Goal: Task Accomplishment & Management: Use online tool/utility

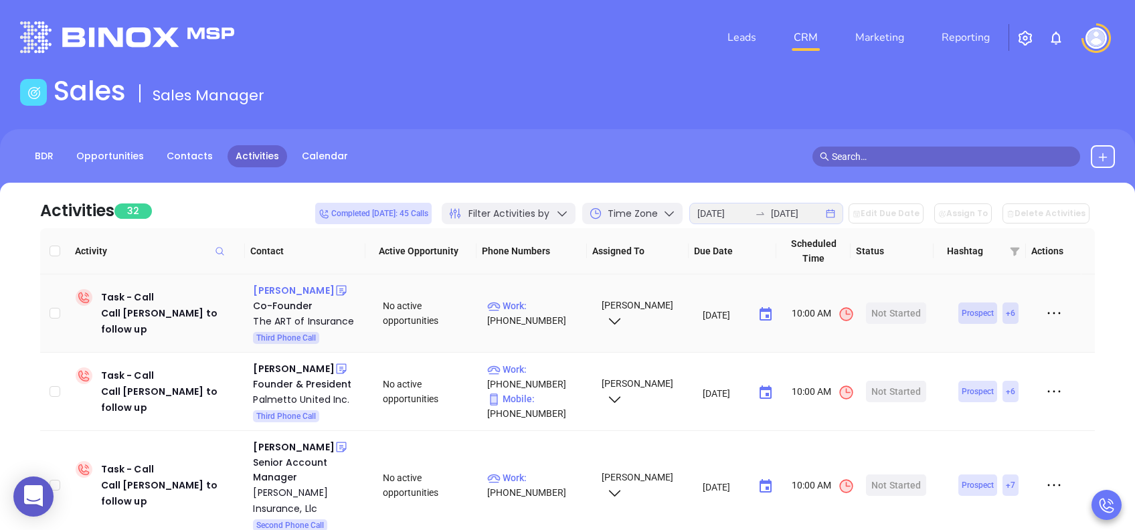
drag, startPoint x: 278, startPoint y: 284, endPoint x: 292, endPoint y: 288, distance: 13.8
click at [278, 284] on div "Brad Allen" at bounding box center [293, 290] width 81 height 16
click at [894, 316] on div "Start Now" at bounding box center [896, 312] width 42 height 21
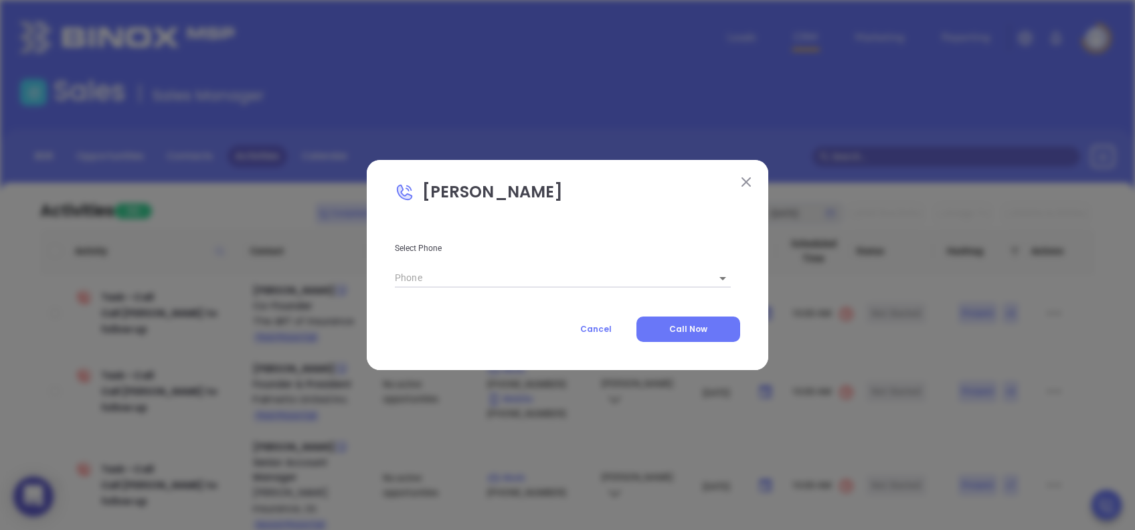
type input "(803) 752-0712"
type input "1"
click at [720, 323] on button "Call Now" at bounding box center [688, 328] width 104 height 25
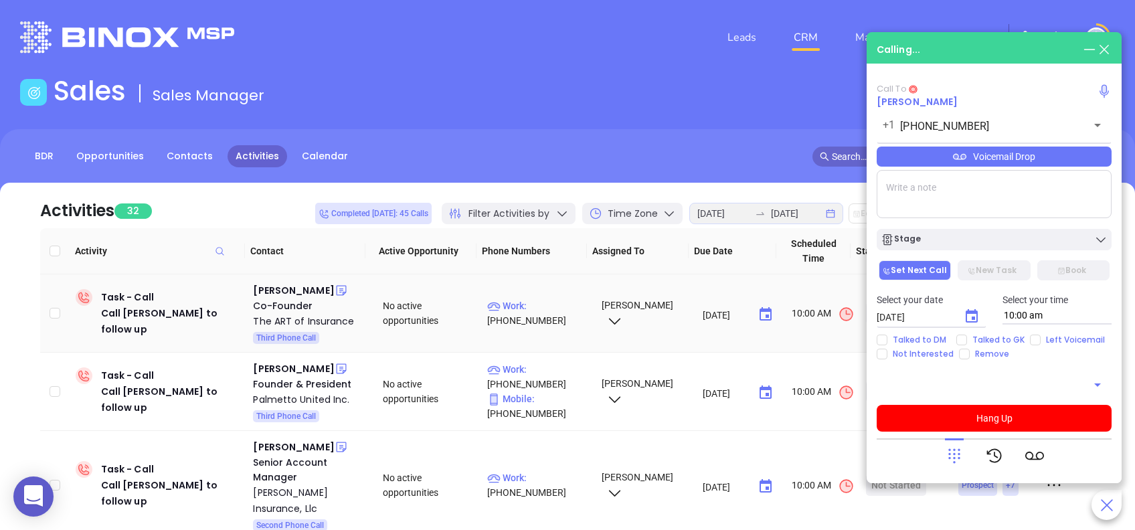
type input "(803) 752-0712"
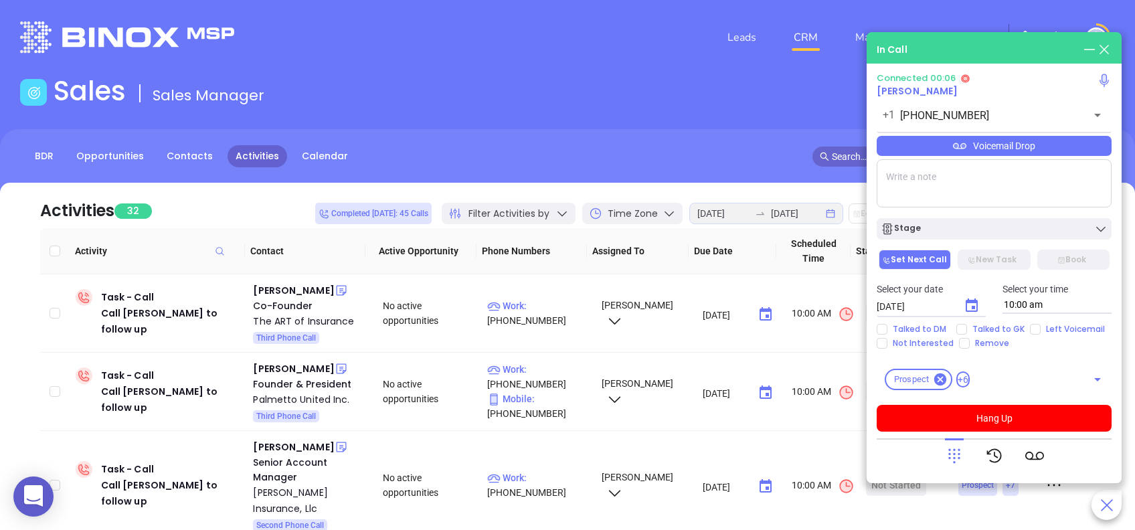
click at [952, 457] on icon at bounding box center [954, 455] width 19 height 19
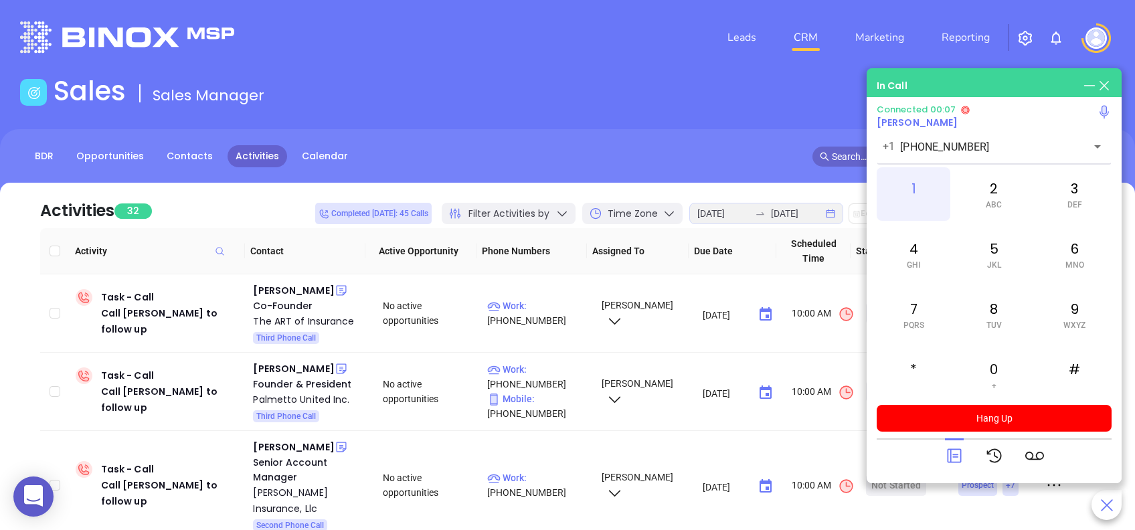
click at [914, 190] on div "1" at bounding box center [913, 194] width 74 height 54
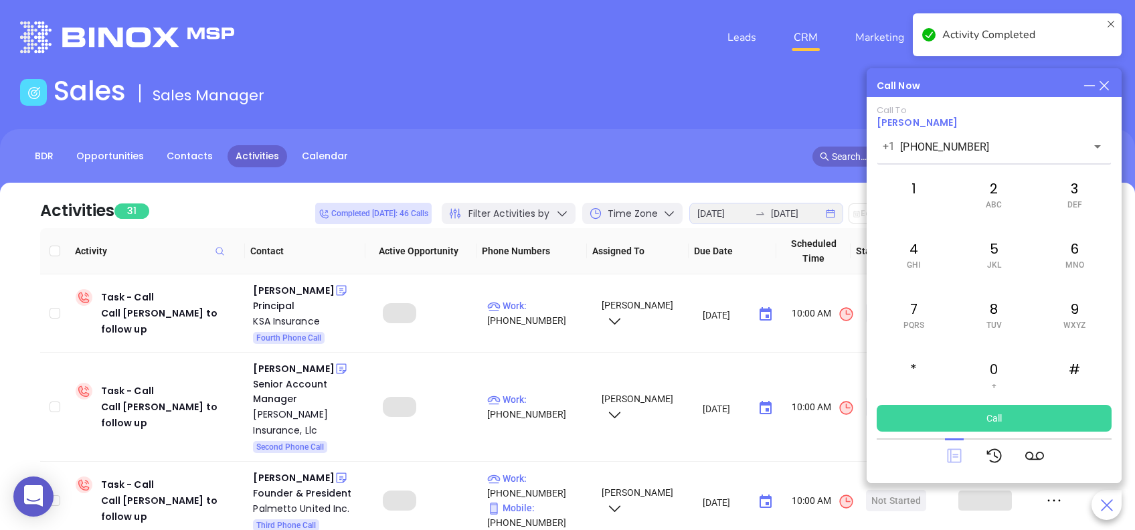
click at [949, 457] on icon at bounding box center [954, 456] width 14 height 14
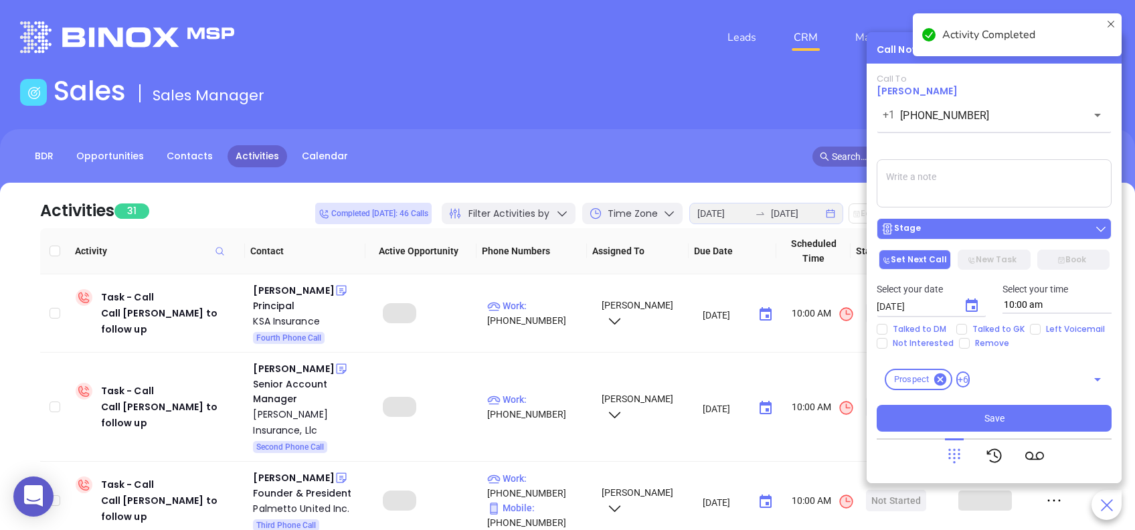
click at [991, 237] on button "Stage" at bounding box center [993, 228] width 235 height 21
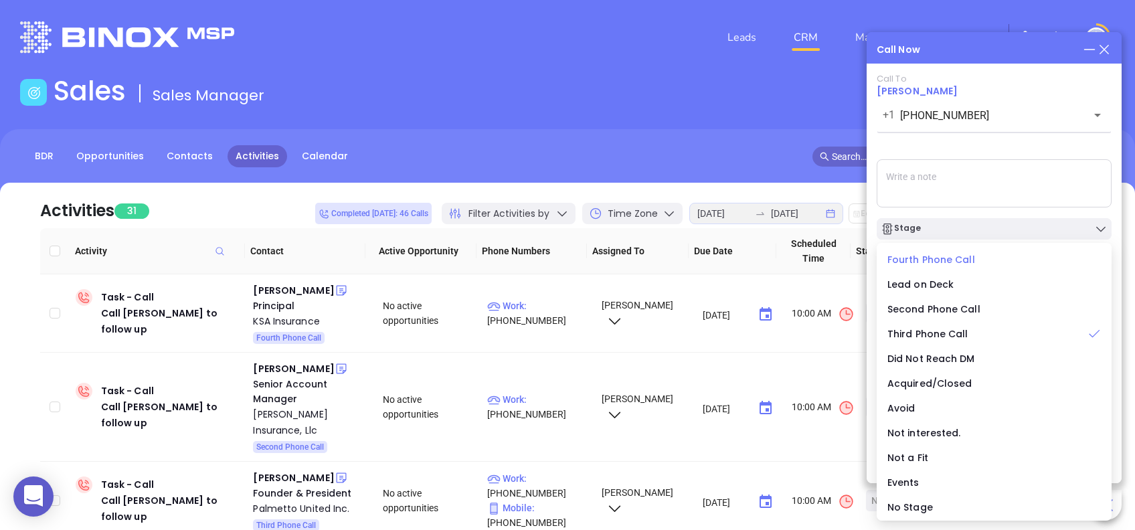
click at [917, 256] on span "Fourth Phone Call" at bounding box center [931, 259] width 88 height 13
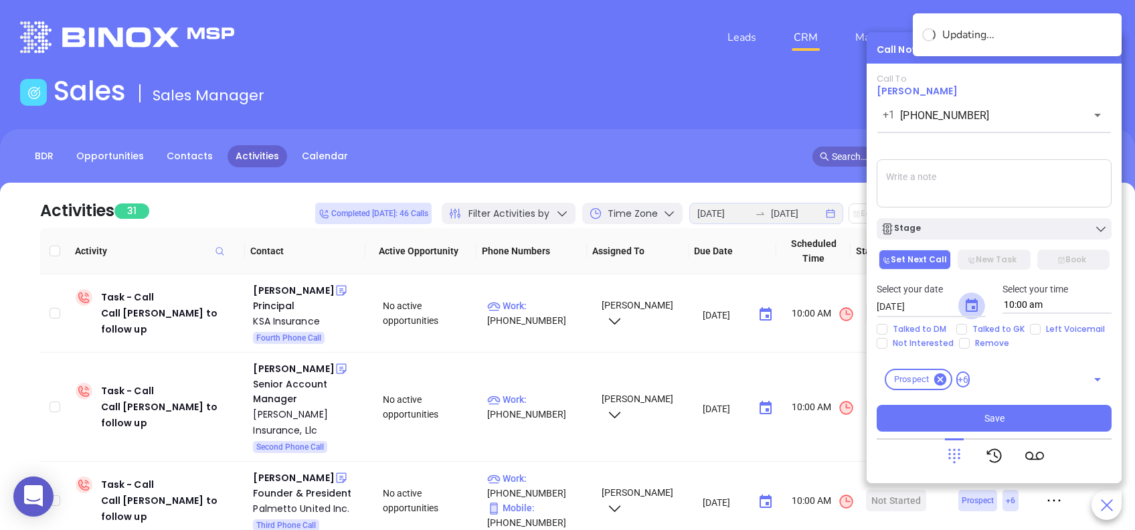
click at [971, 299] on icon "Choose date, selected date is Aug 28, 2025" at bounding box center [971, 306] width 16 height 16
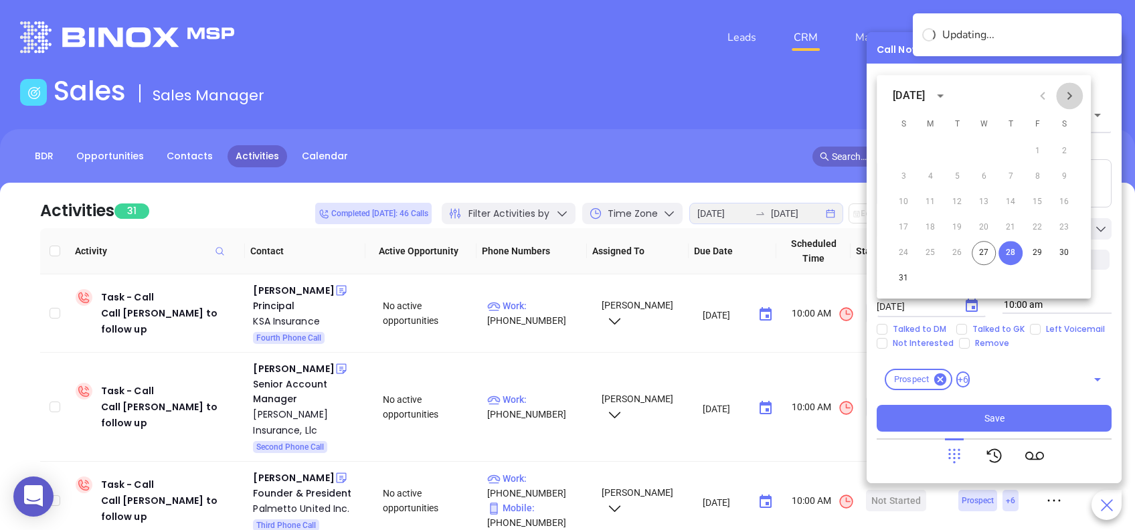
click at [1068, 90] on icon "Next month" at bounding box center [1069, 96] width 16 height 16
click at [988, 157] on button "3" at bounding box center [983, 151] width 24 height 24
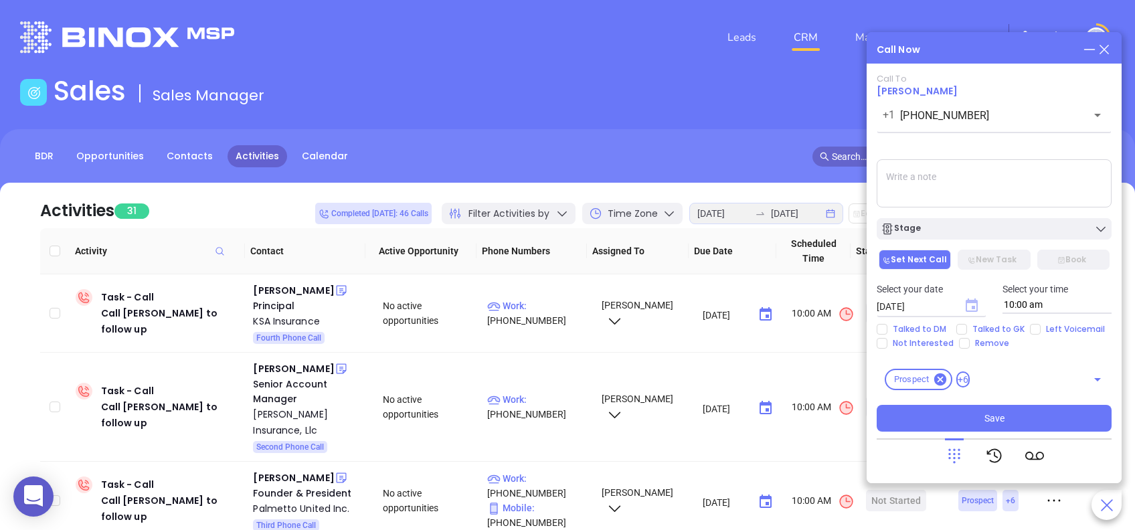
click at [974, 307] on icon "Choose date, selected date is Sep 3, 2025" at bounding box center [971, 304] width 12 height 13
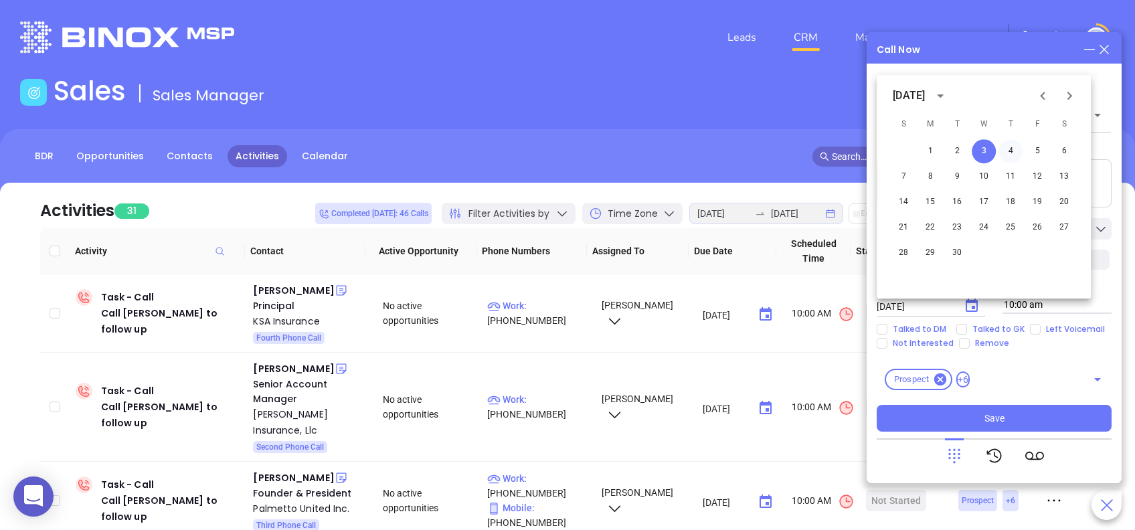
click at [1007, 146] on button "4" at bounding box center [1010, 151] width 24 height 24
type input "09/04/2025"
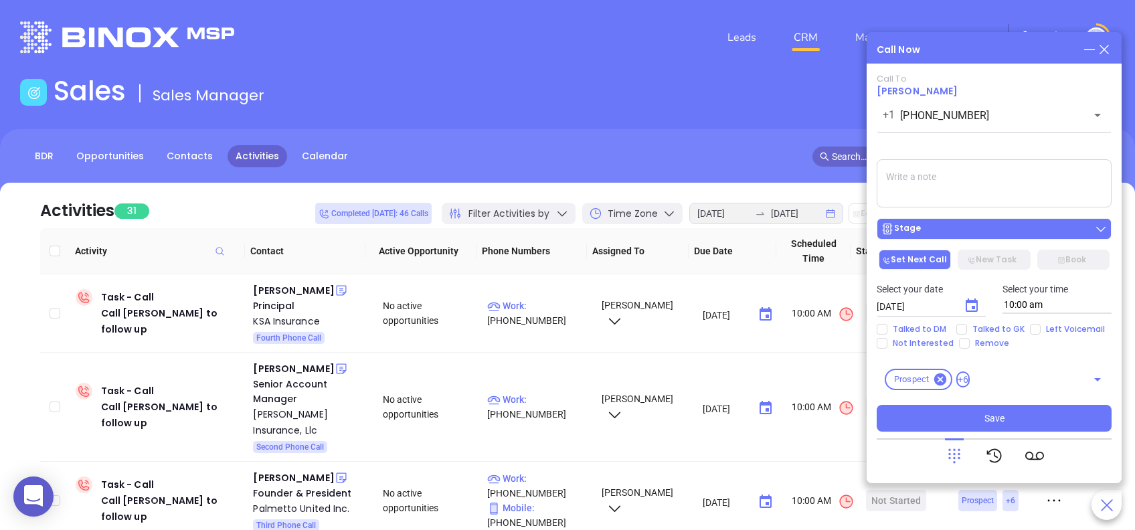
click at [1021, 231] on div "Stage" at bounding box center [993, 228] width 227 height 13
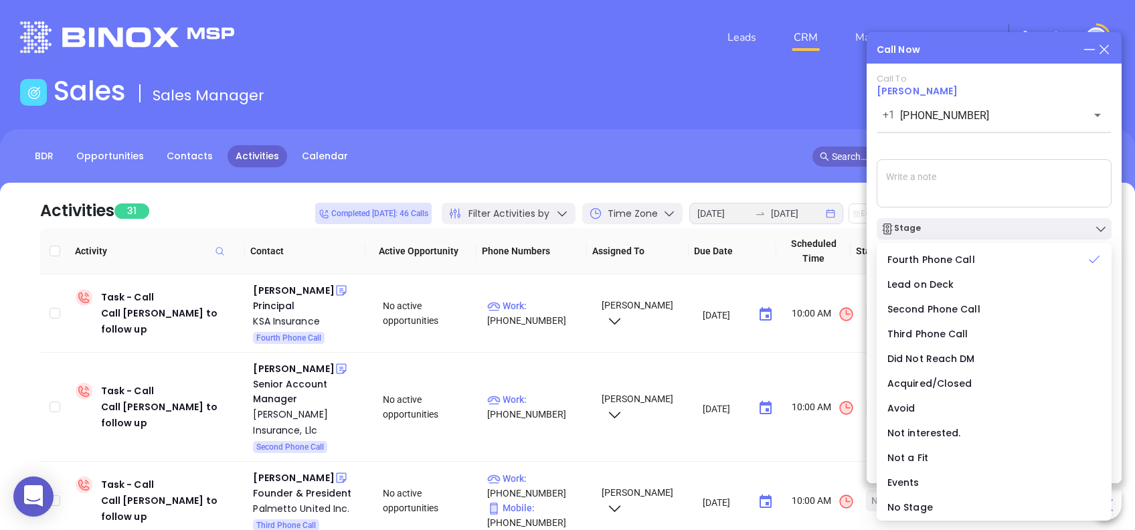
click at [1001, 140] on div "Call To Brad Allen +1 (803) 752-0712 ​ Voicemail Drop Stage Set Next Call New T…" at bounding box center [993, 253] width 235 height 358
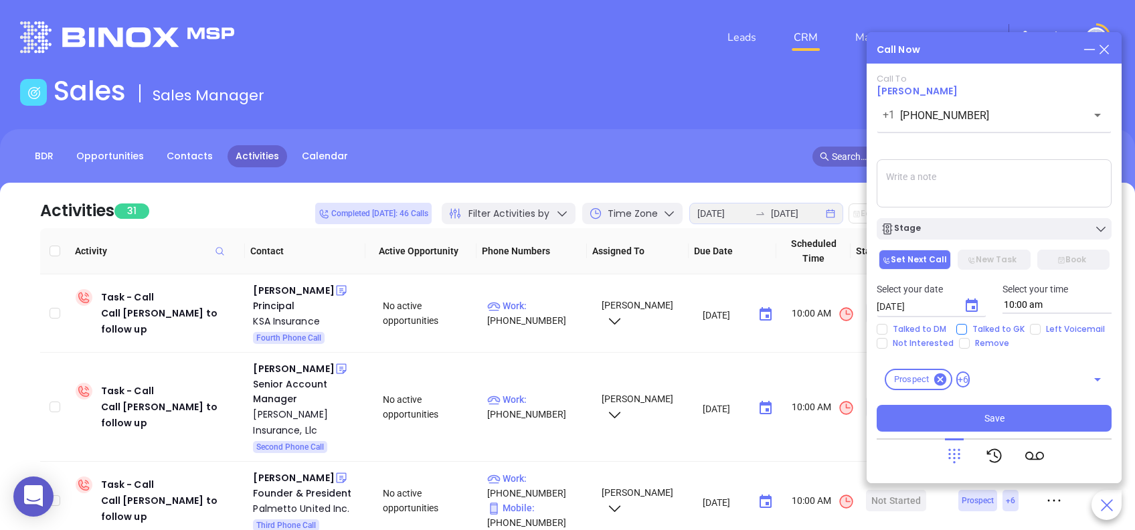
click at [959, 326] on input "Talked to GK" at bounding box center [961, 329] width 11 height 11
checkbox input "true"
click at [1068, 412] on button "Save" at bounding box center [993, 418] width 235 height 27
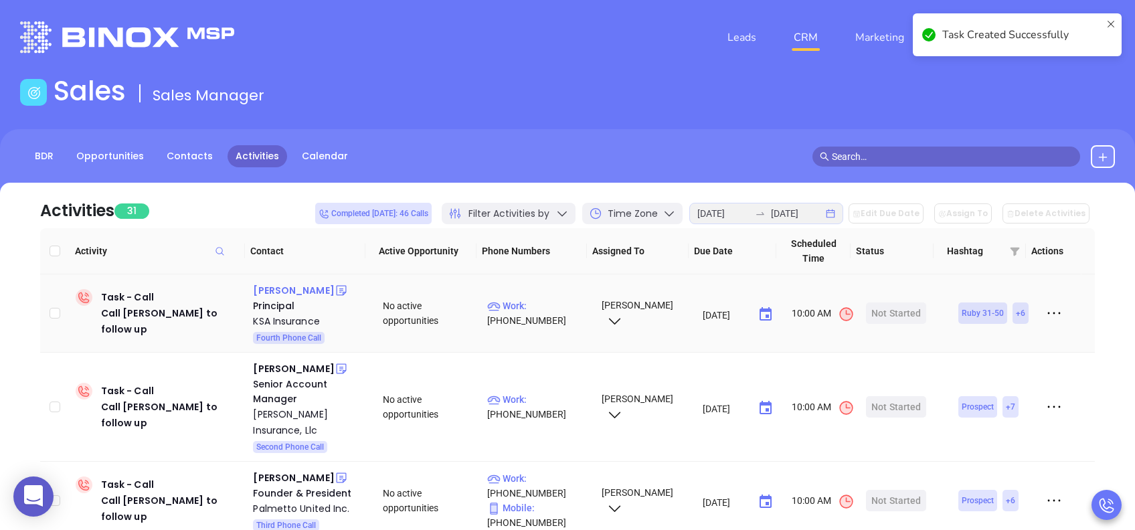
drag, startPoint x: 294, startPoint y: 289, endPoint x: 302, endPoint y: 291, distance: 8.3
click at [294, 289] on div "John Foreman" at bounding box center [293, 290] width 81 height 16
click at [901, 310] on div "Not Started" at bounding box center [896, 312] width 50 height 21
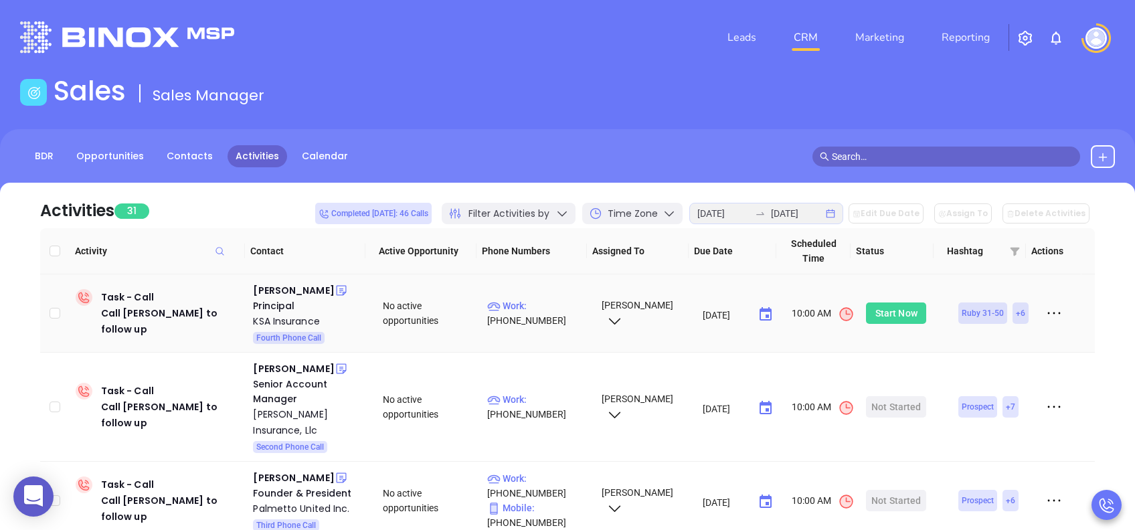
click at [901, 310] on div "Start Now" at bounding box center [896, 312] width 42 height 21
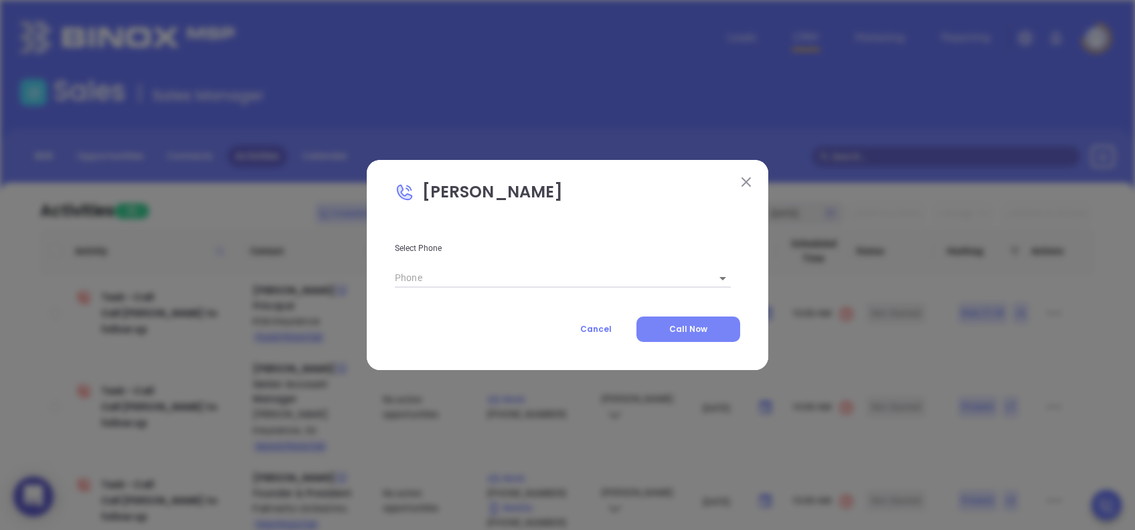
type input "1"
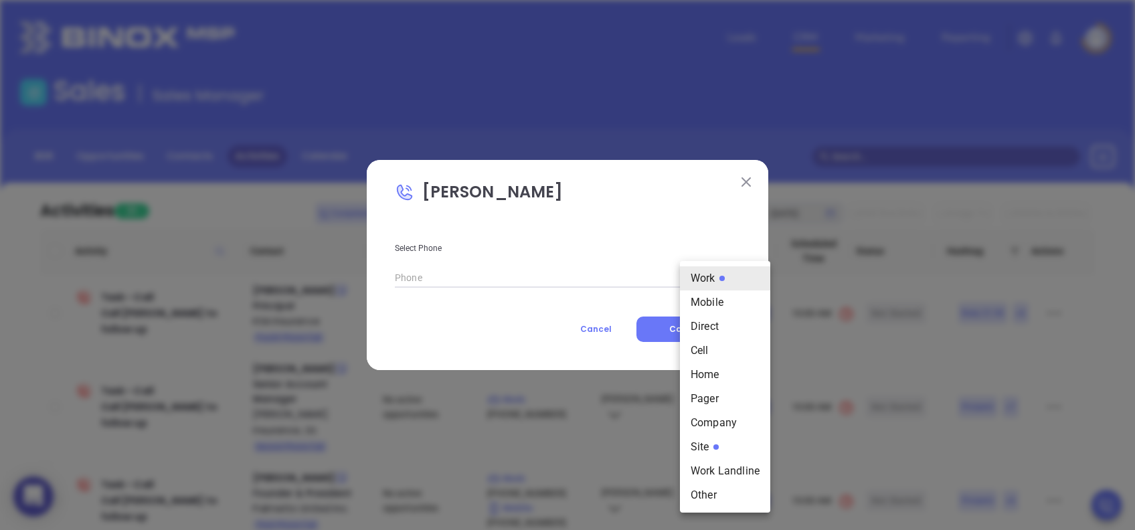
click at [700, 277] on body "0 Leads CRM Marketing Reporting Financial Leads Leads Sales Sales Manager BDR O…" at bounding box center [567, 265] width 1135 height 530
click at [719, 447] on li "Site" at bounding box center [725, 447] width 90 height 24
type input "(843) 408-4232"
type input "11"
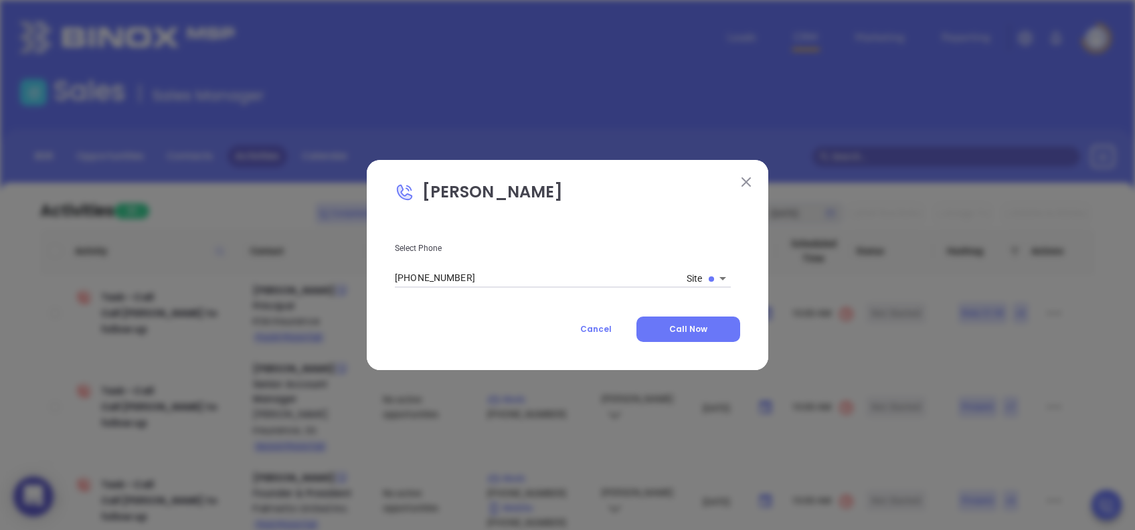
click at [686, 324] on span "Call Now" at bounding box center [688, 328] width 38 height 11
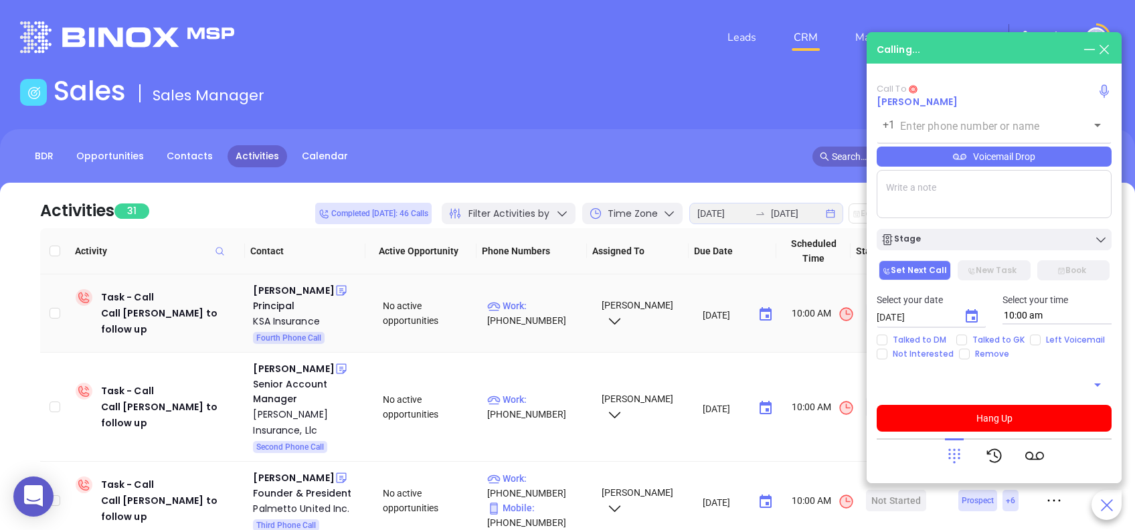
type input "(843) 408-4232"
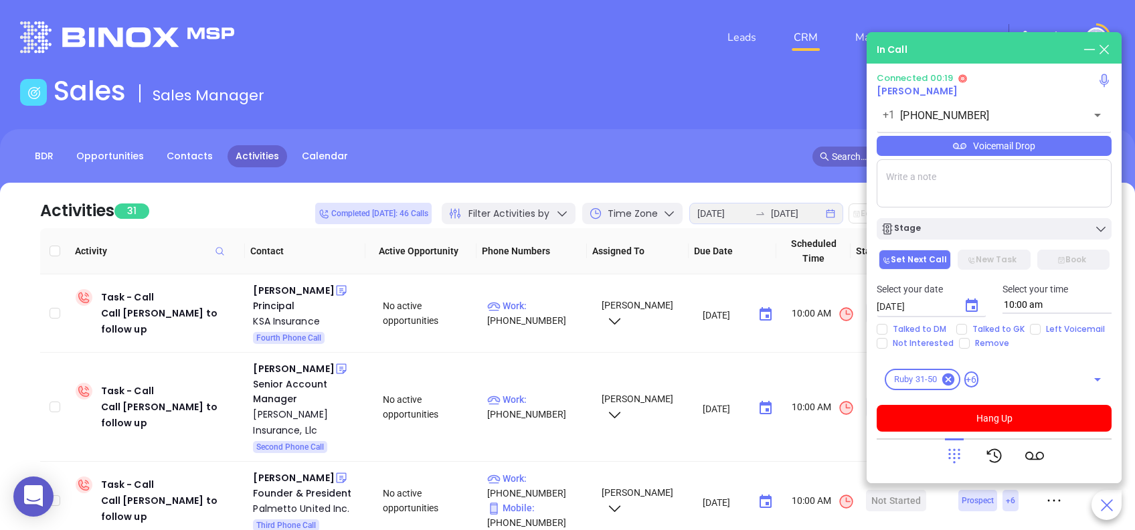
click at [1040, 142] on div "Voicemail Drop" at bounding box center [993, 146] width 235 height 20
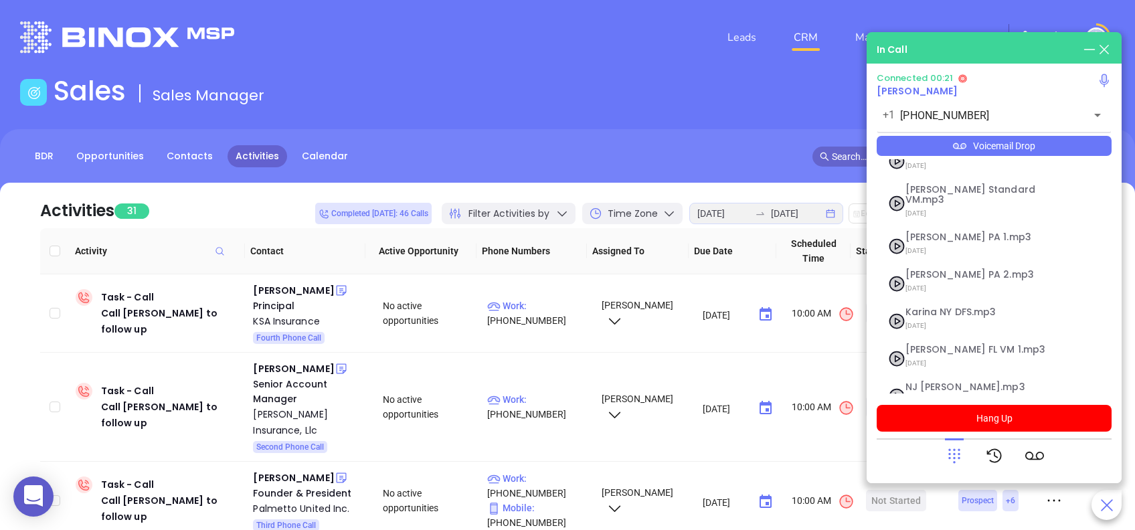
scroll to position [145, 0]
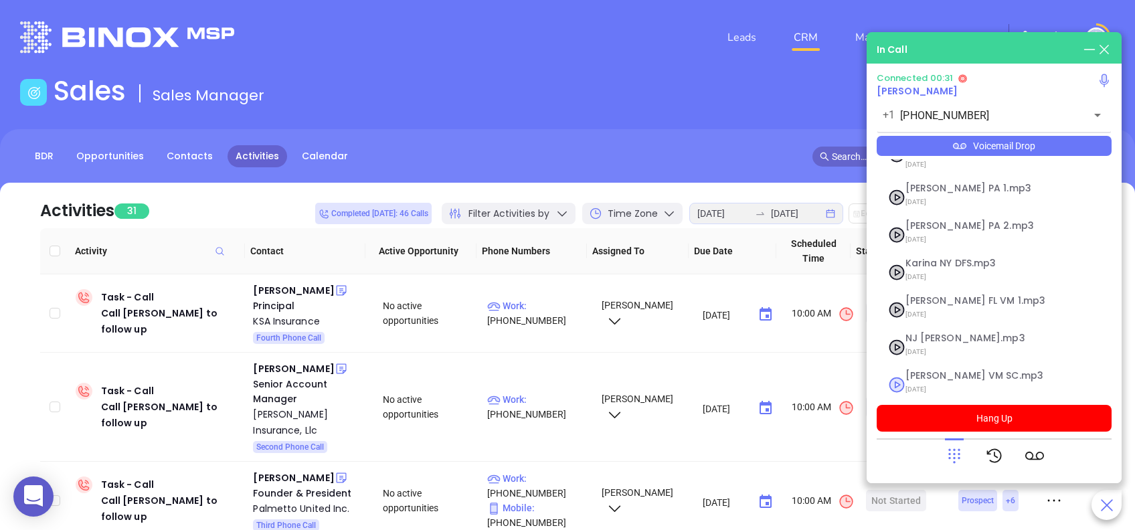
click at [933, 371] on span "Lucy VM SC.mp3" at bounding box center [977, 376] width 144 height 10
checkbox input "true"
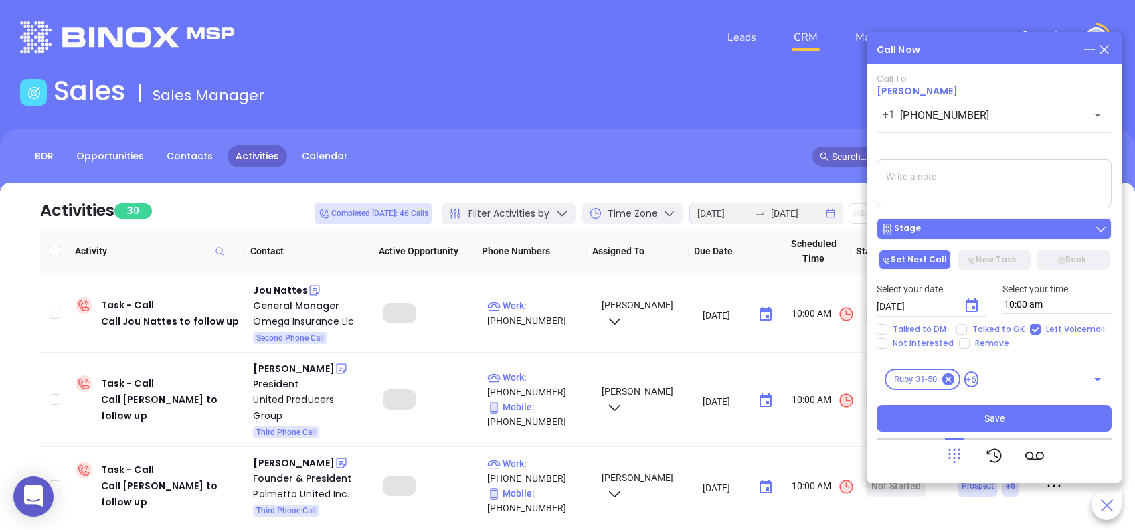
click at [1076, 231] on div "Stage" at bounding box center [993, 228] width 227 height 13
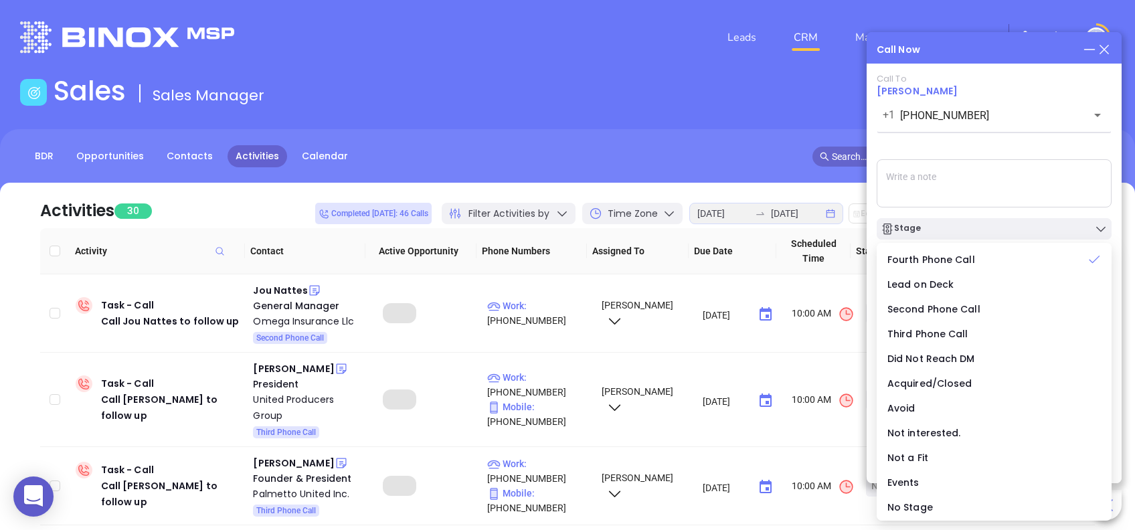
click at [1006, 147] on div "Call To John Foreman +1 (843) 408-4232 ​ Voicemail Drop Stage Set Next Call New…" at bounding box center [993, 253] width 235 height 358
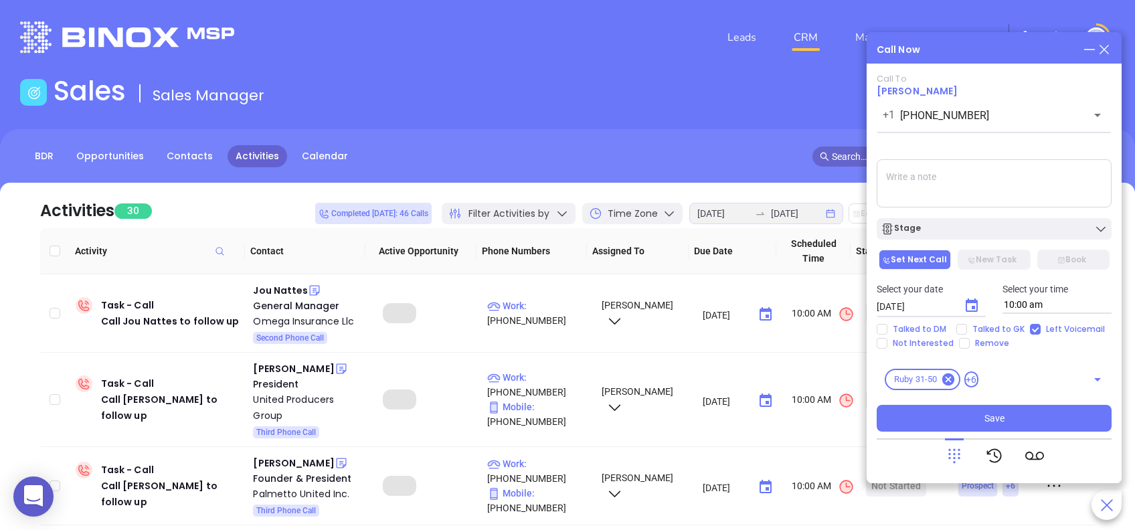
click at [971, 305] on icon "Choose date, selected date is Aug 28, 2025" at bounding box center [971, 306] width 16 height 16
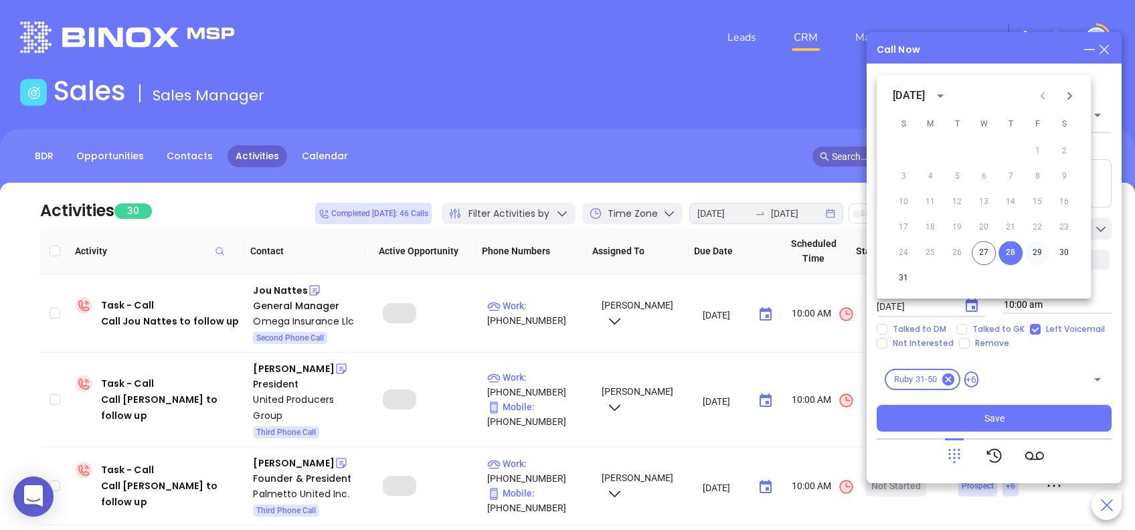
click at [1040, 248] on button "29" at bounding box center [1037, 253] width 24 height 24
type input "08/29/2025"
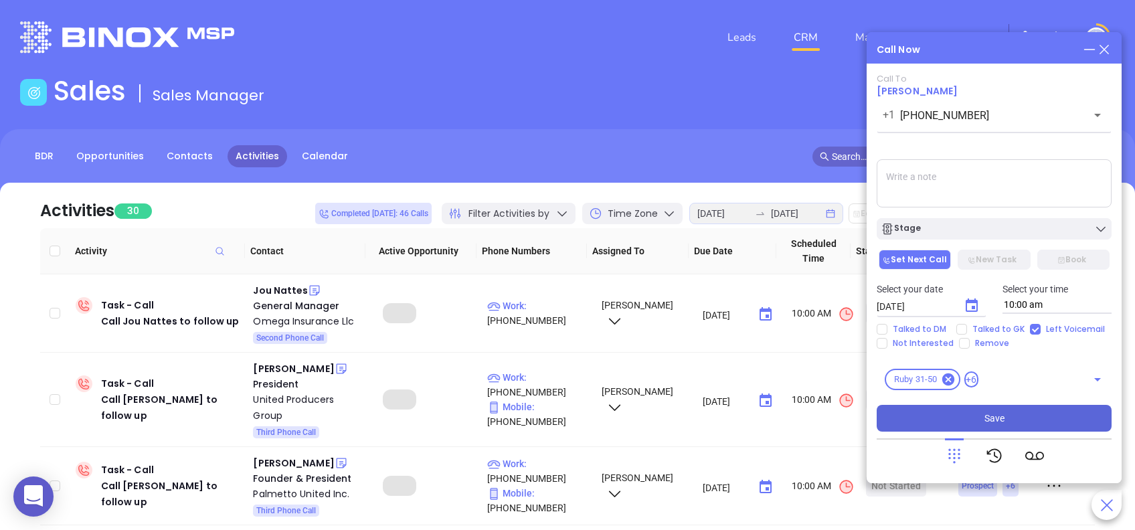
click at [1040, 418] on button "Save" at bounding box center [993, 418] width 235 height 27
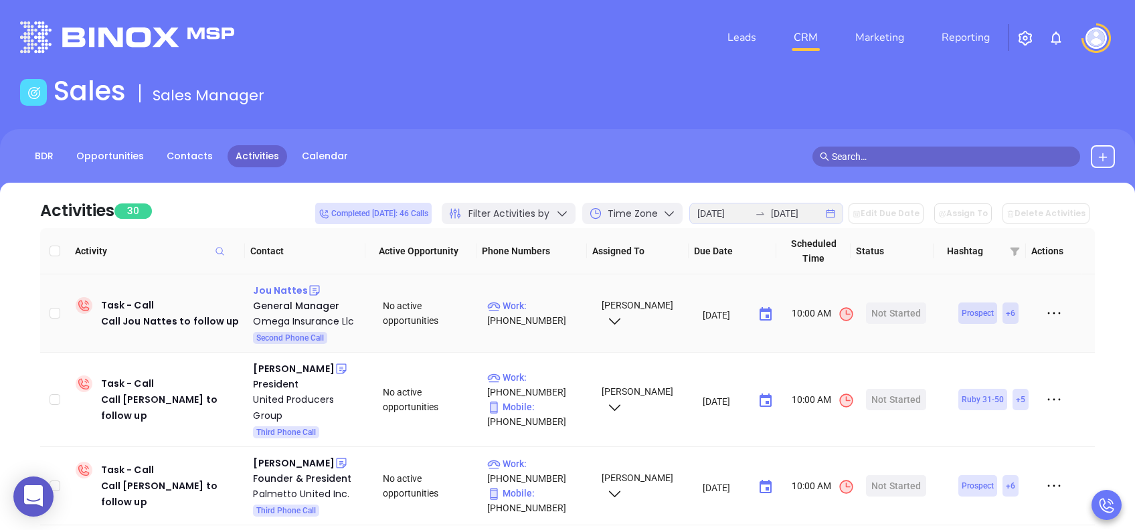
click at [275, 292] on div "Jou Nattes" at bounding box center [280, 290] width 55 height 16
click at [875, 313] on div "Start Now" at bounding box center [896, 312] width 42 height 21
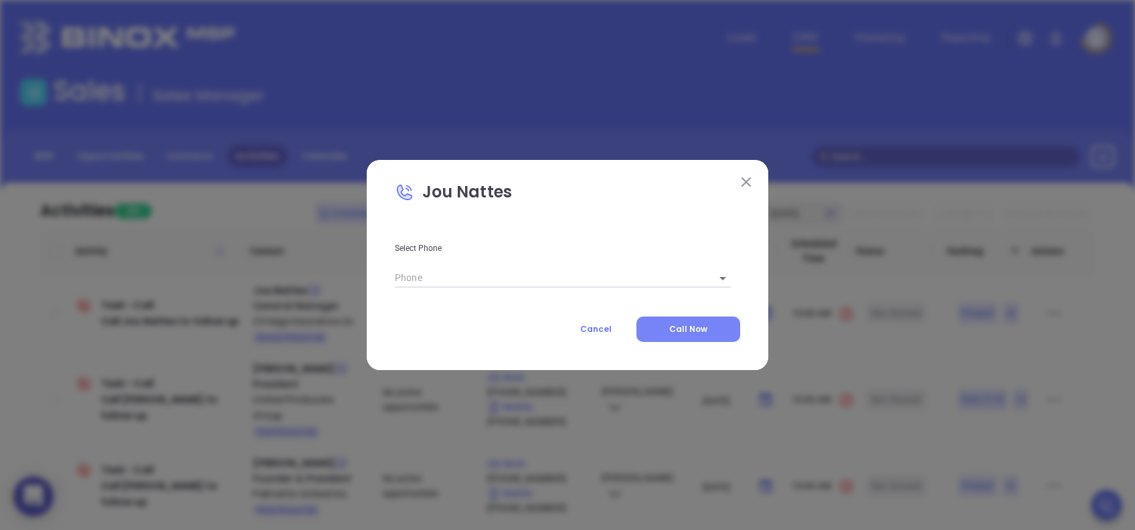
type input "(864) 252-4290"
type input "1"
click at [707, 322] on button "Call Now" at bounding box center [688, 328] width 104 height 25
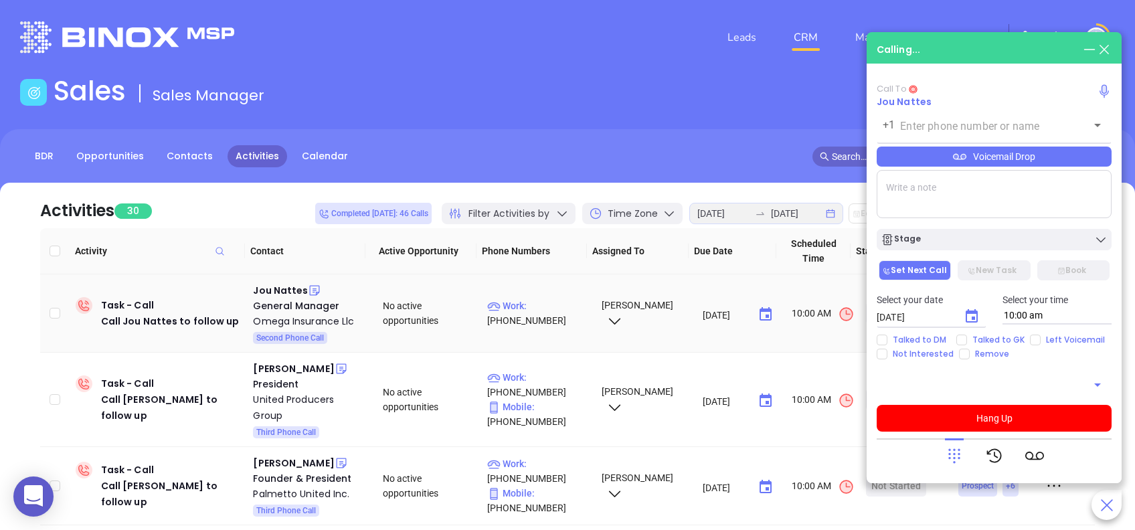
type input "(864) 252-4290"
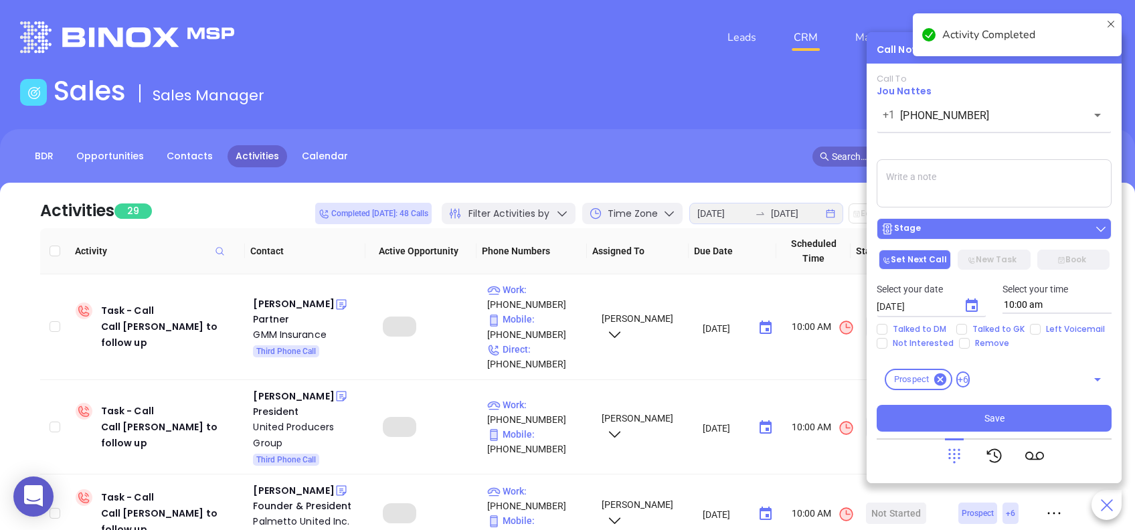
click at [992, 231] on div "Stage" at bounding box center [993, 228] width 227 height 13
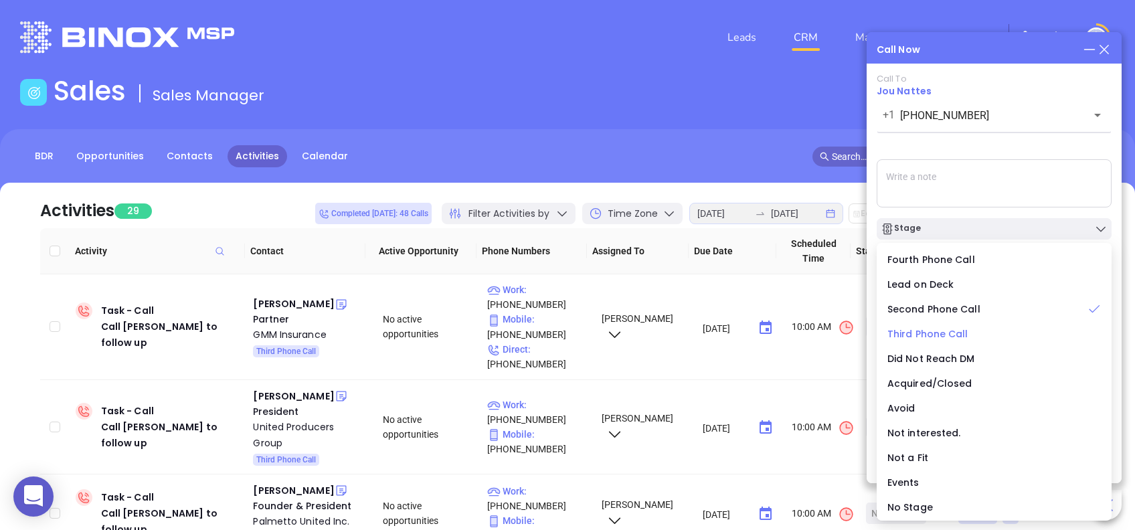
click at [933, 334] on span "Third Phone Call" at bounding box center [927, 333] width 81 height 13
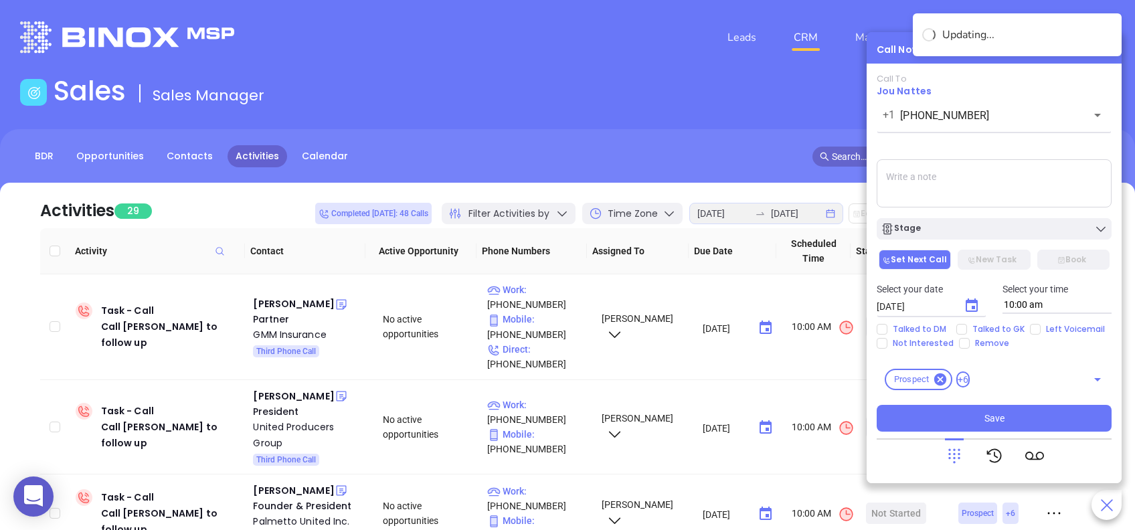
click at [977, 308] on icon "Choose date, selected date is Aug 28, 2025" at bounding box center [971, 306] width 16 height 16
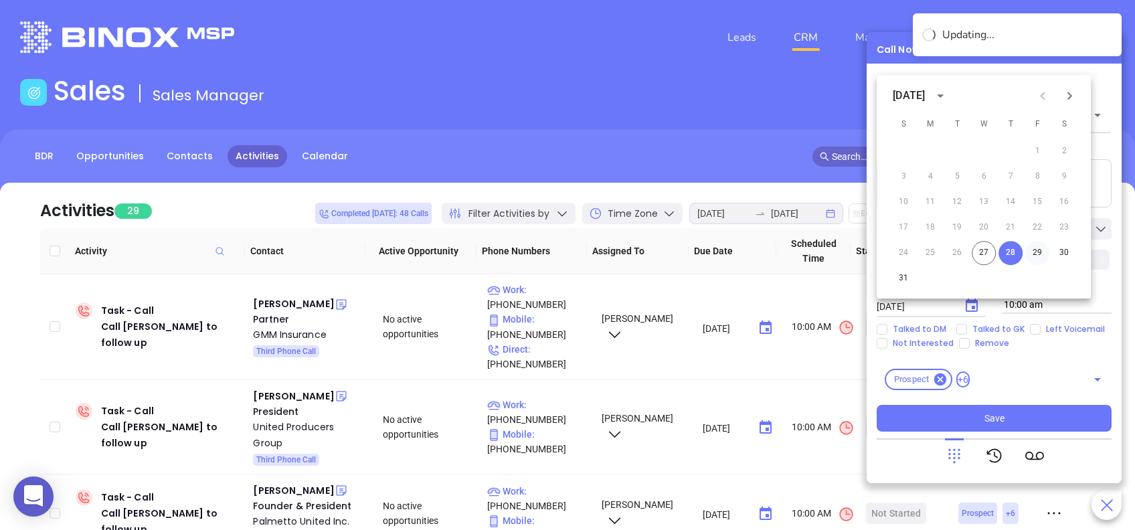
click at [1044, 249] on button "29" at bounding box center [1037, 253] width 24 height 24
type input "08/29/2025"
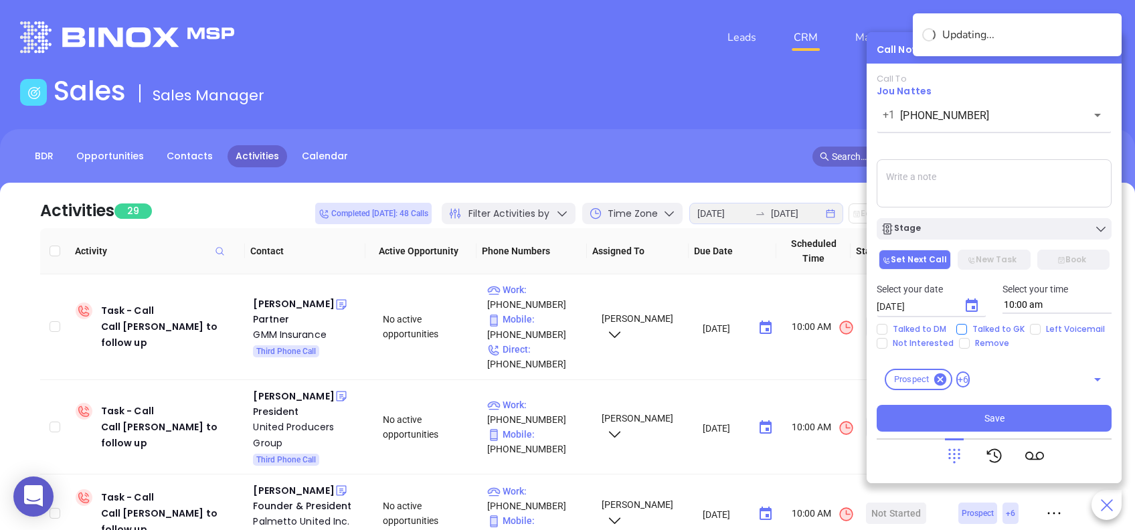
click at [964, 331] on input "Talked to GK" at bounding box center [961, 329] width 11 height 11
checkbox input "true"
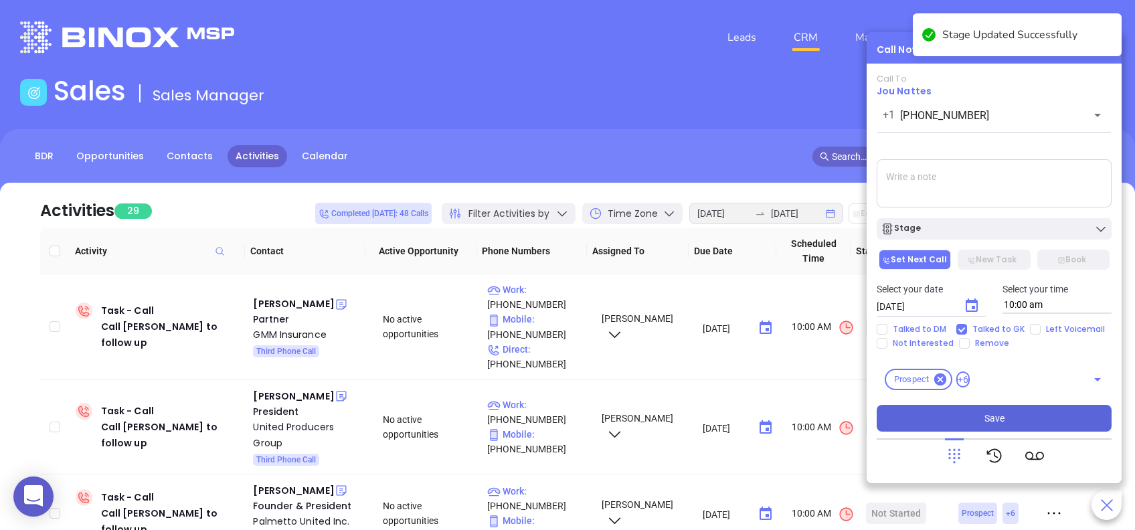
click at [1021, 421] on button "Save" at bounding box center [993, 418] width 235 height 27
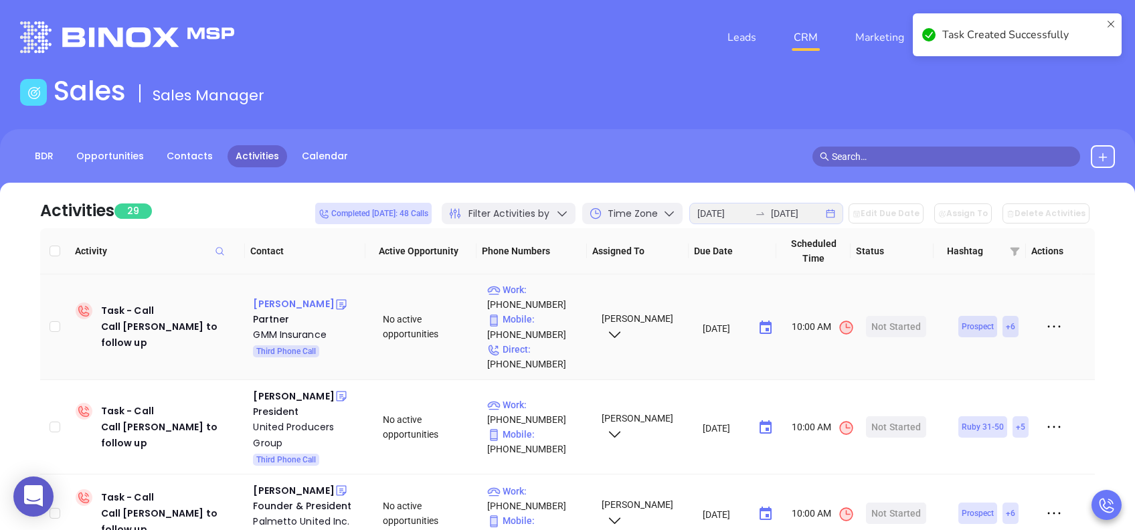
click at [294, 305] on div "Steve Highberger" at bounding box center [293, 304] width 81 height 16
click at [893, 324] on div "Start Now" at bounding box center [896, 326] width 42 height 21
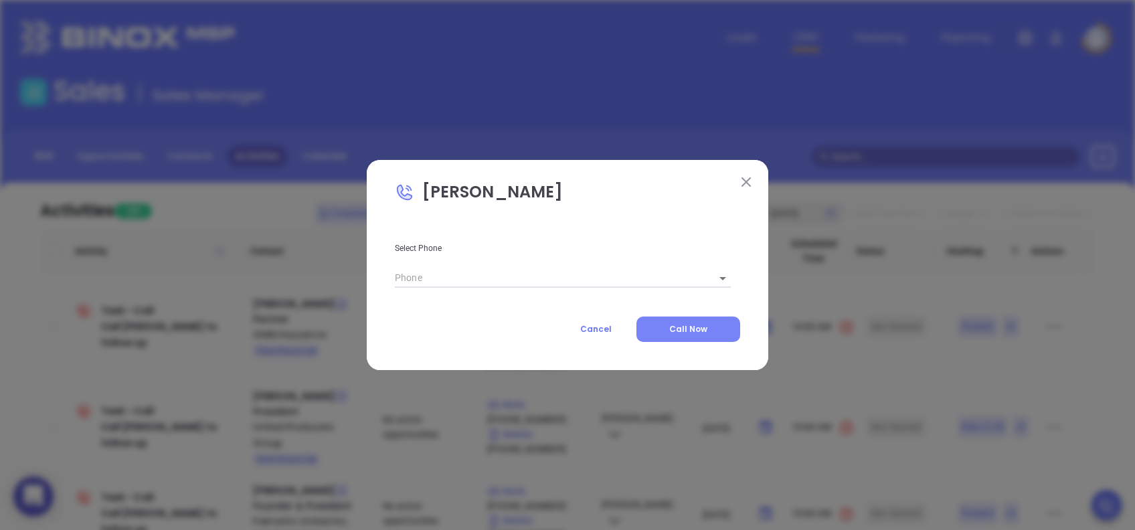
type input "(803) 739-2345"
type input "1"
click at [686, 327] on span "Call Now" at bounding box center [688, 328] width 38 height 11
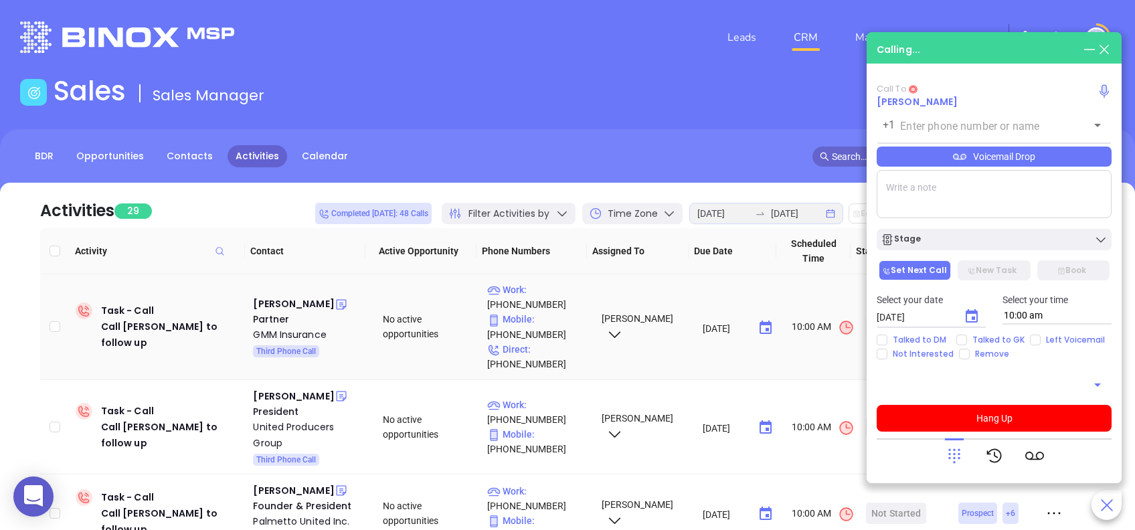
type input "(803) 739-2345"
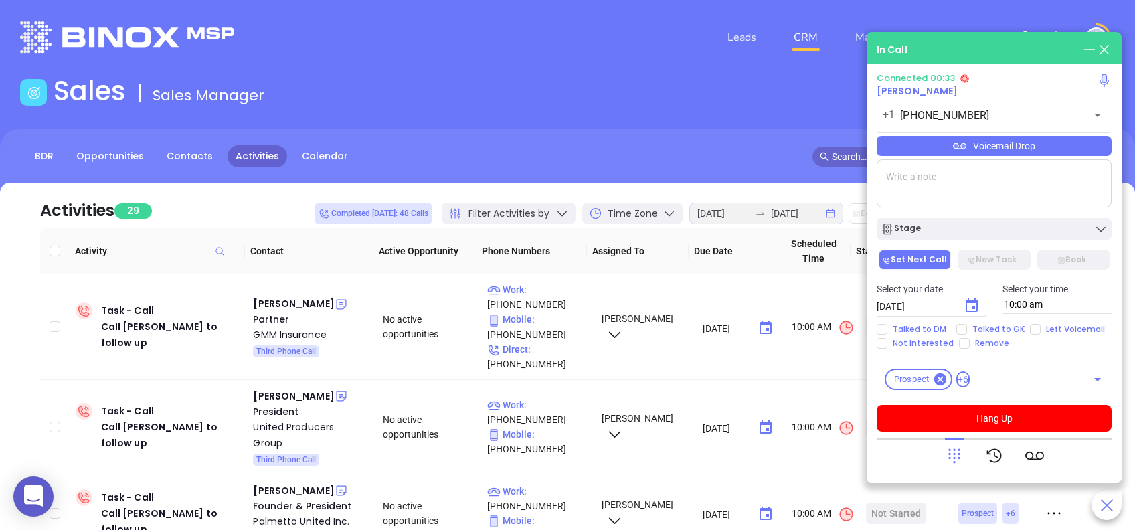
click at [1060, 144] on div "Voicemail Drop" at bounding box center [993, 146] width 235 height 20
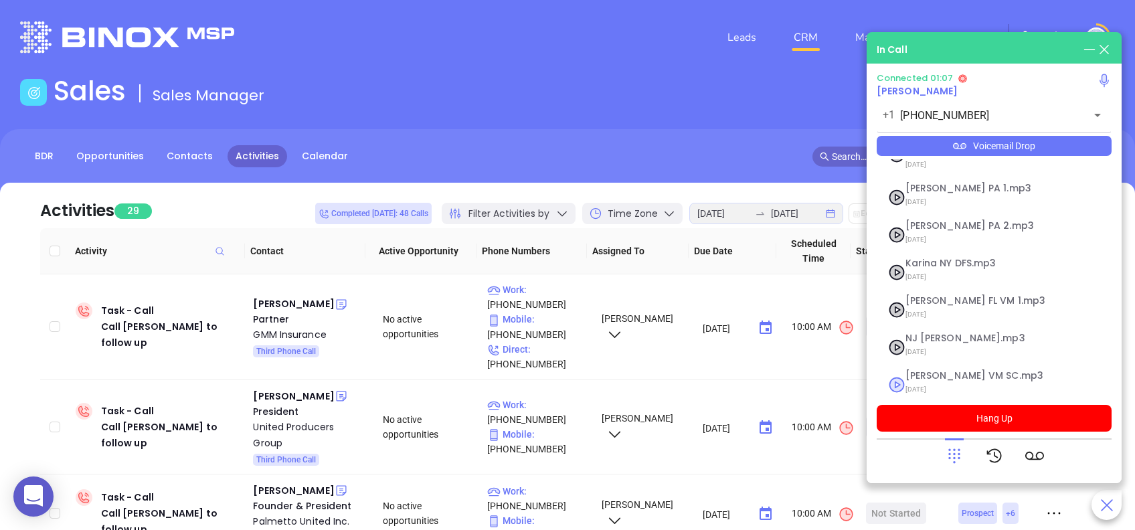
click at [940, 371] on span "Lucy VM SC.mp3" at bounding box center [977, 376] width 144 height 10
checkbox input "true"
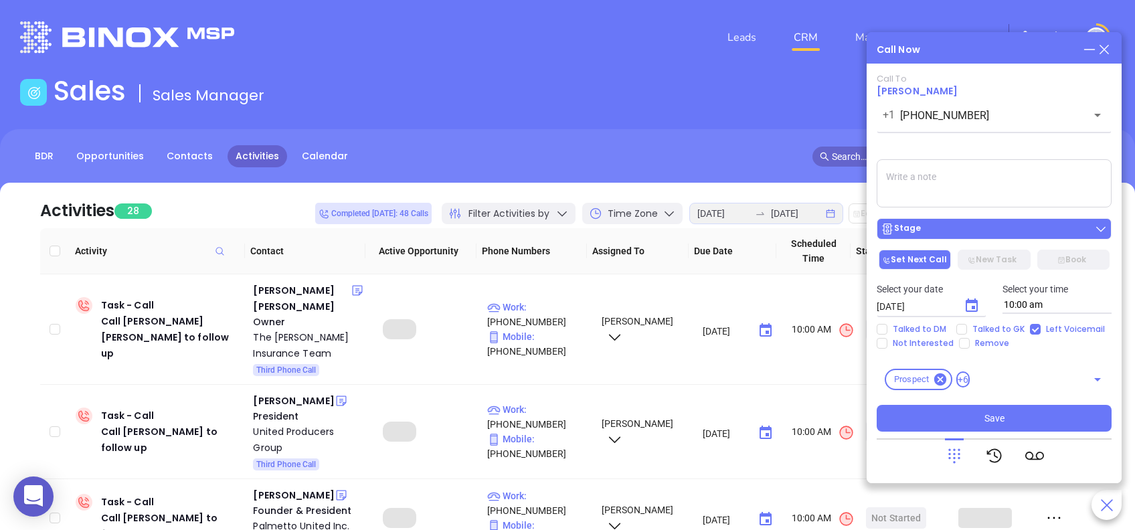
click at [1012, 227] on div "Stage" at bounding box center [993, 228] width 227 height 13
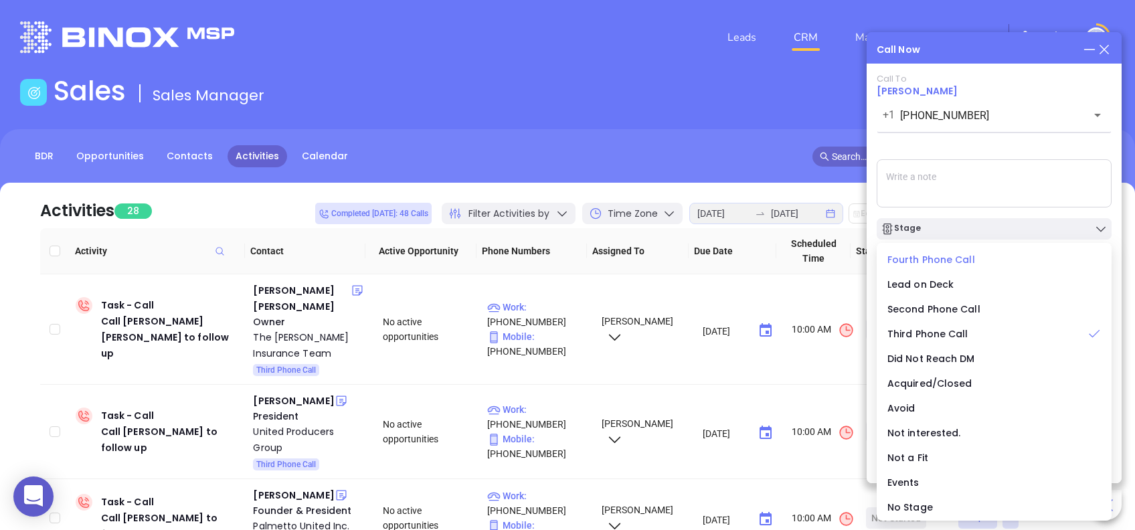
click at [915, 254] on span "Fourth Phone Call" at bounding box center [931, 259] width 88 height 13
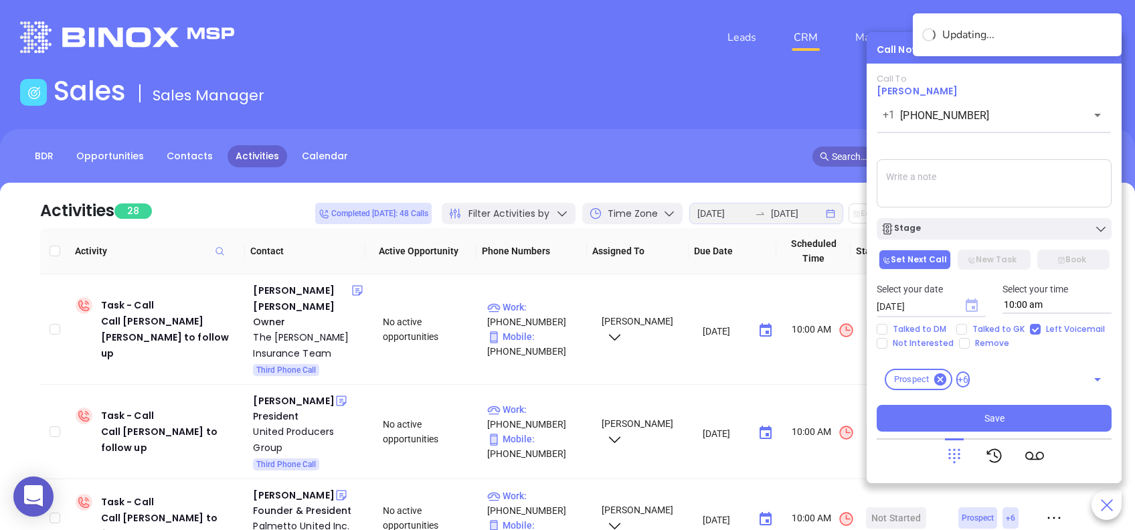
click at [973, 307] on icon "Choose date, selected date is Aug 28, 2025" at bounding box center [971, 304] width 12 height 13
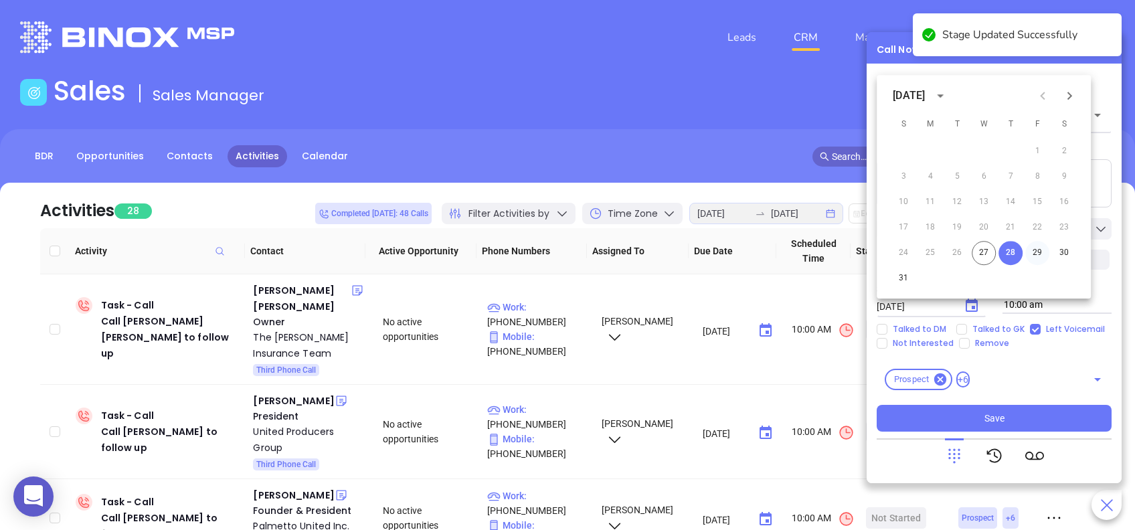
click at [1038, 248] on button "29" at bounding box center [1037, 253] width 24 height 24
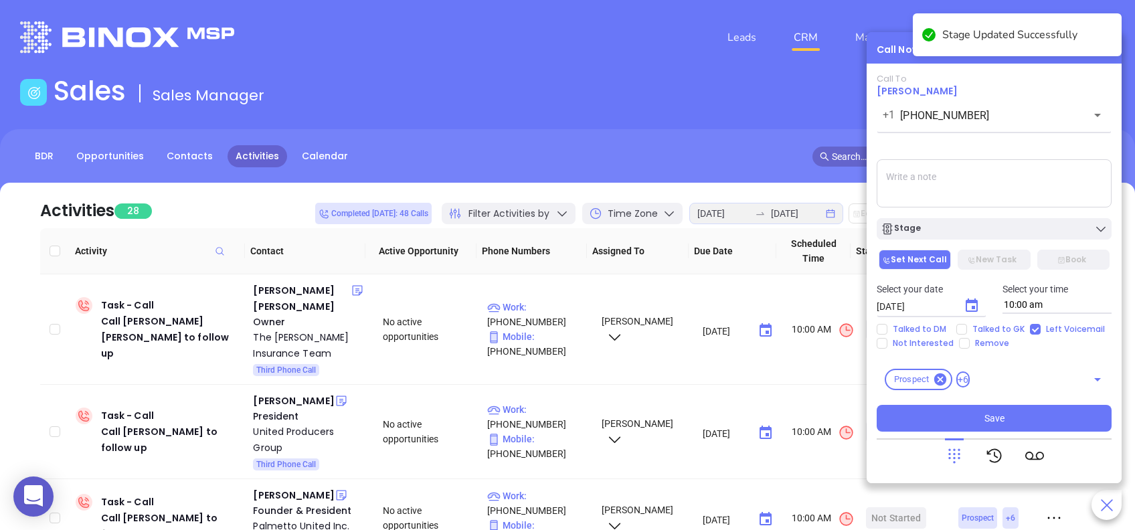
type input "08/29/2025"
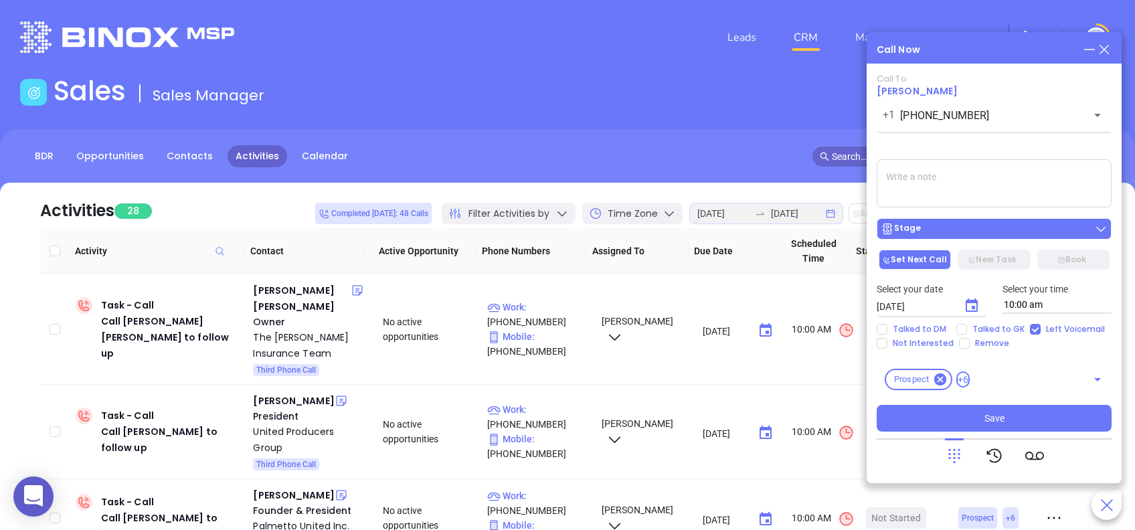
click at [987, 221] on button "Stage" at bounding box center [993, 228] width 235 height 21
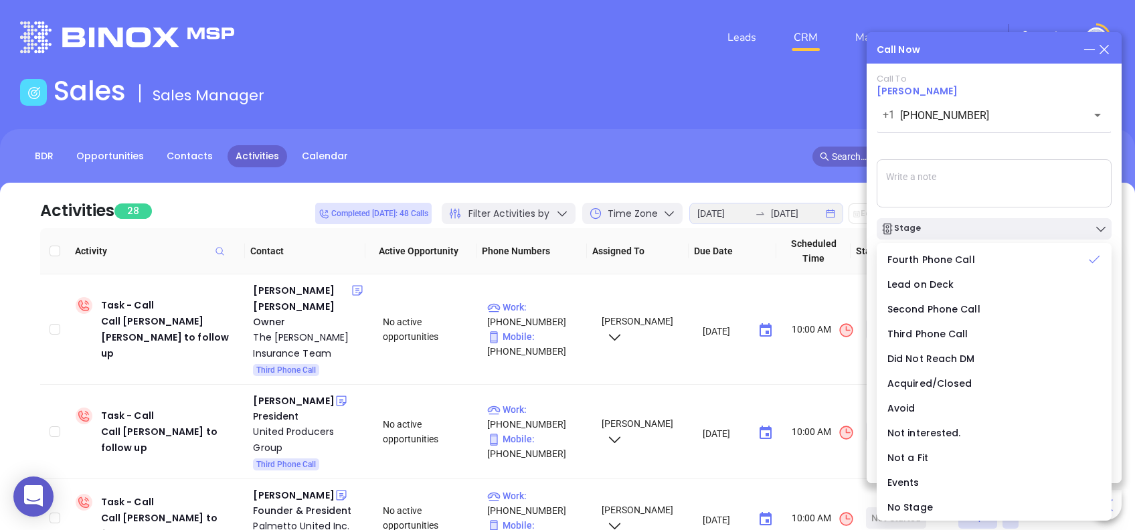
click at [983, 145] on div "Call To Steve Highberger +1 (803) 739-2345 ​ Voicemail Drop Stage Set Next Call…" at bounding box center [993, 253] width 235 height 358
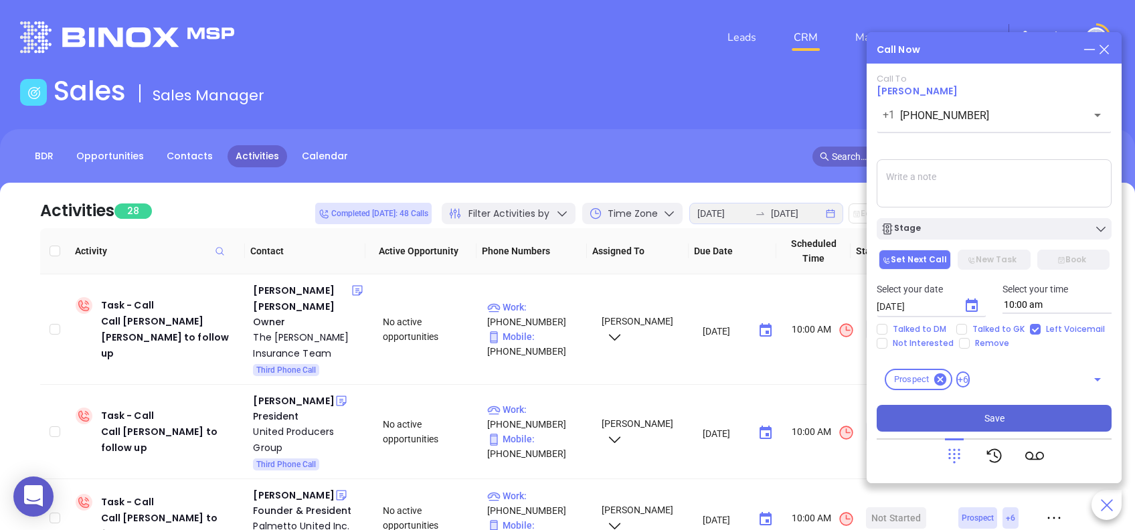
click at [1011, 423] on button "Save" at bounding box center [993, 418] width 235 height 27
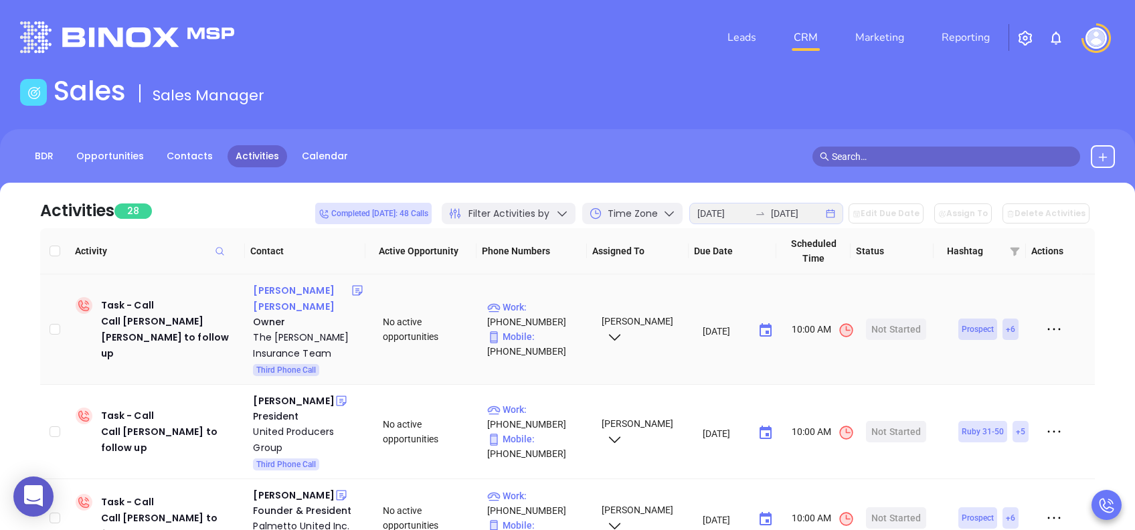
click at [278, 288] on div "Hardy Ferguson" at bounding box center [302, 298] width 98 height 32
click at [888, 318] on div "Start Now" at bounding box center [896, 328] width 42 height 21
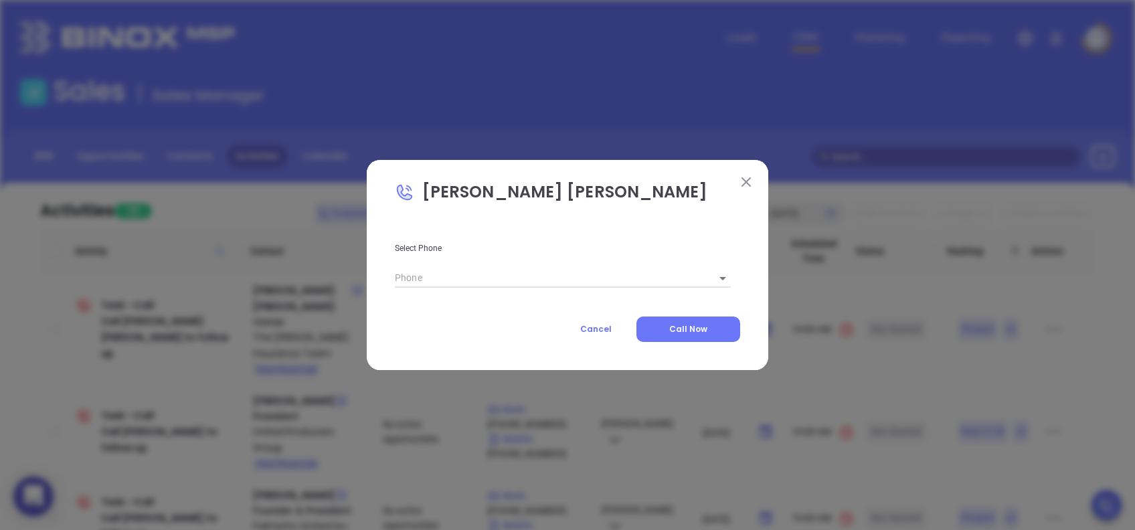
type input "(843) 542-9800"
type input "1"
click at [678, 320] on button "Call Now" at bounding box center [688, 328] width 104 height 25
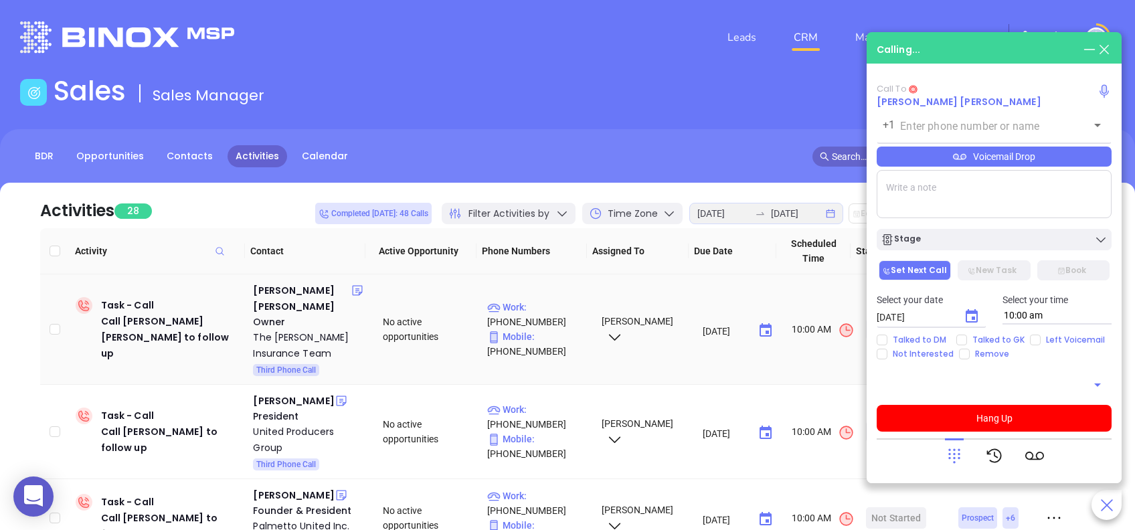
type input "(843) 542-9800"
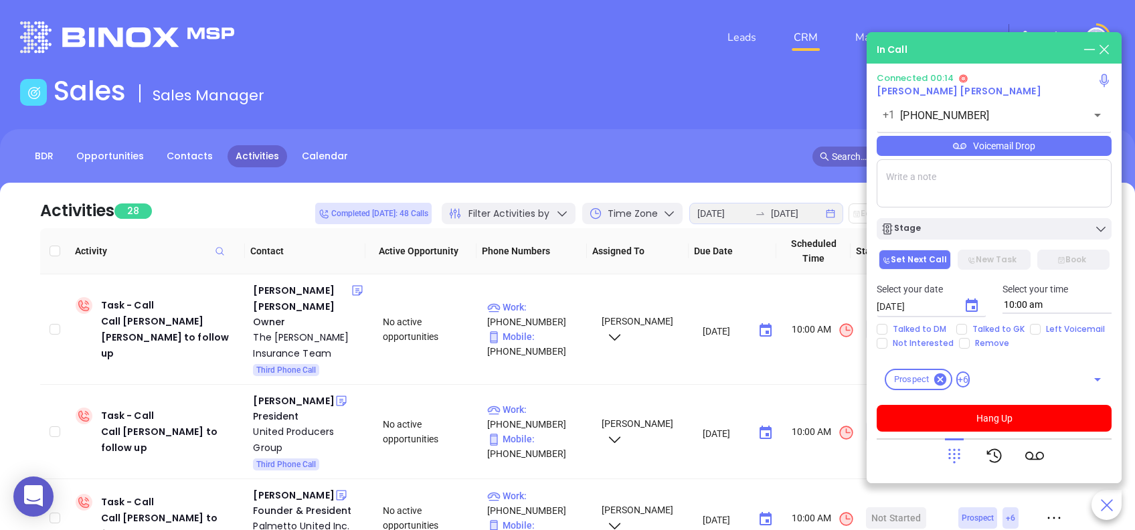
click at [951, 455] on icon at bounding box center [954, 455] width 19 height 19
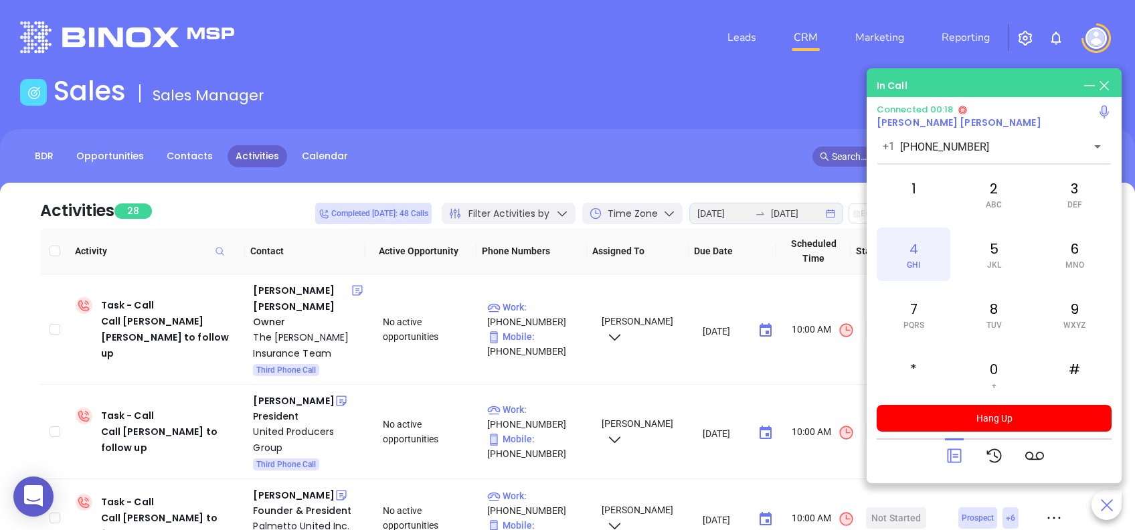
click at [919, 250] on div "4 GHI" at bounding box center [913, 254] width 74 height 54
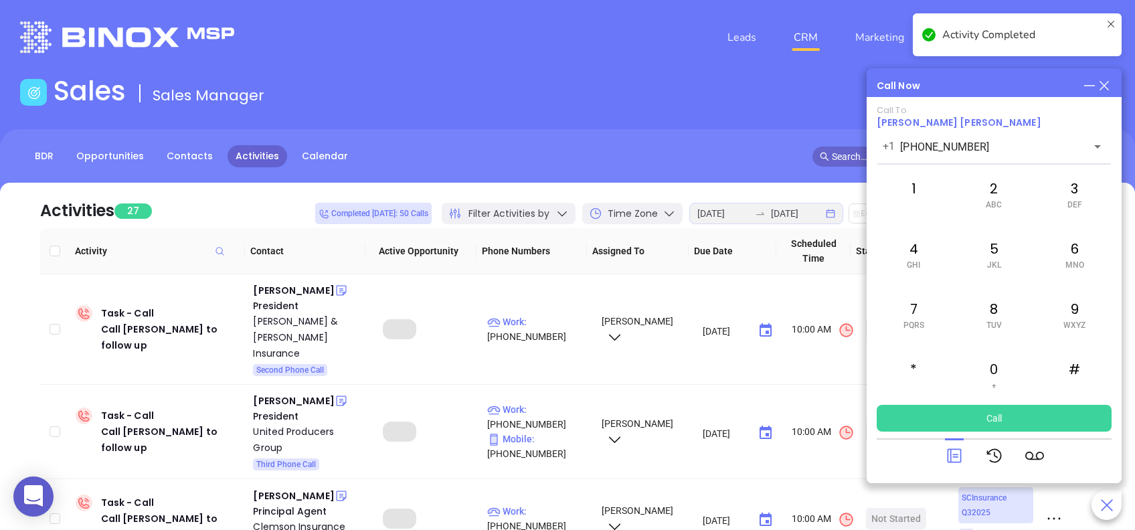
click at [947, 447] on icon at bounding box center [954, 455] width 19 height 19
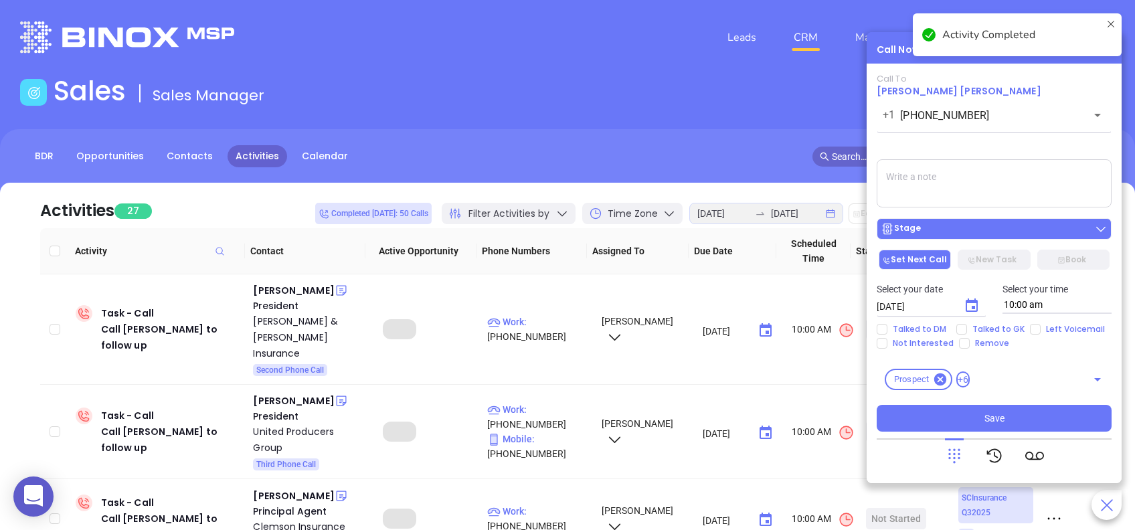
click at [1055, 223] on div "Stage" at bounding box center [993, 228] width 227 height 13
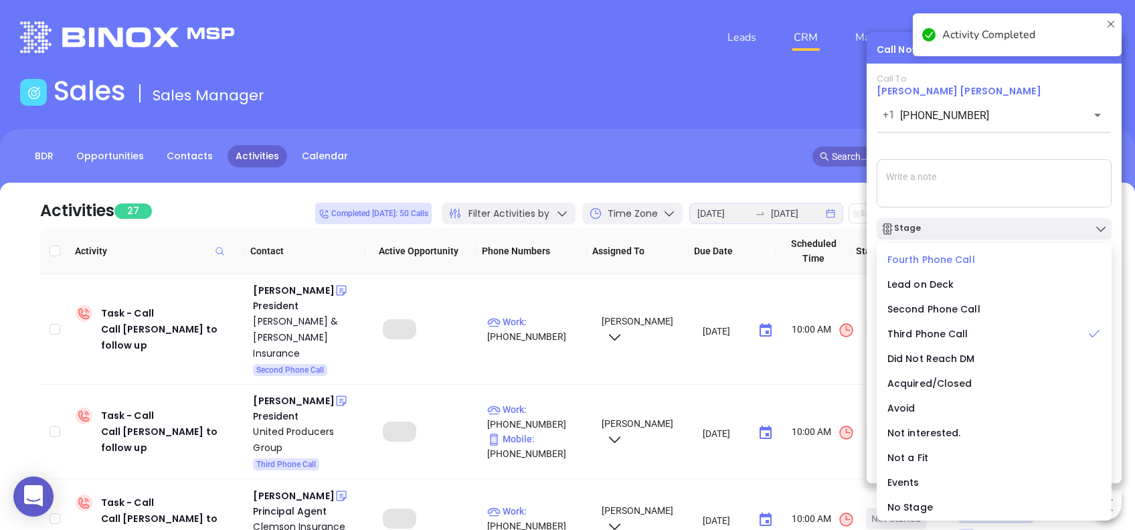
click at [926, 259] on span "Fourth Phone Call" at bounding box center [931, 259] width 88 height 13
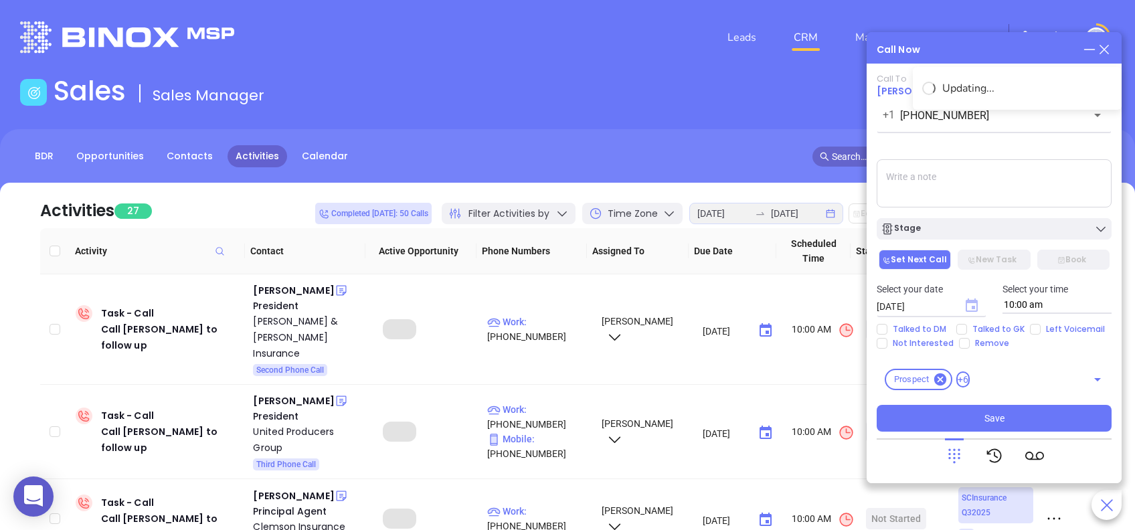
click at [966, 300] on icon "Choose date, selected date is Aug 28, 2025" at bounding box center [971, 304] width 12 height 13
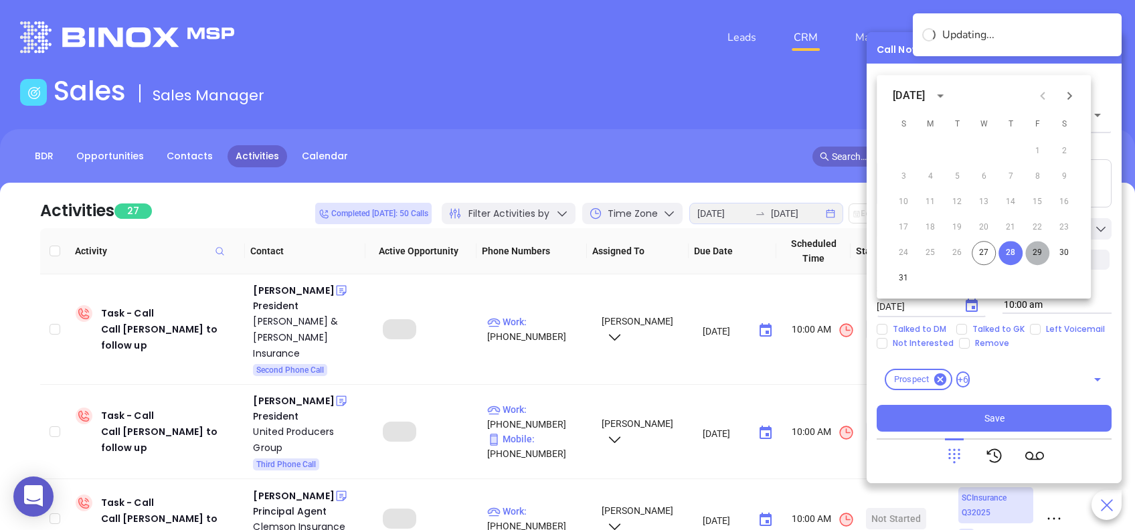
click at [1038, 252] on button "29" at bounding box center [1037, 253] width 24 height 24
type input "08/29/2025"
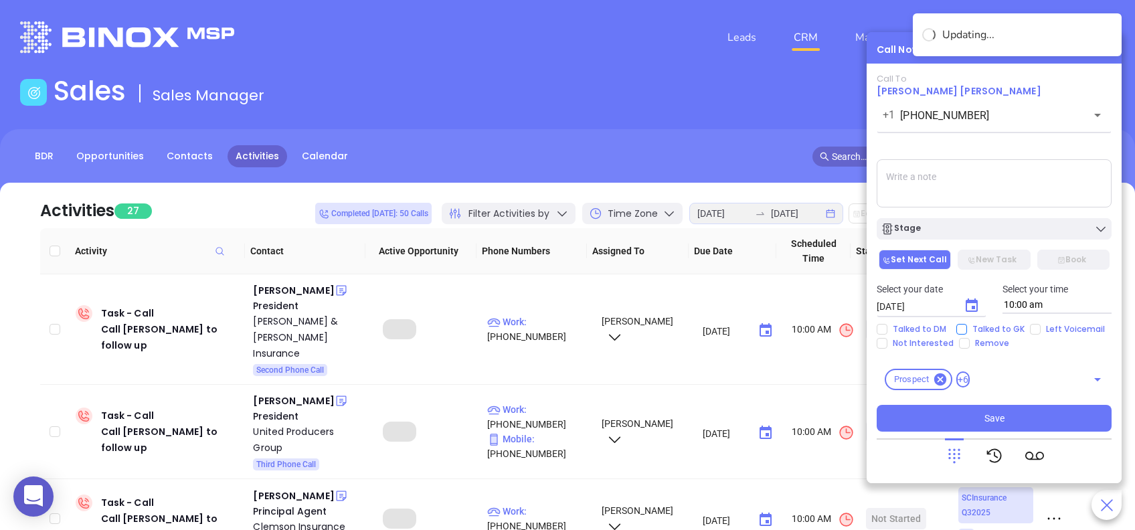
click at [962, 328] on input "Talked to GK" at bounding box center [961, 329] width 11 height 11
checkbox input "true"
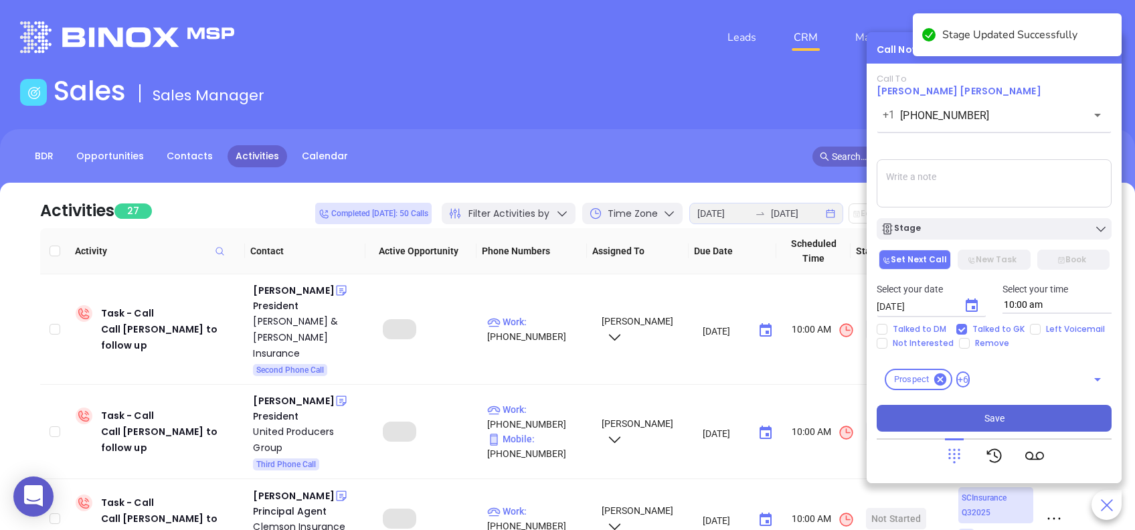
click at [1048, 409] on button "Save" at bounding box center [993, 418] width 235 height 27
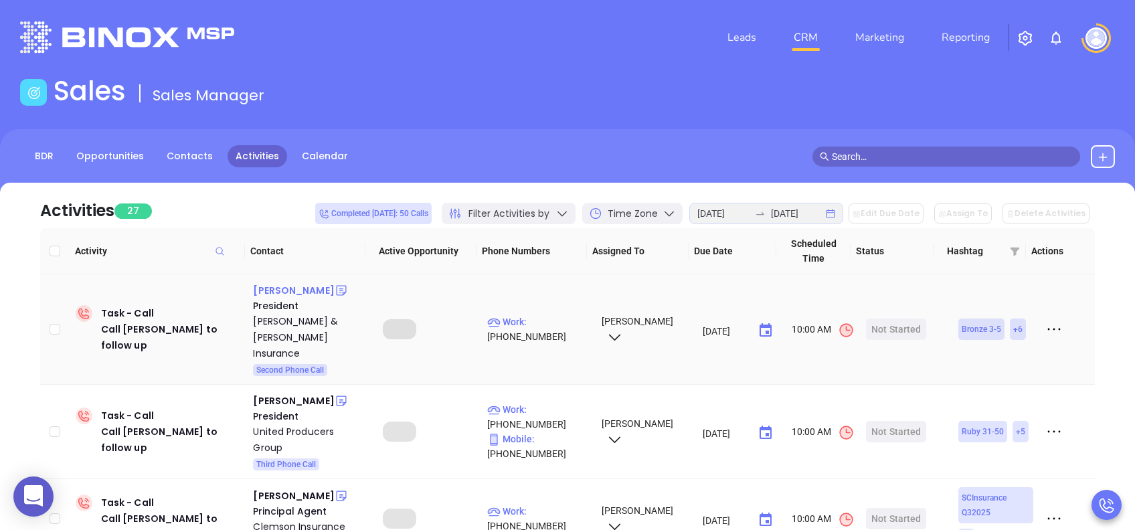
click at [292, 285] on div "Ryan Hamm" at bounding box center [293, 290] width 81 height 16
click at [901, 318] on div "Not Started" at bounding box center [896, 328] width 50 height 21
click at [901, 318] on div "Start Now" at bounding box center [896, 328] width 42 height 21
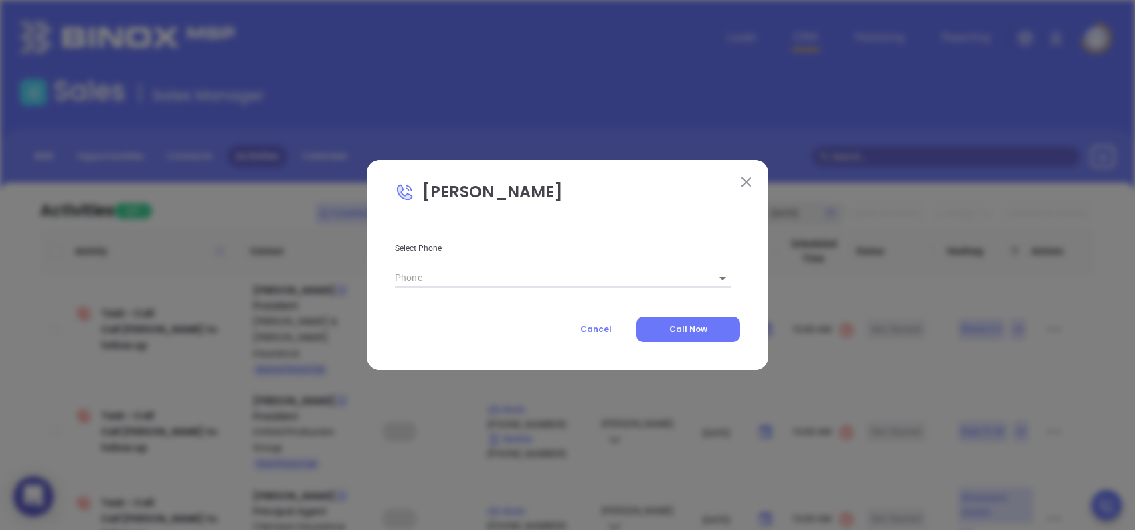
type input "(843) 766-0261"
type input "1"
click at [718, 326] on button "Call Now" at bounding box center [688, 328] width 104 height 25
type input "(843) 766-0261"
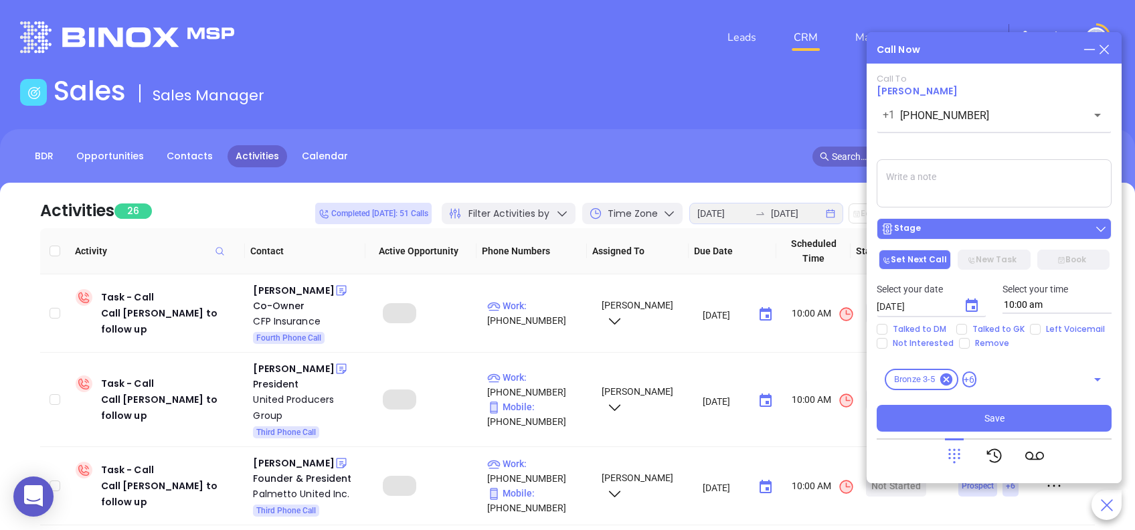
click at [929, 225] on div "Stage" at bounding box center [993, 228] width 227 height 13
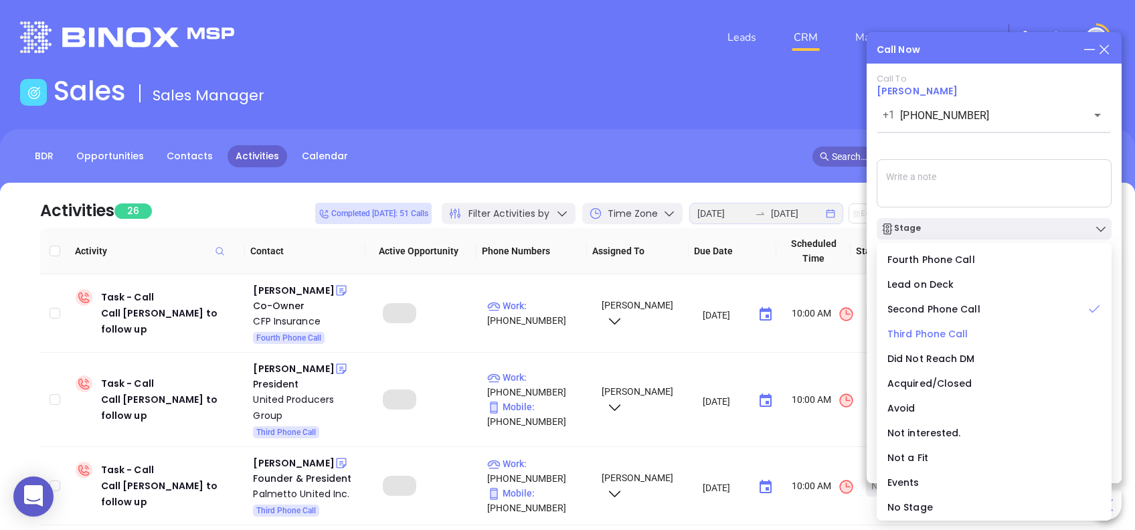
click at [934, 328] on span "Third Phone Call" at bounding box center [927, 333] width 81 height 13
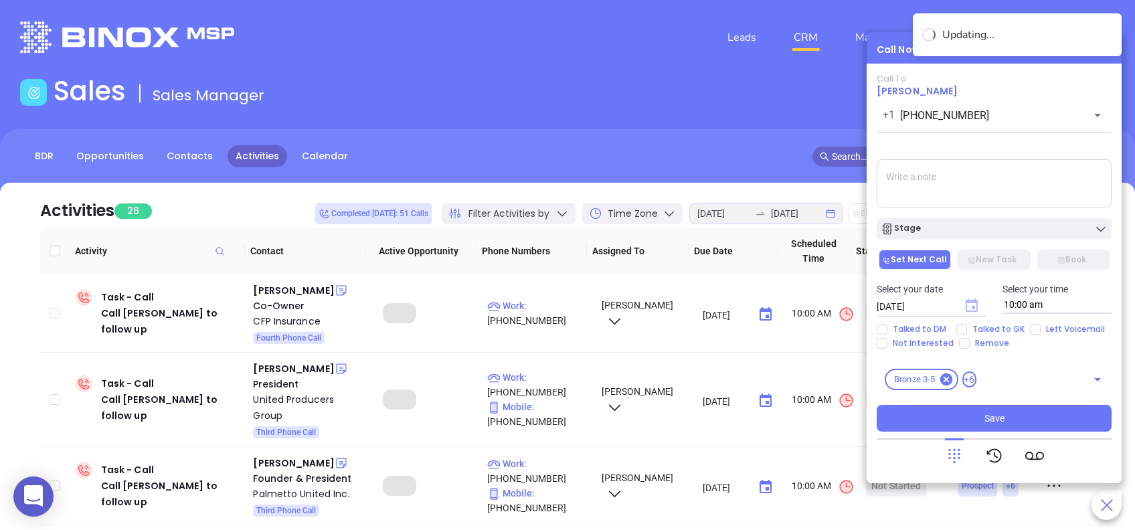
click at [965, 308] on icon "Choose date, selected date is Aug 28, 2025" at bounding box center [971, 304] width 12 height 13
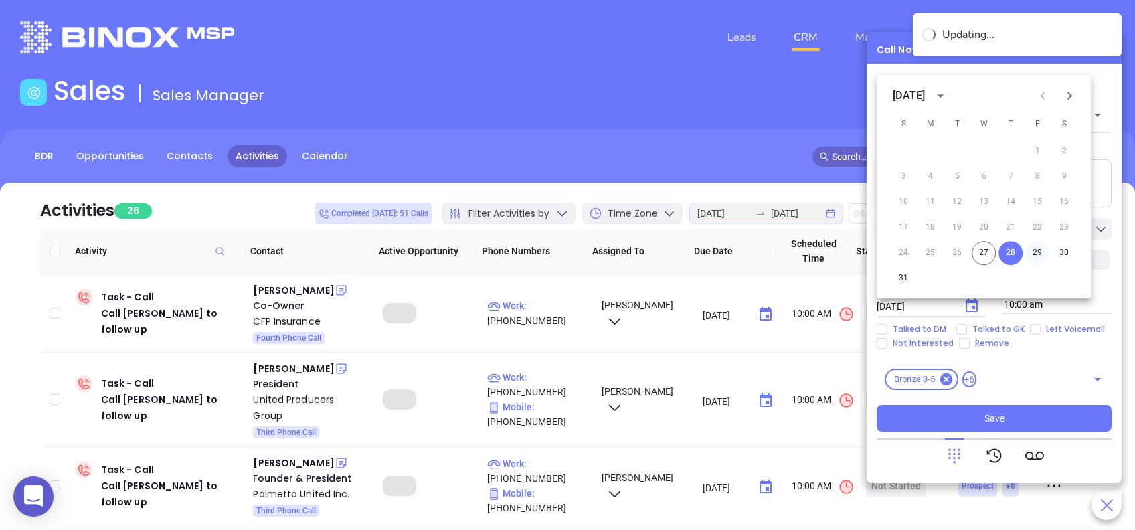
click at [1038, 249] on button "29" at bounding box center [1037, 253] width 24 height 24
type input "08/29/2025"
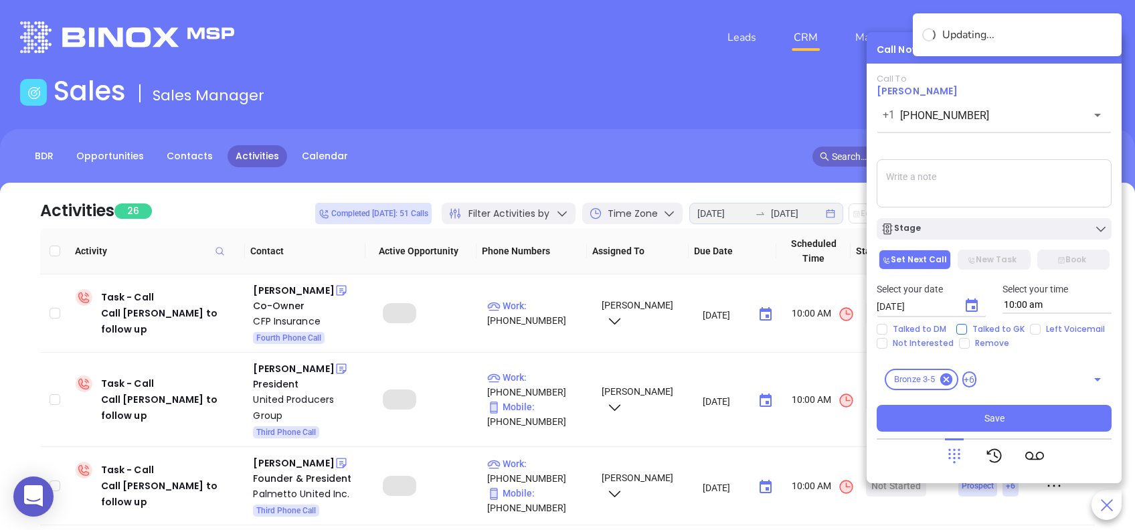
click at [963, 330] on input "Talked to GK" at bounding box center [961, 329] width 11 height 11
checkbox input "true"
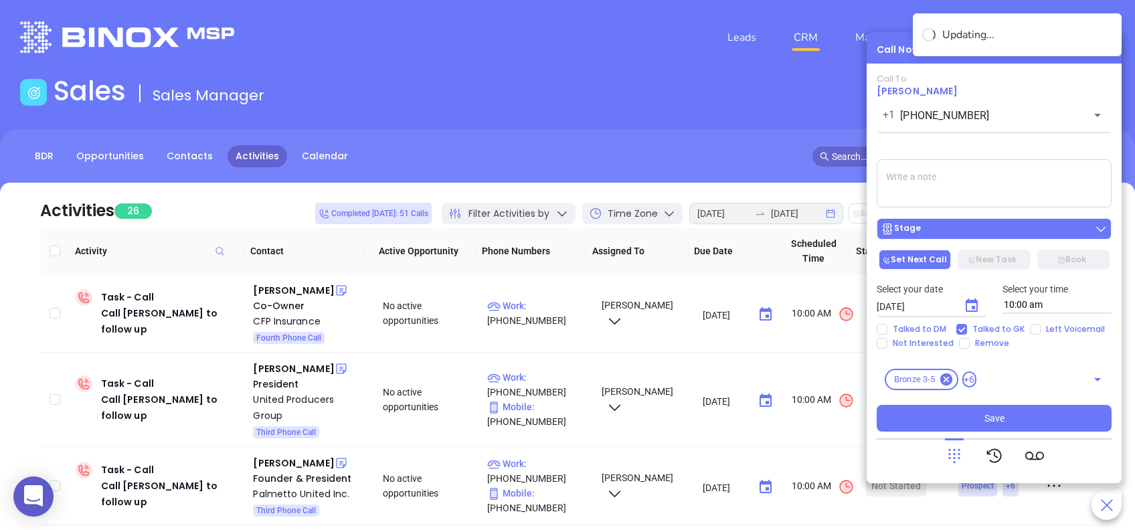
click at [987, 227] on div "Stage" at bounding box center [993, 228] width 227 height 13
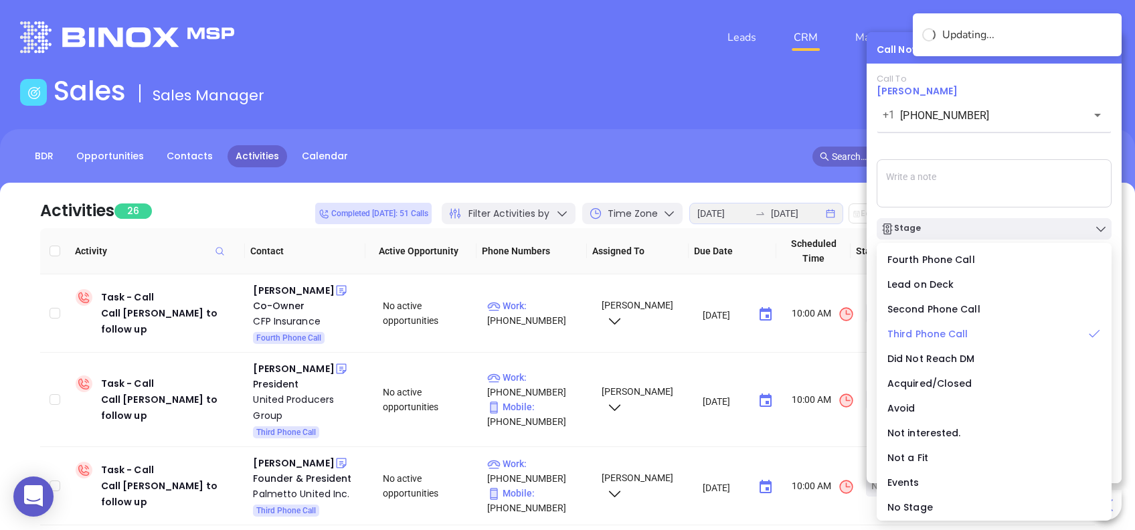
click at [934, 335] on span "Third Phone Call" at bounding box center [927, 333] width 81 height 13
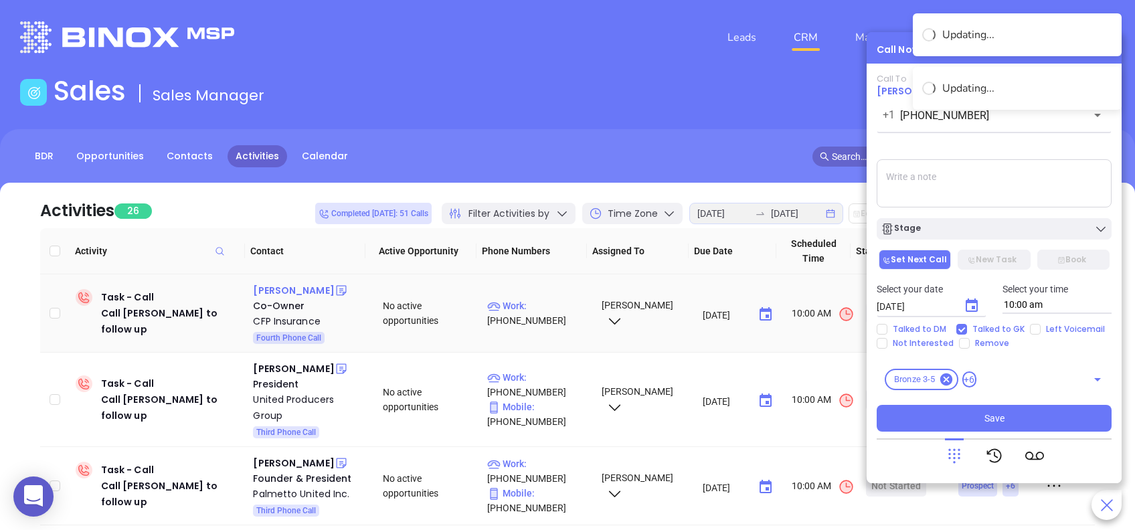
click at [292, 288] on div "Todd Smith" at bounding box center [293, 290] width 81 height 16
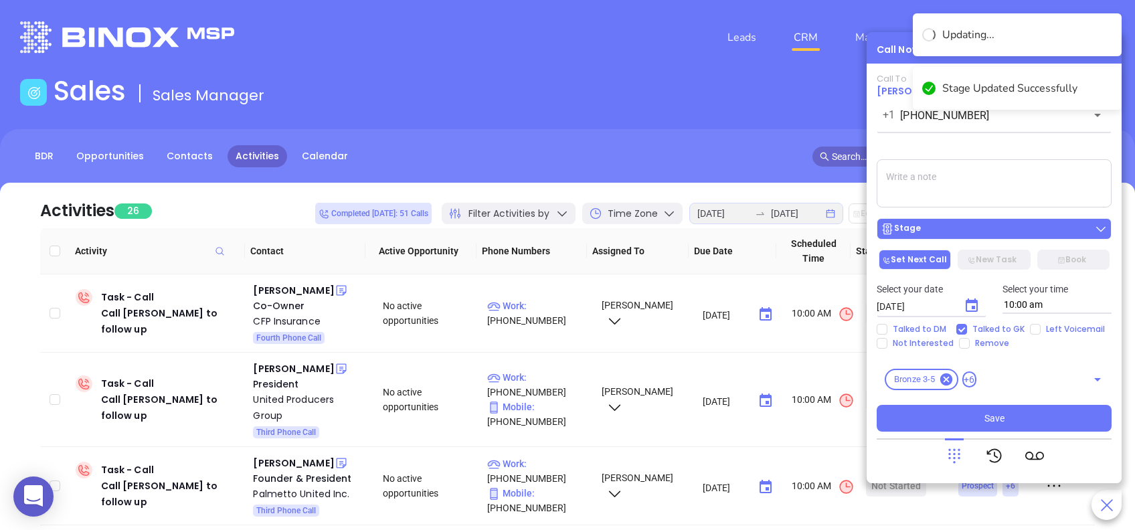
click at [1001, 226] on div "Stage" at bounding box center [993, 228] width 227 height 13
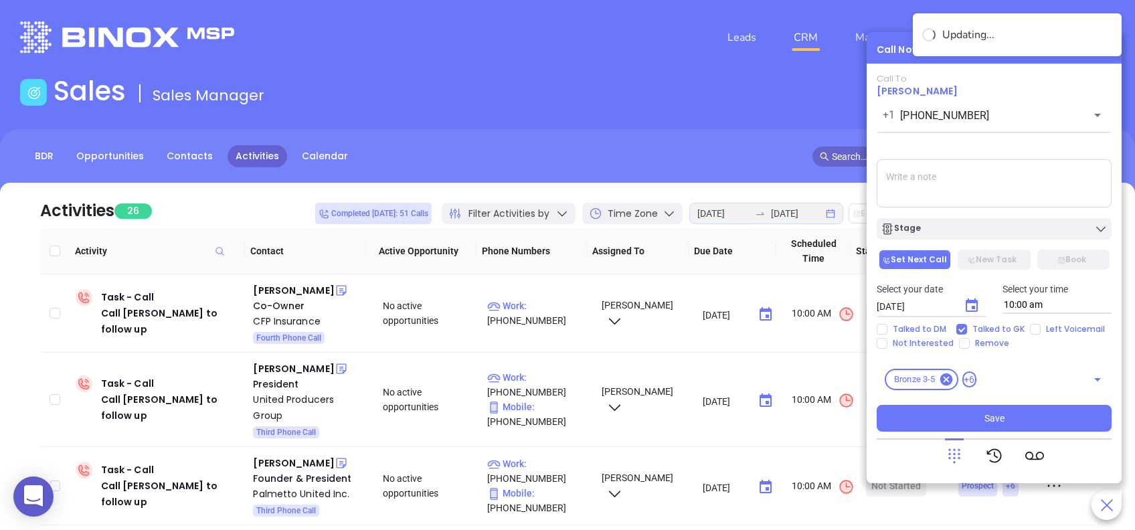
click at [985, 140] on div "Call To Ryan Hamm +1 (843) 766-0261 ​ Voicemail Drop Stage Set Next Call New Ta…" at bounding box center [993, 253] width 235 height 358
click at [1040, 419] on button "Save" at bounding box center [993, 418] width 235 height 27
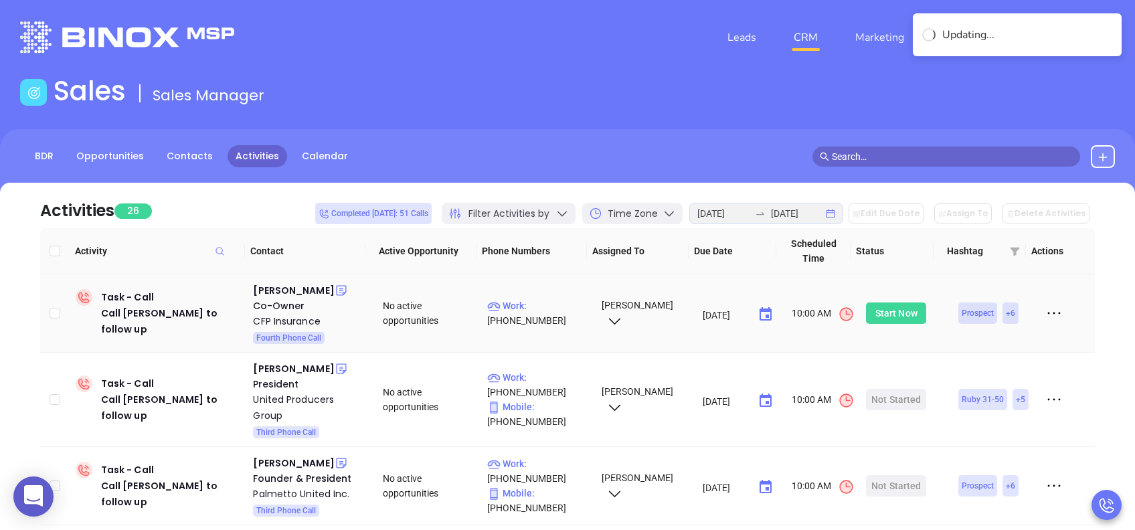
click at [894, 310] on div "Start Now" at bounding box center [896, 312] width 42 height 21
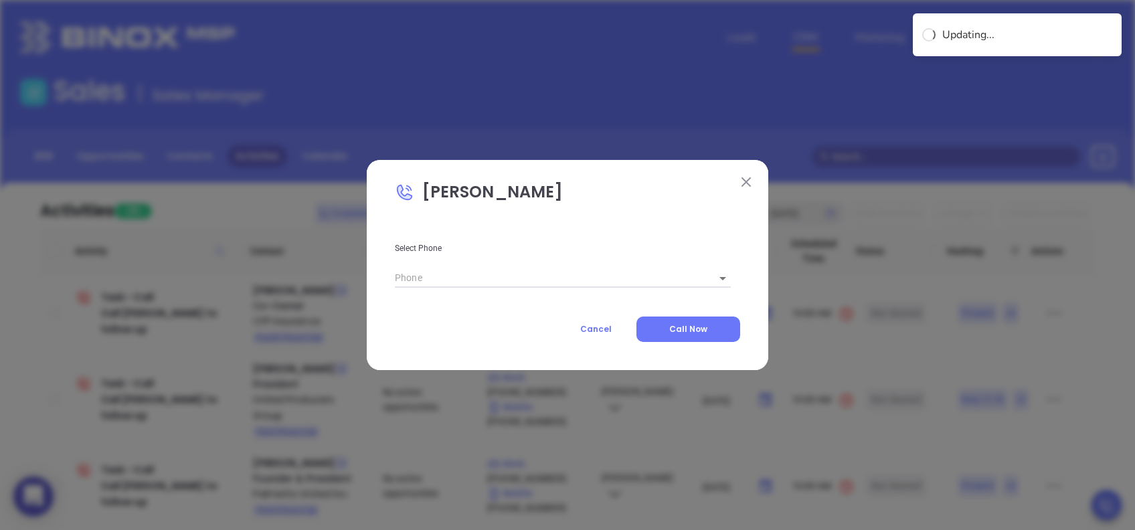
type input "(803) 561-9003"
type input "1"
click at [718, 328] on button "Call Now" at bounding box center [688, 328] width 104 height 25
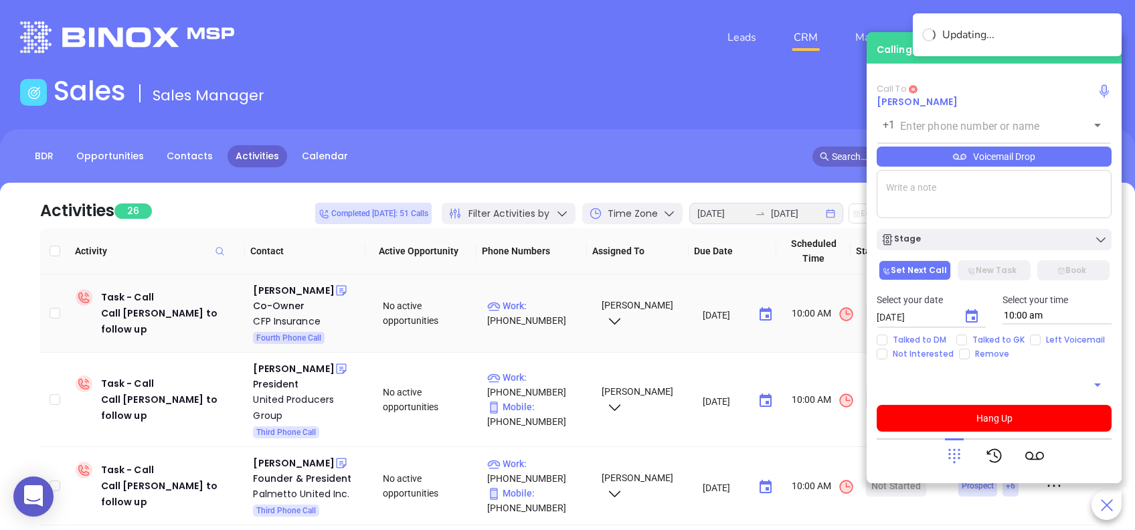
type input "(803) 561-9003"
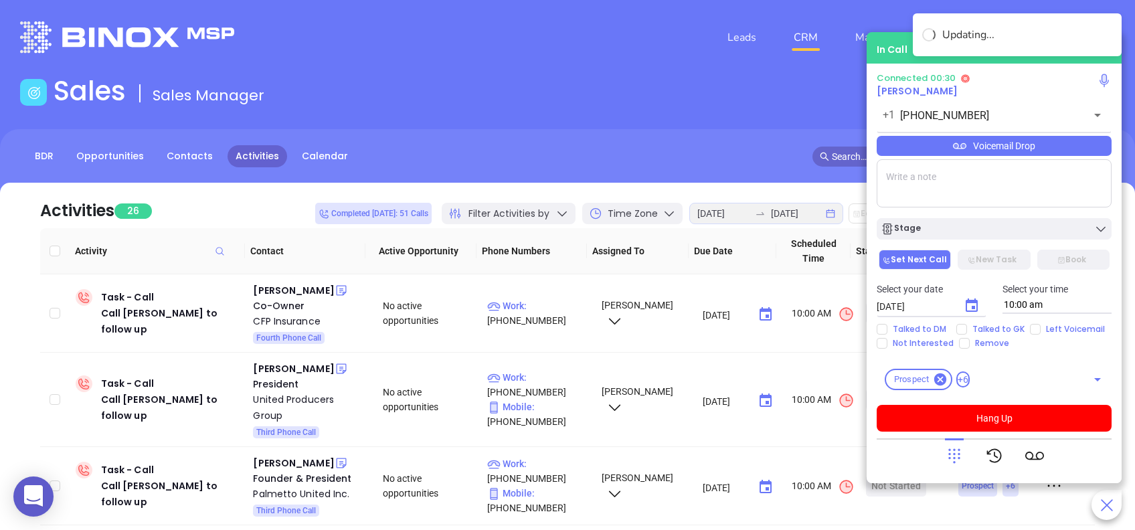
click at [956, 458] on icon at bounding box center [954, 455] width 19 height 19
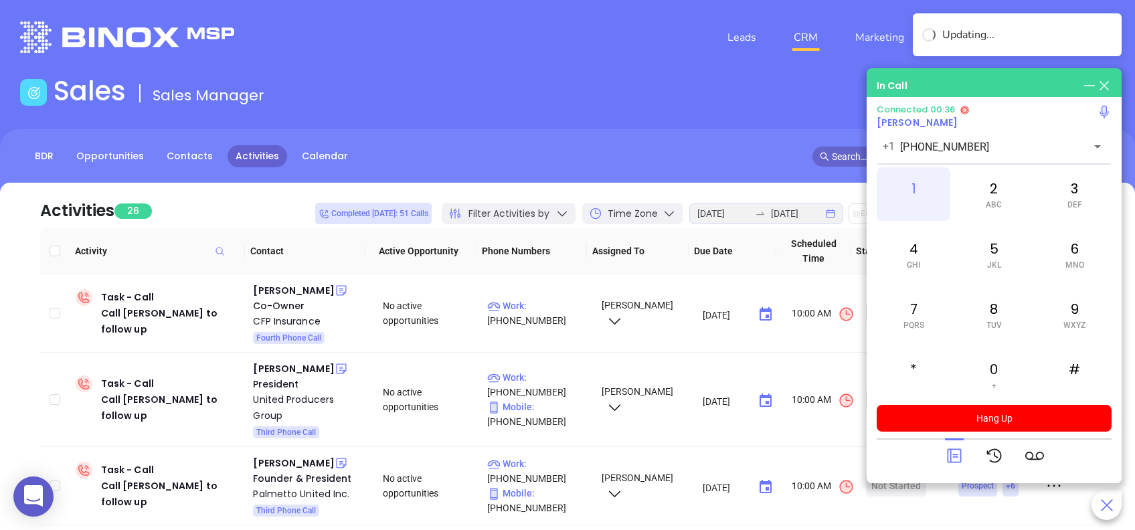
click at [915, 197] on div "1" at bounding box center [913, 194] width 74 height 54
click at [991, 375] on div "0 +" at bounding box center [994, 375] width 74 height 54
click at [1002, 203] on div "2 ABC" at bounding box center [994, 194] width 74 height 54
click at [949, 459] on icon at bounding box center [954, 456] width 14 height 14
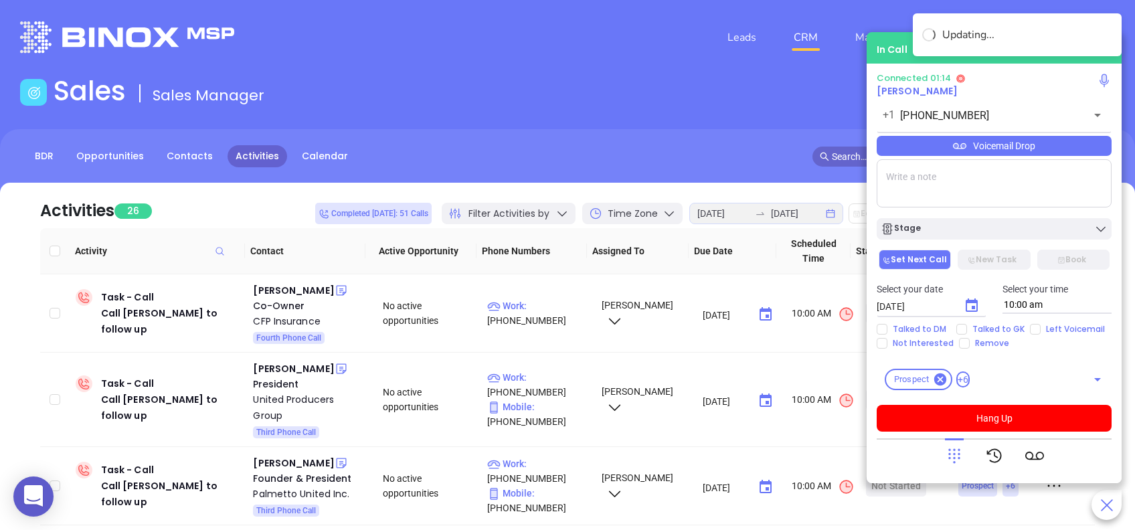
click at [1058, 153] on div "Voicemail Drop" at bounding box center [993, 146] width 235 height 20
click at [1036, 419] on button "Hang Up" at bounding box center [993, 418] width 235 height 27
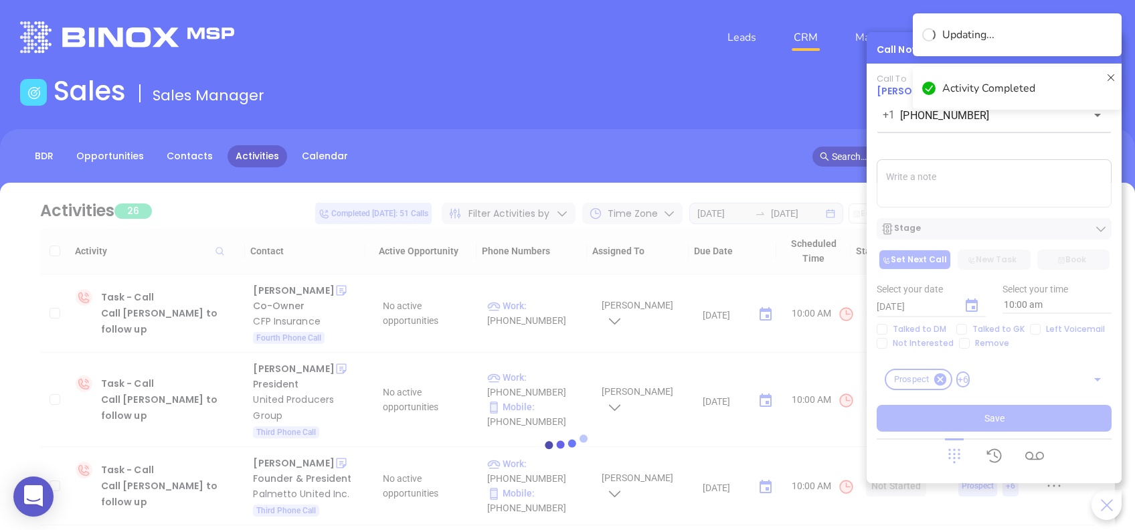
click at [1027, 179] on textarea at bounding box center [993, 183] width 235 height 48
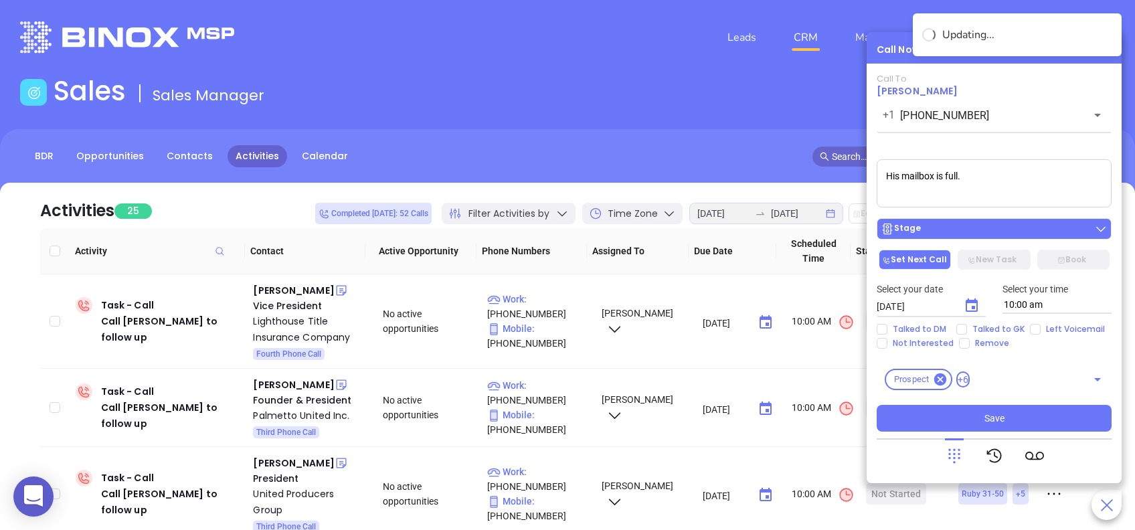
type textarea "His mailbox is full."
click at [987, 234] on div "Stage" at bounding box center [993, 228] width 227 height 13
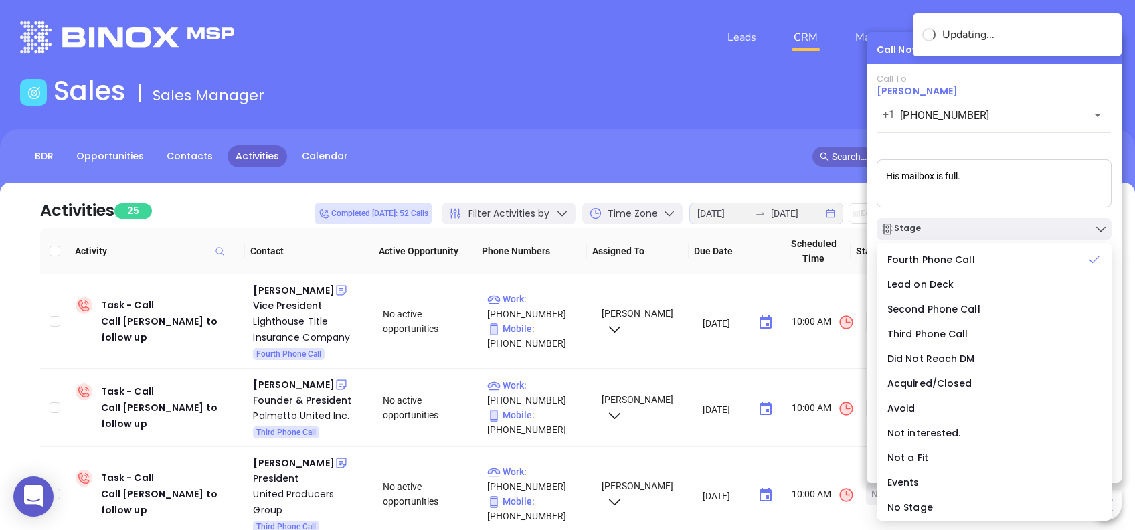
click at [983, 150] on div "Call To Todd Smith +1 (803) 561-9003 ​ Voicemail Drop His mailbox is full. Stag…" at bounding box center [993, 253] width 235 height 358
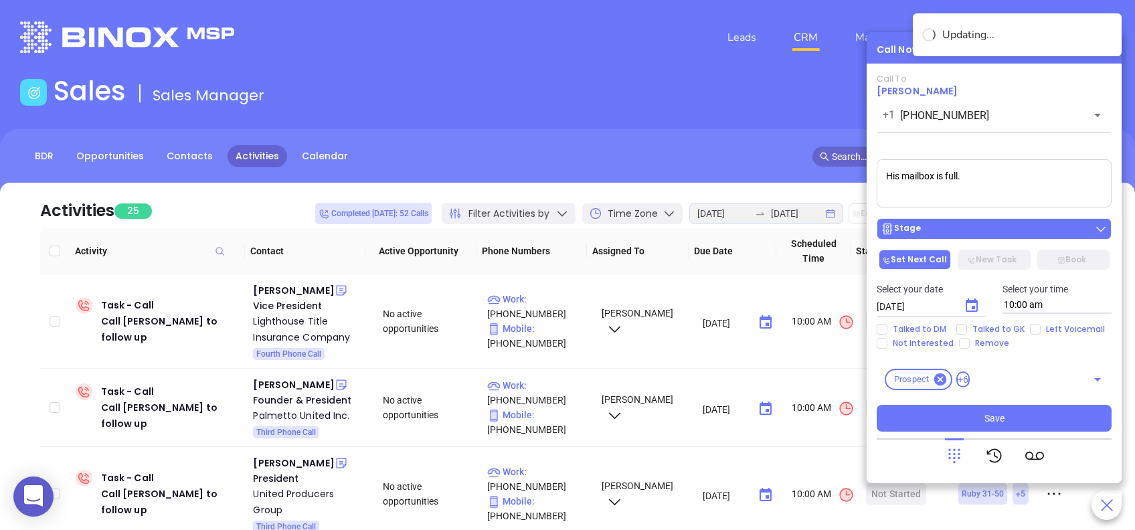
click at [969, 230] on div "Stage" at bounding box center [993, 228] width 227 height 13
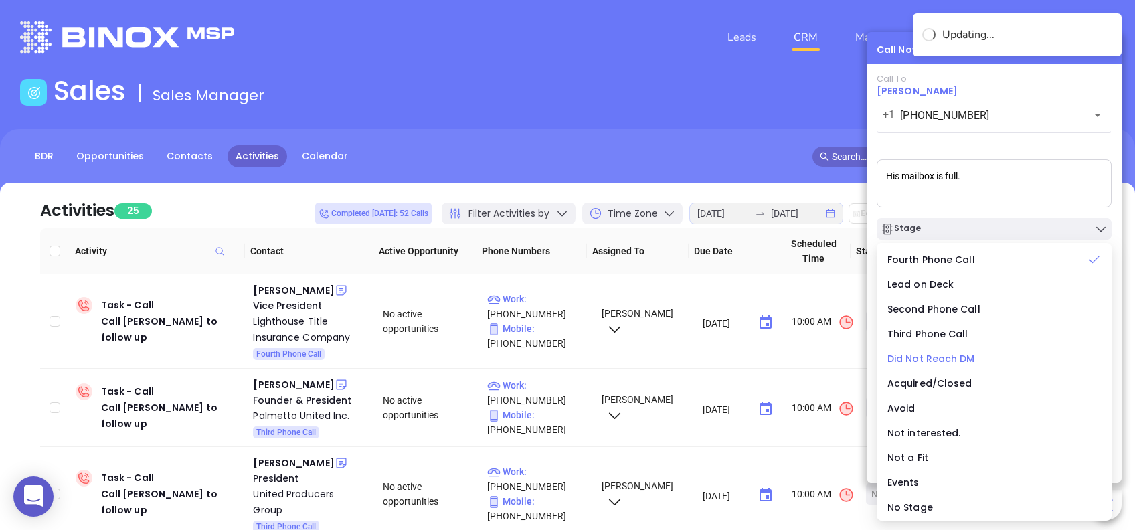
click at [940, 353] on span "Did Not Reach DM" at bounding box center [931, 358] width 88 height 13
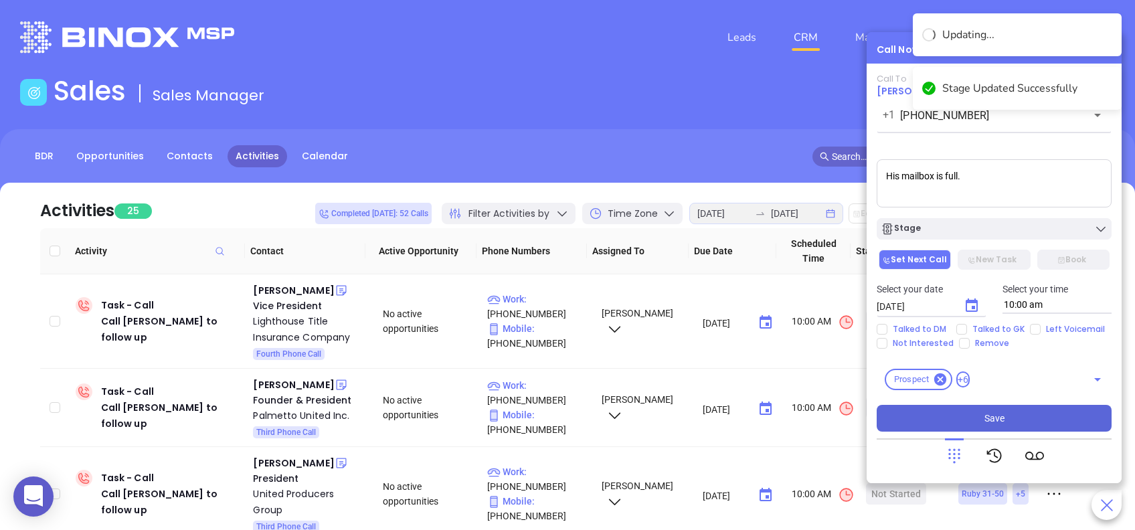
click at [1038, 412] on button "Save" at bounding box center [993, 418] width 235 height 27
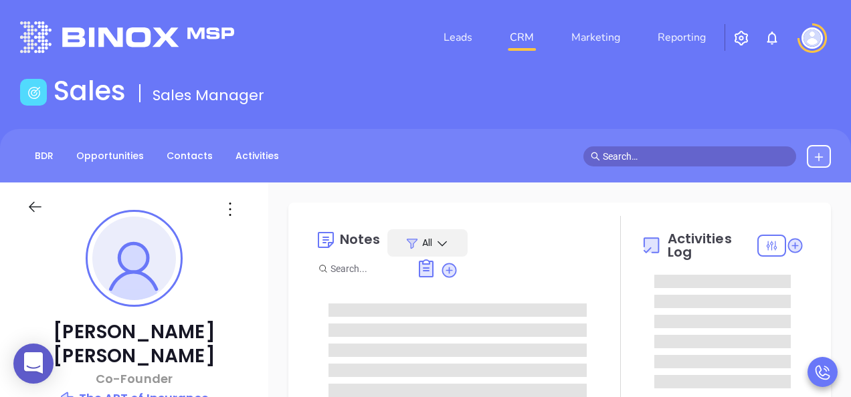
type input "[PERSON_NAME]"
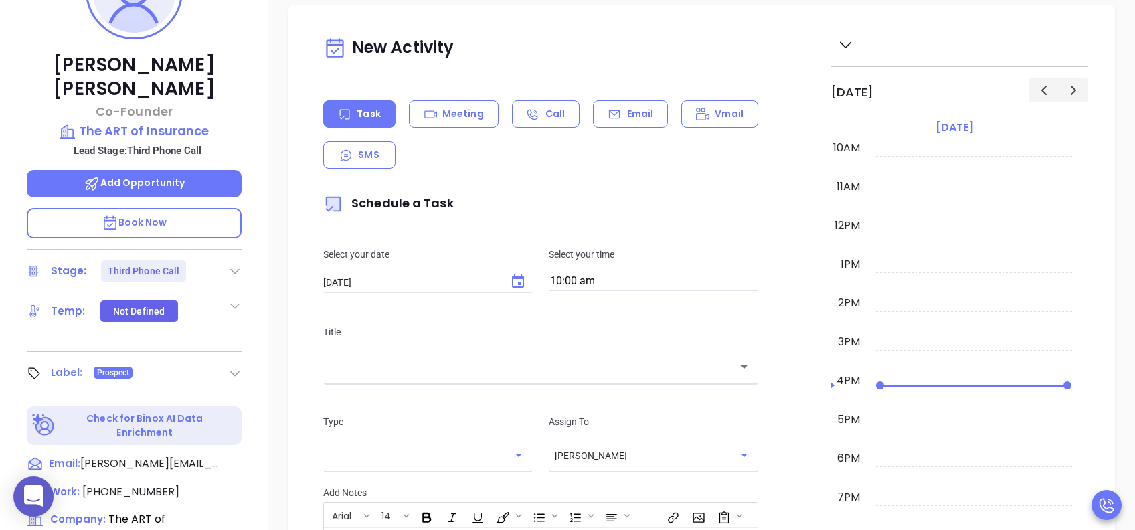
scroll to position [535, 0]
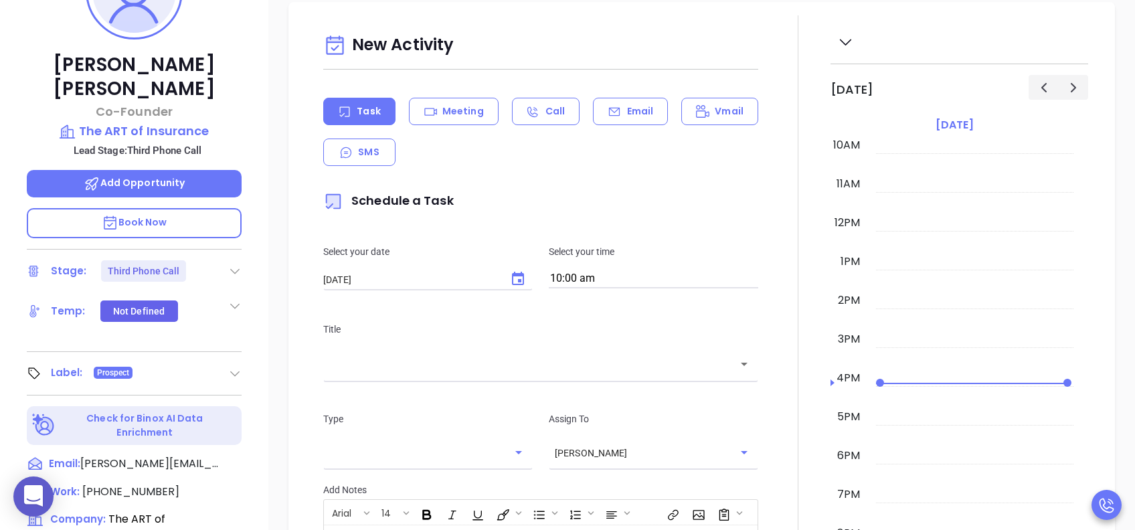
click at [631, 118] on p "Email" at bounding box center [640, 111] width 27 height 14
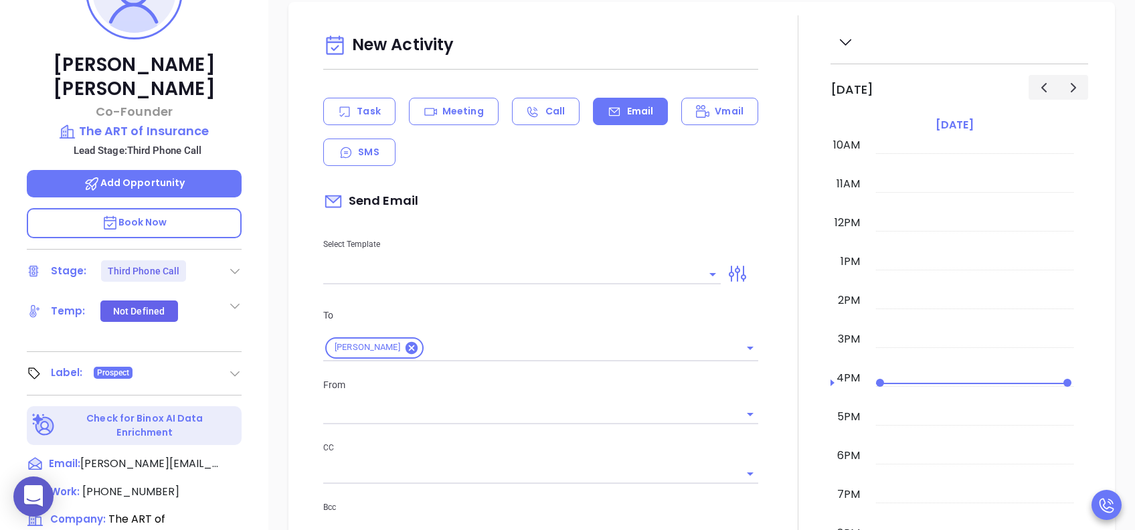
click at [603, 271] on input "text" at bounding box center [511, 273] width 377 height 19
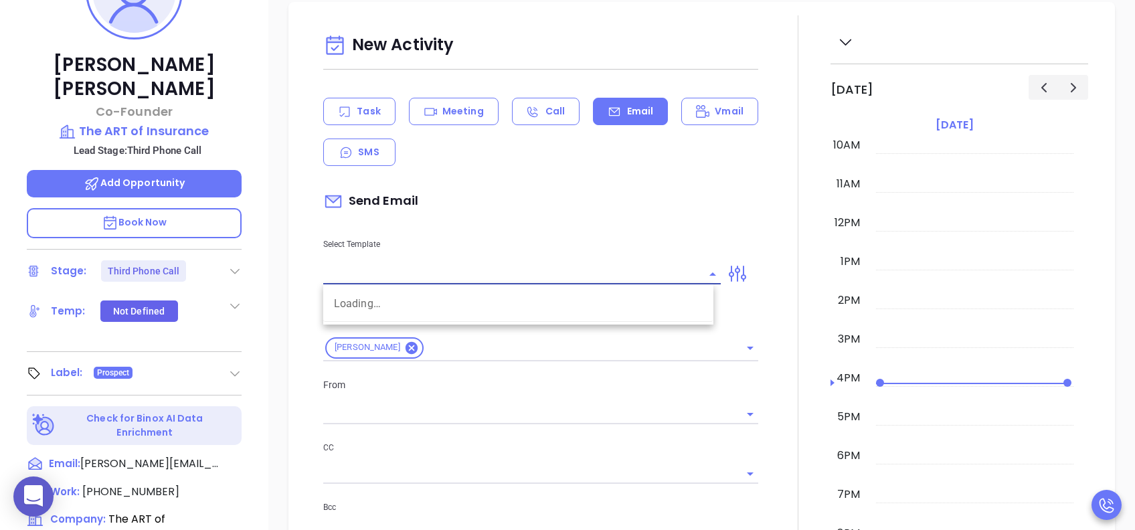
type input "[PERSON_NAME]"
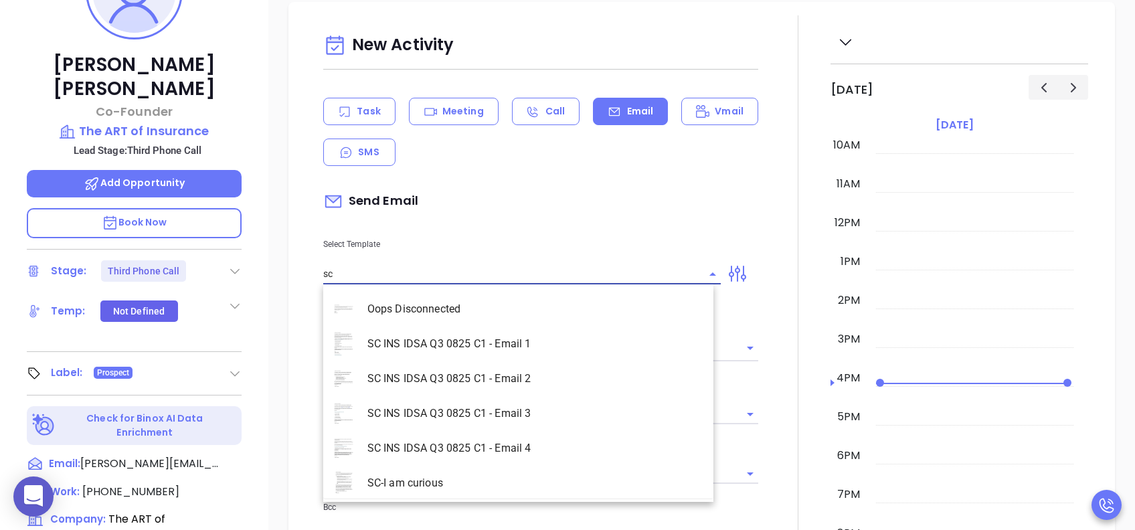
click at [537, 397] on li "SC INS IDSA Q3 0825 C1 - Email 3" at bounding box center [518, 413] width 390 height 35
type input "SC INS IDSA Q3 0825 C1 - Email 3"
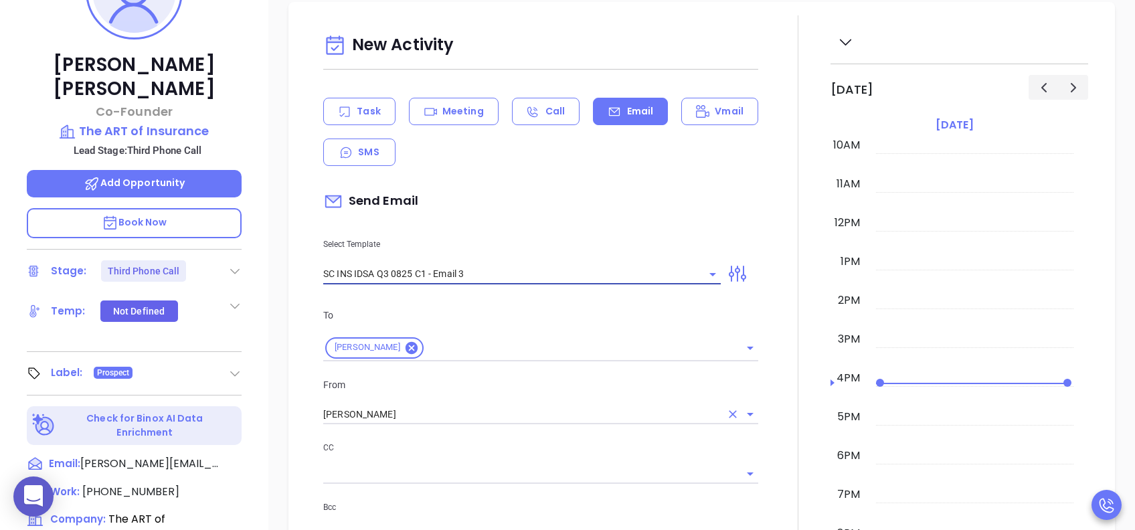
type input "Brad, could your agency survive a data breach?"
type input "SC INS IDSA Q3 0825 C1 - Email 3"
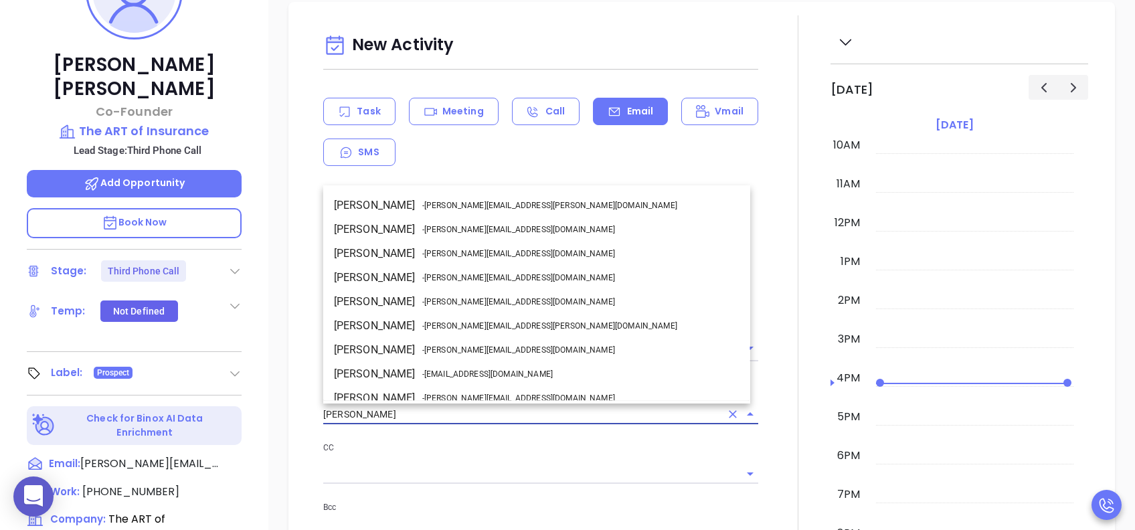
scroll to position [82, 0]
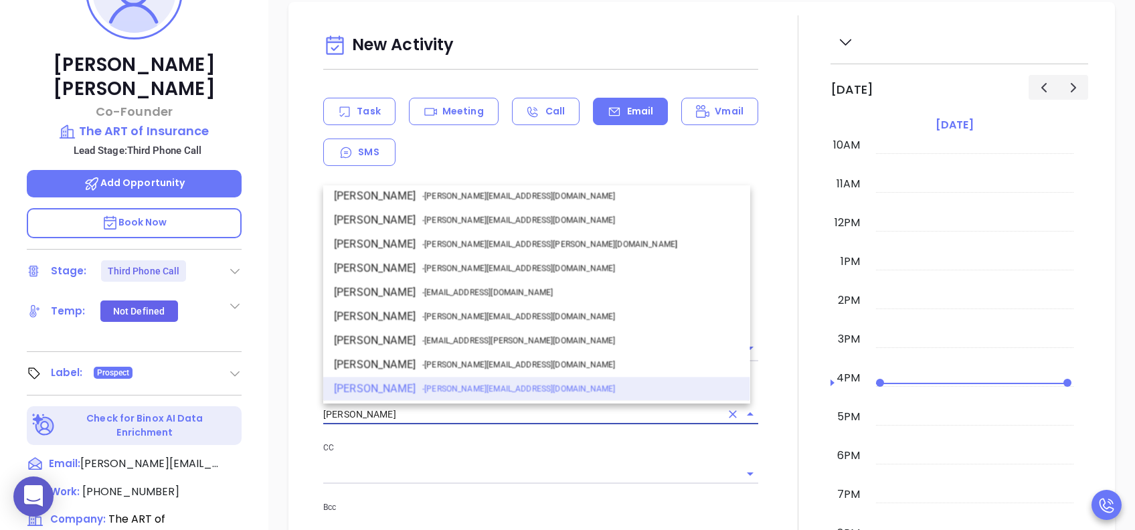
drag, startPoint x: 399, startPoint y: 419, endPoint x: 263, endPoint y: 418, distance: 136.5
click at [263, 397] on div "Brad Allen Co-Founder The ART of Insurance Lead Stage: Third Phone Call Add Opp…" at bounding box center [567, 246] width 1135 height 662
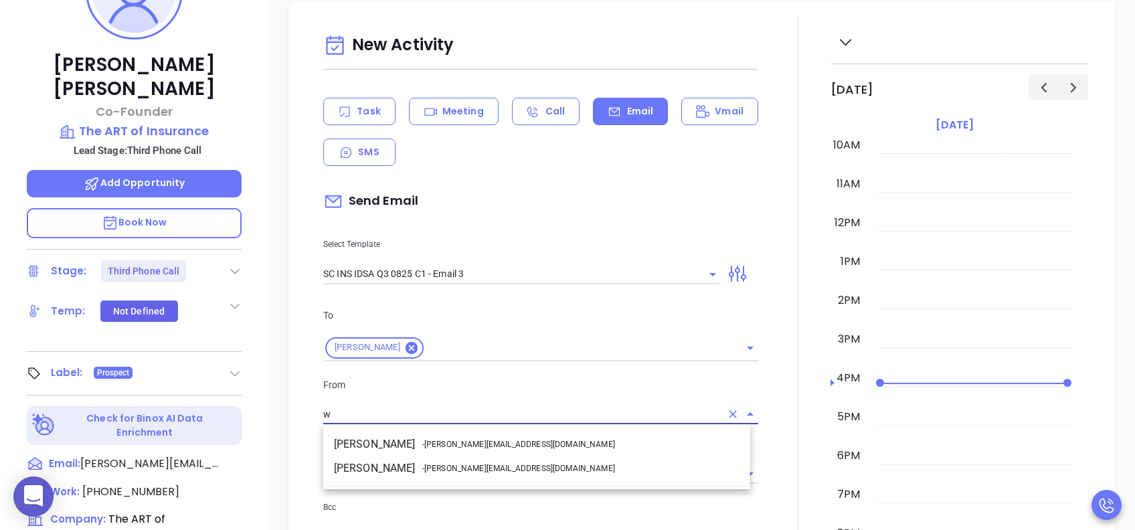
scroll to position [0, 0]
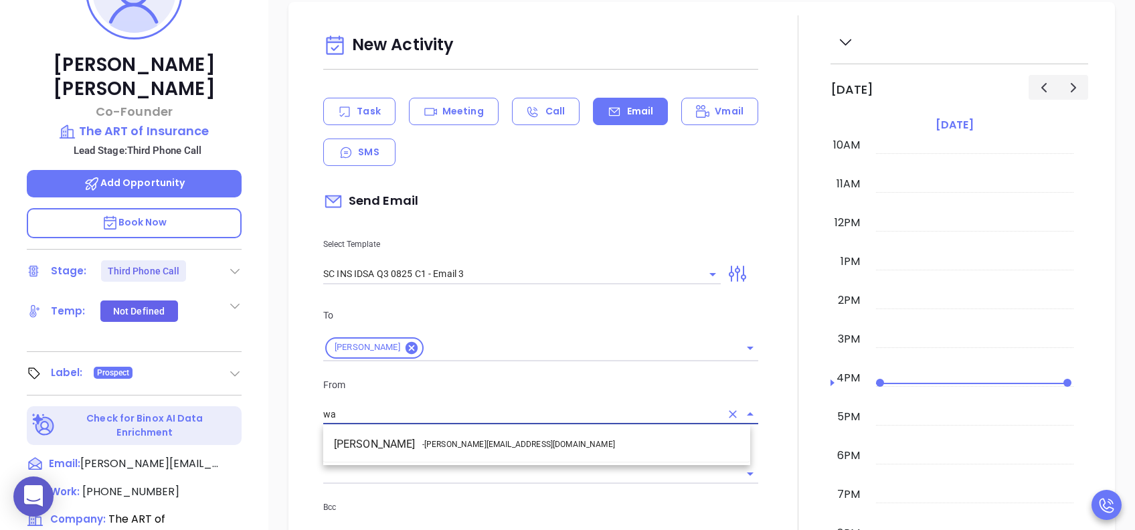
click at [532, 397] on li "Walter Contreras - walter@motiva.net" at bounding box center [536, 444] width 427 height 24
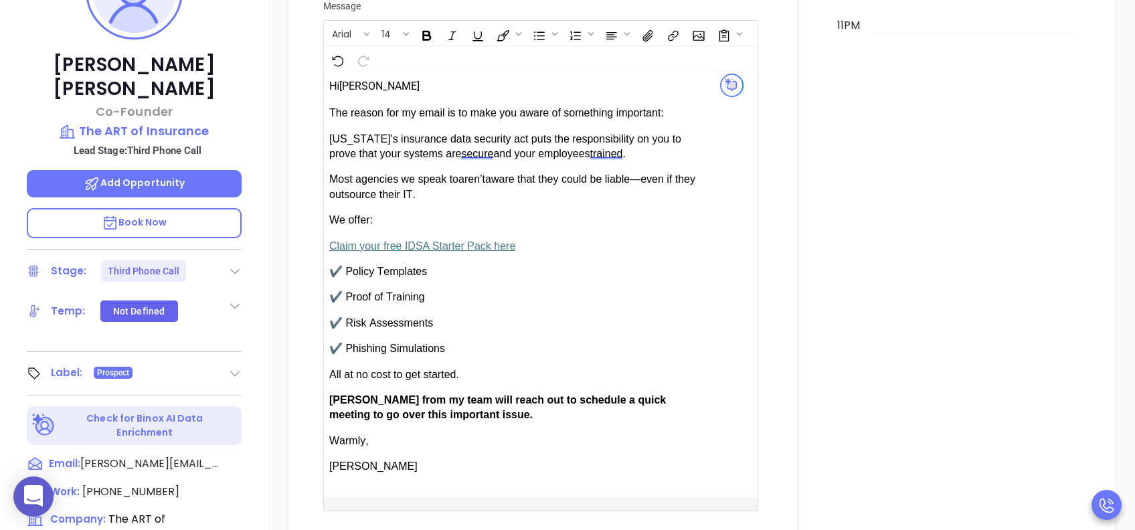
scroll to position [1248, 0]
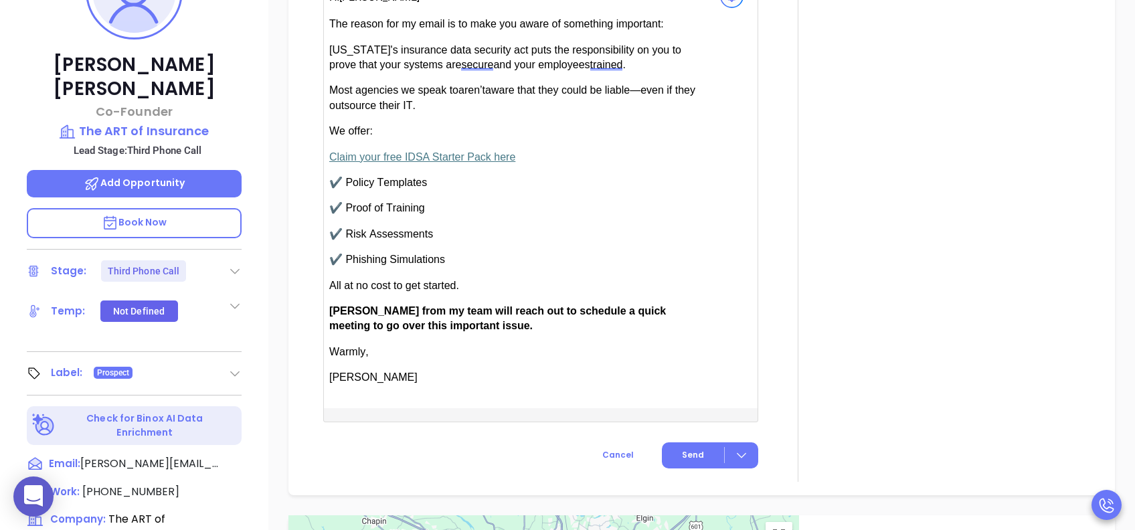
type input "[PERSON_NAME]"
drag, startPoint x: 369, startPoint y: 304, endPoint x: 331, endPoint y: 306, distance: 37.5
click at [331, 306] on span "[PERSON_NAME] from my team will reach out to schedule a quick meeting to go ove…" at bounding box center [497, 318] width 336 height 26
click at [689, 397] on span "Send" at bounding box center [693, 455] width 22 height 12
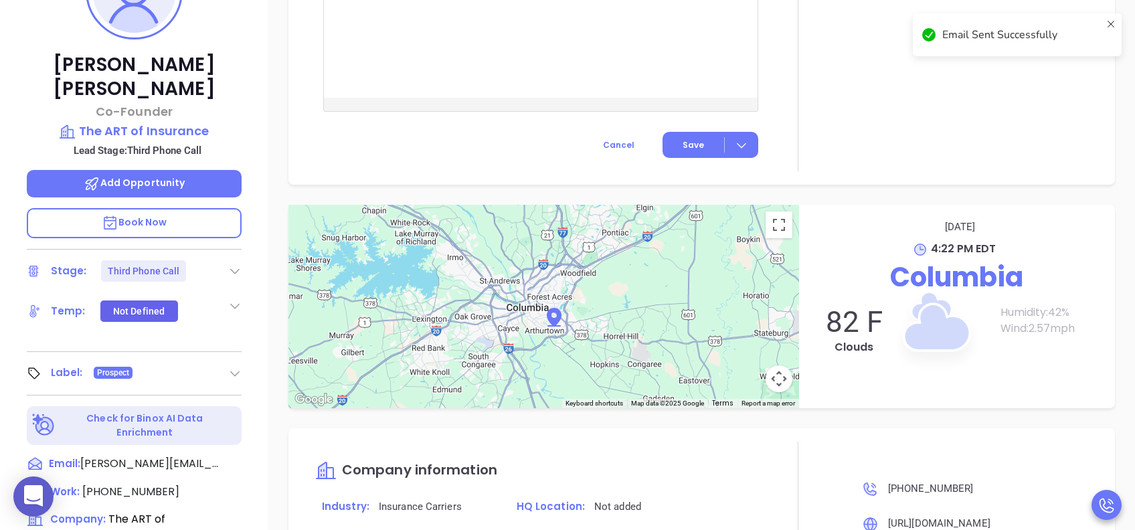
scroll to position [1138, 0]
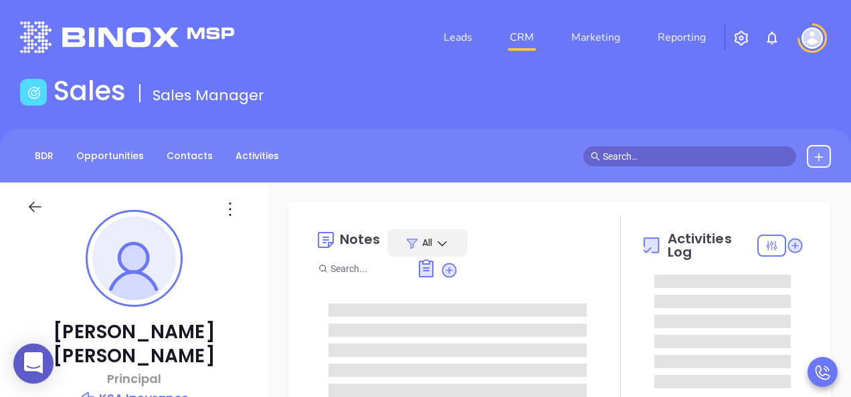
type input "[PERSON_NAME]"
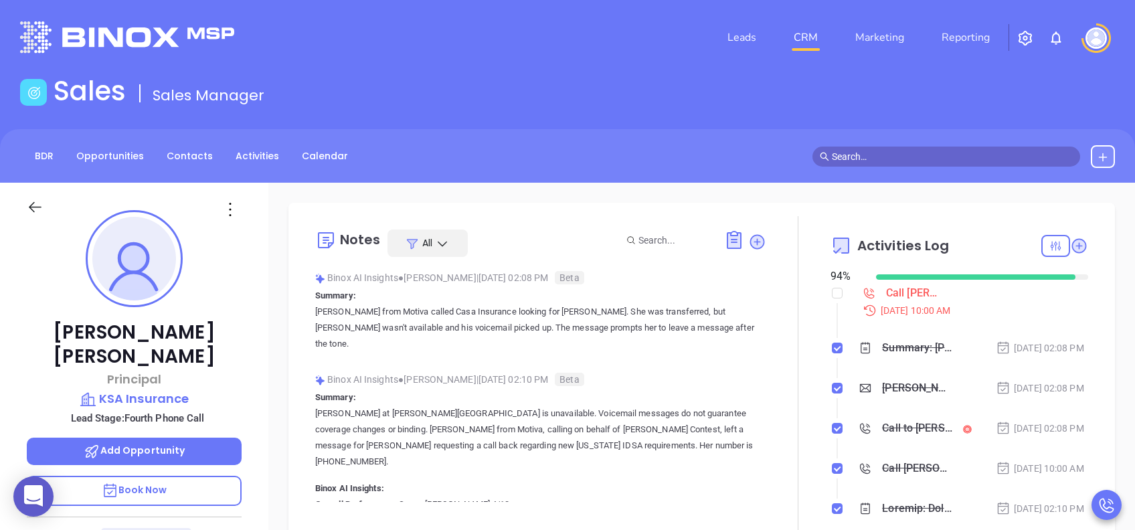
scroll to position [389, 0]
click at [194, 397] on p "Book Now" at bounding box center [134, 491] width 215 height 30
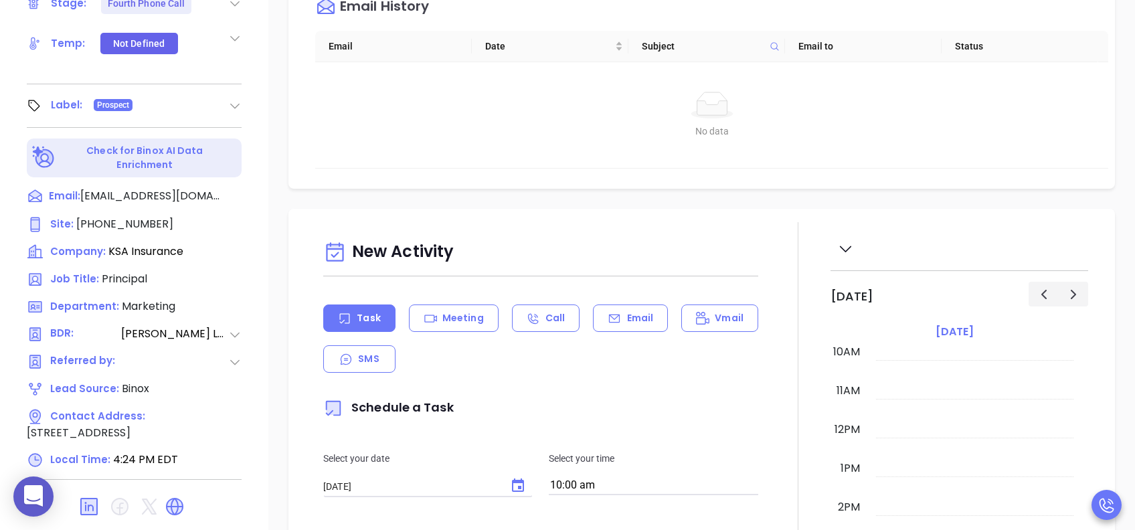
scroll to position [89, 0]
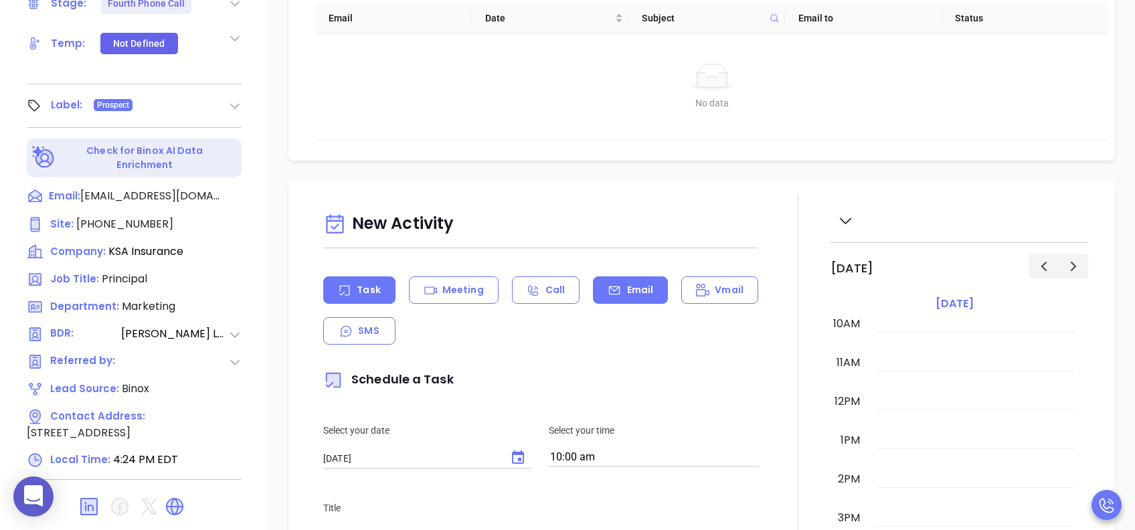
click at [637, 296] on div "Email" at bounding box center [630, 289] width 75 height 27
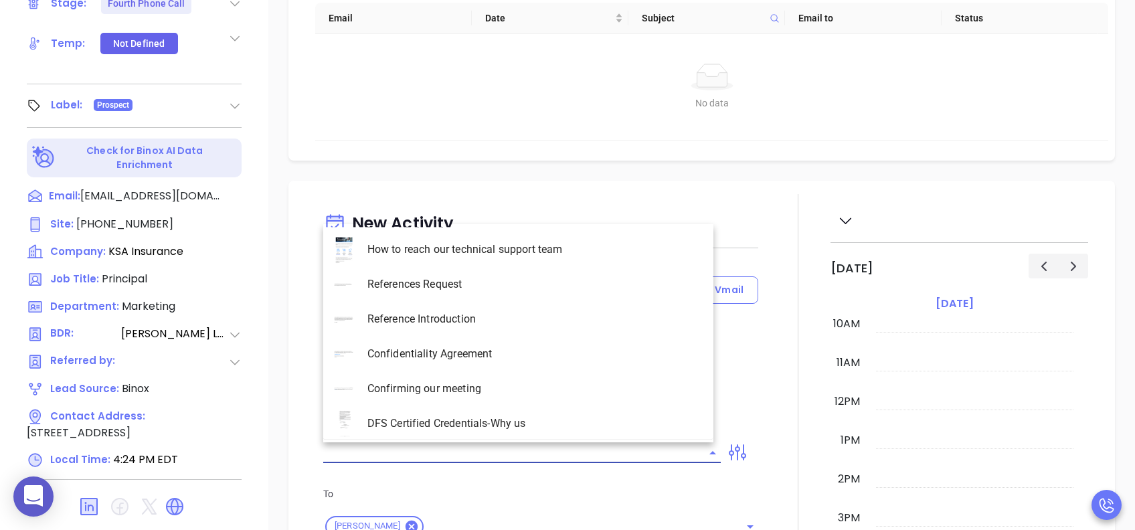
click at [609, 397] on input "text" at bounding box center [511, 452] width 377 height 19
type input "[PERSON_NAME]"
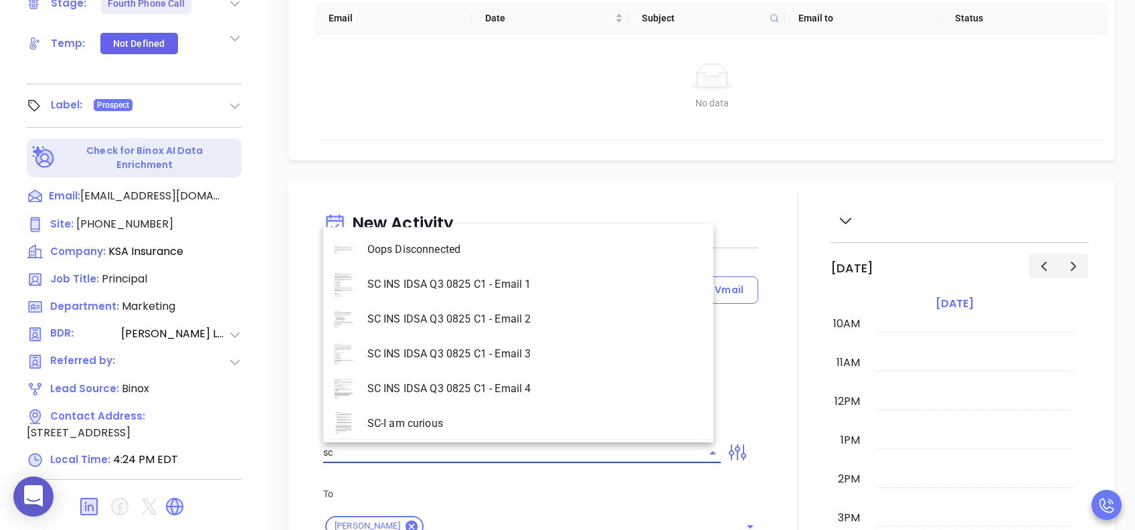
click at [541, 391] on li "SC INS IDSA Q3 0825 C1 - Email 4" at bounding box center [518, 388] width 390 height 35
type input "SC INS IDSA Q3 0825 C1 - Email 4"
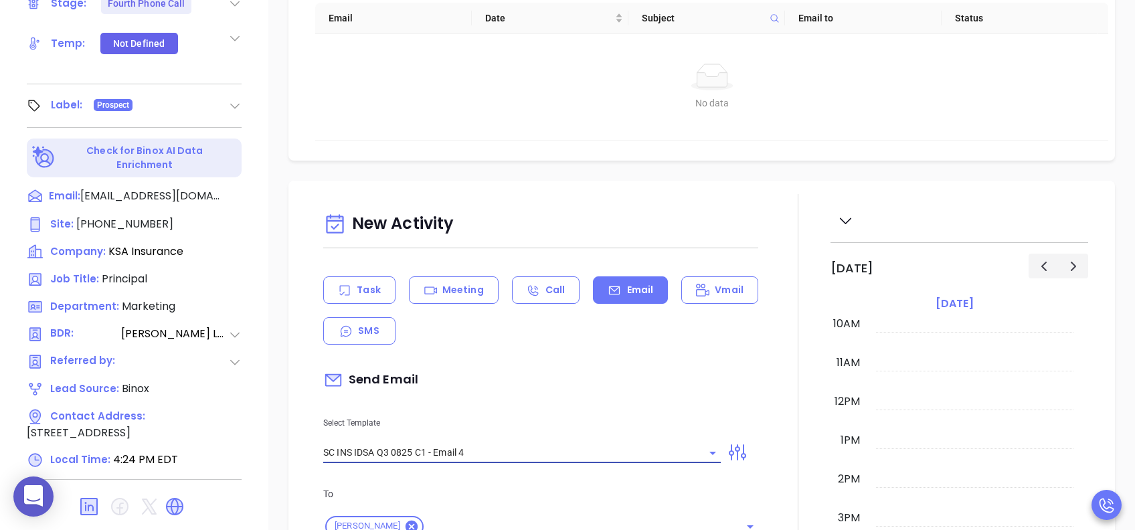
type input "Final heads up John; Compliance matters"
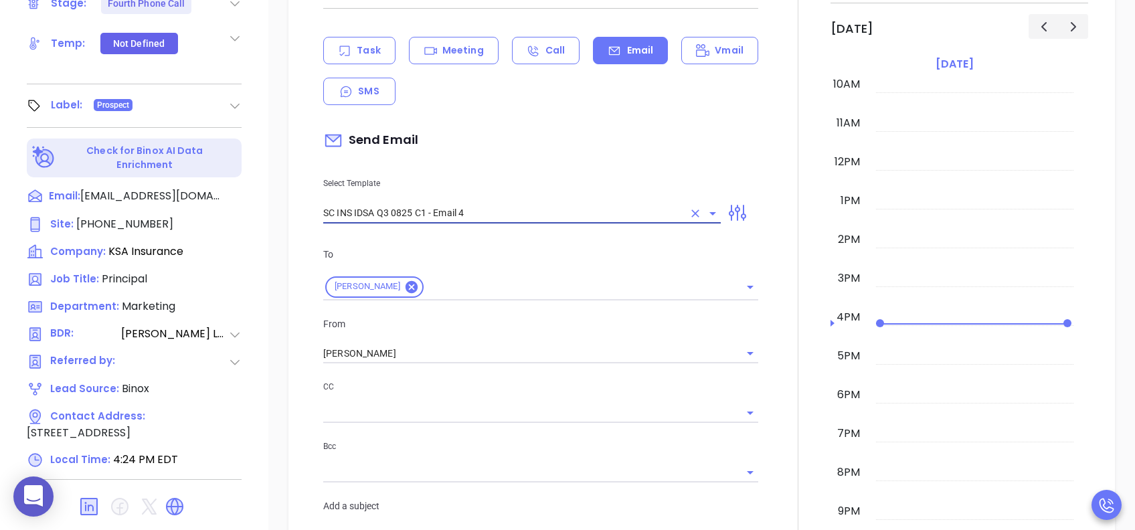
scroll to position [357, 0]
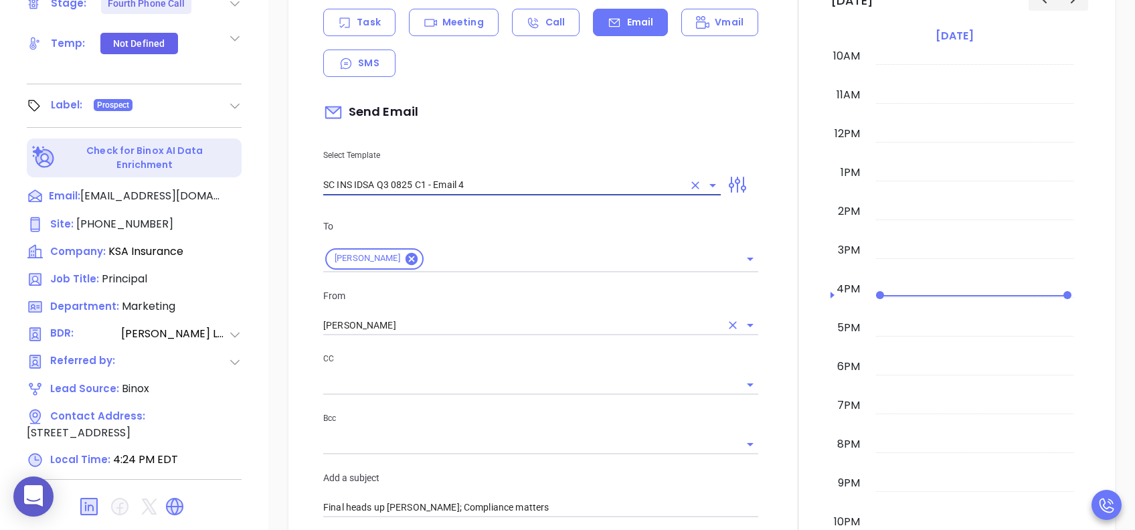
type input "SC INS IDSA Q3 0825 C1 - Email 4"
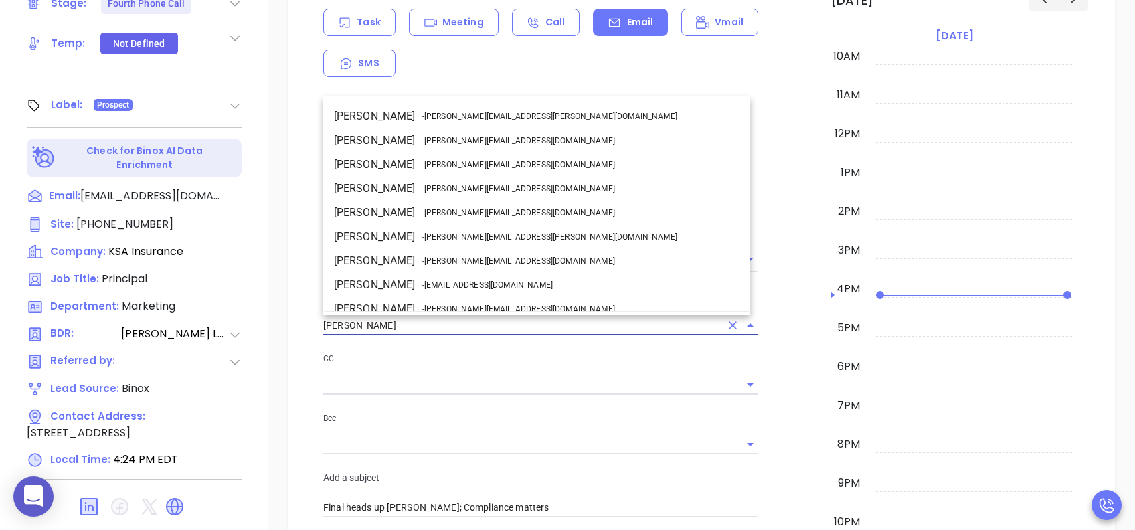
drag, startPoint x: 409, startPoint y: 326, endPoint x: 248, endPoint y: 326, distance: 161.9
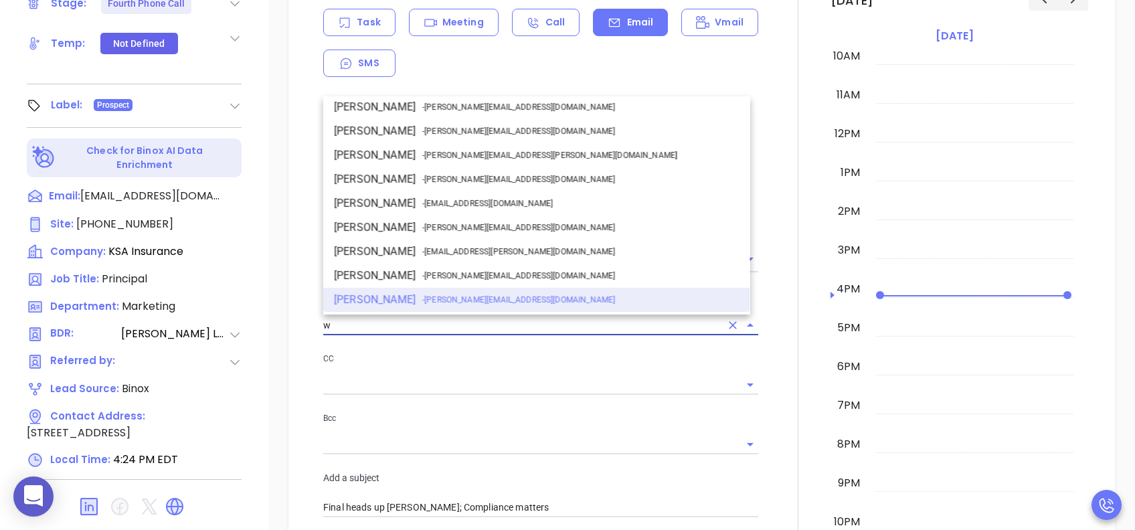
scroll to position [0, 0]
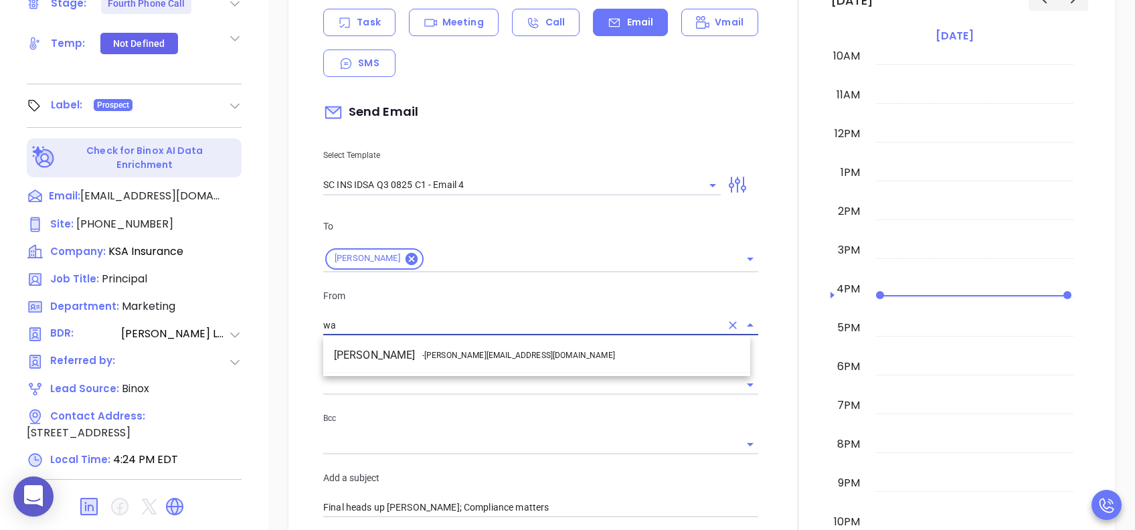
click at [425, 354] on span "- walter@motiva.net" at bounding box center [518, 355] width 193 height 12
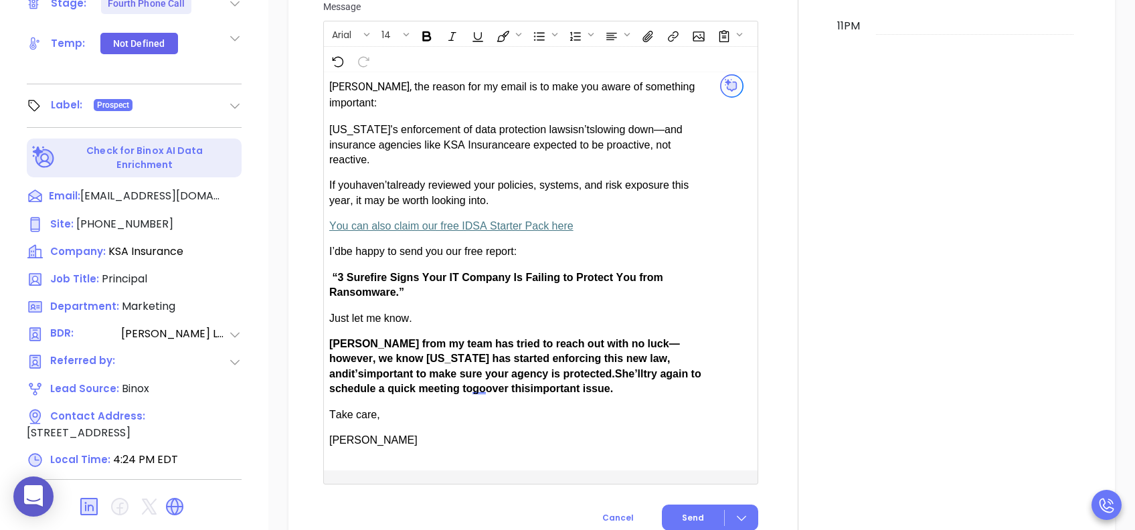
scroll to position [892, 0]
type input "[PERSON_NAME]"
drag, startPoint x: 369, startPoint y: 322, endPoint x: 332, endPoint y: 322, distance: 36.8
click at [332, 337] on span "Anabell from my team has tried to reach out with no luck—however, we know South…" at bounding box center [504, 357] width 351 height 41
click at [672, 397] on button "Send" at bounding box center [710, 517] width 96 height 26
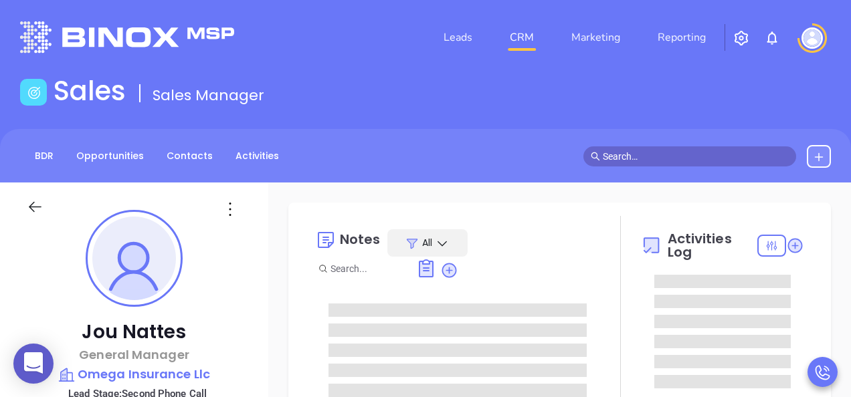
type input "[PERSON_NAME]"
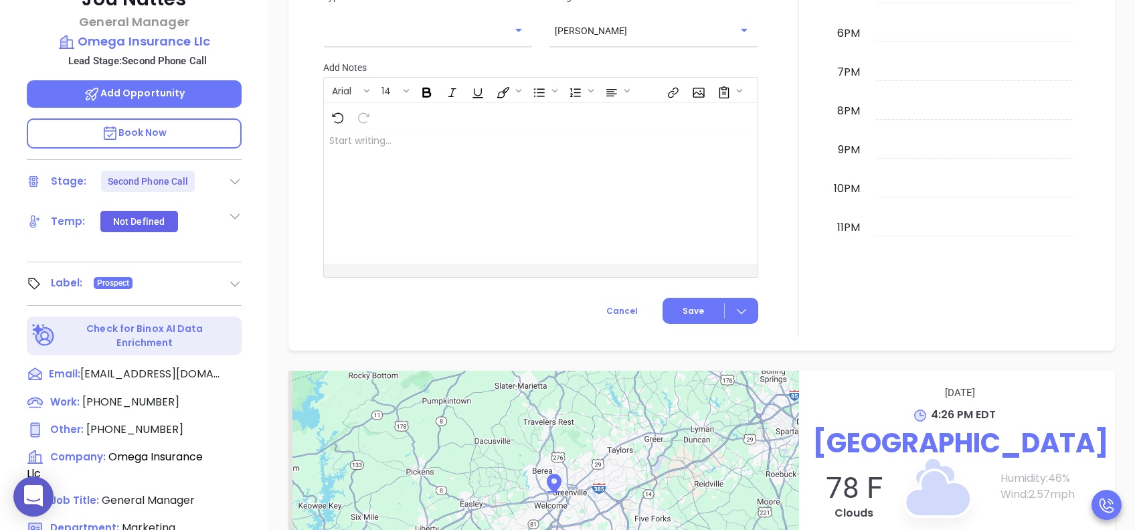
scroll to position [535, 0]
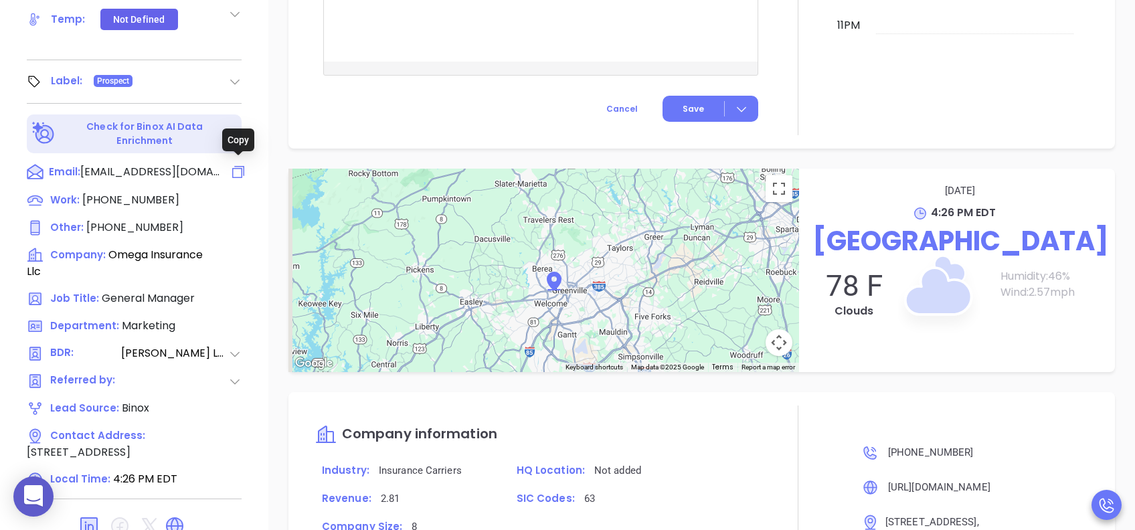
click at [237, 167] on icon at bounding box center [238, 172] width 16 height 16
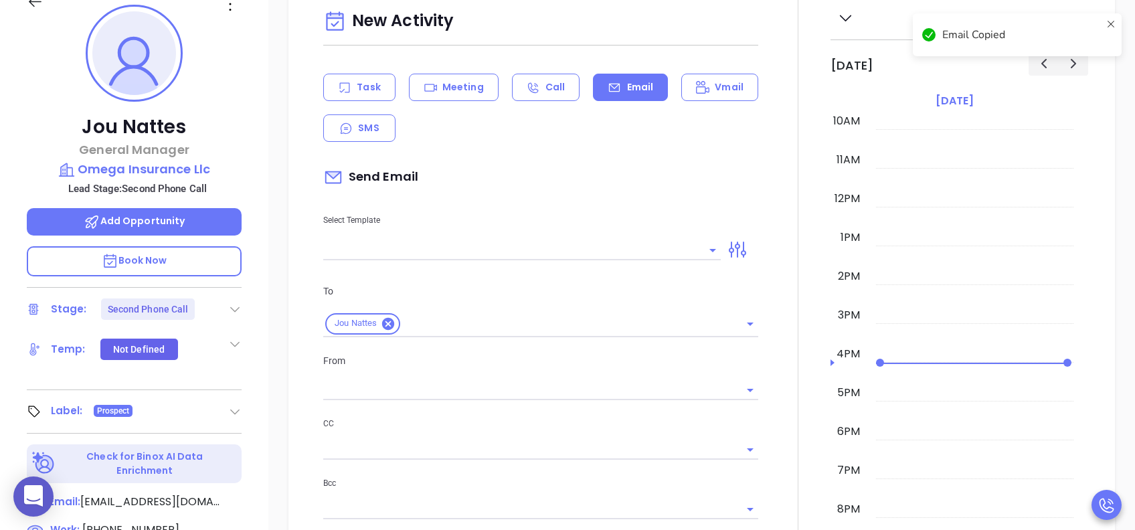
scroll to position [182, 0]
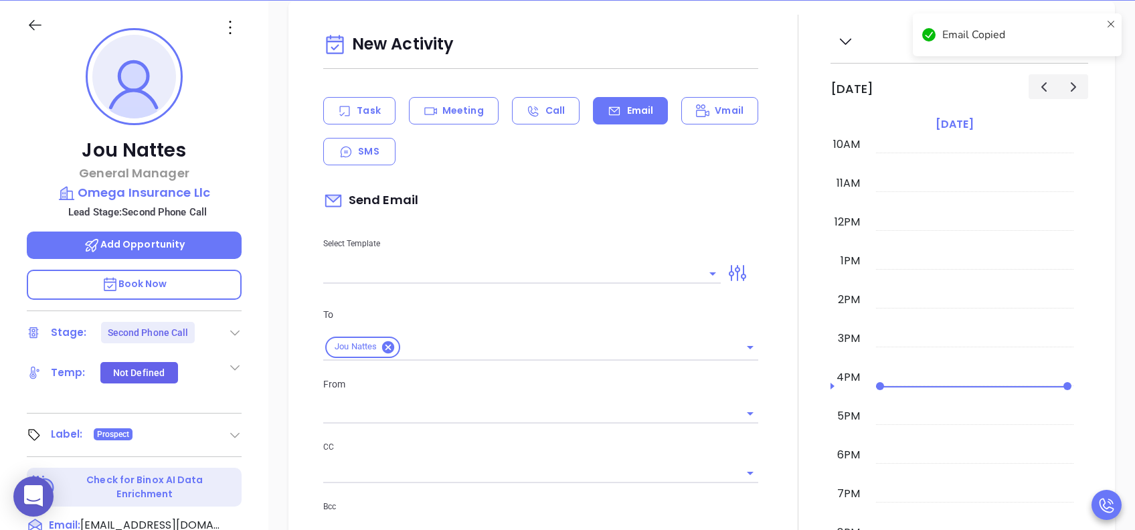
type input "[PERSON_NAME]"
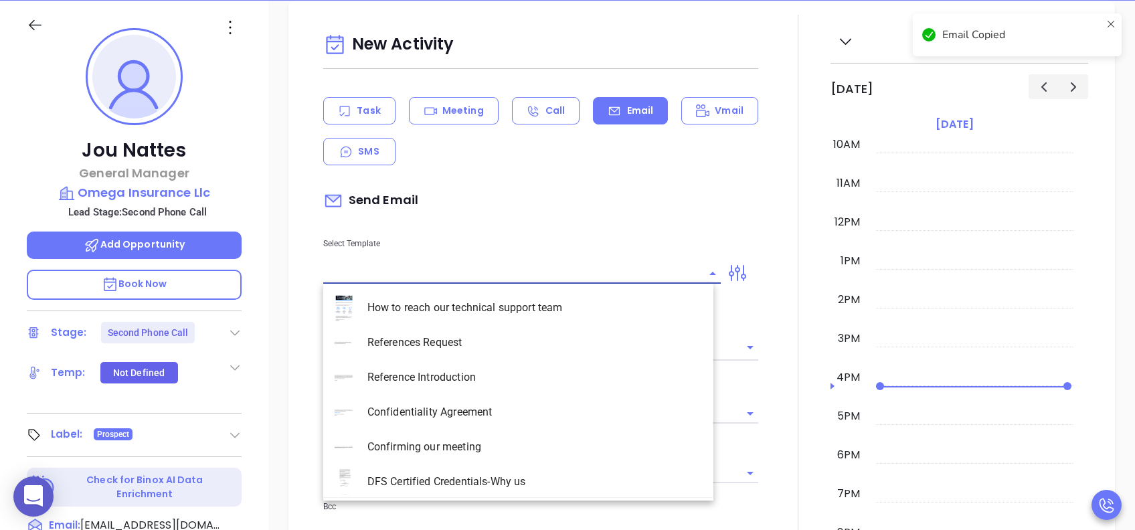
click at [434, 278] on input "text" at bounding box center [511, 273] width 377 height 19
paste input "[EMAIL_ADDRESS][DOMAIN_NAME]"
type input "[EMAIL_ADDRESS][DOMAIN_NAME]"
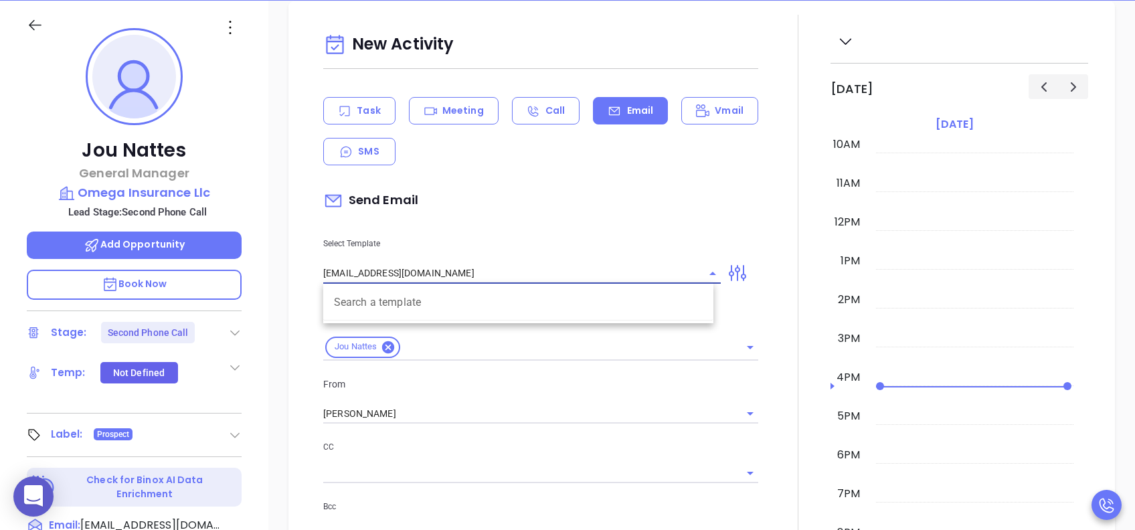
drag, startPoint x: 486, startPoint y: 272, endPoint x: 203, endPoint y: 268, distance: 283.0
click at [204, 268] on div "Jou Nattes General Manager Omega Insurance Llc Lead Stage: Second Phone Call Ad…" at bounding box center [567, 332] width 1135 height 662
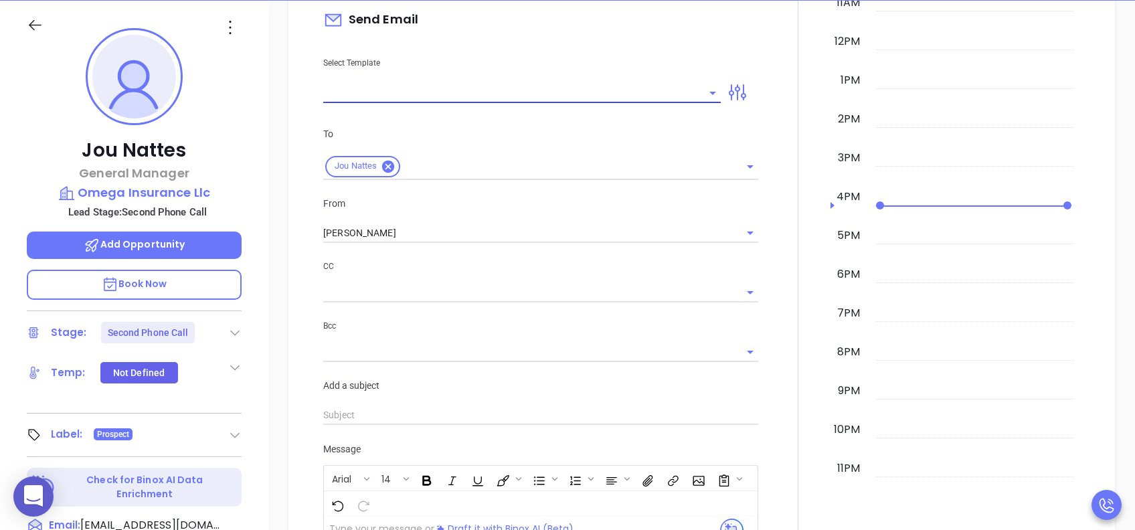
scroll to position [711, 0]
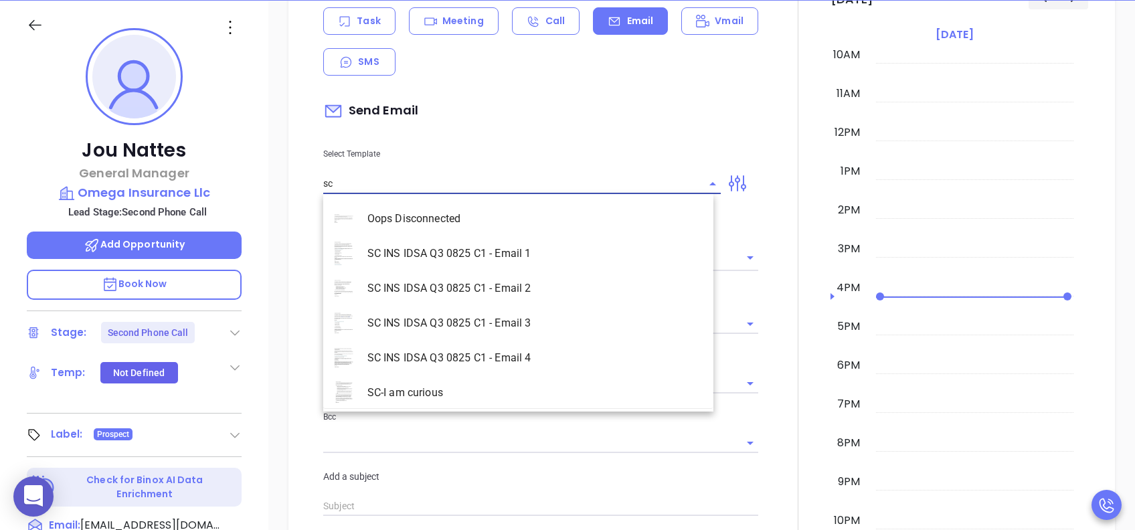
click at [529, 284] on li "SC INS IDSA Q3 0825 C1 - Email 2" at bounding box center [518, 288] width 390 height 35
type input "SC INS IDSA Q3 0825 C1 - Email 2"
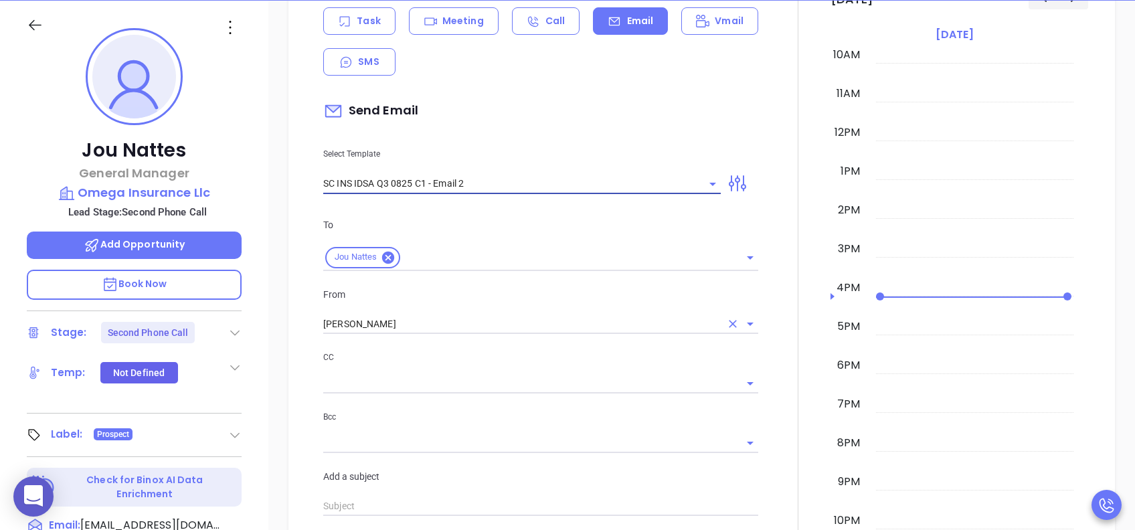
type input "Can your IT partner prove you're covered?"
type input "SC INS IDSA Q3 0825 C1 - Email 2"
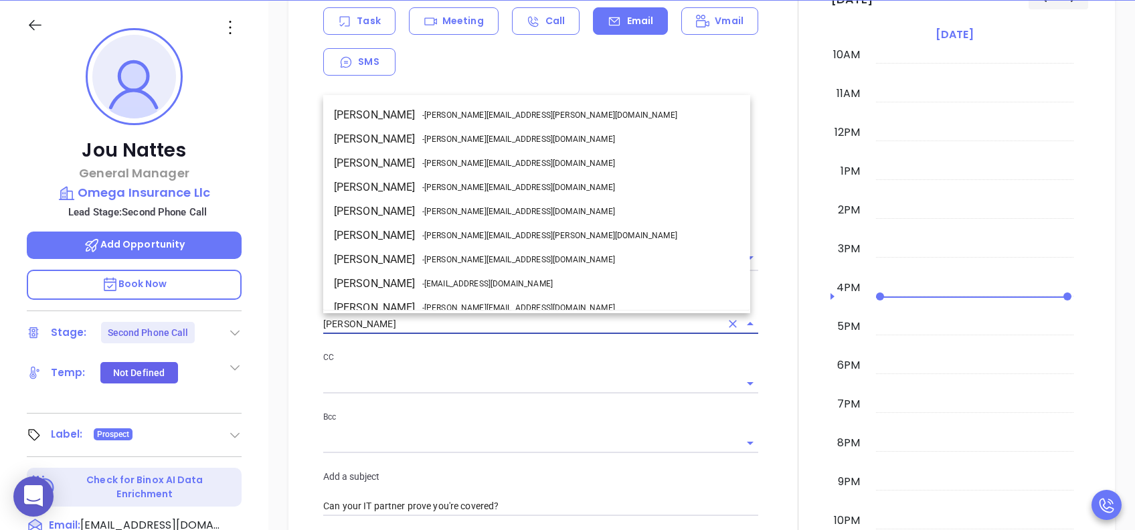
drag, startPoint x: 389, startPoint y: 326, endPoint x: 273, endPoint y: 326, distance: 115.7
click at [273, 326] on div "New Activity Task Meeting Call Email Vmail SMS Send Email Select Template SC IN…" at bounding box center [701, 478] width 866 height 1133
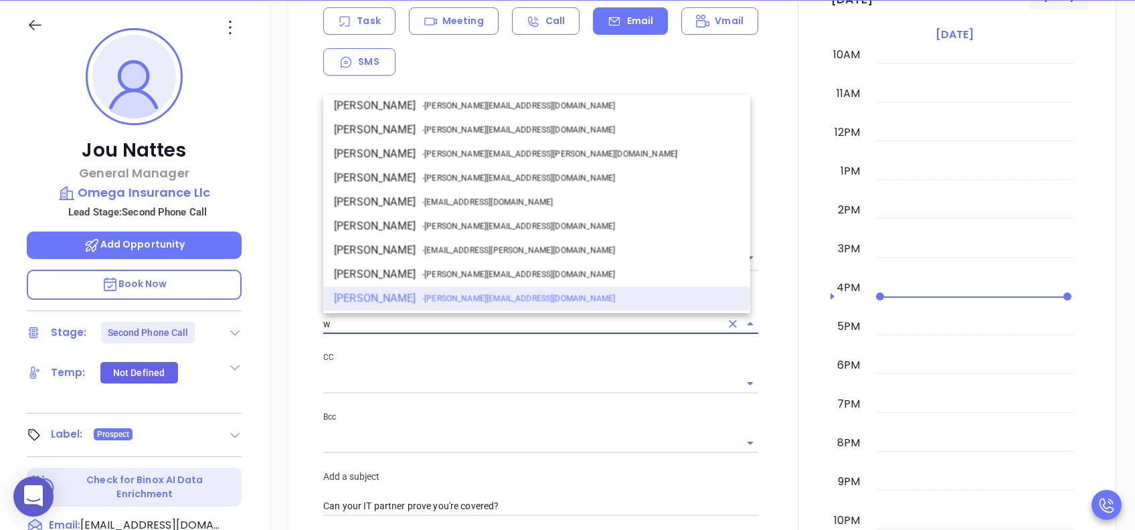
scroll to position [0, 0]
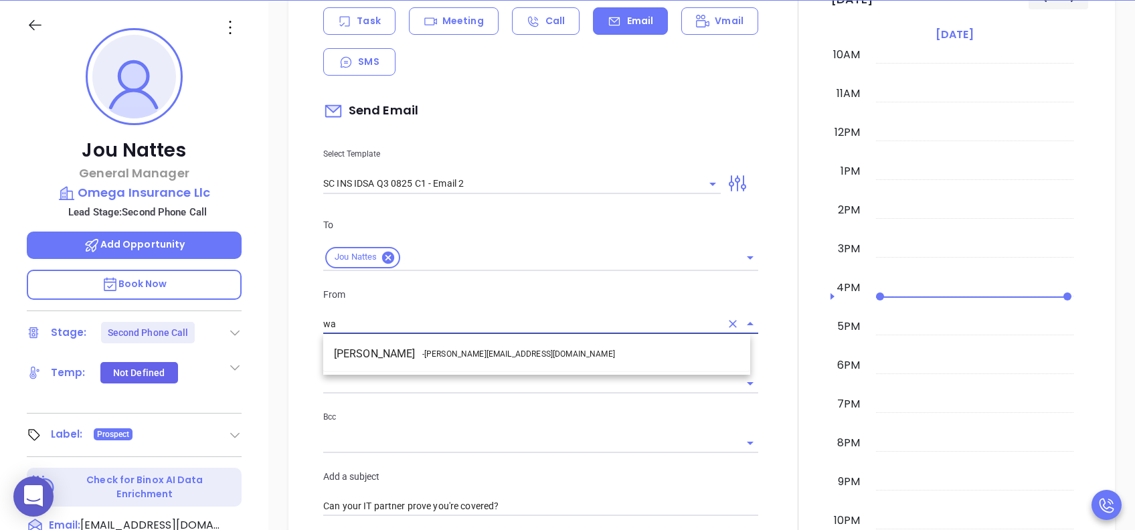
click at [461, 348] on span "- walter@motiva.net" at bounding box center [518, 354] width 193 height 12
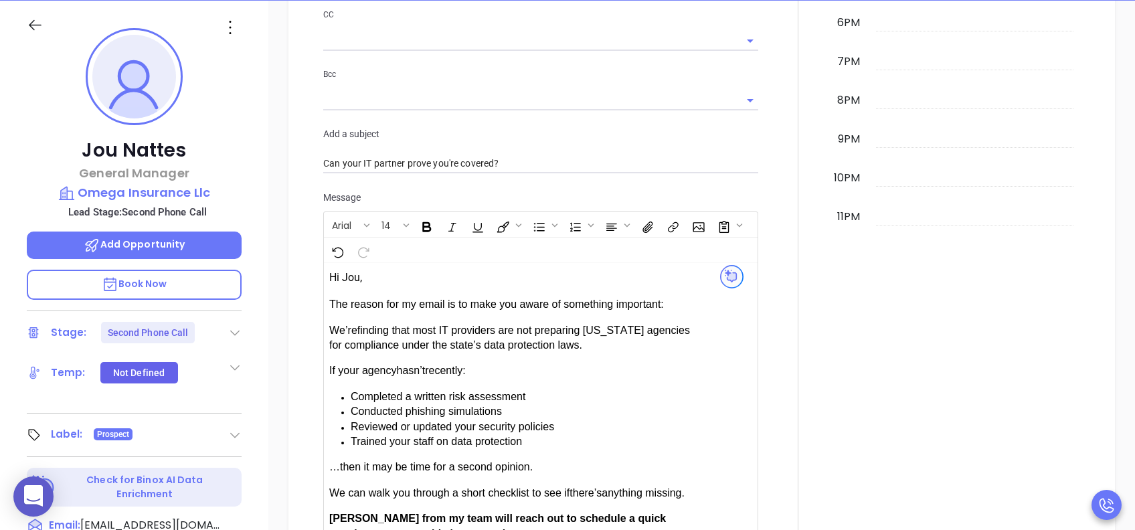
scroll to position [1246, 0]
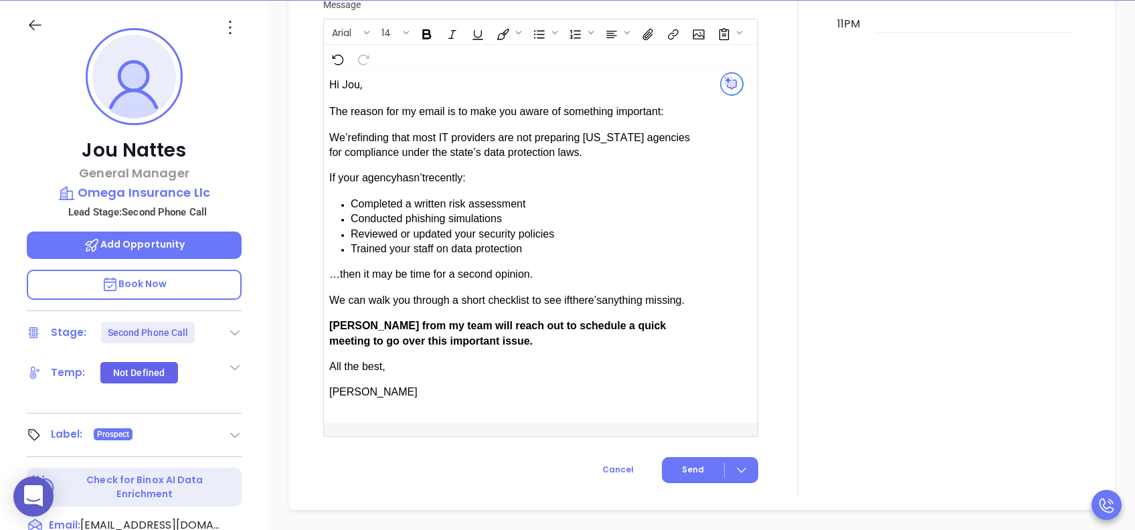
type input "[PERSON_NAME]"
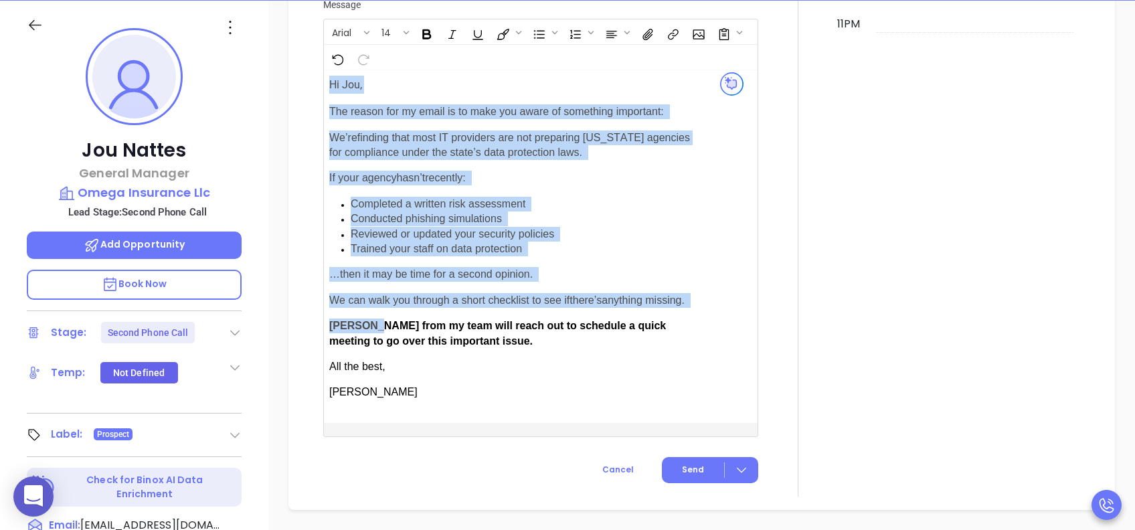
drag, startPoint x: 371, startPoint y: 326, endPoint x: 328, endPoint y: 327, distance: 43.5
click at [328, 327] on div "Hi Jou," at bounding box center [525, 246] width 403 height 353
click at [365, 325] on span "[PERSON_NAME] from my team will reach out to schedule a quick meeting to go ove…" at bounding box center [497, 333] width 336 height 26
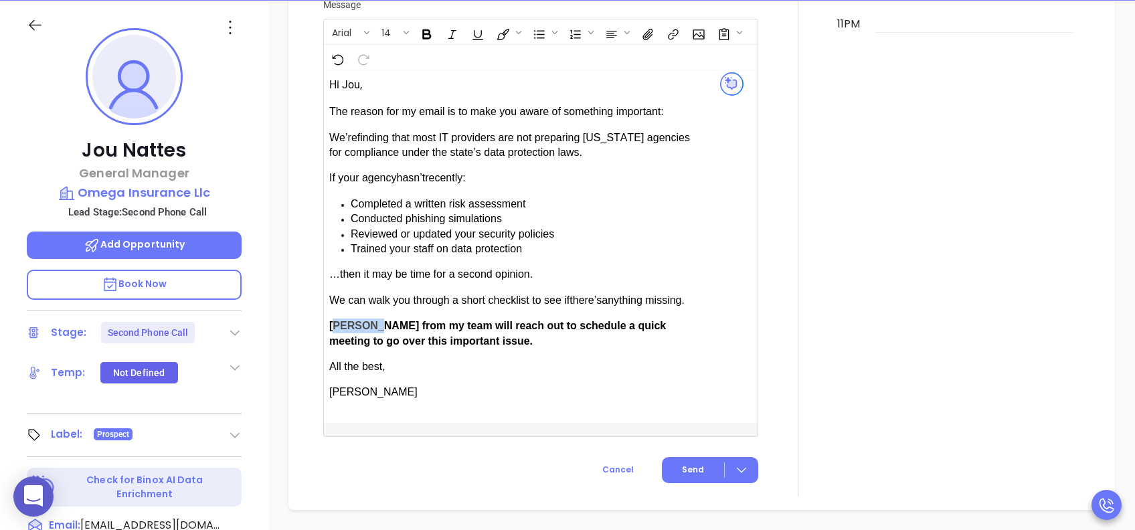
drag, startPoint x: 369, startPoint y: 323, endPoint x: 335, endPoint y: 324, distance: 34.1
click at [335, 324] on span "[PERSON_NAME] from my team will reach out to schedule a quick meeting to go ove…" at bounding box center [497, 333] width 336 height 26
click at [697, 397] on button "Send" at bounding box center [710, 470] width 96 height 26
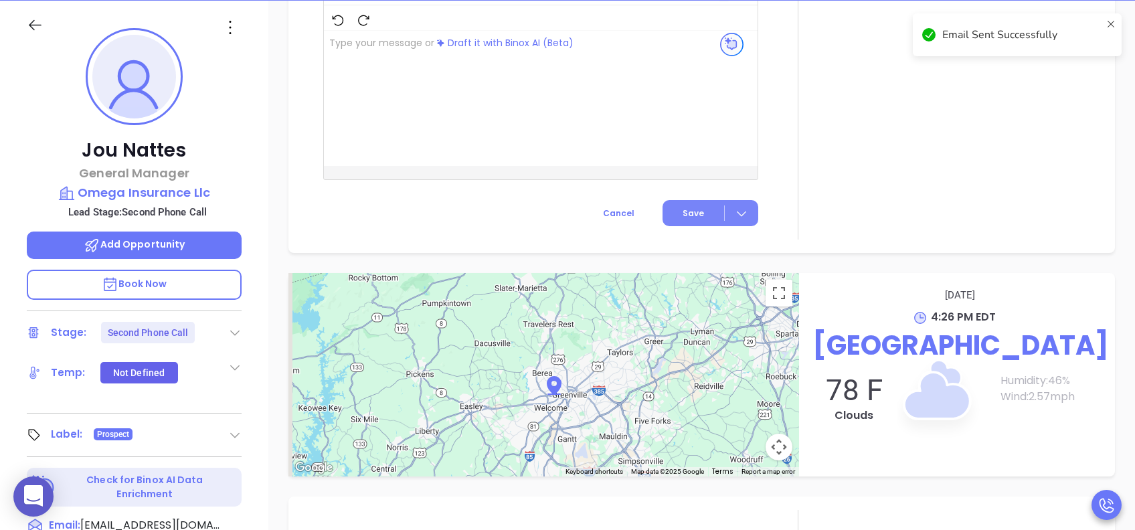
scroll to position [1135, 0]
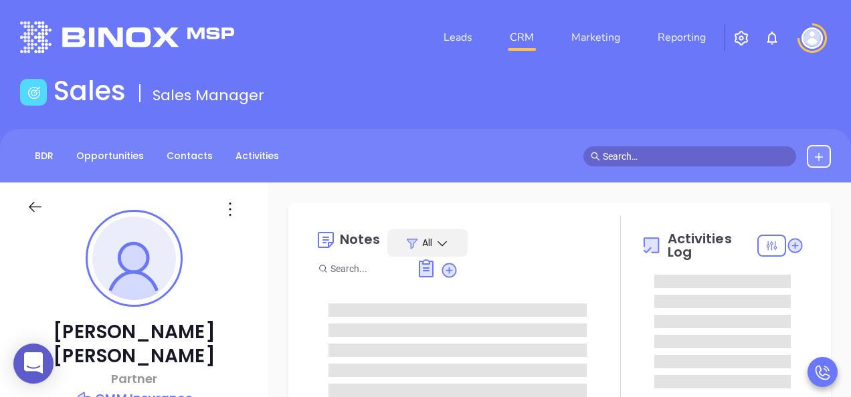
type input "[DATE]"
type input "[PERSON_NAME]"
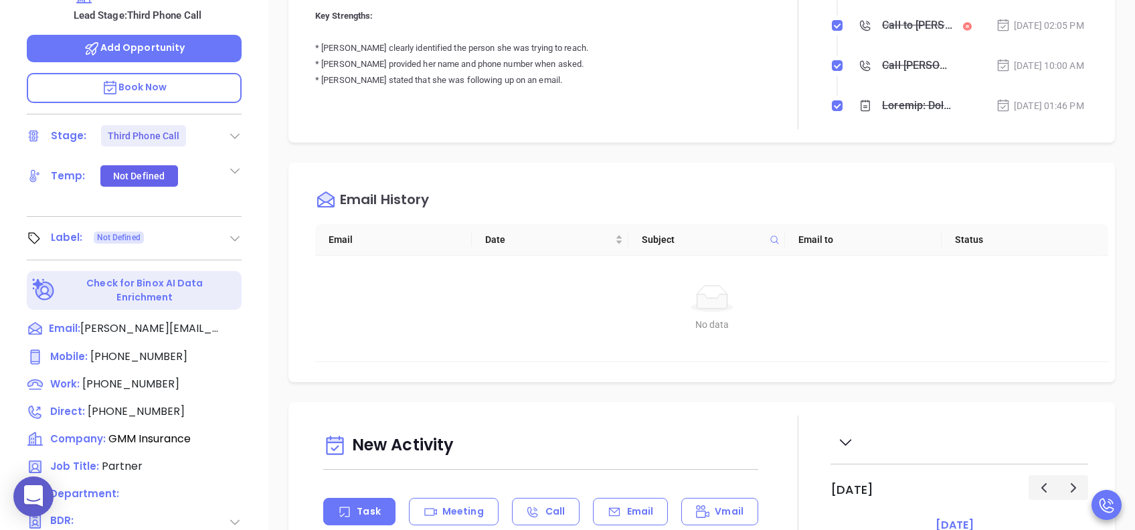
scroll to position [535, 0]
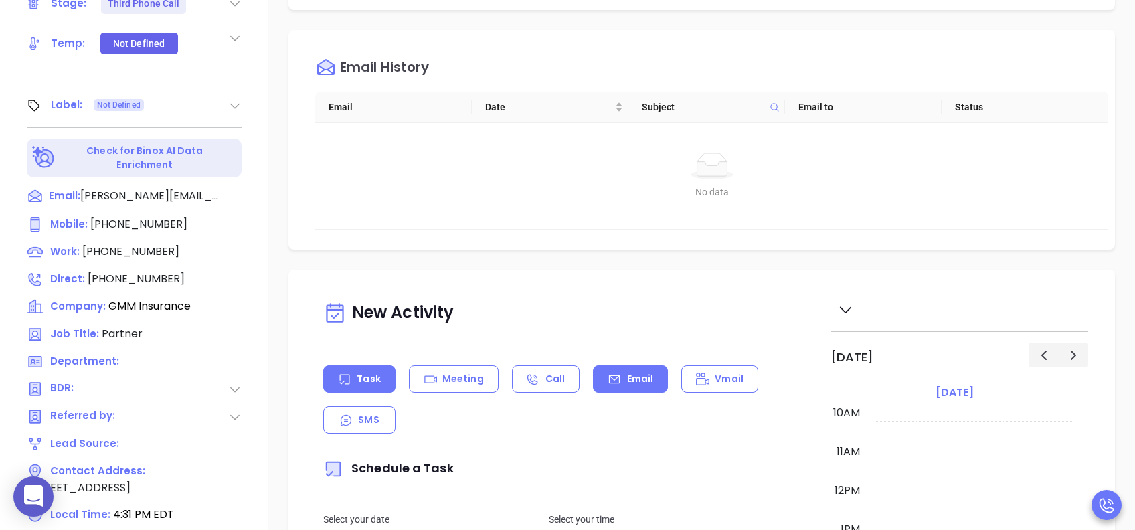
click at [623, 389] on div "Email" at bounding box center [630, 378] width 75 height 27
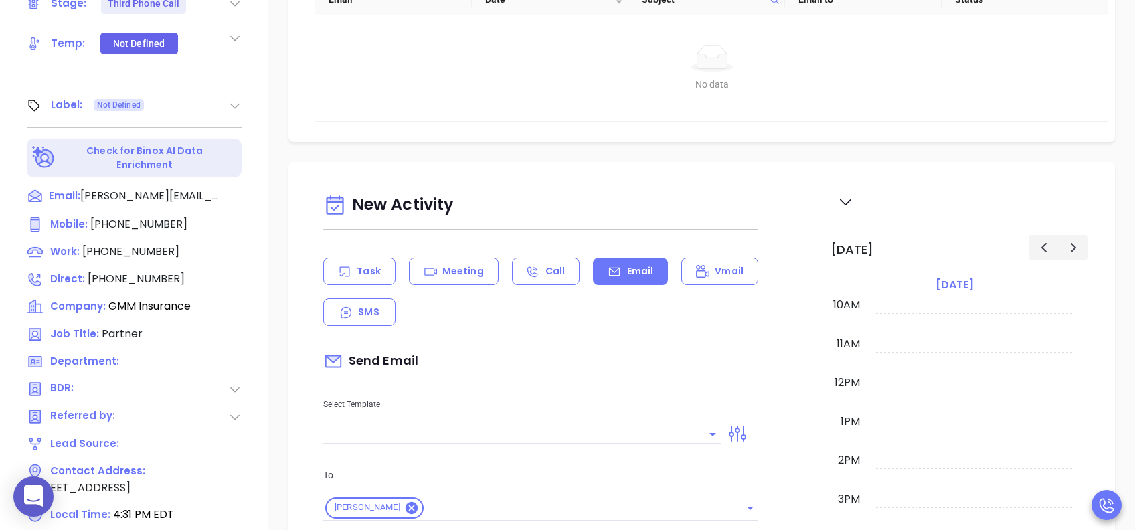
scroll to position [268, 0]
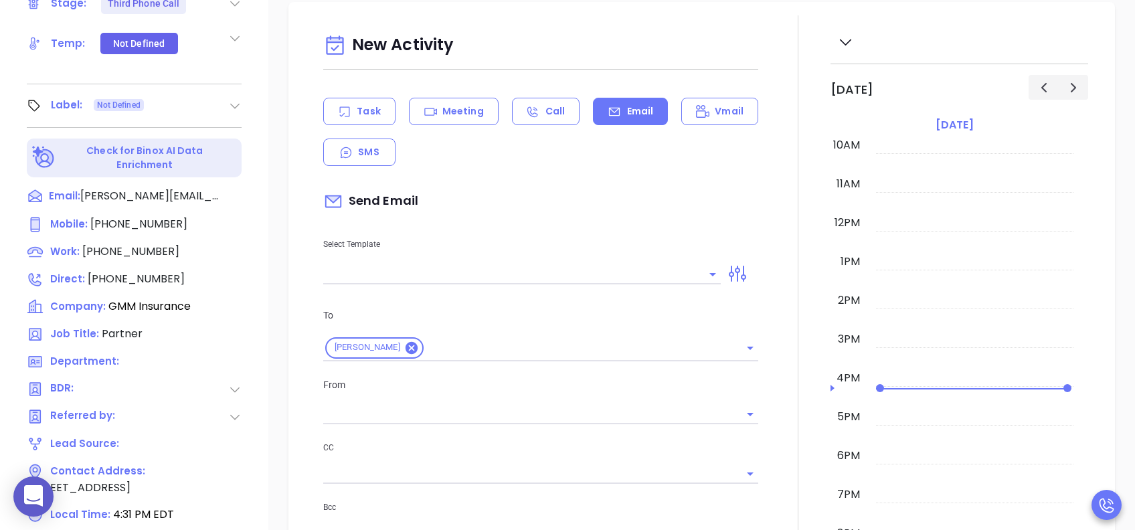
type input "[PERSON_NAME]"
click at [538, 259] on div "Select Template" at bounding box center [521, 251] width 413 height 68
click at [557, 267] on input "text" at bounding box center [511, 273] width 377 height 19
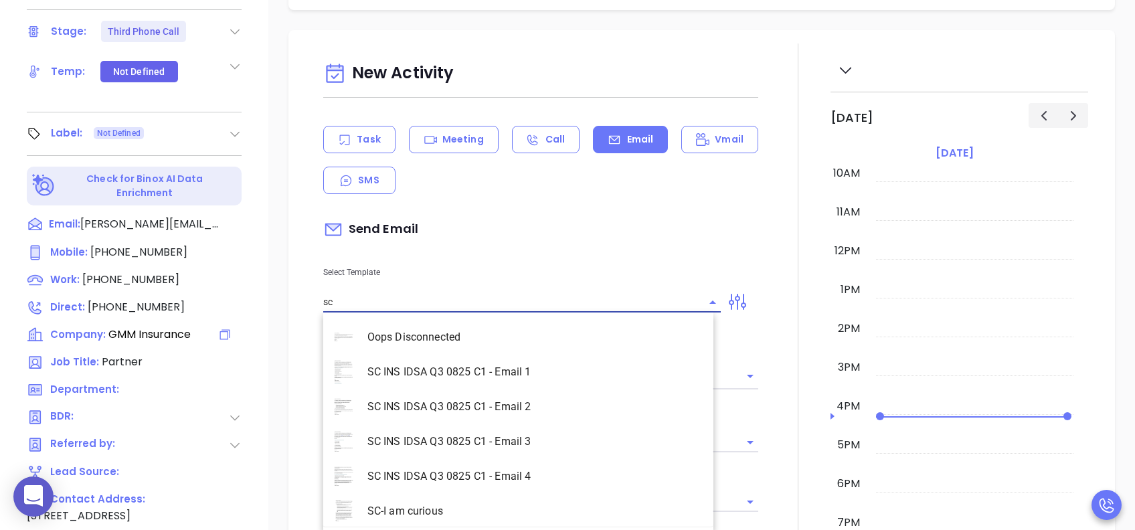
scroll to position [535, 0]
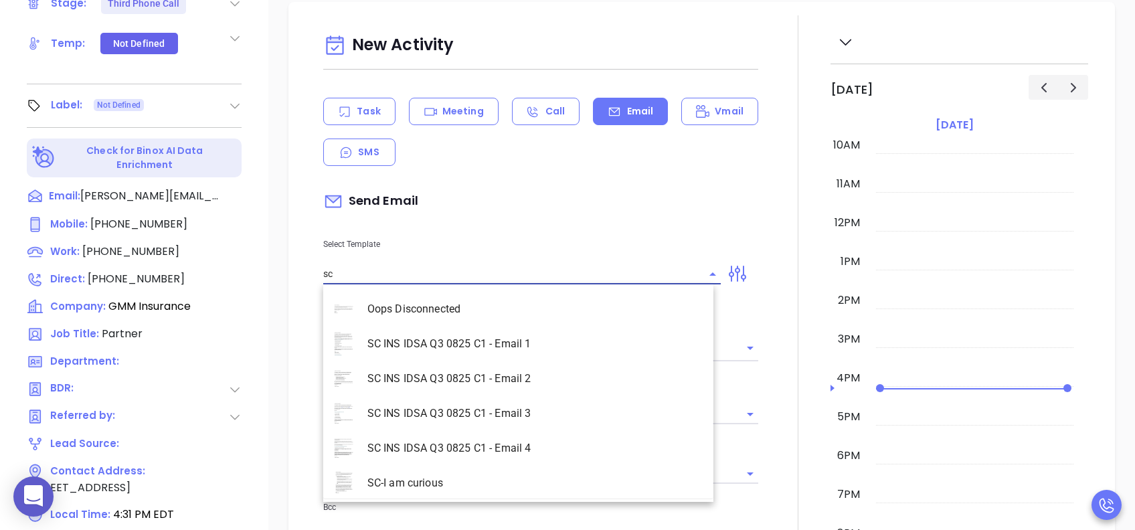
click at [543, 397] on li "SC INS IDSA Q3 0825 C1 - Email 3" at bounding box center [518, 413] width 390 height 35
type input "SC INS IDSA Q3 0825 C1 - Email 3"
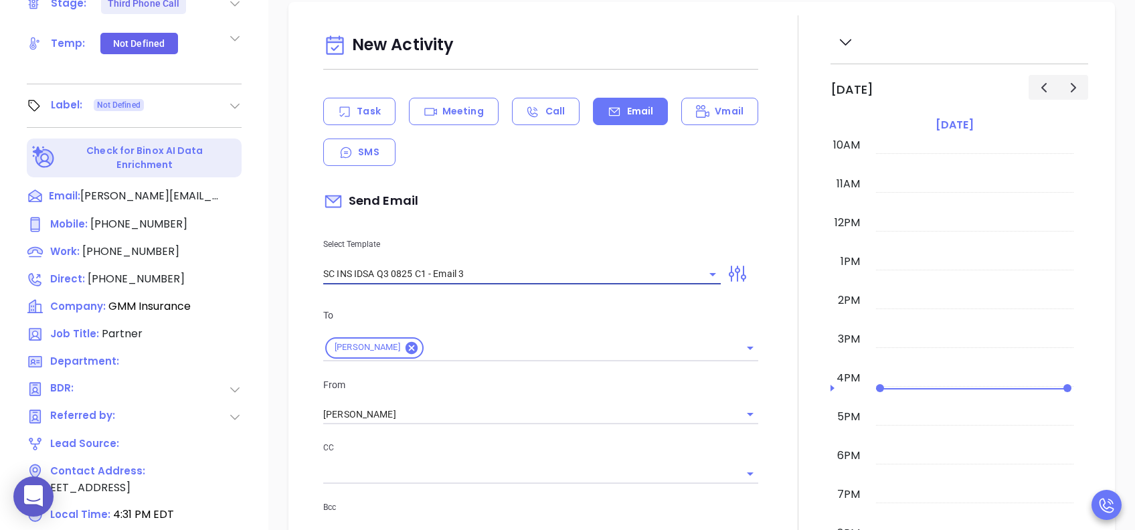
type input "Steve, could your agency survive a data breach?"
type input "SC INS IDSA Q3 0825 C1 - Email 3"
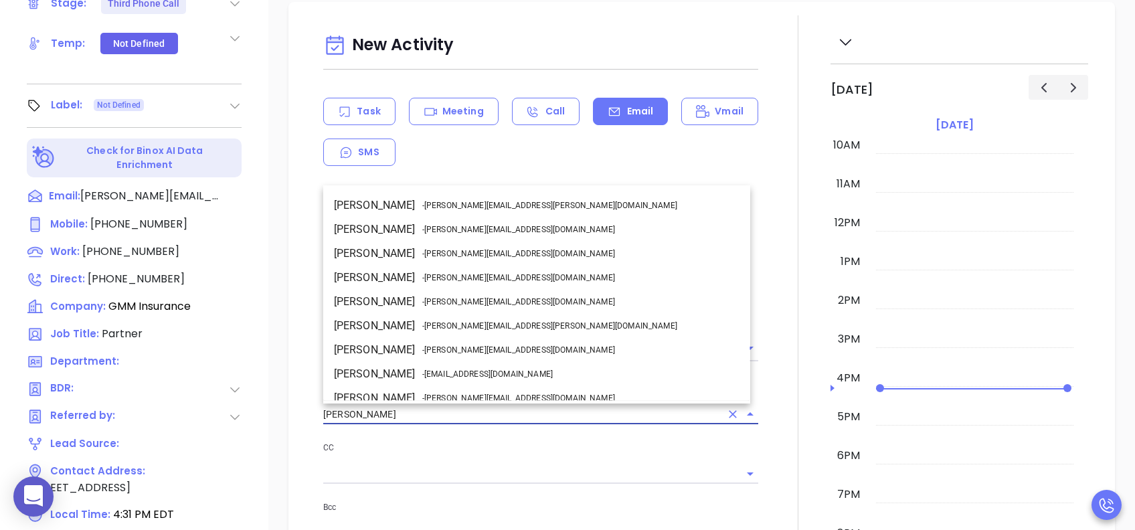
drag, startPoint x: 360, startPoint y: 405, endPoint x: 241, endPoint y: 407, distance: 119.1
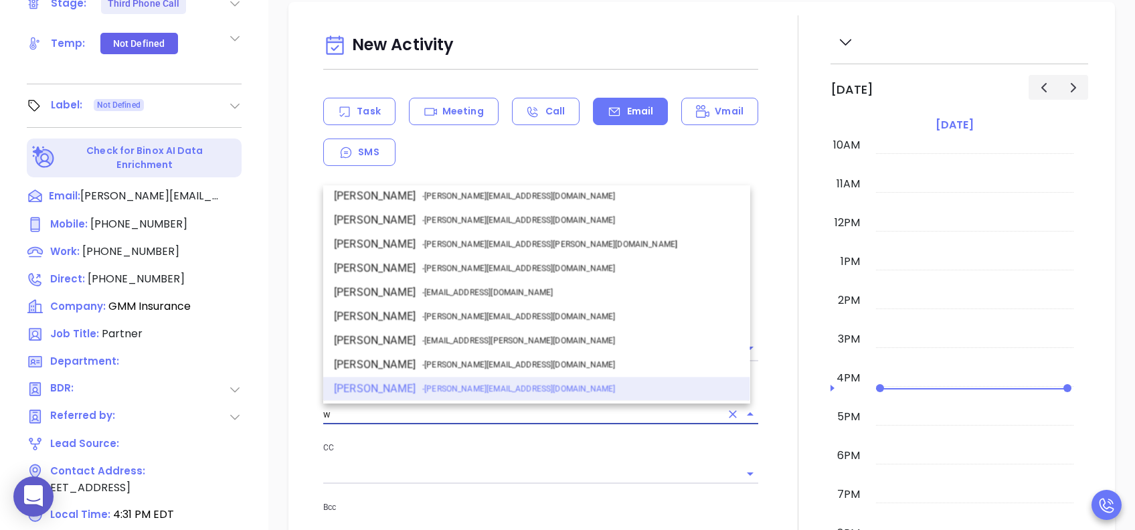
scroll to position [0, 0]
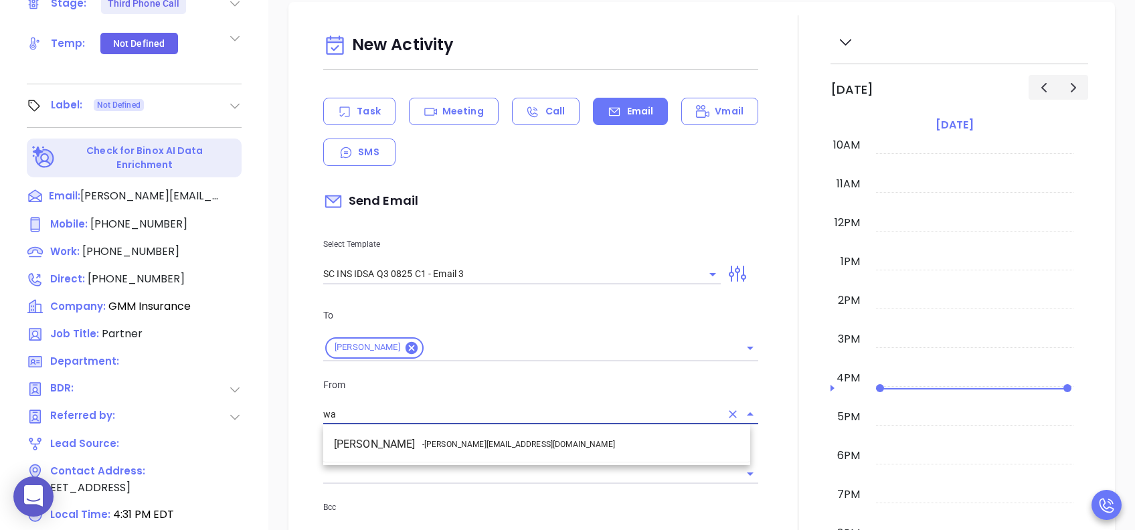
click at [461, 397] on li "Walter Contreras - [EMAIL_ADDRESS][DOMAIN_NAME]" at bounding box center [536, 444] width 427 height 24
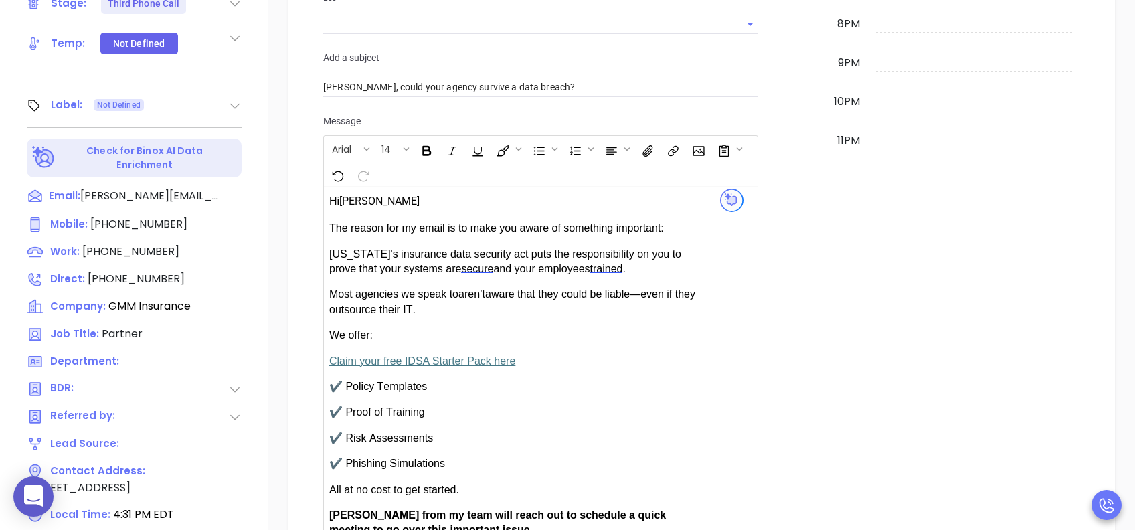
scroll to position [892, 0]
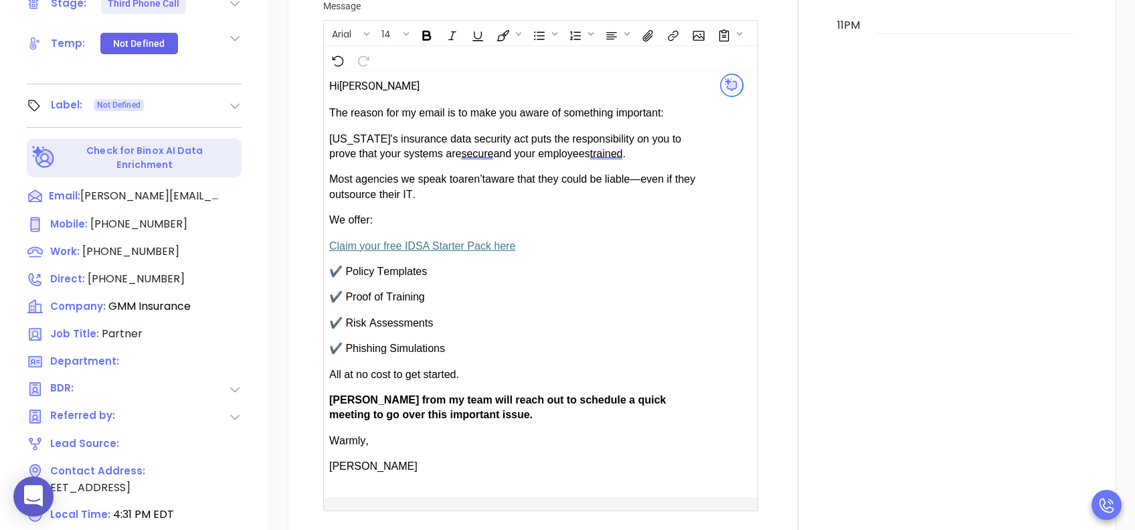
type input "[PERSON_NAME]"
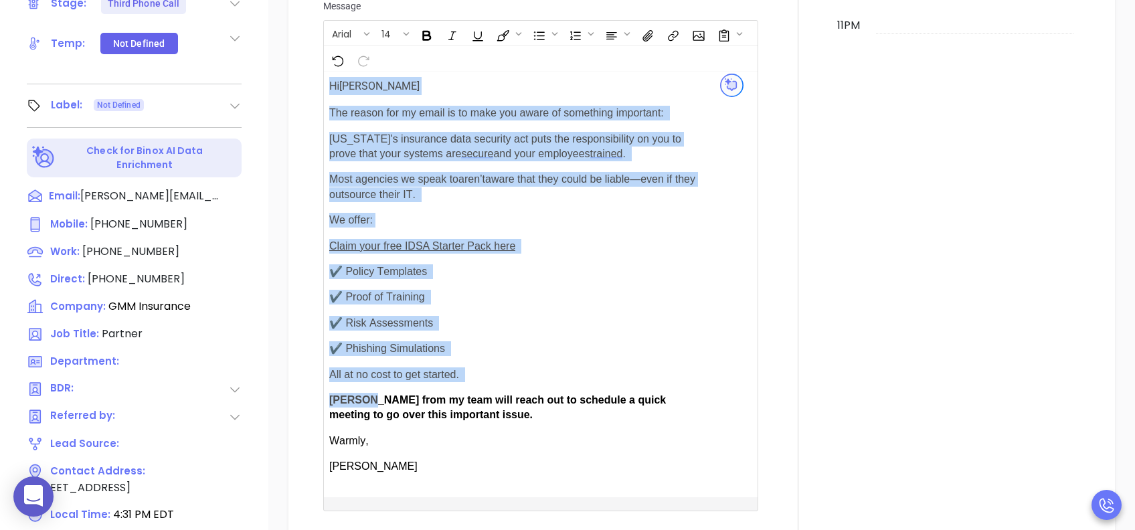
drag, startPoint x: 367, startPoint y: 401, endPoint x: 326, endPoint y: 401, distance: 41.5
click at [326, 397] on div "Hi Steve secure" at bounding box center [525, 284] width 403 height 425
click at [349, 397] on span "[PERSON_NAME] from my team will reach out to schedule a quick meeting to go ove…" at bounding box center [497, 407] width 336 height 26
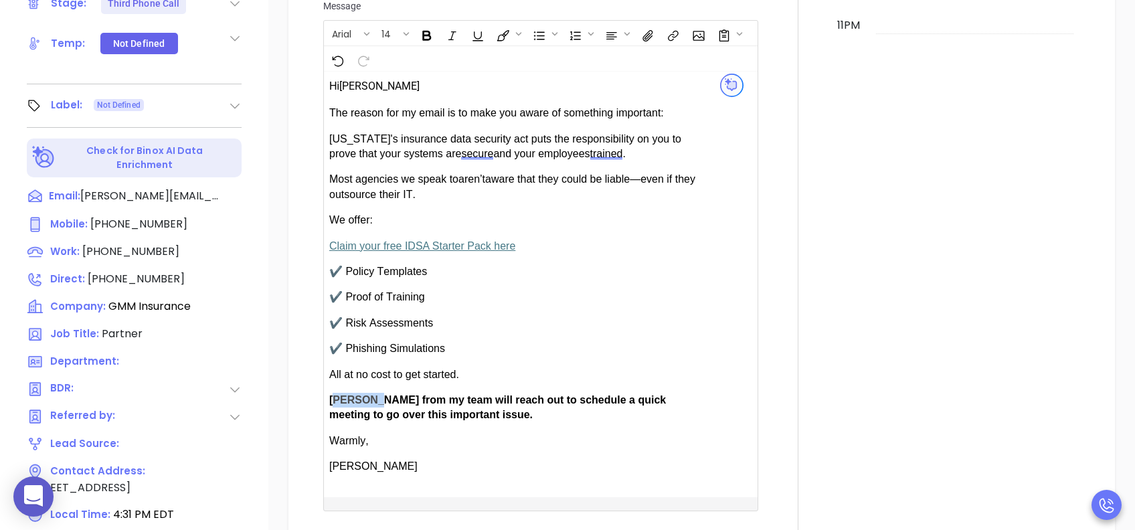
drag, startPoint x: 359, startPoint y: 399, endPoint x: 332, endPoint y: 401, distance: 26.9
click at [332, 397] on span "Anabell from my team will reach out to schedule a quick meeting to go over this…" at bounding box center [497, 407] width 336 height 26
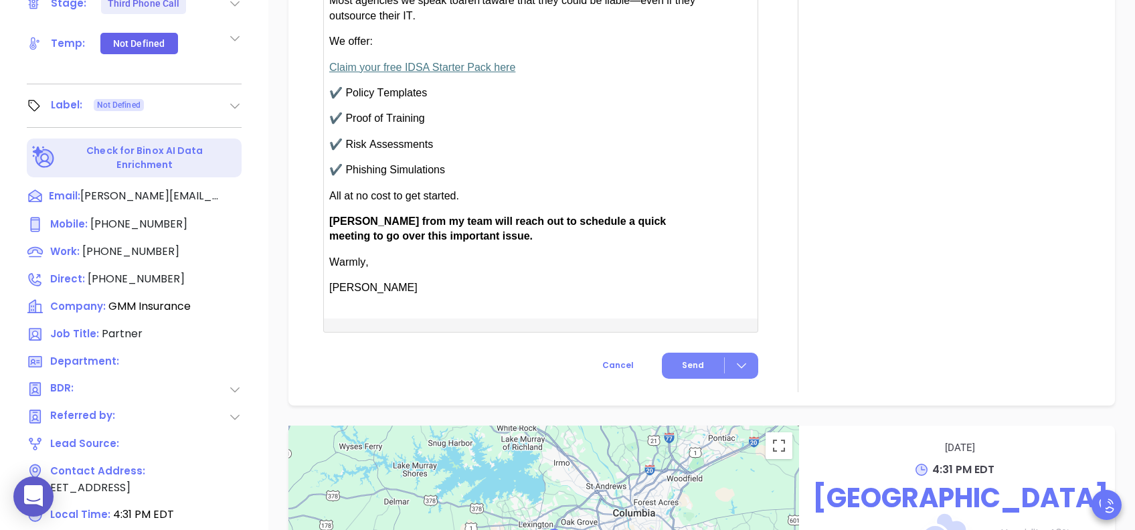
click at [690, 353] on button "Send" at bounding box center [710, 366] width 96 height 26
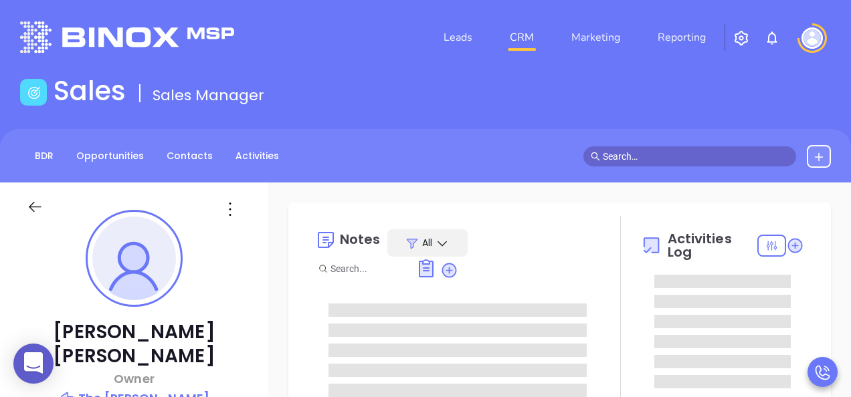
type input "[PERSON_NAME]"
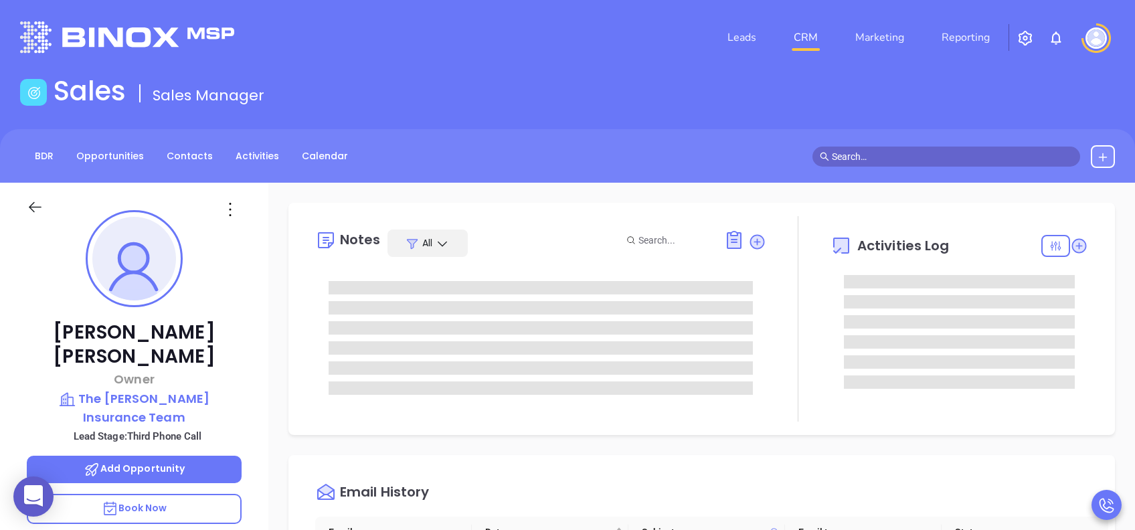
scroll to position [389, 0]
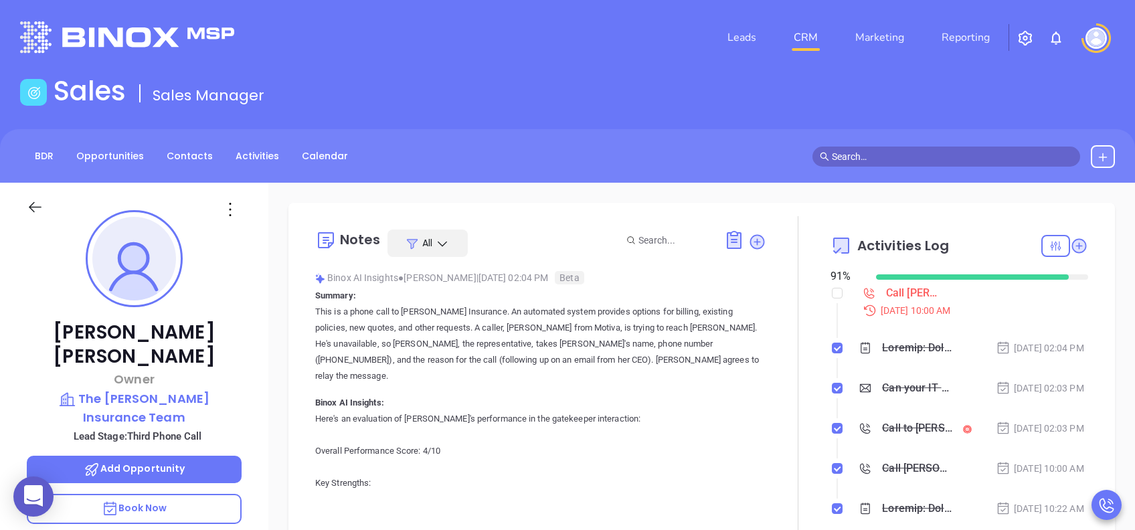
click at [203, 397] on p "Book Now" at bounding box center [134, 509] width 215 height 30
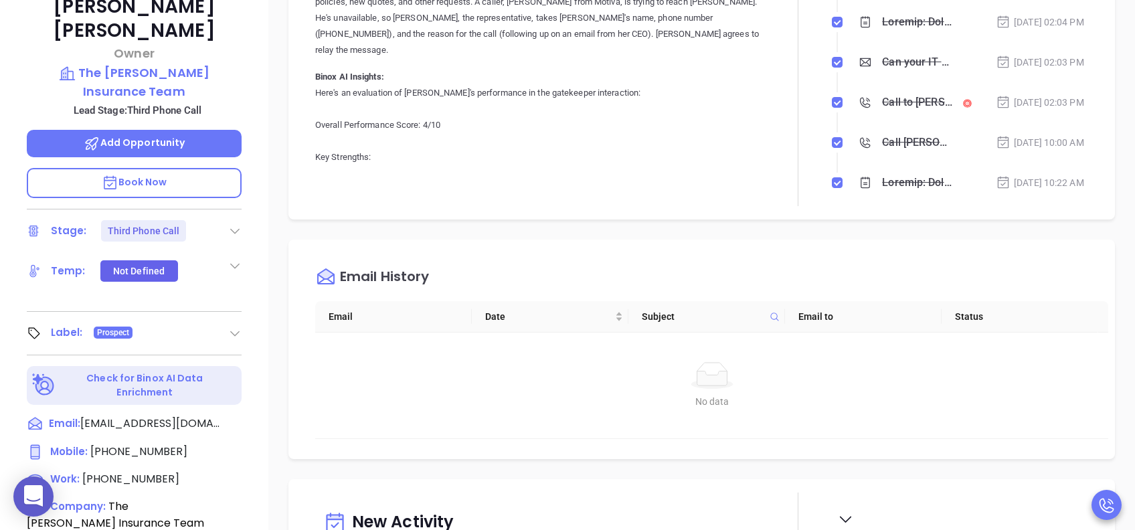
scroll to position [446, 0]
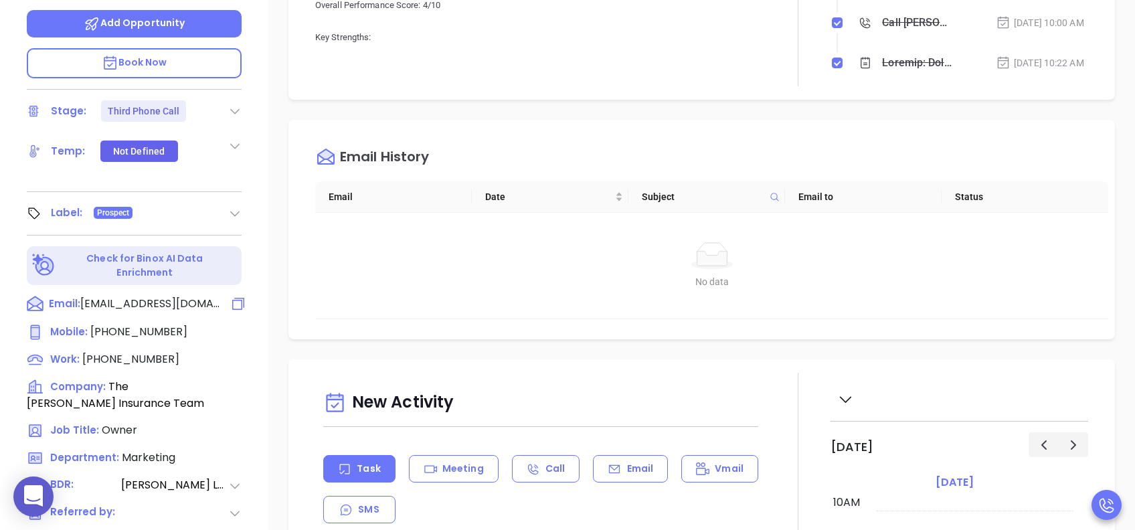
click at [235, 296] on icon at bounding box center [238, 304] width 16 height 16
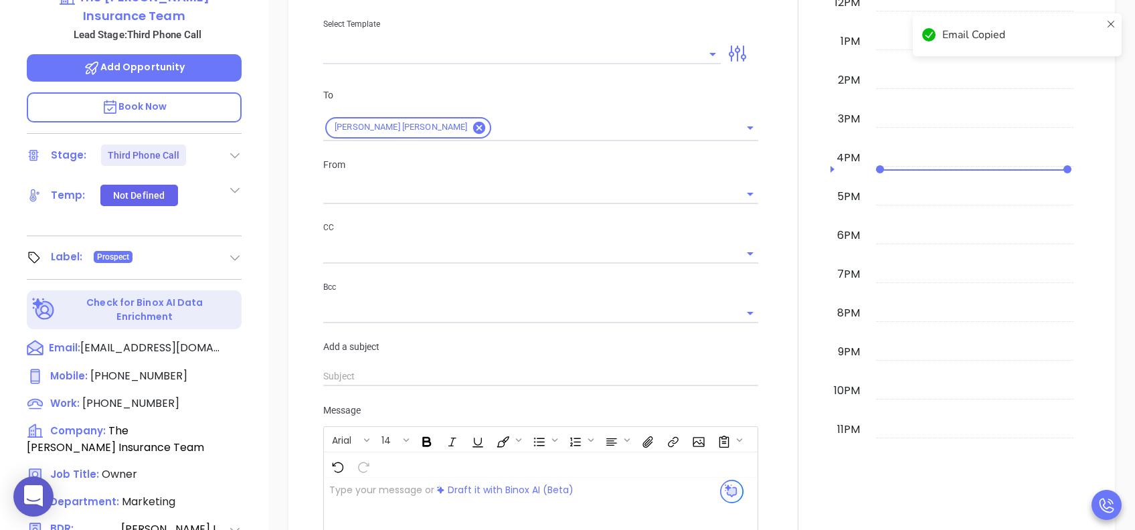
scroll to position [406, 0]
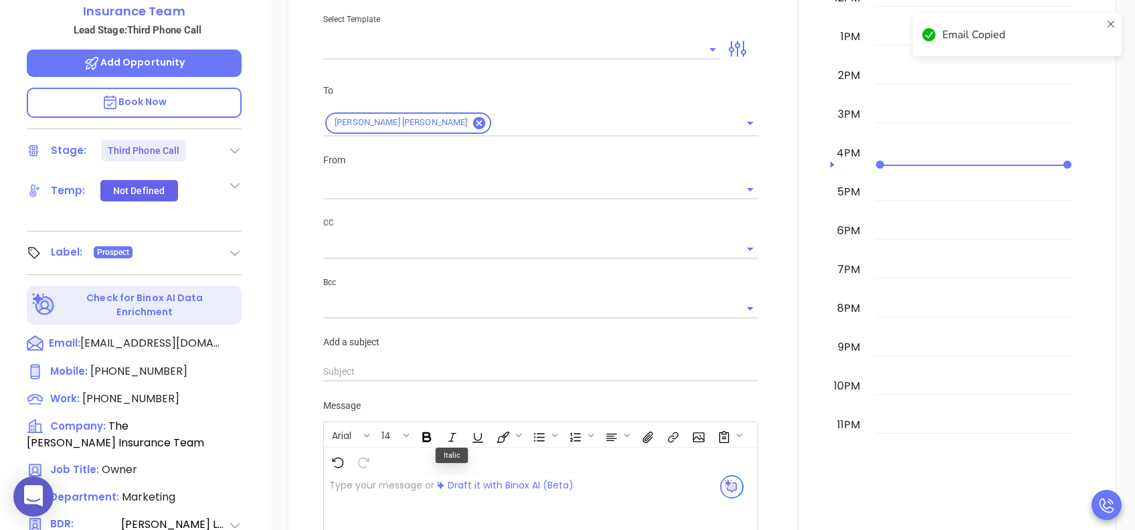
type input "[PERSON_NAME]"
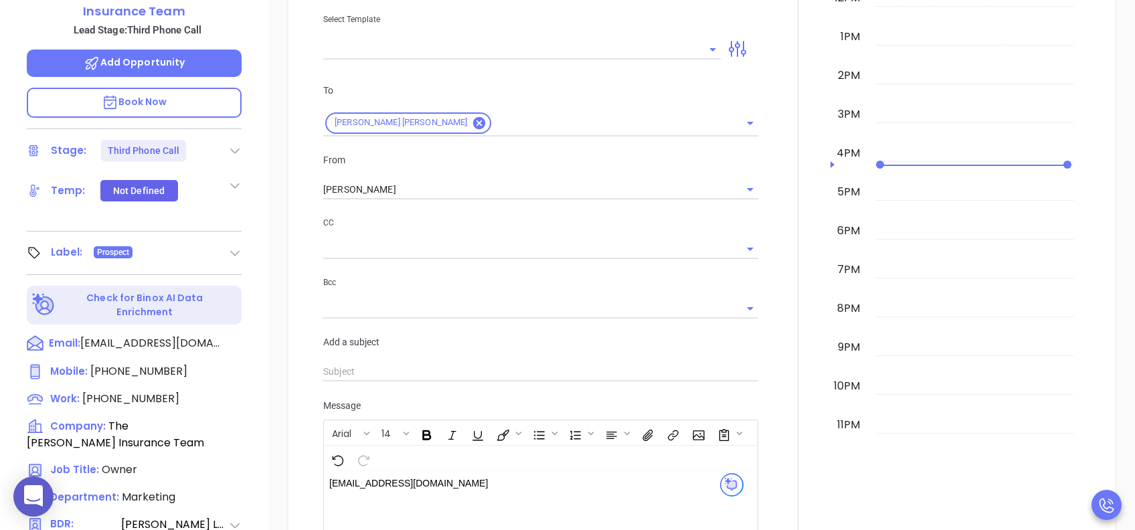
drag, startPoint x: 486, startPoint y: 482, endPoint x: 314, endPoint y: 485, distance: 172.0
drag, startPoint x: 518, startPoint y: 480, endPoint x: 260, endPoint y: 478, distance: 257.6
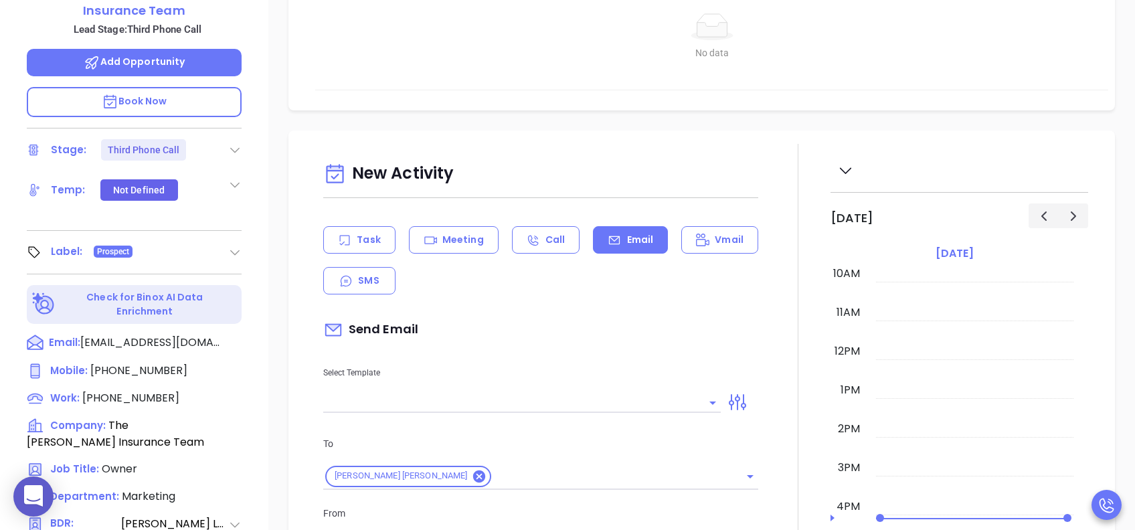
scroll to position [267, 0]
click at [518, 397] on input "text" at bounding box center [511, 402] width 377 height 19
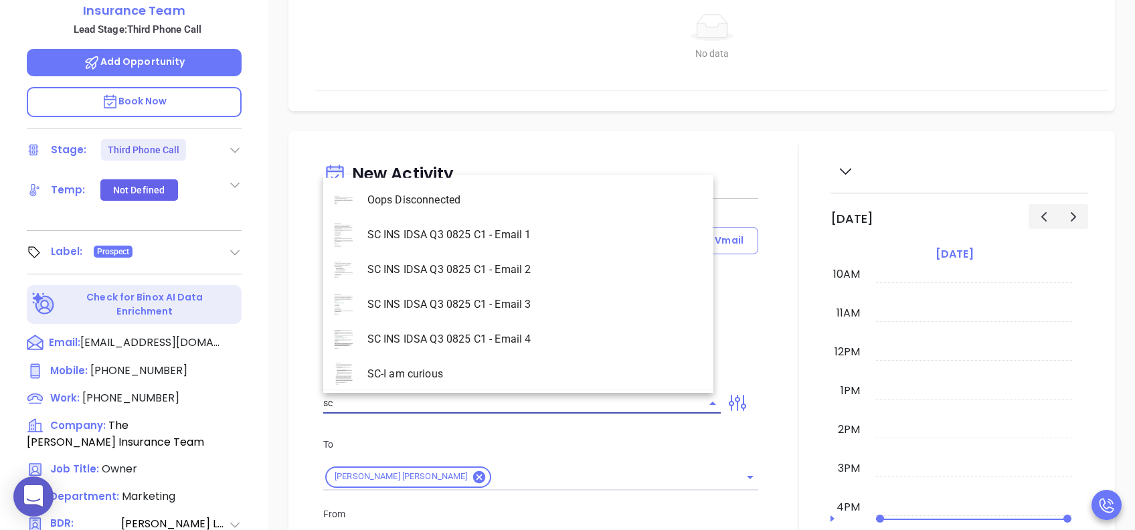
click at [510, 300] on li "SC INS IDSA Q3 0825 C1 - Email 3" at bounding box center [518, 305] width 390 height 35
type input "SC INS IDSA Q3 0825 C1 - Email 3"
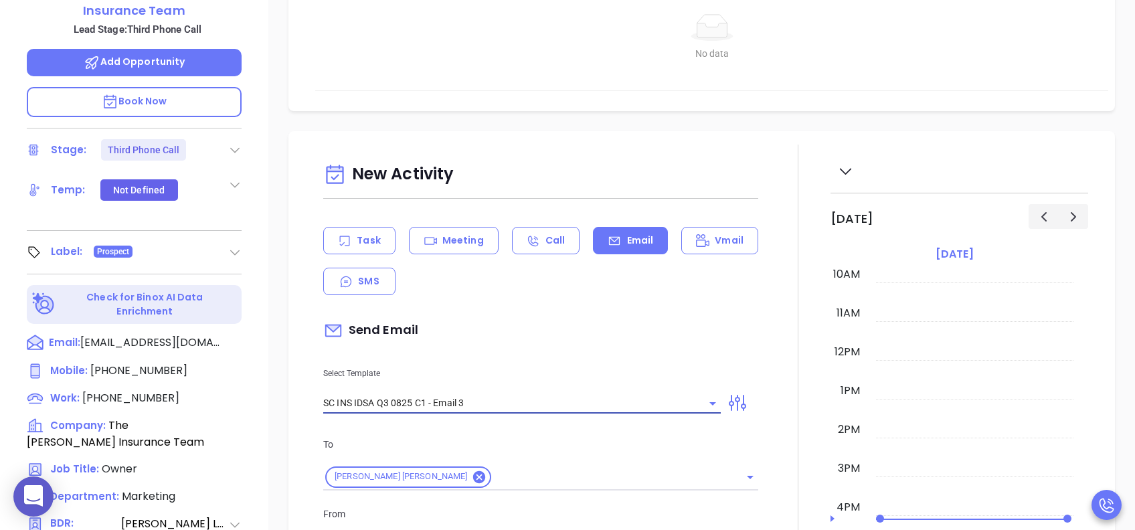
type input "Hardy, could your agency survive a data breach?"
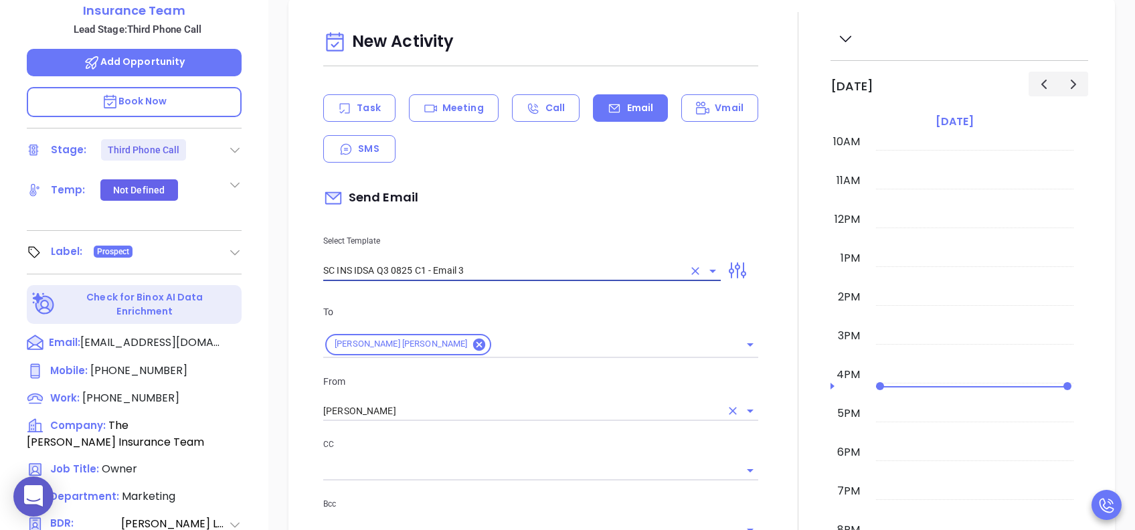
scroll to position [445, 0]
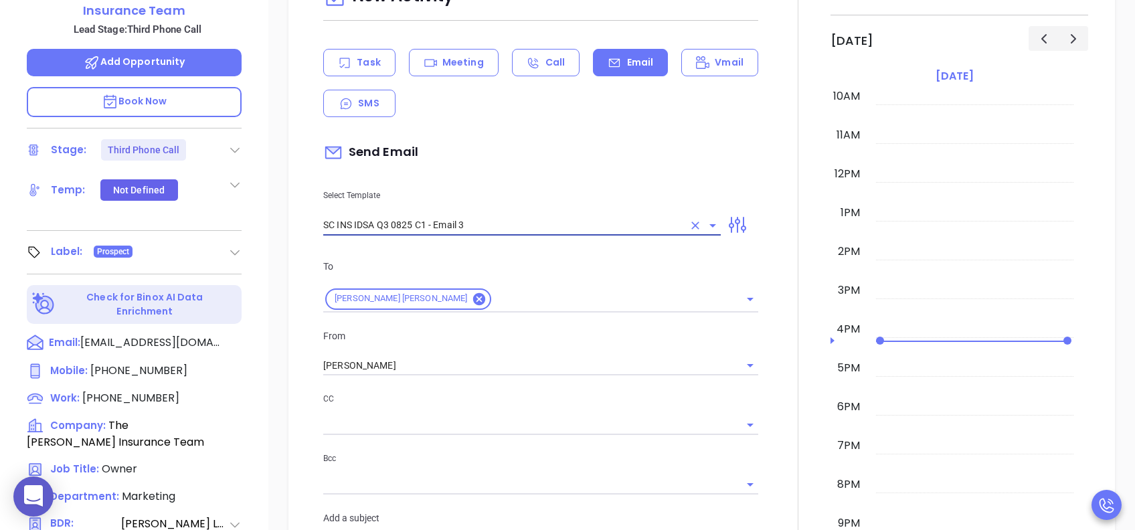
type input "SC INS IDSA Q3 0825 C1 - Email 3"
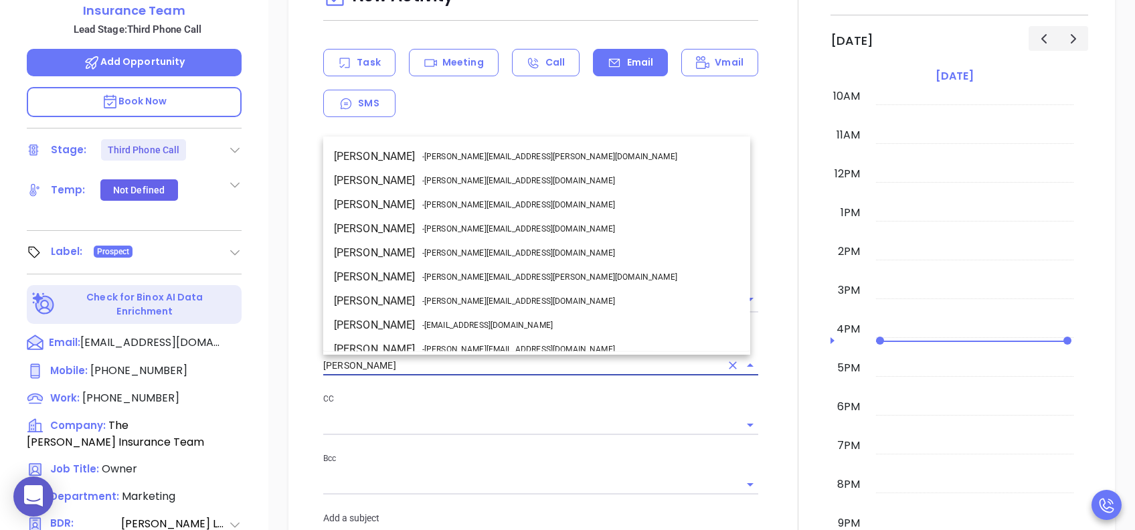
scroll to position [82, 0]
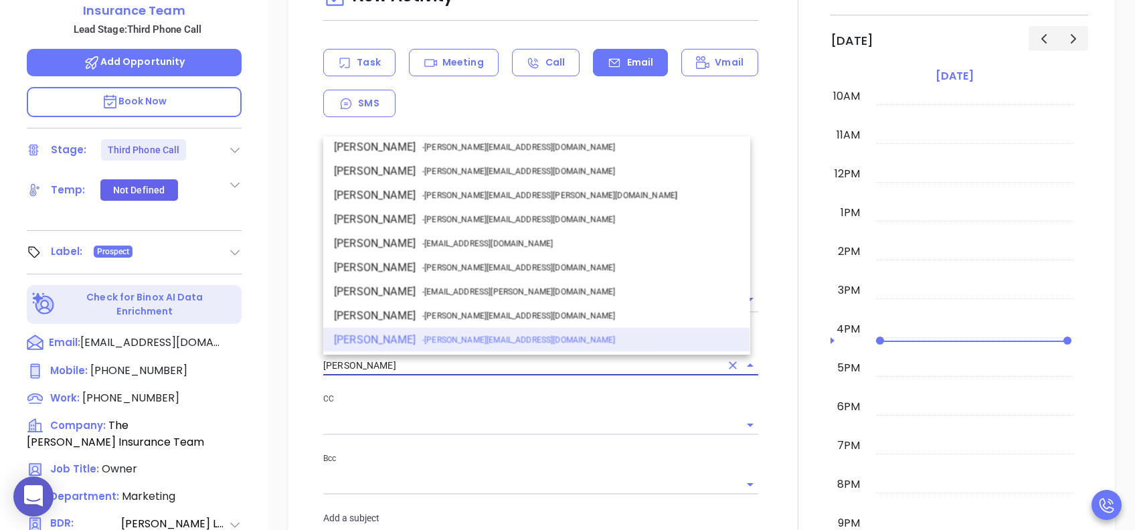
drag, startPoint x: 281, startPoint y: 368, endPoint x: 262, endPoint y: 367, distance: 18.7
click at [262, 367] on div "Hardy Ferguson Owner The Ferguson Insurance Team Lead Stage: Third Phone Call A…" at bounding box center [567, 107] width 1135 height 662
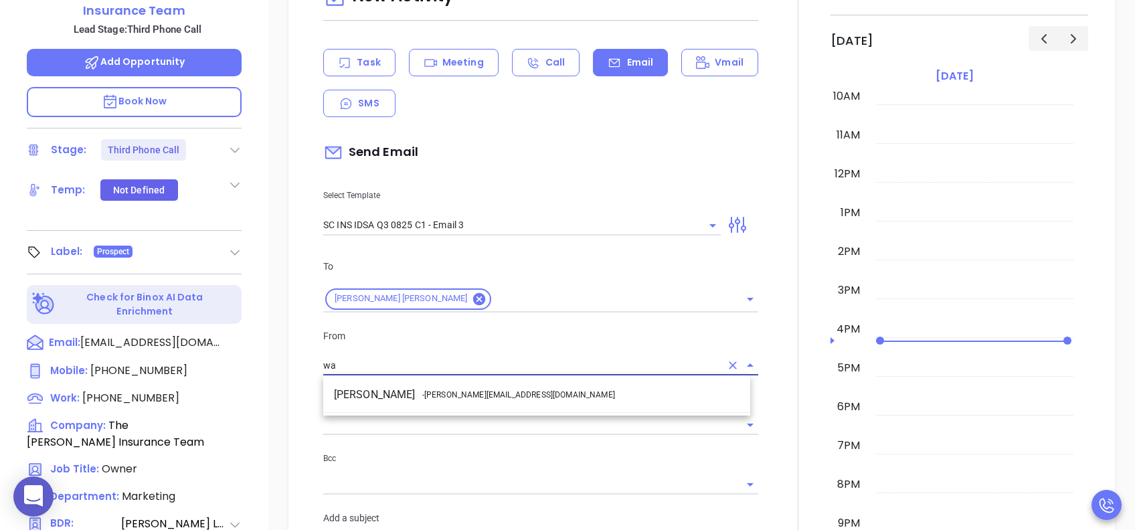
click at [429, 397] on span "- walter@motiva.net" at bounding box center [518, 395] width 193 height 12
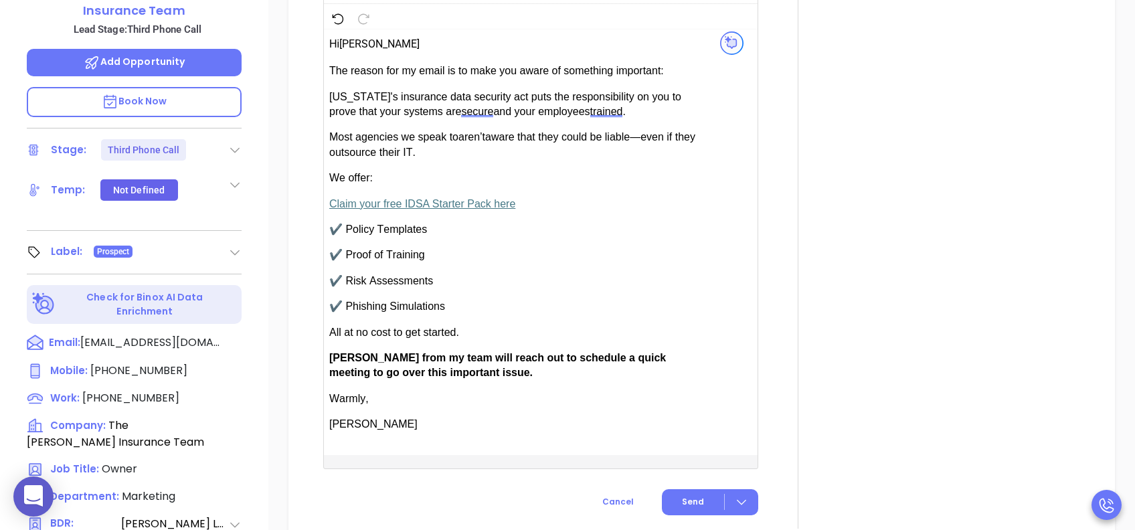
scroll to position [1070, 0]
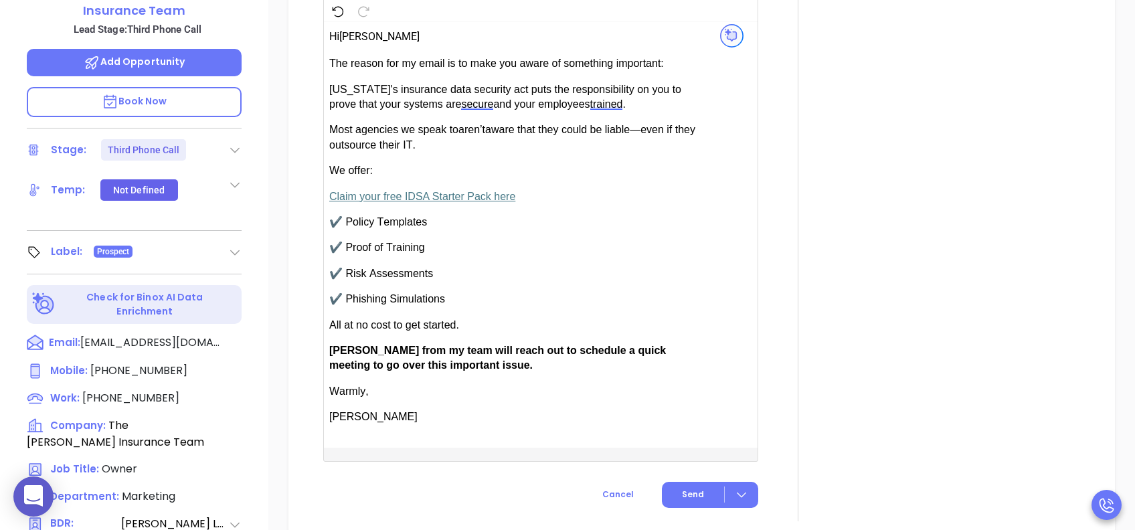
type input "[PERSON_NAME]"
drag, startPoint x: 367, startPoint y: 348, endPoint x: 336, endPoint y: 348, distance: 30.8
click at [336, 348] on span "[PERSON_NAME] from my team will reach out to schedule a quick meeting to go ove…" at bounding box center [497, 358] width 336 height 26
click at [690, 397] on span "Send" at bounding box center [693, 494] width 22 height 12
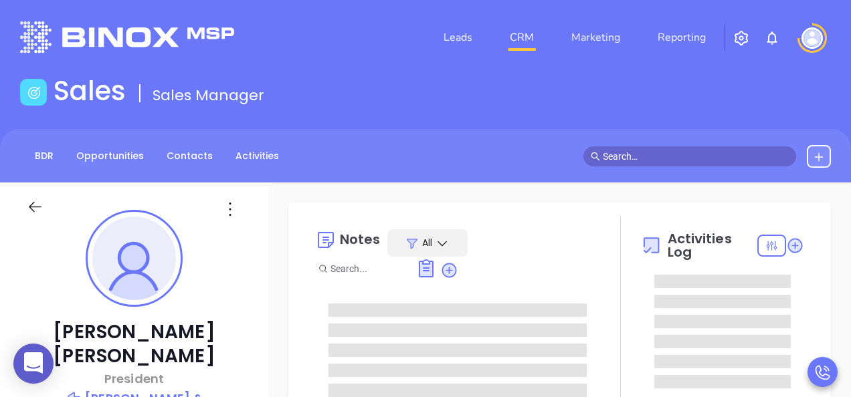
type input "[DATE]"
type input "[PERSON_NAME]"
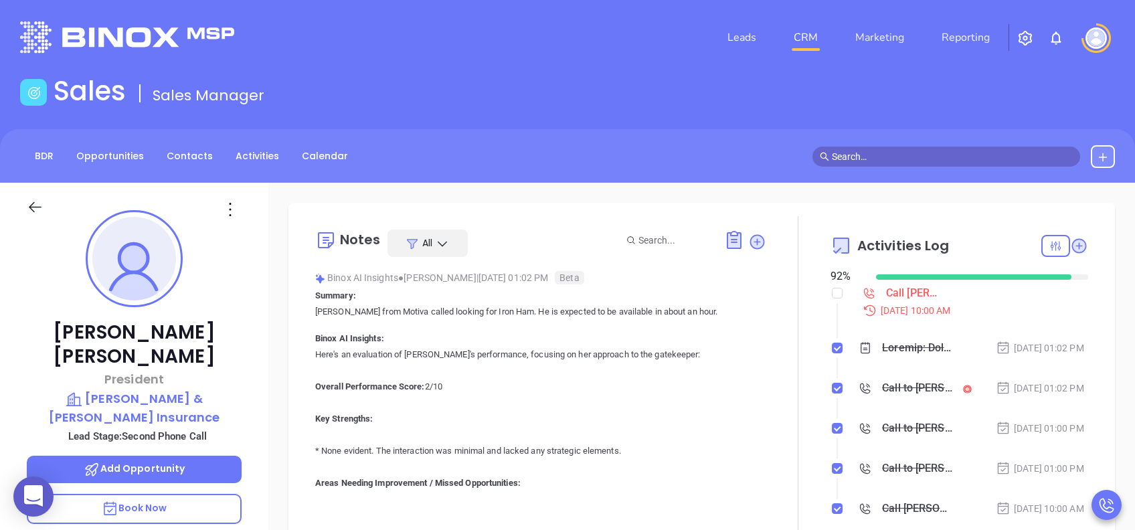
scroll to position [389, 0]
click at [176, 397] on p "Book Now" at bounding box center [134, 509] width 215 height 30
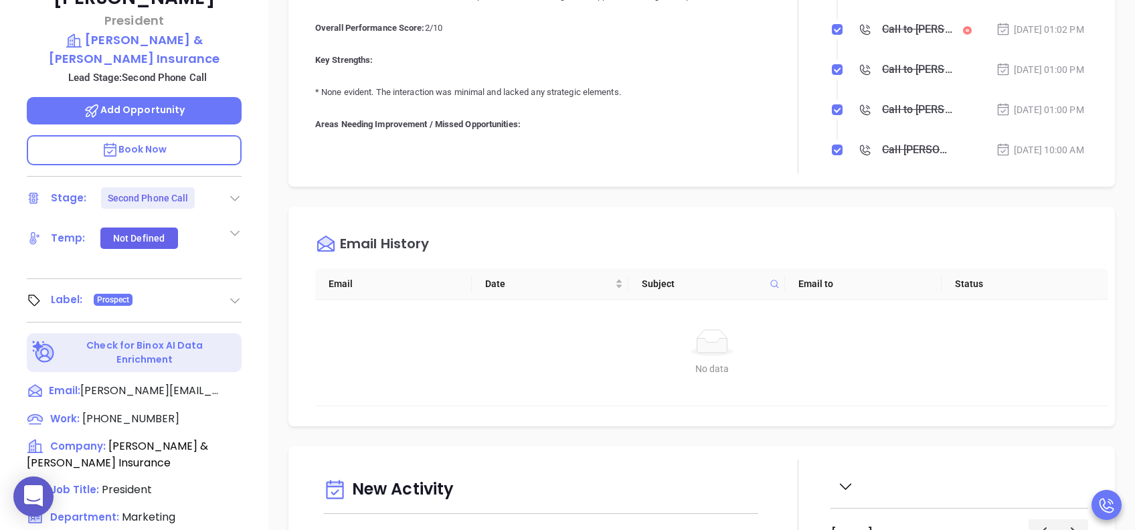
scroll to position [535, 0]
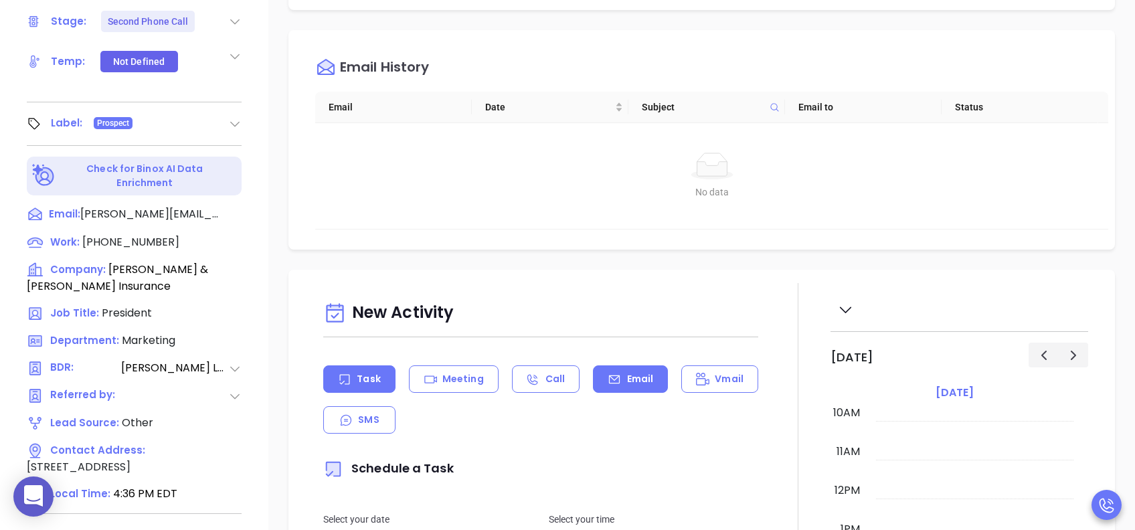
click at [617, 385] on div "Email" at bounding box center [630, 378] width 75 height 27
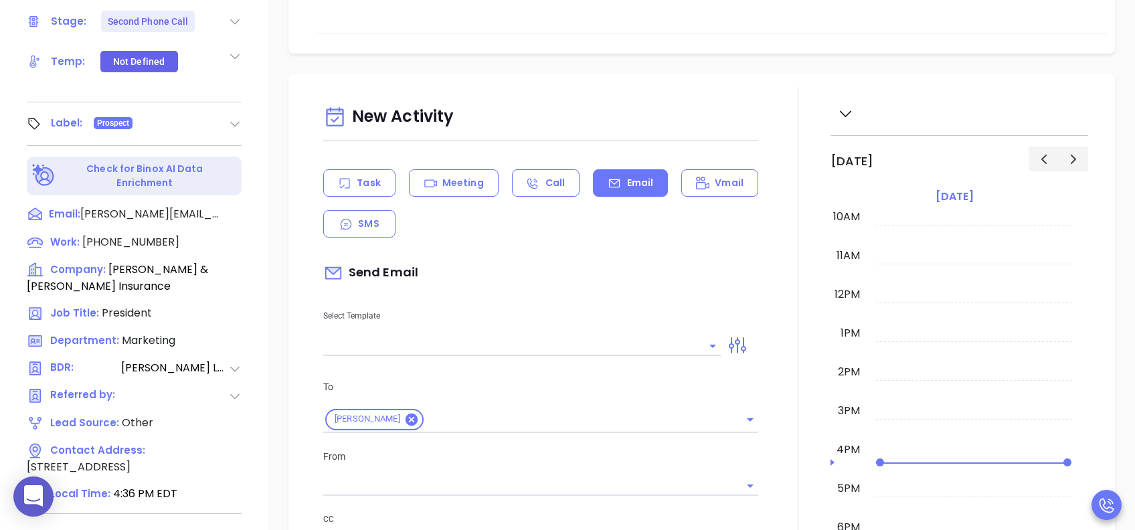
scroll to position [268, 0]
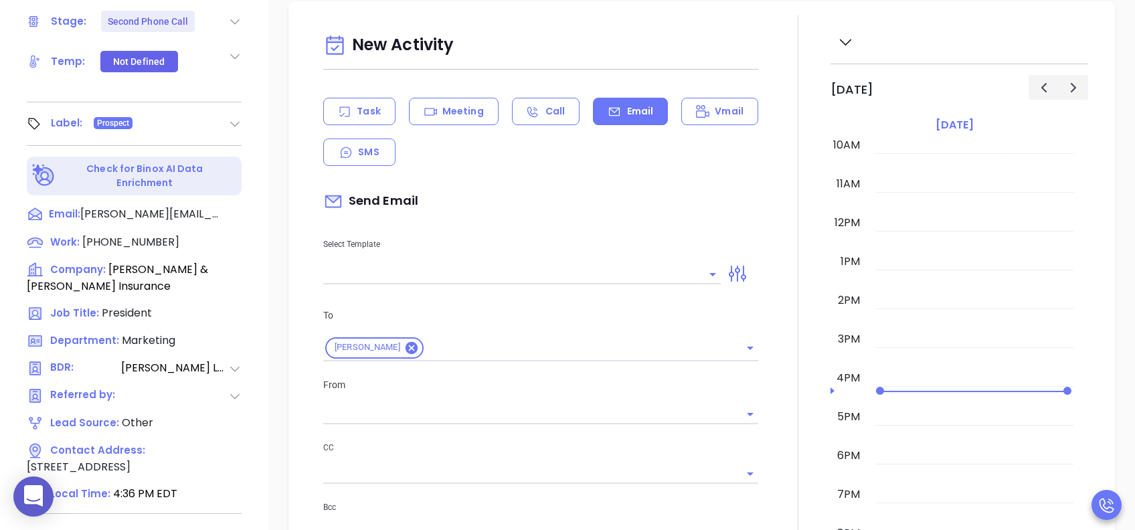
type input "[PERSON_NAME]"
click at [544, 275] on input "text" at bounding box center [511, 273] width 377 height 19
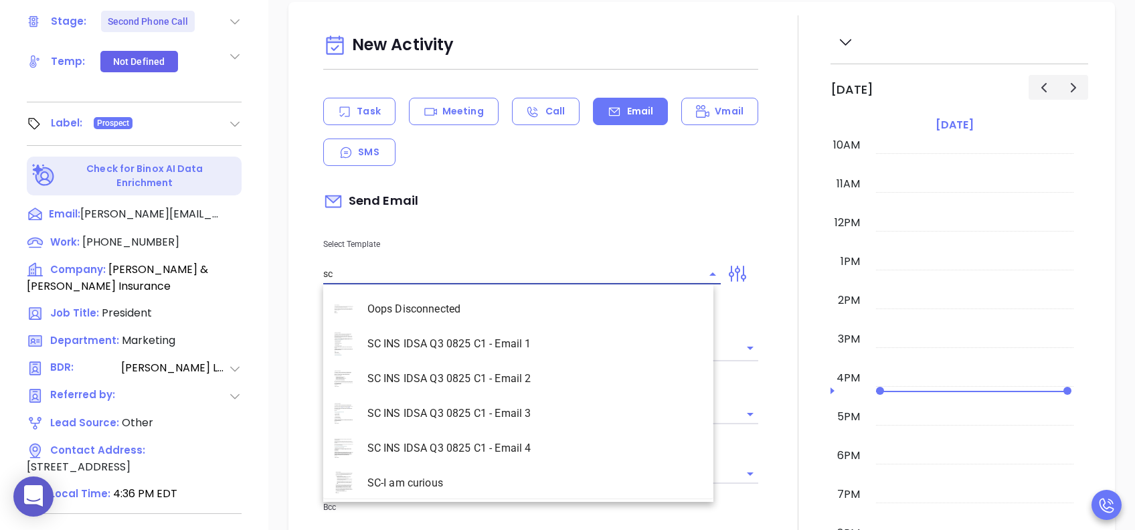
click at [555, 375] on li "SC INS IDSA Q3 0825 C1 - Email 2" at bounding box center [518, 378] width 390 height 35
type input "SC INS IDSA Q3 0825 C1 - Email 2"
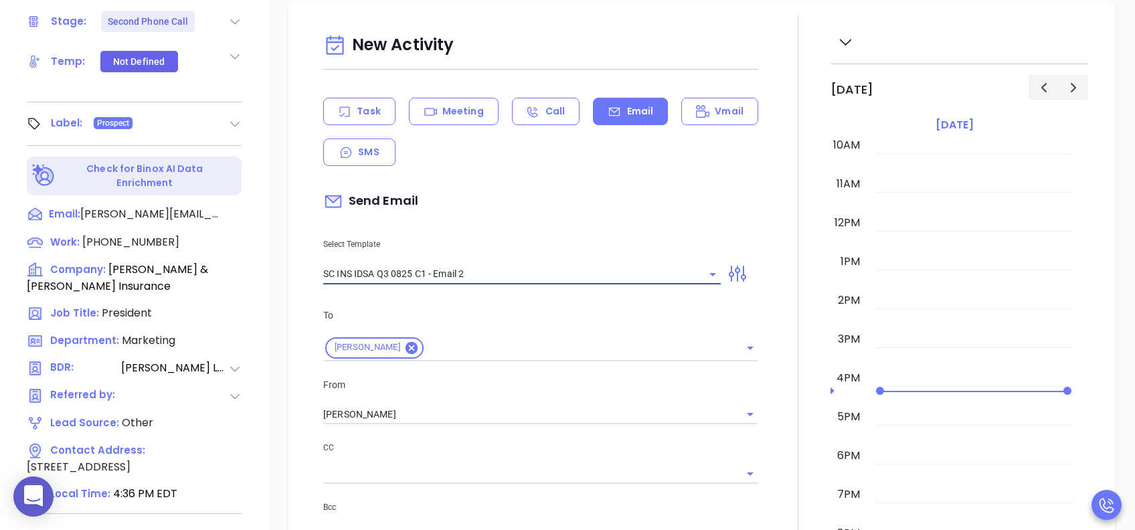
type input "Can your IT partner prove you're covered?"
type input "SC INS IDSA Q3 0825 C1 - Email 2"
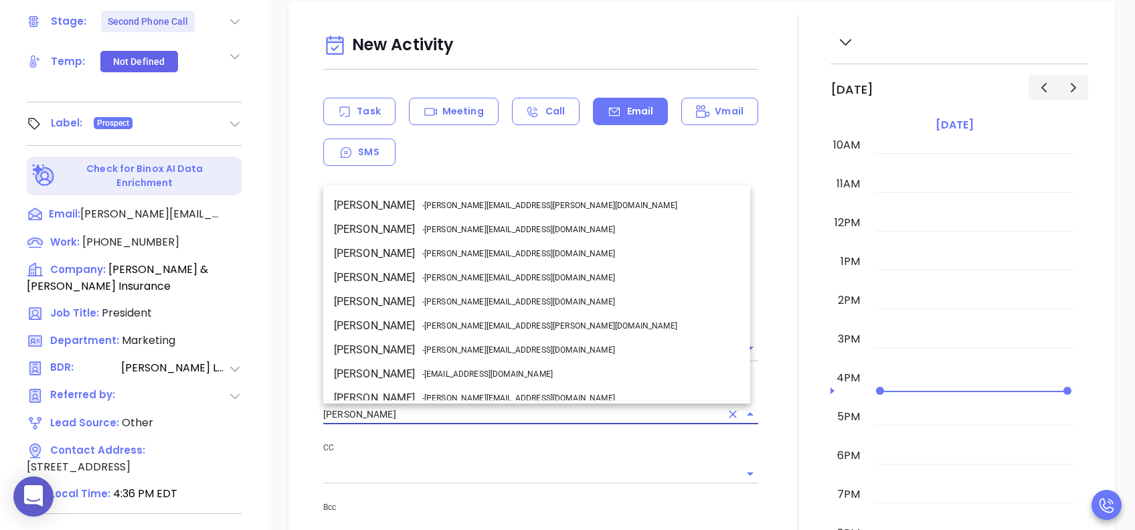
drag, startPoint x: 401, startPoint y: 413, endPoint x: 251, endPoint y: 422, distance: 150.8
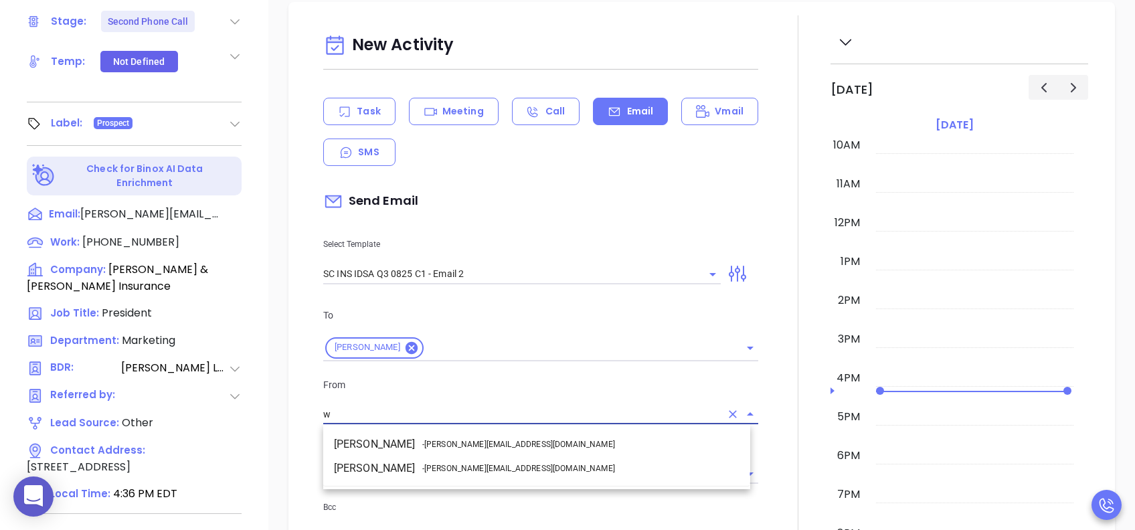
scroll to position [0, 0]
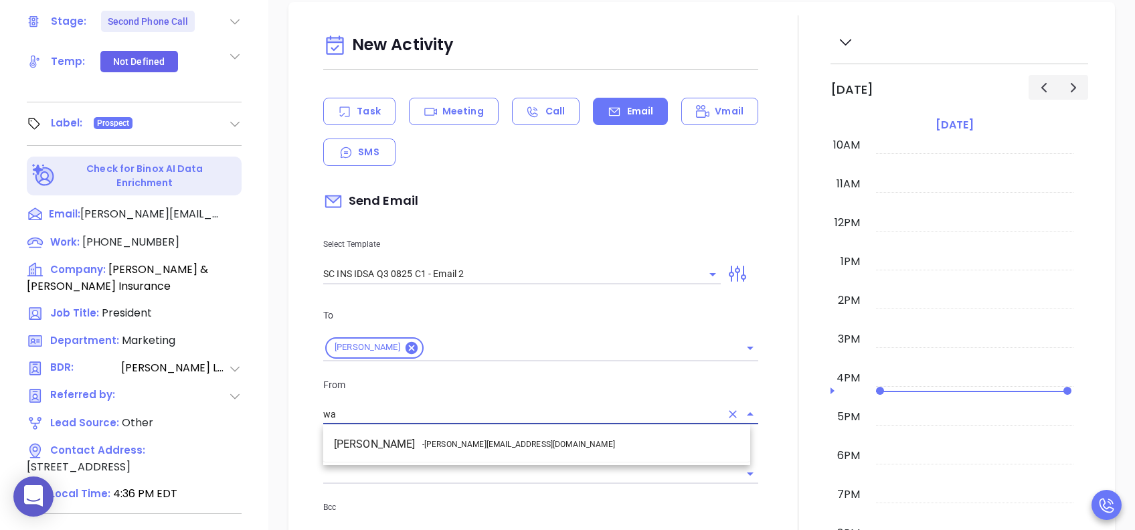
click at [503, 397] on li "Walter Contreras - walter@motiva.net" at bounding box center [536, 444] width 427 height 24
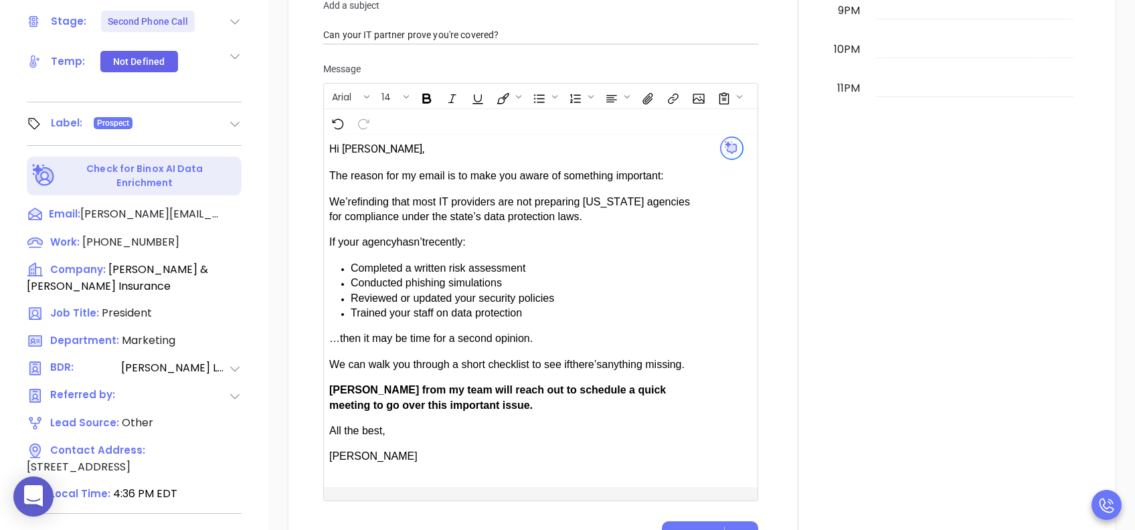
scroll to position [892, 0]
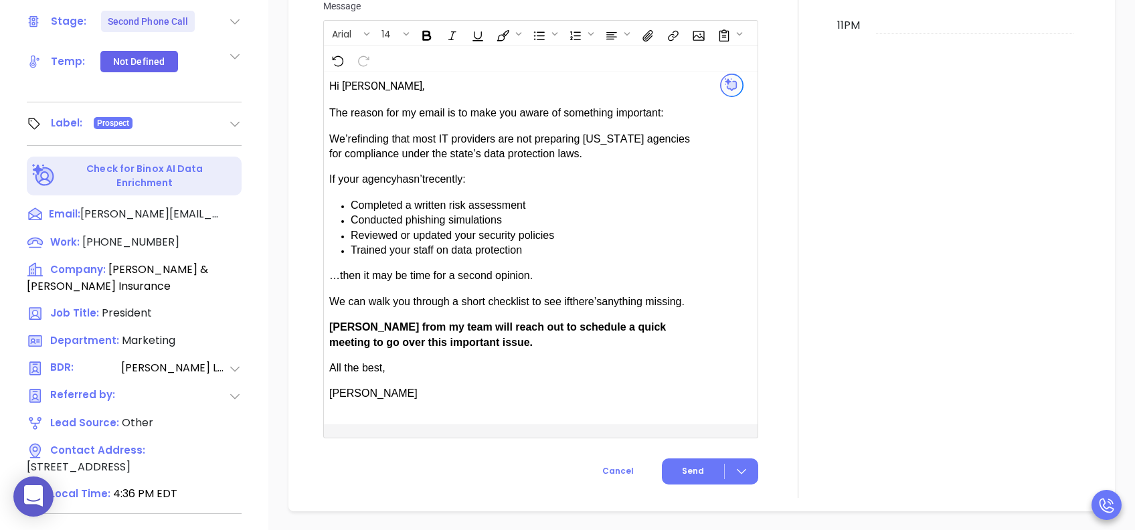
type input "Walter Contreras"
drag, startPoint x: 372, startPoint y: 327, endPoint x: 330, endPoint y: 328, distance: 42.1
click at [330, 328] on span "Anabell from my team will reach out to schedule a quick meeting to go over this…" at bounding box center [497, 334] width 336 height 26
click at [693, 397] on span "Send" at bounding box center [693, 471] width 22 height 12
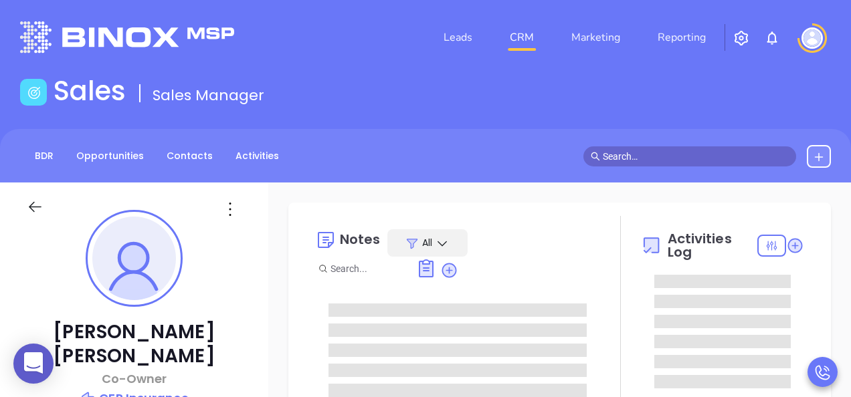
type input "[PERSON_NAME]"
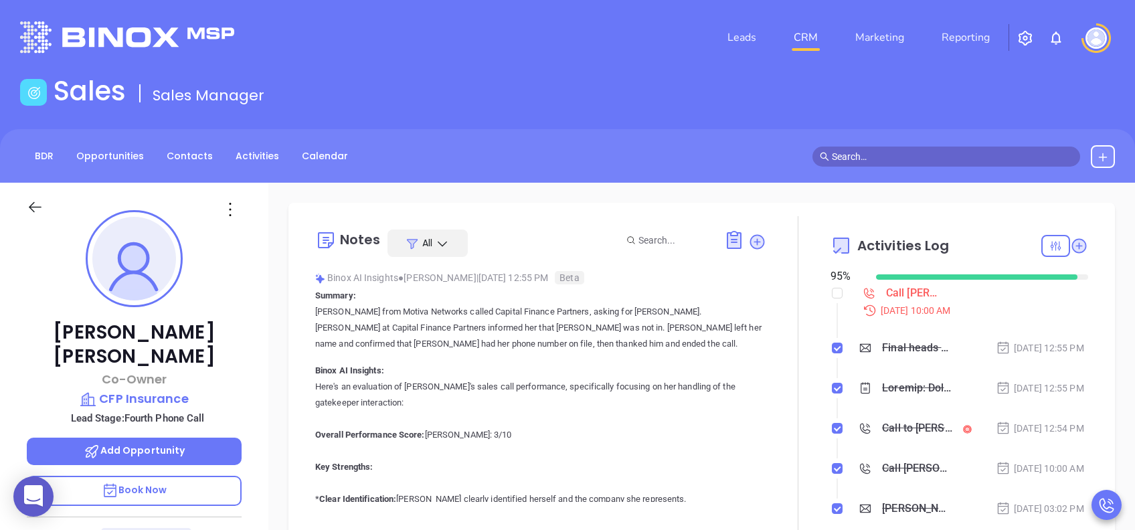
scroll to position [389, 0]
click at [171, 397] on p "Book Now" at bounding box center [134, 491] width 215 height 30
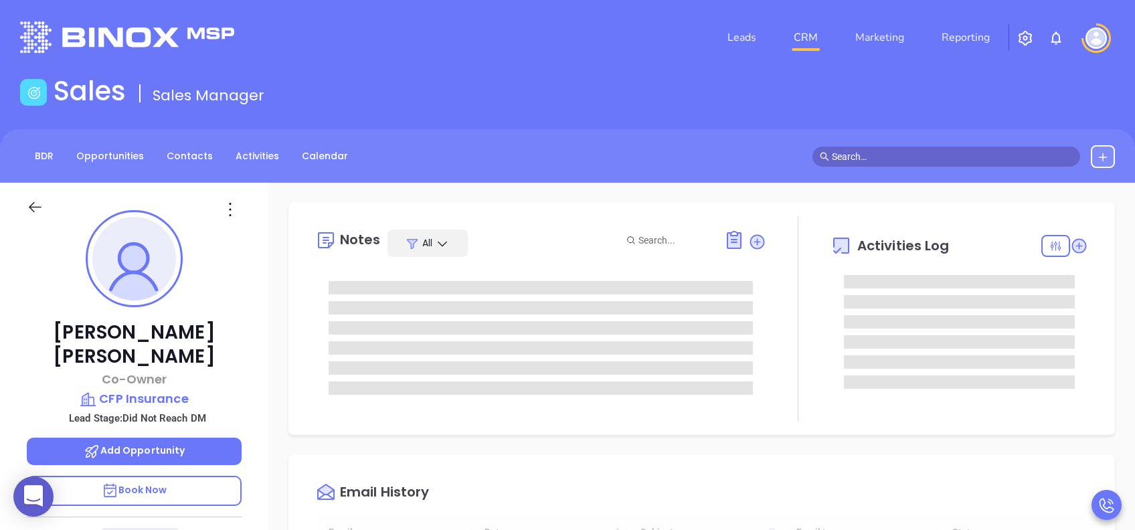
type input "[DATE]"
type input "[PERSON_NAME]"
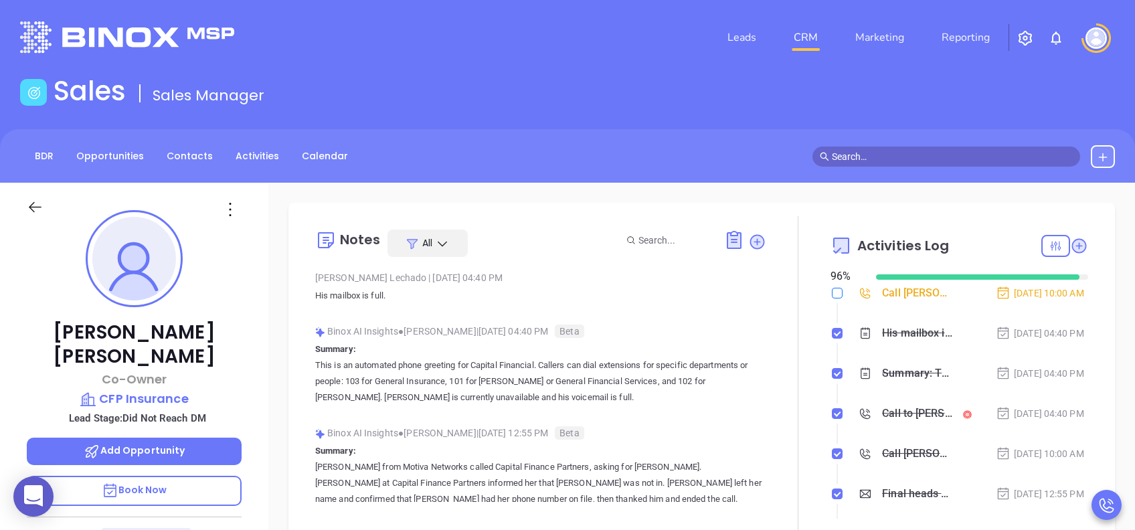
click at [831, 293] on input "checkbox" at bounding box center [836, 293] width 11 height 11
checkbox input "true"
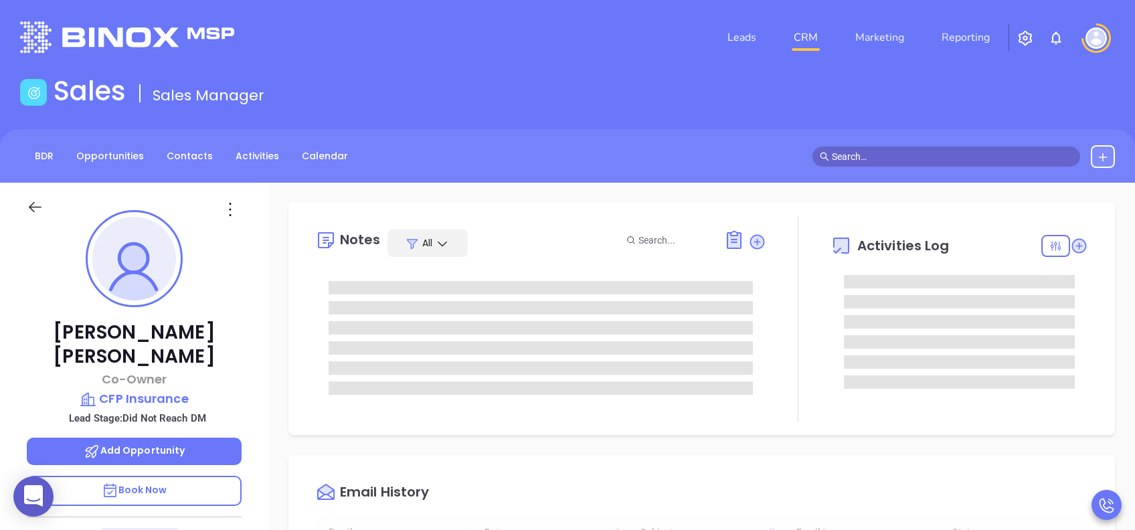
type input "[DATE]"
type input "[PERSON_NAME]"
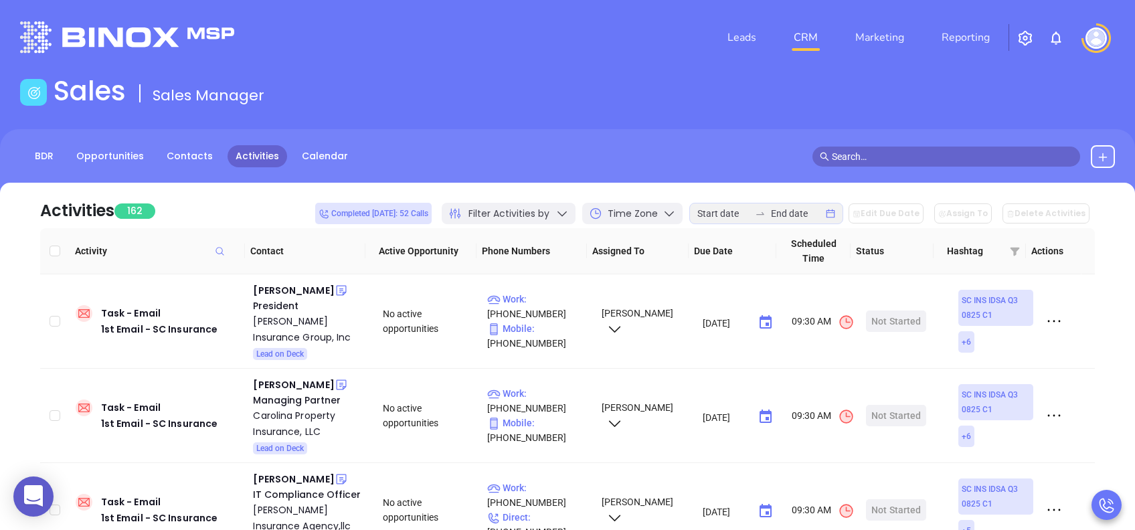
click at [547, 209] on span "Filter Activities by" at bounding box center [508, 214] width 81 height 14
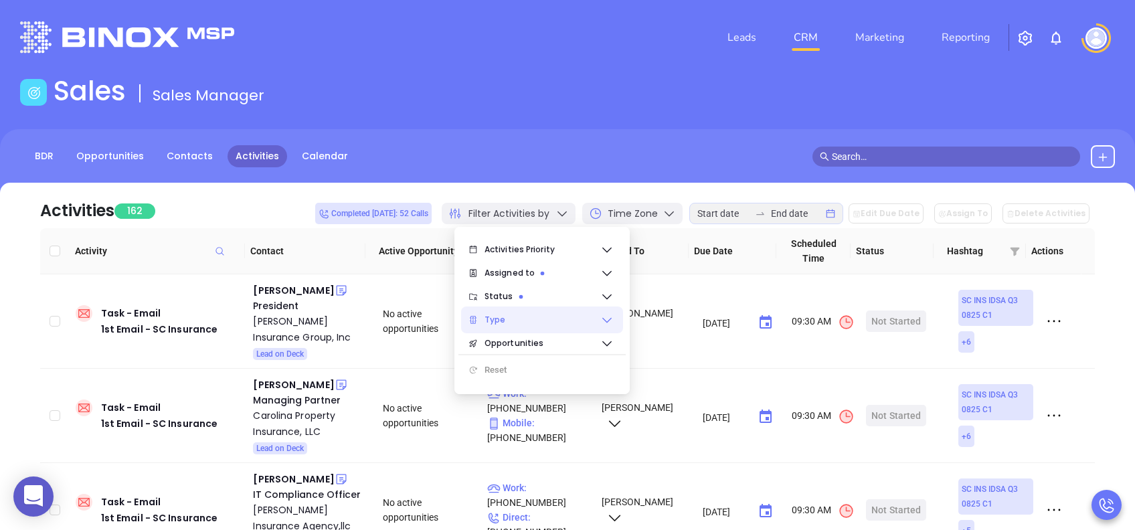
click at [560, 319] on span "Type" at bounding box center [542, 319] width 116 height 27
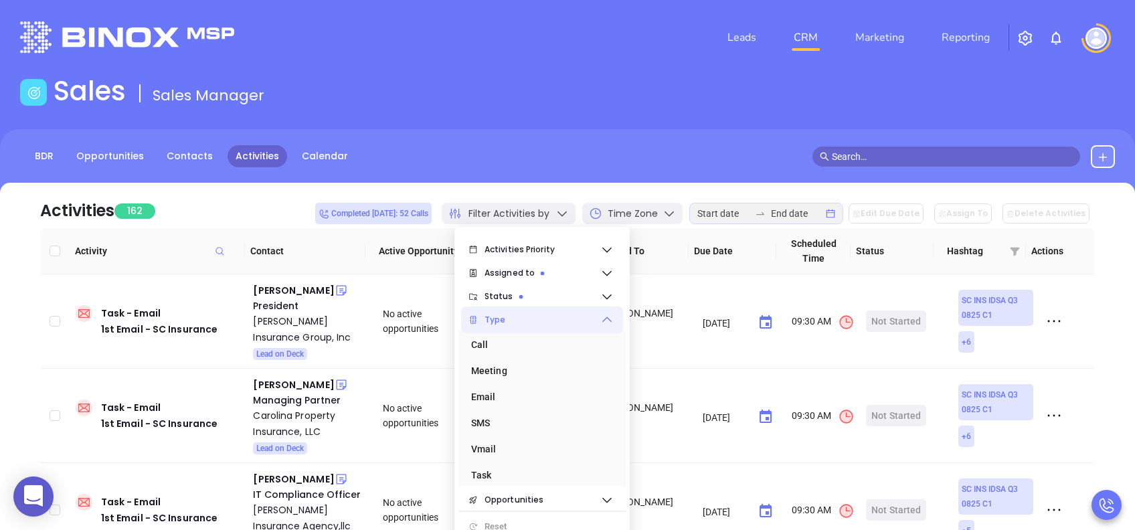
drag, startPoint x: 537, startPoint y: 340, endPoint x: 556, endPoint y: 326, distance: 23.4
click at [537, 341] on div "Call" at bounding box center [538, 344] width 134 height 27
click at [553, 181] on div "BDR Opportunities Contacts Activities Calendar" at bounding box center [567, 162] width 1135 height 67
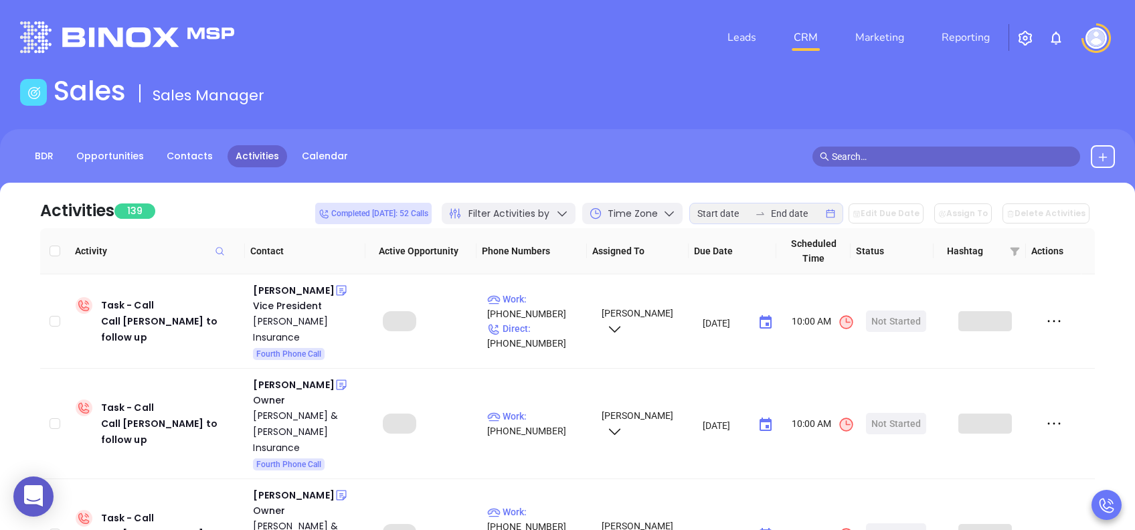
click at [765, 214] on icon "swap-right" at bounding box center [760, 213] width 11 height 11
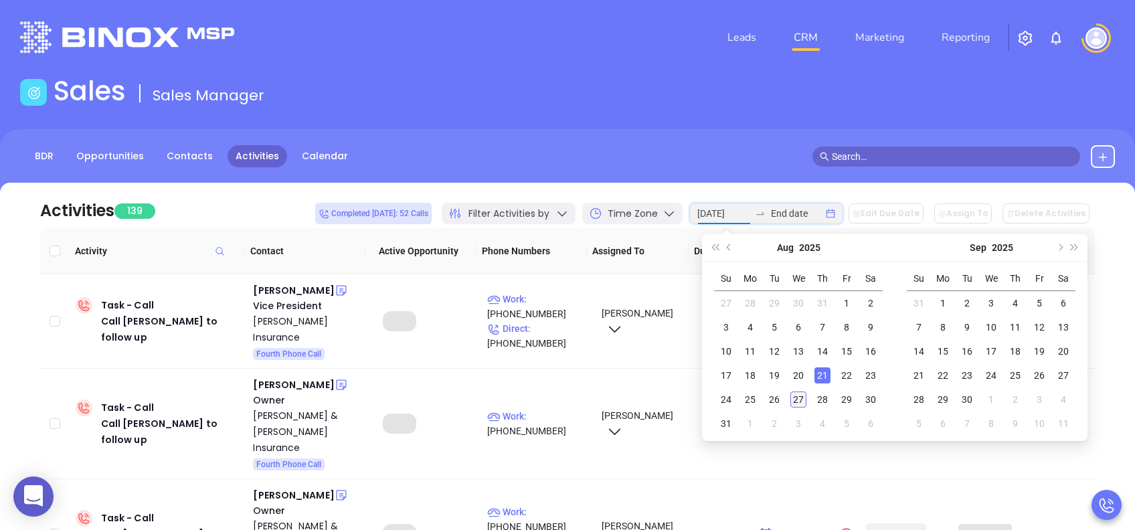
type input "2025-08-27"
click at [799, 401] on div "27" at bounding box center [798, 399] width 16 height 16
type input "2025-08-27"
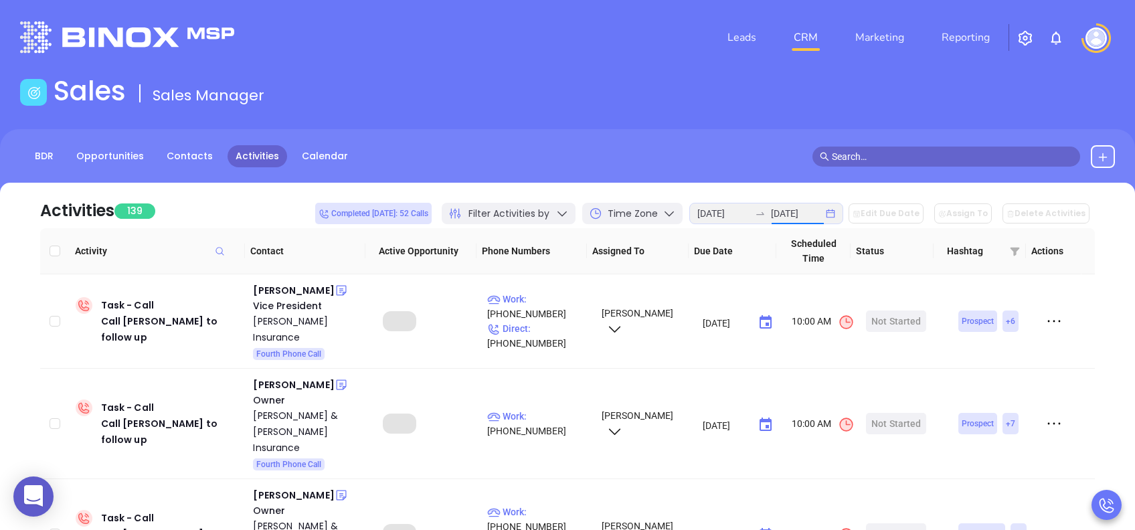
drag, startPoint x: 799, startPoint y: 401, endPoint x: 732, endPoint y: 118, distance: 291.3
click at [732, 118] on main "Sales Sales Manager BDR Opportunities Contacts Activities Calendar Call Now Cal…" at bounding box center [567, 415] width 1135 height 680
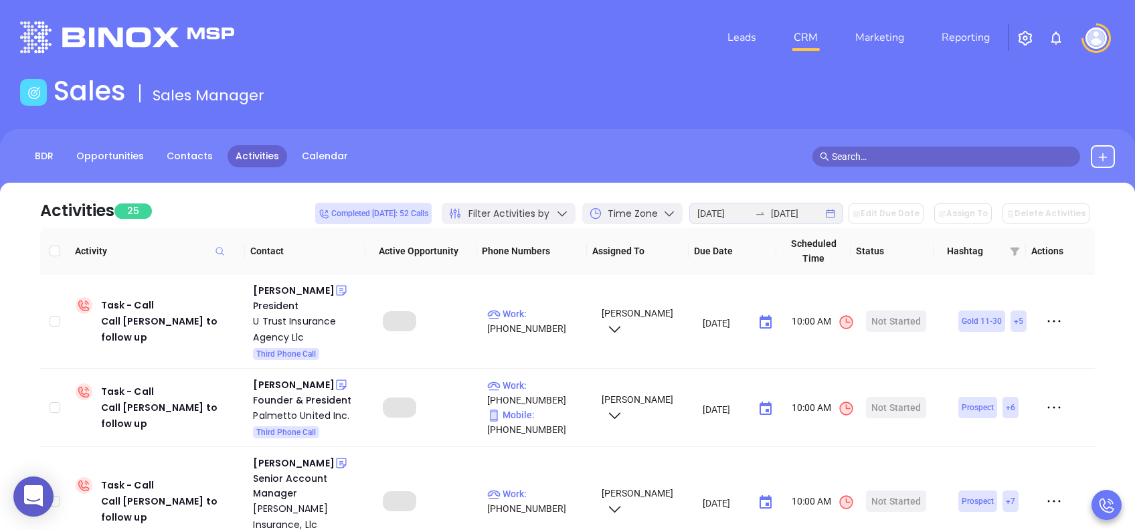
click at [534, 78] on div "Sales Sales Manager" at bounding box center [567, 93] width 1110 height 37
click at [312, 290] on div "Maksym Shuliak" at bounding box center [293, 290] width 81 height 16
click at [885, 318] on div "Not Started" at bounding box center [896, 320] width 50 height 21
click at [886, 318] on div "Start Now" at bounding box center [896, 320] width 42 height 21
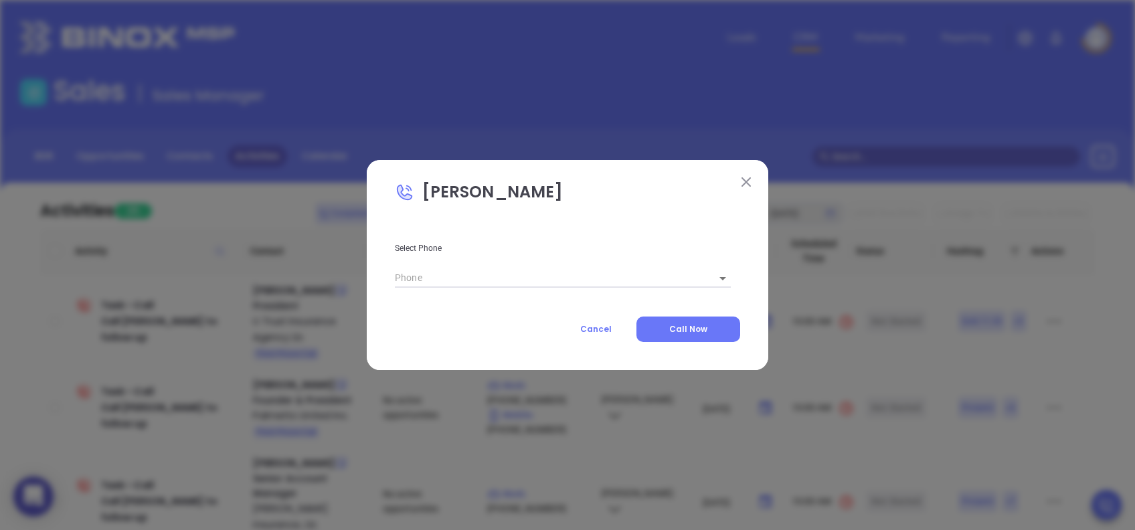
type input "(864) 285-4474"
type input "1"
click at [698, 324] on span "Call Now" at bounding box center [688, 328] width 38 height 11
type input "(864) 285-4474"
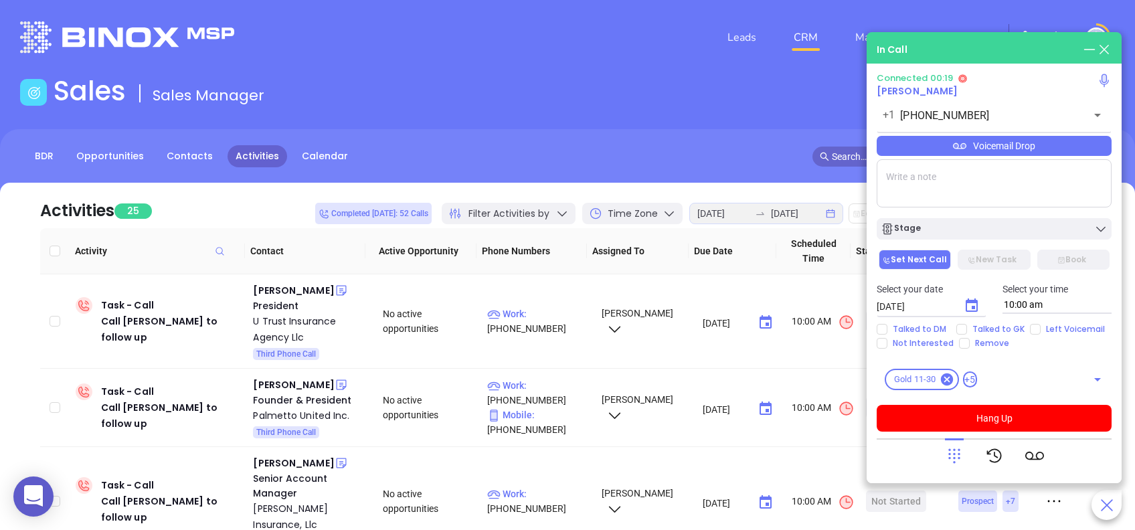
click at [952, 452] on icon at bounding box center [954, 455] width 19 height 19
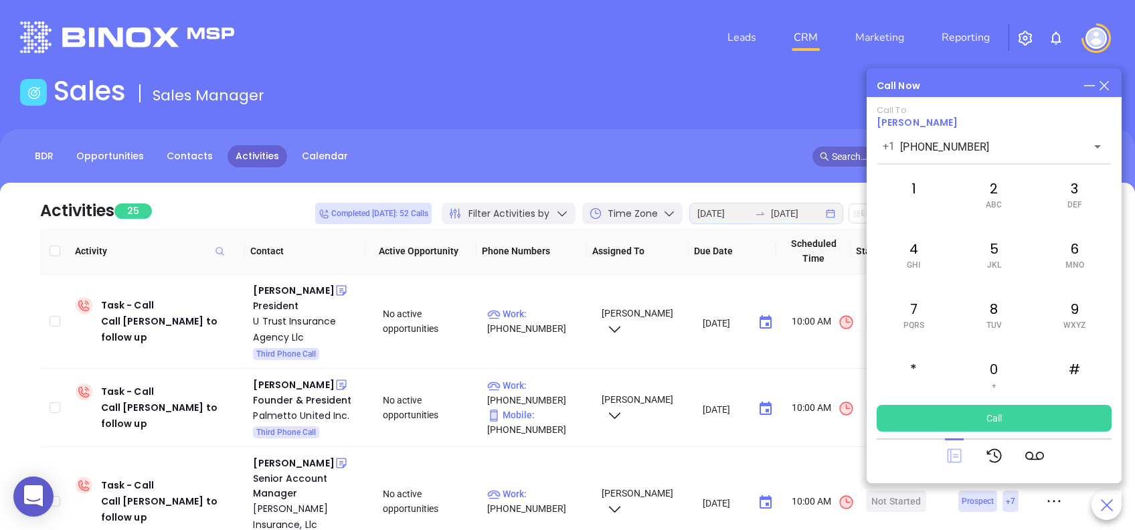
click at [949, 454] on icon at bounding box center [954, 456] width 14 height 14
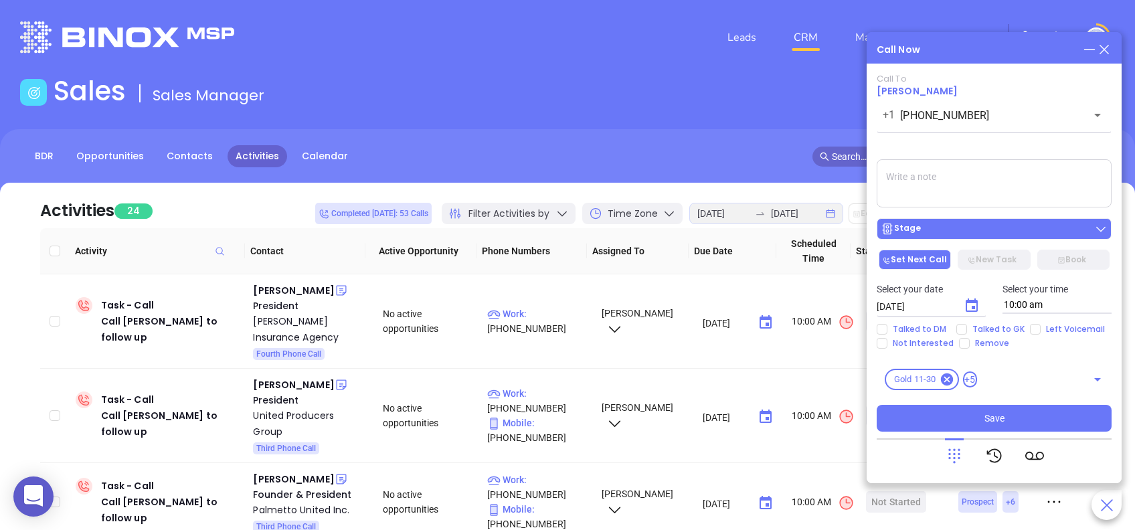
click at [1069, 221] on button "Stage" at bounding box center [993, 228] width 235 height 21
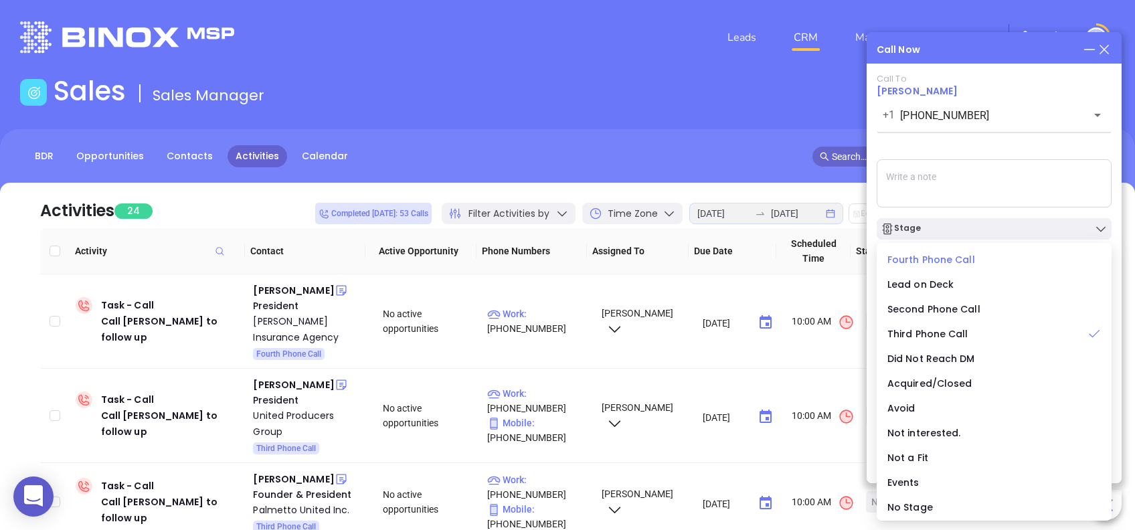
click at [926, 260] on span "Fourth Phone Call" at bounding box center [931, 259] width 88 height 13
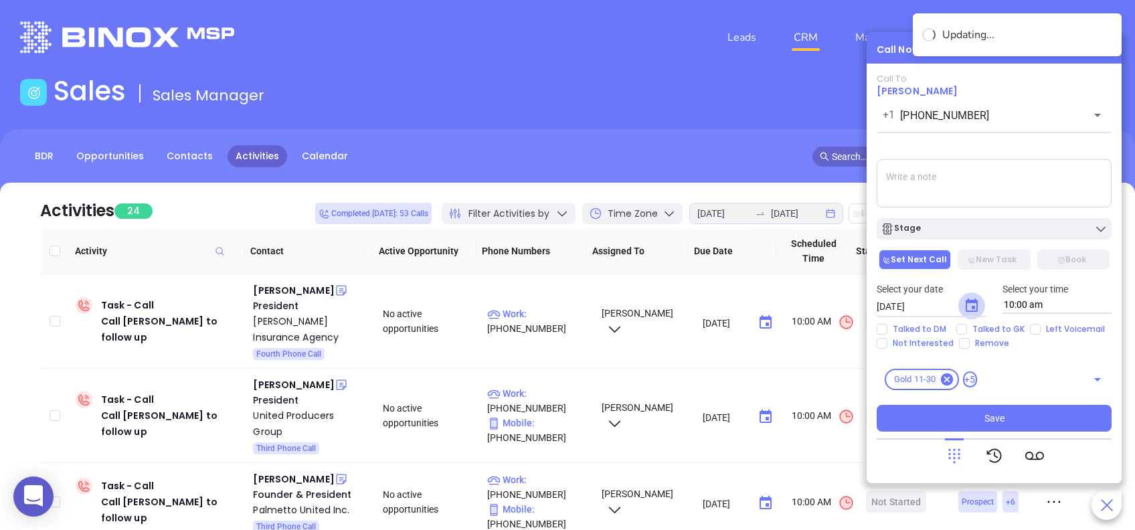
click at [969, 304] on icon "Choose date, selected date is Aug 28, 2025" at bounding box center [971, 306] width 16 height 16
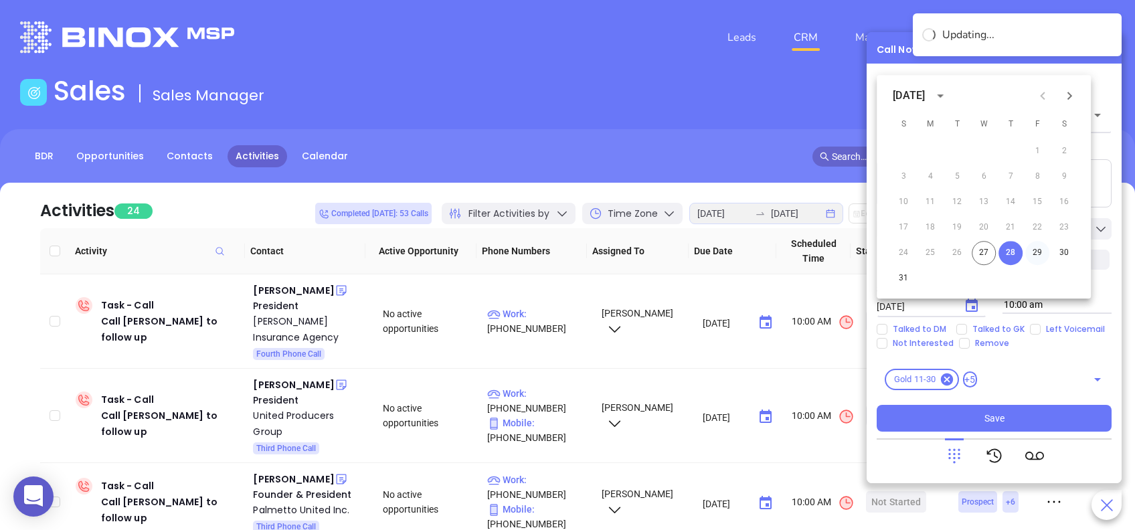
click at [1040, 248] on button "29" at bounding box center [1037, 253] width 24 height 24
type input "08/29/2025"
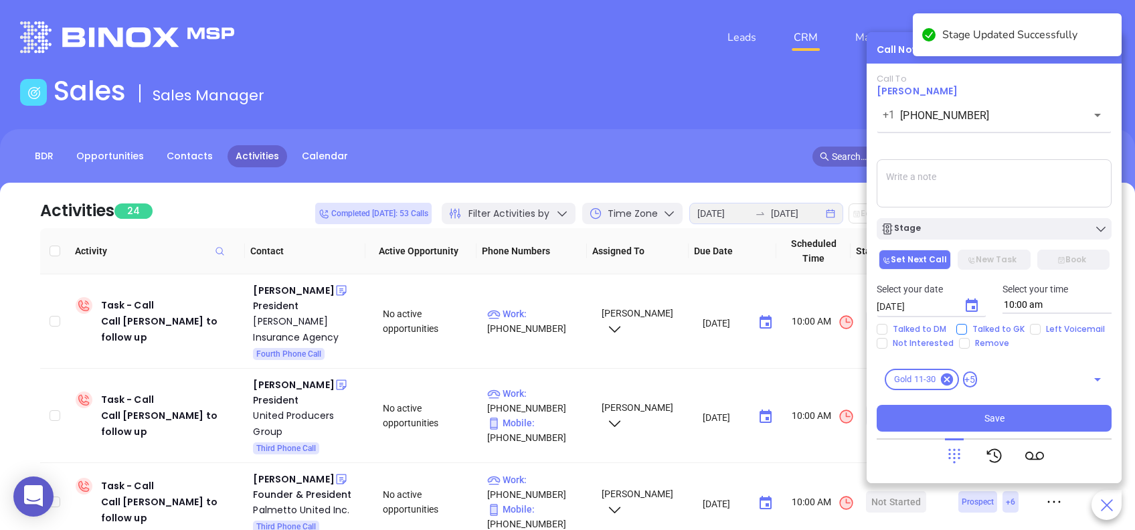
click at [961, 328] on input "Talked to GK" at bounding box center [961, 329] width 11 height 11
checkbox input "true"
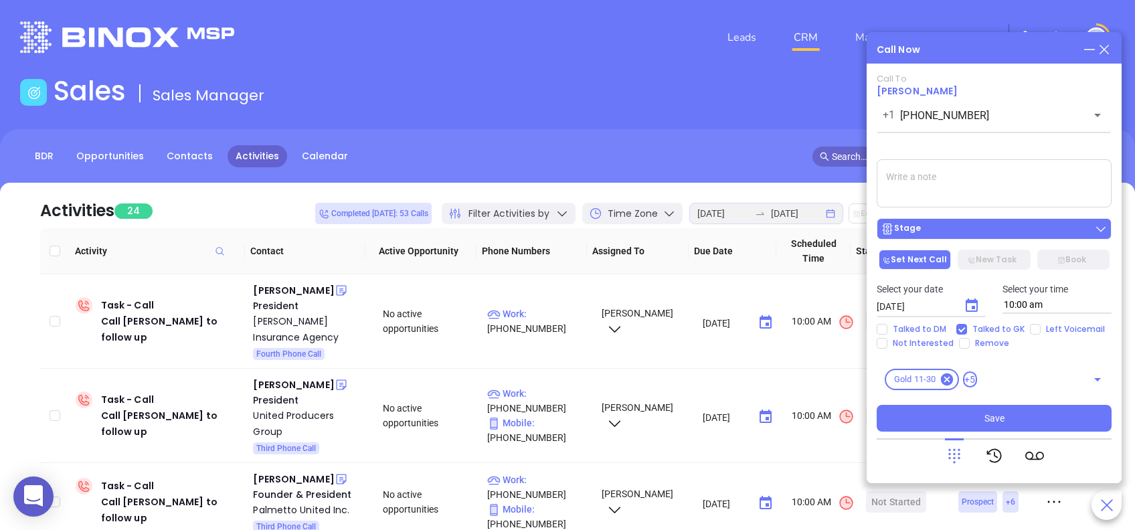
click at [985, 234] on div "Stage" at bounding box center [993, 228] width 227 height 13
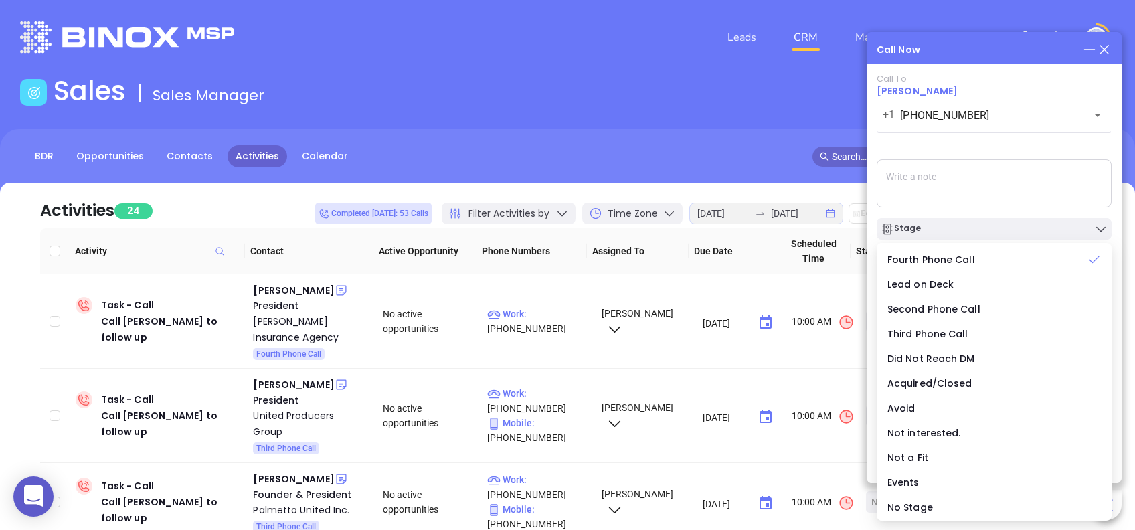
click at [968, 150] on div "Call To Maksym Shuliak +1 (864) 285-4474 ​ Voicemail Drop Stage Set Next Call N…" at bounding box center [993, 253] width 235 height 358
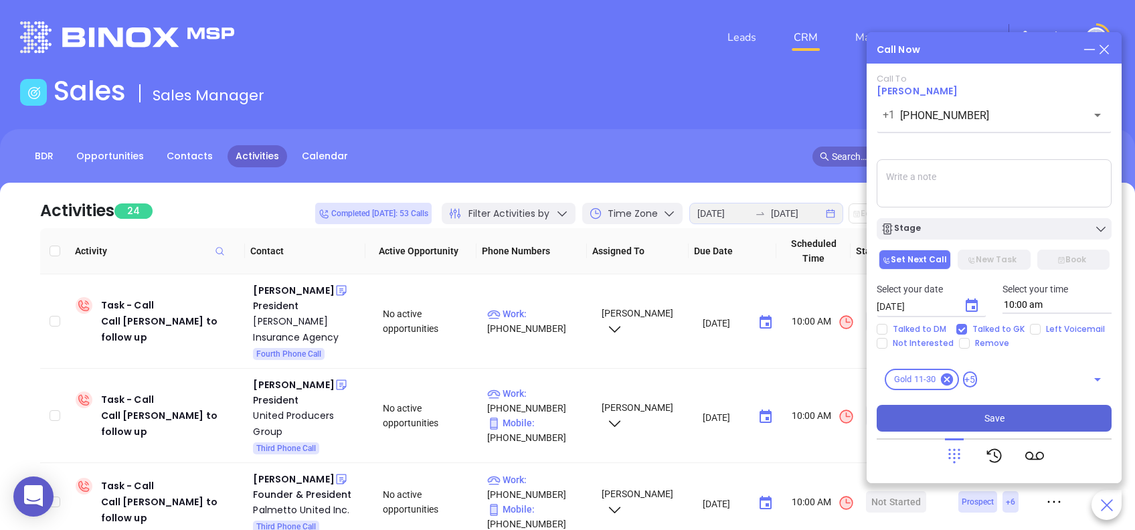
click at [1003, 413] on span "Save" at bounding box center [994, 418] width 20 height 15
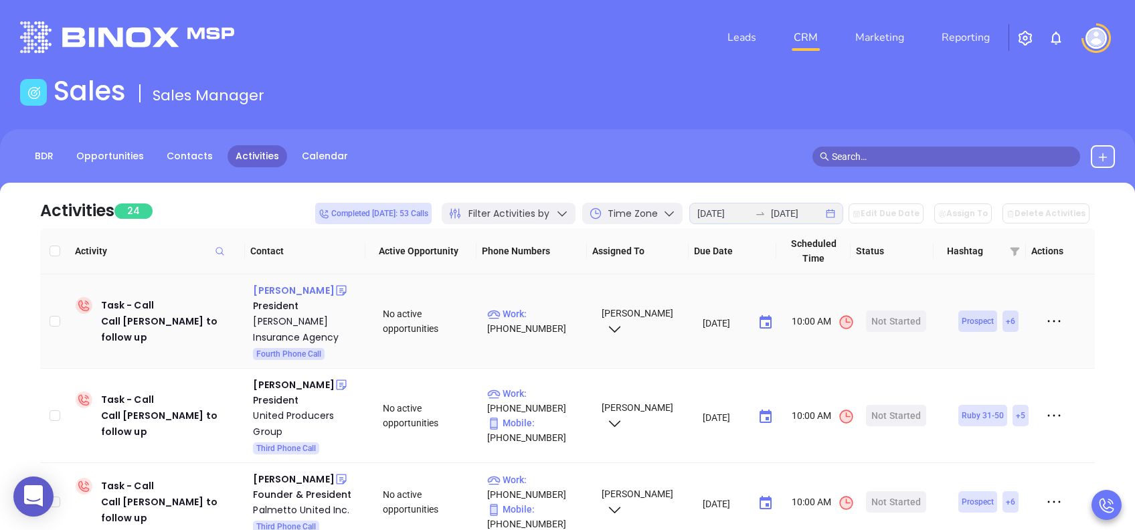
click at [312, 291] on div "Creighton Forrest" at bounding box center [293, 290] width 81 height 16
click at [904, 314] on div "Start Now" at bounding box center [896, 320] width 42 height 21
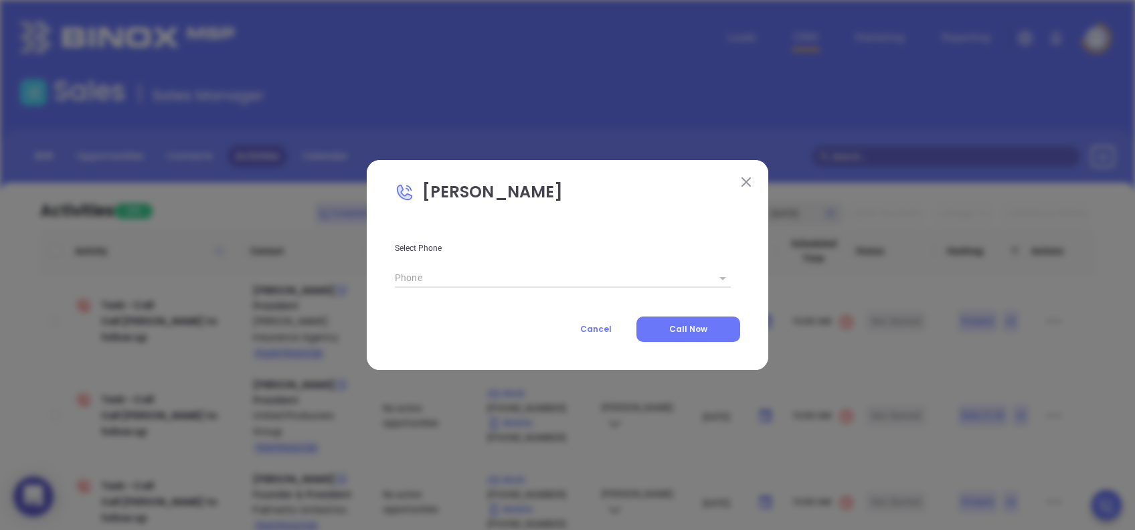
click at [722, 278] on icon at bounding box center [722, 278] width 7 height 3
type input "(803) 750-9015"
type input "1"
click at [717, 332] on button "Call Now" at bounding box center [688, 328] width 104 height 25
type input "(803) 750-9015"
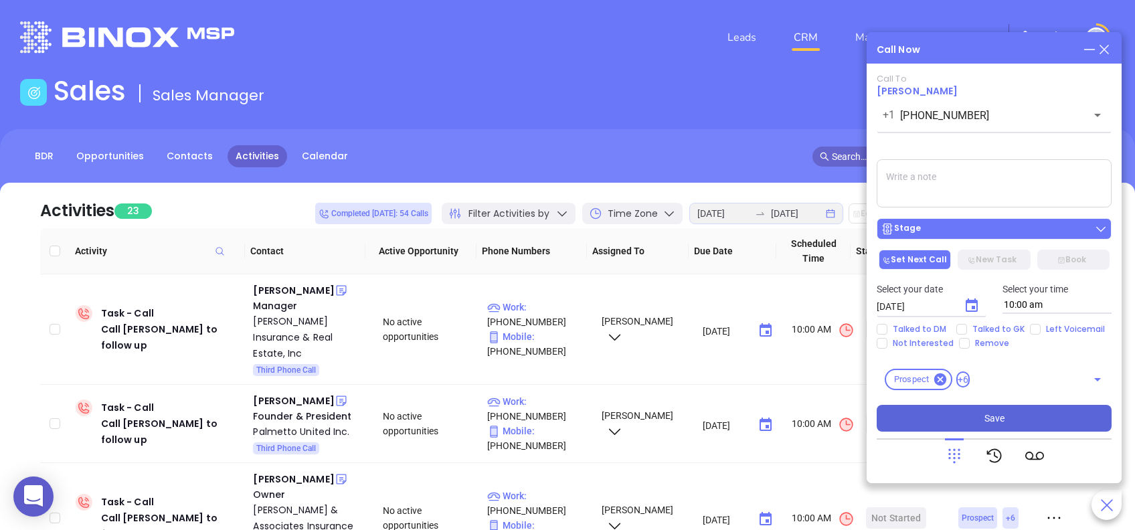
click at [987, 227] on div "Stage" at bounding box center [993, 228] width 227 height 13
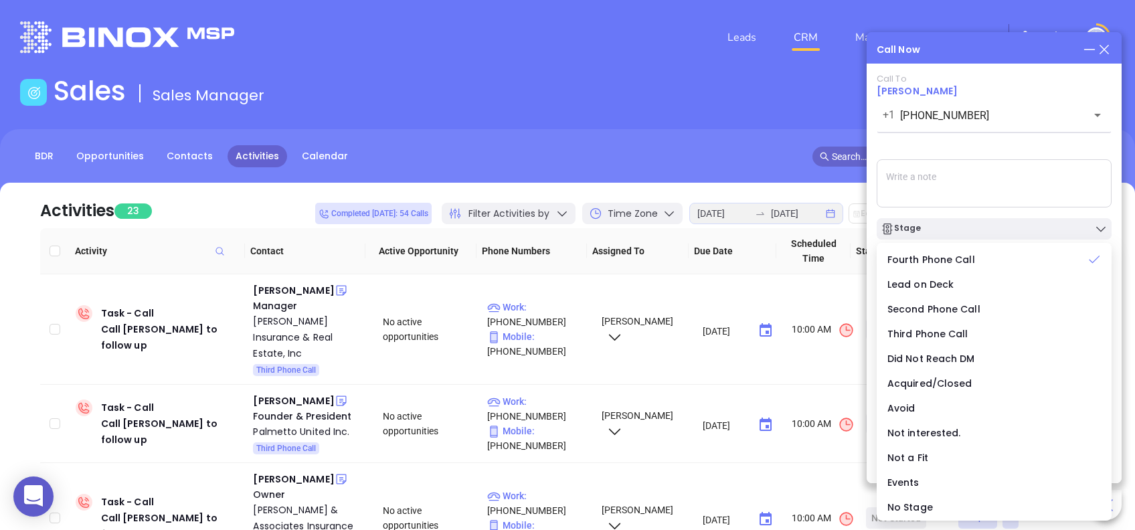
click at [981, 144] on div "Call To Creighton Forrest +1 (803) 750-9015 ​ Voicemail Drop Stage Set Next Cal…" at bounding box center [993, 253] width 235 height 358
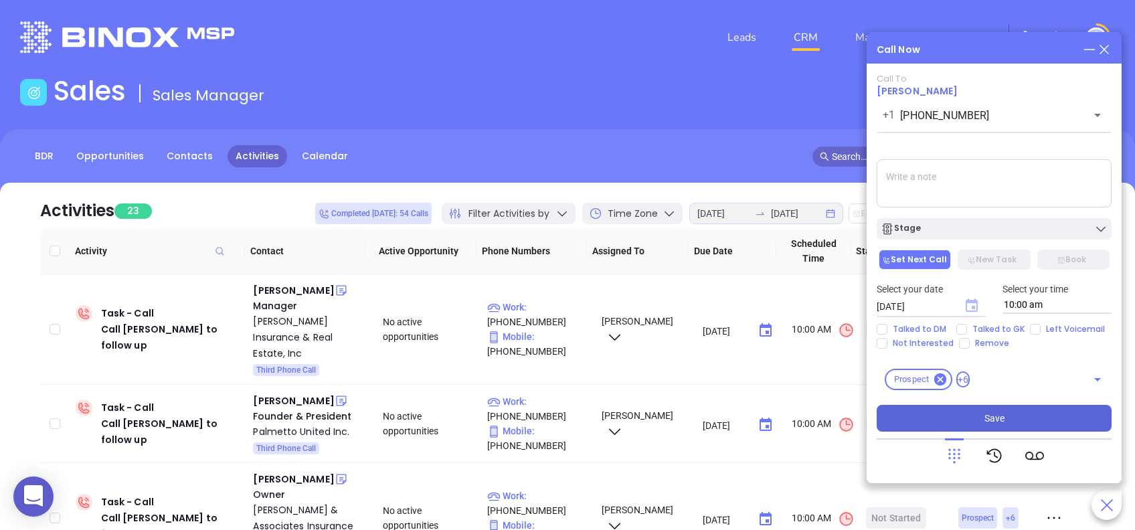
click at [969, 302] on icon "Choose date, selected date is Aug 28, 2025" at bounding box center [971, 304] width 12 height 13
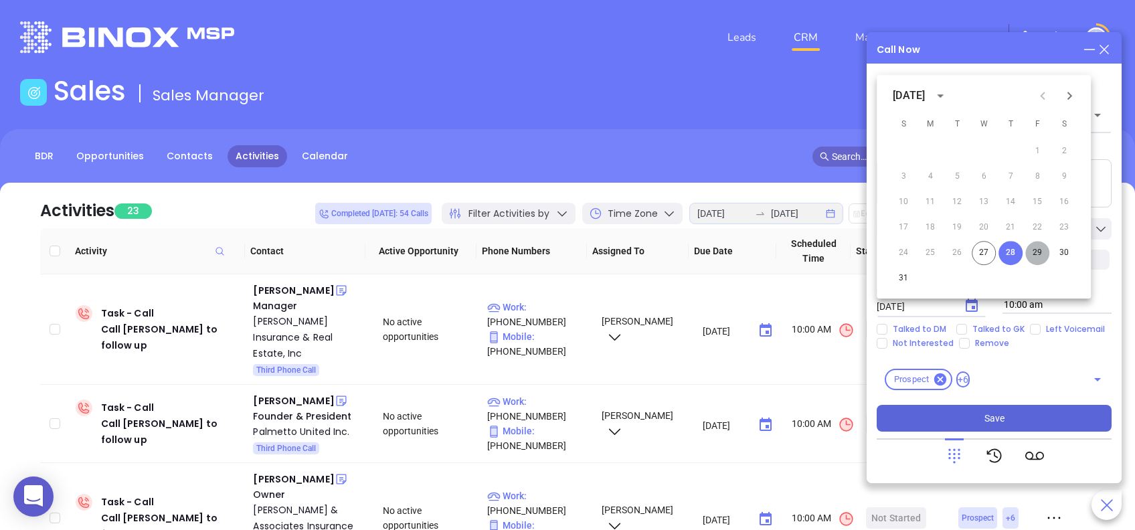
click at [1043, 254] on button "29" at bounding box center [1037, 253] width 24 height 24
type input "08/29/2025"
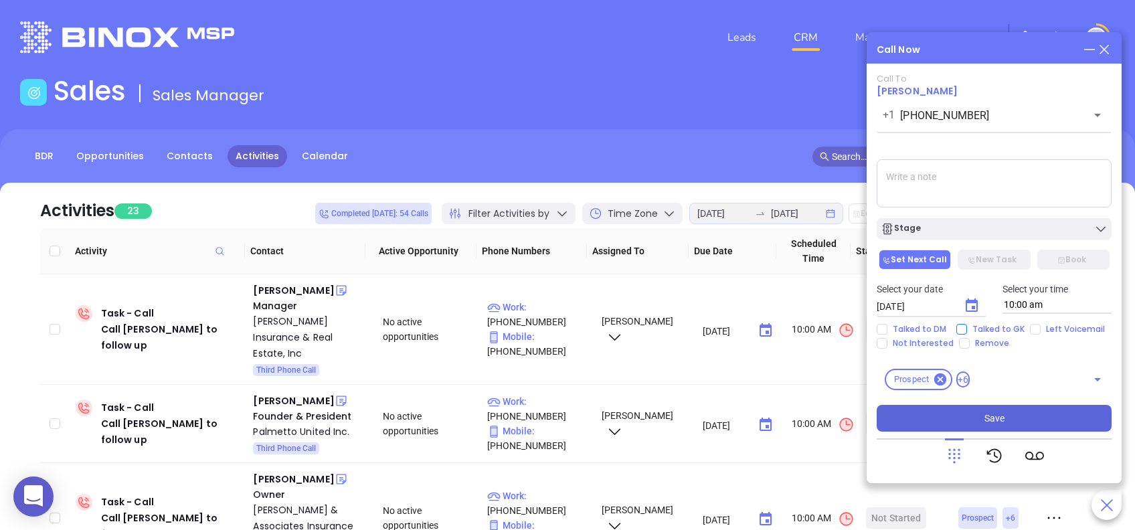
click at [958, 325] on input "Talked to GK" at bounding box center [961, 329] width 11 height 11
checkbox input "true"
click at [1033, 417] on button "Save" at bounding box center [993, 418] width 235 height 27
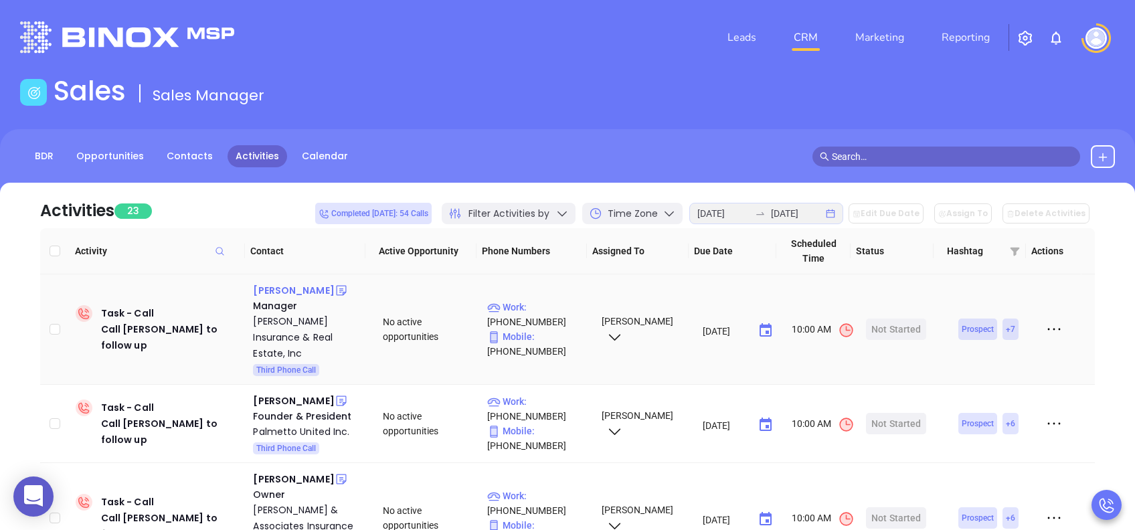
click at [286, 289] on div "[PERSON_NAME]" at bounding box center [293, 290] width 81 height 16
click at [885, 318] on div "Start Now" at bounding box center [896, 328] width 42 height 21
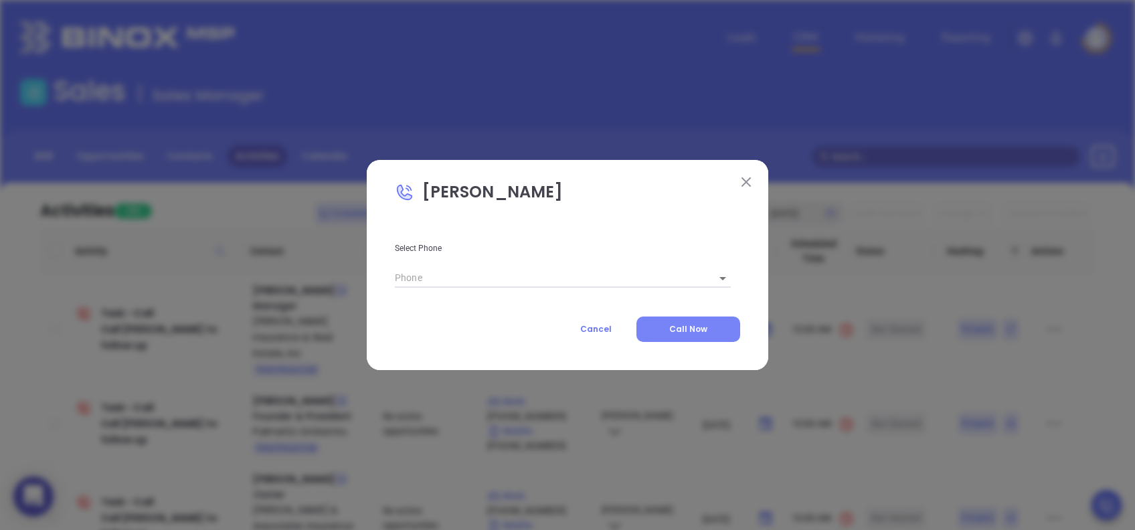
type input "(843) 537-9386"
type input "1"
click at [670, 327] on span "Call Now" at bounding box center [688, 328] width 38 height 11
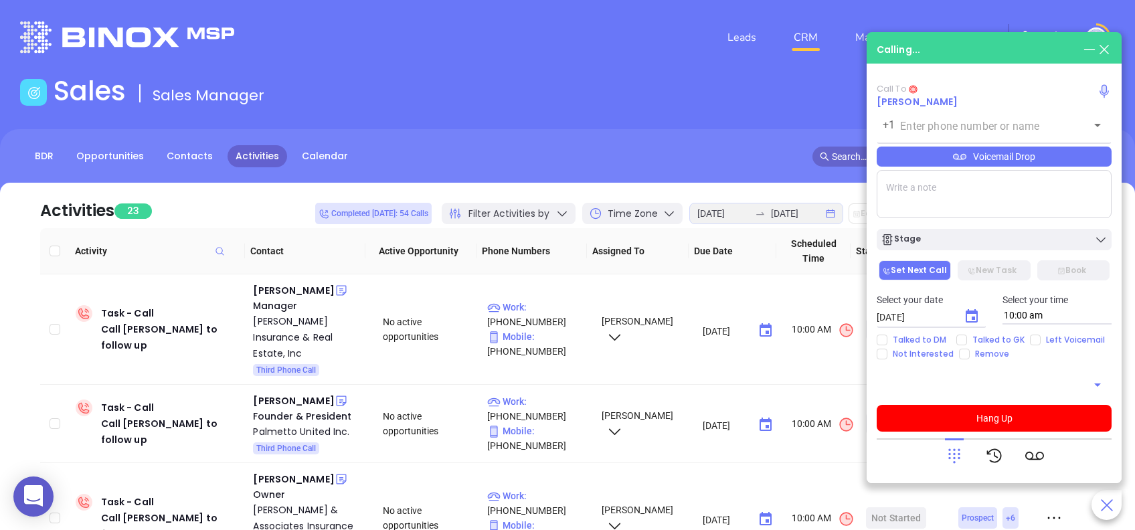
type input "(843) 537-9386"
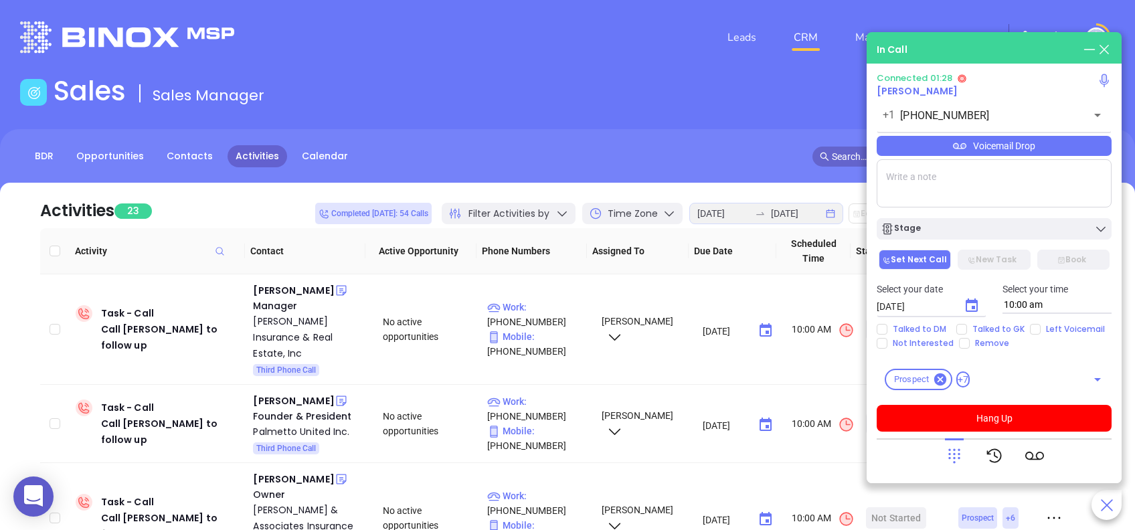
click at [1076, 151] on div "Voicemail Drop" at bounding box center [993, 146] width 235 height 20
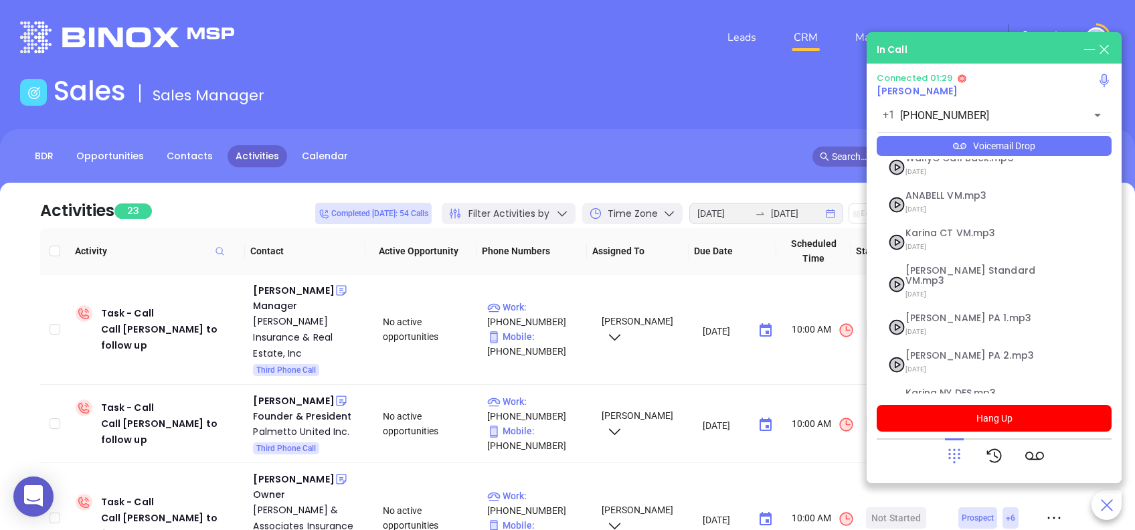
scroll to position [145, 0]
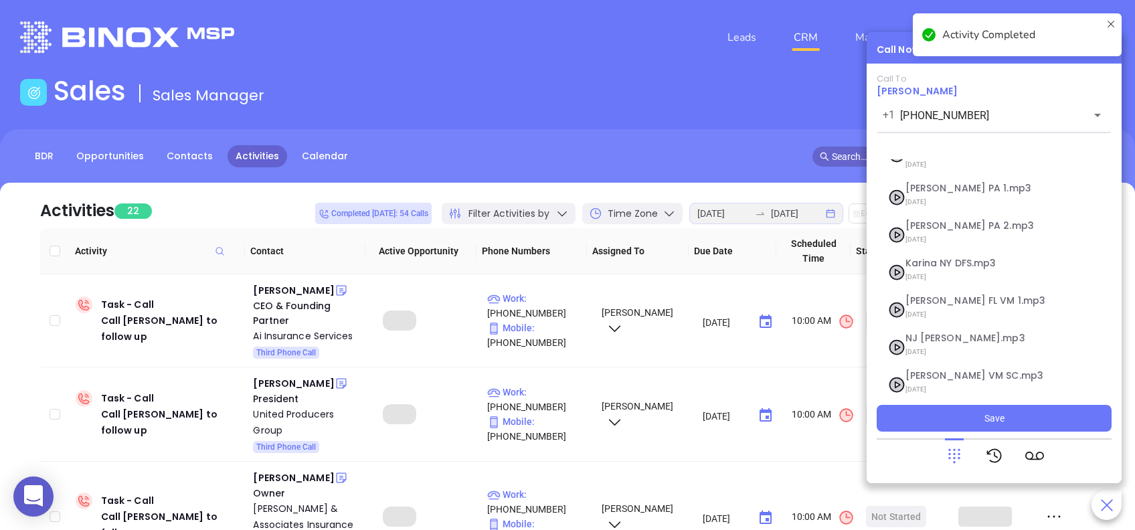
click at [951, 458] on icon at bounding box center [954, 455] width 19 height 19
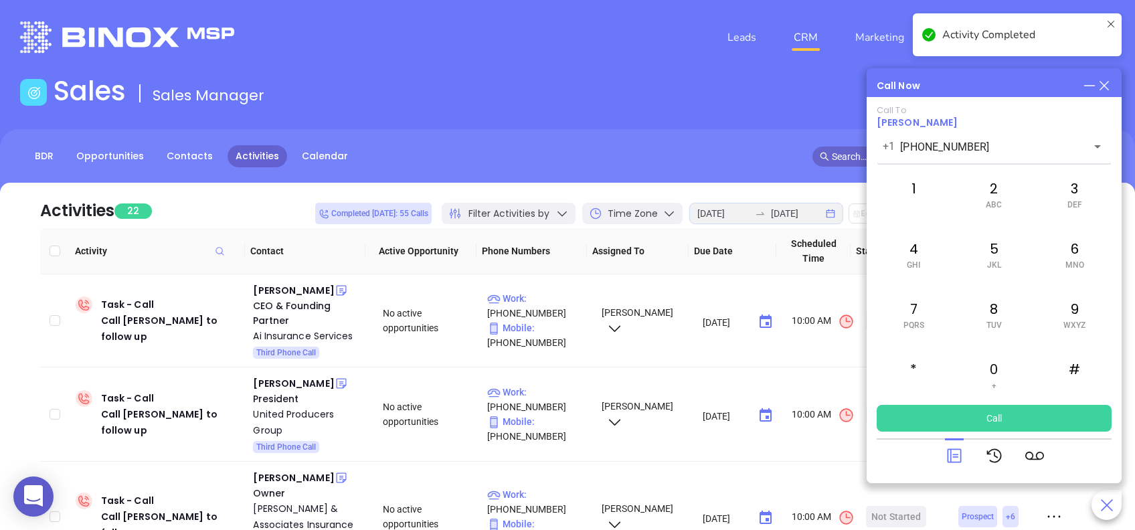
click at [954, 459] on icon at bounding box center [954, 455] width 19 height 19
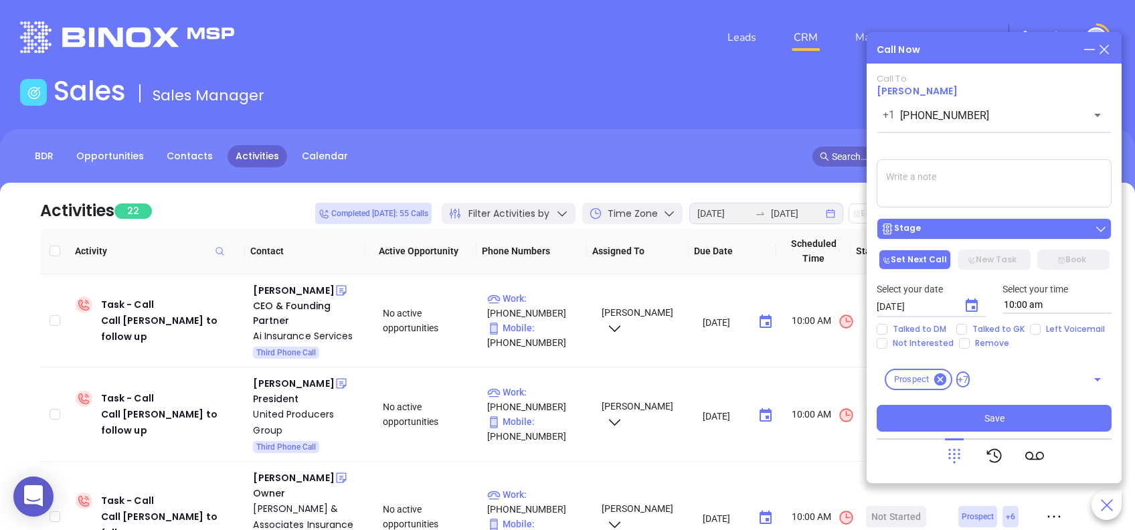
click at [1042, 229] on div "Stage" at bounding box center [993, 228] width 227 height 13
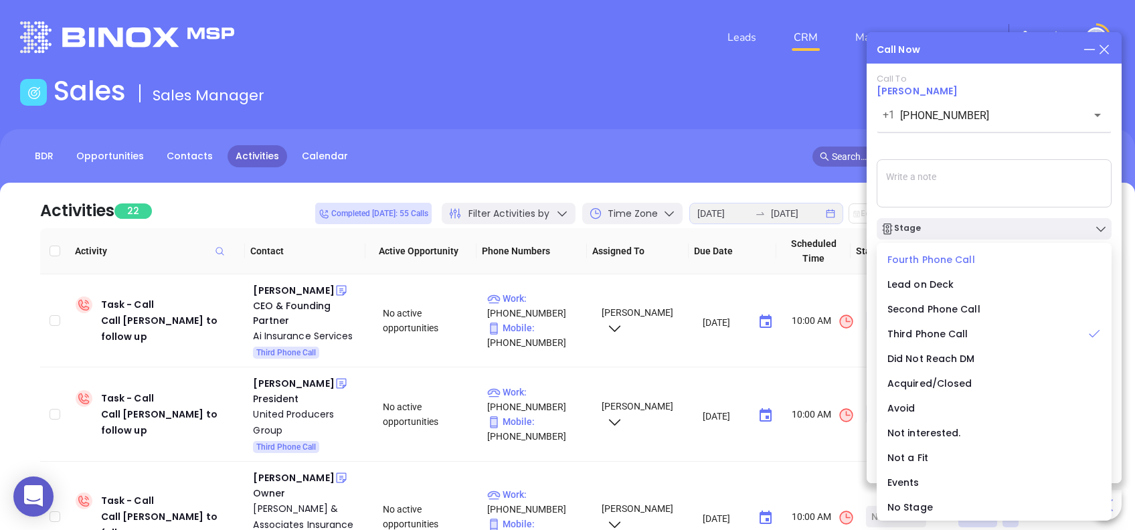
click at [913, 264] on span "Fourth Phone Call" at bounding box center [931, 259] width 88 height 13
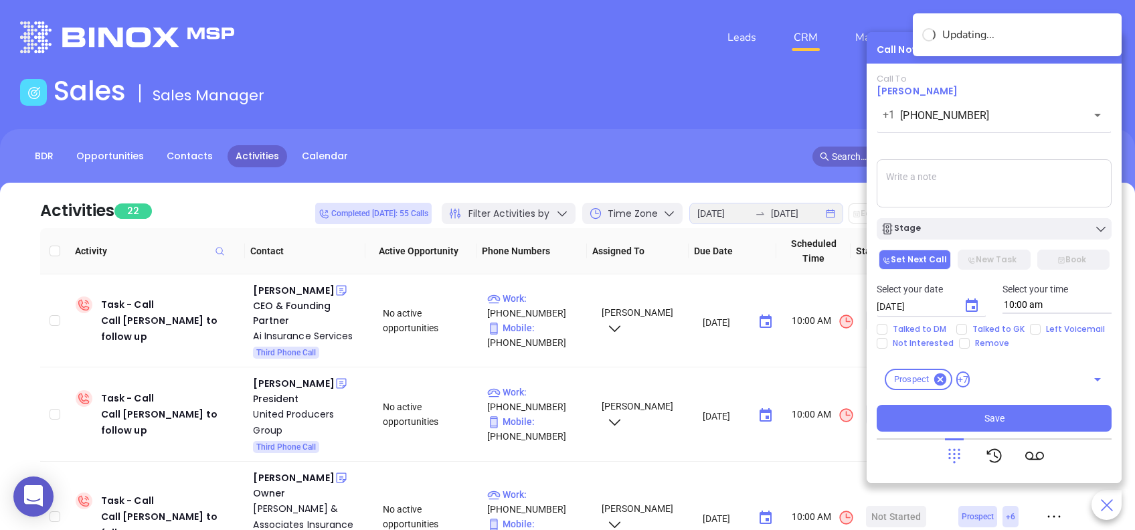
click at [967, 304] on icon "Choose date, selected date is Aug 28, 2025" at bounding box center [971, 306] width 16 height 16
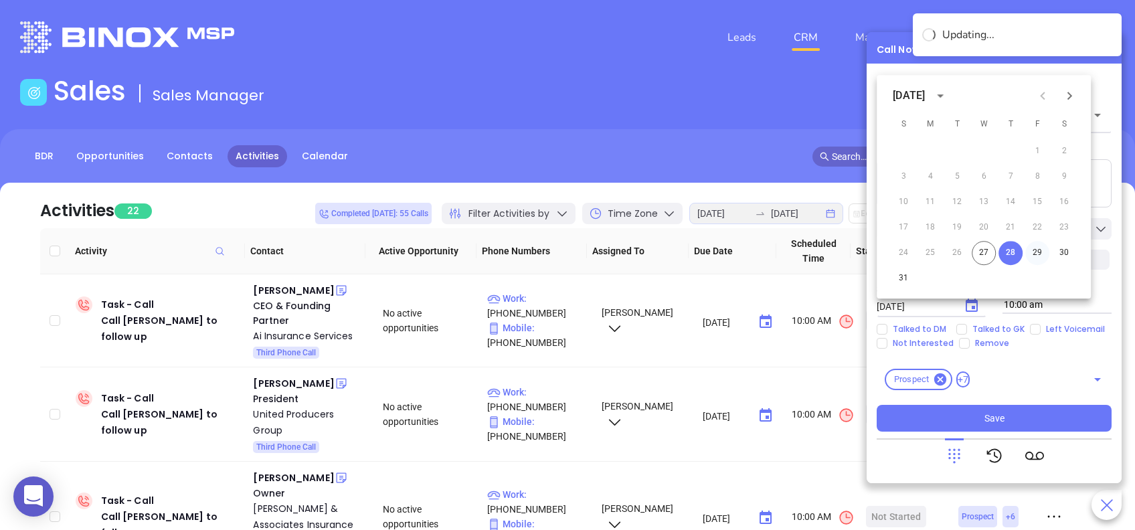
click at [1041, 248] on button "29" at bounding box center [1037, 253] width 24 height 24
type input "08/29/2025"
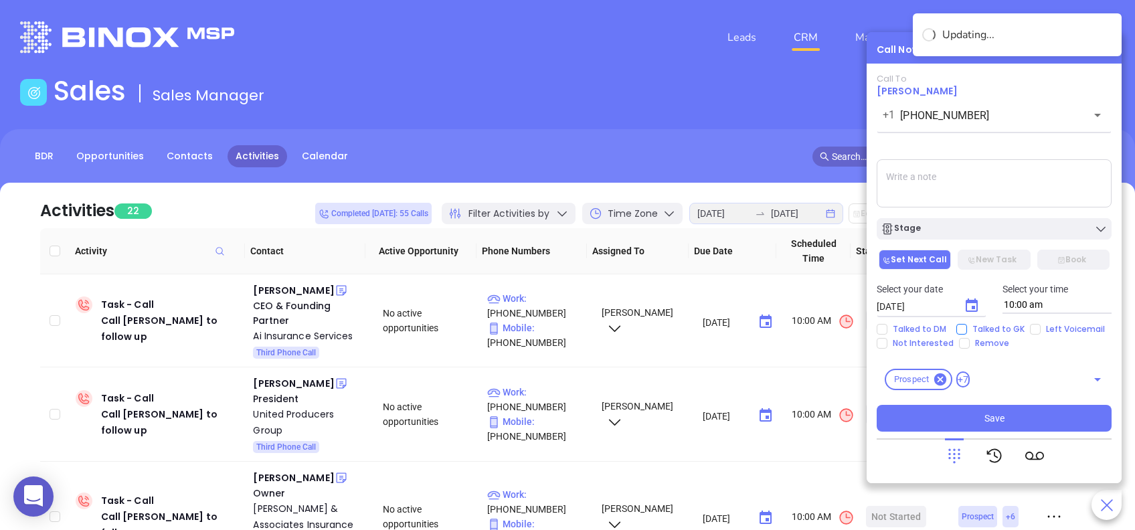
click at [964, 330] on input "Talked to GK" at bounding box center [961, 329] width 11 height 11
checkbox input "true"
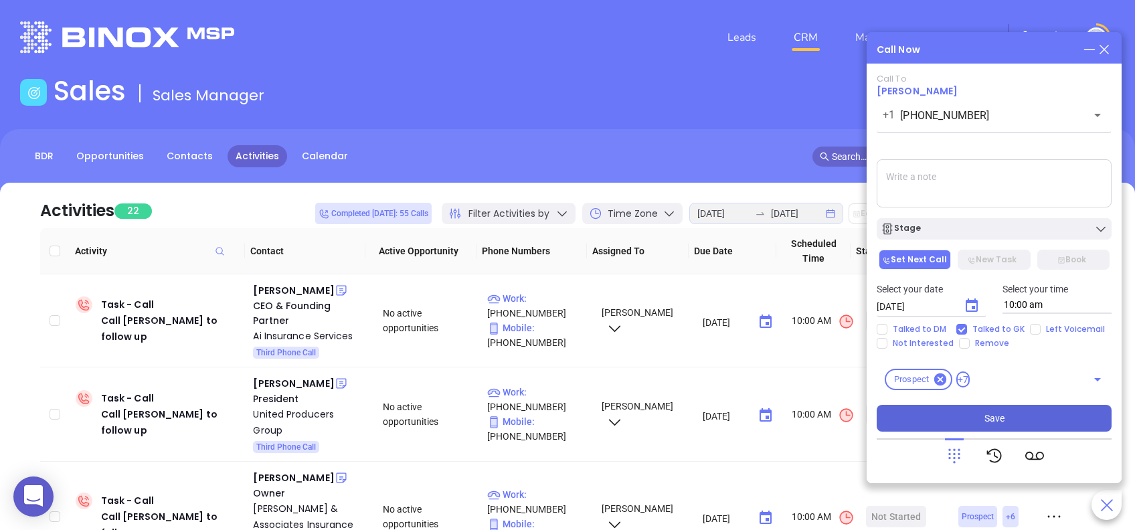
click at [1056, 415] on button "Save" at bounding box center [993, 418] width 235 height 27
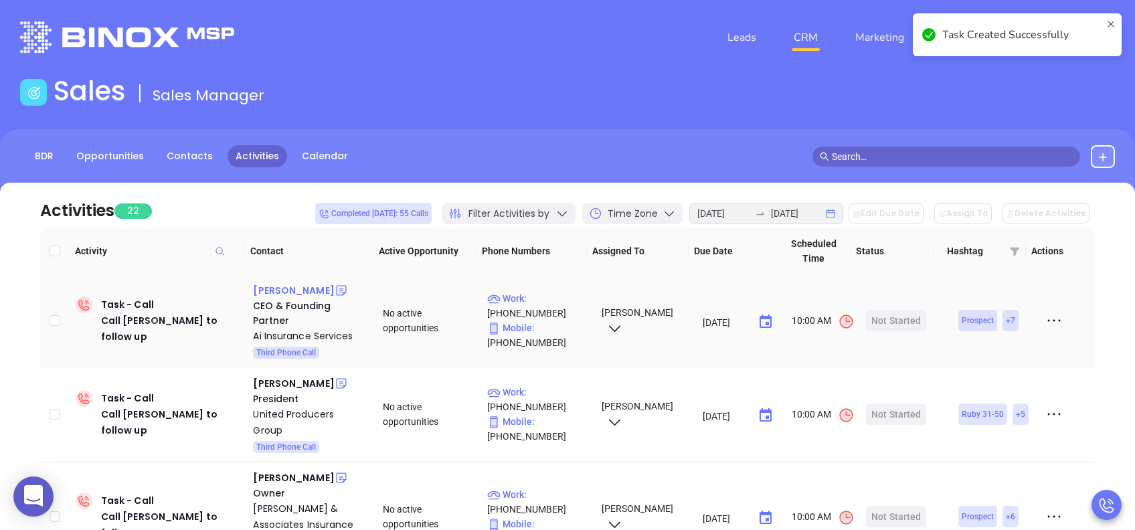
click at [287, 290] on div "Graylan Wills" at bounding box center [293, 290] width 81 height 16
click at [891, 318] on div "Start Now" at bounding box center [896, 320] width 42 height 21
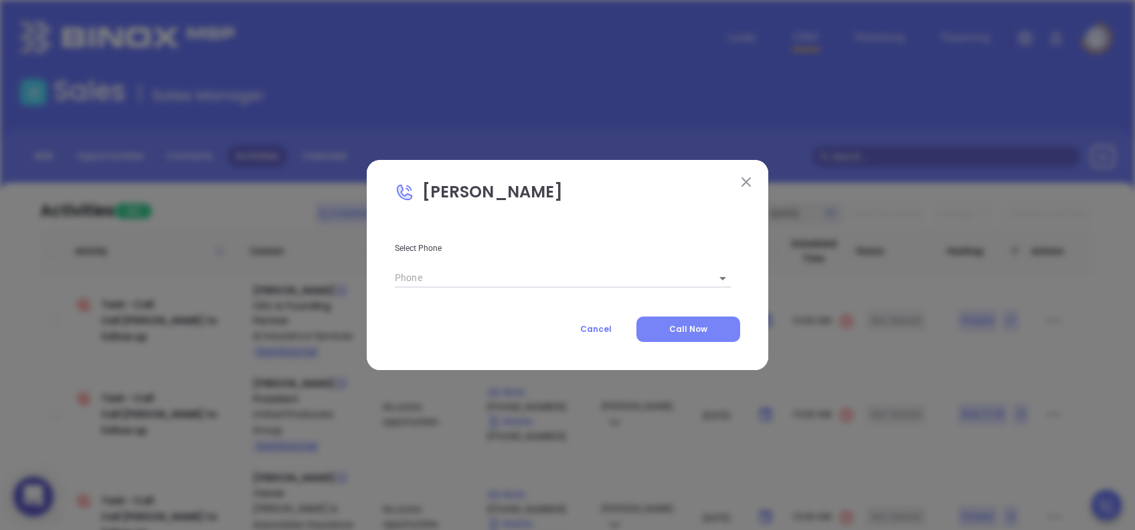
type input "(843) 266-1411"
type input "1"
click at [683, 324] on span "Call Now" at bounding box center [688, 328] width 38 height 11
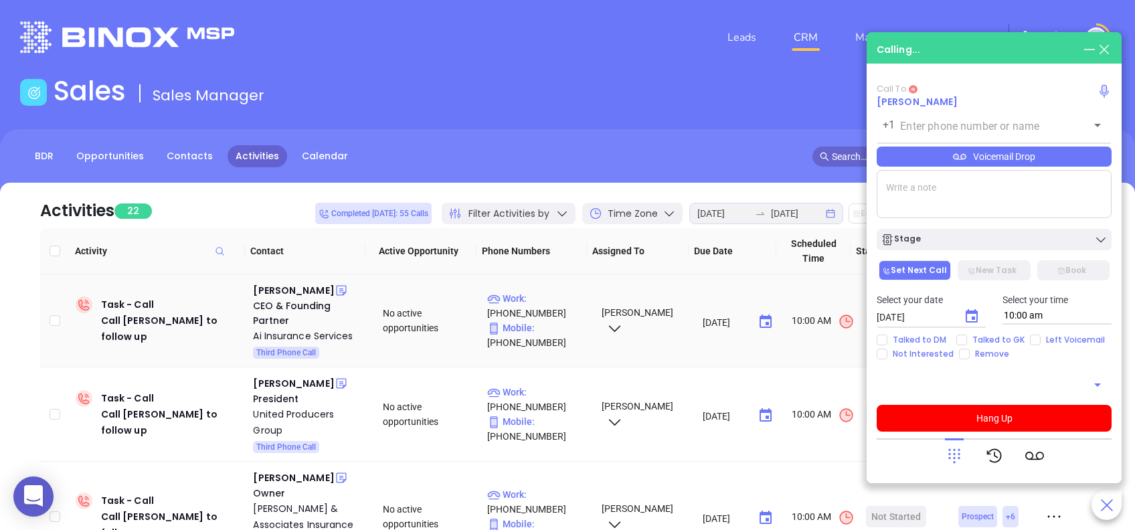
type input "(843) 266-1411"
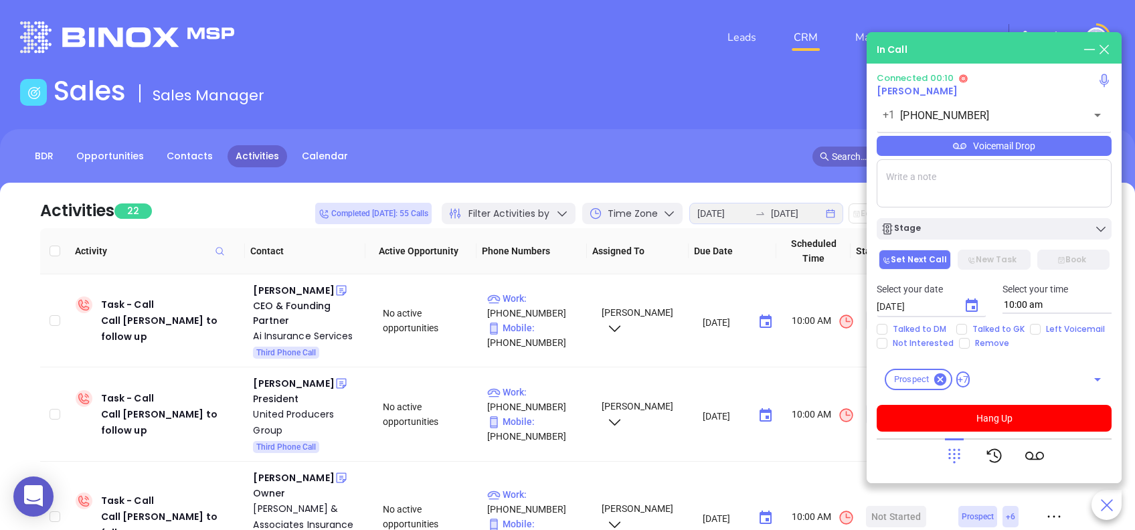
click at [945, 454] on icon at bounding box center [954, 455] width 19 height 19
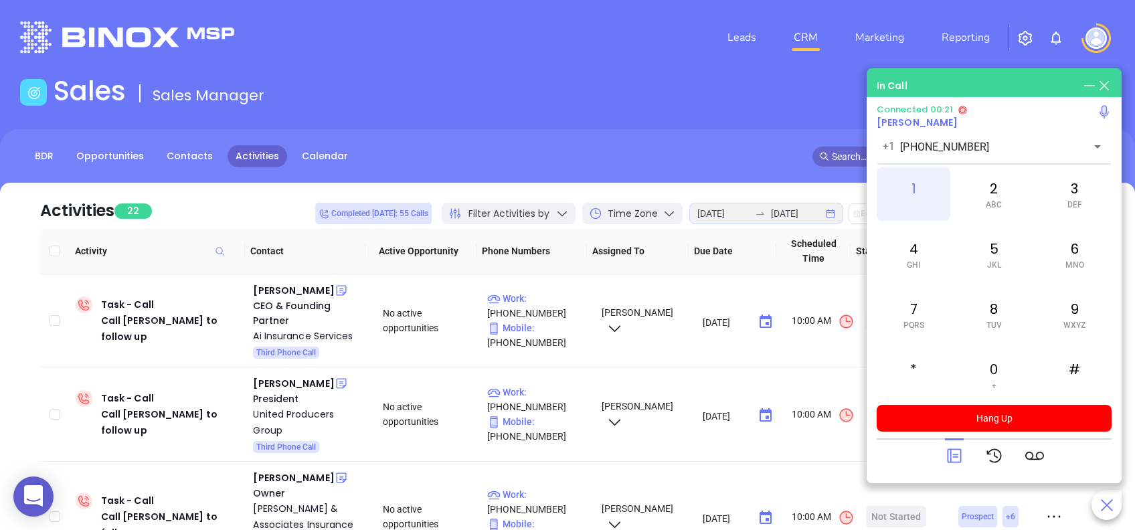
click at [920, 202] on div "1" at bounding box center [913, 194] width 74 height 54
click at [950, 456] on icon at bounding box center [954, 456] width 14 height 14
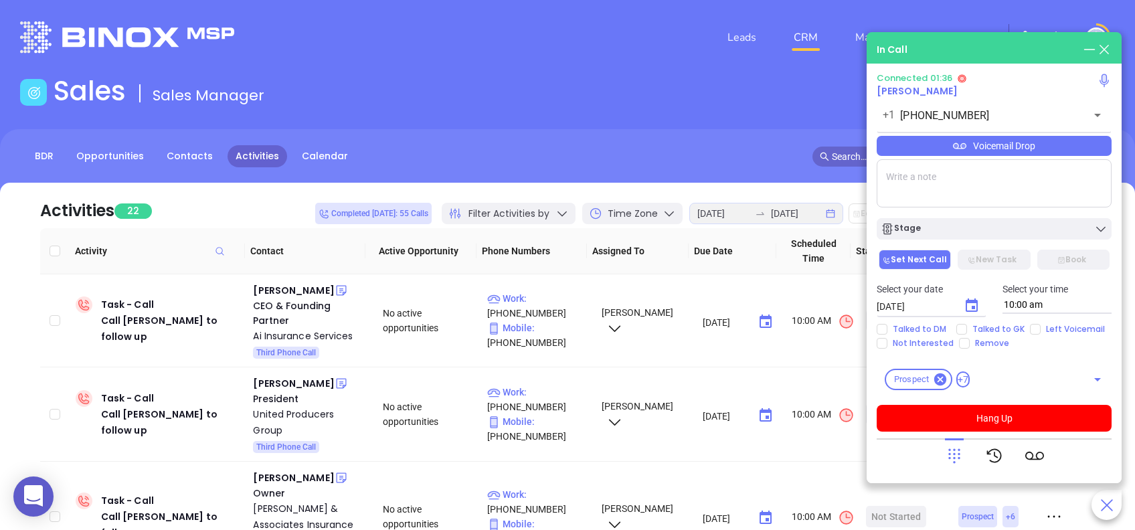
click at [1072, 148] on div "Voicemail Drop" at bounding box center [993, 146] width 235 height 20
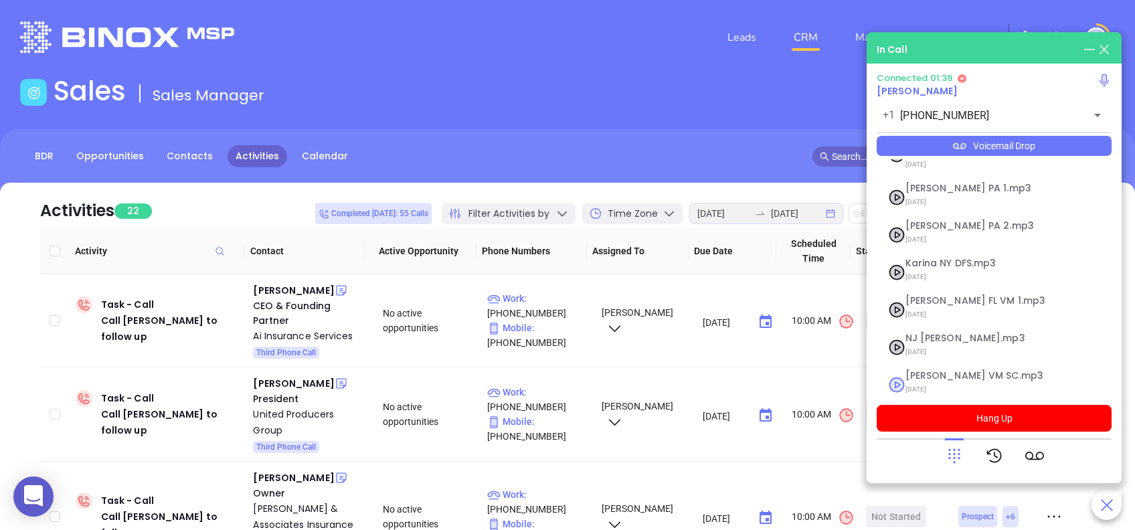
click at [934, 371] on span "Lucy VM SC.mp3" at bounding box center [977, 376] width 144 height 10
checkbox input "true"
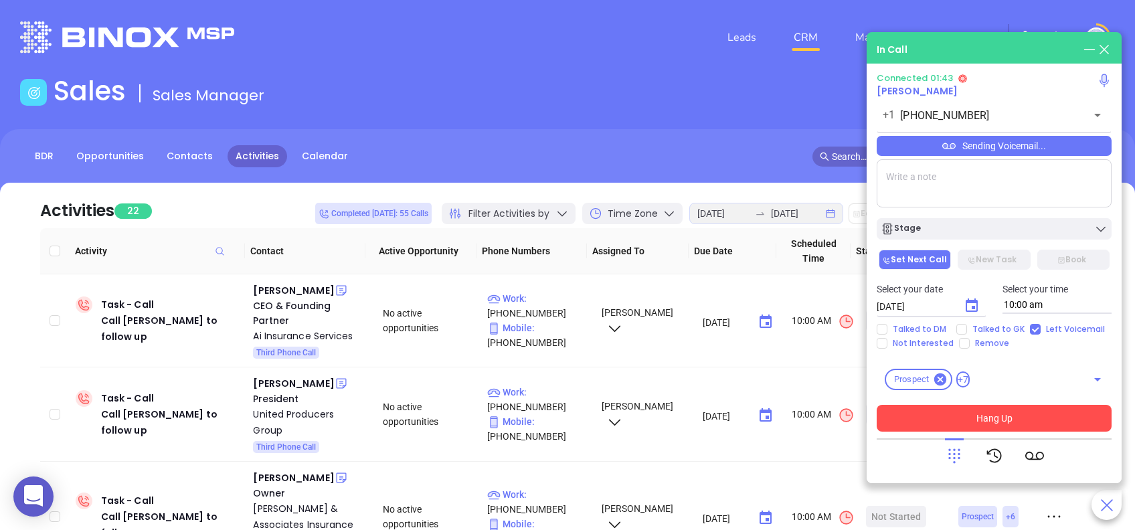
click at [1090, 421] on button "Hang Up" at bounding box center [993, 418] width 235 height 27
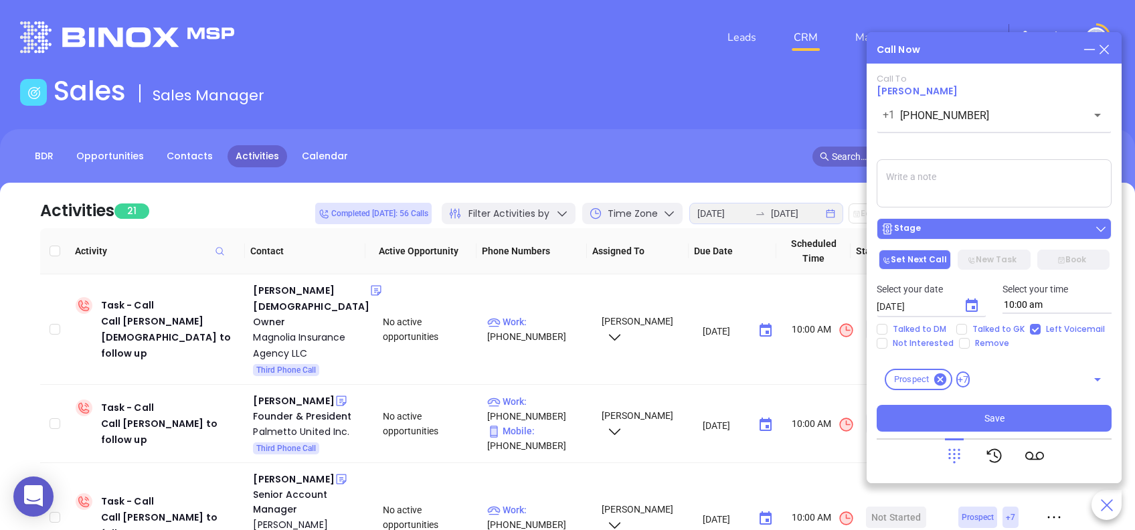
click at [1087, 229] on div "Stage" at bounding box center [993, 228] width 227 height 13
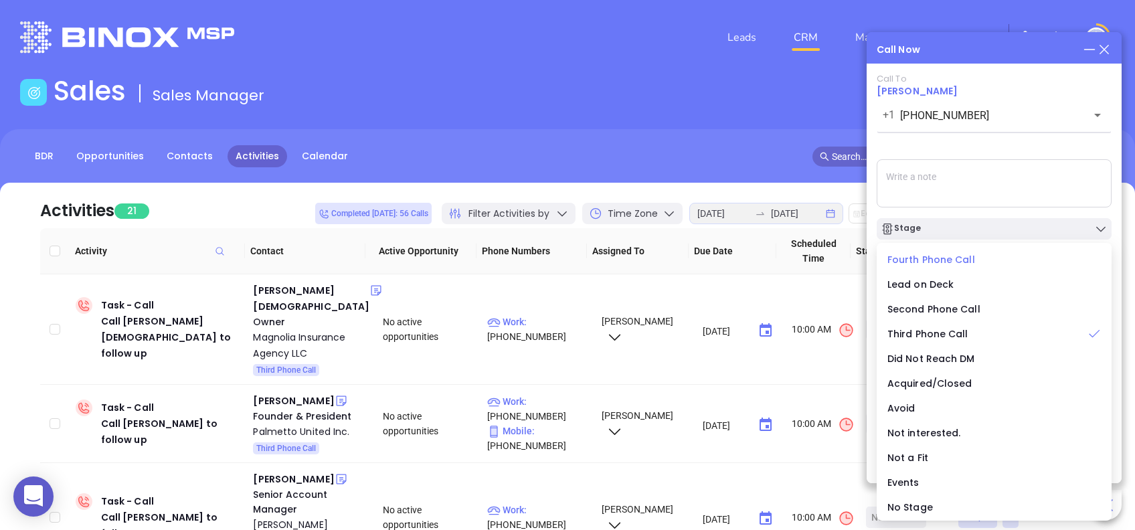
click at [917, 260] on span "Fourth Phone Call" at bounding box center [931, 259] width 88 height 13
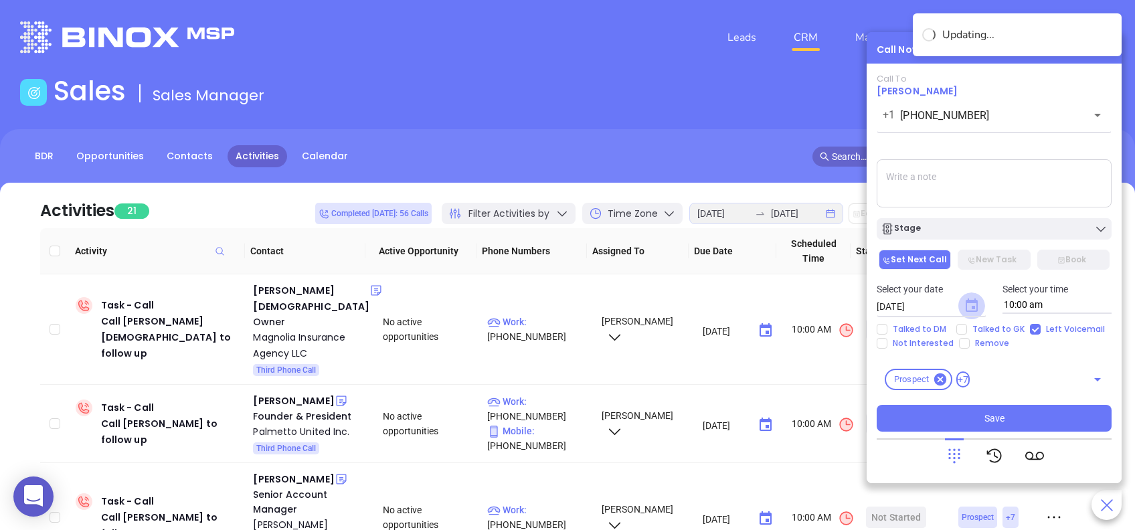
click at [974, 306] on icon "Choose date, selected date is Aug 28, 2025" at bounding box center [971, 304] width 12 height 13
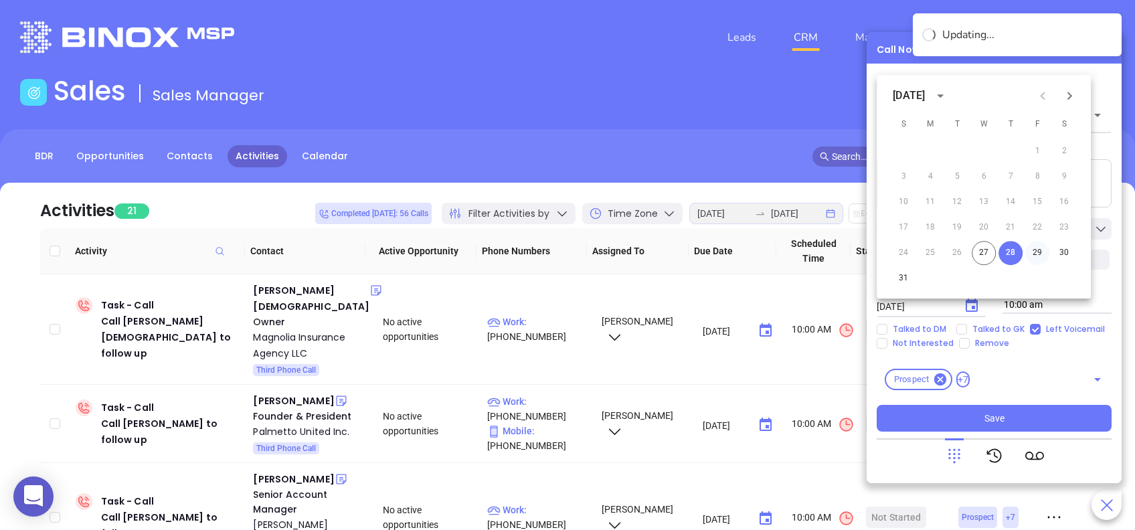
click at [1041, 250] on button "29" at bounding box center [1037, 253] width 24 height 24
type input "08/29/2025"
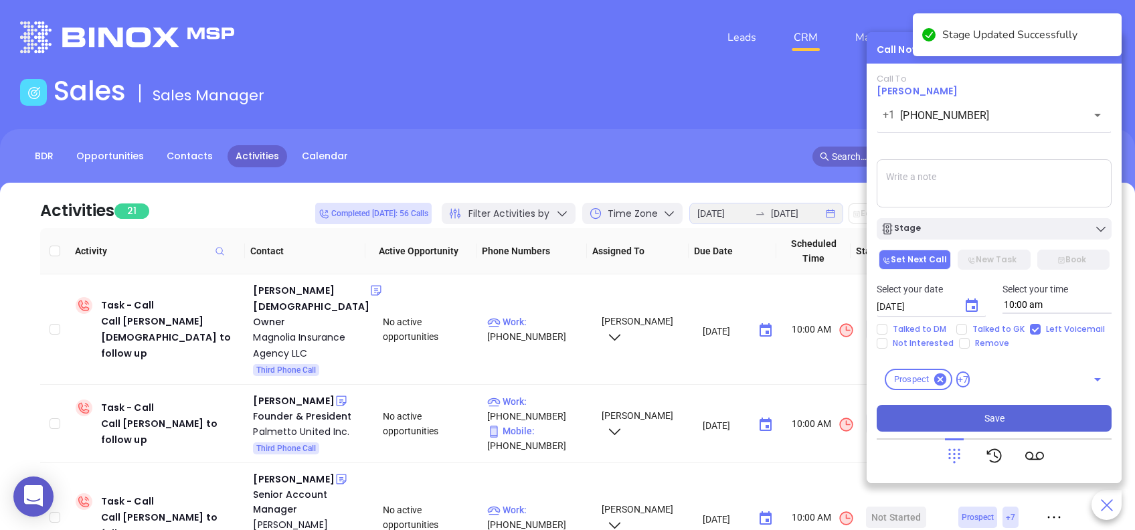
click at [1062, 415] on button "Save" at bounding box center [993, 418] width 235 height 27
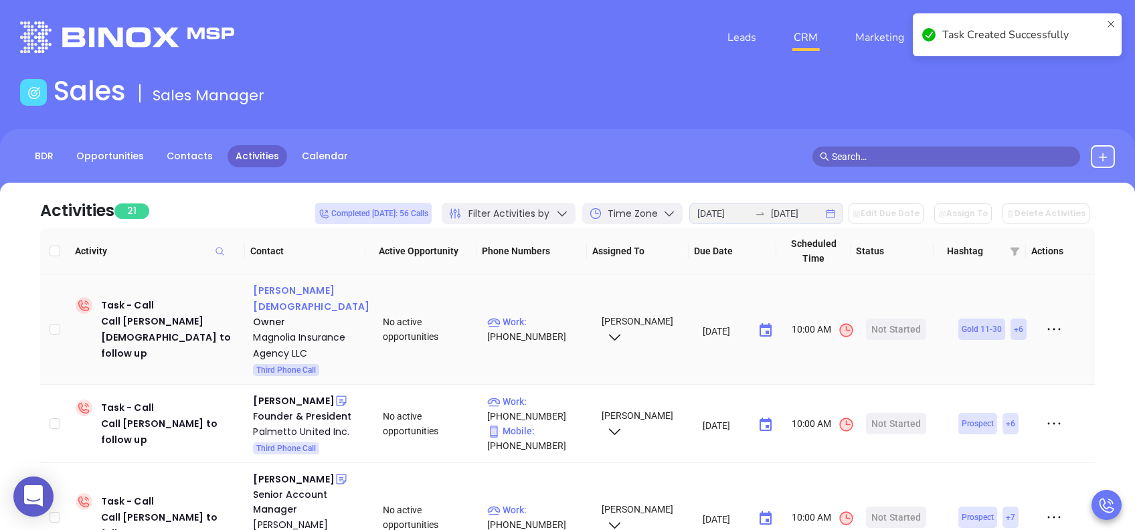
click at [284, 290] on div "Bailey Templet" at bounding box center [311, 298] width 116 height 32
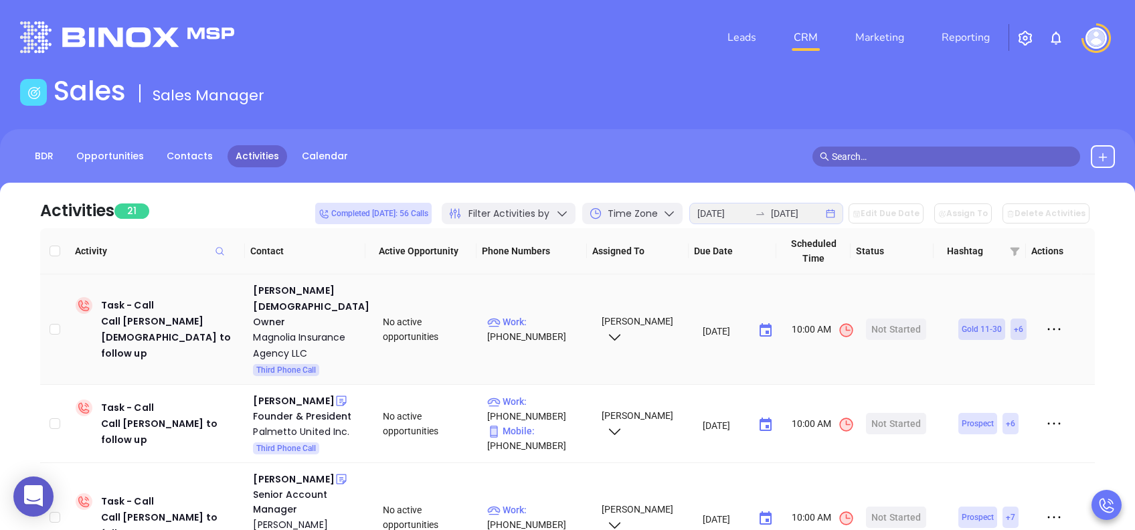
click at [887, 318] on div "Not Started" at bounding box center [896, 328] width 50 height 21
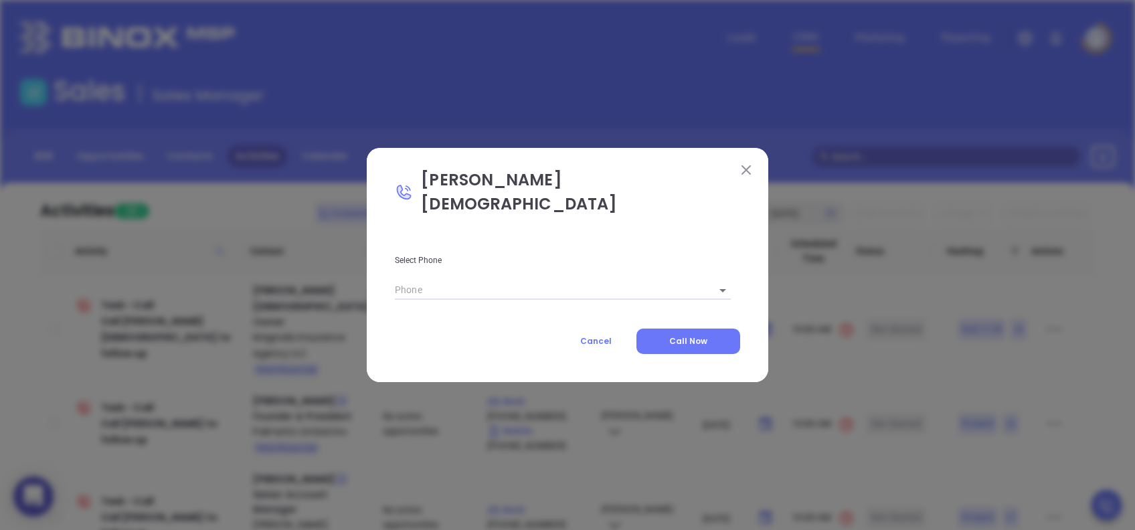
type input "(843) 900-1840"
type input "1"
click at [719, 328] on button "Call Now" at bounding box center [688, 340] width 104 height 25
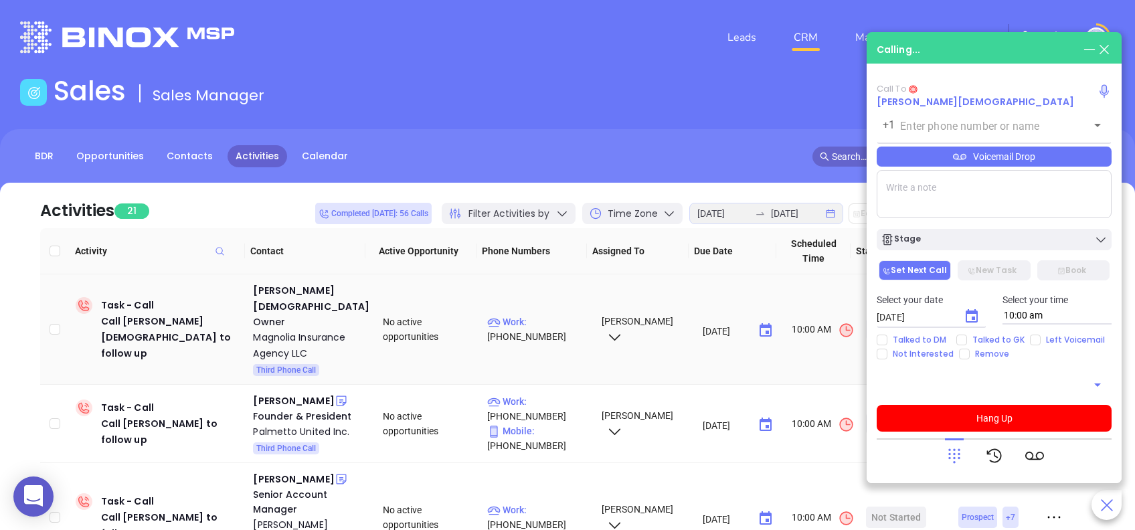
type input "(843) 900-1840"
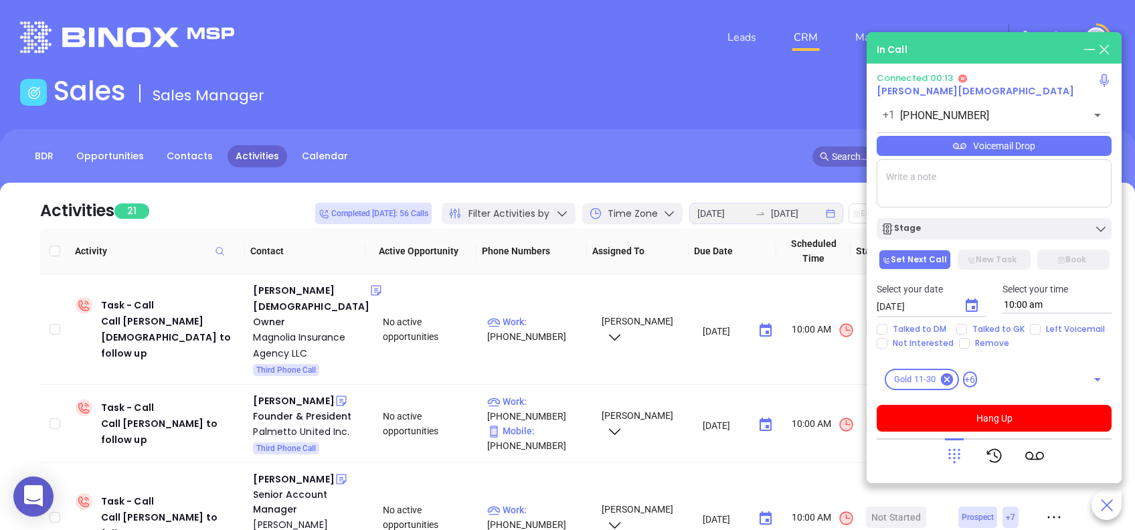
click at [952, 454] on icon at bounding box center [954, 455] width 19 height 19
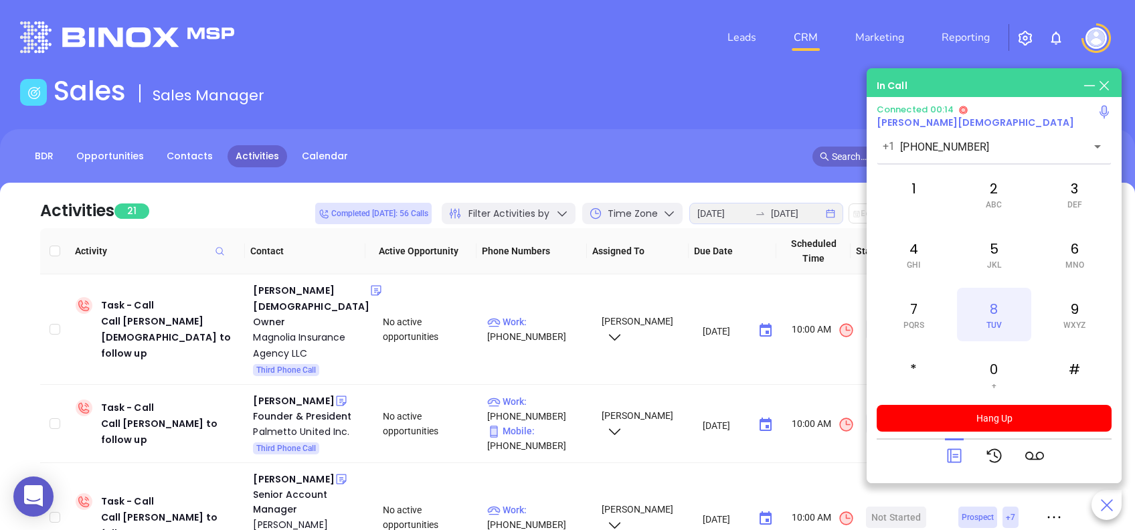
click at [1001, 314] on div "8 TUV" at bounding box center [994, 315] width 74 height 54
click at [996, 201] on span "ABC" at bounding box center [993, 204] width 16 height 9
click at [916, 260] on span "GHI" at bounding box center [912, 264] width 13 height 9
click at [990, 257] on div "5 JKL" at bounding box center [994, 254] width 74 height 54
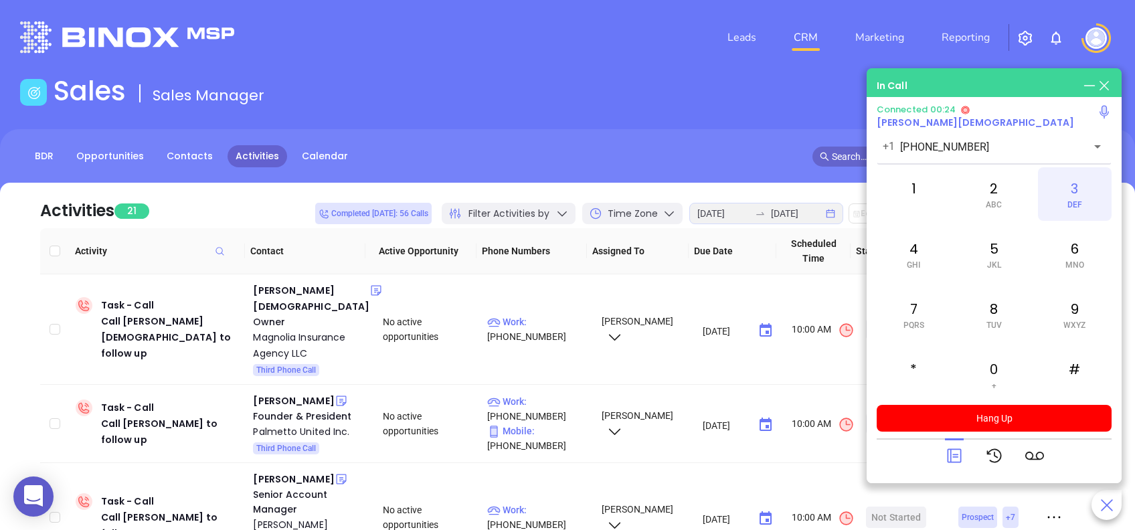
click at [1073, 200] on span "DEF" at bounding box center [1074, 204] width 15 height 9
click at [1077, 372] on div "#" at bounding box center [1075, 375] width 74 height 54
click at [1000, 324] on span "TUV" at bounding box center [993, 324] width 15 height 9
click at [1080, 189] on div "3 DEF" at bounding box center [1075, 194] width 74 height 54
click at [1077, 253] on div "6 MNO" at bounding box center [1075, 254] width 74 height 54
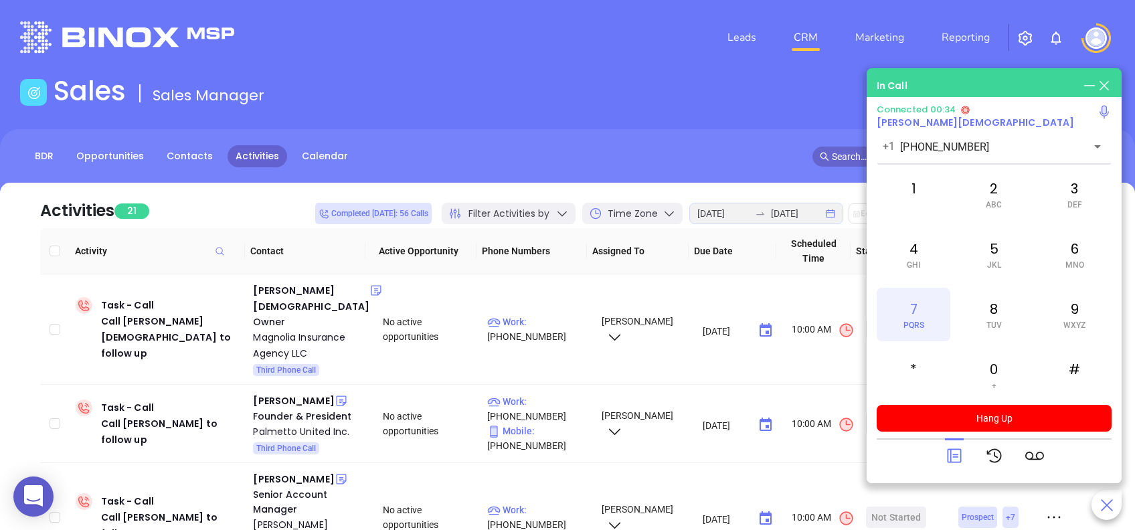
click at [918, 316] on div "7 PQRS" at bounding box center [913, 315] width 74 height 54
click at [993, 257] on div "5 JKL" at bounding box center [994, 254] width 74 height 54
click at [1071, 194] on div "3 DEF" at bounding box center [1075, 194] width 74 height 54
click at [999, 312] on div "8 TUV" at bounding box center [994, 315] width 74 height 54
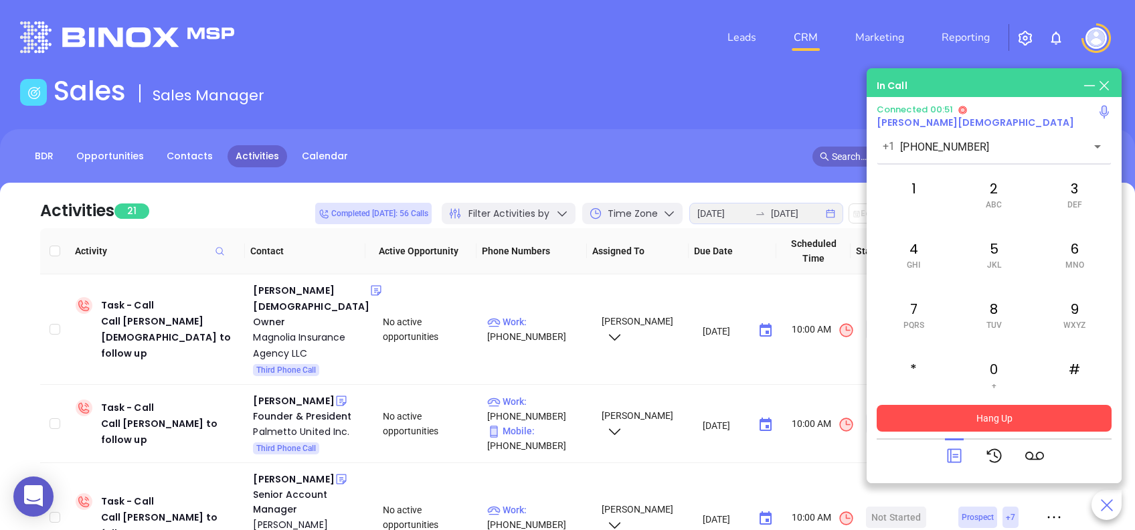
click at [1022, 411] on button "Hang Up" at bounding box center [993, 418] width 235 height 27
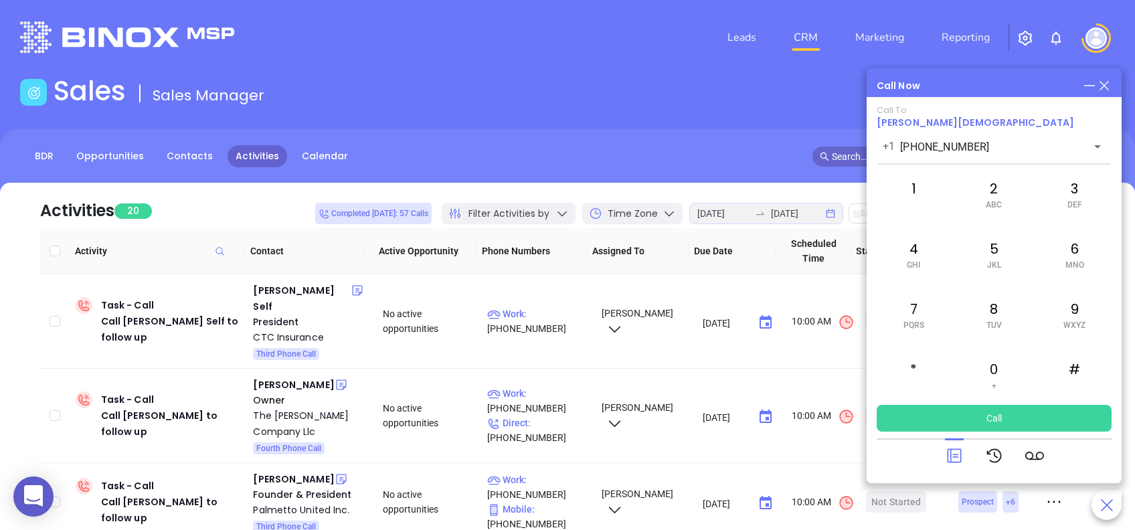
click at [958, 460] on icon at bounding box center [954, 455] width 19 height 19
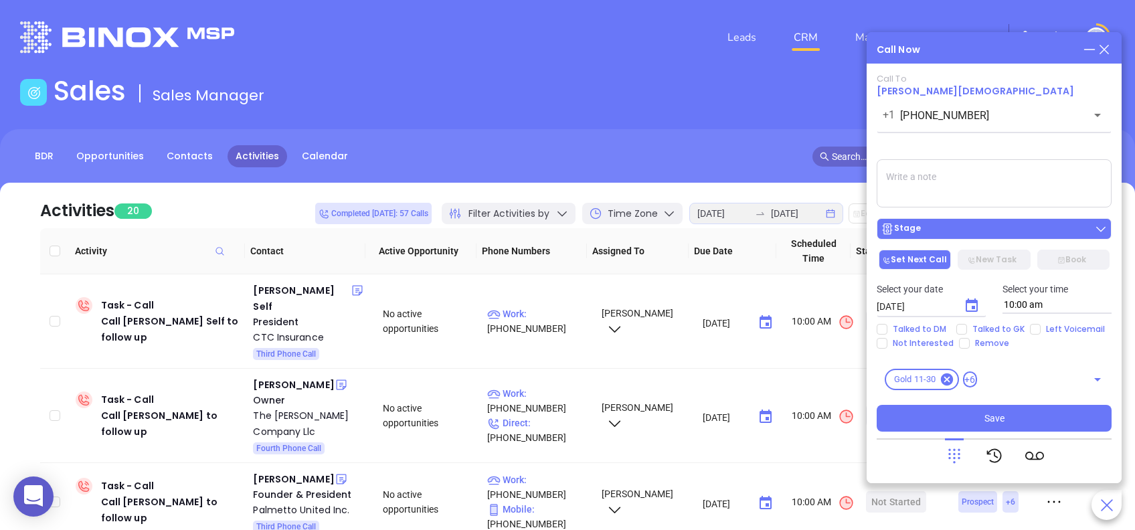
click at [969, 231] on div "Stage" at bounding box center [993, 228] width 227 height 13
click at [993, 153] on div "Call To Bailey Templet +1 (843) 900-1840 ​ Voicemail Drop Stage Set Next Call N…" at bounding box center [993, 253] width 235 height 358
click at [966, 306] on icon "Choose date, selected date is Aug 28, 2025" at bounding box center [971, 304] width 12 height 13
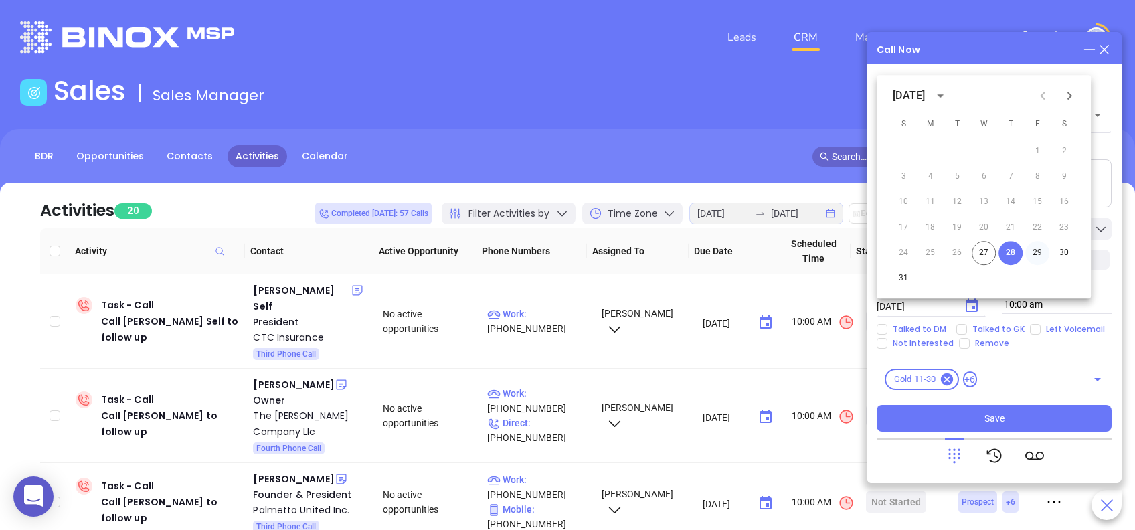
click at [1038, 250] on button "29" at bounding box center [1037, 253] width 24 height 24
type input "08/29/2025"
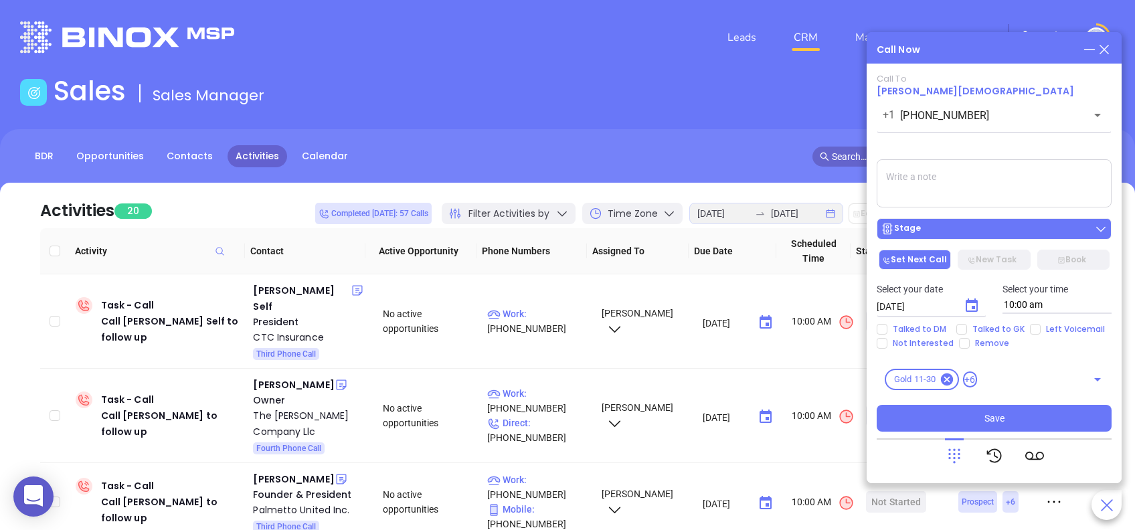
click at [993, 220] on button "Stage" at bounding box center [993, 228] width 235 height 21
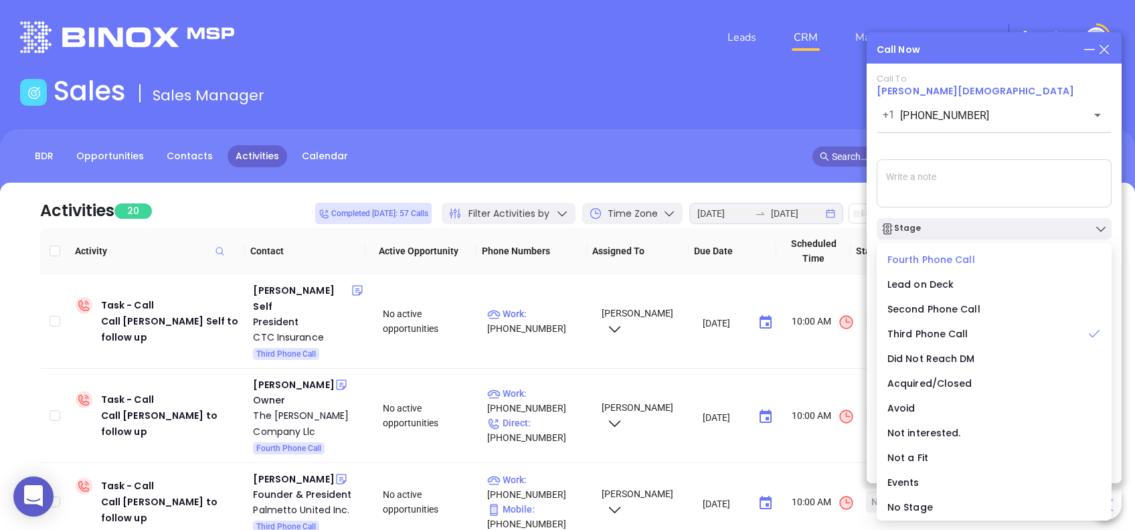
click at [920, 250] on li "Fourth Phone Call" at bounding box center [993, 260] width 229 height 28
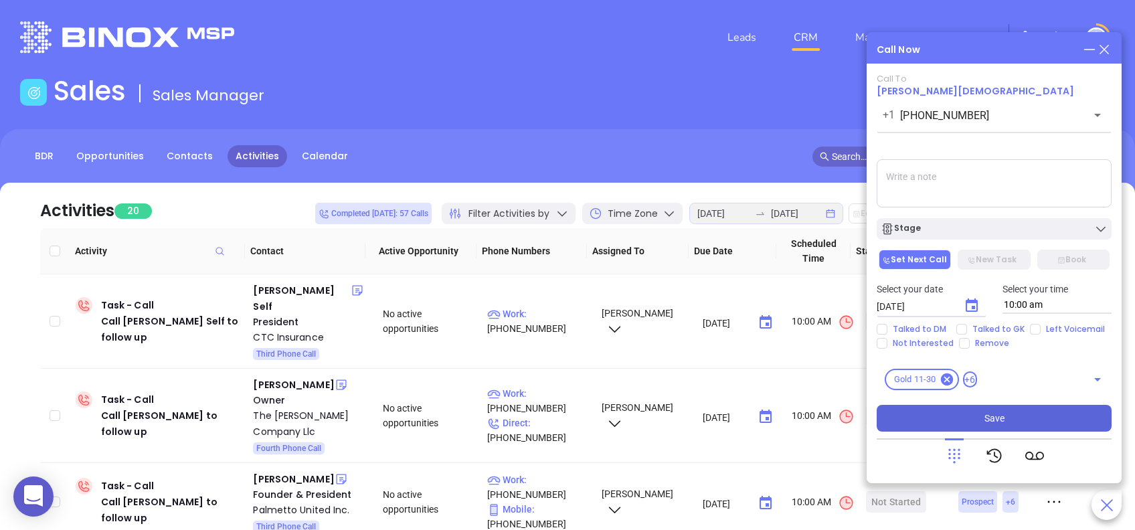
click at [1061, 423] on button "Save" at bounding box center [993, 418] width 235 height 27
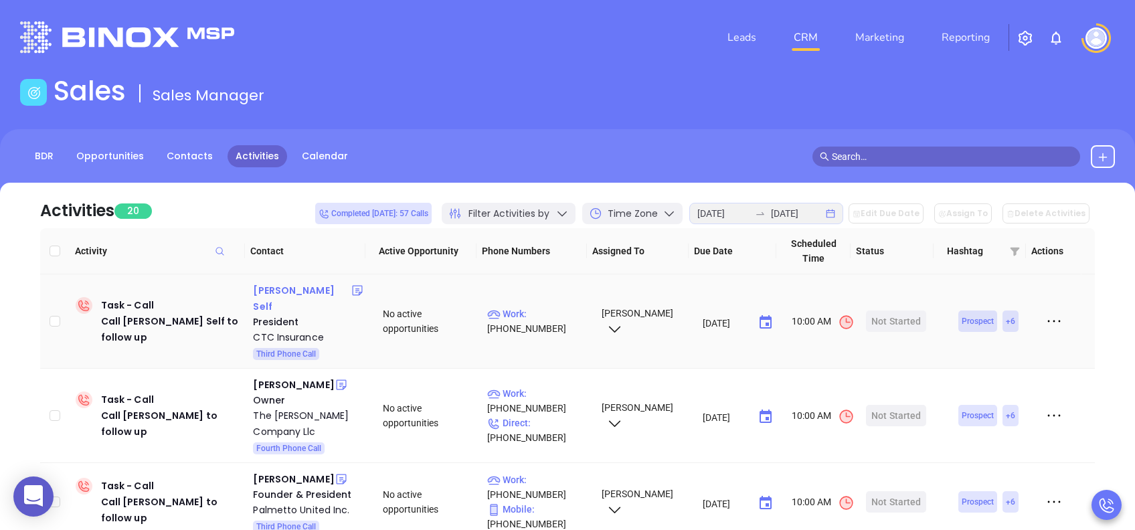
click at [286, 288] on div "Furman Self" at bounding box center [302, 298] width 98 height 32
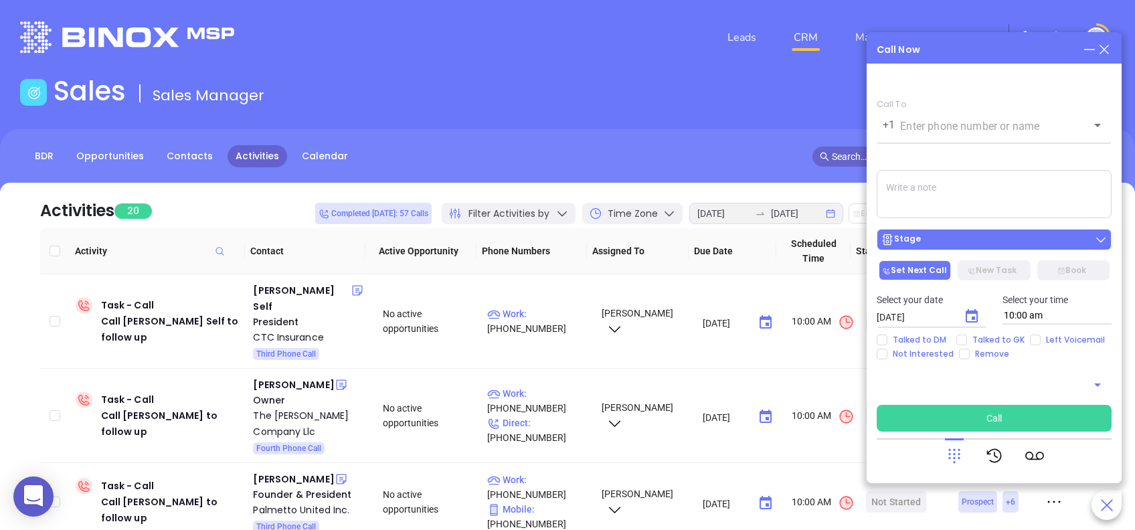
click at [1034, 244] on div "Stage" at bounding box center [993, 239] width 227 height 13
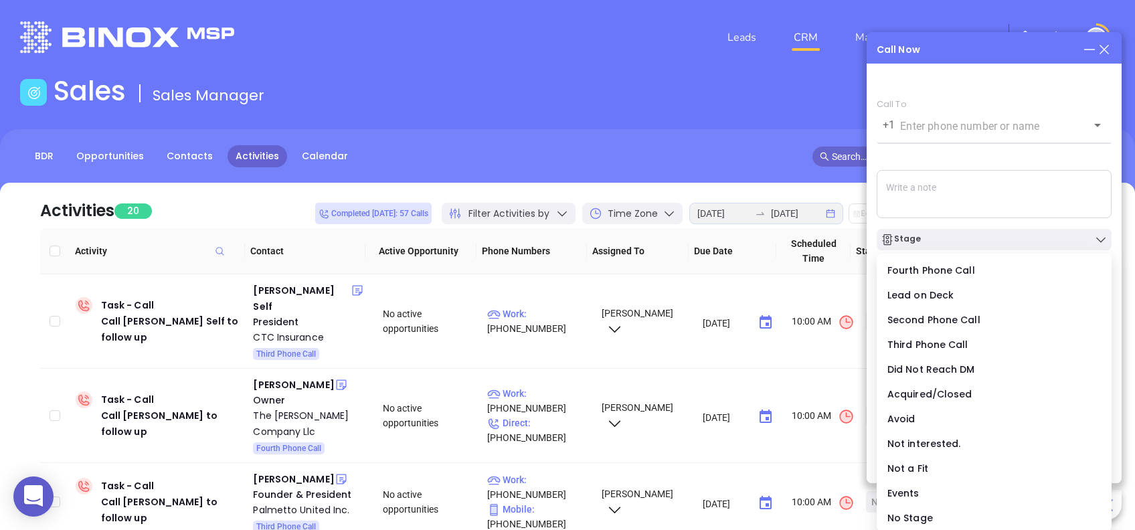
click at [1001, 161] on div "Call To +1 ​ Voicemail Drop Stage Set Next Call New Task Book Select your date …" at bounding box center [993, 265] width 235 height 332
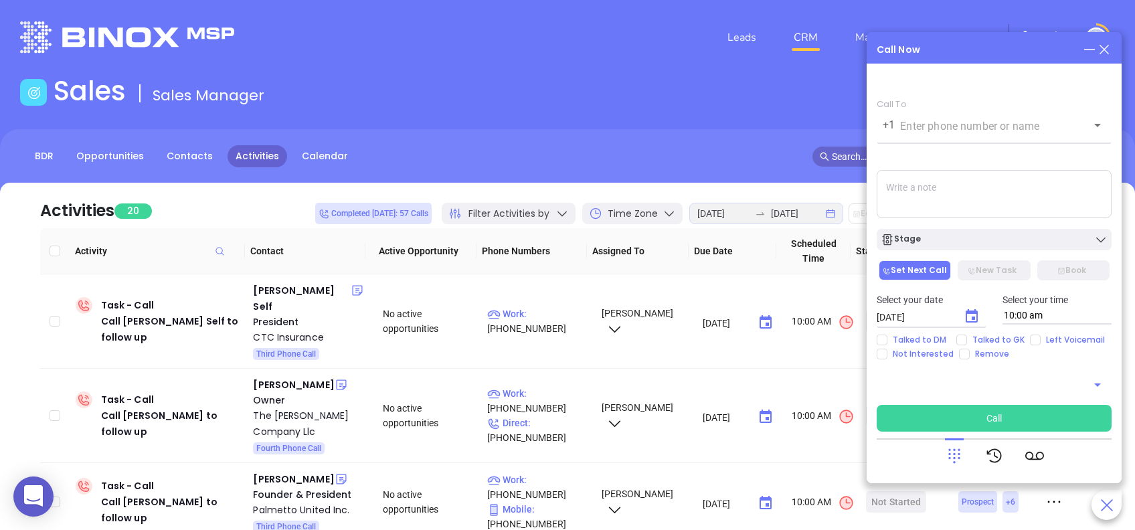
click at [949, 452] on icon at bounding box center [954, 455] width 19 height 19
click at [988, 452] on icon at bounding box center [993, 455] width 15 height 14
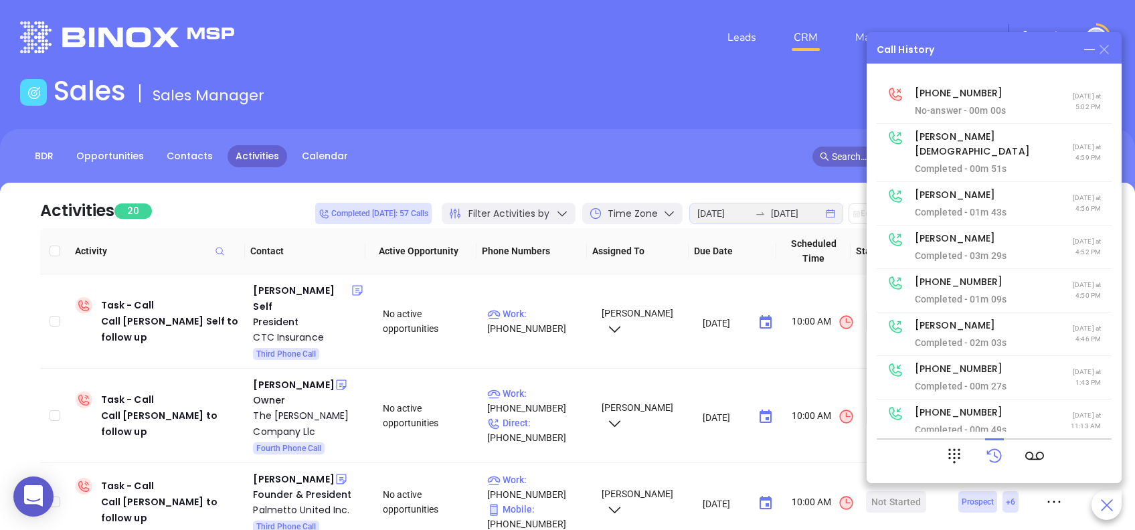
click at [1104, 48] on icon at bounding box center [1103, 49] width 9 height 9
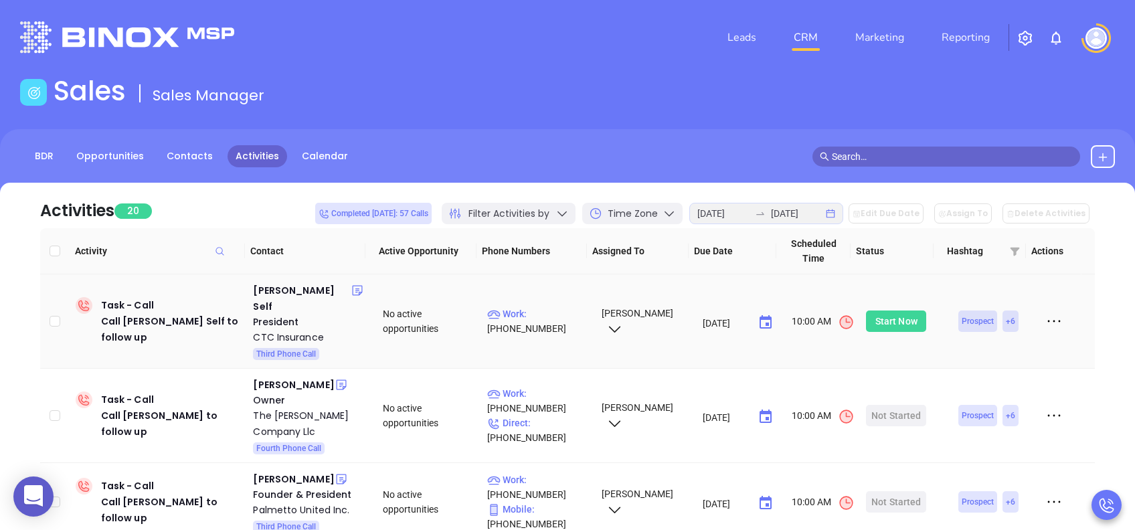
click at [884, 310] on div "Start Now" at bounding box center [896, 320] width 42 height 21
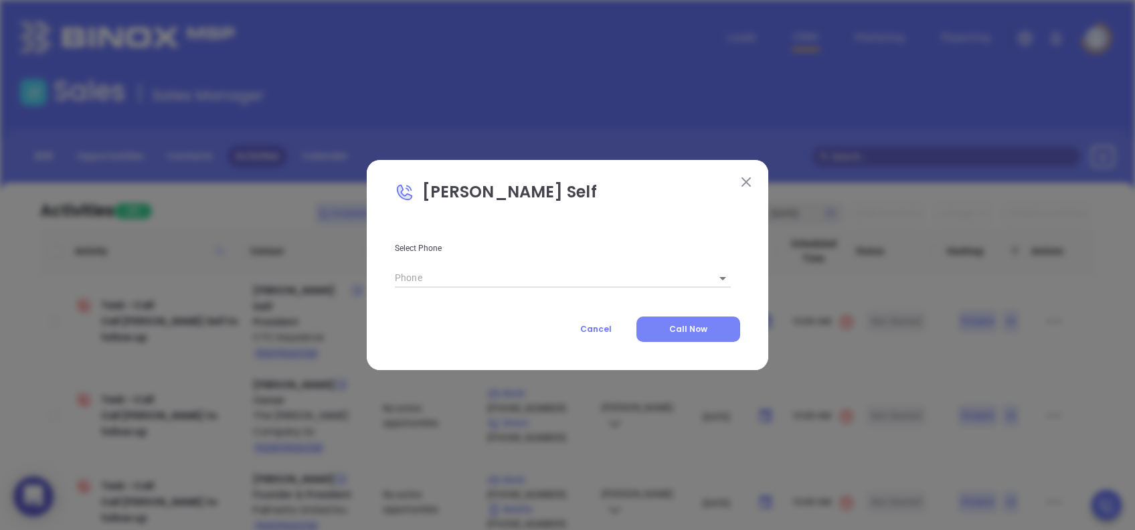
type input "(864) 223-8221"
type input "1"
click at [688, 331] on span "Call Now" at bounding box center [688, 328] width 38 height 11
type input "(864) 223-8221"
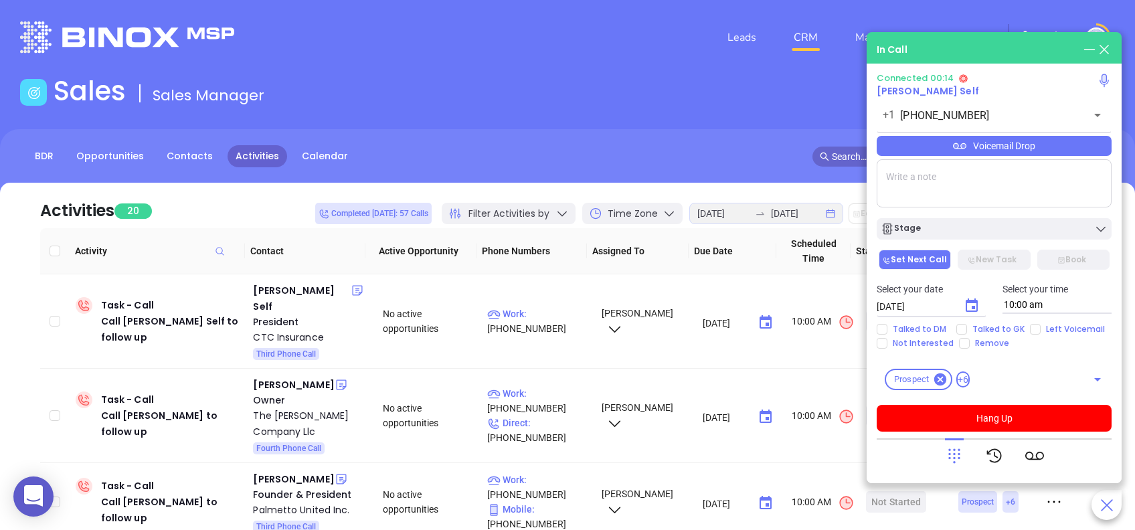
click at [950, 456] on icon at bounding box center [954, 455] width 19 height 19
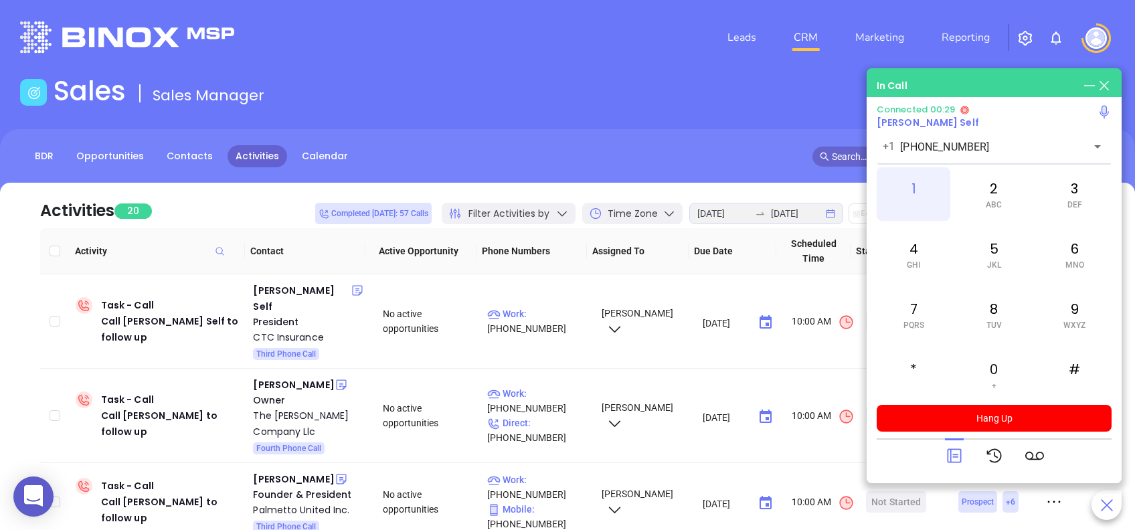
click at [911, 192] on div "1" at bounding box center [913, 194] width 74 height 54
click at [954, 454] on icon at bounding box center [954, 455] width 19 height 19
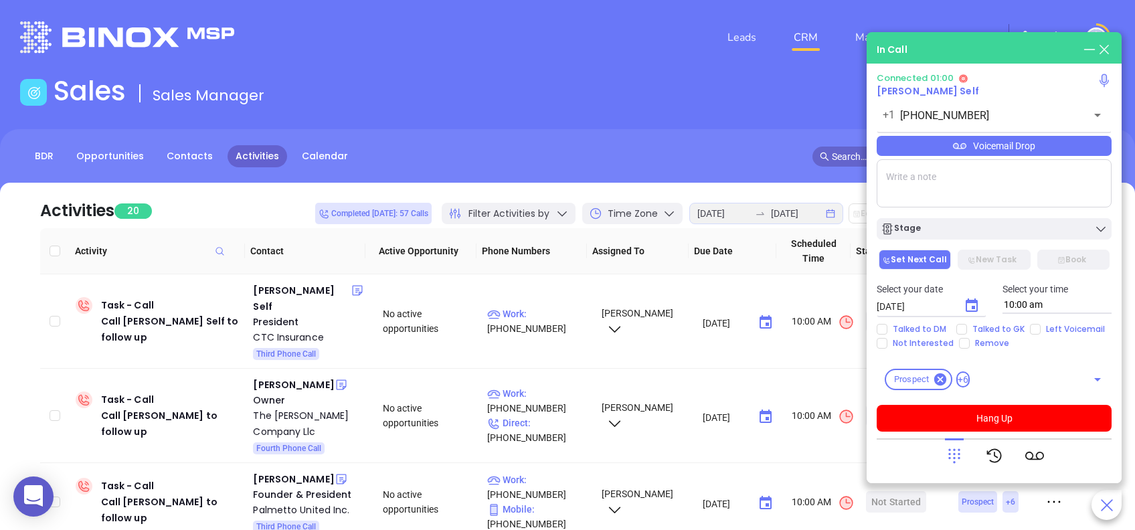
click at [1054, 153] on div "Voicemail Drop" at bounding box center [993, 146] width 235 height 20
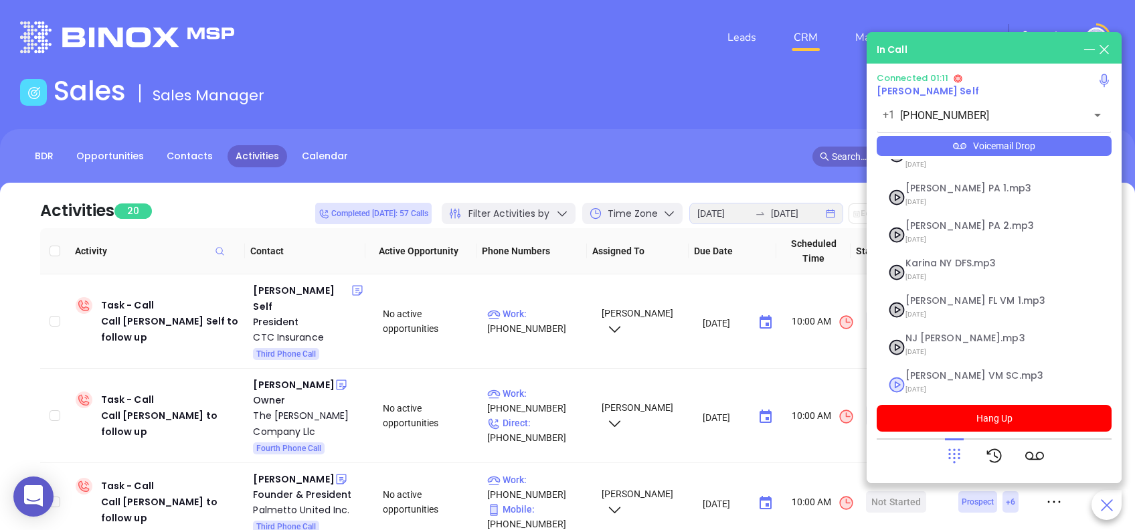
click at [954, 371] on span "Lucy VM SC.mp3" at bounding box center [977, 376] width 144 height 10
checkbox input "true"
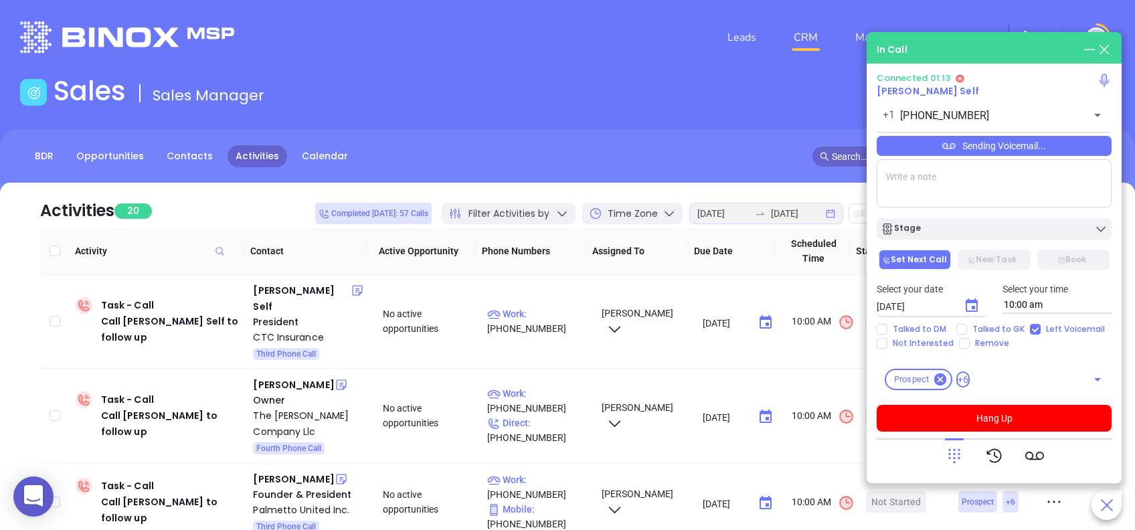
click at [959, 452] on icon at bounding box center [954, 455] width 19 height 19
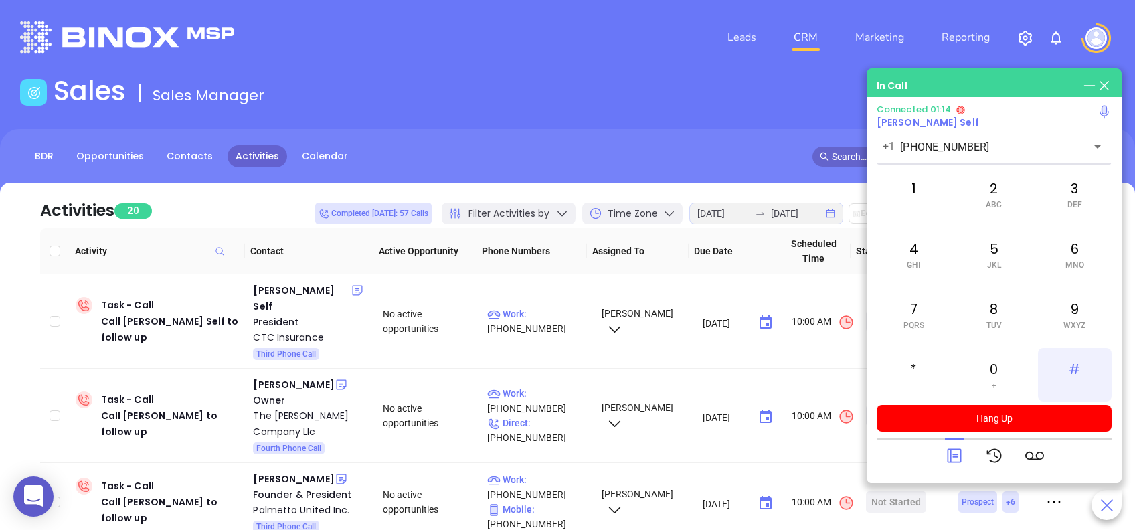
click at [1083, 371] on div "#" at bounding box center [1075, 375] width 74 height 54
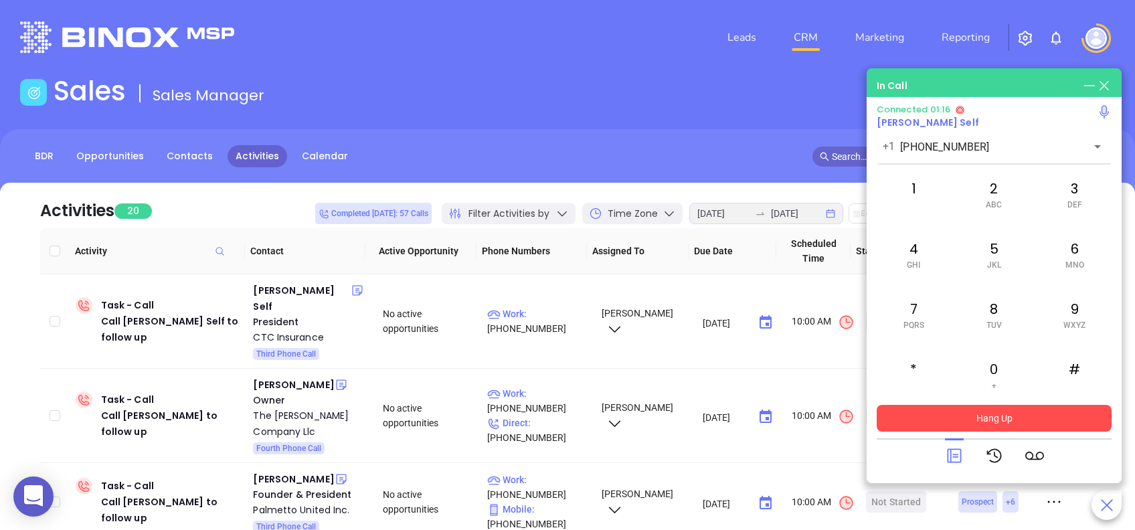
click at [1085, 417] on button "Hang Up" at bounding box center [993, 418] width 235 height 27
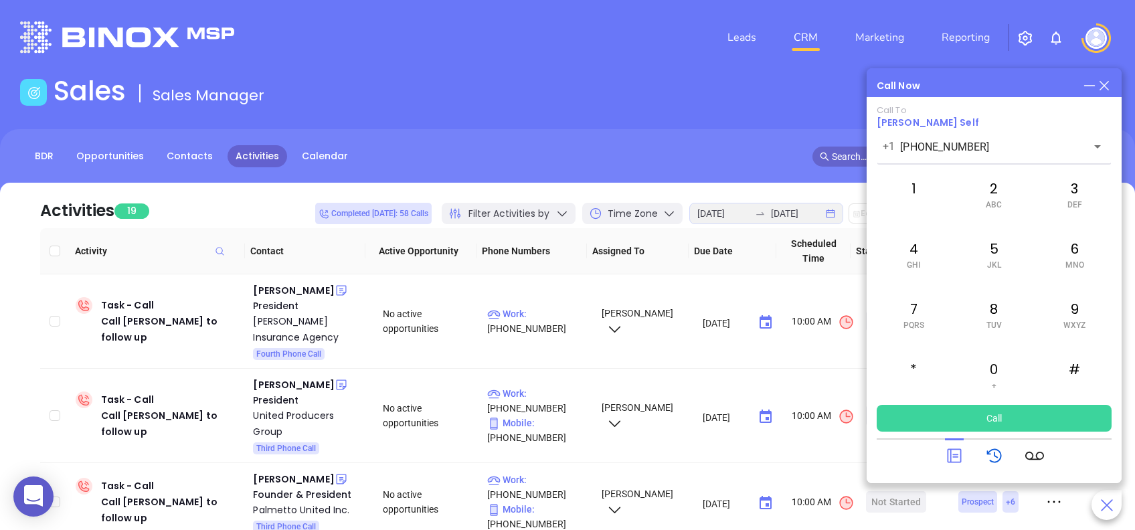
click at [995, 460] on icon at bounding box center [994, 455] width 19 height 19
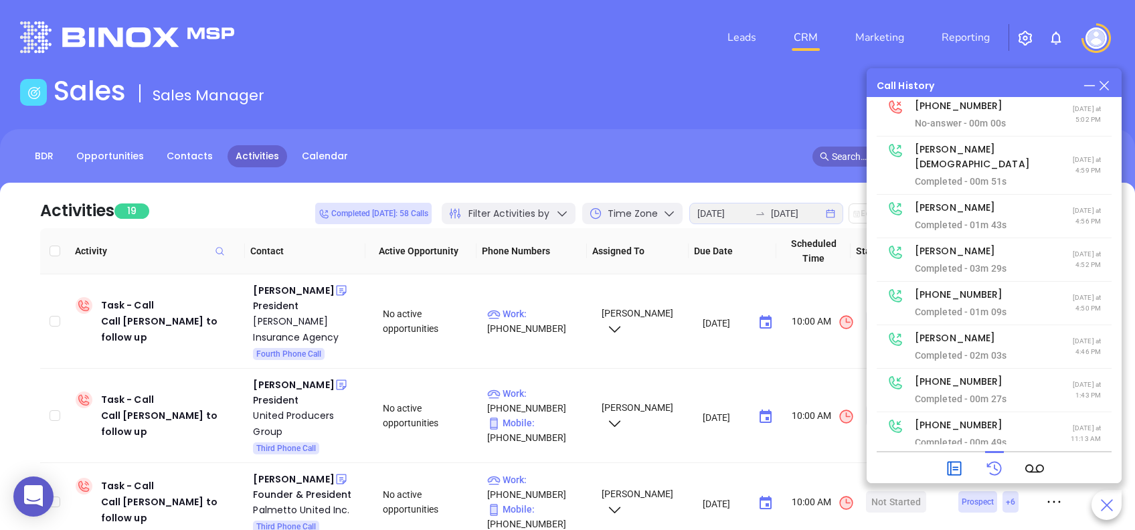
click at [961, 466] on icon at bounding box center [954, 468] width 19 height 19
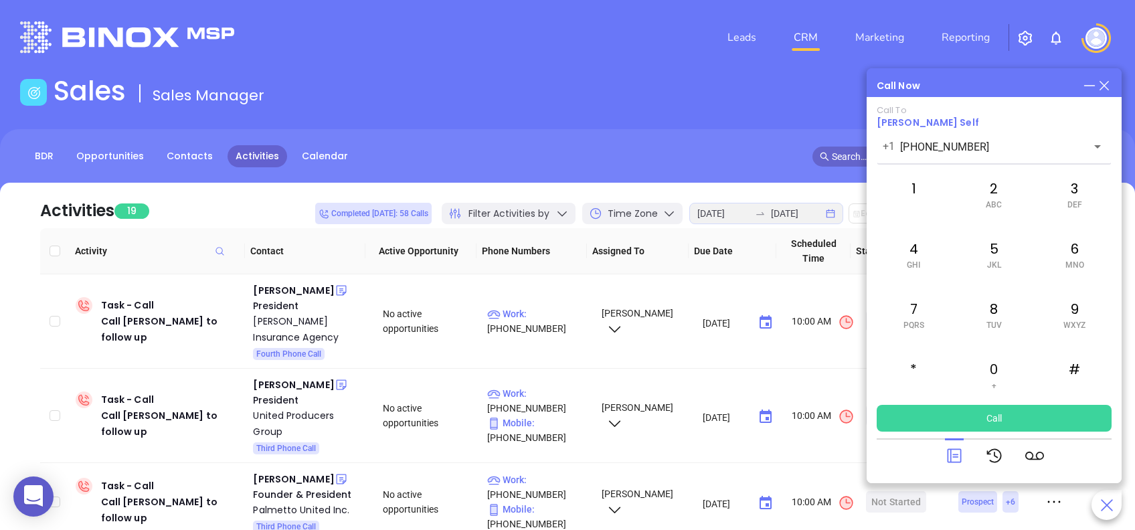
click at [961, 466] on div at bounding box center [954, 455] width 19 height 35
click at [947, 458] on icon at bounding box center [954, 456] width 14 height 14
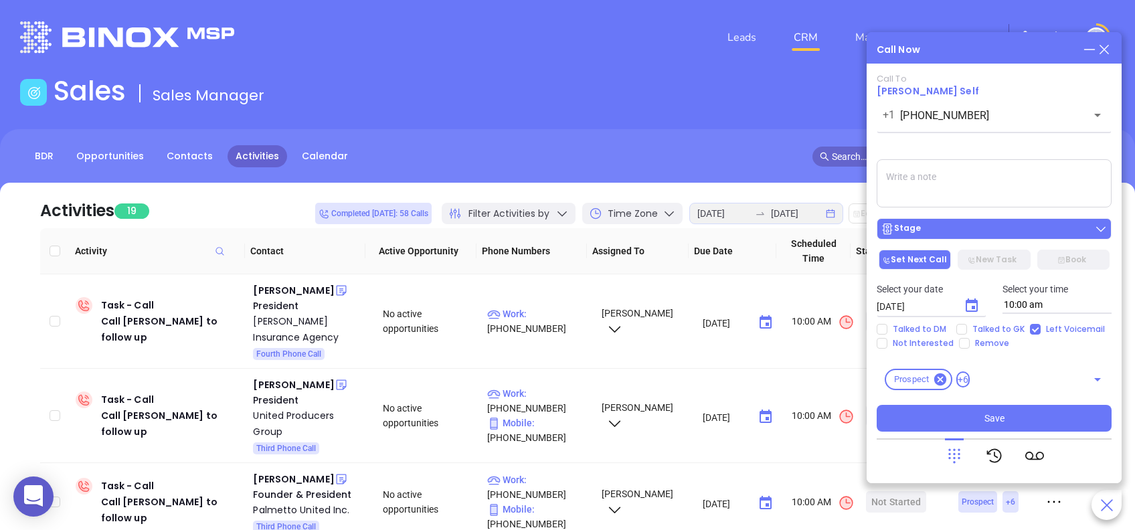
click at [941, 229] on div "Stage" at bounding box center [993, 228] width 227 height 13
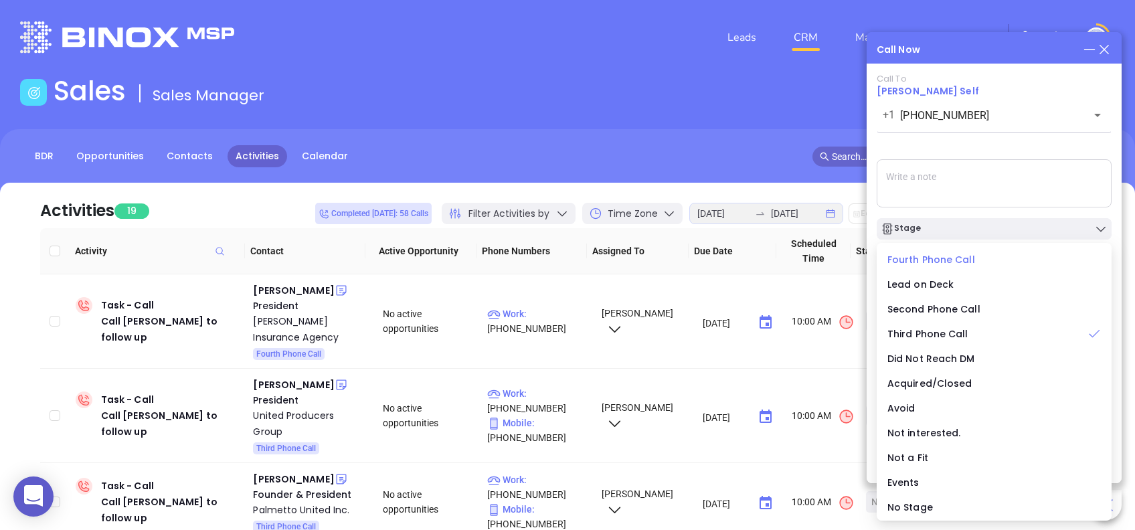
click at [930, 260] on span "Fourth Phone Call" at bounding box center [931, 259] width 88 height 13
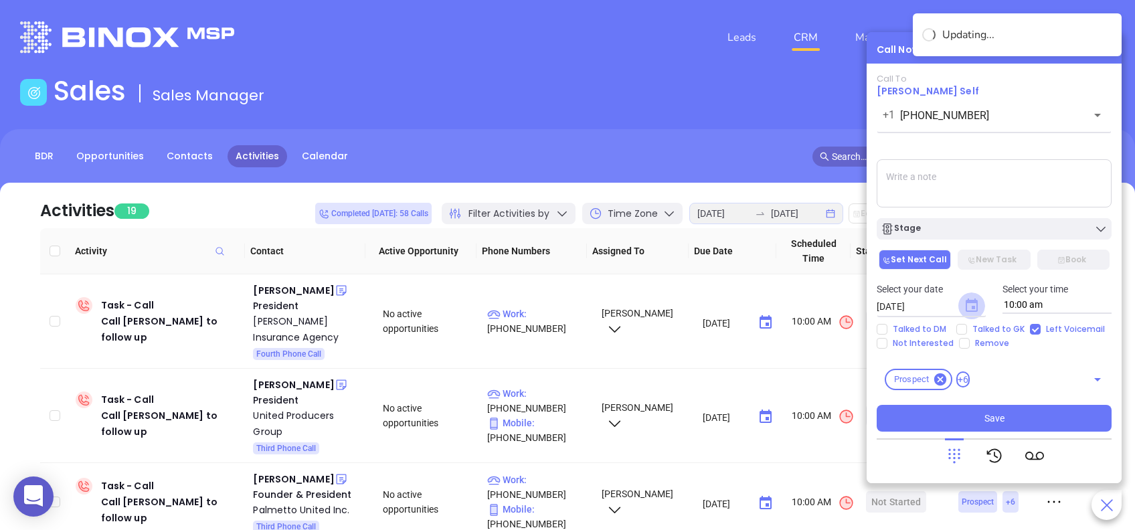
click at [969, 310] on icon "Choose date, selected date is Aug 28, 2025" at bounding box center [971, 304] width 12 height 13
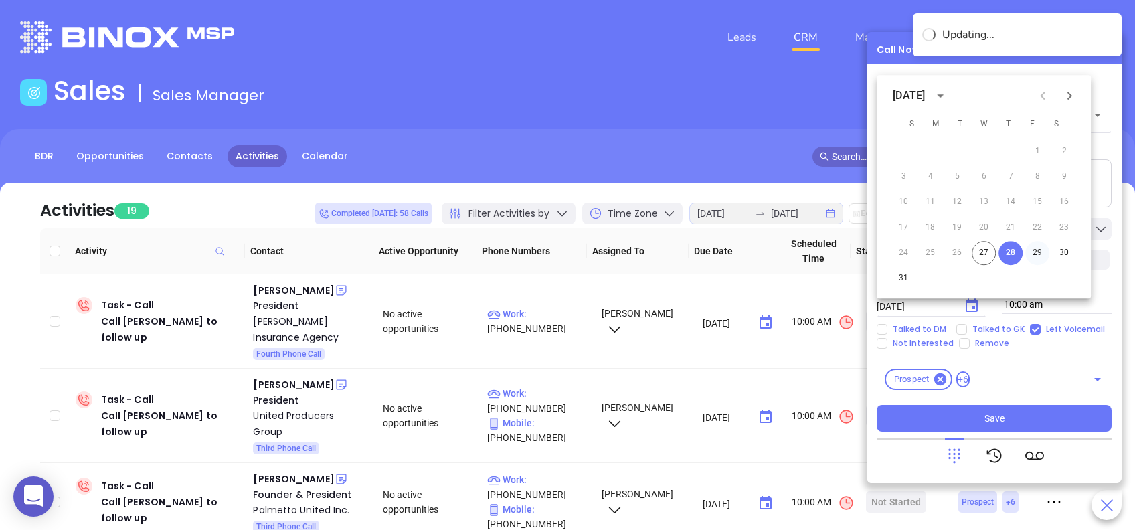
click at [1038, 247] on button "29" at bounding box center [1037, 253] width 24 height 24
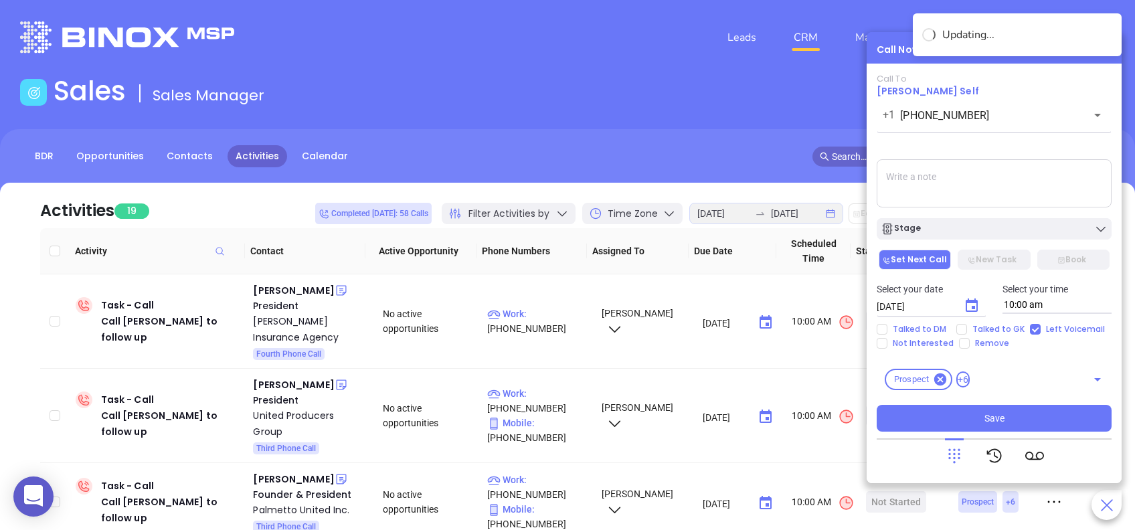
type input "08/29/2025"
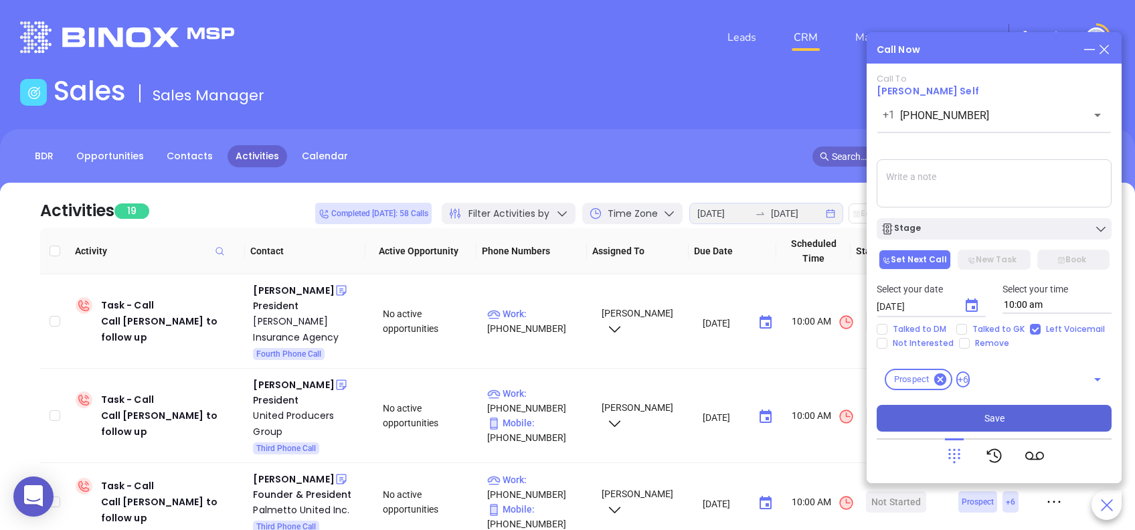
click at [1052, 417] on button "Save" at bounding box center [993, 418] width 235 height 27
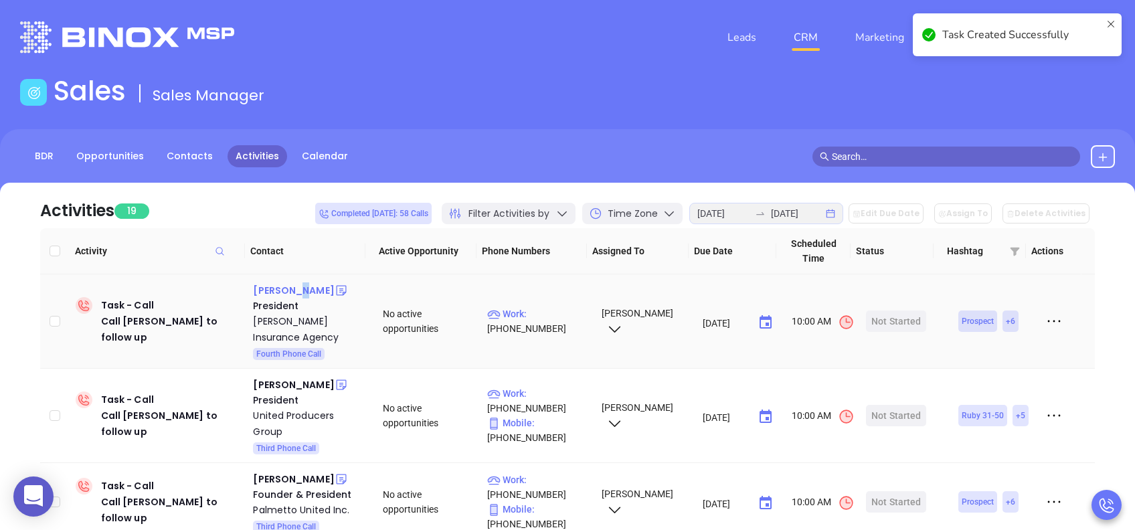
click at [286, 293] on div "Bill Turbeville" at bounding box center [293, 290] width 81 height 16
click at [900, 320] on div "Start Now" at bounding box center [896, 320] width 42 height 21
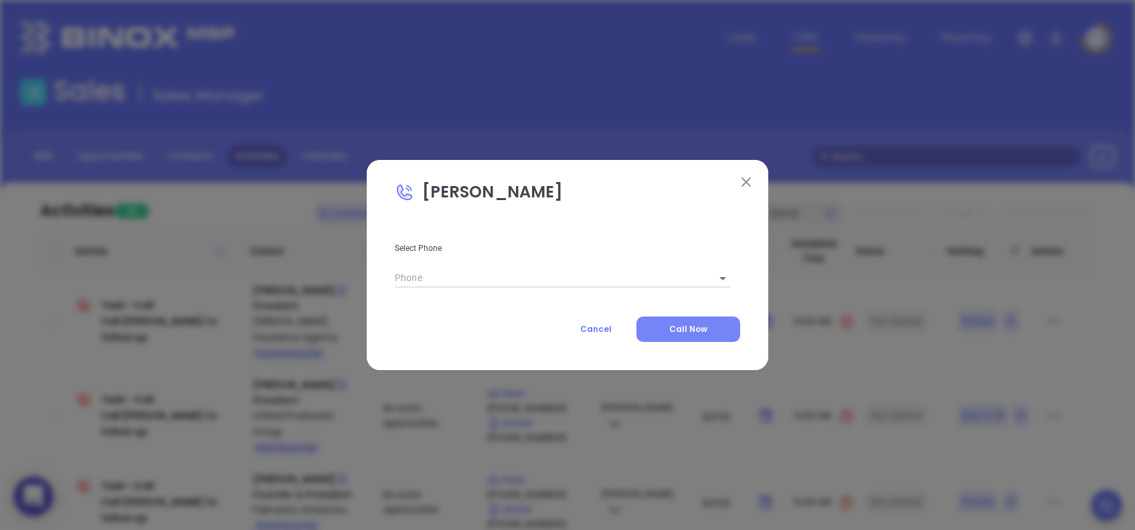
type input "(800) 738-9918"
type input "1"
click at [686, 323] on span "Call Now" at bounding box center [688, 328] width 38 height 11
type input "(800) 738-9918"
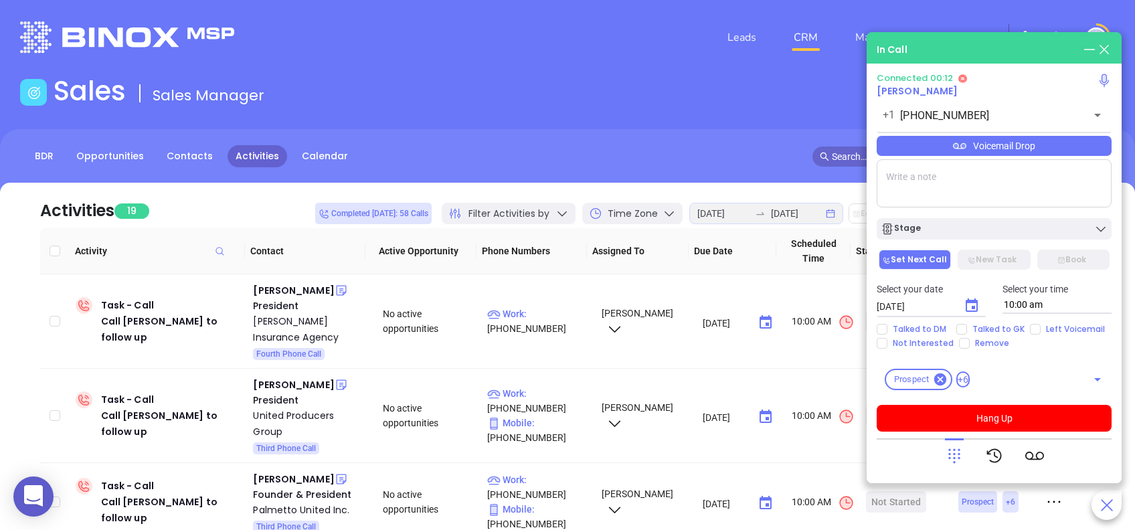
click at [1049, 153] on div "Voicemail Drop" at bounding box center [993, 146] width 235 height 20
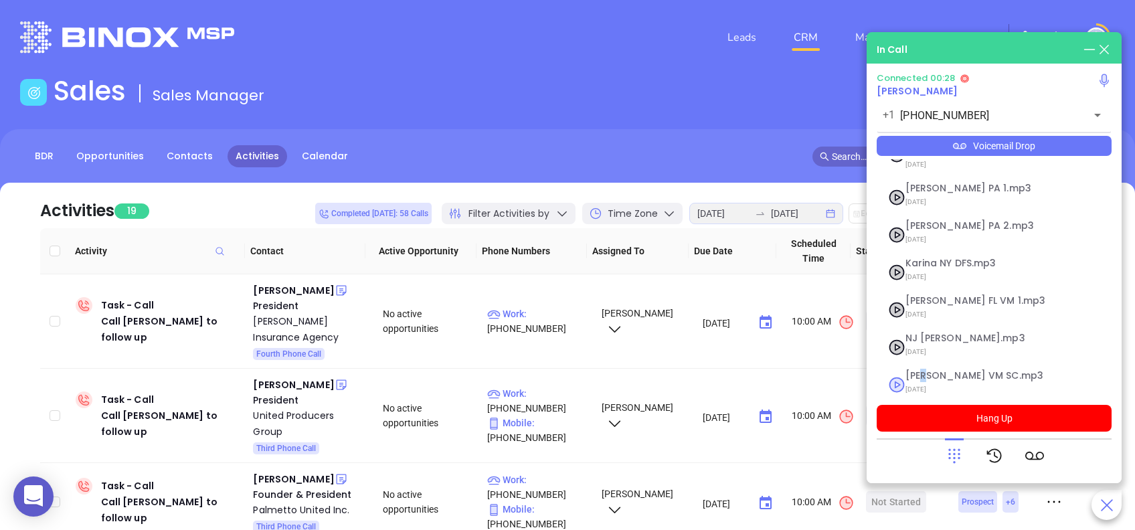
click at [922, 371] on span "Lucy VM SC.mp3" at bounding box center [977, 376] width 144 height 10
checkbox input "true"
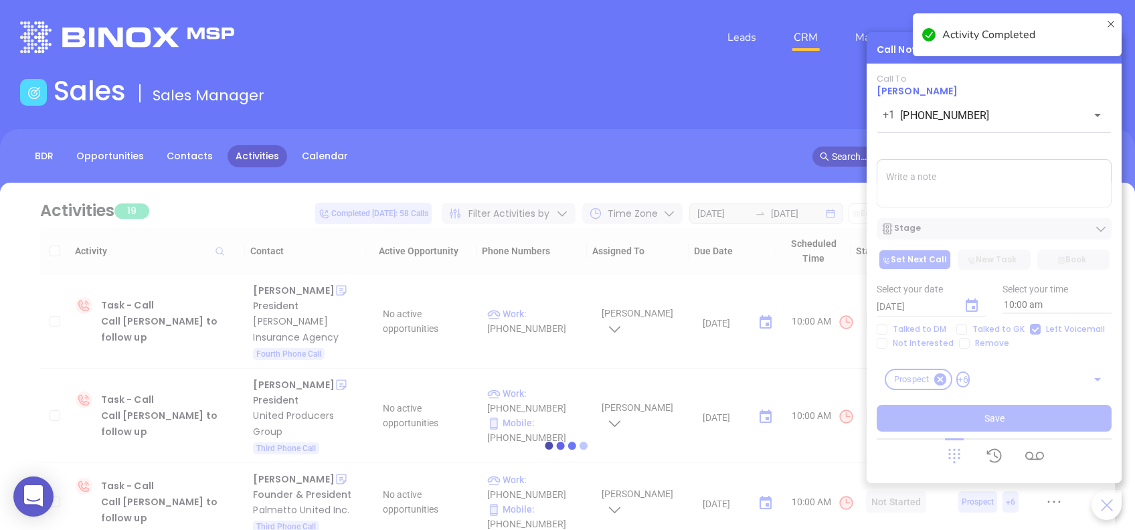
click at [1015, 224] on div at bounding box center [567, 445] width 1094 height 525
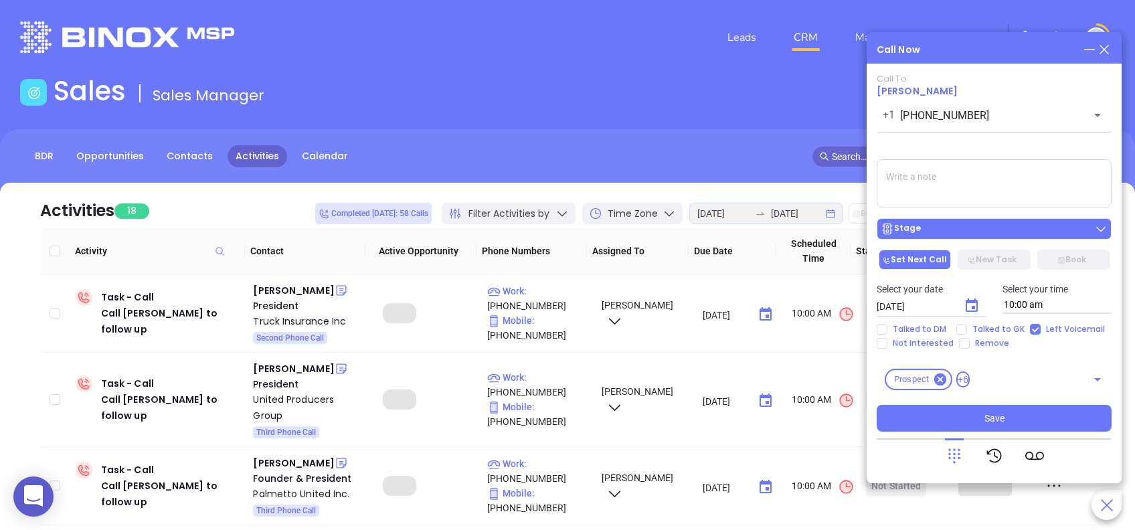
click at [1034, 232] on div "Stage" at bounding box center [993, 228] width 227 height 13
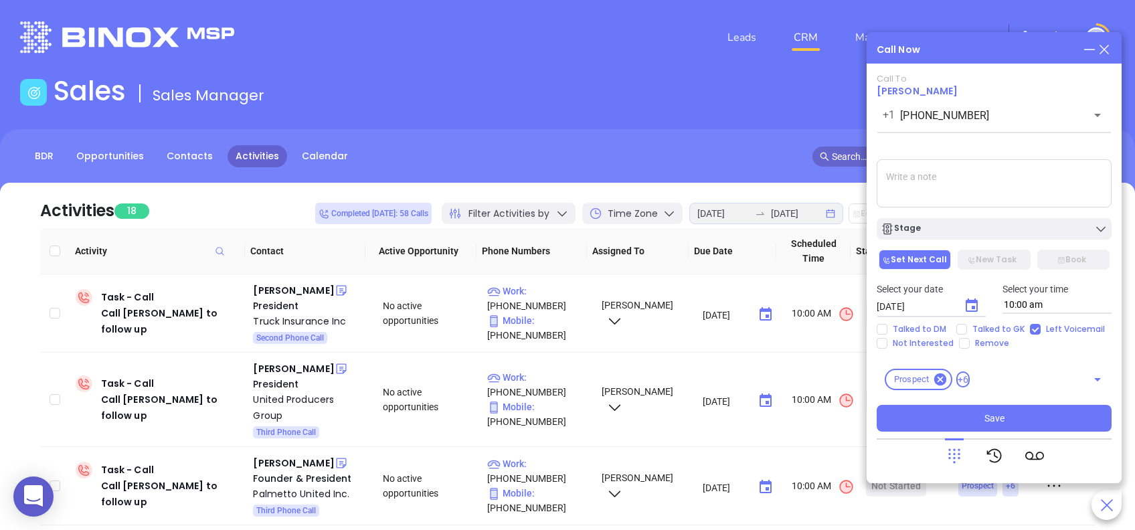
click at [977, 147] on div "Call To Bill Turbeville +1 (800) 738-9918 ​ Voicemail Drop Stage Set Next Call …" at bounding box center [993, 253] width 235 height 358
click at [971, 299] on icon "Choose date, selected date is Aug 28, 2025" at bounding box center [971, 306] width 16 height 16
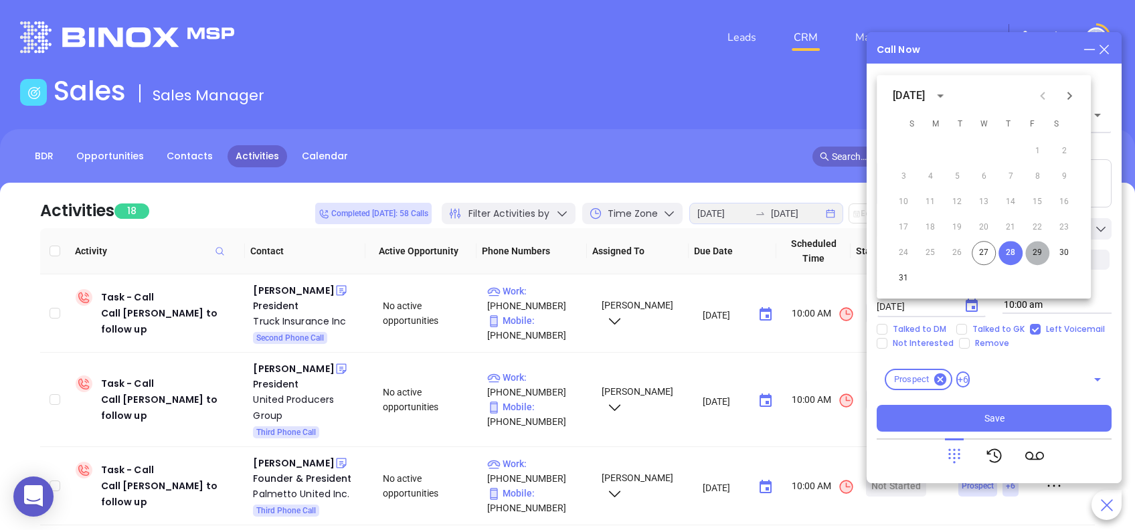
click at [1033, 252] on button "29" at bounding box center [1037, 253] width 24 height 24
type input "08/29/2025"
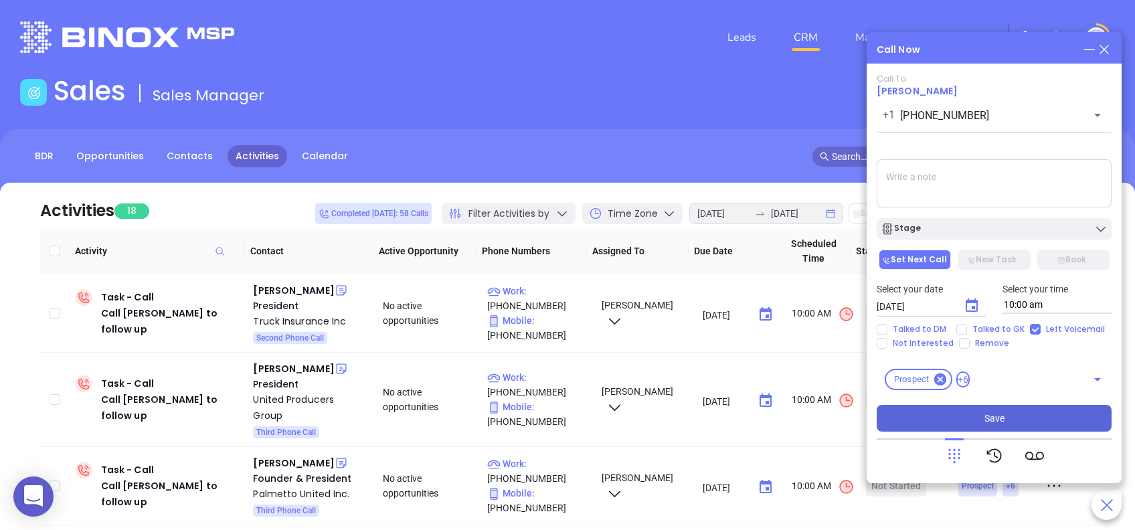
click at [1049, 415] on button "Save" at bounding box center [993, 418] width 235 height 27
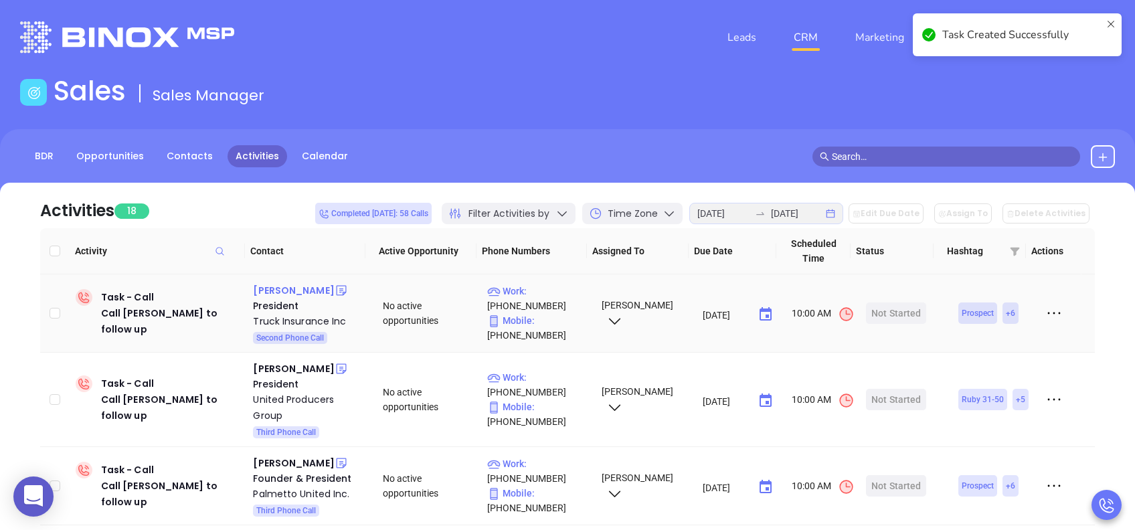
click at [285, 287] on div "Anna Belk" at bounding box center [293, 290] width 81 height 16
click at [899, 315] on div "Start Now" at bounding box center [896, 312] width 42 height 21
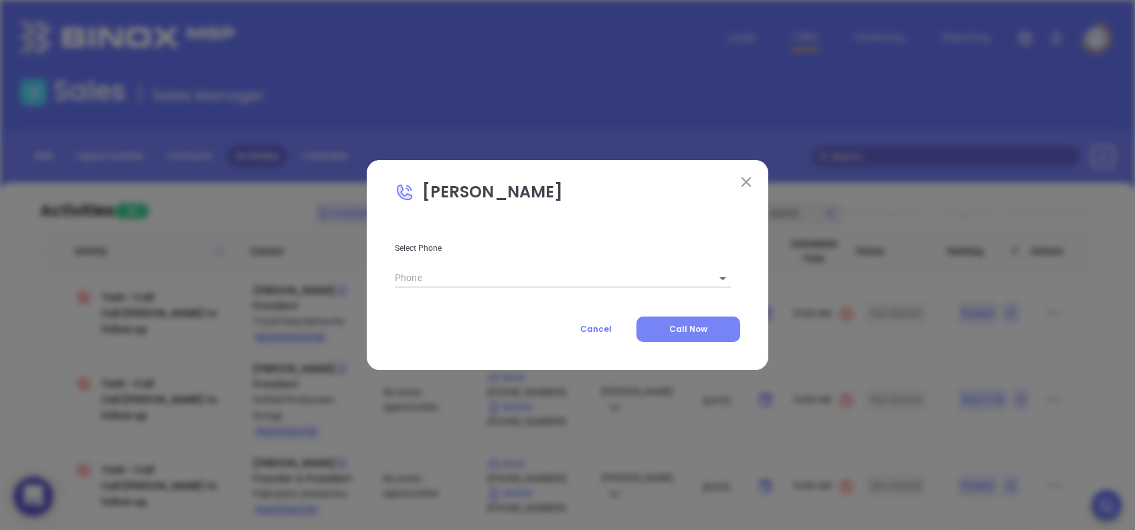
type input "(800) 226-5456"
type input "1"
click at [713, 326] on button "Call Now" at bounding box center [688, 328] width 104 height 25
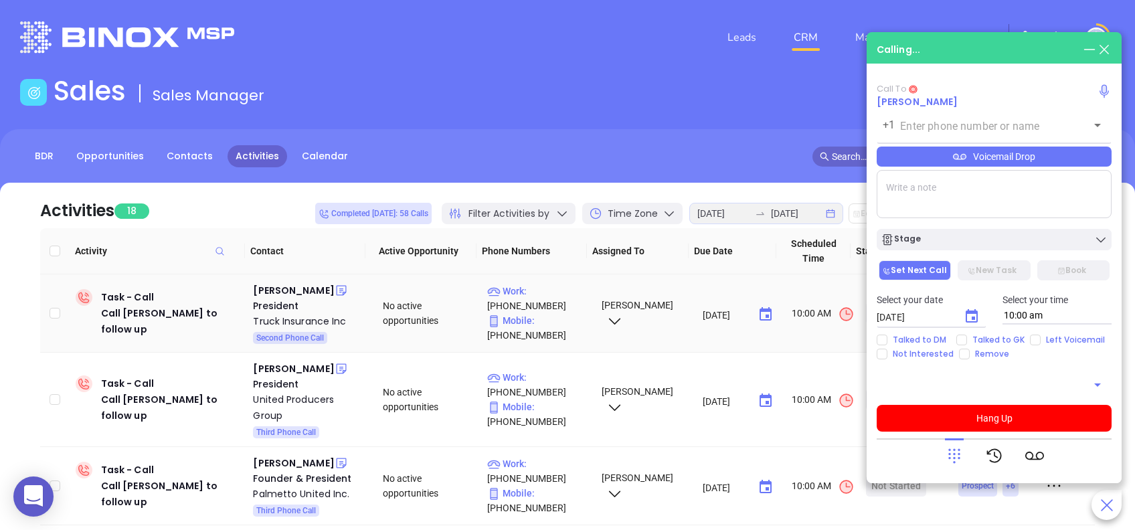
type input "(800) 226-5456"
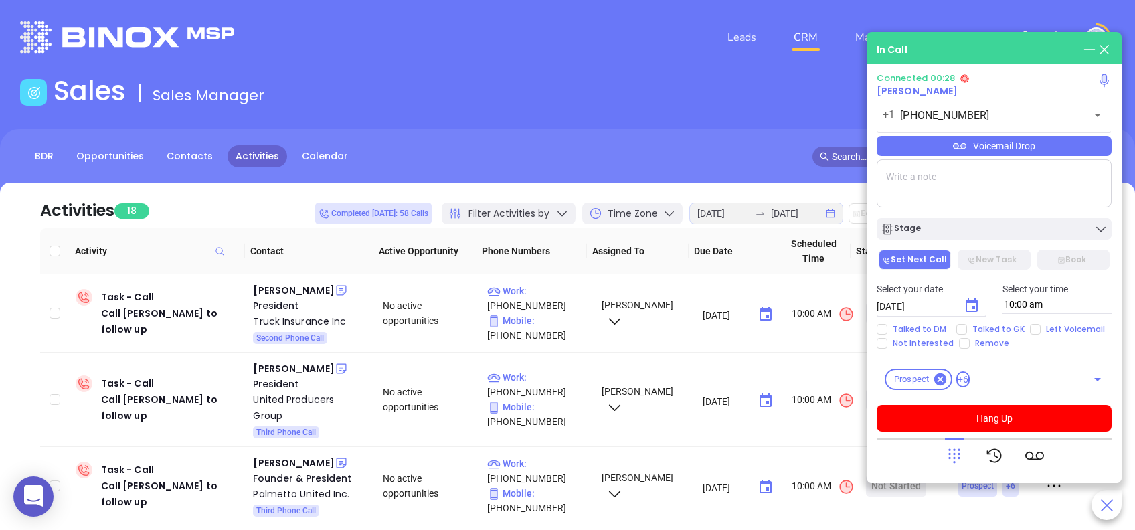
click at [948, 452] on icon at bounding box center [954, 455] width 19 height 19
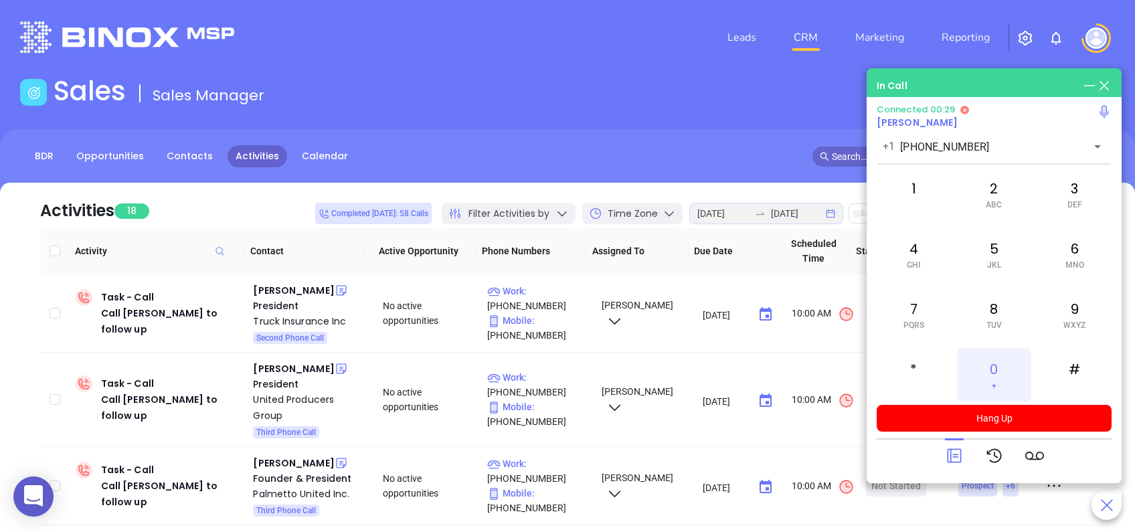
click at [991, 374] on div "0 +" at bounding box center [994, 375] width 74 height 54
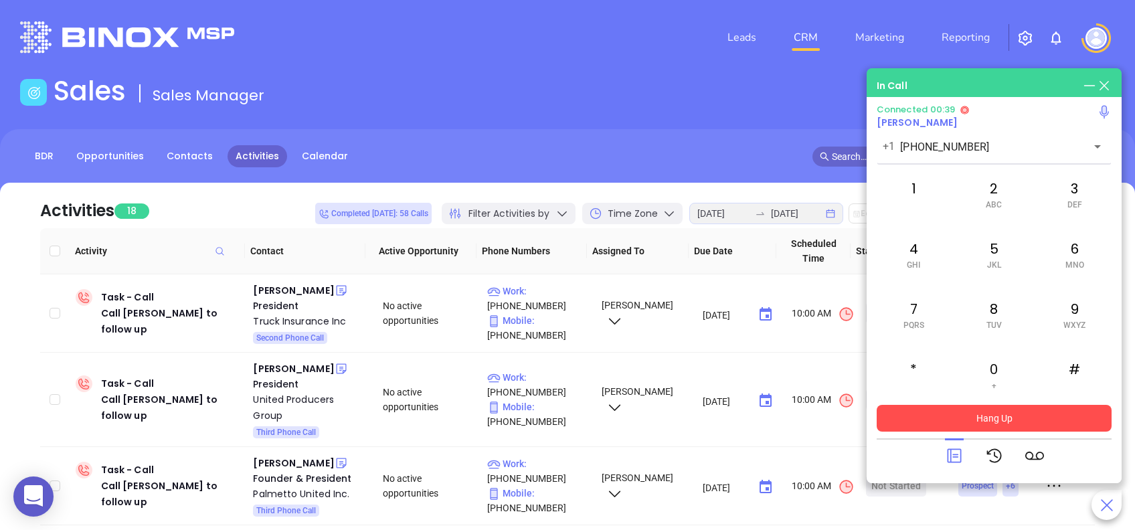
click at [1046, 414] on button "Hang Up" at bounding box center [993, 418] width 235 height 27
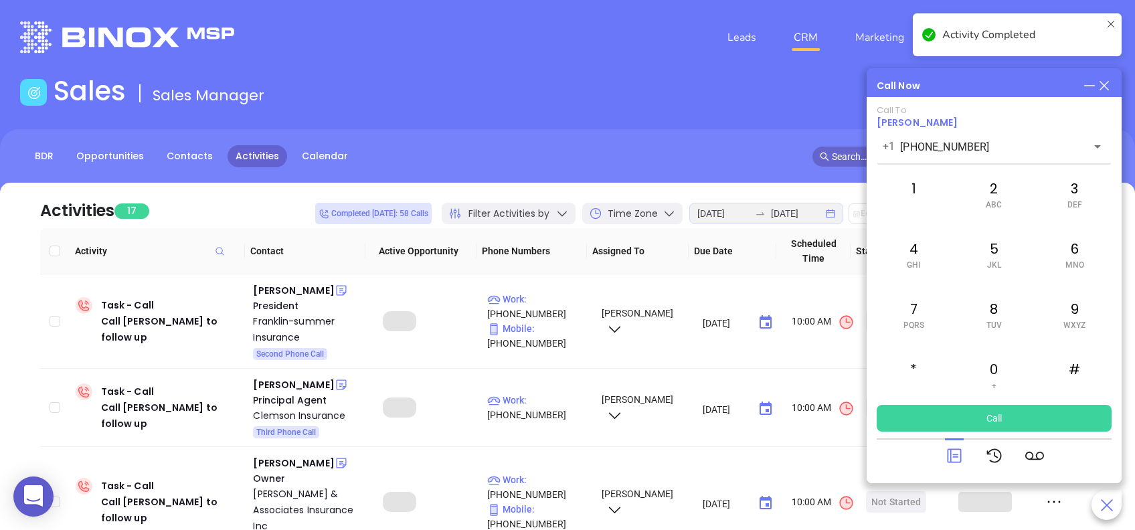
click at [952, 451] on icon at bounding box center [954, 455] width 19 height 19
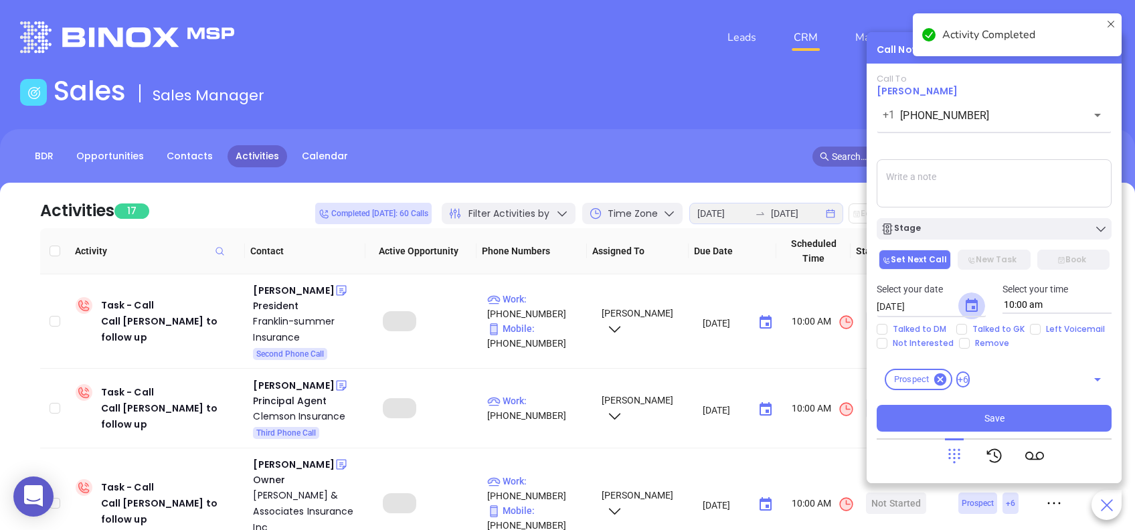
click at [974, 304] on icon "Choose date, selected date is Aug 28, 2025" at bounding box center [971, 306] width 16 height 16
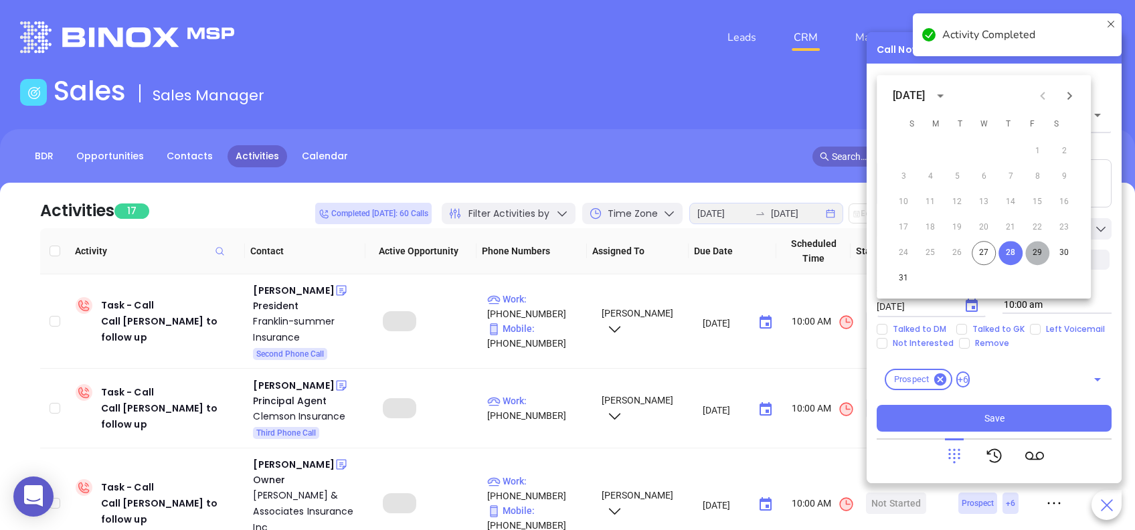
click at [1037, 249] on button "29" at bounding box center [1037, 253] width 24 height 24
type input "08/29/2025"
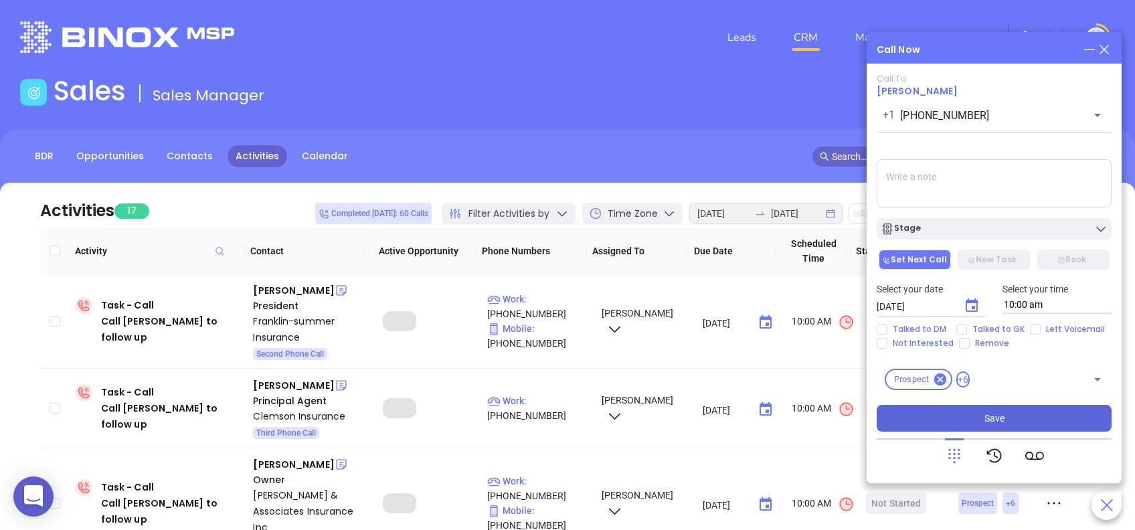
click at [1073, 414] on button "Save" at bounding box center [993, 418] width 235 height 27
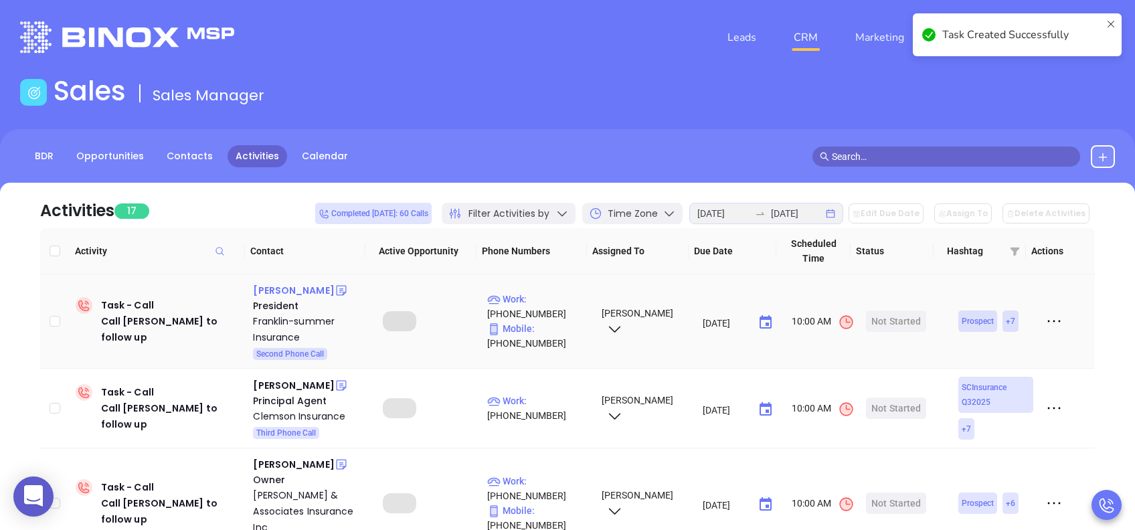
drag, startPoint x: 290, startPoint y: 286, endPoint x: 298, endPoint y: 288, distance: 8.3
click at [290, 286] on div "George Franklin" at bounding box center [293, 290] width 81 height 16
click at [882, 317] on div "Not Started" at bounding box center [896, 320] width 50 height 21
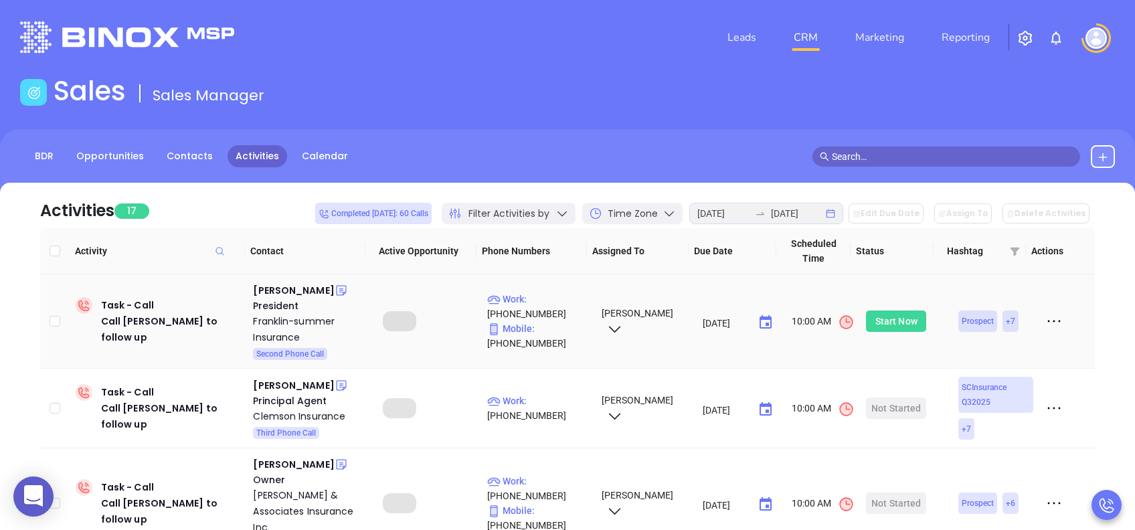
click at [882, 317] on div "Start Now" at bounding box center [896, 320] width 42 height 21
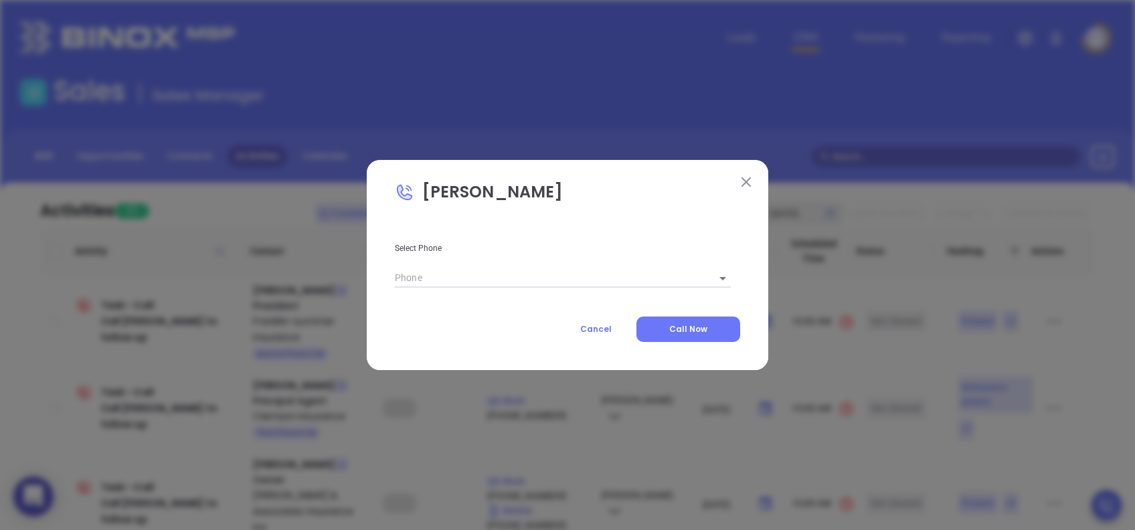
type input "(803) 276-8500"
type input "1"
click at [710, 329] on button "Call Now" at bounding box center [688, 328] width 104 height 25
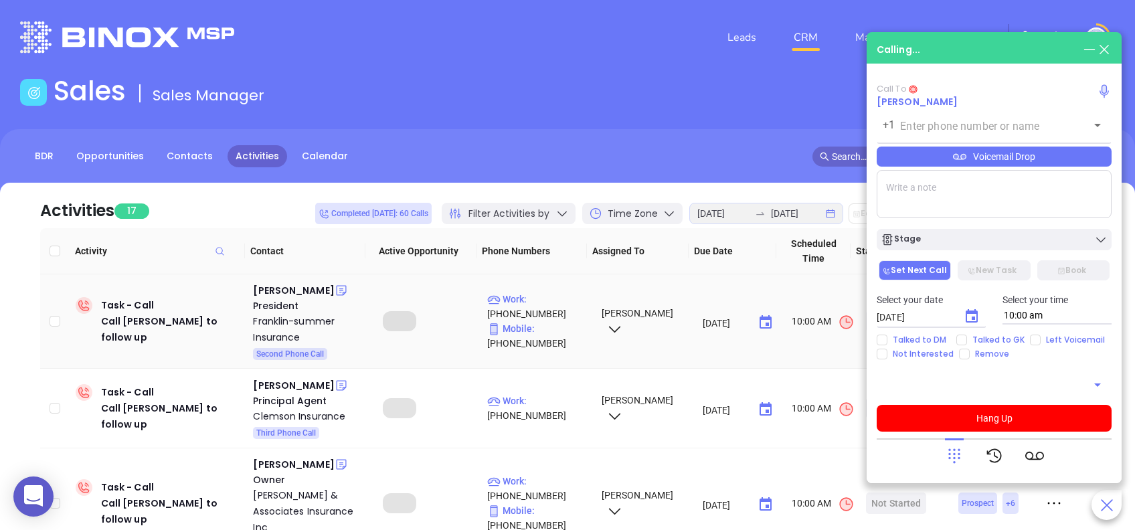
type input "(803) 276-8500"
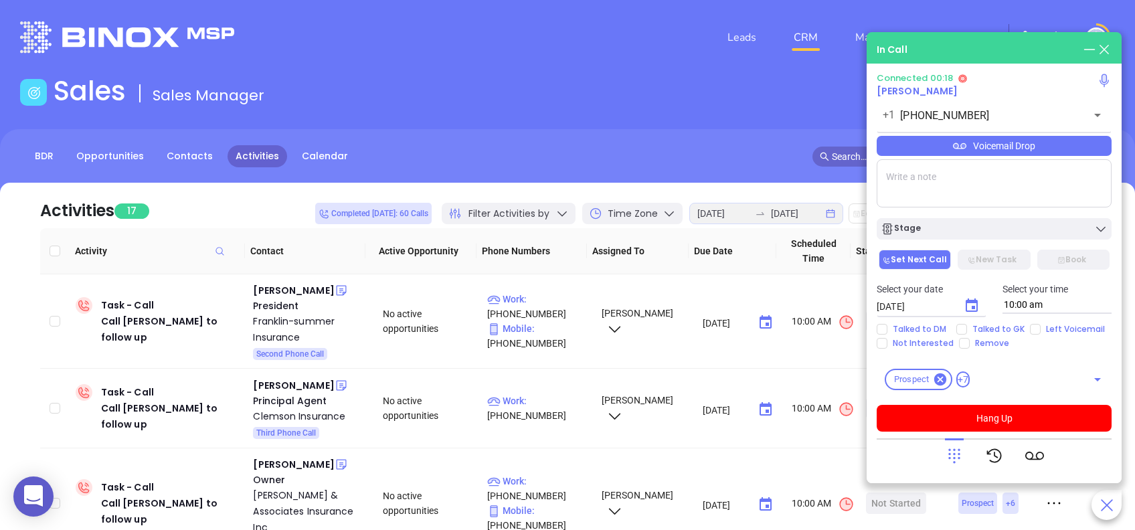
click at [953, 448] on icon at bounding box center [954, 455] width 19 height 19
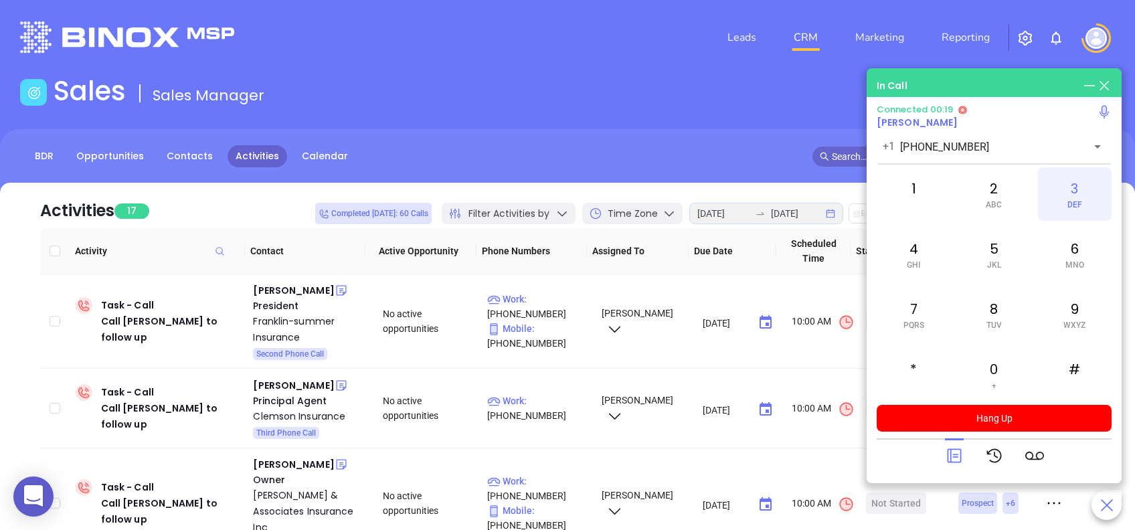
click at [1080, 185] on div "3 DEF" at bounding box center [1075, 194] width 74 height 54
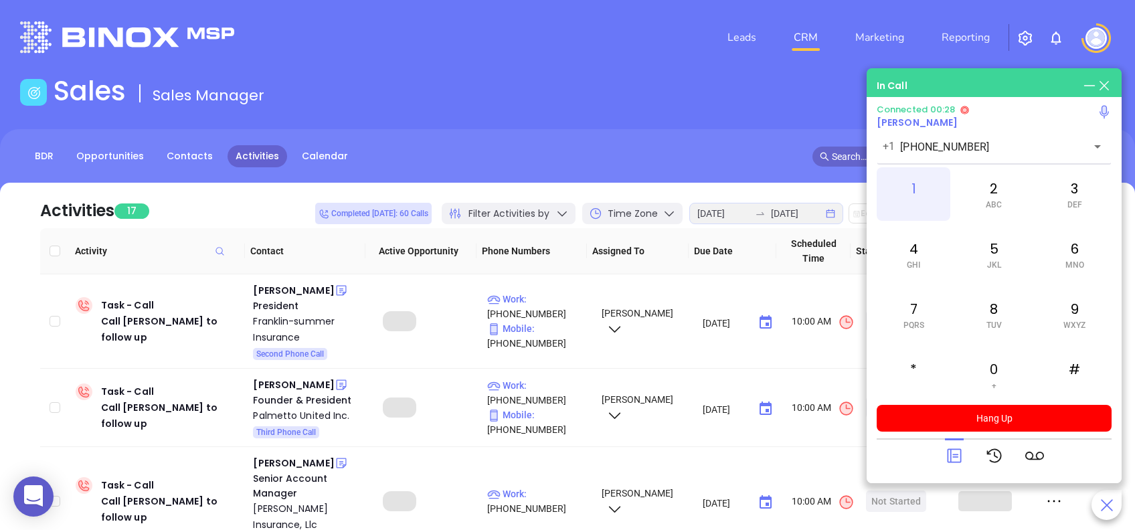
click at [913, 187] on div "1" at bounding box center [913, 194] width 74 height 54
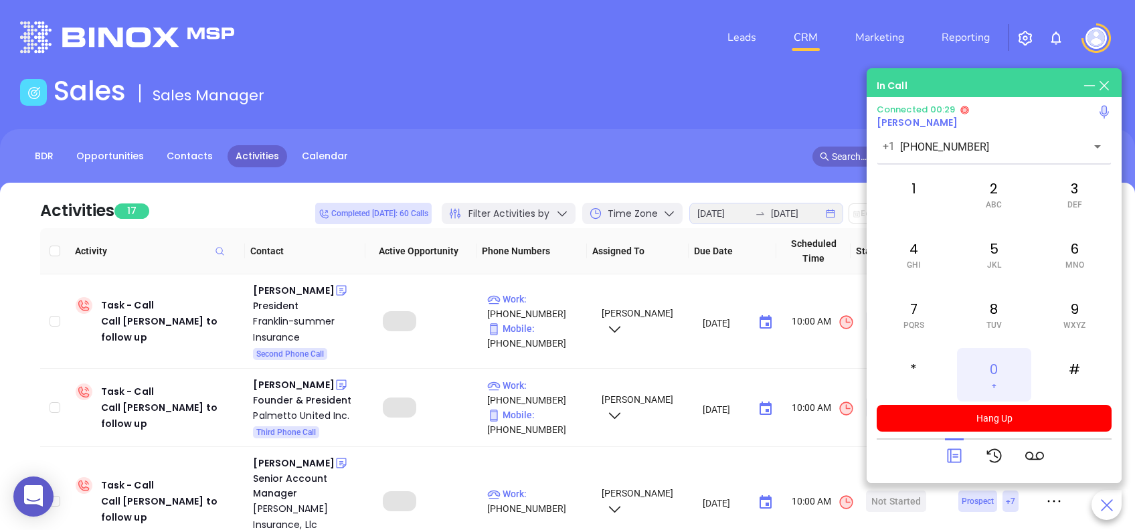
click at [1001, 364] on div "0 +" at bounding box center [994, 375] width 74 height 54
click at [993, 197] on div "2 ABC" at bounding box center [994, 194] width 74 height 54
click at [957, 450] on icon at bounding box center [954, 456] width 14 height 14
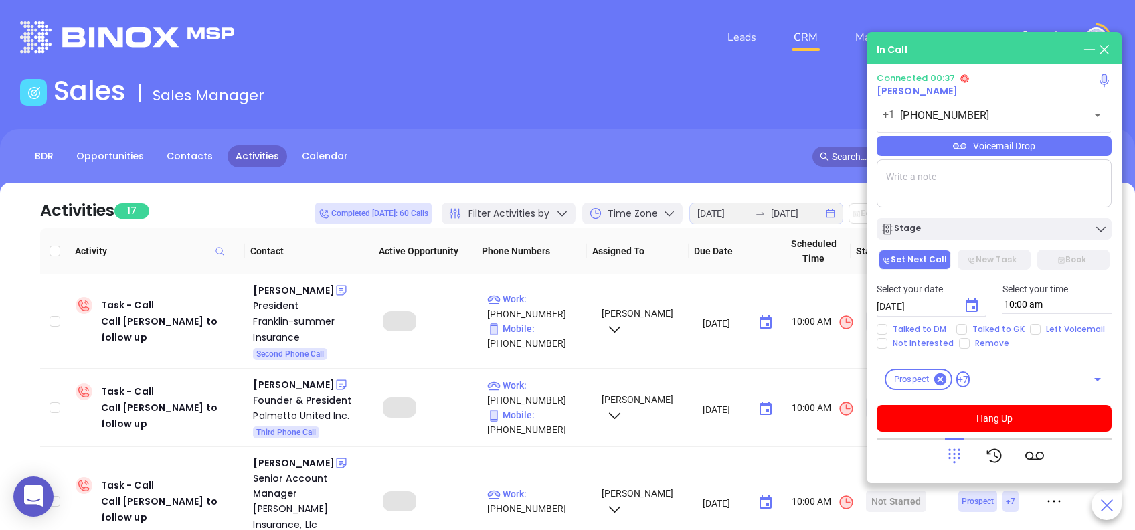
click at [1082, 145] on div "Voicemail Drop" at bounding box center [993, 146] width 235 height 20
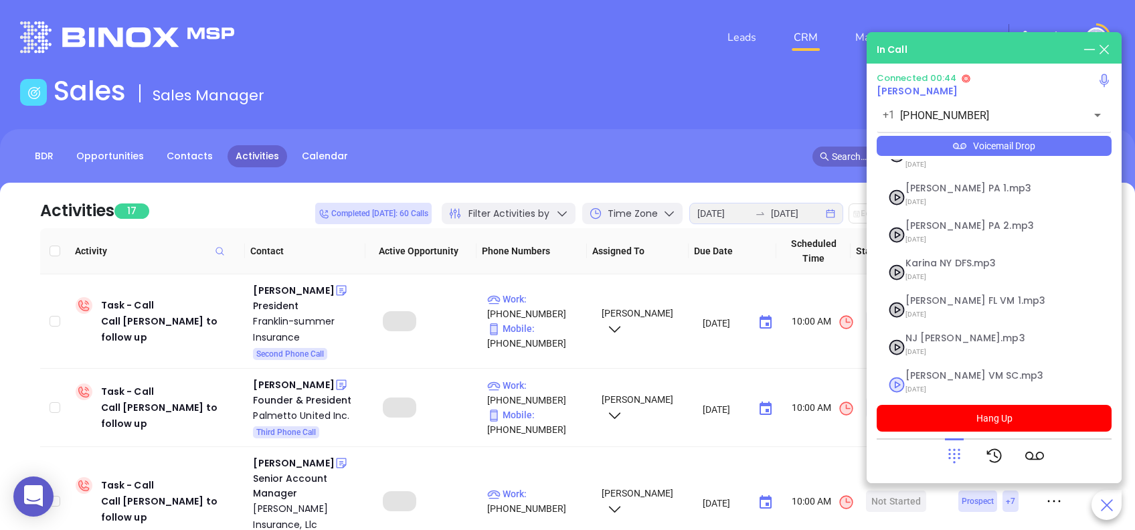
click at [939, 371] on span "Lucy VM SC.mp3" at bounding box center [977, 376] width 144 height 10
checkbox input "true"
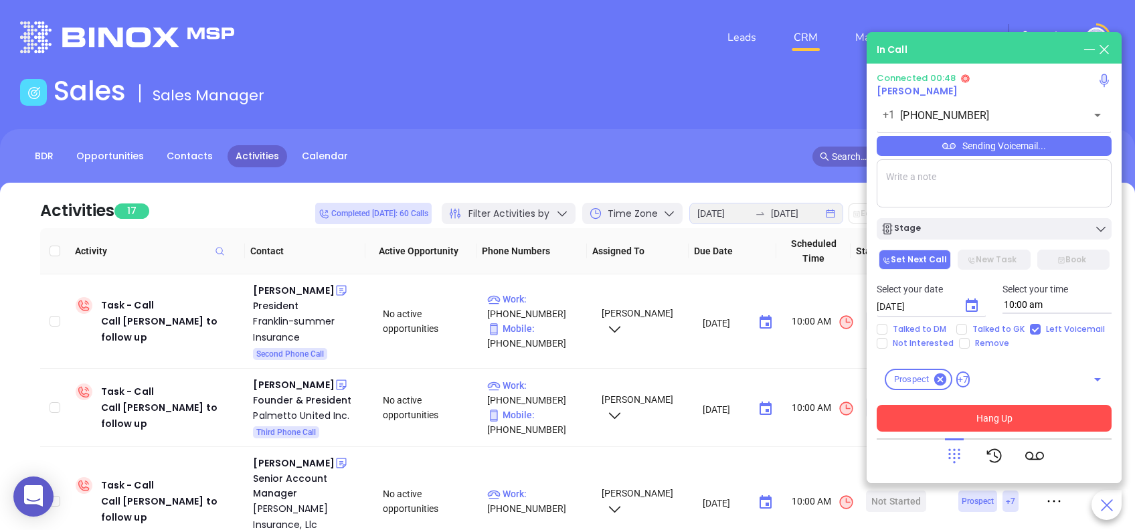
click at [1075, 419] on button "Hang Up" at bounding box center [993, 418] width 235 height 27
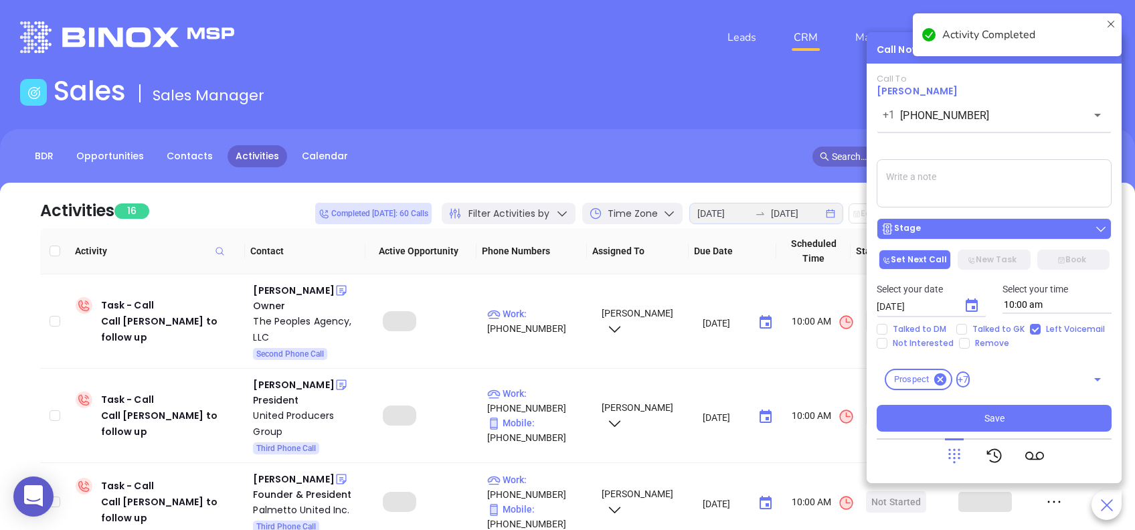
click at [1055, 231] on div "Stage" at bounding box center [993, 228] width 227 height 13
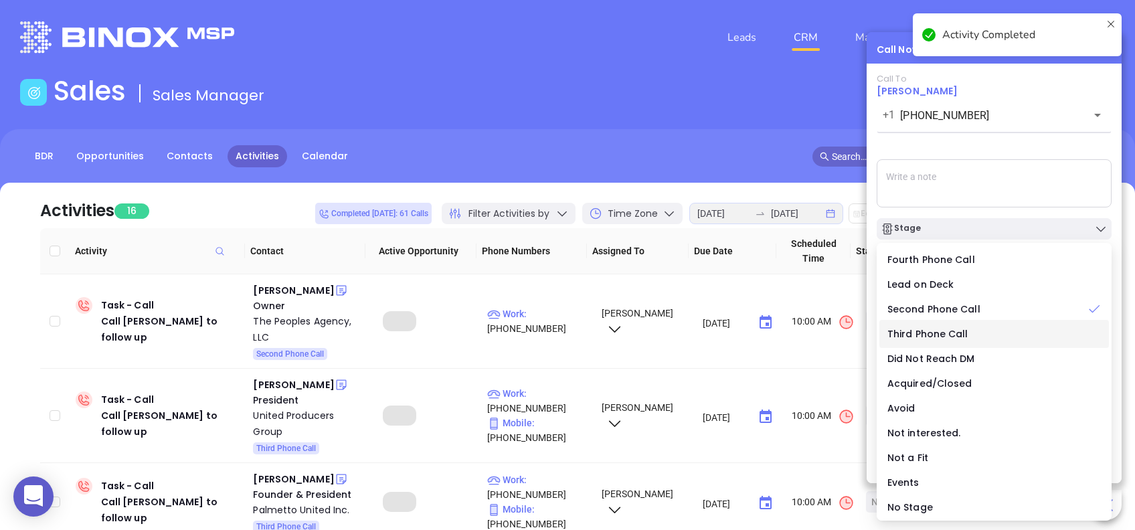
click at [935, 332] on span "Third Phone Call" at bounding box center [927, 333] width 81 height 13
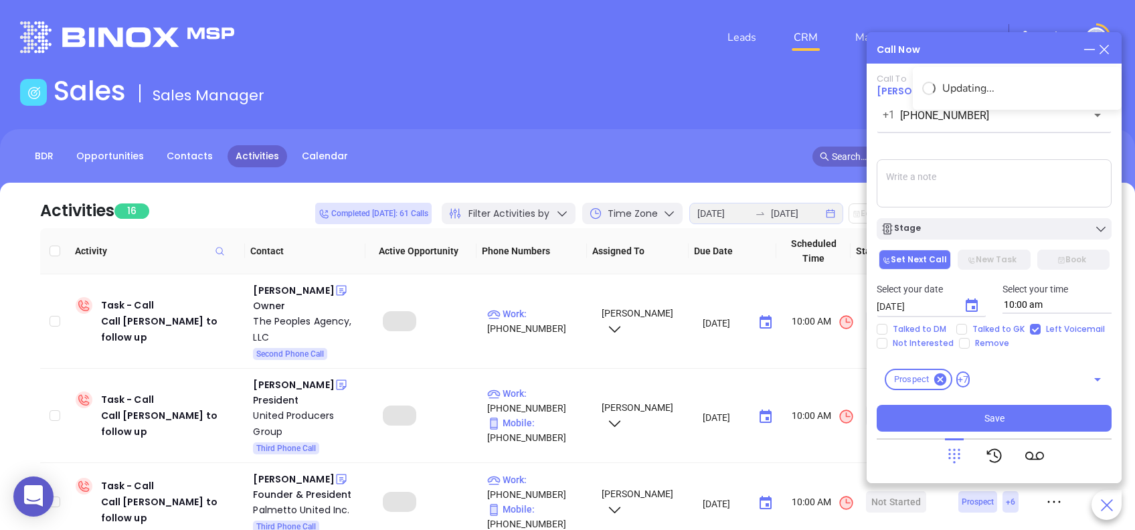
click at [970, 305] on icon "Choose date, selected date is Aug 28, 2025" at bounding box center [971, 306] width 16 height 16
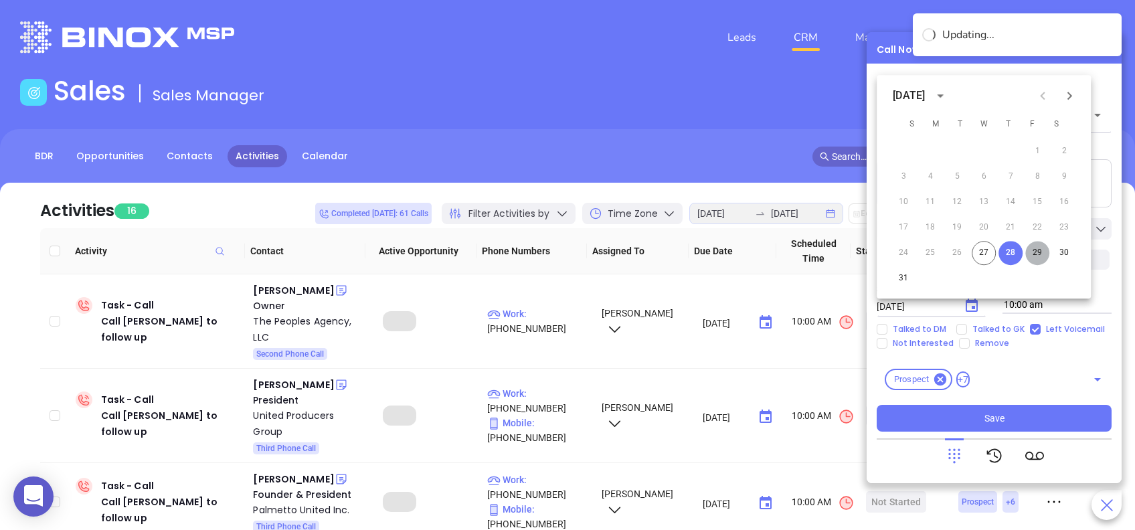
click at [1039, 246] on button "29" at bounding box center [1037, 253] width 24 height 24
type input "08/29/2025"
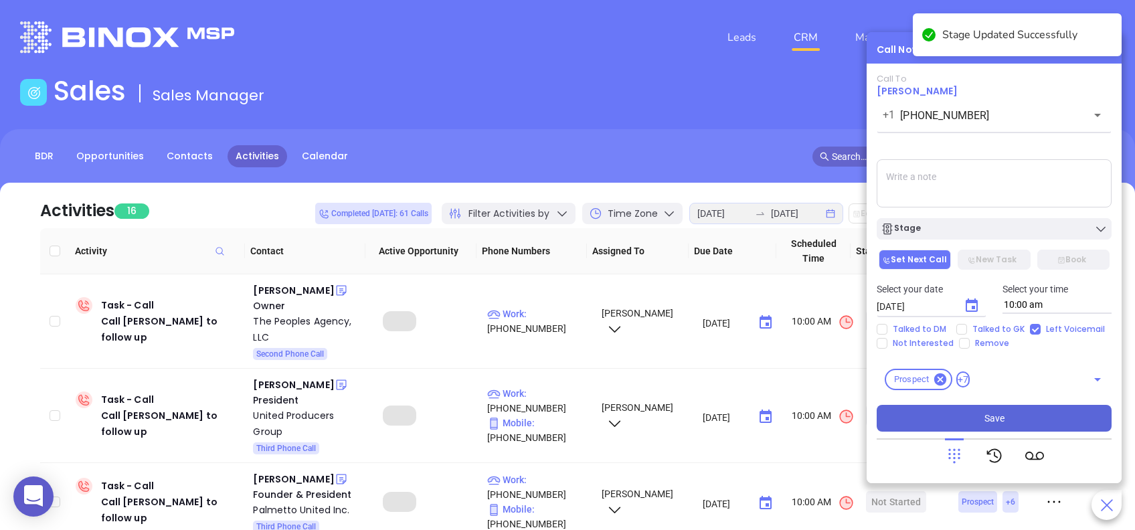
click at [1056, 420] on button "Save" at bounding box center [993, 418] width 235 height 27
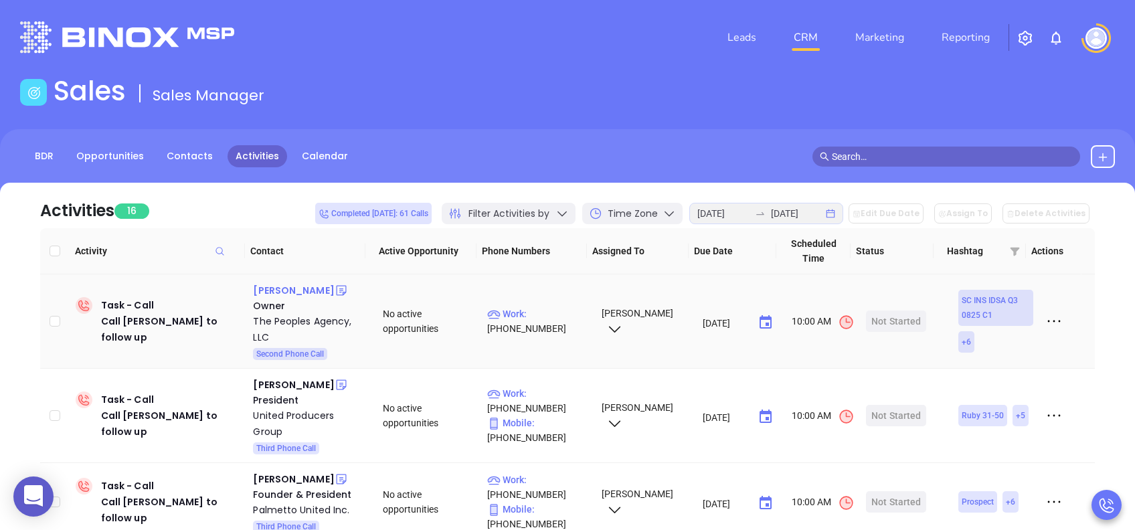
click at [276, 287] on div "Charles Kidd" at bounding box center [293, 290] width 81 height 16
click at [902, 321] on div "Start Now" at bounding box center [896, 320] width 42 height 21
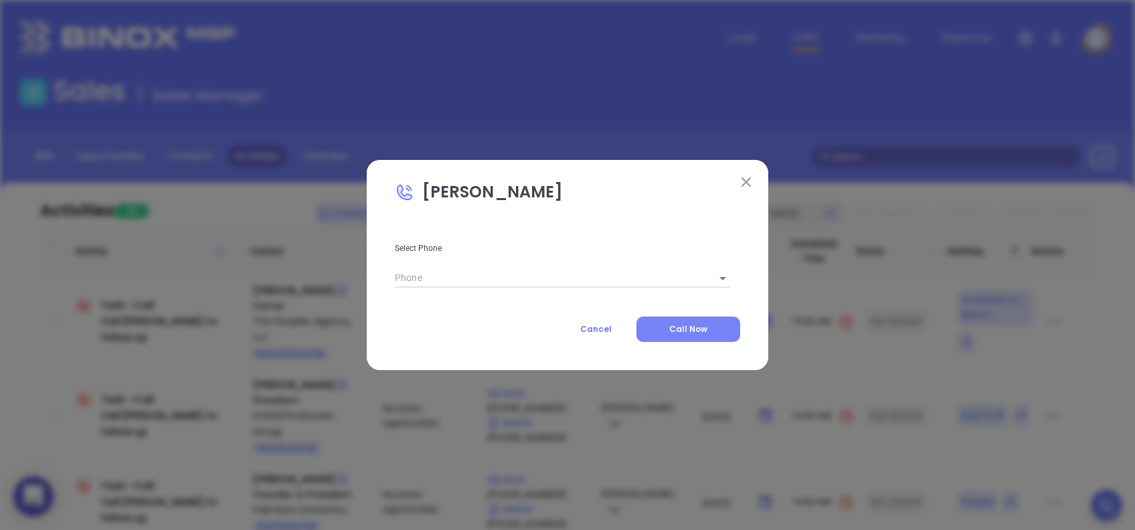
type input "(864) 224-7444"
type input "1"
click at [709, 328] on button "Call Now" at bounding box center [688, 328] width 104 height 25
type input "(864) 224-7444"
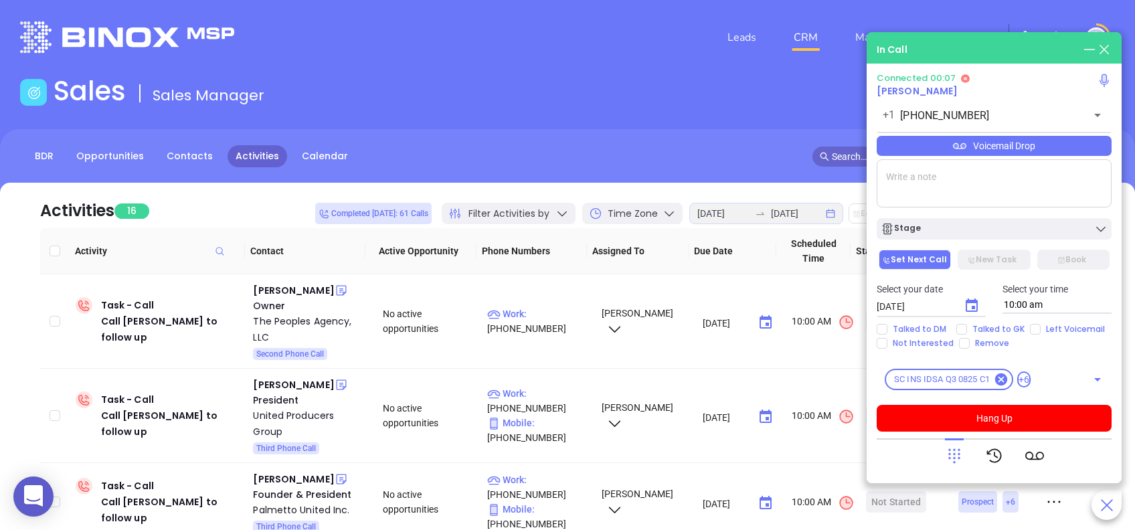
click at [959, 452] on icon at bounding box center [954, 455] width 19 height 19
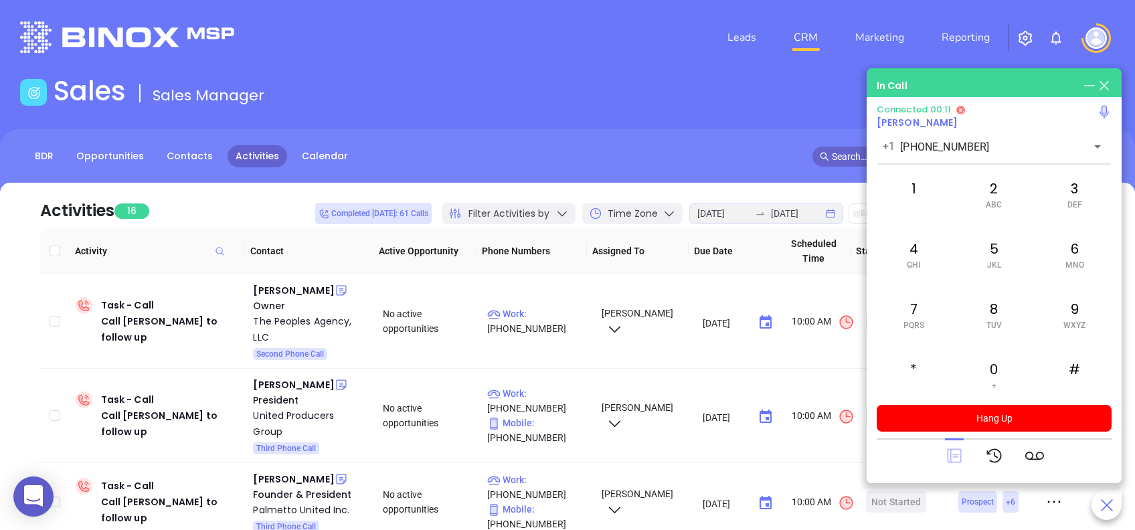
click at [949, 456] on icon at bounding box center [954, 456] width 14 height 14
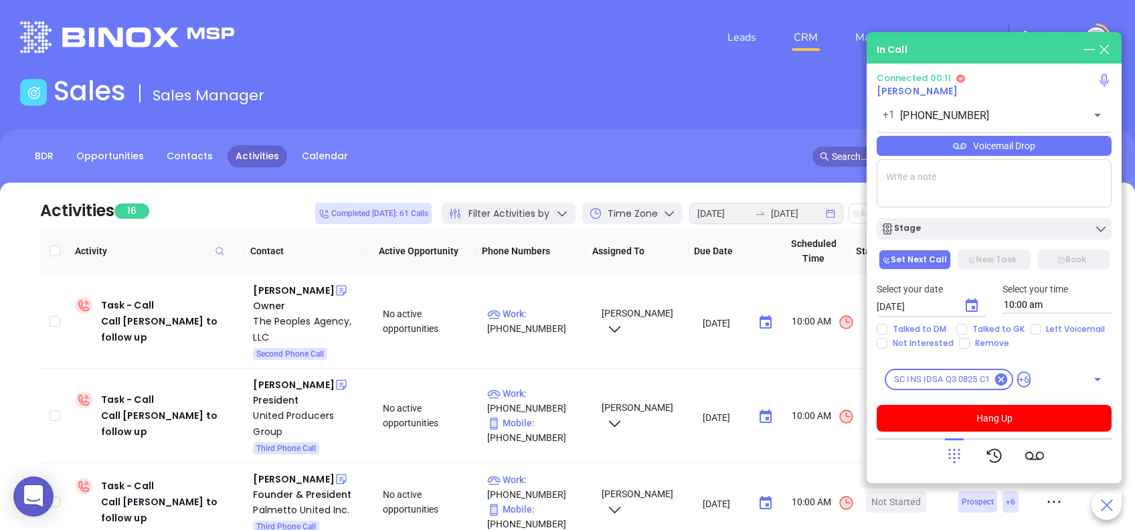
click at [1072, 144] on div "Voicemail Drop" at bounding box center [993, 146] width 235 height 20
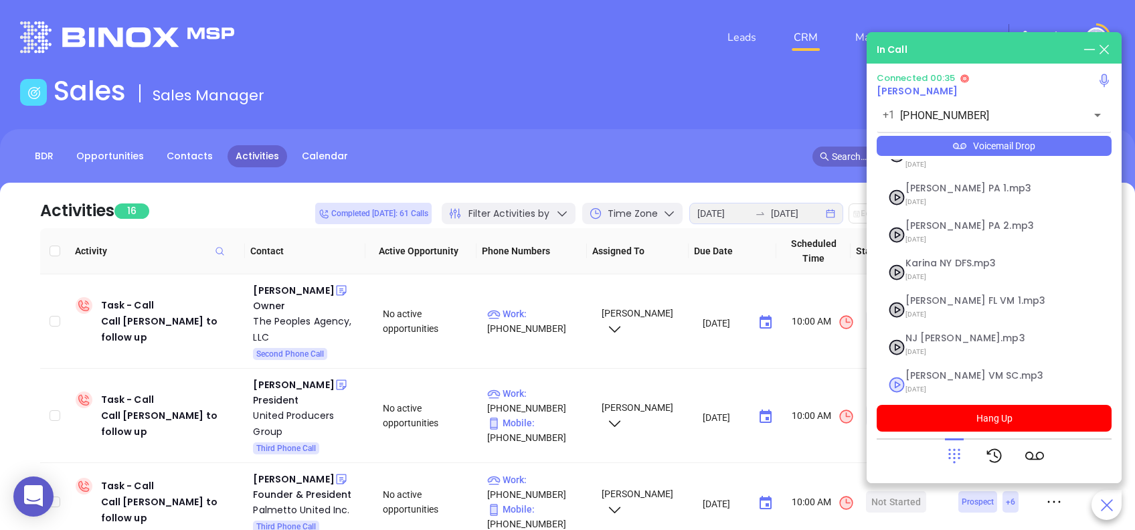
click at [949, 371] on span "Lucy VM SC.mp3" at bounding box center [977, 376] width 144 height 10
checkbox input "true"
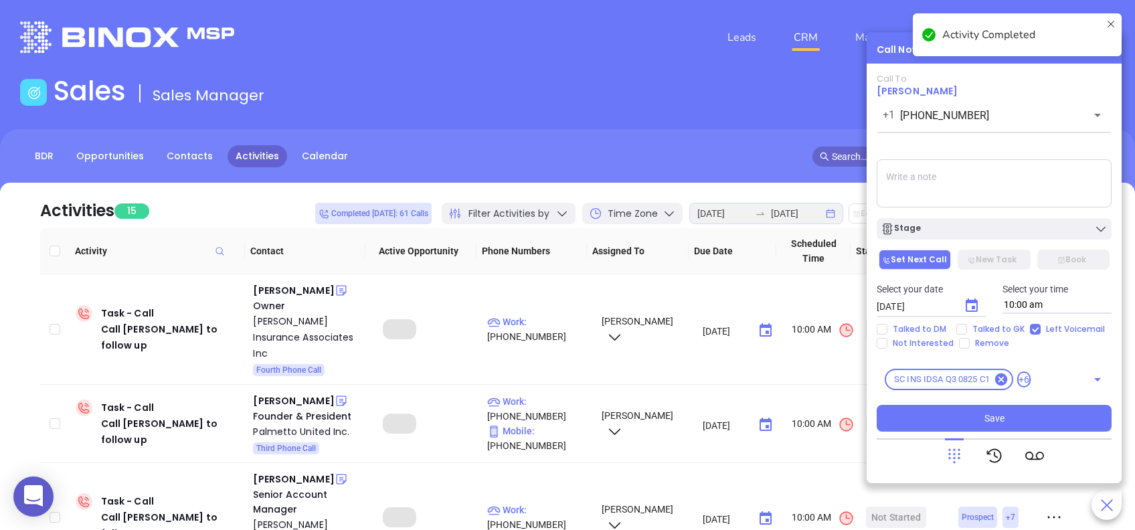
click at [1054, 230] on div "Stage" at bounding box center [993, 228] width 227 height 13
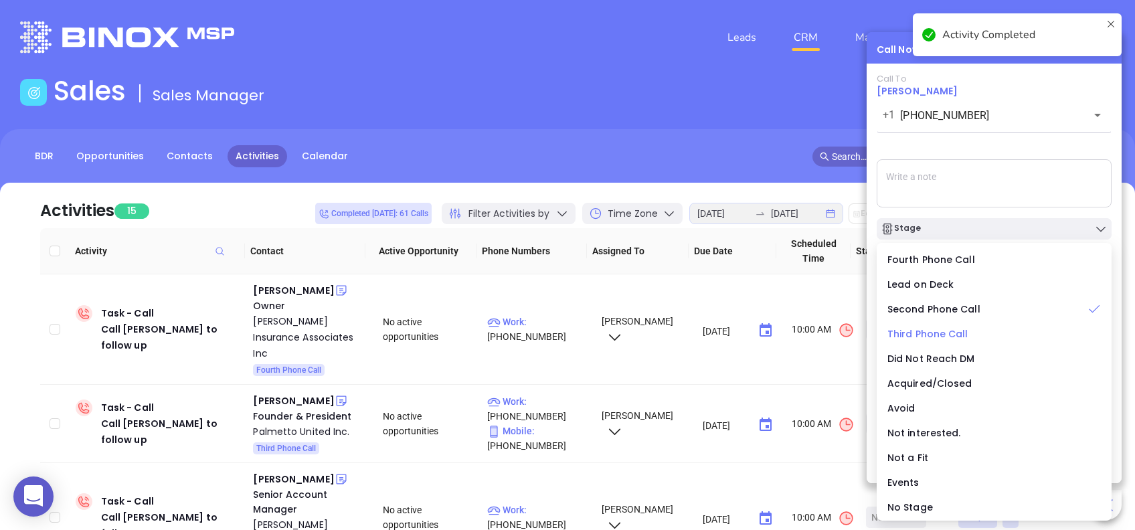
click at [930, 334] on span "Third Phone Call" at bounding box center [927, 333] width 81 height 13
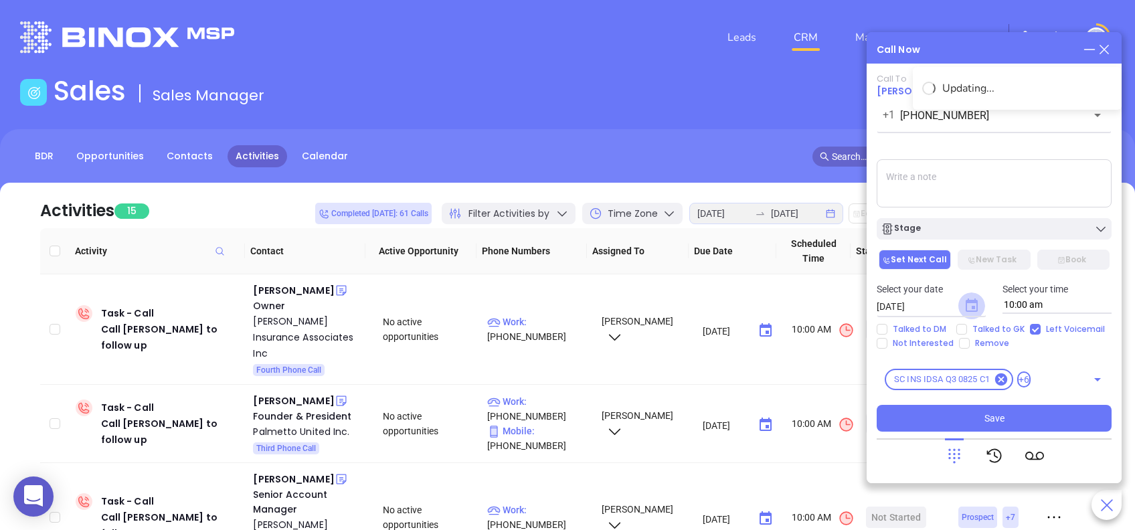
click at [974, 307] on icon "Choose date, selected date is Aug 28, 2025" at bounding box center [971, 304] width 12 height 13
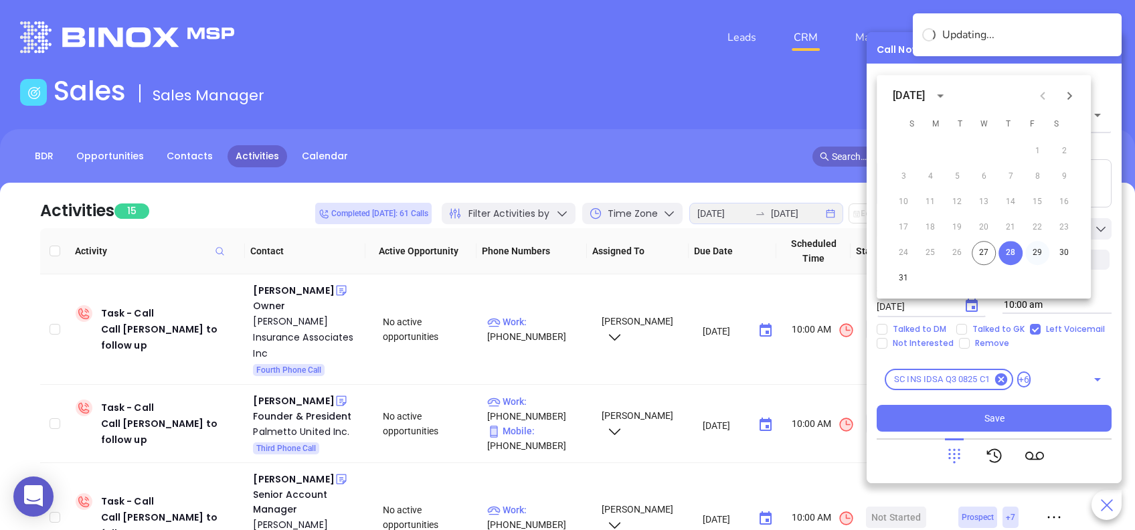
click at [1035, 255] on button "29" at bounding box center [1037, 253] width 24 height 24
type input "08/29/2025"
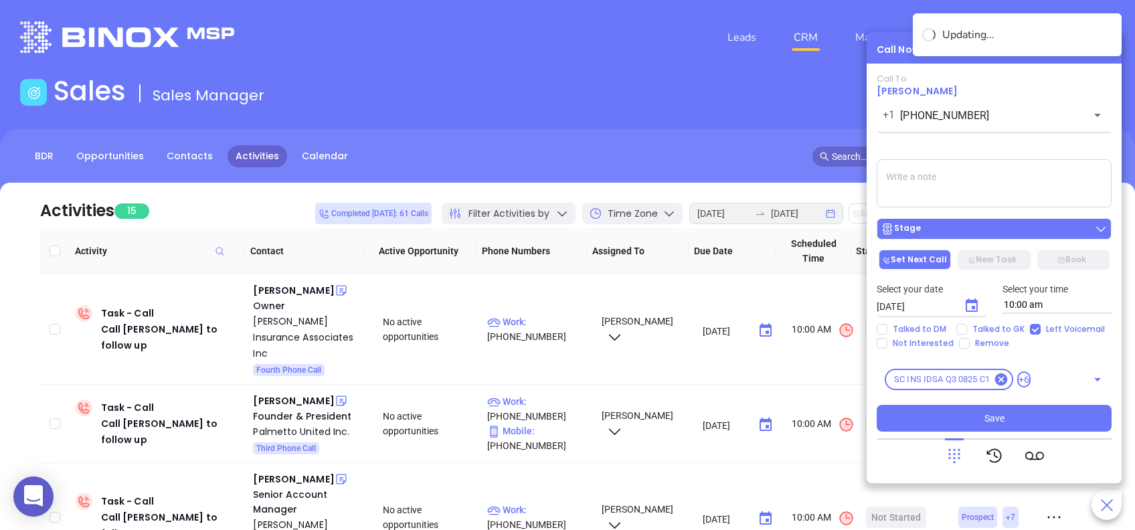
click at [1009, 223] on div "Stage" at bounding box center [993, 228] width 227 height 13
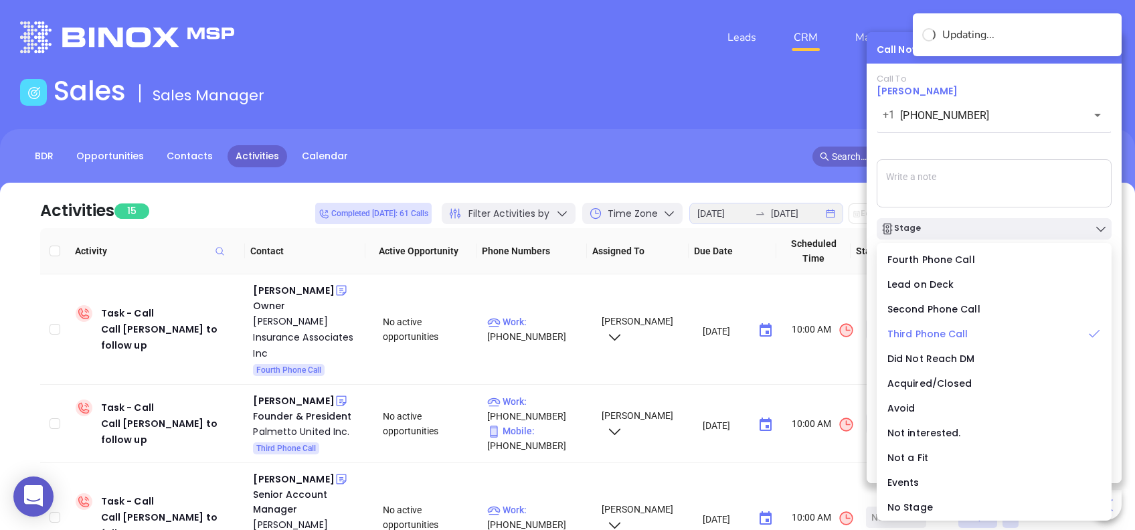
click at [930, 332] on span "Third Phone Call" at bounding box center [927, 333] width 81 height 13
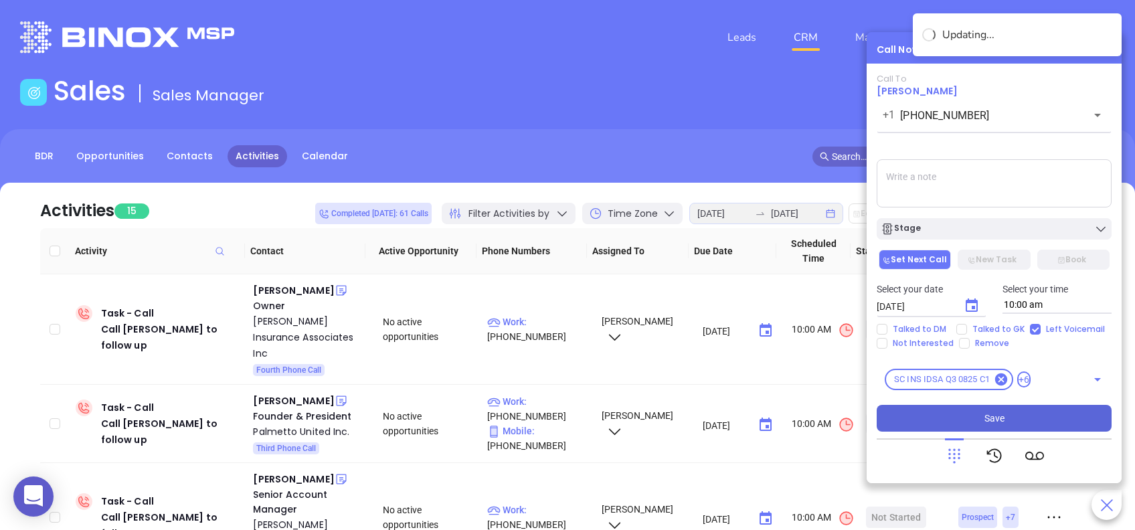
click at [1011, 420] on button "Save" at bounding box center [993, 418] width 235 height 27
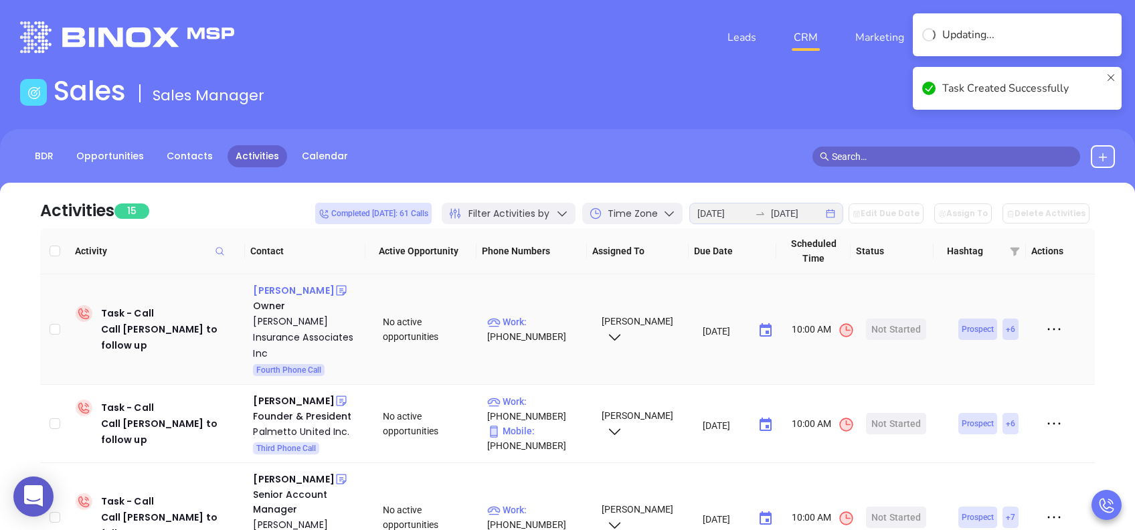
click at [281, 290] on div "Brad Davis" at bounding box center [293, 290] width 81 height 16
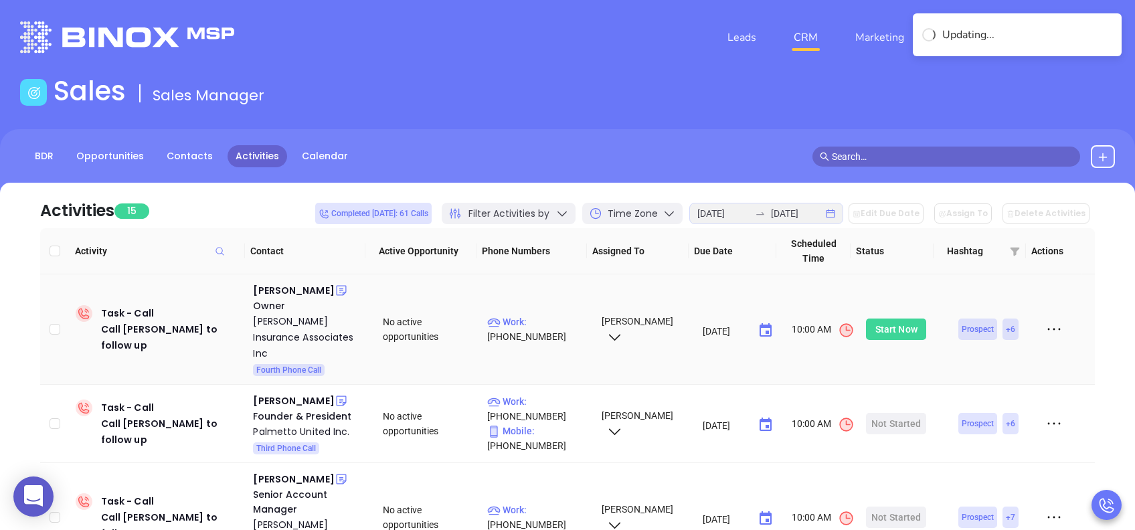
click at [914, 318] on div "Start Now" at bounding box center [896, 328] width 60 height 21
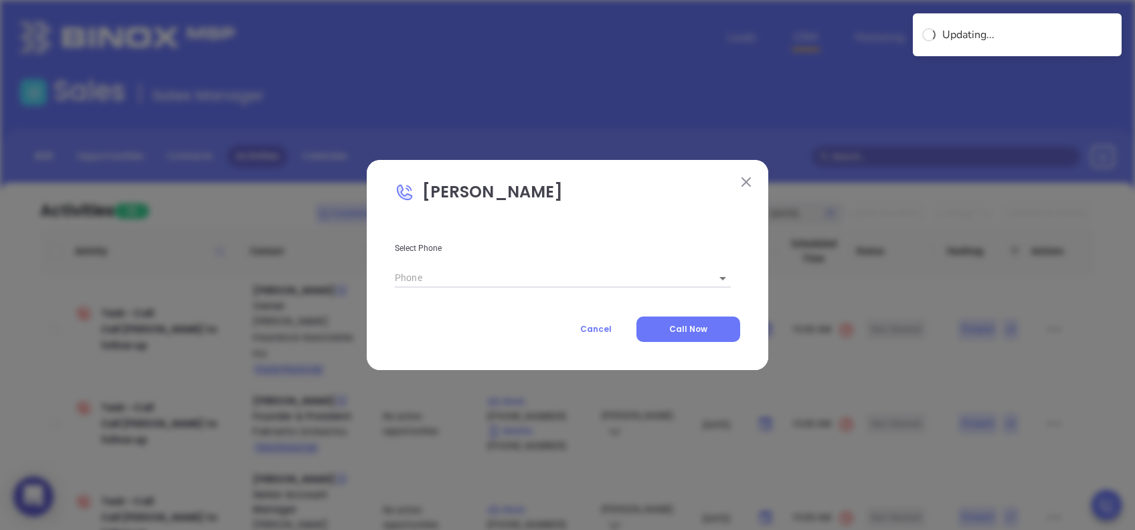
type input "(843) 213-0000"
type input "1"
click at [696, 322] on button "Call Now" at bounding box center [688, 328] width 104 height 25
type input "(843) 213-0000"
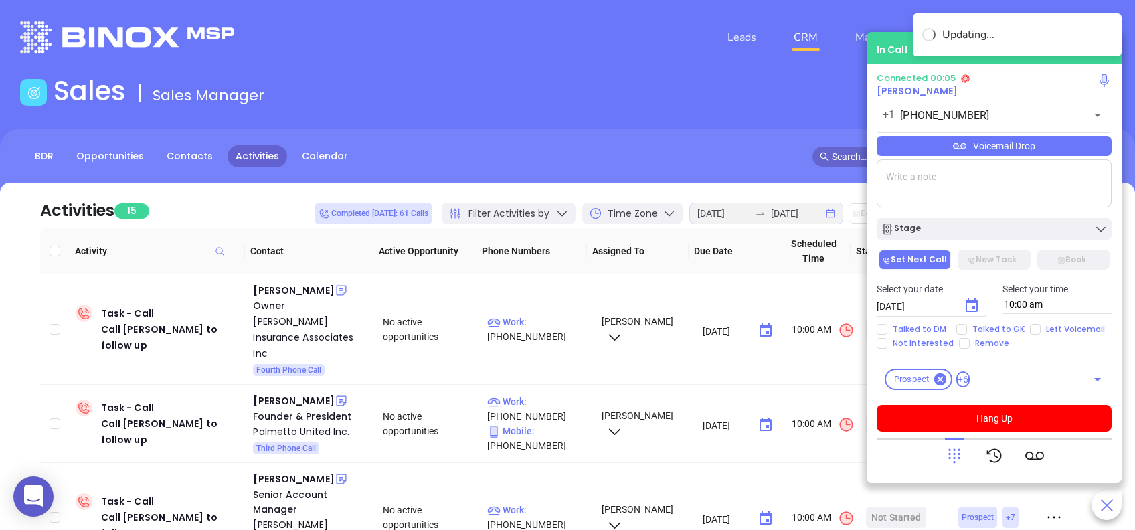
click at [947, 450] on icon at bounding box center [954, 455] width 19 height 19
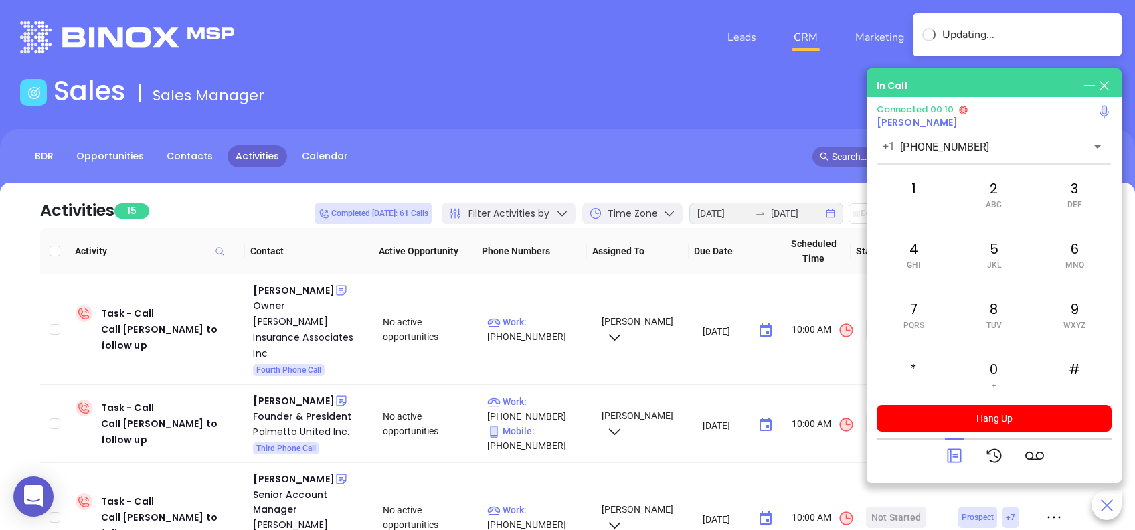
click at [947, 450] on icon at bounding box center [954, 456] width 14 height 14
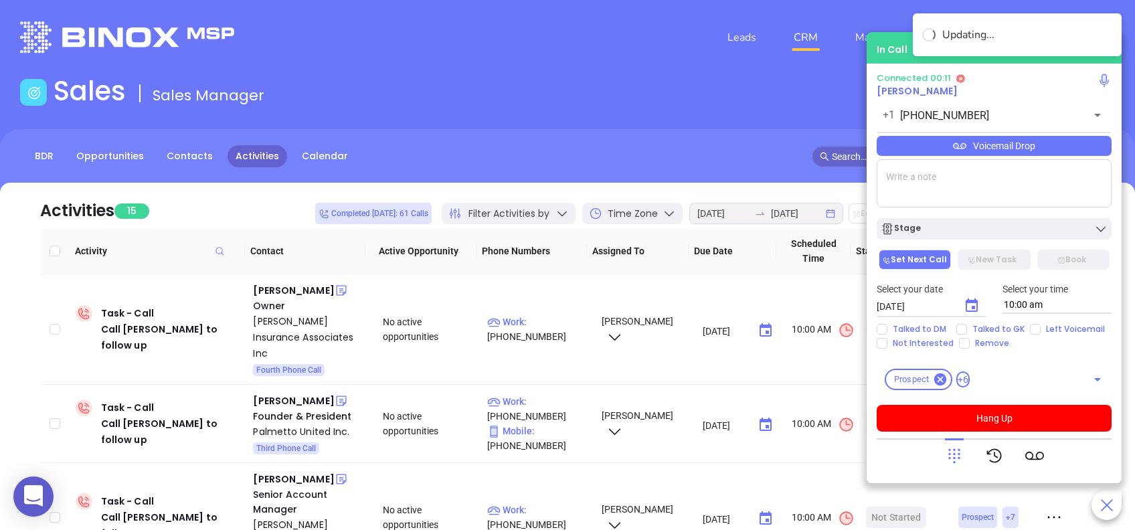
click at [1086, 153] on div "Voicemail Drop" at bounding box center [993, 146] width 235 height 20
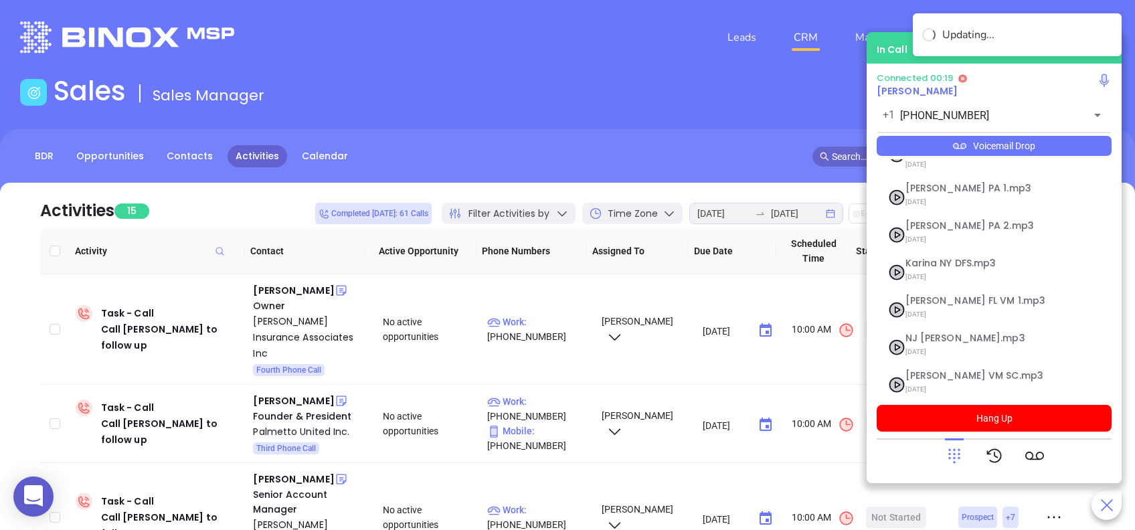
click at [955, 450] on icon at bounding box center [954, 455] width 19 height 19
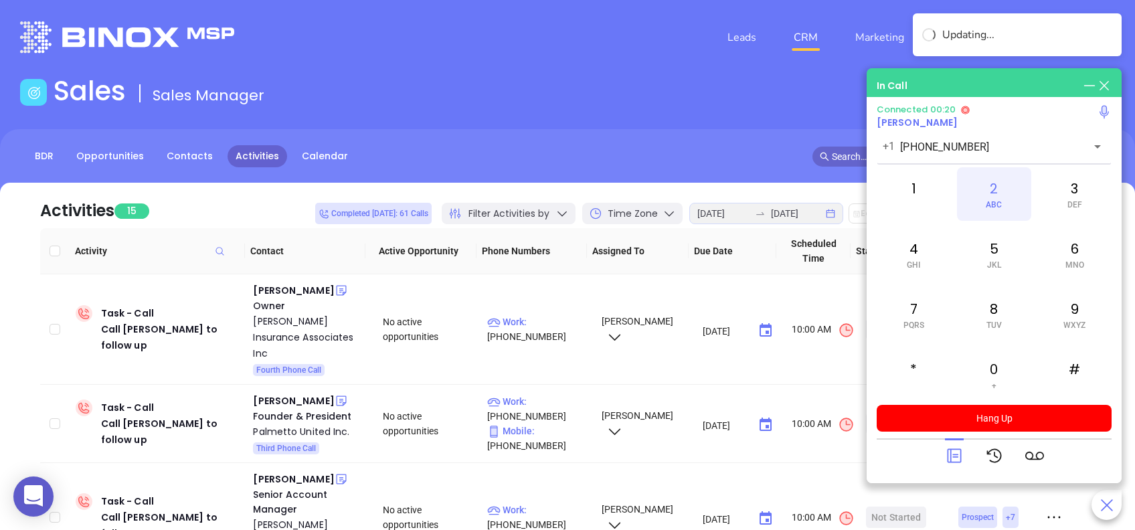
click at [998, 193] on div "2 ABC" at bounding box center [994, 194] width 74 height 54
click at [916, 201] on div "1" at bounding box center [913, 194] width 74 height 54
click at [952, 458] on icon at bounding box center [954, 455] width 19 height 19
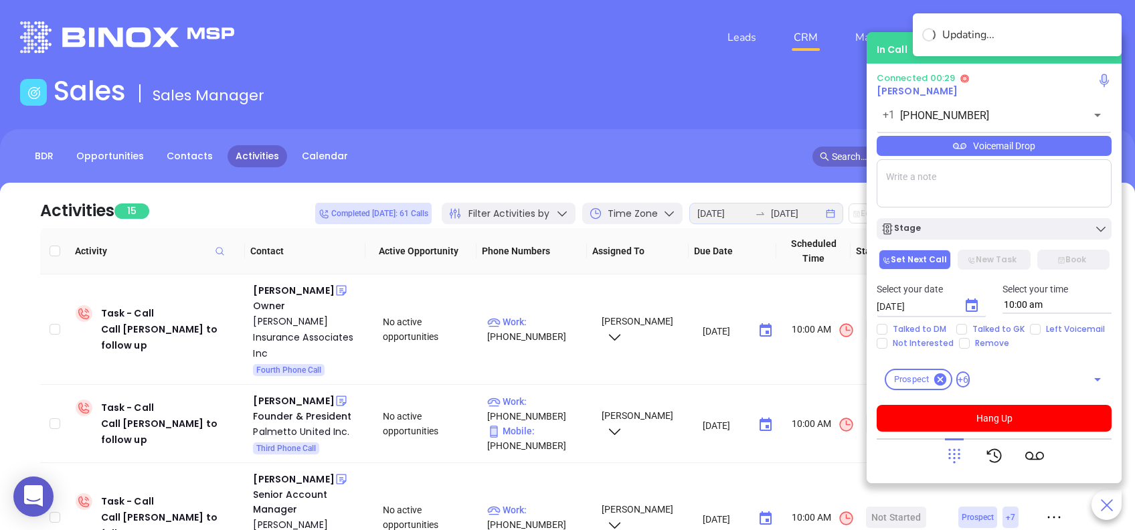
click at [1049, 146] on div "Voicemail Drop" at bounding box center [993, 146] width 235 height 20
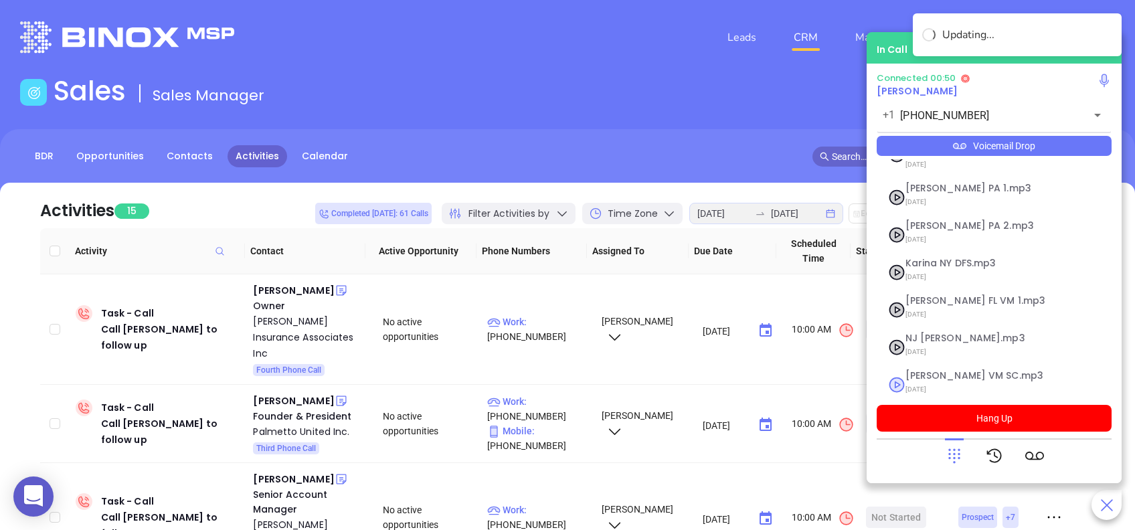
click at [947, 371] on span "Lucy VM SC.mp3" at bounding box center [977, 376] width 144 height 10
checkbox input "true"
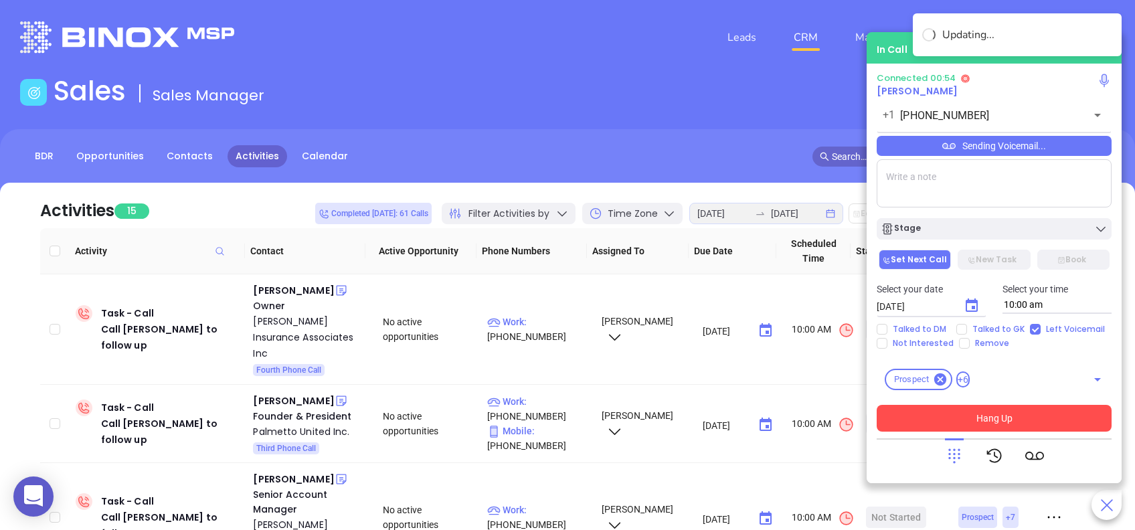
click at [1084, 414] on button "Hang Up" at bounding box center [993, 418] width 235 height 27
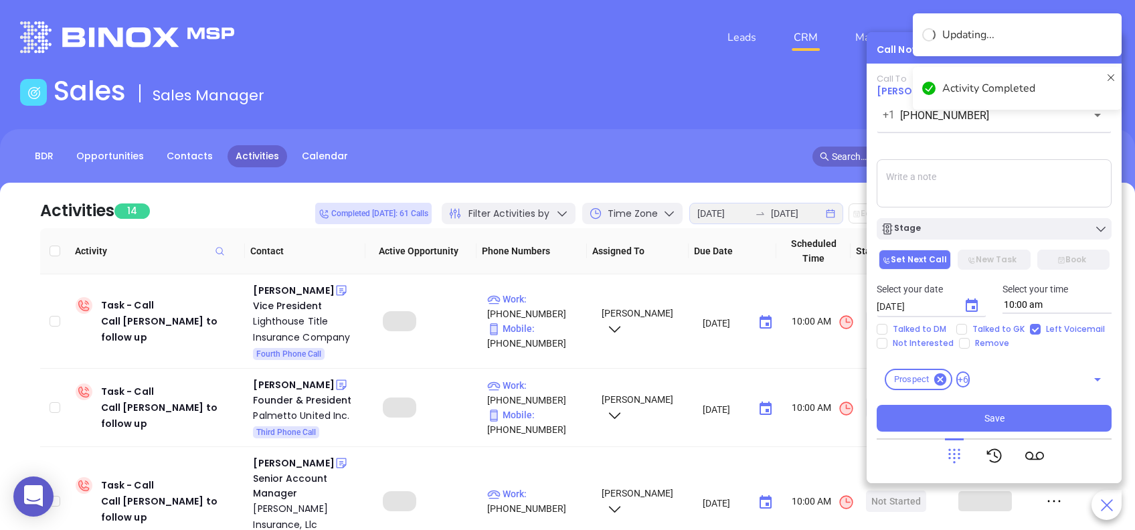
click at [1021, 229] on div "Stage" at bounding box center [993, 228] width 227 height 13
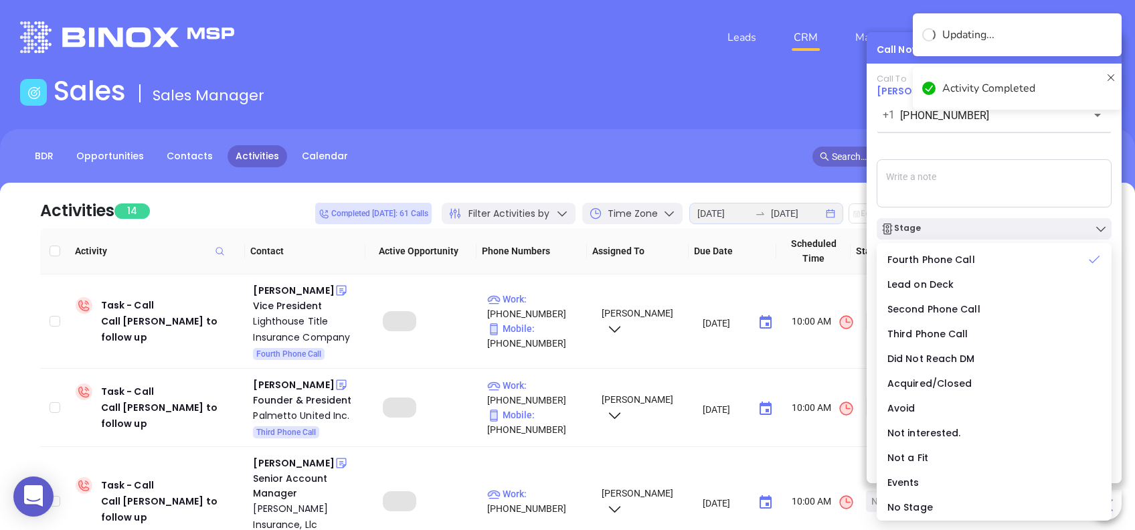
click at [975, 136] on div "Call To Brad Davis +1 (843) 213-0000 ​ Sending Voicemail... Stage Set Next Call…" at bounding box center [993, 253] width 235 height 358
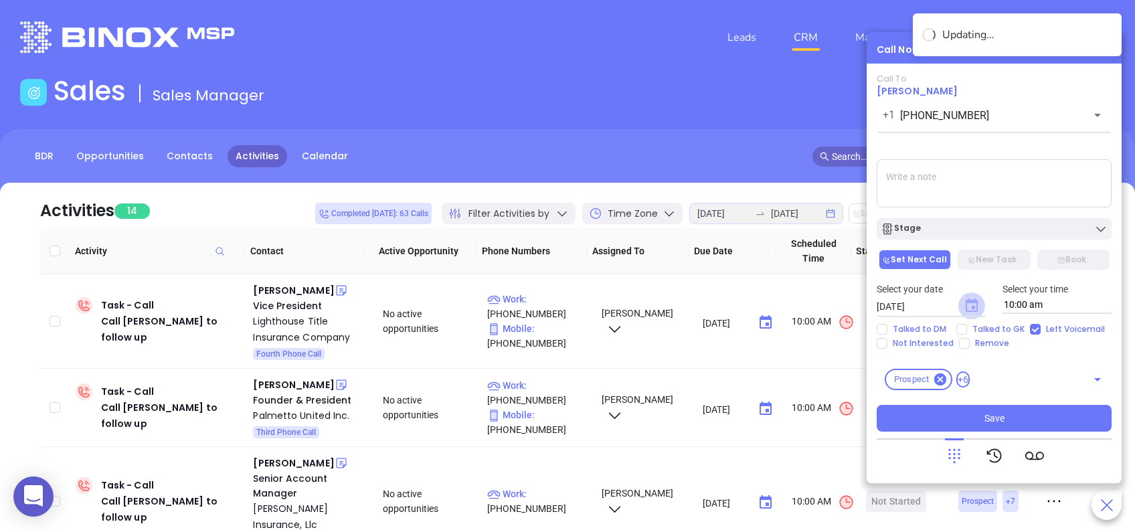
click at [966, 306] on icon "Choose date, selected date is Aug 28, 2025" at bounding box center [971, 304] width 12 height 13
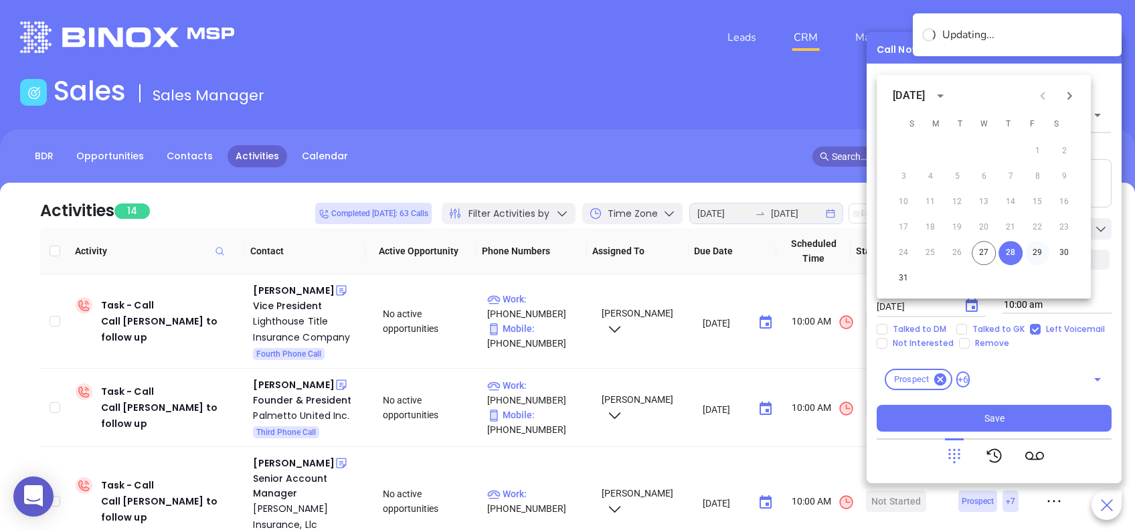
click at [1034, 250] on button "29" at bounding box center [1037, 253] width 24 height 24
type input "08/29/2025"
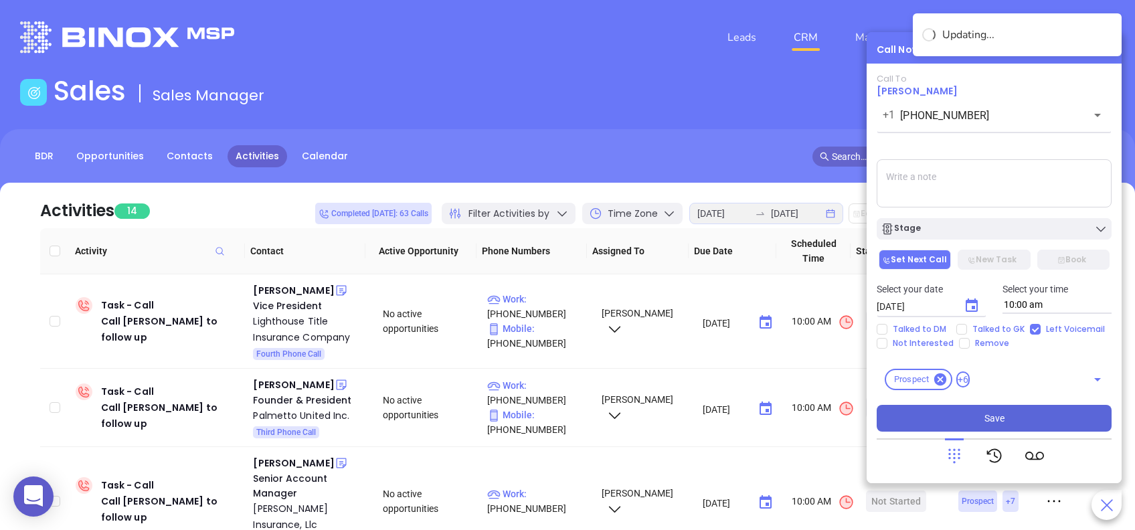
click at [1062, 418] on button "Save" at bounding box center [993, 418] width 235 height 27
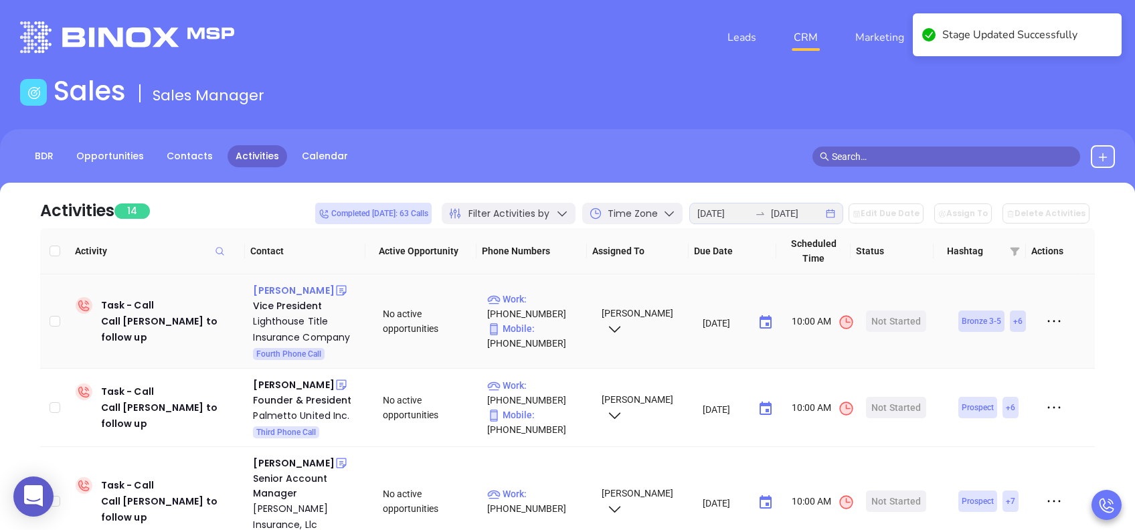
click at [310, 290] on div "Christopher Eassy" at bounding box center [293, 290] width 81 height 16
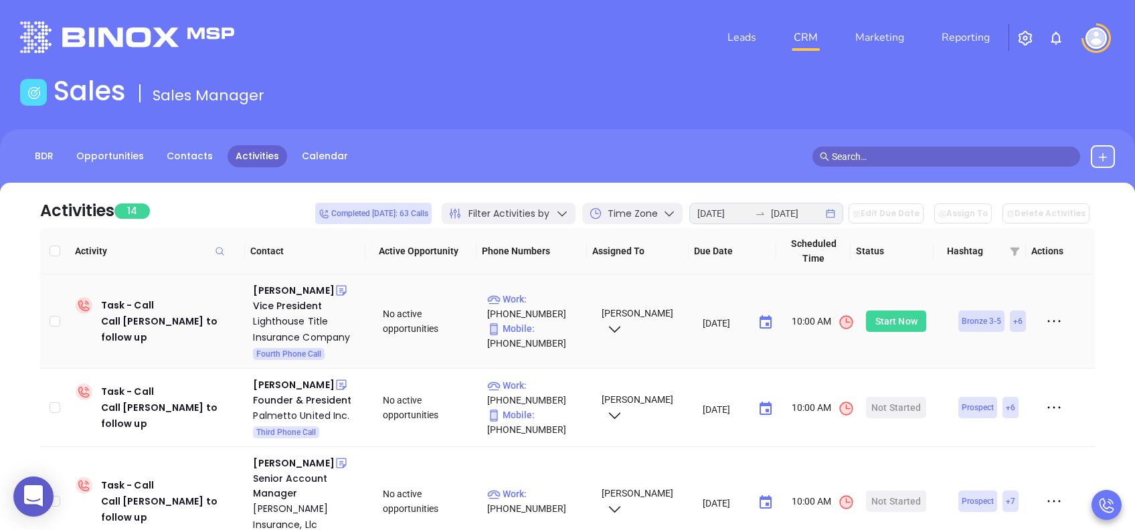
click at [891, 316] on div "Start Now" at bounding box center [896, 320] width 42 height 21
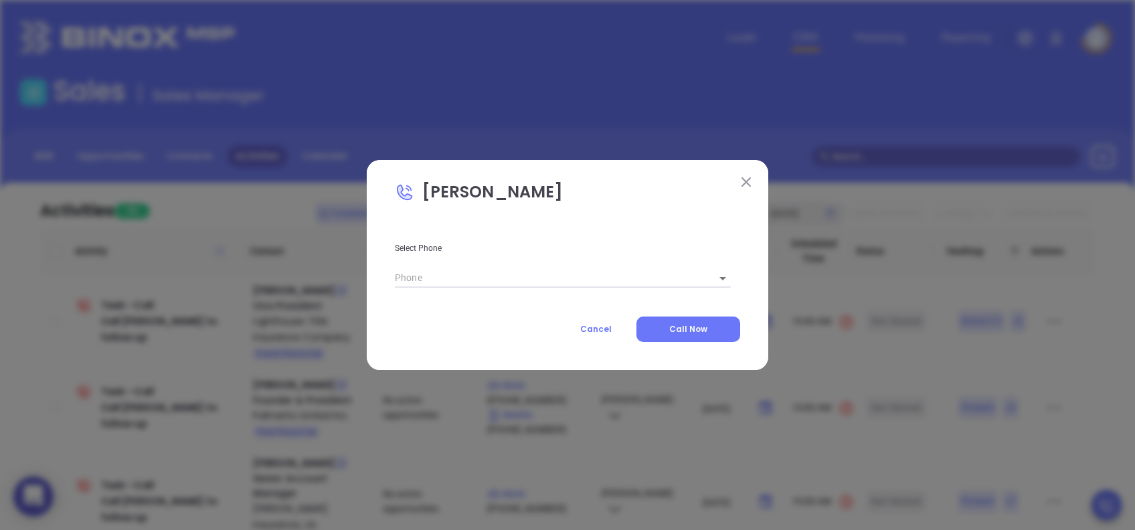
type input "(864) 448-0415"
type input "1"
click at [703, 326] on span "Call Now" at bounding box center [688, 328] width 38 height 11
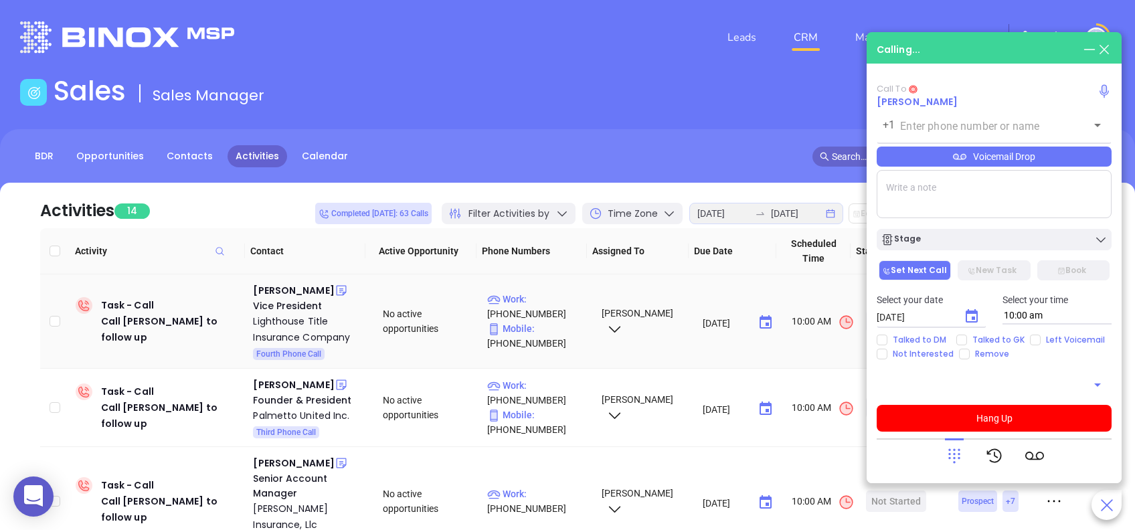
type input "(864) 448-0415"
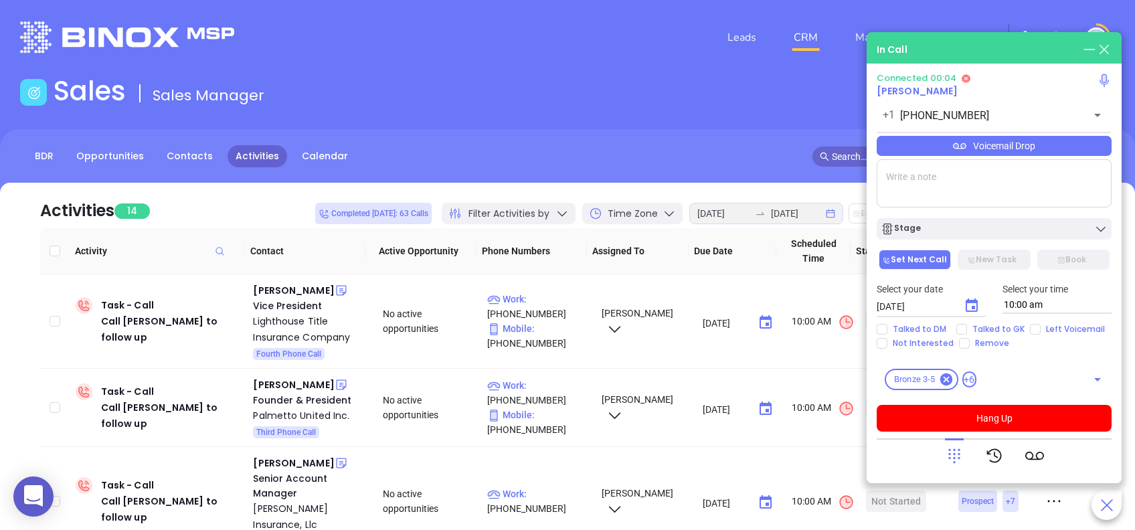
click at [1072, 146] on div "Voicemail Drop" at bounding box center [993, 146] width 235 height 20
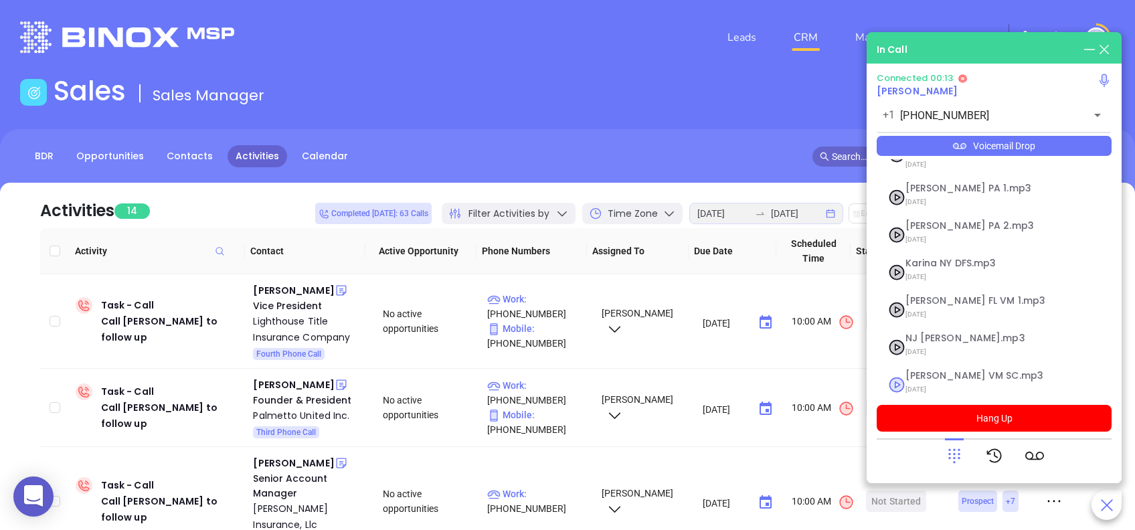
click at [937, 371] on span "Lucy VM SC.mp3" at bounding box center [977, 376] width 144 height 10
checkbox input "true"
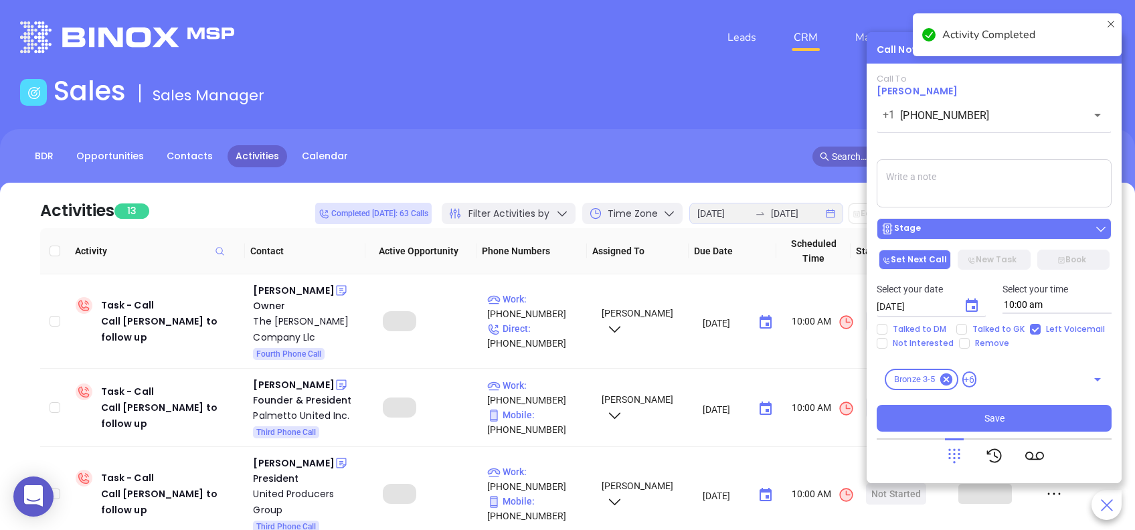
click at [1002, 236] on button "Stage" at bounding box center [993, 228] width 235 height 21
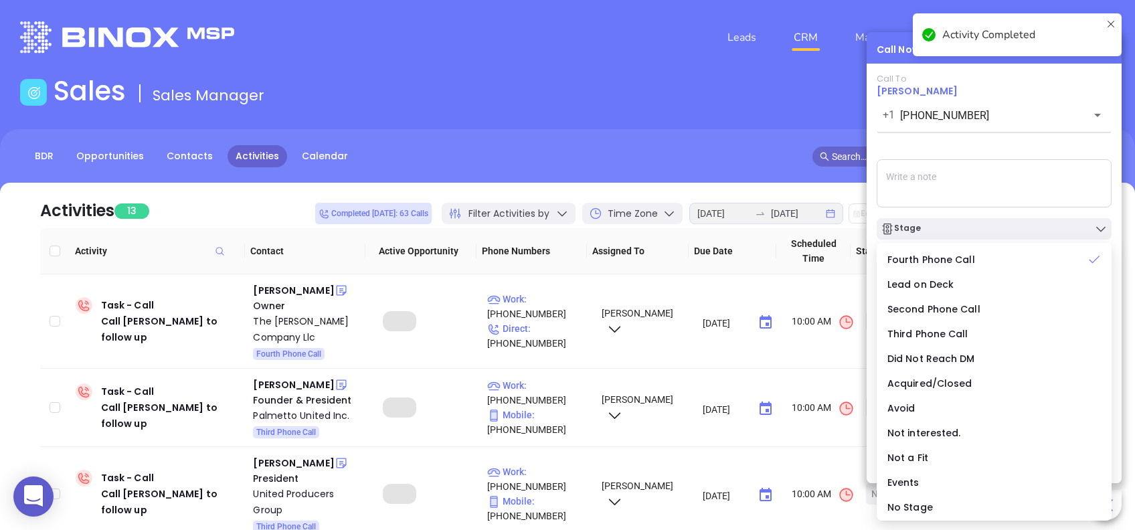
click at [1005, 146] on div "Call To Christopher Eassy +1 (864) 448-0415 ​ Voicemail Drop Stage Set Next Cal…" at bounding box center [993, 253] width 235 height 358
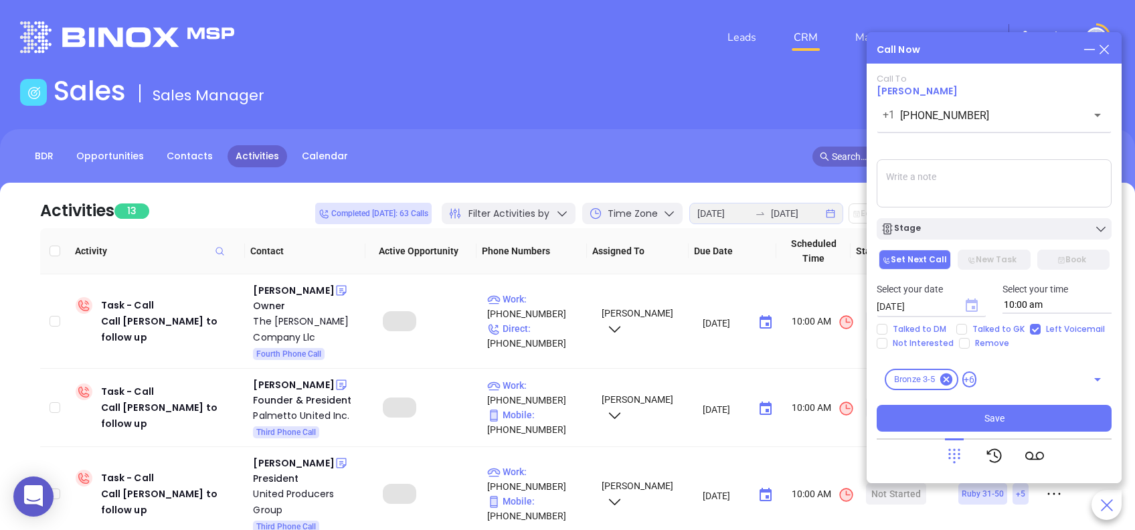
click at [971, 307] on icon "Choose date, selected date is Aug 28, 2025" at bounding box center [971, 304] width 12 height 13
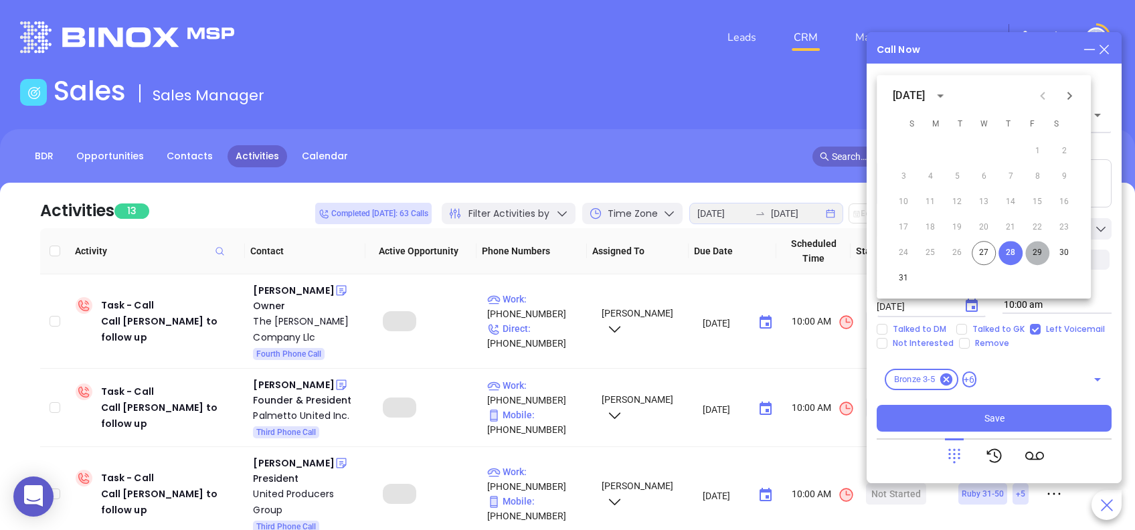
click at [1033, 242] on button "29" at bounding box center [1037, 253] width 24 height 24
type input "08/29/2025"
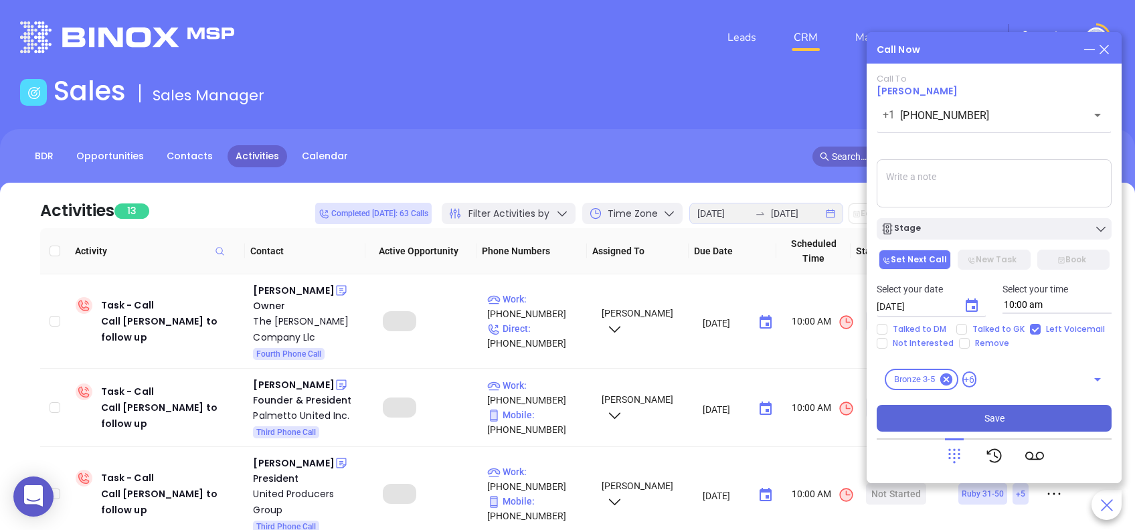
click at [1009, 414] on button "Save" at bounding box center [993, 418] width 235 height 27
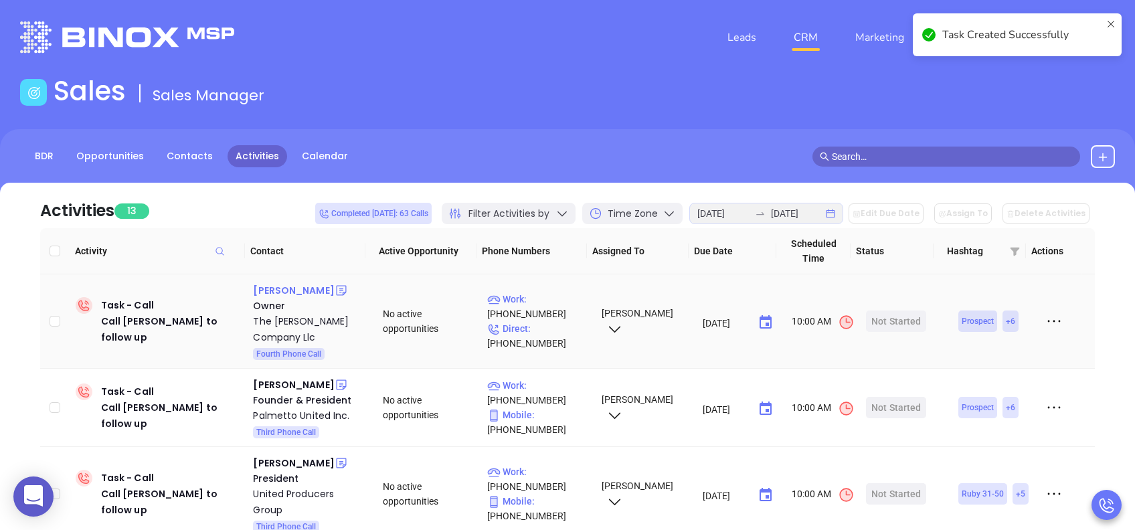
click at [287, 290] on div "Bill Beattie" at bounding box center [293, 290] width 81 height 16
click at [903, 320] on div "Start Now" at bounding box center [896, 320] width 42 height 21
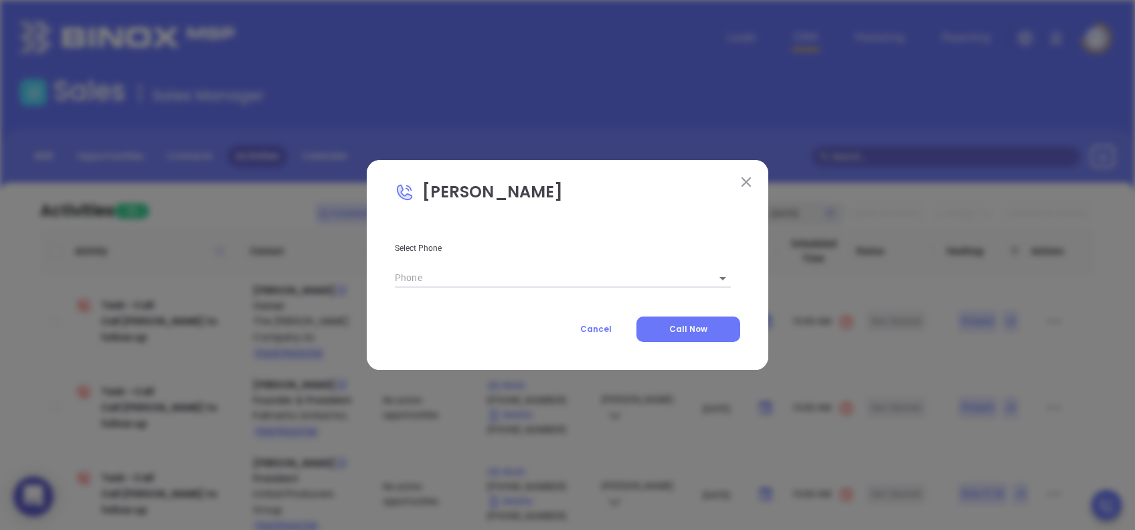
click at [717, 273] on body "0 Leads CRM Marketing Reporting Financial Leads Leads Sales Sales Manager BDR O…" at bounding box center [567, 265] width 1135 height 530
click at [717, 273] on ul at bounding box center [717, 274] width 27 height 11
click at [750, 177] on div at bounding box center [567, 265] width 1135 height 530
click at [716, 282] on body "0 Leads CRM Marketing Reporting Financial Leads Leads Sales Sales Manager BDR O…" at bounding box center [567, 265] width 1135 height 530
drag, startPoint x: 716, startPoint y: 278, endPoint x: 721, endPoint y: 270, distance: 9.1
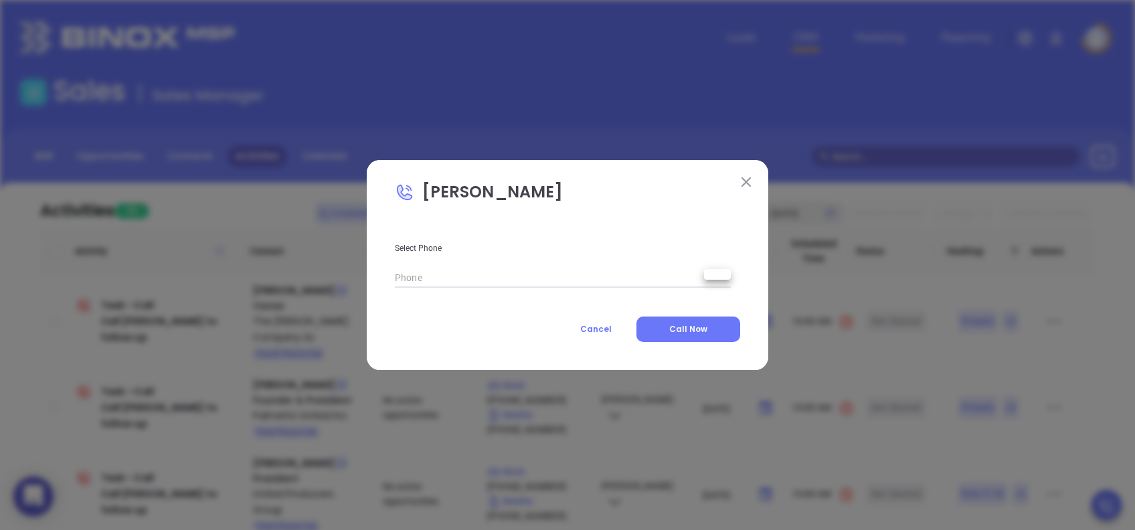
click at [716, 278] on ul at bounding box center [717, 274] width 27 height 11
click at [741, 186] on div at bounding box center [567, 265] width 1135 height 530
click at [749, 180] on img at bounding box center [745, 181] width 9 height 9
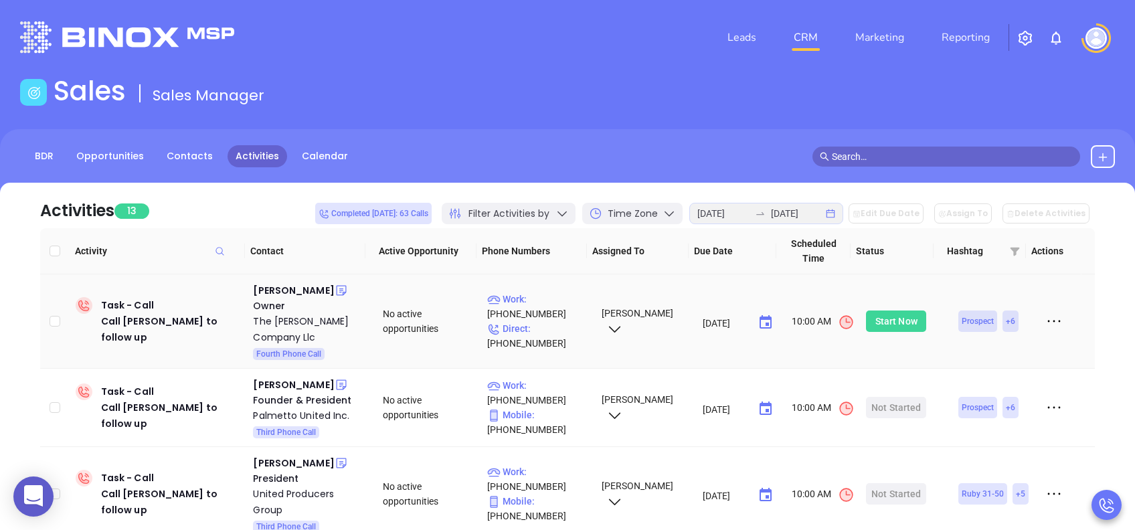
click at [882, 323] on div "Start Now" at bounding box center [896, 320] width 42 height 21
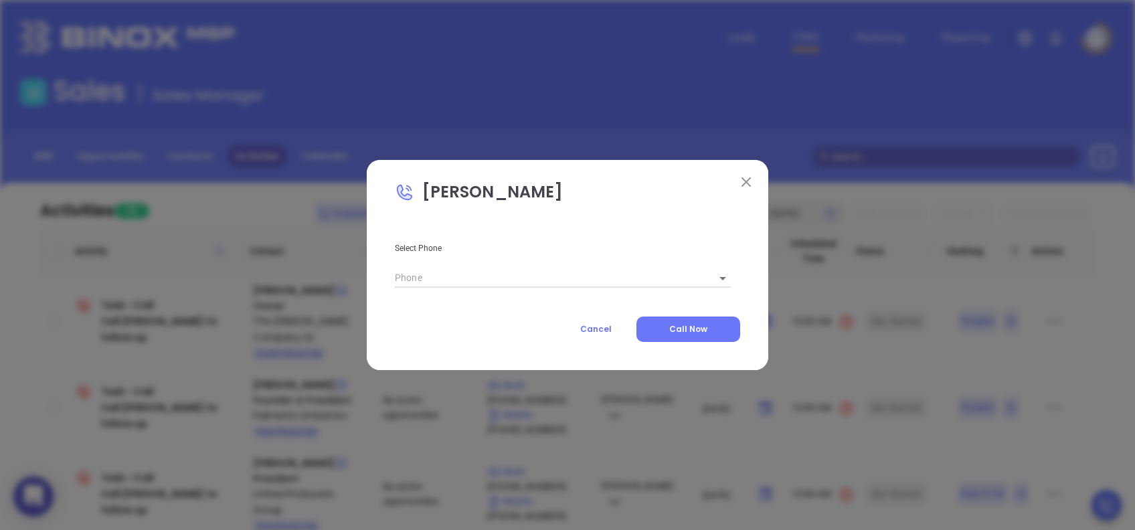
type input "(864) 271-8080"
type input "1"
click at [690, 332] on span "Call Now" at bounding box center [688, 328] width 38 height 11
type input "(864) 271-8080"
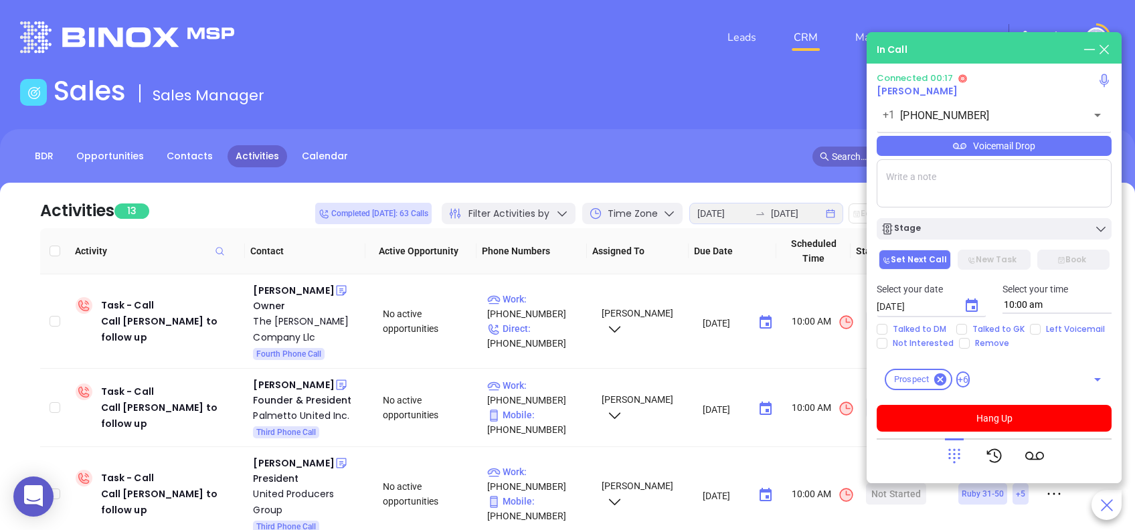
click at [1074, 150] on div "Voicemail Drop" at bounding box center [993, 146] width 235 height 20
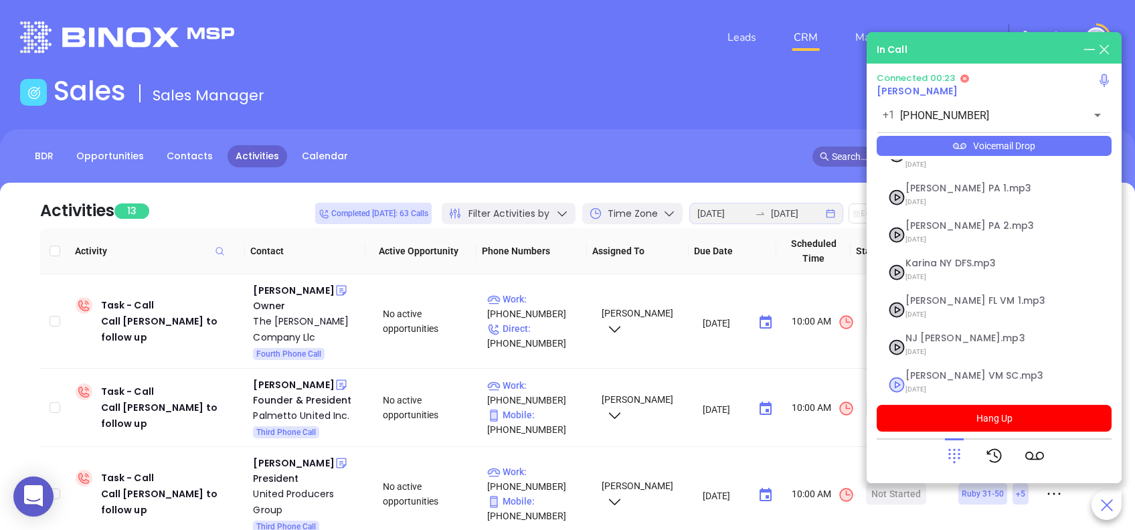
click at [933, 371] on span "Lucy VM SC.mp3" at bounding box center [977, 376] width 144 height 10
checkbox input "true"
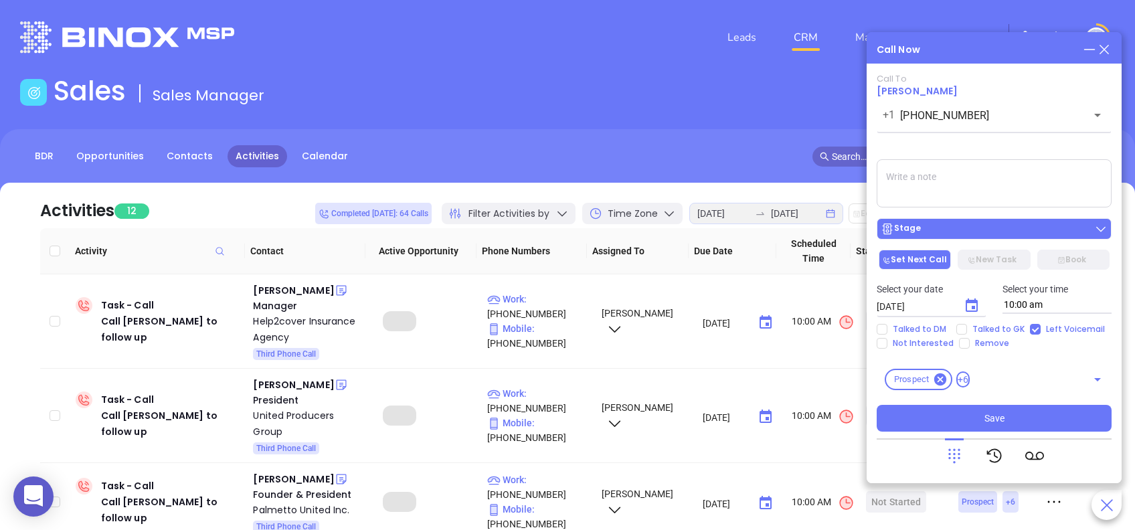
click at [981, 230] on div "Stage" at bounding box center [993, 228] width 227 height 13
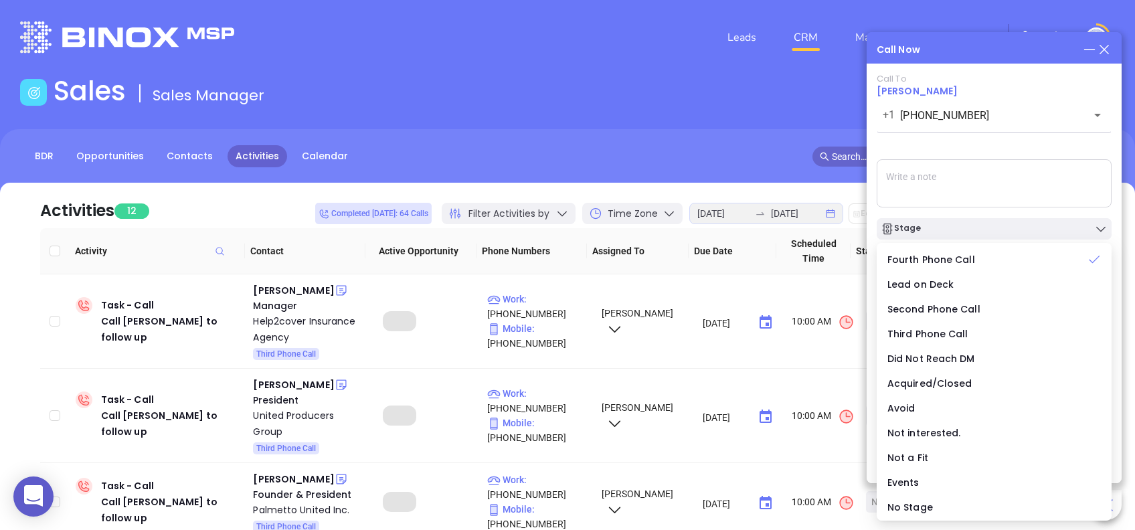
click at [981, 156] on div "Call To Bill Beattie +1 (864) 271-8080 ​ Voicemail Drop Stage Set Next Call New…" at bounding box center [993, 253] width 235 height 358
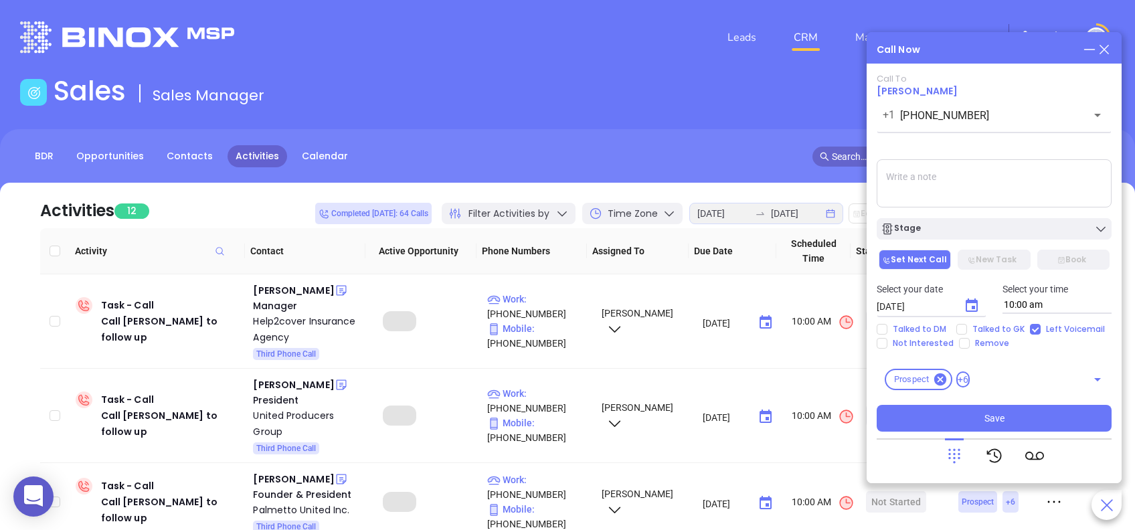
click at [977, 308] on icon "Choose date, selected date is Aug 28, 2025" at bounding box center [971, 306] width 16 height 16
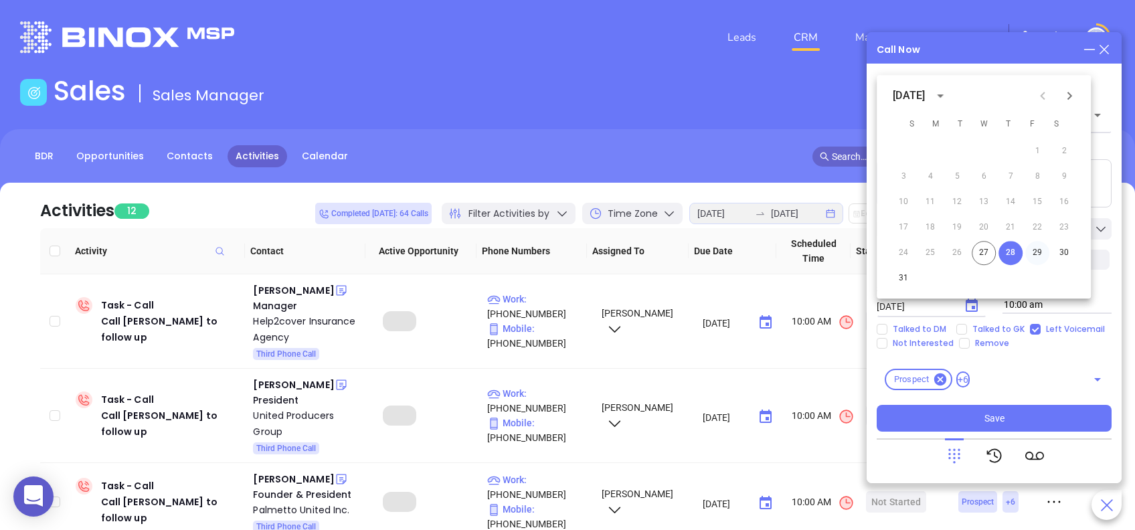
click at [1040, 252] on button "29" at bounding box center [1037, 253] width 24 height 24
type input "08/29/2025"
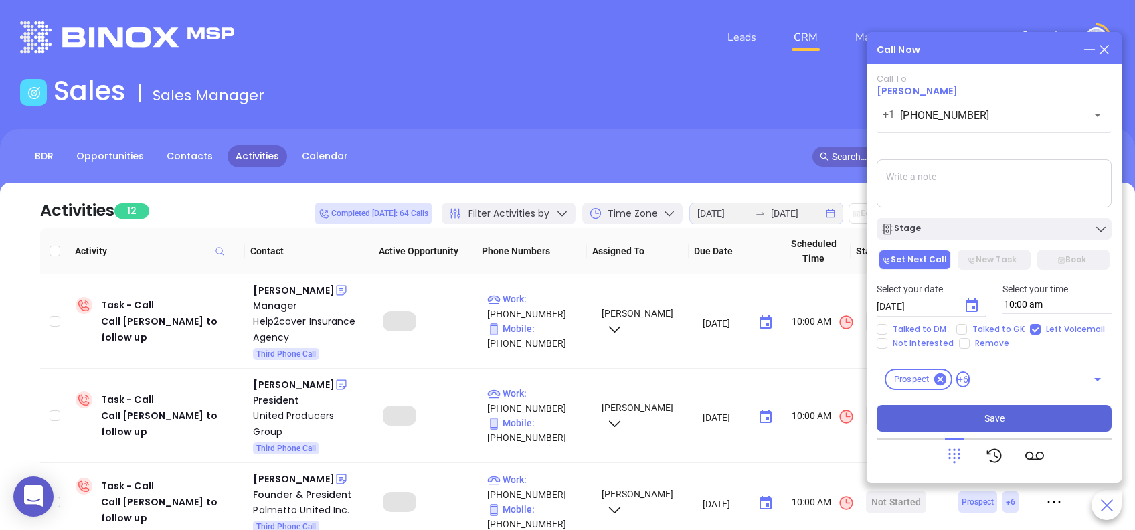
click at [1038, 417] on button "Save" at bounding box center [993, 418] width 235 height 27
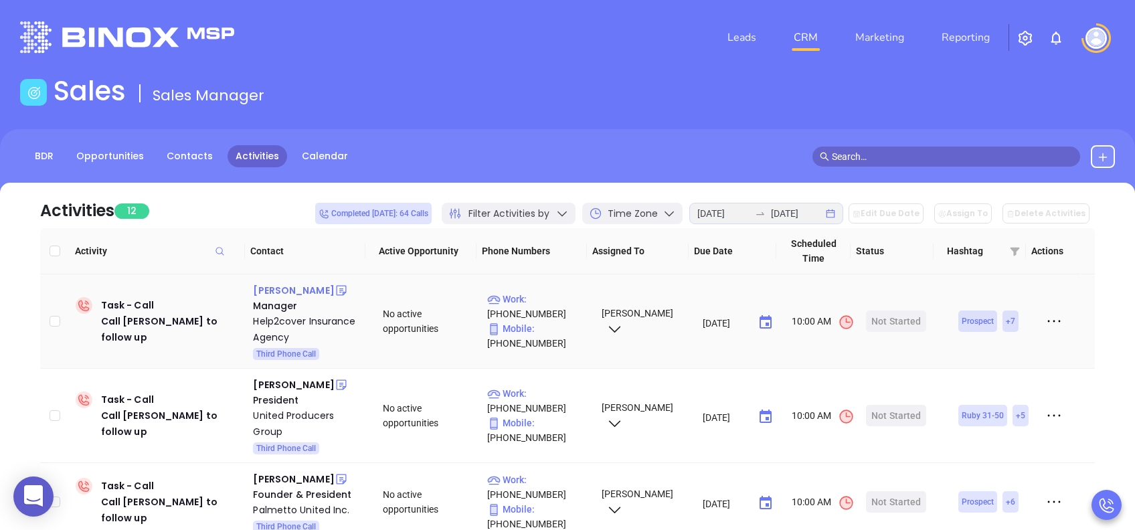
click at [288, 294] on div "Freddie Brown" at bounding box center [293, 290] width 81 height 16
click at [892, 322] on div "Start Now" at bounding box center [896, 320] width 42 height 21
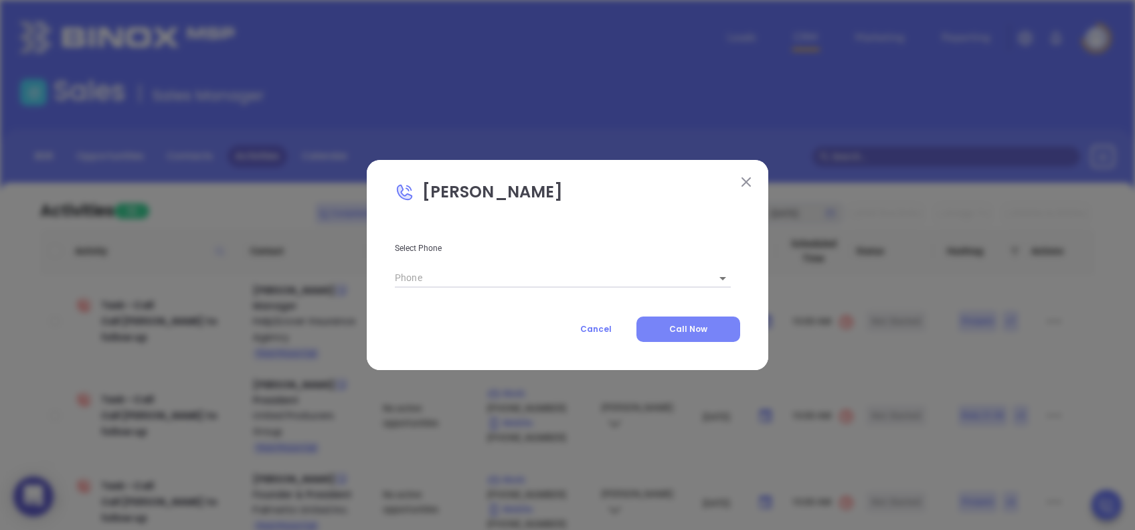
type input "(843) 596-9988"
type input "1"
click at [696, 336] on button "Call Now" at bounding box center [688, 328] width 104 height 25
type input "(843) 596-9988"
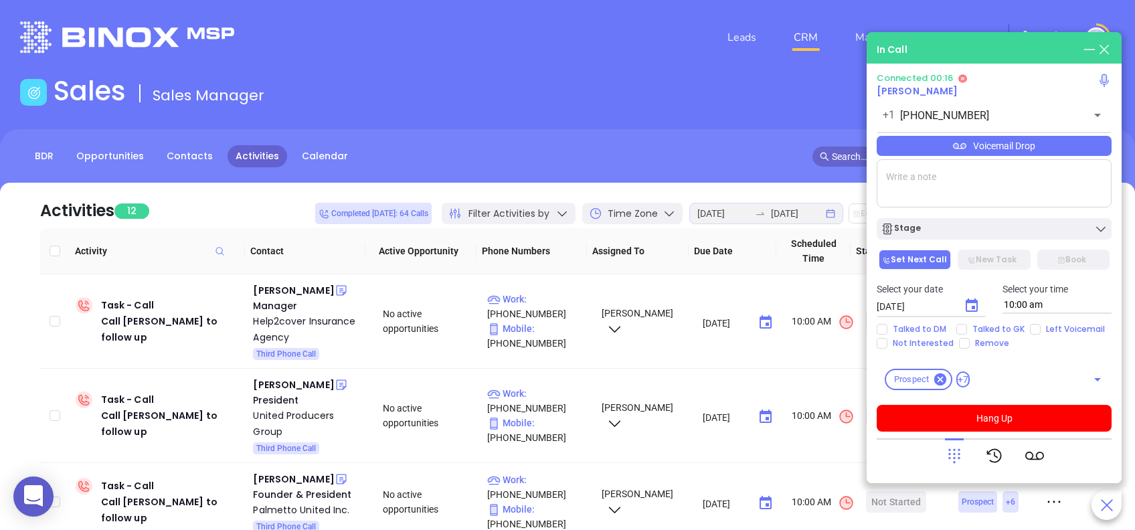
click at [1005, 140] on div "Voicemail Drop" at bounding box center [993, 146] width 235 height 20
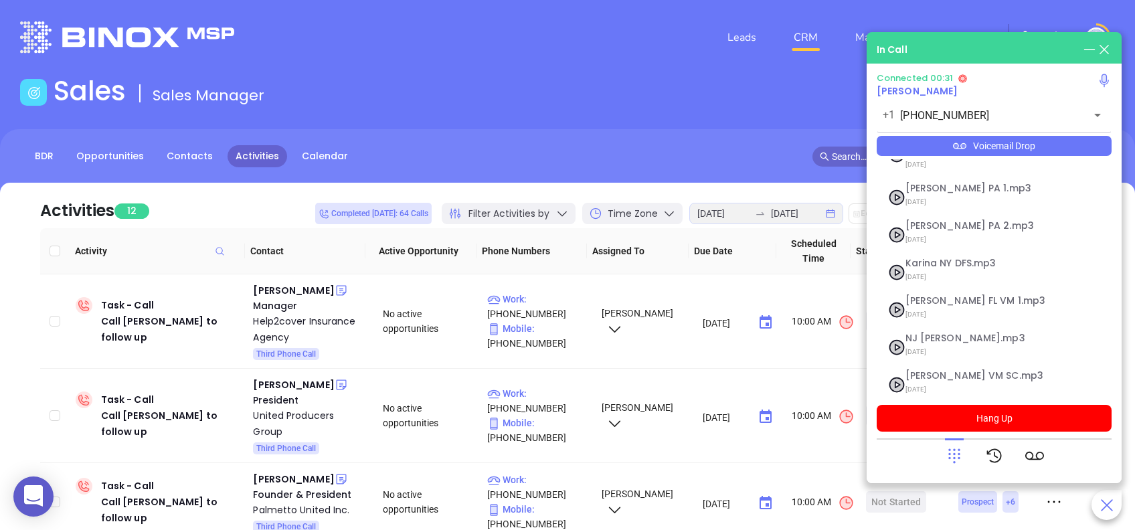
click at [952, 457] on icon at bounding box center [954, 455] width 19 height 19
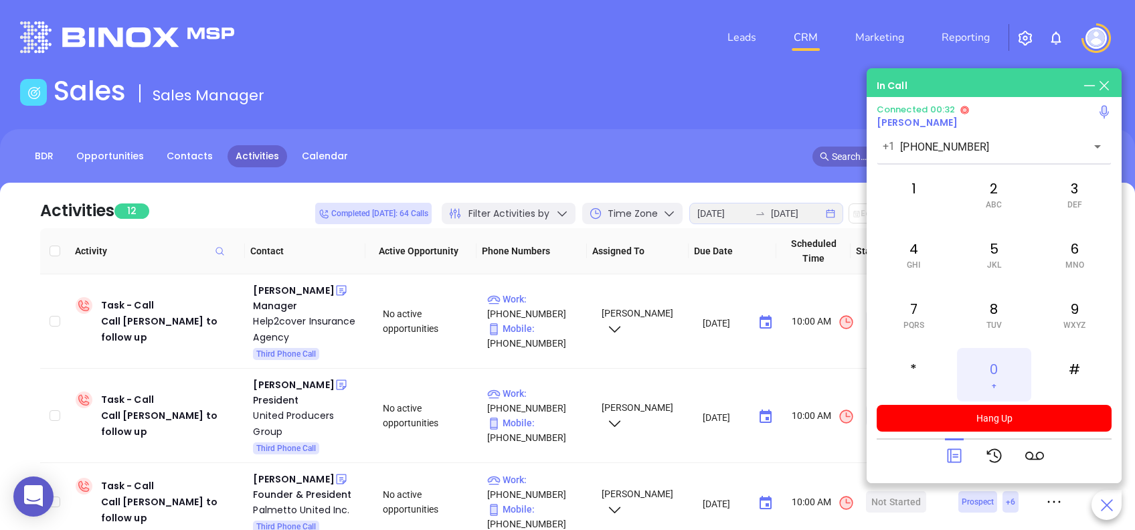
click at [1001, 378] on div "0 +" at bounding box center [994, 375] width 74 height 54
click at [954, 463] on icon at bounding box center [954, 455] width 19 height 19
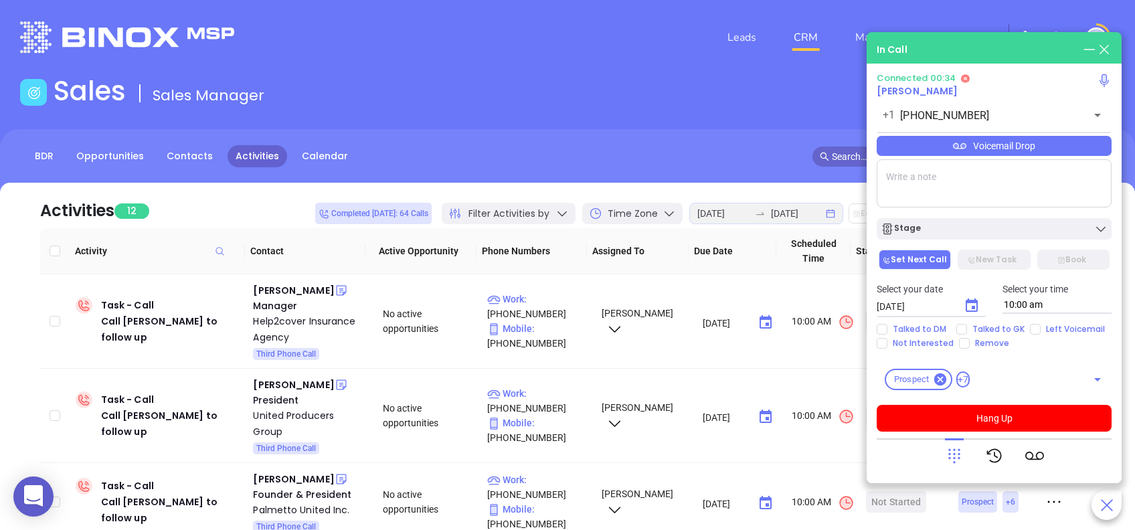
click at [1082, 152] on div "Voicemail Drop" at bounding box center [993, 146] width 235 height 20
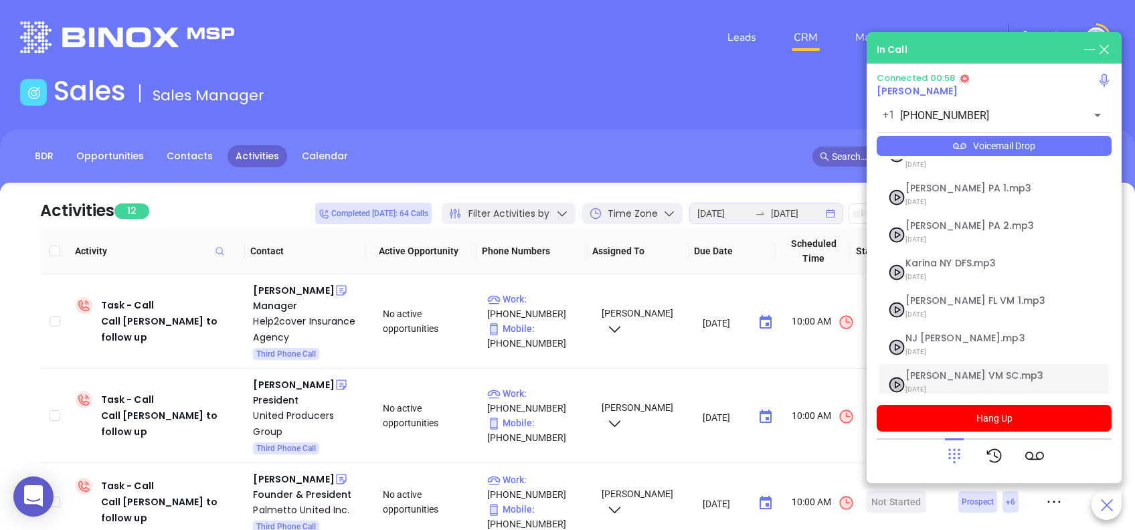
click at [937, 371] on span "Lucy VM SC.mp3" at bounding box center [977, 376] width 144 height 10
checkbox input "true"
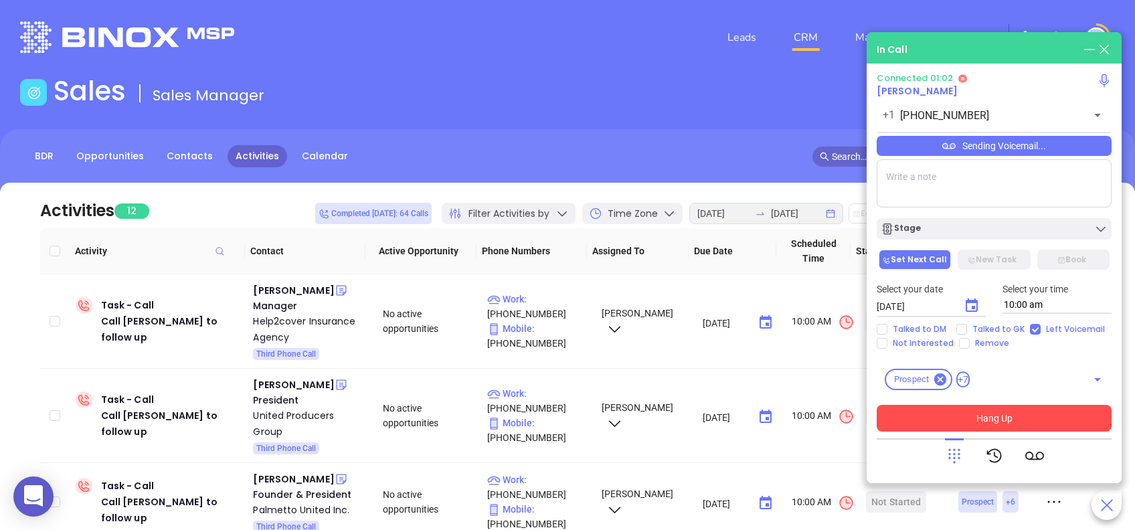
click at [1064, 416] on button "Hang Up" at bounding box center [993, 418] width 235 height 27
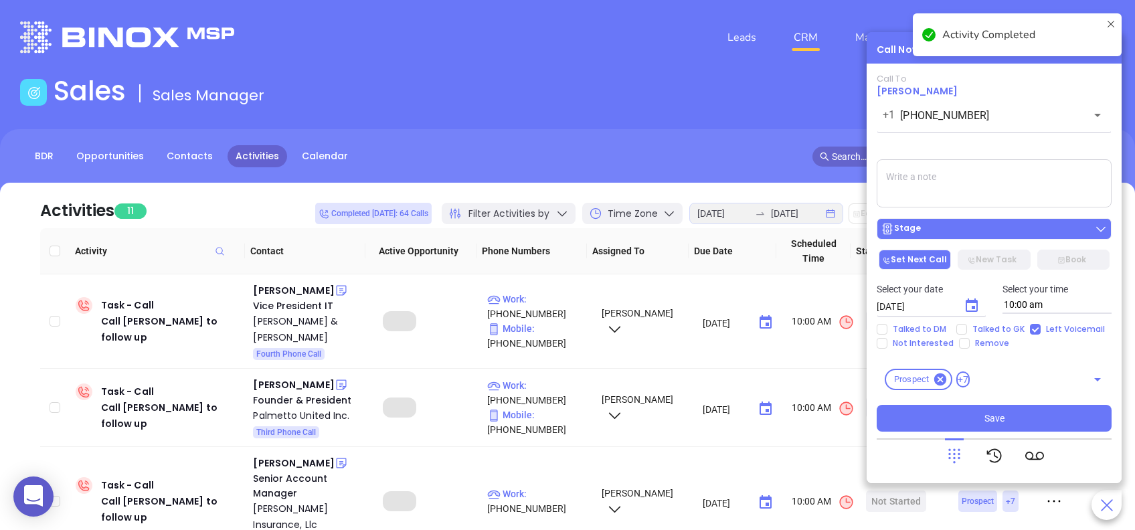
click at [1032, 233] on div "Stage" at bounding box center [993, 228] width 227 height 13
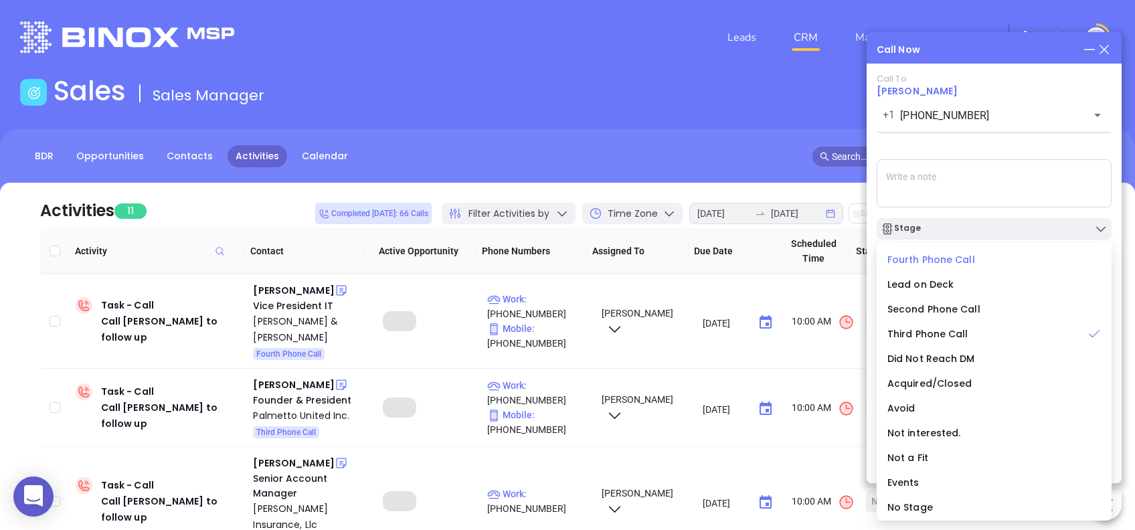
click at [941, 255] on span "Fourth Phone Call" at bounding box center [931, 259] width 88 height 13
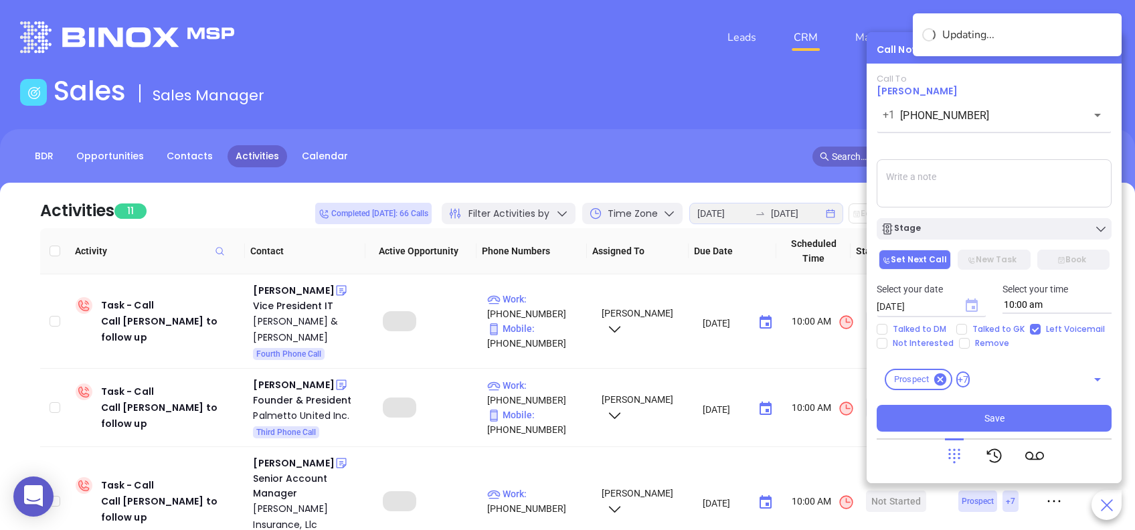
click at [973, 300] on icon "Choose date, selected date is Aug 28, 2025" at bounding box center [971, 304] width 12 height 13
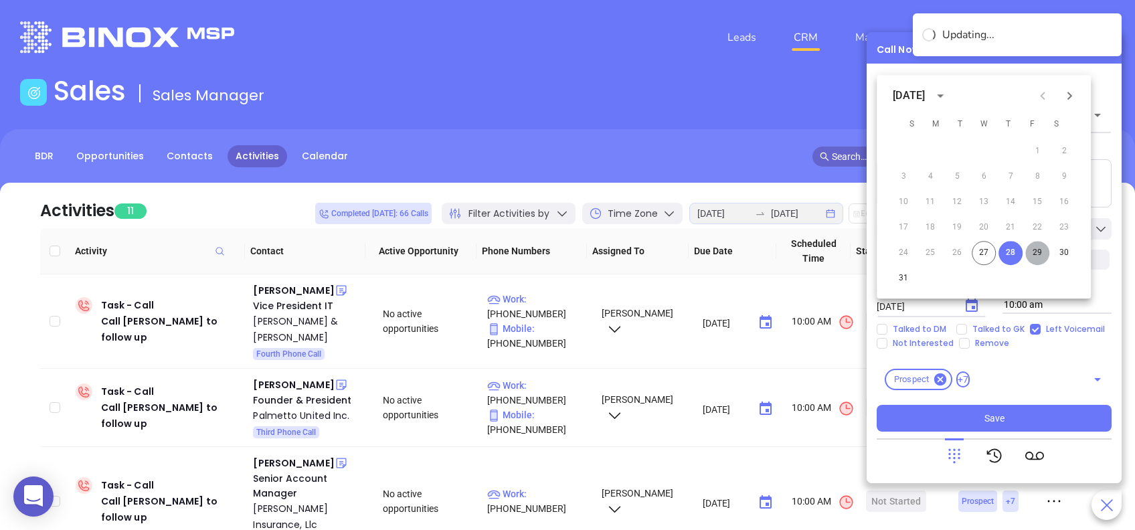
click at [1036, 250] on button "29" at bounding box center [1037, 253] width 24 height 24
type input "08/29/2025"
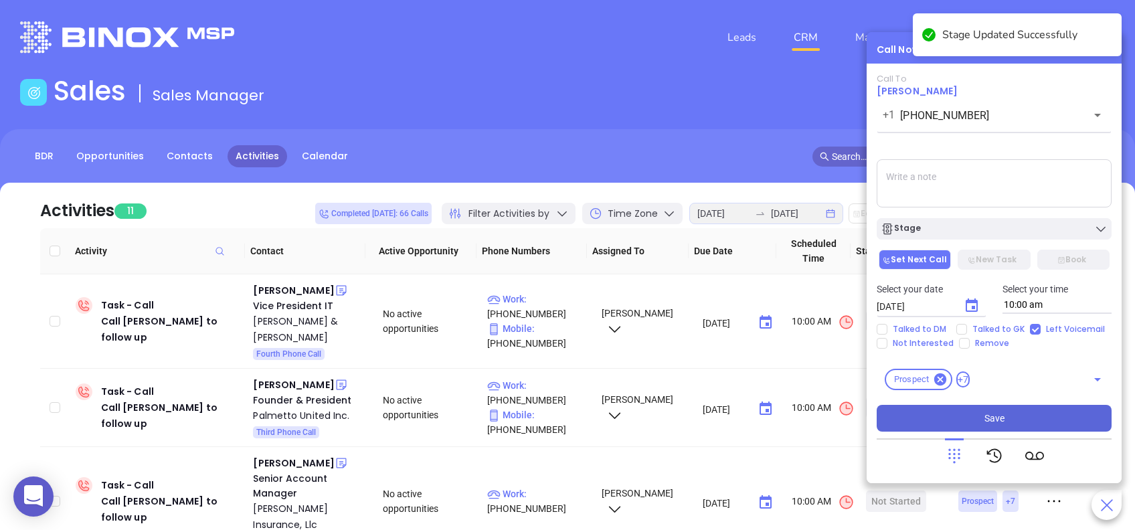
click at [1023, 413] on button "Save" at bounding box center [993, 418] width 235 height 27
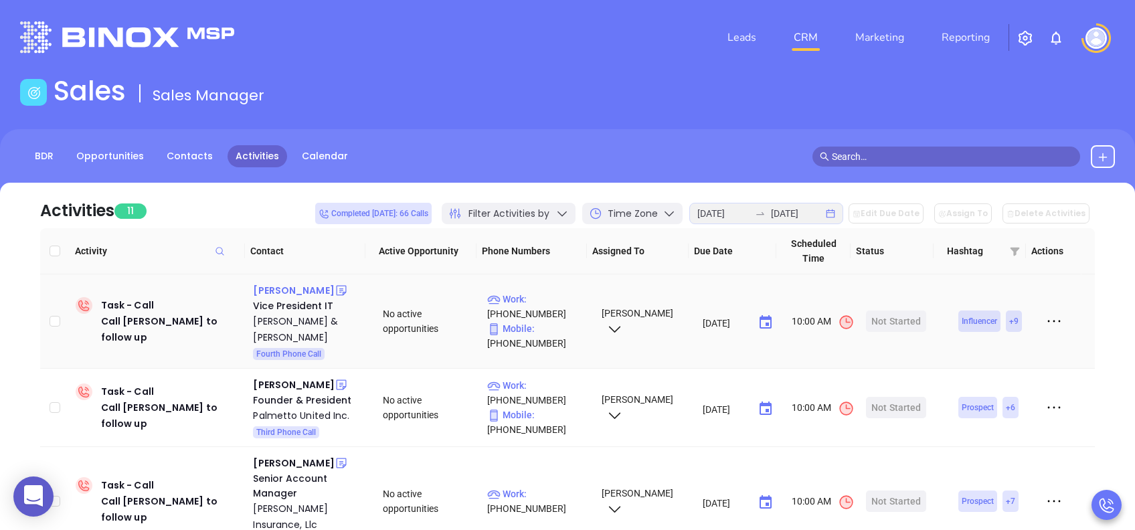
click at [279, 291] on div "Edie May" at bounding box center [293, 290] width 81 height 16
click at [896, 314] on div "Start Now" at bounding box center [896, 320] width 42 height 21
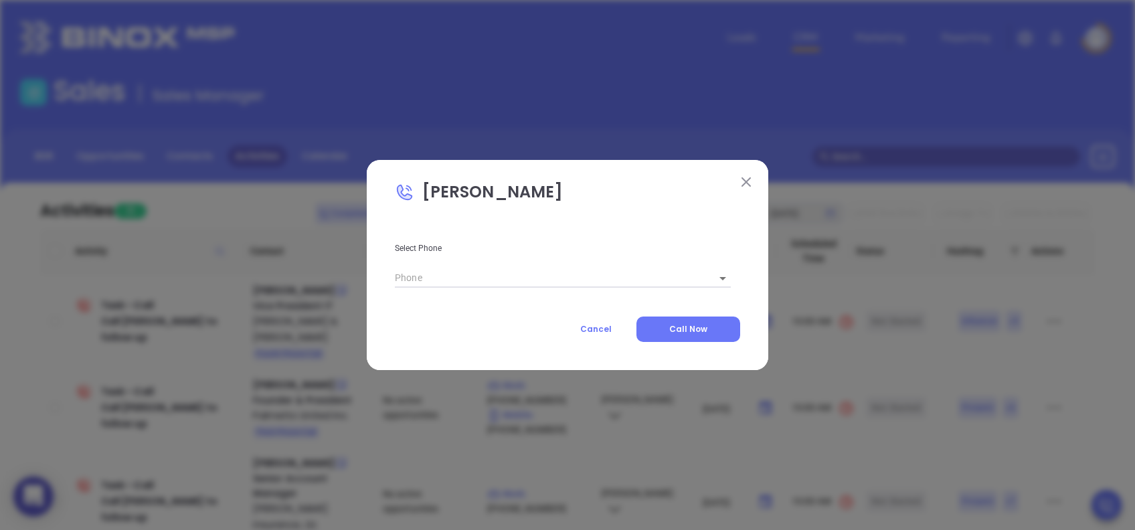
type input "1"
click at [708, 325] on button "Call Now" at bounding box center [688, 328] width 104 height 25
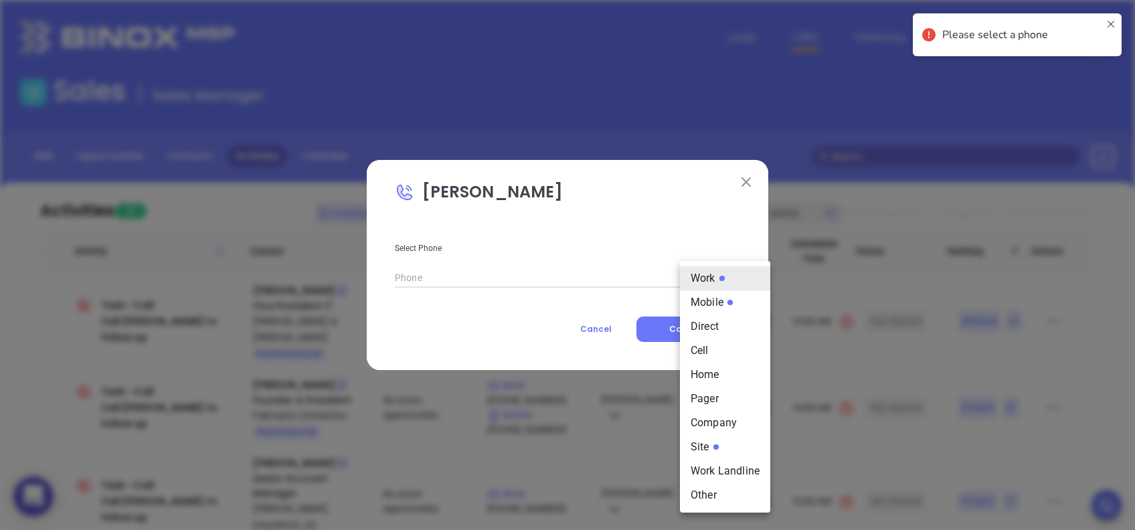
click at [708, 282] on body "0 Leads CRM Marketing Reporting Financial Leads Leads Sales Sales Manager BDR O…" at bounding box center [567, 265] width 1135 height 530
click at [734, 297] on li "Mobile" at bounding box center [725, 302] width 90 height 24
type input "(843) 475-5077"
type input "2"
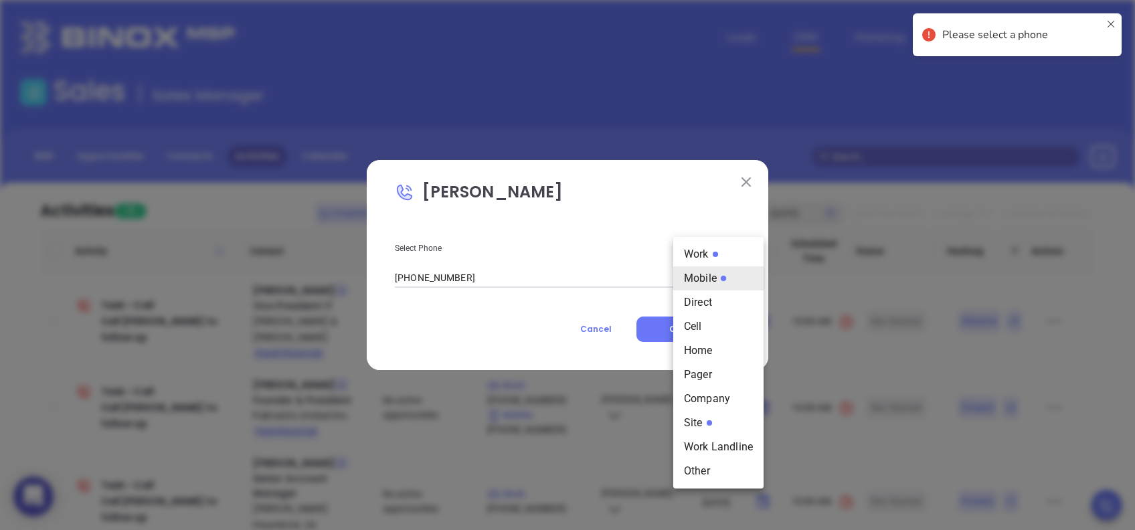
click at [696, 278] on body "0 Leads CRM Marketing Reporting Financial Leads Leads Sales Sales Manager BDR O…" at bounding box center [567, 265] width 1135 height 530
click at [701, 245] on li "Work" at bounding box center [718, 254] width 90 height 24
type input "1"
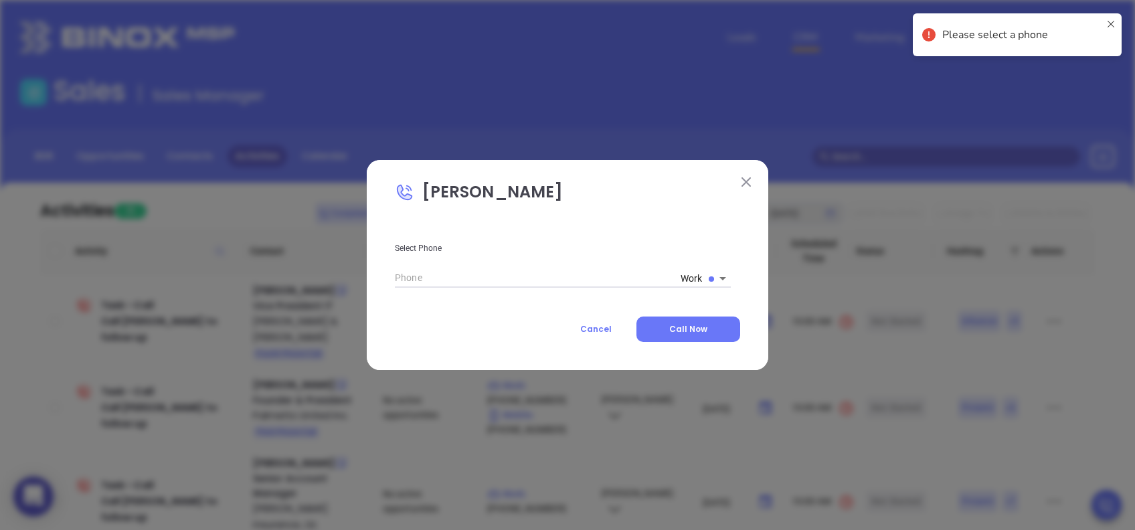
click at [706, 278] on body "0 Leads CRM Marketing Reporting Financial Leads Leads Sales Sales Manager BDR O…" at bounding box center [567, 265] width 1135 height 530
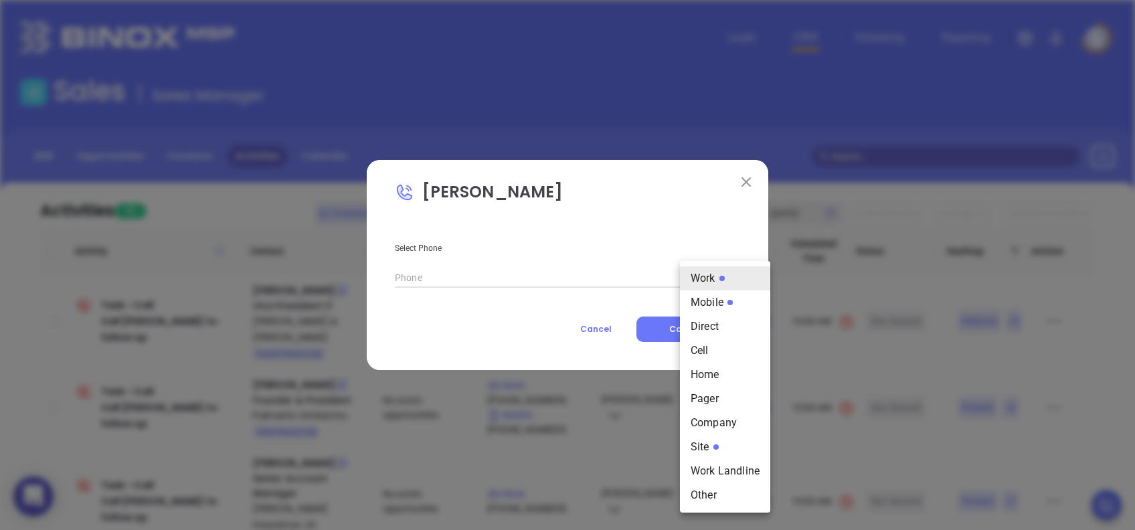
click at [731, 308] on li "Mobile" at bounding box center [725, 302] width 90 height 24
type input "(843) 475-5077"
type input "2"
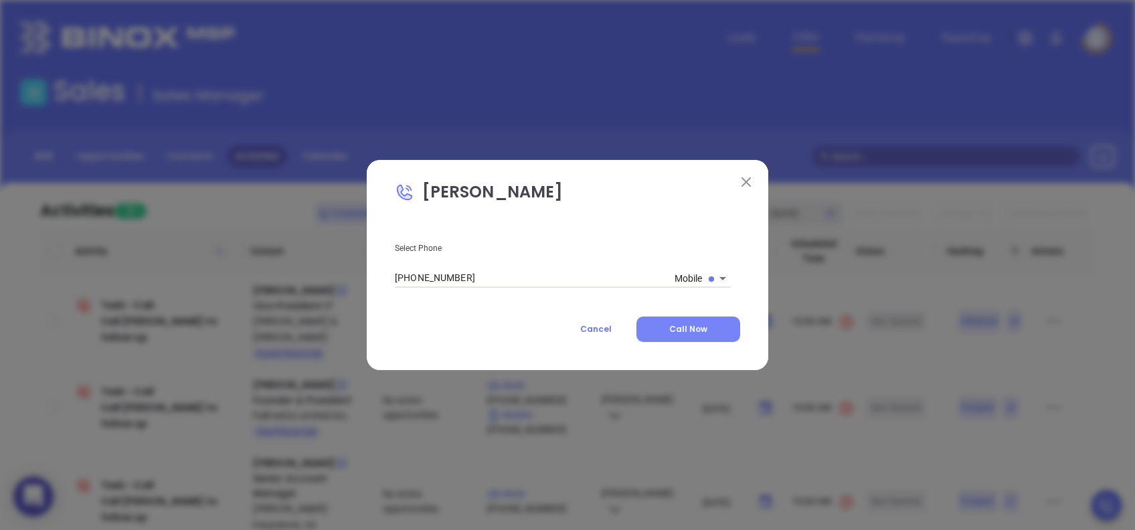
click at [728, 340] on button "Call Now" at bounding box center [688, 328] width 104 height 25
type input "(843) 475-5077"
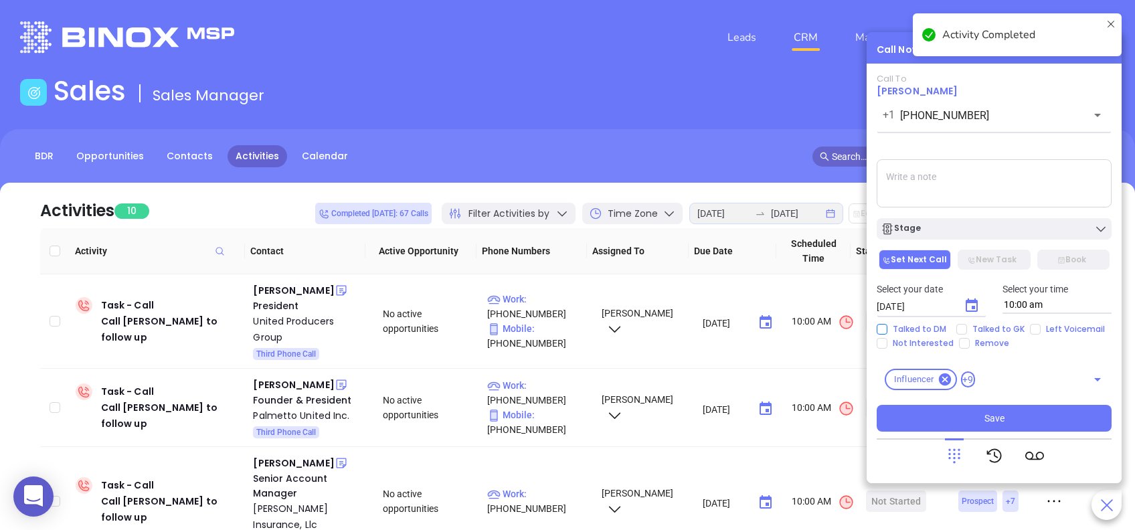
click at [880, 330] on input "Talked to DM" at bounding box center [881, 329] width 11 height 11
checkbox input "true"
click at [884, 340] on input "Not Interested" at bounding box center [881, 343] width 11 height 11
checkbox input "true"
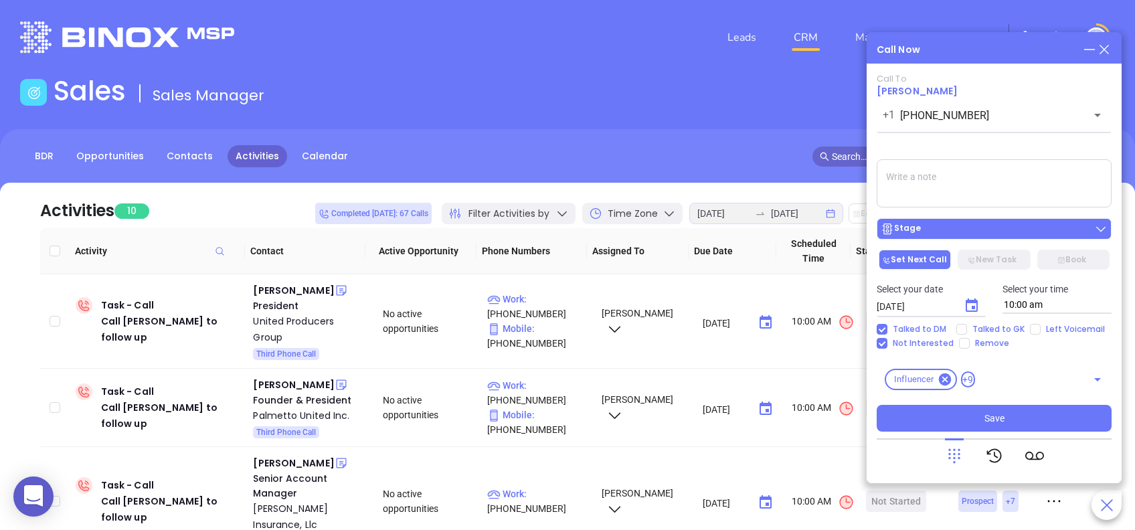
click at [1006, 230] on div "Stage" at bounding box center [993, 228] width 227 height 13
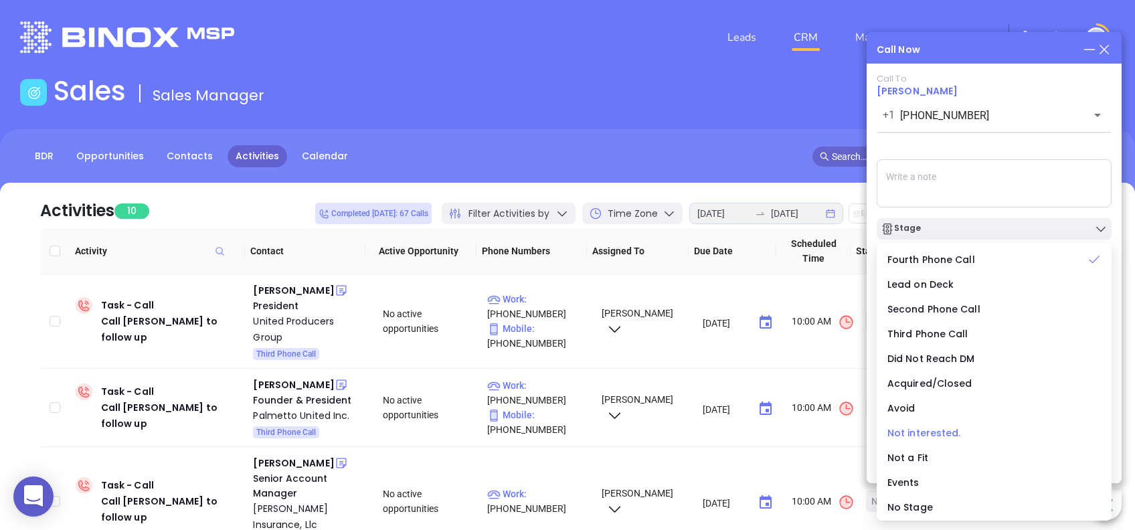
click at [925, 433] on span "Not interested." at bounding box center [924, 432] width 74 height 13
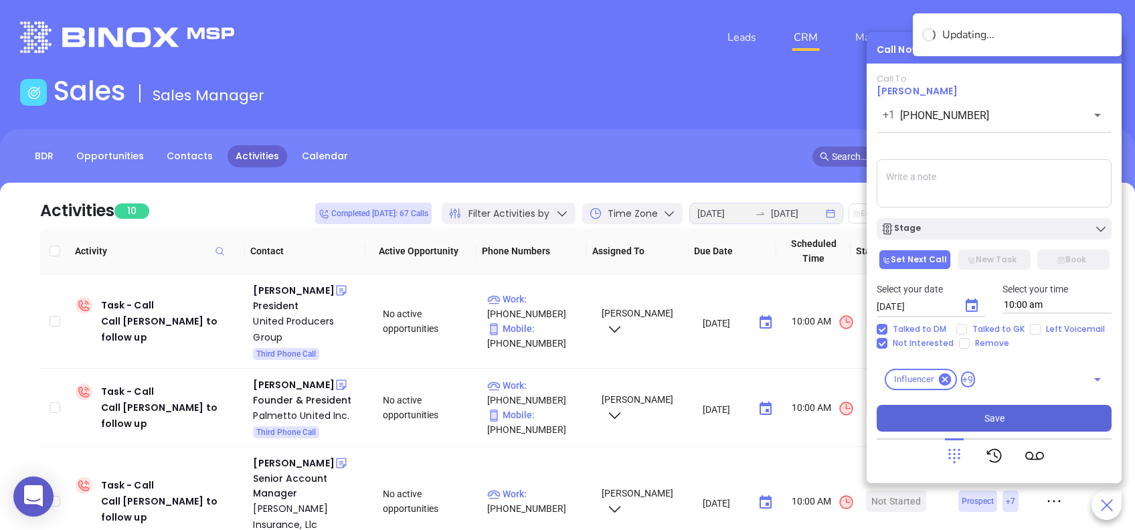
click at [1035, 414] on button "Save" at bounding box center [993, 418] width 235 height 27
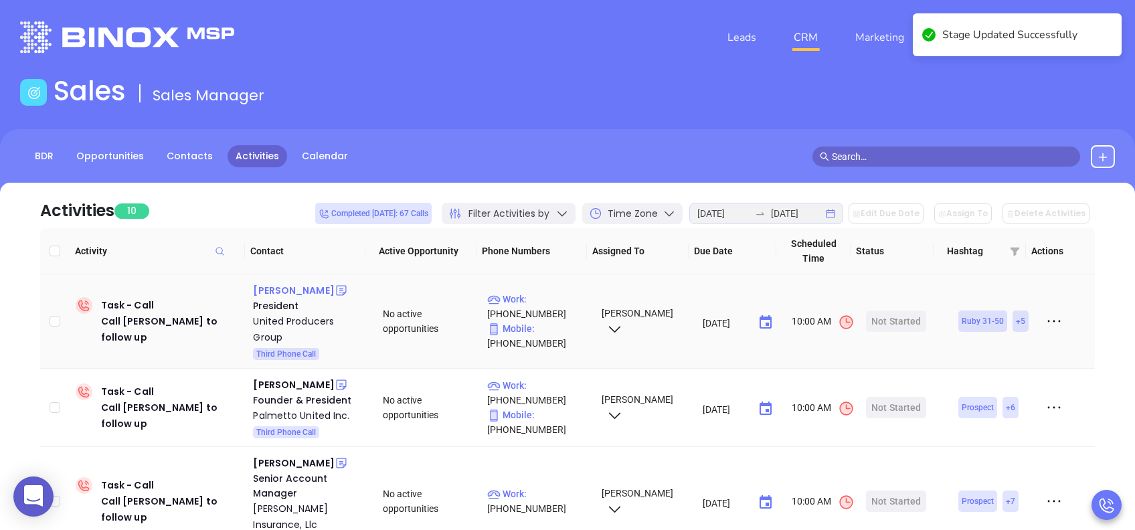
click at [296, 287] on div "Jason Newman" at bounding box center [293, 290] width 81 height 16
click at [898, 316] on div "Start Now" at bounding box center [896, 320] width 42 height 21
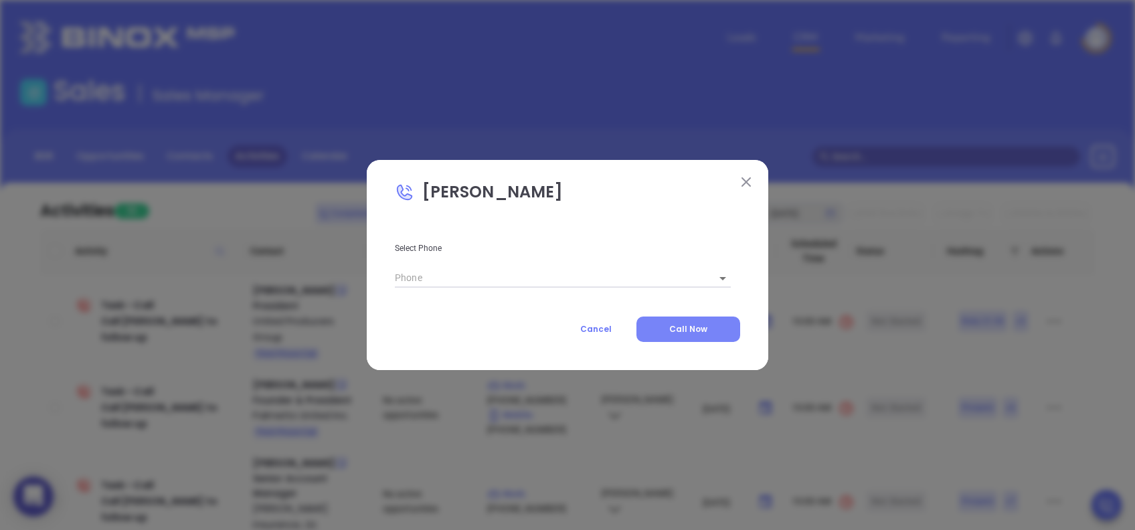
type input "(843) 494-5554"
type input "1"
click at [701, 322] on button "Call Now" at bounding box center [688, 328] width 104 height 25
type input "(843) 494-5554"
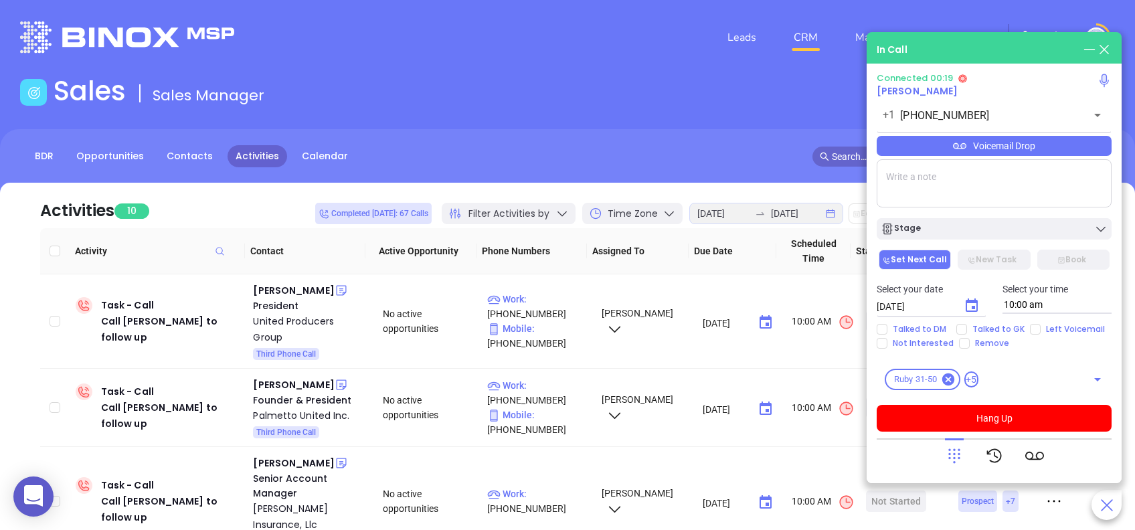
click at [955, 450] on icon at bounding box center [954, 455] width 19 height 19
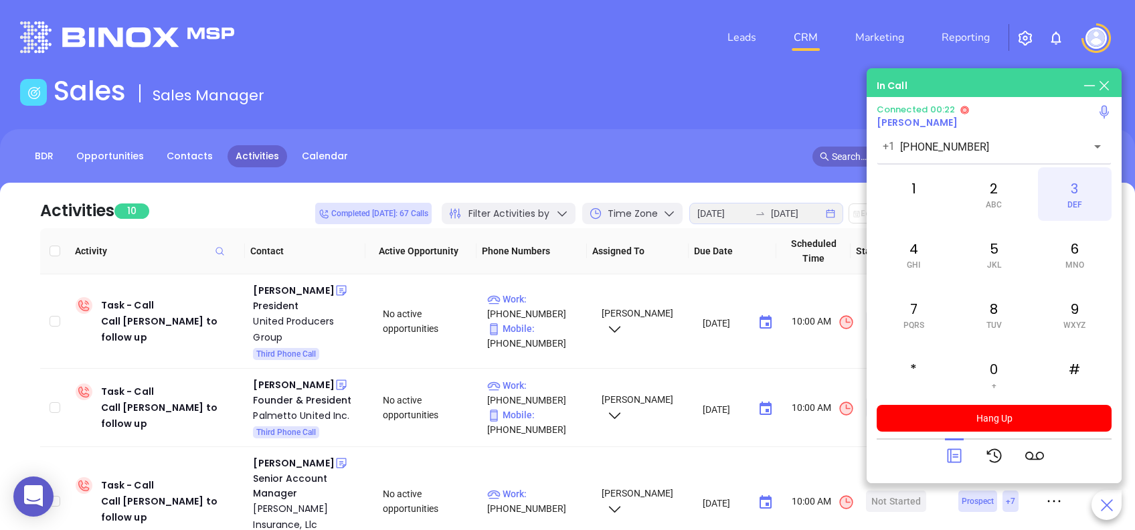
click at [1068, 200] on span "DEF" at bounding box center [1074, 204] width 15 height 9
click at [997, 260] on span "JKL" at bounding box center [994, 264] width 14 height 9
click at [995, 185] on div "2 ABC" at bounding box center [994, 194] width 74 height 54
click at [908, 321] on span "PQRS" at bounding box center [913, 324] width 21 height 9
click at [1001, 187] on div "2 ABC" at bounding box center [994, 194] width 74 height 54
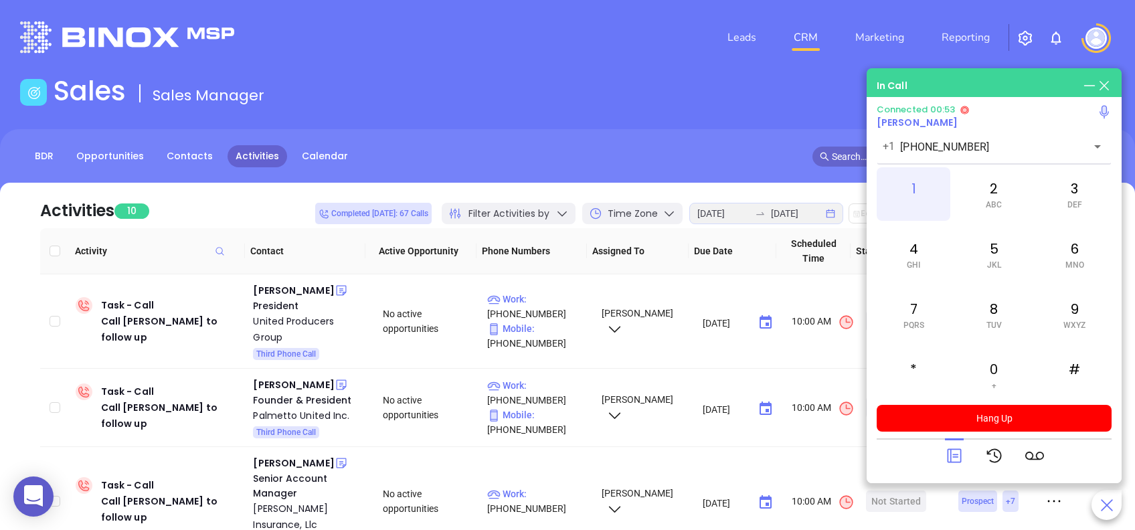
click at [908, 190] on div "1" at bounding box center [913, 194] width 74 height 54
click at [969, 454] on div at bounding box center [994, 455] width 99 height 35
click at [953, 456] on icon at bounding box center [954, 455] width 19 height 19
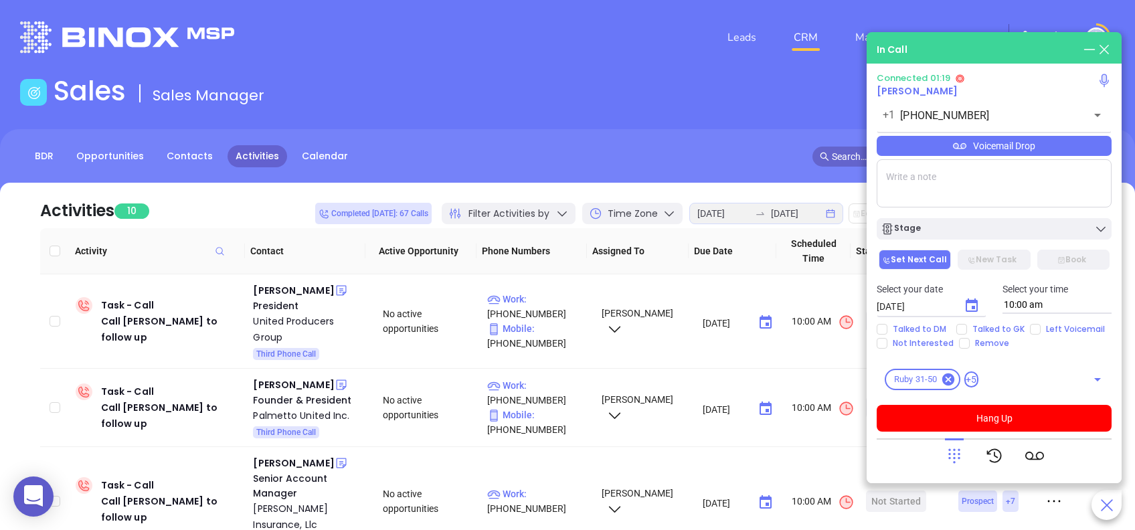
click at [1080, 136] on div "Voicemail Drop" at bounding box center [993, 146] width 235 height 20
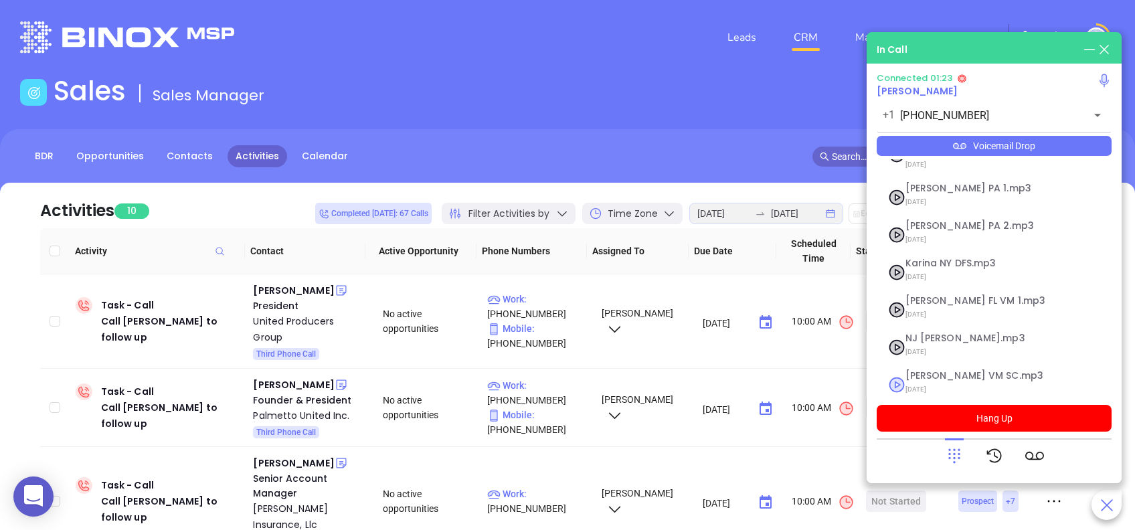
click at [947, 371] on span "Lucy VM SC.mp3" at bounding box center [977, 376] width 144 height 10
checkbox input "true"
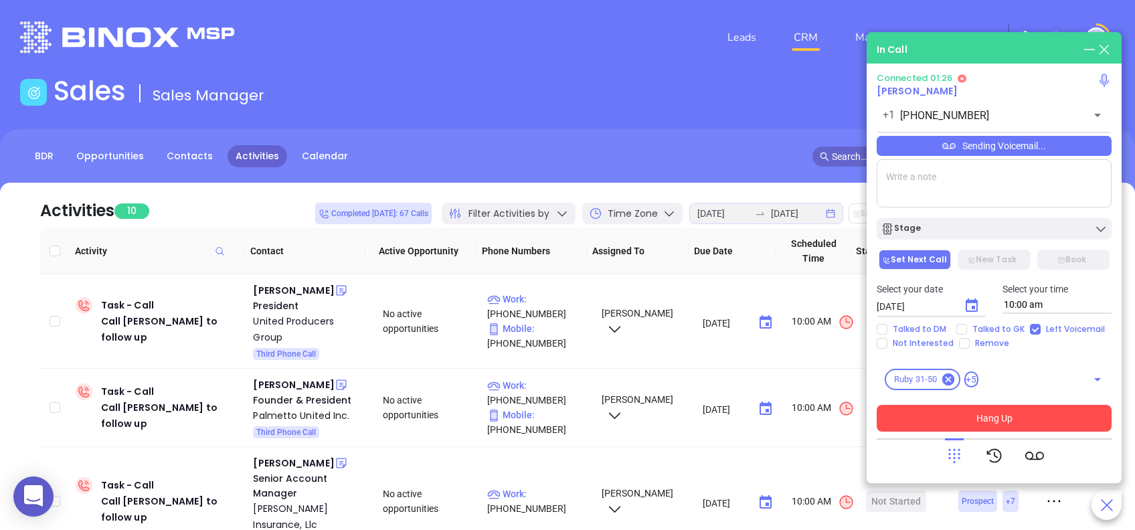
click at [1090, 417] on button "Hang Up" at bounding box center [993, 418] width 235 height 27
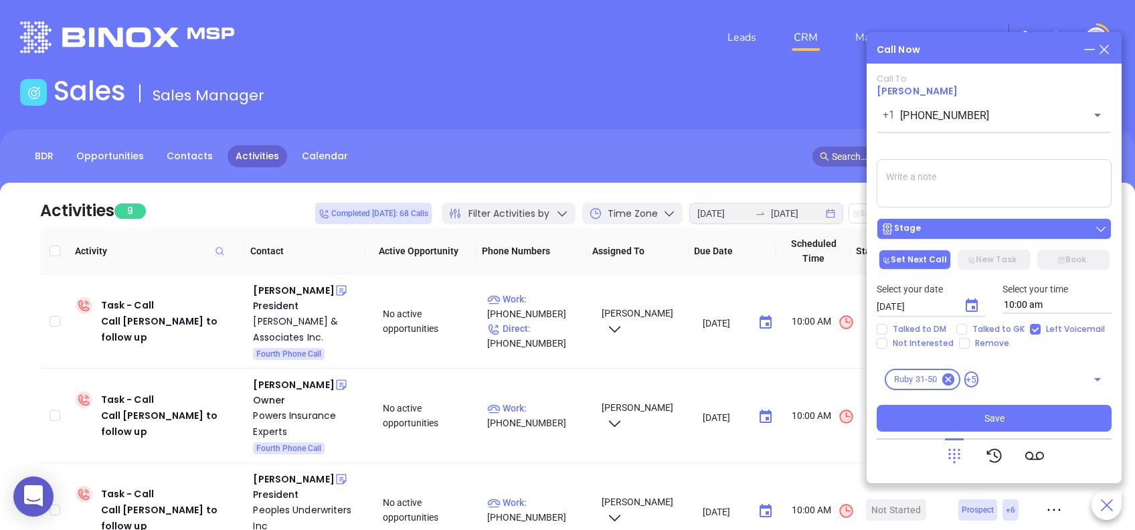
click at [965, 224] on div "Stage" at bounding box center [993, 228] width 227 height 13
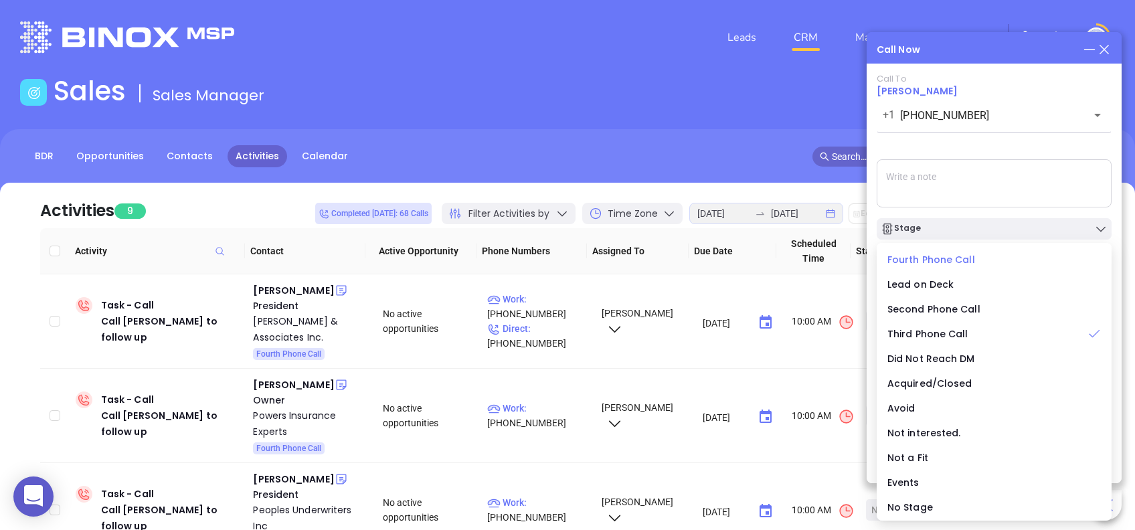
click at [943, 256] on span "Fourth Phone Call" at bounding box center [931, 259] width 88 height 13
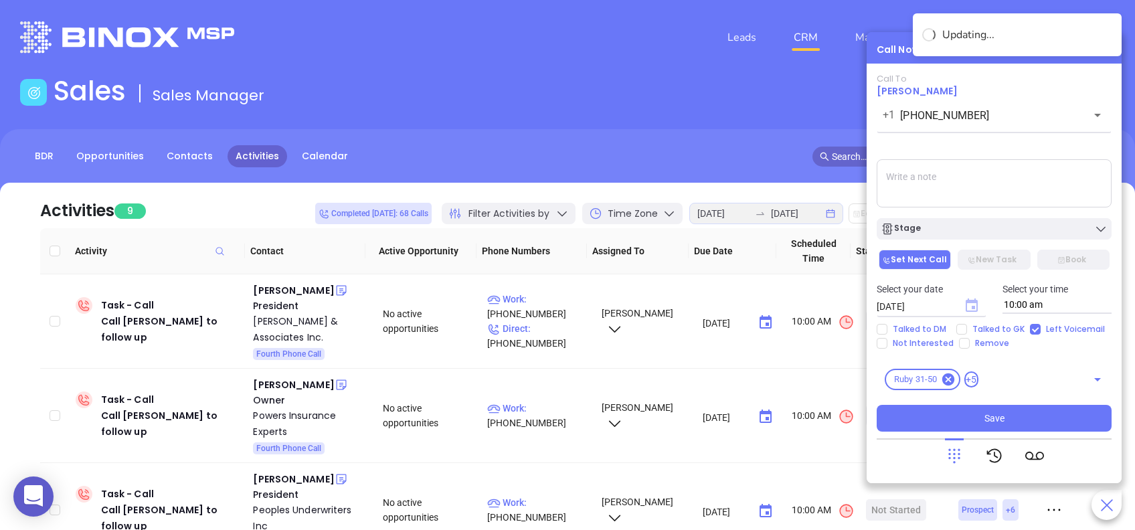
click at [974, 299] on icon "Choose date, selected date is Aug 28, 2025" at bounding box center [971, 306] width 16 height 16
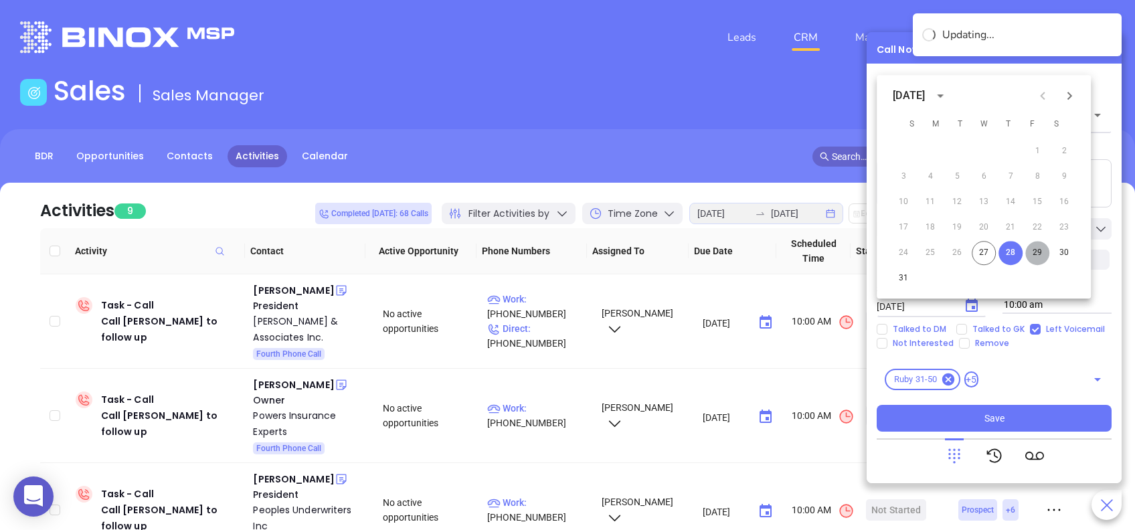
click at [1036, 252] on button "29" at bounding box center [1037, 253] width 24 height 24
type input "08/29/2025"
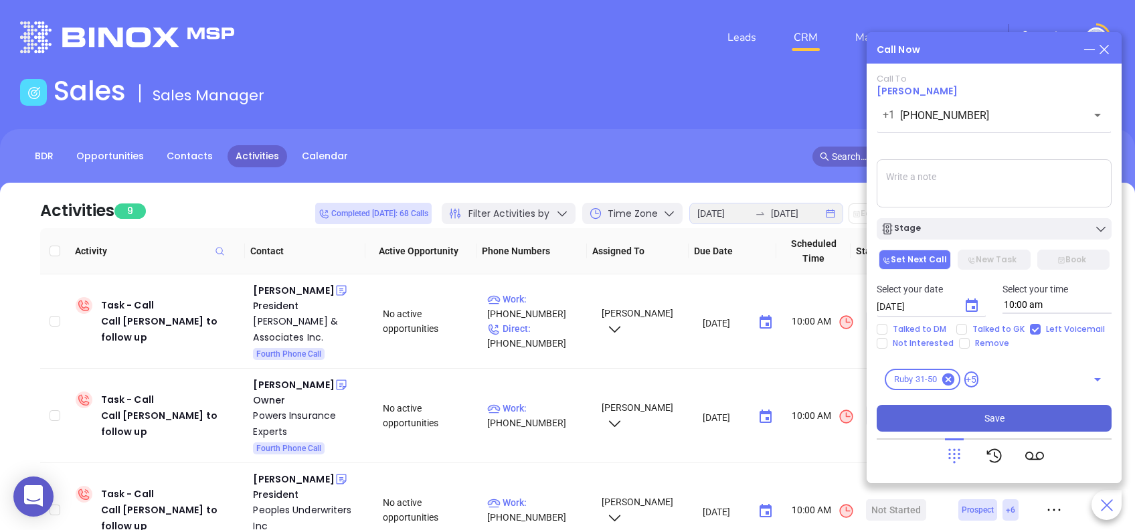
click at [1044, 418] on button "Save" at bounding box center [993, 418] width 235 height 27
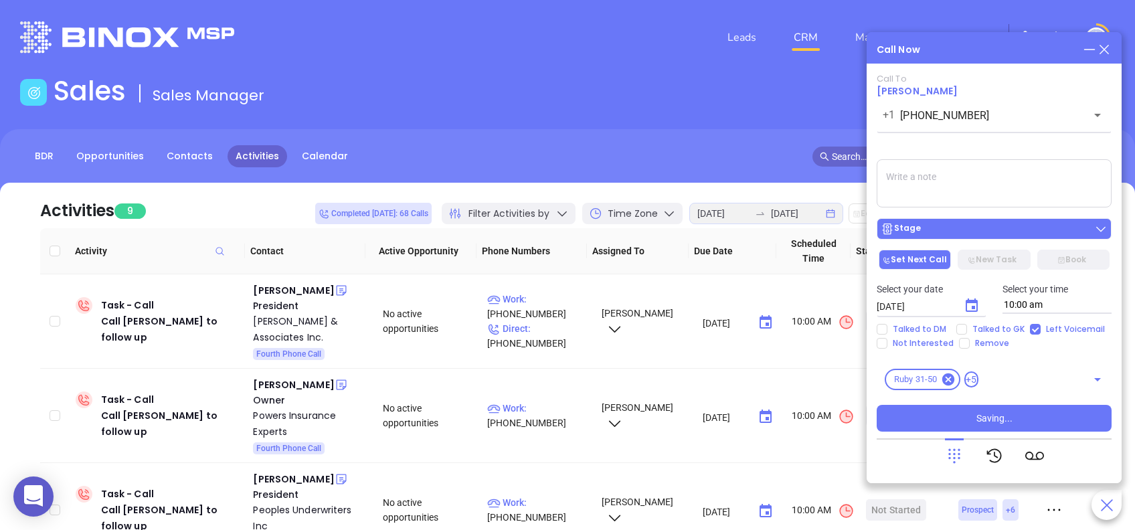
click at [939, 228] on div "Stage" at bounding box center [993, 228] width 227 height 13
click at [964, 141] on div "Call To Jason Newman +1 (843) 494-5554 ​ Sending Voicemail... Stage Set Next Ca…" at bounding box center [993, 253] width 235 height 358
click at [918, 91] on span "Jason Newman" at bounding box center [916, 90] width 81 height 13
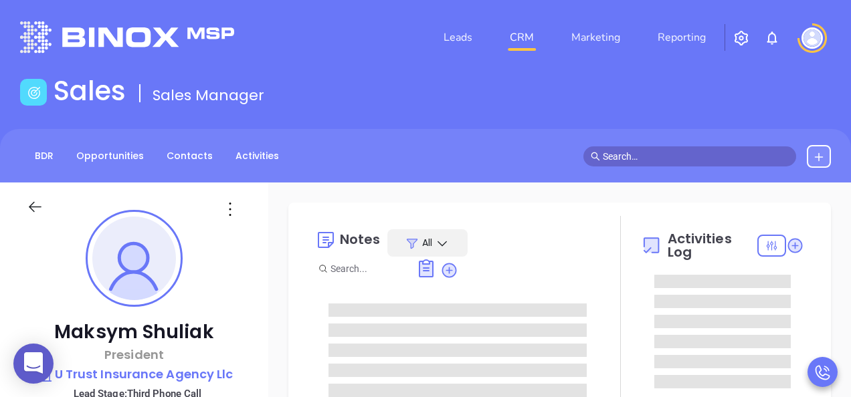
type input "[PERSON_NAME]"
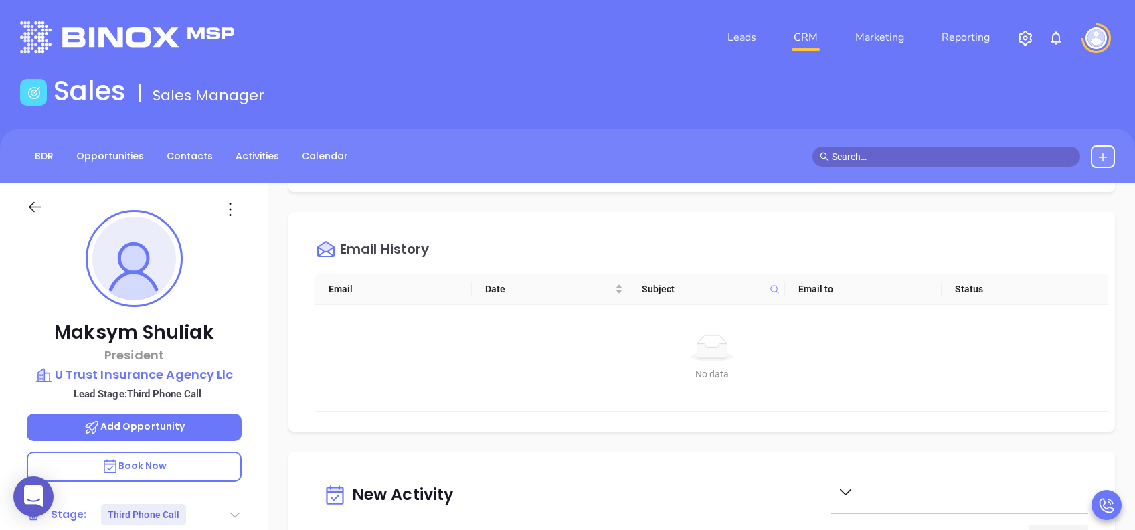
scroll to position [624, 0]
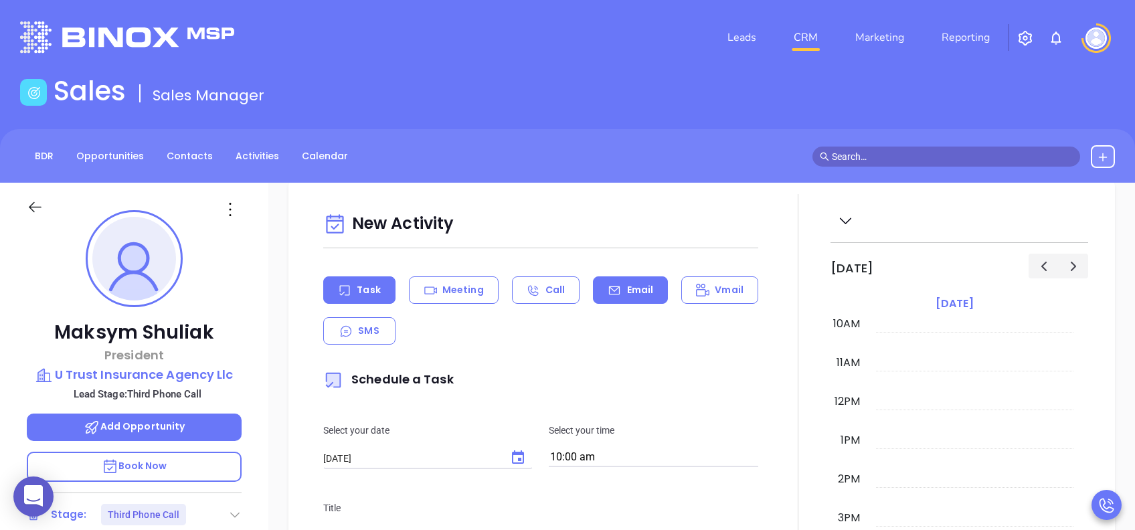
click at [635, 284] on p "Email" at bounding box center [640, 290] width 27 height 14
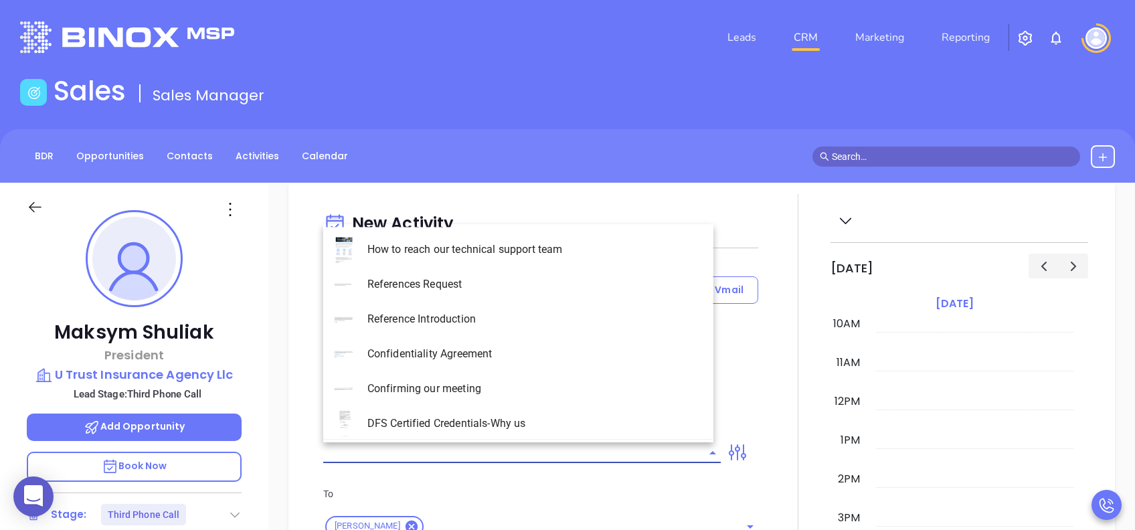
click at [604, 397] on input "text" at bounding box center [511, 452] width 377 height 19
type input "sc"
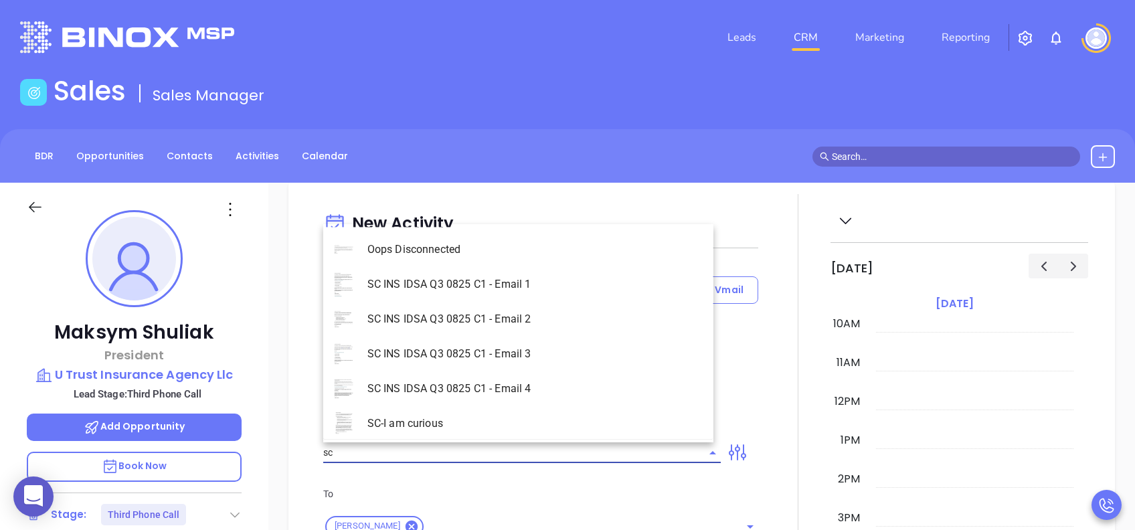
type input "[PERSON_NAME]"
click at [547, 359] on li "SC INS IDSA Q3 0825 C1 - Email 3" at bounding box center [518, 353] width 390 height 35
type input "SC INS IDSA Q3 0825 C1 - Email 3"
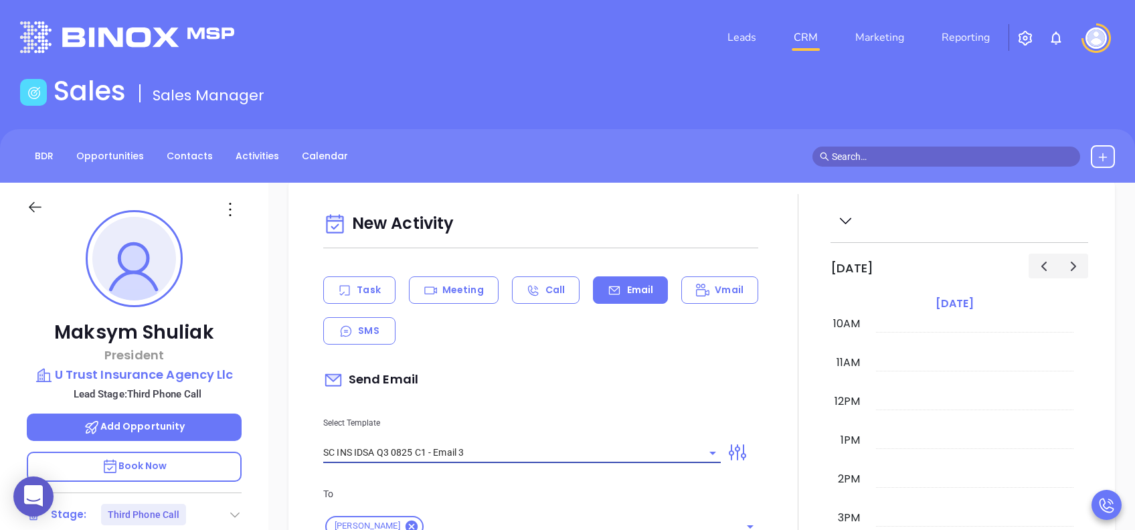
type input "Maksym, could your agency survive a data breach?"
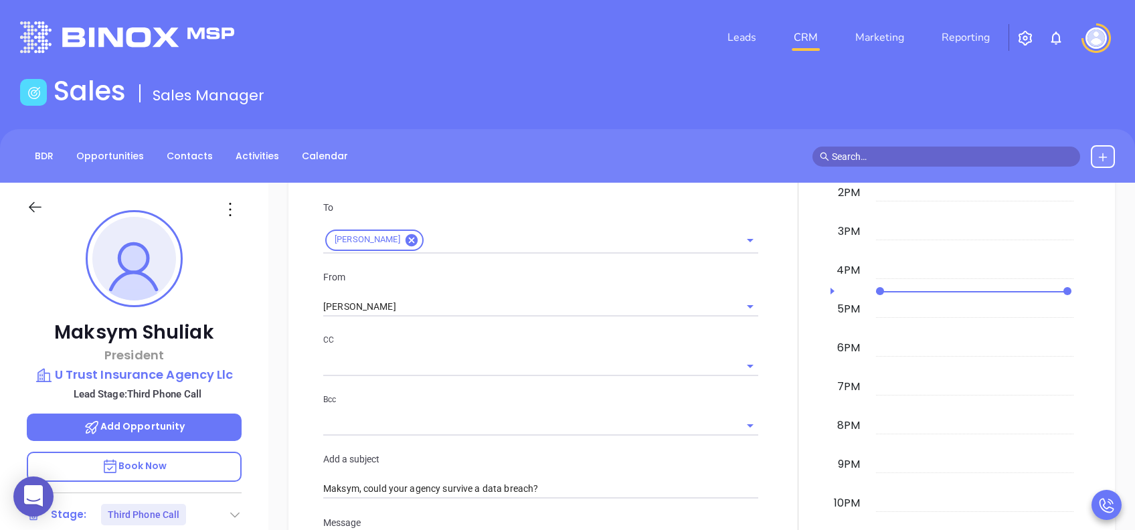
scroll to position [981, 0]
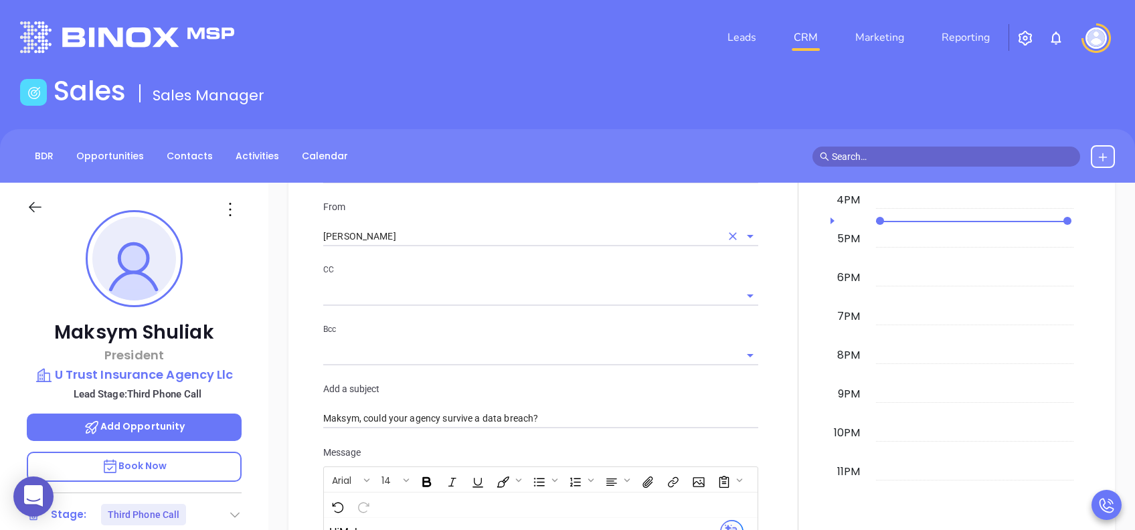
type input "SC INS IDSA Q3 0825 C1 - Email 3"
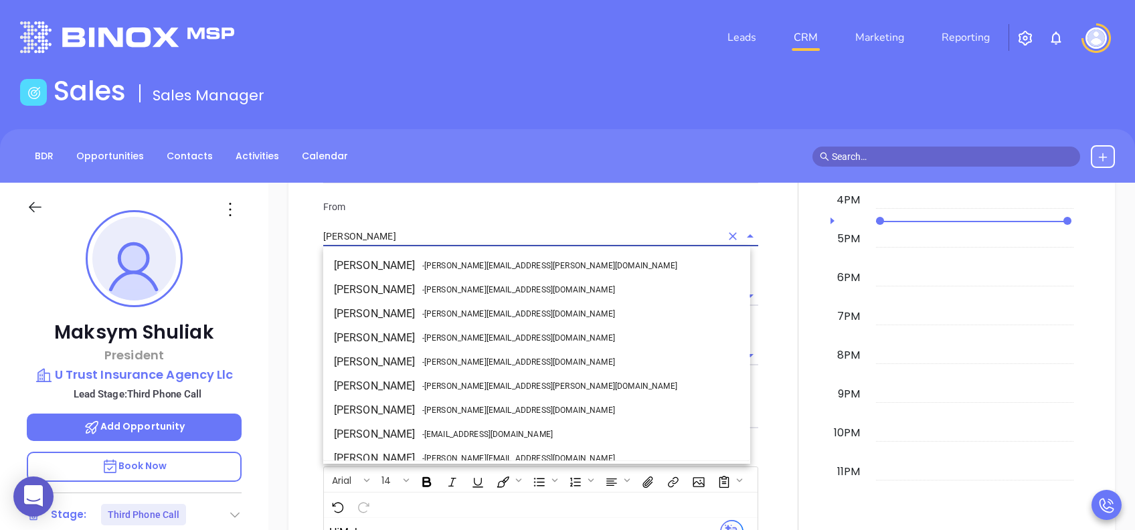
scroll to position [82, 0]
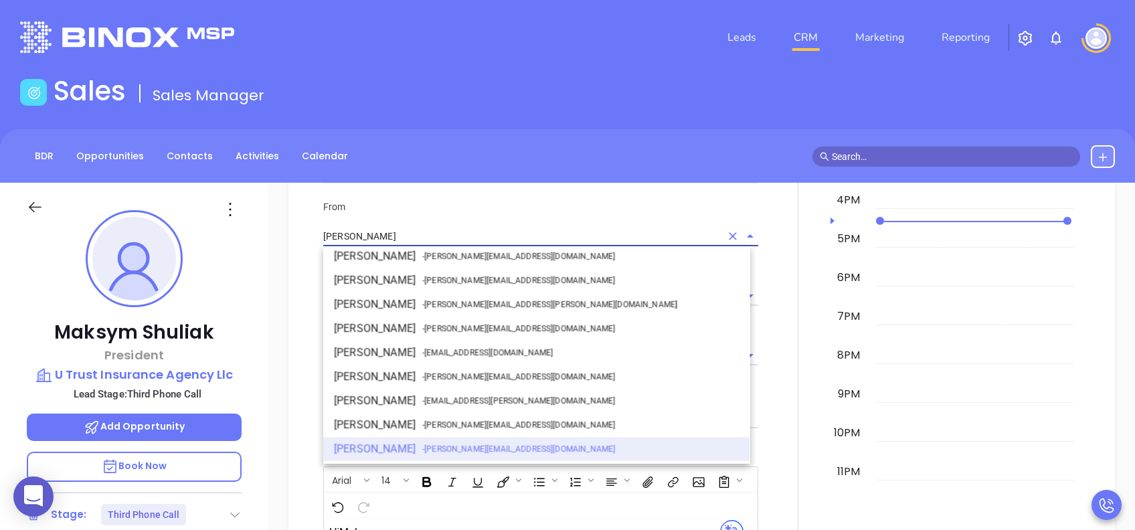
drag, startPoint x: 348, startPoint y: 241, endPoint x: 262, endPoint y: 246, distance: 85.8
click at [262, 246] on div "Maksym Shuliak President U Trust Insurance Agency Llc Lead Stage: Third Phone C…" at bounding box center [567, 514] width 1135 height 662
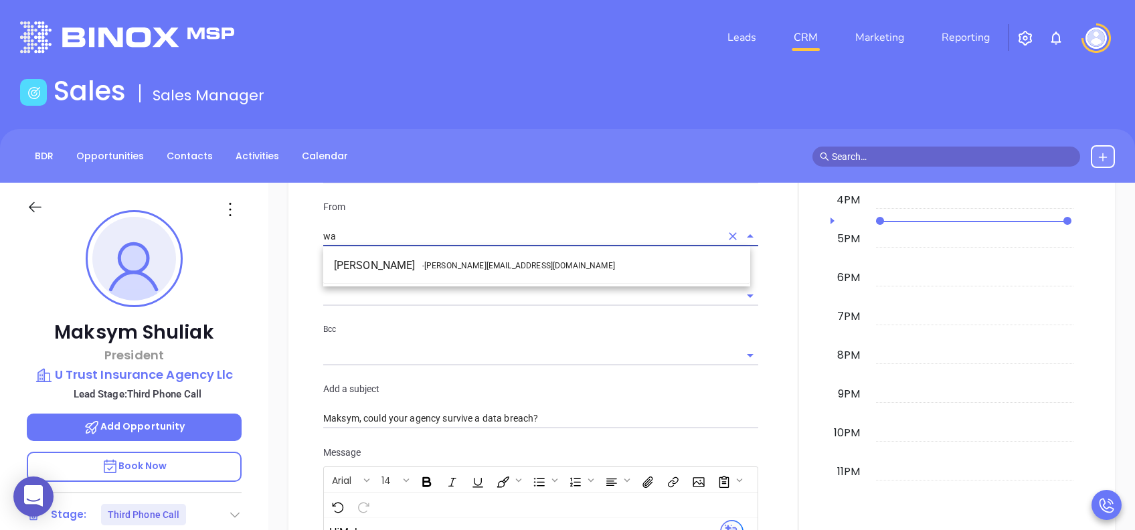
click at [432, 270] on span "- [PERSON_NAME][EMAIL_ADDRESS][DOMAIN_NAME]" at bounding box center [518, 266] width 193 height 12
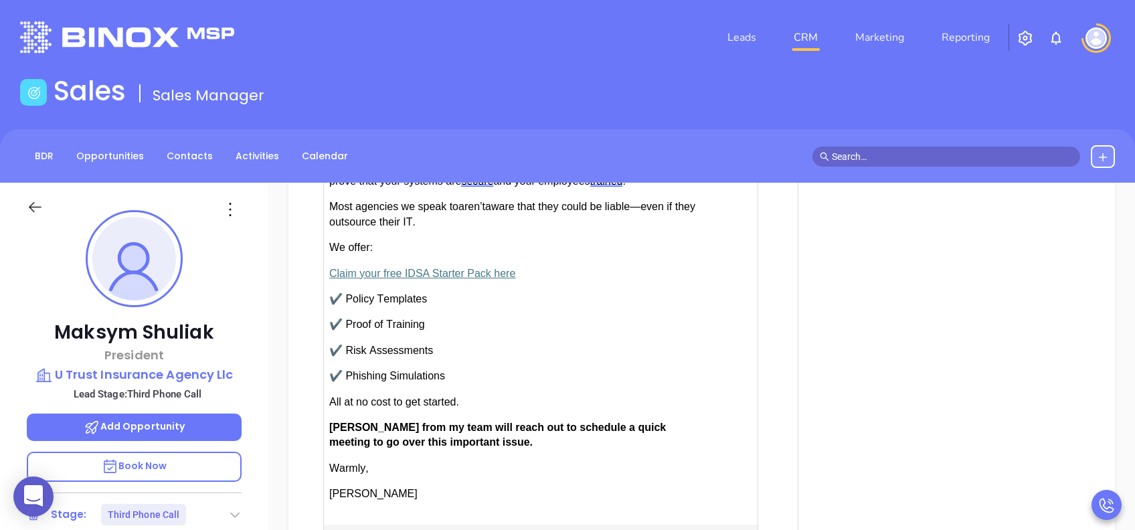
scroll to position [1427, 0]
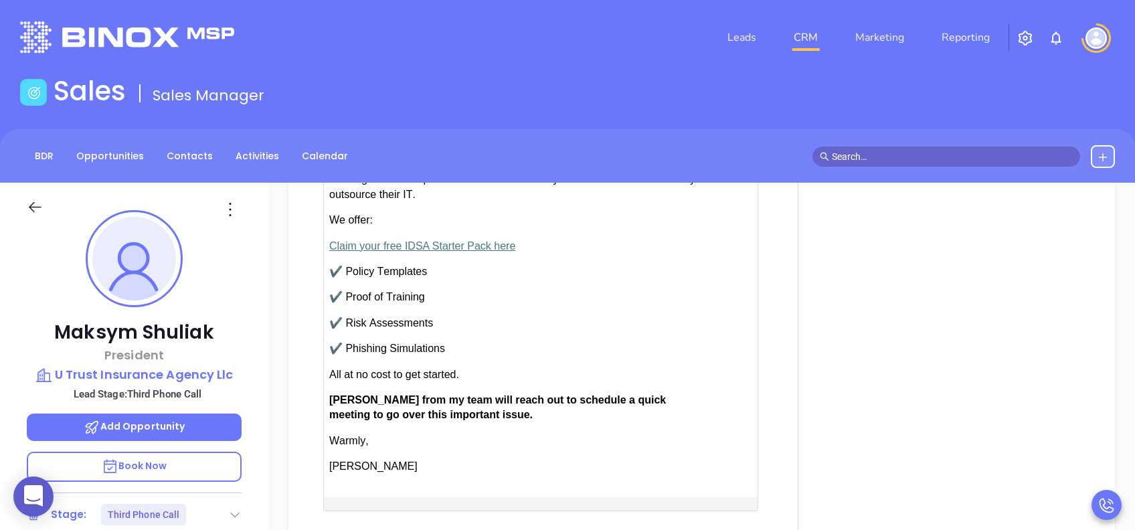
type input "[PERSON_NAME]"
drag, startPoint x: 367, startPoint y: 395, endPoint x: 336, endPoint y: 399, distance: 31.8
click at [336, 397] on span "Anabell from my team will reach out to schedule a quick meeting to go over this…" at bounding box center [497, 407] width 336 height 26
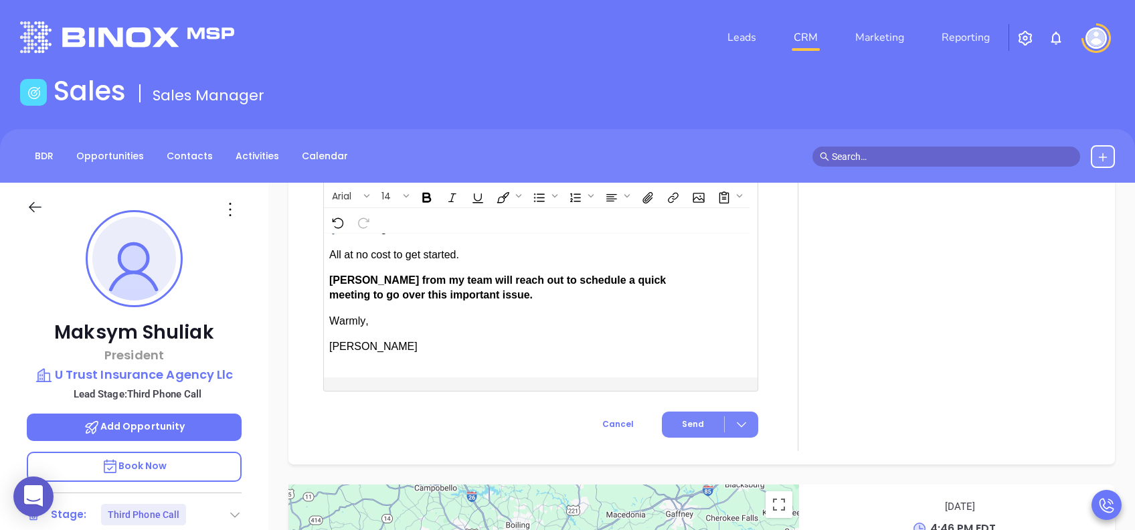
click at [691, 397] on span "Send" at bounding box center [693, 424] width 22 height 12
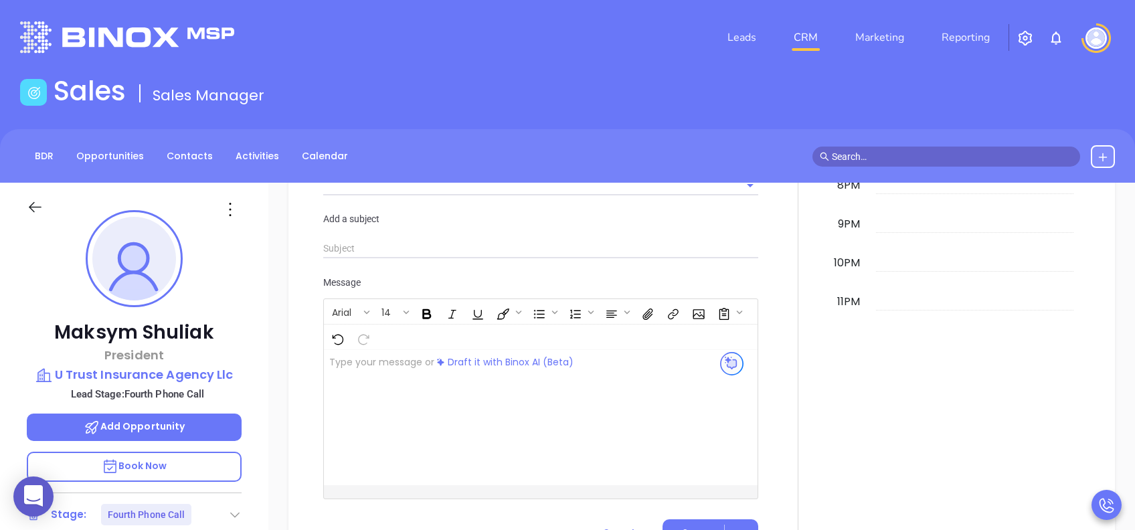
scroll to position [1261, 0]
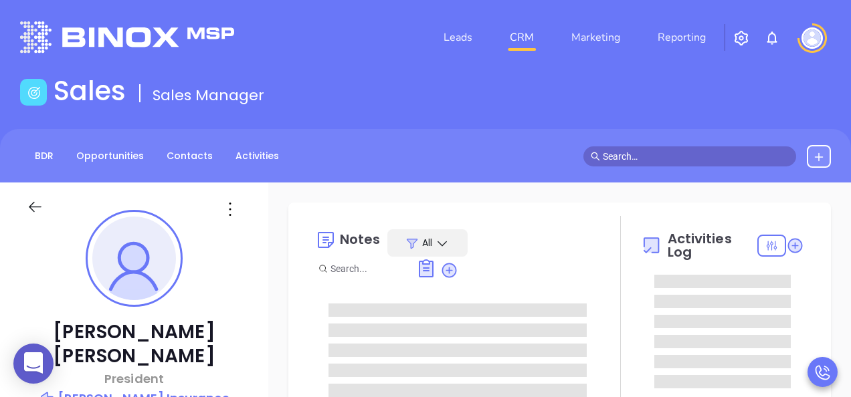
type input "[PERSON_NAME]"
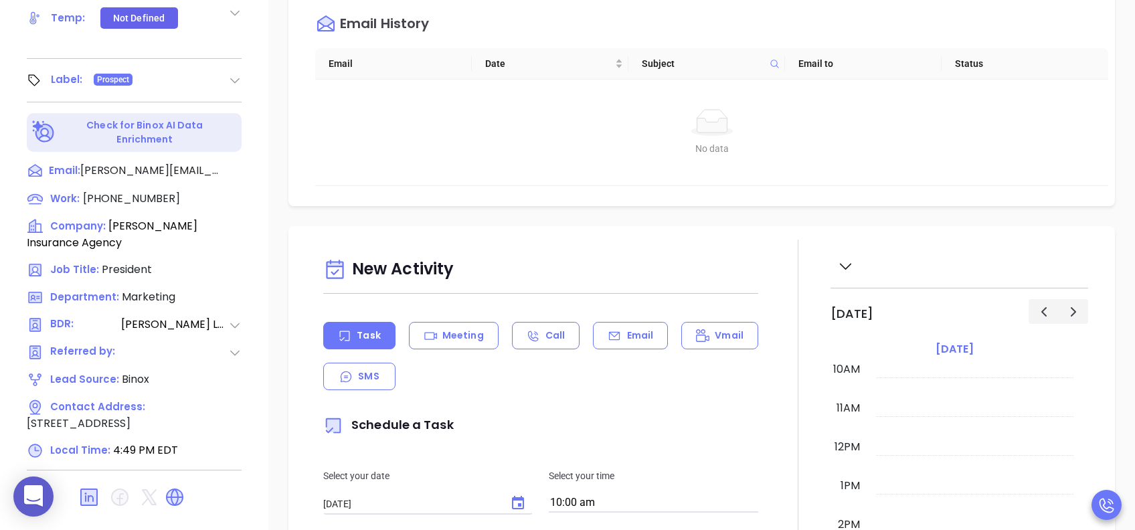
scroll to position [589, 0]
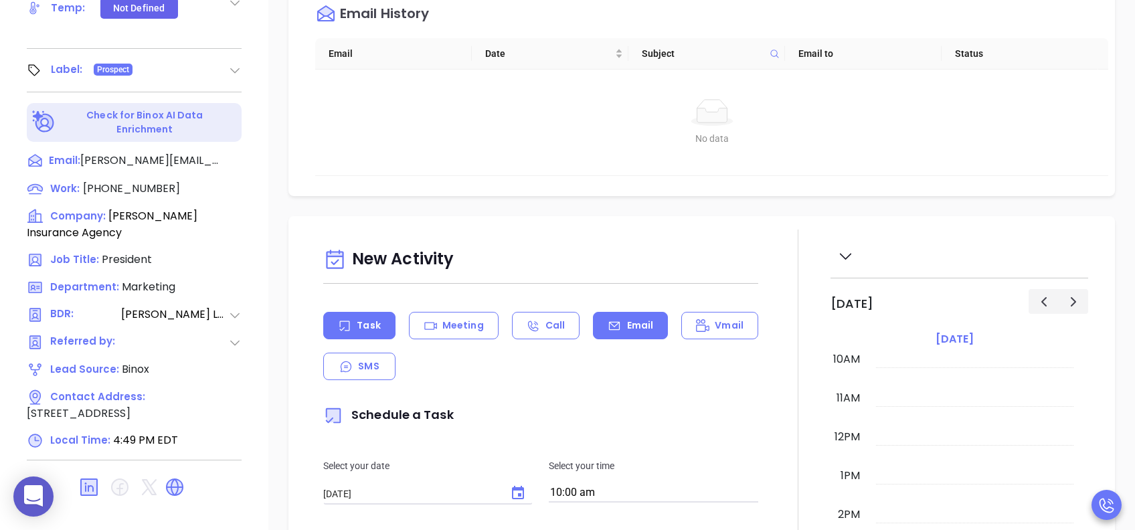
click at [621, 323] on div "Email" at bounding box center [630, 325] width 75 height 27
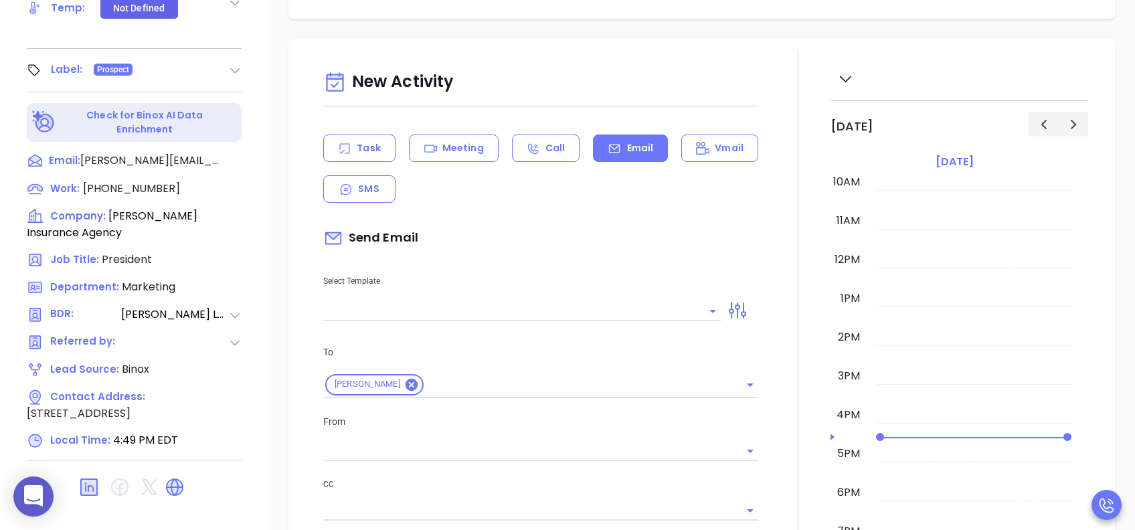
scroll to position [178, 0]
type input "[PERSON_NAME]"
click at [476, 296] on div "Select Template" at bounding box center [521, 287] width 413 height 68
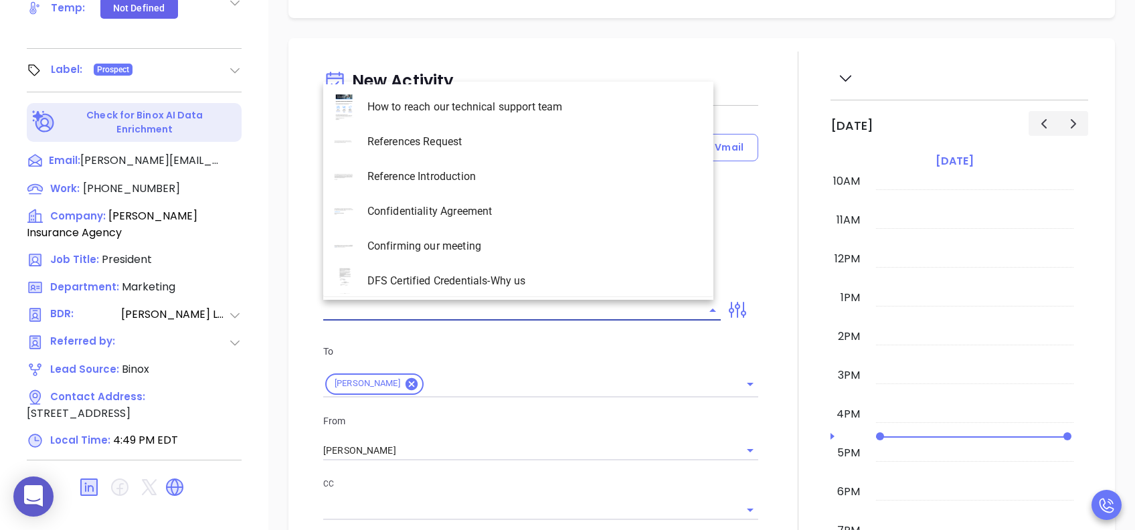
click at [489, 309] on input "text" at bounding box center [511, 309] width 377 height 19
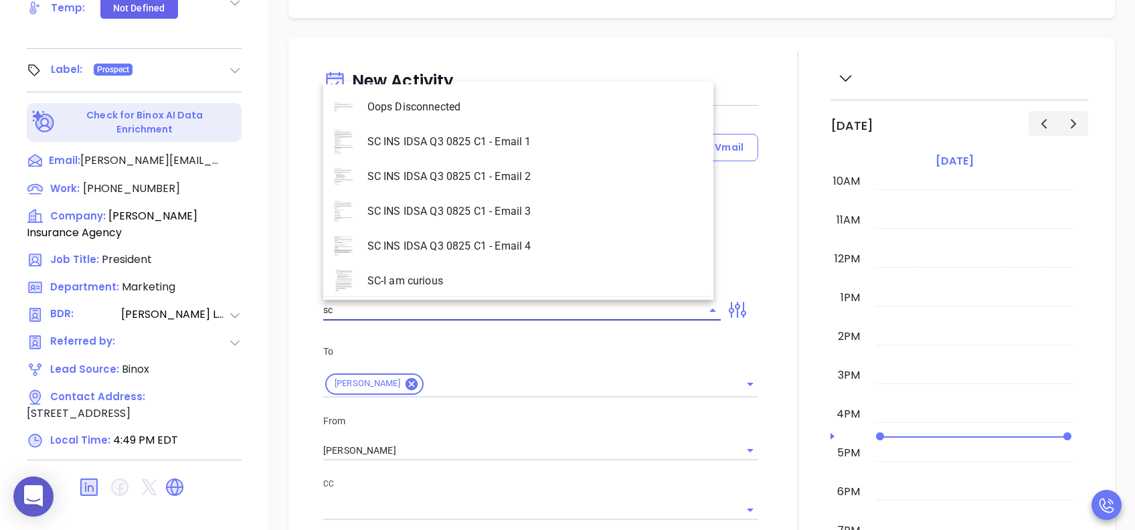
click at [478, 249] on li "SC INS IDSA Q3 0825 C1 - Email 4" at bounding box center [518, 246] width 390 height 35
type input "SC INS IDSA Q3 0825 C1 - Email 4"
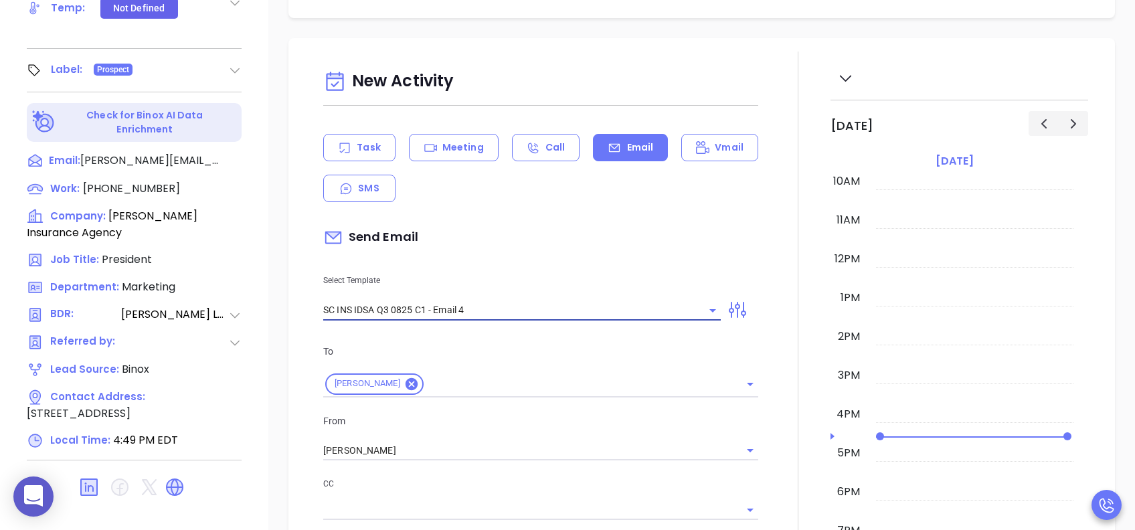
type input "Final heads up [PERSON_NAME]; Compliance matters"
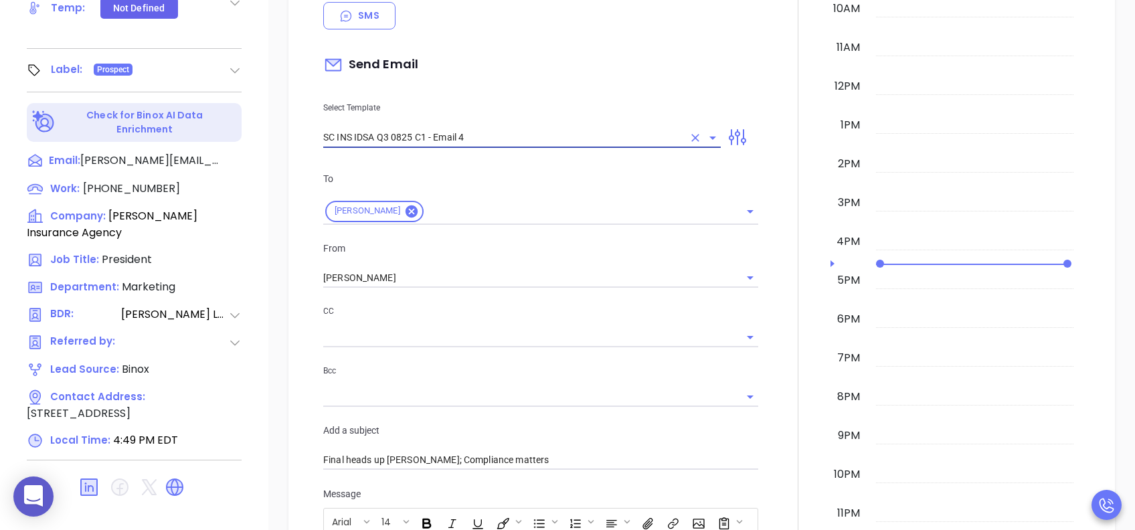
scroll to position [357, 0]
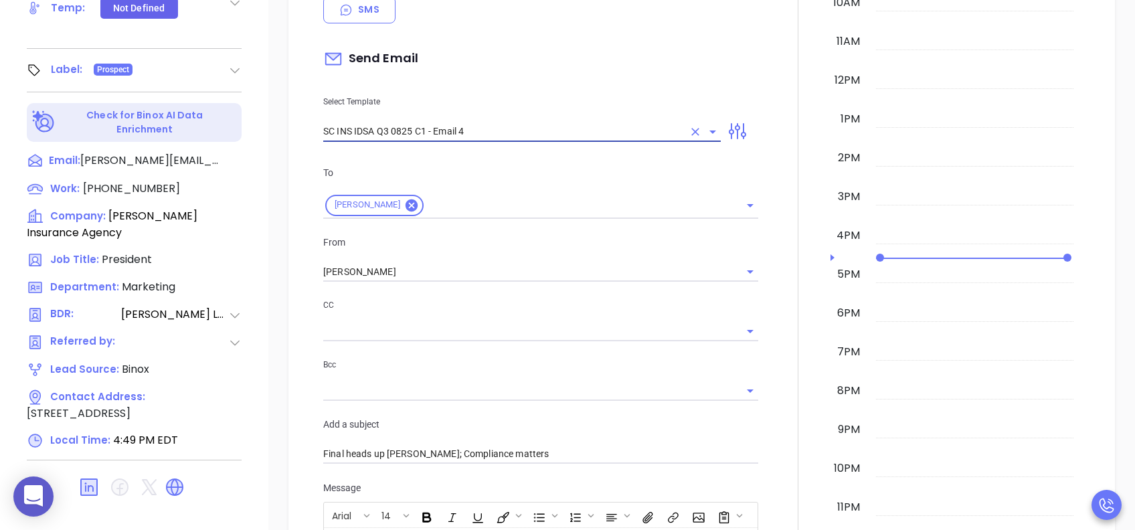
type input "SC INS IDSA Q3 0825 C1 - Email 4"
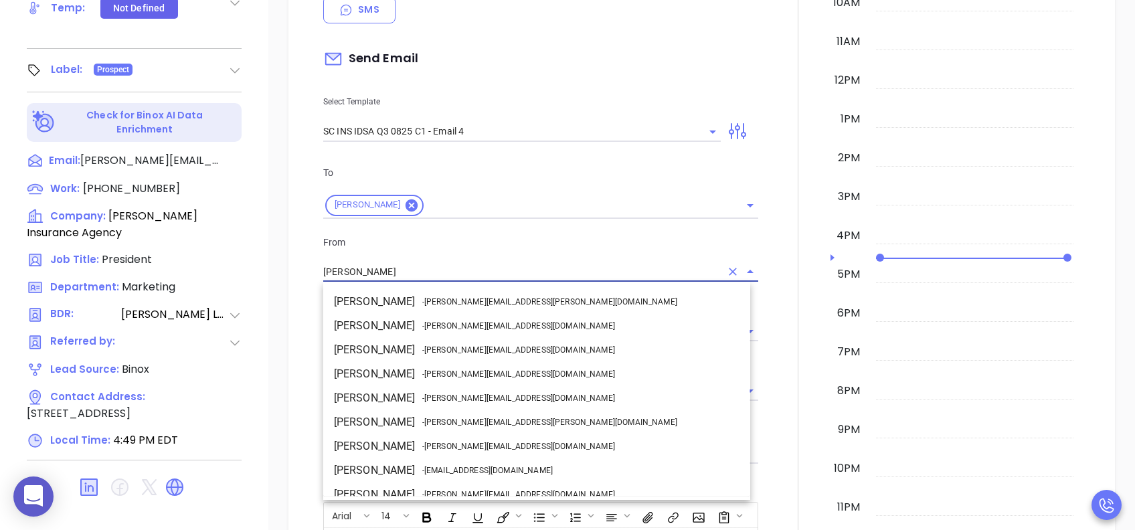
drag, startPoint x: 306, startPoint y: 268, endPoint x: 273, endPoint y: 268, distance: 33.4
click at [273, 268] on div "New Activity Task Meeting Call Email Vmail SMS Send Email Select Template SC IN…" at bounding box center [701, 449] width 866 height 1179
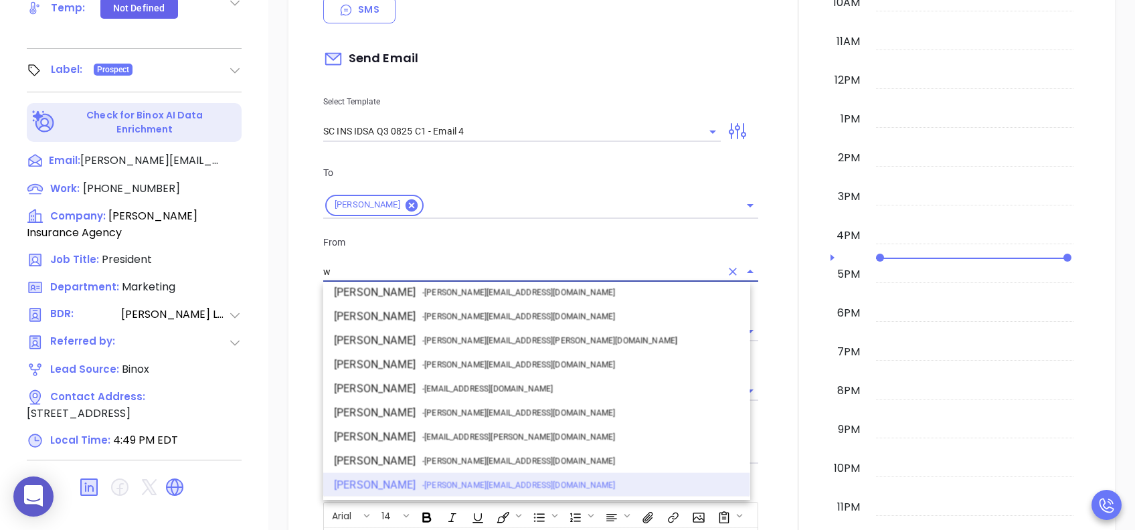
scroll to position [0, 0]
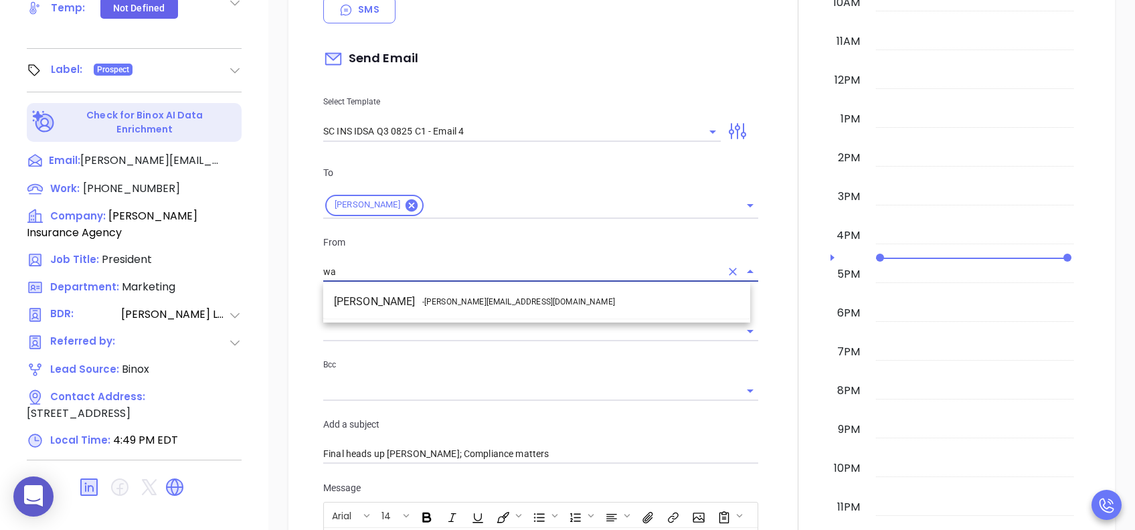
click at [484, 313] on ul "Walter Contreras - [EMAIL_ADDRESS][DOMAIN_NAME]" at bounding box center [536, 301] width 427 height 35
click at [486, 305] on span "- [PERSON_NAME][EMAIL_ADDRESS][DOMAIN_NAME]" at bounding box center [518, 302] width 193 height 12
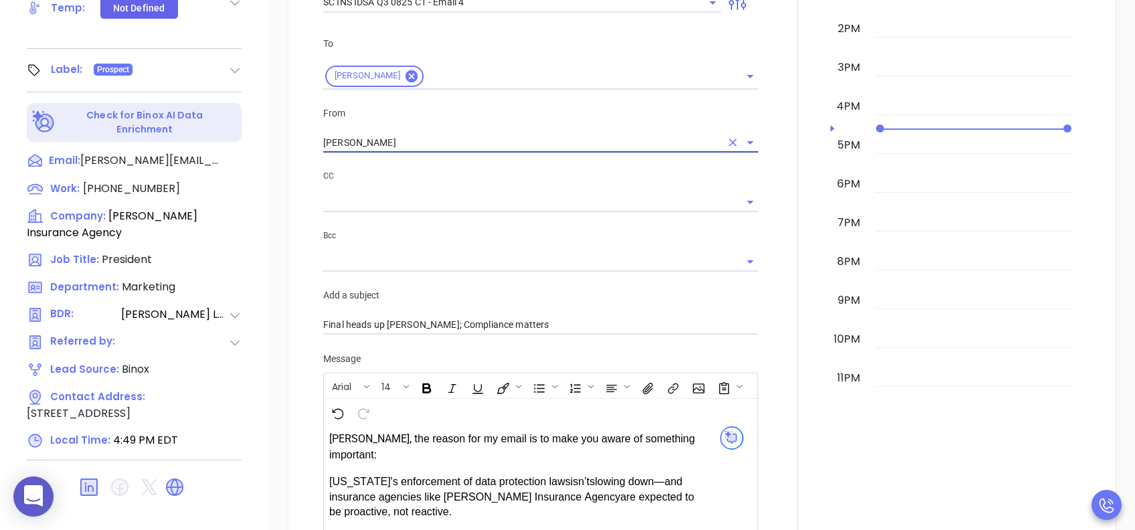
scroll to position [803, 0]
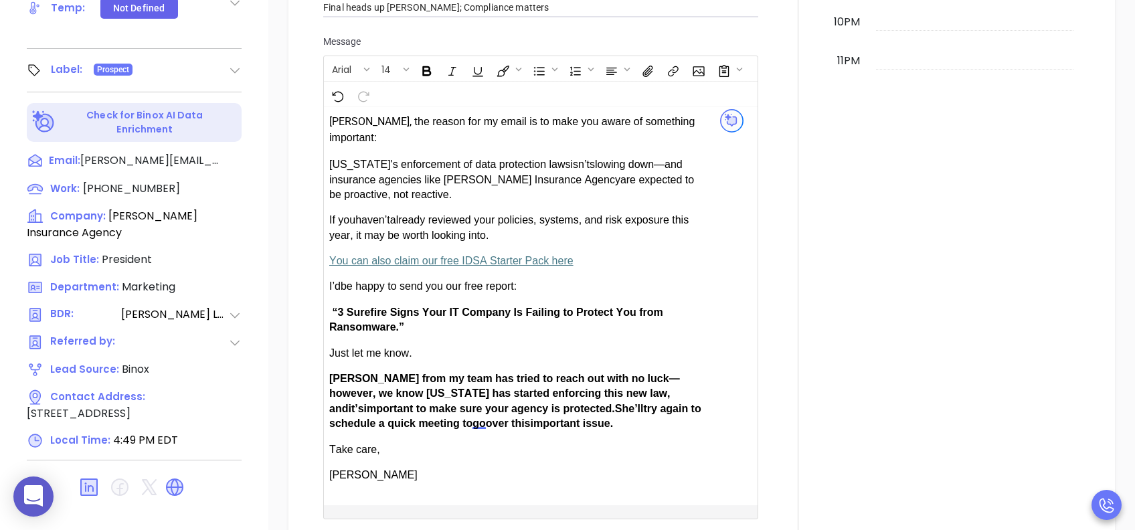
type input "[PERSON_NAME]"
drag, startPoint x: 348, startPoint y: 378, endPoint x: 332, endPoint y: 378, distance: 15.4
click at [332, 378] on span "Anabell from my team has tried to reach out with no luck—however, we know South…" at bounding box center [504, 393] width 351 height 41
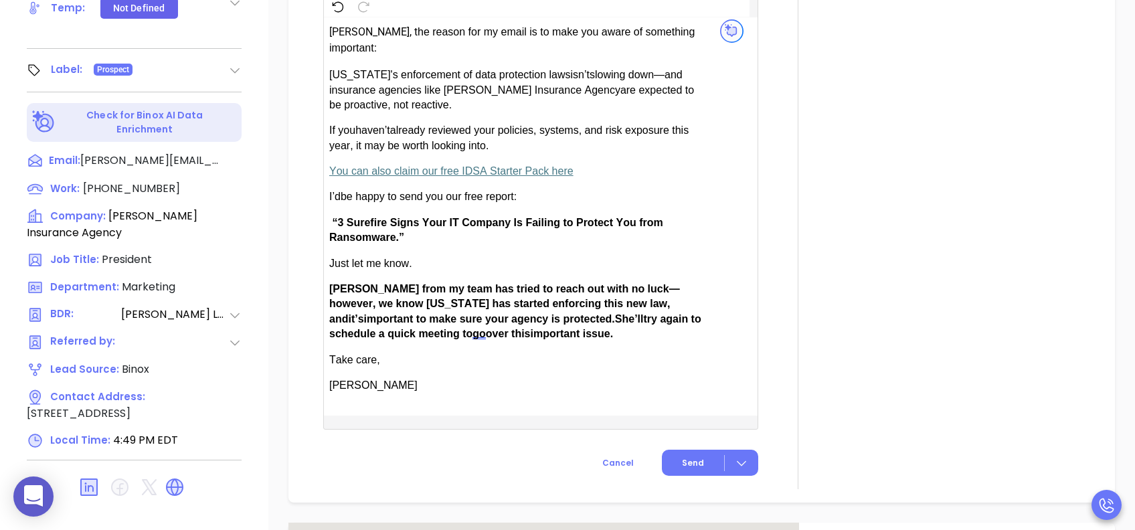
scroll to position [981, 0]
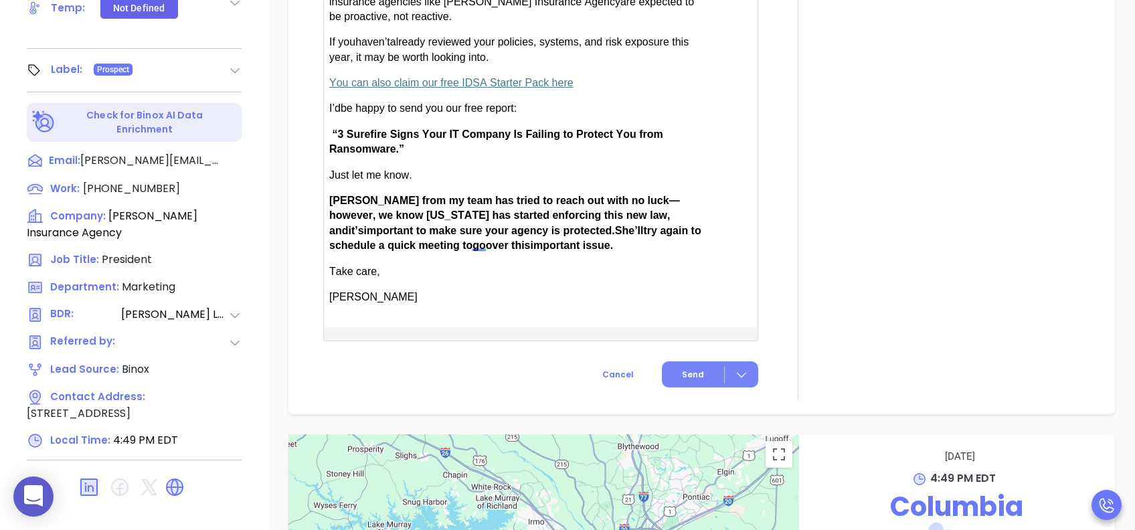
click at [690, 369] on span "Send" at bounding box center [693, 375] width 22 height 12
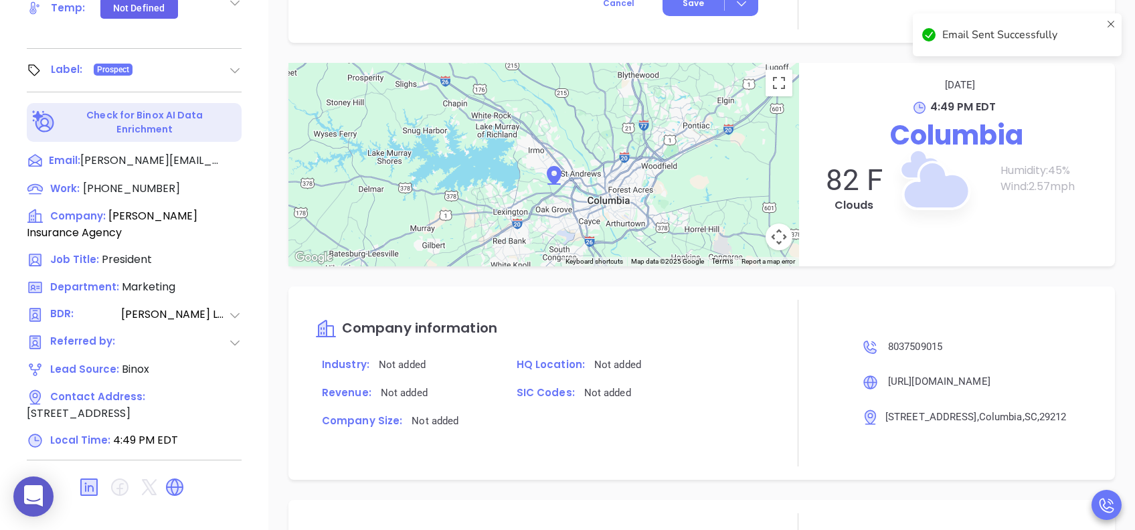
scroll to position [871, 0]
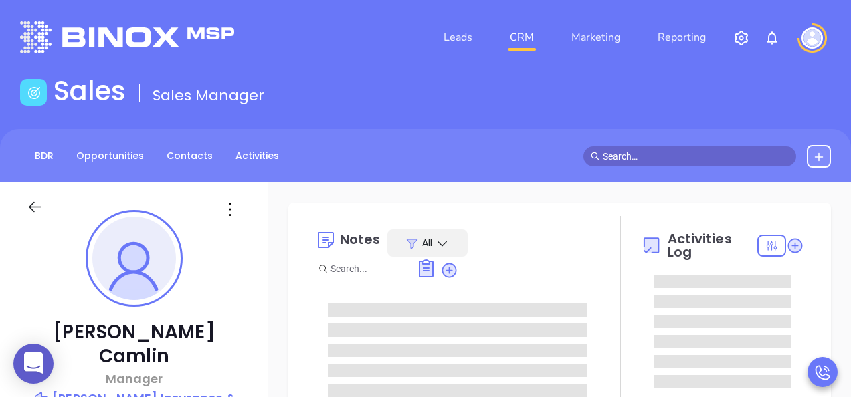
type input "[PERSON_NAME]"
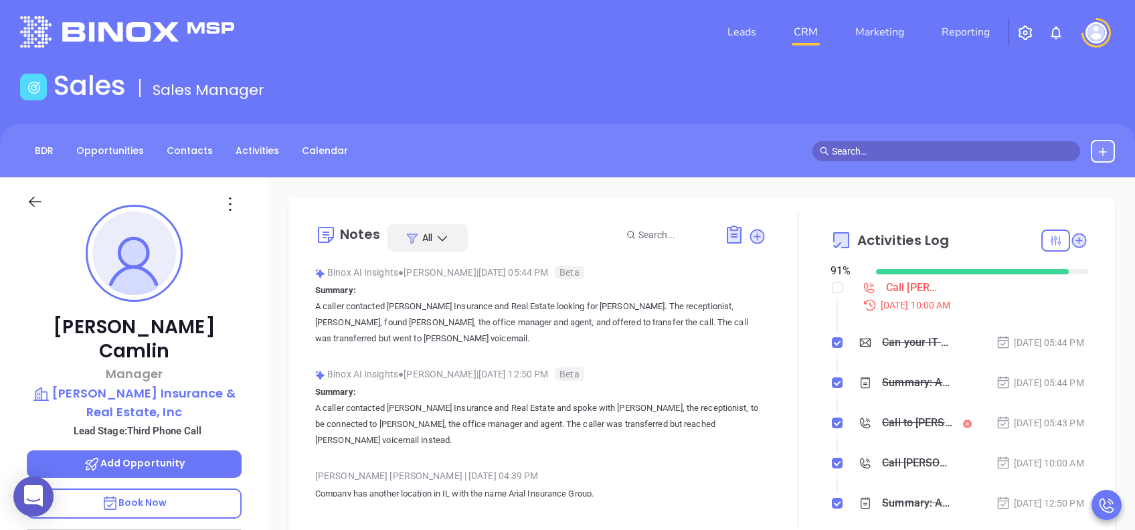
scroll to position [535, 0]
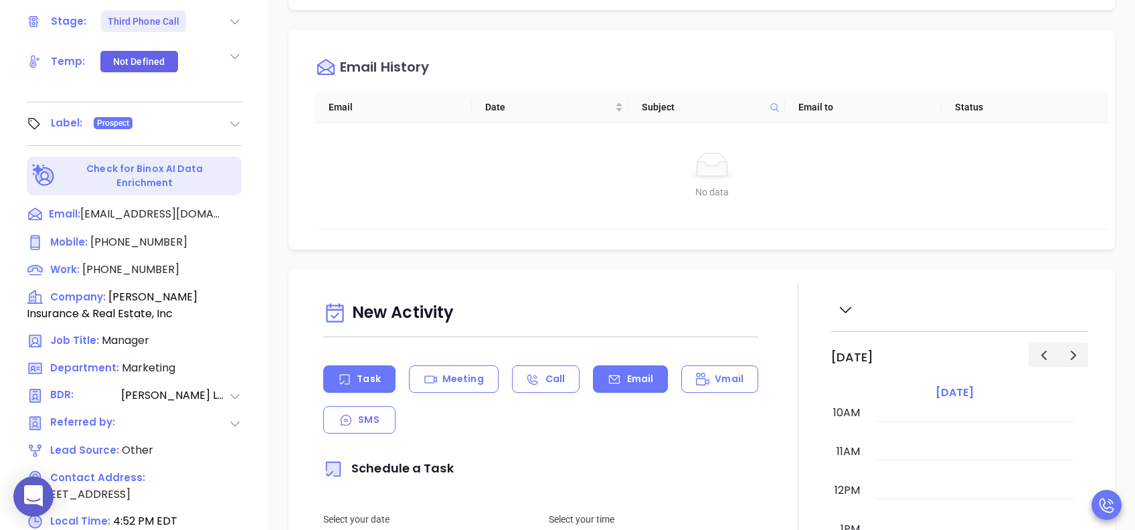
click at [627, 377] on p "Email" at bounding box center [640, 379] width 27 height 14
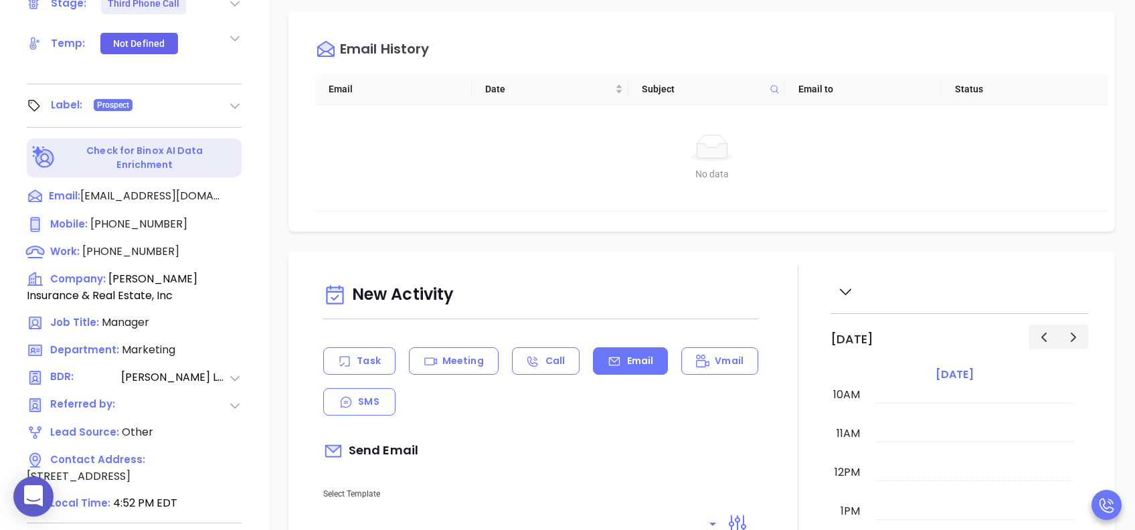
scroll to position [589, 0]
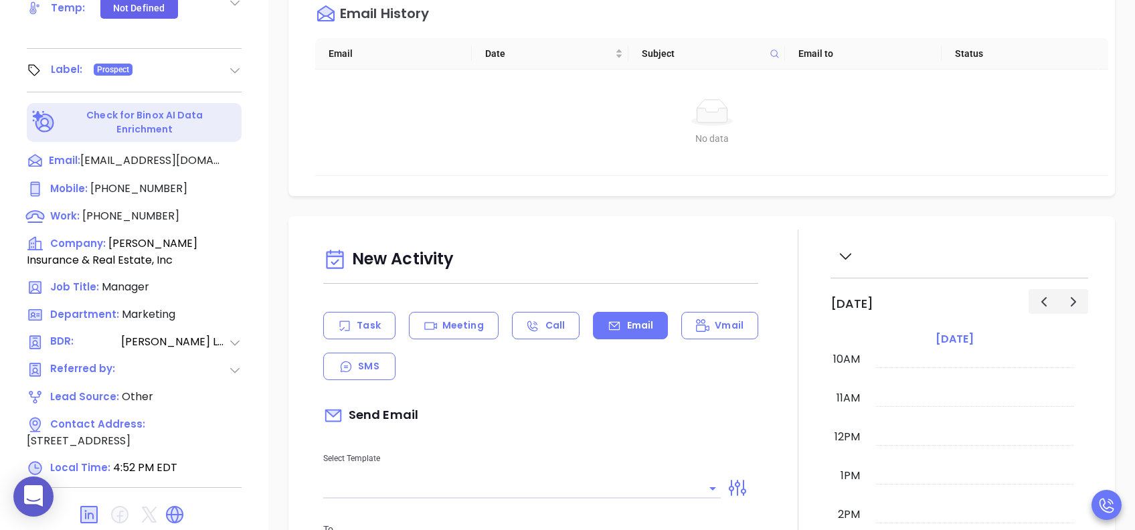
type input "[PERSON_NAME]"
click at [405, 397] on input "text" at bounding box center [511, 487] width 377 height 19
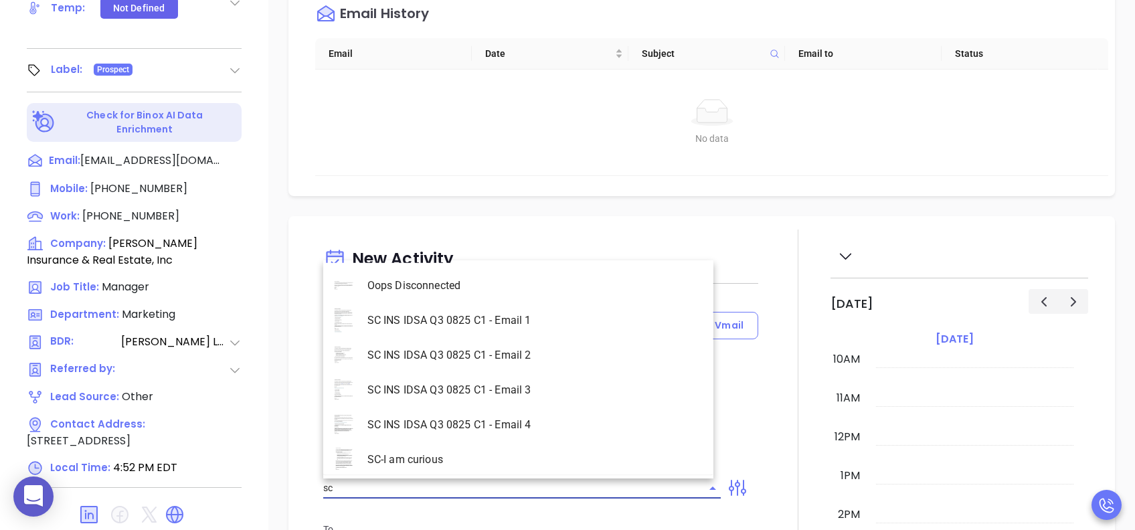
click at [487, 397] on li "SC INS IDSA Q3 0825 C1 - Email 3" at bounding box center [518, 390] width 390 height 35
type input "SC INS IDSA Q3 0825 C1 - Email 3"
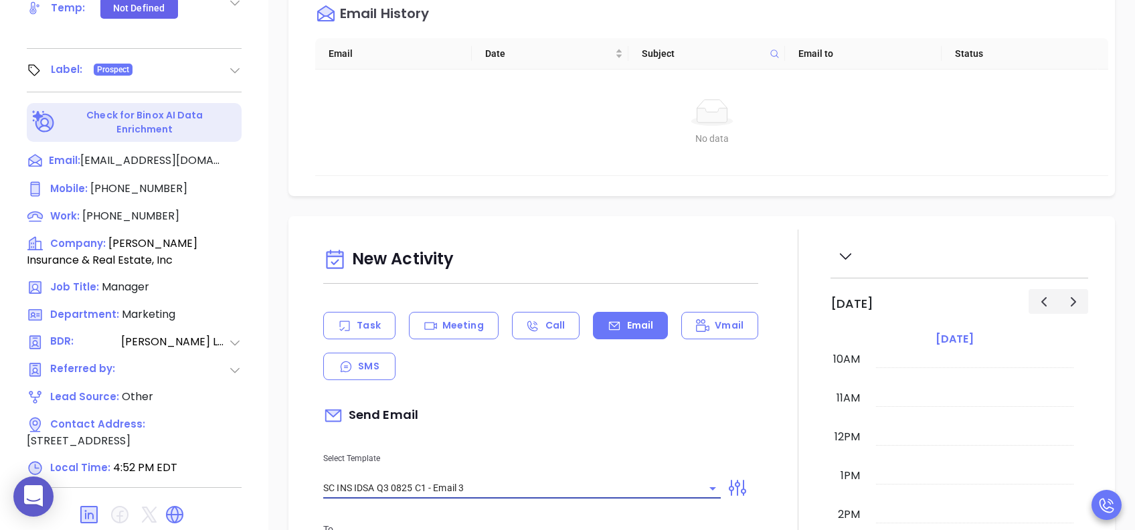
type input "[PERSON_NAME], could your agency survive a data breach?"
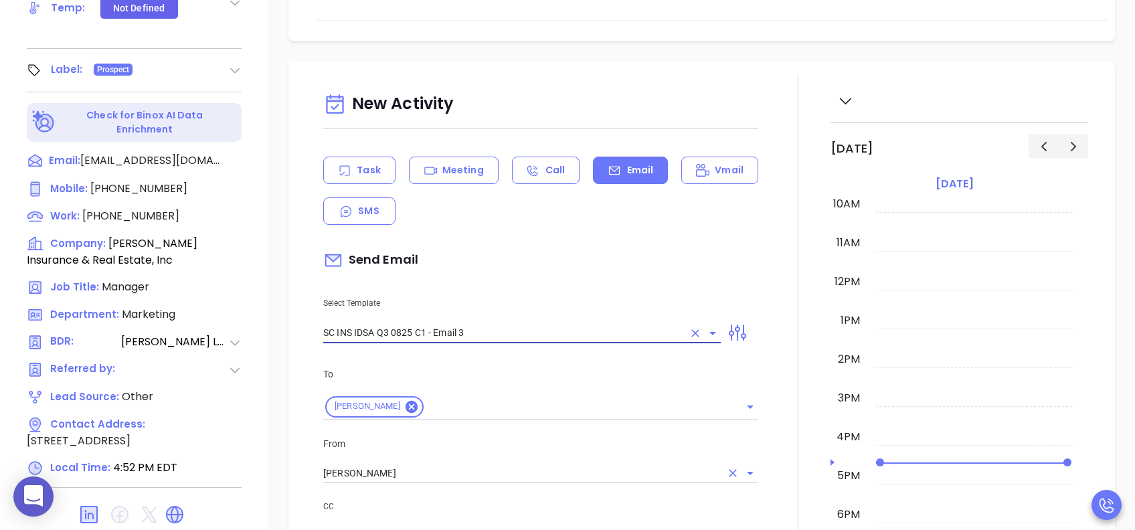
scroll to position [268, 0]
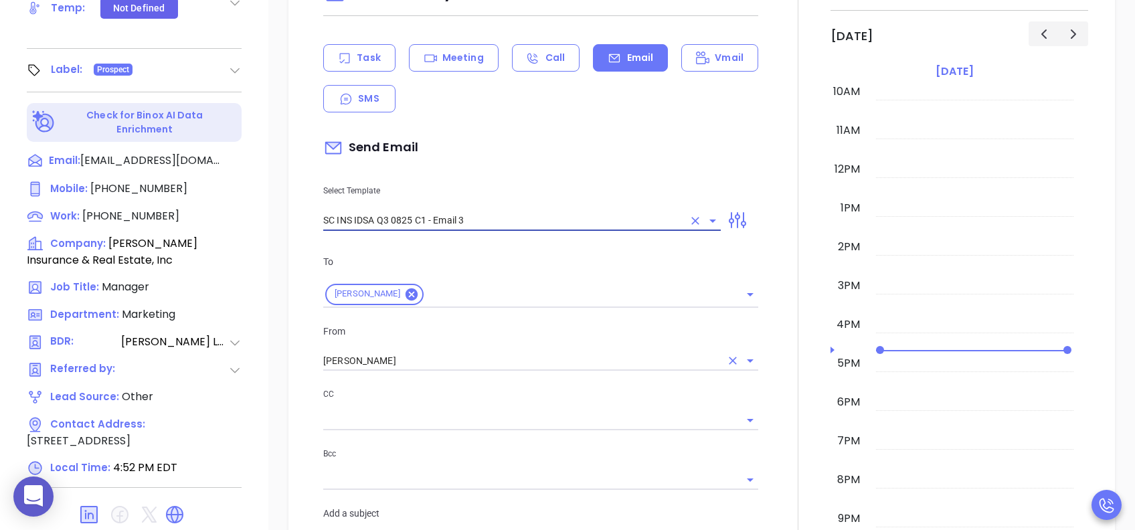
type input "SC INS IDSA Q3 0825 C1 - Email 3"
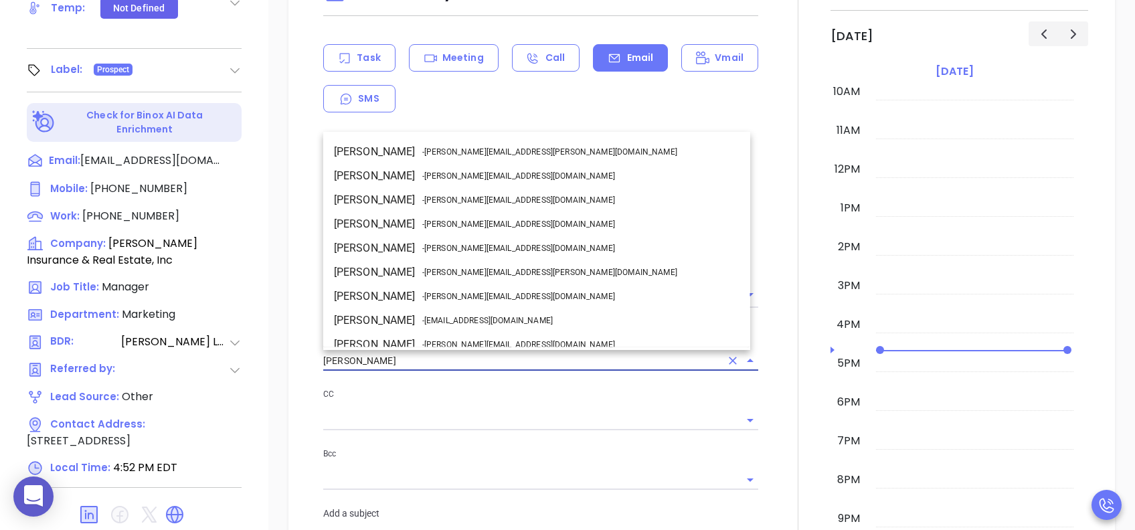
scroll to position [82, 0]
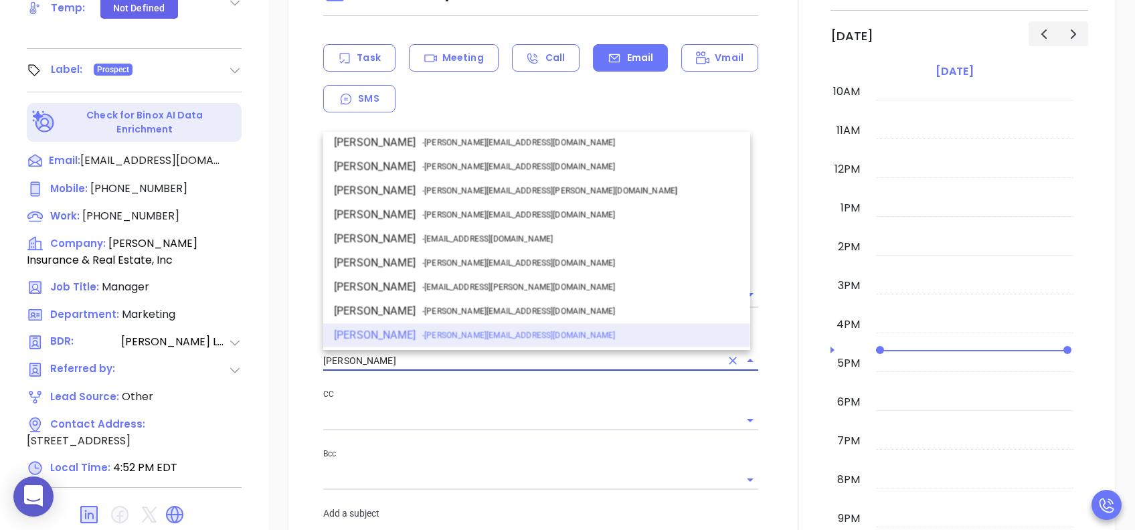
drag, startPoint x: 413, startPoint y: 363, endPoint x: 299, endPoint y: 367, distance: 113.8
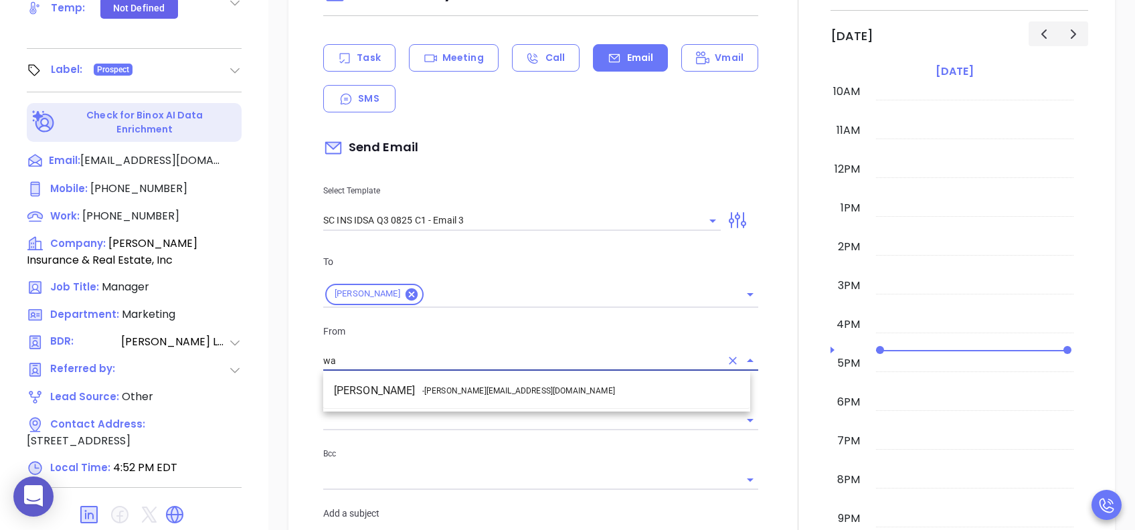
click at [445, 387] on span "- [PERSON_NAME][EMAIL_ADDRESS][DOMAIN_NAME]" at bounding box center [518, 391] width 193 height 12
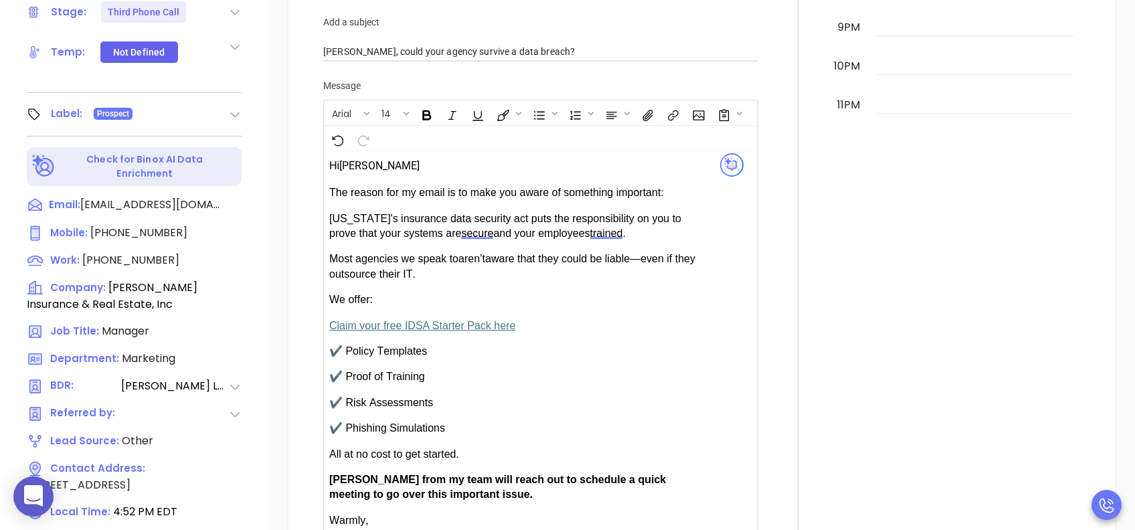
scroll to position [589, 0]
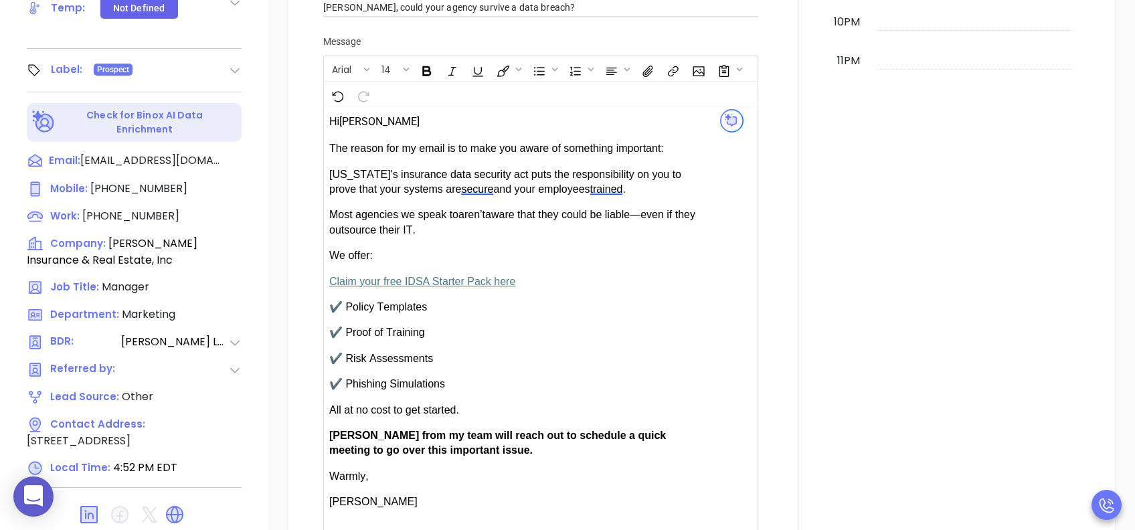
type input "[PERSON_NAME]"
drag, startPoint x: 369, startPoint y: 429, endPoint x: 332, endPoint y: 430, distance: 37.5
click at [332, 397] on span "[PERSON_NAME] from my team will reach out to schedule a quick meeting to go ove…" at bounding box center [497, 442] width 336 height 26
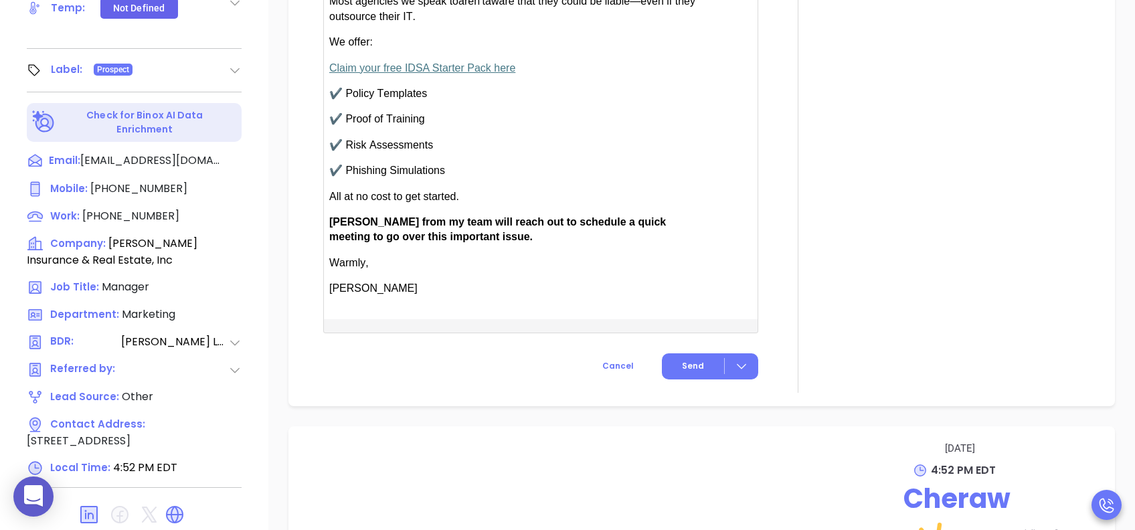
scroll to position [1159, 0]
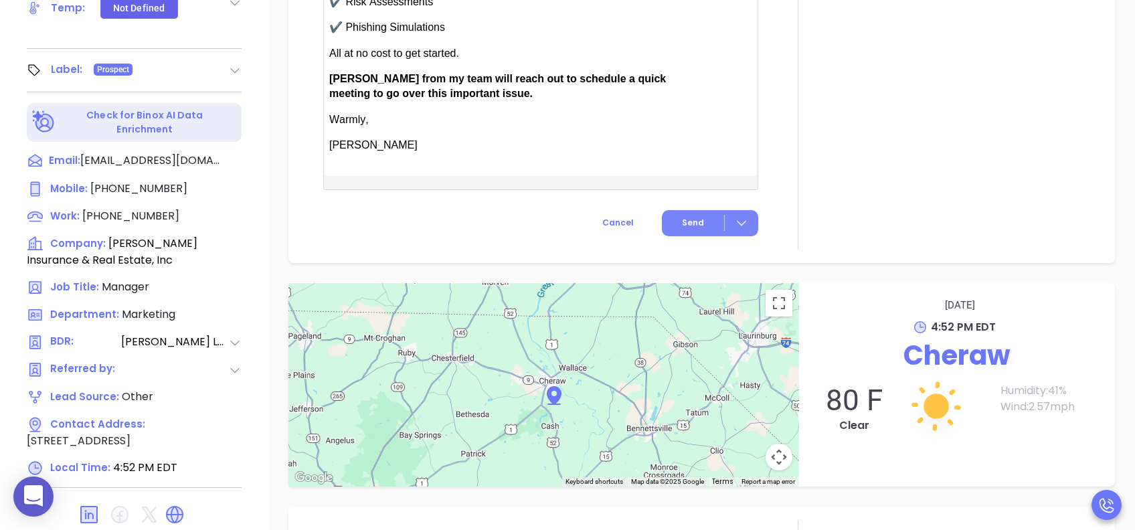
click at [688, 217] on span "Send" at bounding box center [693, 223] width 22 height 12
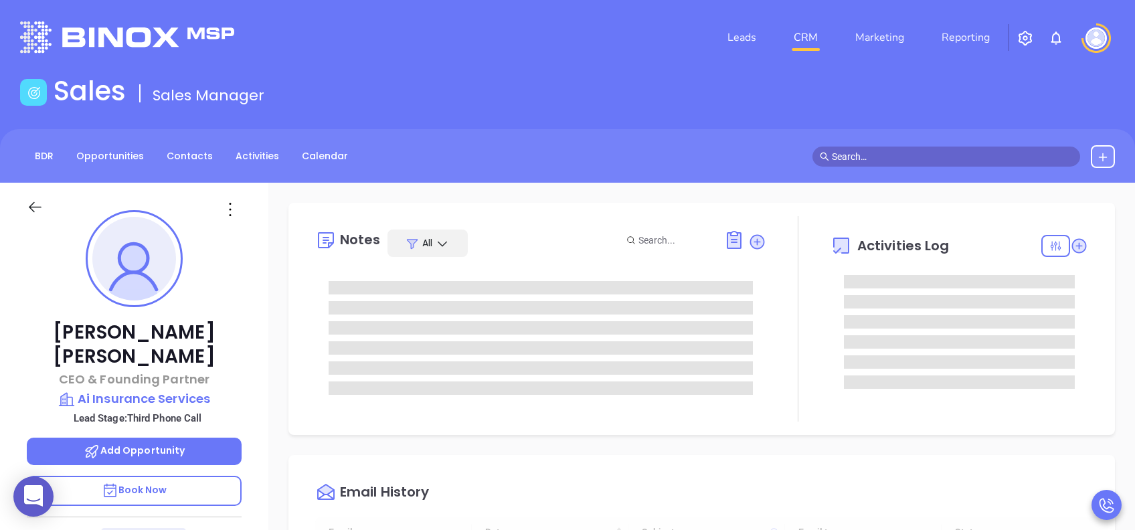
scroll to position [389, 0]
type input "[PERSON_NAME]"
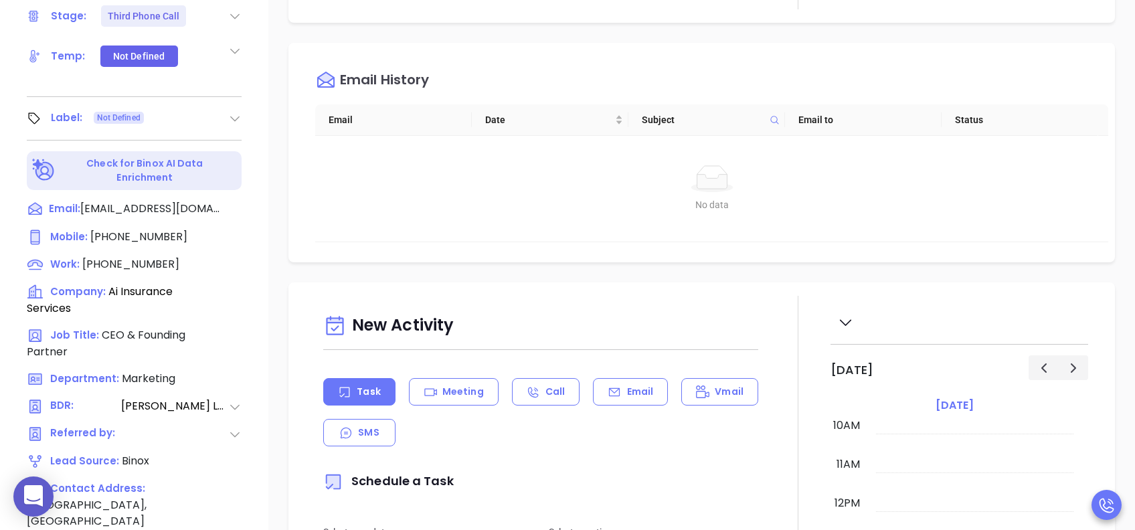
scroll to position [589, 0]
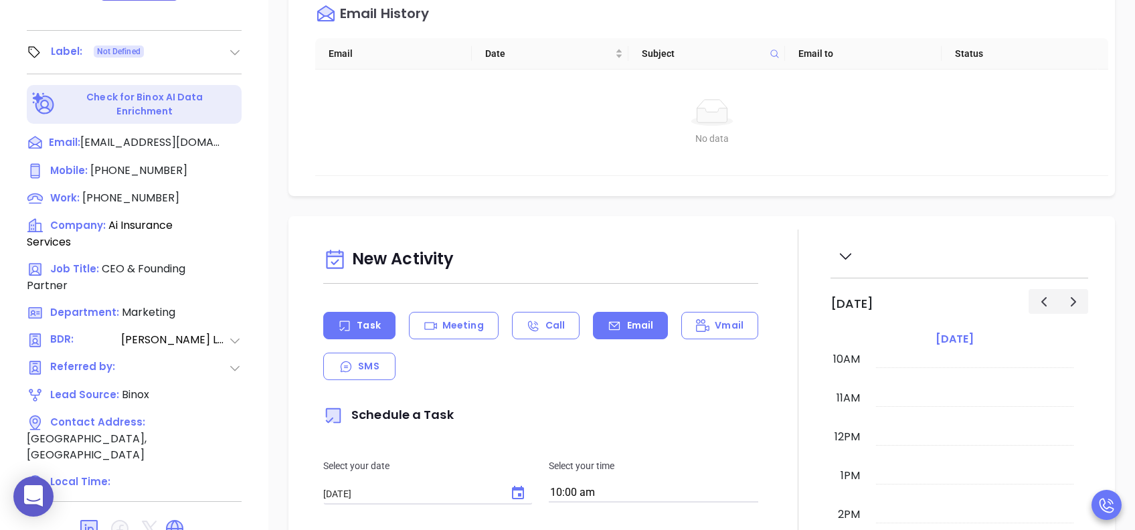
click at [635, 320] on p "Email" at bounding box center [640, 325] width 27 height 14
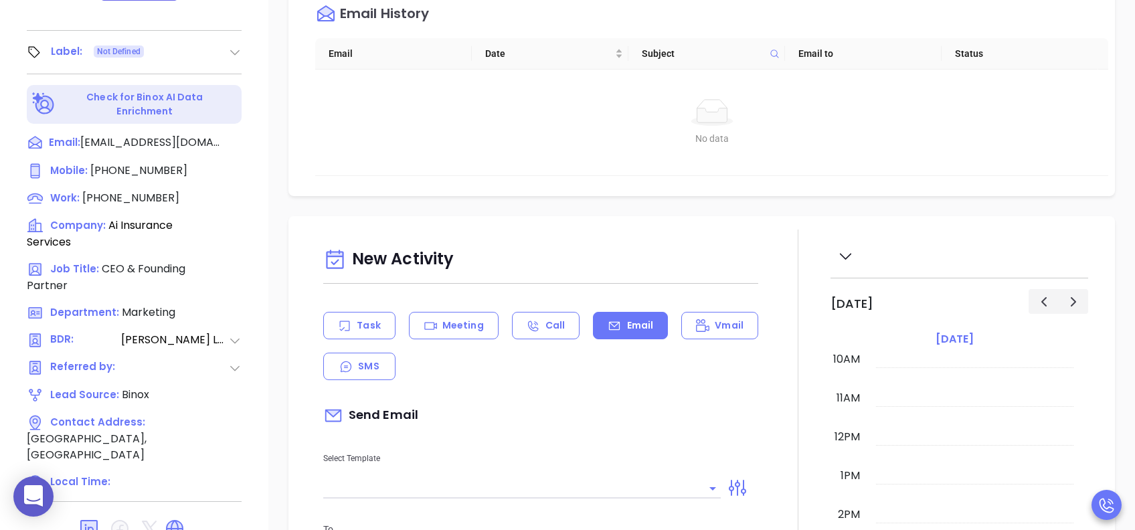
click at [617, 397] on div "Select Template" at bounding box center [521, 465] width 413 height 68
type input "[PERSON_NAME]"
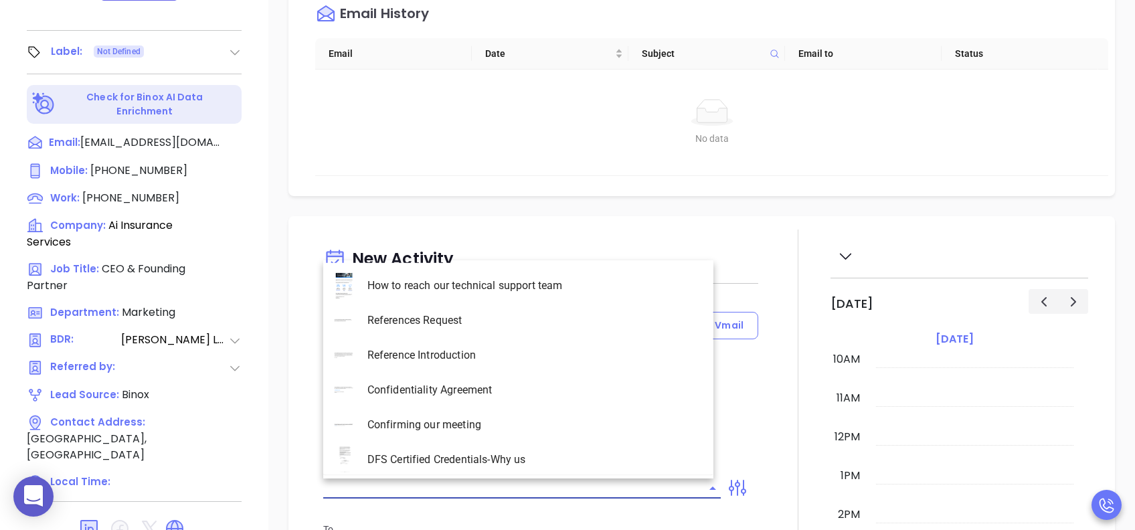
click at [625, 397] on input "text" at bounding box center [511, 487] width 377 height 19
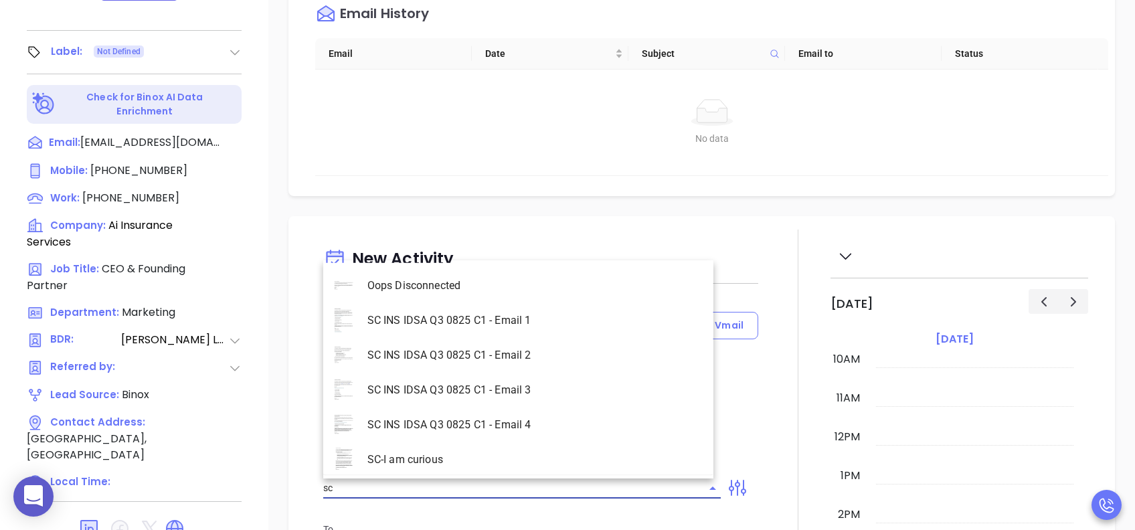
click at [518, 385] on li "SC INS IDSA Q3 0825 C1 - Email 3" at bounding box center [518, 390] width 390 height 35
type input "SC INS IDSA Q3 0825 C1 - Email 3"
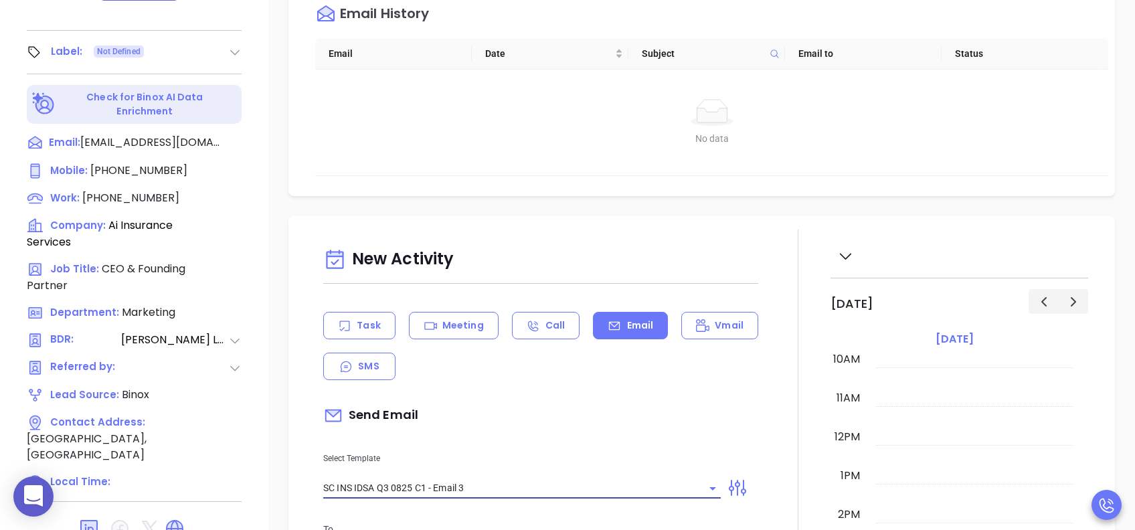
type input "[PERSON_NAME], could your agency survive a data breach?"
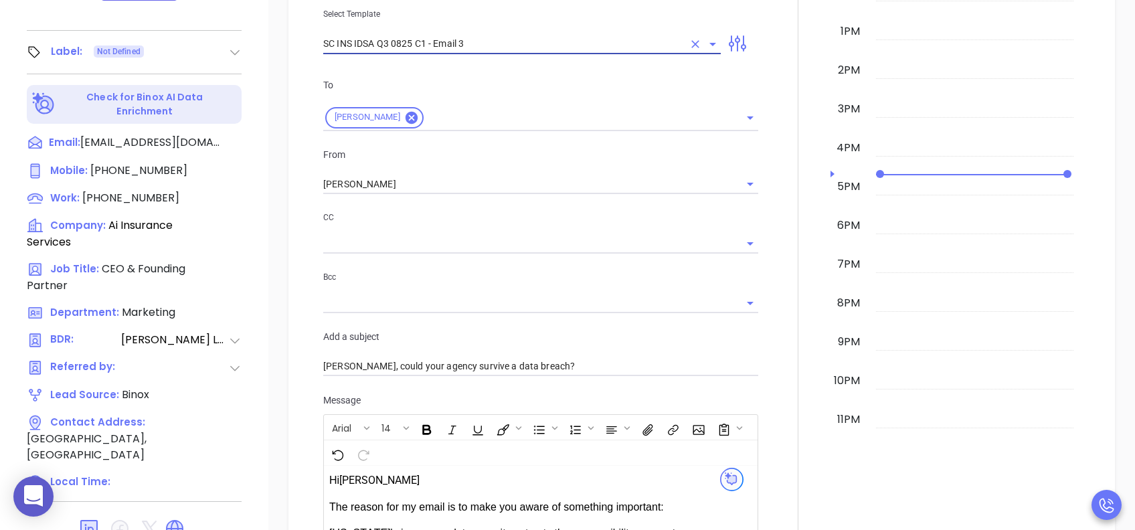
scroll to position [446, 0]
type input "SC INS IDSA Q3 0825 C1 - Email 3"
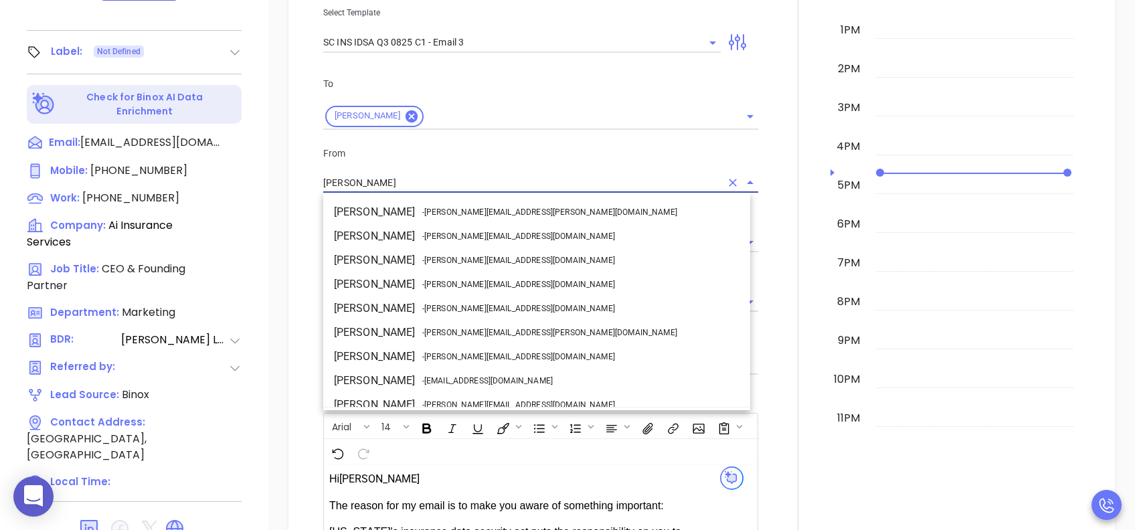
drag, startPoint x: 394, startPoint y: 181, endPoint x: 235, endPoint y: 184, distance: 158.6
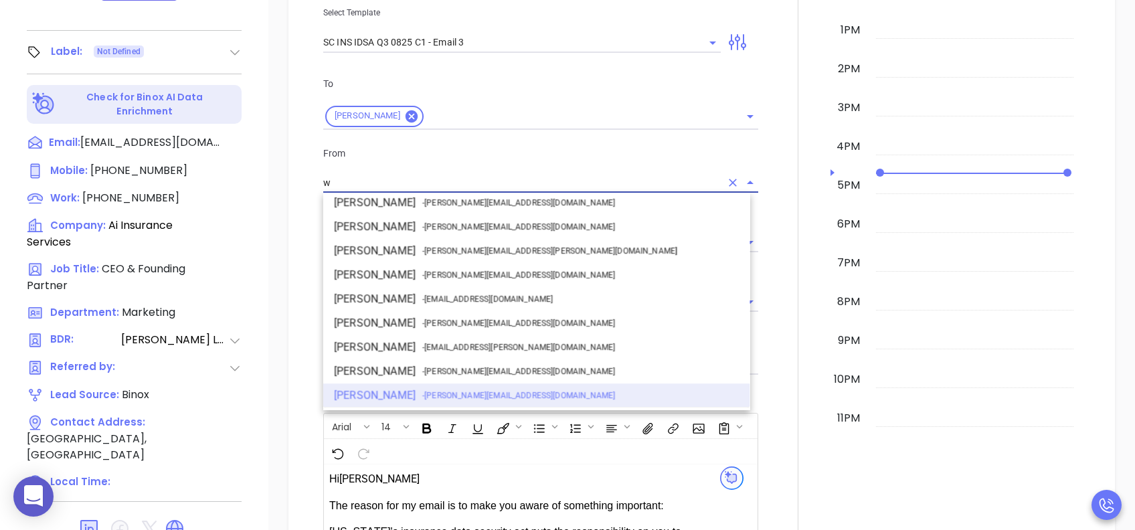
scroll to position [0, 0]
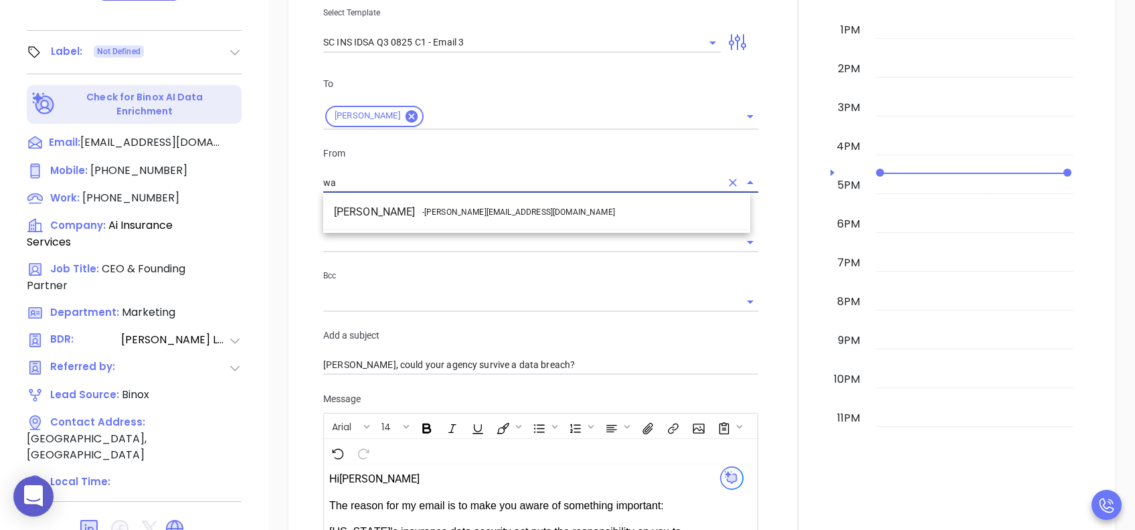
click at [370, 197] on ul "Walter Contreras - [EMAIL_ADDRESS][DOMAIN_NAME]" at bounding box center [536, 212] width 427 height 35
click at [394, 206] on li "Walter Contreras - walter@motiva.net" at bounding box center [536, 212] width 427 height 24
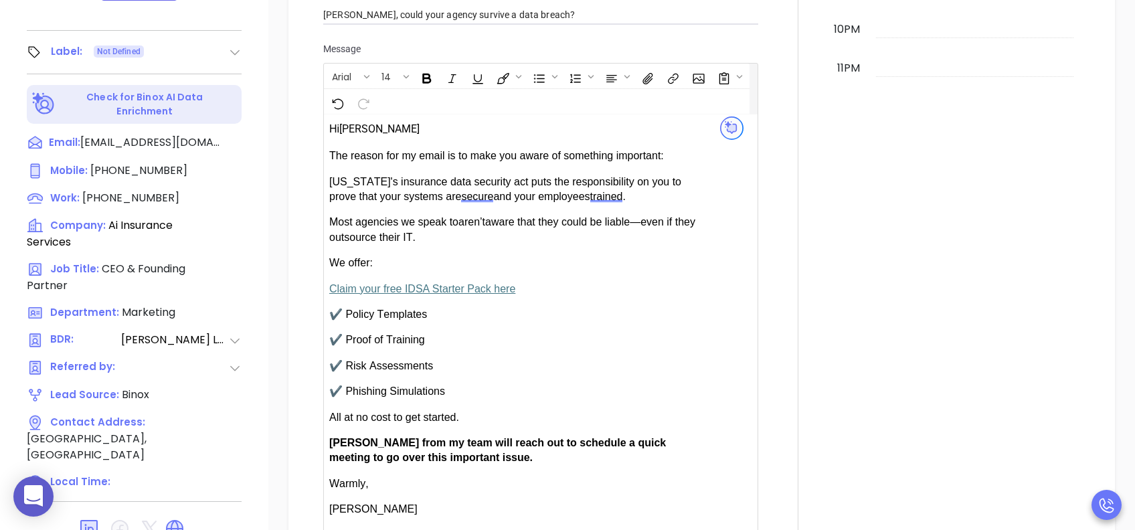
scroll to position [981, 0]
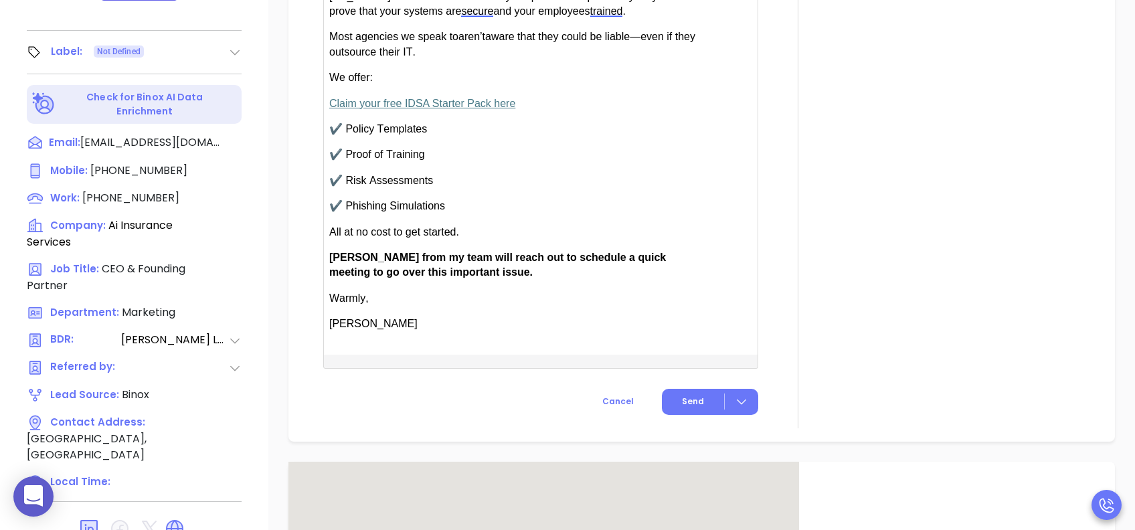
type input "[PERSON_NAME]"
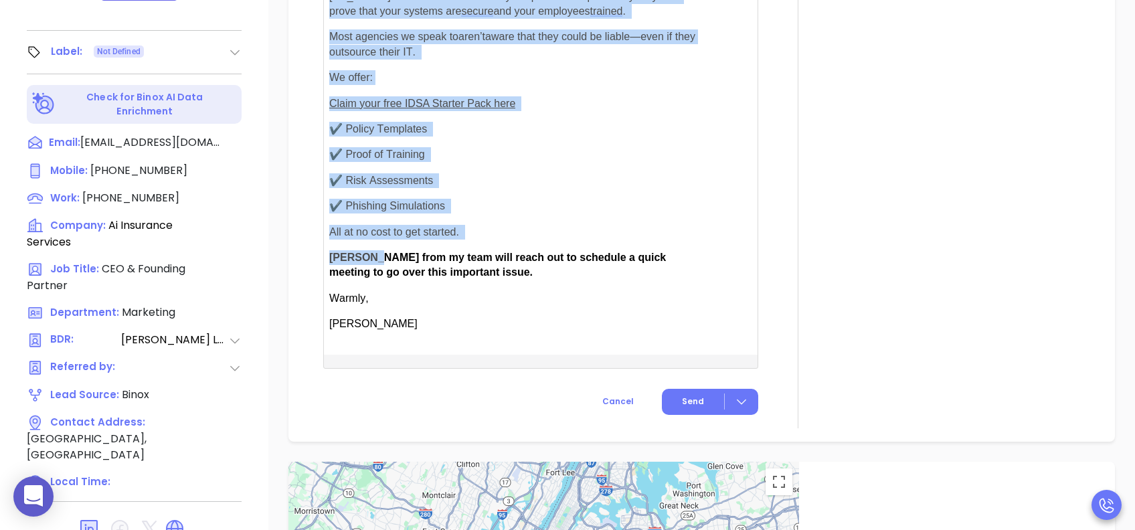
drag, startPoint x: 369, startPoint y: 256, endPoint x: 328, endPoint y: 255, distance: 41.5
click at [328, 255] on div "Hi Graylan ." at bounding box center [525, 141] width 403 height 425
click at [361, 259] on span "[PERSON_NAME] from my team will reach out to schedule a quick meeting to go ove…" at bounding box center [497, 265] width 336 height 26
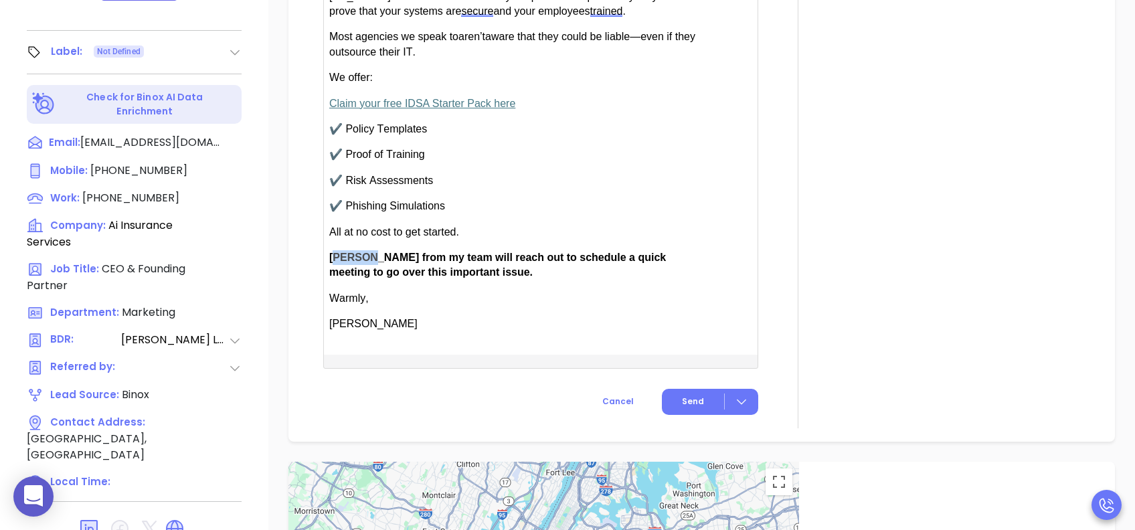
drag, startPoint x: 367, startPoint y: 254, endPoint x: 336, endPoint y: 254, distance: 30.8
click at [336, 254] on span "[PERSON_NAME] from my team will reach out to schedule a quick meeting to go ove…" at bounding box center [497, 265] width 336 height 26
click at [685, 389] on button "Send" at bounding box center [710, 402] width 96 height 26
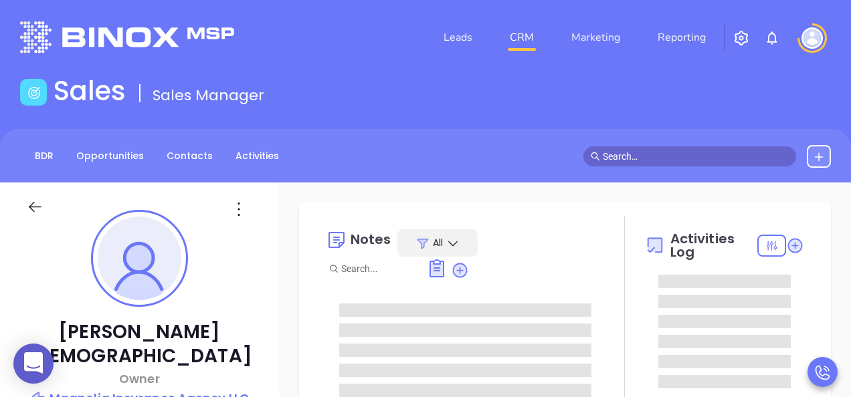
type input "[PERSON_NAME]"
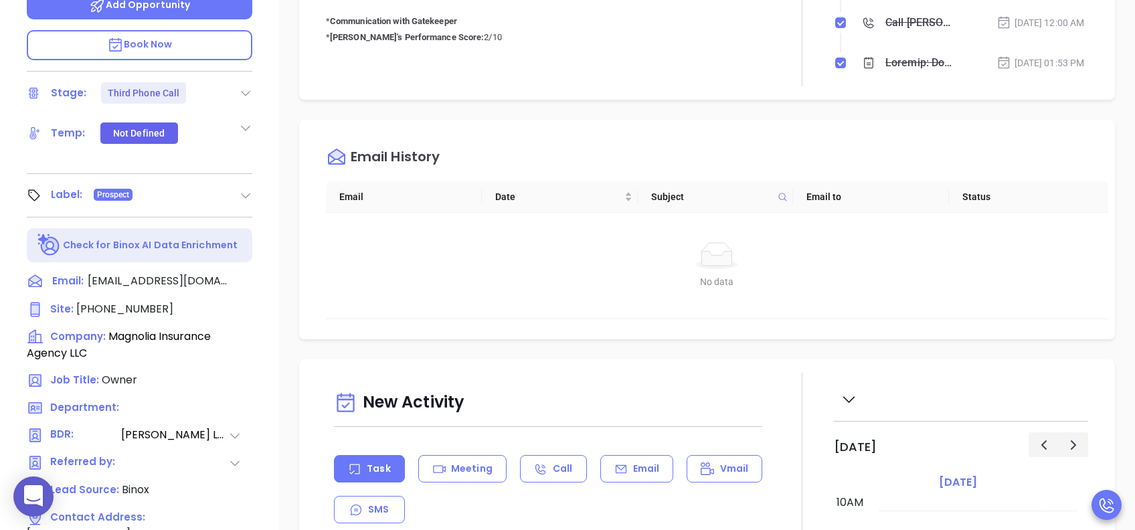
scroll to position [178, 0]
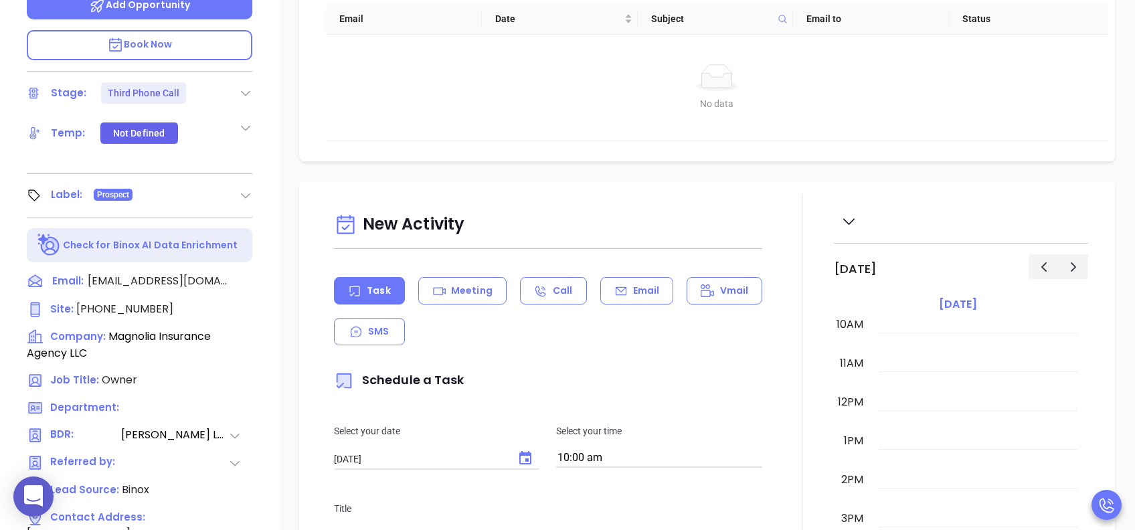
drag, startPoint x: 648, startPoint y: 286, endPoint x: 581, endPoint y: 246, distance: 77.1
click at [648, 286] on div "Email" at bounding box center [637, 290] width 74 height 27
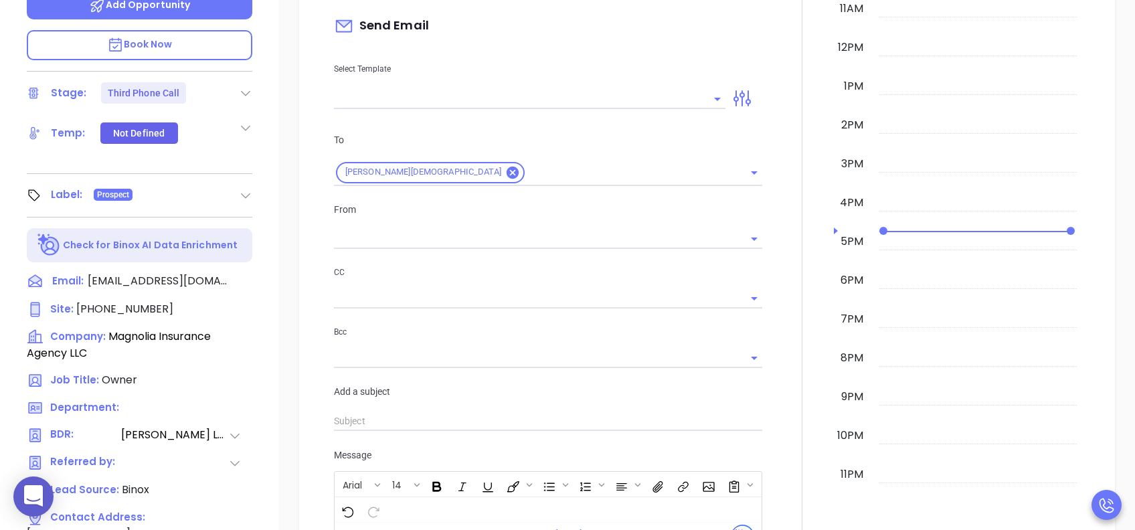
scroll to position [535, 0]
type input "[PERSON_NAME]"
click at [401, 96] on input "text" at bounding box center [519, 95] width 371 height 19
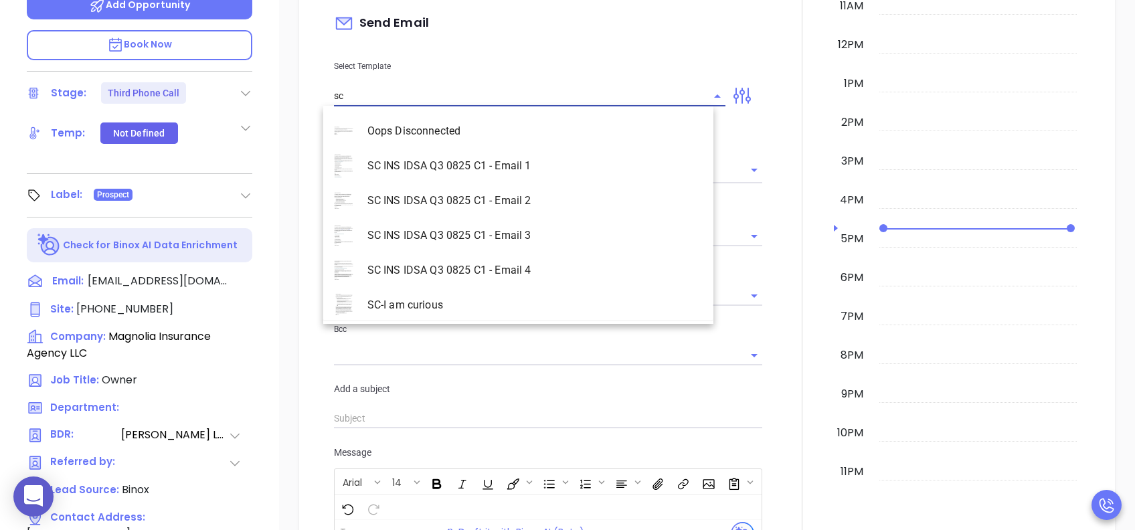
click at [525, 234] on li "SC INS IDSA Q3 0825 C1 - Email 3" at bounding box center [518, 235] width 390 height 35
type input "SC INS IDSA Q3 0825 C1 - Email 3"
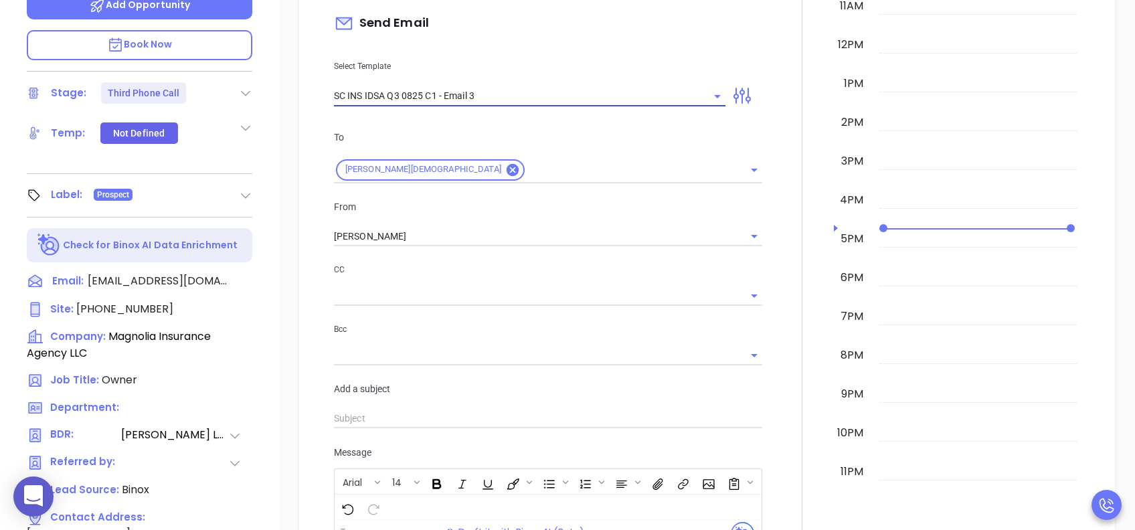
type input "Bailey, could your agency survive a data breach?"
type input "SC INS IDSA Q3 0825 C1 - Email 3"
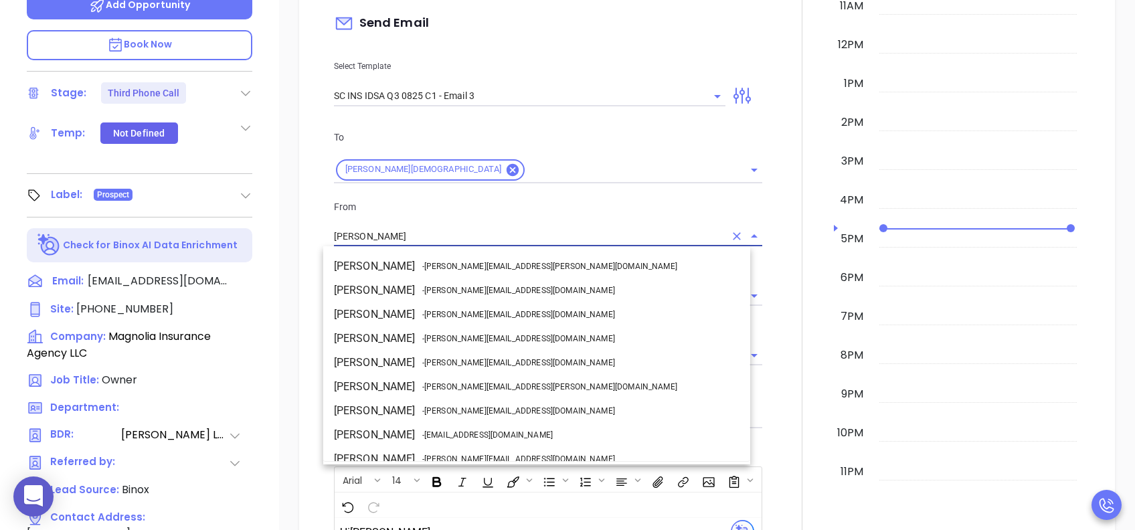
scroll to position [82, 0]
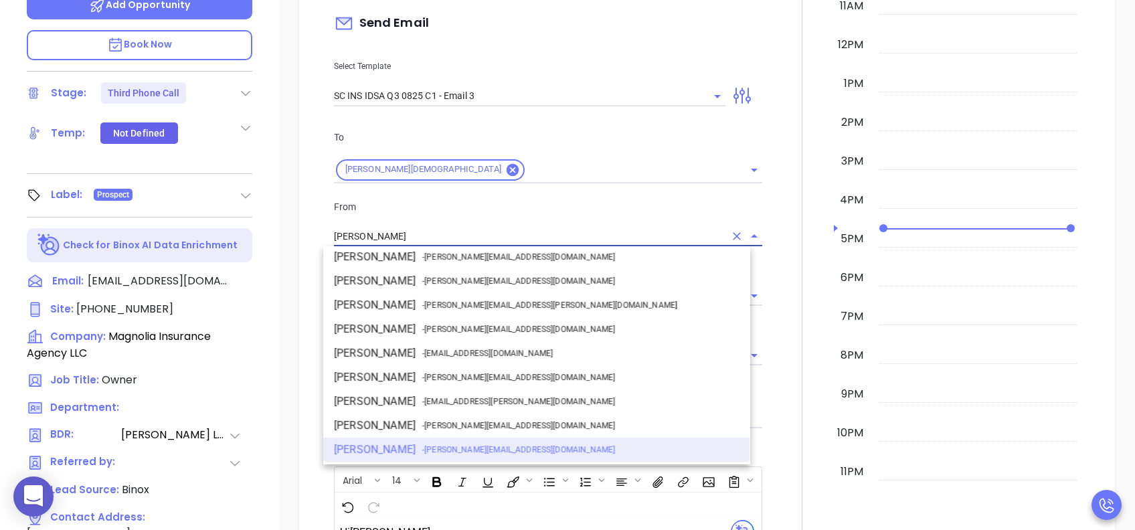
drag, startPoint x: 395, startPoint y: 233, endPoint x: 270, endPoint y: 233, distance: 125.1
click at [279, 233] on div "New Activity Task Meeting Call Email Vmail SMS Send Email Select Template SC IN…" at bounding box center [707, 427] width 856 height 1206
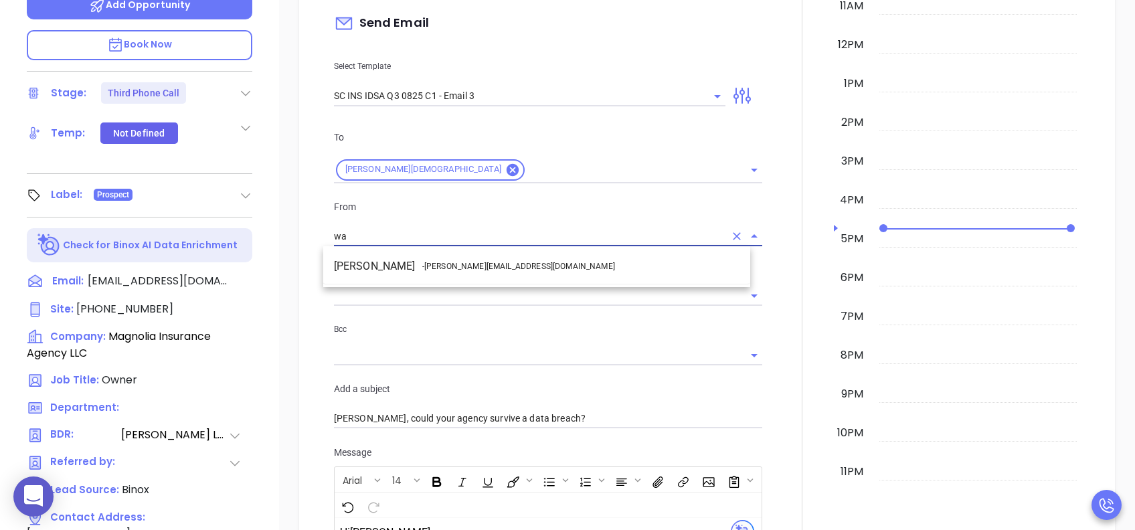
click at [450, 268] on span "- walter@motiva.net" at bounding box center [518, 266] width 193 height 12
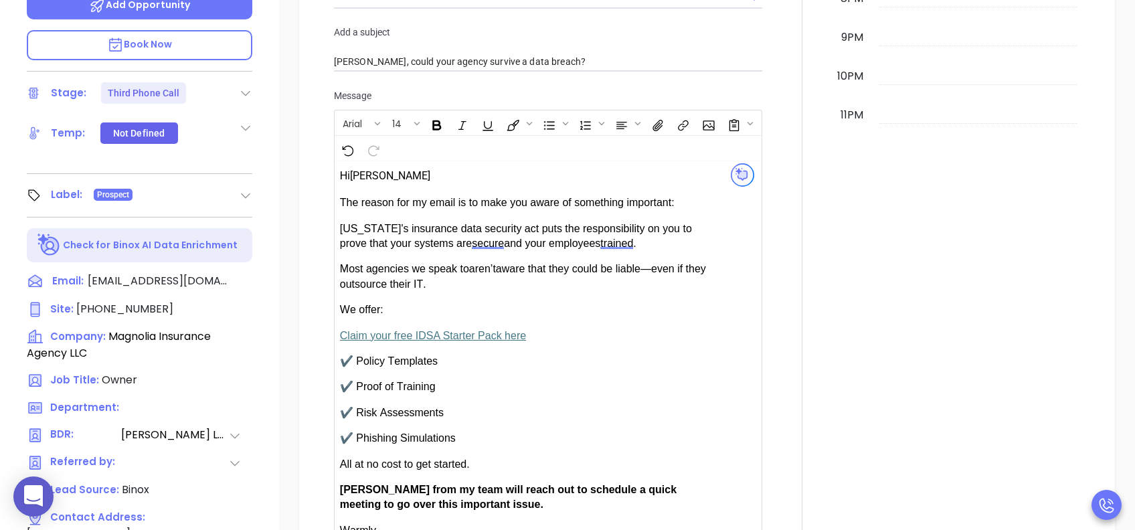
scroll to position [1070, 0]
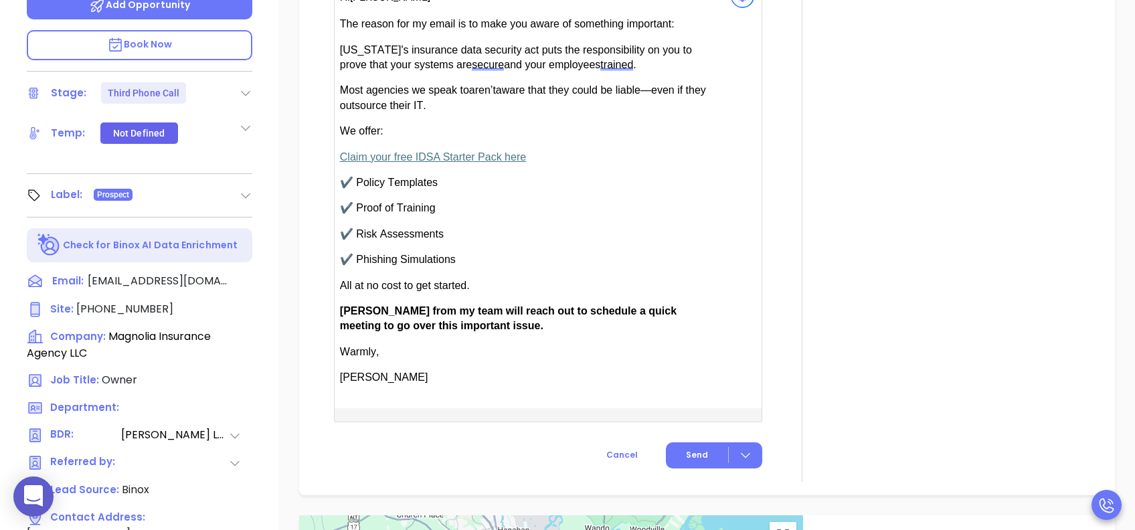
type input "[PERSON_NAME]"
drag, startPoint x: 367, startPoint y: 304, endPoint x: 334, endPoint y: 306, distance: 32.8
click at [340, 306] on span "[PERSON_NAME] from my team will reach out to schedule a quick meeting to go ove…" at bounding box center [508, 318] width 336 height 26
click at [672, 397] on button "Send" at bounding box center [714, 455] width 96 height 26
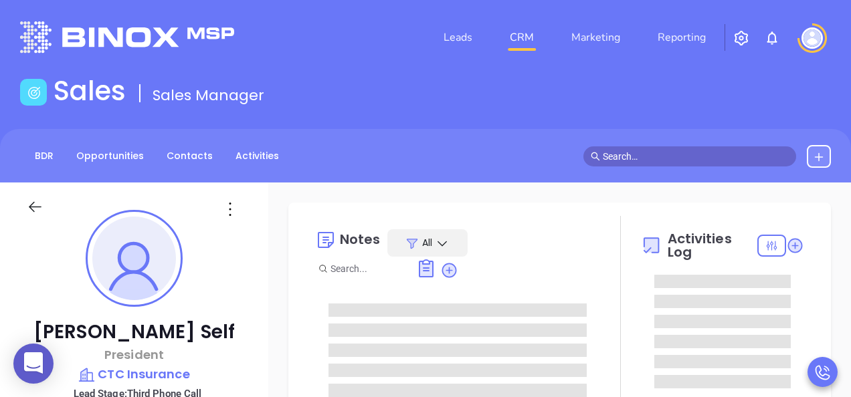
type input "[PERSON_NAME]"
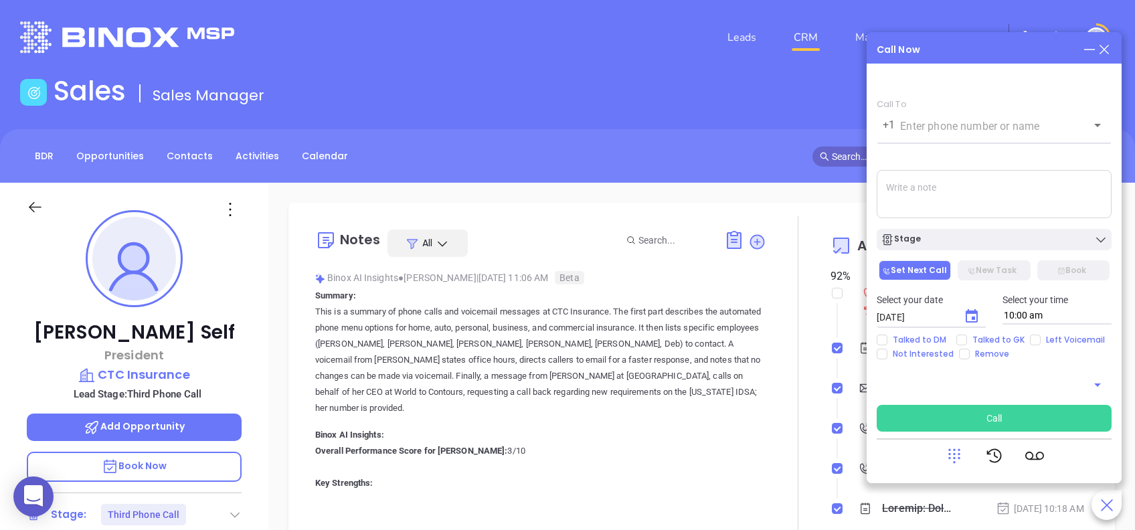
scroll to position [389, 0]
click at [850, 397] on icon at bounding box center [993, 455] width 15 height 14
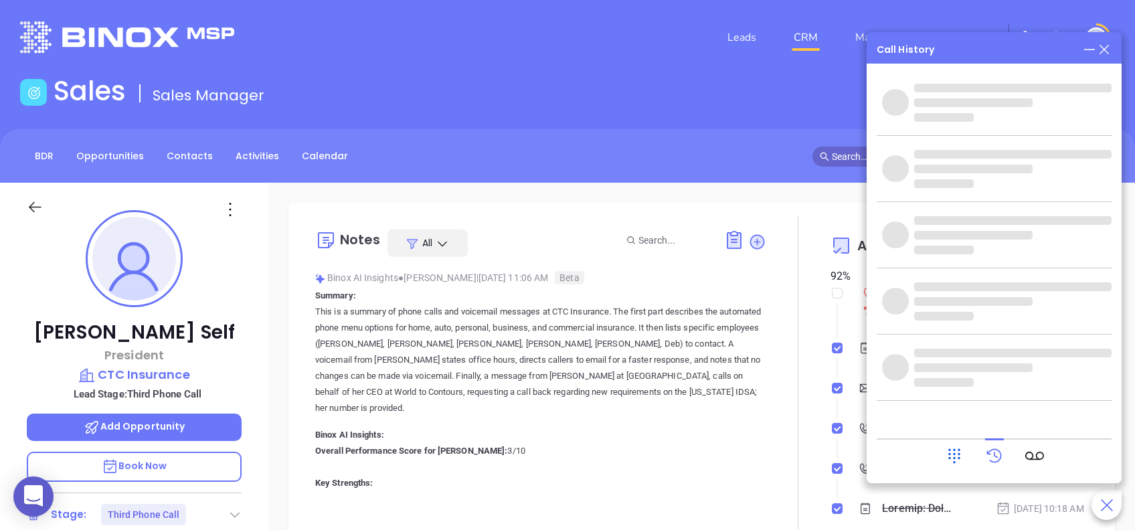
click at [850, 397] on icon at bounding box center [954, 455] width 19 height 19
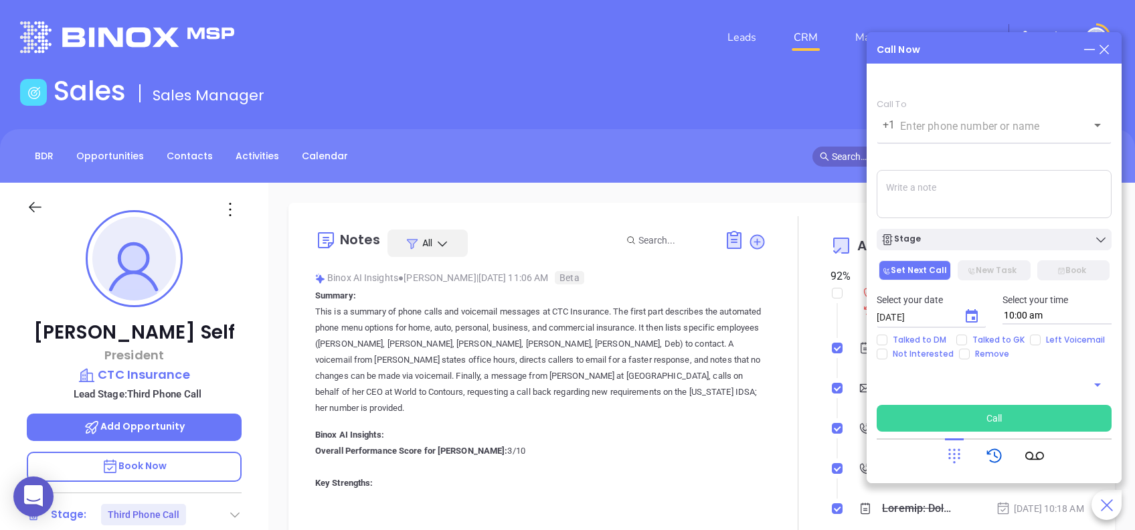
click at [850, 397] on icon at bounding box center [994, 455] width 19 height 19
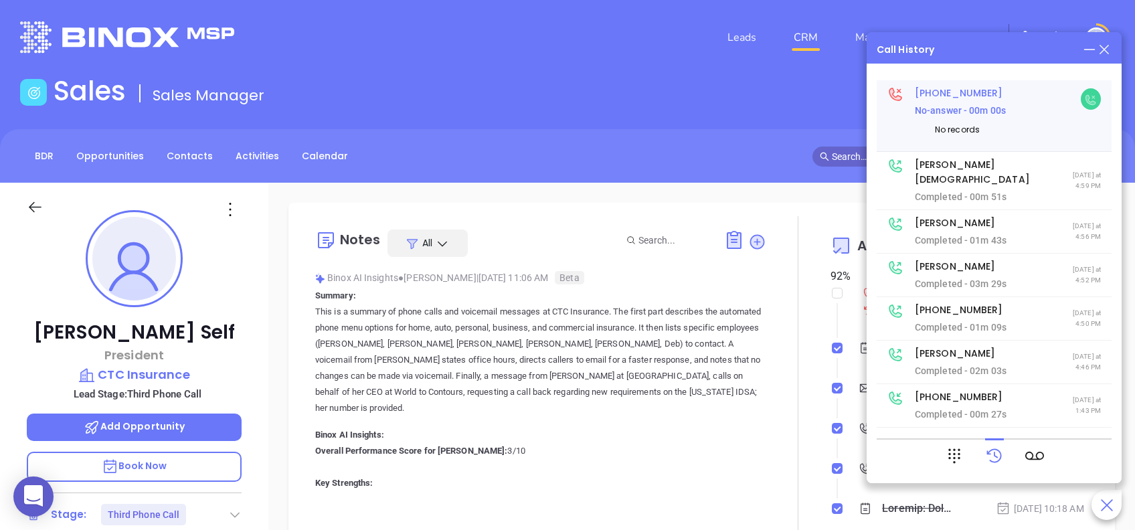
click at [850, 97] on icon at bounding box center [1090, 100] width 11 height 11
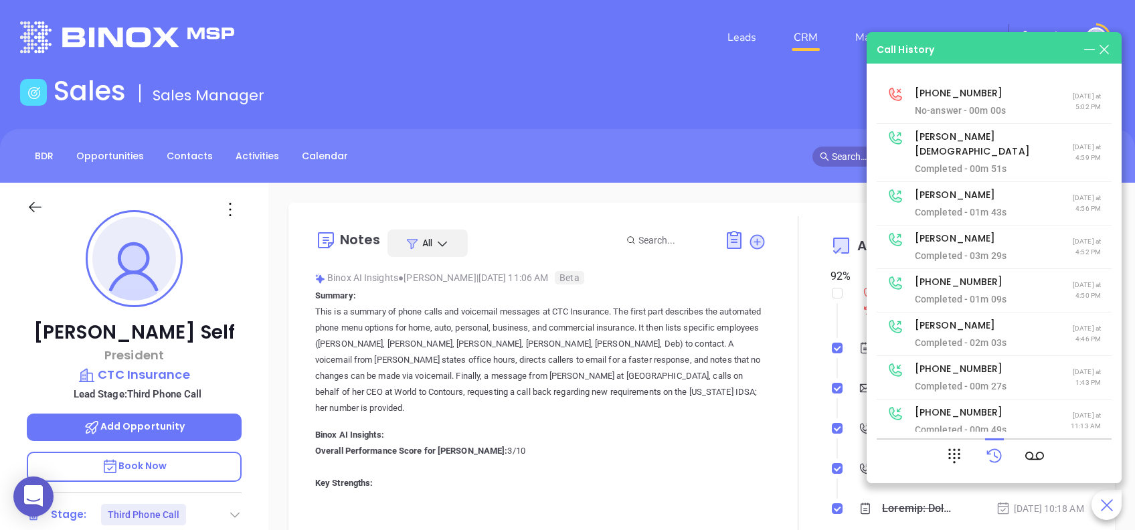
type input "[PHONE_NUMBER]"
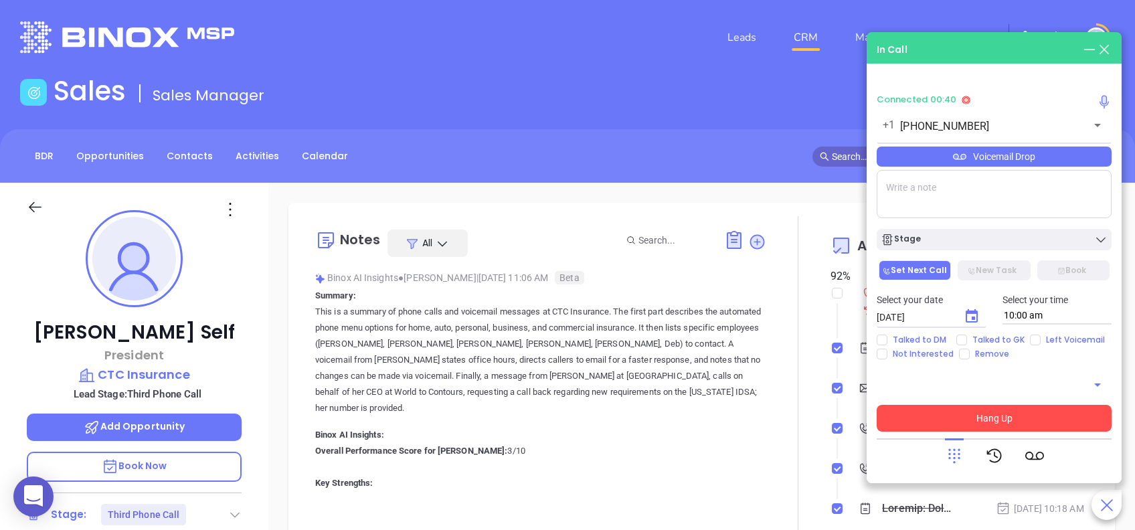
click at [850, 397] on button "Hang Up" at bounding box center [993, 418] width 235 height 27
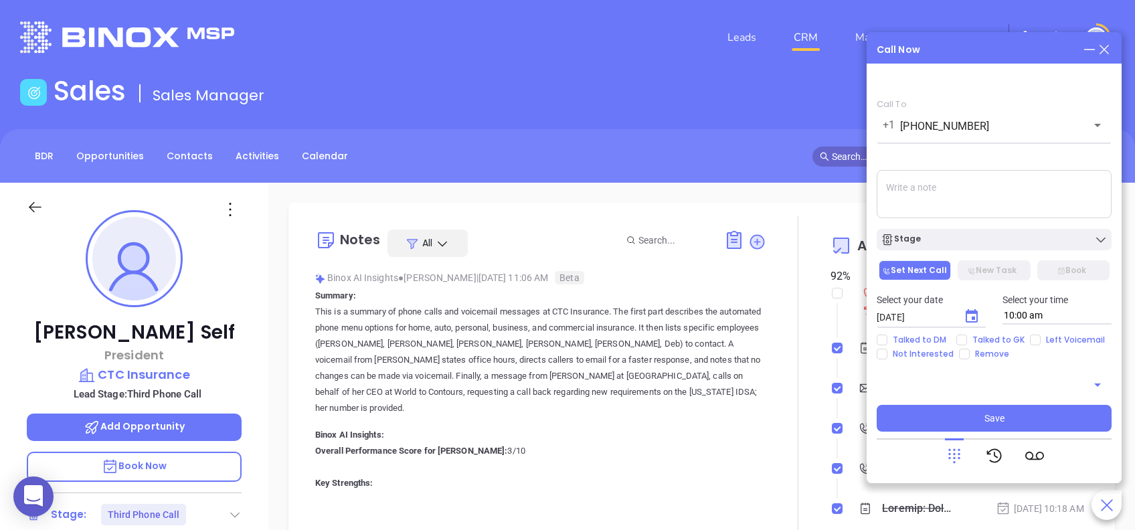
click at [850, 42] on icon at bounding box center [1103, 49] width 15 height 15
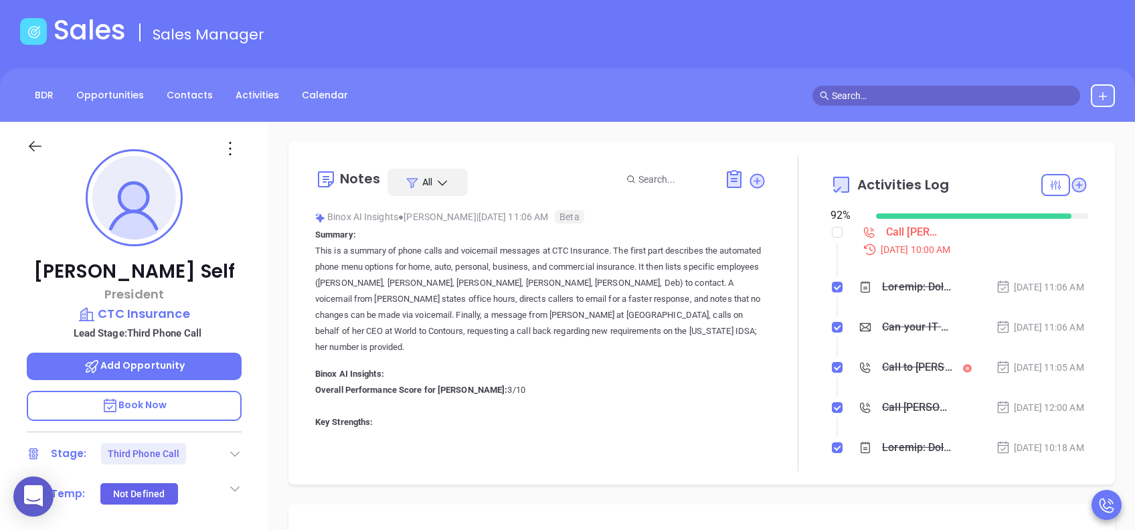
scroll to position [89, 0]
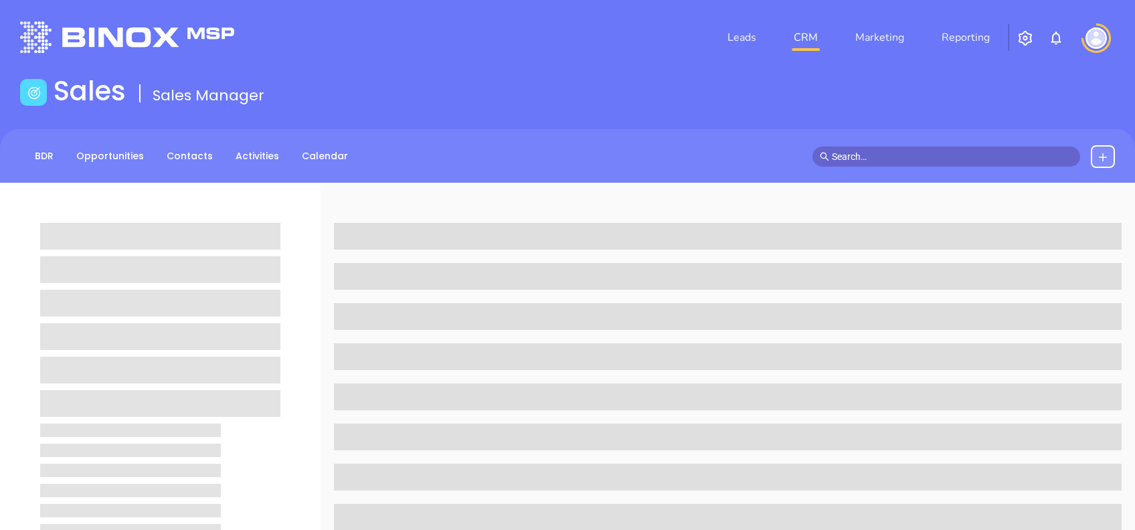
scroll to position [89, 0]
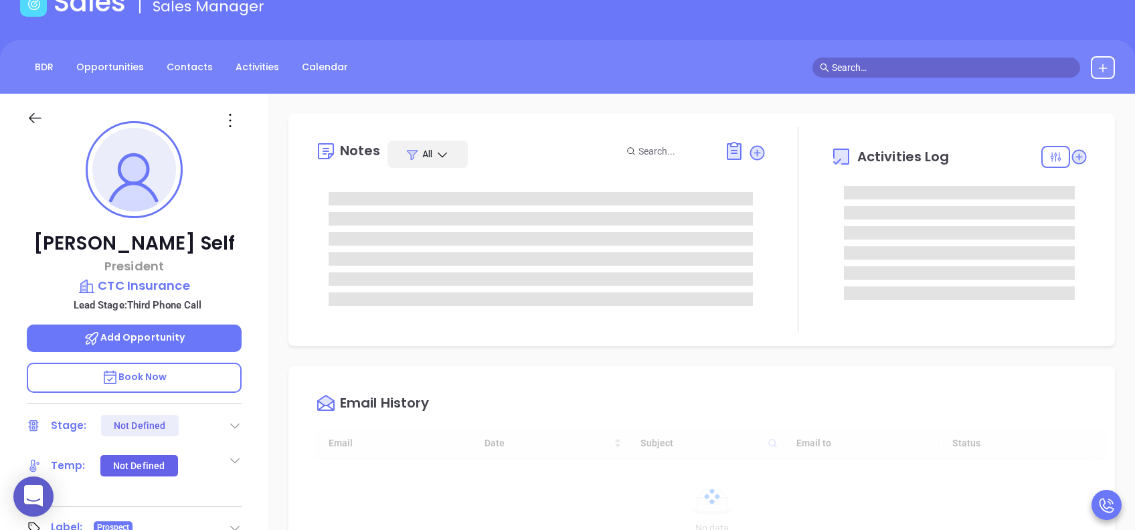
type input "[DATE]"
type input "[PERSON_NAME]"
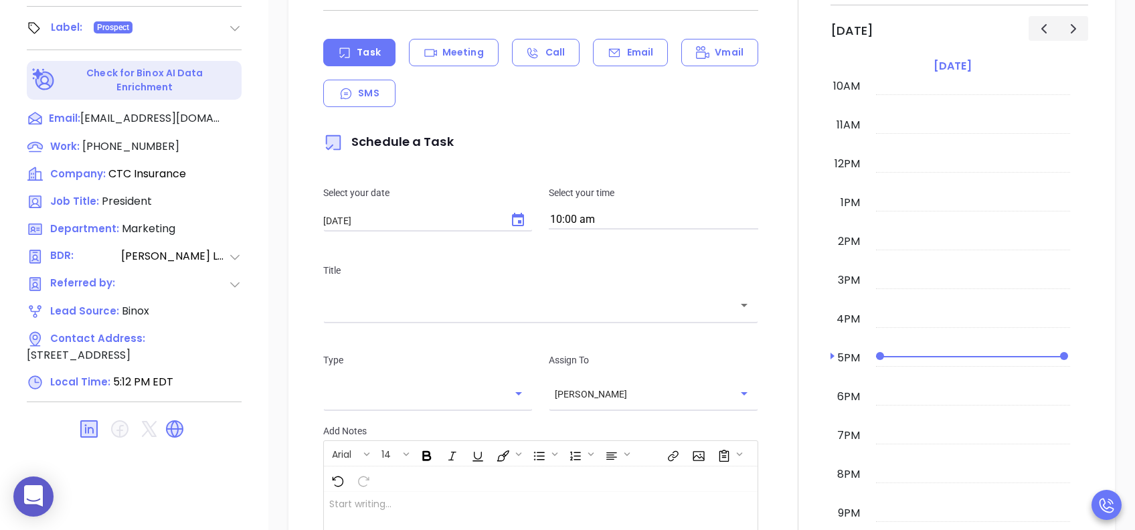
scroll to position [183, 0]
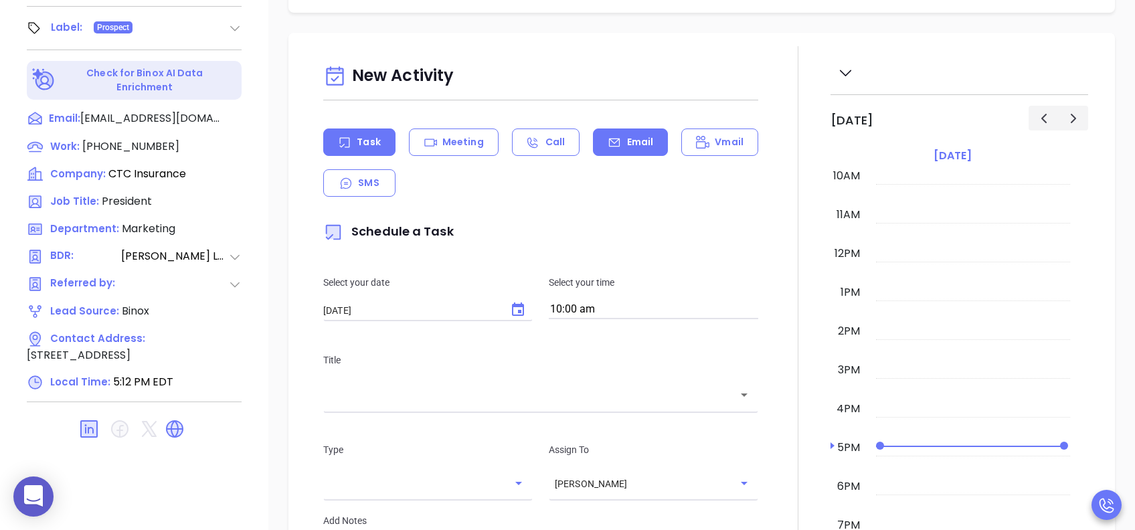
click at [627, 142] on p "Email" at bounding box center [640, 142] width 27 height 14
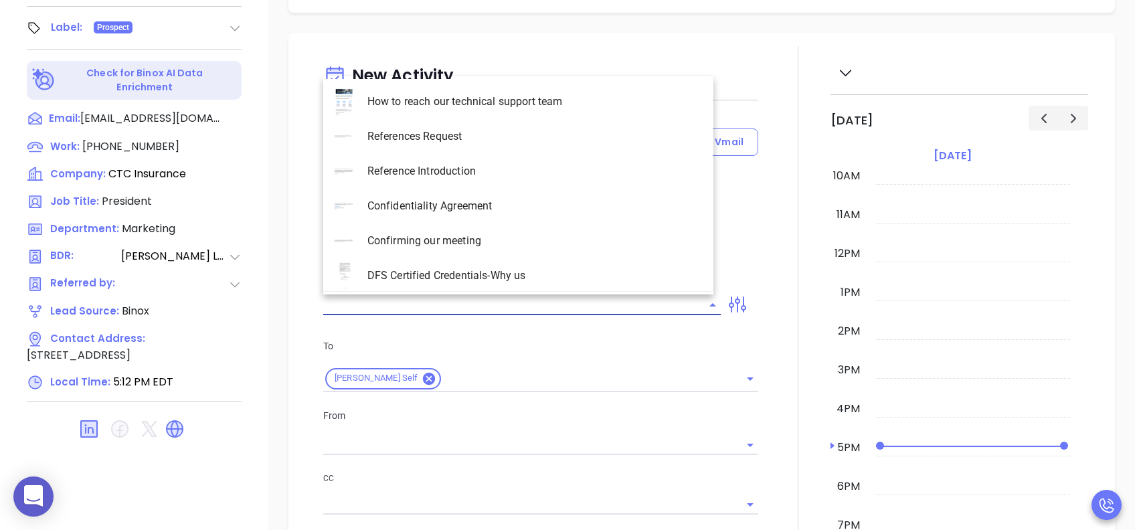
click at [575, 301] on input "text" at bounding box center [511, 304] width 377 height 19
type input "sc"
type input "[PERSON_NAME]"
click at [528, 204] on li "SC INS IDSA Q3 0825 C1 - Email 3" at bounding box center [518, 206] width 390 height 35
type input "SC INS IDSA Q3 0825 C1 - Email 3"
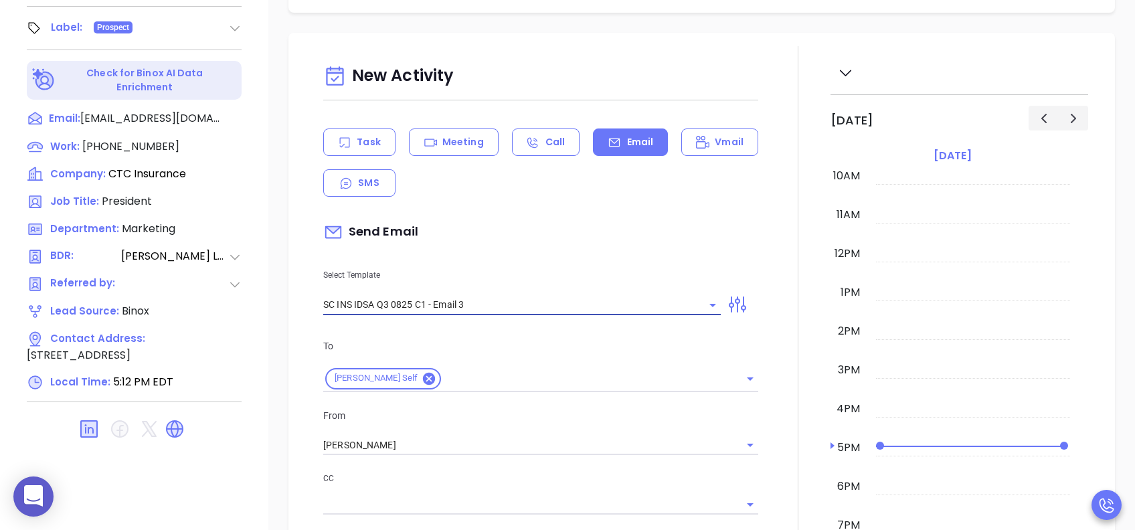
type input "[PERSON_NAME], could your agency survive a data breach?"
type input "SC INS IDSA Q3 0825 C1 - Email 3"
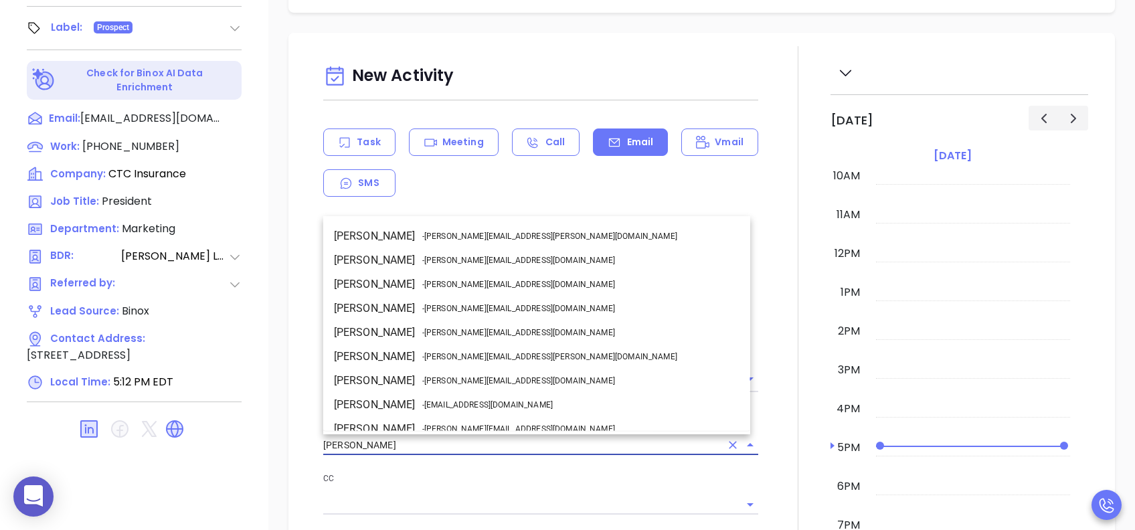
scroll to position [82, 0]
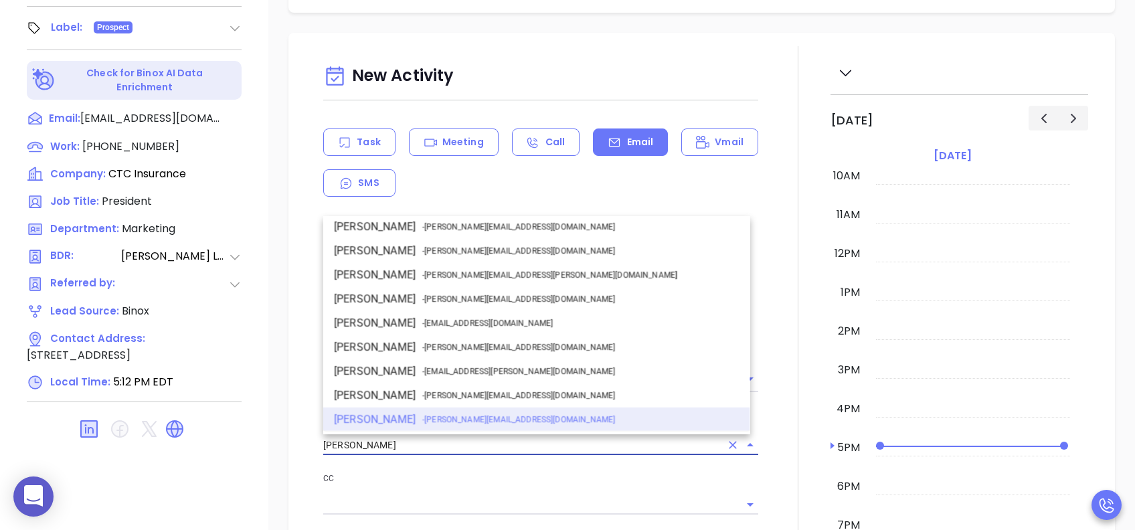
drag, startPoint x: 397, startPoint y: 444, endPoint x: 271, endPoint y: 445, distance: 126.4
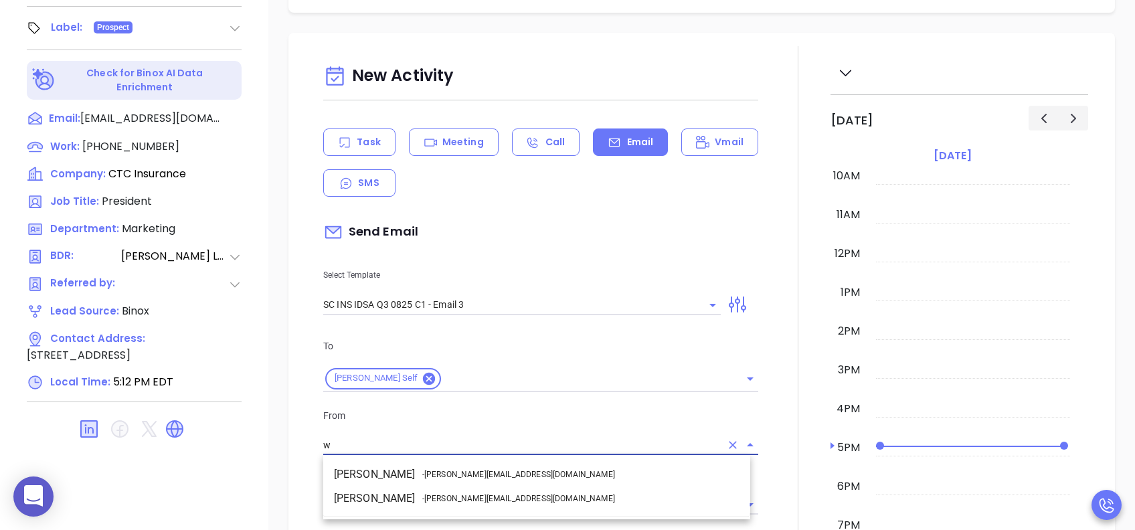
scroll to position [0, 0]
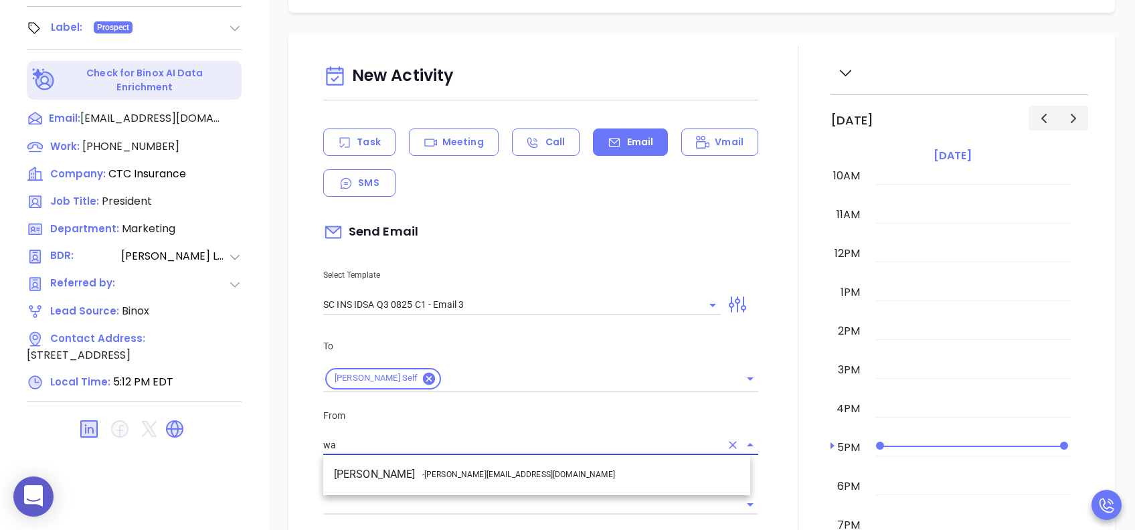
click at [457, 472] on span "- [PERSON_NAME][EMAIL_ADDRESS][DOMAIN_NAME]" at bounding box center [518, 474] width 193 height 12
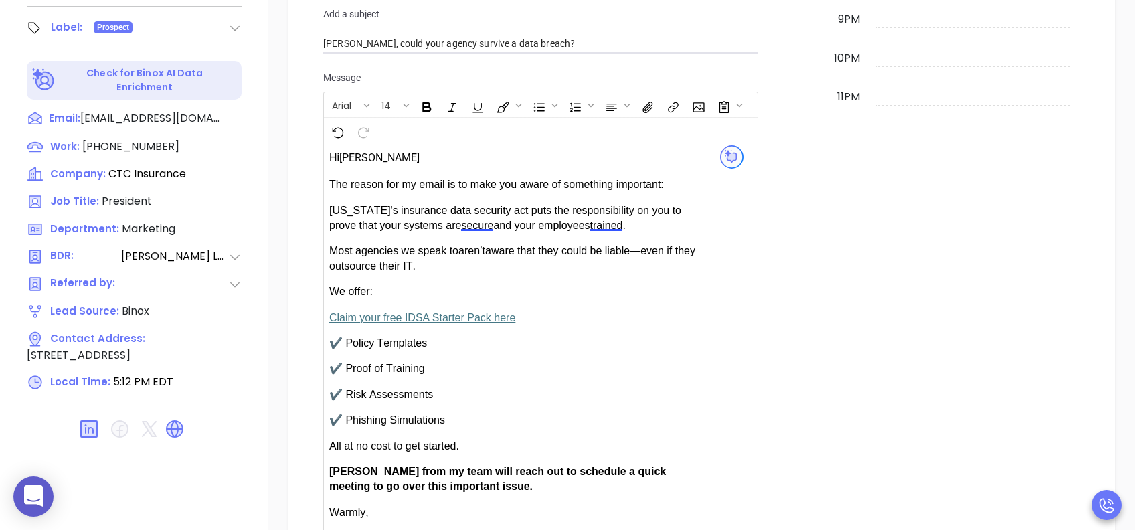
scroll to position [808, 0]
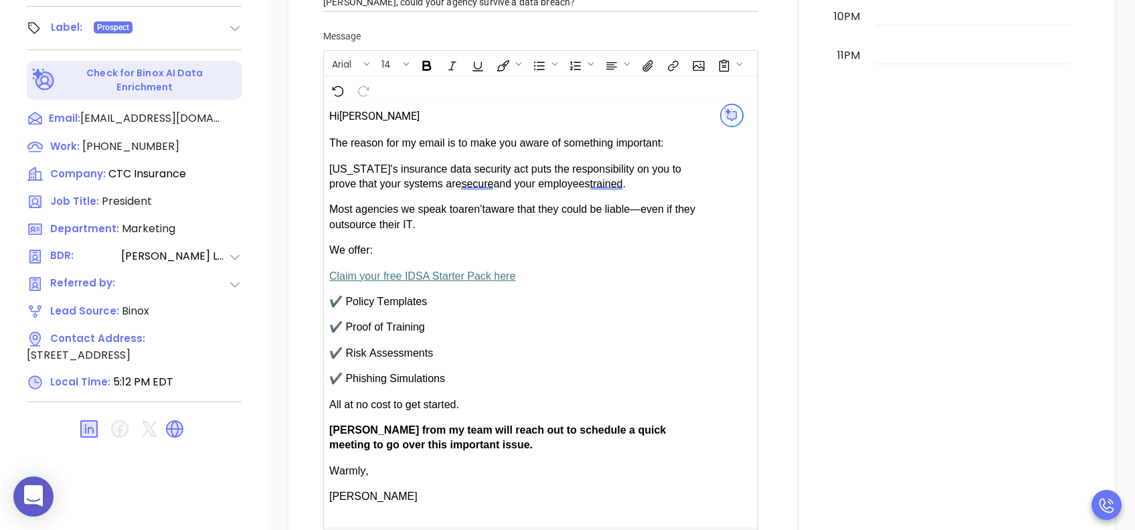
type input "[PERSON_NAME]"
drag, startPoint x: 369, startPoint y: 423, endPoint x: 332, endPoint y: 425, distance: 36.8
click at [332, 425] on span "Anabell from my team will reach out to schedule a quick meeting to go over this…" at bounding box center [497, 437] width 336 height 26
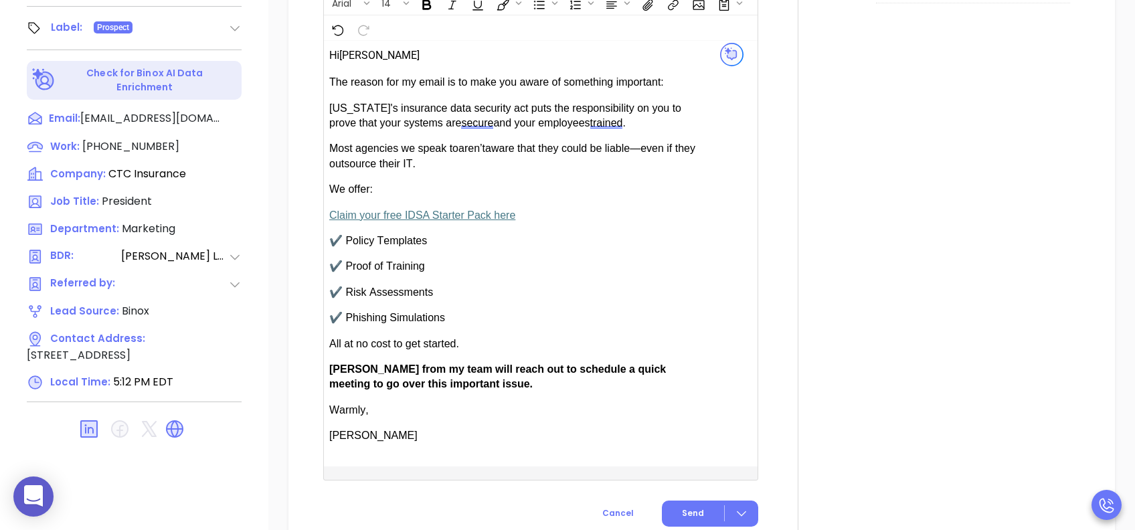
scroll to position [897, 0]
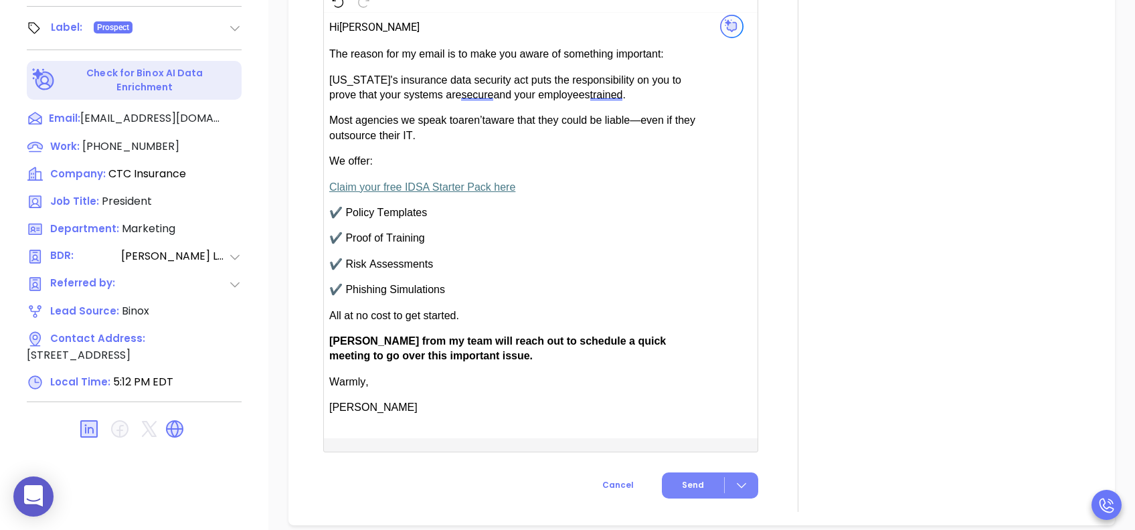
click at [688, 479] on span "Send" at bounding box center [693, 485] width 22 height 12
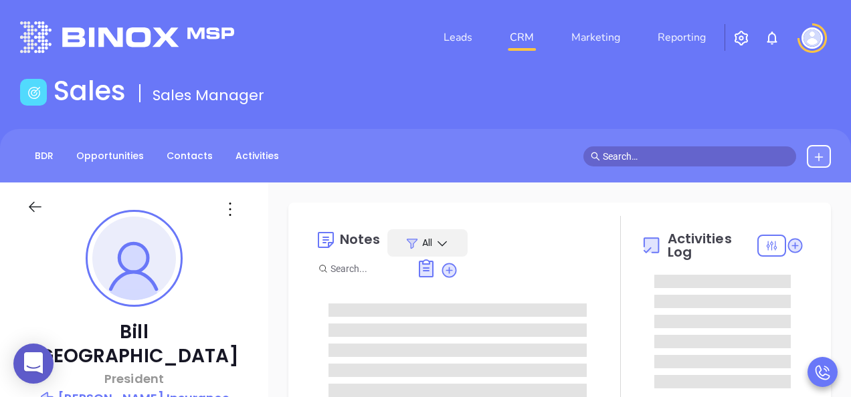
type input "[PERSON_NAME]"
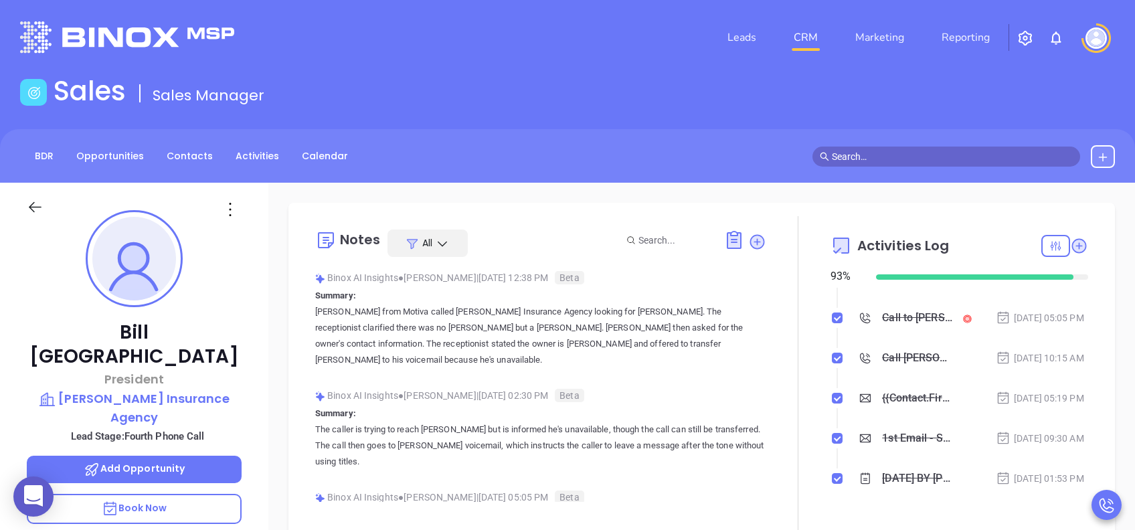
scroll to position [535, 0]
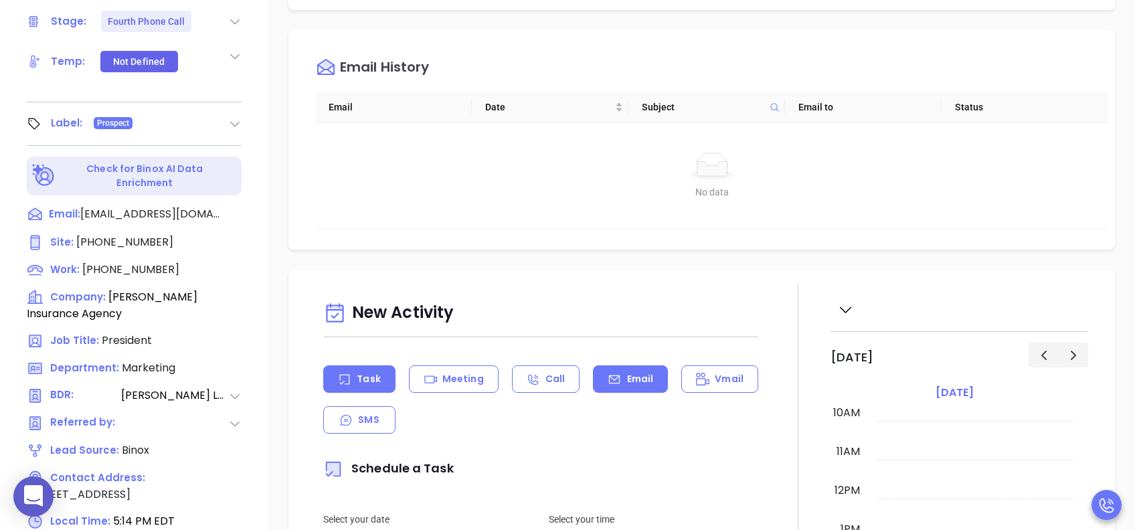
click at [621, 387] on div "Email" at bounding box center [630, 378] width 75 height 27
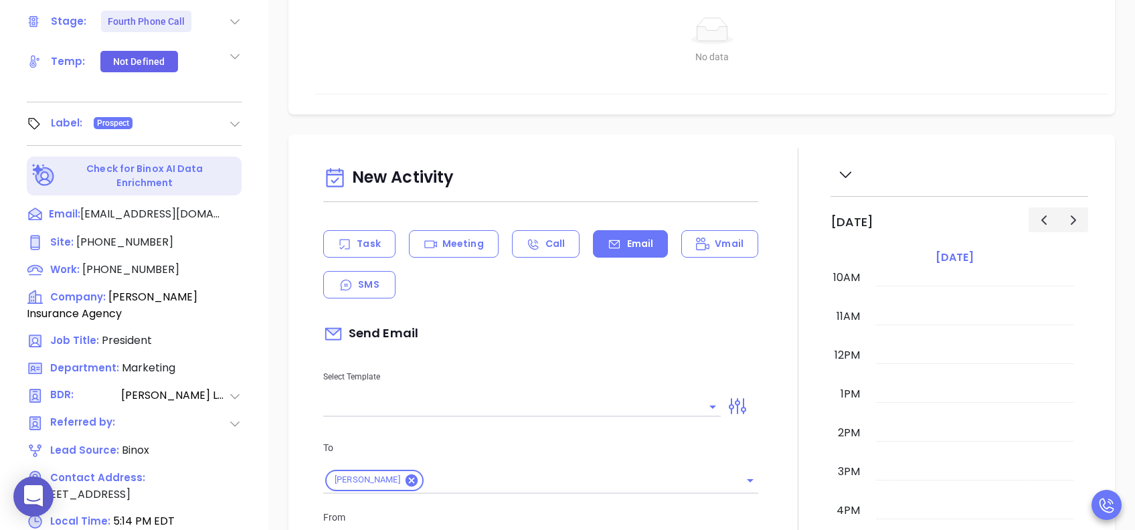
scroll to position [268, 0]
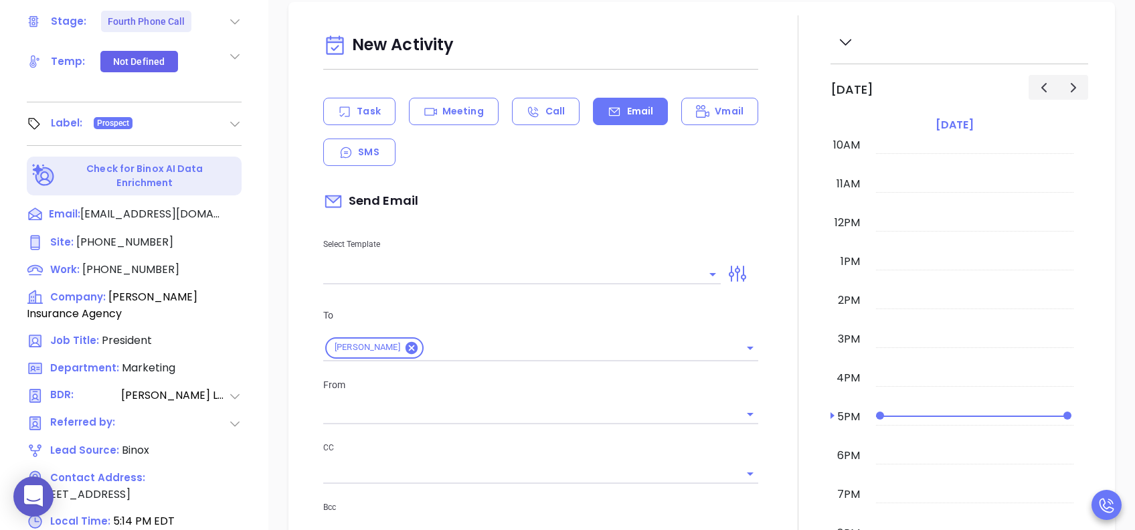
type input "[PERSON_NAME]"
click at [532, 268] on input "text" at bounding box center [511, 273] width 377 height 19
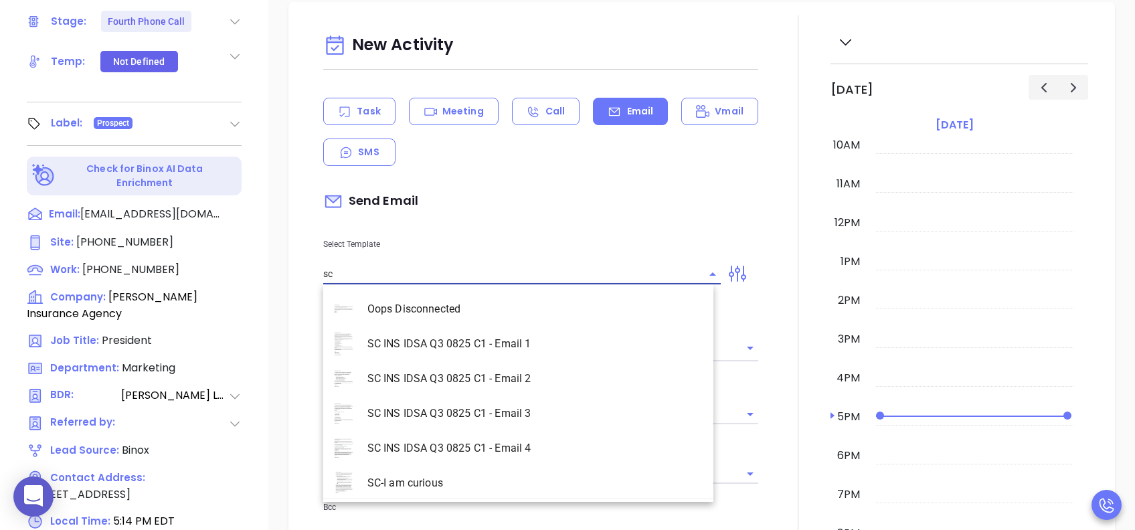
click at [506, 397] on li "SC INS IDSA Q3 0825 C1 - Email 4" at bounding box center [518, 448] width 390 height 35
type input "SC INS IDSA Q3 0825 C1 - Email 4"
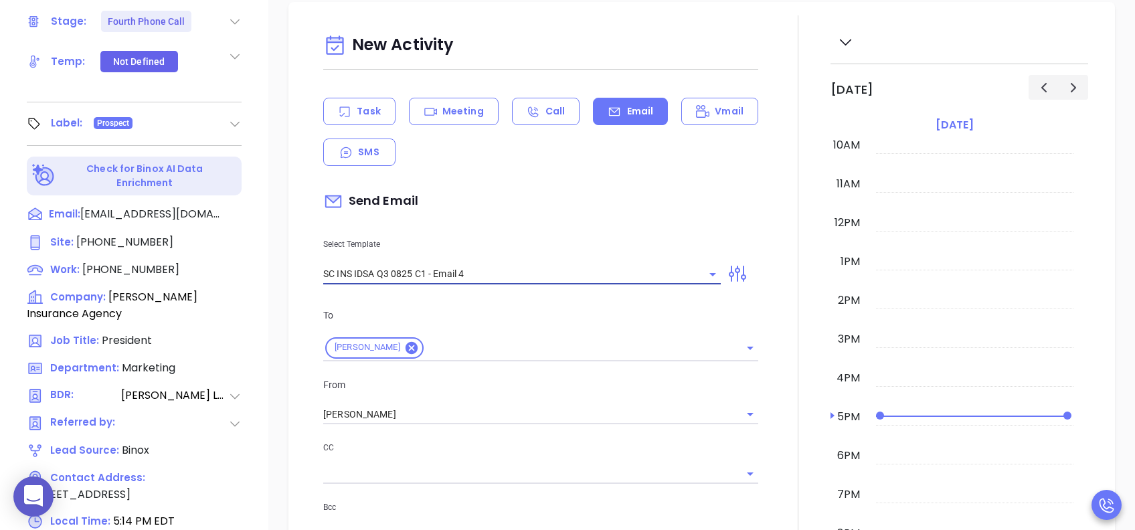
type input "Final heads up Bill; Compliance matters"
type input "SC INS IDSA Q3 0825 C1 - Email 4"
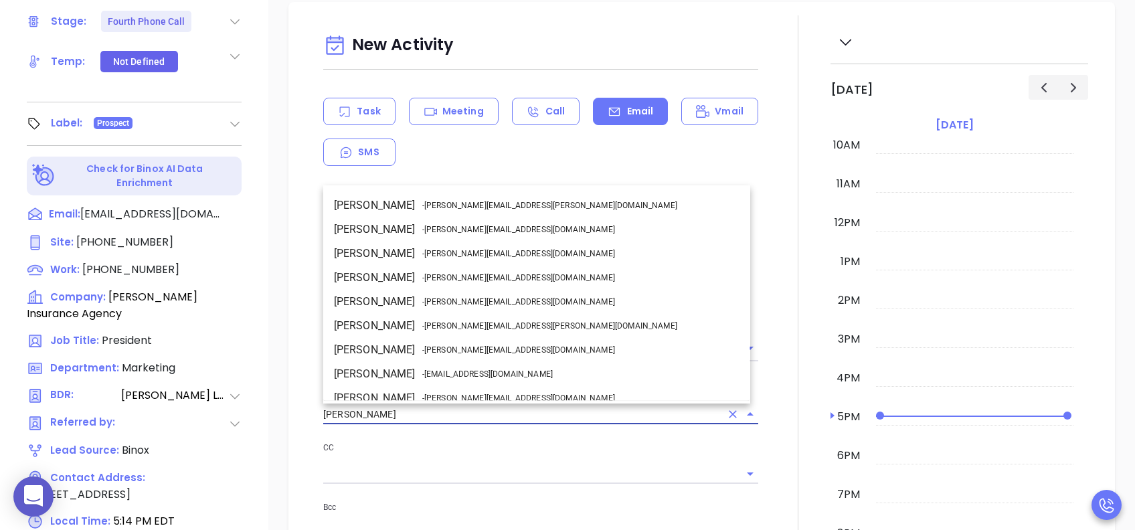
scroll to position [82, 0]
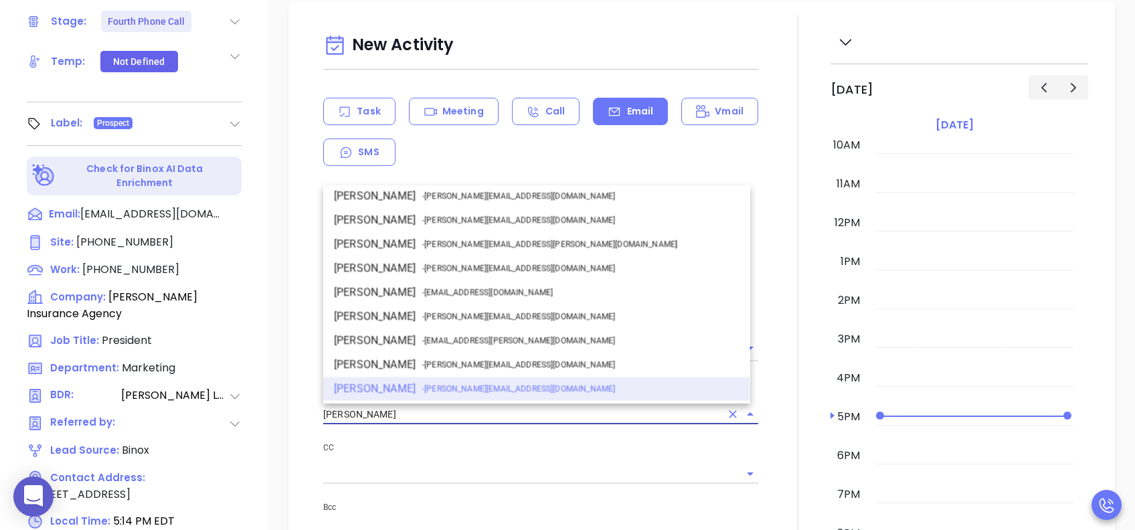
drag, startPoint x: 391, startPoint y: 412, endPoint x: 262, endPoint y: 409, distance: 129.1
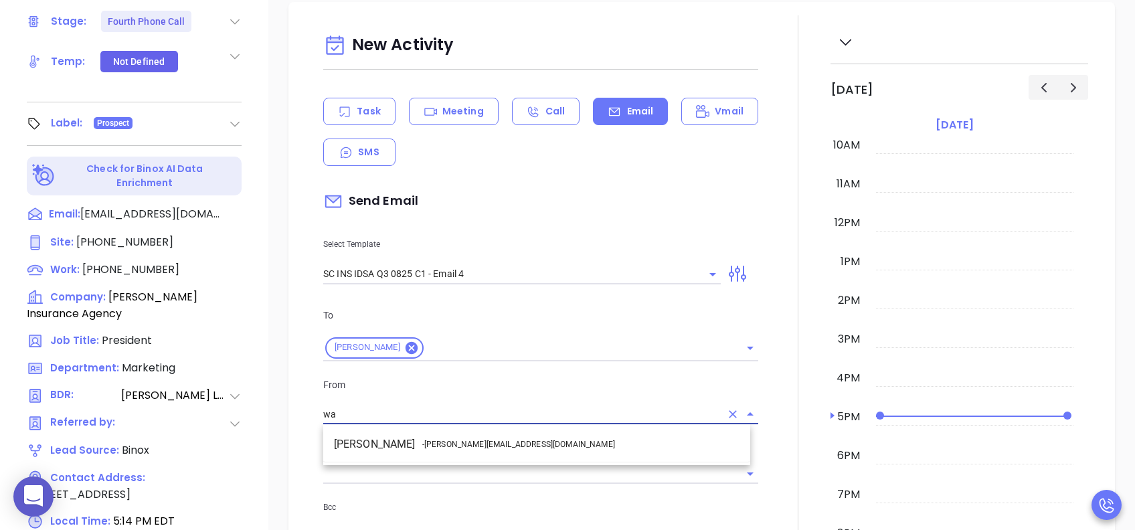
click at [514, 397] on li "Walter Contreras - walter@motiva.net" at bounding box center [536, 444] width 427 height 24
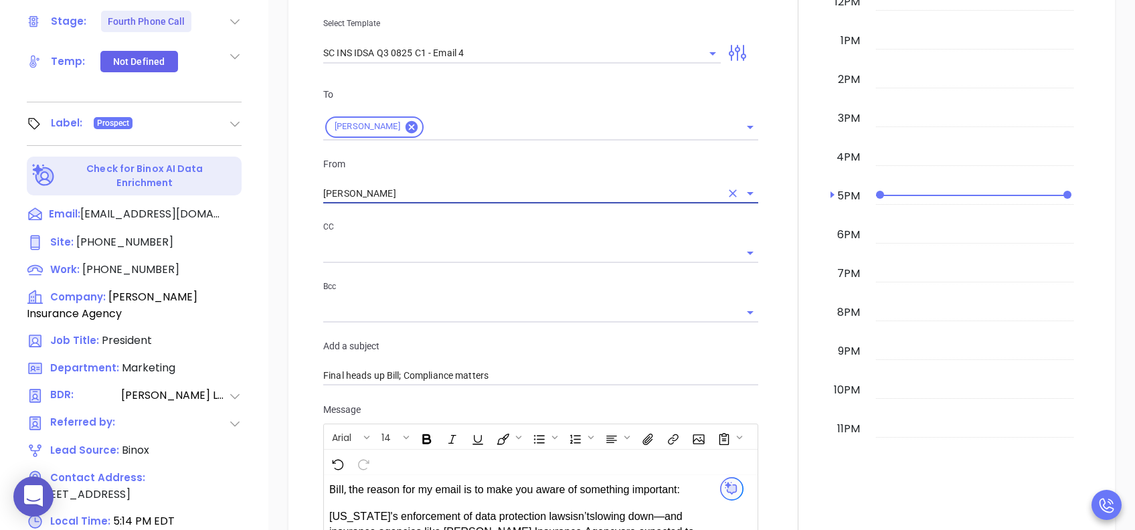
scroll to position [803, 0]
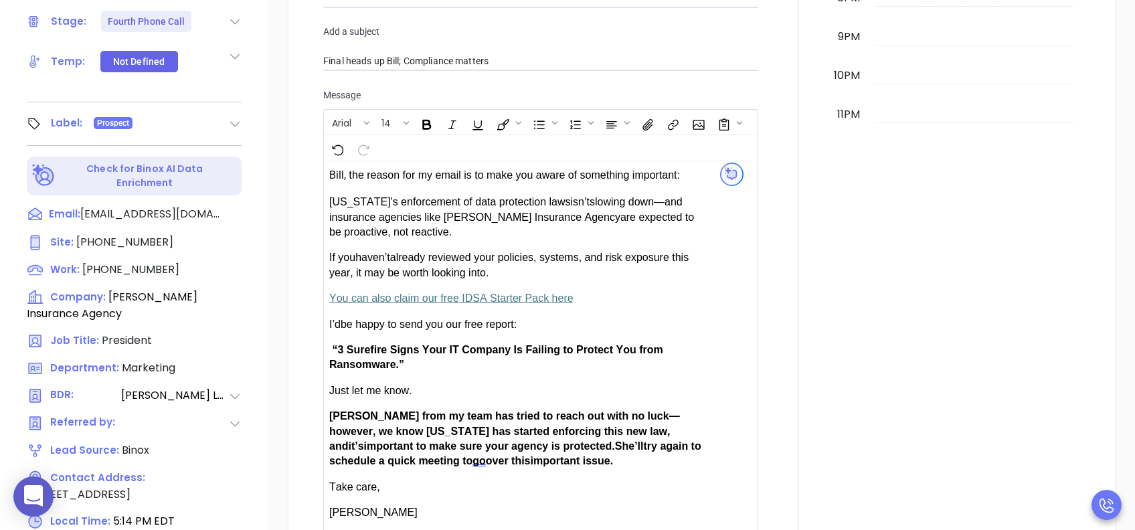
type input "Walter Contreras"
drag, startPoint x: 371, startPoint y: 407, endPoint x: 336, endPoint y: 407, distance: 34.8
click at [336, 397] on p "Anabell from my team has tried to reach out with no luck—however, we know South…" at bounding box center [516, 439] width 375 height 60
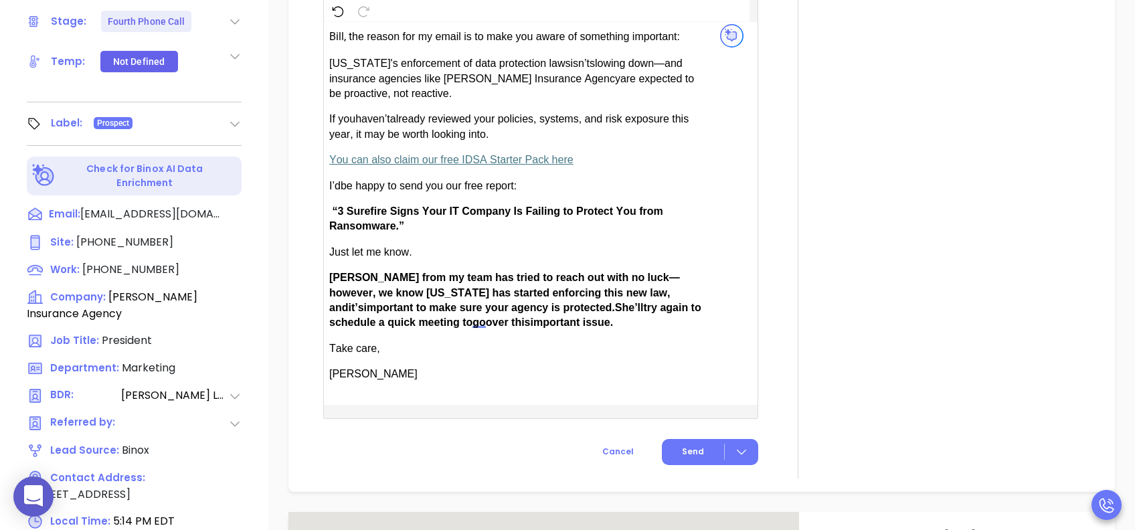
scroll to position [981, 0]
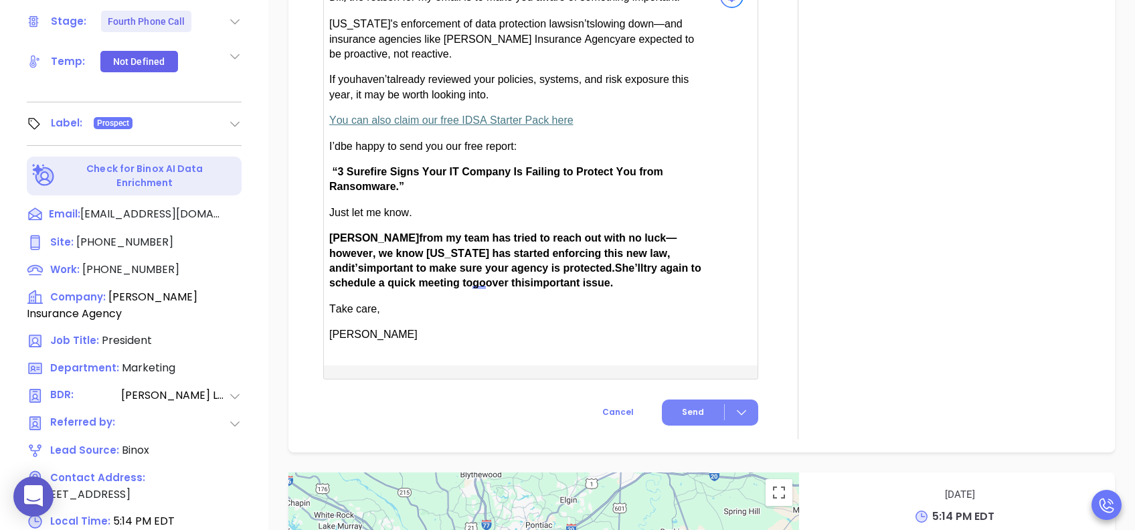
click at [671, 397] on button "Send" at bounding box center [710, 412] width 96 height 26
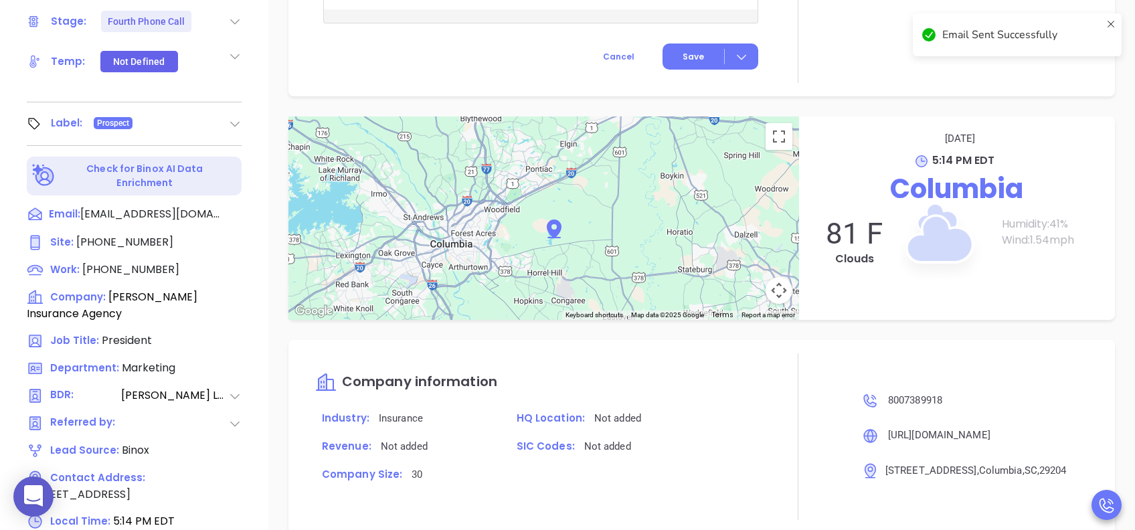
scroll to position [871, 0]
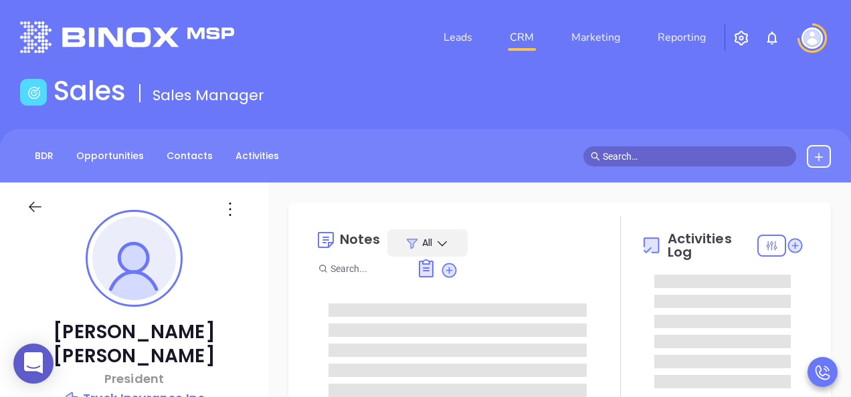
type input "[PERSON_NAME]"
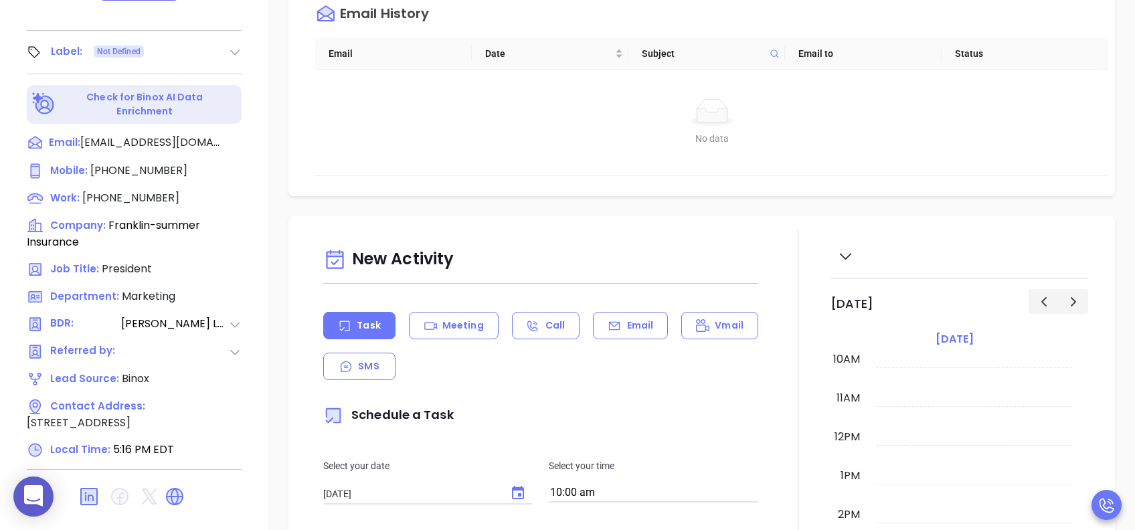
scroll to position [589, 0]
click at [607, 326] on icon at bounding box center [613, 325] width 13 height 13
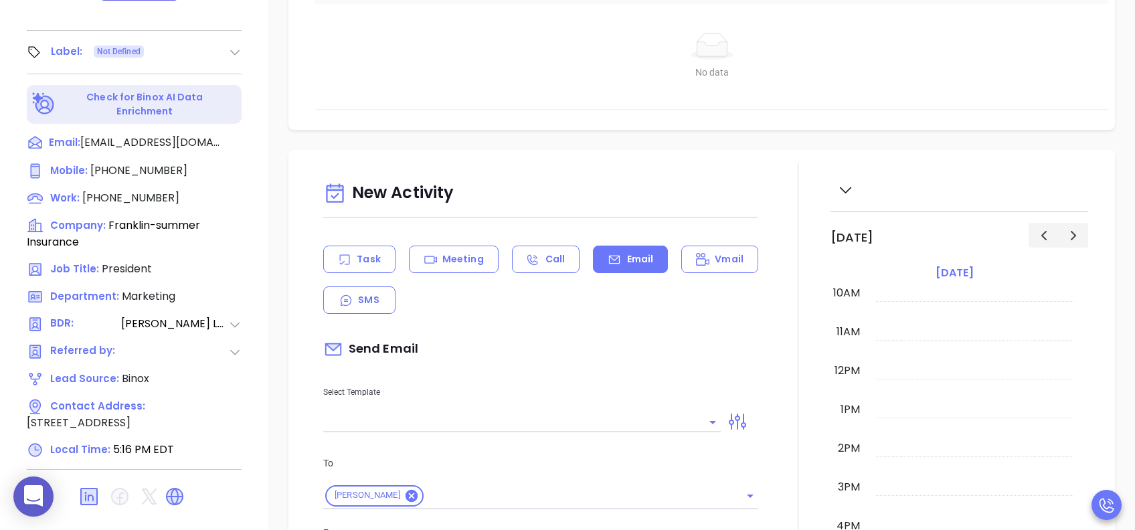
scroll to position [178, 0]
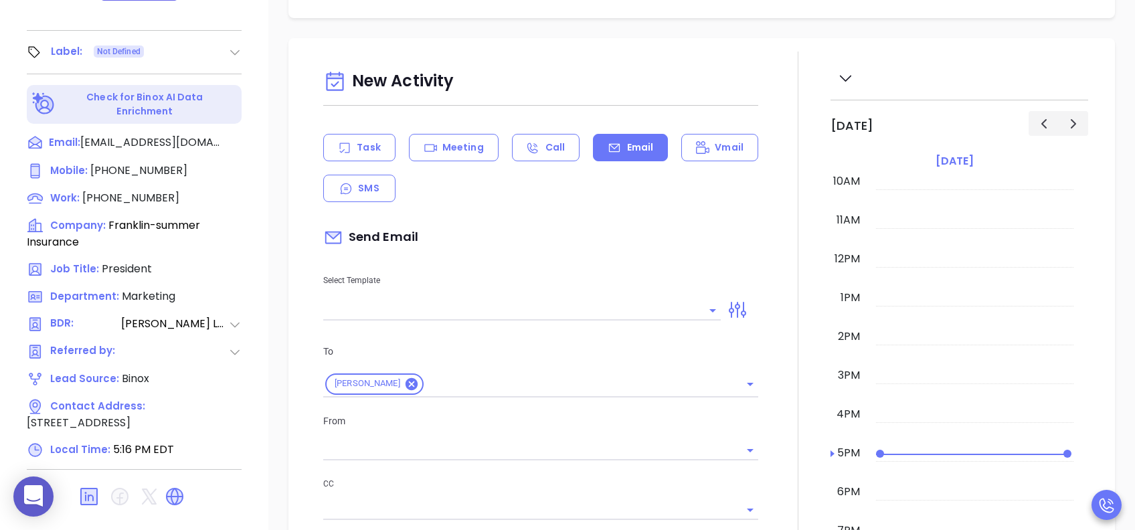
type input "[PERSON_NAME]"
click at [576, 304] on input "text" at bounding box center [511, 309] width 377 height 19
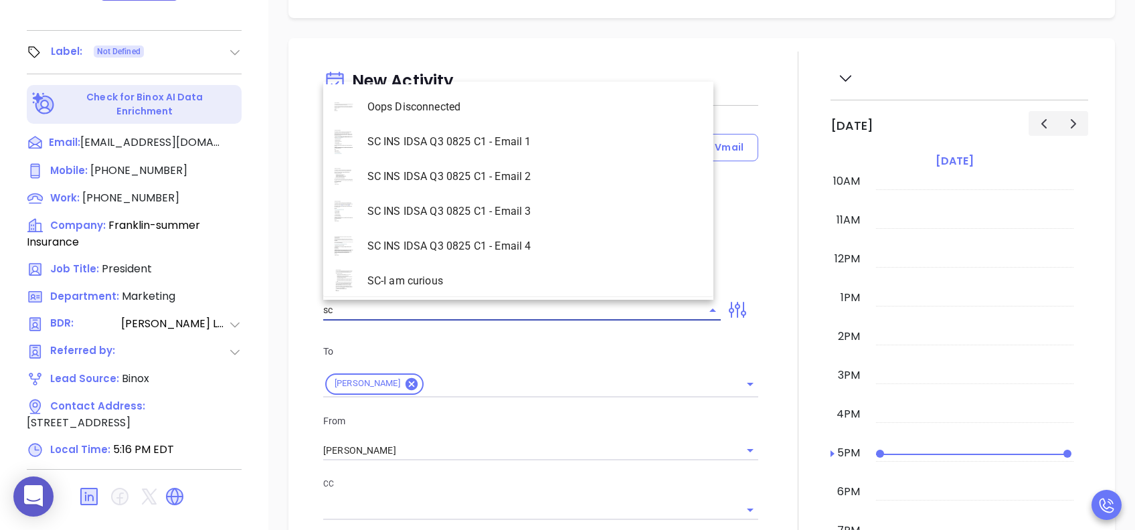
click at [535, 169] on li "SC INS IDSA Q3 0825 C1 - Email 2" at bounding box center [518, 176] width 390 height 35
type input "SC INS IDSA Q3 0825 C1 - Email 2"
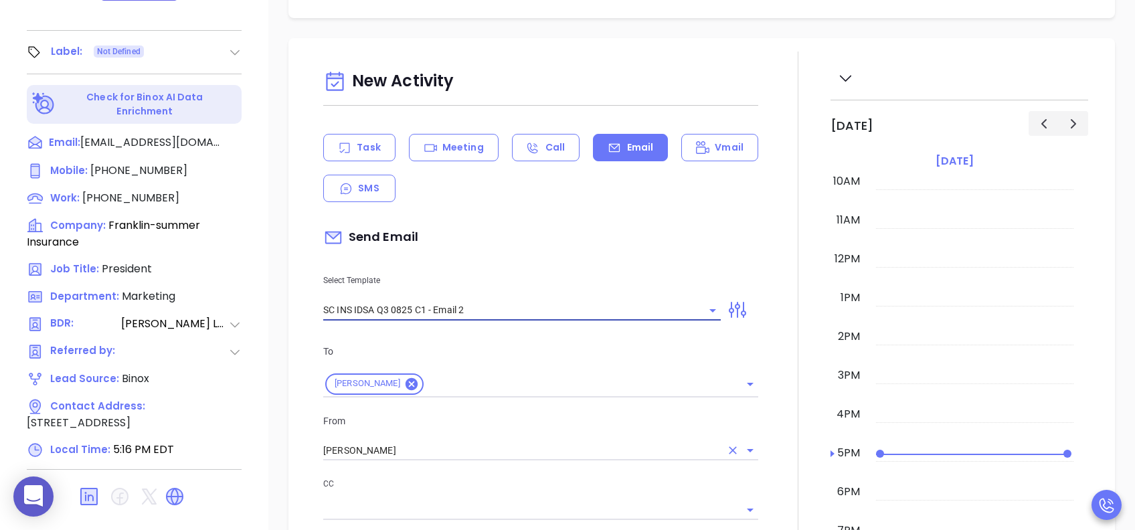
type input "Can your IT partner prove you're covered?"
type input "SC INS IDSA Q3 0825 C1 - Email 2"
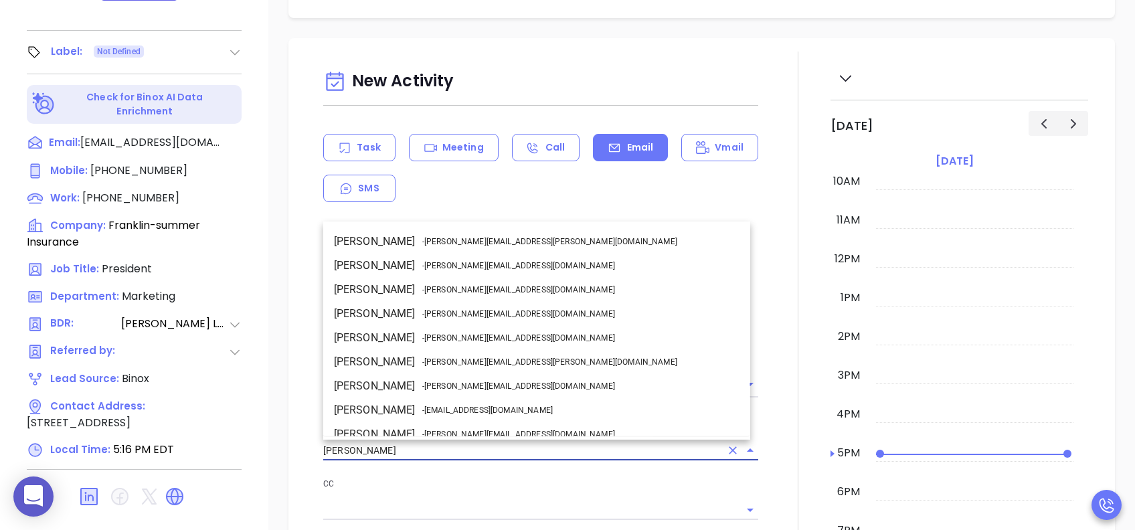
scroll to position [82, 0]
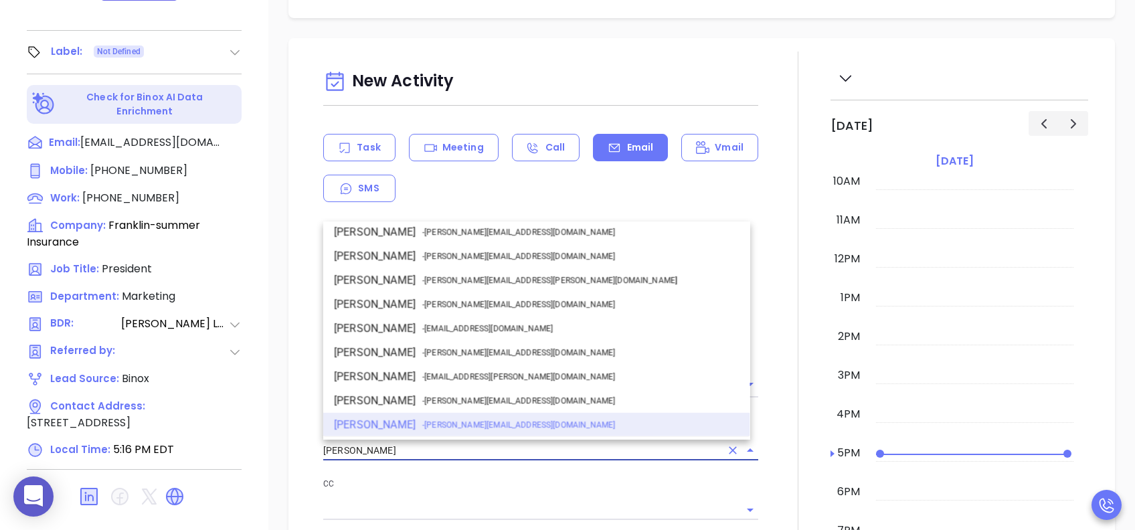
drag, startPoint x: 398, startPoint y: 450, endPoint x: 270, endPoint y: 441, distance: 128.1
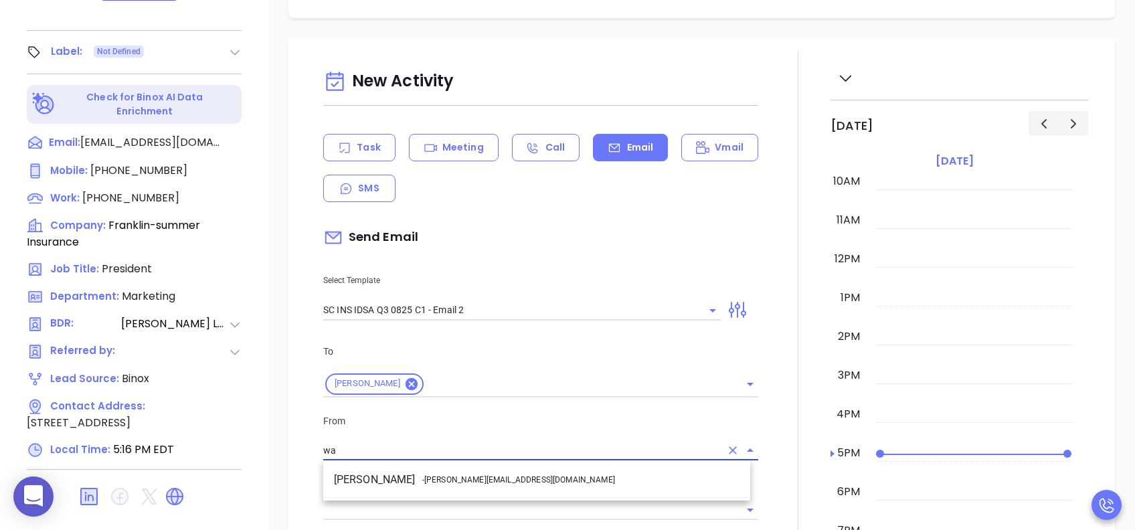
click at [492, 397] on span "- walter@motiva.net" at bounding box center [518, 480] width 193 height 12
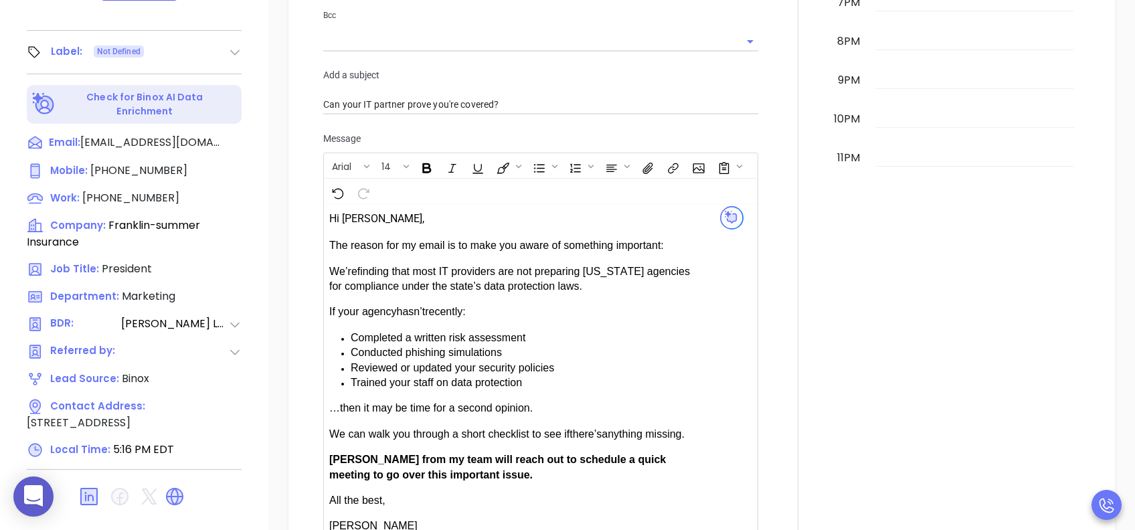
scroll to position [713, 0]
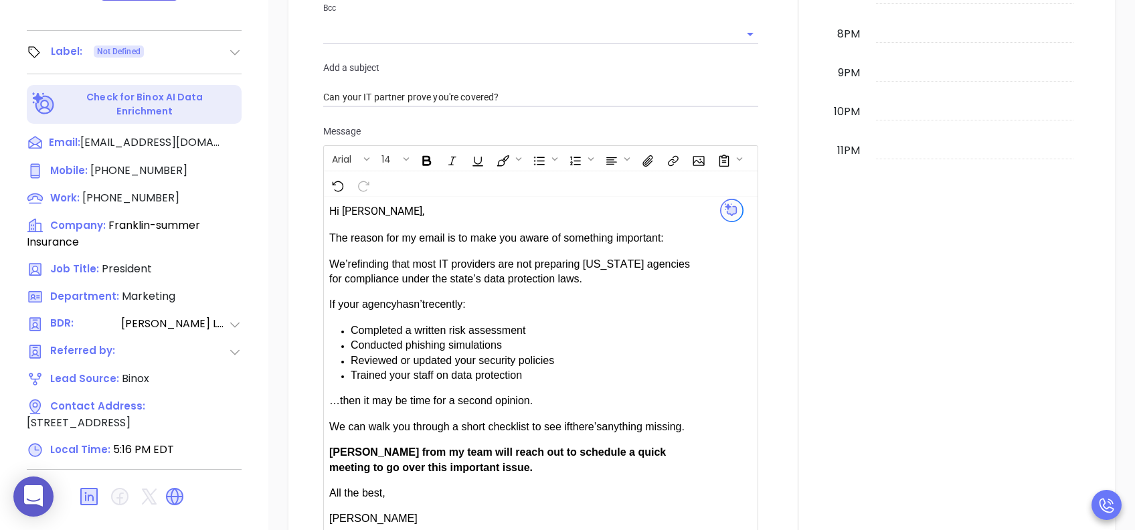
type input "[PERSON_NAME]"
drag, startPoint x: 369, startPoint y: 442, endPoint x: 337, endPoint y: 448, distance: 32.6
click at [337, 397] on span "Anabell from my team will reach out to schedule a quick meeting to go over this…" at bounding box center [497, 459] width 336 height 26
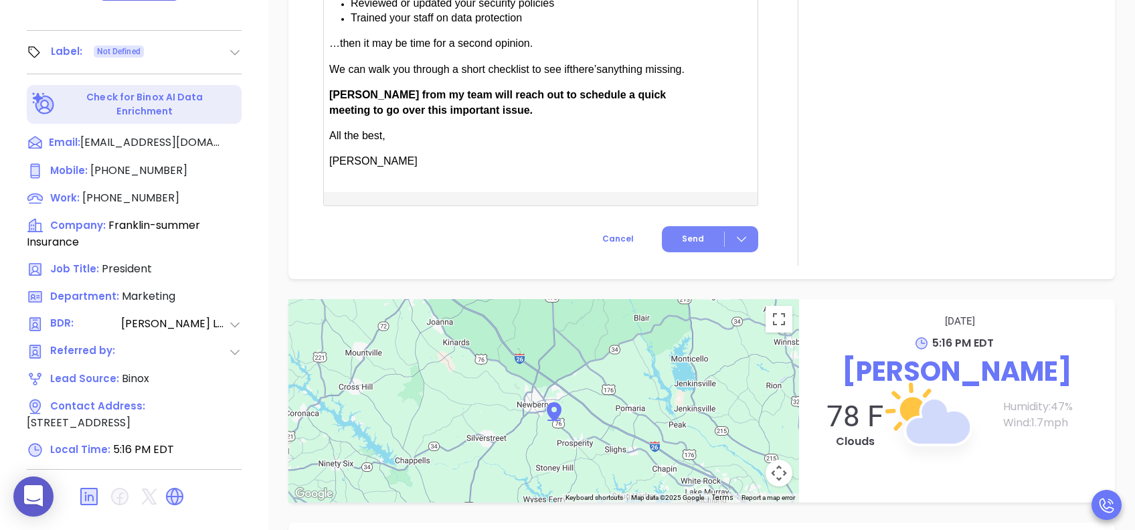
click at [692, 233] on span "Send" at bounding box center [693, 239] width 22 height 12
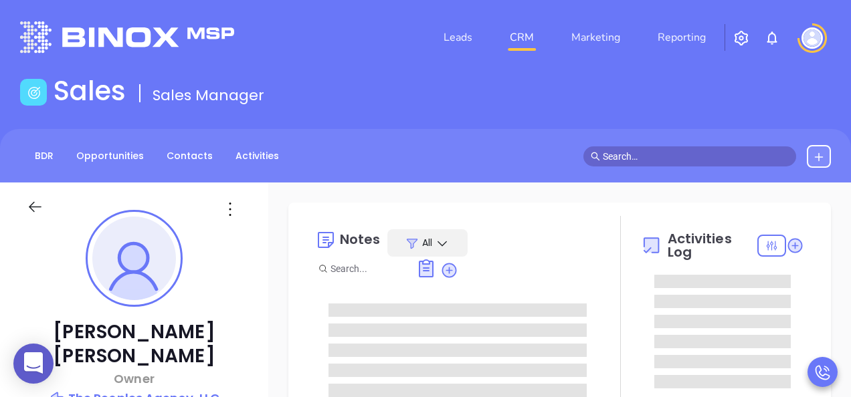
type input "[PERSON_NAME]"
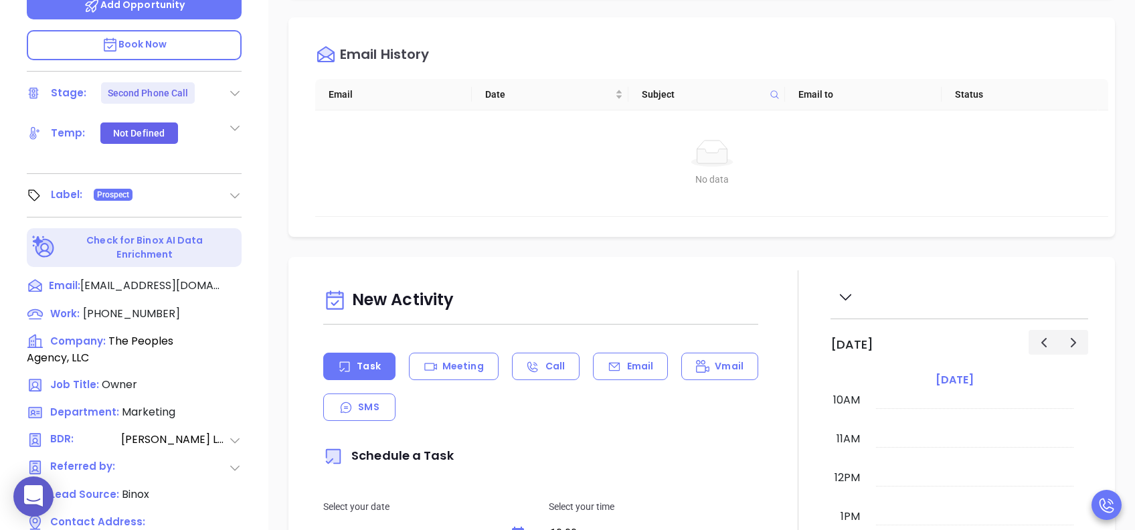
scroll to position [357, 0]
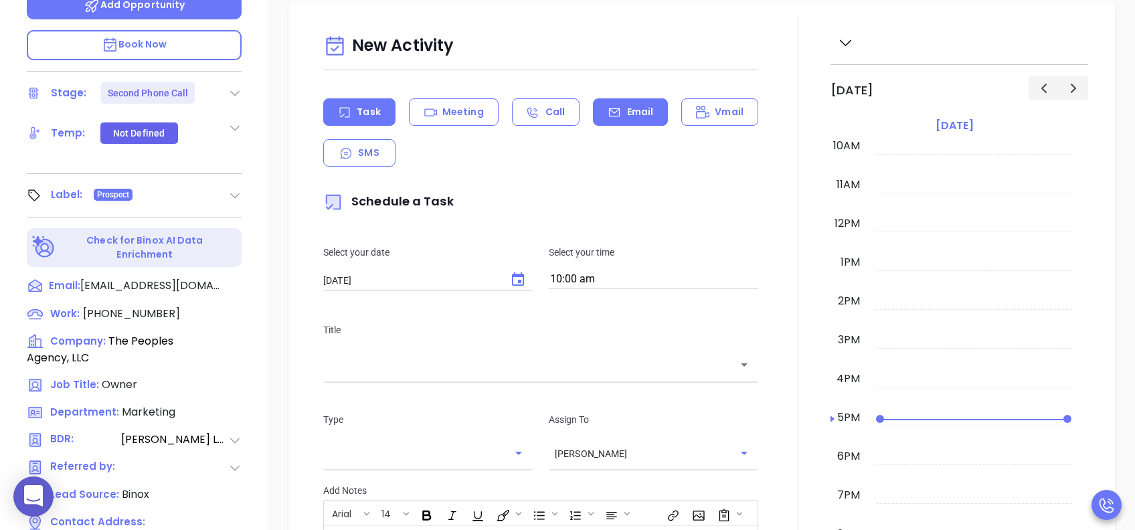
click at [621, 120] on div "Email" at bounding box center [630, 111] width 75 height 27
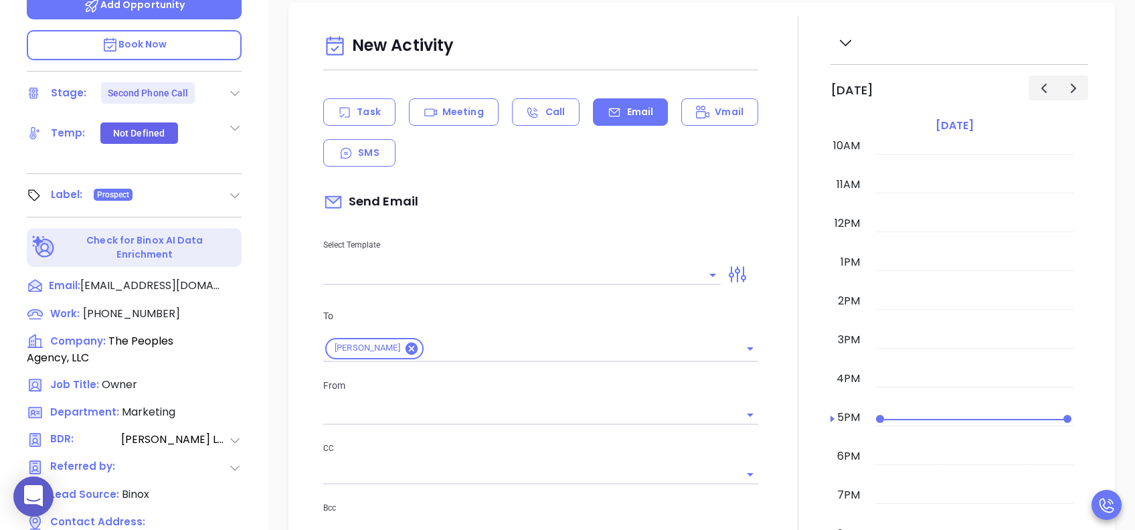
click at [650, 274] on input "text" at bounding box center [511, 274] width 377 height 19
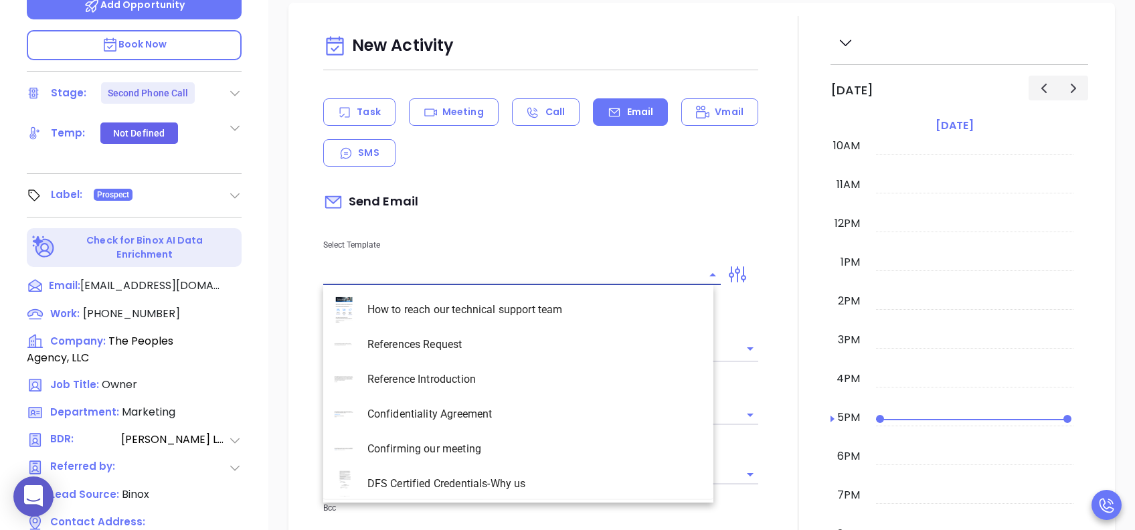
type input "[PERSON_NAME]"
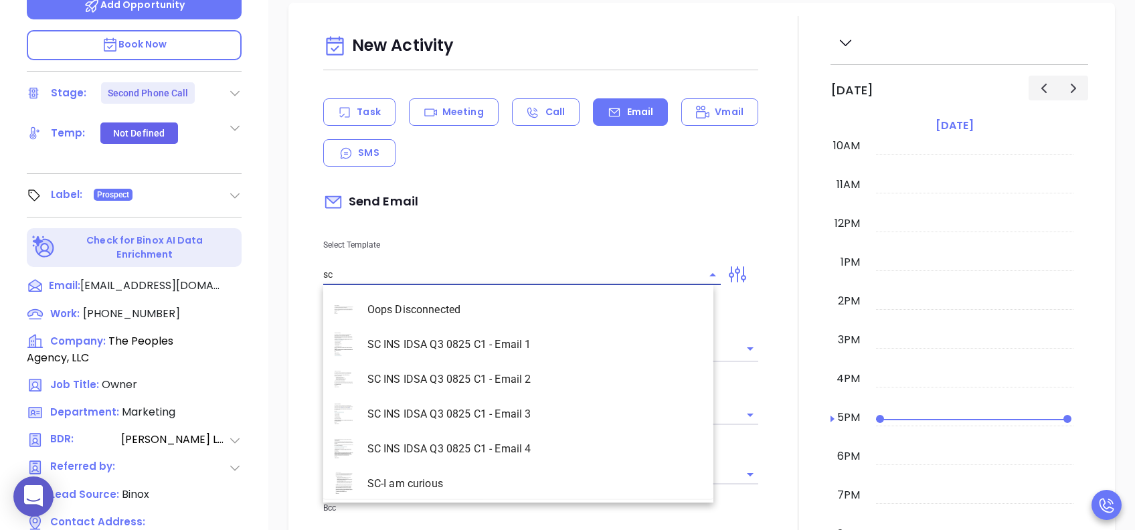
click at [540, 382] on li "SC INS IDSA Q3 0825 C1 - Email 2" at bounding box center [518, 379] width 390 height 35
type input "SC INS IDSA Q3 0825 C1 - Email 2"
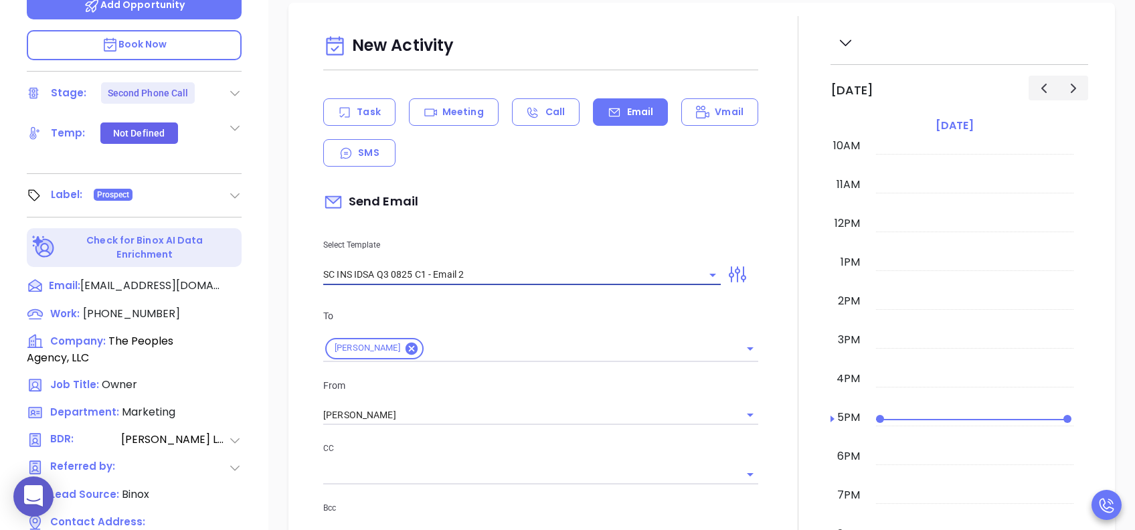
type input "Can your IT partner prove you're covered?"
type input "SC INS IDSA Q3 0825 C1 - Email 2"
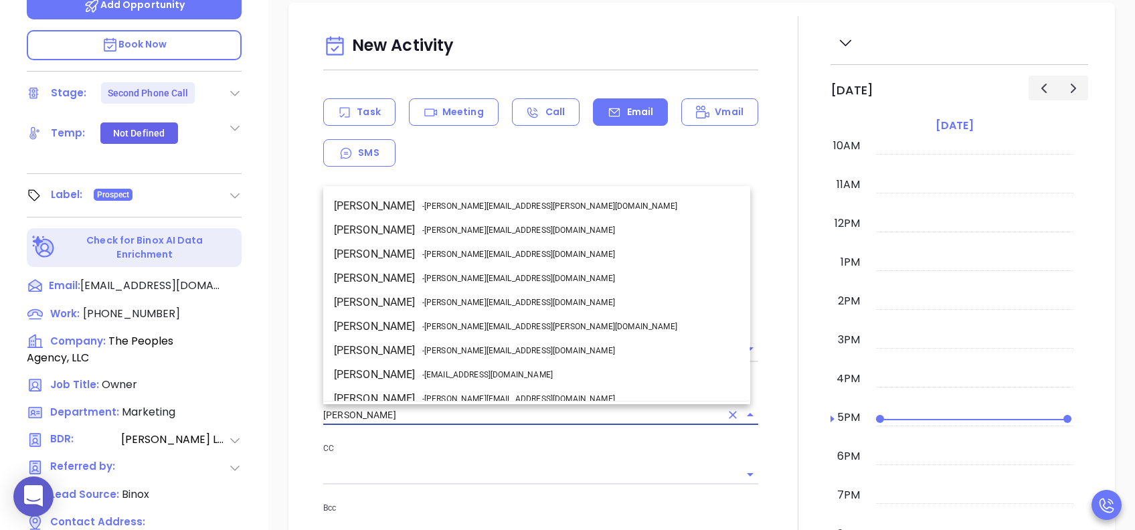
scroll to position [82, 0]
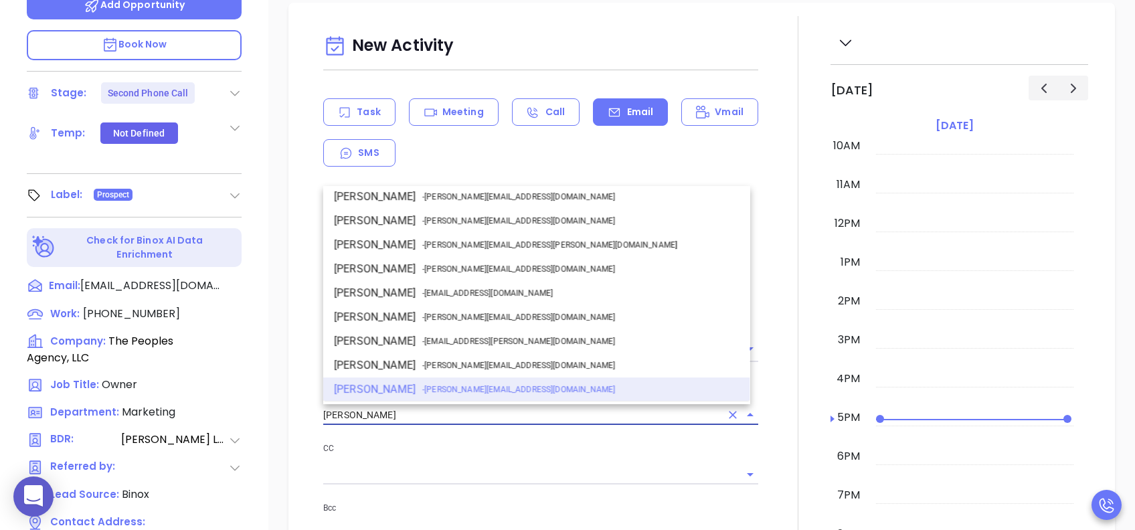
drag, startPoint x: 409, startPoint y: 410, endPoint x: 278, endPoint y: 417, distance: 130.6
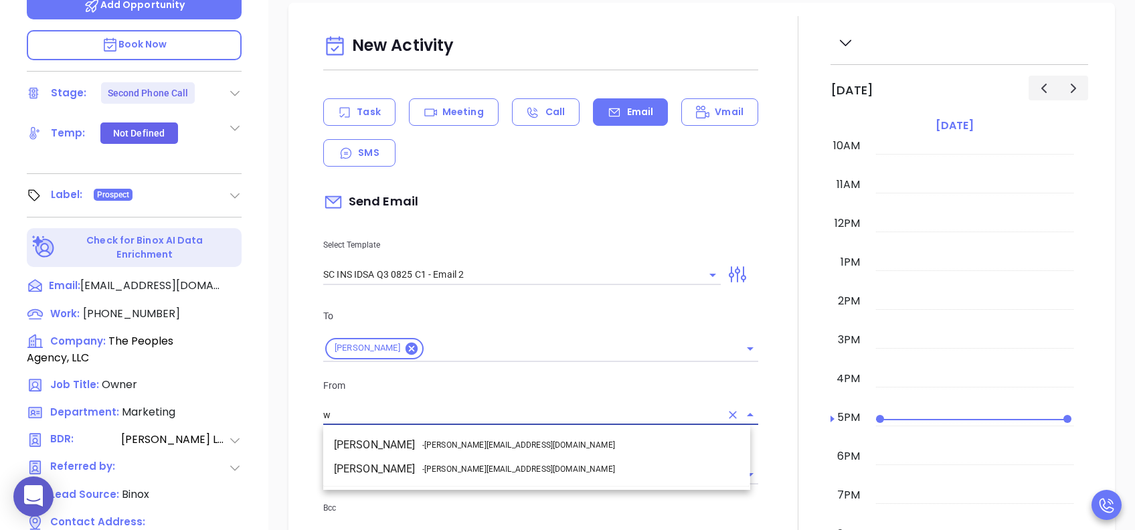
scroll to position [0, 0]
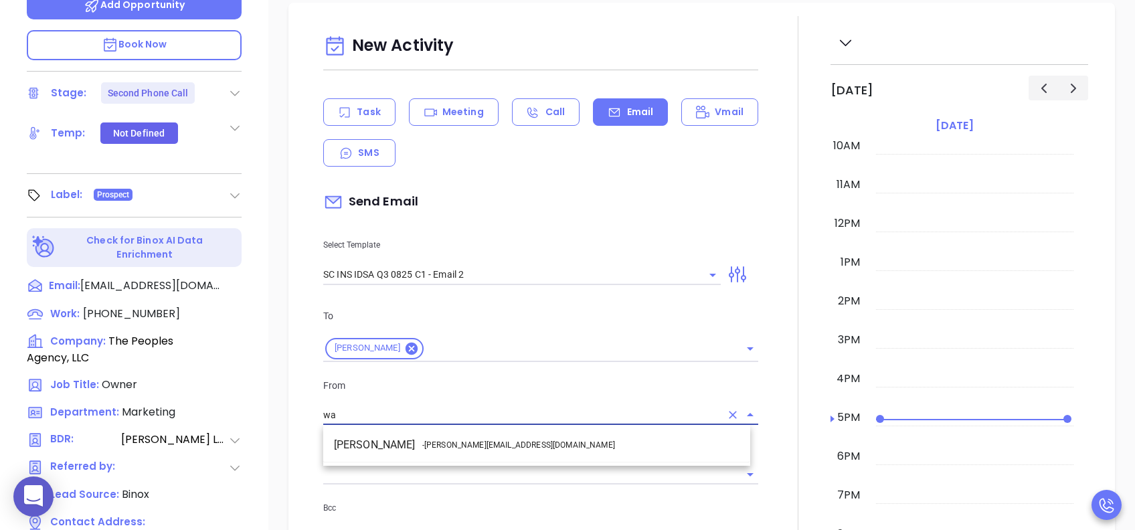
click at [460, 397] on span "- [PERSON_NAME][EMAIL_ADDRESS][DOMAIN_NAME]" at bounding box center [518, 445] width 193 height 12
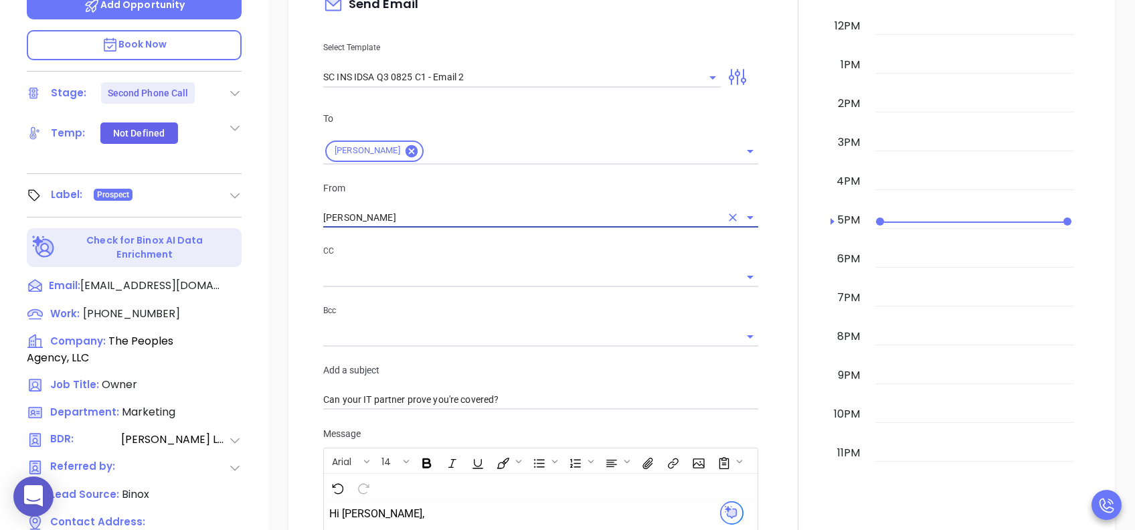
scroll to position [892, 0]
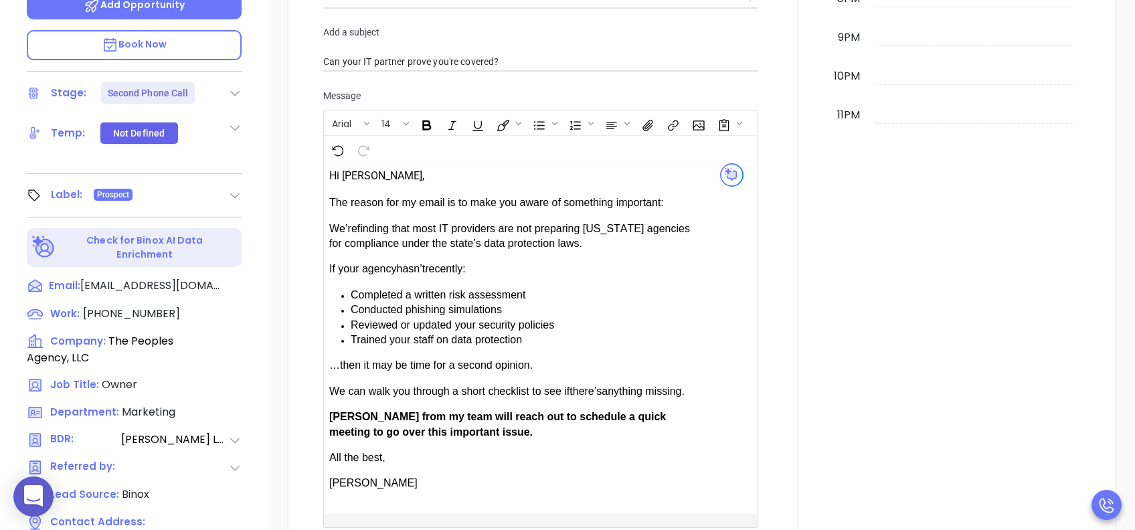
type input "[PERSON_NAME]"
drag, startPoint x: 370, startPoint y: 409, endPoint x: 336, endPoint y: 411, distance: 34.2
click at [336, 397] on span "[PERSON_NAME] from my team will reach out to schedule a quick meeting to go ove…" at bounding box center [497, 424] width 336 height 26
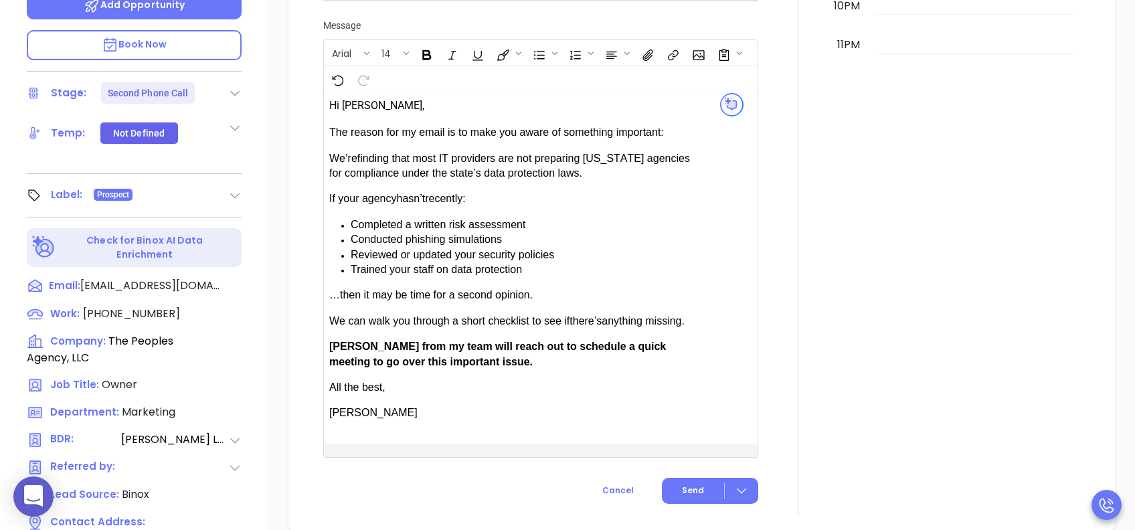
scroll to position [1070, 0]
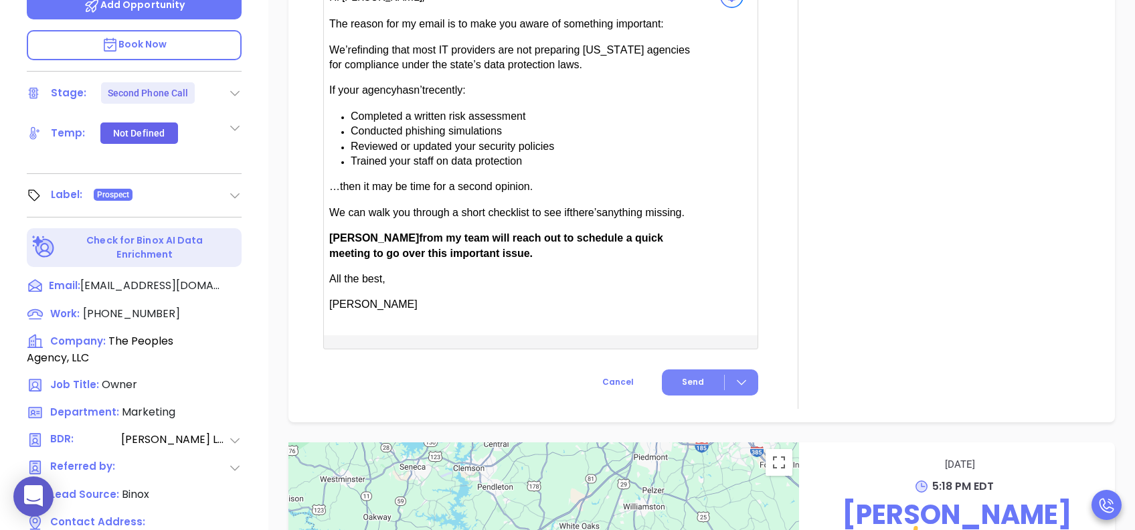
click at [696, 375] on button "Send" at bounding box center [710, 382] width 96 height 26
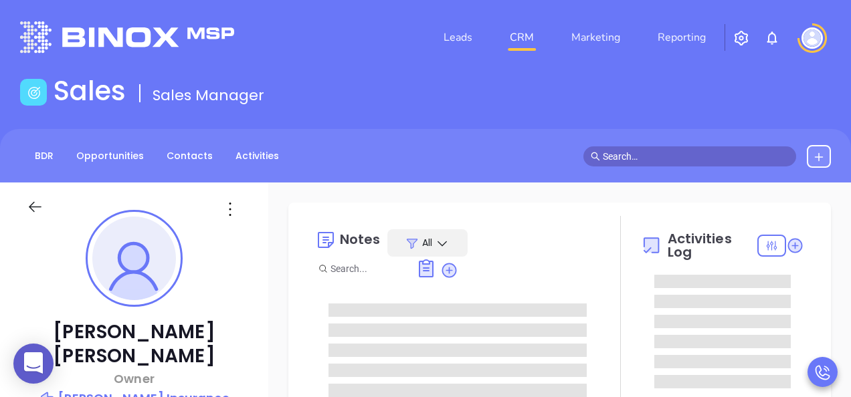
type input "[PERSON_NAME]"
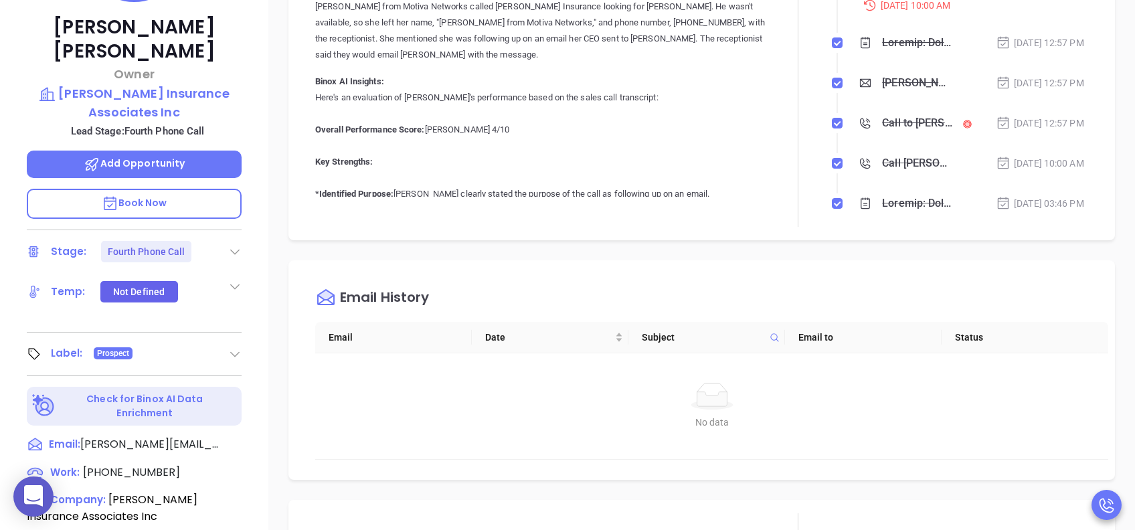
scroll to position [535, 0]
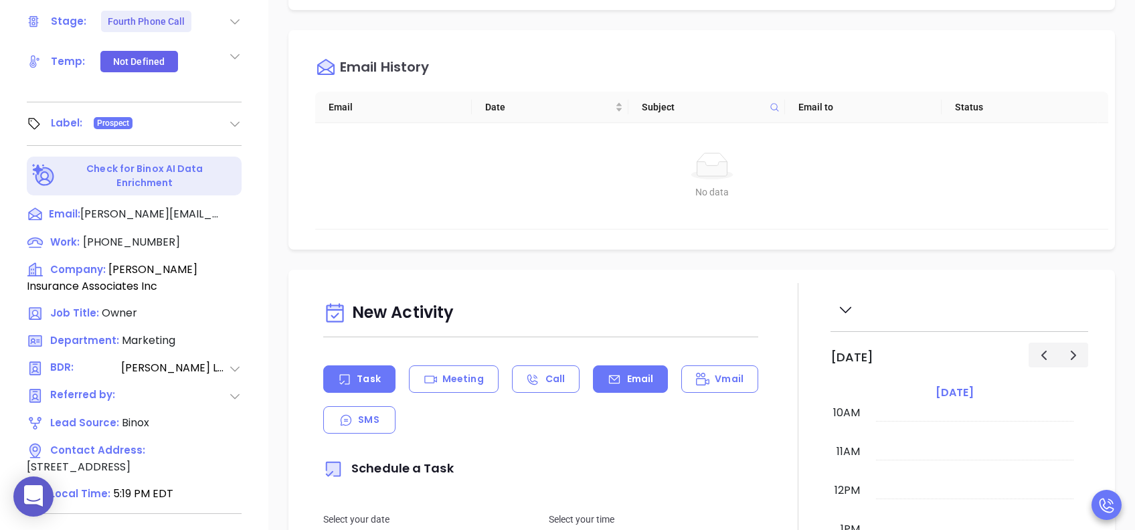
click at [629, 384] on p "Email" at bounding box center [640, 379] width 27 height 14
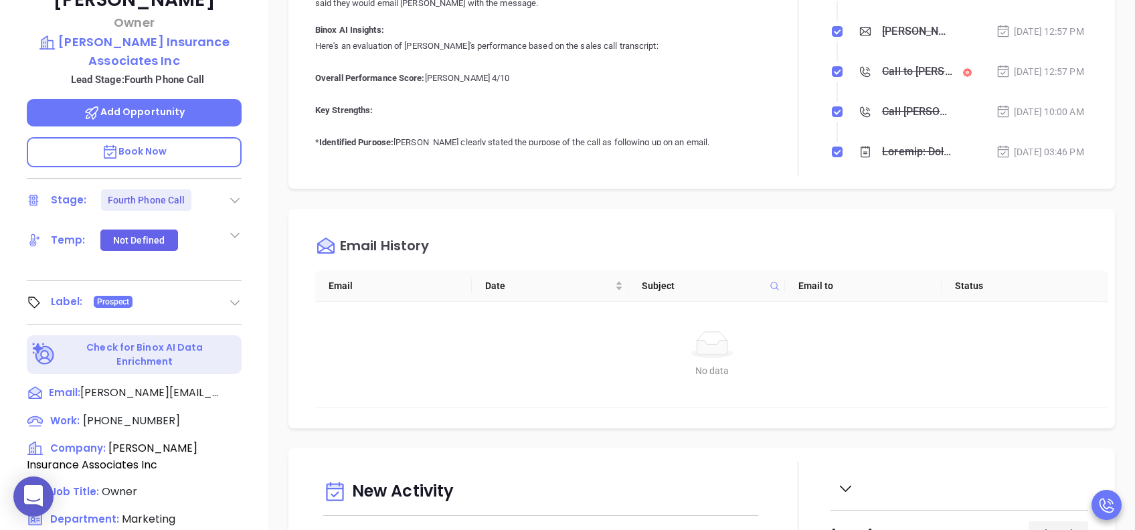
type input "[PERSON_NAME]"
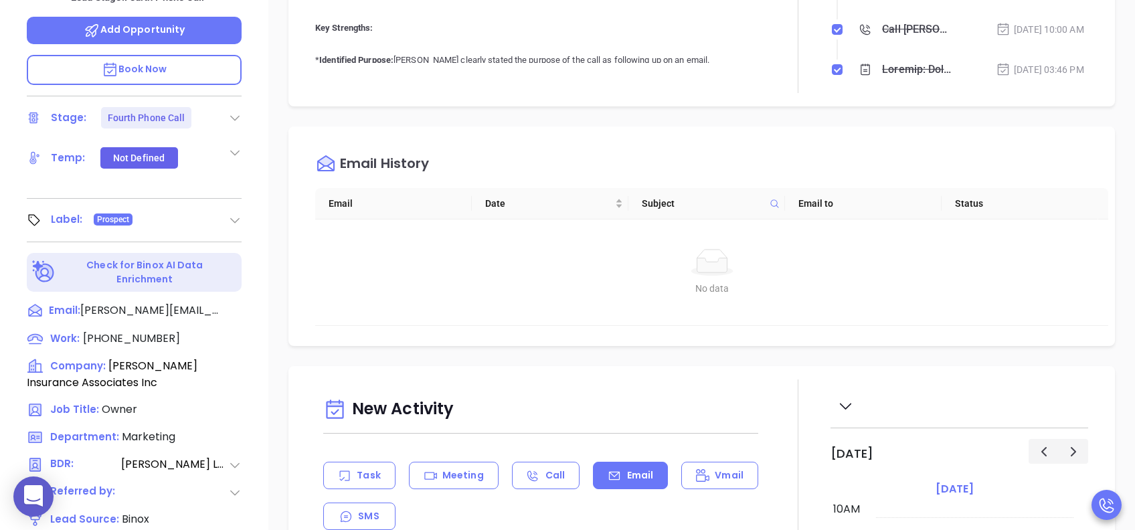
scroll to position [589, 0]
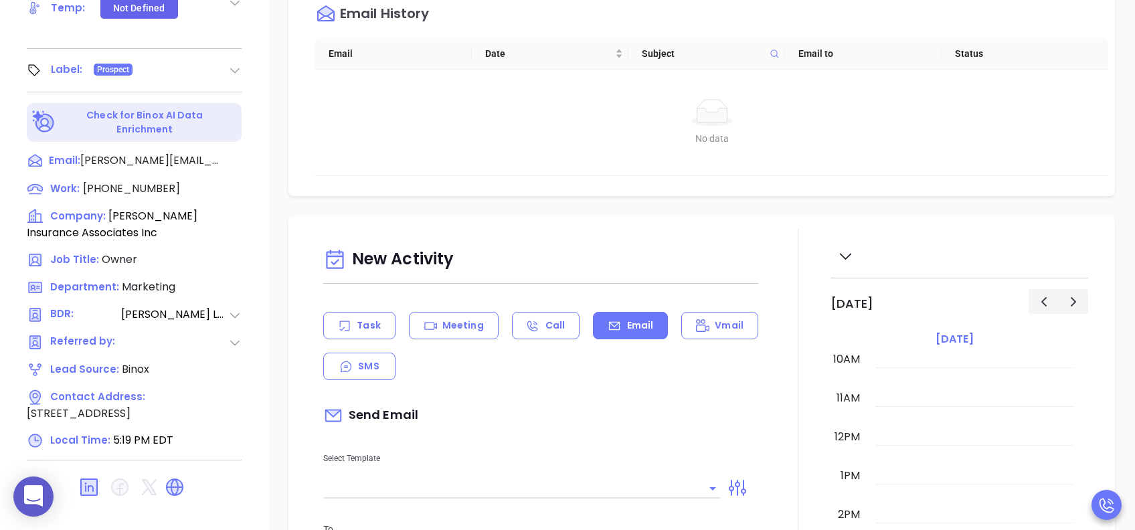
click at [533, 397] on input "text" at bounding box center [511, 487] width 377 height 19
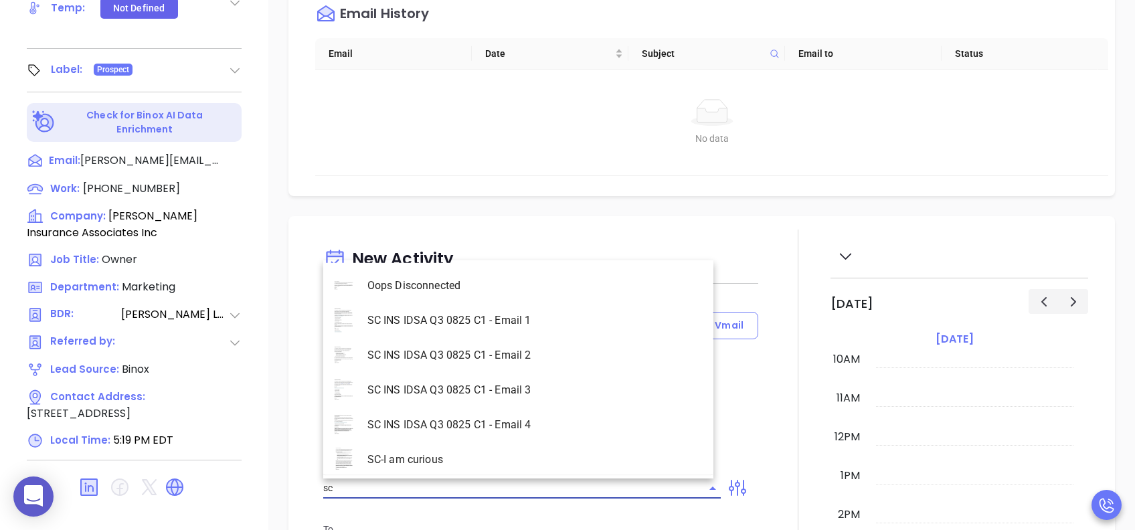
click at [525, 397] on li "SC INS IDSA Q3 0825 C1 - Email 4" at bounding box center [518, 424] width 390 height 35
type input "SC INS IDSA Q3 0825 C1 - Email 4"
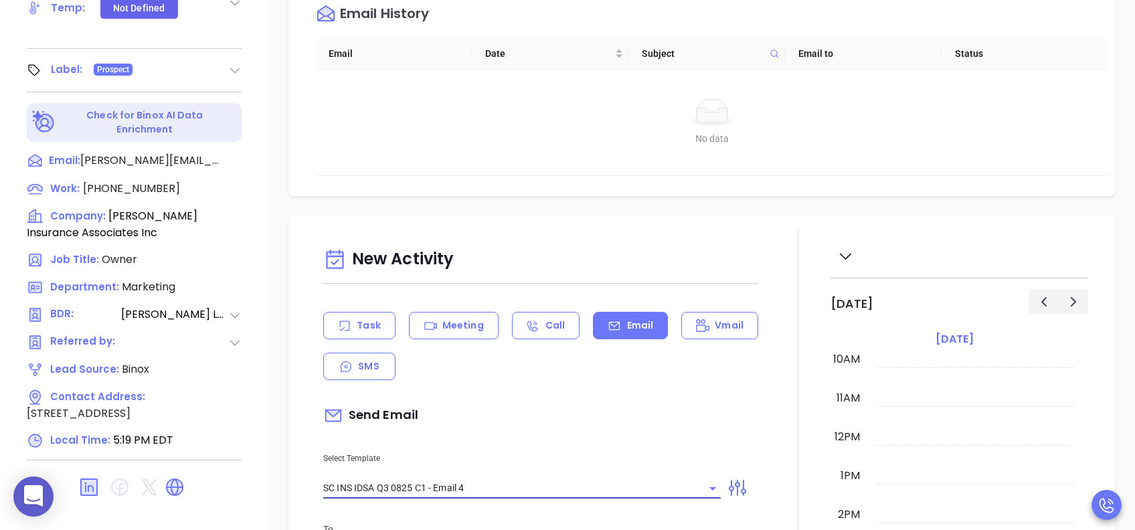
type input "Final heads up [PERSON_NAME]; Compliance matters"
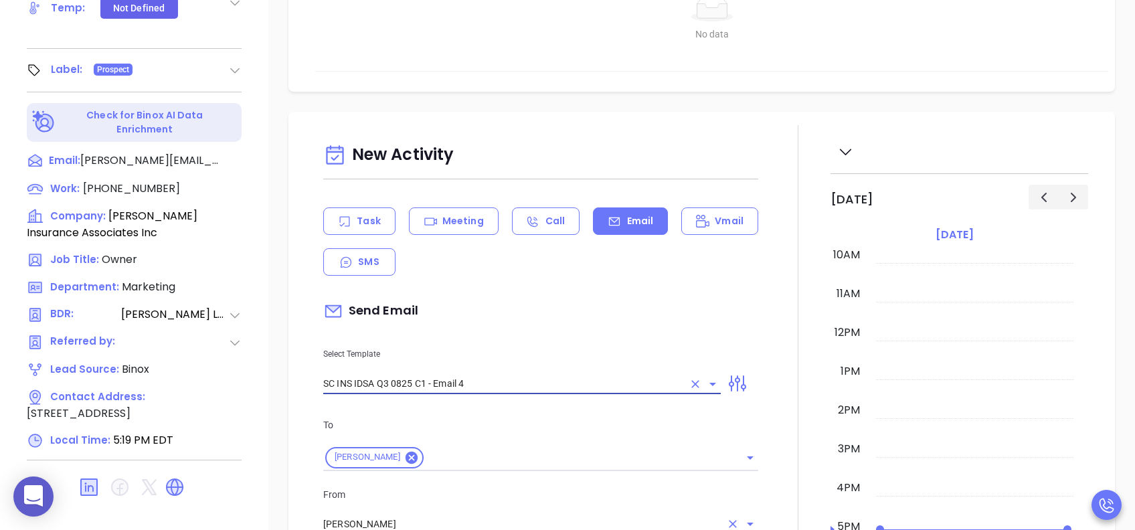
scroll to position [268, 0]
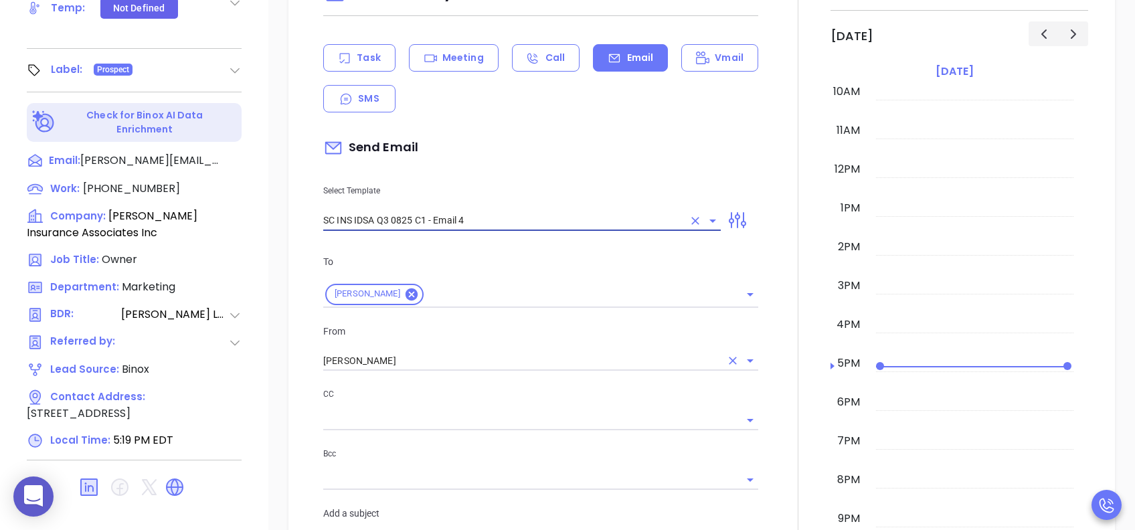
type input "SC INS IDSA Q3 0825 C1 - Email 4"
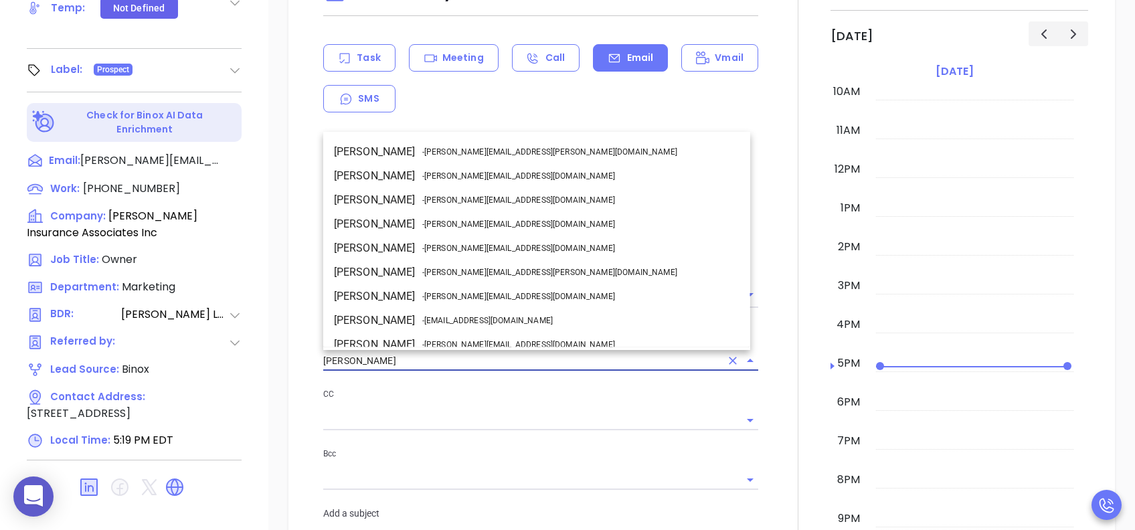
scroll to position [82, 0]
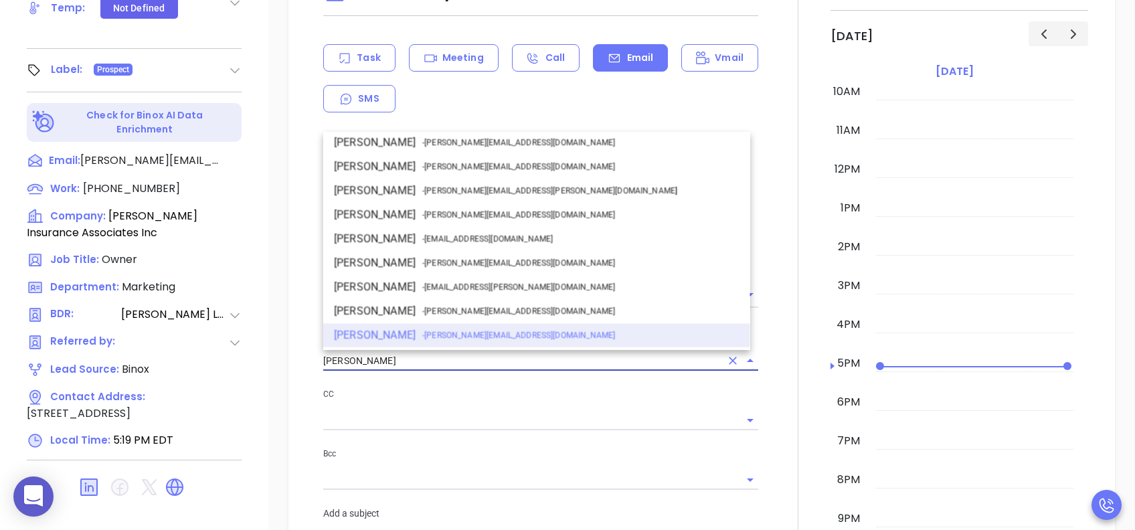
drag, startPoint x: 418, startPoint y: 363, endPoint x: 254, endPoint y: 366, distance: 164.6
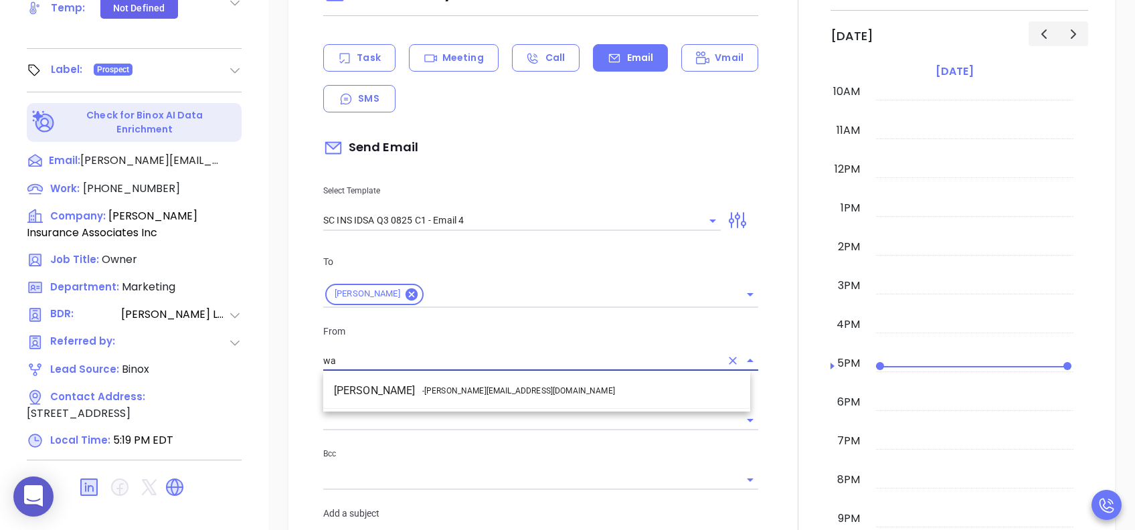
click at [476, 381] on li "Walter Contreras - [EMAIL_ADDRESS][DOMAIN_NAME]" at bounding box center [536, 391] width 427 height 24
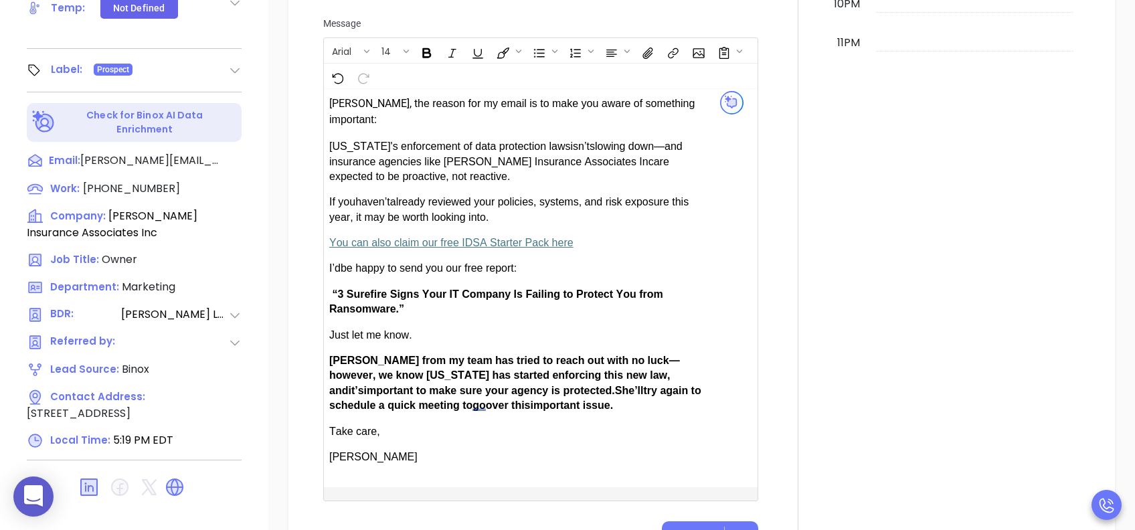
scroll to position [1070, 0]
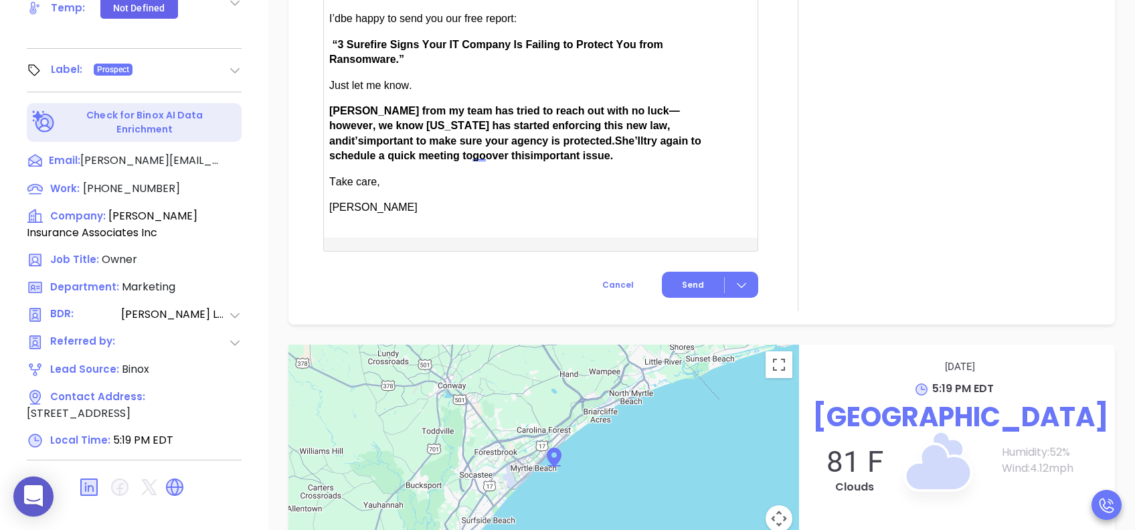
type input "[PERSON_NAME]"
drag, startPoint x: 370, startPoint y: 86, endPoint x: 332, endPoint y: 88, distance: 37.5
click at [332, 105] on span "[PERSON_NAME] from my team has tried to reach out with no luck—however, we know…" at bounding box center [504, 125] width 351 height 41
click at [670, 272] on button "Send" at bounding box center [710, 285] width 96 height 26
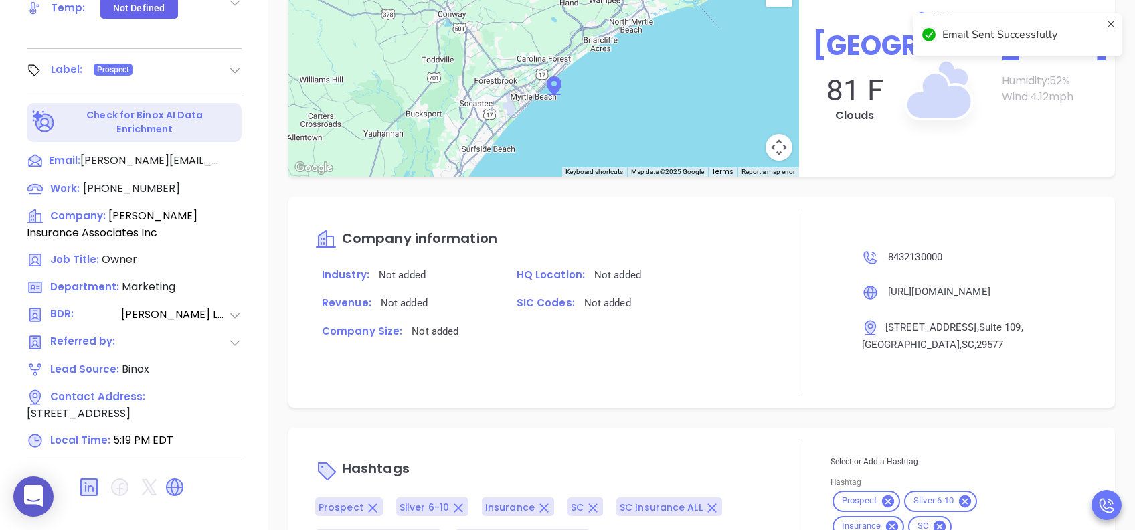
scroll to position [959, 0]
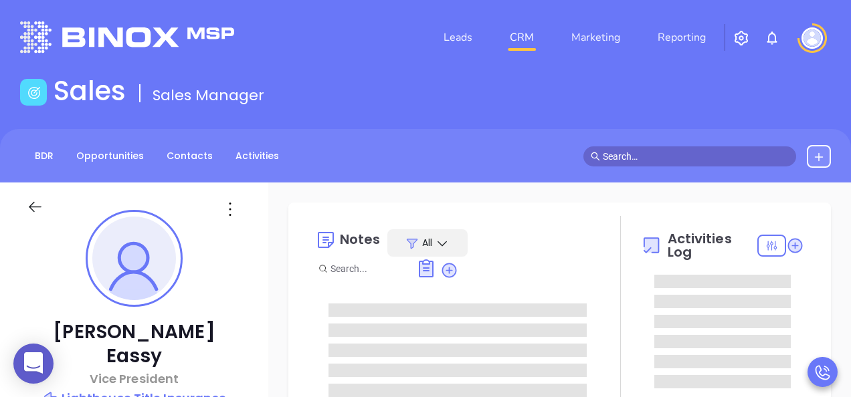
type input "[PERSON_NAME]"
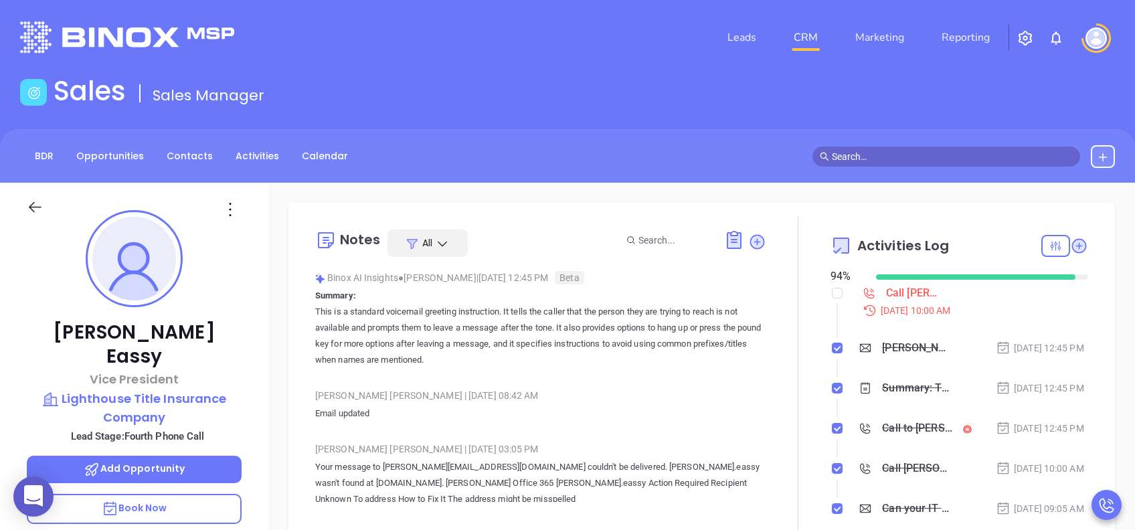
scroll to position [535, 0]
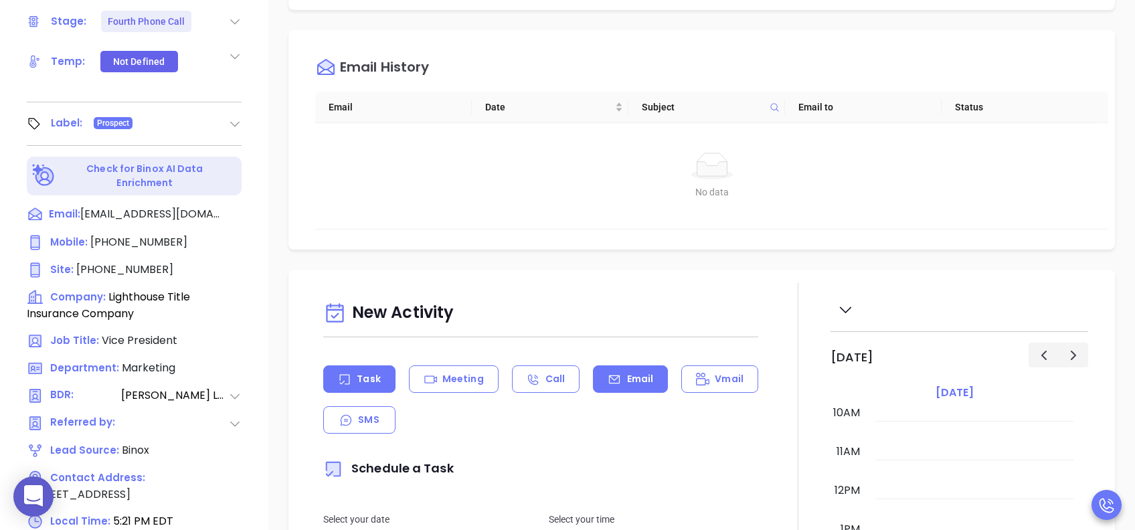
click at [623, 390] on div "Email" at bounding box center [630, 378] width 75 height 27
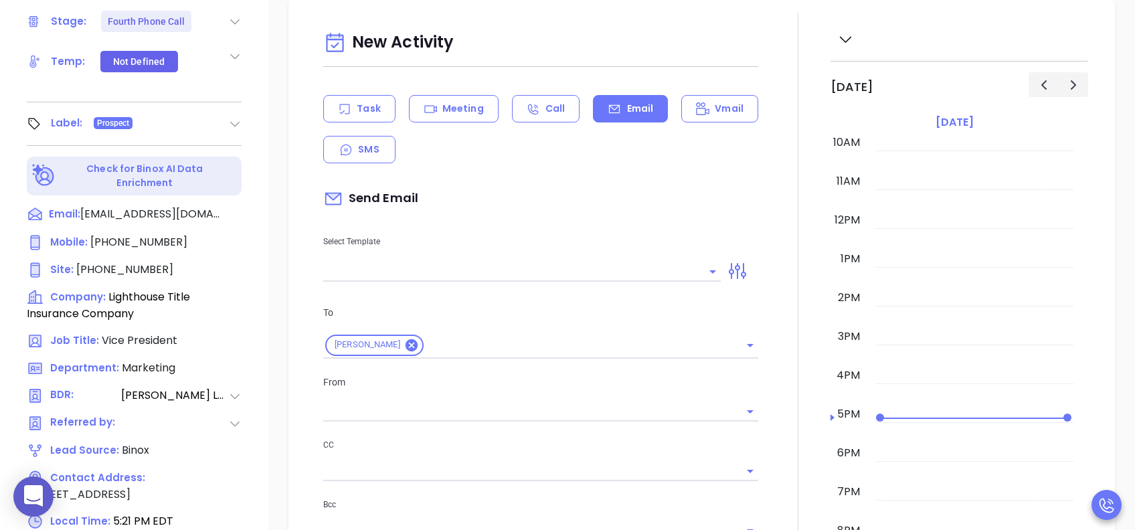
scroll to position [357, 0]
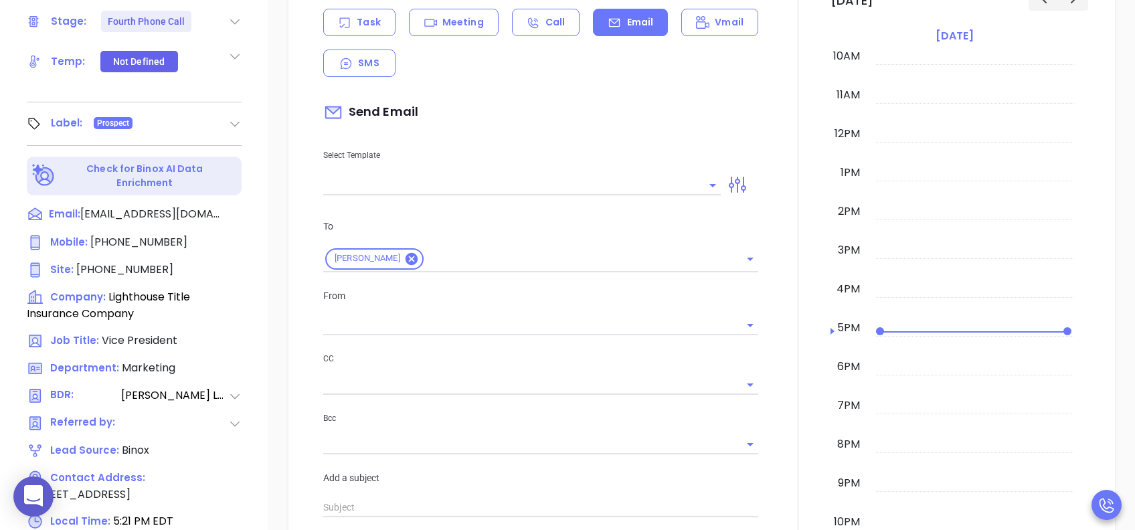
type input "[PERSON_NAME]"
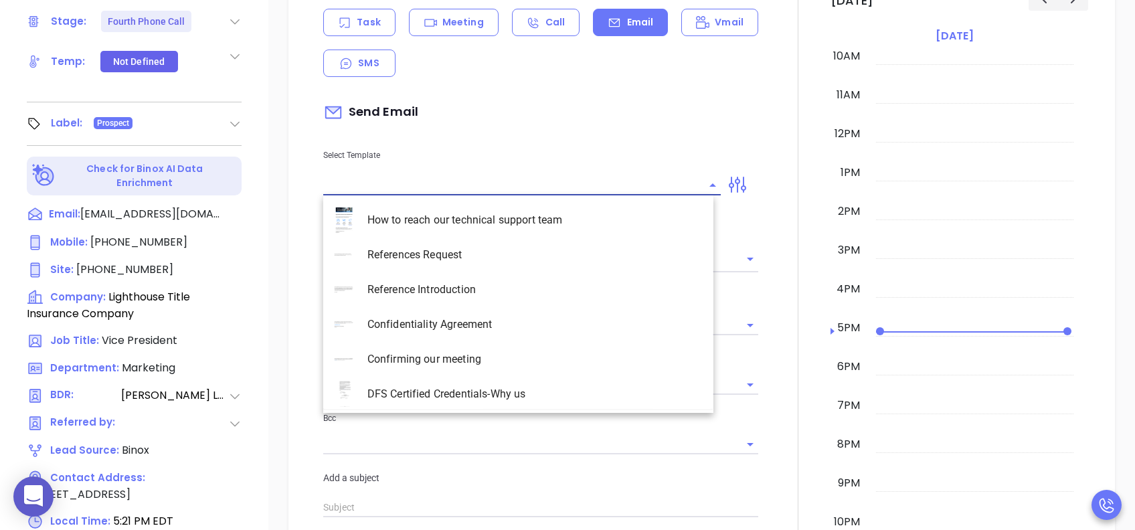
click at [563, 179] on input "text" at bounding box center [511, 184] width 377 height 19
click at [525, 361] on li "SC INS IDSA Q3 0825 C1 - Email 4" at bounding box center [518, 359] width 390 height 35
type input "SC INS IDSA Q3 0825 C1 - Email 4"
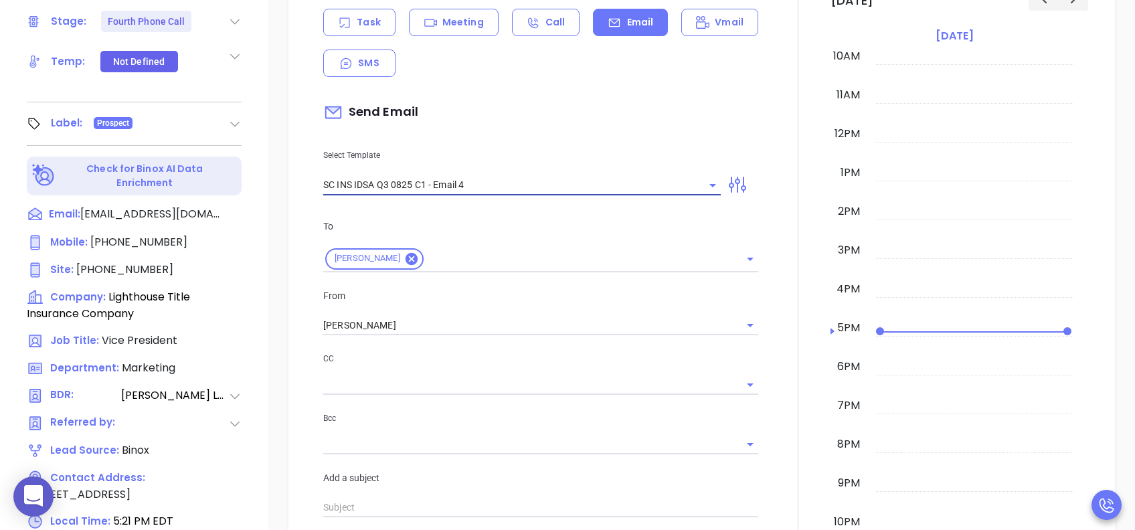
type input "Final heads up [PERSON_NAME]; Compliance matters"
type input "SC INS IDSA Q3 0825 C1 - Email 4"
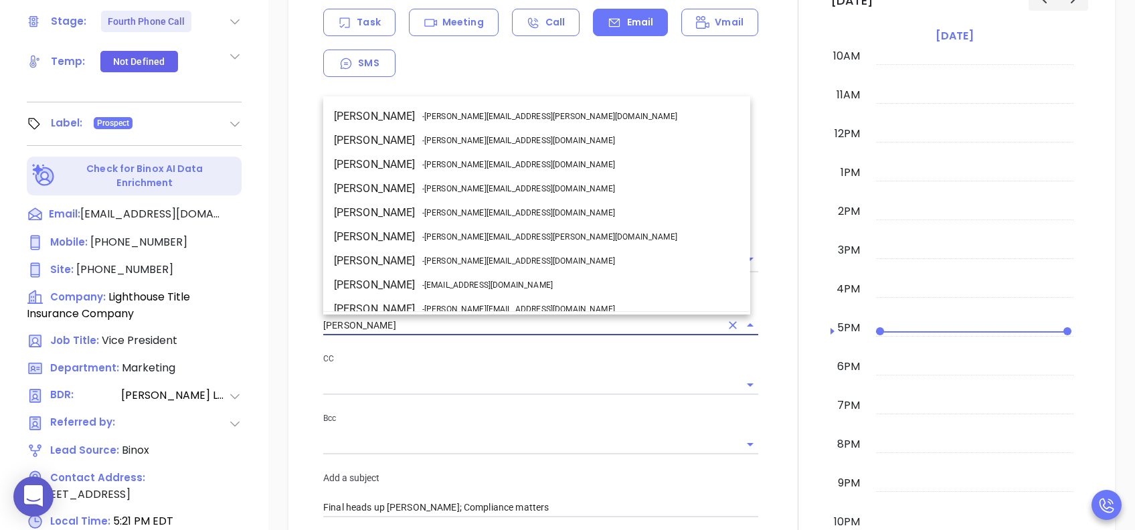
scroll to position [82, 0]
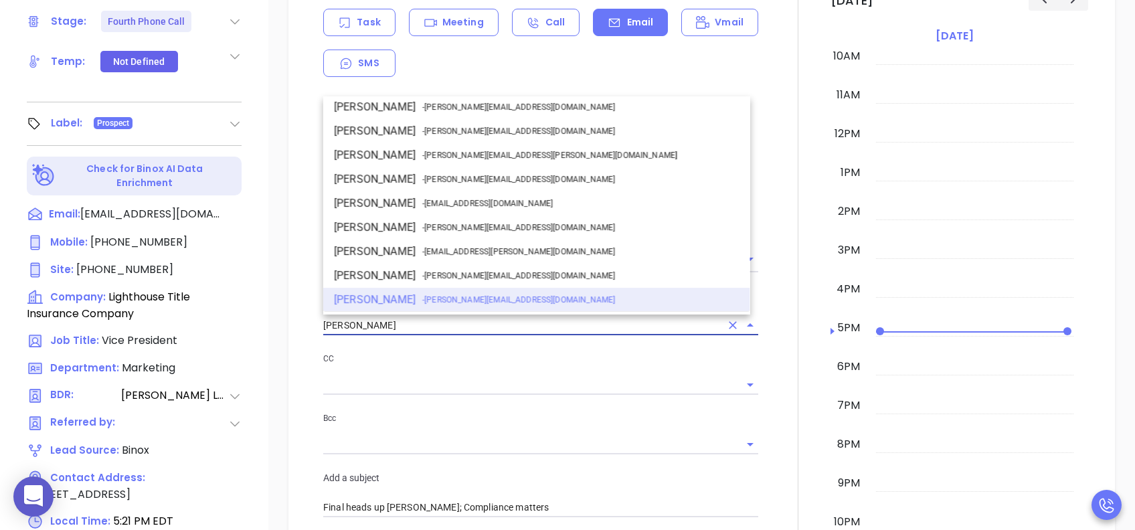
drag, startPoint x: 390, startPoint y: 326, endPoint x: 236, endPoint y: 324, distance: 153.9
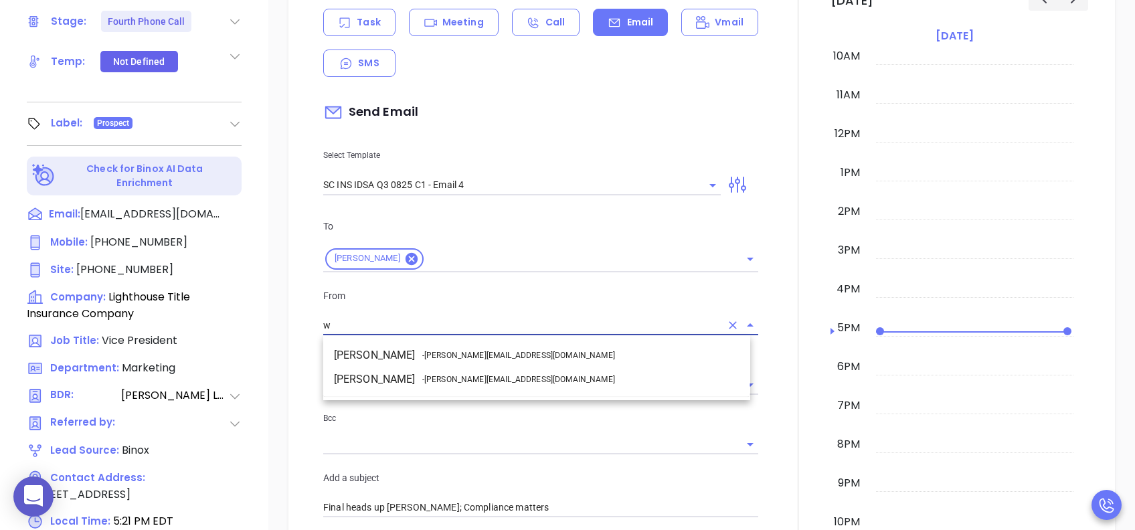
scroll to position [0, 0]
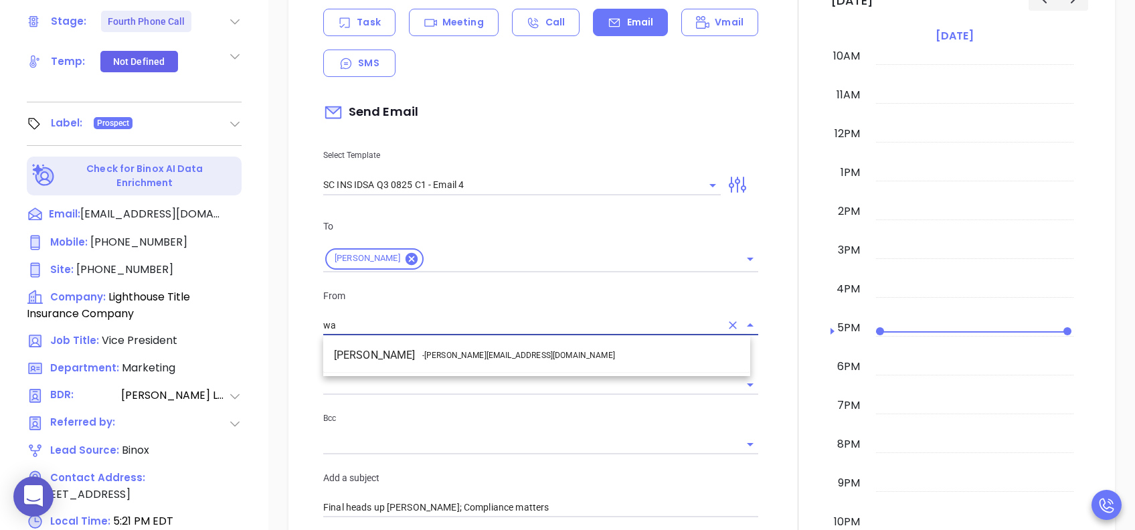
click at [417, 354] on li "Walter Contreras - [EMAIL_ADDRESS][DOMAIN_NAME]" at bounding box center [536, 355] width 427 height 24
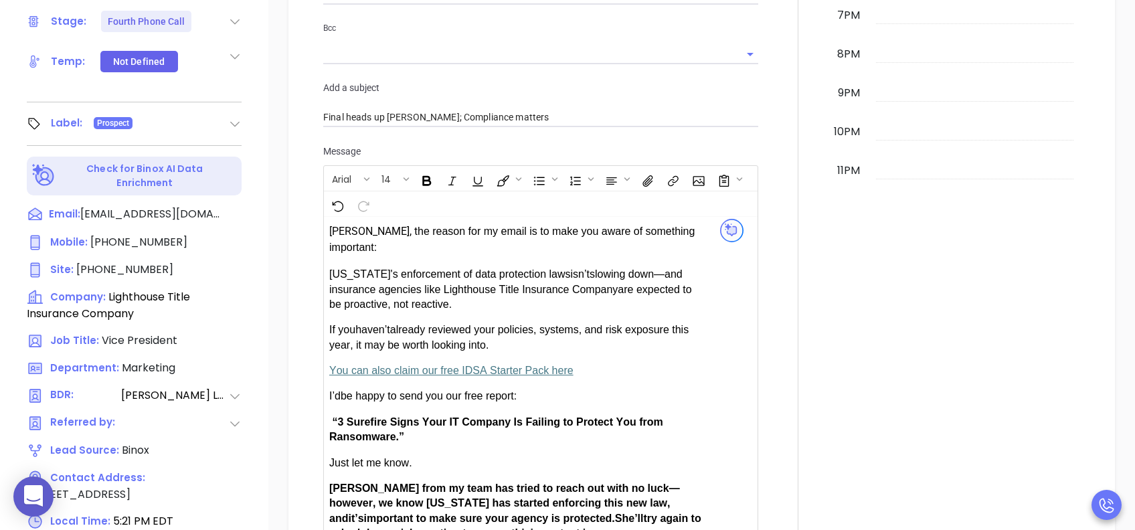
scroll to position [803, 0]
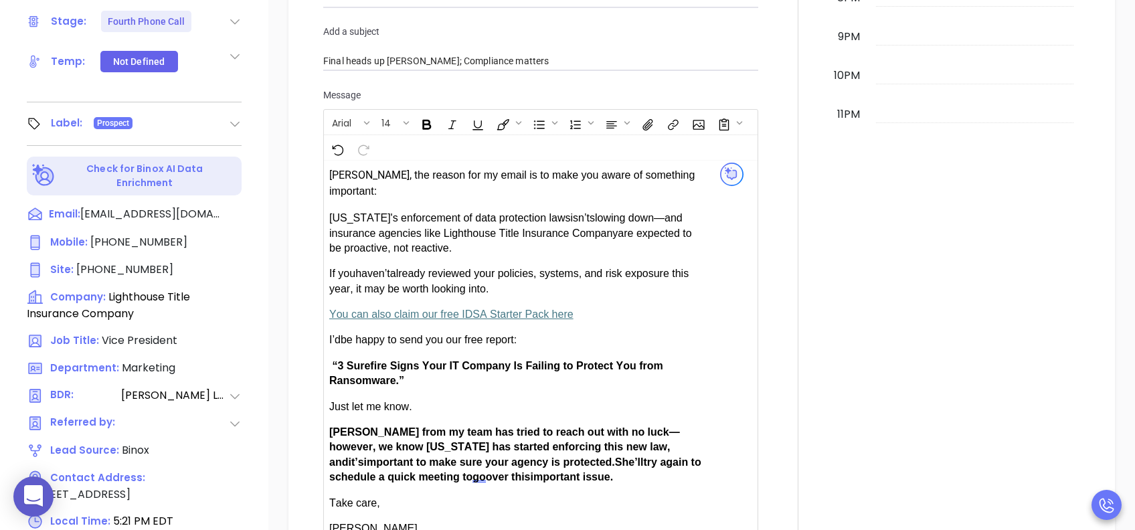
type input "[PERSON_NAME]"
drag, startPoint x: 365, startPoint y: 422, endPoint x: 334, endPoint y: 427, distance: 30.5
click at [334, 397] on div "[PERSON_NAME], t he reason for my email is to make you aware of something impor…" at bounding box center [516, 351] width 375 height 370
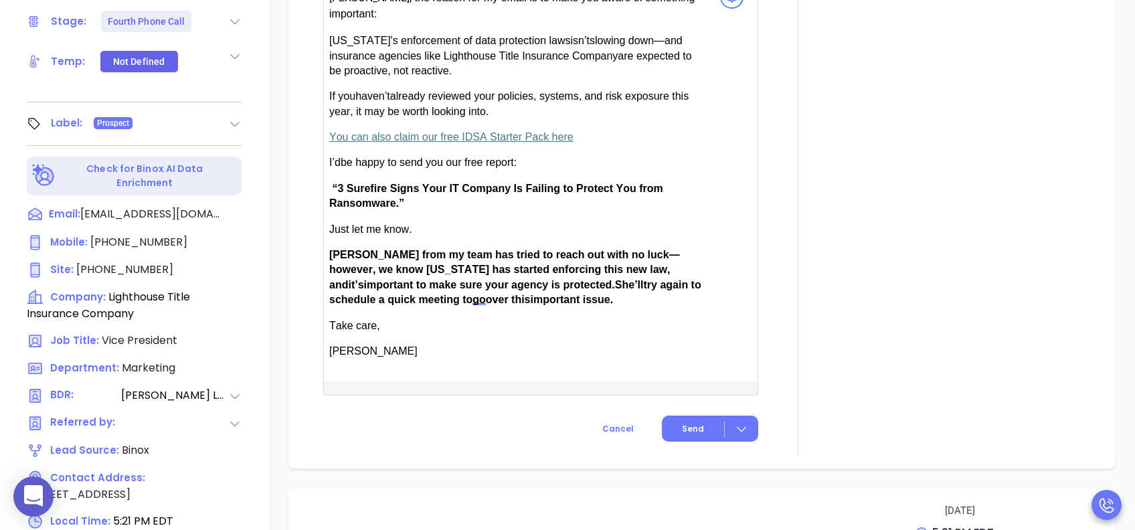
scroll to position [981, 0]
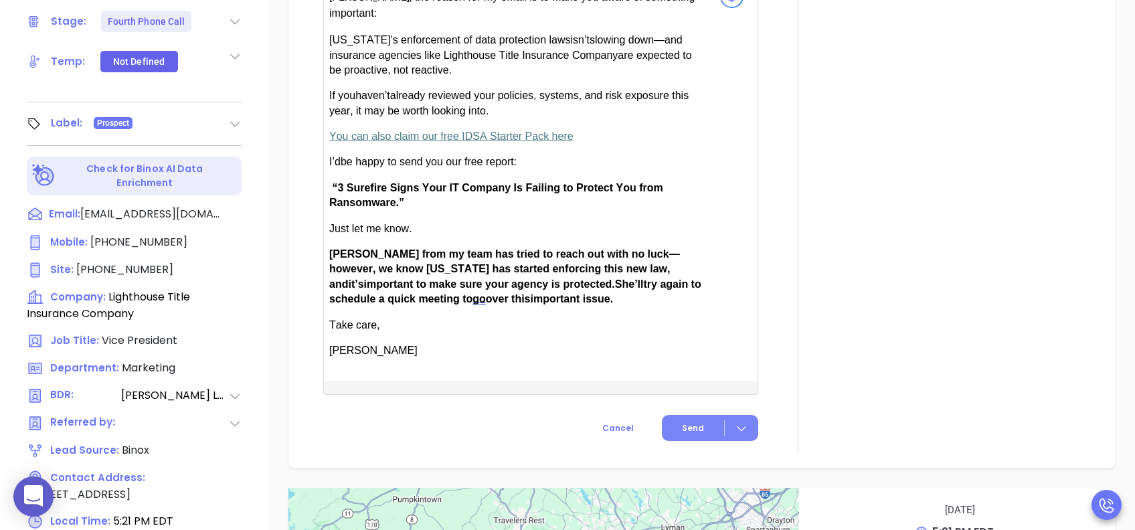
click at [683, 397] on button "Send" at bounding box center [710, 428] width 96 height 26
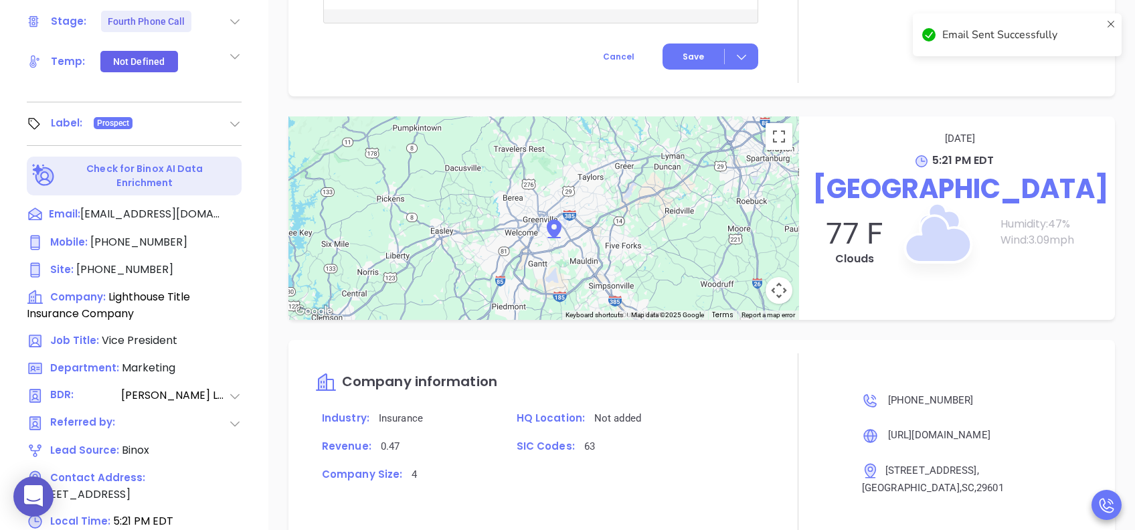
scroll to position [871, 0]
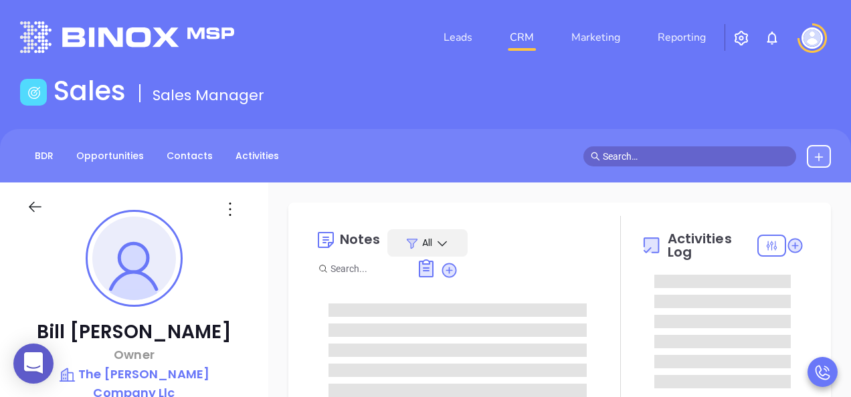
type input "[PERSON_NAME]"
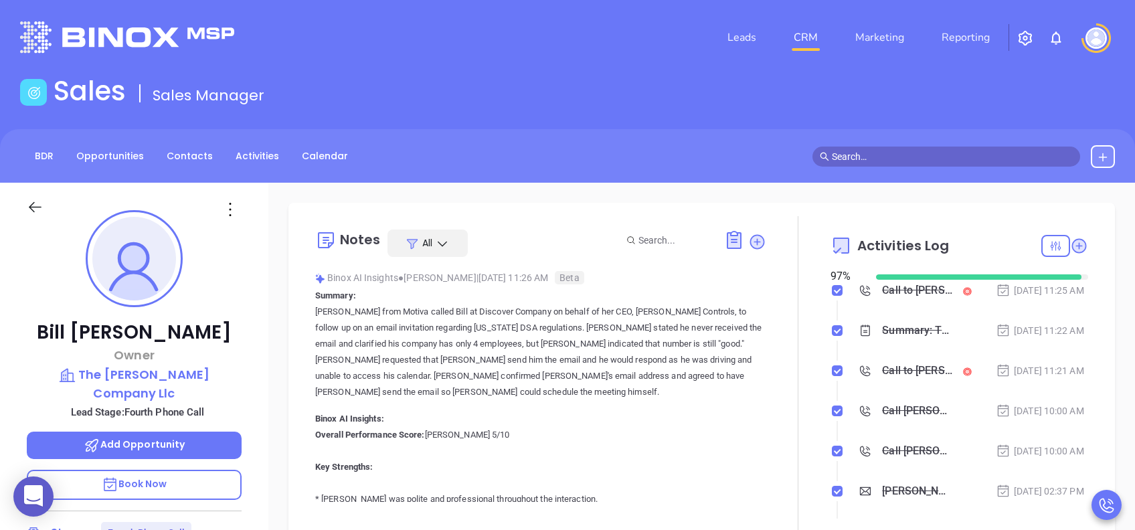
scroll to position [624, 0]
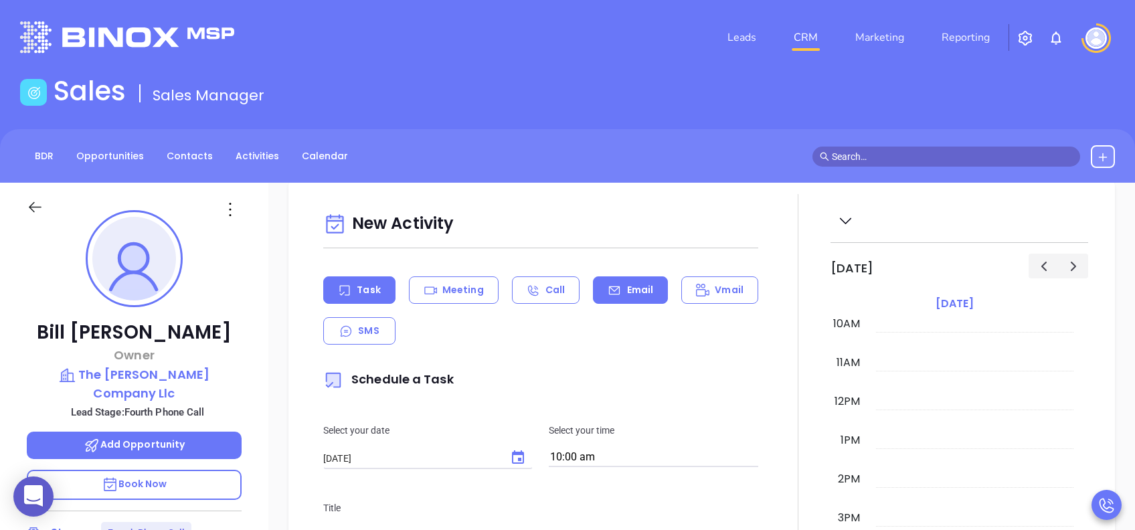
click at [609, 295] on icon at bounding box center [613, 290] width 13 height 13
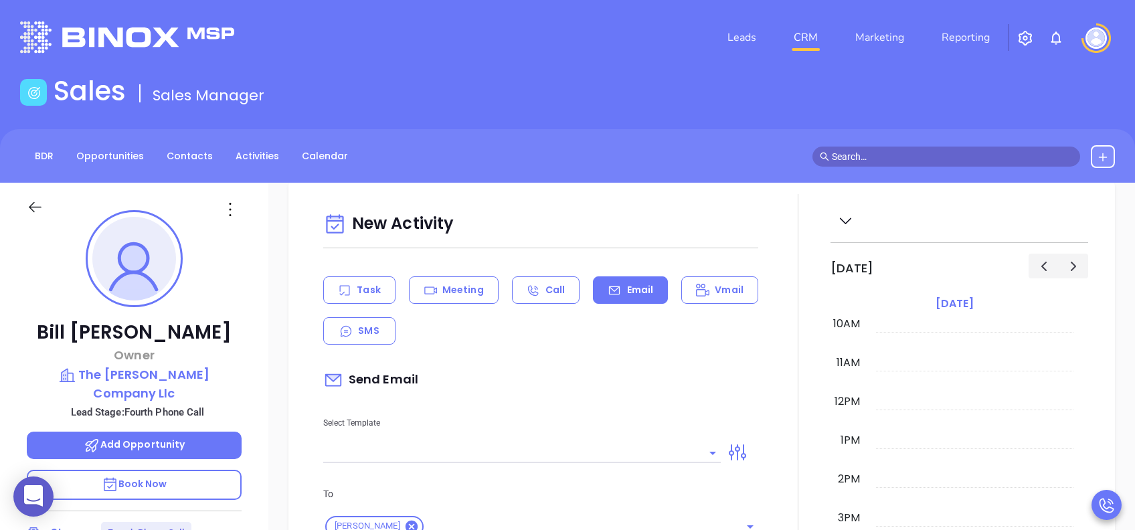
click at [562, 397] on input "text" at bounding box center [511, 452] width 377 height 19
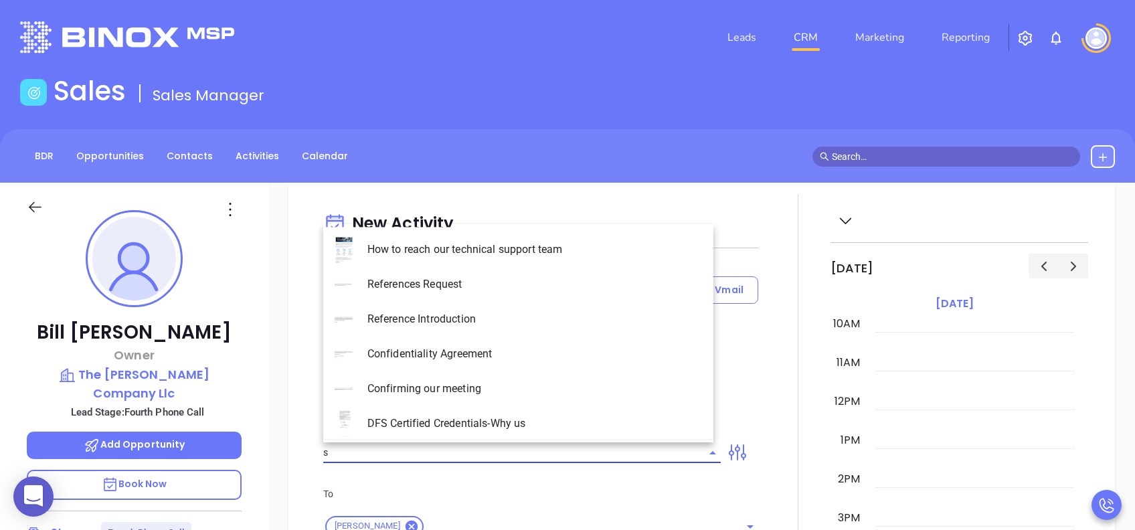
type input "sc"
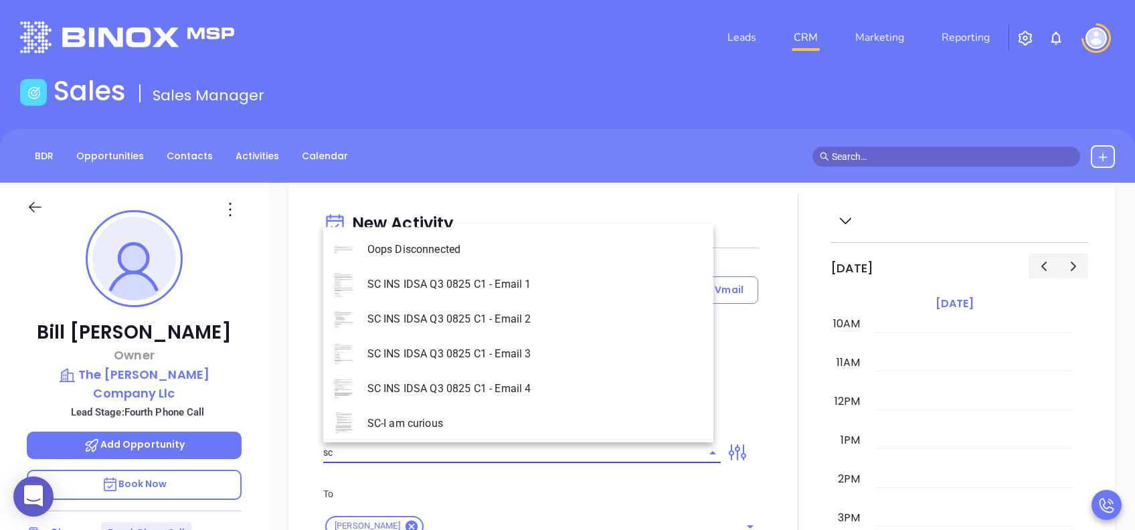
type input "[PERSON_NAME]"
click at [528, 387] on li "SC INS IDSA Q3 0825 C1 - Email 4" at bounding box center [518, 388] width 390 height 35
type input "SC INS IDSA Q3 0825 C1 - Email 4"
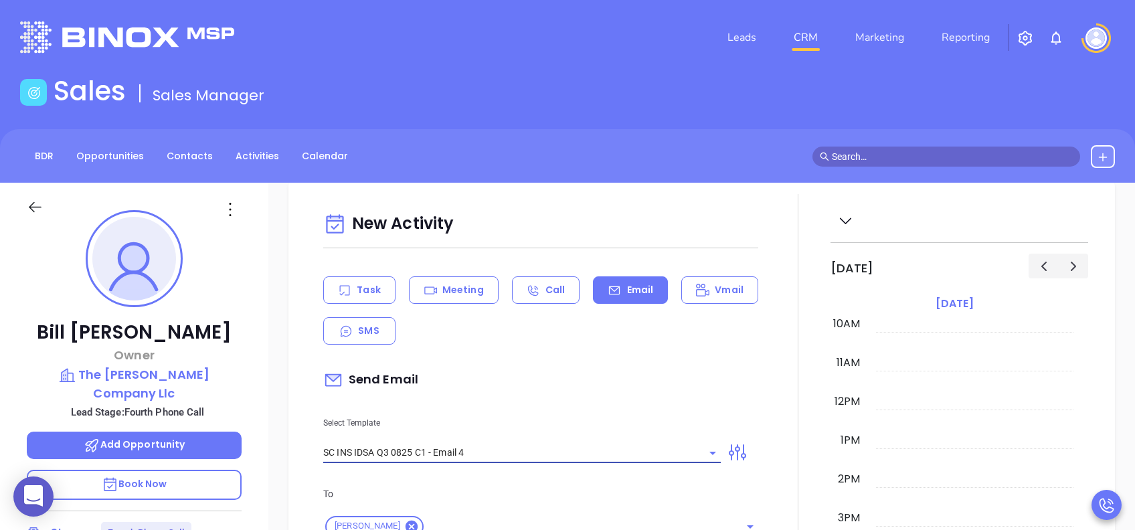
scroll to position [803, 0]
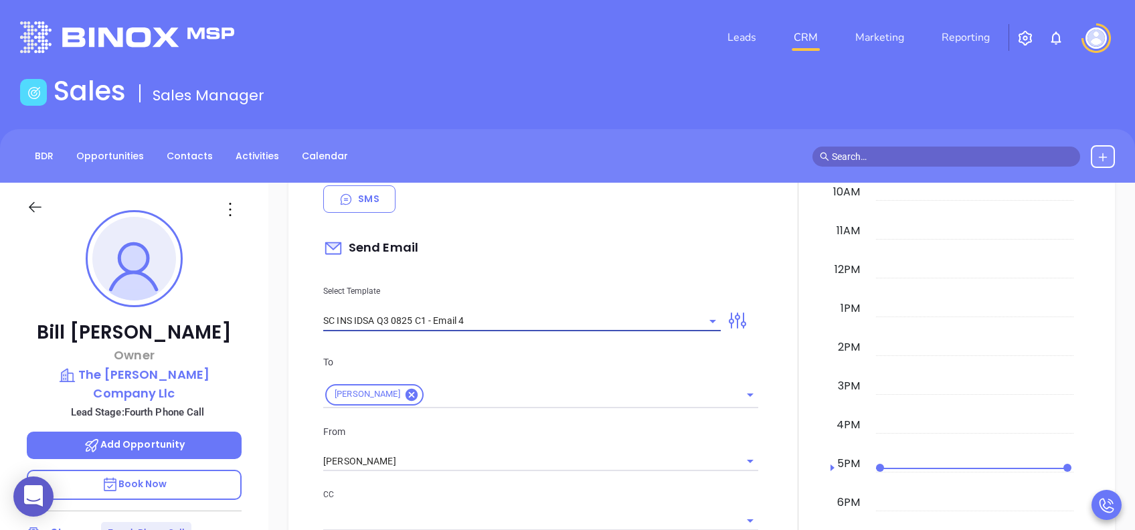
type input "Final heads up Bill ; Compliance matters"
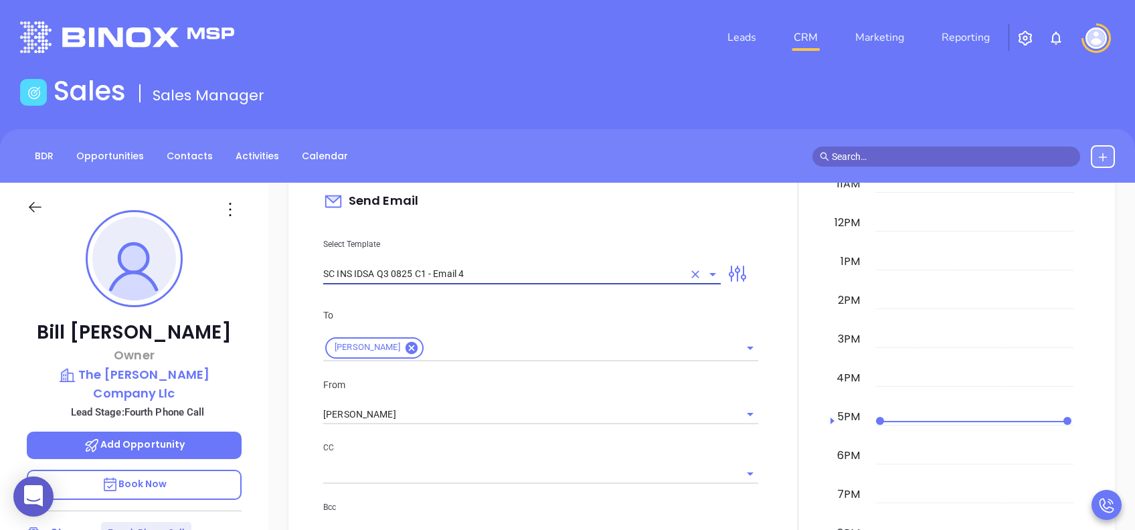
type input "SC INS IDSA Q3 0825 C1 - Email 4"
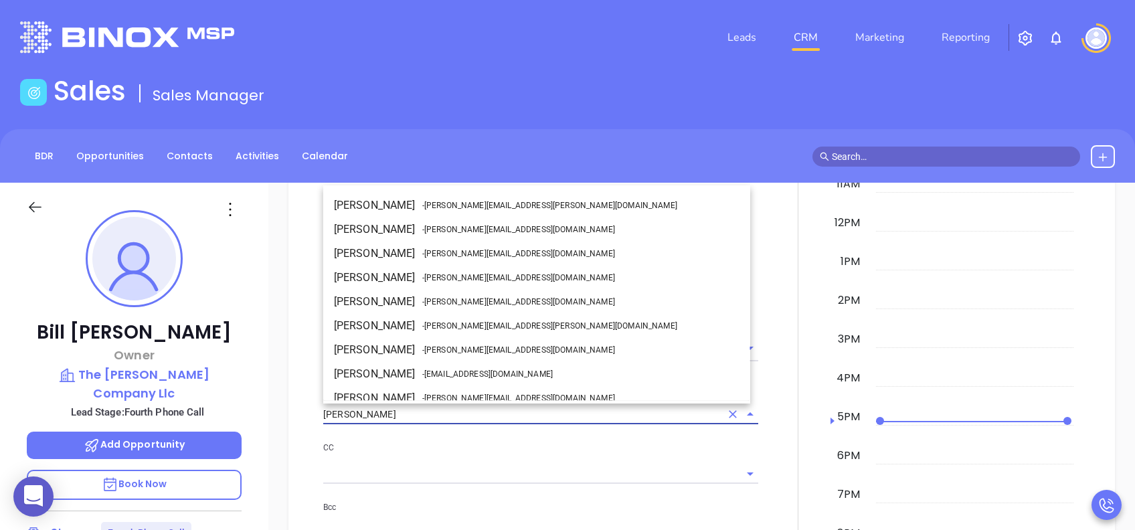
drag, startPoint x: 318, startPoint y: 413, endPoint x: 308, endPoint y: 413, distance: 10.7
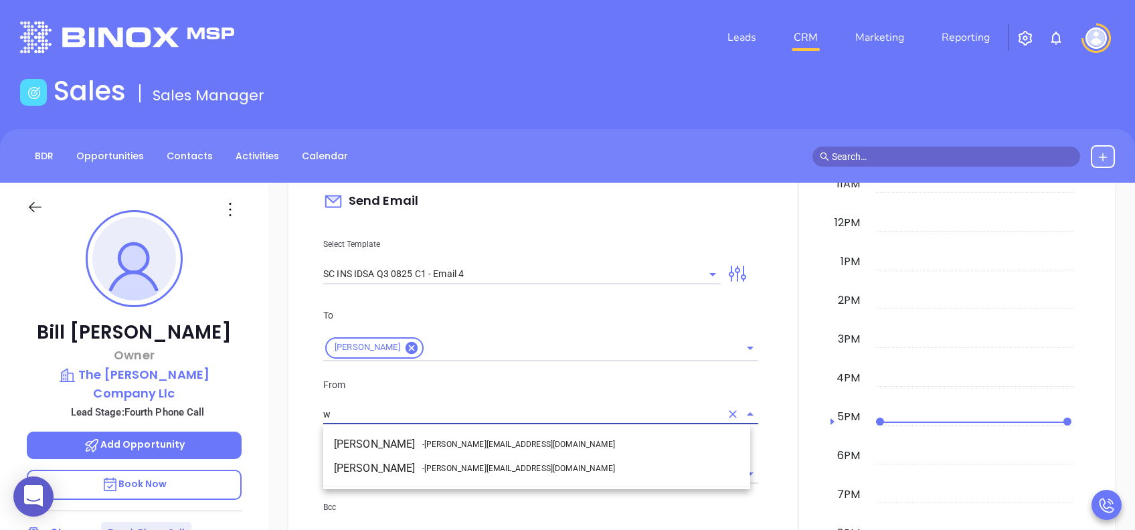
scroll to position [0, 0]
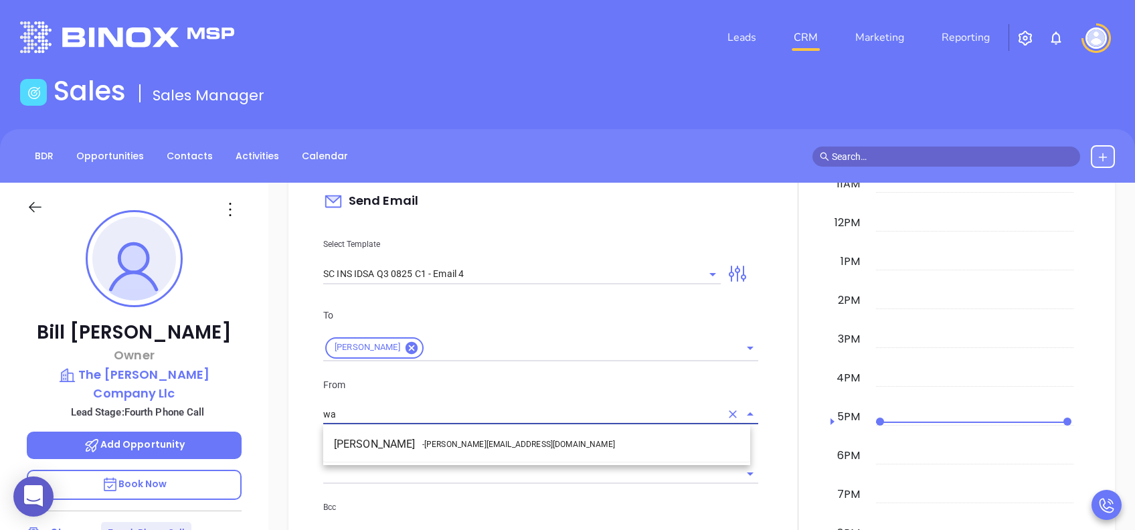
click at [450, 397] on li "Walter Contreras - [EMAIL_ADDRESS][DOMAIN_NAME]" at bounding box center [536, 444] width 427 height 24
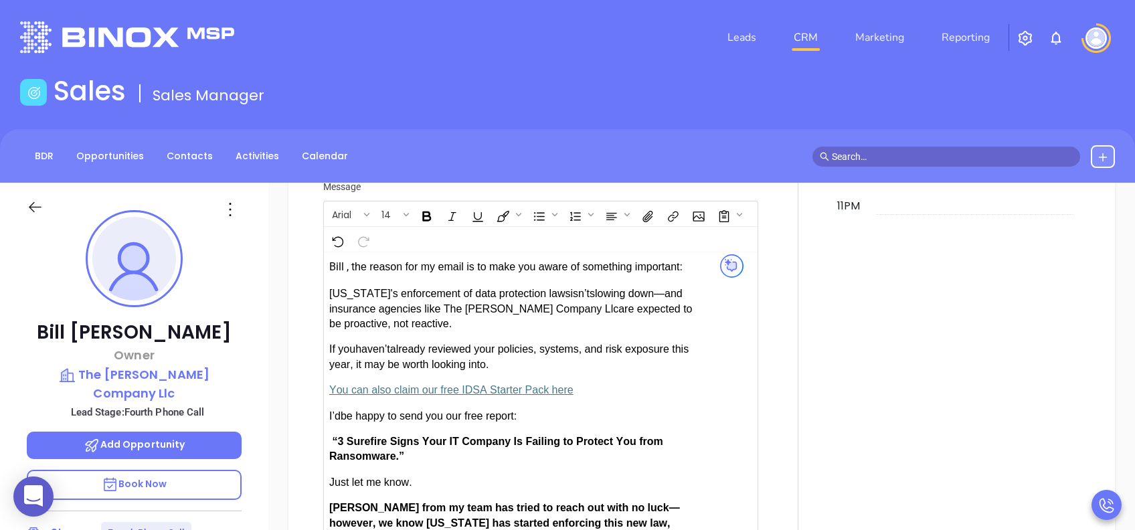
scroll to position [1248, 0]
type input "[PERSON_NAME]"
drag, startPoint x: 363, startPoint y: 501, endPoint x: 334, endPoint y: 502, distance: 29.4
click at [334, 397] on span "[PERSON_NAME] from my team has tried to reach out with no luck—however, we know…" at bounding box center [504, 520] width 351 height 41
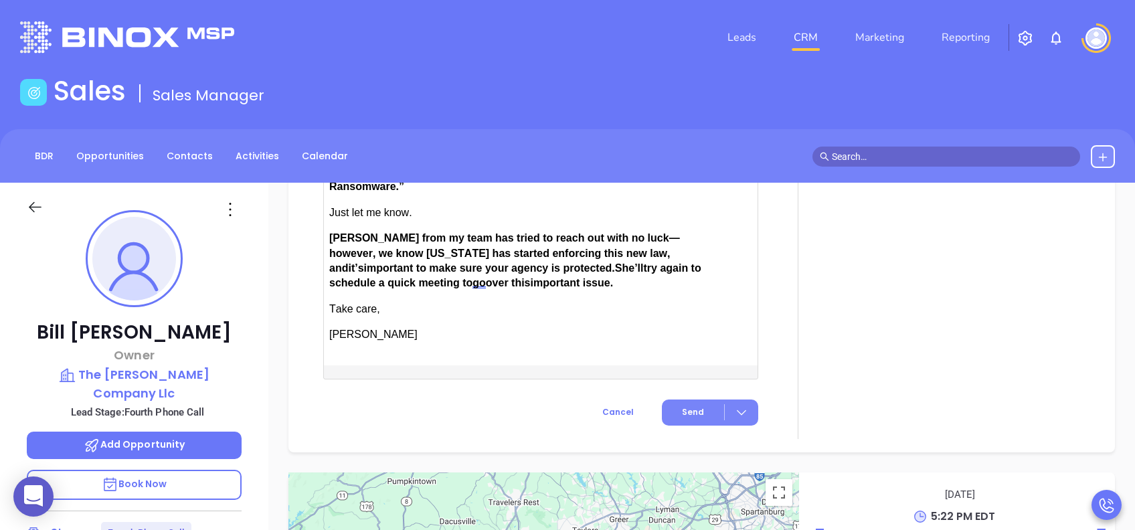
click at [682, 397] on span "Send" at bounding box center [693, 412] width 22 height 12
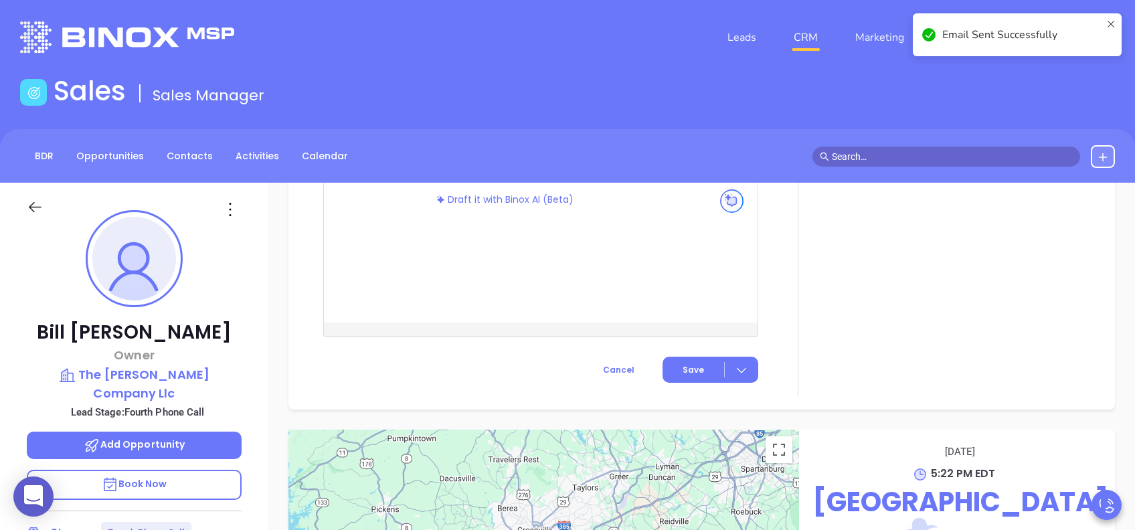
scroll to position [1184, 0]
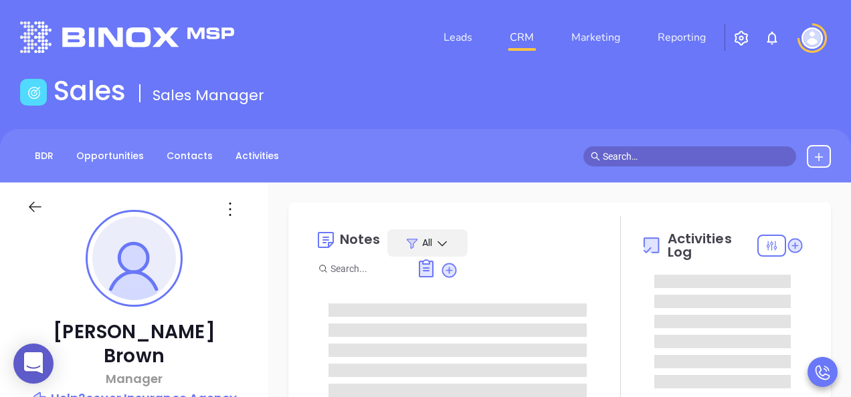
type input "[PERSON_NAME]"
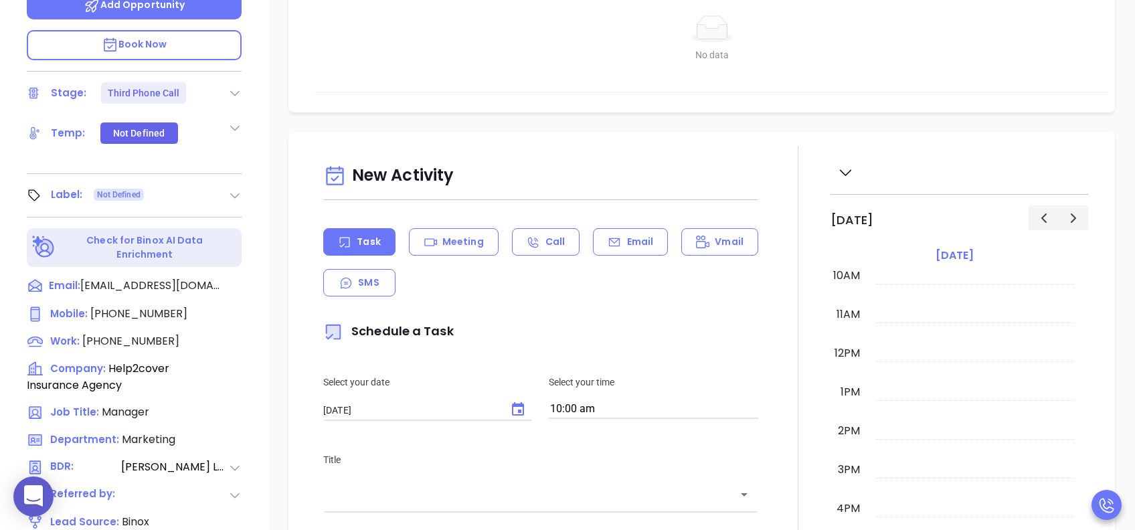
scroll to position [446, 0]
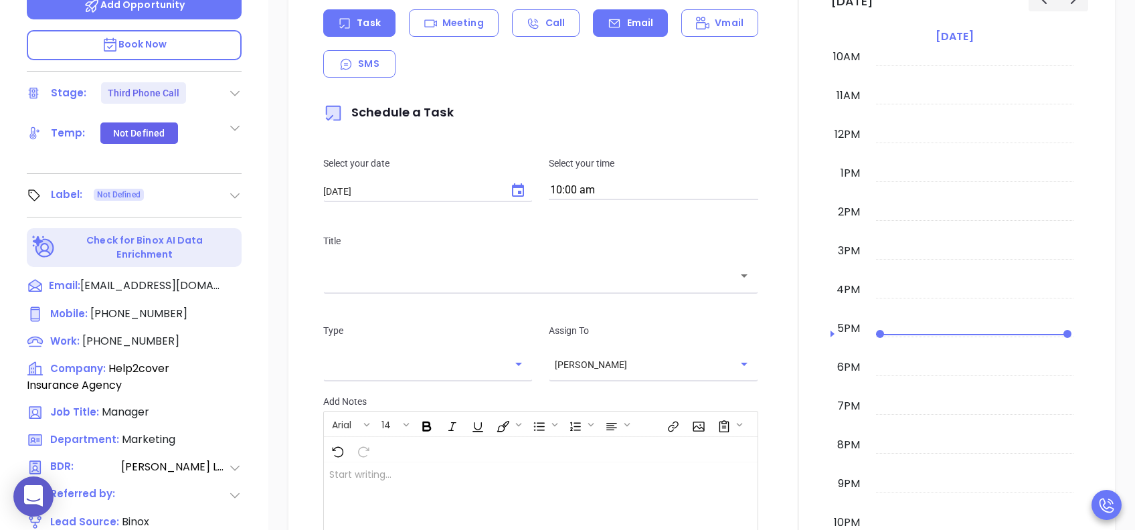
click at [629, 11] on div "Email" at bounding box center [630, 22] width 75 height 27
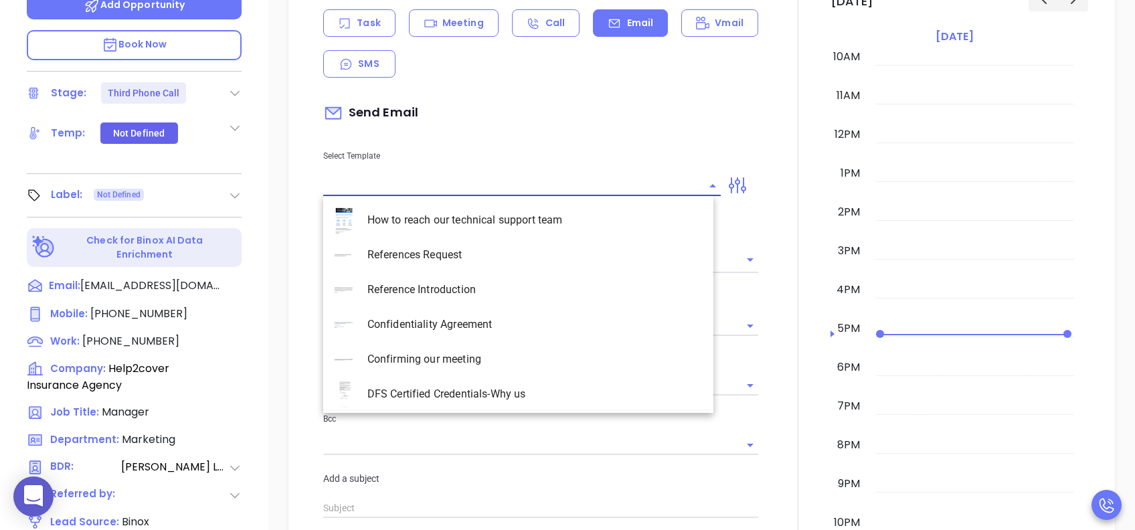
click at [579, 189] on input "text" at bounding box center [511, 185] width 377 height 19
type input "sc"
type input "[PERSON_NAME]"
click at [518, 316] on li "SC INS IDSA Q3 0825 C1 - Email 3" at bounding box center [518, 324] width 390 height 35
type input "SC INS IDSA Q3 0825 C1 - Email 3"
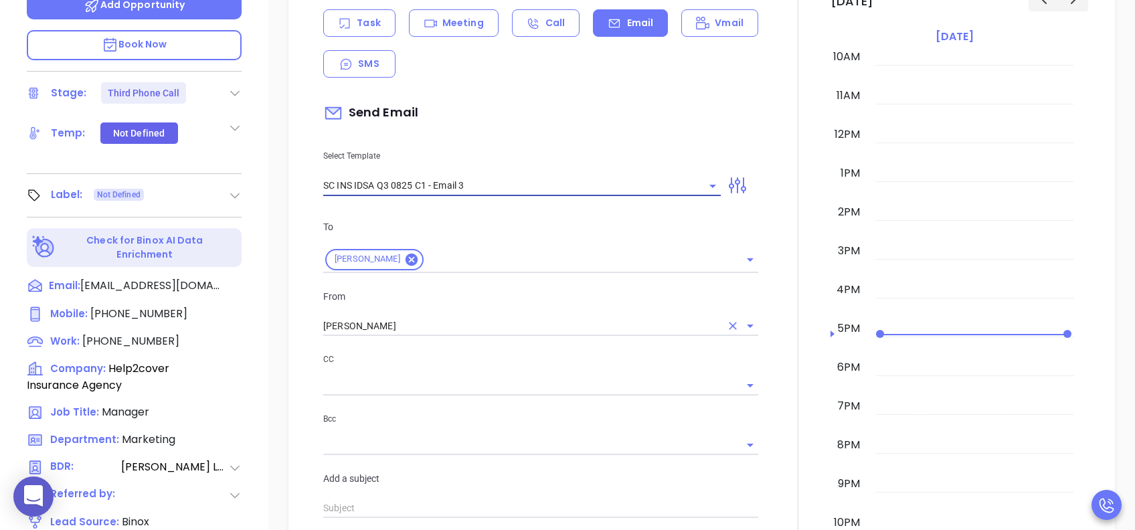
type input "Freddie, could your agency survive a data breach?"
type input "SC INS IDSA Q3 0825 C1 - Email 3"
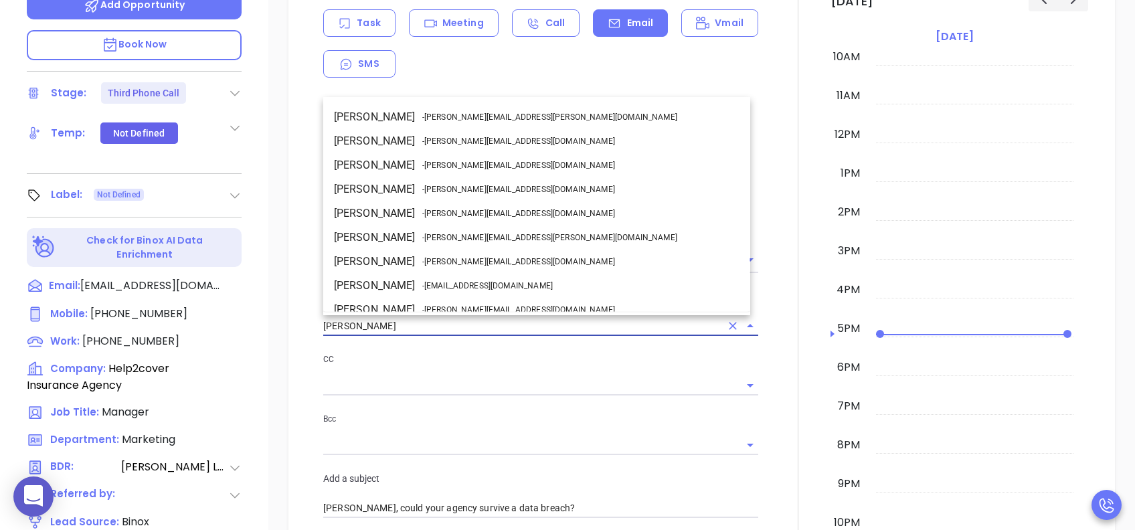
scroll to position [82, 0]
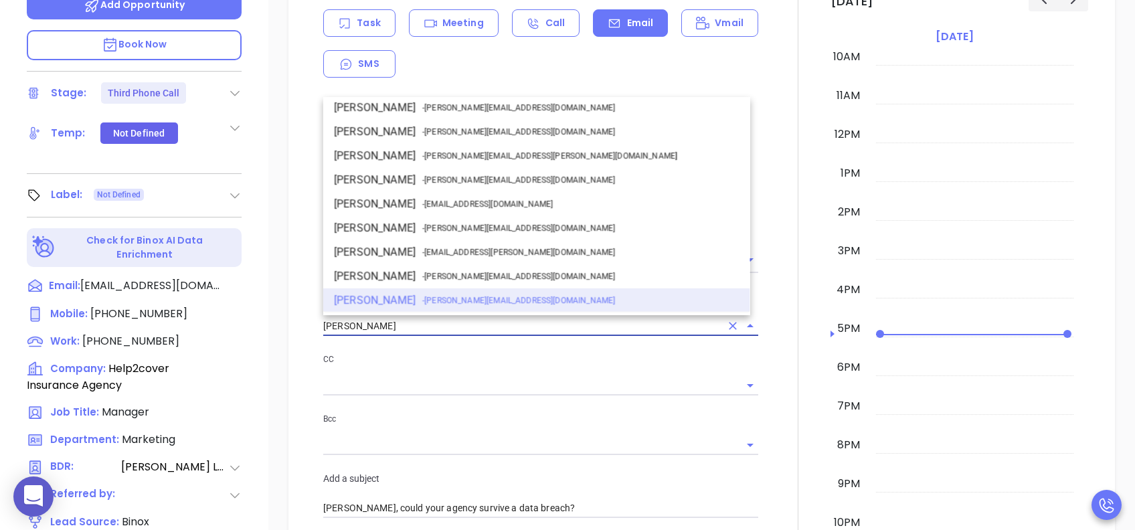
drag, startPoint x: 427, startPoint y: 330, endPoint x: 262, endPoint y: 332, distance: 165.9
click at [262, 332] on div "Freddie Brown Manager Help2cover Insurance Agency Lead Stage: Third Phone Call …" at bounding box center [567, 68] width 1135 height 662
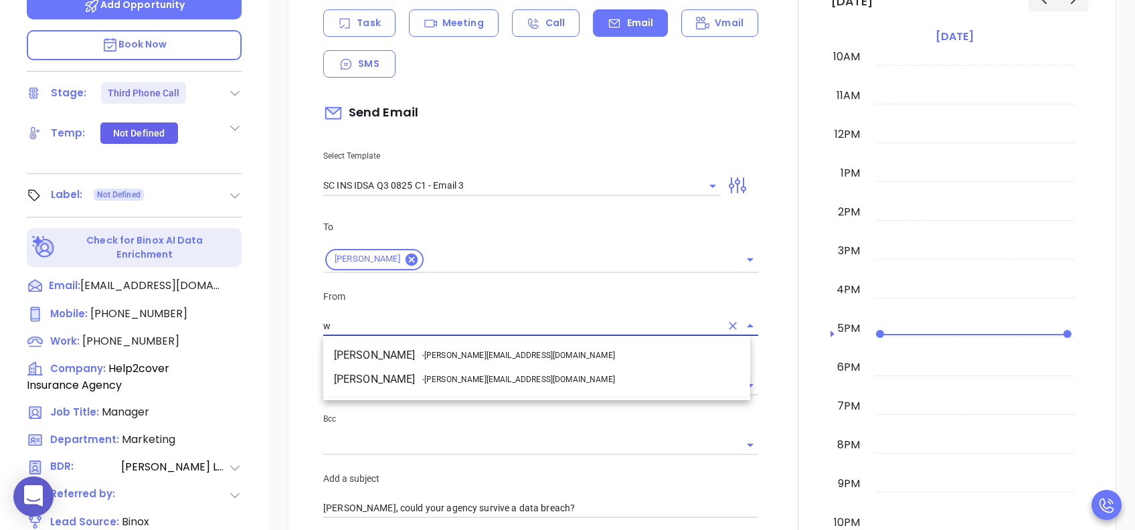
scroll to position [0, 0]
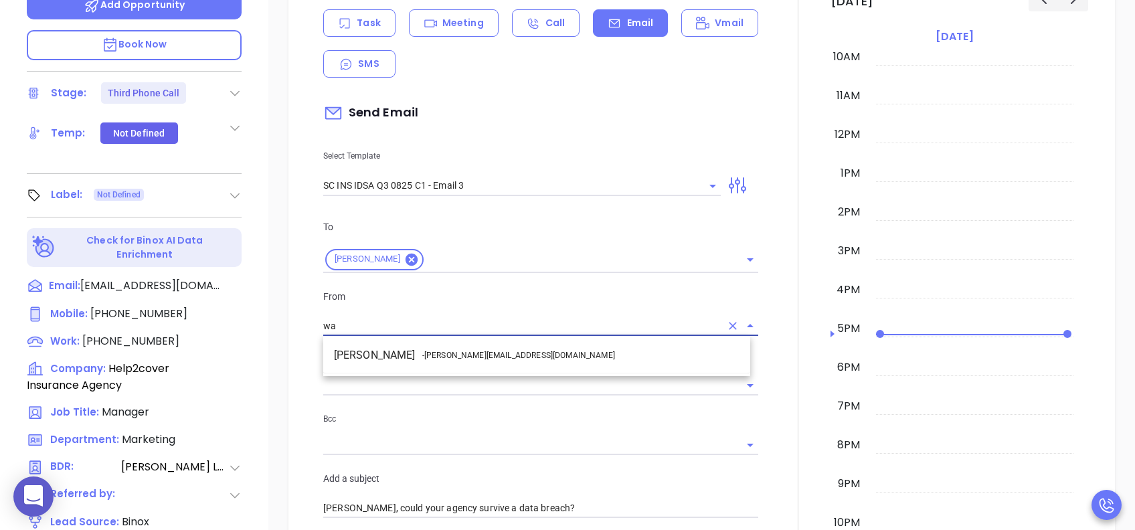
click at [464, 356] on span "- walter@motiva.net" at bounding box center [518, 355] width 193 height 12
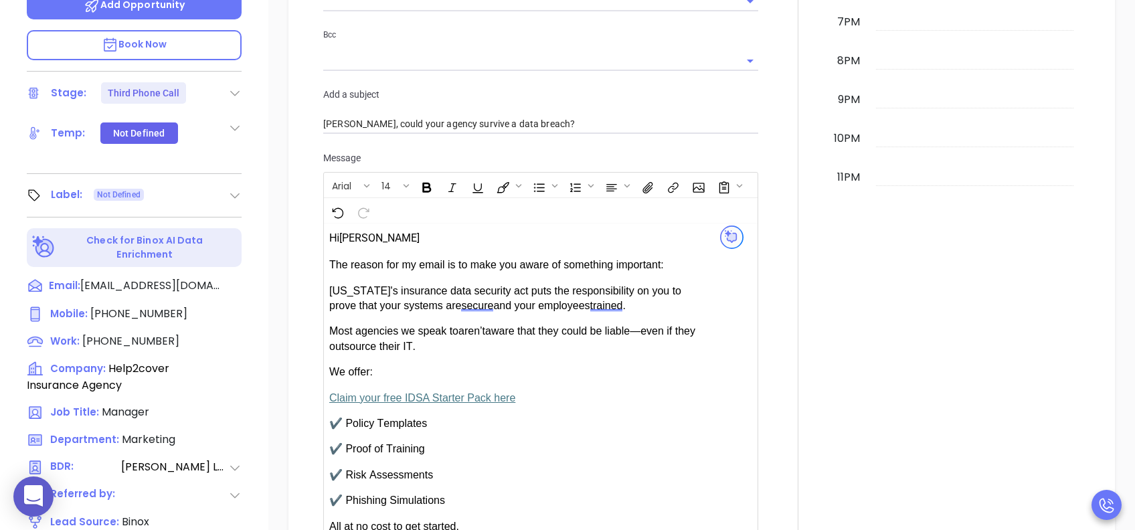
scroll to position [981, 0]
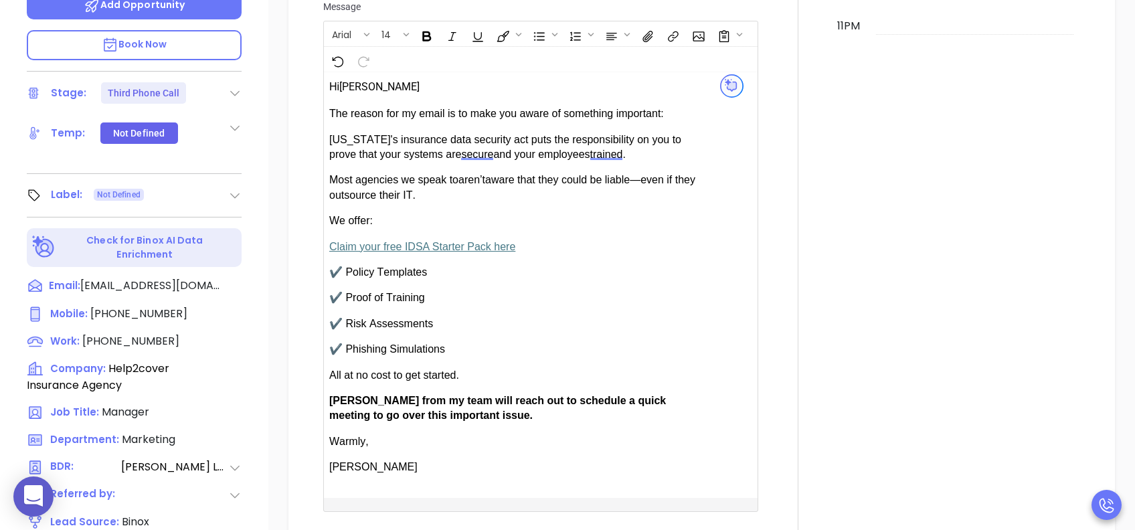
type input "[PERSON_NAME]"
drag, startPoint x: 369, startPoint y: 399, endPoint x: 335, endPoint y: 399, distance: 34.1
click at [335, 397] on span "[PERSON_NAME] from my team will reach out to schedule a quick meeting to go ove…" at bounding box center [497, 408] width 336 height 26
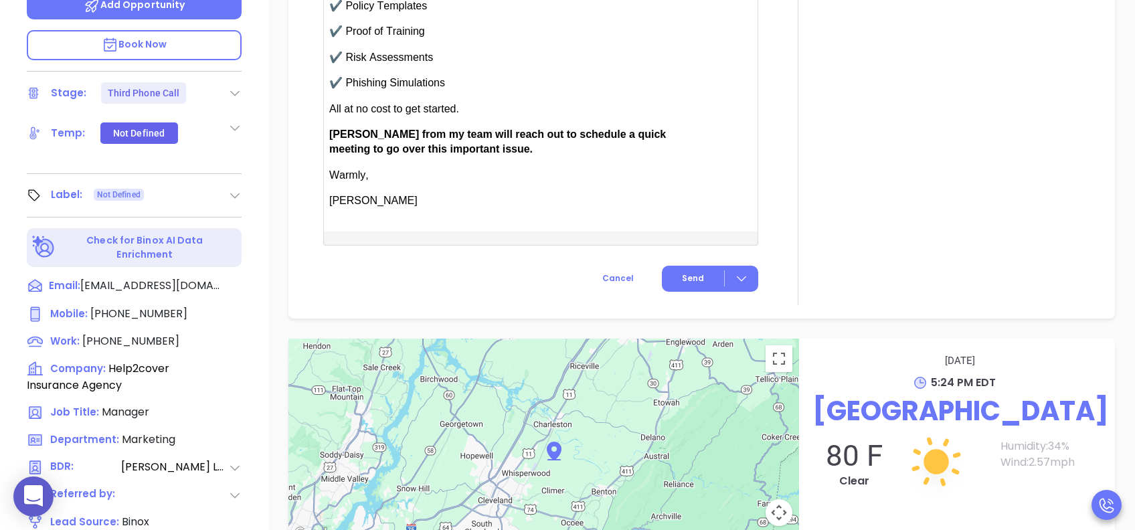
scroll to position [1338, 0]
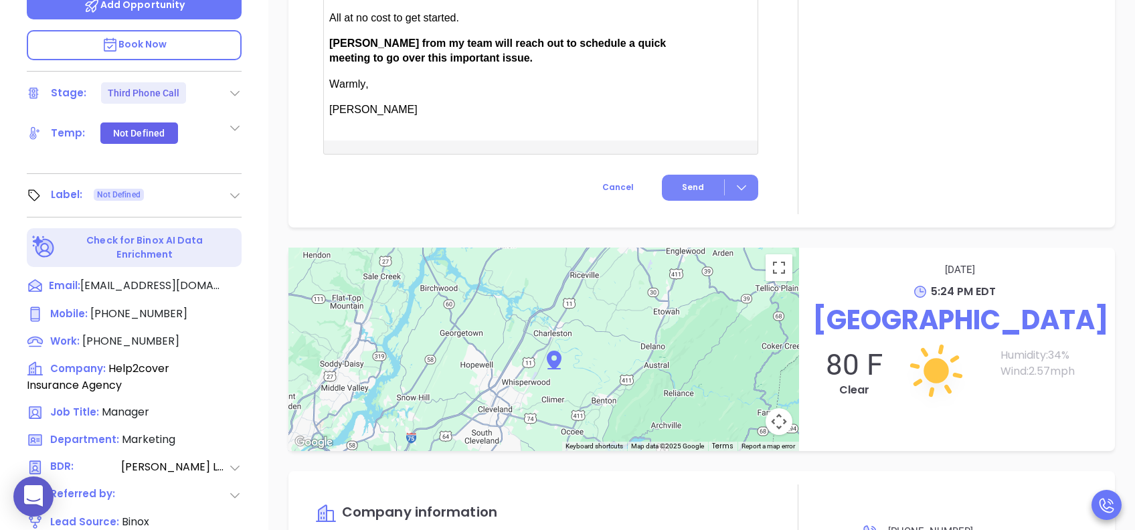
click at [688, 182] on span "Send" at bounding box center [693, 187] width 22 height 12
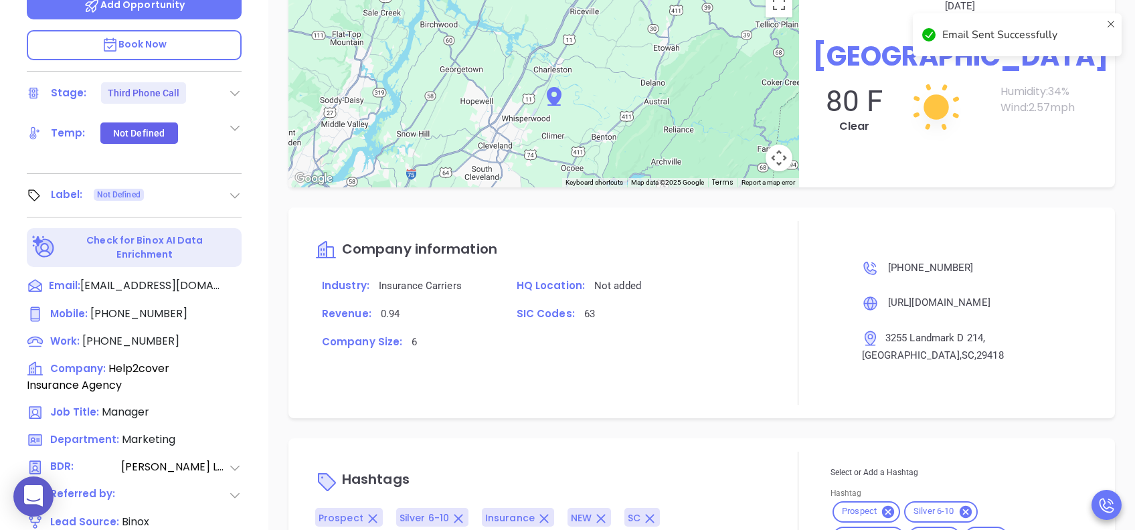
scroll to position [1202, 0]
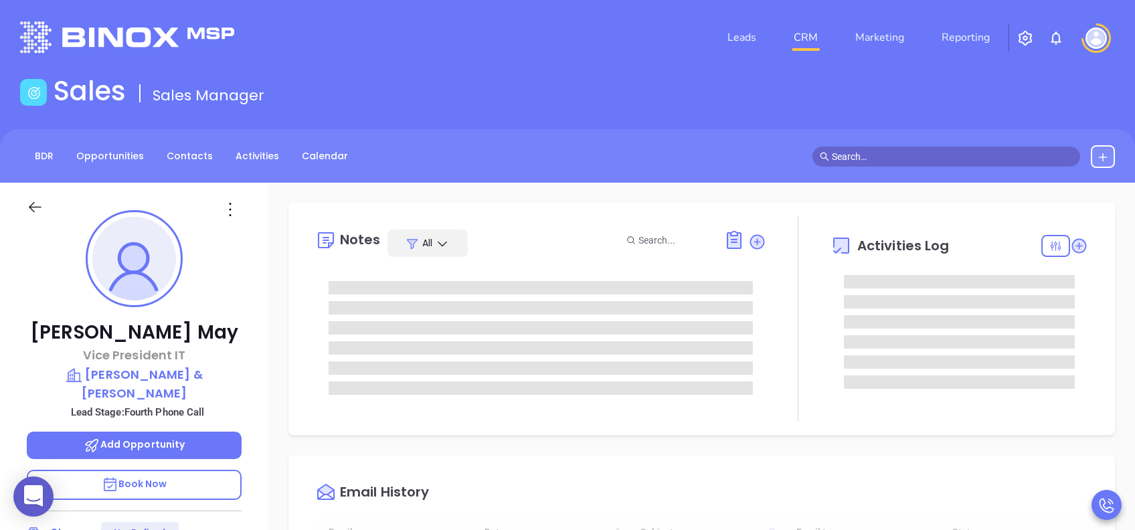
type input "[DATE]"
type input "[PERSON_NAME]"
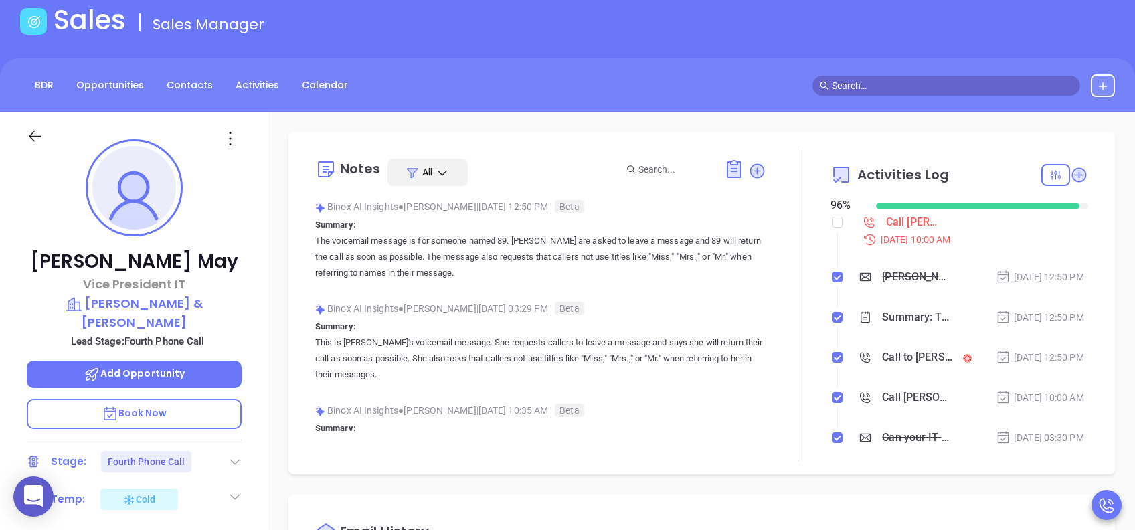
scroll to position [178, 0]
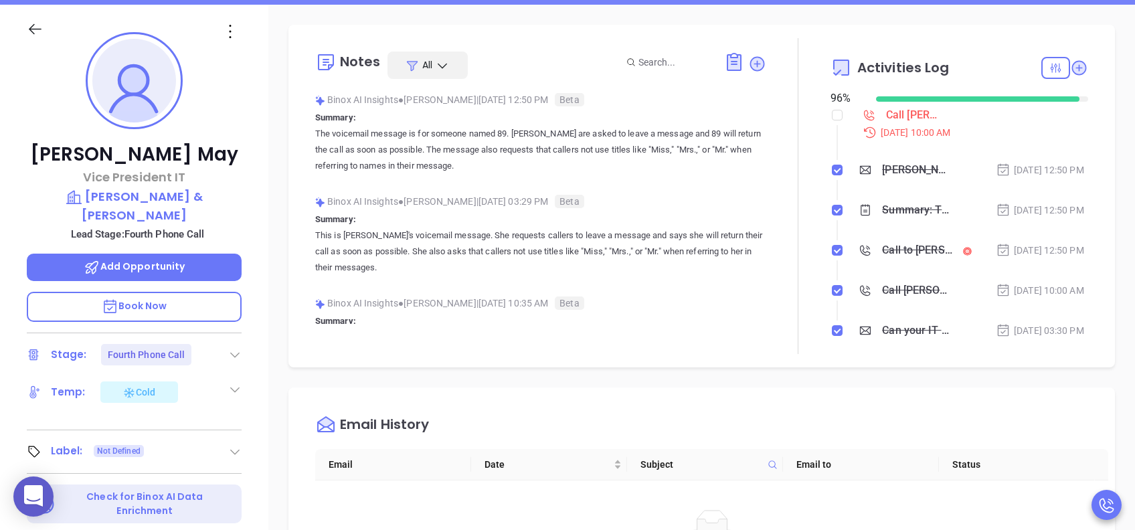
click at [230, 348] on icon at bounding box center [234, 354] width 13 height 13
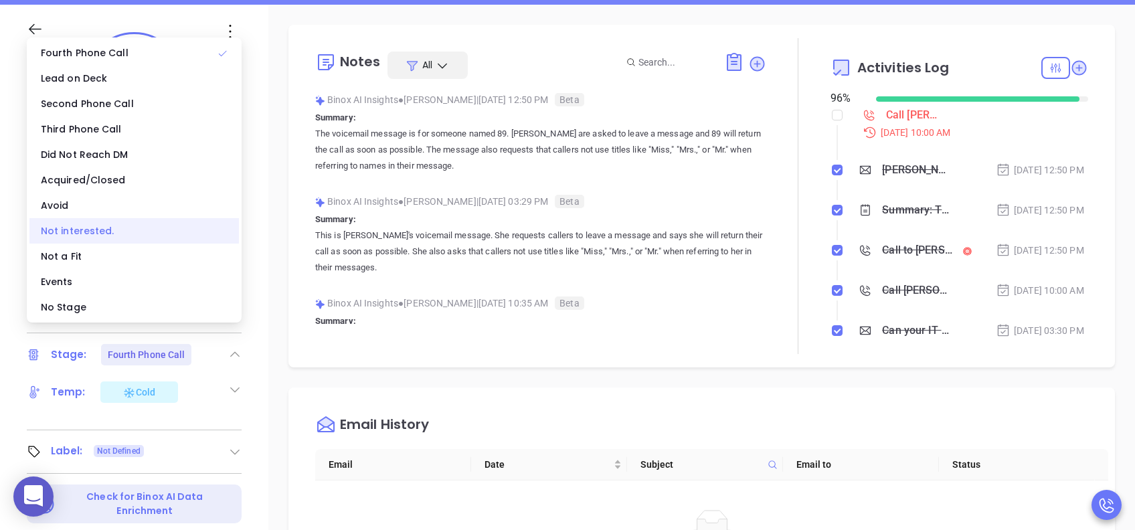
click at [111, 233] on div "Not interested." at bounding box center [133, 230] width 209 height 25
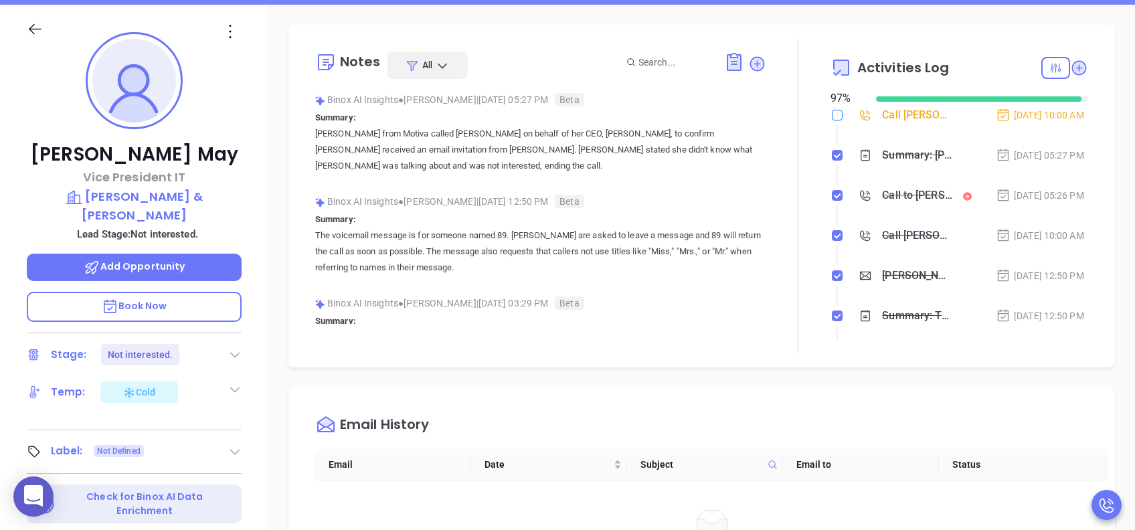
click at [831, 116] on input "checkbox" at bounding box center [836, 115] width 11 height 11
checkbox input "true"
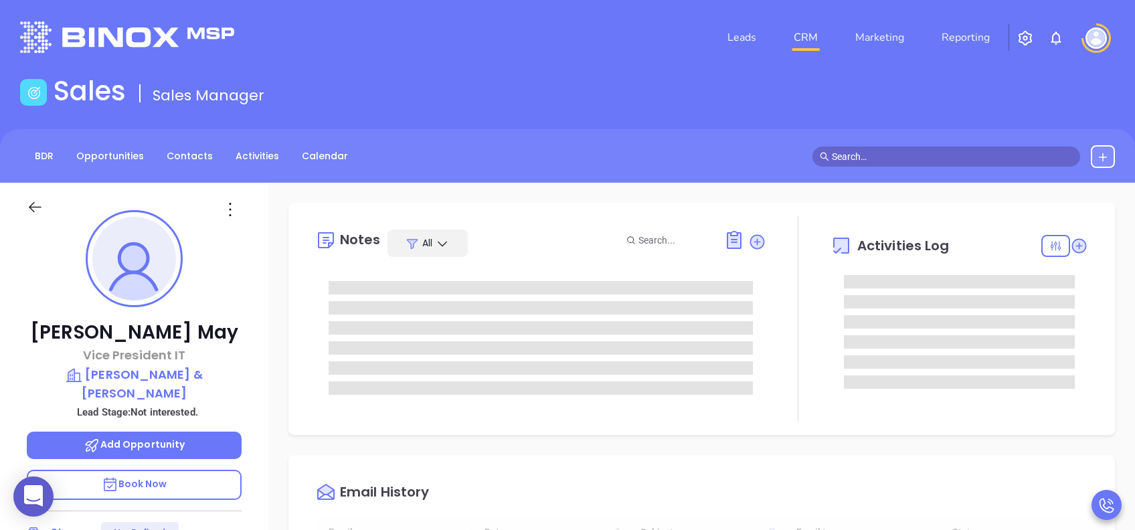
type input "[DATE]"
type input "[PERSON_NAME]"
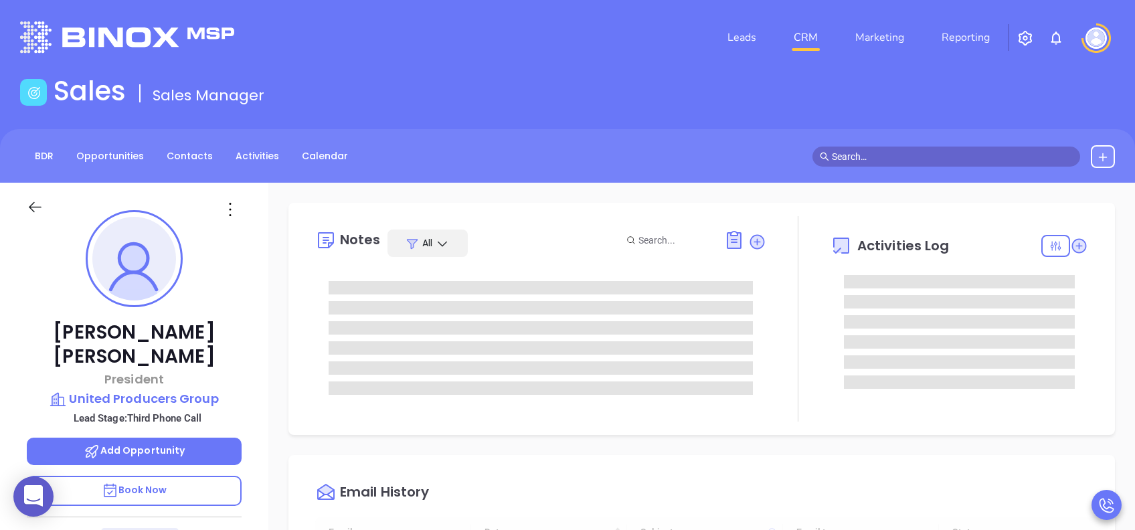
type input "[DATE]"
type input "[PERSON_NAME]"
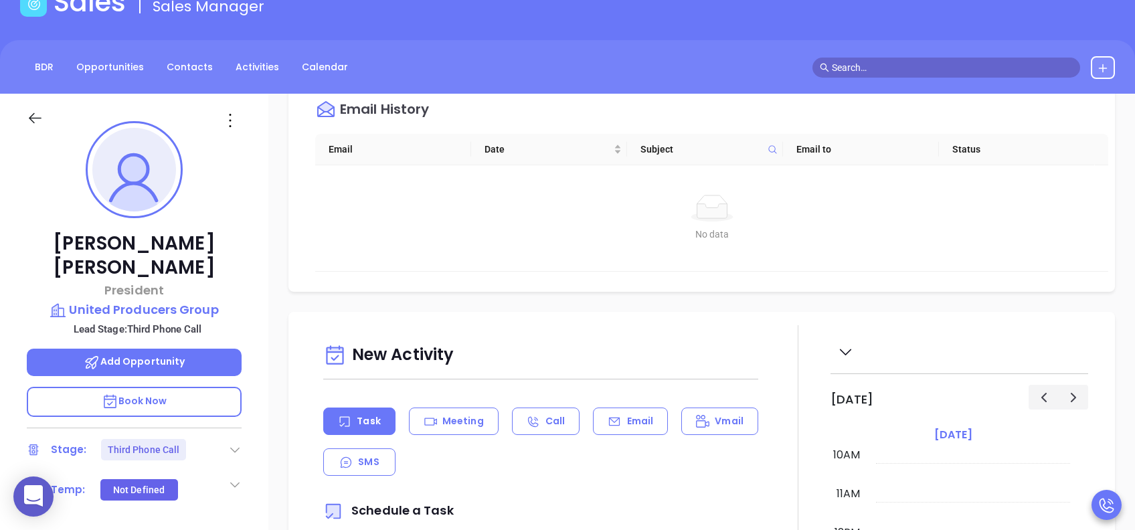
scroll to position [446, 0]
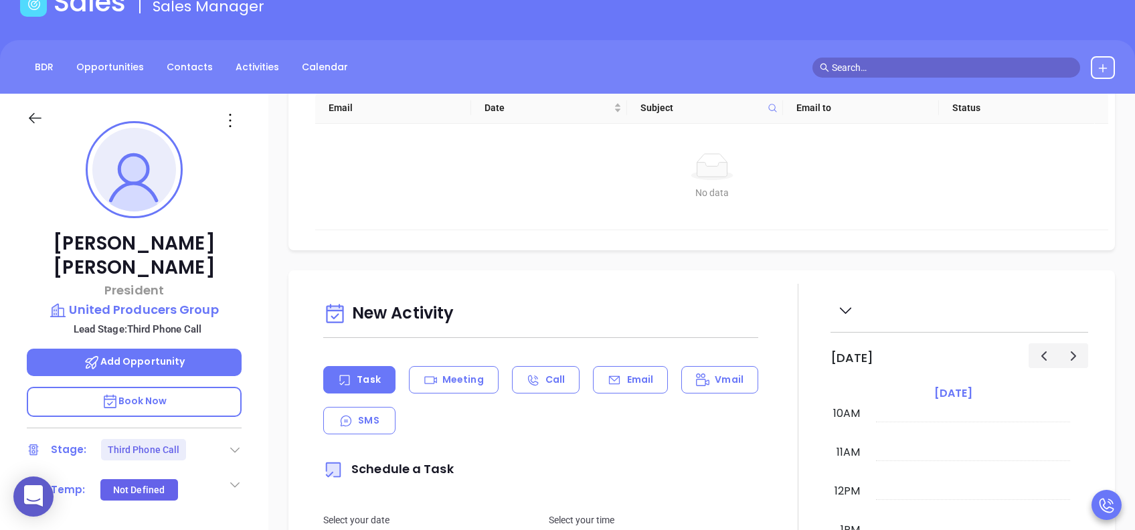
click at [627, 373] on p "Email" at bounding box center [640, 380] width 27 height 14
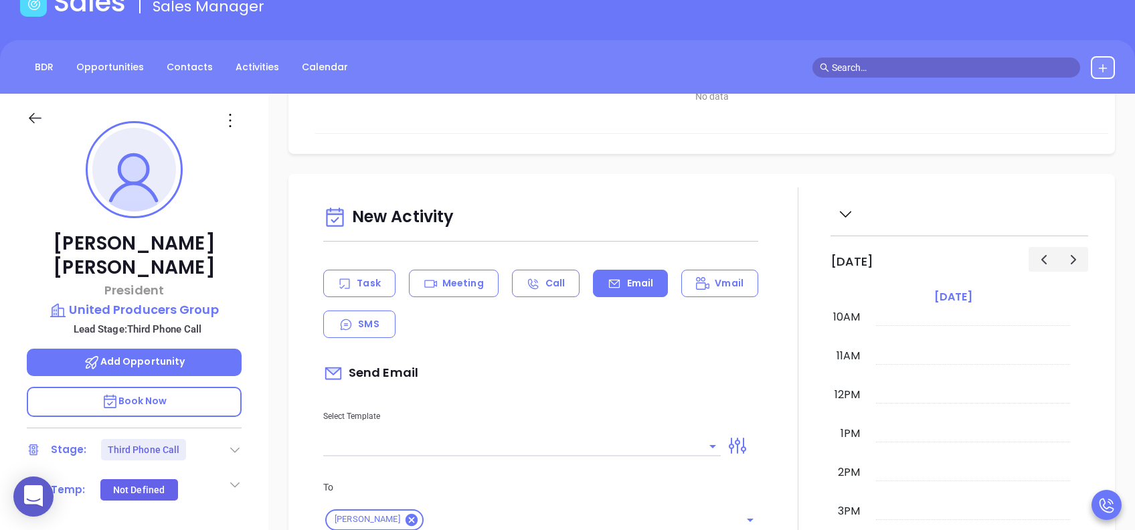
scroll to position [803, 0]
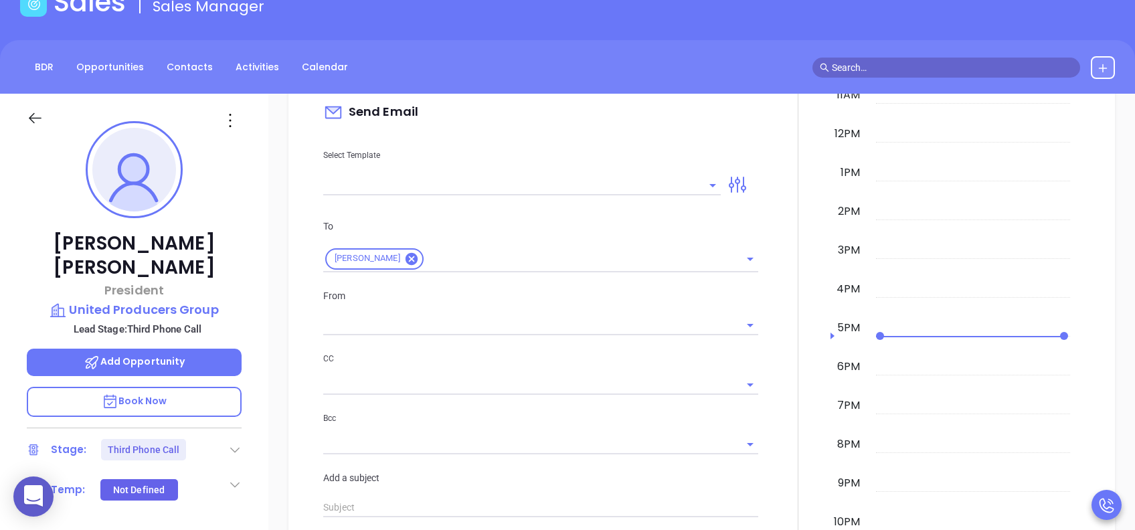
type input "[PERSON_NAME]"
click at [560, 188] on input "text" at bounding box center [511, 184] width 377 height 19
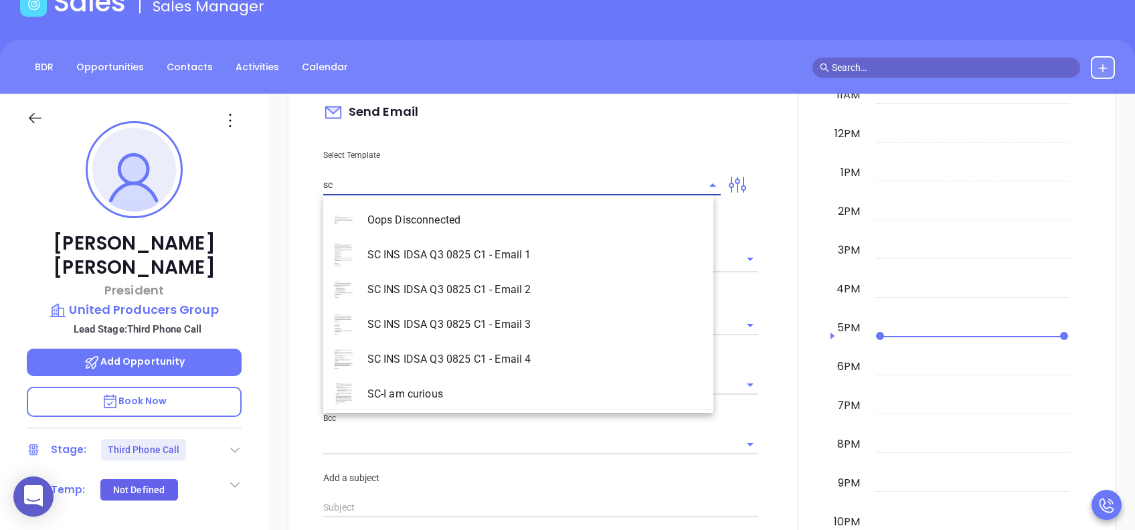
click at [557, 320] on li "SC INS IDSA Q3 0825 C1 - Email 3" at bounding box center [518, 324] width 390 height 35
type input "SC INS IDSA Q3 0825 C1 - Email 3"
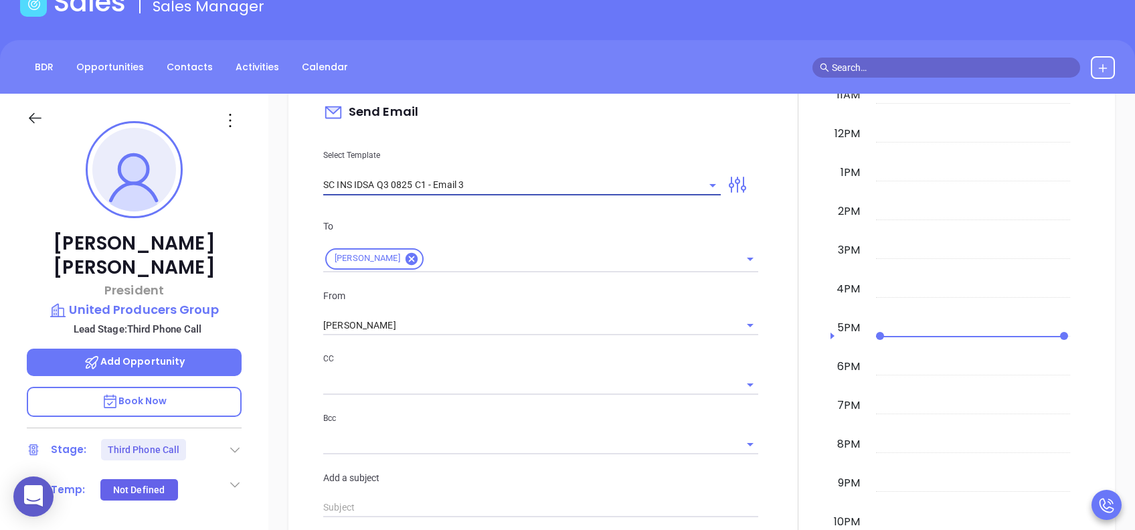
type input "[PERSON_NAME], could your agency survive a data breach?"
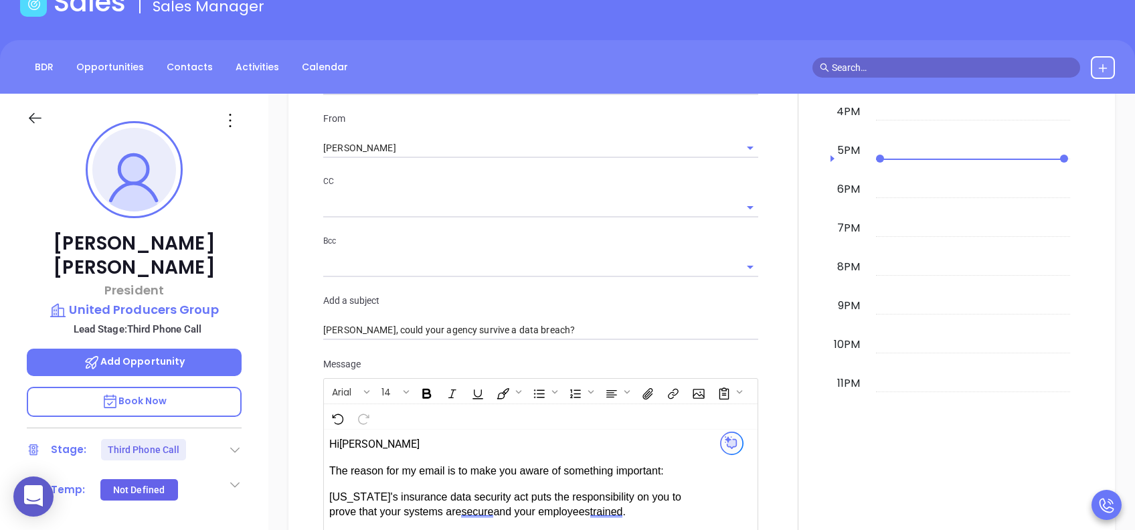
scroll to position [892, 0]
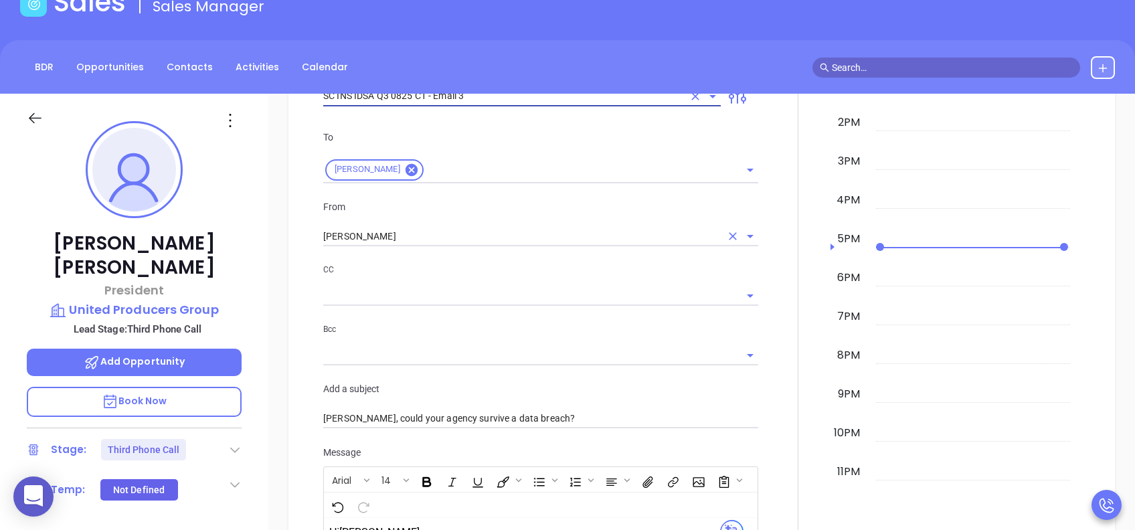
type input "SC INS IDSA Q3 0825 C1 - Email 3"
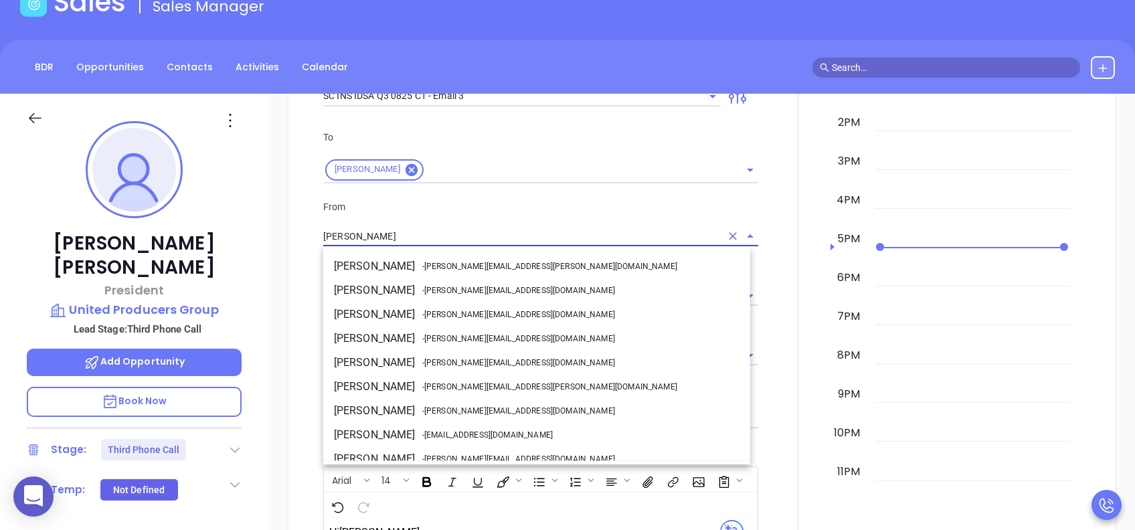
scroll to position [82, 0]
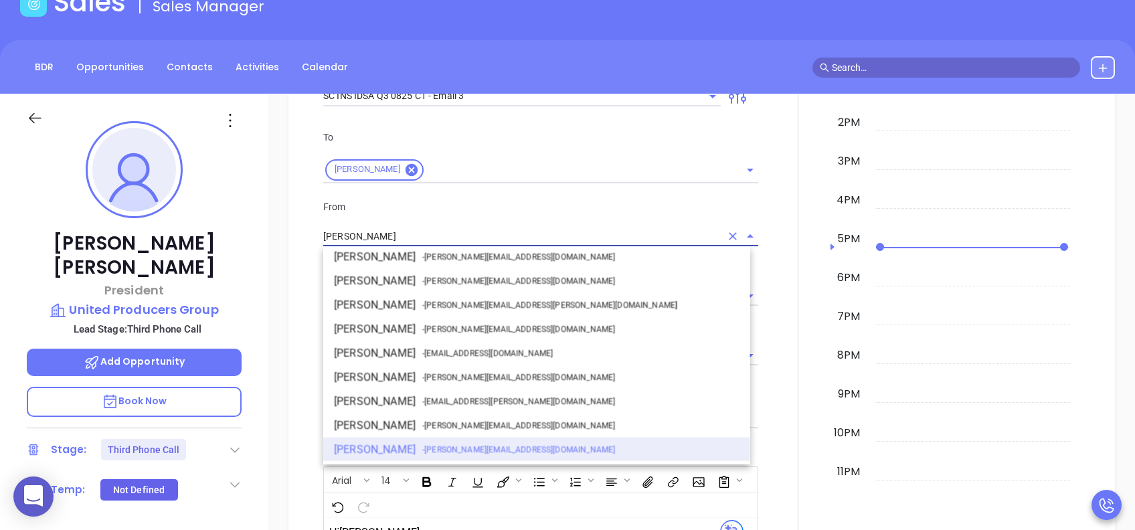
drag, startPoint x: 392, startPoint y: 230, endPoint x: 326, endPoint y: 229, distance: 66.2
click at [326, 229] on input "[PERSON_NAME]" at bounding box center [521, 236] width 397 height 19
type input "L"
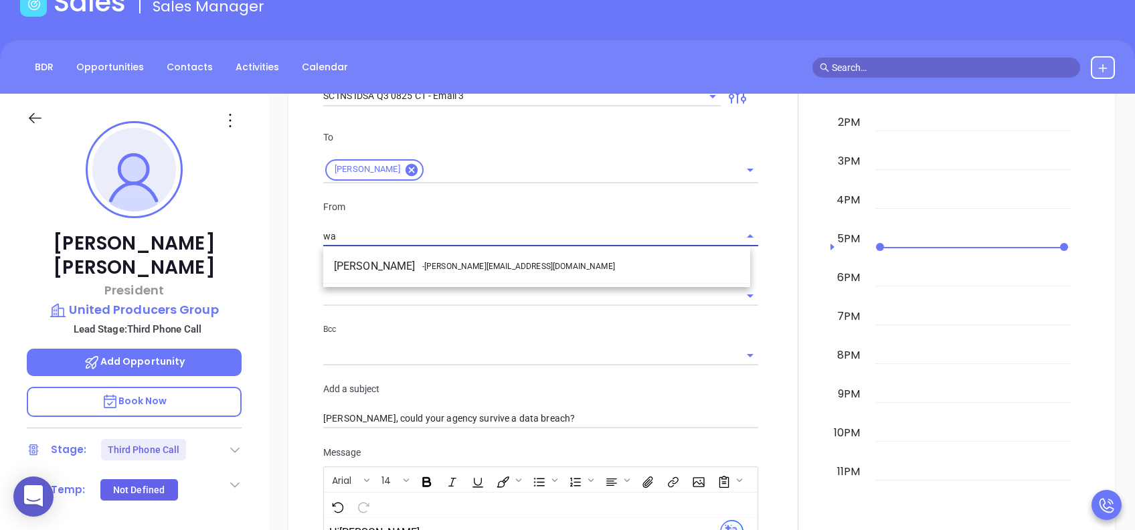
click at [520, 263] on li "Walter Contreras - [EMAIL_ADDRESS][DOMAIN_NAME]" at bounding box center [536, 266] width 427 height 24
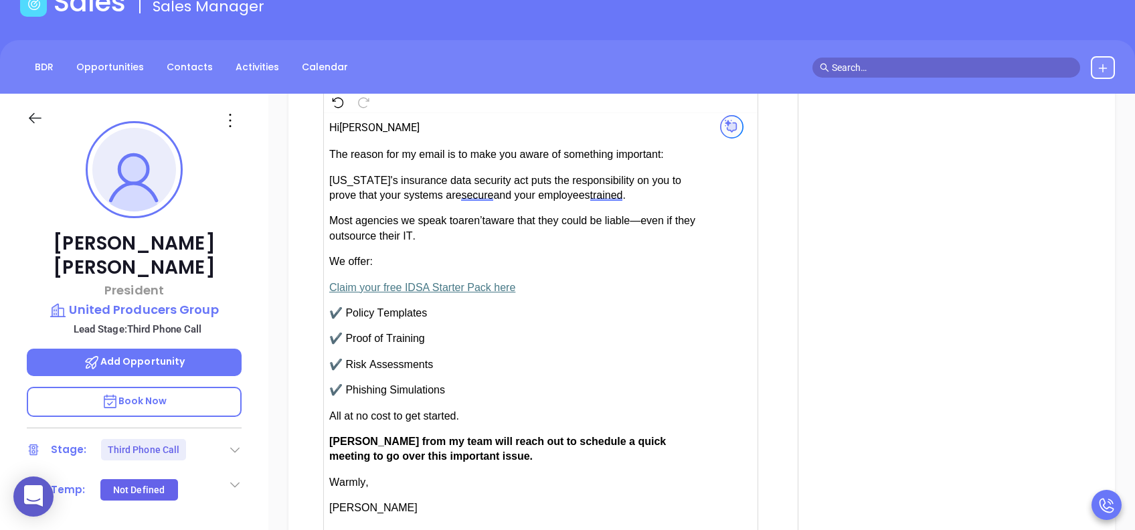
scroll to position [1338, 0]
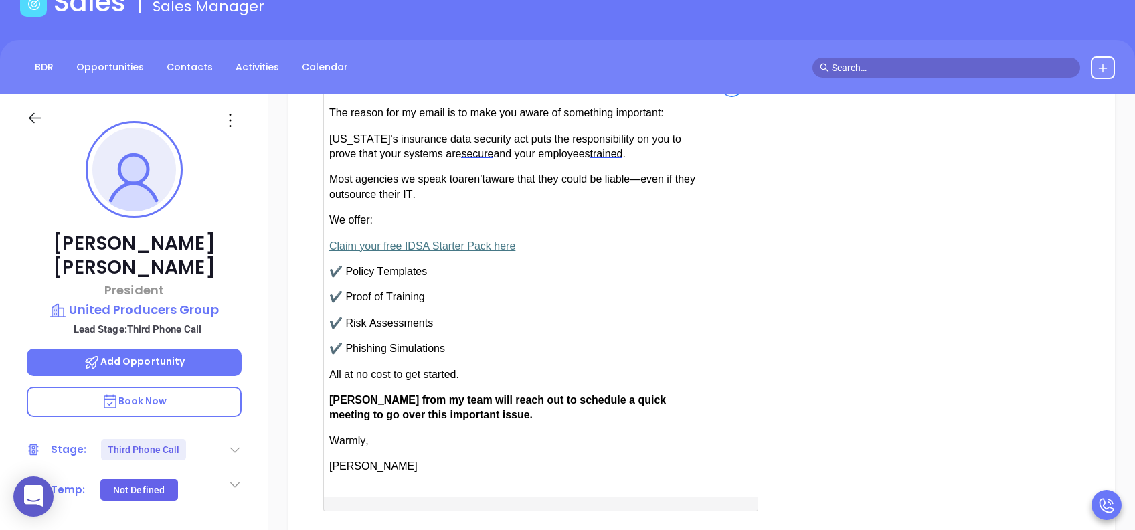
type input "[PERSON_NAME]"
drag, startPoint x: 364, startPoint y: 397, endPoint x: 332, endPoint y: 398, distance: 32.1
click at [332, 397] on span "[PERSON_NAME] from my team will reach out to schedule a quick meeting to go ove…" at bounding box center [497, 407] width 336 height 26
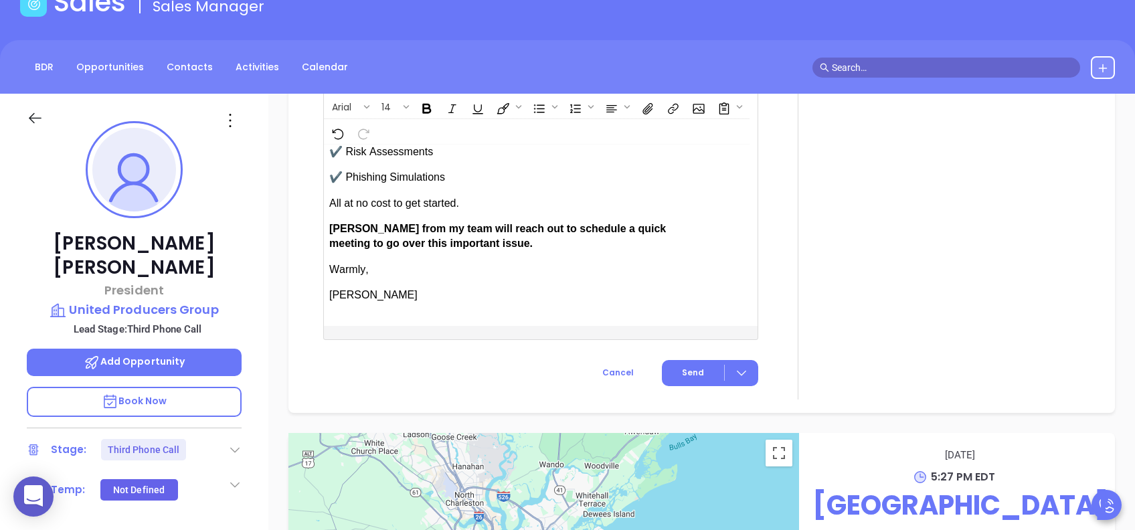
scroll to position [1516, 0]
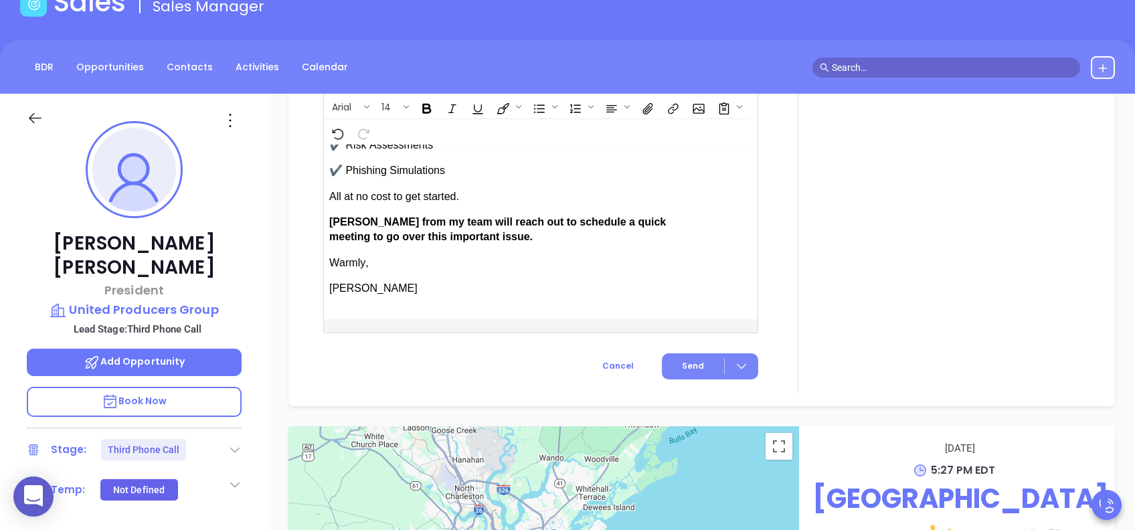
click at [676, 371] on button "Send" at bounding box center [710, 366] width 96 height 26
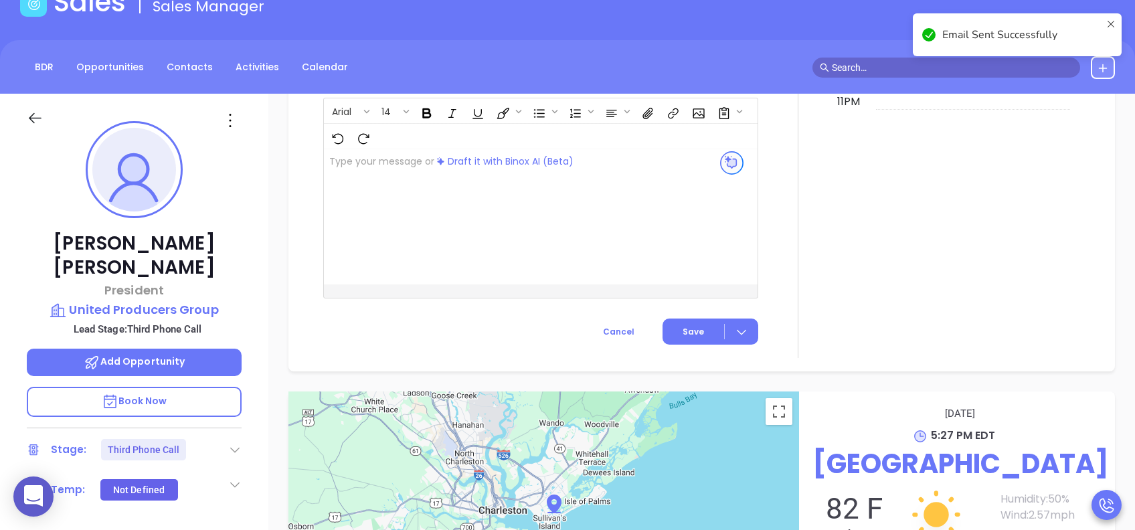
scroll to position [1151, 0]
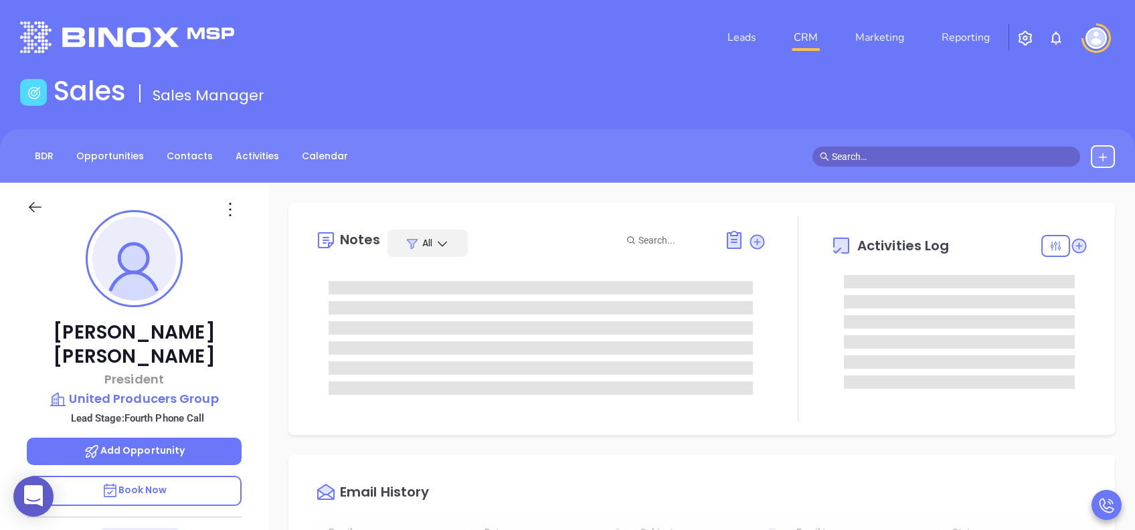
type input "[DATE]"
type input "[PERSON_NAME]"
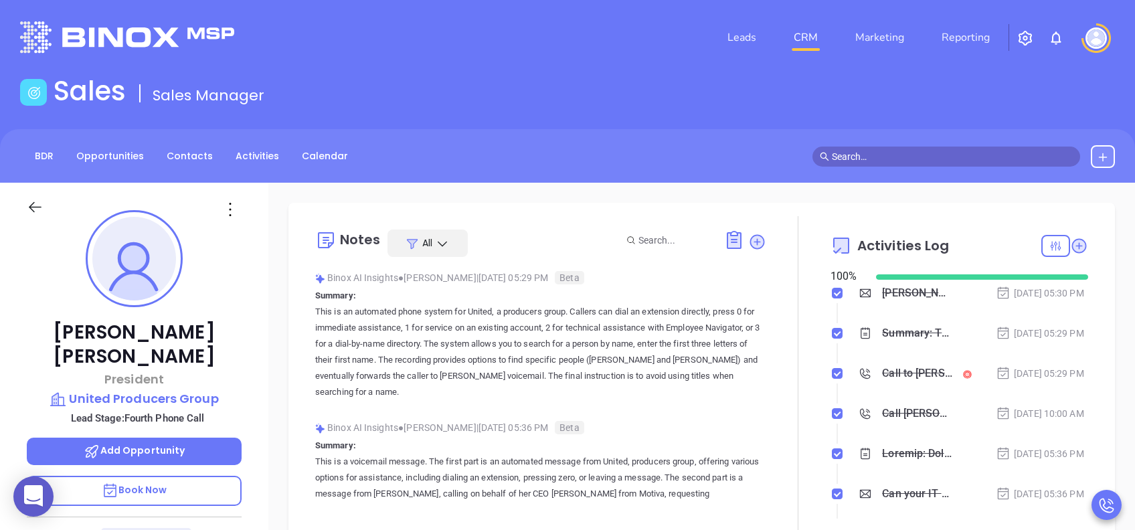
scroll to position [389, 0]
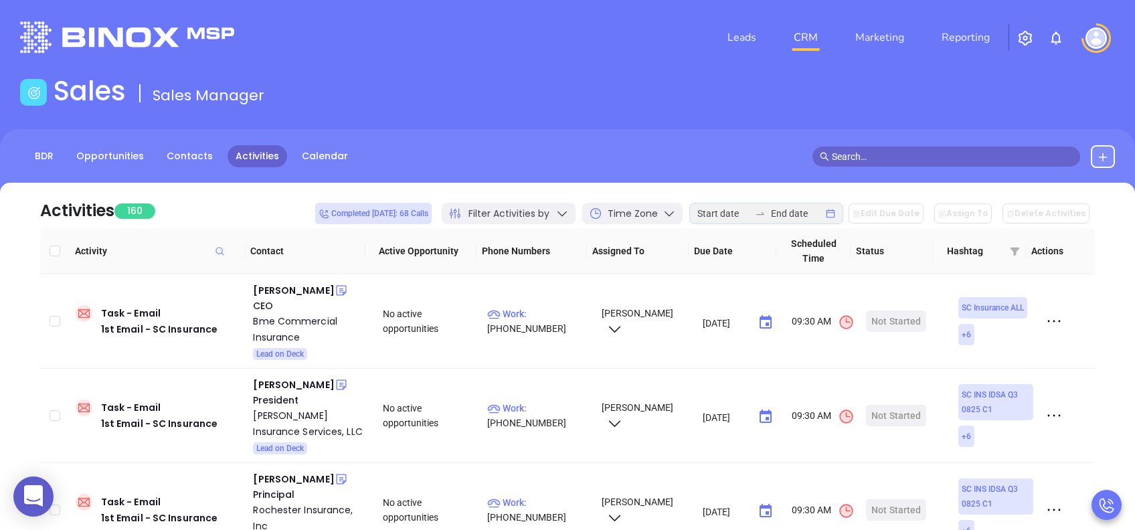
click at [534, 212] on span "Filter Activities by" at bounding box center [508, 214] width 81 height 14
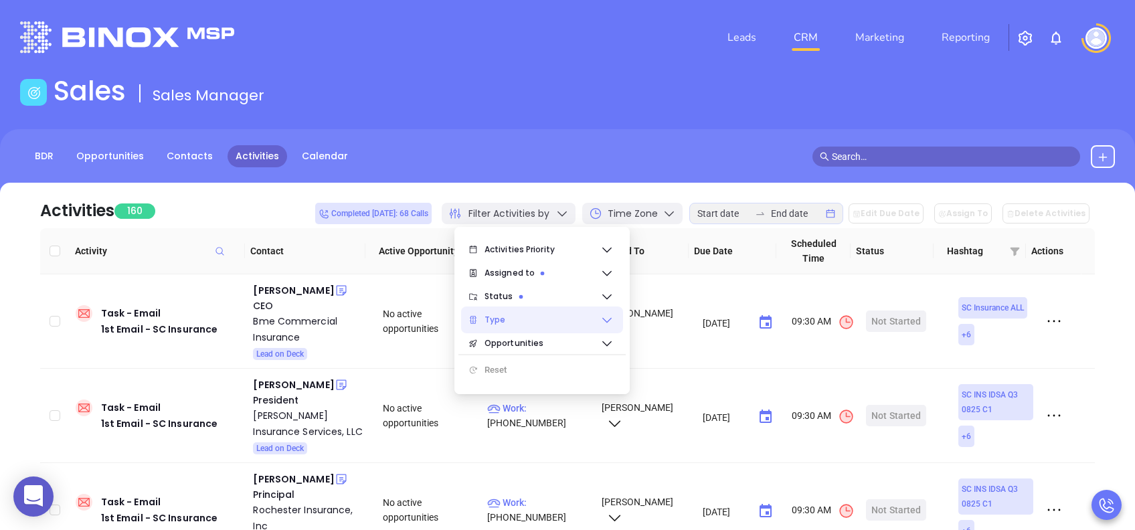
click at [520, 321] on span "Type" at bounding box center [542, 319] width 116 height 27
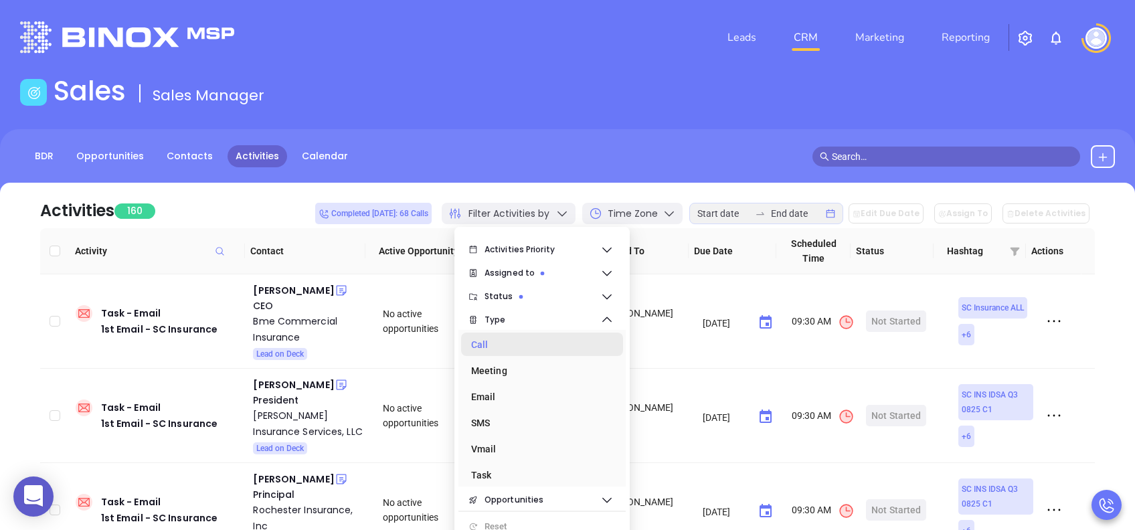
click at [519, 347] on div "Call" at bounding box center [538, 344] width 134 height 27
click at [581, 157] on div "BDR Opportunities Contacts Activities Calendar" at bounding box center [567, 156] width 1135 height 23
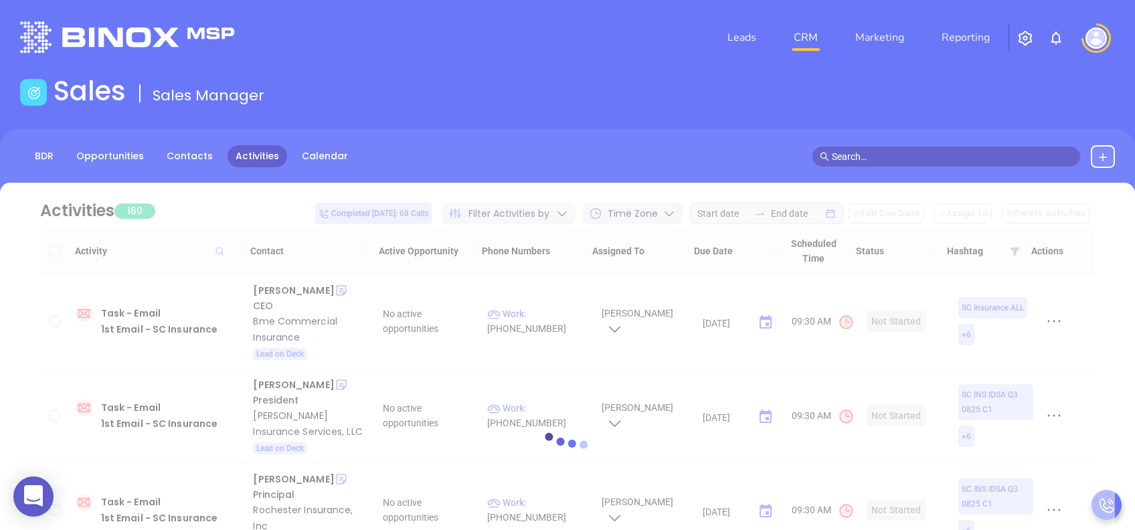
click at [761, 219] on div at bounding box center [567, 445] width 1094 height 525
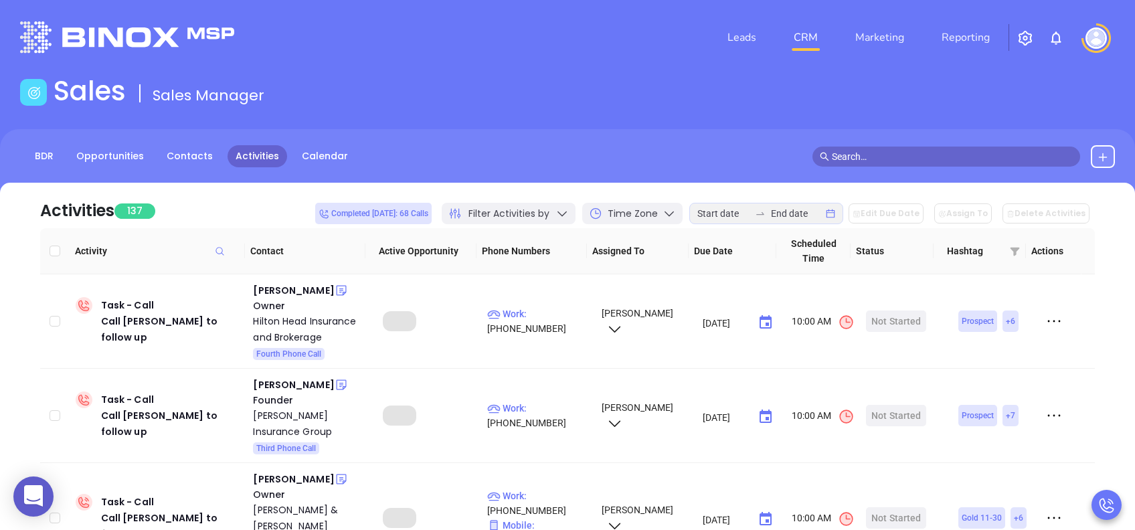
click at [771, 213] on div at bounding box center [759, 213] width 21 height 11
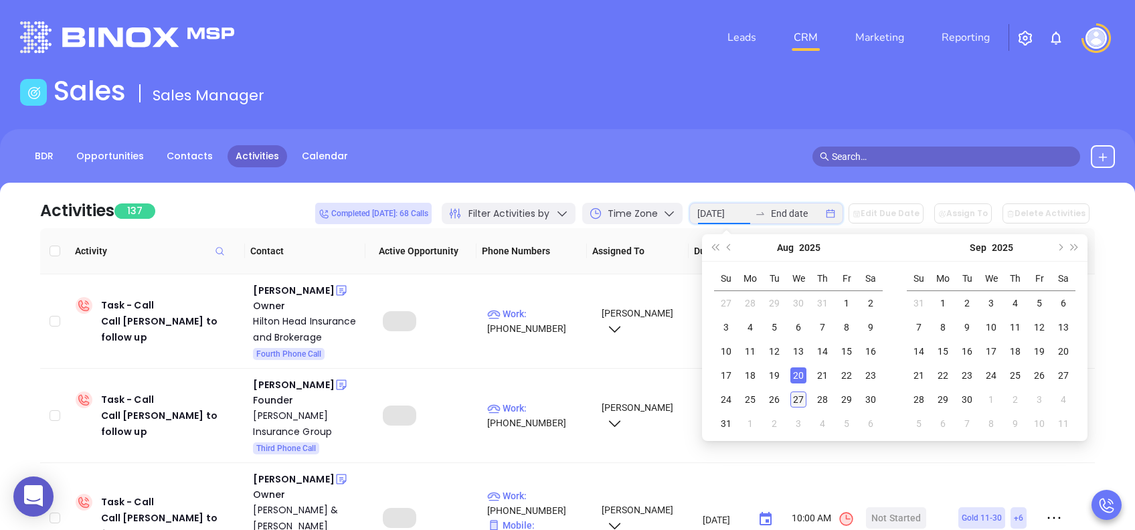
type input "2025-08-27"
click at [797, 401] on div "27" at bounding box center [798, 399] width 16 height 16
type input "2025-08-27"
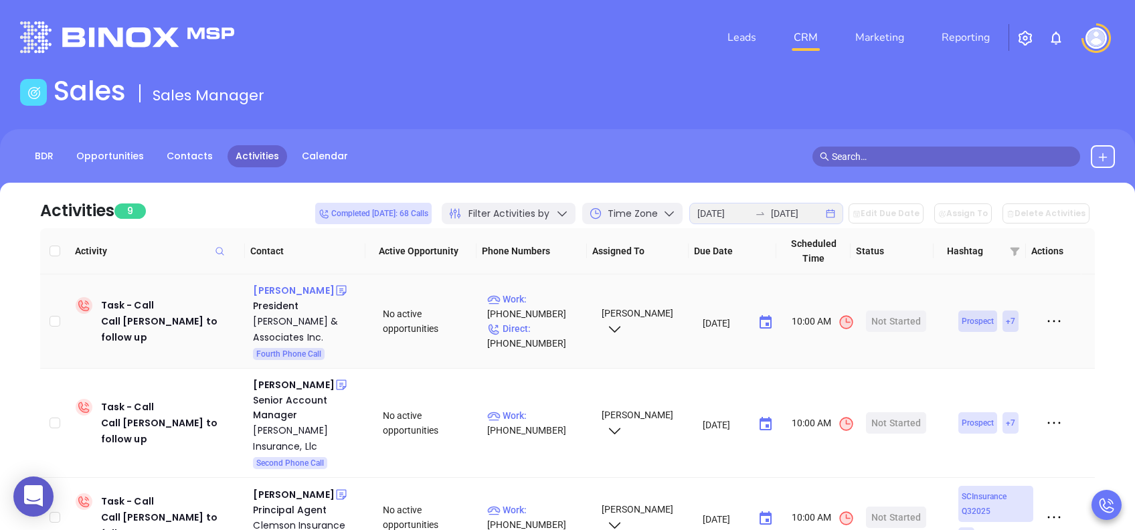
drag, startPoint x: 277, startPoint y: 293, endPoint x: 285, endPoint y: 293, distance: 8.0
click at [277, 293] on div "Kenneth Rhodes" at bounding box center [293, 290] width 81 height 16
click at [891, 318] on div "Start Now" at bounding box center [896, 320] width 42 height 21
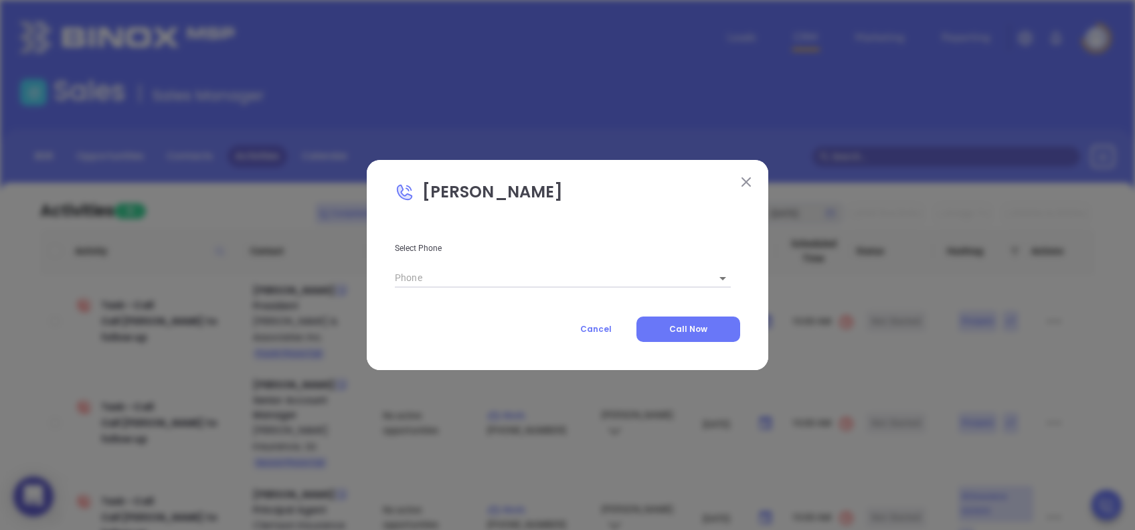
type input "(706) 356-1153"
type input "1"
click at [682, 331] on span "Call Now" at bounding box center [688, 328] width 38 height 11
type input "(706) 356-1153"
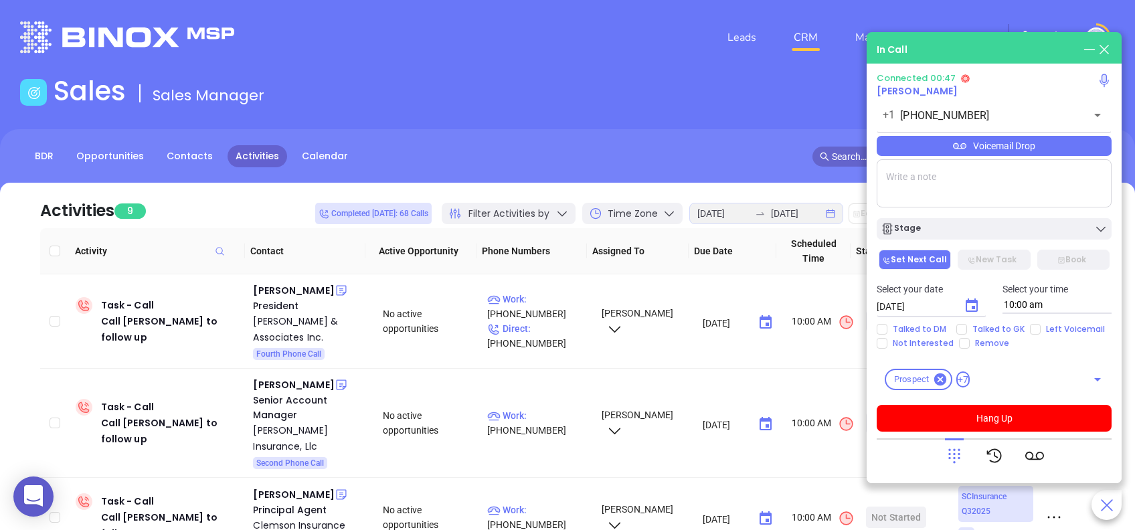
click at [952, 450] on icon at bounding box center [954, 455] width 19 height 19
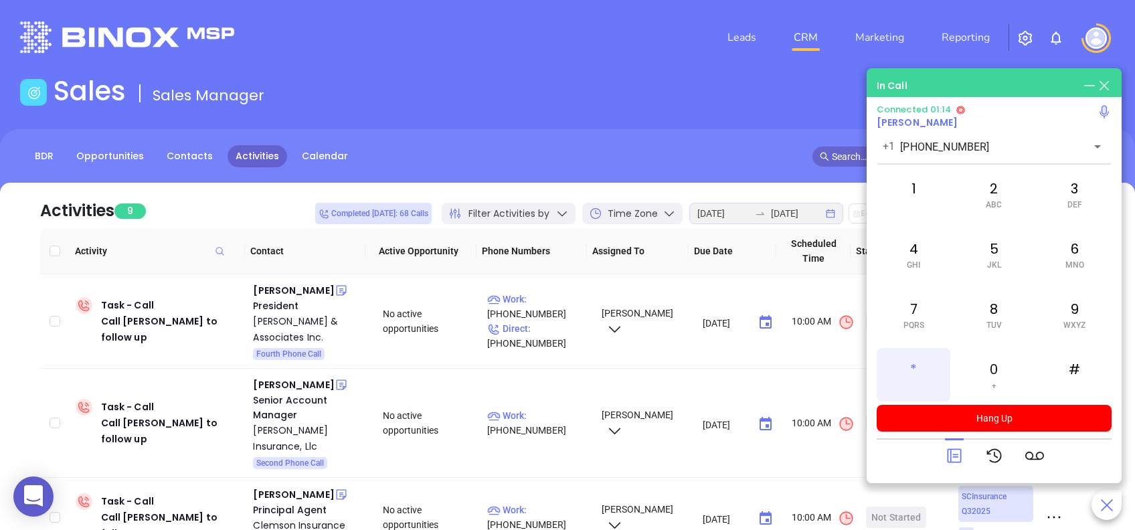
click at [920, 371] on div "*" at bounding box center [913, 375] width 74 height 54
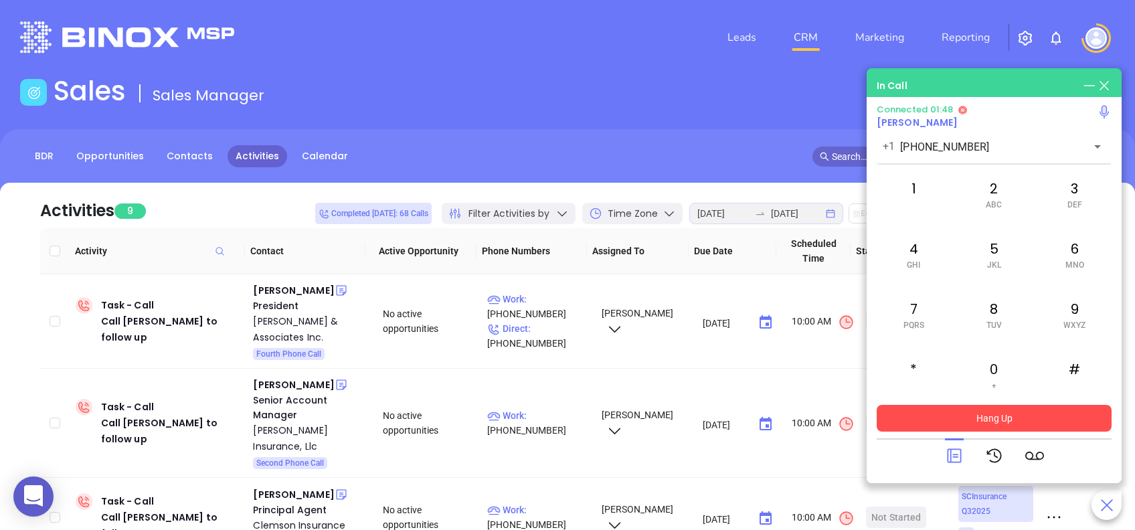
click at [1070, 421] on button "Hang Up" at bounding box center [993, 418] width 235 height 27
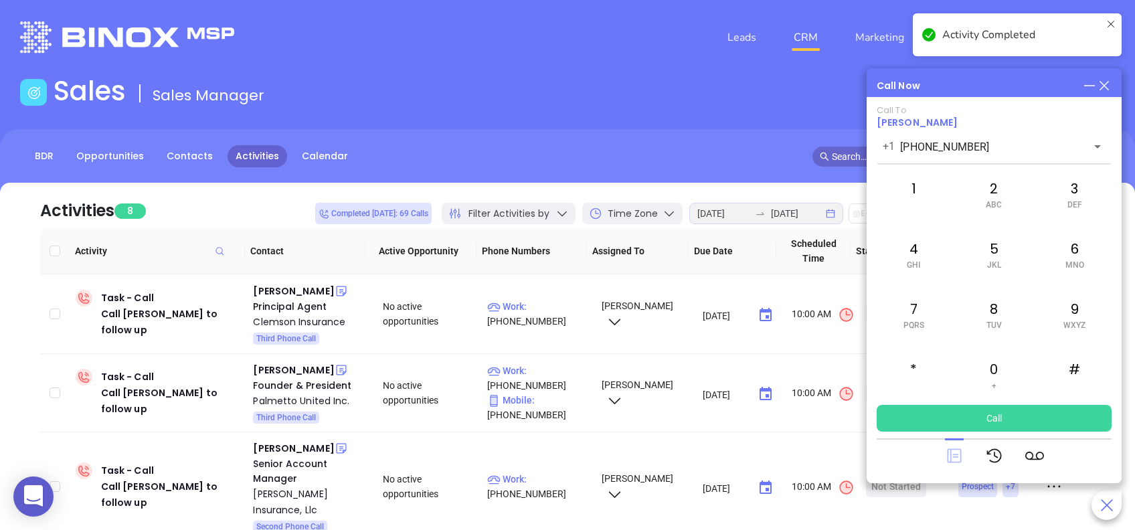
drag, startPoint x: 949, startPoint y: 461, endPoint x: 961, endPoint y: 466, distance: 12.3
click at [950, 461] on icon at bounding box center [954, 456] width 14 height 14
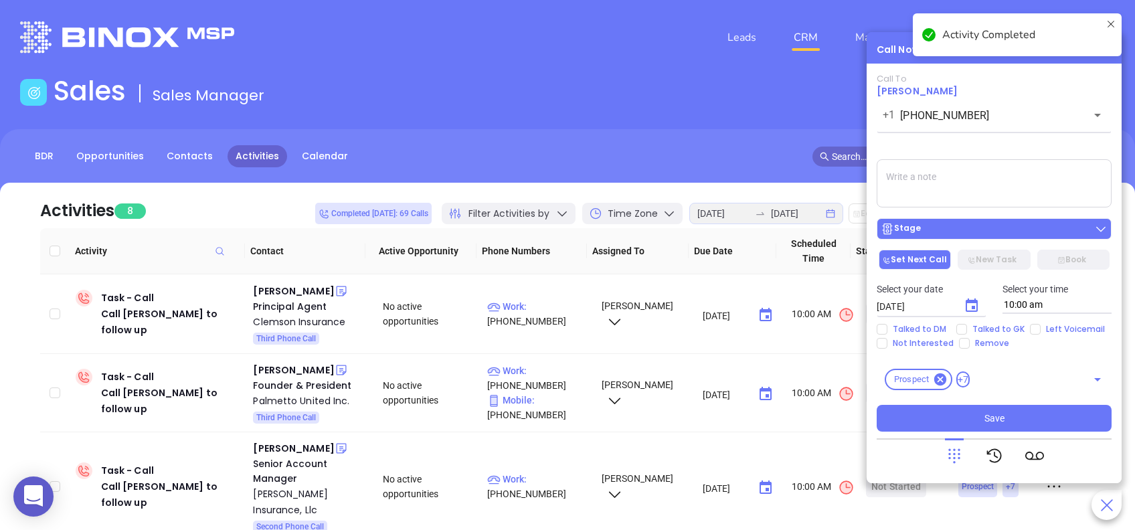
click at [1059, 223] on div "Stage" at bounding box center [993, 228] width 227 height 13
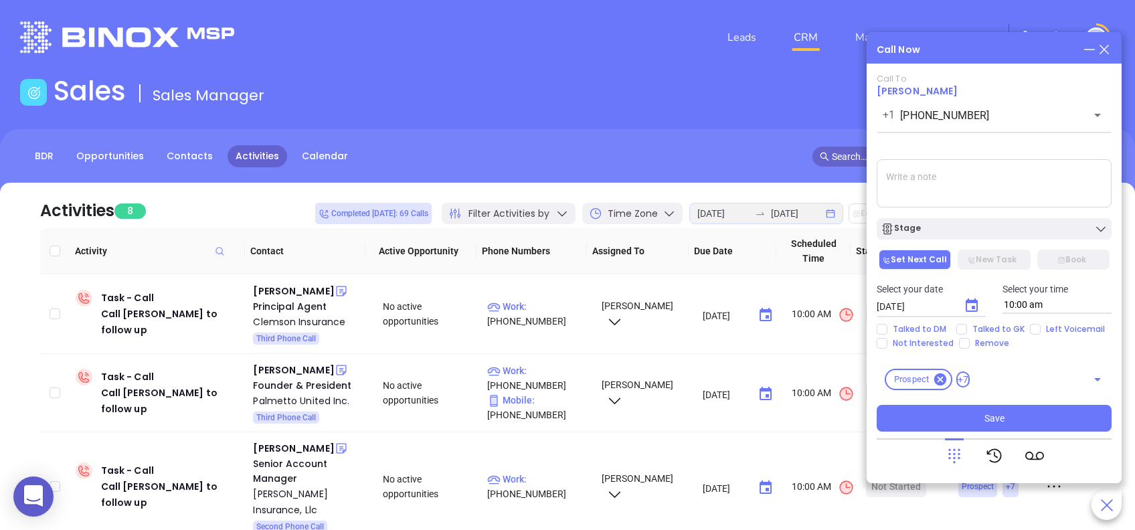
click at [1007, 145] on div "Call To Kenneth Rhodes +1 (706) 356-1153 ​ Voicemail Drop Stage Set Next Call N…" at bounding box center [993, 253] width 235 height 358
click at [973, 304] on icon "Choose date, selected date is Aug 28, 2025" at bounding box center [971, 306] width 16 height 16
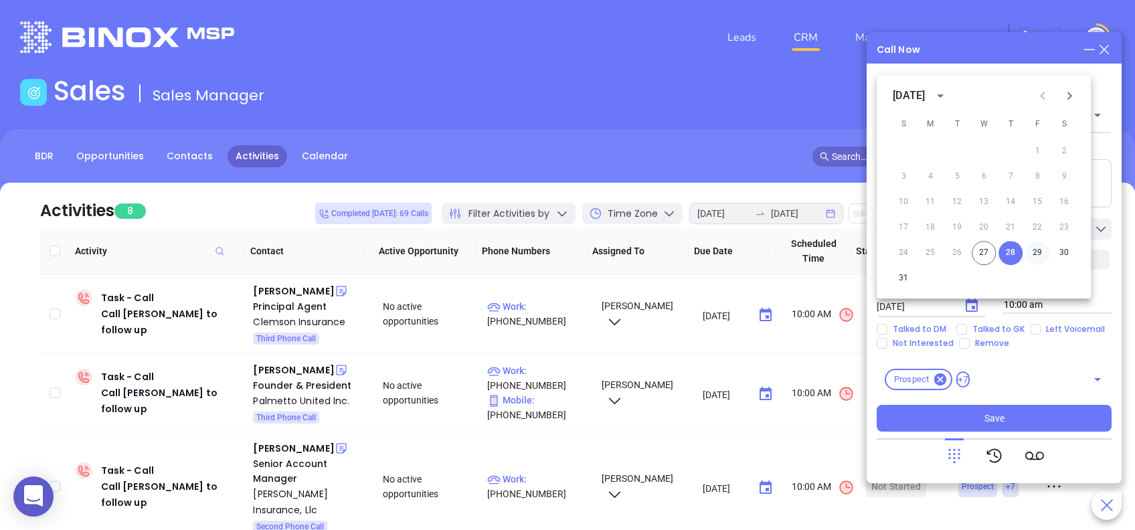
click at [1036, 250] on button "29" at bounding box center [1037, 253] width 24 height 24
type input "08/29/2025"
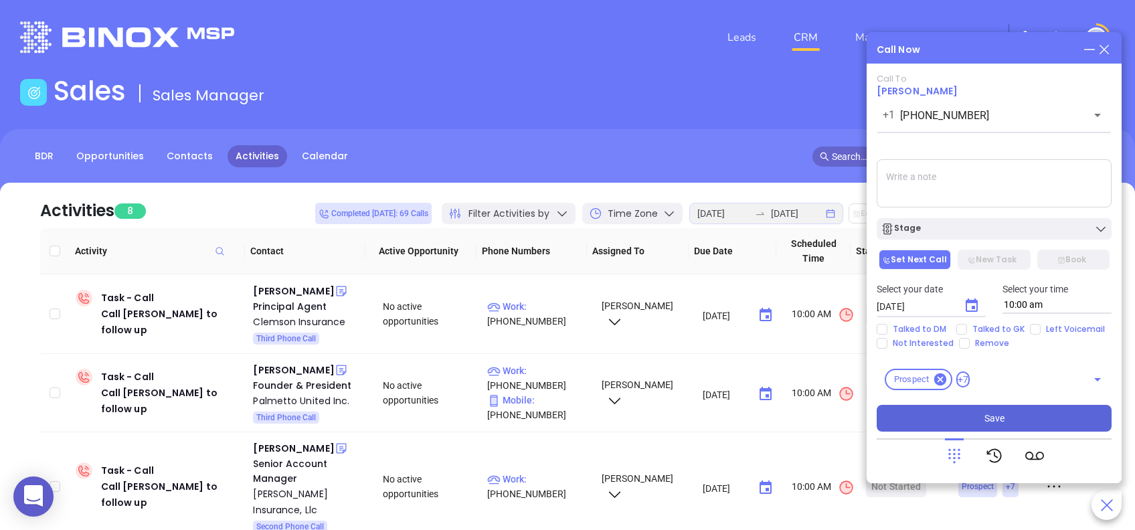
click at [1054, 414] on button "Save" at bounding box center [993, 418] width 235 height 27
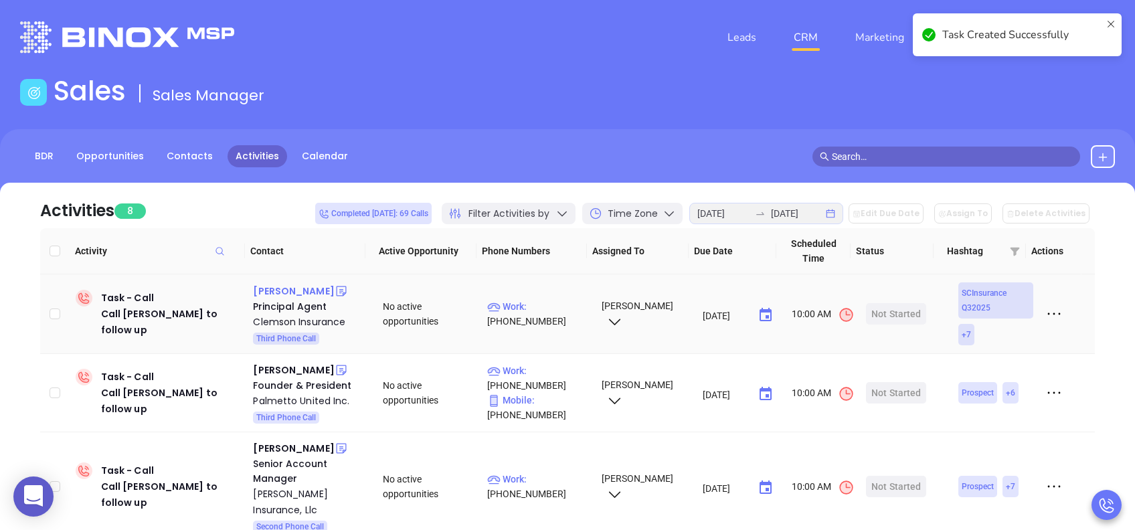
click at [324, 288] on div "Fletcher Anderson" at bounding box center [293, 291] width 81 height 16
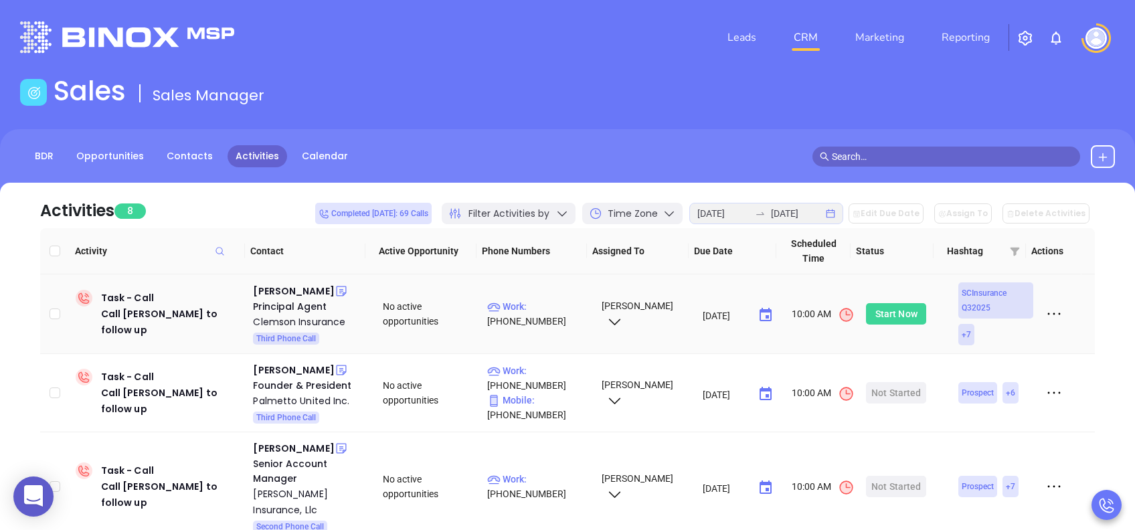
click at [886, 311] on div "Start Now" at bounding box center [896, 313] width 42 height 21
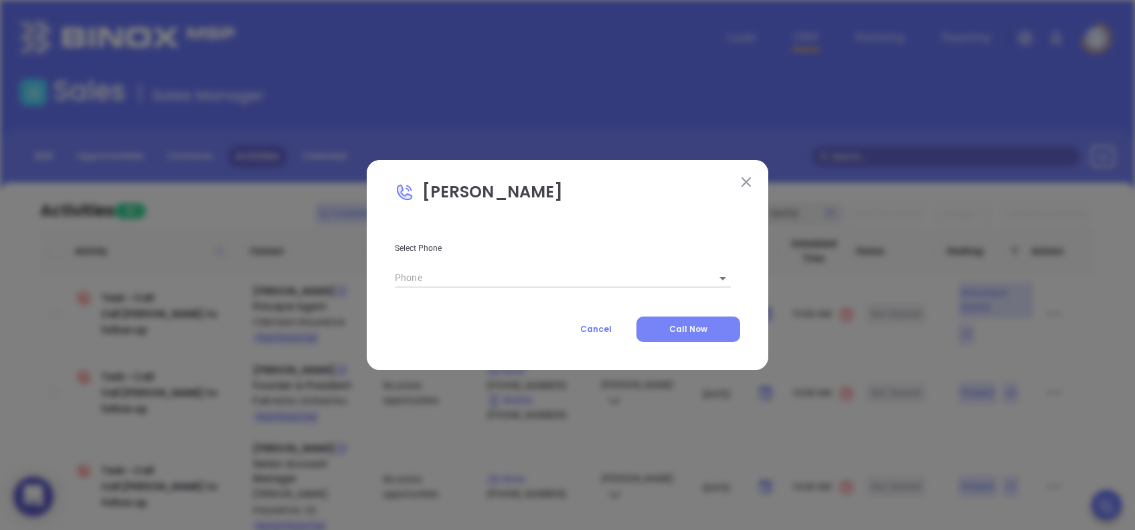
type input "(864) 639-2822"
type input "1"
click at [722, 332] on button "Call Now" at bounding box center [688, 328] width 104 height 25
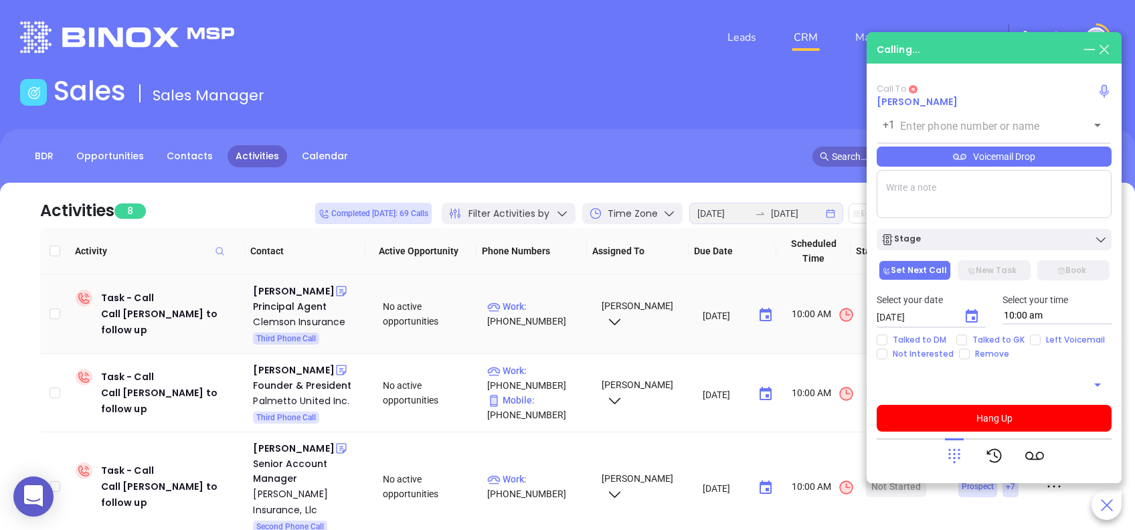
type input "(864) 639-2822"
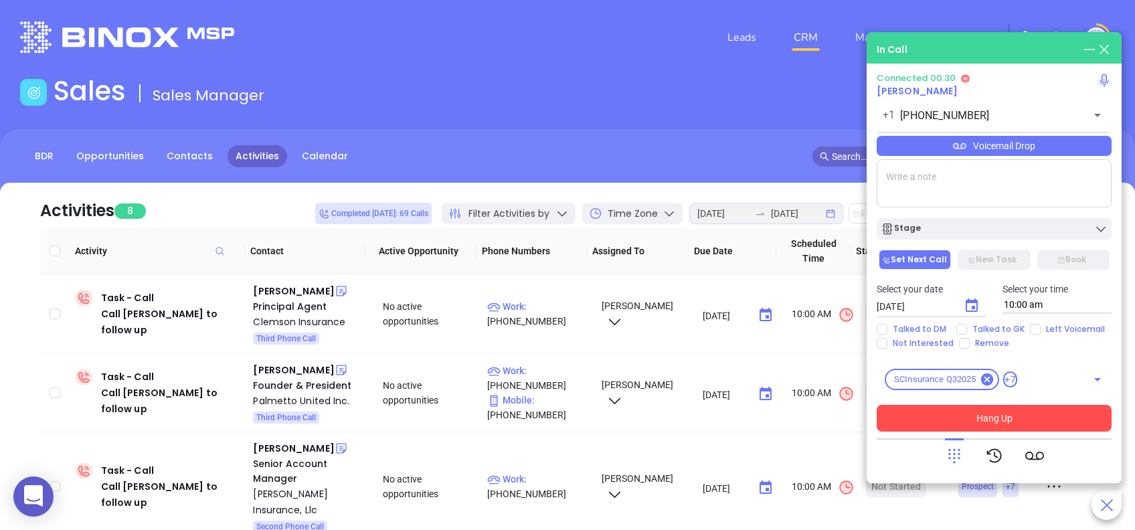
click at [1078, 415] on button "Hang Up" at bounding box center [993, 418] width 235 height 27
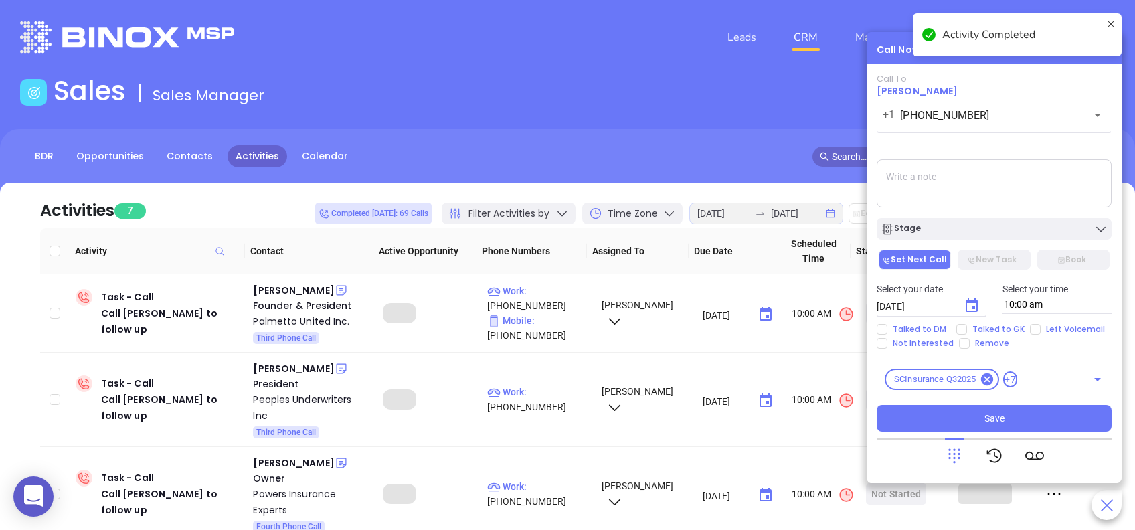
click at [1005, 218] on div "Stage" at bounding box center [993, 225] width 251 height 28
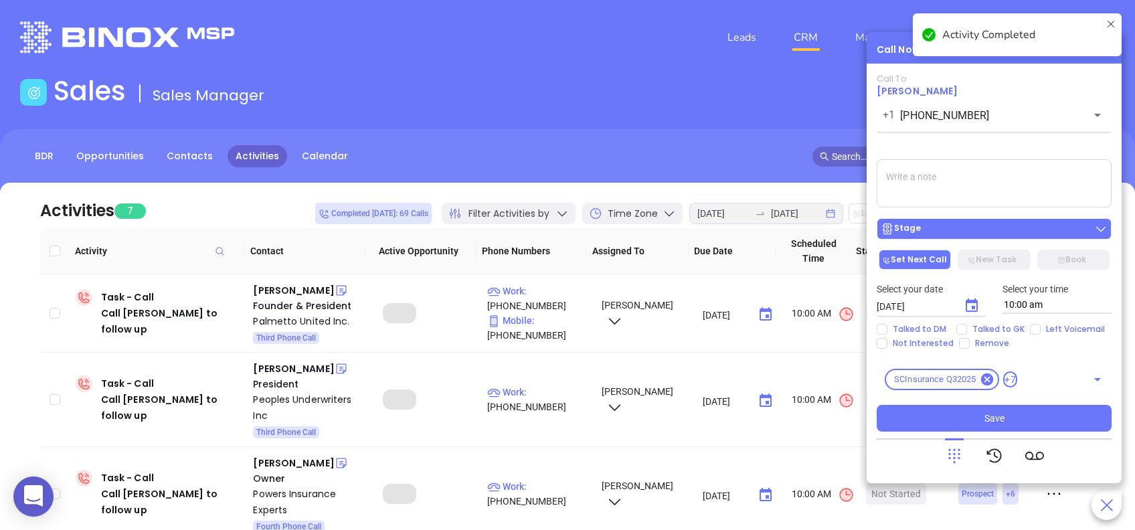
click at [1021, 219] on button "Stage" at bounding box center [993, 228] width 235 height 21
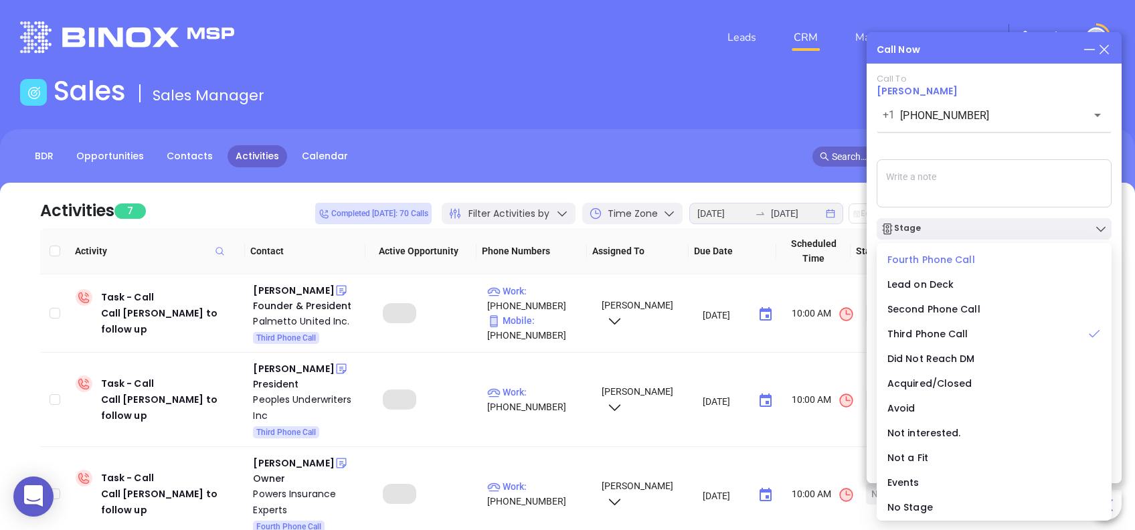
click at [933, 256] on span "Fourth Phone Call" at bounding box center [931, 259] width 88 height 13
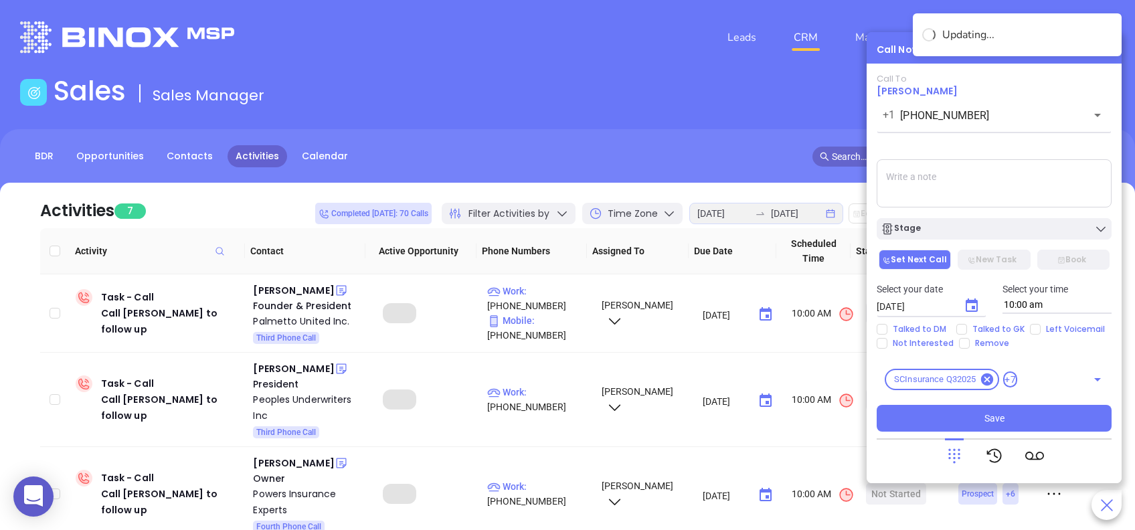
click at [967, 298] on icon "Choose date, selected date is Aug 28, 2025" at bounding box center [971, 306] width 16 height 16
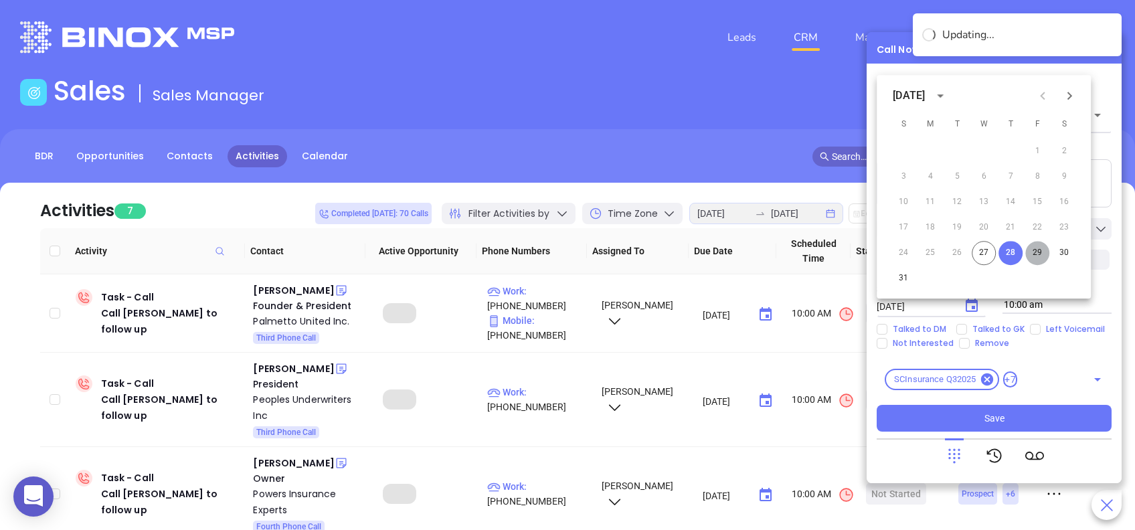
click at [1034, 254] on button "29" at bounding box center [1037, 253] width 24 height 24
type input "08/29/2025"
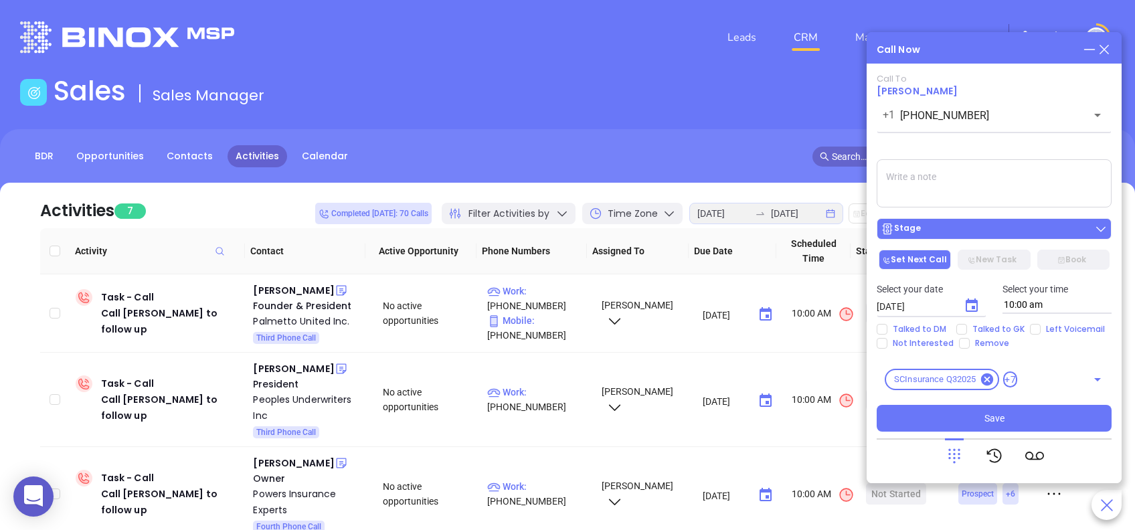
click at [1064, 233] on div "Stage" at bounding box center [993, 228] width 227 height 13
click at [983, 149] on div "Call To Fletcher Anderson +1 (864) 639-2822 ​ Voicemail Drop Stage Set Next Cal…" at bounding box center [993, 253] width 235 height 358
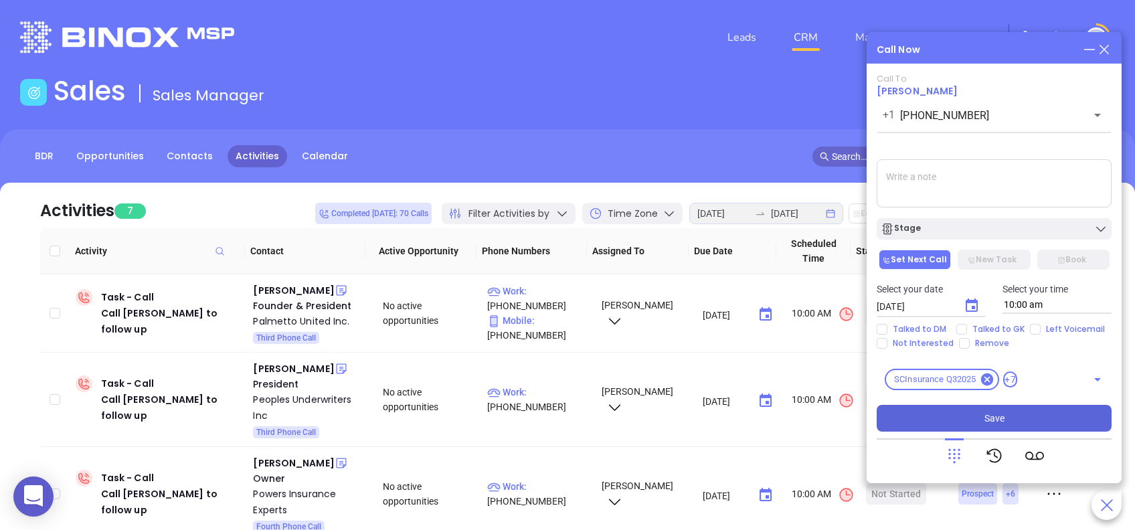
click at [1048, 425] on button "Save" at bounding box center [993, 418] width 235 height 27
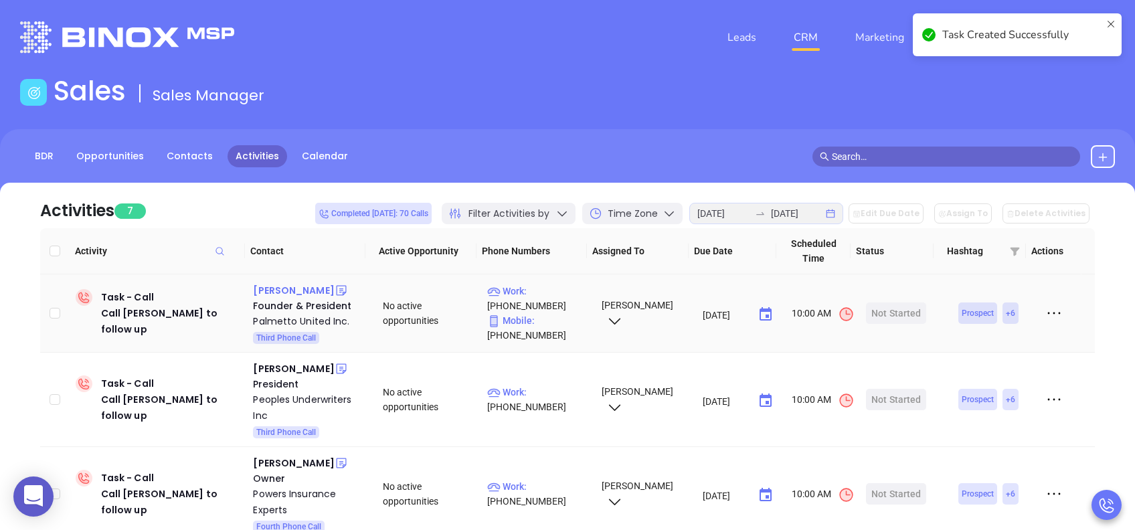
click at [286, 290] on div "Randy Wolfe" at bounding box center [293, 290] width 81 height 16
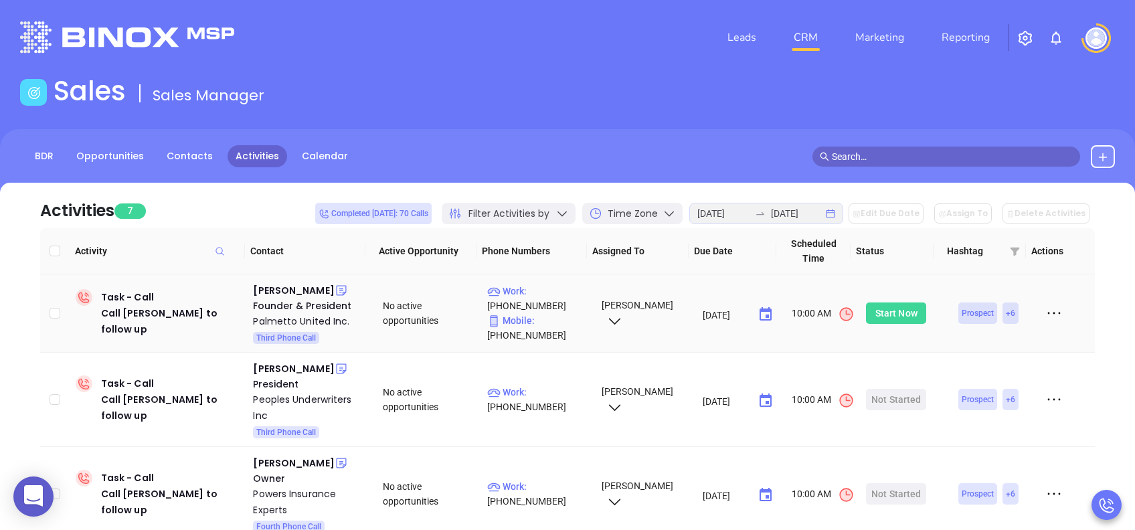
click at [894, 312] on div "Start Now" at bounding box center [896, 312] width 42 height 21
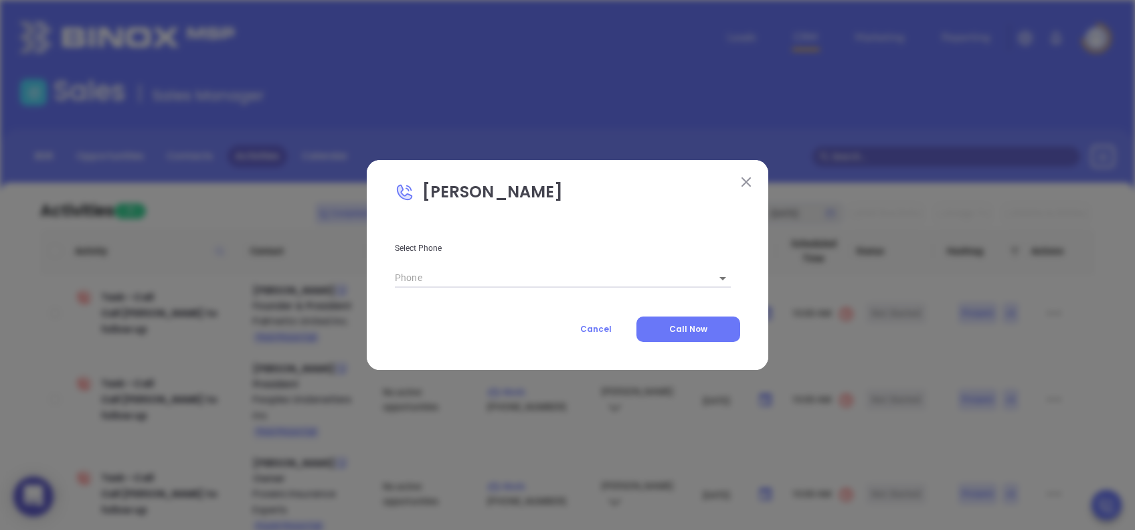
type input "(866) 751-1634"
type input "1"
click at [662, 329] on button "Call Now" at bounding box center [688, 328] width 104 height 25
type input "(866) 751-1634"
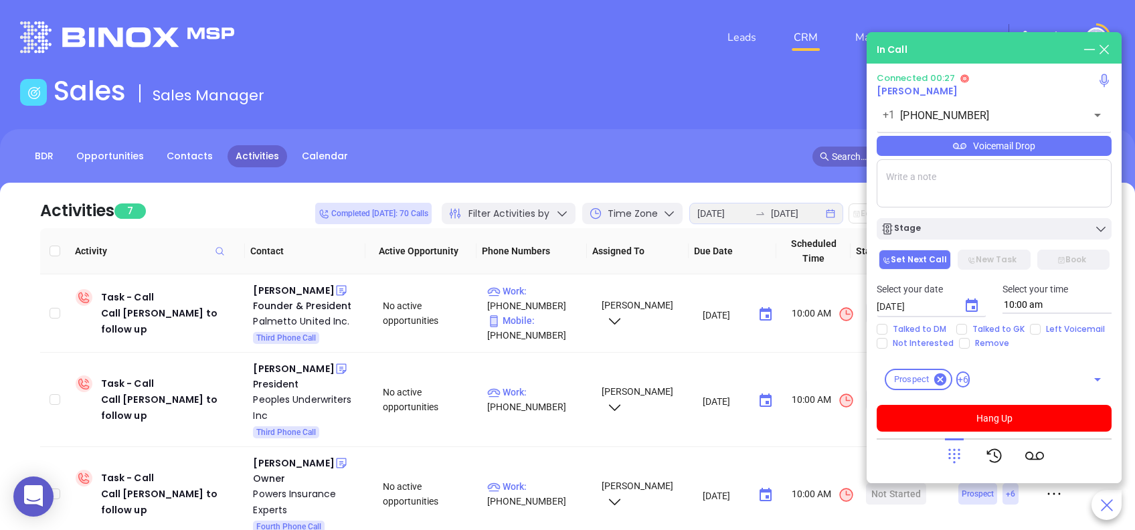
click at [1046, 145] on div "Voicemail Drop" at bounding box center [993, 146] width 235 height 20
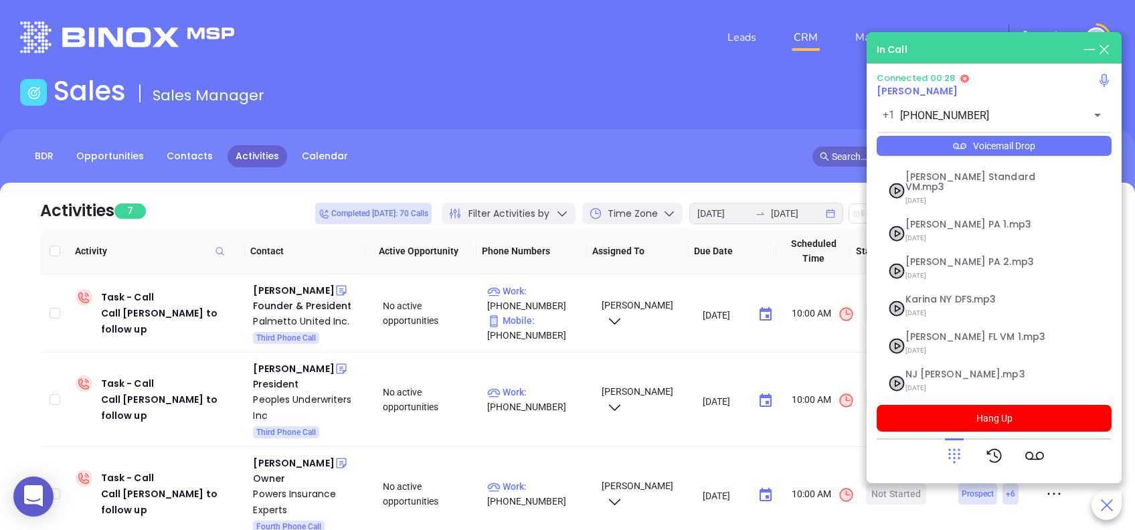
scroll to position [145, 0]
click at [930, 371] on span "Lucy VM SC.mp3" at bounding box center [977, 376] width 144 height 10
checkbox input "true"
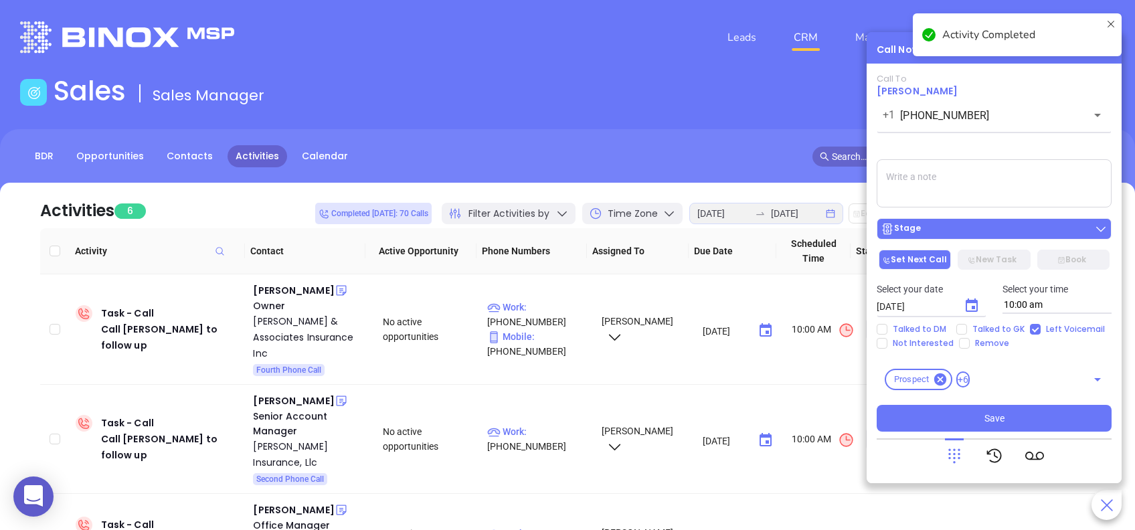
click at [1056, 225] on div "Stage" at bounding box center [993, 228] width 227 height 13
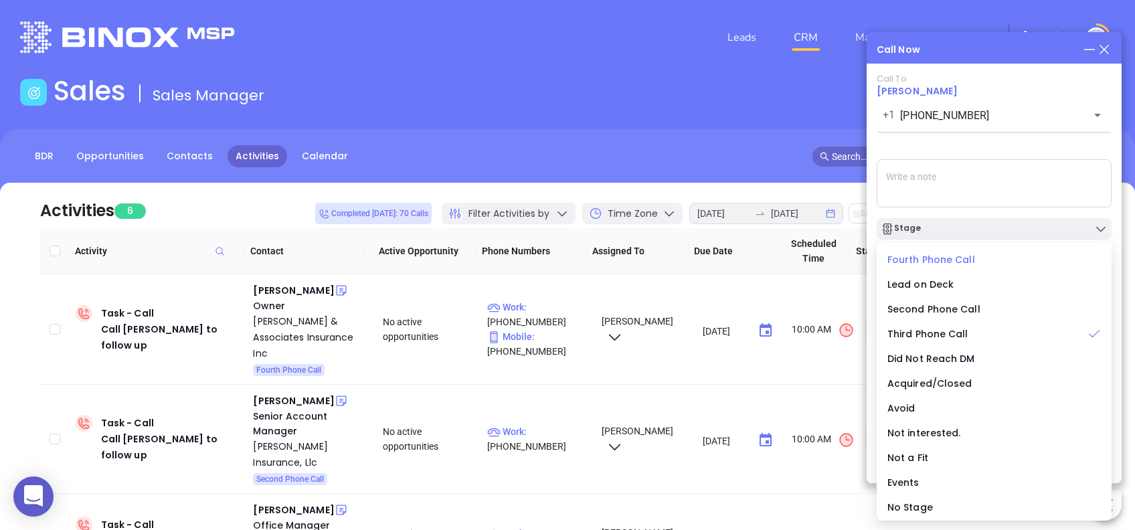
click at [936, 257] on span "Fourth Phone Call" at bounding box center [931, 259] width 88 height 13
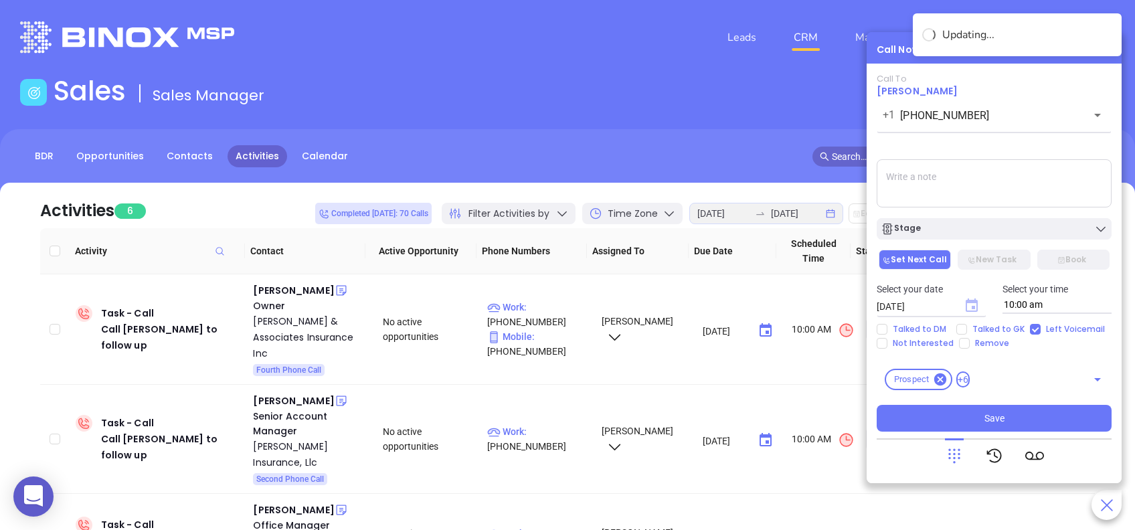
click at [976, 305] on icon "Choose date, selected date is Aug 28, 2025" at bounding box center [971, 304] width 12 height 13
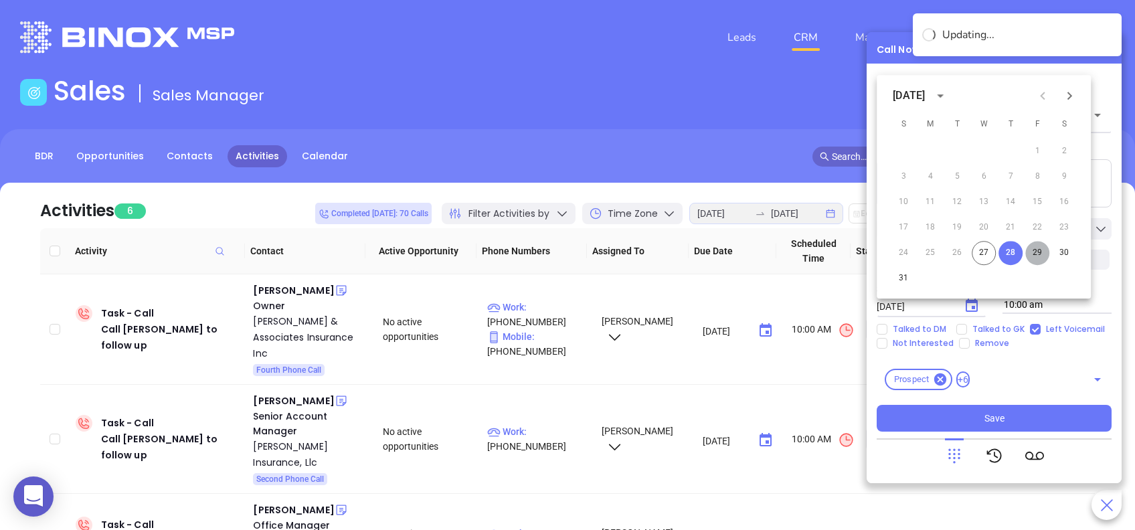
click at [1043, 254] on button "29" at bounding box center [1037, 253] width 24 height 24
type input "08/29/2025"
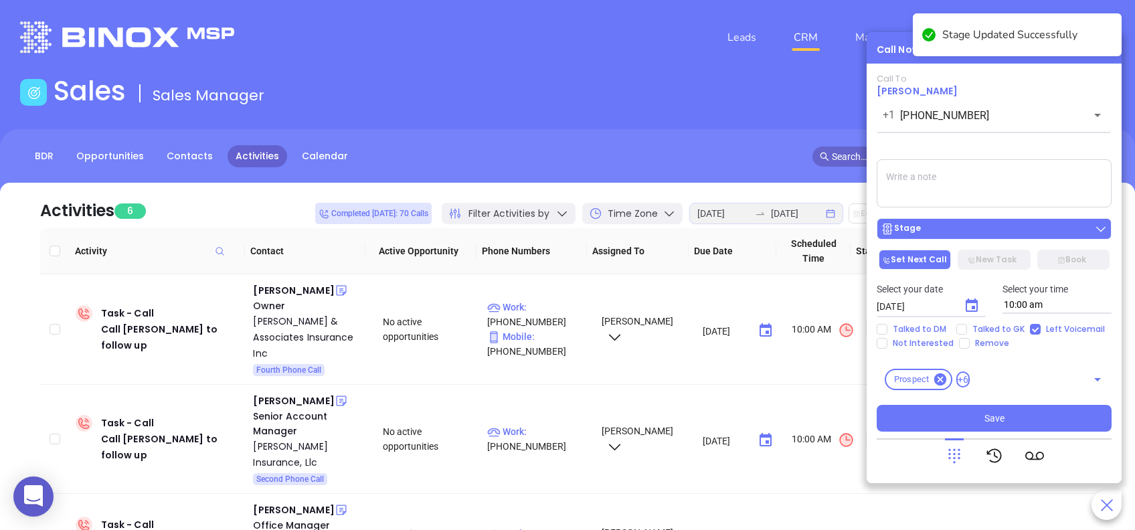
click at [1011, 228] on div "Stage" at bounding box center [993, 228] width 227 height 13
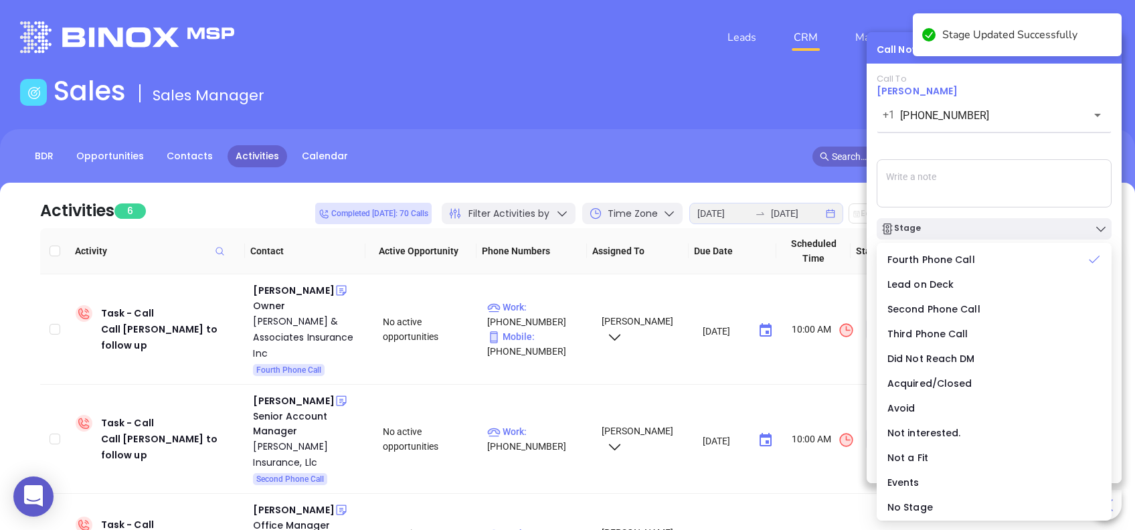
click at [989, 139] on div "Call To Randy Wolfe +1 (866) 751-1634 ​ Voicemail Drop Stage Set Next Call New …" at bounding box center [993, 253] width 235 height 358
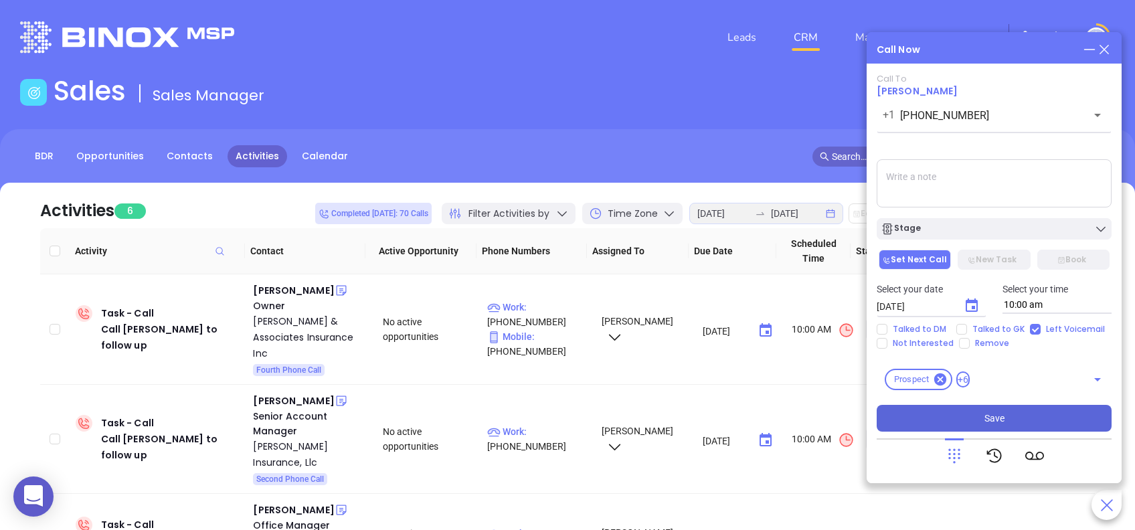
click at [1010, 415] on button "Save" at bounding box center [993, 418] width 235 height 27
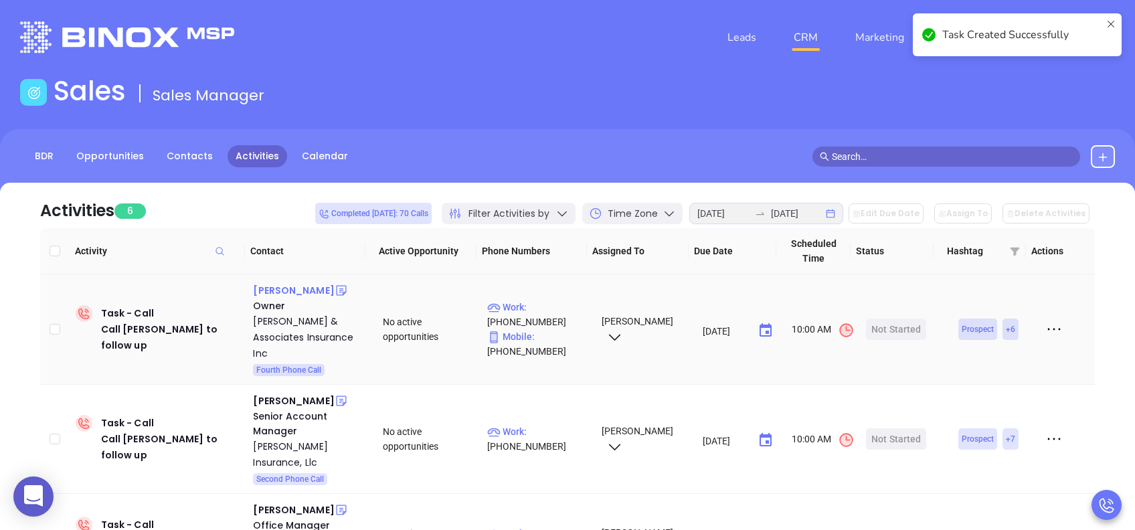
click at [295, 293] on div "Sammy Truett" at bounding box center [293, 290] width 81 height 16
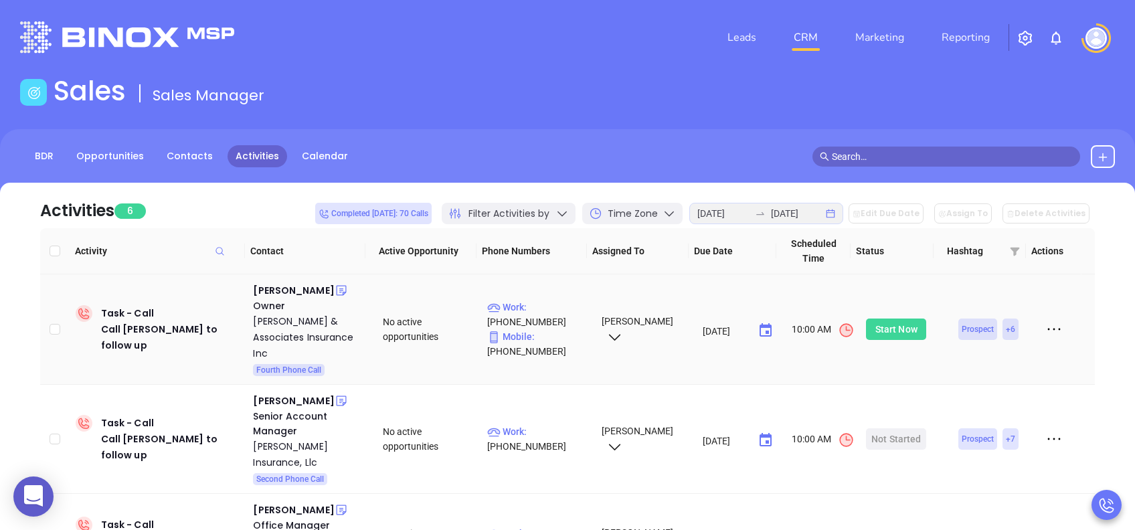
click at [893, 321] on div "Start Now" at bounding box center [896, 328] width 42 height 21
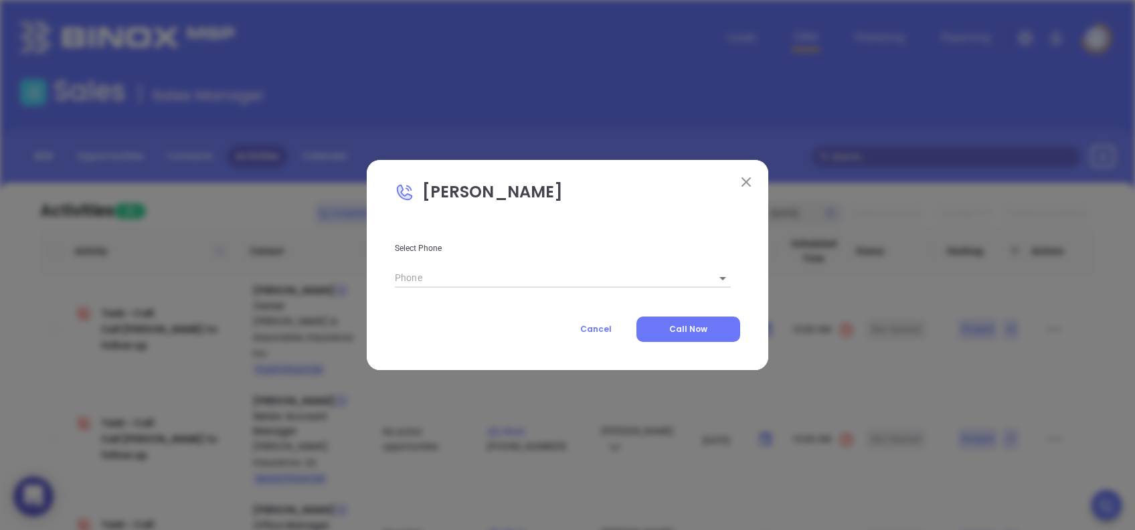
type input "(843) 238-1416"
type input "1"
click at [706, 326] on span "Call Now" at bounding box center [688, 328] width 38 height 11
type input "(843) 238-1416"
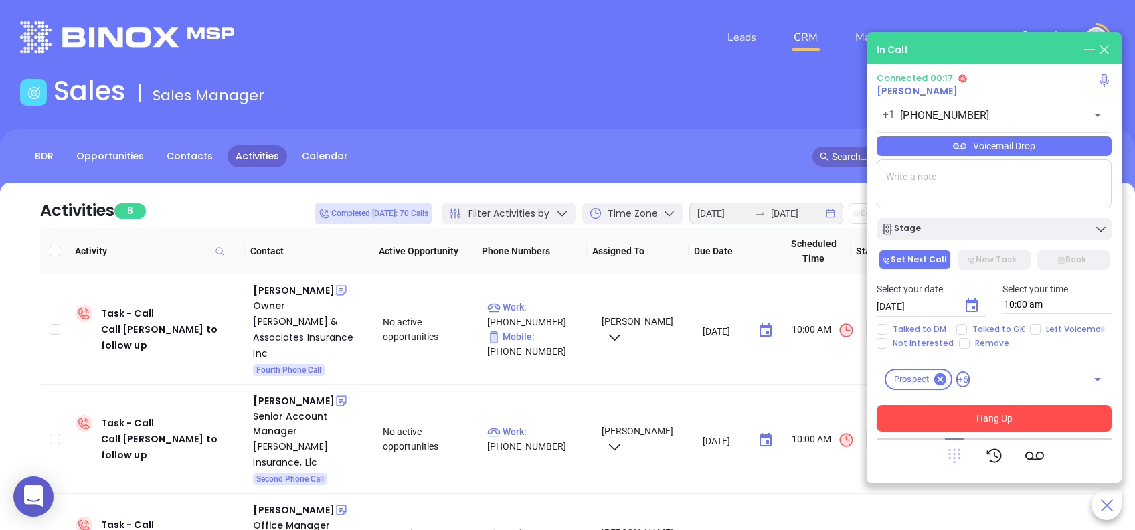
click at [958, 449] on icon at bounding box center [954, 456] width 12 height 15
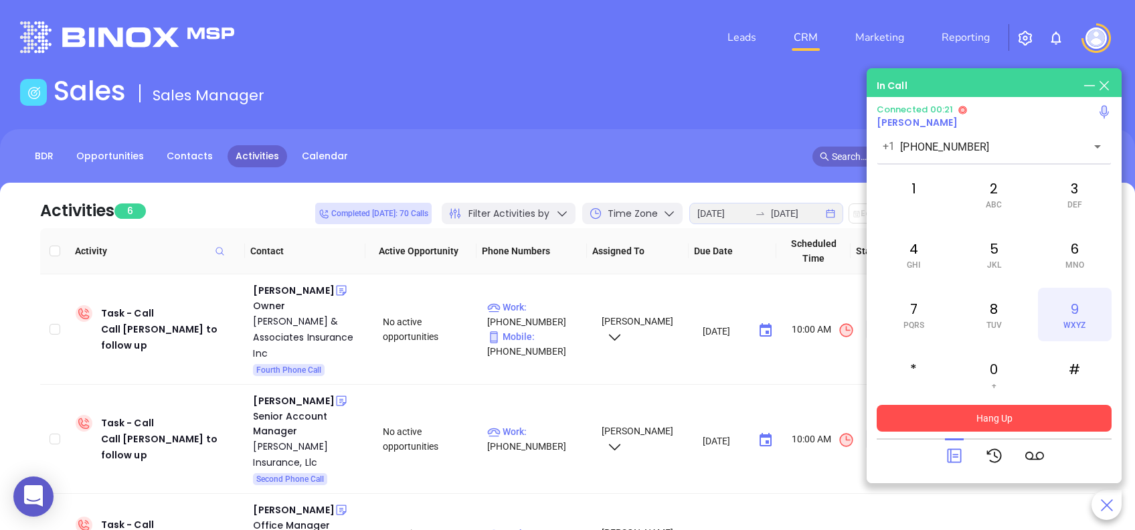
click at [1070, 320] on span "WXYZ" at bounding box center [1074, 324] width 22 height 9
click at [915, 306] on div "7 PQRS" at bounding box center [913, 315] width 74 height 54
click at [991, 195] on div "2 ABC" at bounding box center [994, 194] width 74 height 54
click at [1073, 257] on div "6 MNO" at bounding box center [1075, 254] width 74 height 54
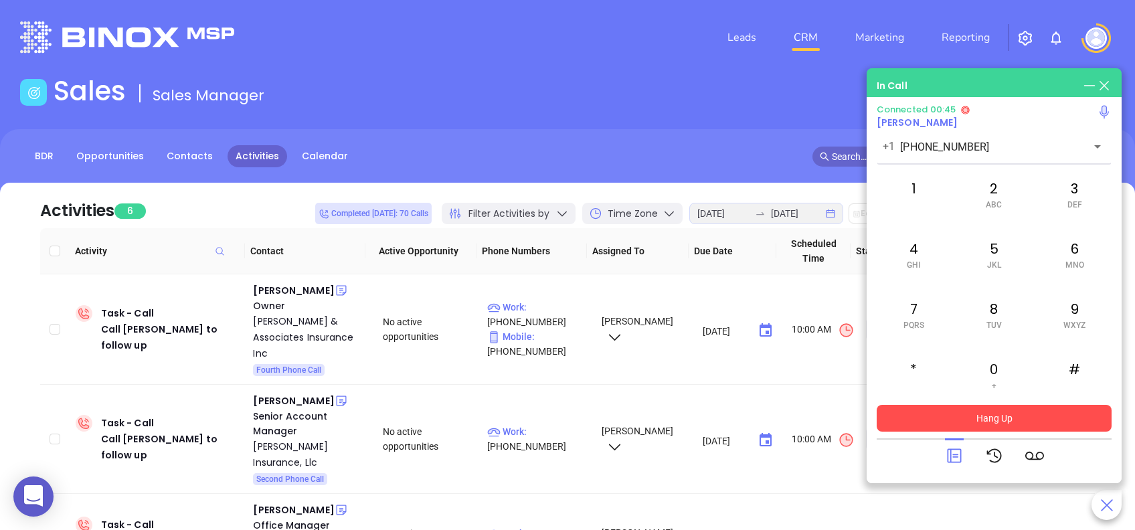
click at [951, 460] on icon at bounding box center [954, 455] width 19 height 19
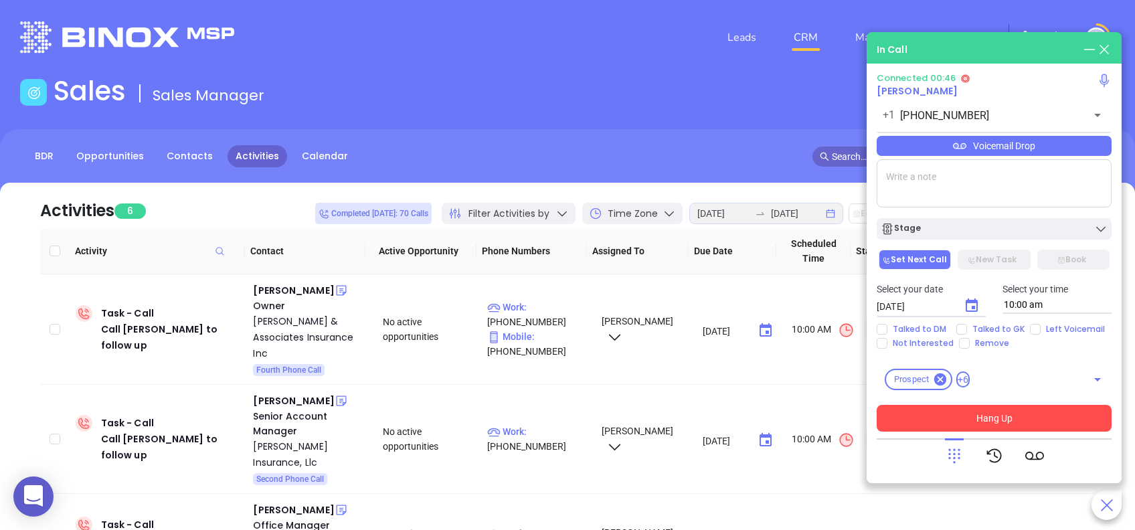
click at [951, 460] on icon at bounding box center [954, 455] width 19 height 19
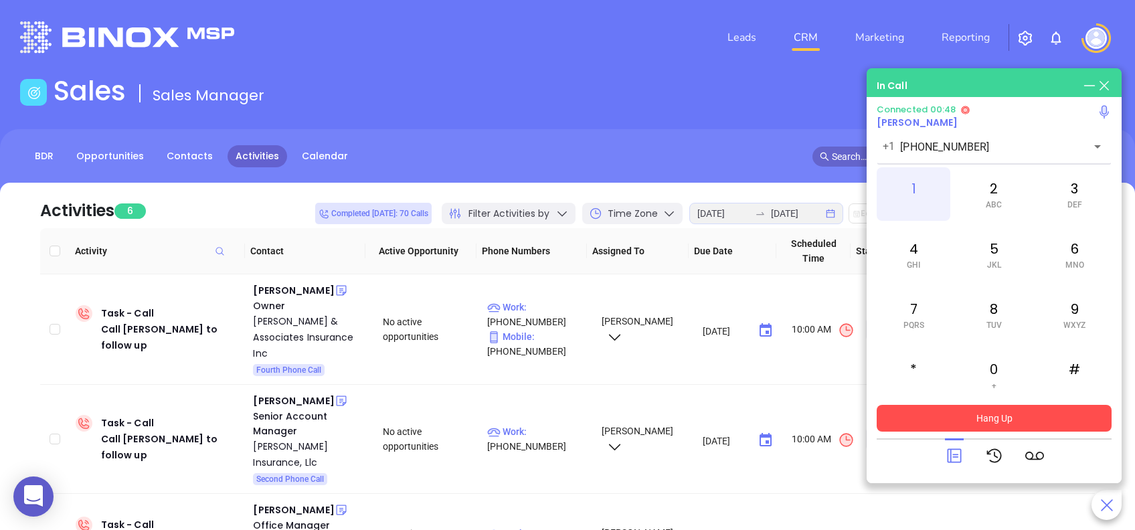
click at [916, 187] on div "1" at bounding box center [913, 194] width 74 height 54
click at [953, 461] on icon at bounding box center [954, 456] width 14 height 14
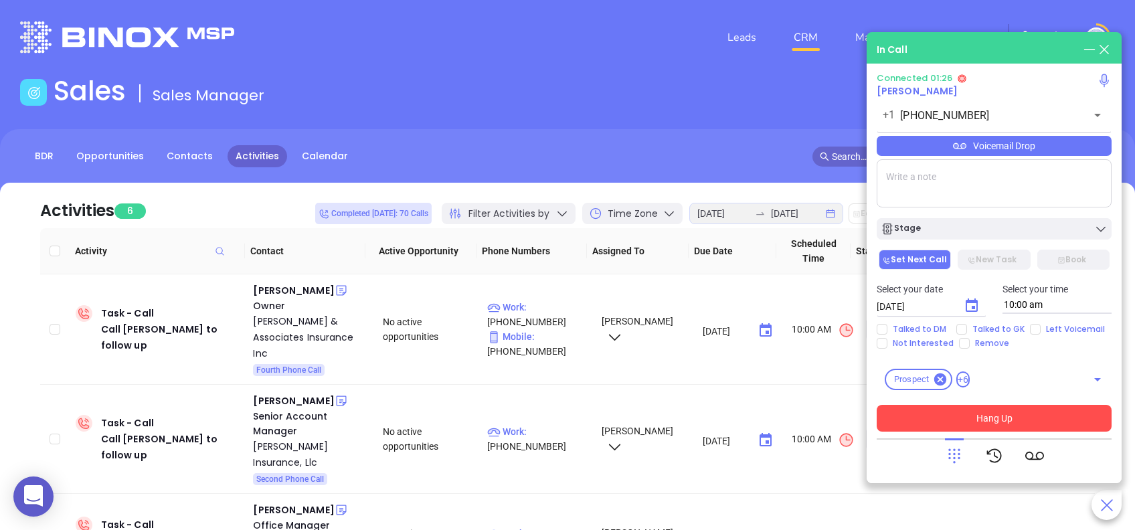
click at [1028, 149] on div "Voicemail Drop" at bounding box center [993, 146] width 235 height 20
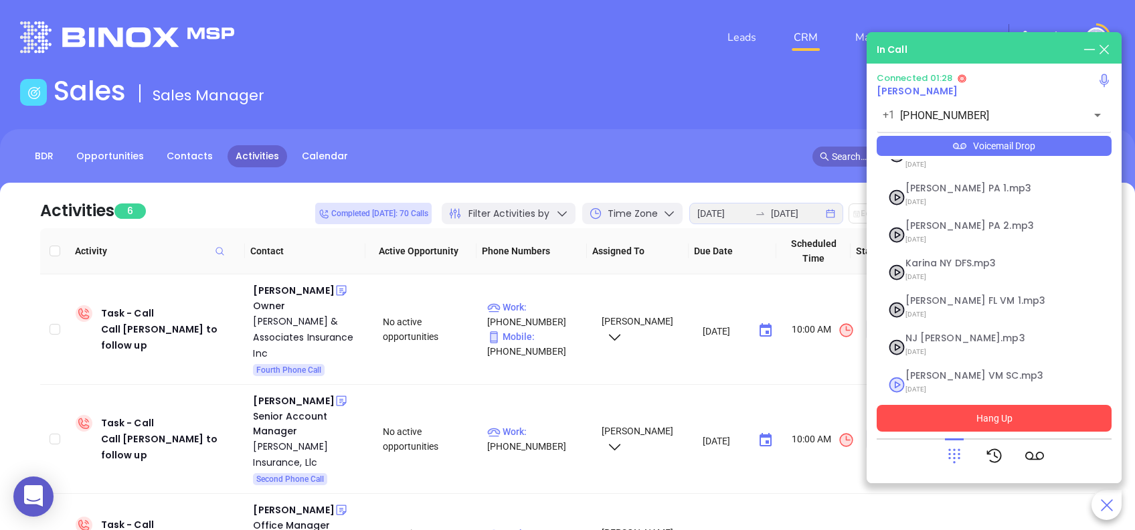
click at [935, 371] on span "Lucy VM SC.mp3" at bounding box center [977, 376] width 144 height 10
checkbox input "true"
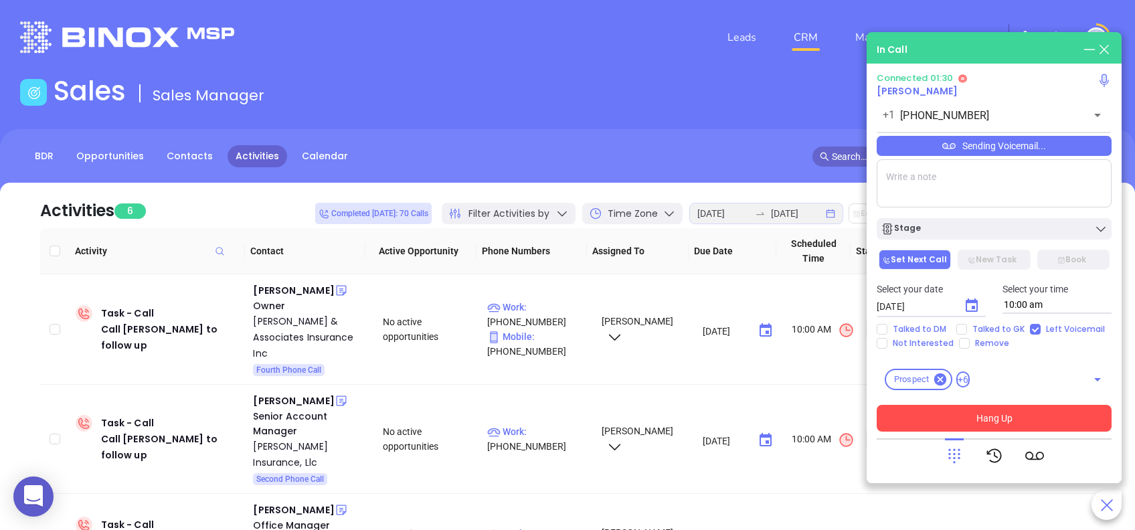
click at [1104, 419] on button "Hang Up" at bounding box center [993, 418] width 235 height 27
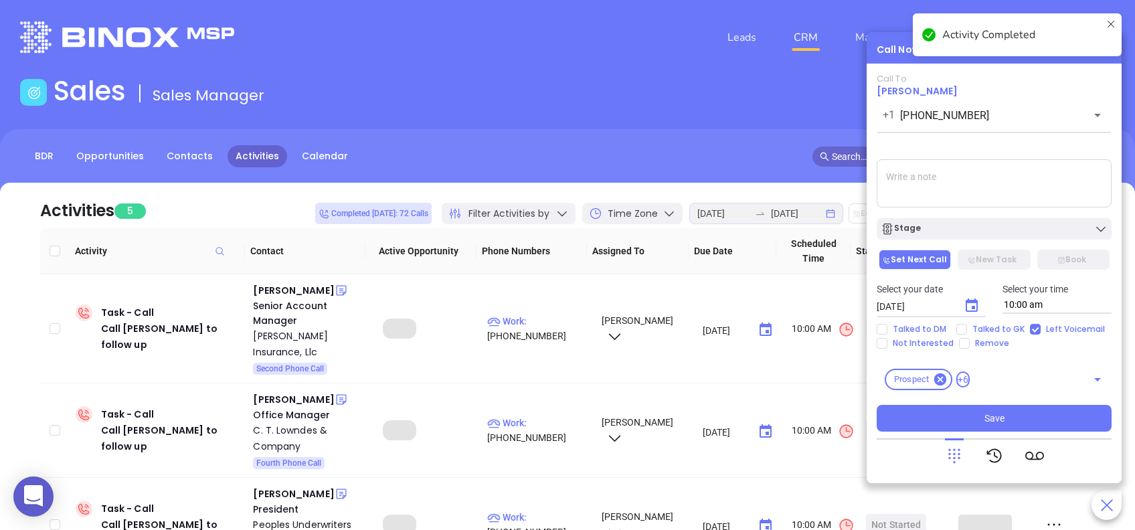
click at [993, 228] on div "Stage" at bounding box center [993, 228] width 227 height 13
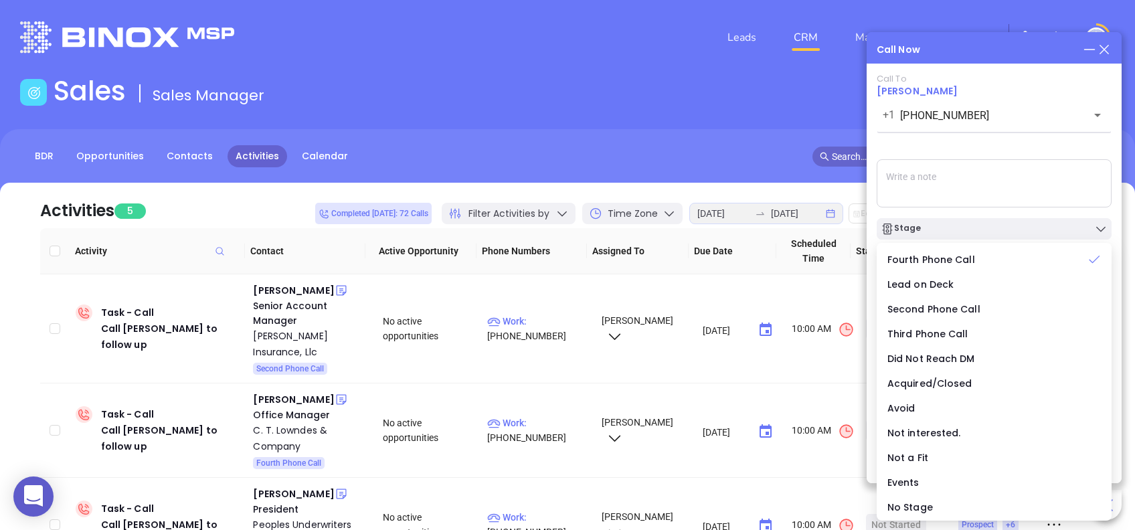
click at [986, 151] on div "Call To Sammy Truett +1 (843) 238-1416 ​ Sending Voicemail... Stage Set Next Ca…" at bounding box center [993, 253] width 235 height 358
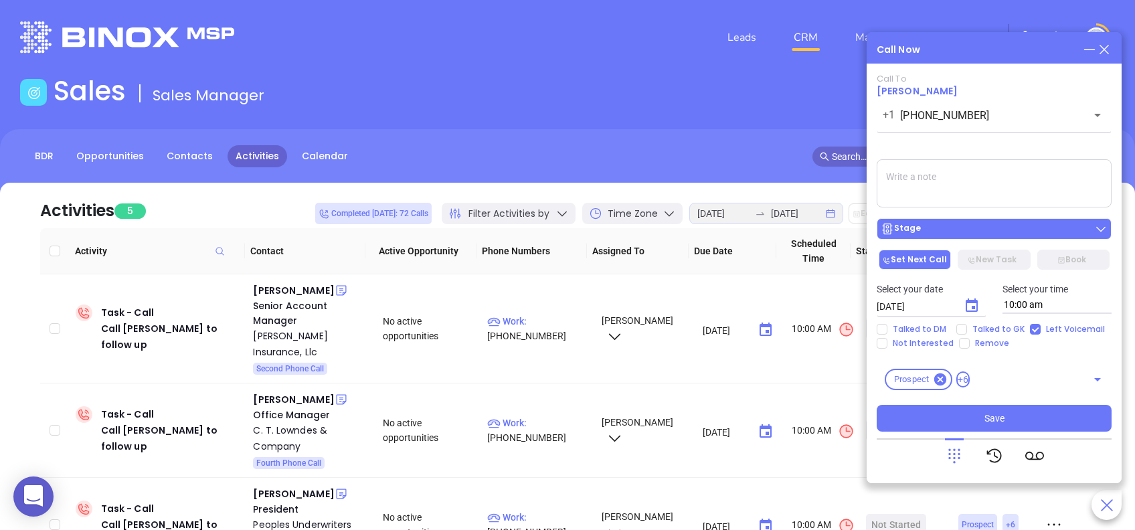
click at [979, 223] on div "Stage" at bounding box center [993, 228] width 227 height 13
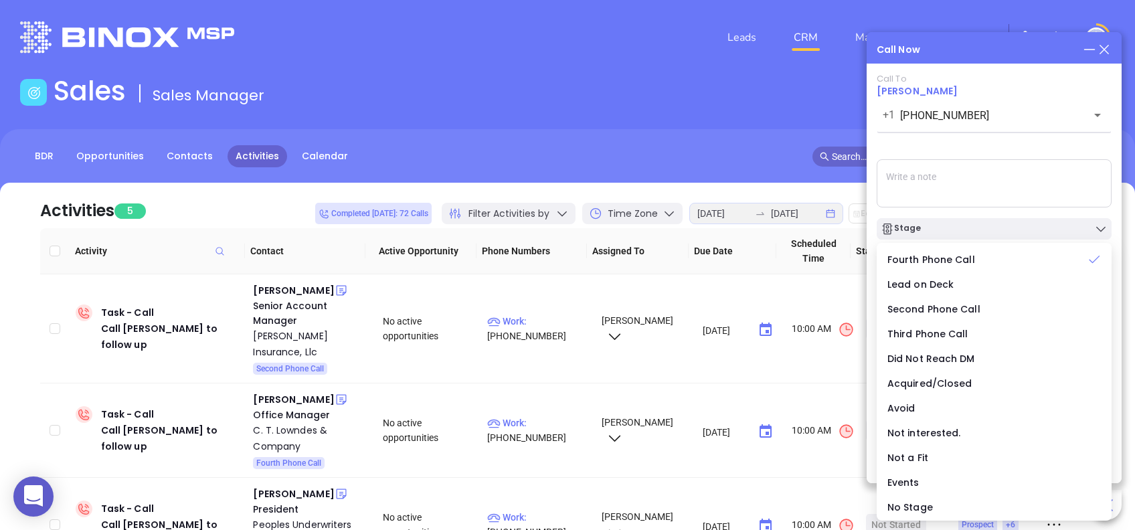
click at [979, 136] on div "Call To Sammy Truett +1 (843) 238-1416 ​ Sending Voicemail... Stage Set Next Ca…" at bounding box center [993, 253] width 235 height 358
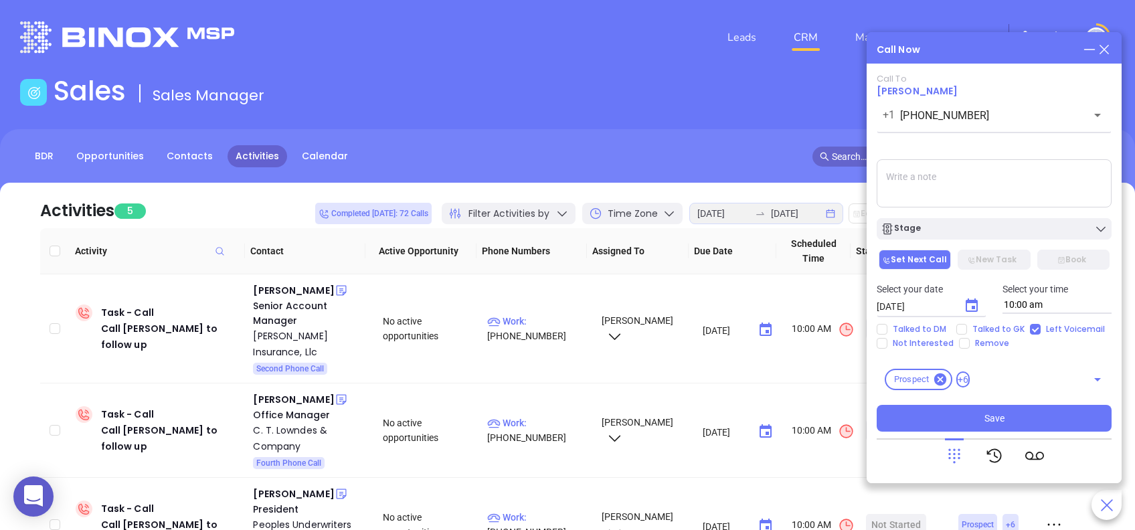
click at [971, 305] on icon "Choose date, selected date is Aug 28, 2025" at bounding box center [971, 306] width 16 height 16
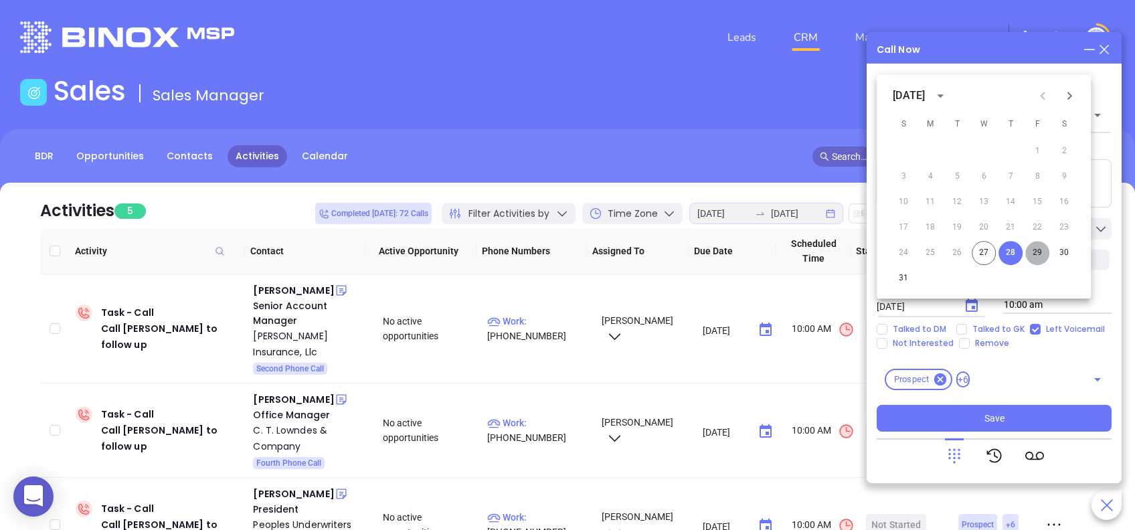
click at [1034, 249] on button "29" at bounding box center [1037, 253] width 24 height 24
type input "08/29/2025"
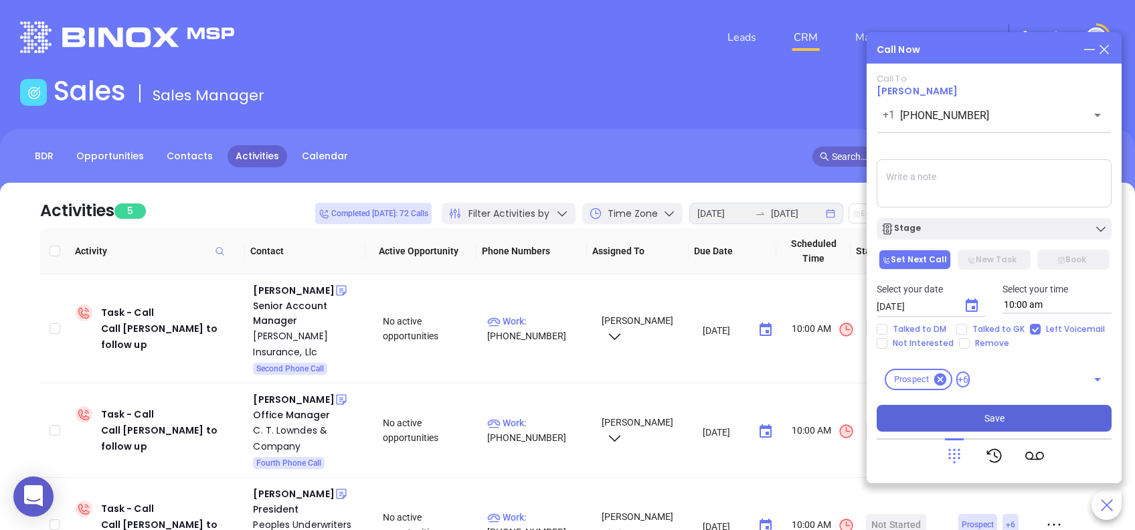
click at [1057, 419] on button "Save" at bounding box center [993, 418] width 235 height 27
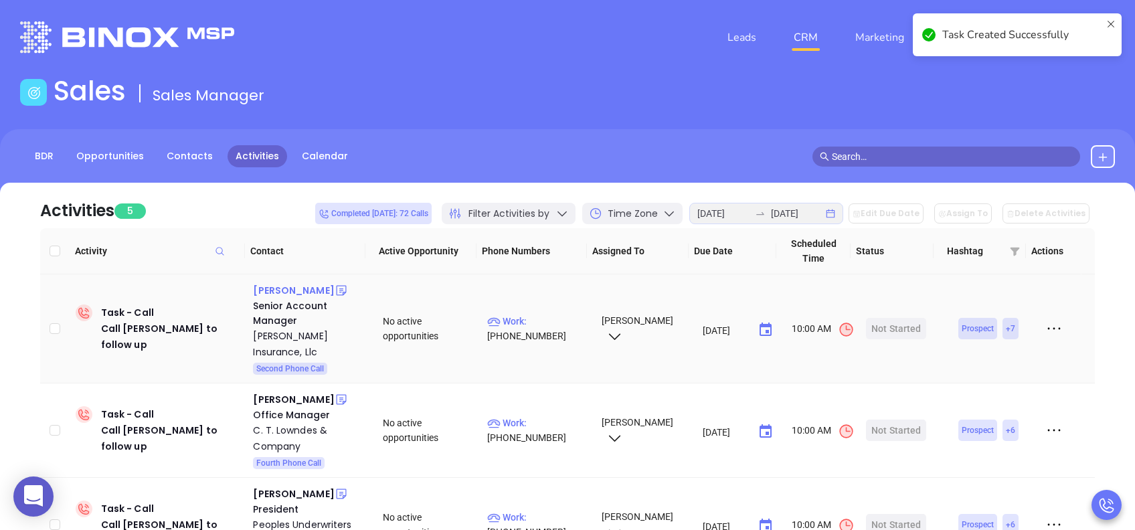
click at [274, 292] on div "Jenna Stroud" at bounding box center [293, 290] width 81 height 16
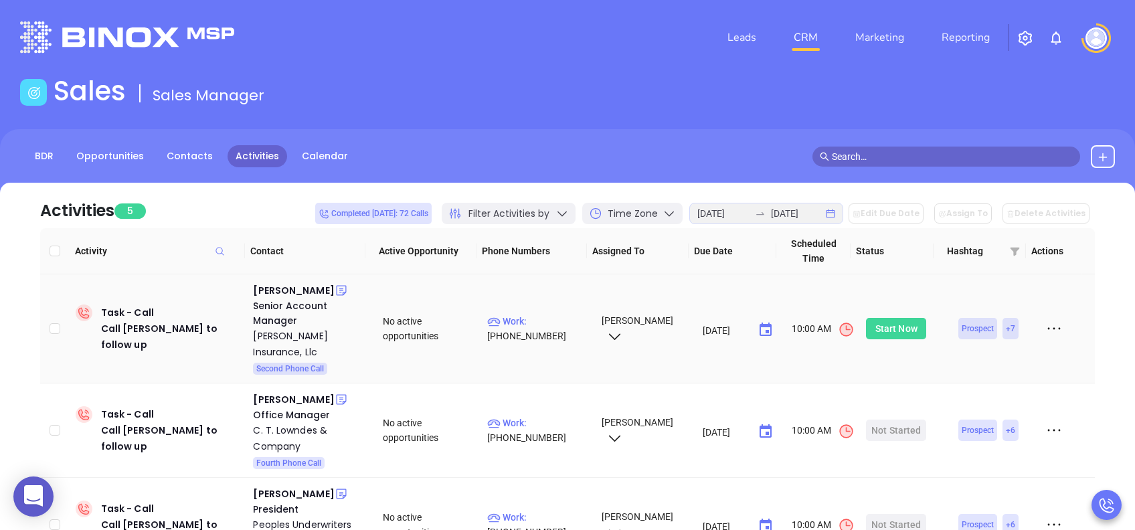
click at [880, 325] on div "Start Now" at bounding box center [896, 328] width 42 height 21
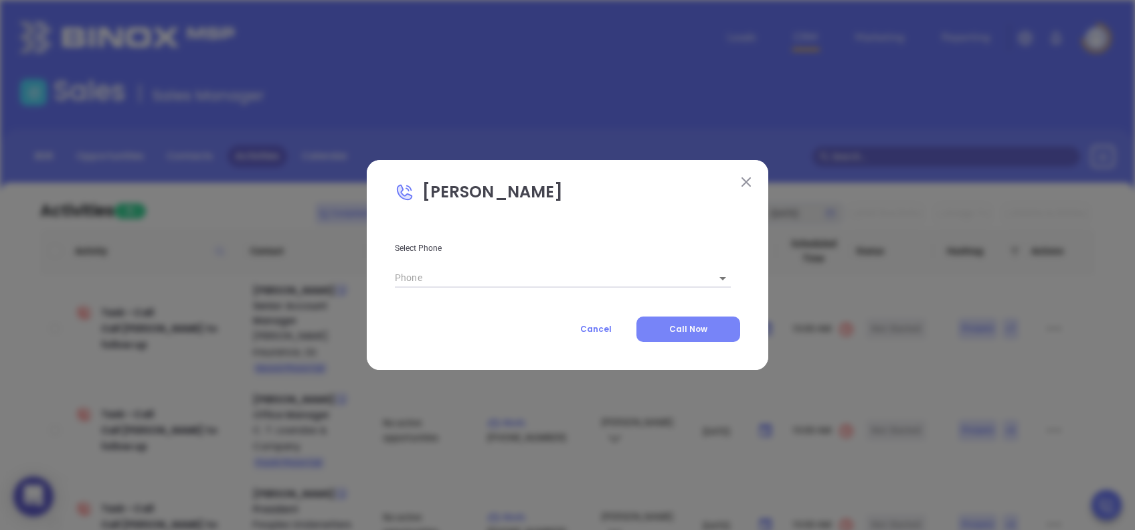
type input "(864) 834-2775"
type input "1"
click at [703, 327] on span "Call Now" at bounding box center [688, 328] width 38 height 11
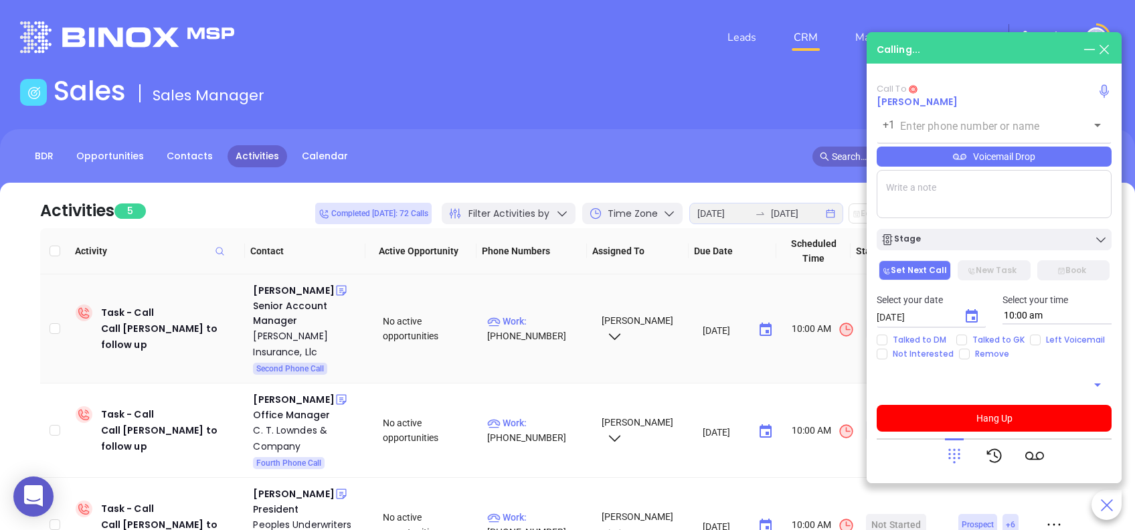
type input "(864) 834-2775"
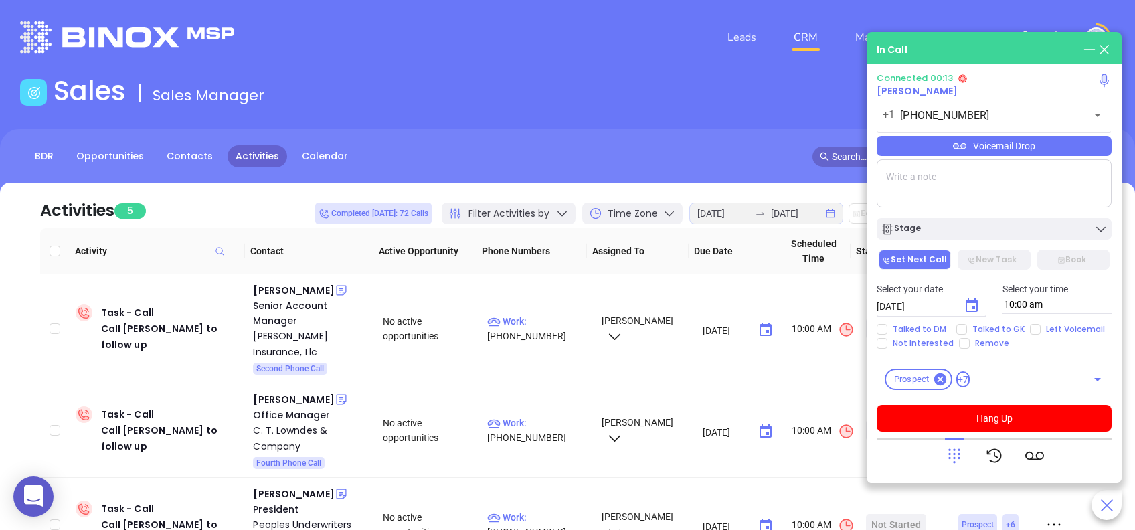
click at [1005, 138] on div "Voicemail Drop" at bounding box center [993, 146] width 235 height 20
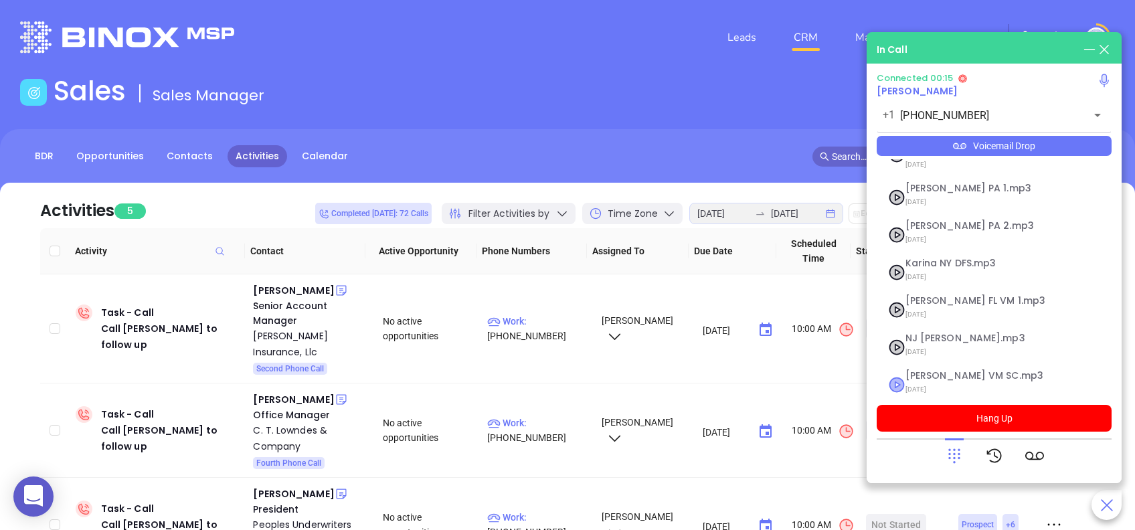
click at [894, 377] on icon at bounding box center [897, 384] width 14 height 14
checkbox input "true"
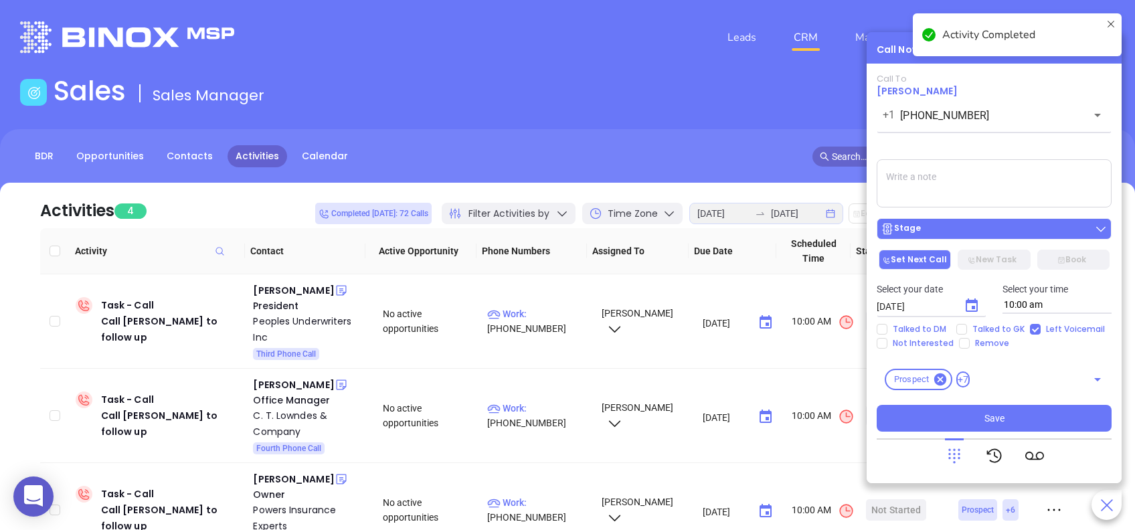
click at [1054, 225] on div "Stage" at bounding box center [993, 228] width 227 height 13
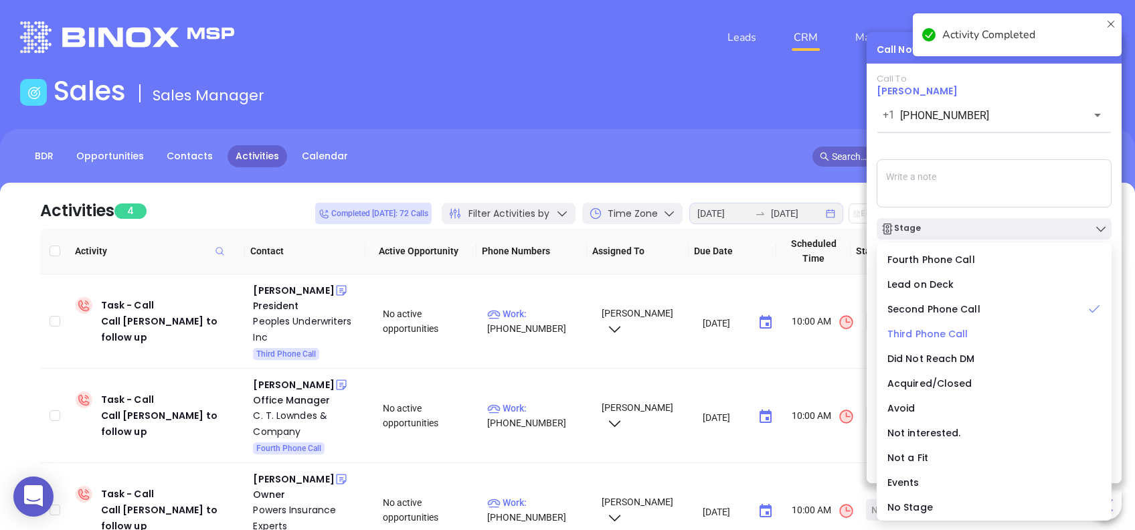
click at [928, 330] on span "Third Phone Call" at bounding box center [927, 333] width 81 height 13
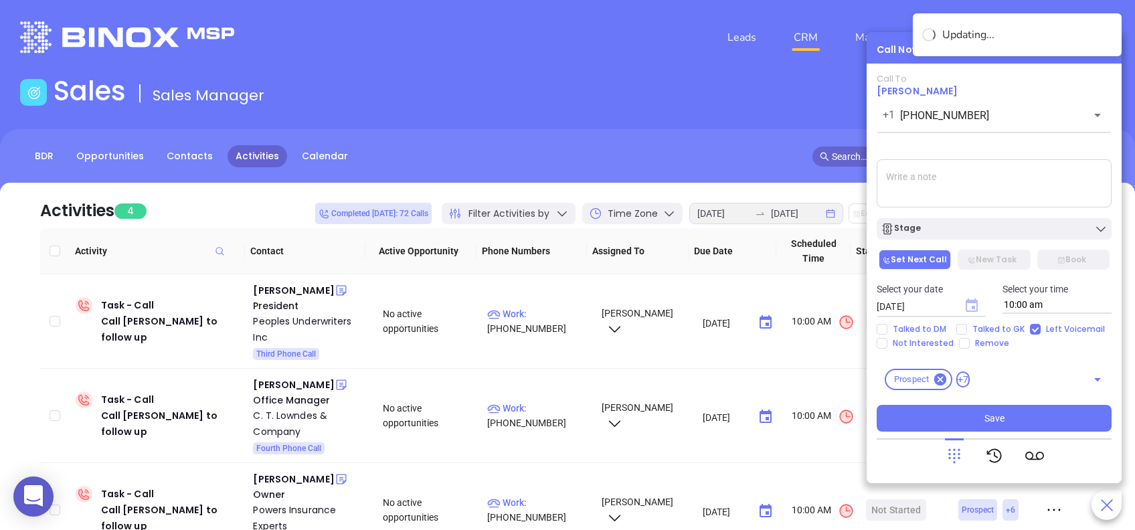
click at [971, 301] on icon "Choose date, selected date is Aug 28, 2025" at bounding box center [971, 304] width 12 height 13
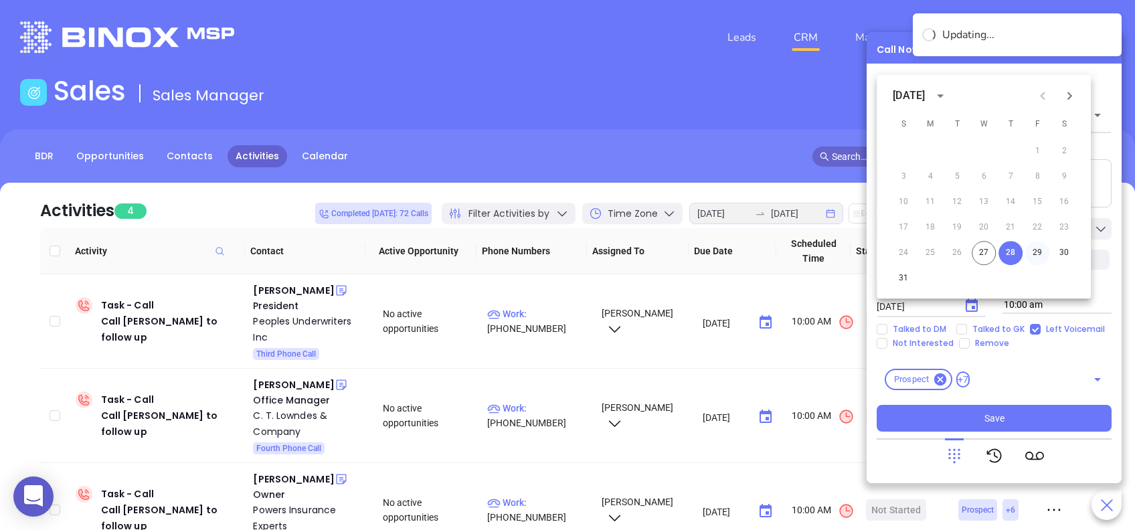
click at [1036, 250] on button "29" at bounding box center [1037, 253] width 24 height 24
type input "08/29/2025"
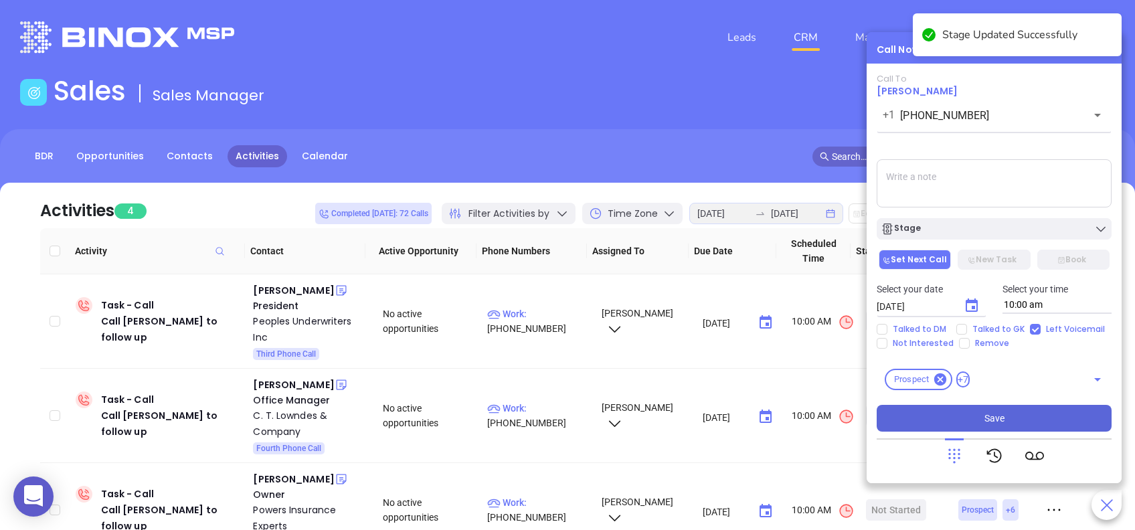
click at [1044, 411] on button "Save" at bounding box center [993, 418] width 235 height 27
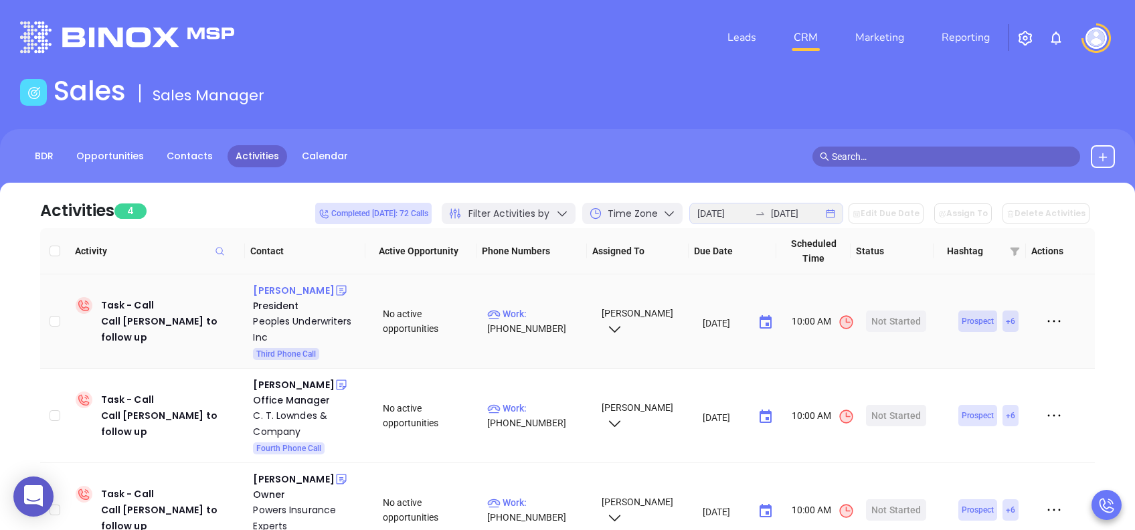
click at [296, 289] on div "Matt Wiseman" at bounding box center [293, 290] width 81 height 16
click at [900, 320] on div "Start Now" at bounding box center [896, 320] width 42 height 21
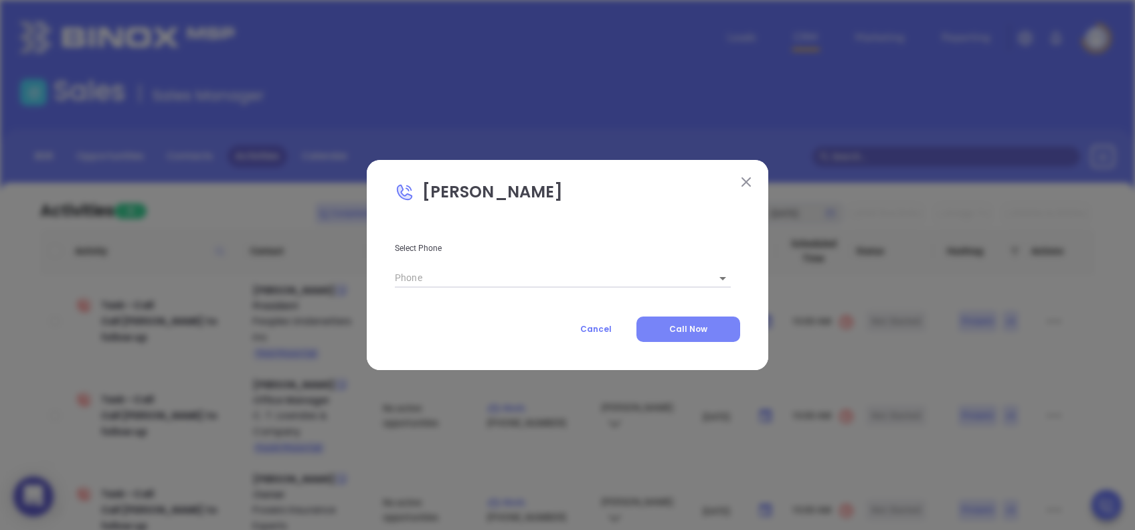
type input "(843) 248-5746"
type input "1"
click at [688, 330] on span "Call Now" at bounding box center [688, 328] width 38 height 11
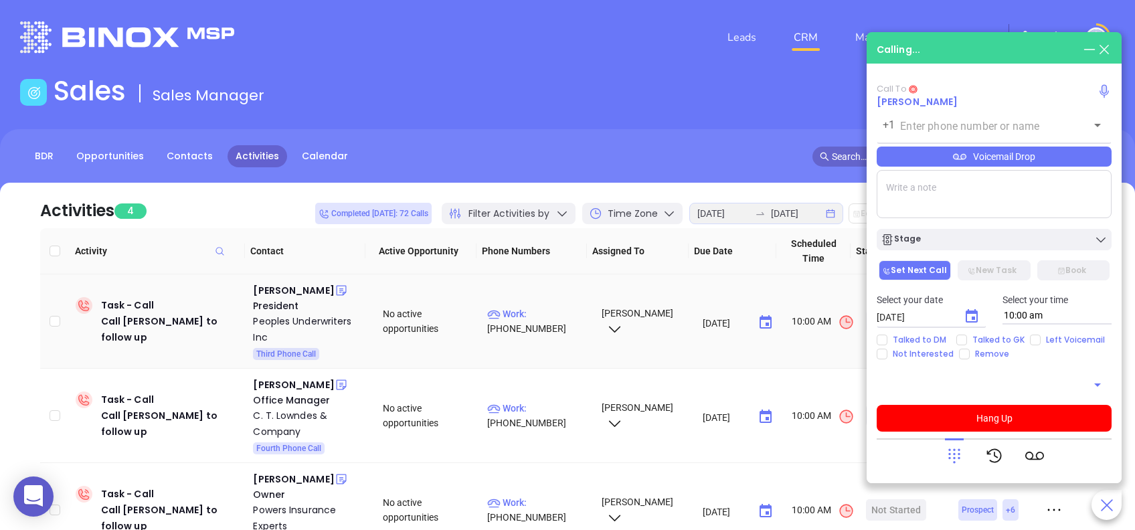
type input "(843) 248-5746"
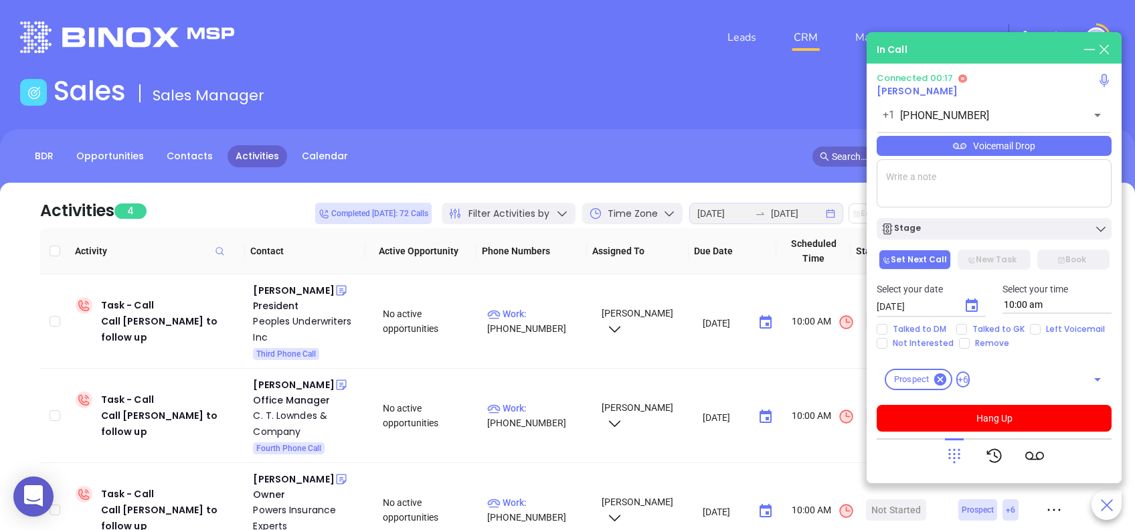
click at [967, 452] on div at bounding box center [994, 455] width 99 height 35
click at [953, 454] on icon at bounding box center [954, 456] width 12 height 15
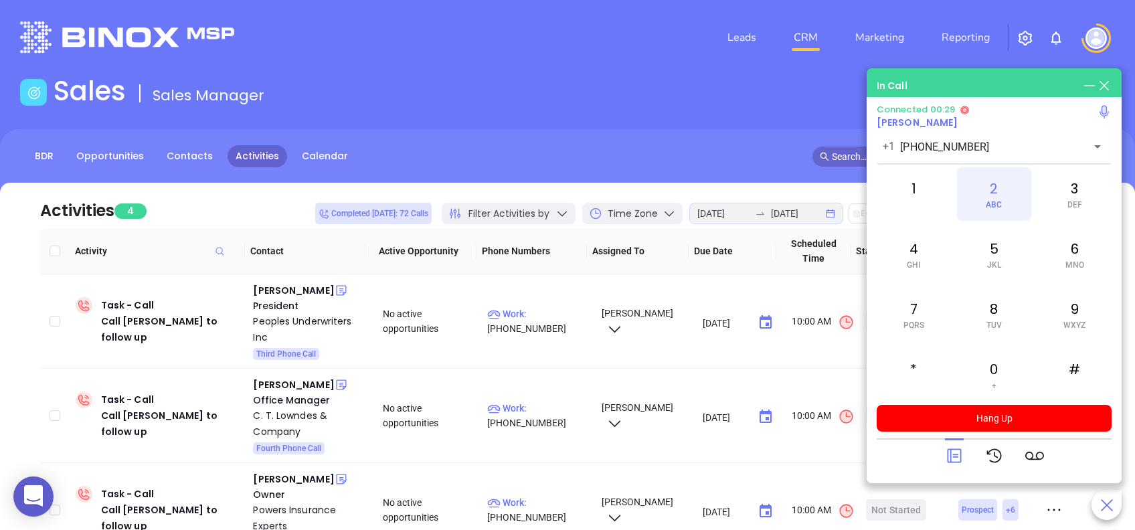
click at [1009, 194] on div "2 ABC" at bounding box center [994, 194] width 74 height 54
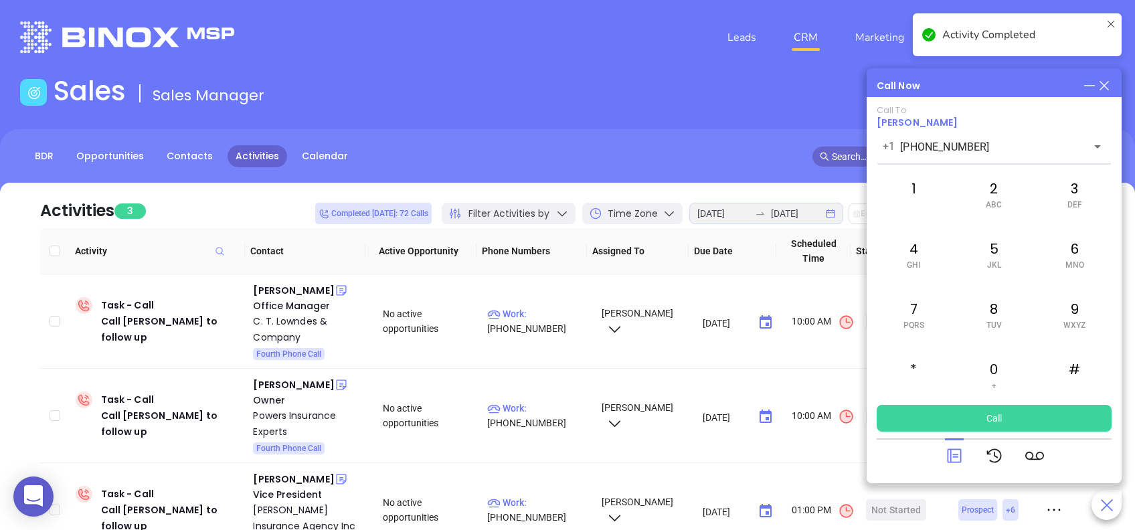
click at [952, 455] on icon at bounding box center [954, 455] width 19 height 19
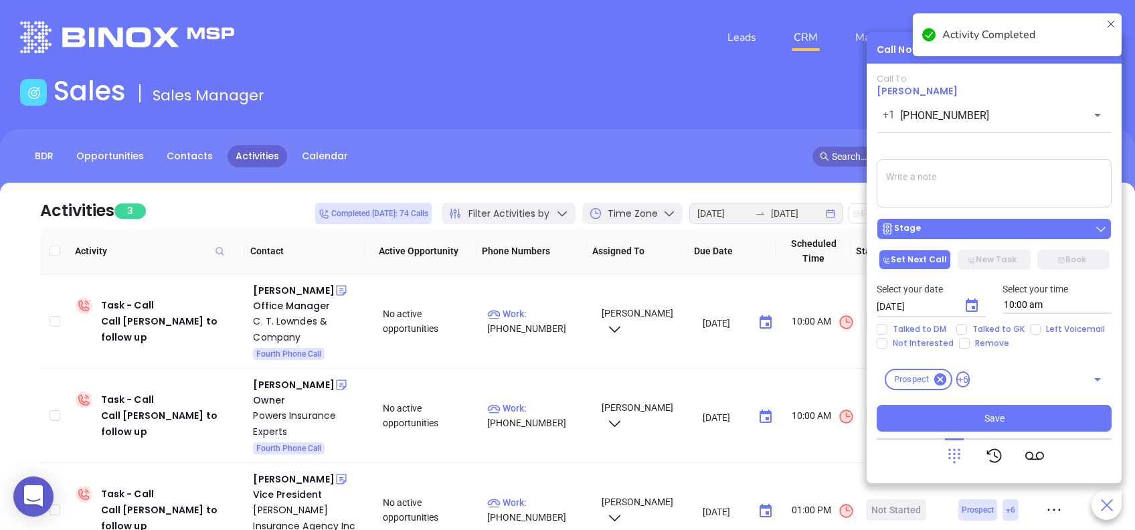
click at [1033, 227] on div "Stage" at bounding box center [993, 228] width 227 height 13
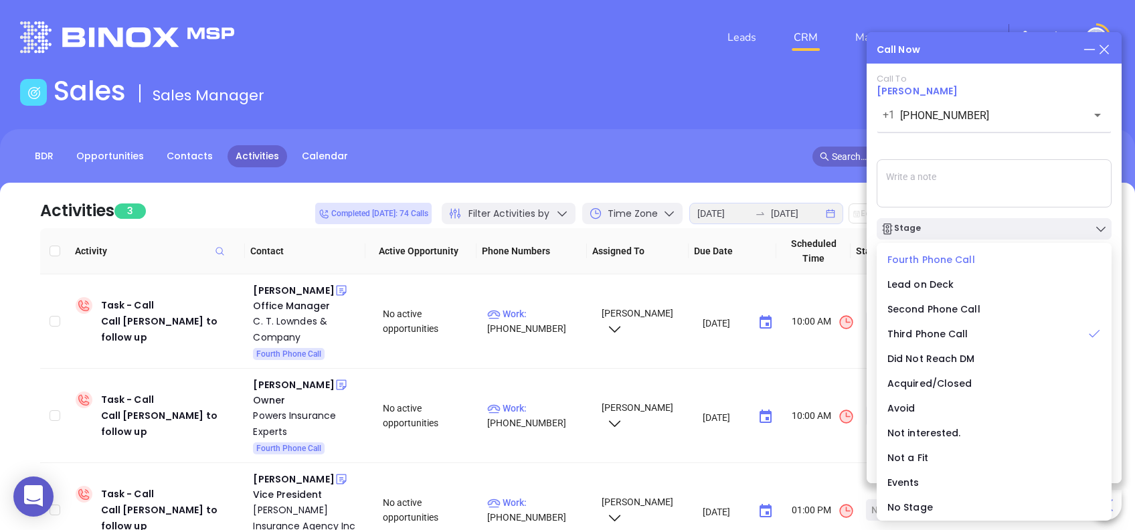
click at [935, 260] on span "Fourth Phone Call" at bounding box center [931, 259] width 88 height 13
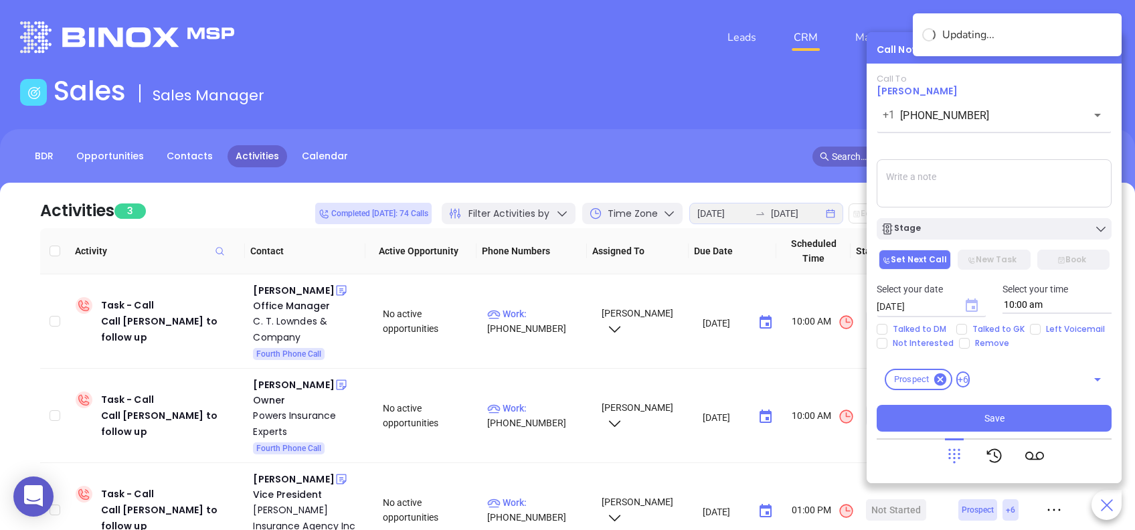
click at [969, 302] on icon "Choose date, selected date is Aug 28, 2025" at bounding box center [971, 304] width 12 height 13
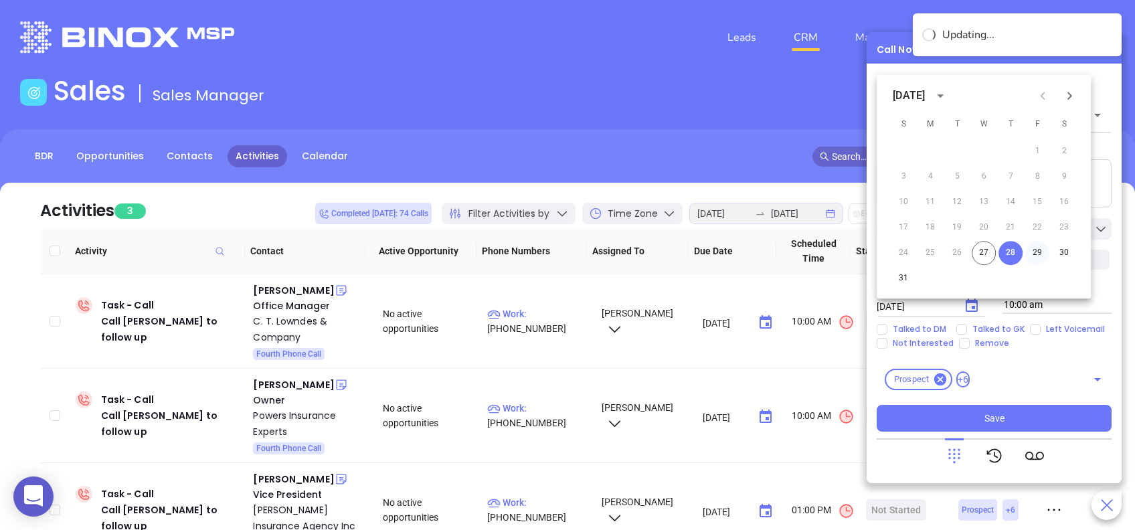
click at [1037, 243] on button "29" at bounding box center [1037, 253] width 24 height 24
type input "08/29/2025"
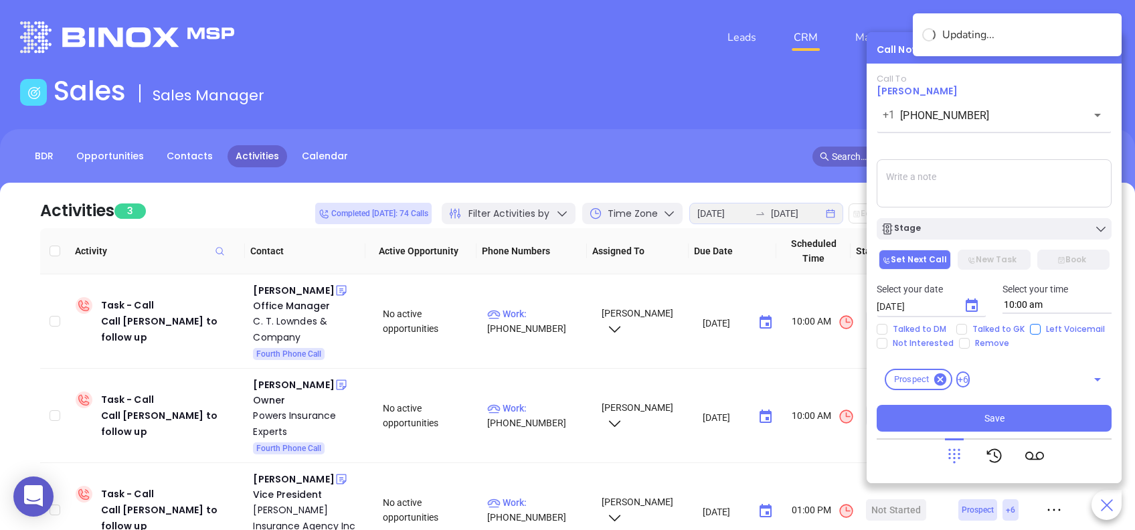
click at [1030, 326] on input "Left Voicemail" at bounding box center [1035, 329] width 11 height 11
checkbox input "true"
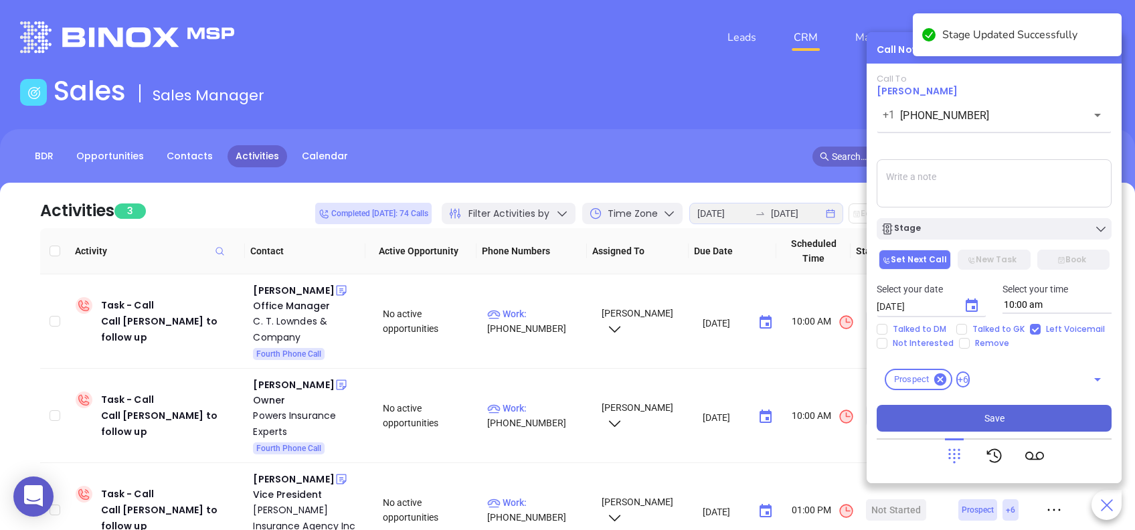
click at [1048, 419] on button "Save" at bounding box center [993, 418] width 235 height 27
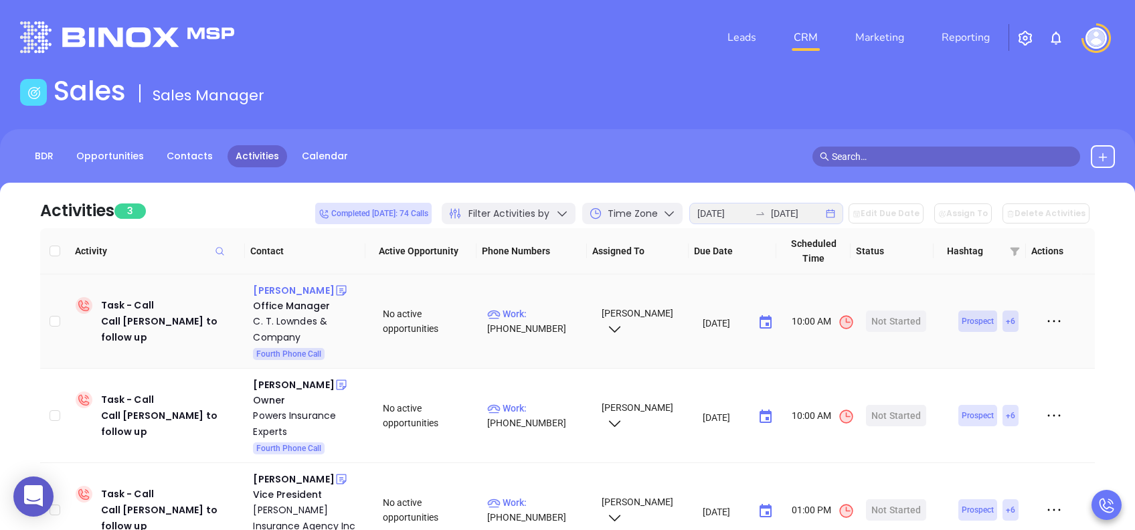
click at [294, 290] on div "Kathie Thomas" at bounding box center [293, 290] width 81 height 16
click at [883, 318] on div "Start Now" at bounding box center [896, 320] width 42 height 21
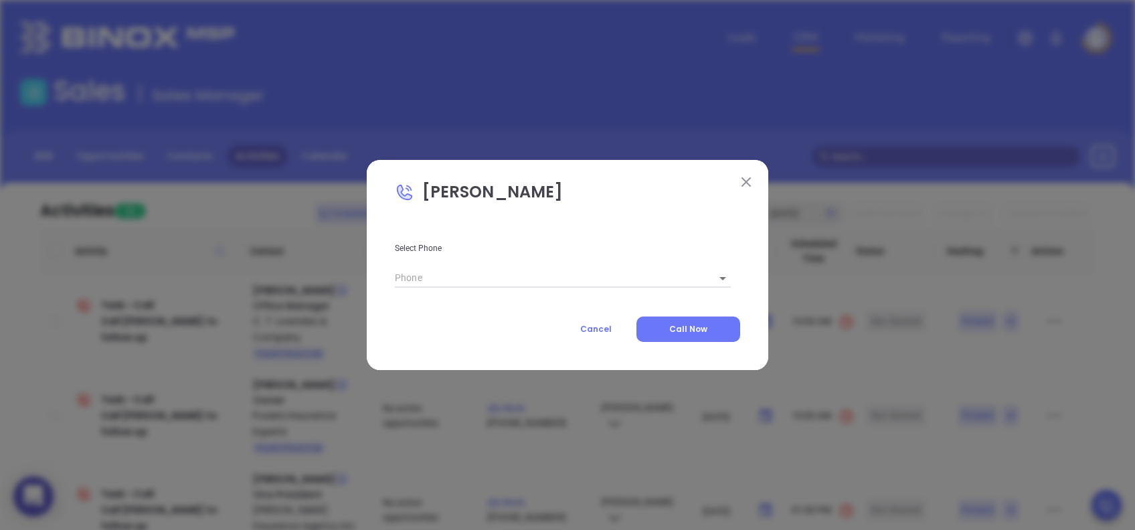
type input "(843) 763-0120"
type input "1"
click at [681, 326] on span "Call Now" at bounding box center [688, 328] width 38 height 11
type input "(843) 763-0120"
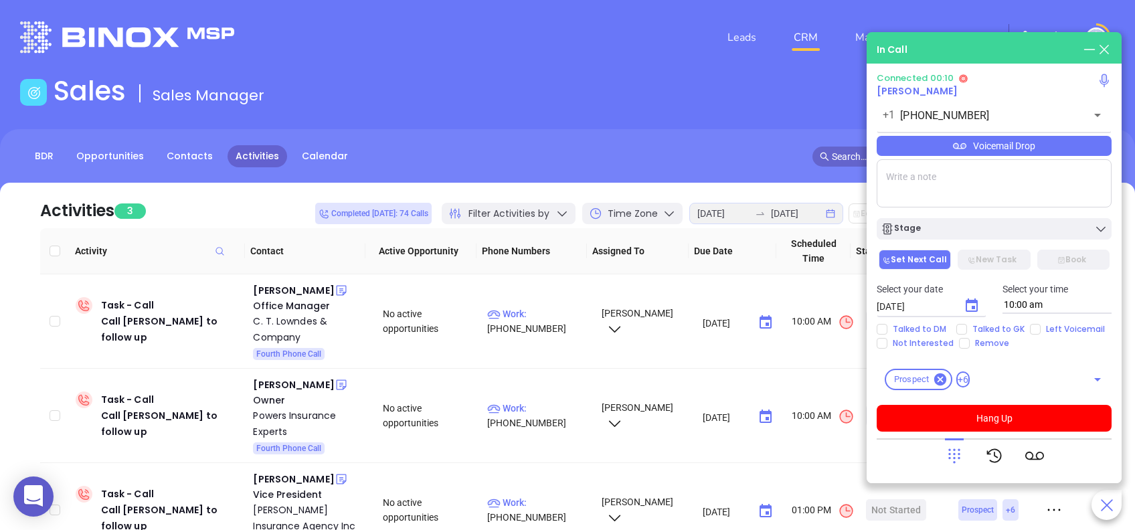
click at [1079, 157] on div "Connected 00:10 Kathie Thomas +1 (843) 763-0120 ​ Voicemail Drop Stage Set Next…" at bounding box center [993, 252] width 235 height 359
click at [1086, 146] on div "Voicemail Drop" at bounding box center [993, 146] width 235 height 20
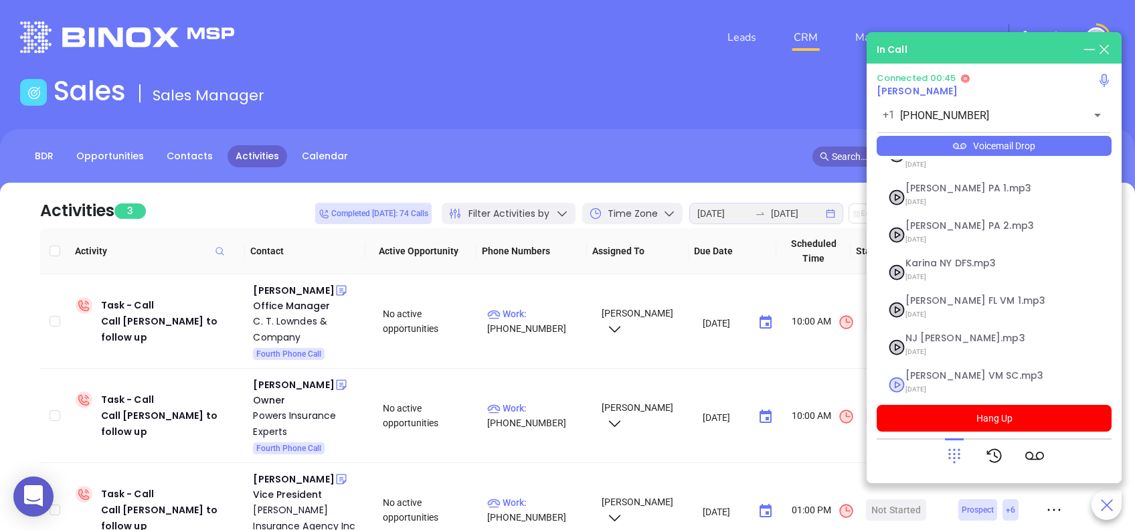
click at [930, 371] on span "Lucy VM SC.mp3" at bounding box center [977, 376] width 144 height 10
checkbox input "true"
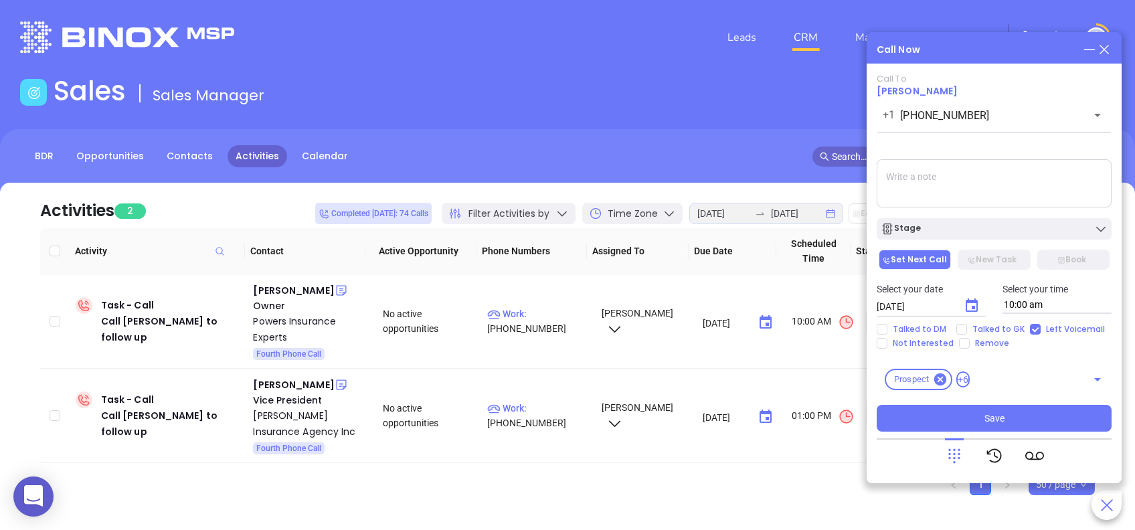
click at [1017, 230] on div "Stage" at bounding box center [993, 228] width 227 height 13
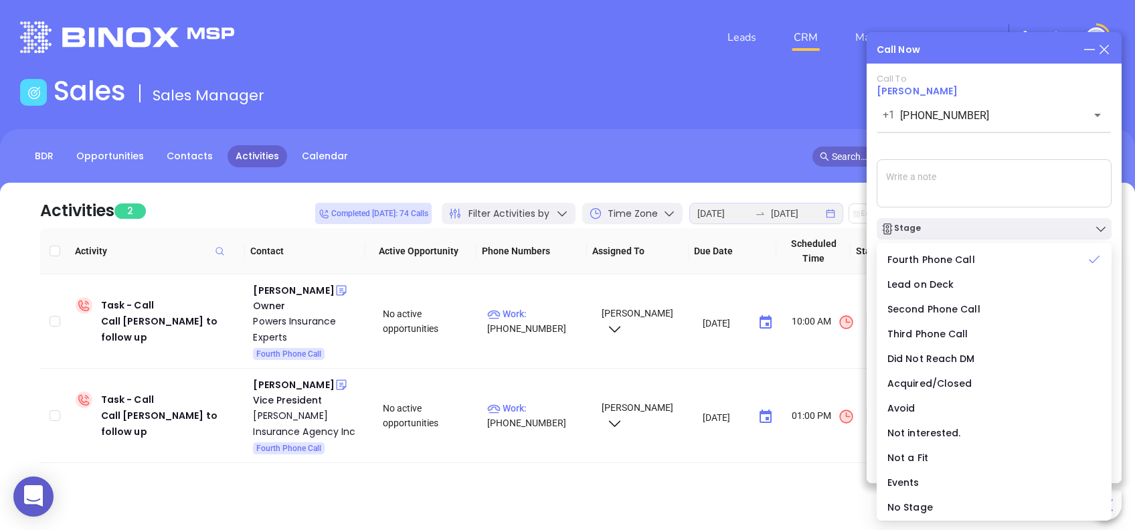
click at [970, 153] on div "Call To Kathie Thomas +1 (843) 763-0120 ​ Voicemail Drop Stage Set Next Call Ne…" at bounding box center [993, 253] width 235 height 358
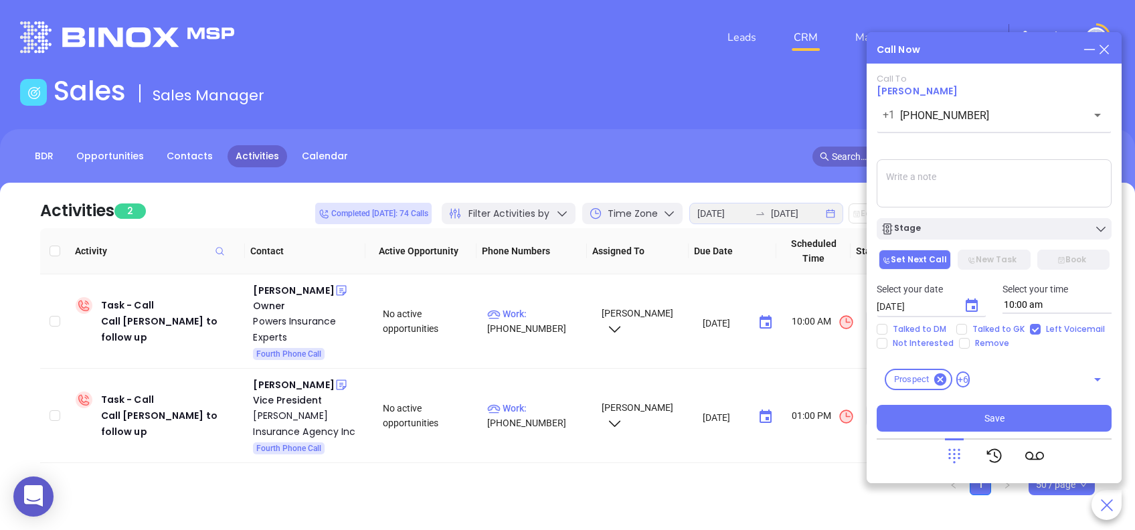
click at [967, 304] on icon "Choose date, selected date is Aug 28, 2025" at bounding box center [971, 306] width 16 height 16
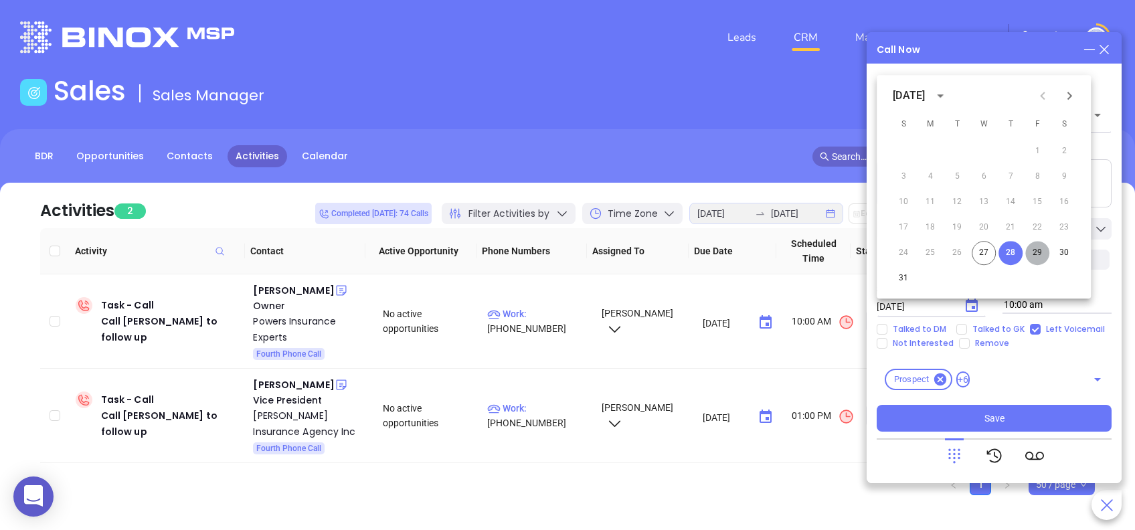
click at [1038, 252] on button "29" at bounding box center [1037, 253] width 24 height 24
type input "08/29/2025"
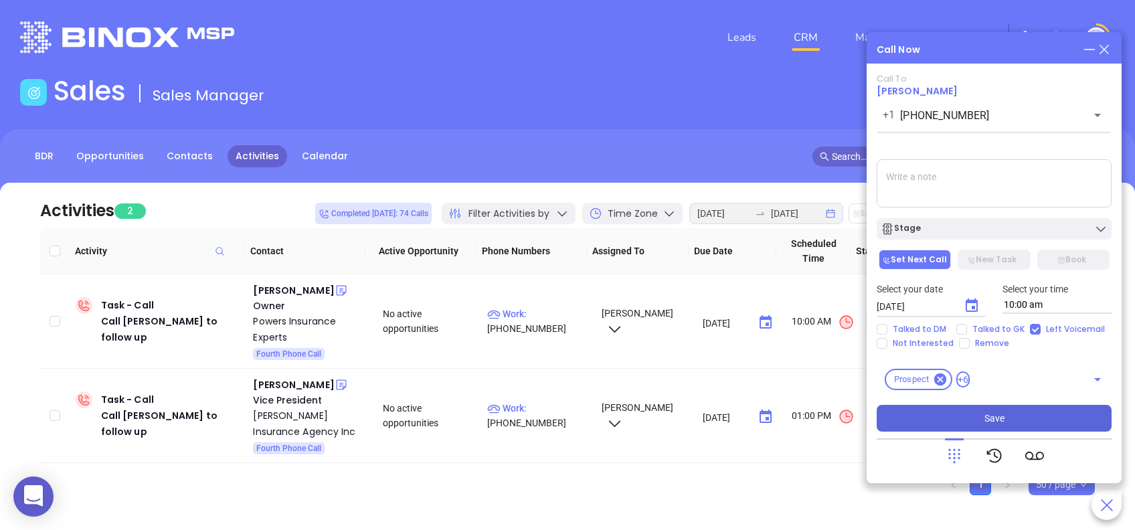
click at [1054, 417] on button "Save" at bounding box center [993, 418] width 235 height 27
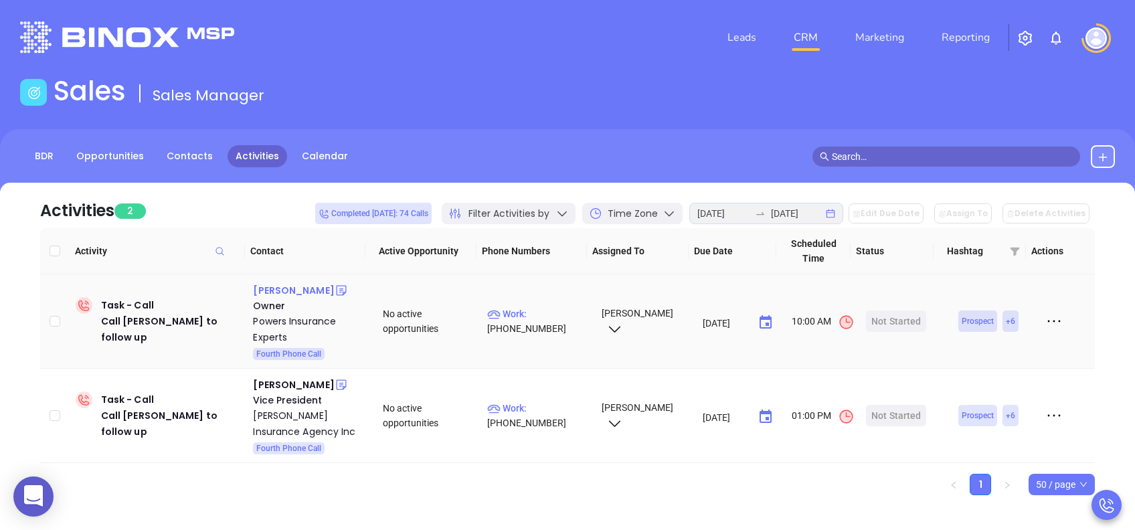
click at [284, 288] on div "Jeremy Powers" at bounding box center [293, 290] width 81 height 16
click at [894, 322] on div "Start Now" at bounding box center [896, 320] width 42 height 21
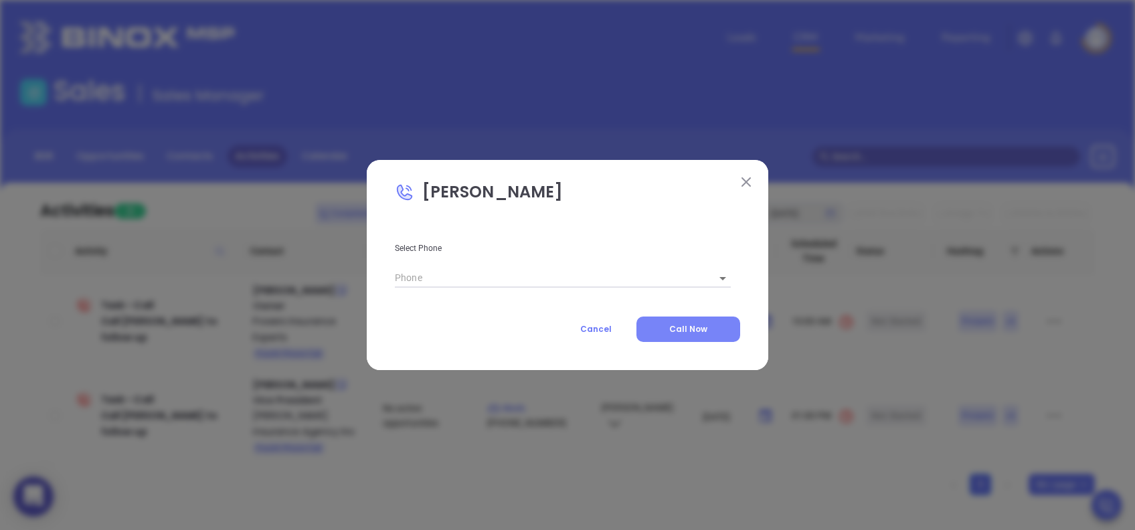
type input "(803) 451-0094"
type input "1"
click at [712, 324] on button "Call Now" at bounding box center [688, 328] width 104 height 25
type input "(803) 451-0094"
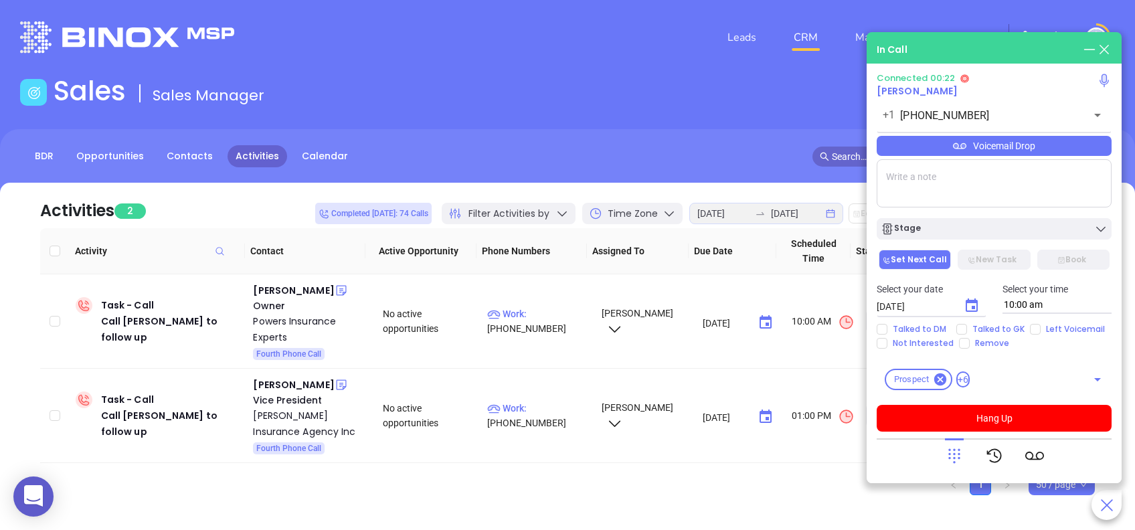
click at [1033, 159] on div "Connected 00:22 Jeremy Powers +1 (803) 451-0094 ​ Voicemail Drop Stage Set Next…" at bounding box center [993, 252] width 235 height 359
click at [1039, 151] on div "Voicemail Drop" at bounding box center [993, 146] width 235 height 20
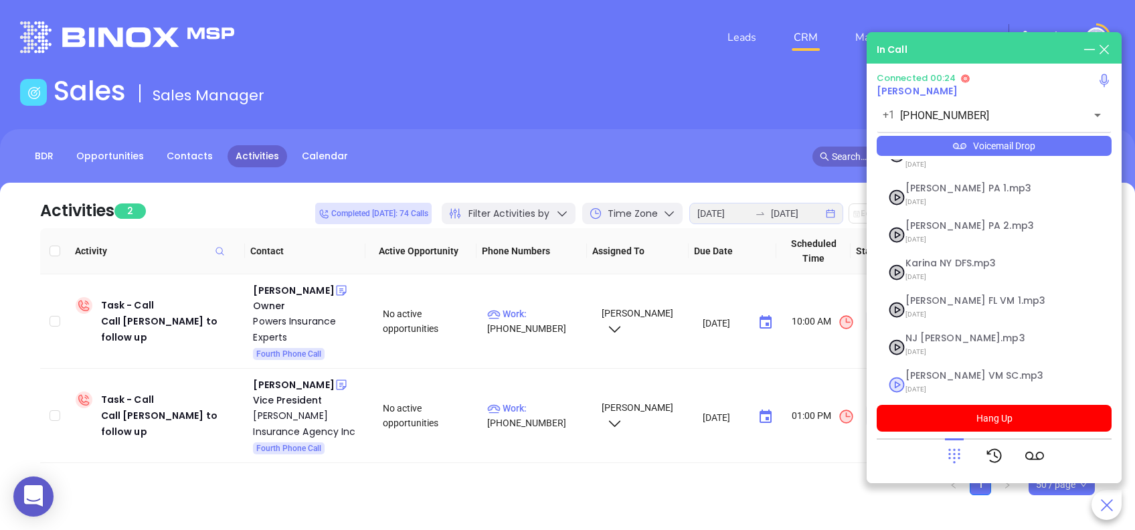
click at [947, 381] on span "08/01/2025" at bounding box center [977, 389] width 144 height 17
checkbox input "true"
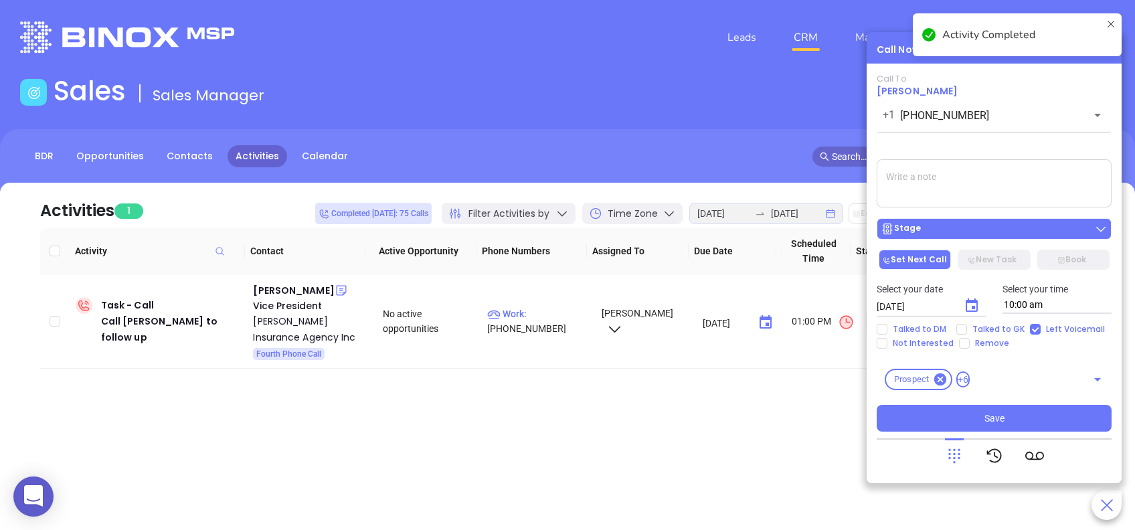
click at [1010, 222] on div "Stage" at bounding box center [993, 228] width 227 height 13
click at [979, 150] on div "Call To Jeremy Powers +1 (803) 451-0094 ​ Voicemail Drop Stage Set Next Call Ne…" at bounding box center [993, 253] width 235 height 358
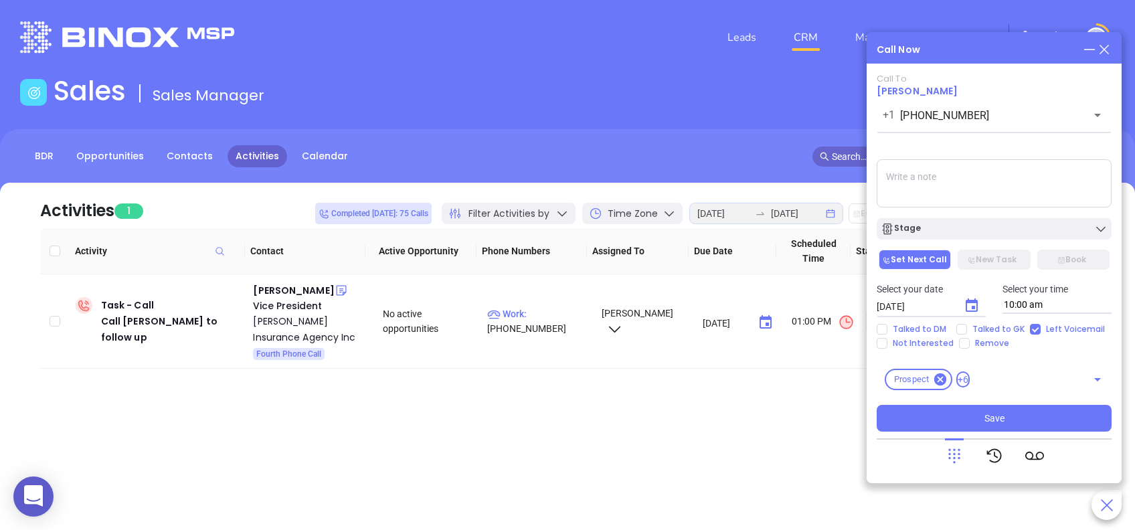
click at [981, 315] on div "Select your date 08/28/2025 ​ Select your time 10:00 am" at bounding box center [993, 298] width 251 height 52
click at [978, 308] on icon "Choose date, selected date is Aug 28, 2025" at bounding box center [971, 306] width 16 height 16
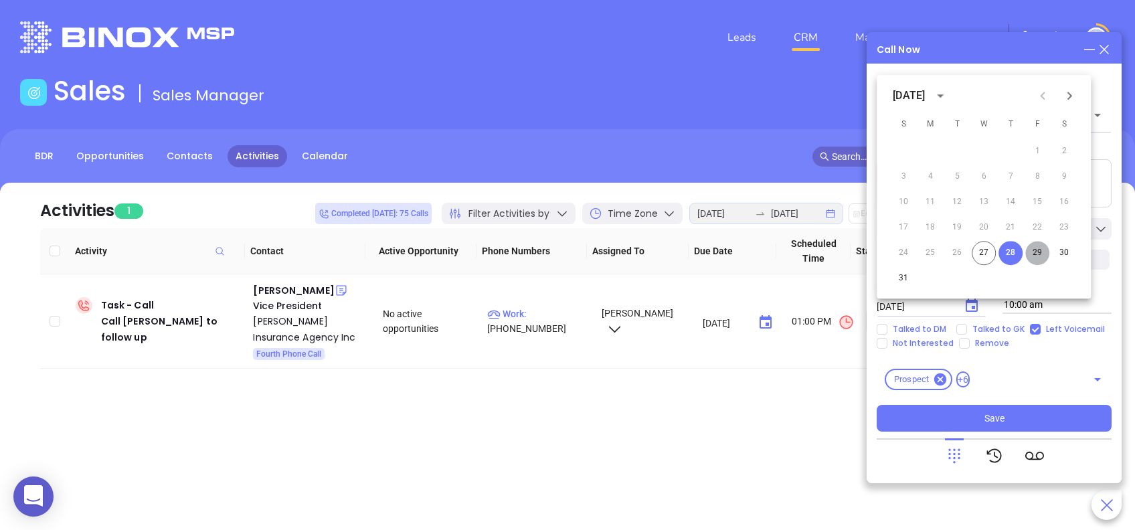
click at [1042, 256] on button "29" at bounding box center [1037, 253] width 24 height 24
type input "08/29/2025"
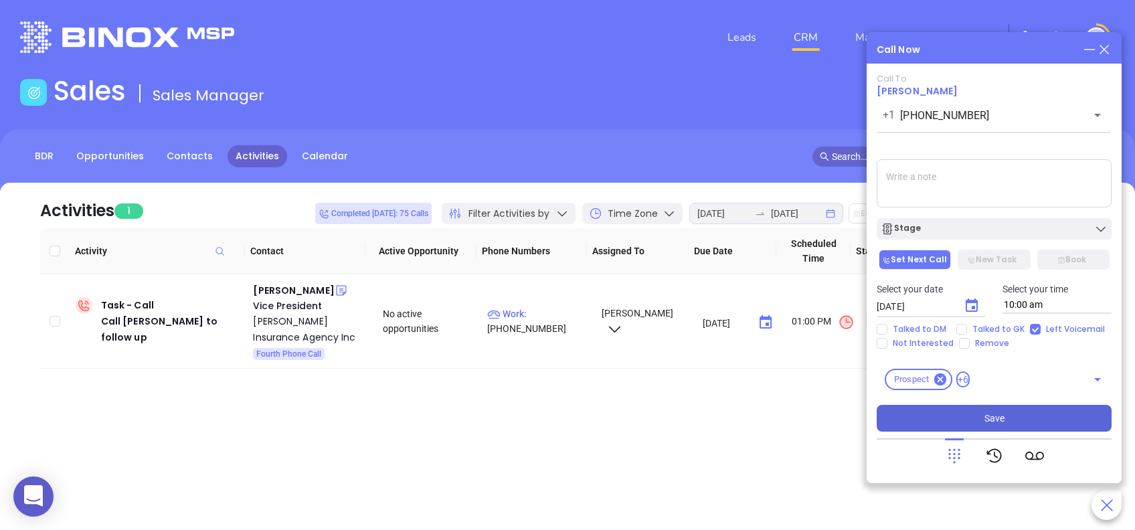
click at [1038, 408] on button "Save" at bounding box center [993, 418] width 235 height 27
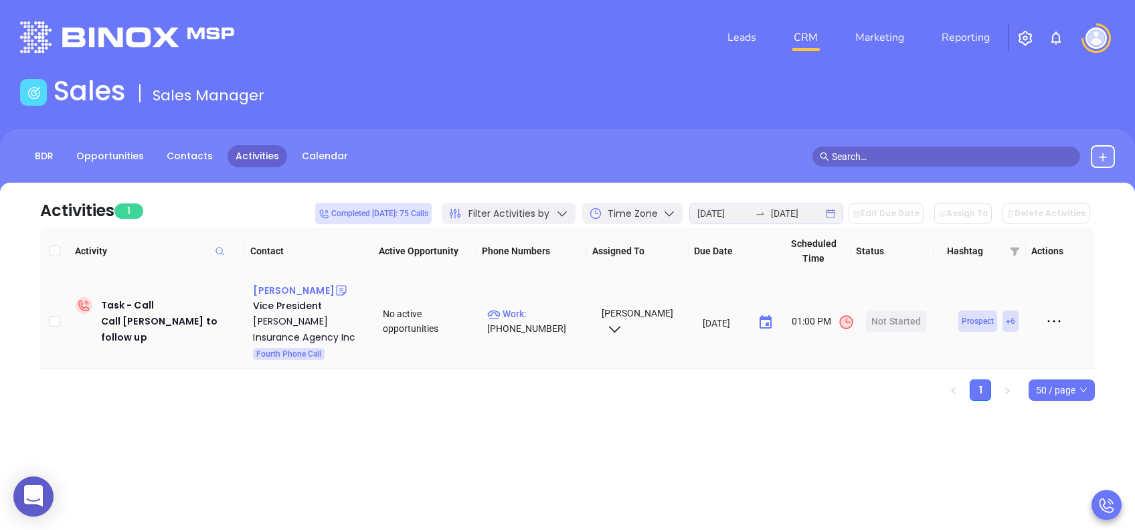
click at [278, 294] on div "Sandy McLain" at bounding box center [293, 290] width 81 height 16
click at [878, 320] on div "Start Now" at bounding box center [896, 320] width 42 height 21
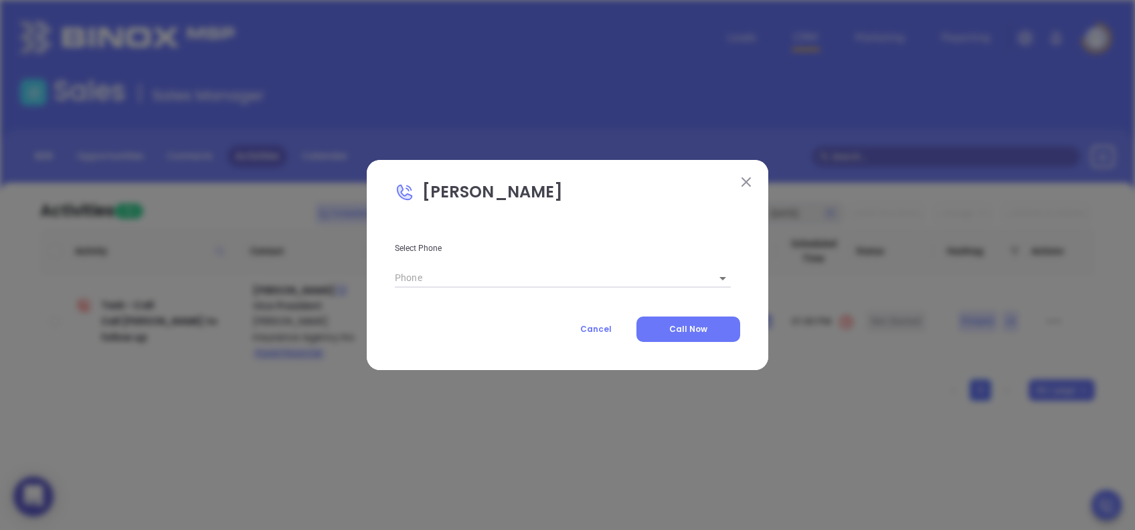
type input "(843) 623-2510"
type input "1"
click at [706, 324] on span "Call Now" at bounding box center [688, 328] width 38 height 11
type input "(843) 623-2510"
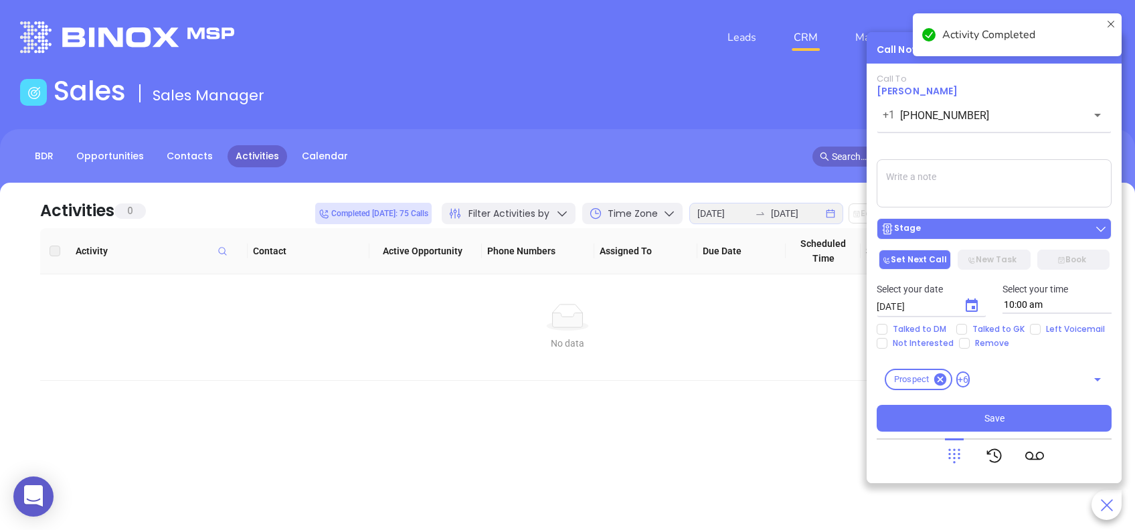
click at [1019, 219] on button "Stage" at bounding box center [993, 228] width 235 height 21
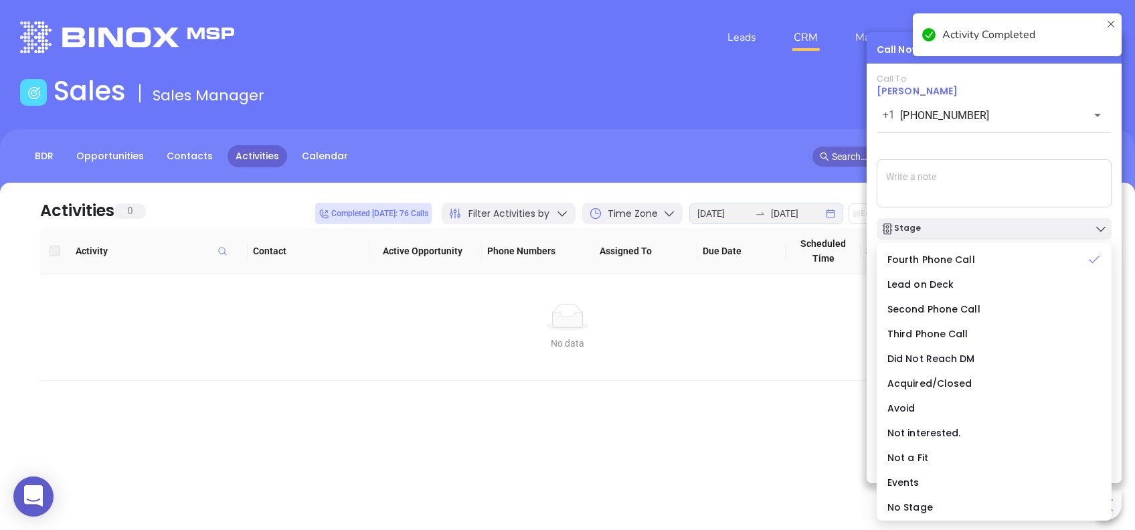
click at [1012, 149] on div "Call To Sandy McLain +1 (843) 623-2510 ​ Voicemail Drop Stage Set Next Call New…" at bounding box center [993, 253] width 235 height 358
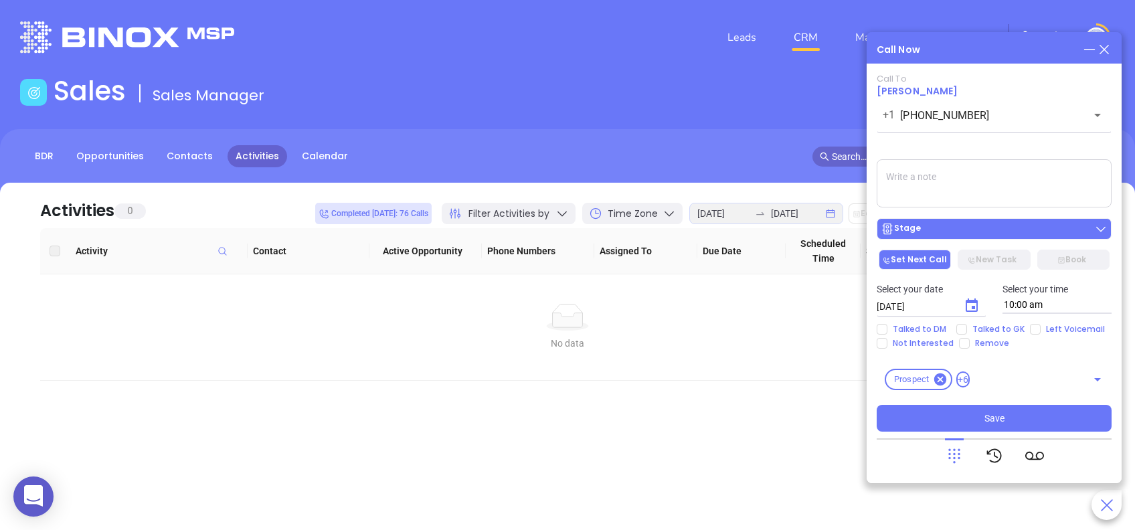
click at [967, 231] on div "Stage" at bounding box center [993, 228] width 227 height 13
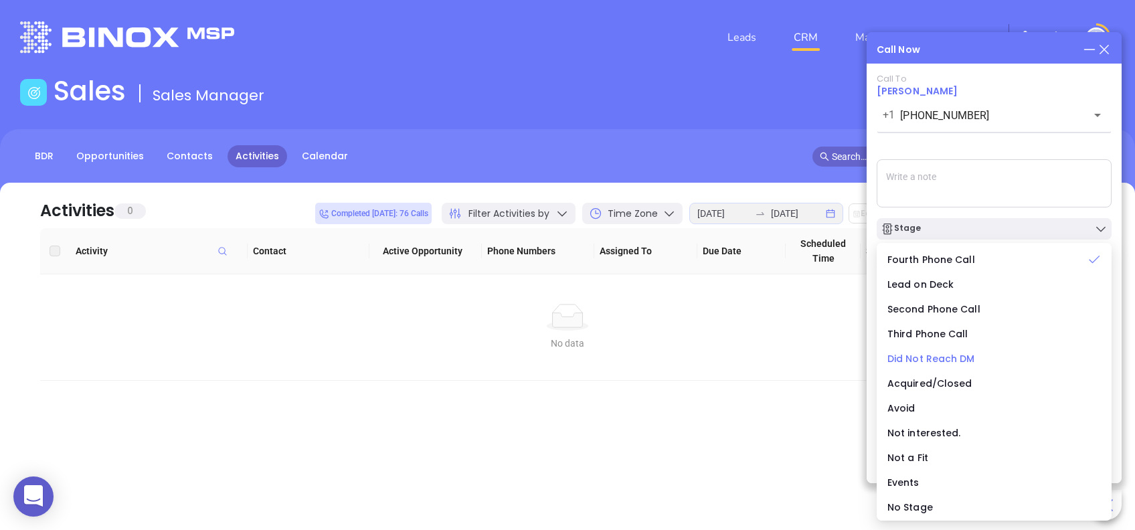
click at [929, 359] on span "Did Not Reach DM" at bounding box center [931, 358] width 88 height 13
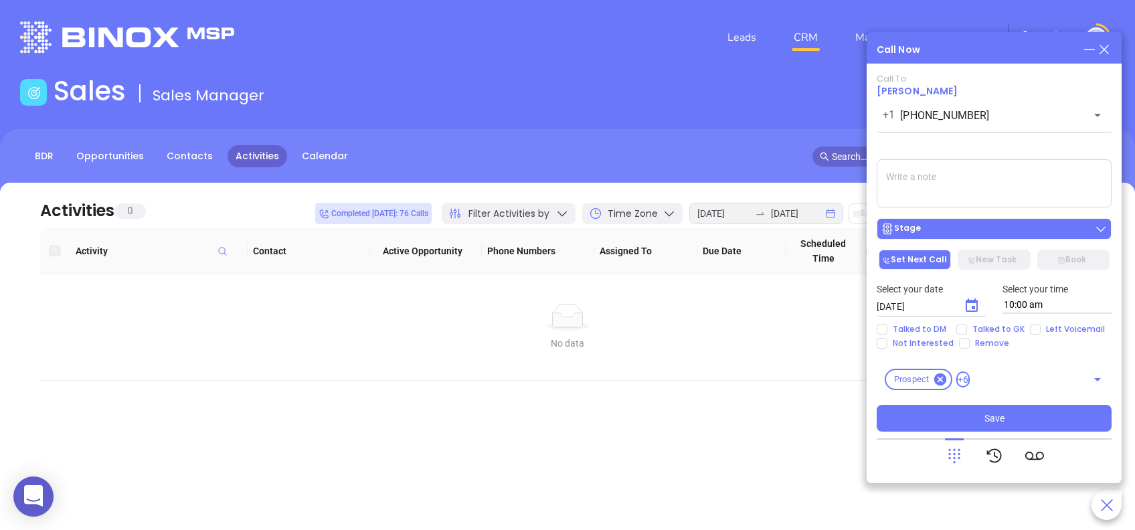
click at [1046, 231] on div "Stage" at bounding box center [993, 228] width 227 height 13
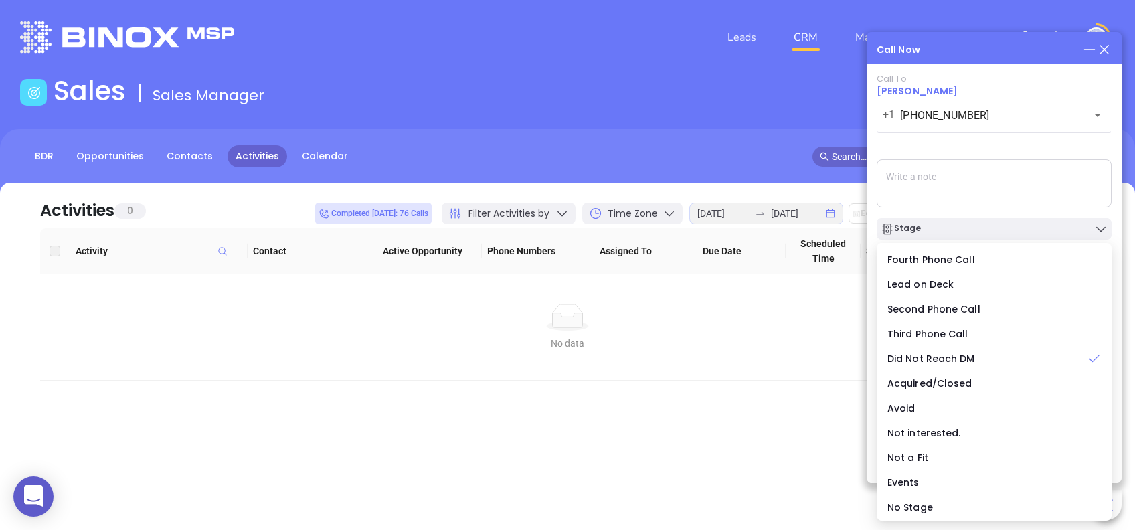
click at [1017, 142] on div "Call To Sandy McLain +1 (843) 623-2510 ​ Voicemail Drop Stage Set Next Call New…" at bounding box center [993, 253] width 235 height 358
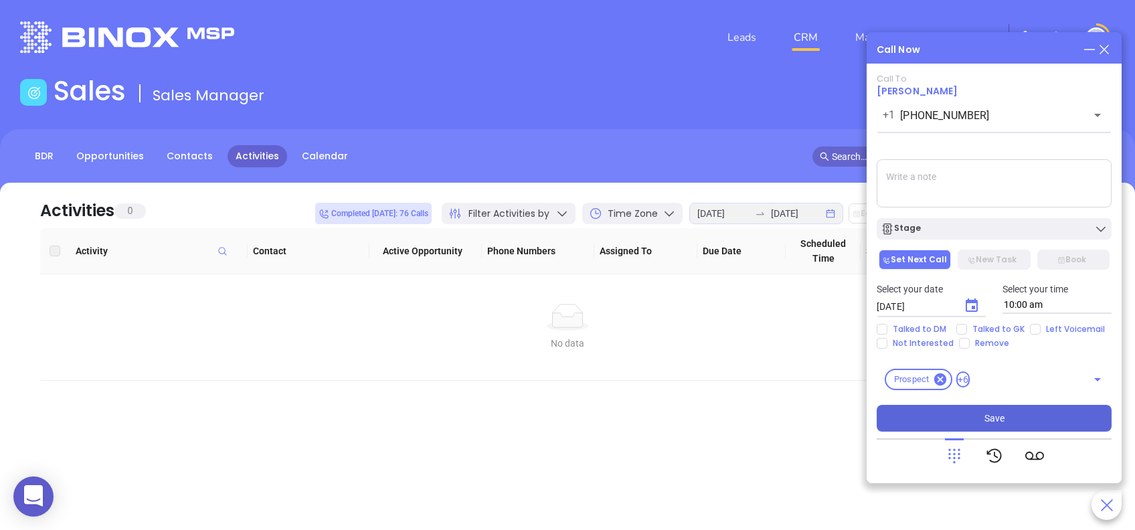
click at [1057, 420] on button "Save" at bounding box center [993, 418] width 235 height 27
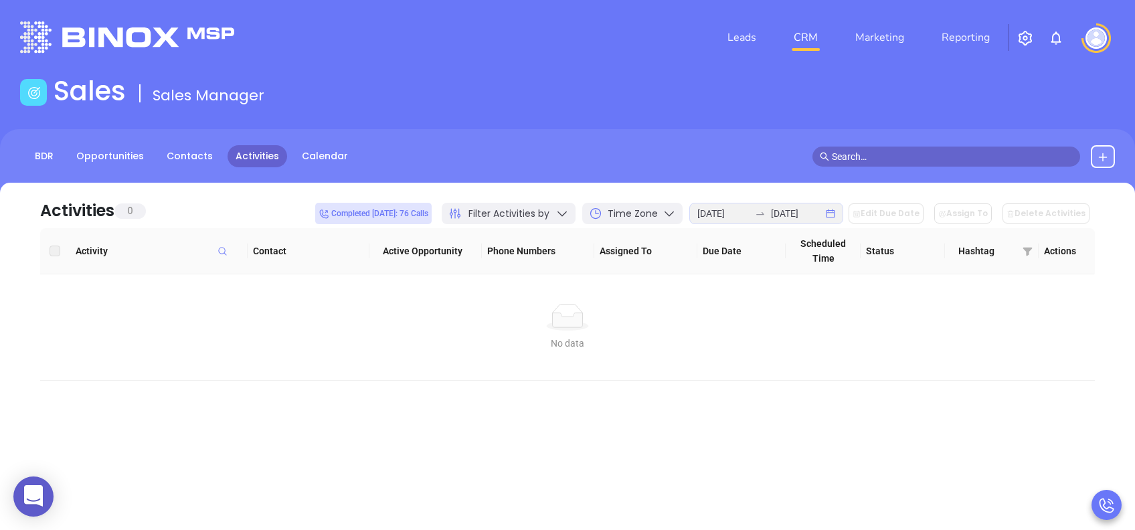
click at [541, 215] on span "Filter Activities by" at bounding box center [508, 214] width 81 height 14
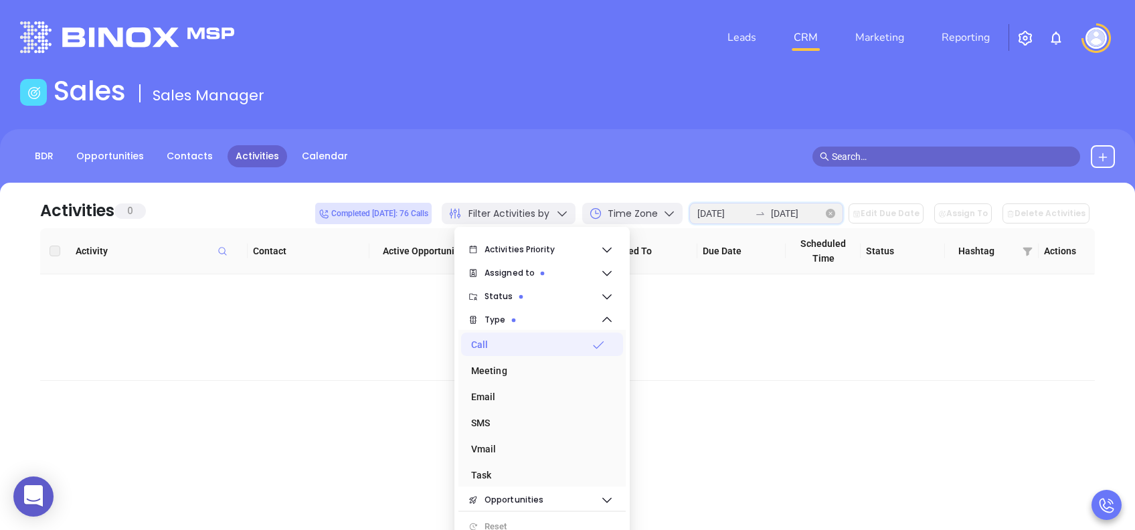
click at [733, 207] on input "2025-08-27" at bounding box center [723, 213] width 52 height 15
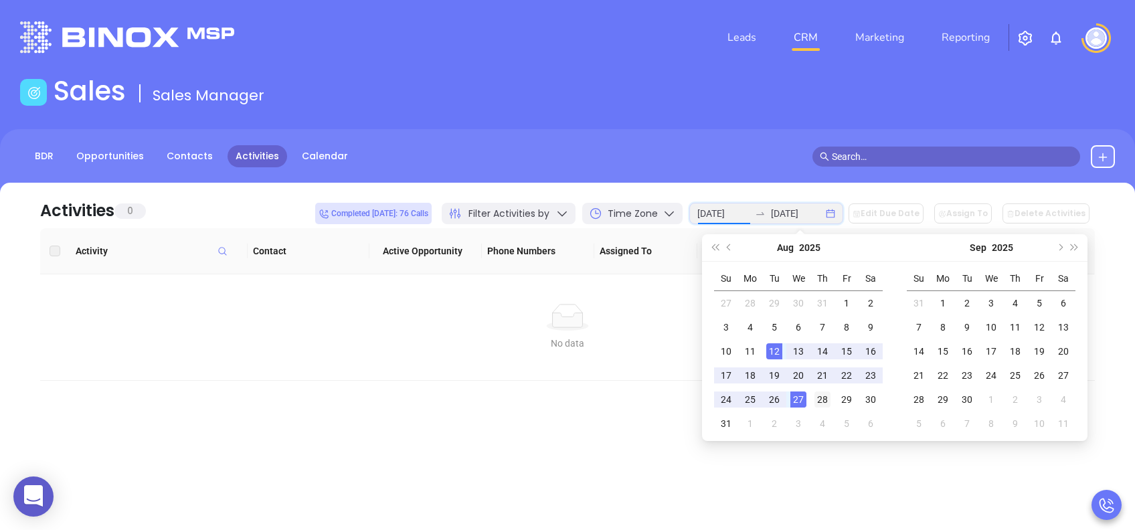
type input "2025-08-28"
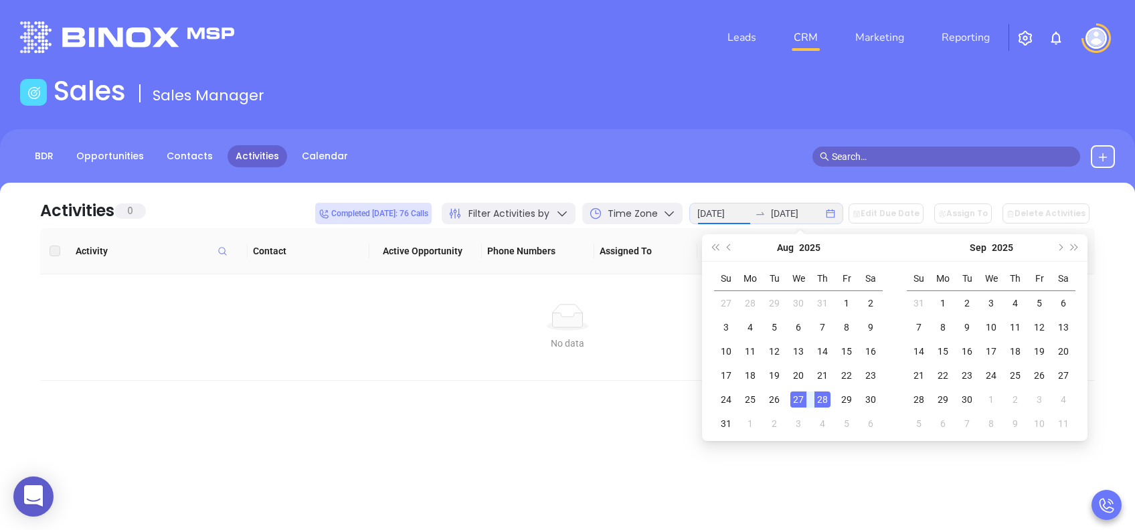
click at [823, 400] on div "28" at bounding box center [822, 399] width 16 height 16
type input "2025-08-28"
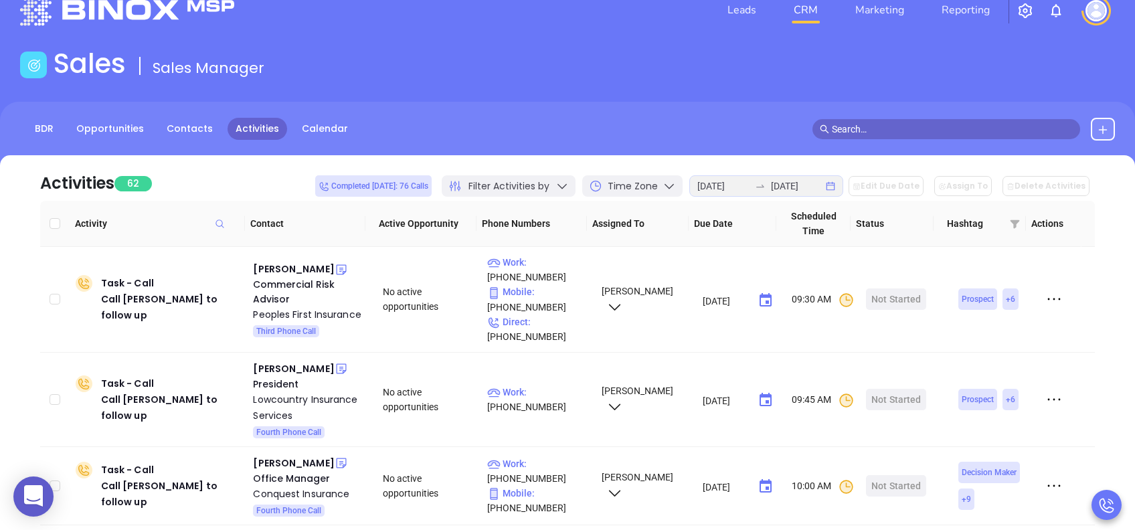
scroll to position [0, 0]
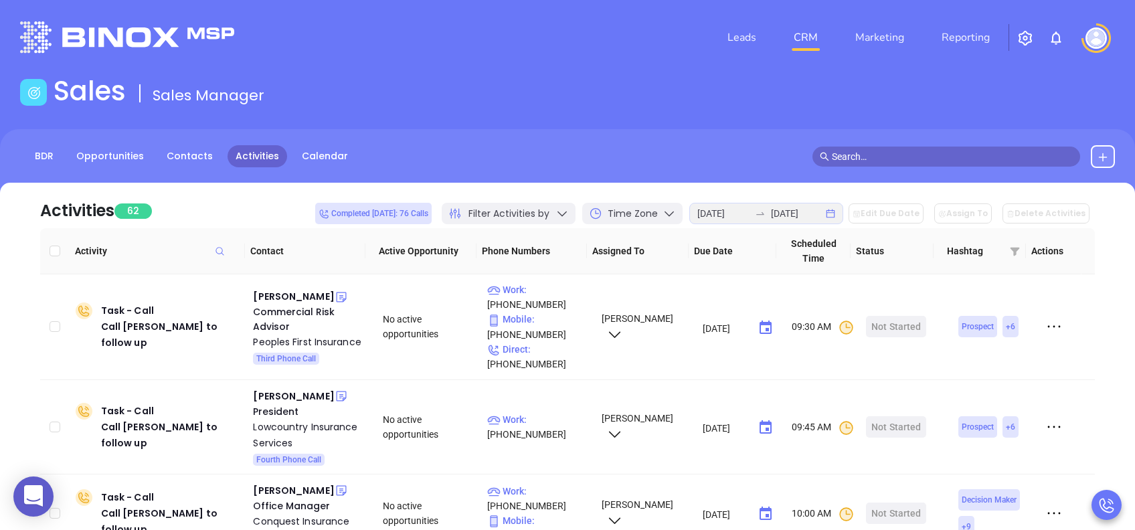
click at [522, 207] on span "Filter Activities by" at bounding box center [508, 214] width 81 height 14
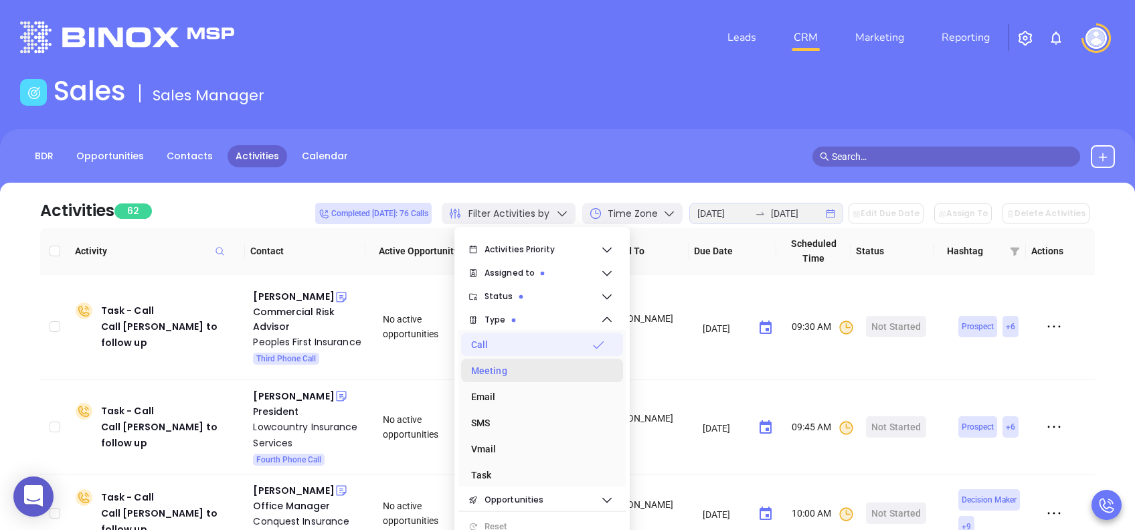
click at [492, 370] on div "Meeting" at bounding box center [538, 370] width 134 height 27
click at [497, 365] on div "Meeting" at bounding box center [538, 370] width 134 height 27
click at [478, 394] on div "Email" at bounding box center [538, 396] width 134 height 27
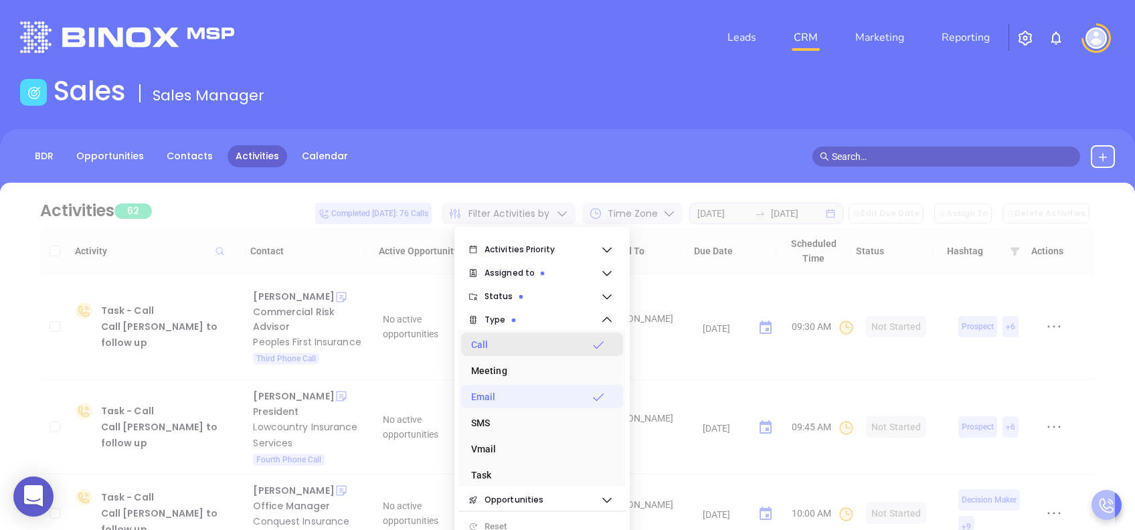
click at [503, 342] on div "Call" at bounding box center [538, 344] width 134 height 27
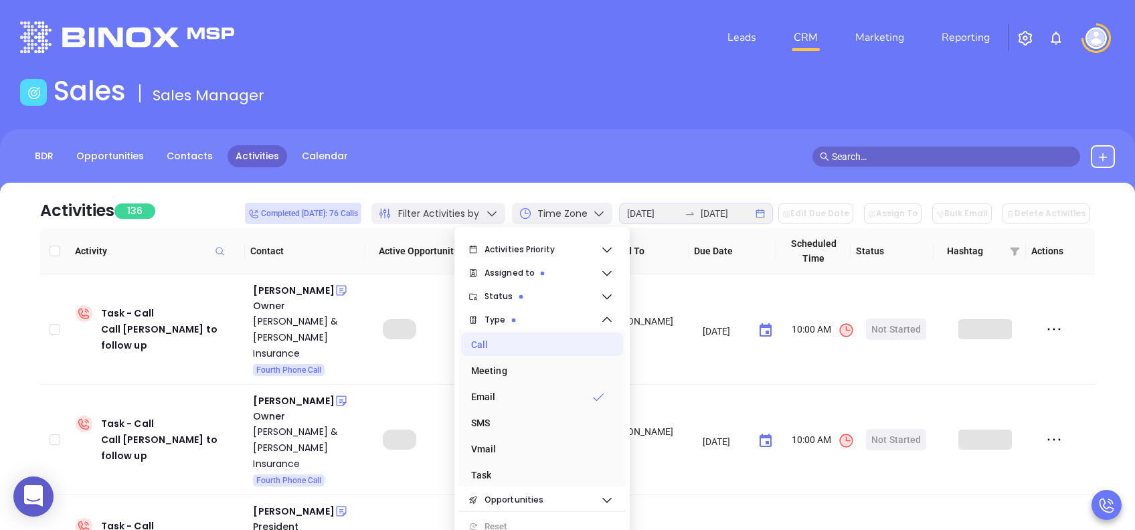
click at [564, 166] on div "BDR Opportunities Contacts Activities Calendar" at bounding box center [567, 156] width 1135 height 23
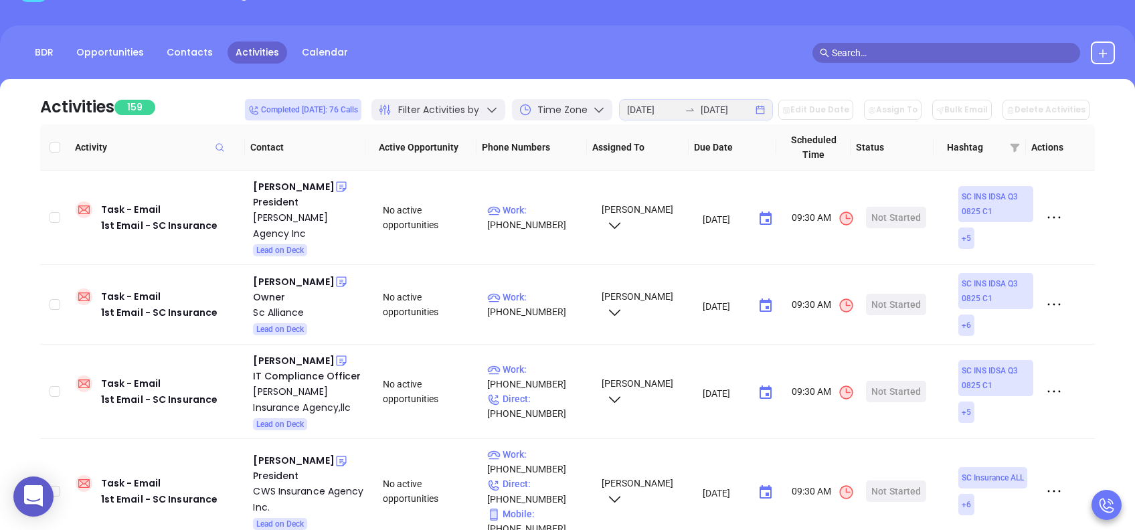
scroll to position [225, 0]
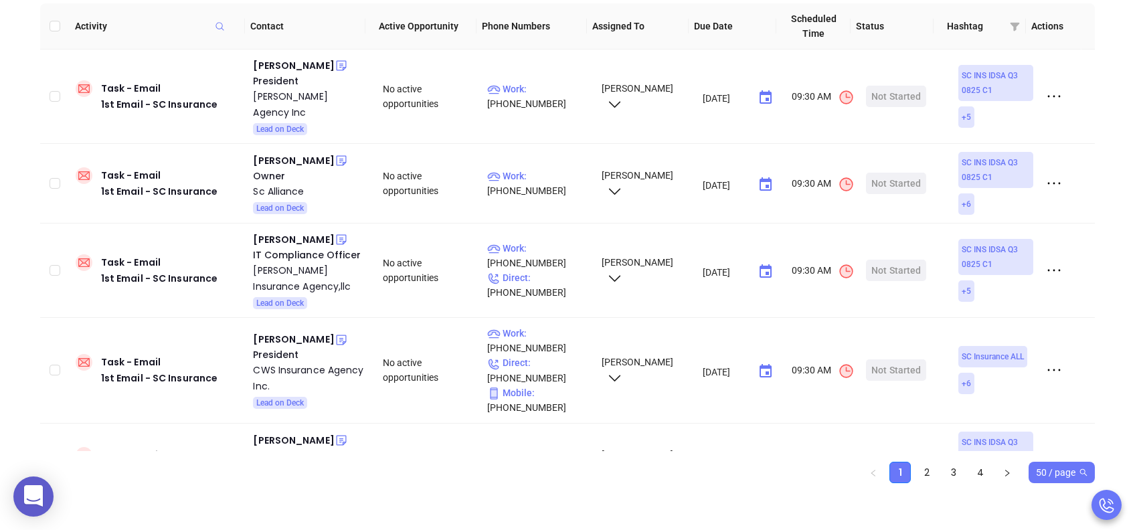
click at [1048, 475] on span "50 / page" at bounding box center [1062, 472] width 52 height 20
click at [1069, 357] on div "10 / page" at bounding box center [1061, 360] width 45 height 15
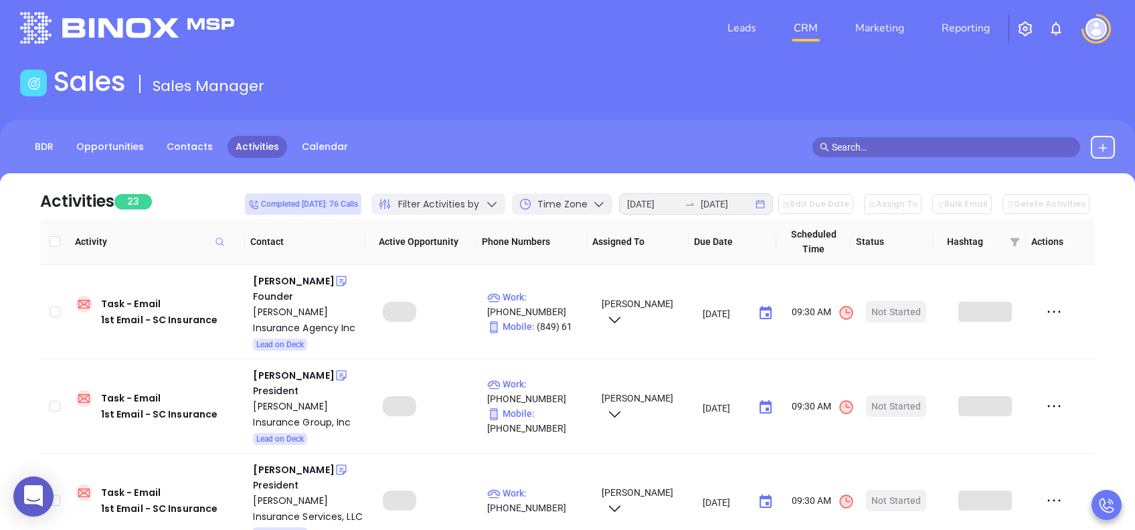
scroll to position [0, 0]
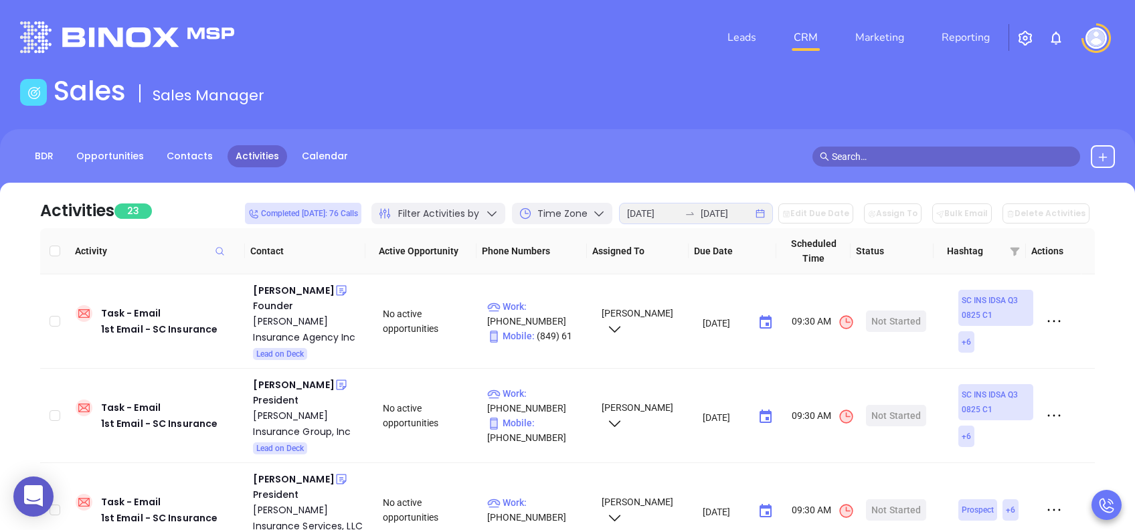
click at [431, 215] on span "Filter Activities by" at bounding box center [438, 214] width 81 height 14
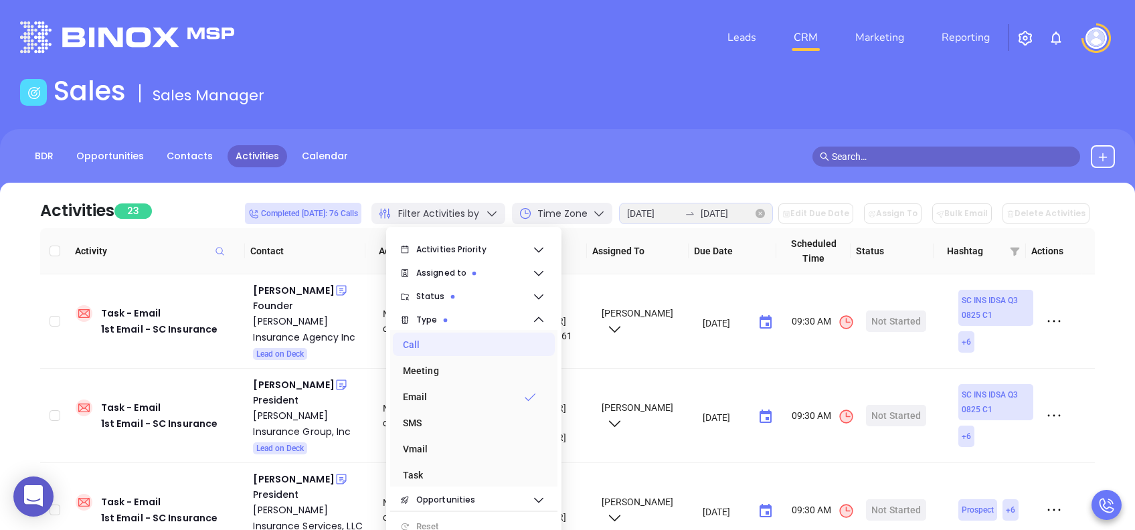
click at [700, 212] on div at bounding box center [689, 213] width 21 height 11
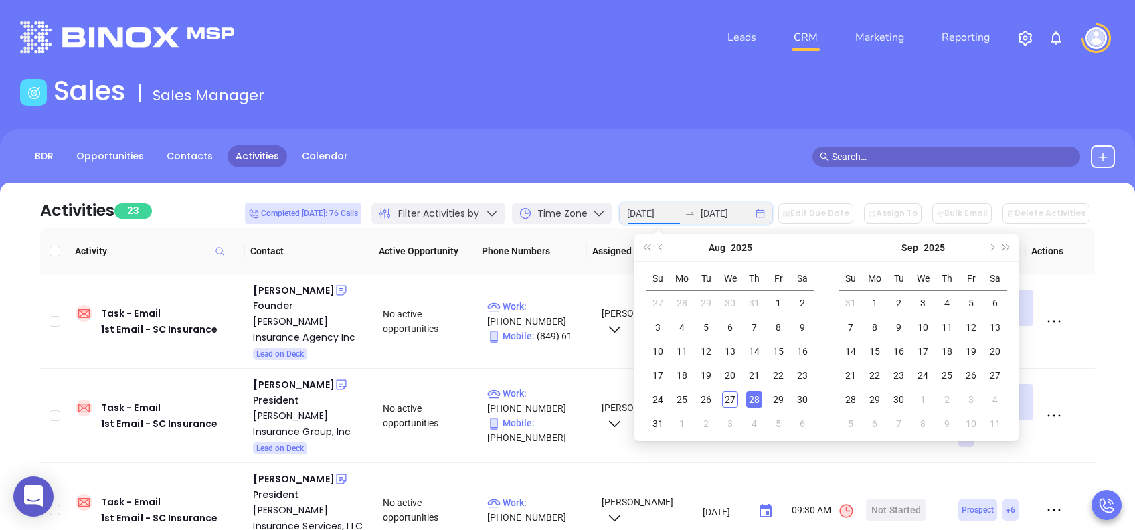
type input "2025-08-28"
click at [765, 214] on icon "close-circle" at bounding box center [759, 213] width 9 height 9
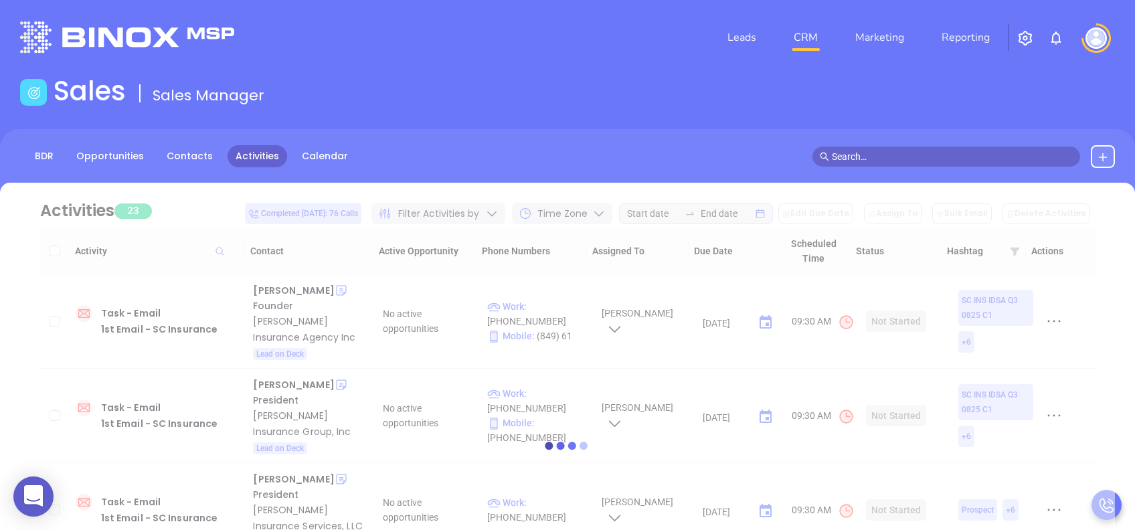
click at [695, 171] on div "BDR Opportunities Contacts Activities Calendar" at bounding box center [567, 162] width 1135 height 67
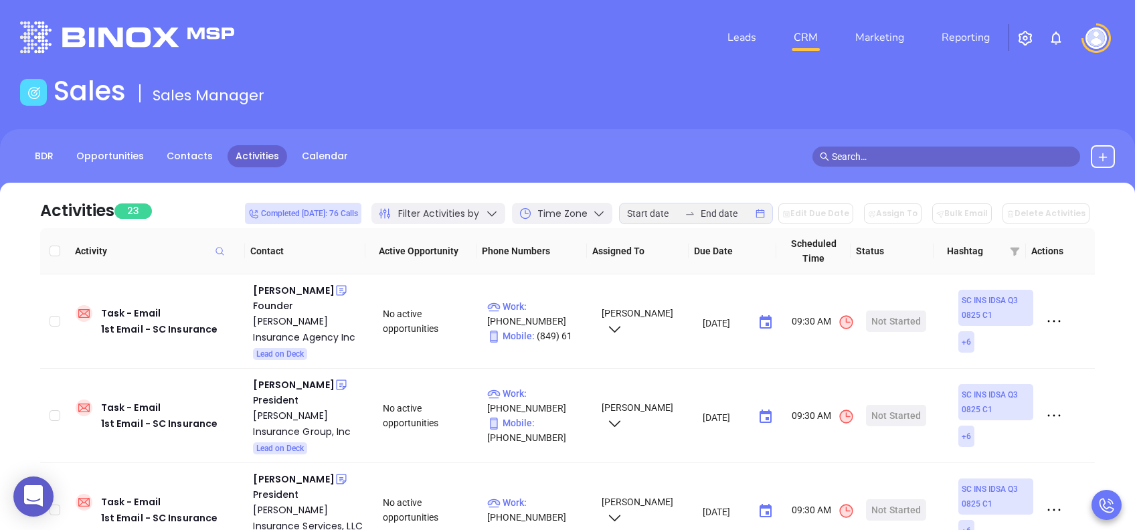
click at [479, 213] on span "Filter Activities by" at bounding box center [438, 214] width 81 height 14
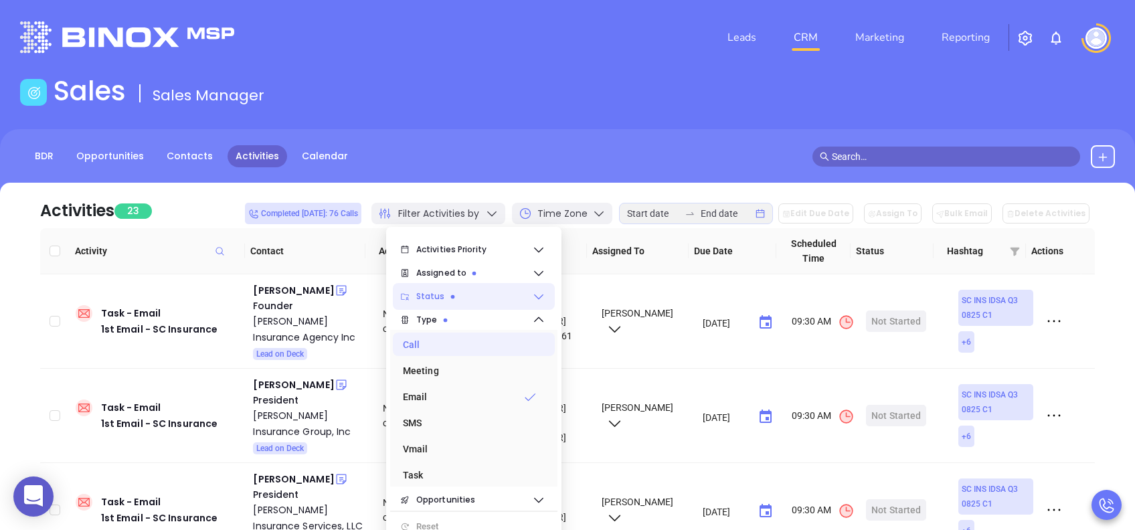
click at [466, 300] on span "Status" at bounding box center [474, 296] width 116 height 27
click at [484, 272] on span "Assigned to" at bounding box center [474, 273] width 116 height 27
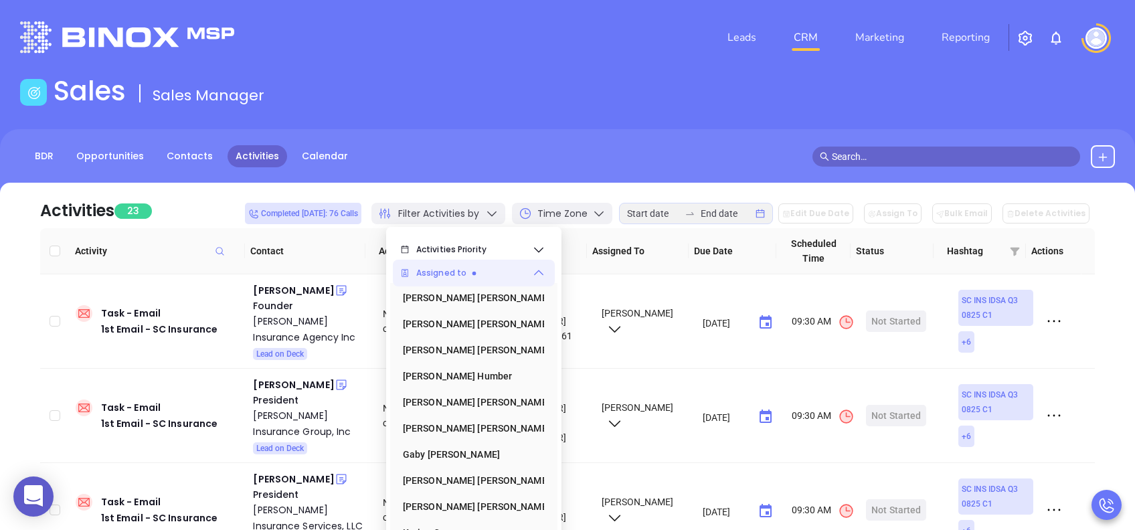
click at [477, 268] on span "Assigned to" at bounding box center [474, 273] width 116 height 27
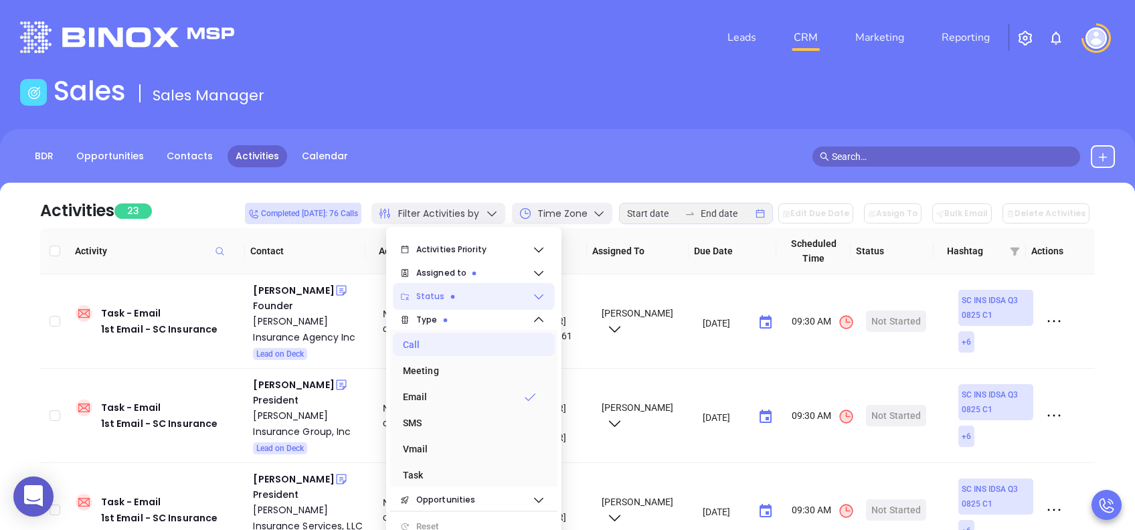
click at [470, 305] on span "Status" at bounding box center [474, 296] width 116 height 27
click at [466, 323] on span "Type" at bounding box center [474, 319] width 116 height 27
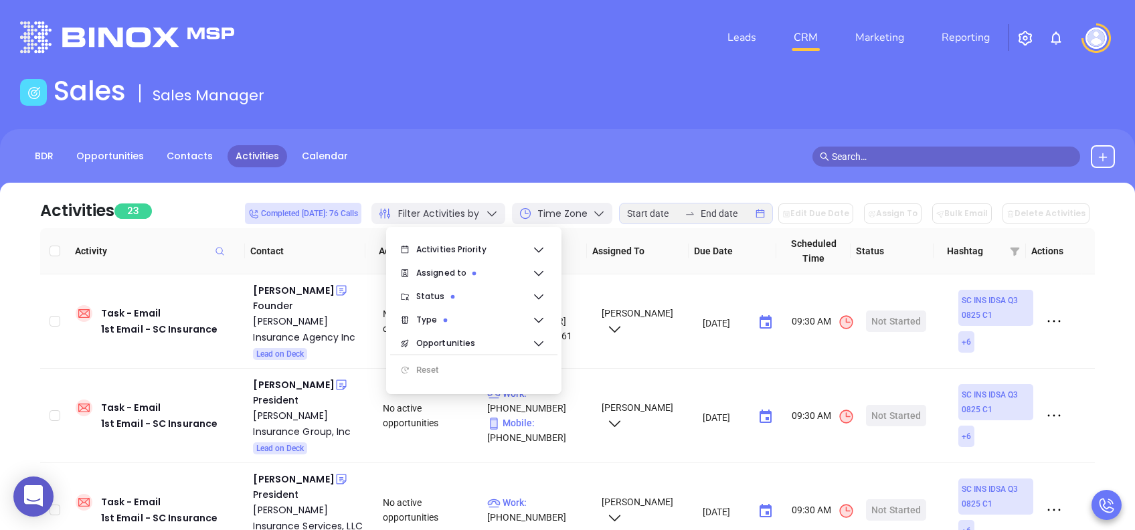
click at [509, 163] on div "BDR Opportunities Contacts Activities Calendar" at bounding box center [567, 156] width 1135 height 23
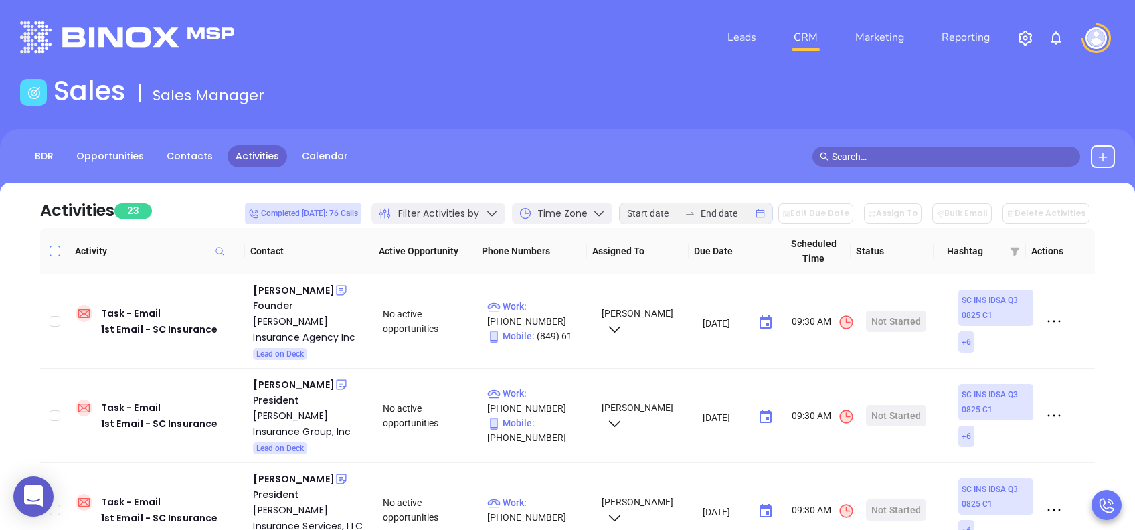
click at [59, 250] on input "Select all" at bounding box center [55, 251] width 11 height 11
checkbox input "true"
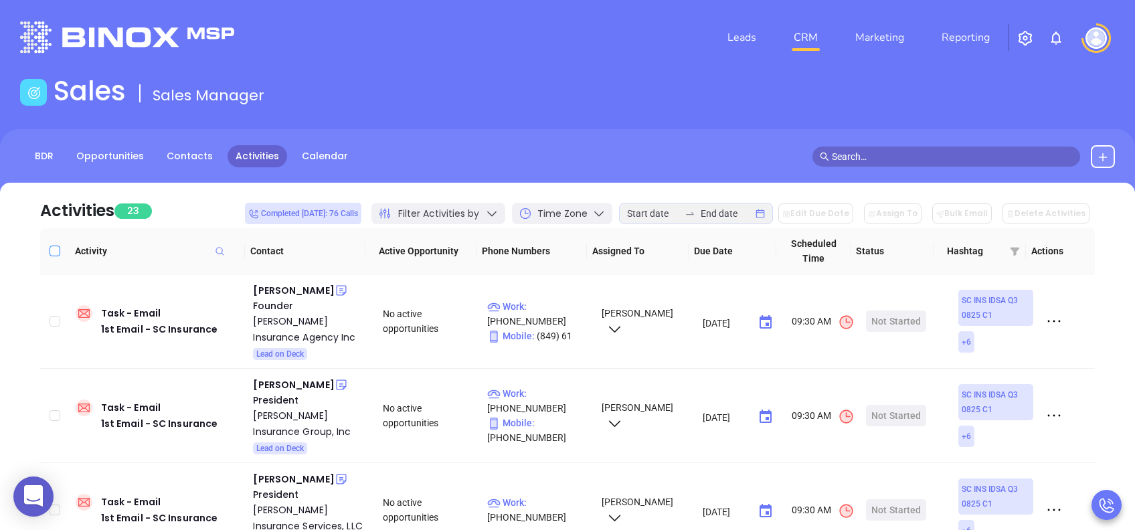
checkbox input "true"
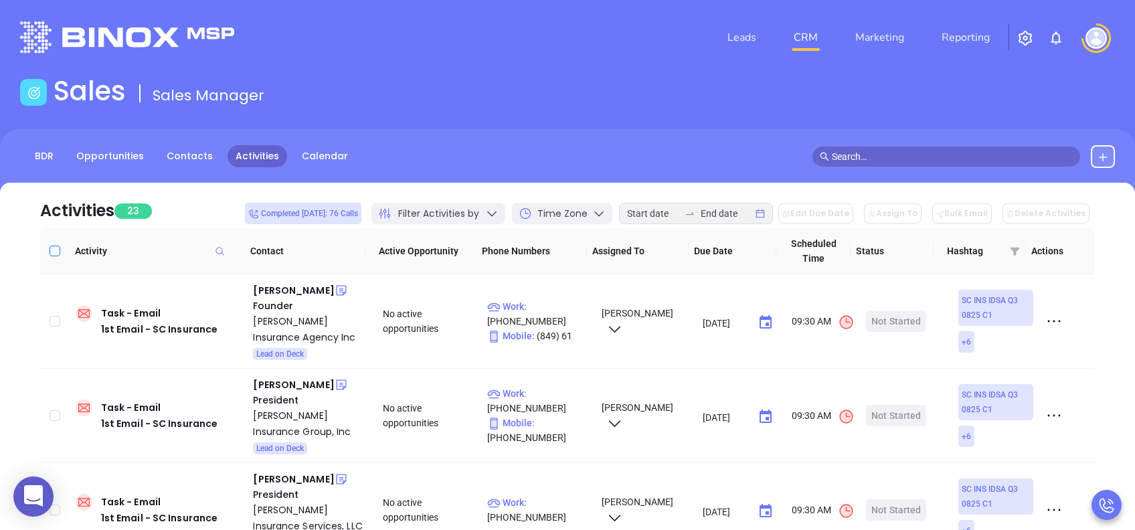
checkbox input "true"
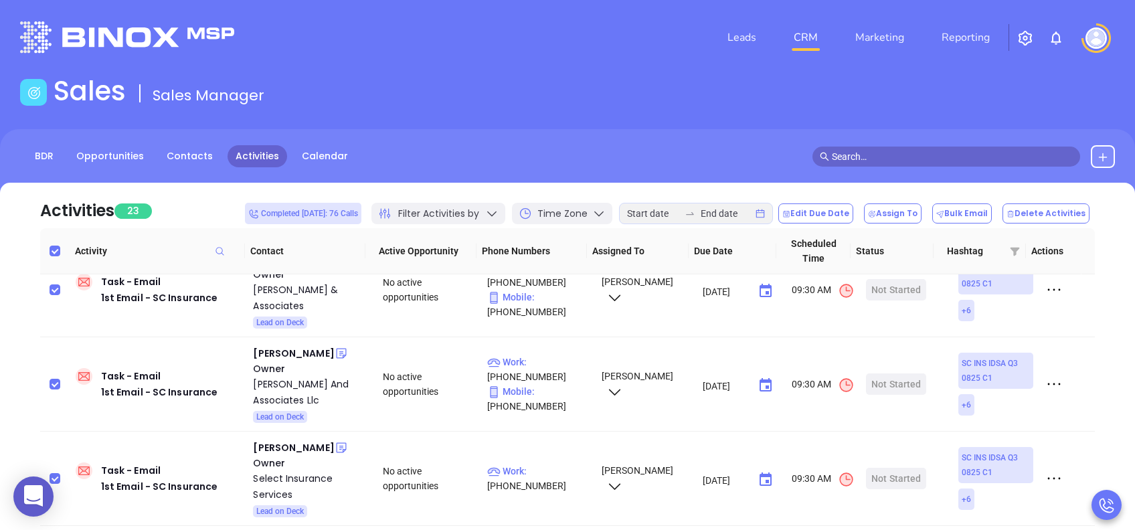
scroll to position [512, 0]
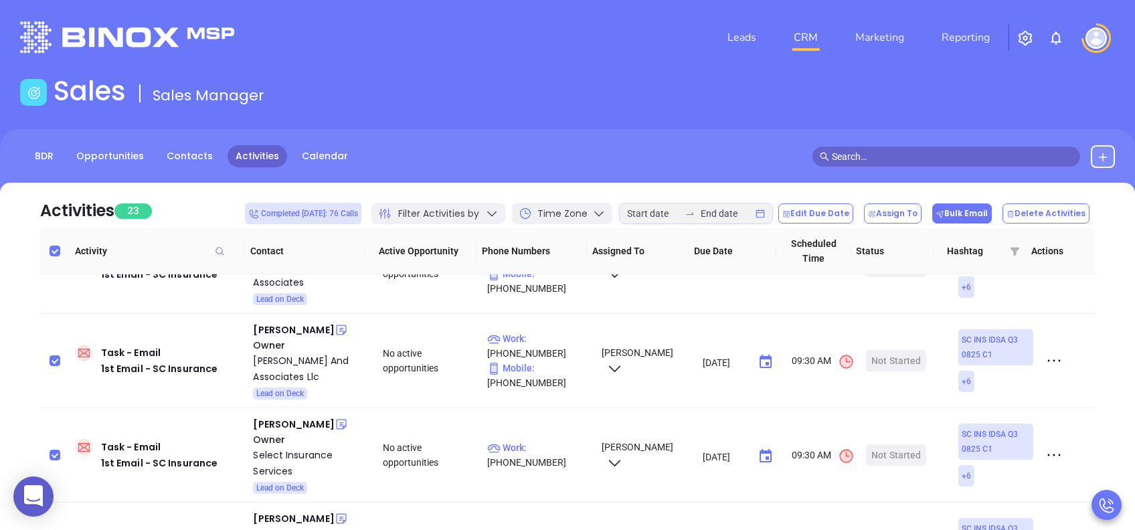
click at [981, 214] on button "Bulk Email" at bounding box center [962, 213] width 60 height 20
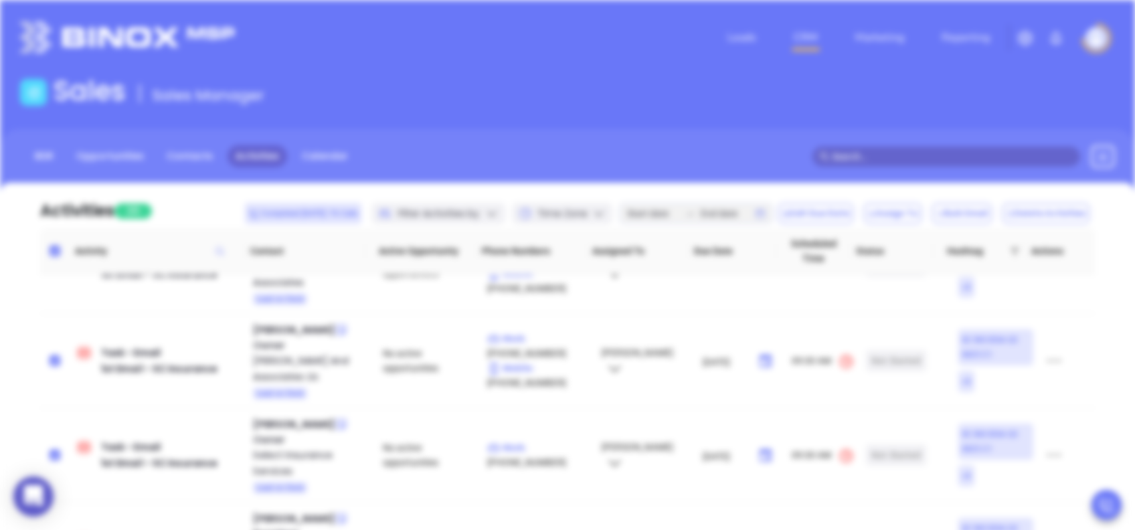
scroll to position [389, 0]
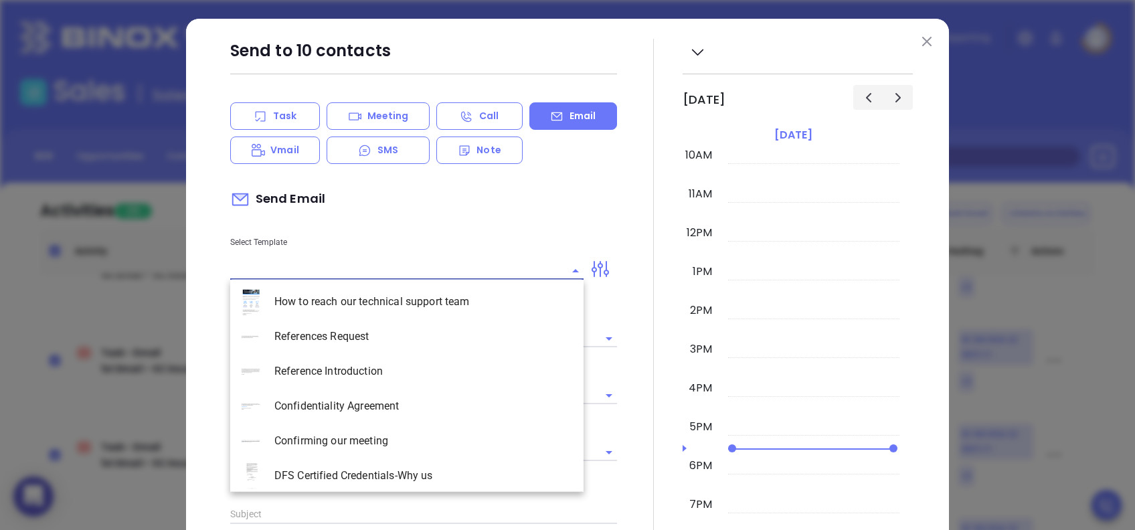
click at [377, 275] on input "text" at bounding box center [396, 270] width 333 height 17
click at [394, 340] on li "SC INS IDSA Q3 0825 C1 - Email 1" at bounding box center [406, 336] width 353 height 35
type input "SC INS IDSA Q3 0825 C1 - Email 1"
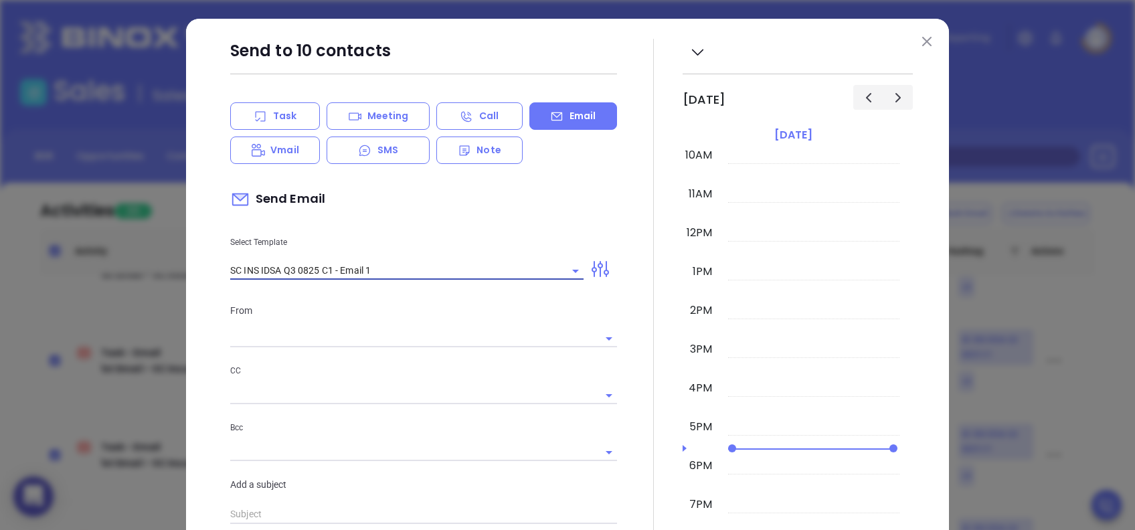
type input "{{Contact.FirstName}}, did you know South Carolnia's data protection act is now…"
type input "lucy@motiva.net"
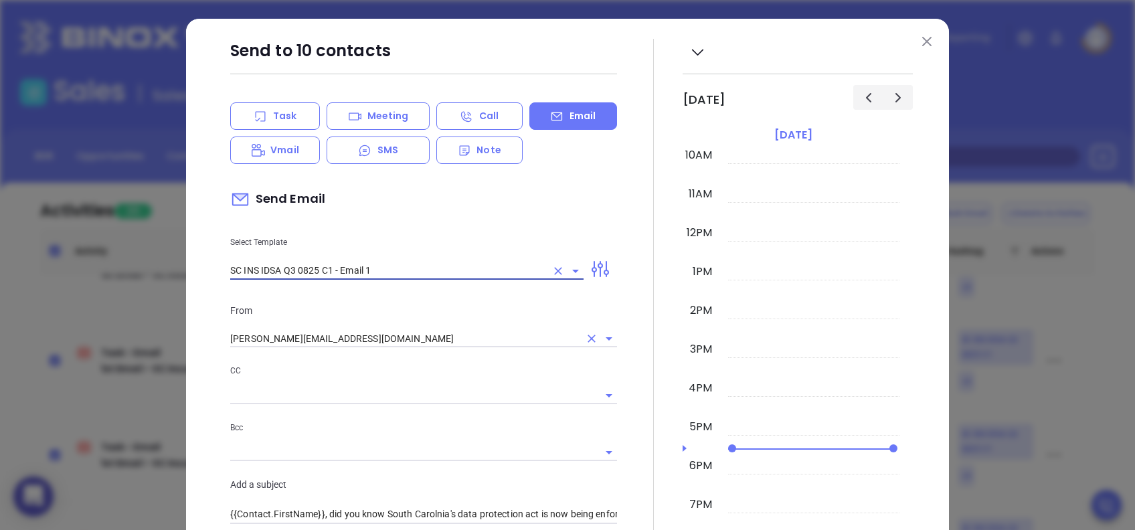
type input "SC INS IDSA Q3 0825 C1 - Email 1"
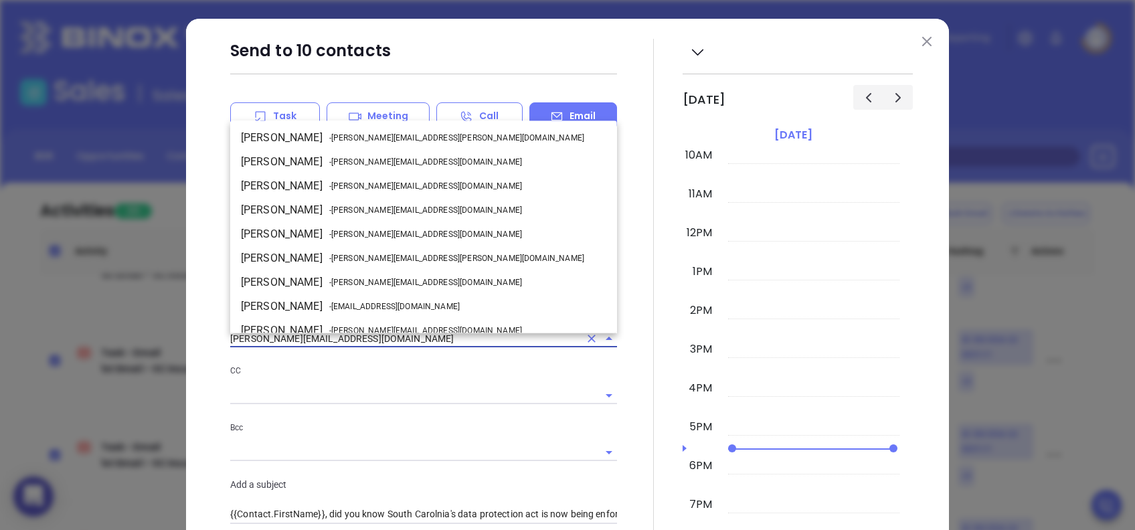
scroll to position [82, 0]
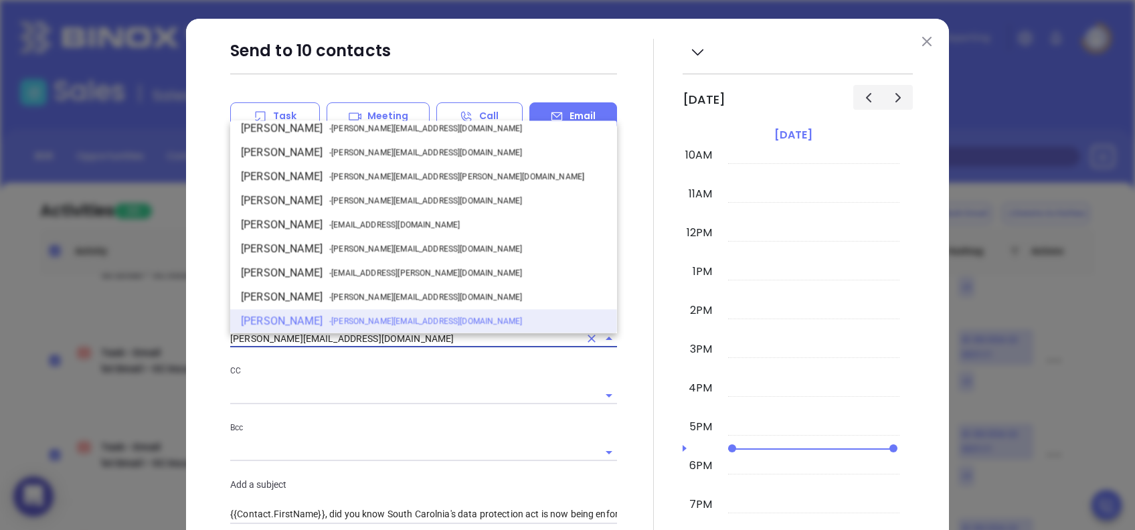
drag, startPoint x: 300, startPoint y: 336, endPoint x: 191, endPoint y: 336, distance: 109.7
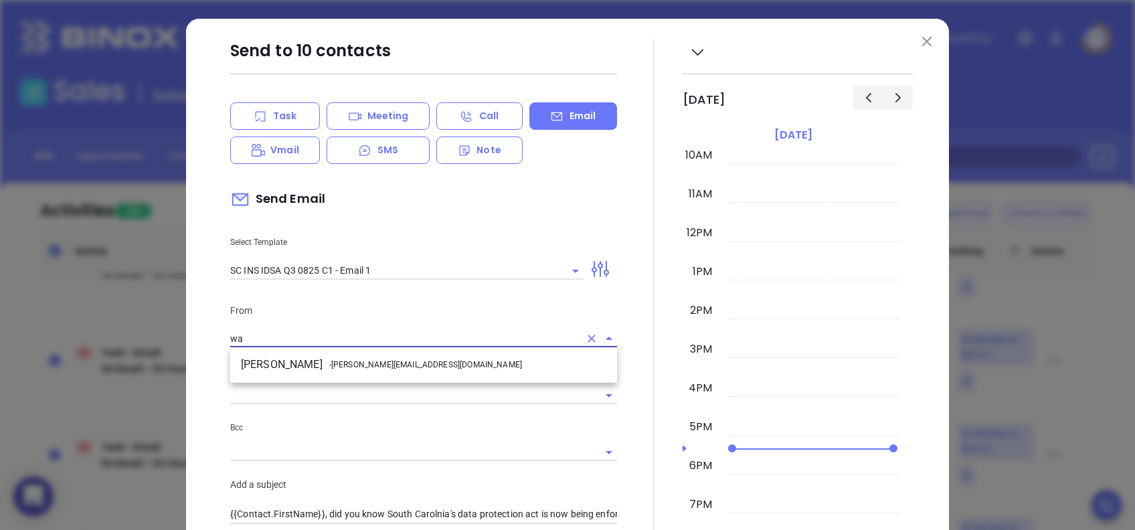
click at [329, 360] on span "- walter@motiva.net" at bounding box center [425, 365] width 193 height 12
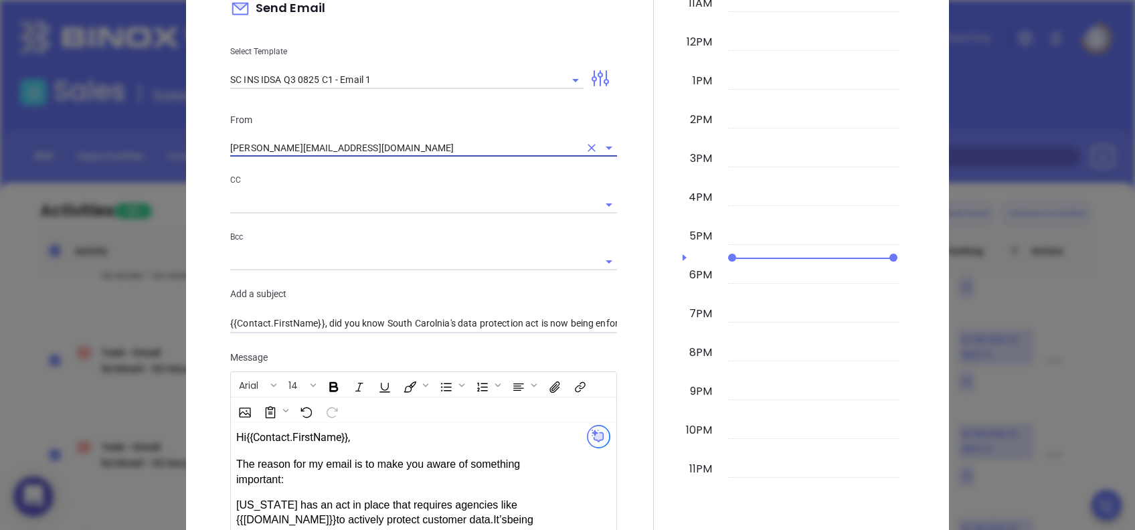
scroll to position [268, 0]
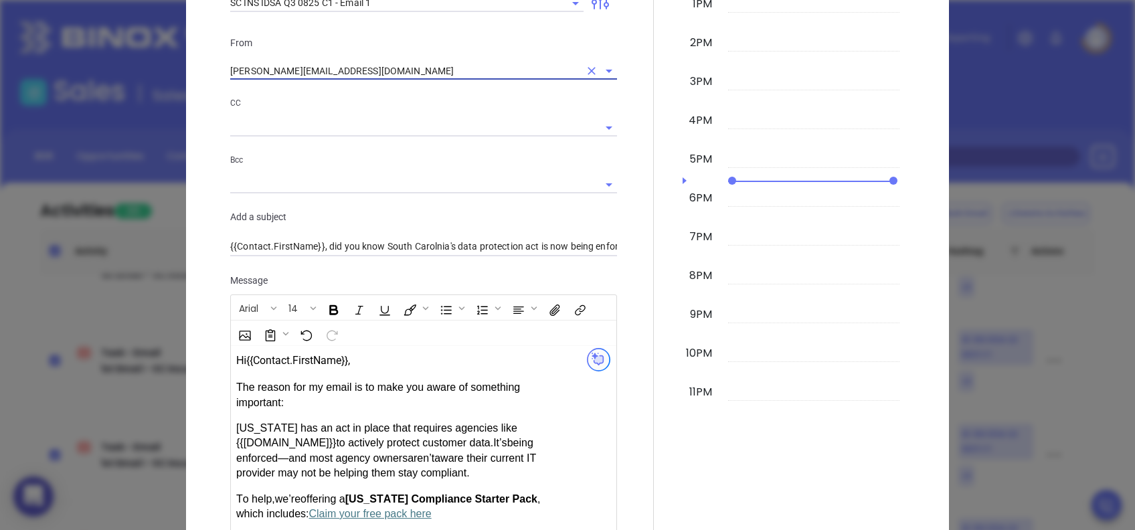
type input "walter@motiva.net"
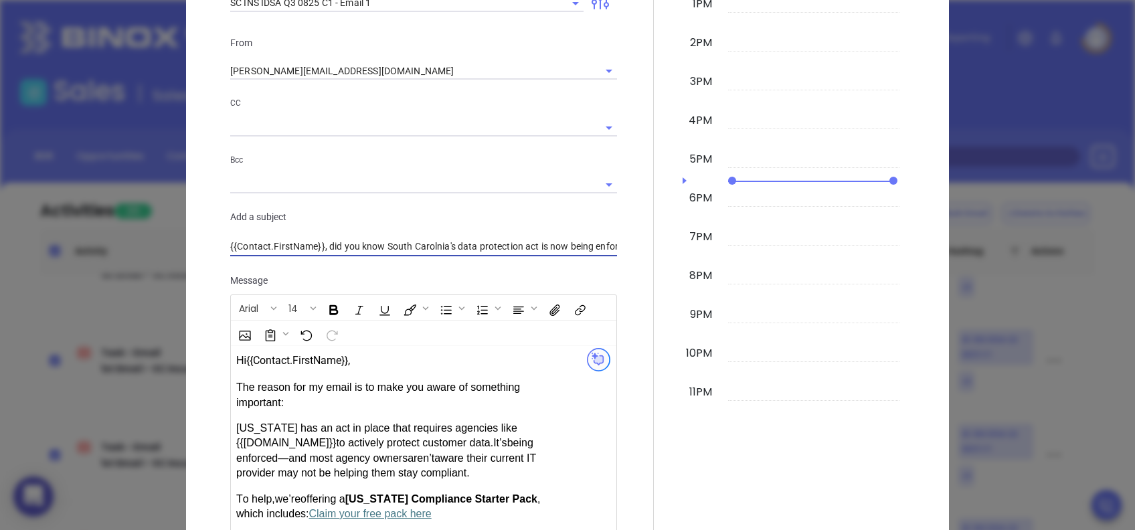
drag, startPoint x: 441, startPoint y: 244, endPoint x: 431, endPoint y: 246, distance: 9.6
click at [431, 246] on input "{{Contact.FirstName}}, did you know South Carolnia's data protection act is now…" at bounding box center [423, 247] width 387 height 20
type input "{{Contact.FirstName}}, did you know South Carolina's data protection act is now…"
click at [506, 270] on div "From walter@motiva.net CC Bcc Add a subject {{Contact.FirstName}}, did you know…" at bounding box center [423, 146] width 403 height 255
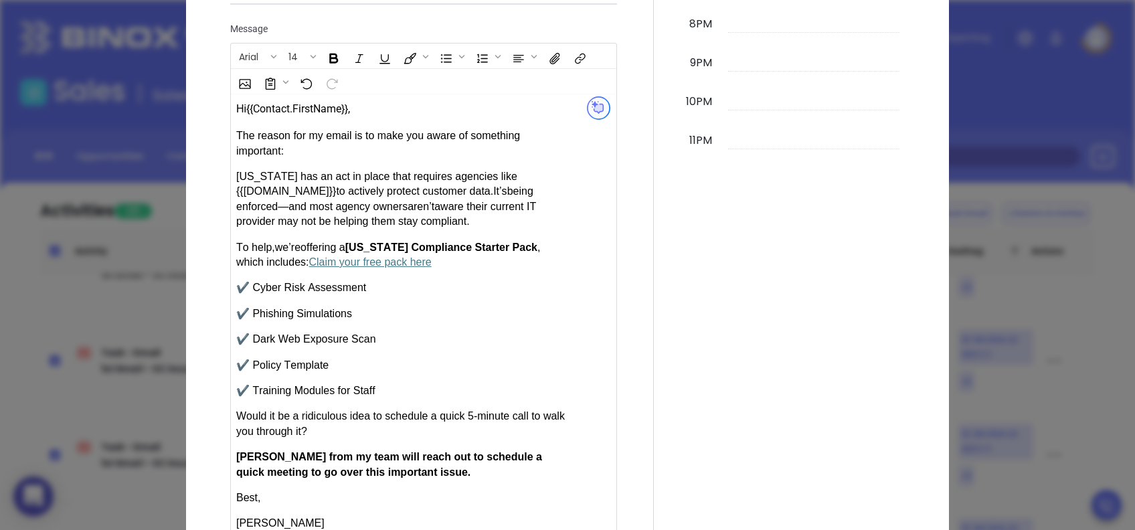
scroll to position [698, 0]
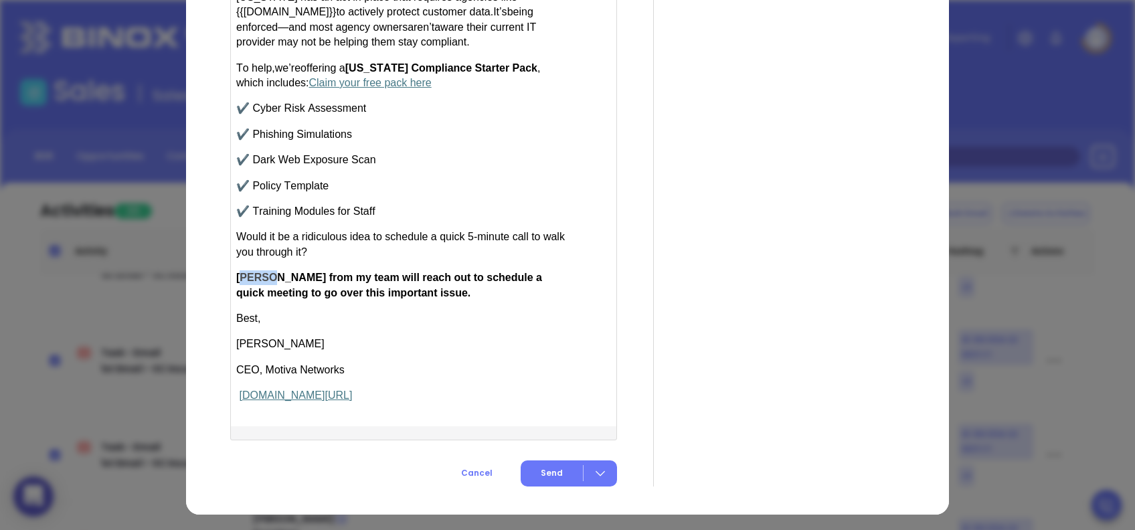
drag, startPoint x: 266, startPoint y: 268, endPoint x: 239, endPoint y: 273, distance: 26.6
click at [239, 273] on p "Anabell from my team will reach out to schedule a quick meeting to go over this…" at bounding box center [401, 285] width 331 height 30
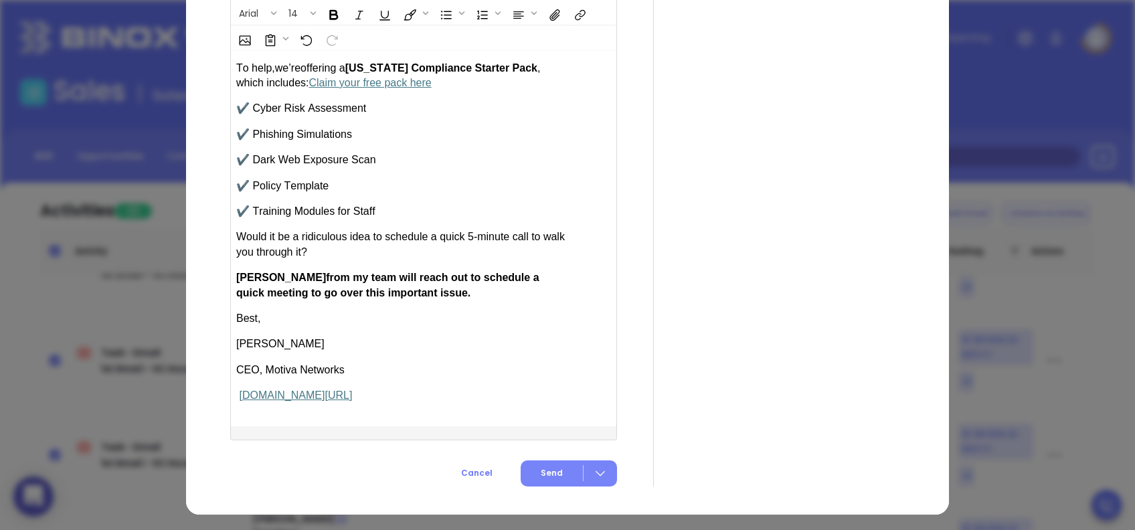
click at [545, 476] on span "Send" at bounding box center [552, 473] width 22 height 12
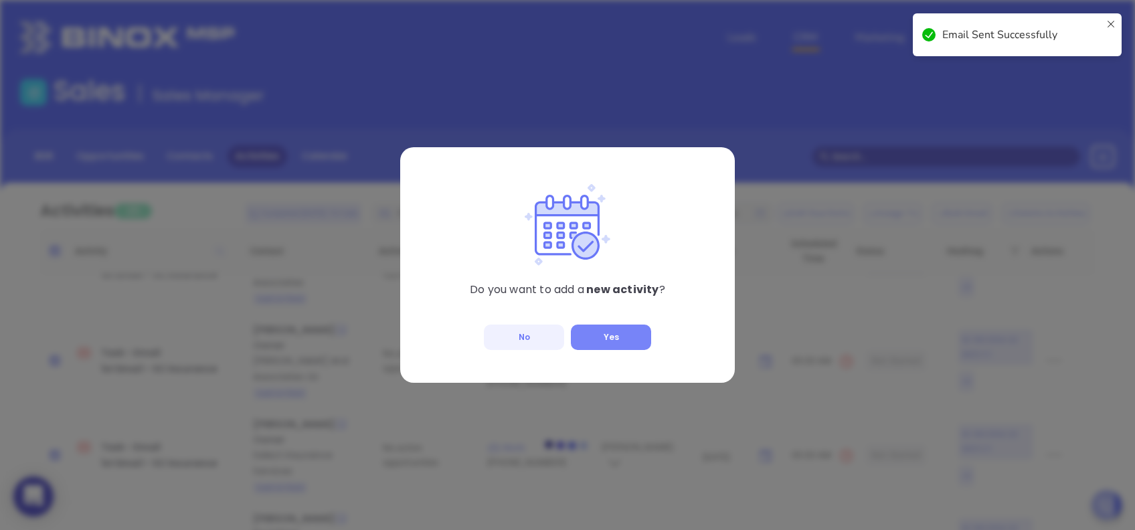
checkbox input "false"
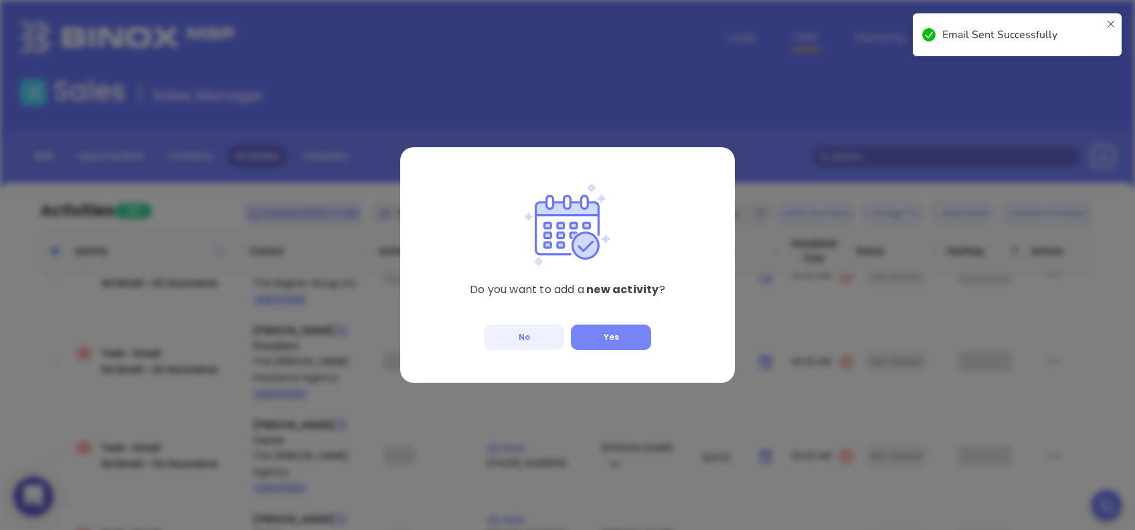
scroll to position [492, 0]
click at [593, 335] on button "Yes" at bounding box center [611, 336] width 80 height 25
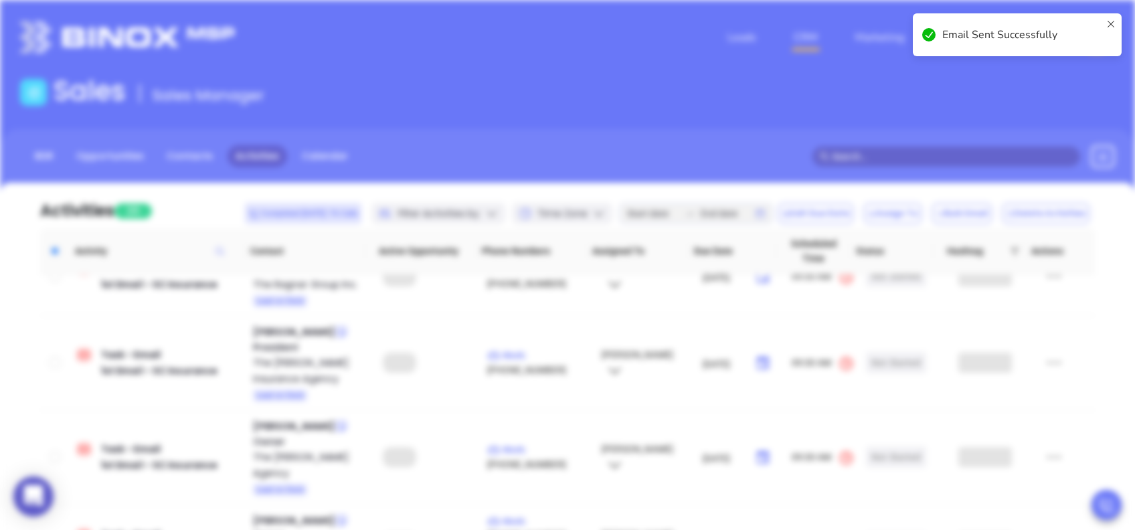
scroll to position [498, 0]
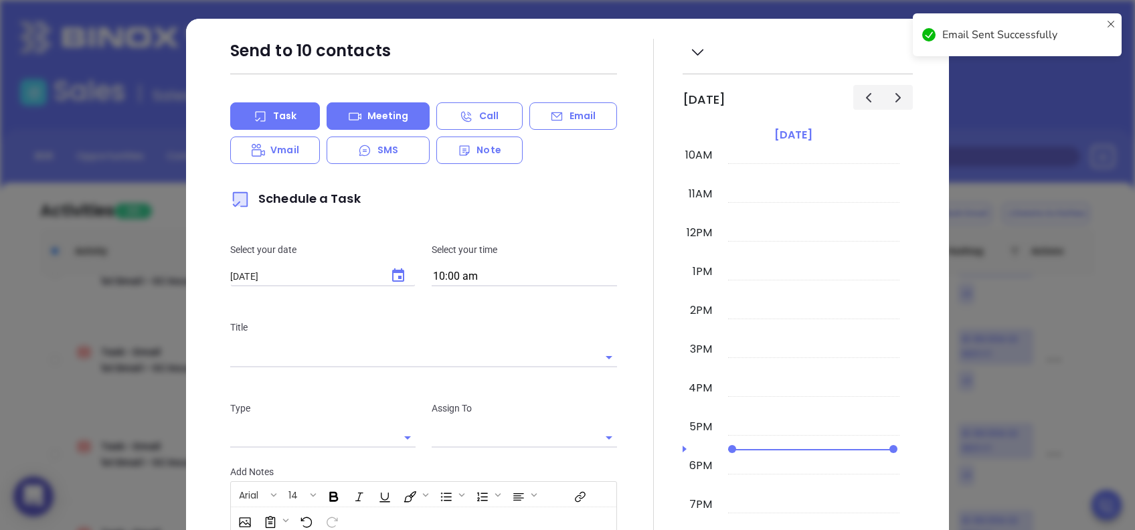
type input "Lucy Lechado"
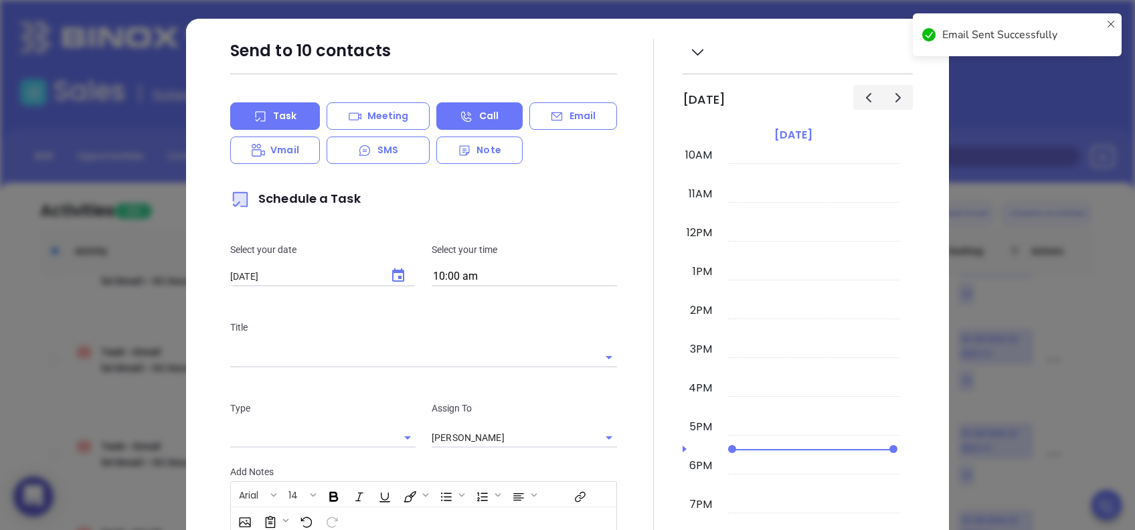
click at [479, 111] on p "Call" at bounding box center [488, 116] width 19 height 14
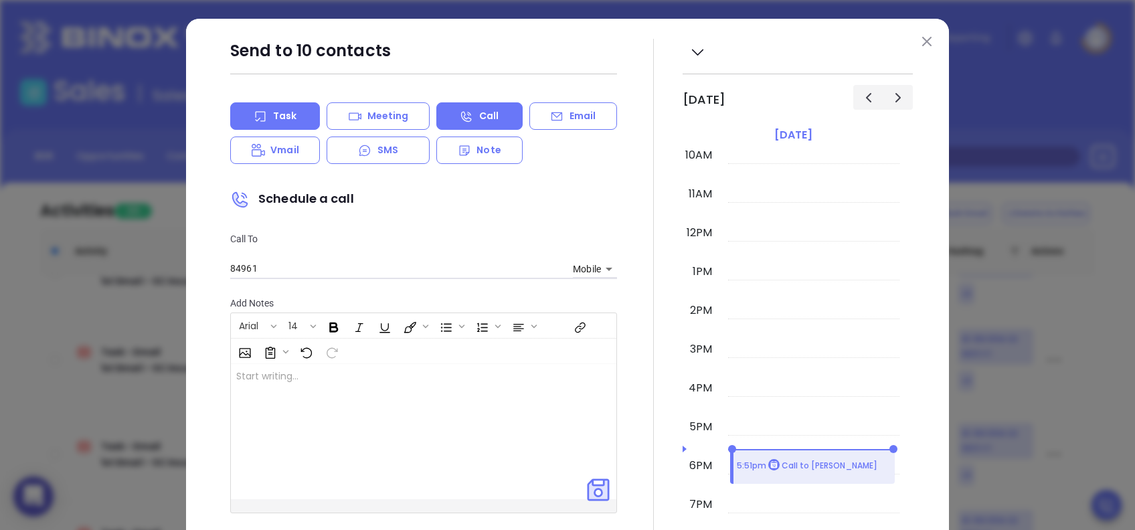
click at [272, 106] on div "Task" at bounding box center [275, 115] width 90 height 27
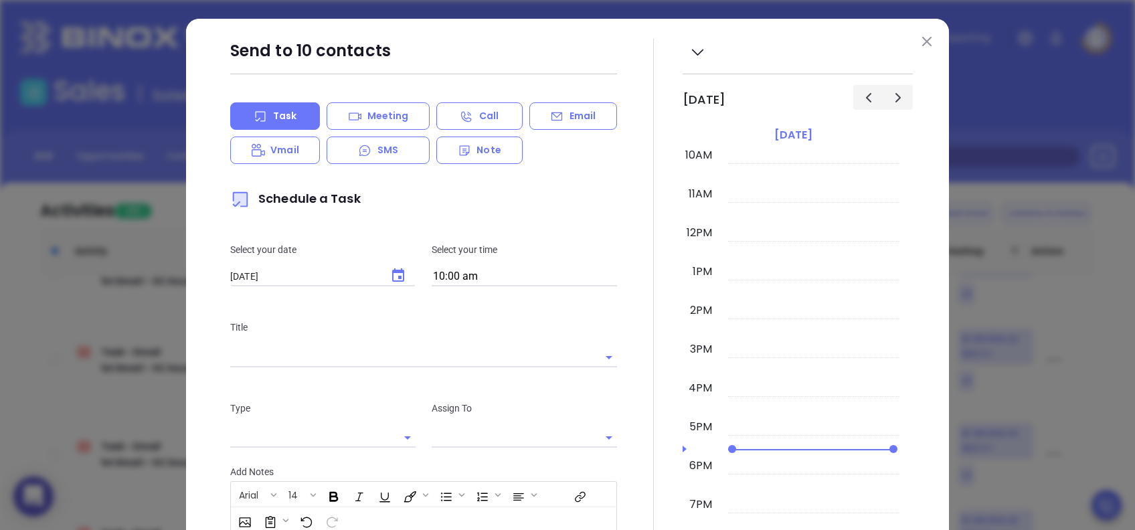
type input "Lucy Lechado"
click at [359, 353] on input "text" at bounding box center [404, 356] width 349 height 19
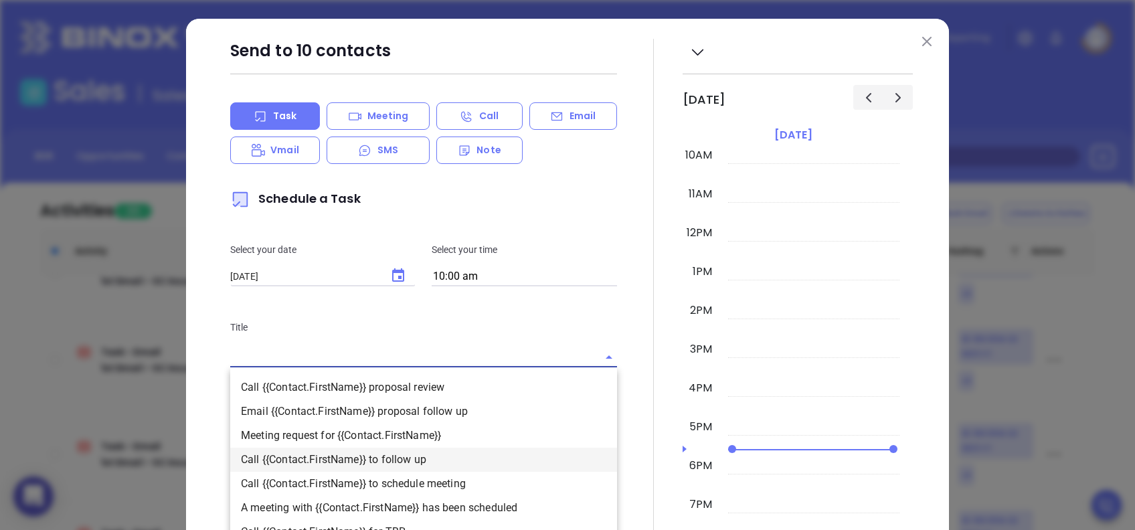
click at [421, 459] on li "Call {{Contact.FirstName}} to follow up" at bounding box center [423, 460] width 387 height 24
type input "Call {{Contact.FirstName}} to follow up"
type input "Call"
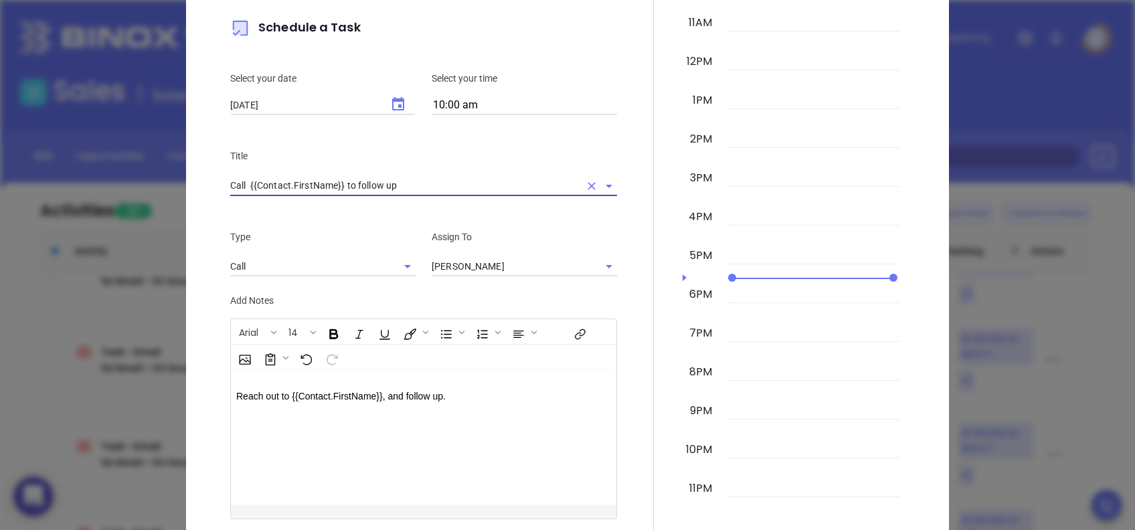
scroll to position [253, 0]
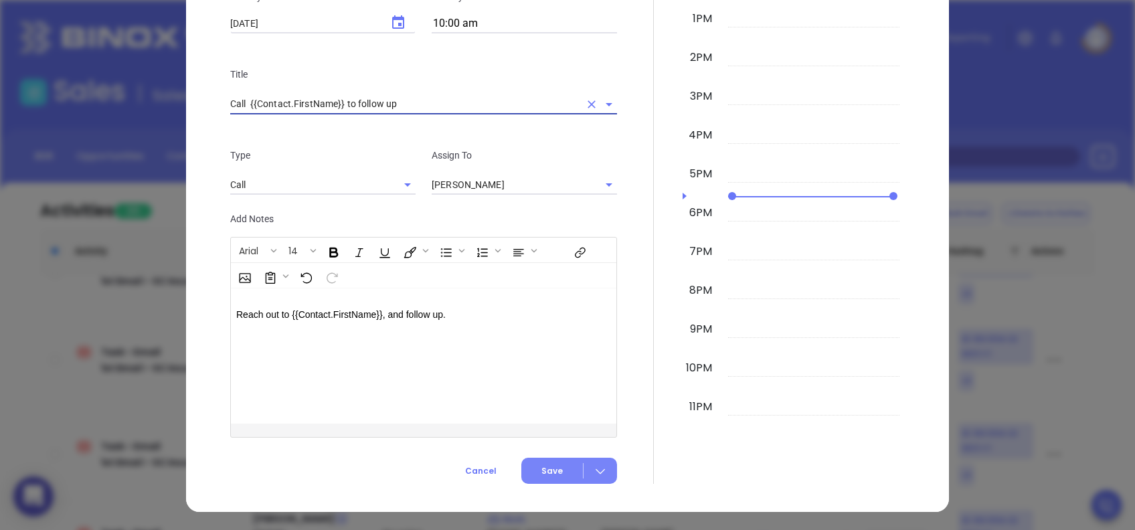
click at [552, 470] on span "Save" at bounding box center [551, 471] width 21 height 12
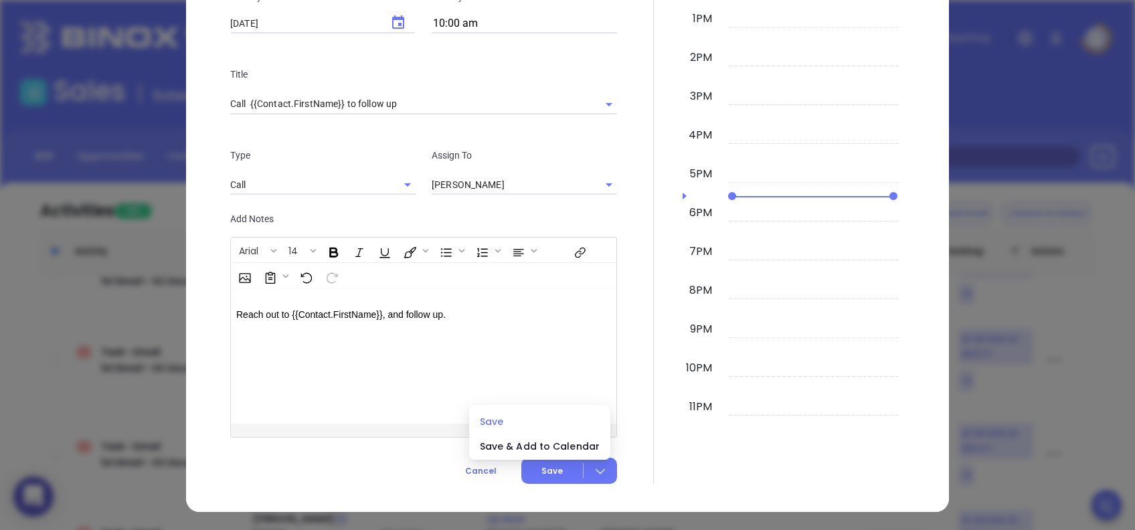
click at [508, 418] on span "Save" at bounding box center [540, 421] width 120 height 15
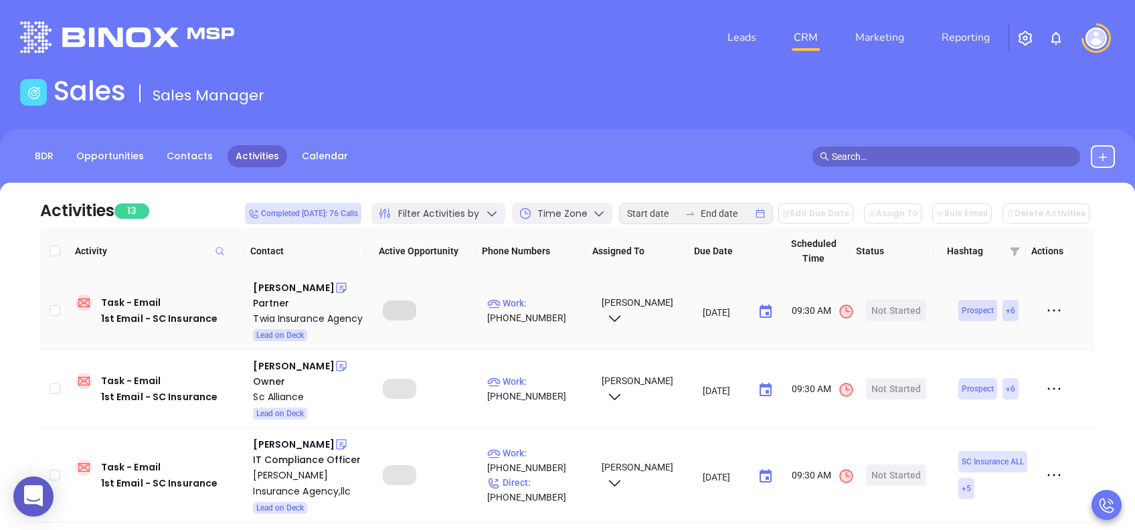
scroll to position [0, 0]
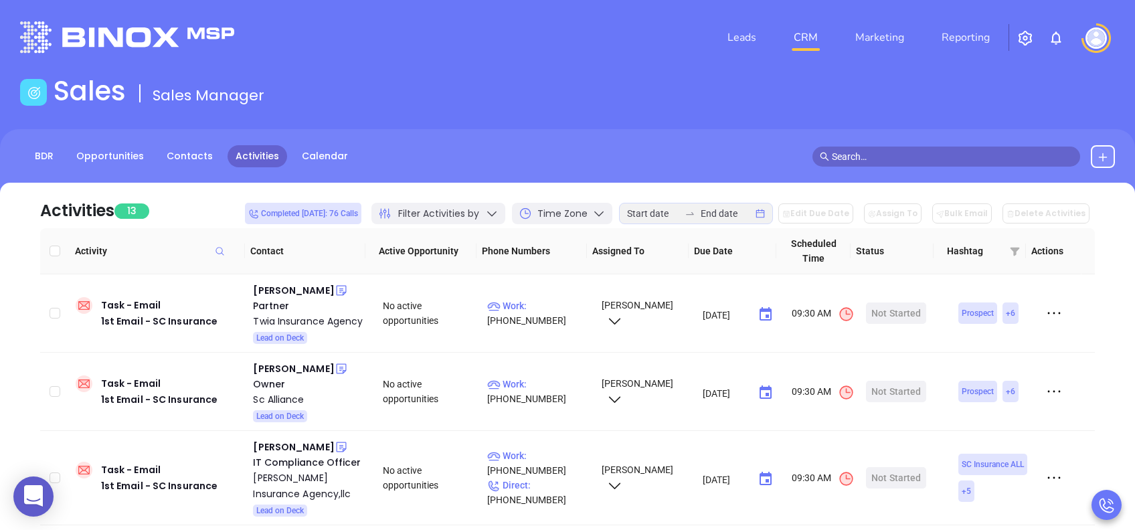
click at [498, 209] on icon at bounding box center [491, 213] width 13 height 13
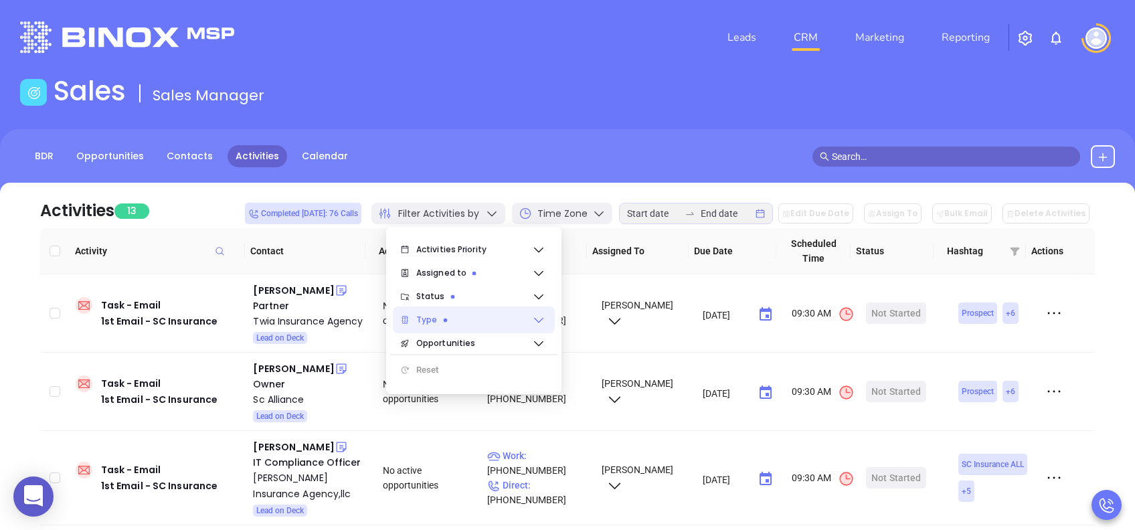
click at [464, 316] on span "Type" at bounding box center [474, 319] width 116 height 27
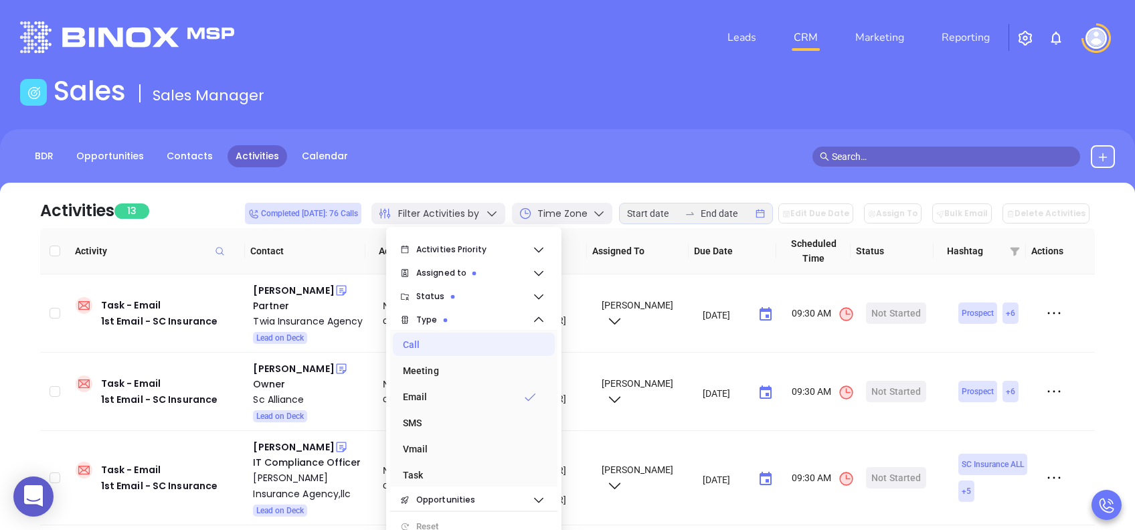
click at [423, 348] on div "Call" at bounding box center [470, 344] width 134 height 27
click at [429, 399] on div "Email" at bounding box center [470, 396] width 134 height 27
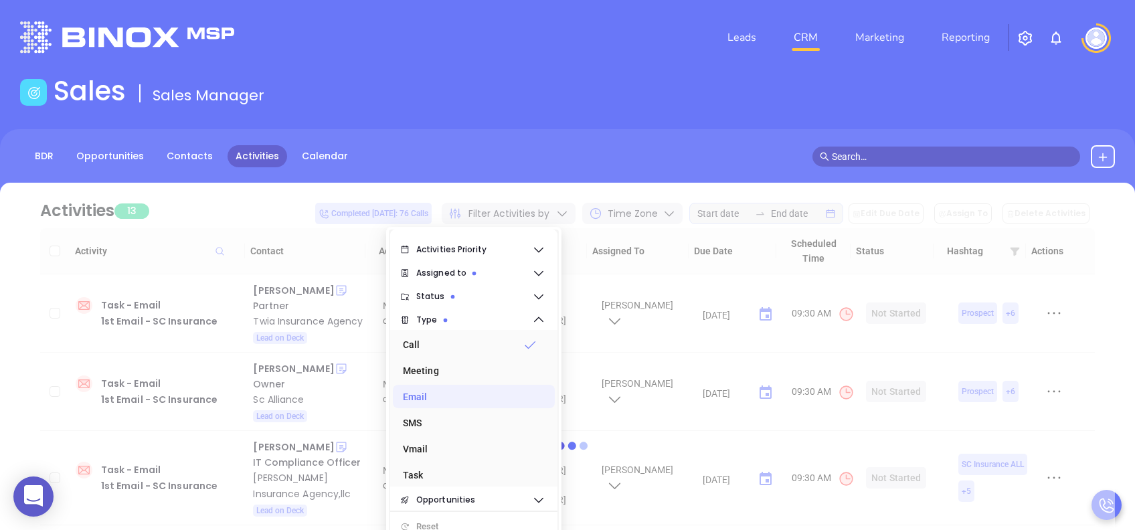
click at [590, 150] on div "BDR Opportunities Contacts Activities Calendar" at bounding box center [567, 156] width 1135 height 23
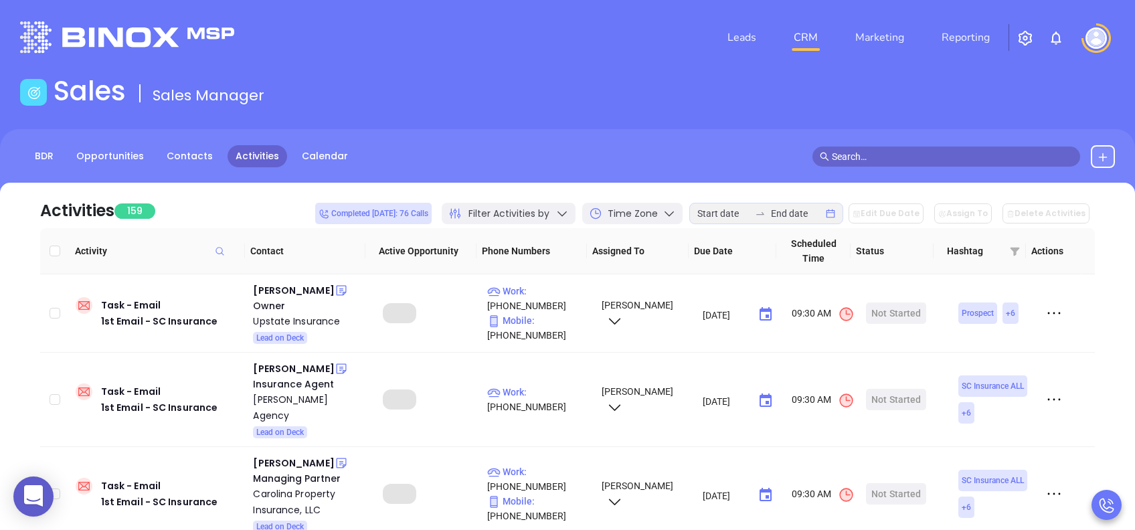
click at [843, 211] on div at bounding box center [766, 213] width 154 height 21
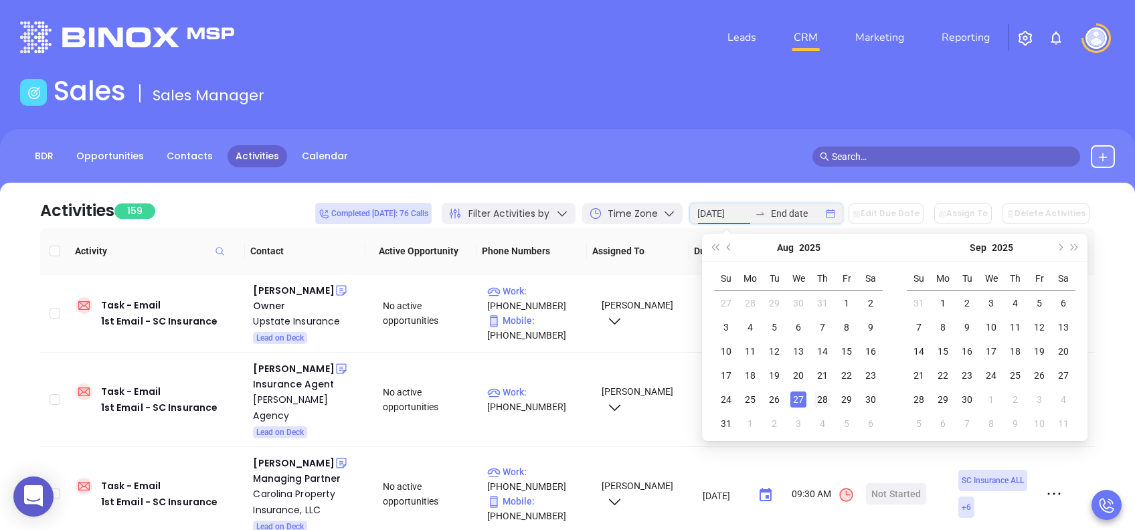
type input "2025-08-28"
click at [822, 394] on div "28" at bounding box center [822, 399] width 16 height 16
click at [823, 394] on div "28" at bounding box center [822, 399] width 16 height 16
type input "2025-08-28"
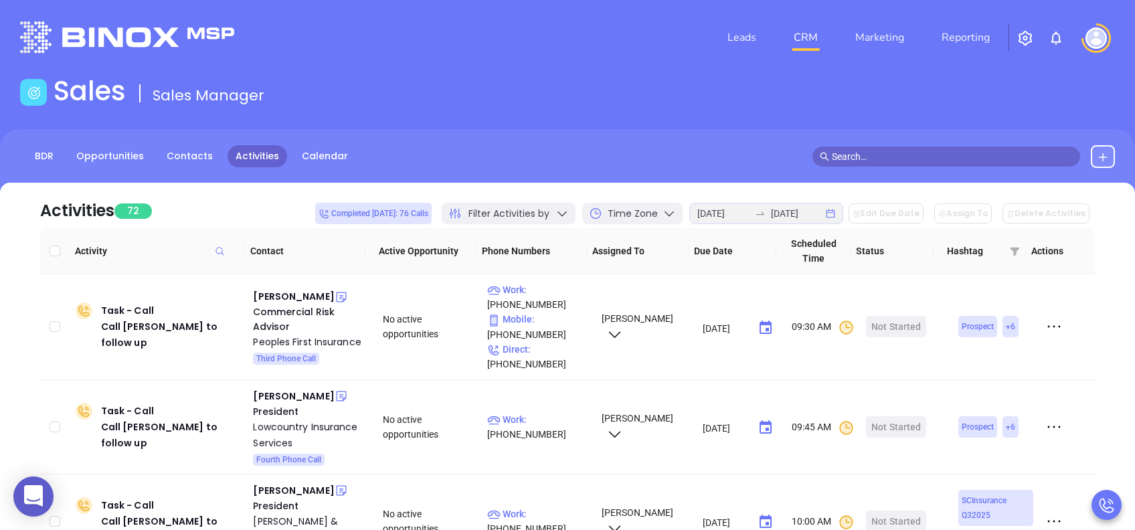
click at [536, 210] on span "Filter Activities by" at bounding box center [508, 214] width 81 height 14
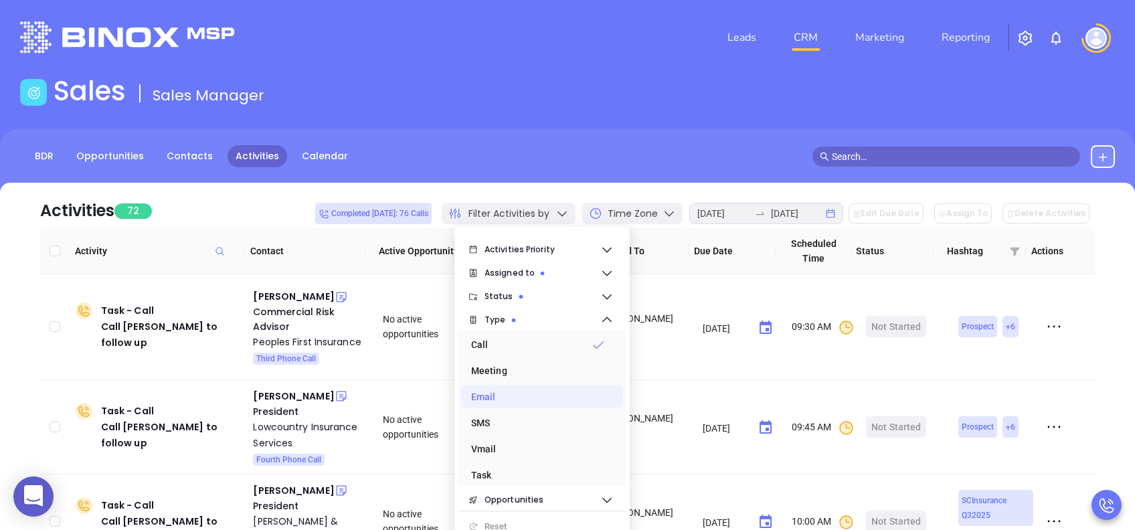
click at [496, 395] on div "Email" at bounding box center [538, 396] width 134 height 27
click at [501, 342] on div "Call" at bounding box center [538, 344] width 134 height 27
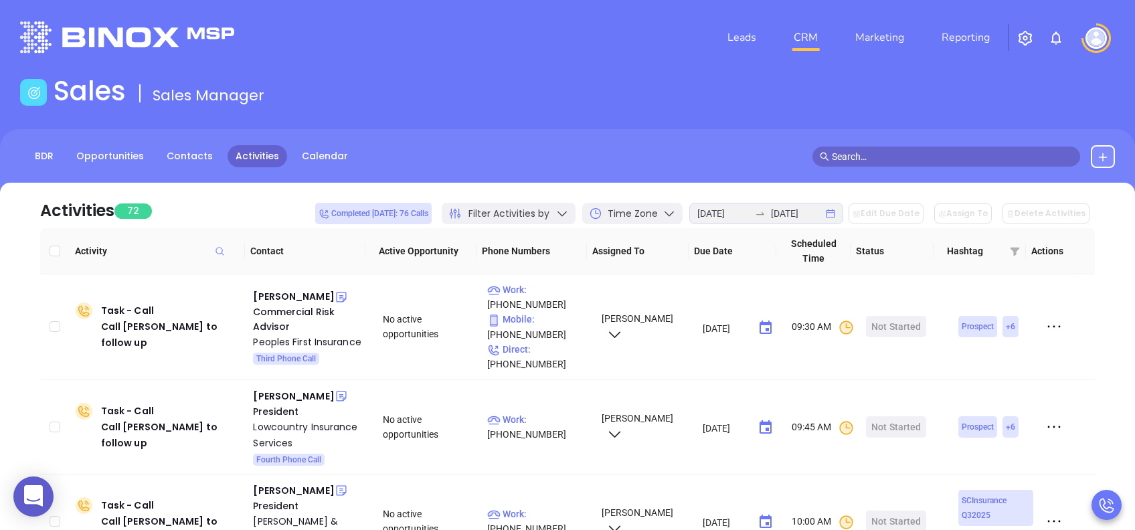
click at [611, 141] on div "BDR Opportunities Contacts Activities Calendar" at bounding box center [567, 162] width 1135 height 67
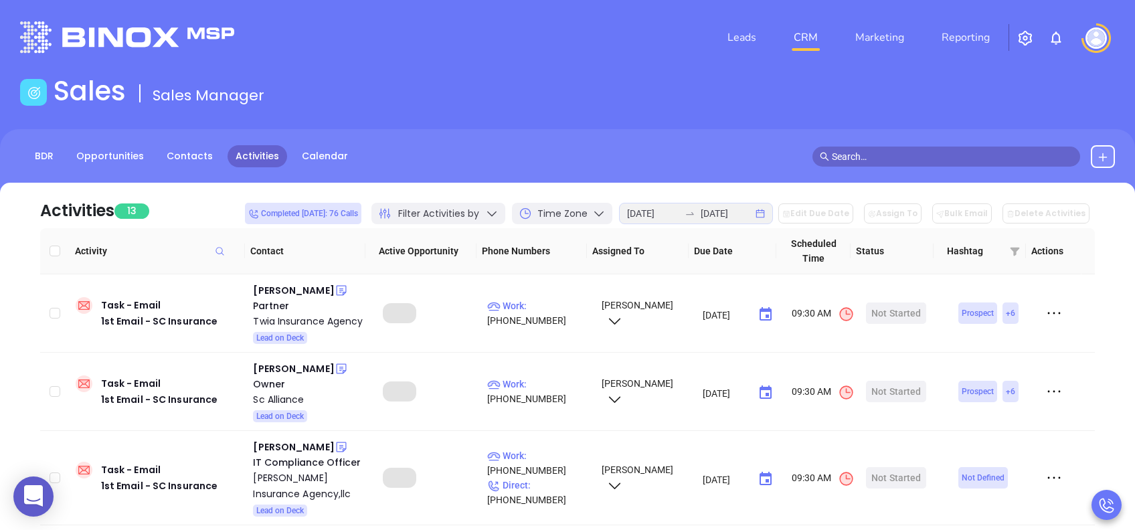
click at [765, 211] on icon "close-circle" at bounding box center [759, 213] width 9 height 9
click at [54, 247] on input "Select all" at bounding box center [55, 251] width 11 height 11
checkbox input "true"
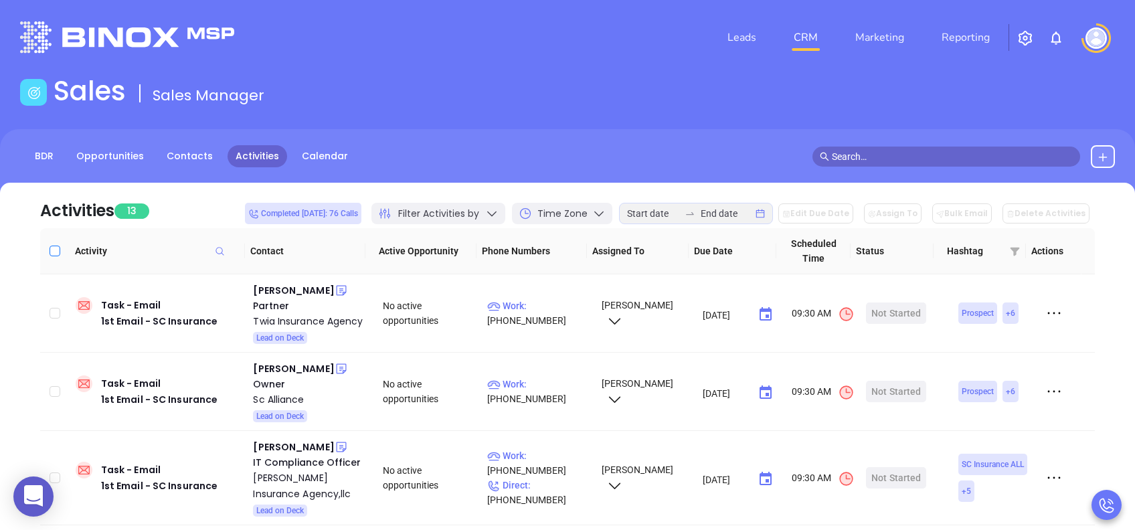
checkbox input "true"
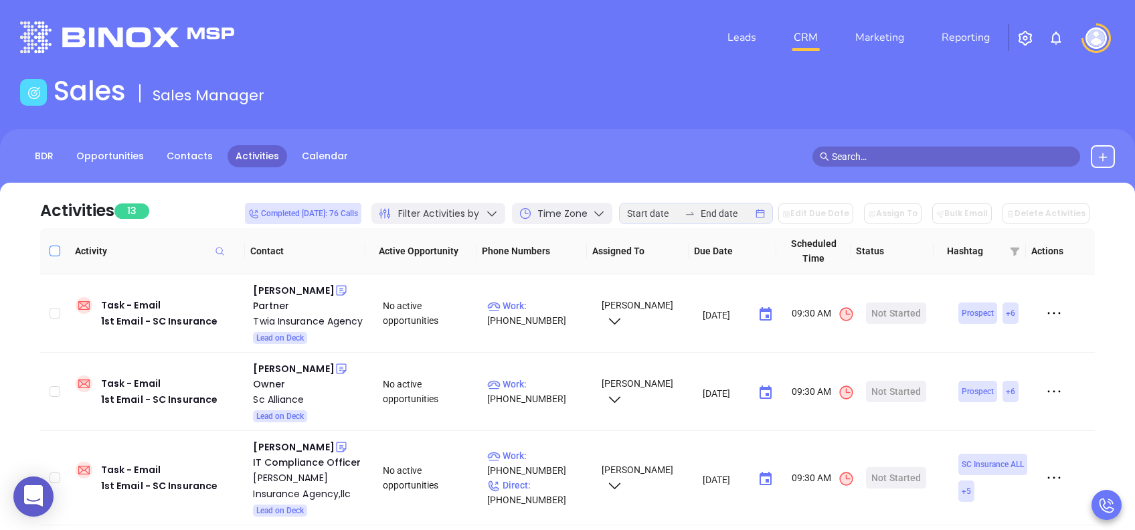
checkbox input "true"
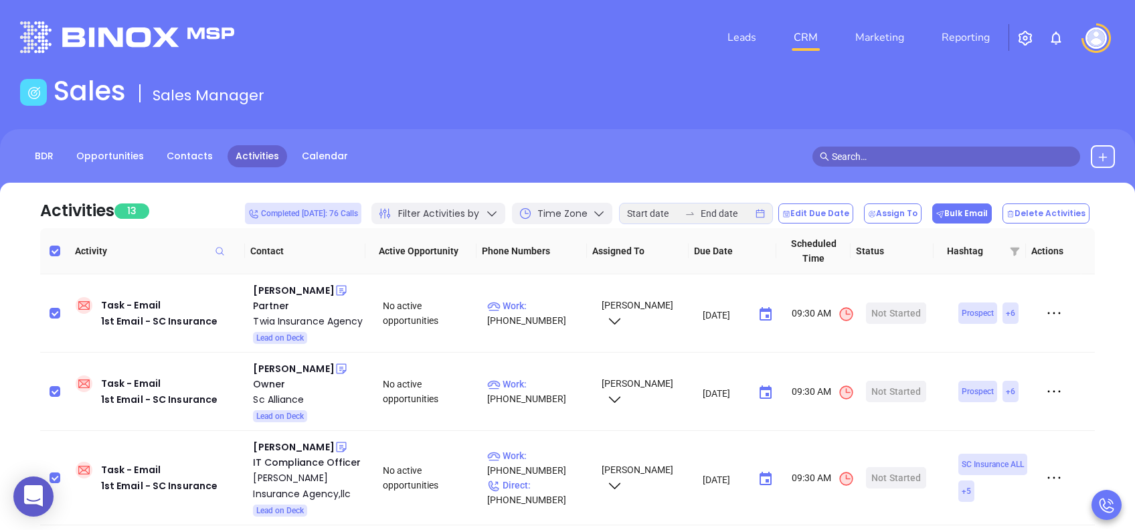
click at [967, 209] on button "Bulk Email" at bounding box center [962, 213] width 60 height 20
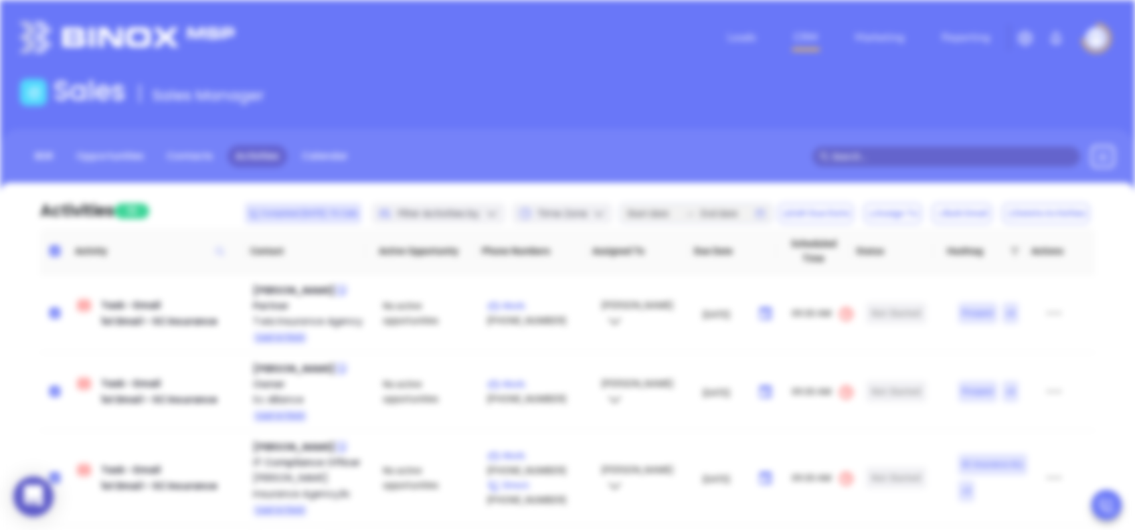
scroll to position [389, 0]
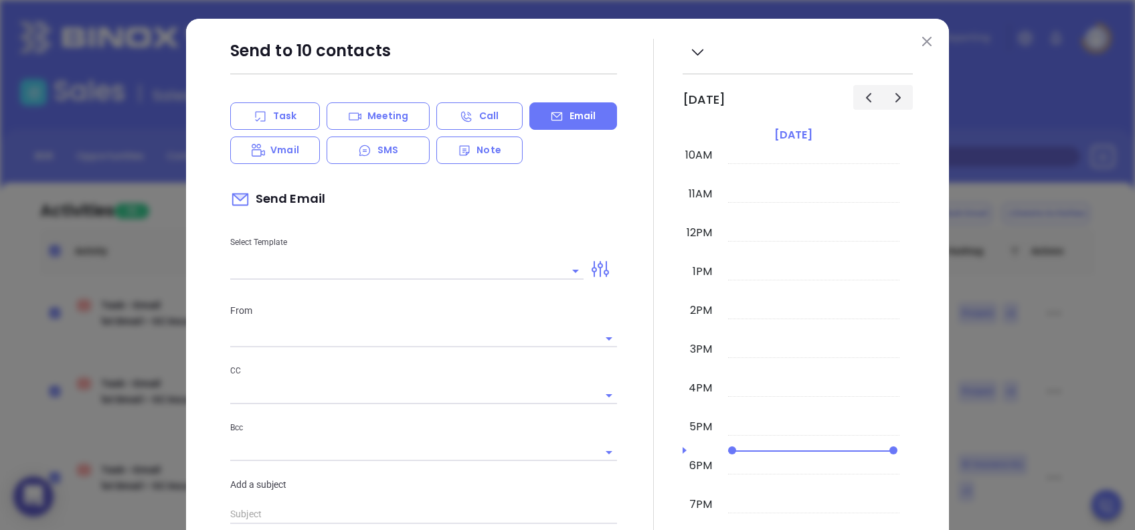
type input "lucy@motiva.net"
click at [922, 46] on img at bounding box center [926, 41] width 9 height 9
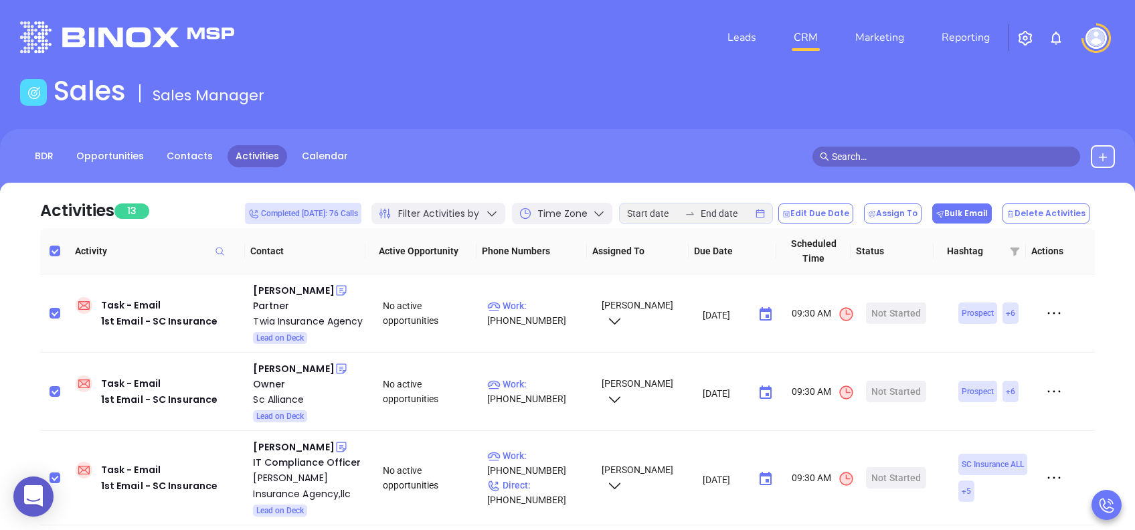
click at [977, 217] on button "Bulk Email" at bounding box center [962, 213] width 60 height 20
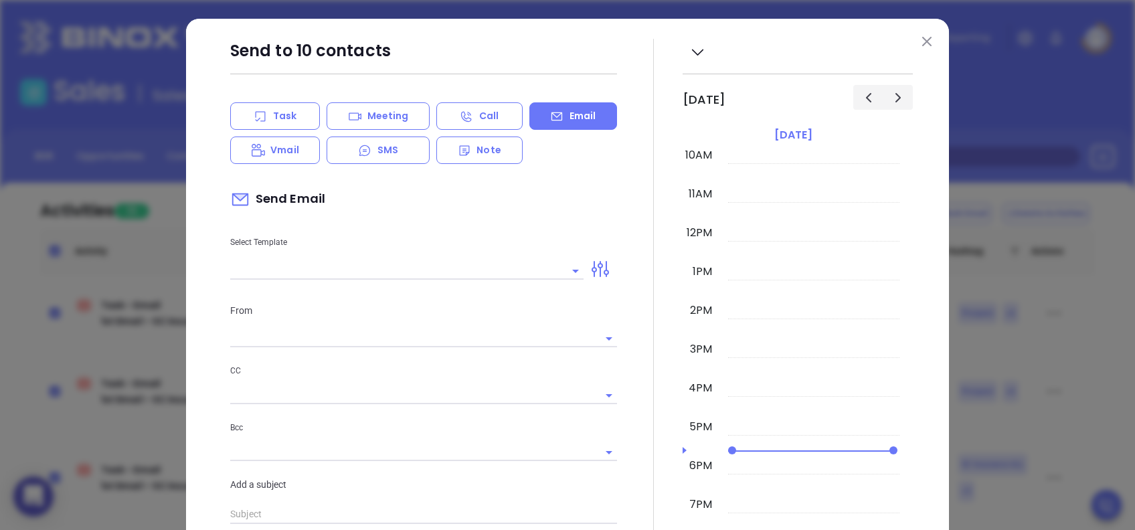
type input "lucy@motiva.net"
click at [397, 272] on input "text" at bounding box center [396, 270] width 333 height 17
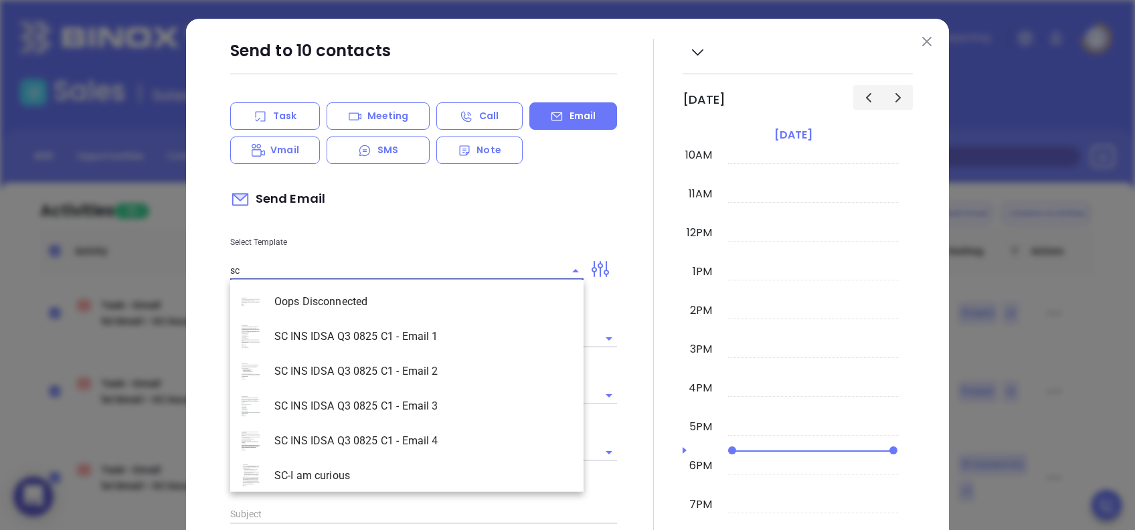
click at [425, 347] on li "SC INS IDSA Q3 0825 C1 - Email 1" at bounding box center [406, 336] width 353 height 35
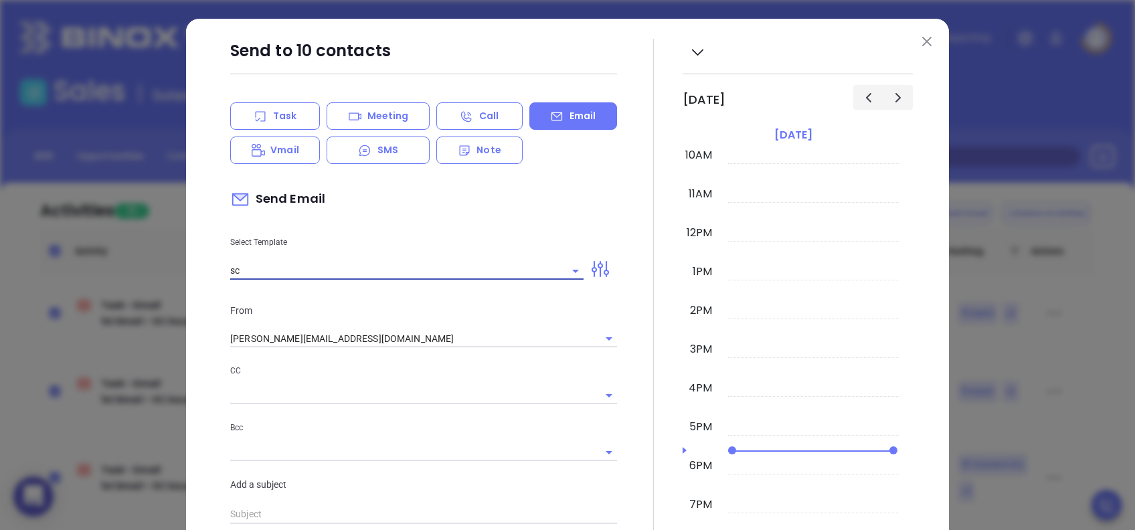
type input "SC INS IDSA Q3 0825 C1 - Email 1"
type input "{{Contact.FirstName}}, did you know South Carolnia's data protection act is now…"
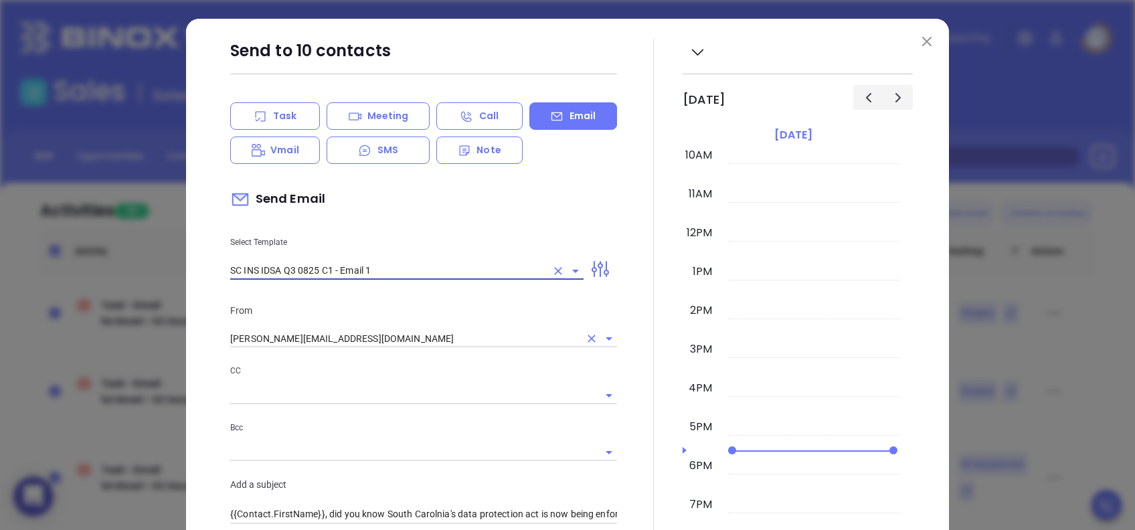
type input "SC INS IDSA Q3 0825 C1 - Email 1"
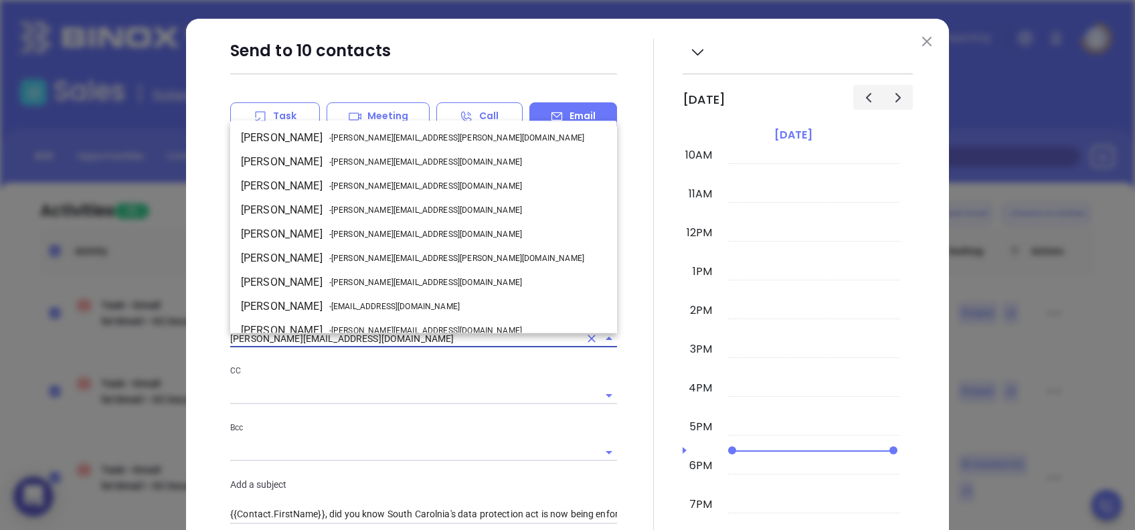
scroll to position [82, 0]
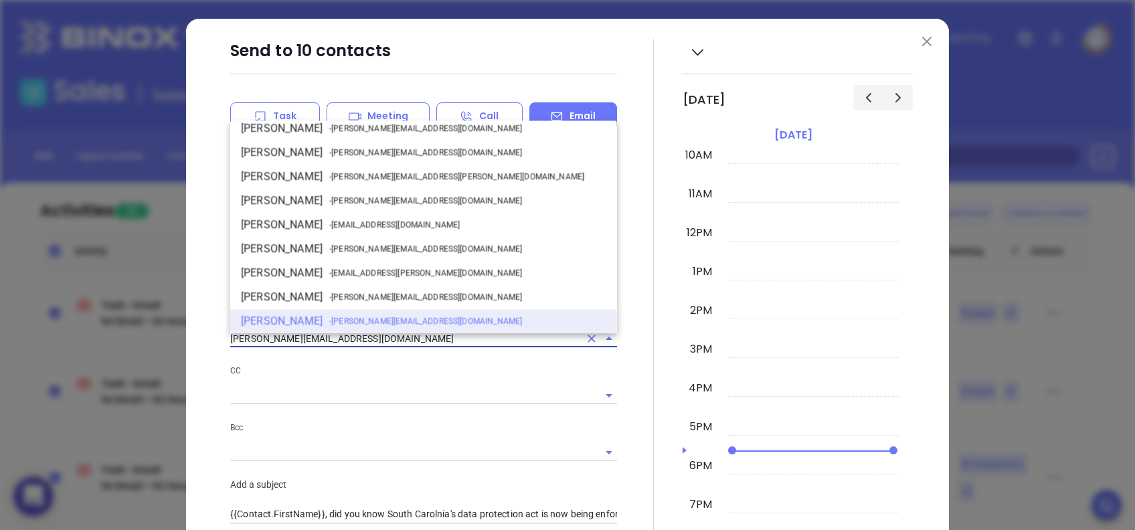
drag, startPoint x: 310, startPoint y: 334, endPoint x: 134, endPoint y: 336, distance: 175.9
click at [134, 336] on div "Send to 10 contacts Task Meeting Call Email Vmail SMS Note Send Email Select Te…" at bounding box center [567, 265] width 1135 height 530
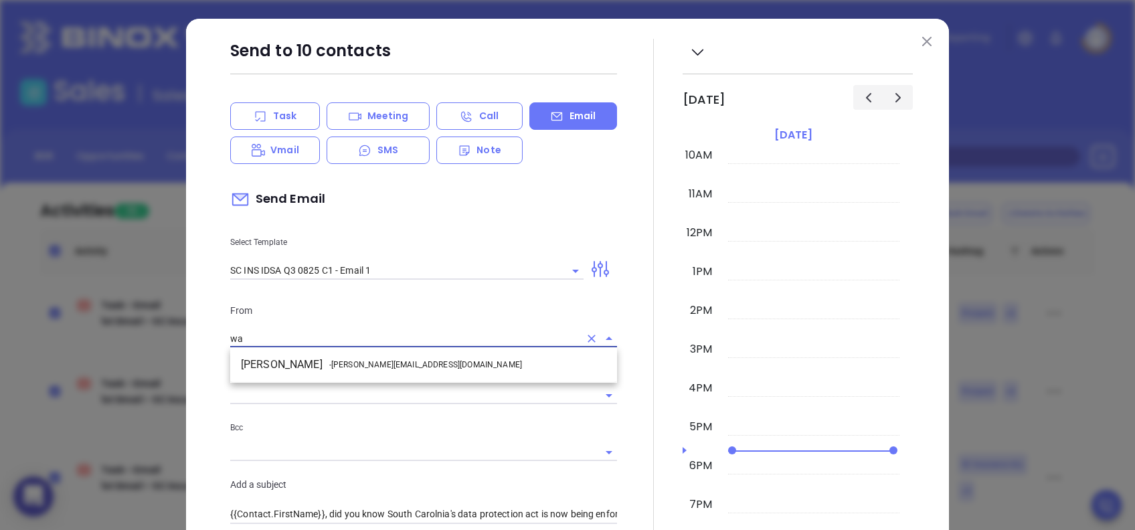
click at [296, 358] on li "Walter Contreras - walter@motiva.net" at bounding box center [423, 365] width 387 height 24
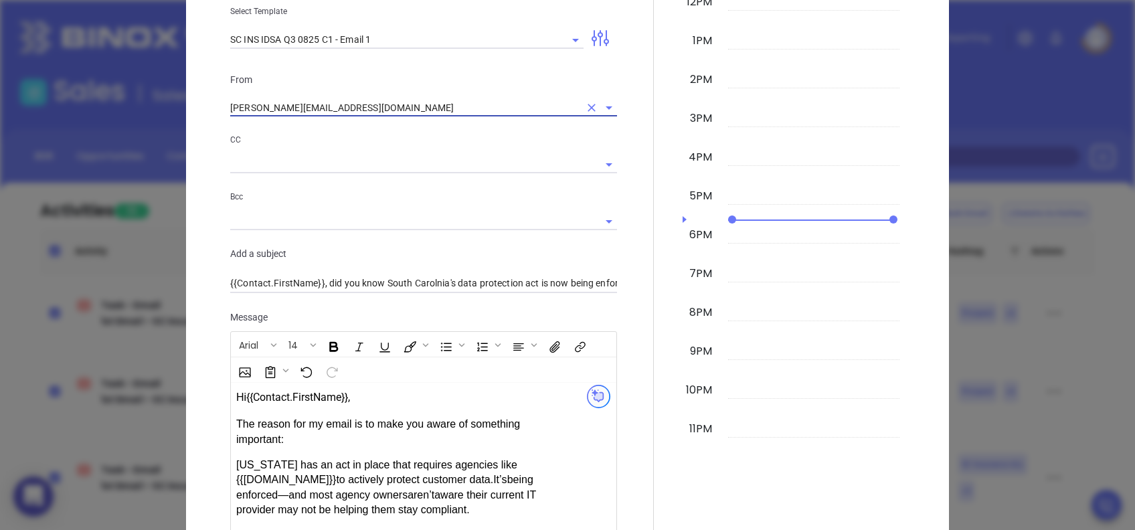
scroll to position [268, 0]
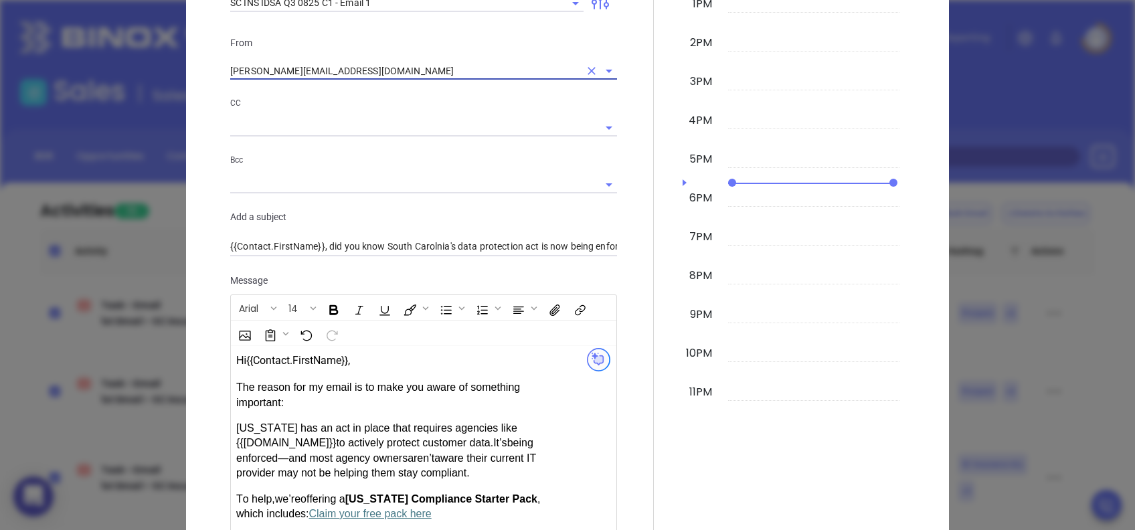
type input "walter@motiva.net"
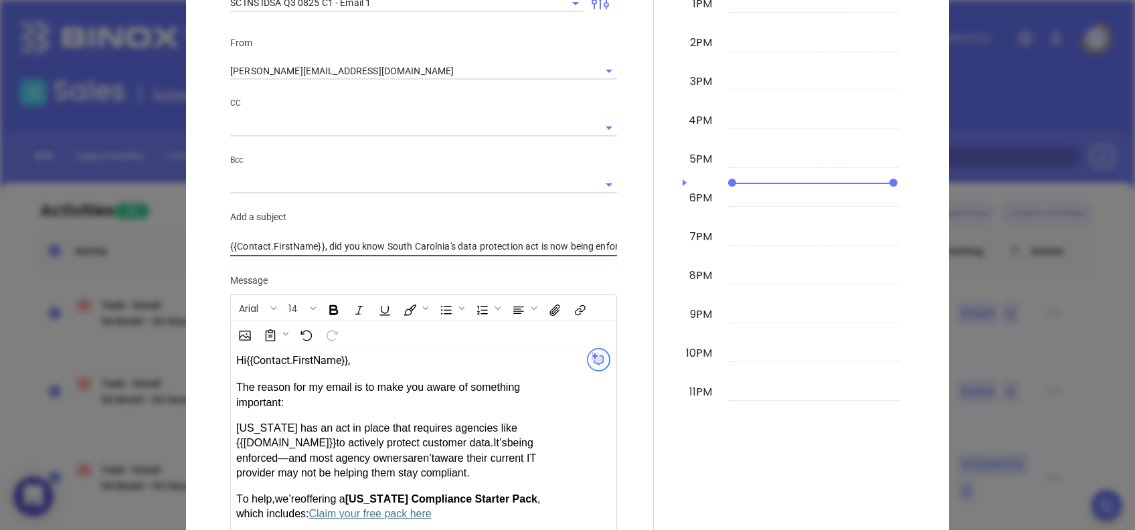
drag, startPoint x: 444, startPoint y: 248, endPoint x: 429, endPoint y: 255, distance: 16.2
click at [429, 255] on input "{{Contact.FirstName}}, did you know South Carolnia's data protection act is now…" at bounding box center [423, 247] width 387 height 20
type input "{{Contact.FirstName}}, did you know South Carolina's data protection act is now…"
click at [487, 280] on p "Message" at bounding box center [423, 280] width 387 height 15
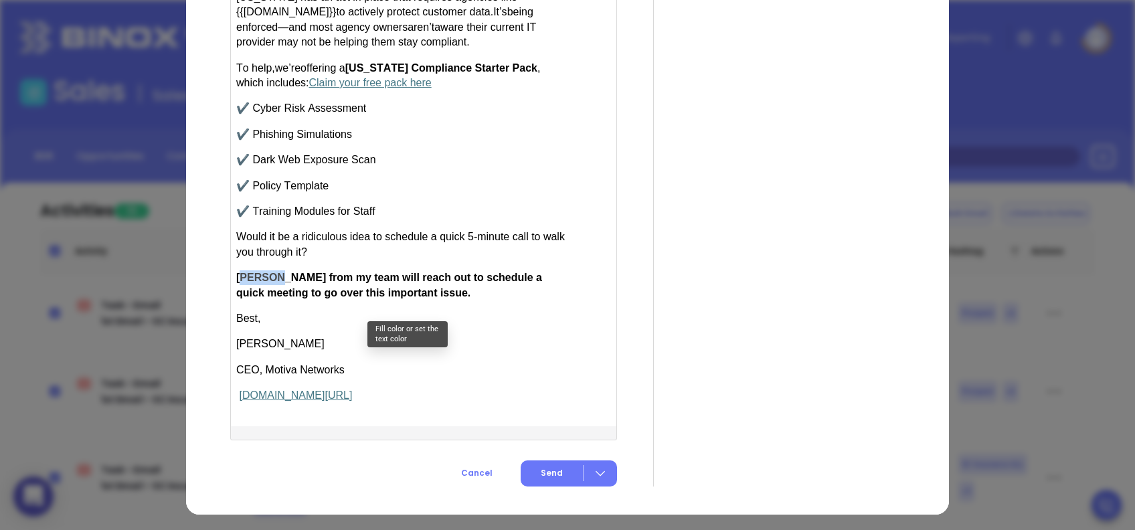
drag, startPoint x: 269, startPoint y: 266, endPoint x: 235, endPoint y: 268, distance: 34.1
click at [236, 268] on div "The reason for my email is to make you aware of something important: South Caro…" at bounding box center [401, 176] width 331 height 454
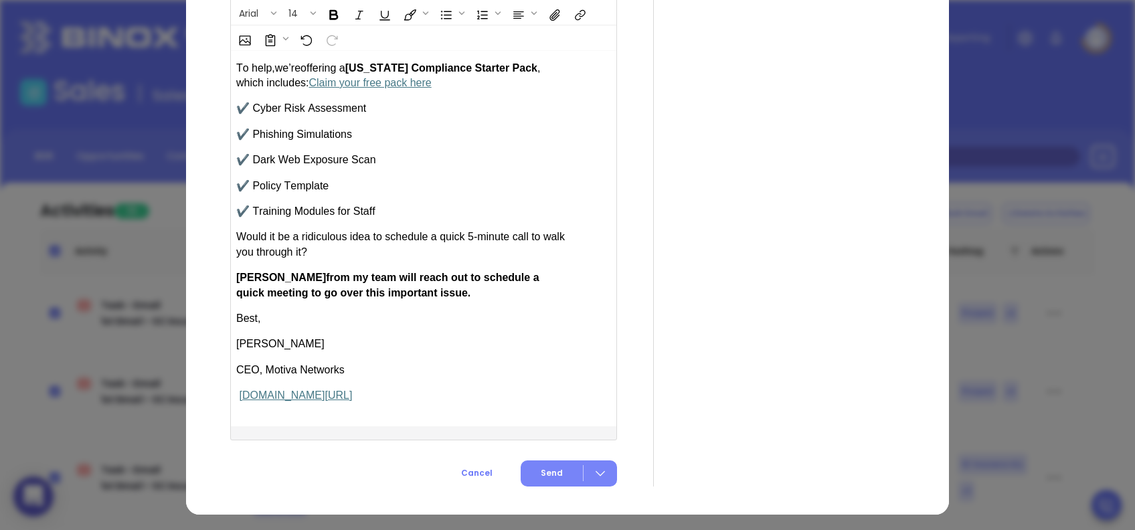
click at [553, 468] on span "Send" at bounding box center [552, 473] width 22 height 12
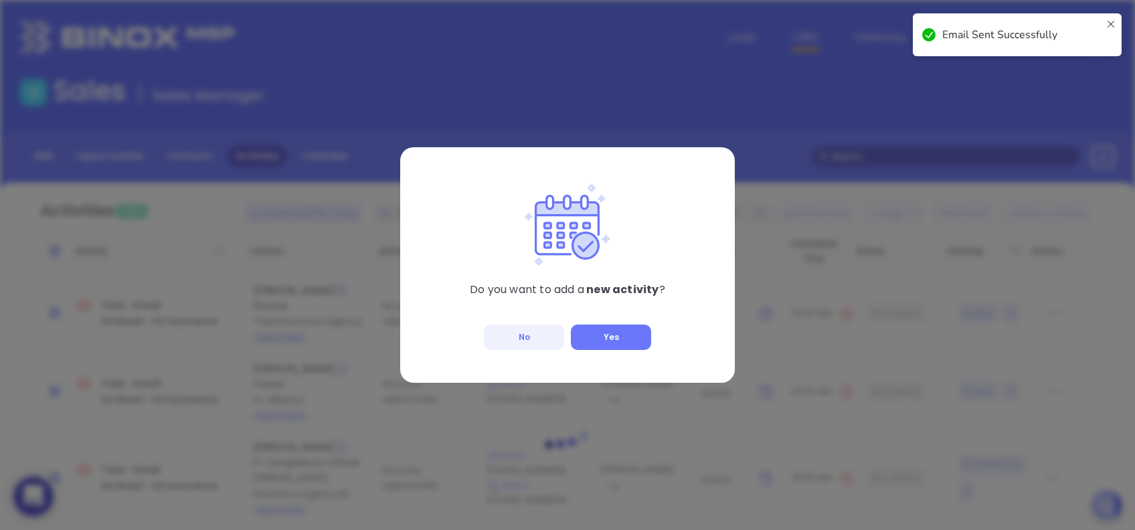
checkbox input "false"
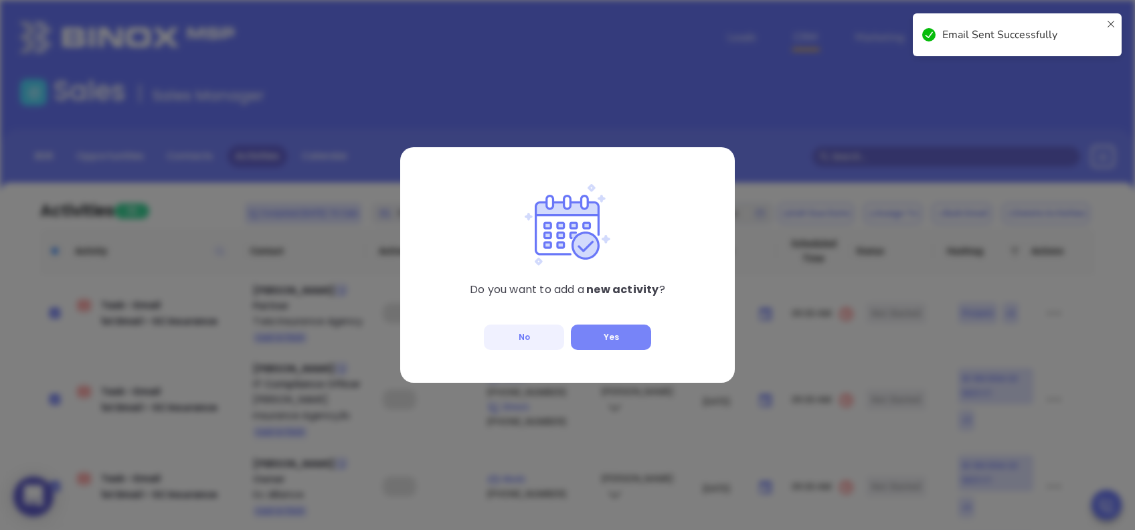
click at [615, 331] on button "Yes" at bounding box center [611, 336] width 80 height 25
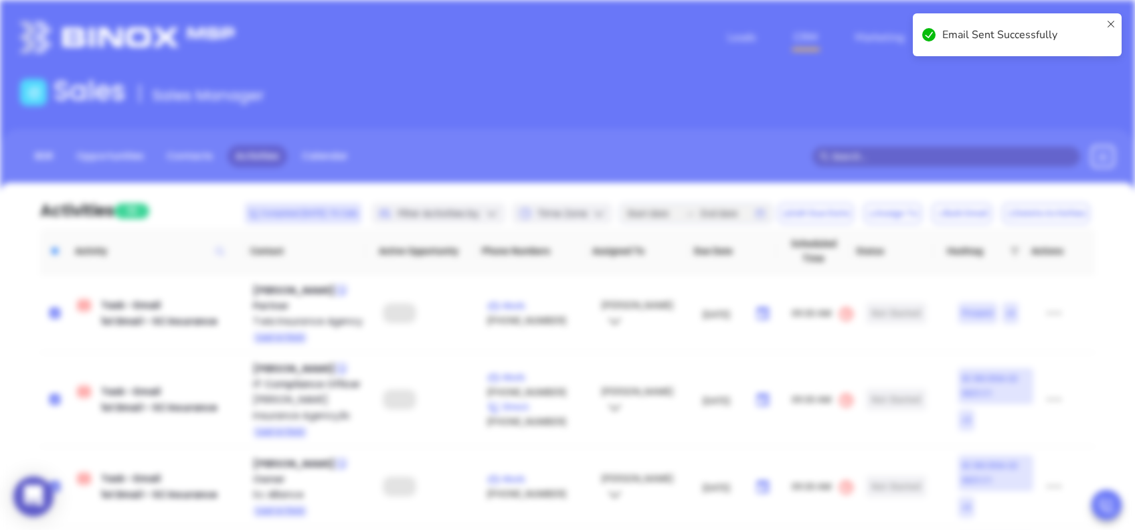
type input "08/28/2025"
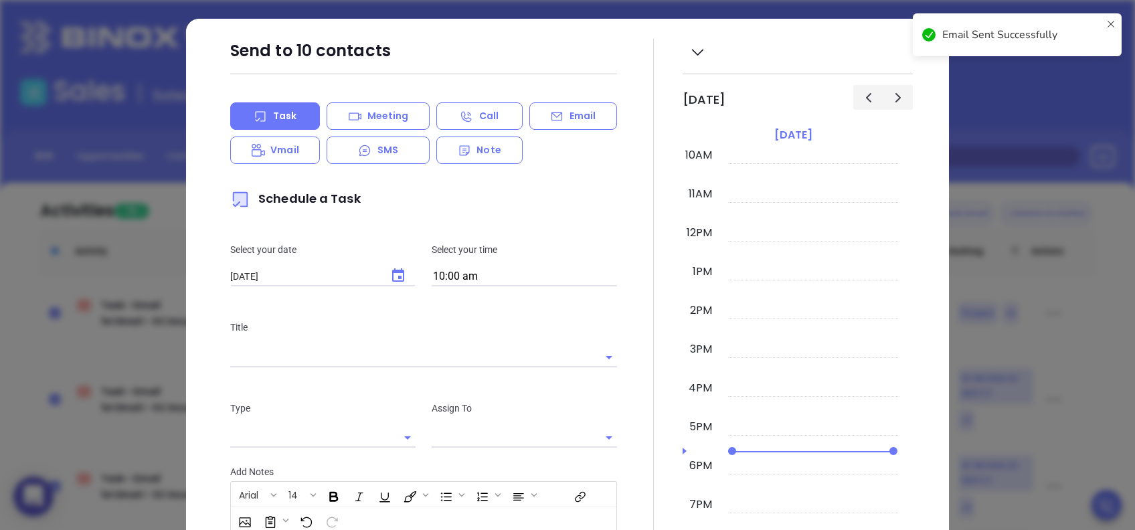
type input "Lucy Lechado"
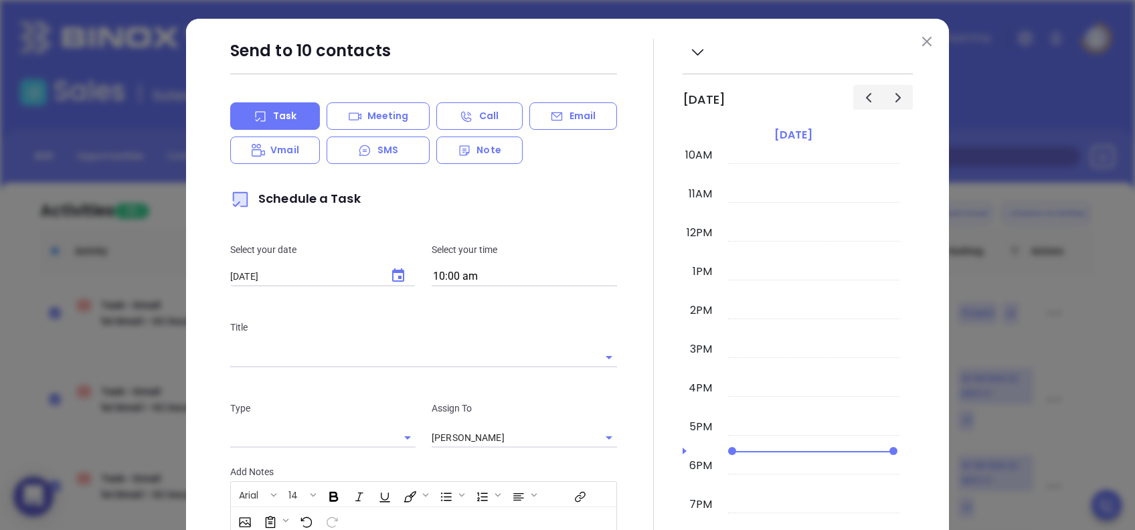
click at [401, 355] on input "text" at bounding box center [404, 356] width 349 height 19
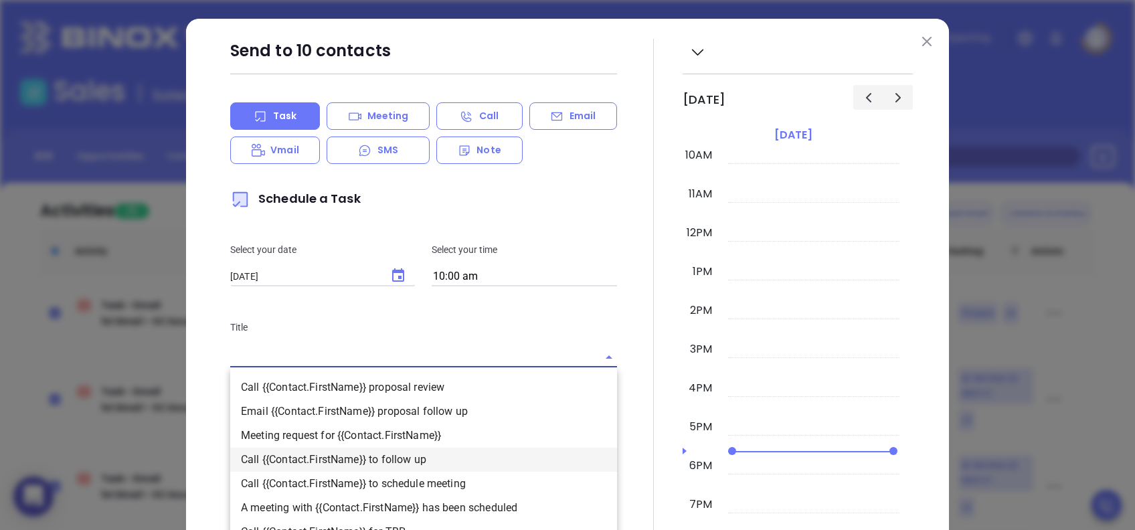
click at [423, 452] on li "Call {{Contact.FirstName}} to follow up" at bounding box center [423, 460] width 387 height 24
type input "Call {{Contact.FirstName}} to follow up"
type input "Call"
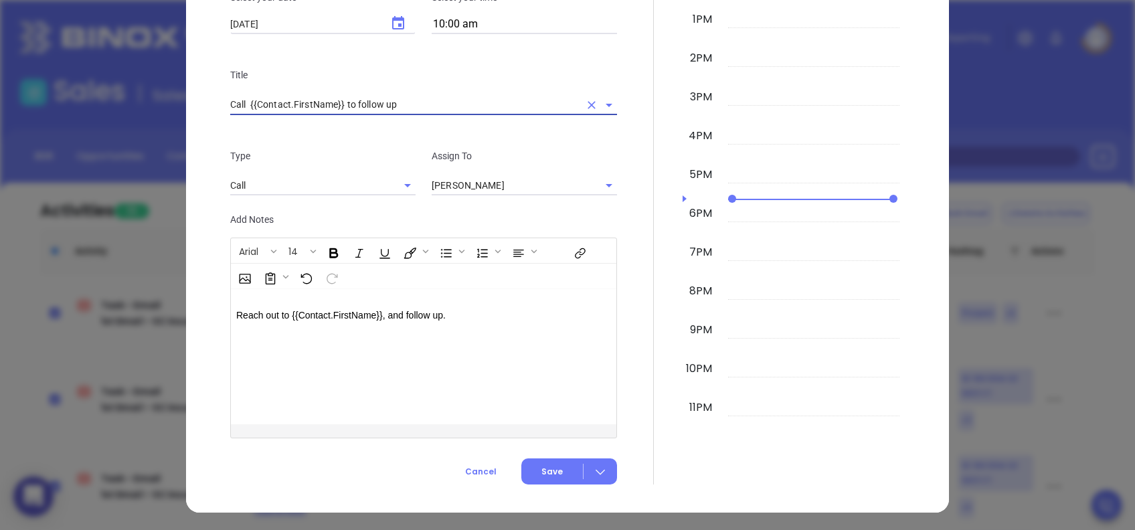
scroll to position [253, 0]
click at [549, 460] on button "Save" at bounding box center [569, 471] width 96 height 26
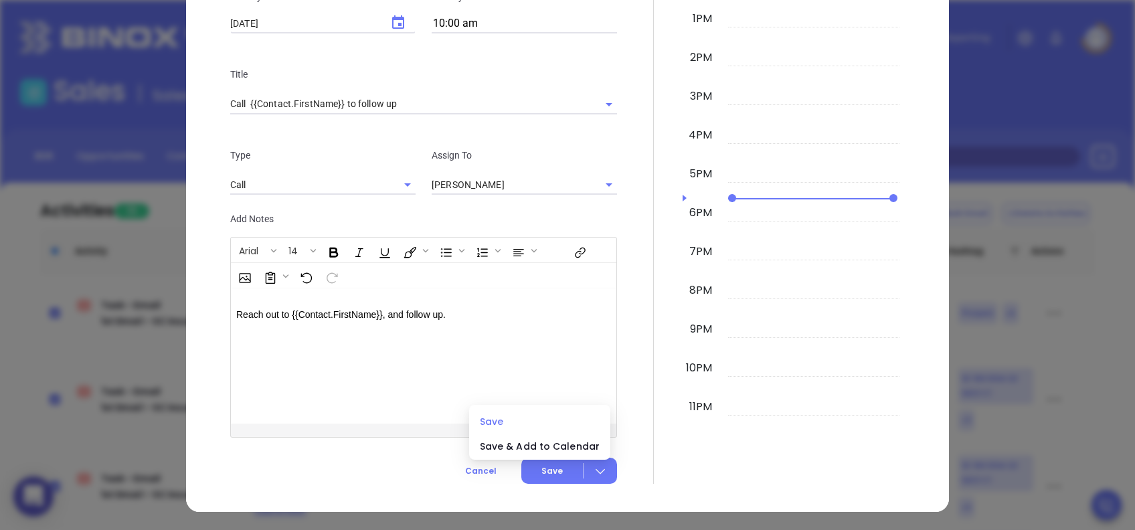
click at [505, 419] on span "Save" at bounding box center [540, 421] width 120 height 15
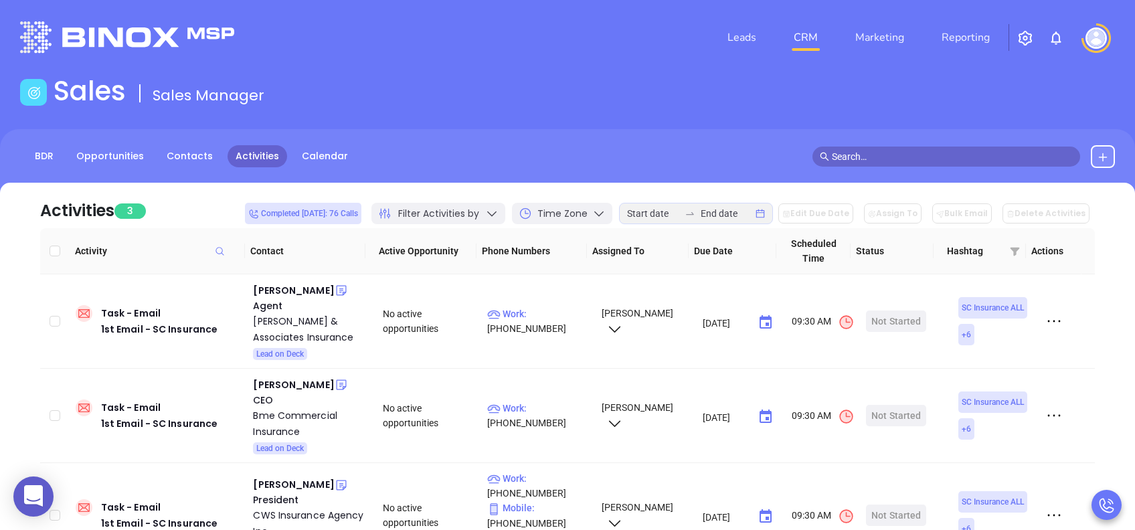
click at [479, 209] on span "Filter Activities by" at bounding box center [438, 214] width 81 height 14
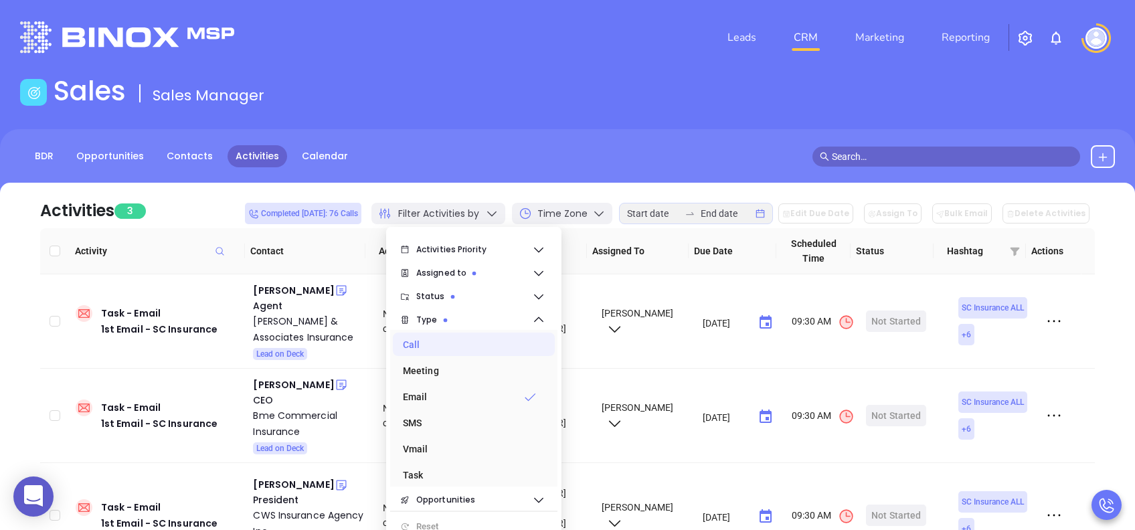
click at [425, 346] on div "Call" at bounding box center [470, 344] width 134 height 27
click at [429, 396] on div "Email" at bounding box center [470, 396] width 134 height 27
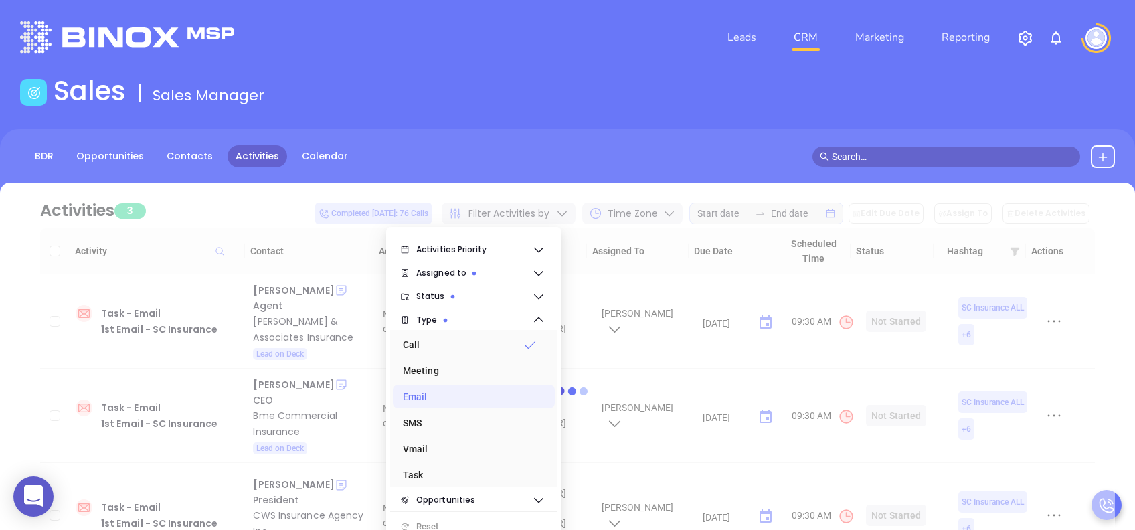
click at [543, 146] on div "BDR Opportunities Contacts Activities Calendar" at bounding box center [567, 156] width 1135 height 23
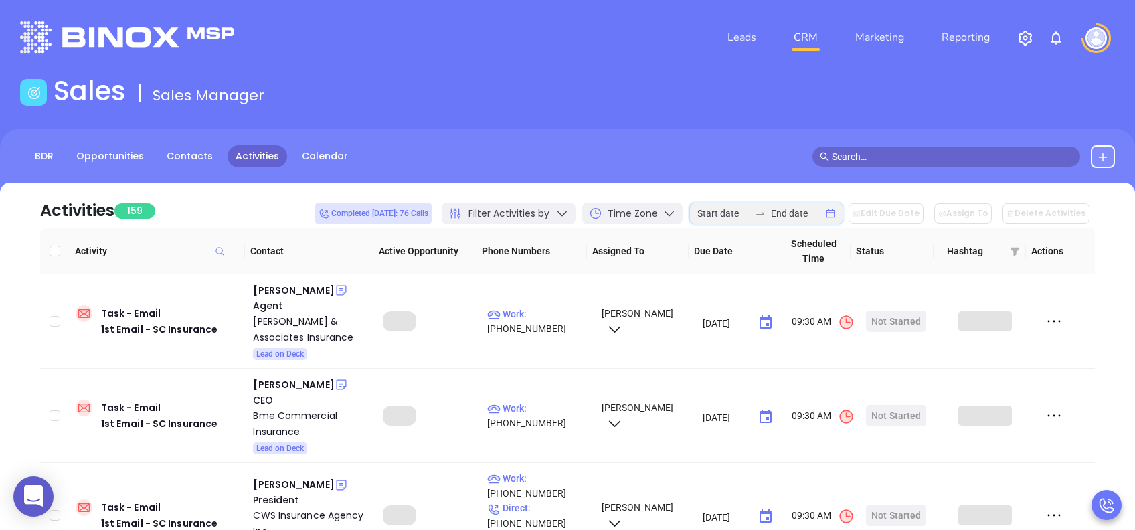
click at [749, 213] on input at bounding box center [723, 213] width 52 height 15
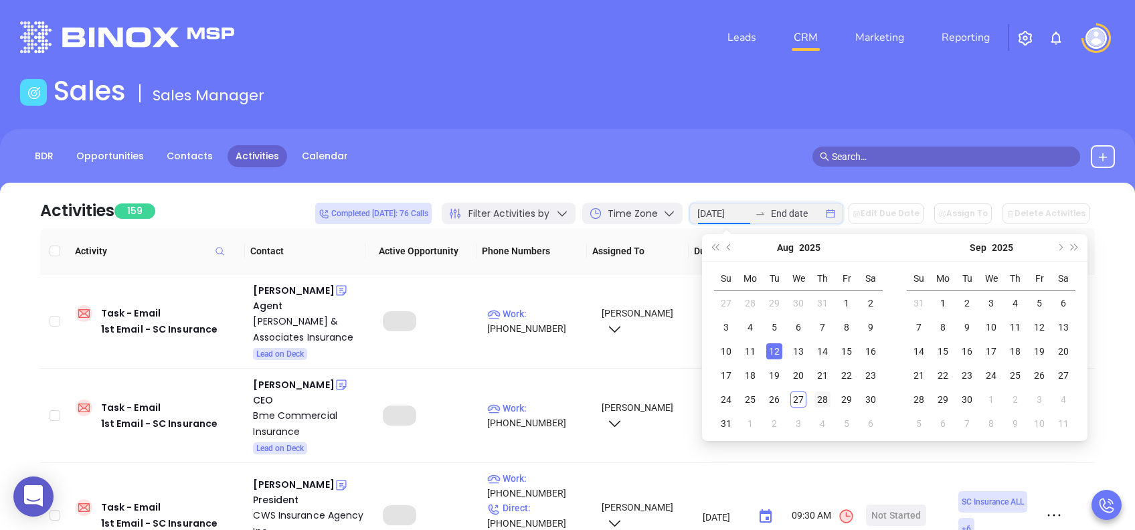
type input "2025-08-28"
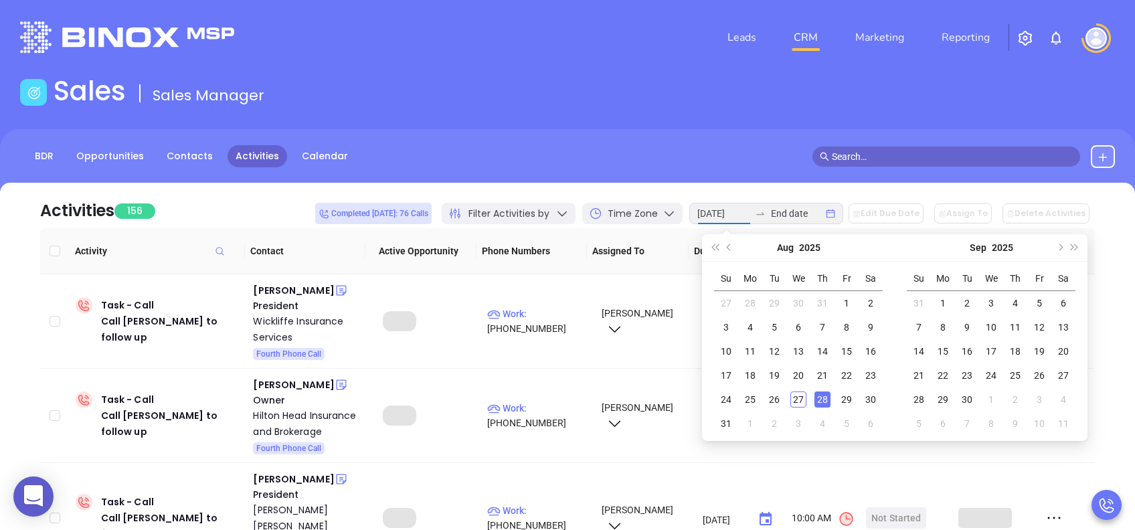
click at [818, 401] on div "28" at bounding box center [822, 399] width 16 height 16
type input "2025-08-28"
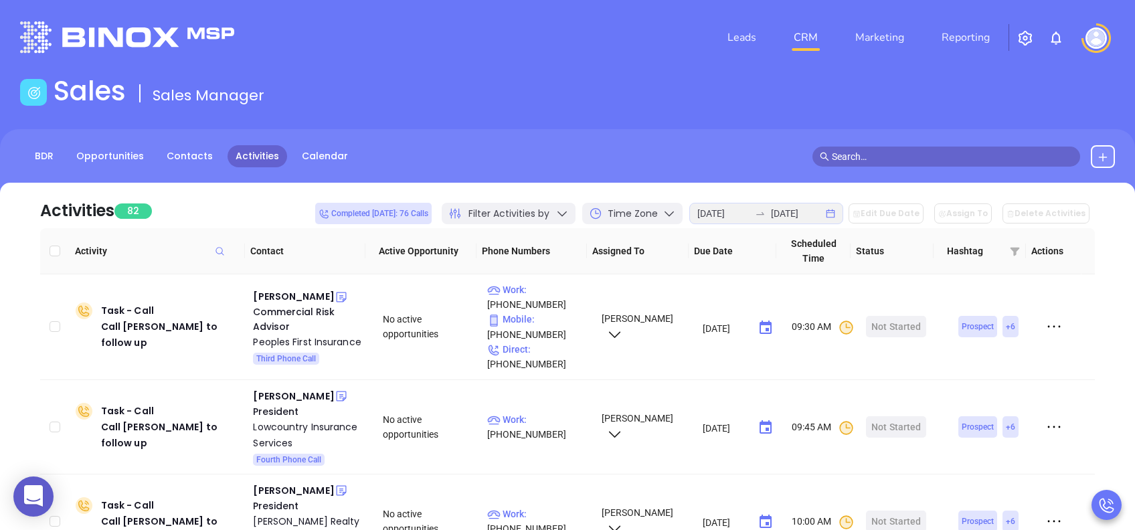
click at [1095, 27] on img at bounding box center [1095, 37] width 21 height 21
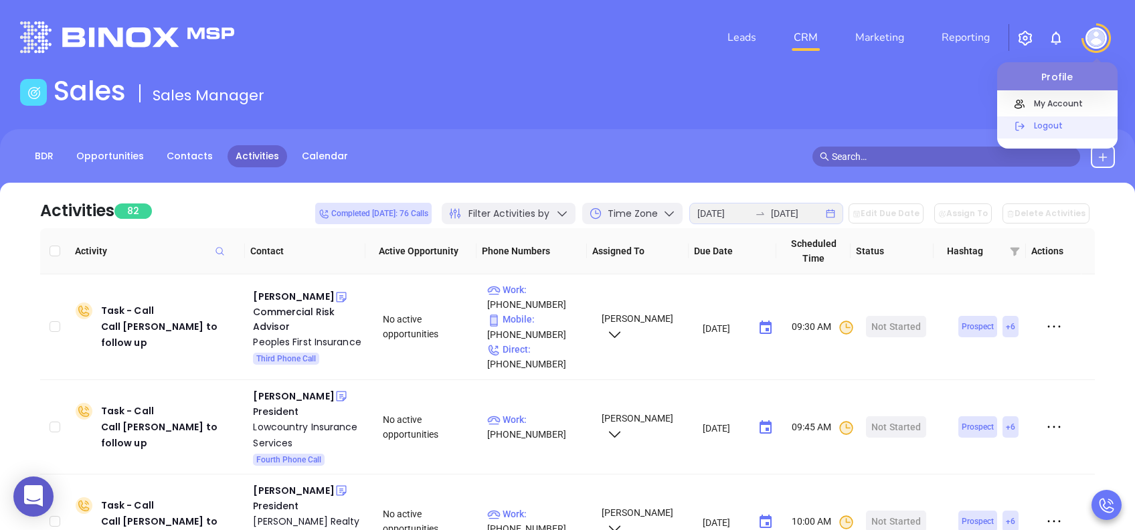
click at [1042, 122] on p "Logout" at bounding box center [1072, 125] width 90 height 14
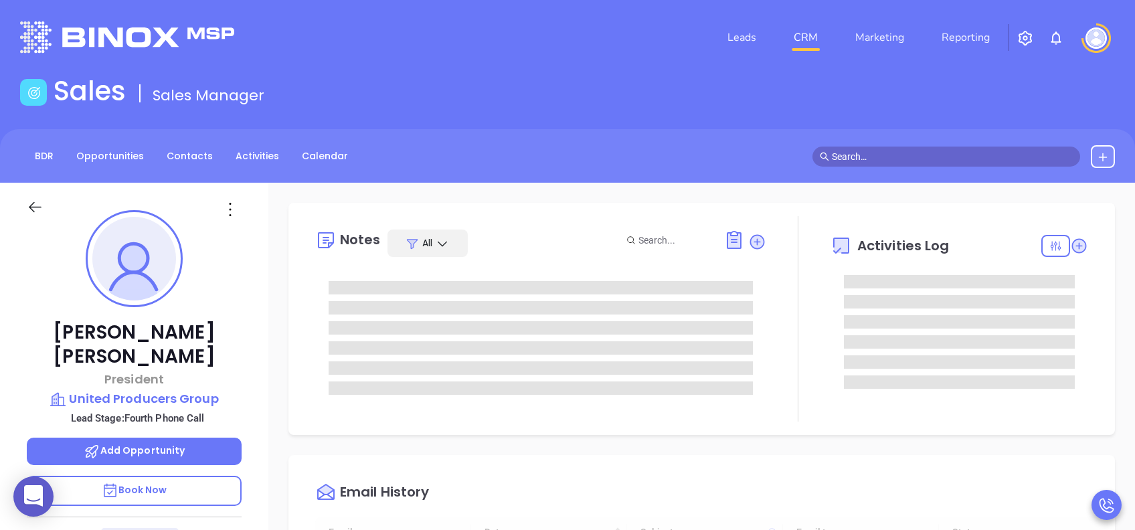
type input "[DATE]"
type input "[PERSON_NAME]"
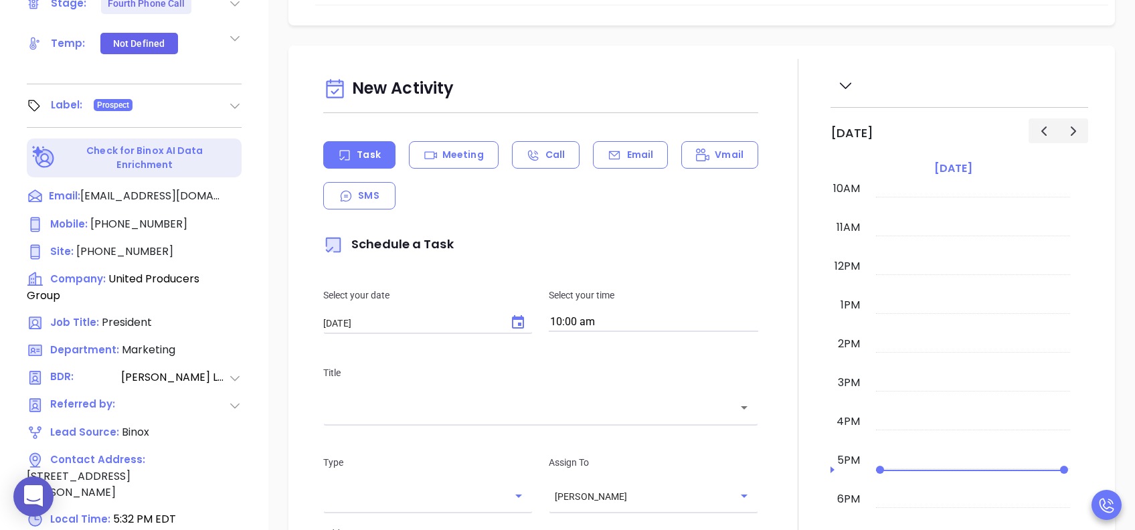
scroll to position [268, 0]
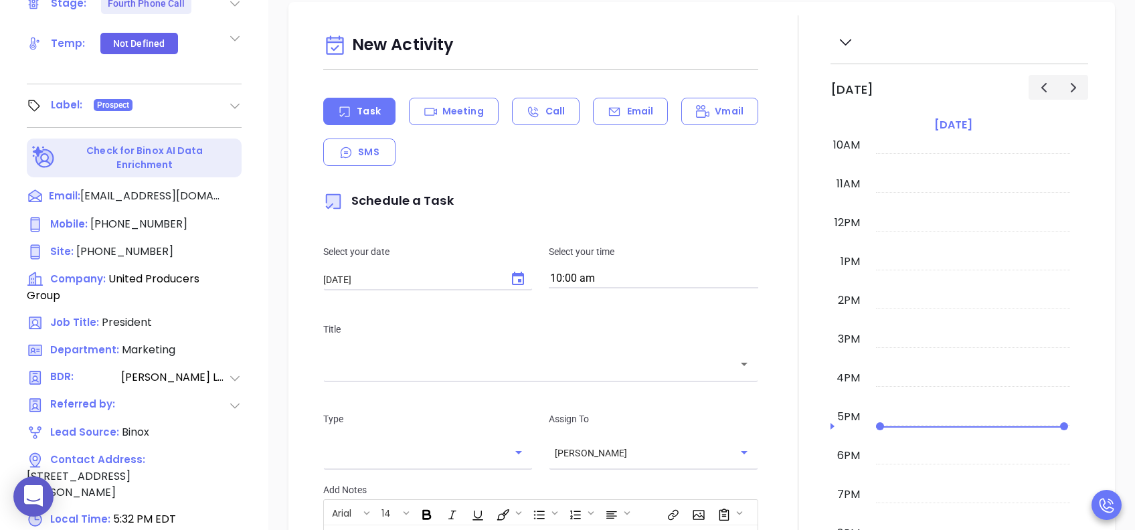
click at [512, 279] on icon "Choose date, selected date is Aug 28, 2025" at bounding box center [518, 279] width 16 height 16
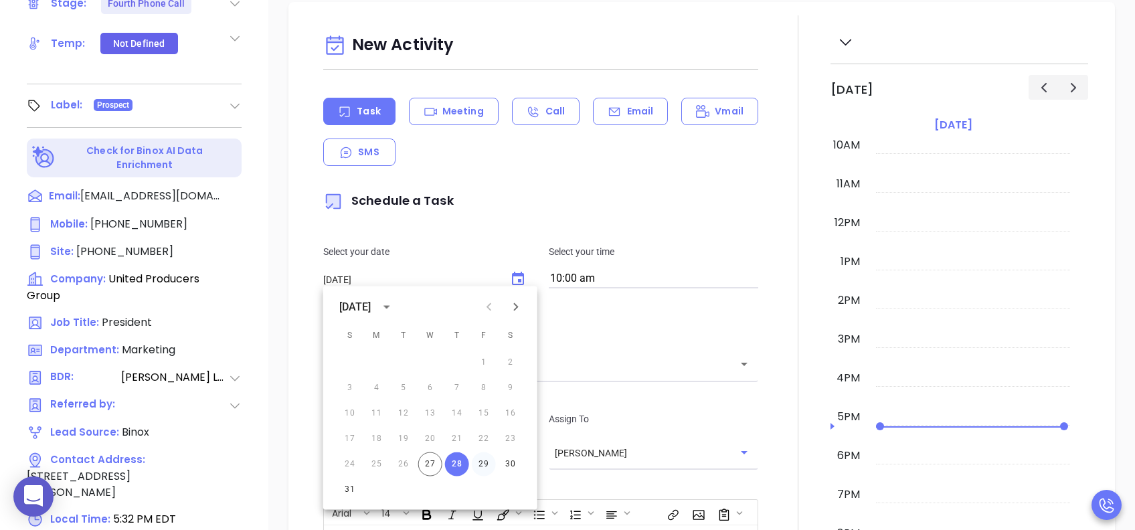
click at [490, 462] on button "29" at bounding box center [484, 464] width 24 height 24
type input "[DATE]"
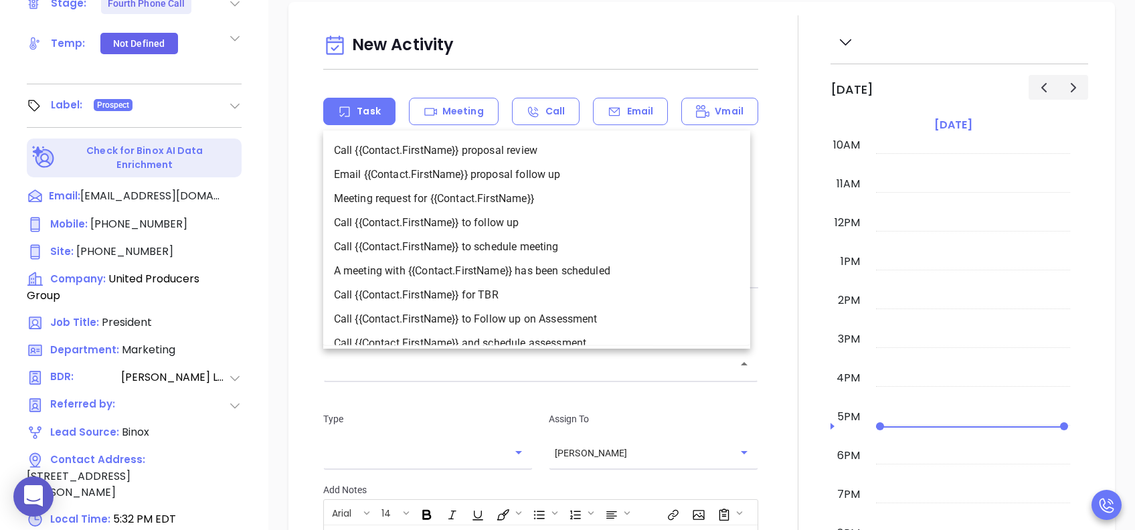
click at [520, 369] on input "text" at bounding box center [530, 364] width 403 height 15
click at [557, 222] on li "Call {{Contact.FirstName}} to follow up" at bounding box center [536, 223] width 427 height 24
type input "Call Jason to follow up"
type input "Call"
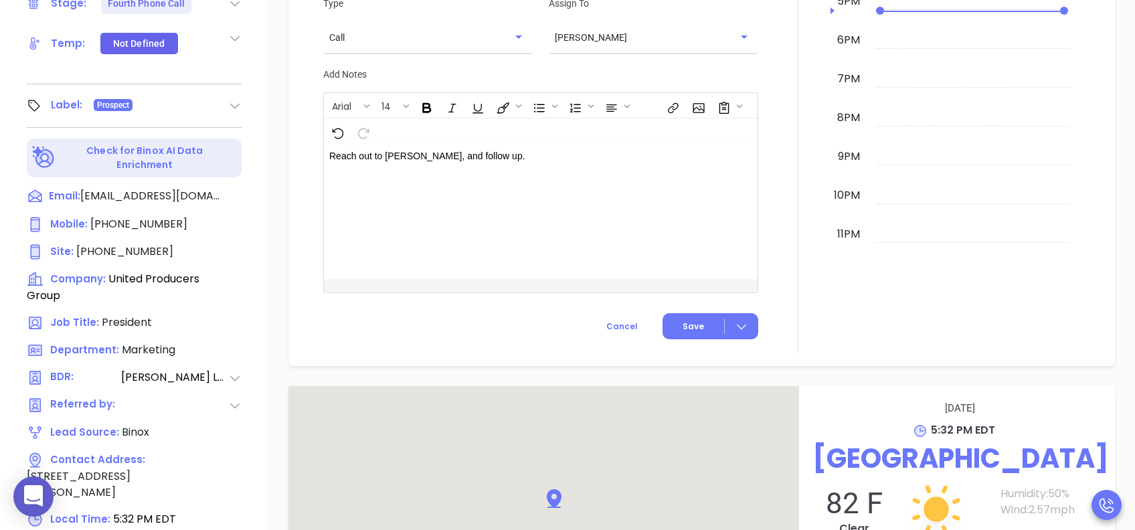
scroll to position [803, 0]
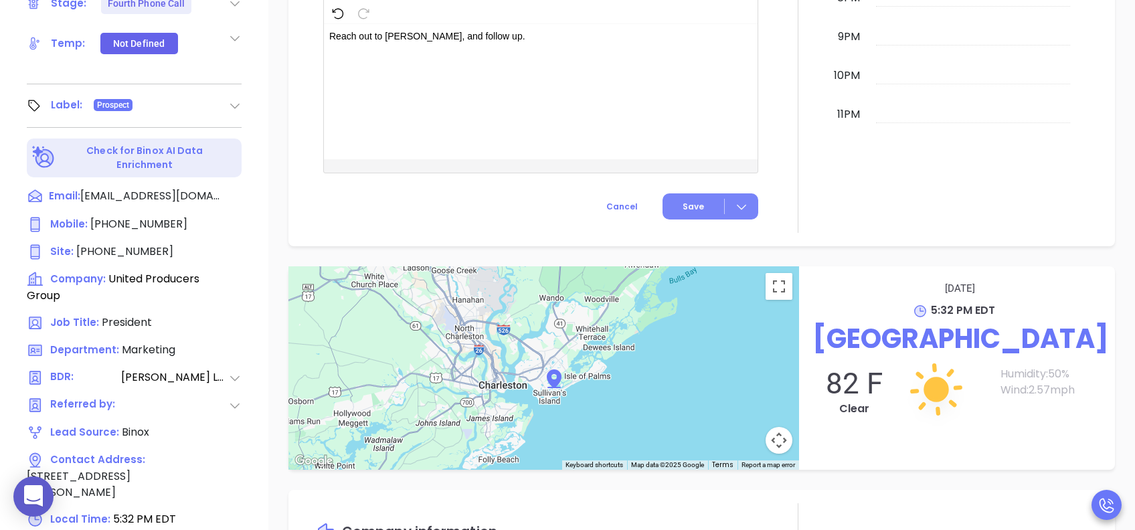
click at [683, 205] on span "Save" at bounding box center [692, 207] width 21 height 12
click at [642, 234] on span "Save" at bounding box center [679, 232] width 120 height 15
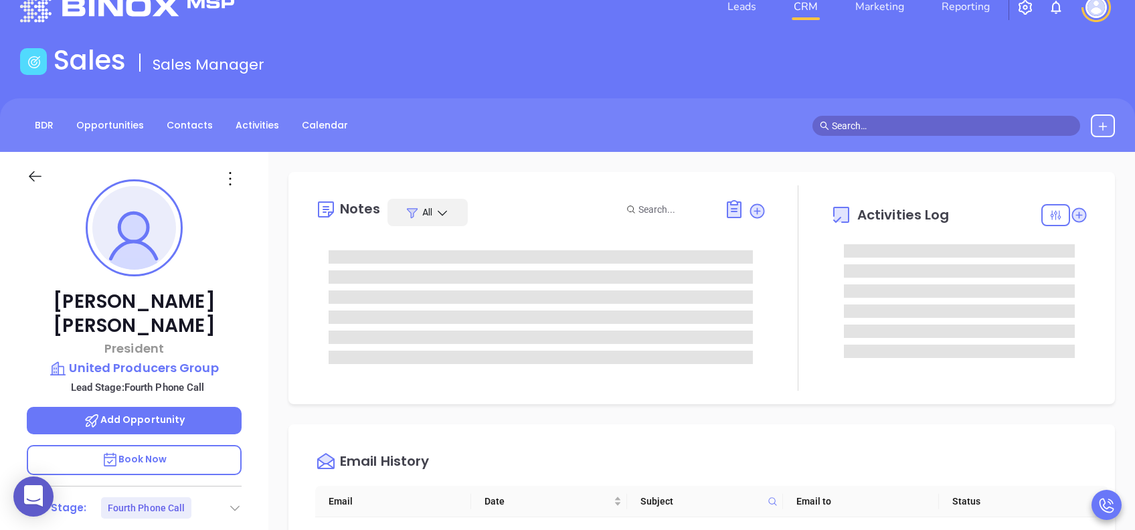
scroll to position [0, 0]
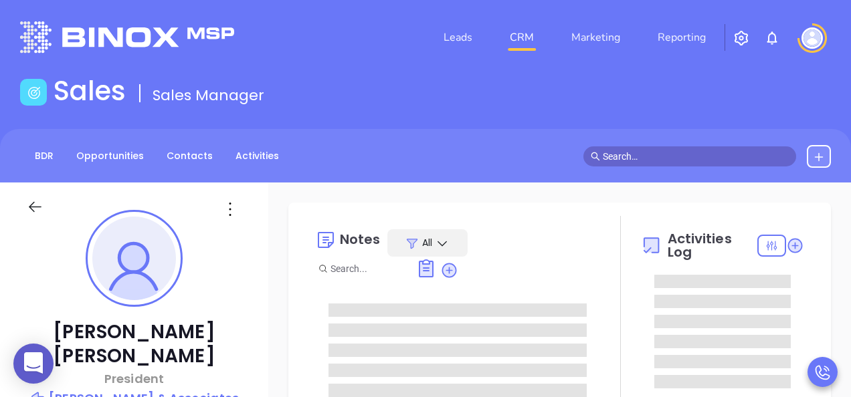
type input "[DATE]"
type input "[PERSON_NAME]"
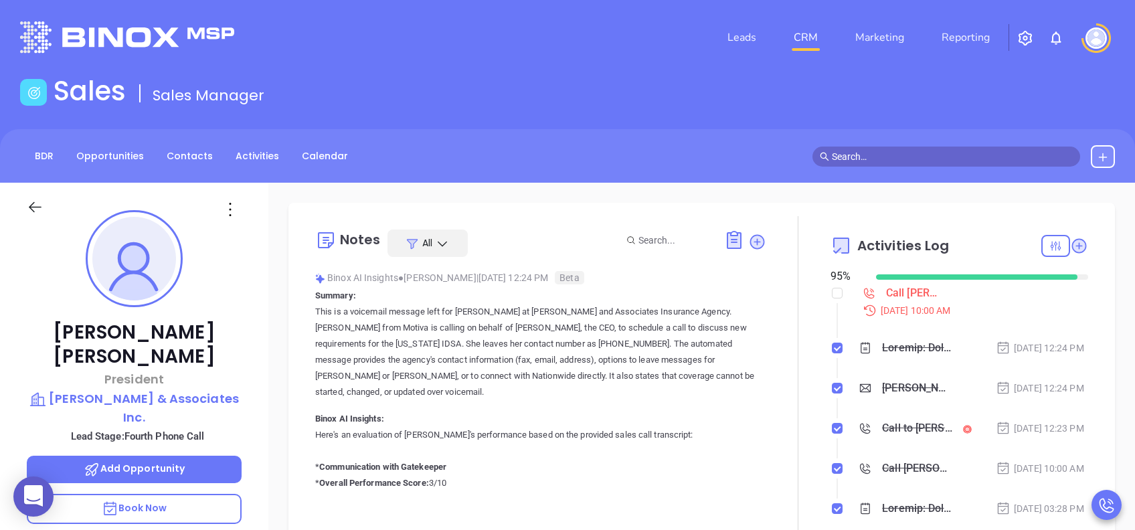
scroll to position [389, 0]
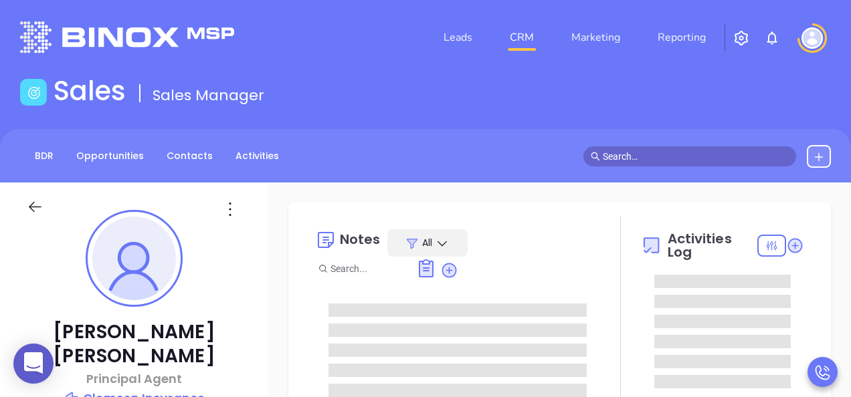
type input "[PERSON_NAME]"
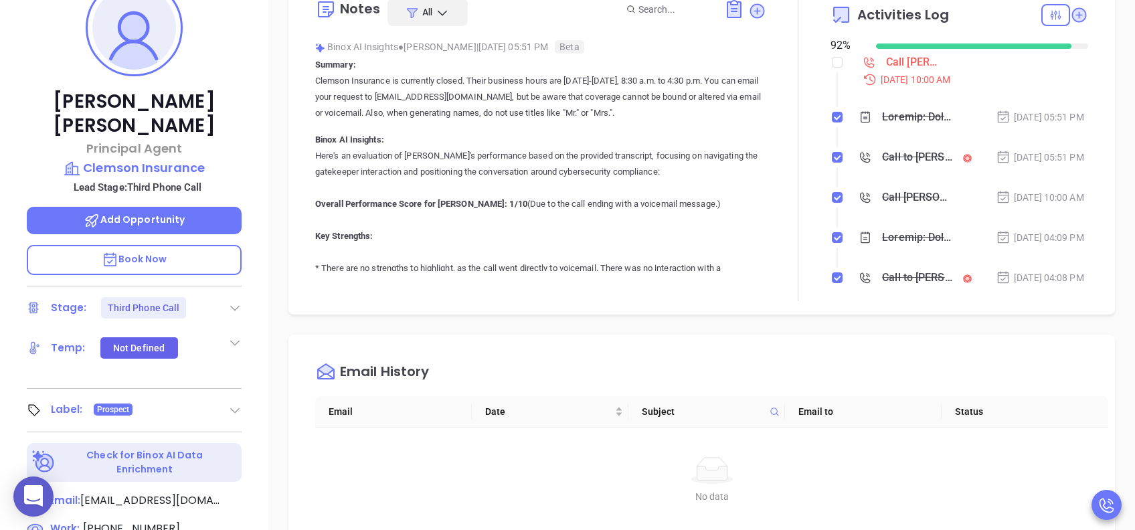
scroll to position [589, 0]
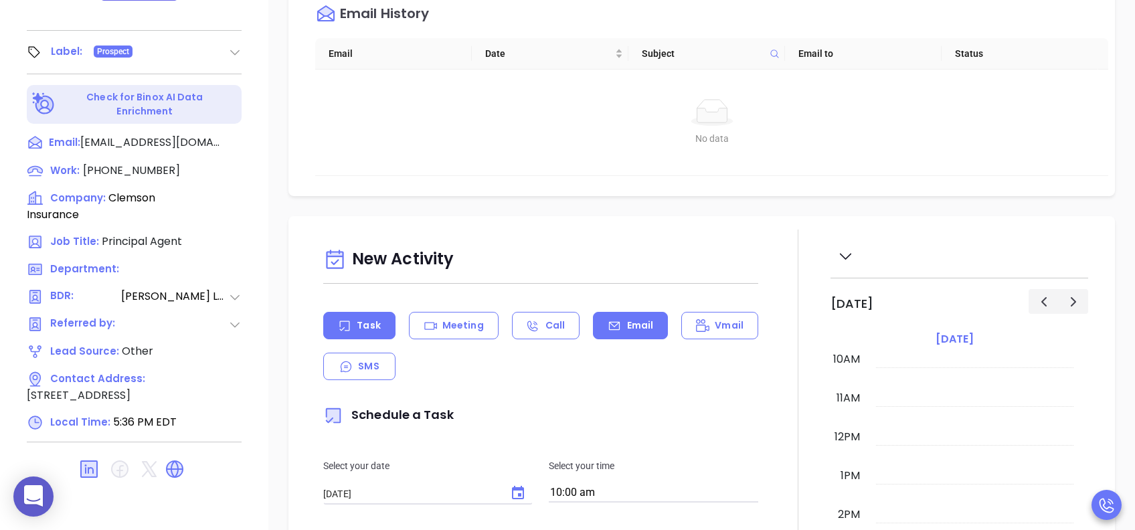
click at [643, 322] on p "Email" at bounding box center [640, 325] width 27 height 14
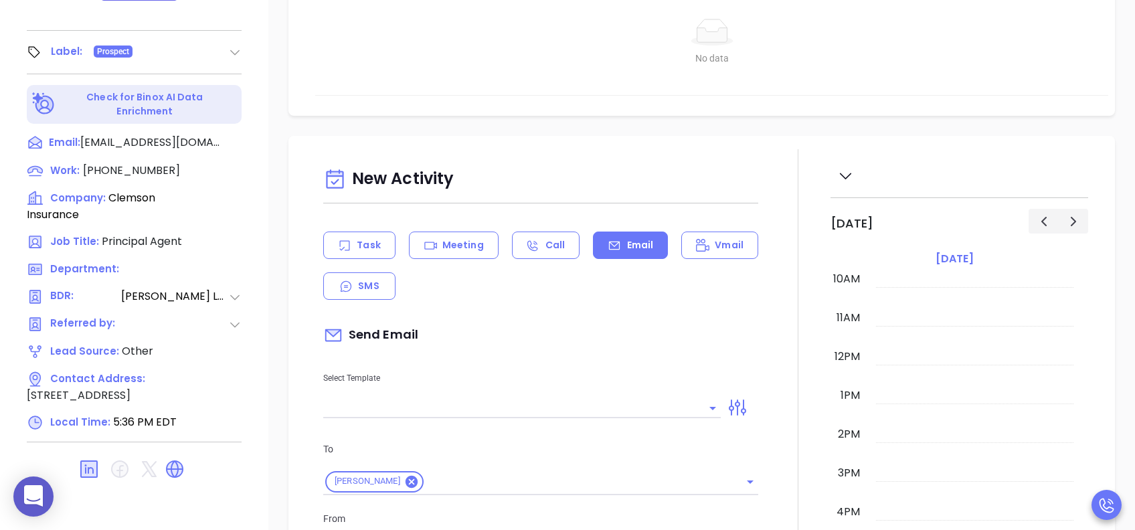
scroll to position [178, 0]
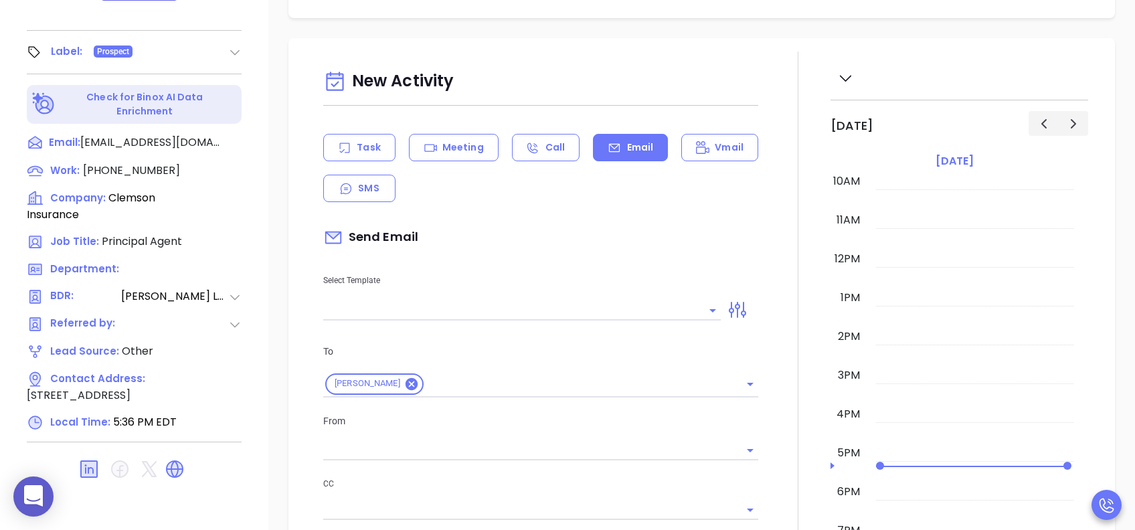
click at [595, 310] on input "text" at bounding box center [511, 309] width 377 height 19
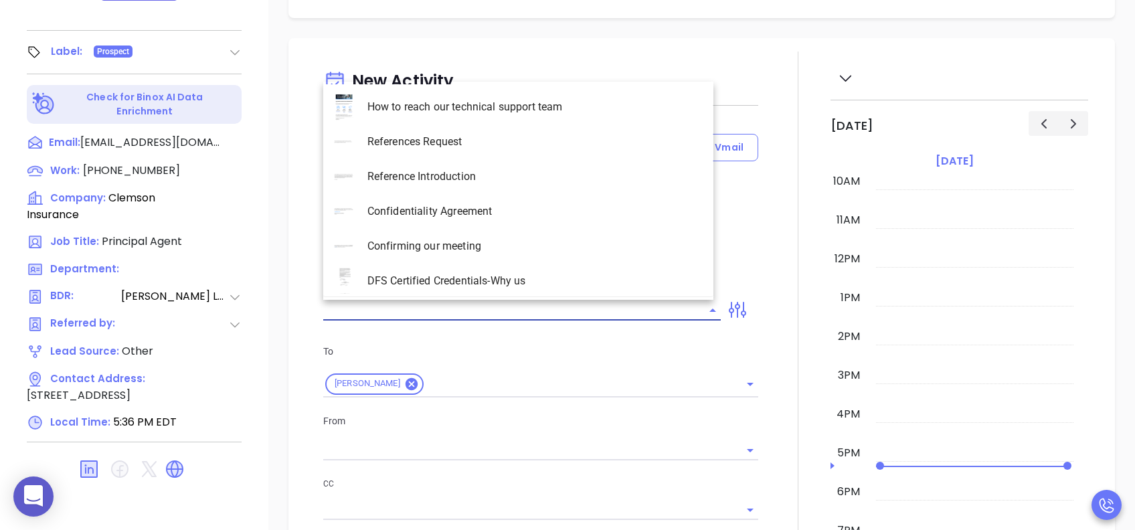
type input "[PERSON_NAME]"
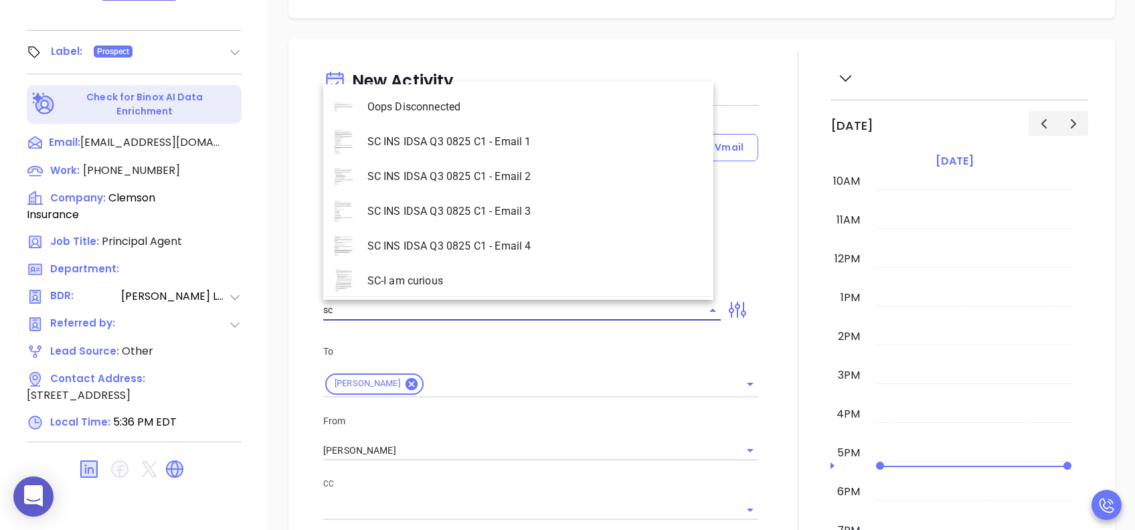
click at [551, 211] on li "SC INS IDSA Q3 0825 C1 - Email 3" at bounding box center [518, 211] width 390 height 35
type input "SC INS IDSA Q3 0825 C1 - Email 3"
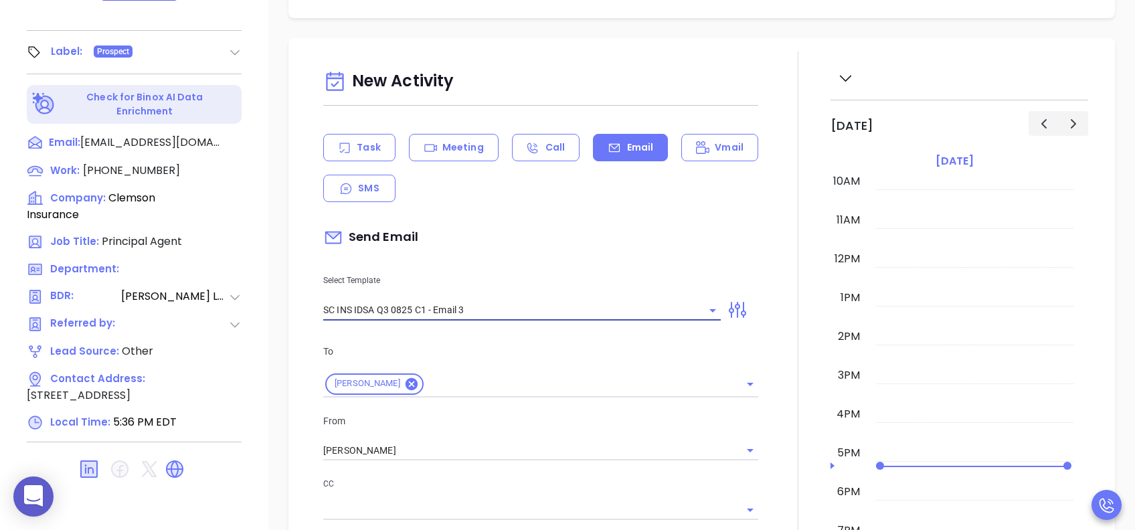
type input "Fletcher, could your agency survive a data breach?"
type input "SC INS IDSA Q3 0825 C1 - Email 3"
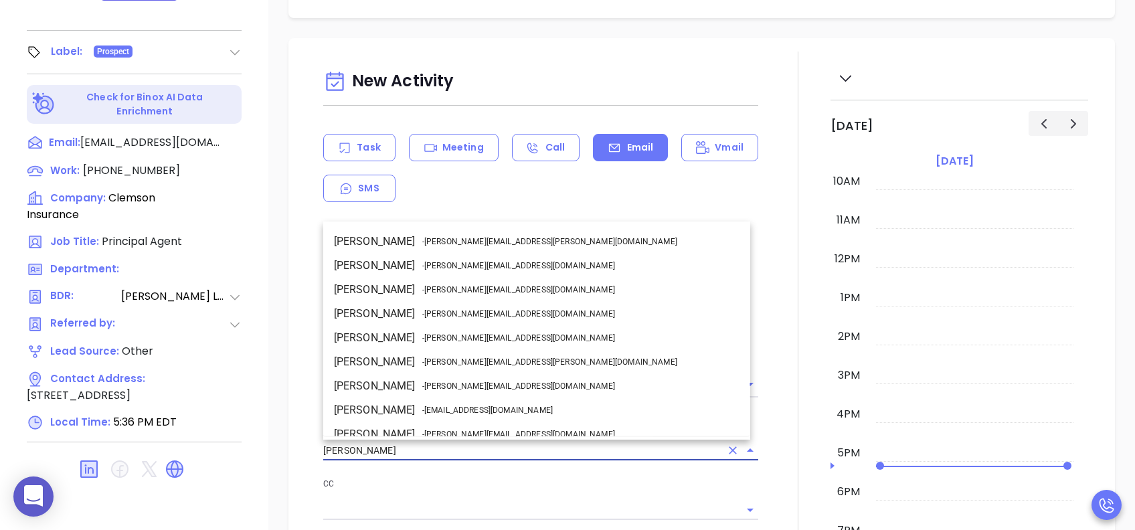
drag, startPoint x: 332, startPoint y: 462, endPoint x: 302, endPoint y: 462, distance: 29.4
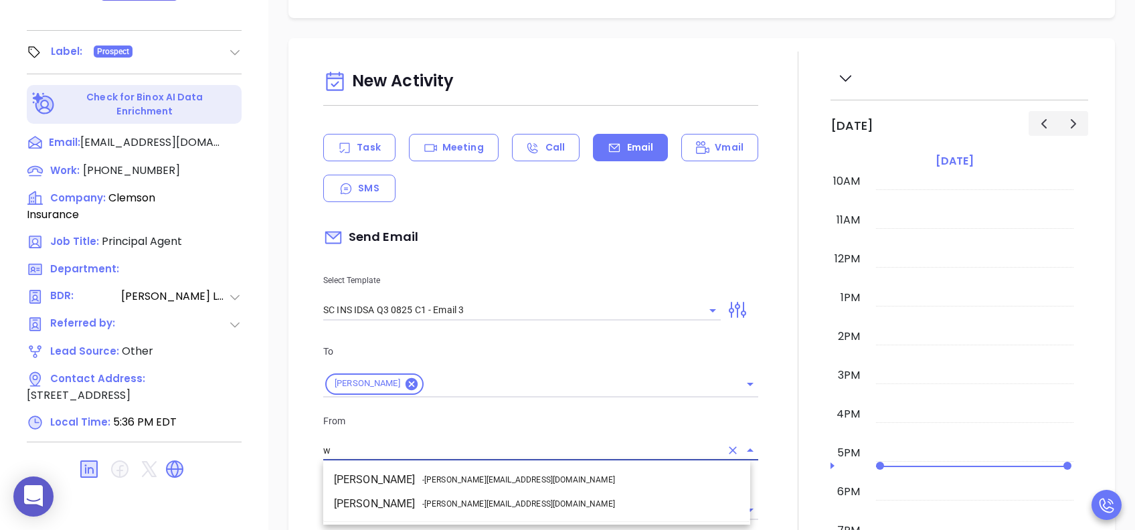
scroll to position [0, 0]
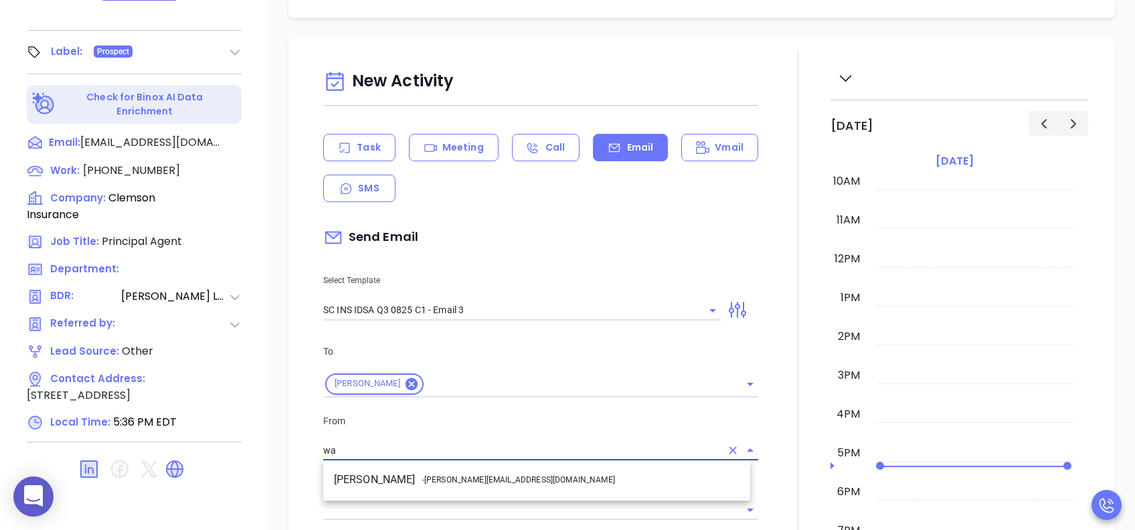
click at [474, 397] on span "- walter@motiva.net" at bounding box center [518, 480] width 193 height 12
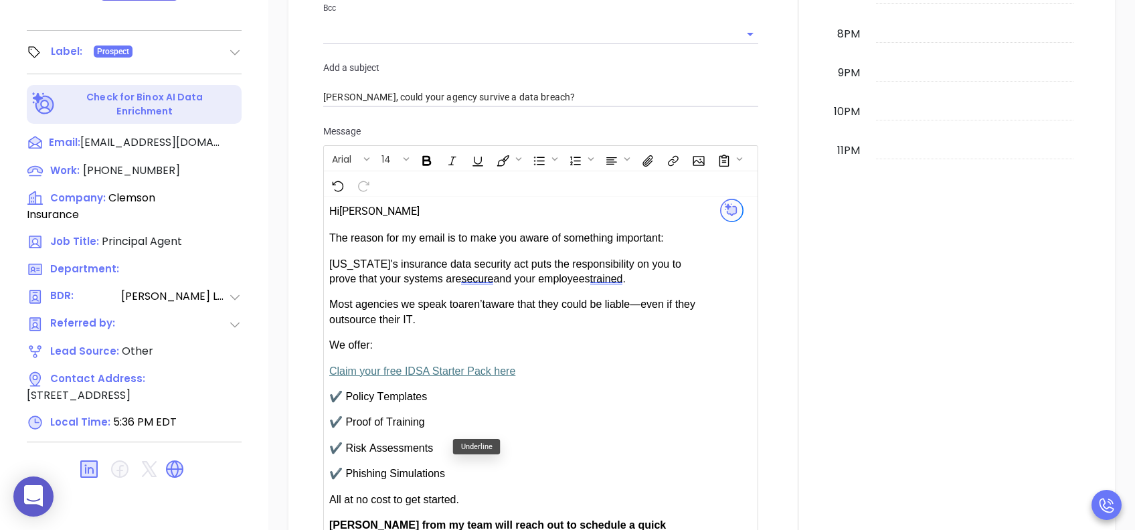
scroll to position [892, 0]
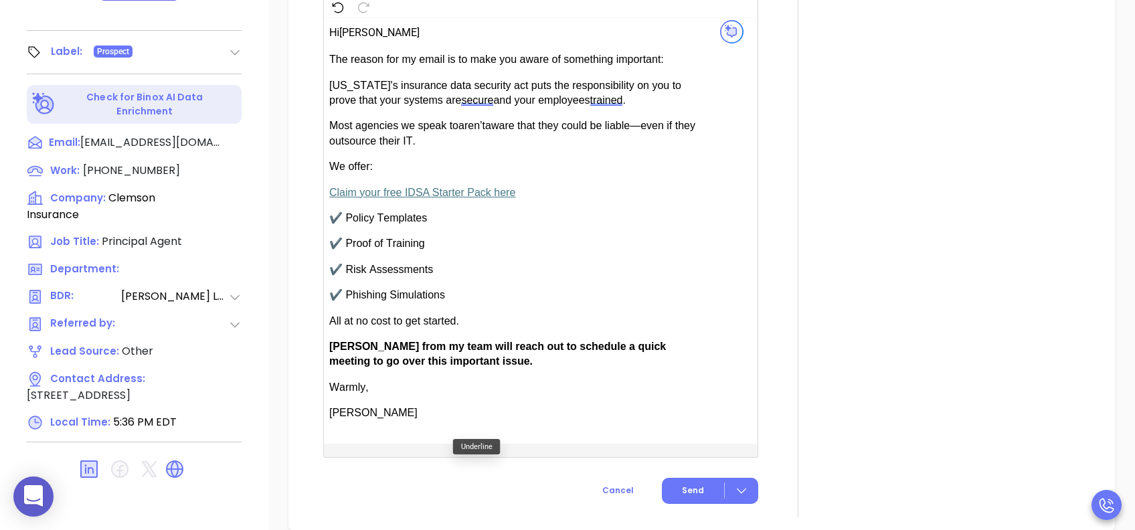
type input "[PERSON_NAME]"
drag, startPoint x: 368, startPoint y: 343, endPoint x: 336, endPoint y: 347, distance: 32.3
click at [336, 347] on span "Anabell from my team will reach out to schedule a quick meeting to go over this…" at bounding box center [497, 353] width 336 height 26
click at [683, 397] on span "Send" at bounding box center [693, 490] width 22 height 12
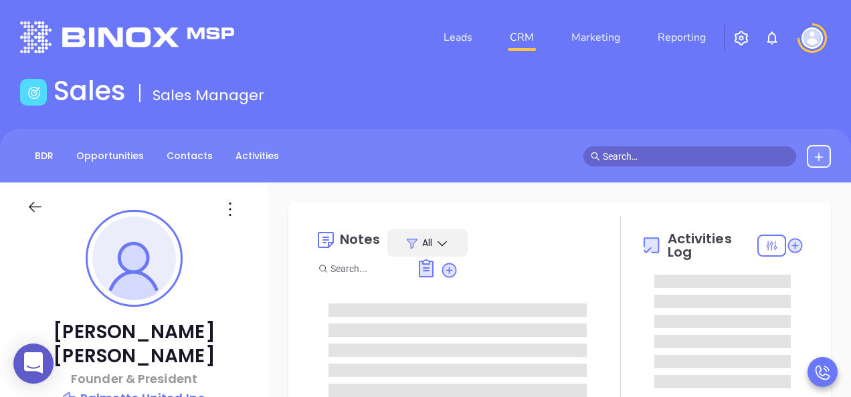
type input "[PERSON_NAME]"
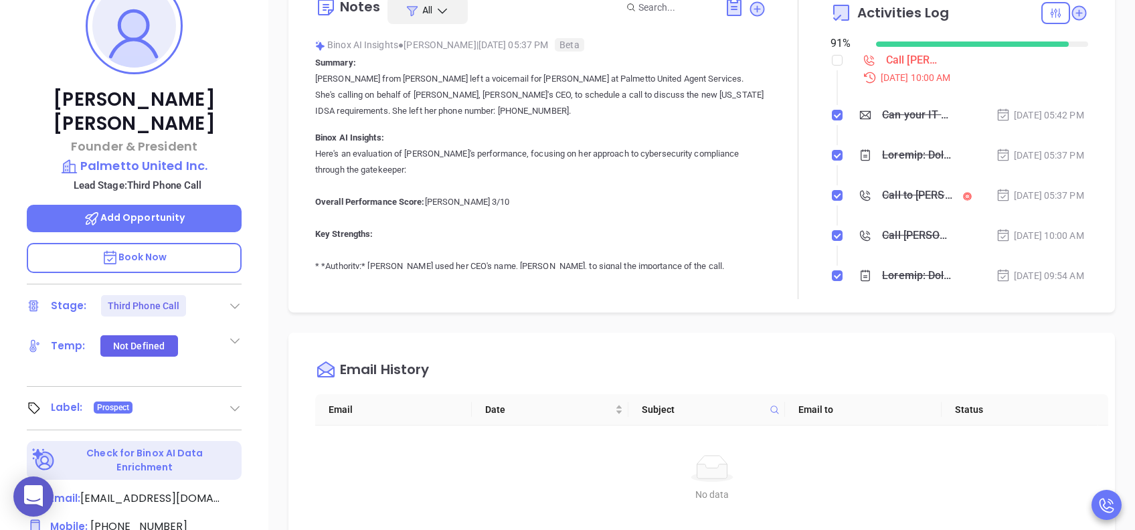
scroll to position [589, 0]
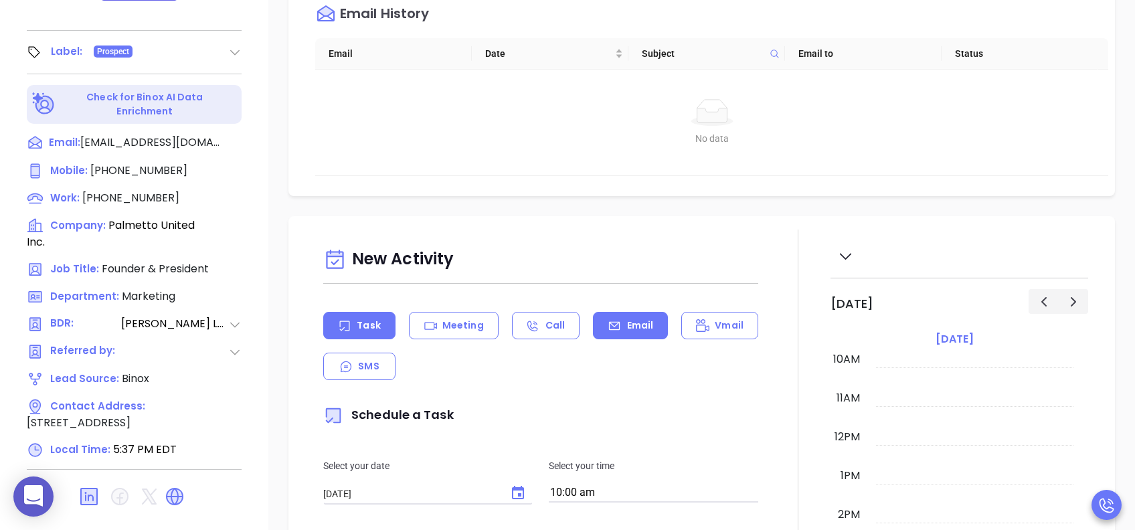
click at [615, 320] on div "Email" at bounding box center [630, 325] width 75 height 27
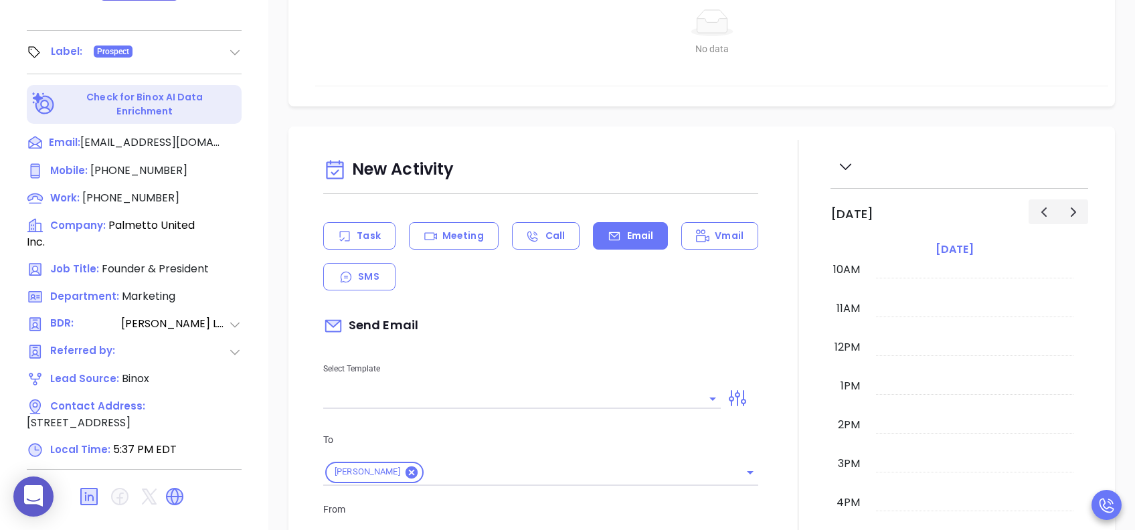
scroll to position [178, 0]
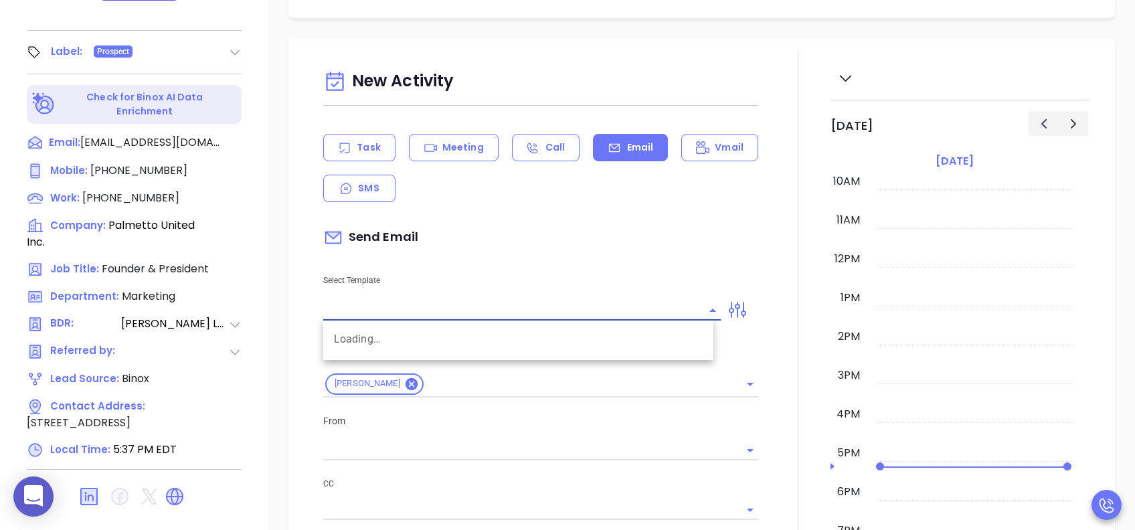
click at [556, 301] on input "text" at bounding box center [511, 309] width 377 height 19
type input "sc"
type input "[PERSON_NAME]"
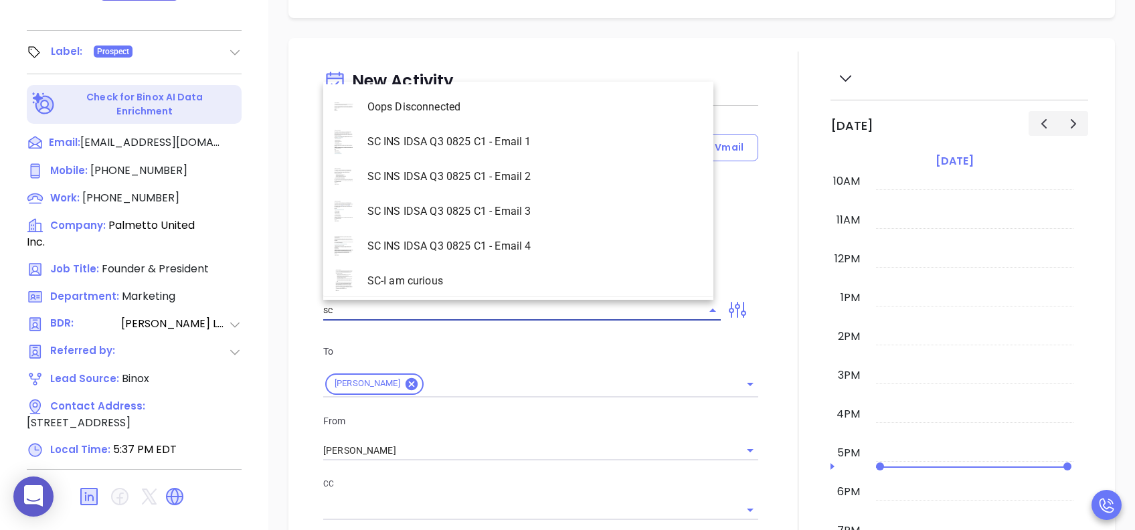
click at [509, 212] on li "SC INS IDSA Q3 0825 C1 - Email 3" at bounding box center [518, 211] width 390 height 35
type input "SC INS IDSA Q3 0825 C1 - Email 3"
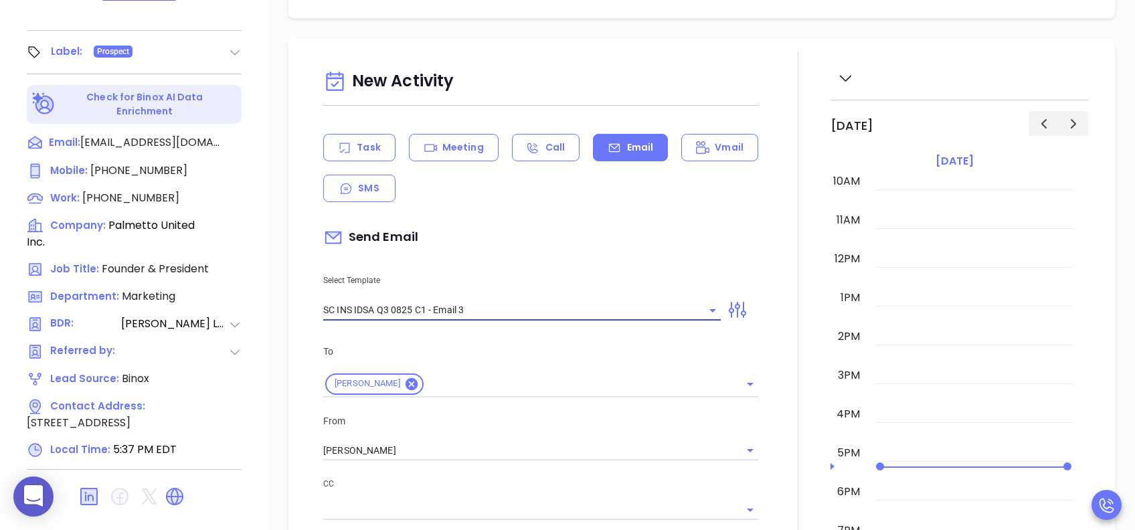
type input "[PERSON_NAME], could your agency survive a data breach?"
type input "SC INS IDSA Q3 0825 C1 - Email 3"
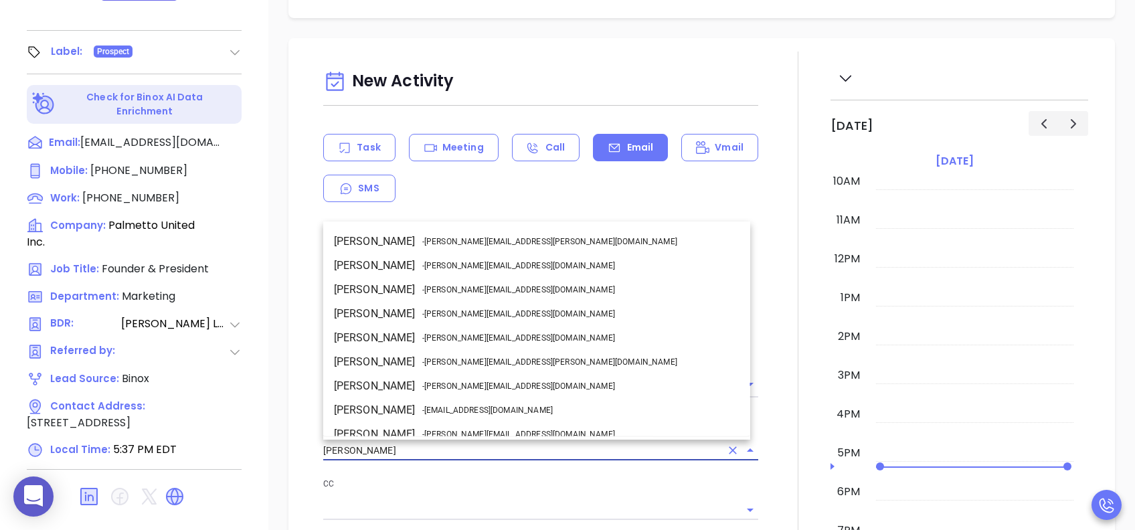
scroll to position [82, 0]
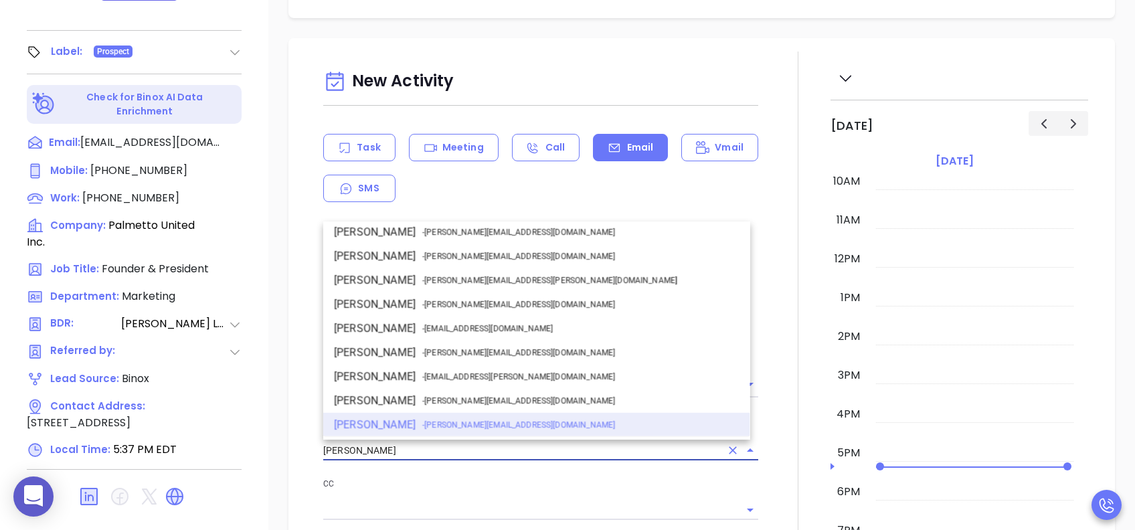
drag, startPoint x: 414, startPoint y: 447, endPoint x: 270, endPoint y: 449, distance: 144.5
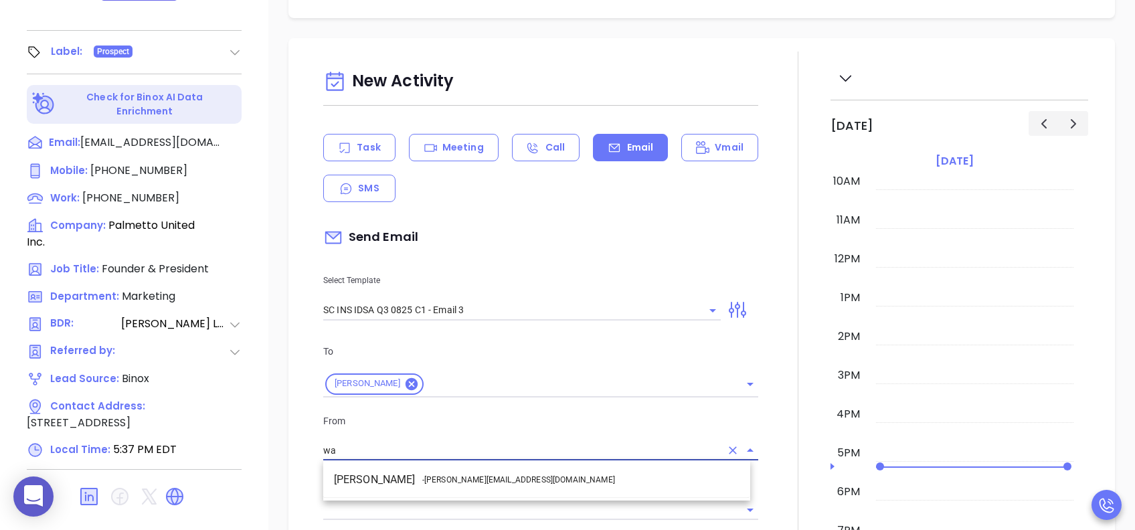
click at [464, 397] on ul "Walter Contreras - [EMAIL_ADDRESS][DOMAIN_NAME]" at bounding box center [536, 479] width 427 height 35
click at [525, 397] on li "Walter Contreras - [EMAIL_ADDRESS][DOMAIN_NAME]" at bounding box center [536, 480] width 427 height 24
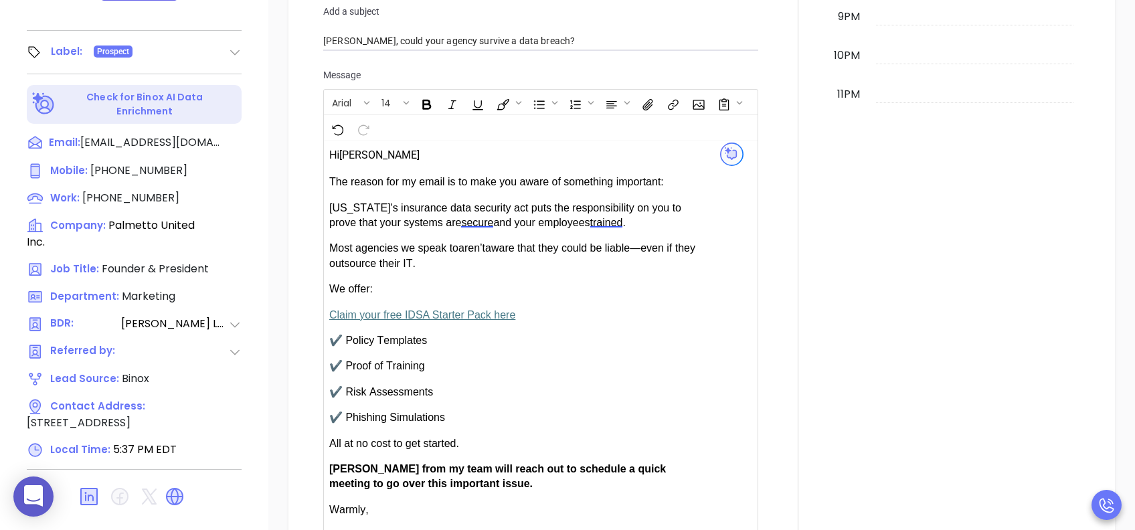
scroll to position [803, 0]
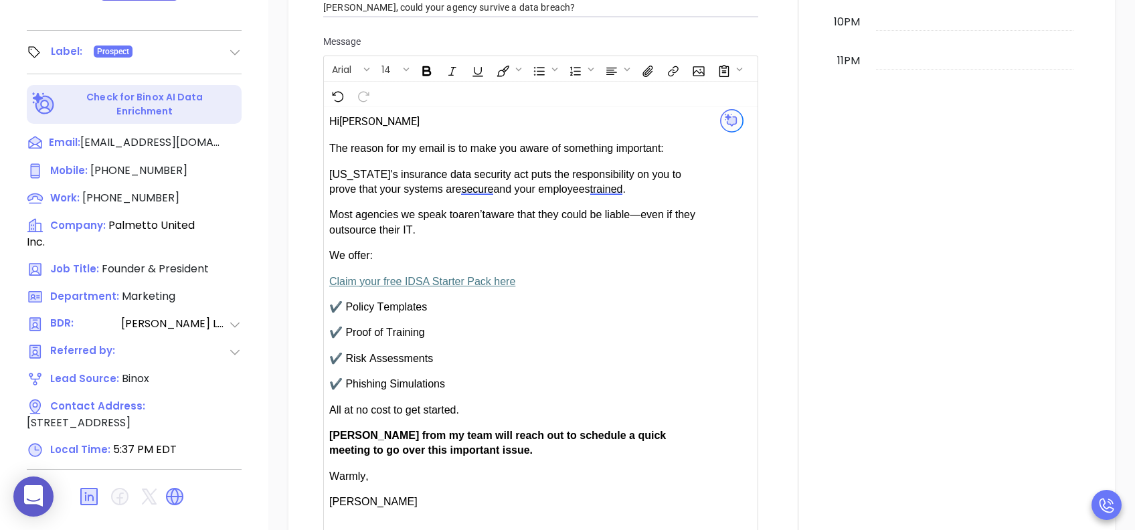
type input "[PERSON_NAME]"
drag, startPoint x: 368, startPoint y: 427, endPoint x: 332, endPoint y: 432, distance: 35.8
click at [332, 397] on span "[PERSON_NAME] from my team will reach out to schedule a quick meeting to go ove…" at bounding box center [497, 442] width 336 height 26
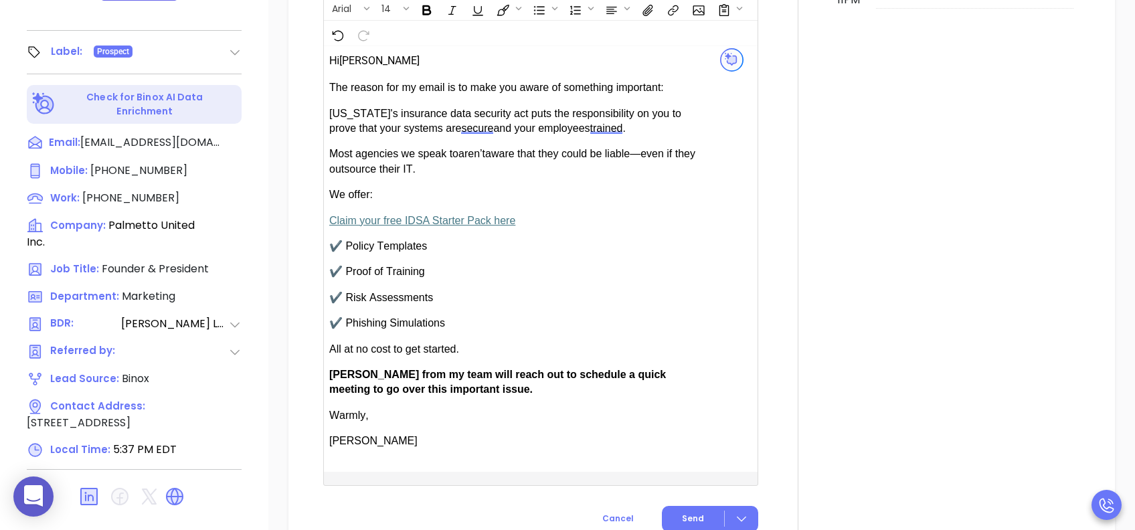
scroll to position [892, 0]
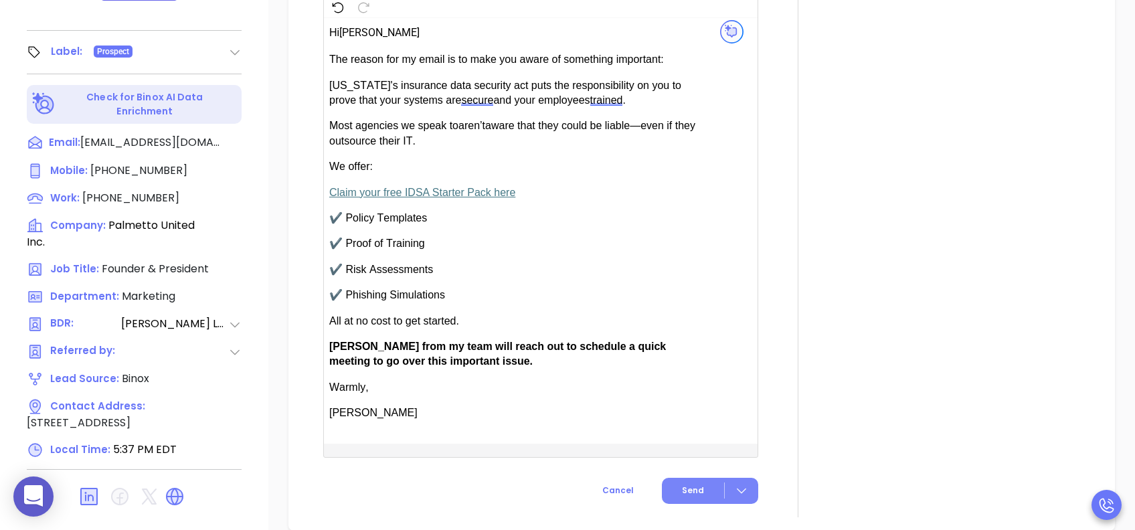
click at [672, 397] on button "Send" at bounding box center [710, 491] width 96 height 26
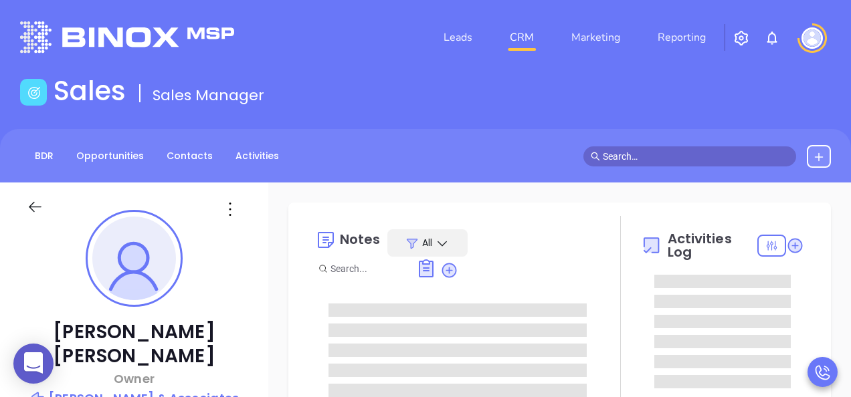
type input "[DATE]"
type input "[PERSON_NAME]"
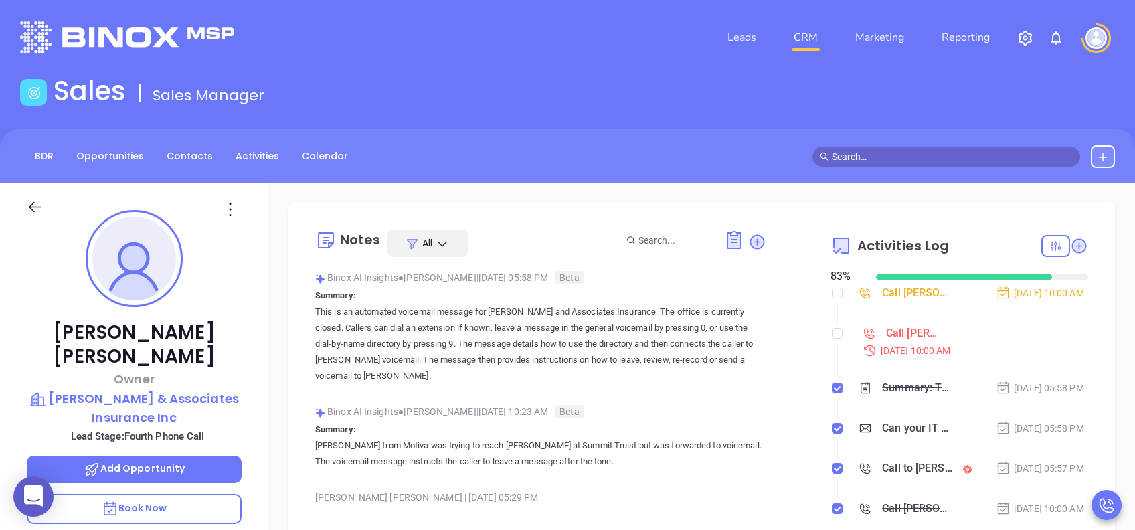
scroll to position [389, 0]
click at [831, 338] on input "checkbox" at bounding box center [836, 333] width 11 height 11
checkbox input "true"
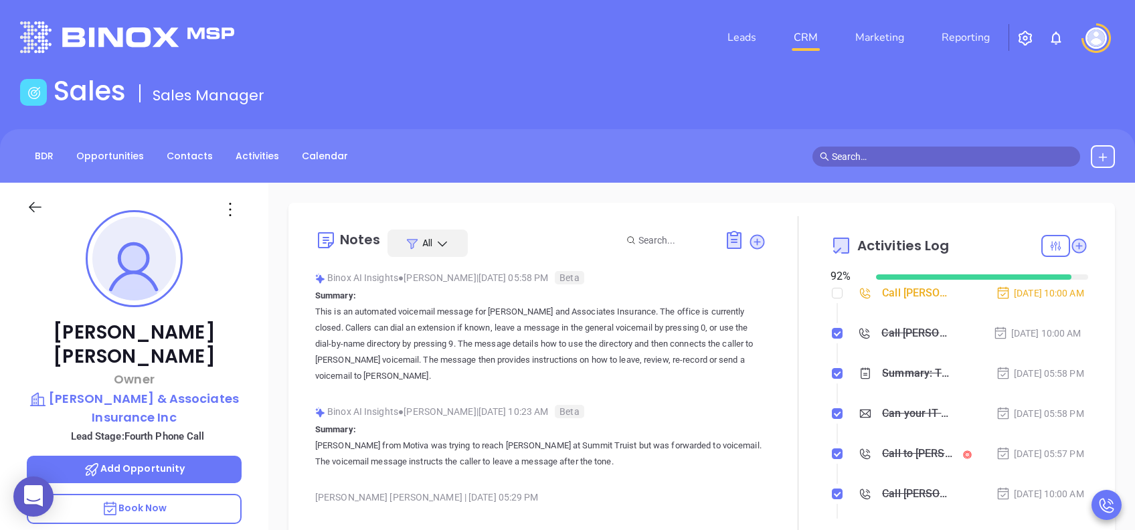
scroll to position [589, 0]
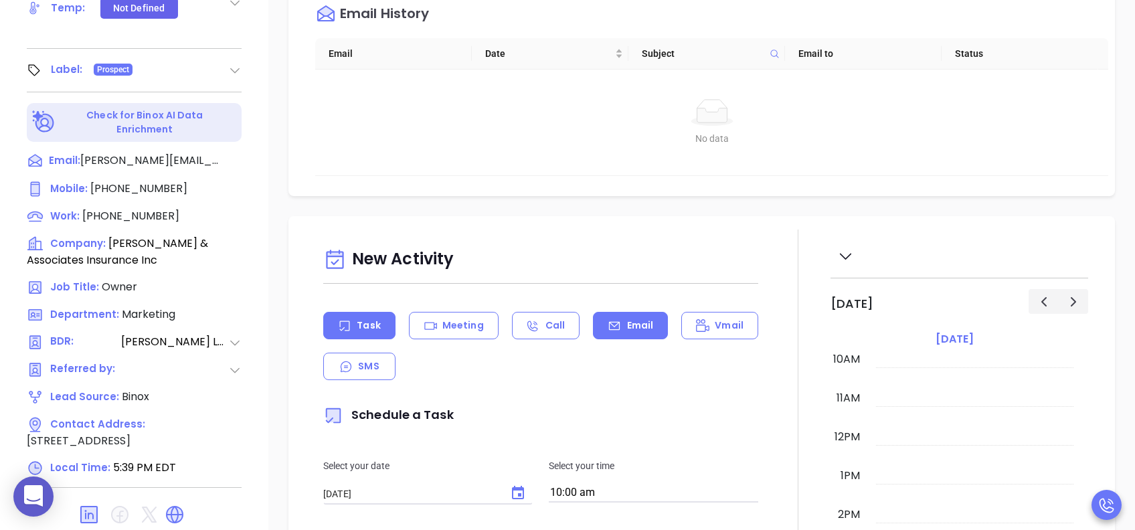
click at [609, 328] on icon at bounding box center [614, 325] width 11 height 9
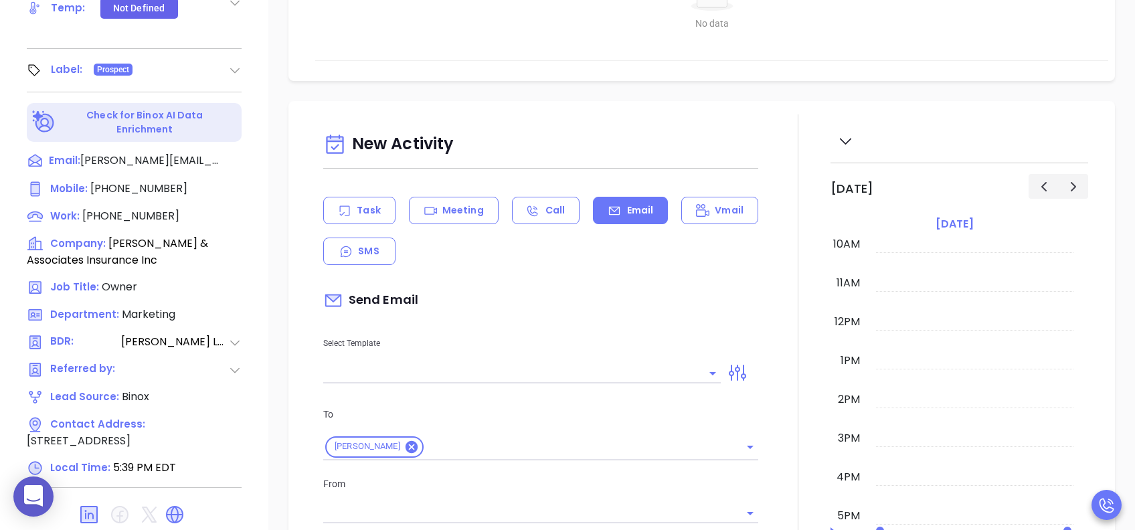
scroll to position [178, 0]
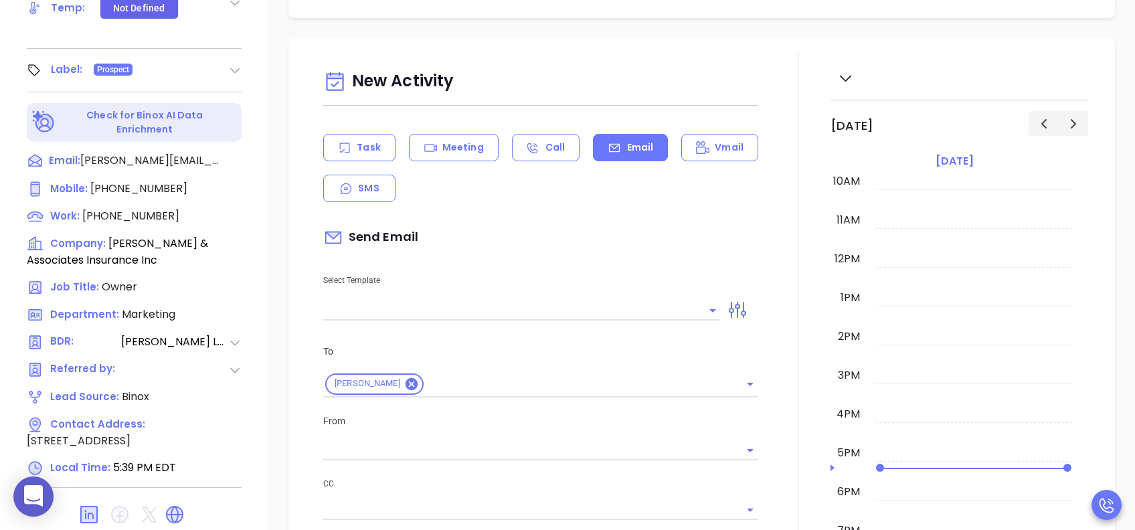
click at [517, 300] on input "text" at bounding box center [511, 309] width 377 height 19
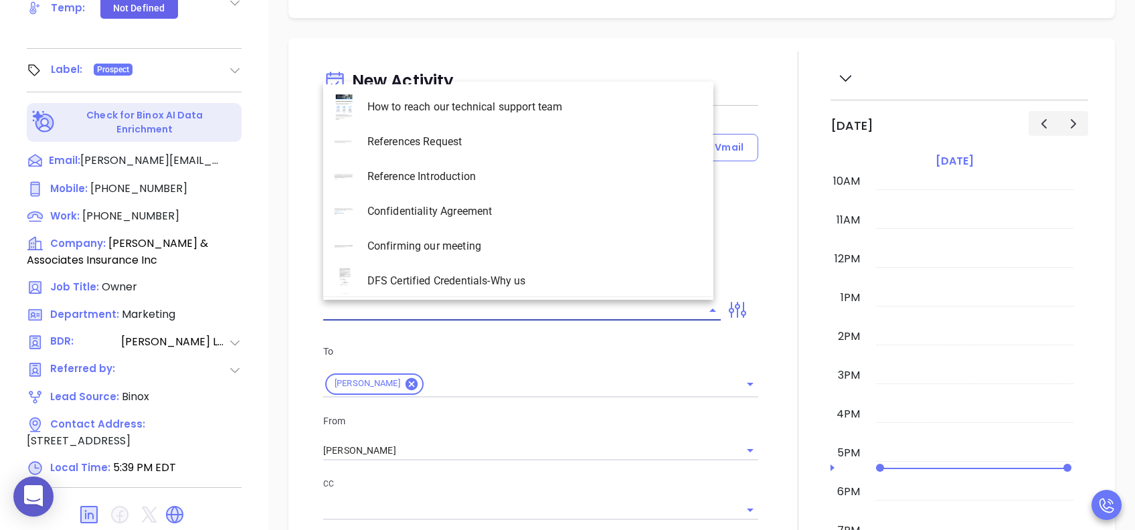
type input "[PERSON_NAME]"
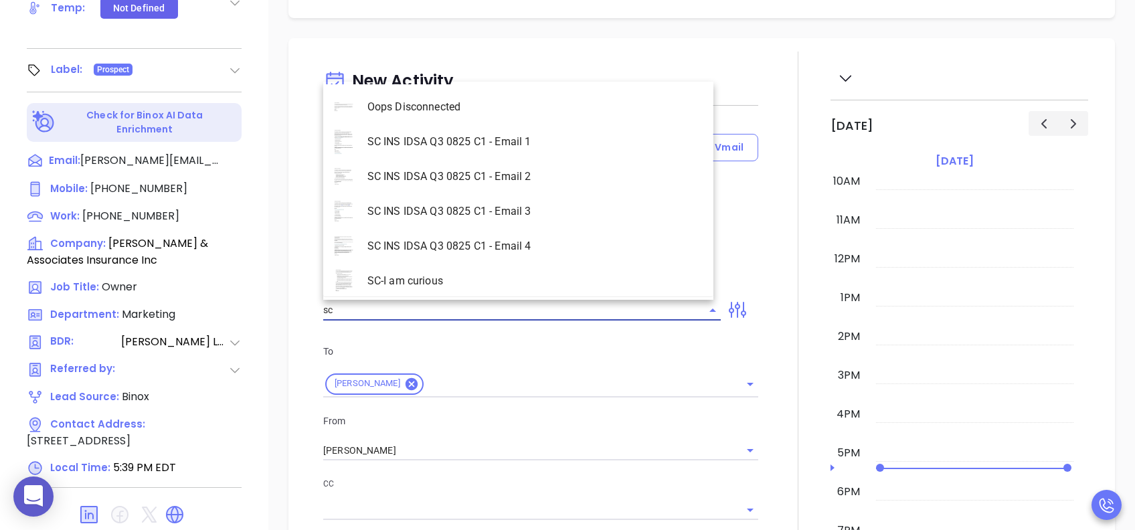
click at [524, 252] on li "SC INS IDSA Q3 0825 C1 - Email 4" at bounding box center [518, 246] width 390 height 35
type input "SC INS IDSA Q3 0825 C1 - Email 4"
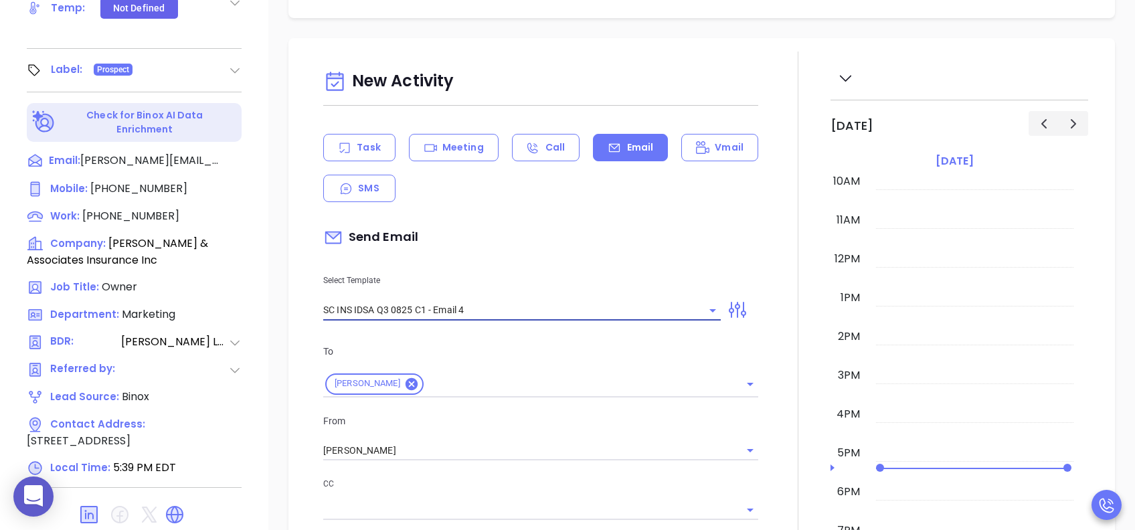
type input "Final heads up [PERSON_NAME]; Compliance matters"
type input "SC INS IDSA Q3 0825 C1 - Email 4"
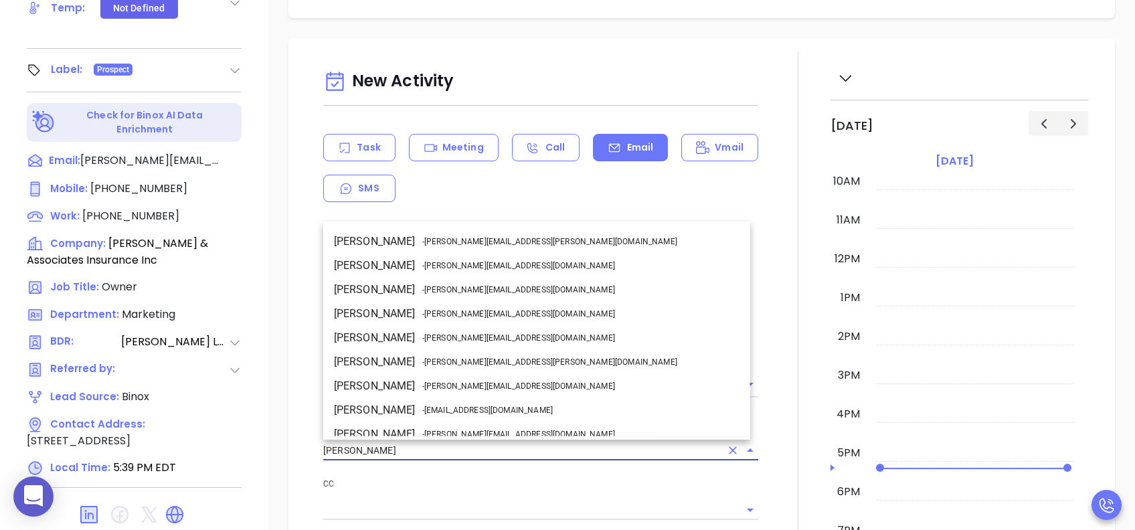
drag, startPoint x: 399, startPoint y: 453, endPoint x: 248, endPoint y: 438, distance: 151.2
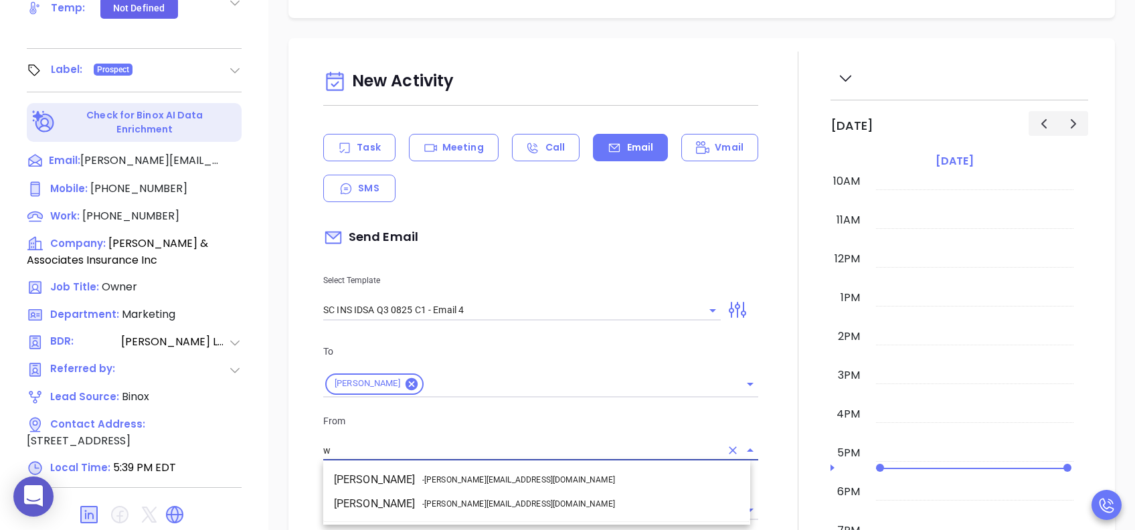
scroll to position [0, 0]
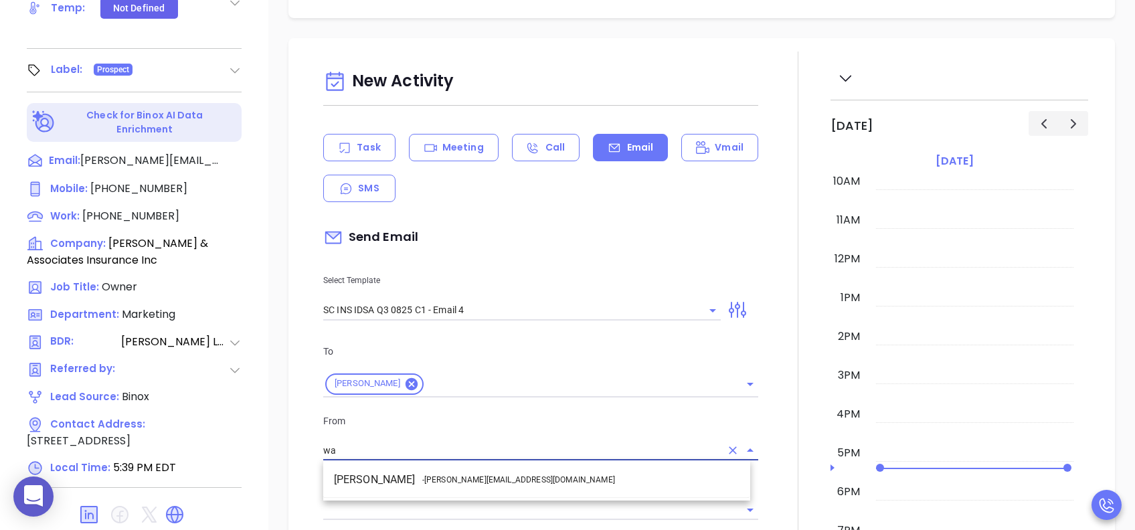
click at [509, 397] on li "Walter Contreras - walter@motiva.net" at bounding box center [536, 480] width 427 height 24
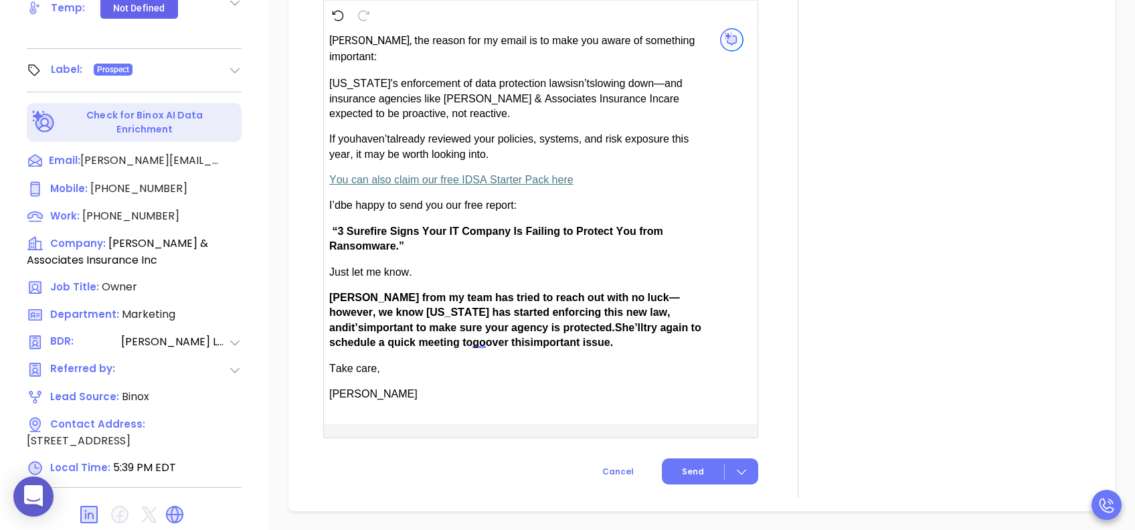
scroll to position [892, 0]
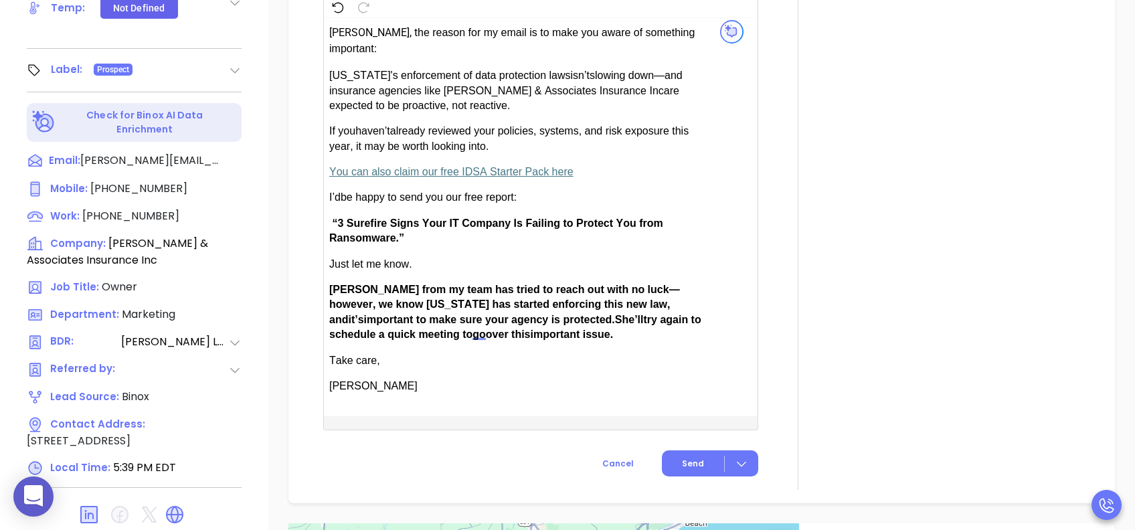
type input "[PERSON_NAME]"
drag, startPoint x: 371, startPoint y: 288, endPoint x: 330, endPoint y: 288, distance: 40.8
click at [330, 288] on span "Anabell from my team has tried to reach out with no luck—however, we know South…" at bounding box center [504, 304] width 351 height 41
click at [691, 397] on span "Send" at bounding box center [693, 464] width 22 height 12
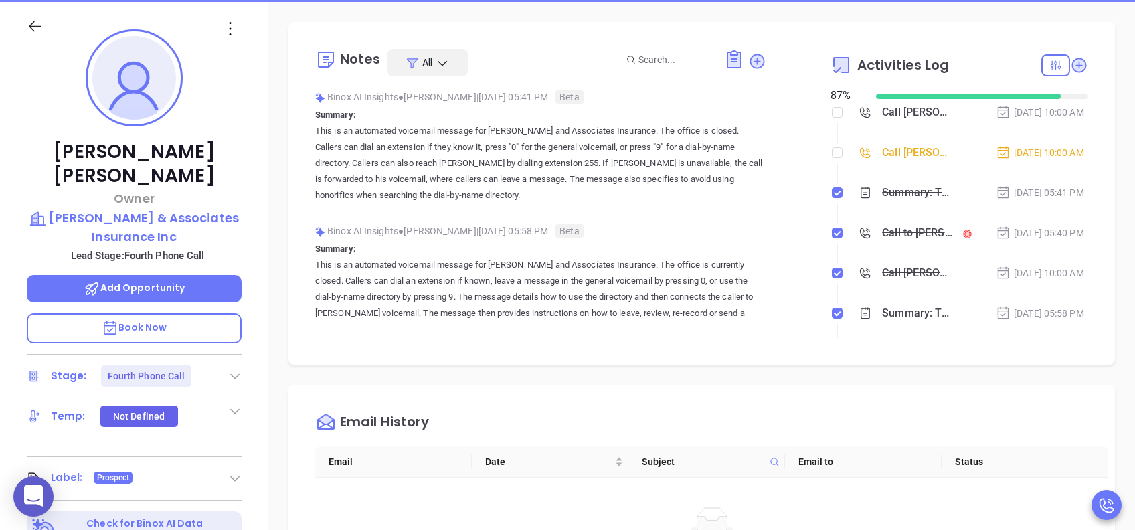
scroll to position [54, 0]
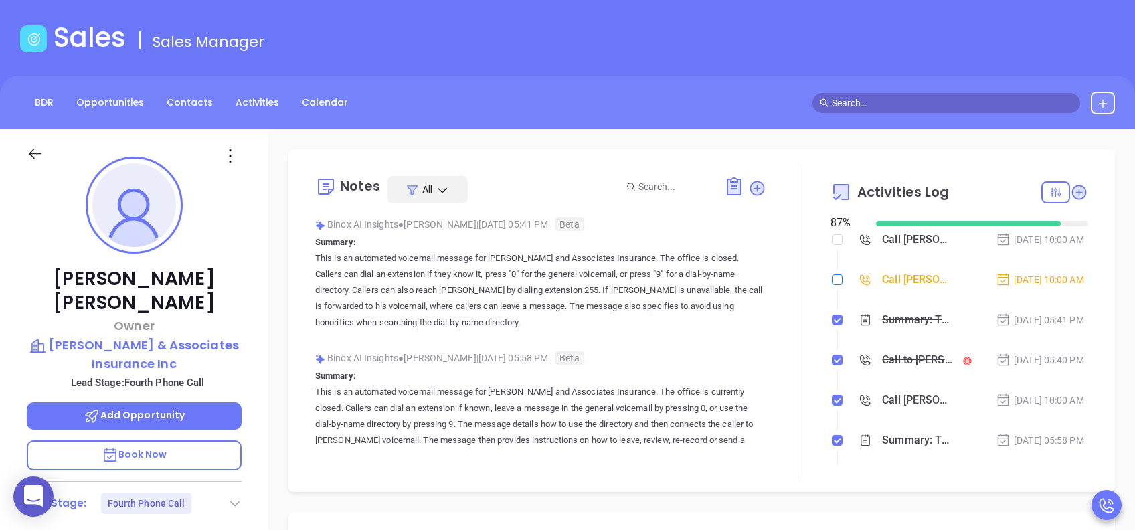
click at [831, 285] on input "checkbox" at bounding box center [836, 279] width 11 height 11
checkbox input "true"
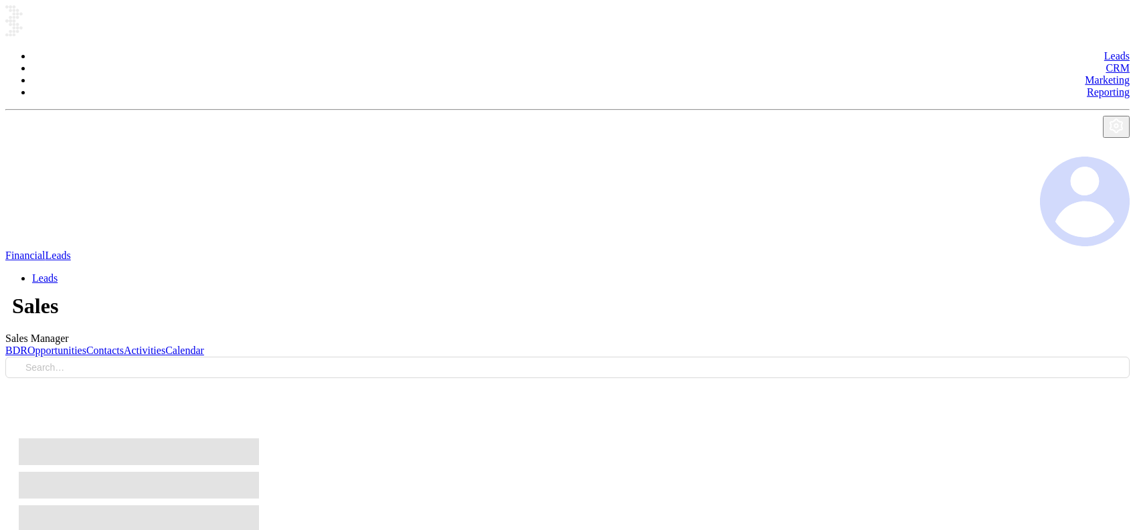
scroll to position [54, 0]
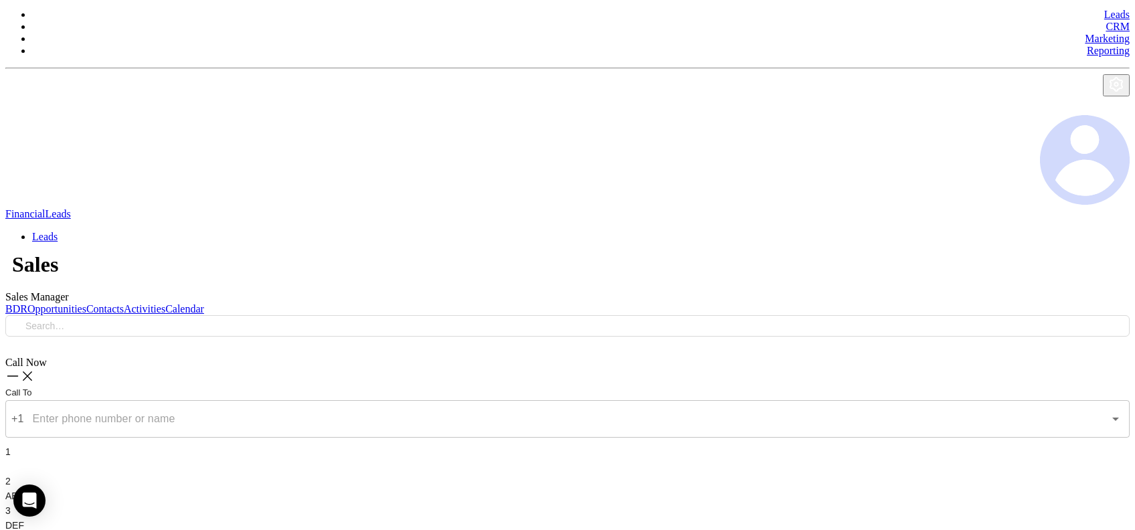
type input "[DATE]"
type input "[PERSON_NAME]"
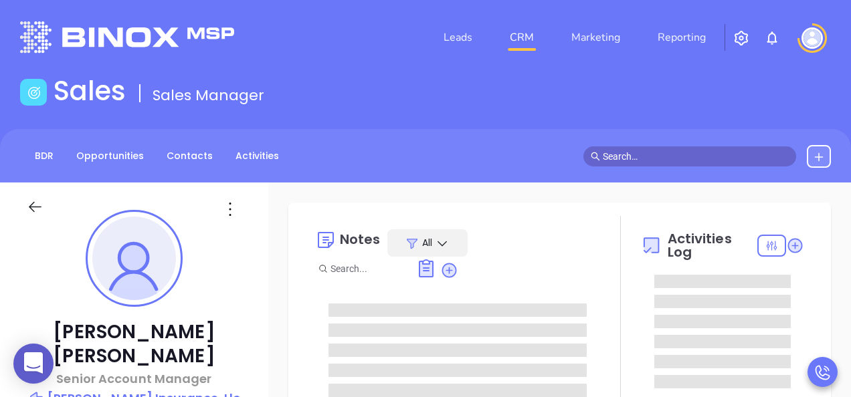
type input "[PERSON_NAME]"
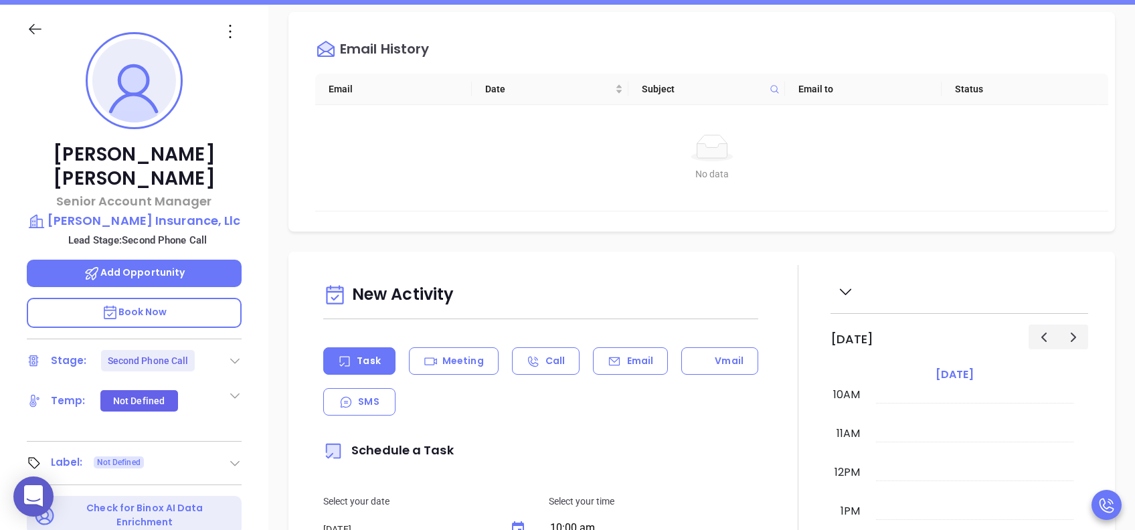
scroll to position [535, 0]
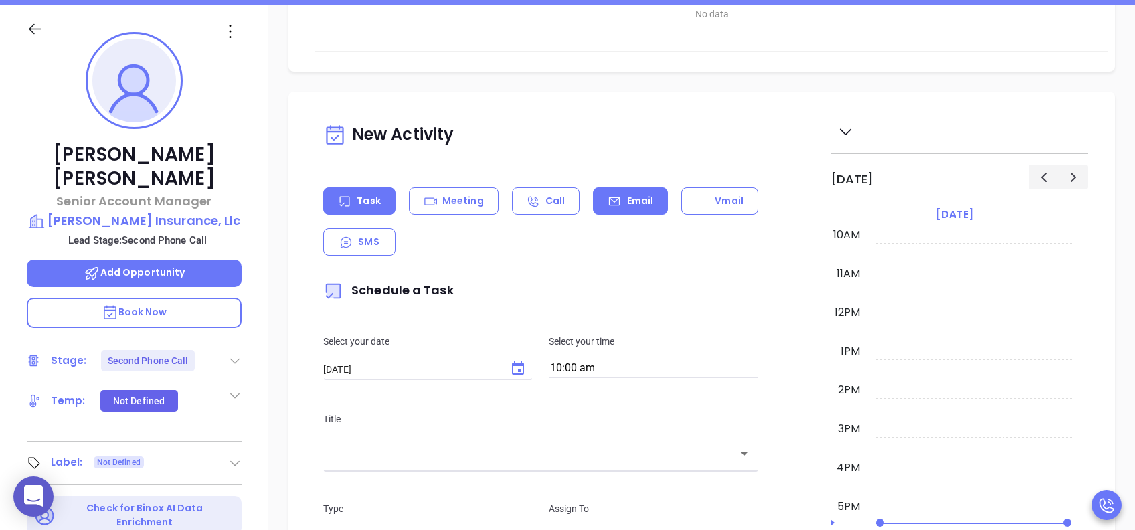
click at [627, 198] on p "Email" at bounding box center [640, 201] width 27 height 14
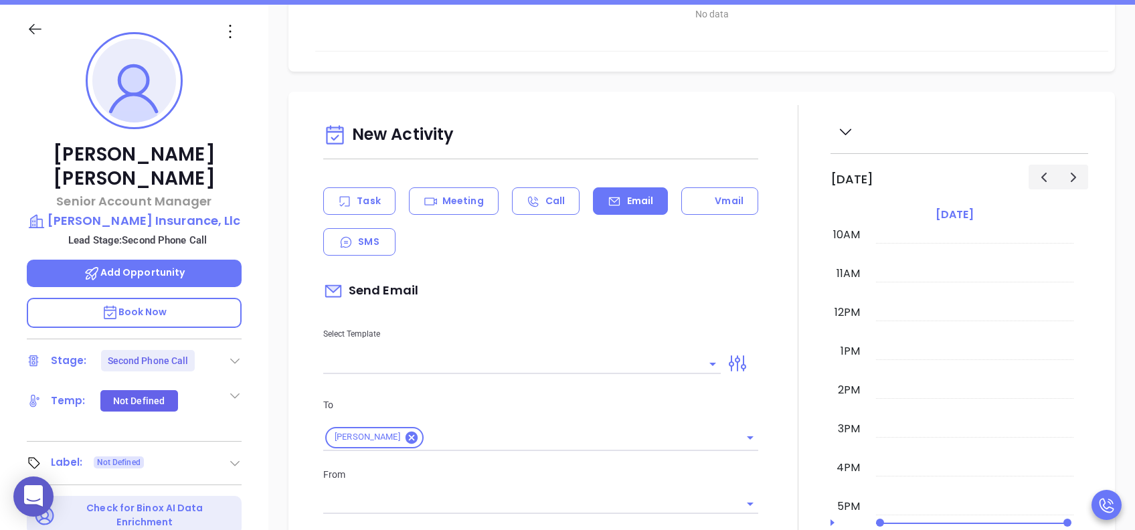
click at [584, 365] on input "text" at bounding box center [511, 363] width 377 height 19
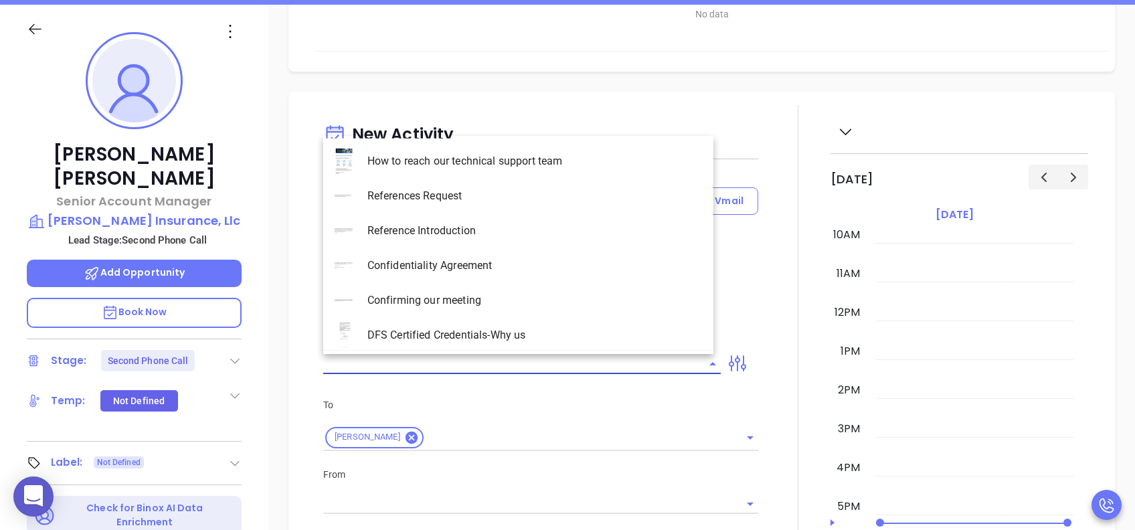
type input "[PERSON_NAME]"
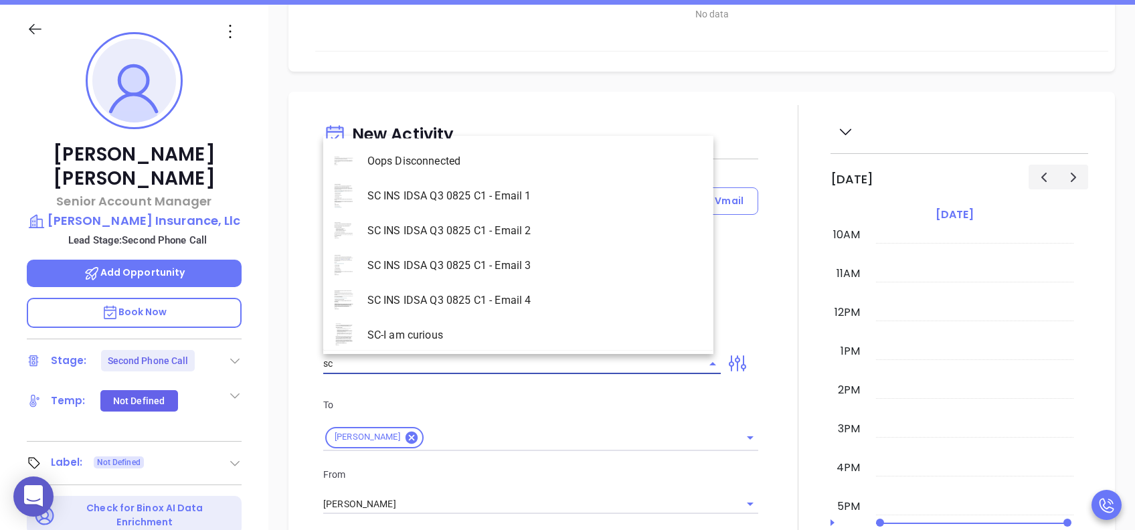
click at [492, 273] on li "SC INS IDSA Q3 0825 C1 - Email 3" at bounding box center [518, 265] width 390 height 35
type input "SC INS IDSA Q3 0825 C1 - Email 3"
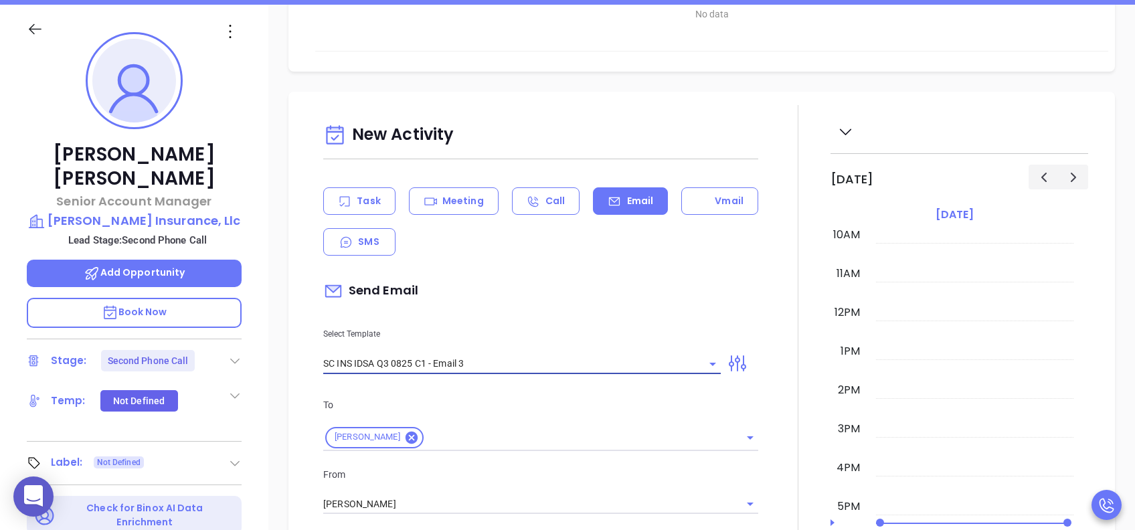
type input "[PERSON_NAME], could your agency survive a data breach?"
click at [688, 364] on icon "Clear" at bounding box center [694, 363] width 13 height 13
click at [549, 364] on input "text" at bounding box center [511, 363] width 377 height 19
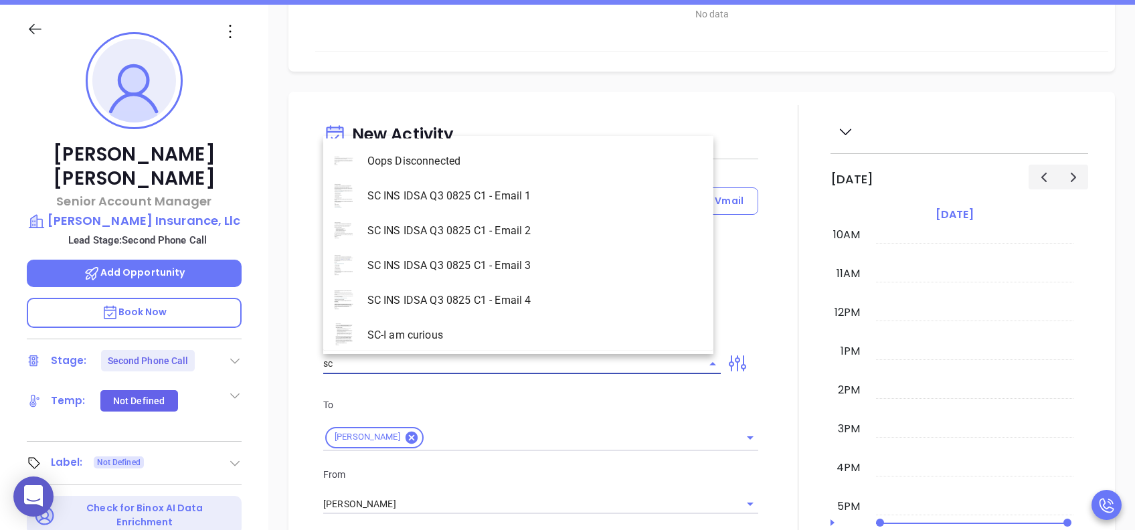
click at [510, 234] on li "SC INS IDSA Q3 0825 C1 - Email 2" at bounding box center [518, 230] width 390 height 35
type input "SC INS IDSA Q3 0825 C1 - Email 2"
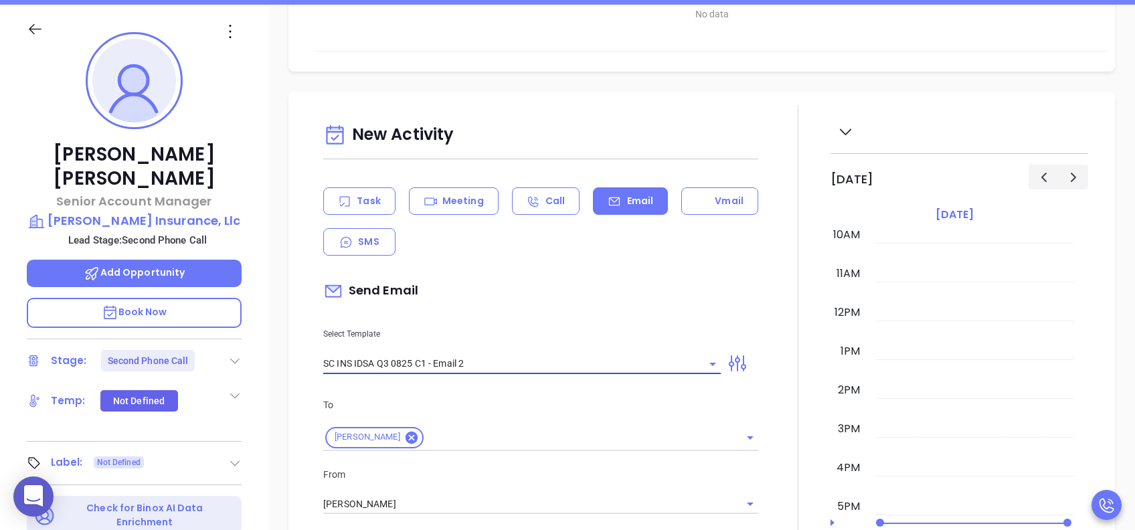
type input "Can your IT partner prove you're covered?"
type input "SC INS IDSA Q3 0825 C1 - Email 2"
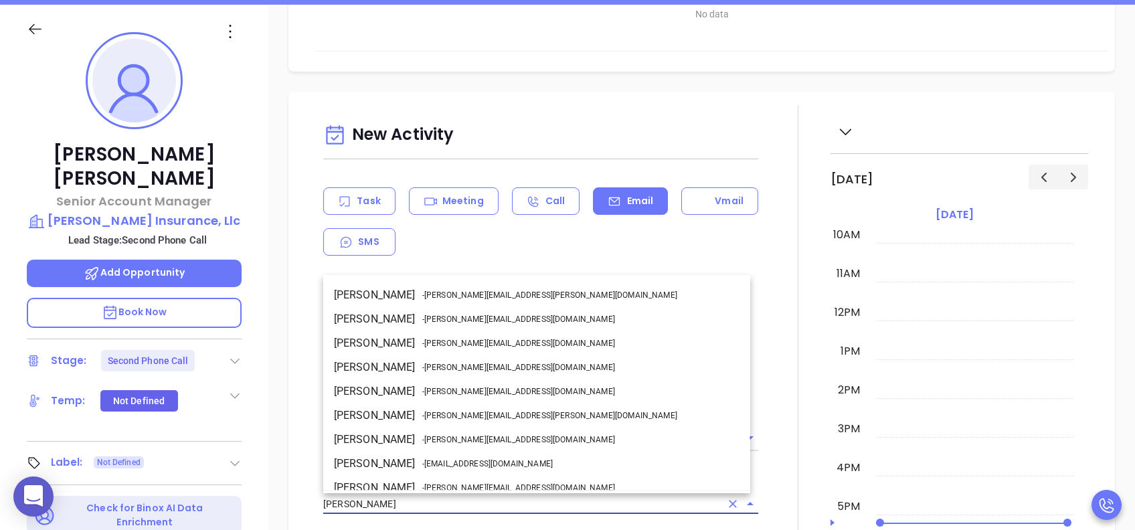
scroll to position [82, 0]
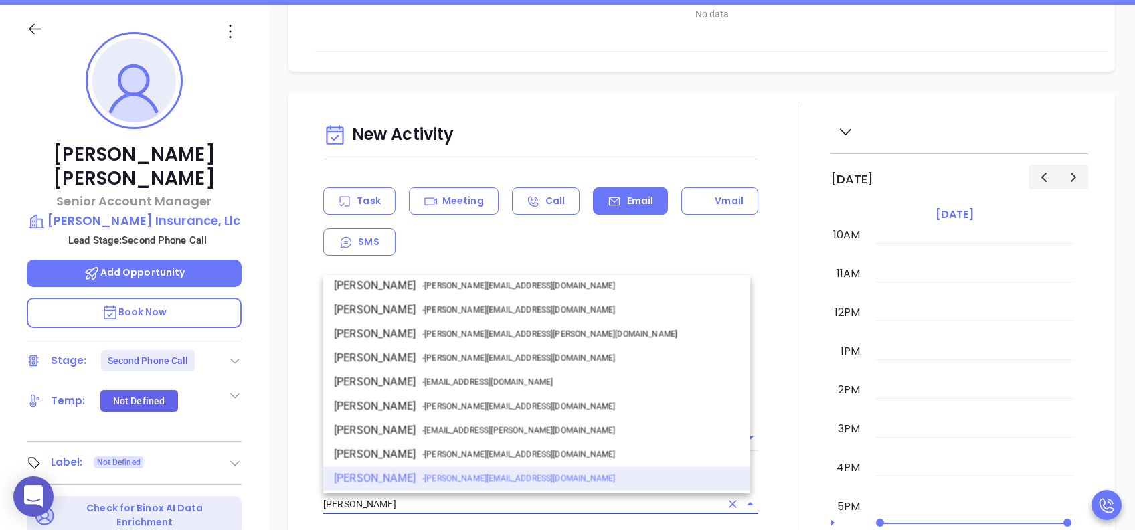
drag, startPoint x: 403, startPoint y: 508, endPoint x: 270, endPoint y: 508, distance: 133.1
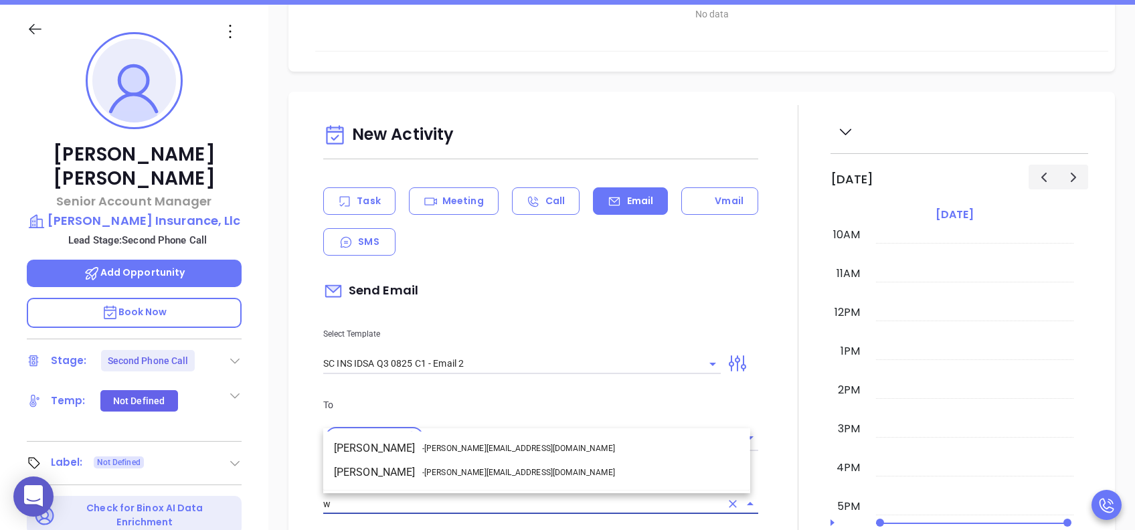
scroll to position [0, 0]
click at [522, 397] on li "Walter Contreras - [EMAIL_ADDRESS][DOMAIN_NAME]" at bounding box center [536, 472] width 427 height 24
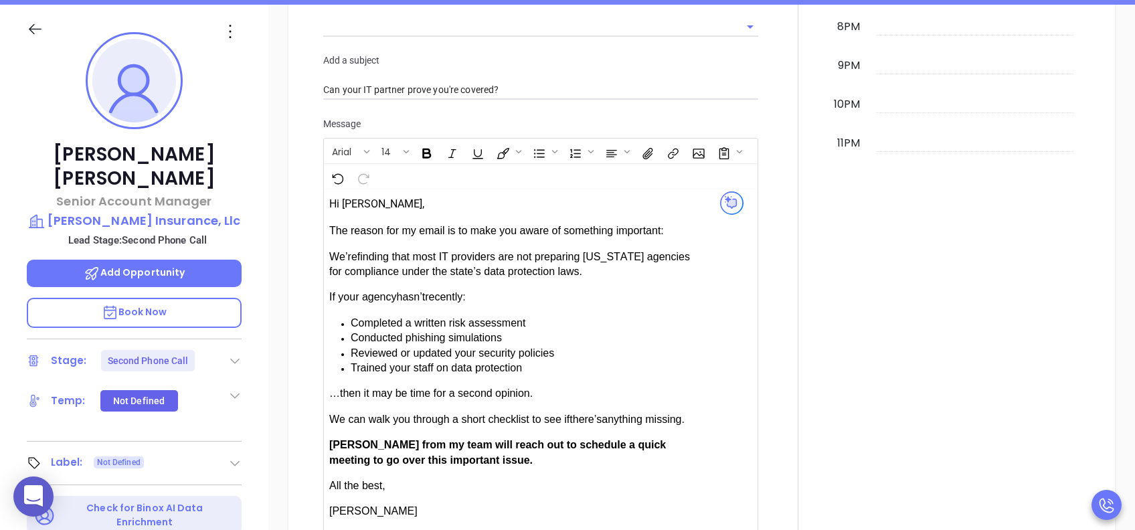
scroll to position [1159, 0]
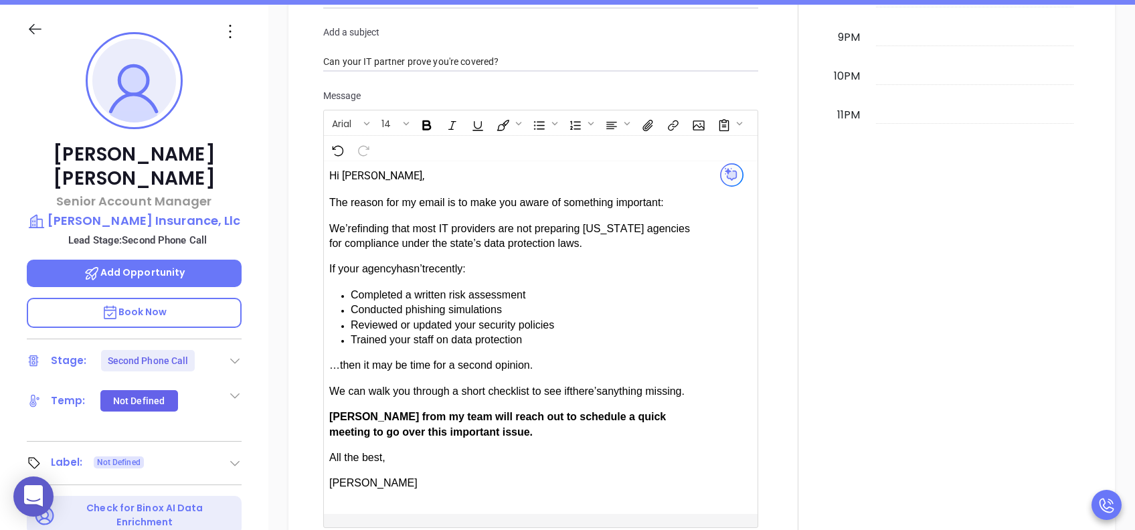
type input "[PERSON_NAME]"
drag, startPoint x: 367, startPoint y: 409, endPoint x: 336, endPoint y: 412, distance: 31.0
click at [336, 397] on span "[PERSON_NAME] from my team will reach out to schedule a quick meeting to go ove…" at bounding box center [497, 424] width 336 height 26
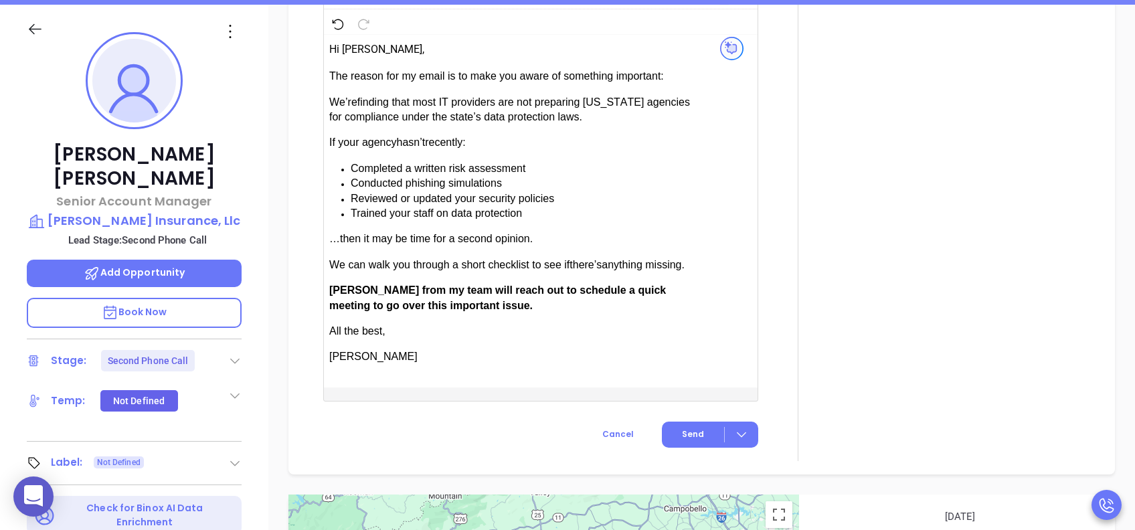
scroll to position [1506, 0]
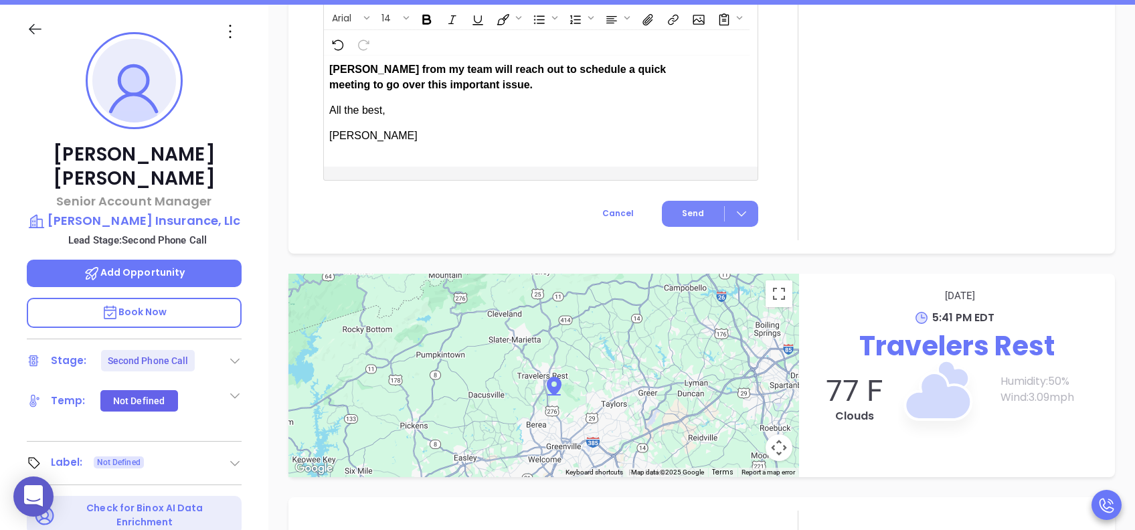
click at [700, 211] on button "Send" at bounding box center [710, 214] width 96 height 26
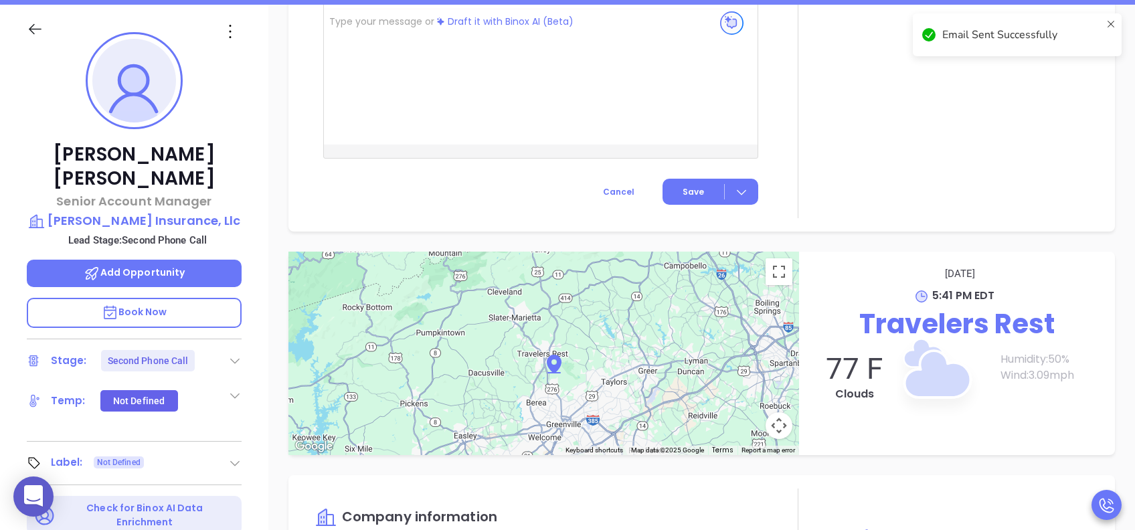
scroll to position [1184, 0]
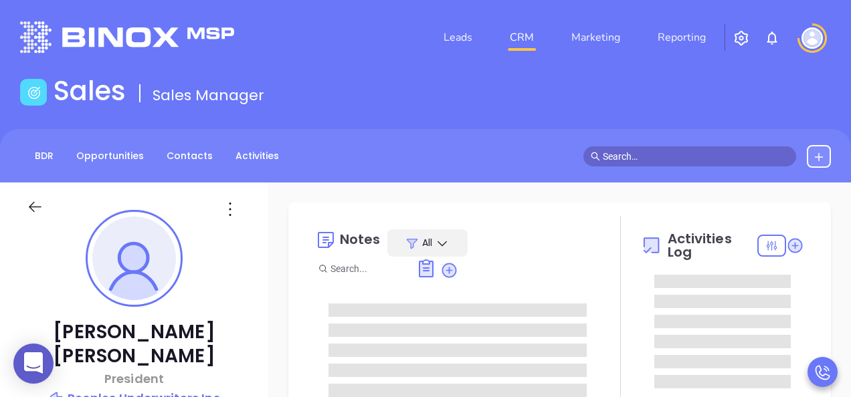
type input "[PERSON_NAME]"
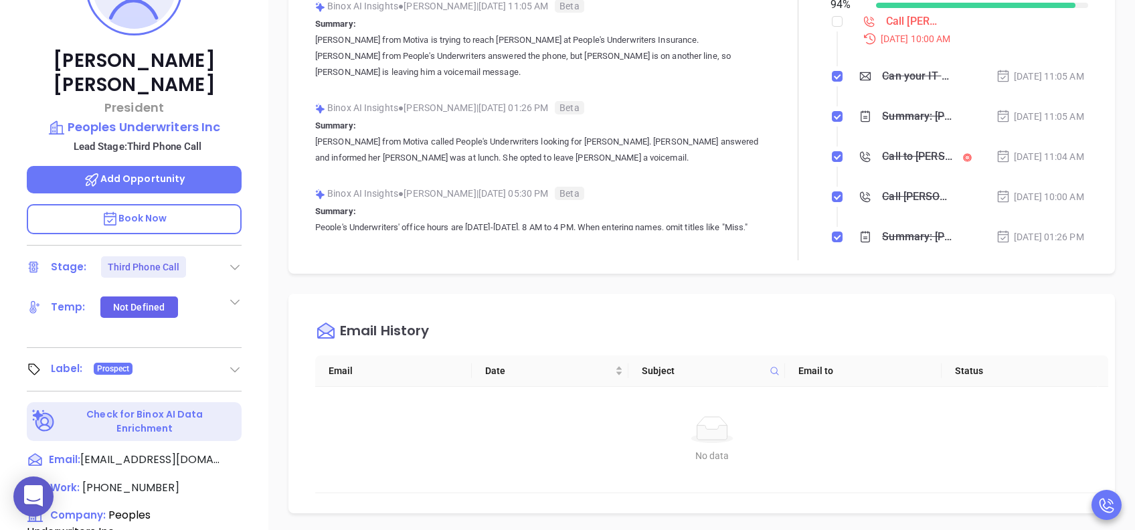
scroll to position [535, 0]
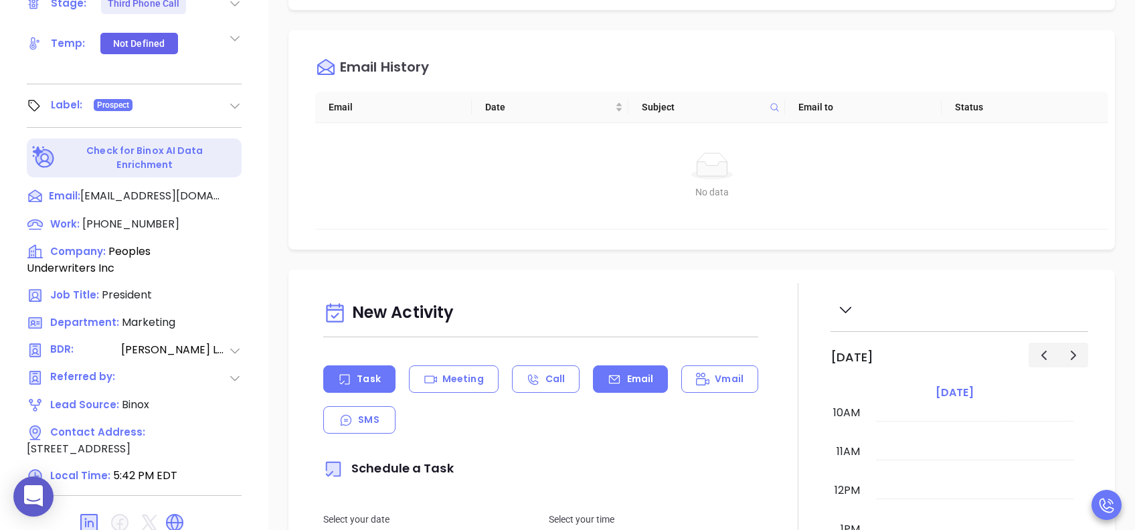
click at [613, 375] on icon at bounding box center [613, 379] width 13 height 13
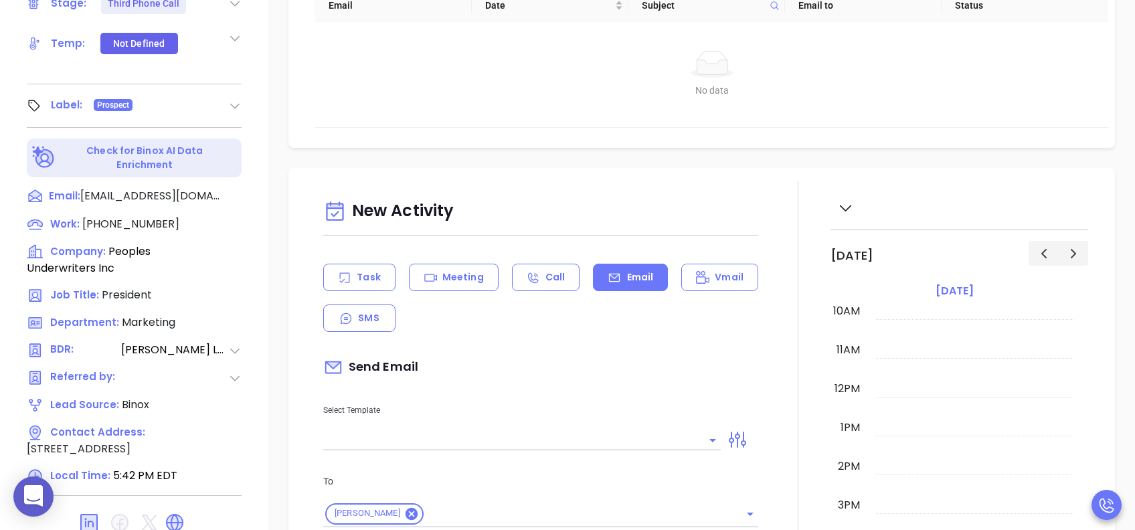
scroll to position [178, 0]
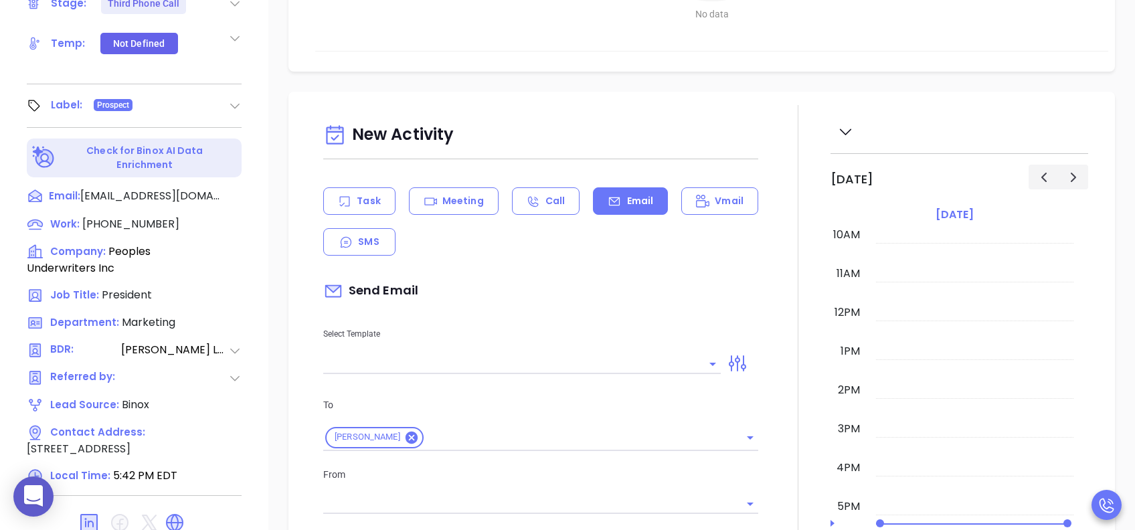
click at [537, 369] on input "text" at bounding box center [511, 363] width 377 height 19
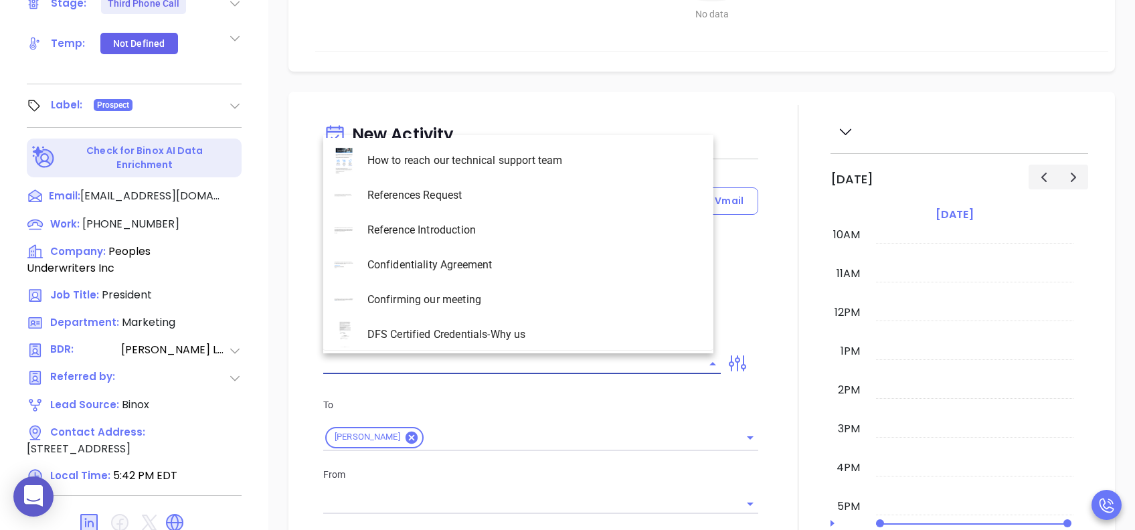
type input "[PERSON_NAME]"
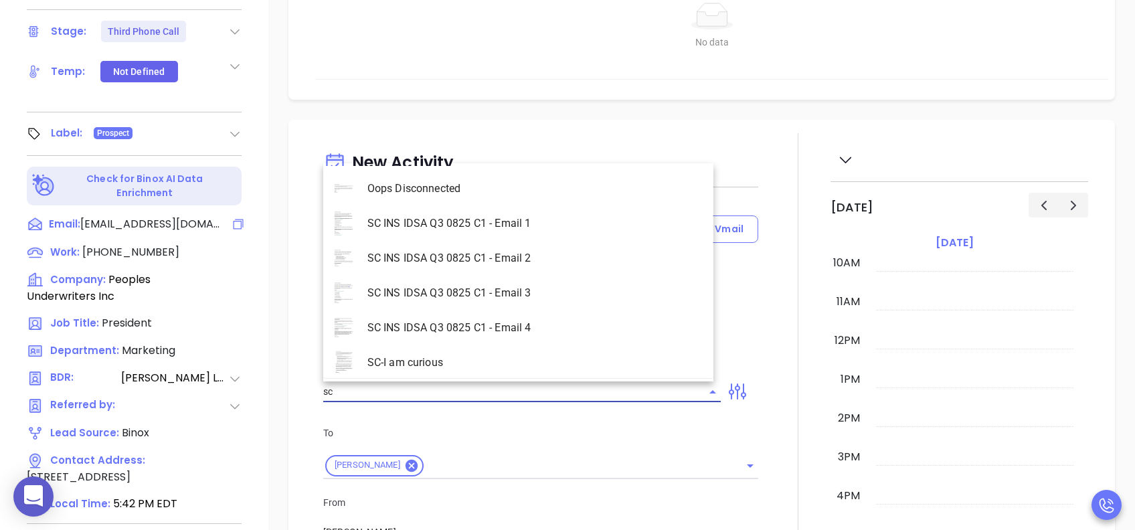
scroll to position [535, 0]
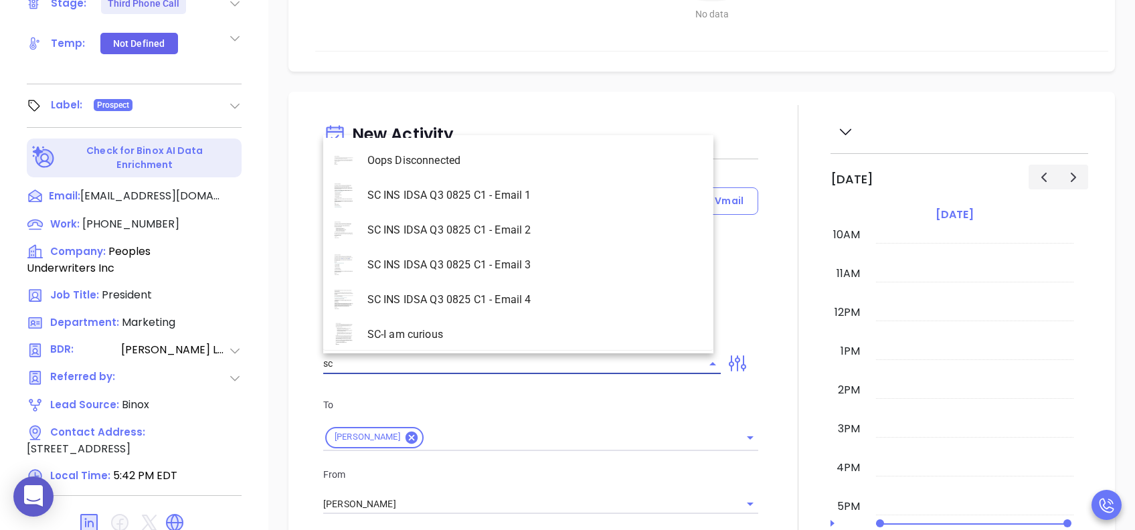
click at [514, 261] on li "SC INS IDSA Q3 0825 C1 - Email 3" at bounding box center [518, 265] width 390 height 35
type input "SC INS IDSA Q3 0825 C1 - Email 3"
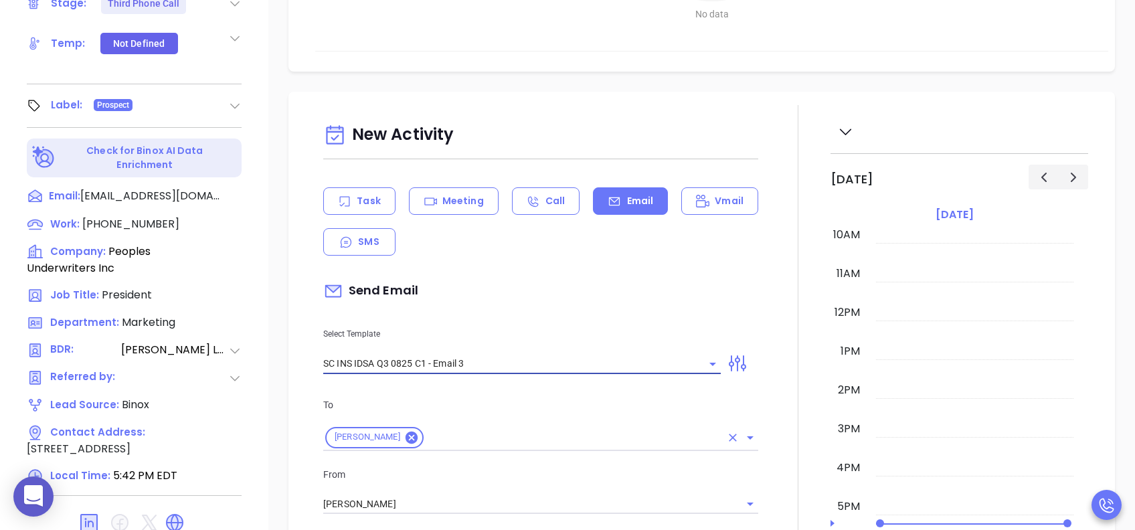
type input "Matt, could your agency survive a data breach?"
type input "SC INS IDSA Q3 0825 C1 - Email 3"
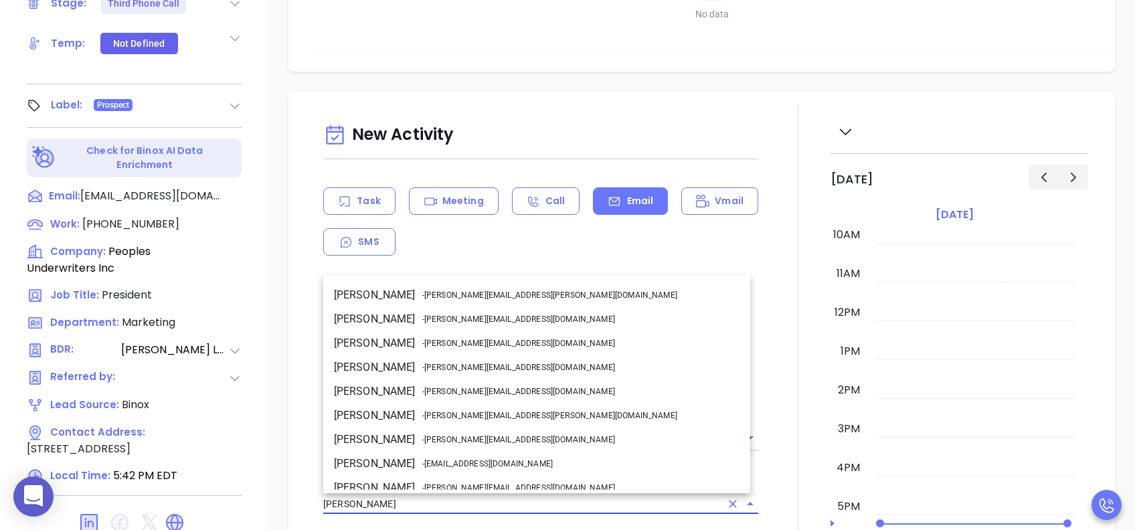
scroll to position [82, 0]
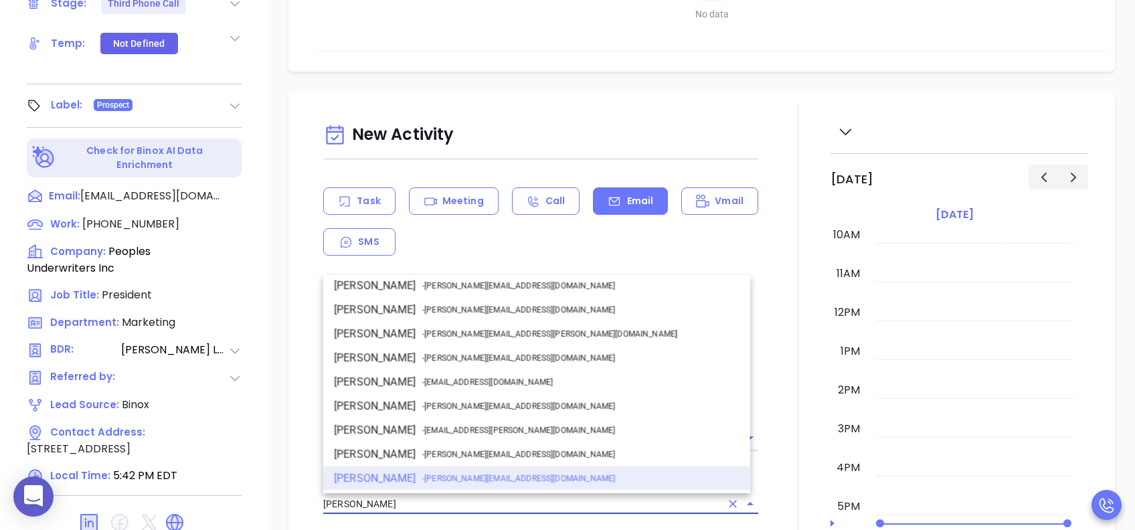
drag, startPoint x: 398, startPoint y: 503, endPoint x: 233, endPoint y: 500, distance: 165.3
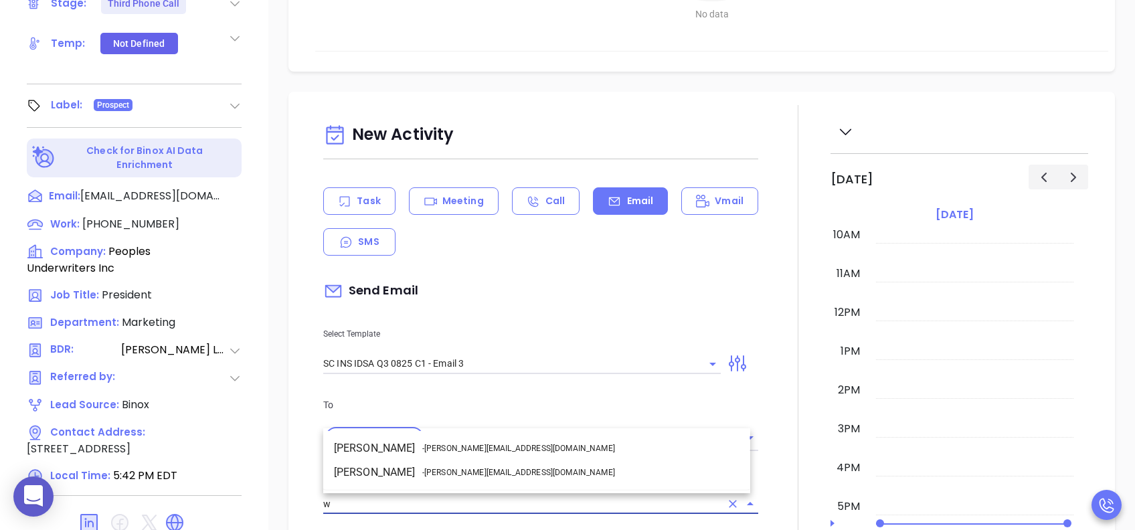
scroll to position [0, 0]
click at [429, 397] on span "- [PERSON_NAME][EMAIL_ADDRESS][DOMAIN_NAME]" at bounding box center [518, 472] width 193 height 12
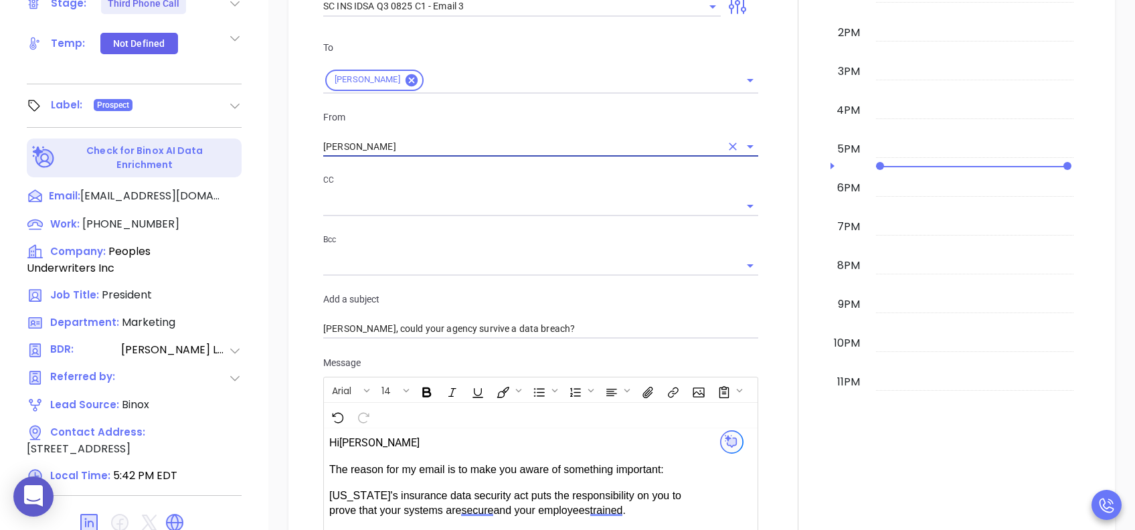
scroll to position [981, 0]
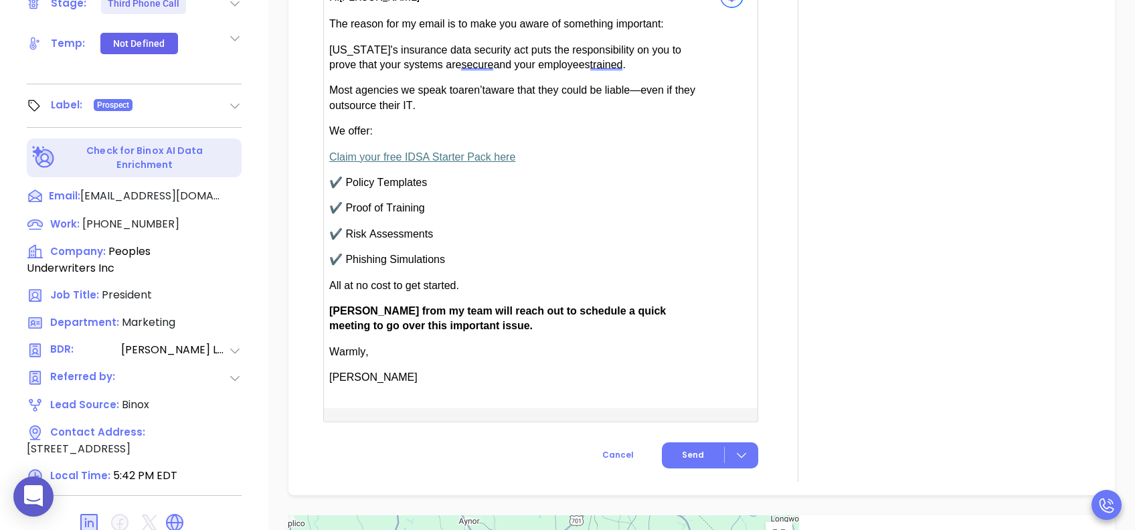
type input "[PERSON_NAME]"
drag, startPoint x: 369, startPoint y: 306, endPoint x: 339, endPoint y: 306, distance: 30.1
click at [339, 306] on span "Anabell from my team will reach out to schedule a quick meeting to go over this…" at bounding box center [497, 318] width 336 height 26
click at [702, 397] on button "Send" at bounding box center [710, 455] width 96 height 26
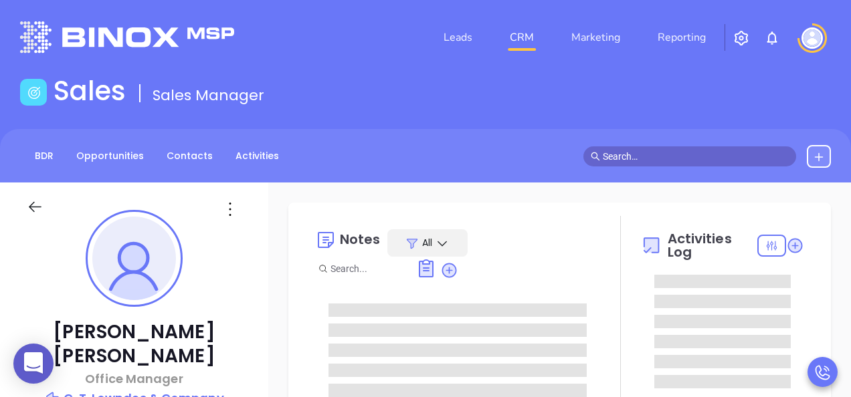
type input "[PERSON_NAME]"
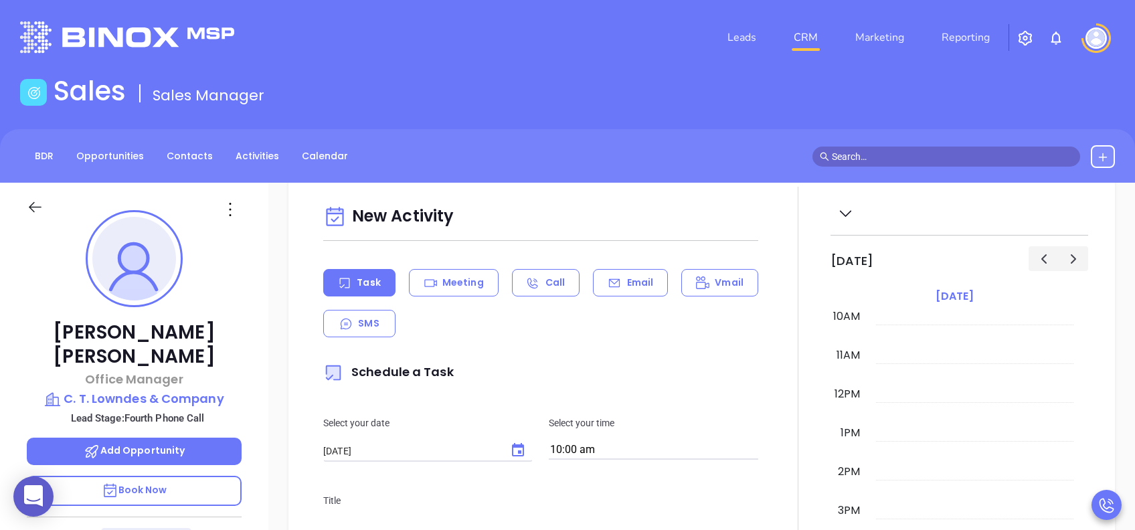
scroll to position [624, 0]
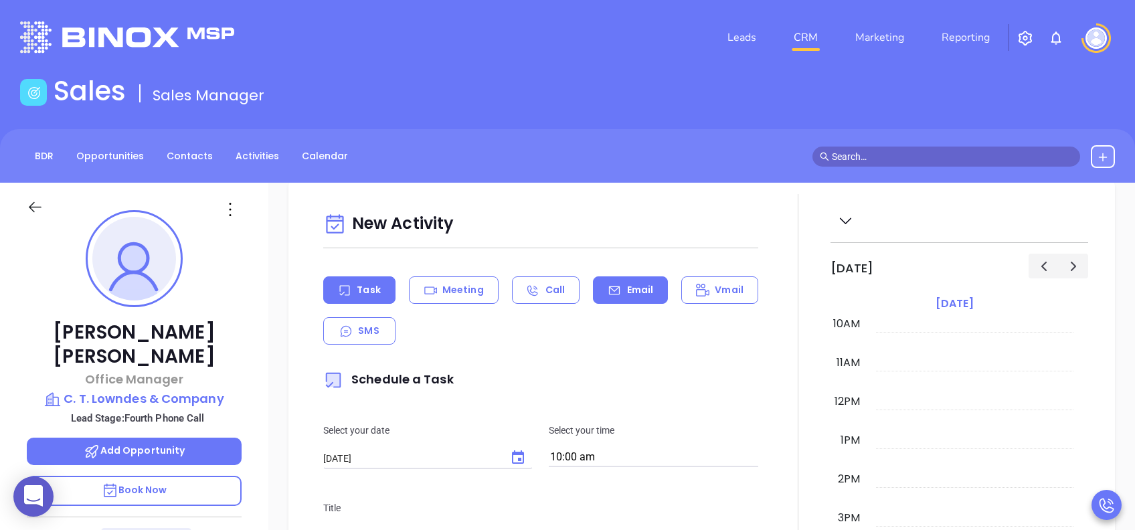
click at [617, 296] on div "Email" at bounding box center [630, 289] width 75 height 27
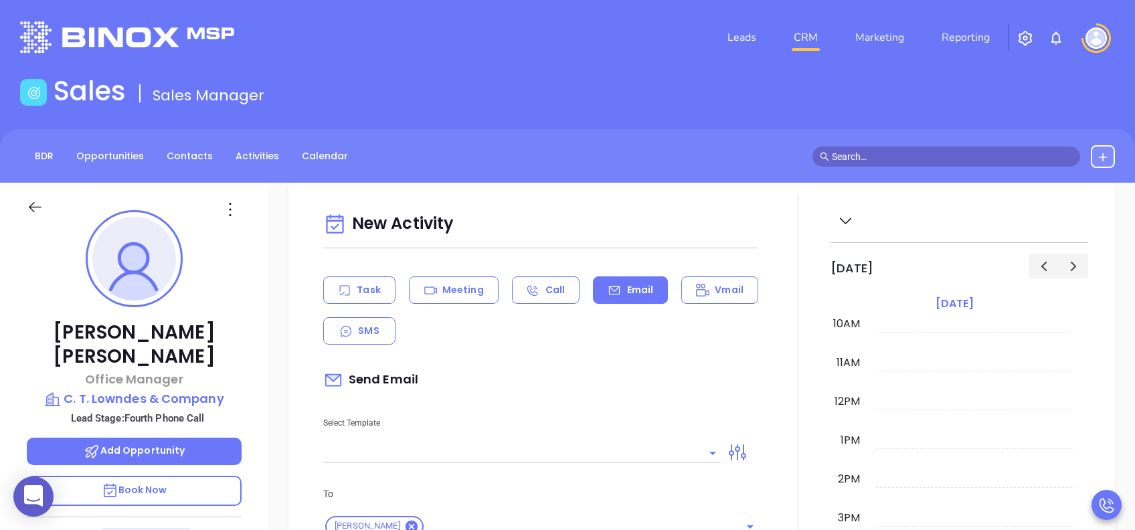
click at [524, 397] on input "text" at bounding box center [511, 452] width 377 height 19
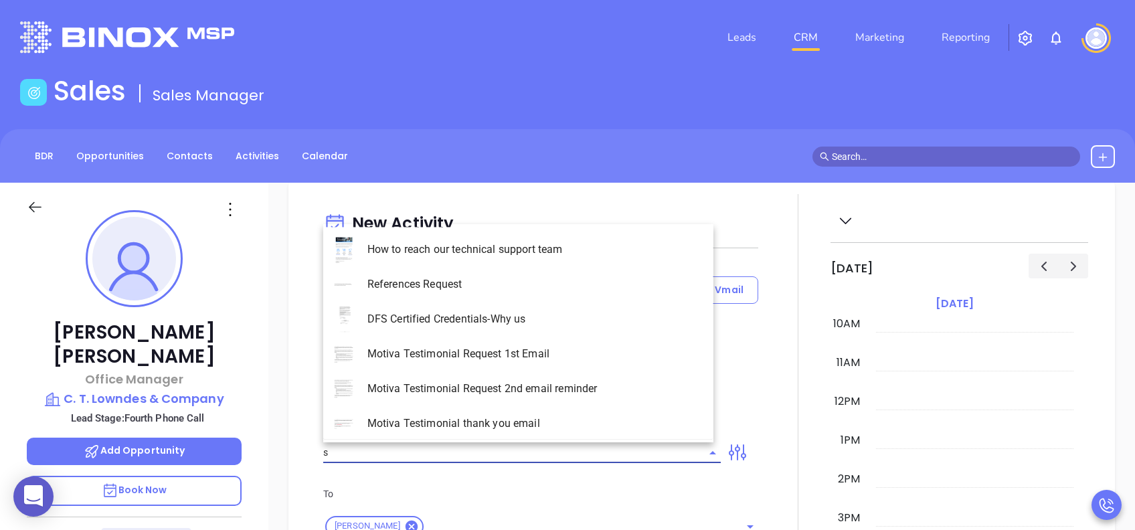
type input "sc"
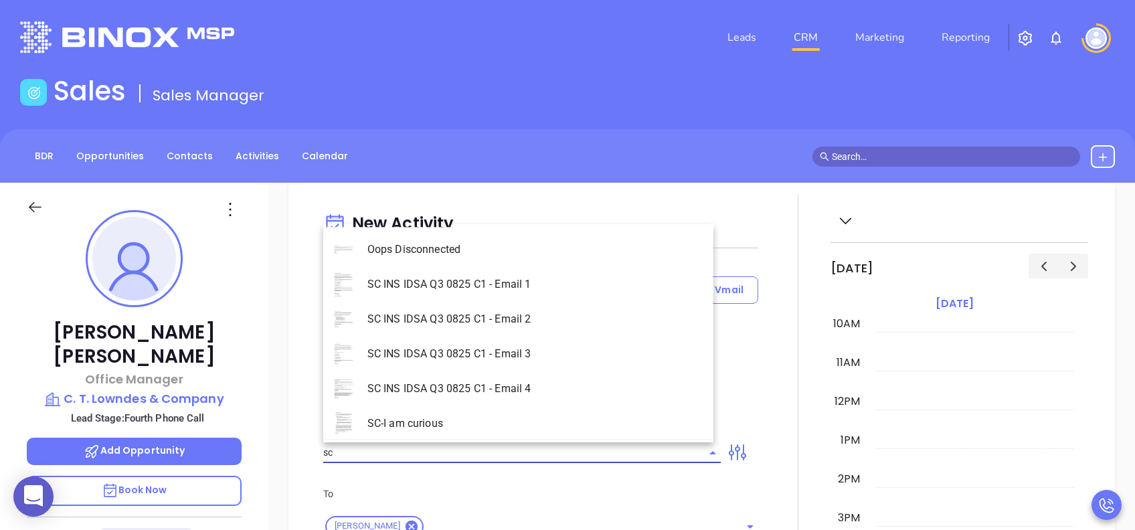
type input "[PERSON_NAME]"
click at [550, 381] on li "SC INS IDSA Q3 0825 C1 - Email 4" at bounding box center [518, 388] width 390 height 35
type input "SC INS IDSA Q3 0825 C1 - Email 4"
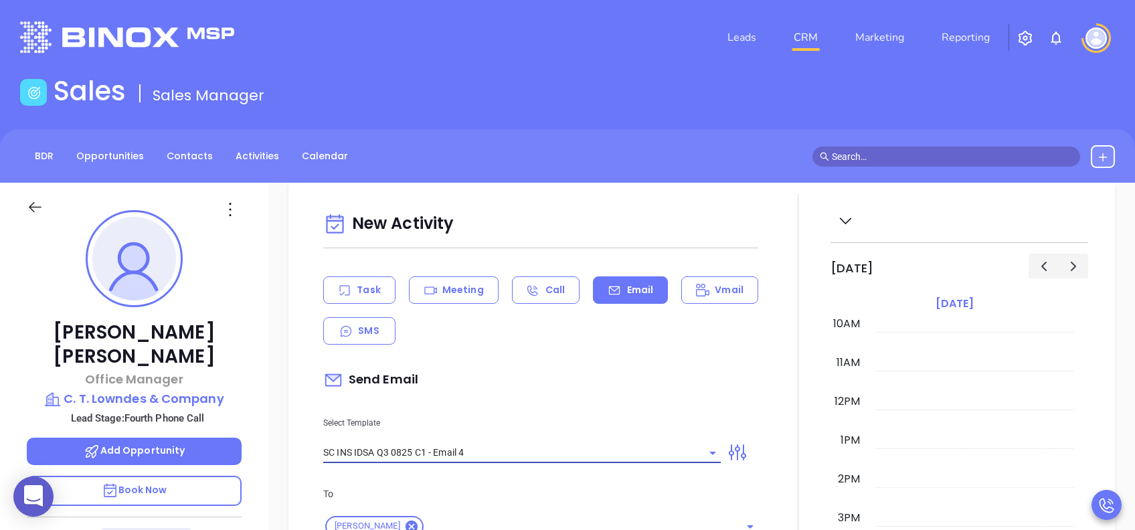
type input "Final heads up Kathie; Compliance matters"
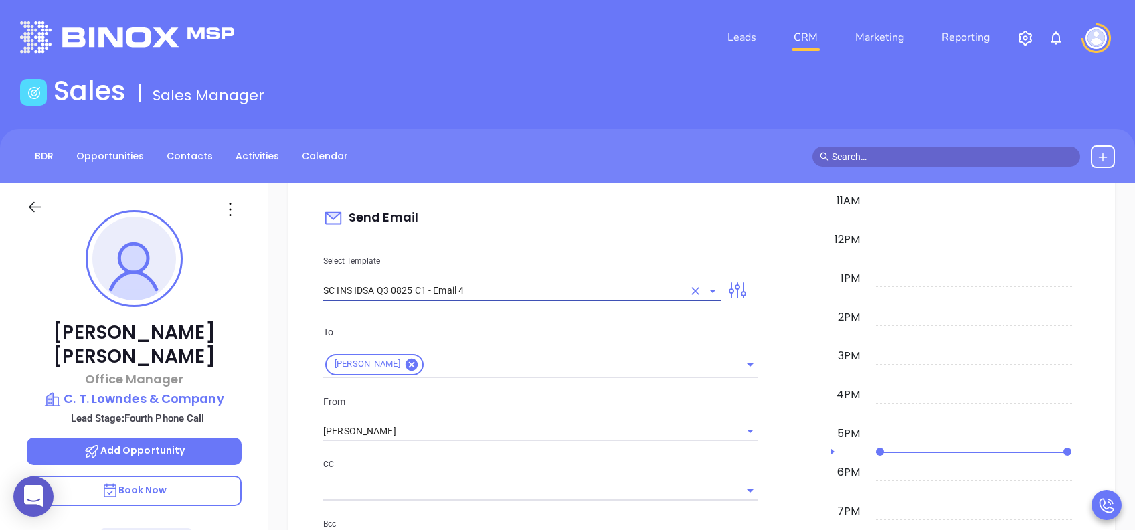
scroll to position [981, 0]
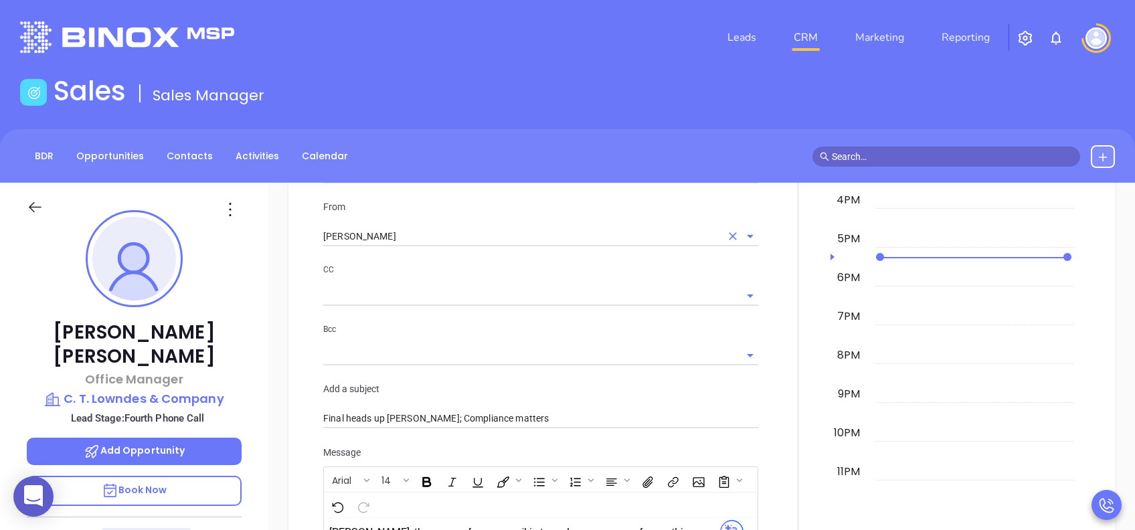
type input "SC INS IDSA Q3 0825 C1 - Email 4"
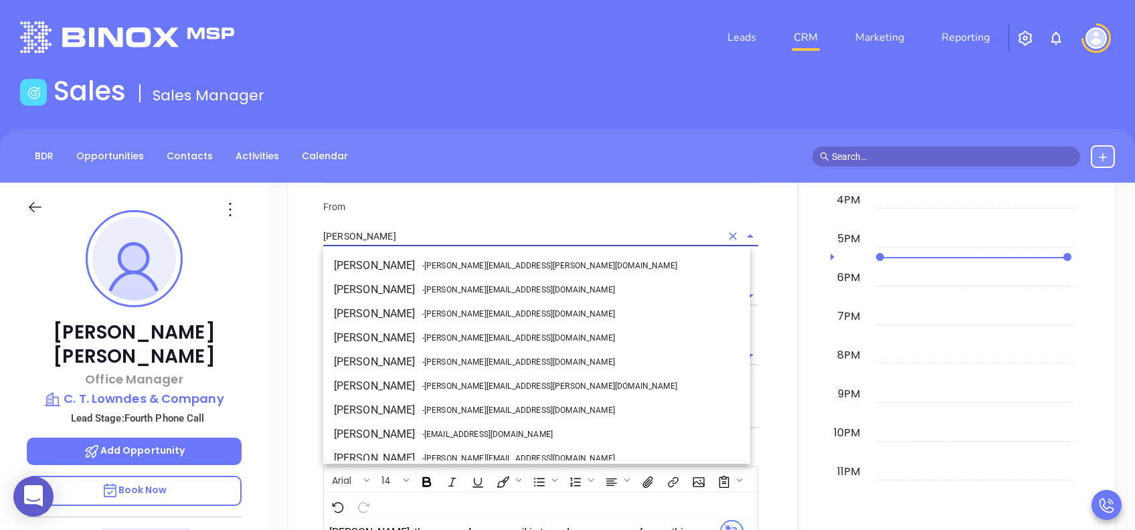
drag, startPoint x: 397, startPoint y: 230, endPoint x: 277, endPoint y: 235, distance: 120.5
click at [277, 235] on div "New Activity Task Meeting Call Email Vmail SMS Send Email Select Template SC IN…" at bounding box center [701, 413] width 866 height 1179
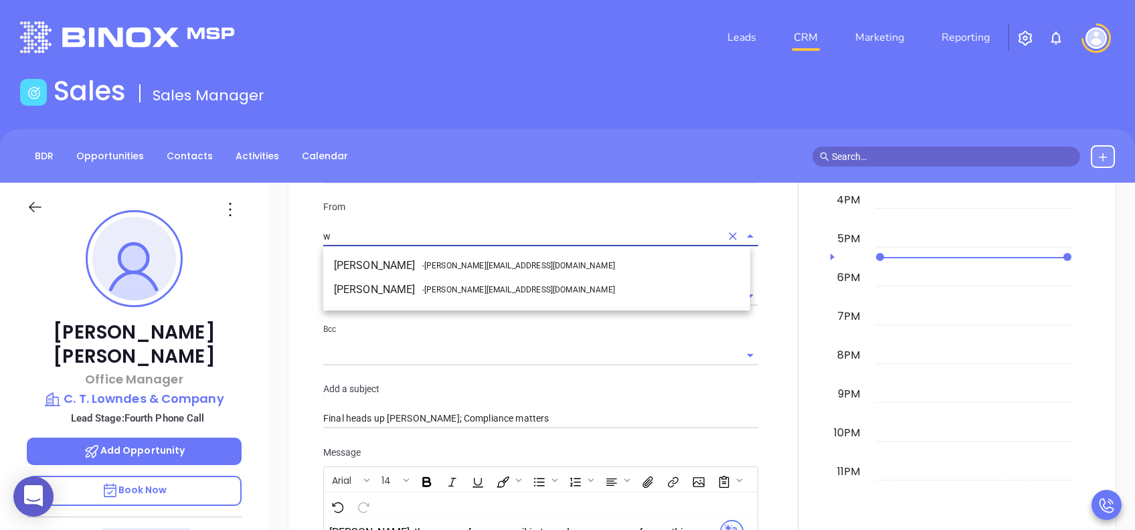
scroll to position [0, 0]
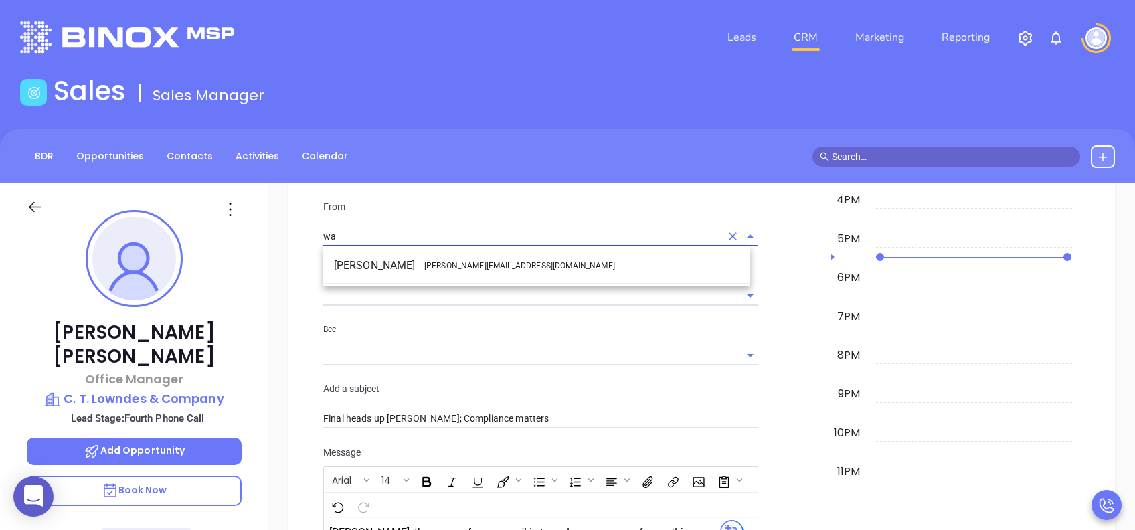
click at [450, 263] on span "- walter@motiva.net" at bounding box center [518, 266] width 193 height 12
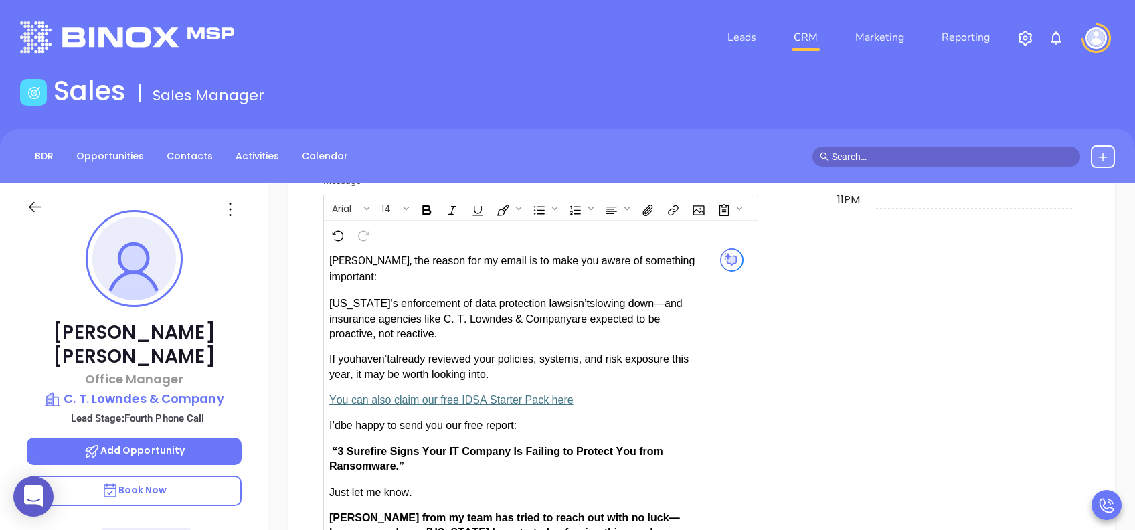
scroll to position [1427, 0]
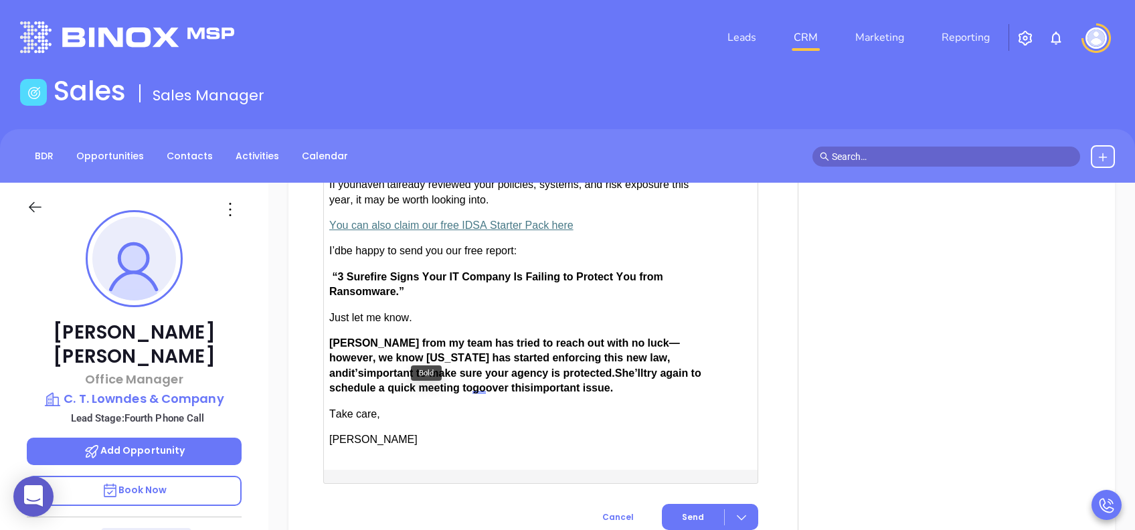
type input "Walter Contreras"
drag, startPoint x: 348, startPoint y: 342, endPoint x: 332, endPoint y: 342, distance: 16.1
click at [332, 342] on span "Anabell from my team has tried to reach out with no luck—however, we know South…" at bounding box center [504, 357] width 351 height 41
click at [689, 397] on span "Send" at bounding box center [693, 517] width 22 height 12
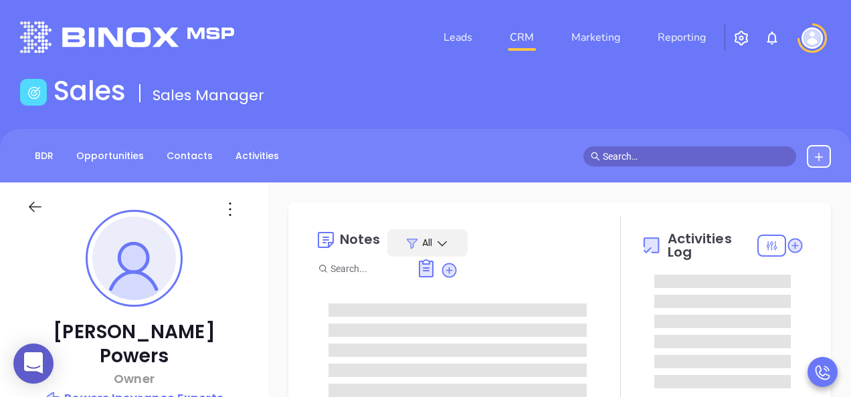
type input "[PERSON_NAME]"
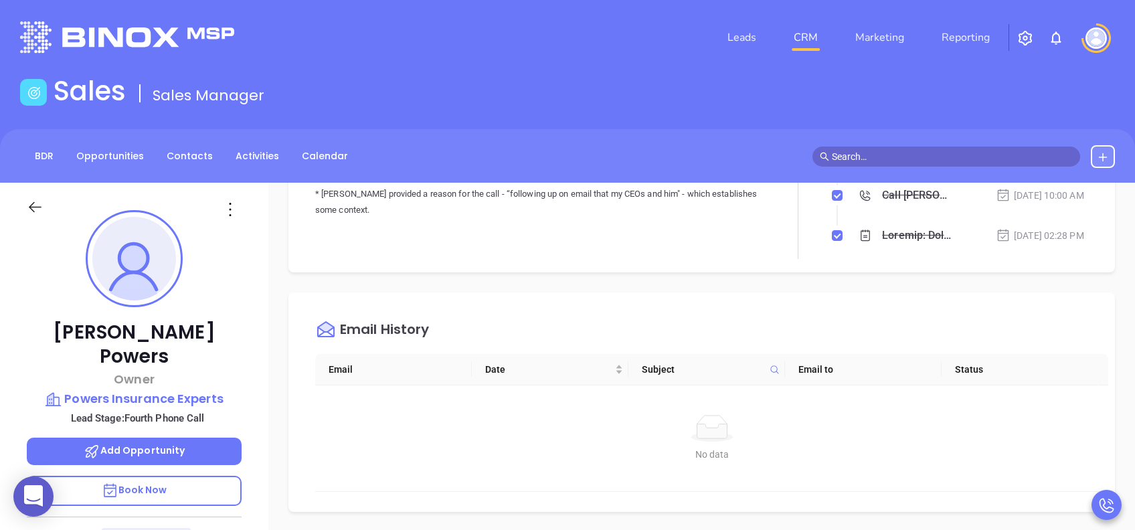
scroll to position [624, 0]
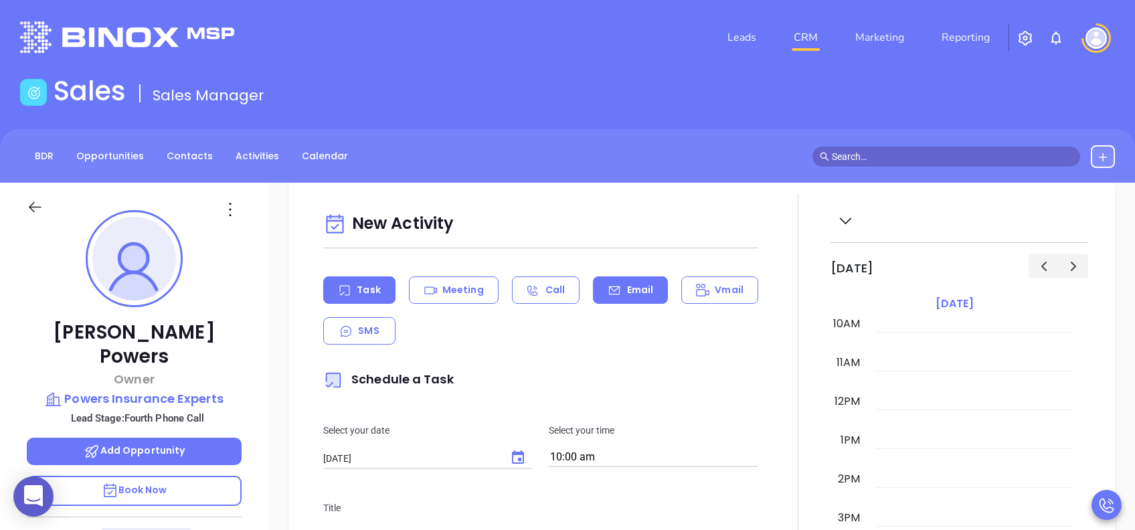
click at [616, 284] on div "Email" at bounding box center [630, 289] width 75 height 27
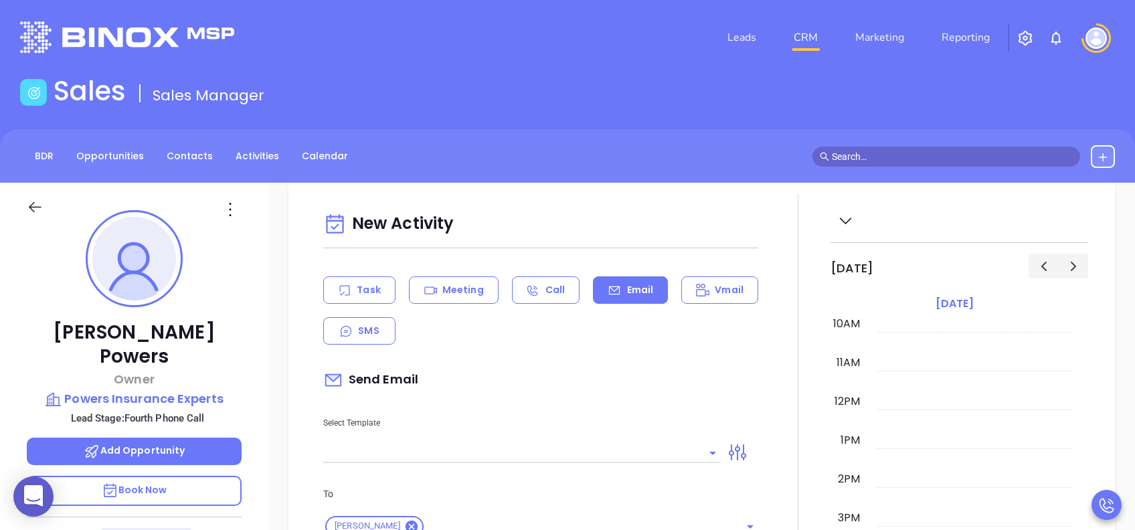
click at [444, 397] on input "text" at bounding box center [511, 452] width 377 height 19
type input "[PERSON_NAME]"
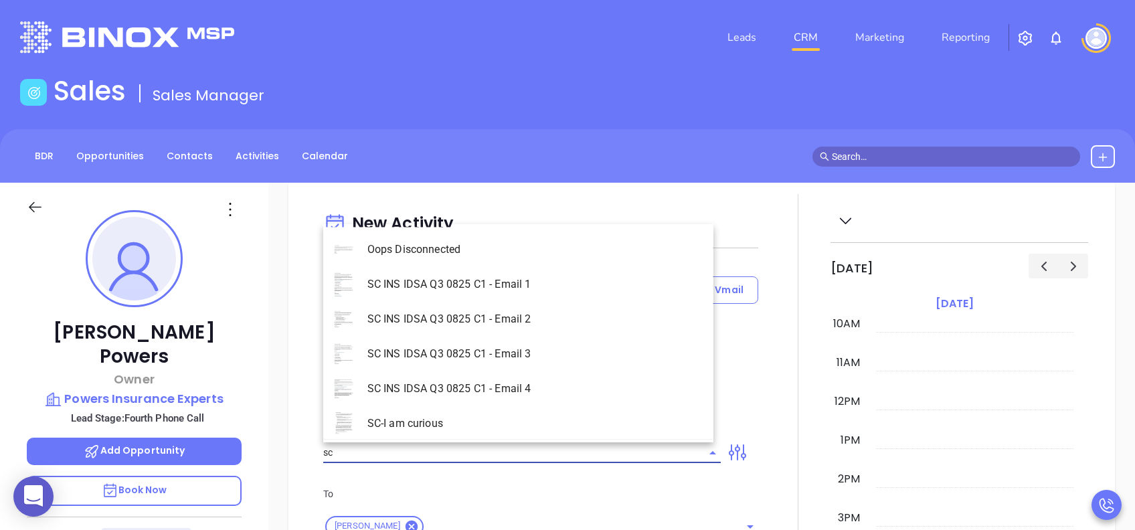
click at [505, 387] on li "SC INS IDSA Q3 0825 C1 - Email 4" at bounding box center [518, 388] width 390 height 35
type input "SC INS IDSA Q3 0825 C1 - Email 4"
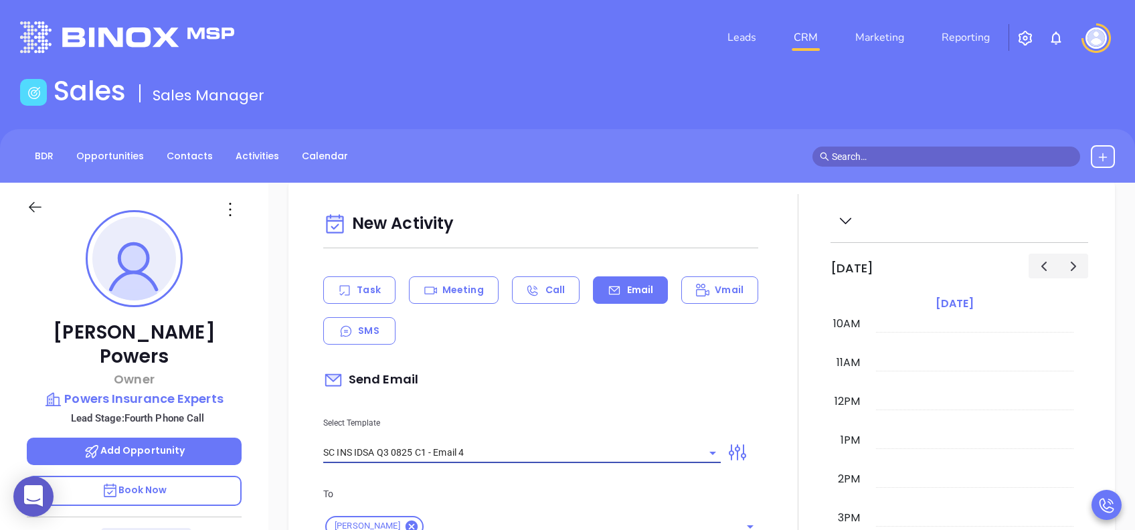
type input "Final heads up [PERSON_NAME]; Compliance matters"
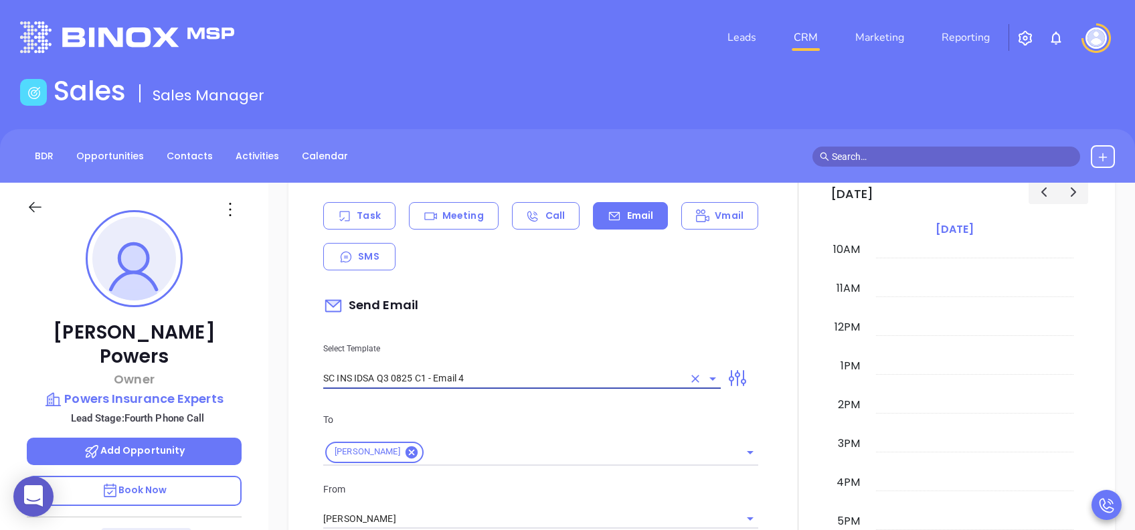
scroll to position [803, 0]
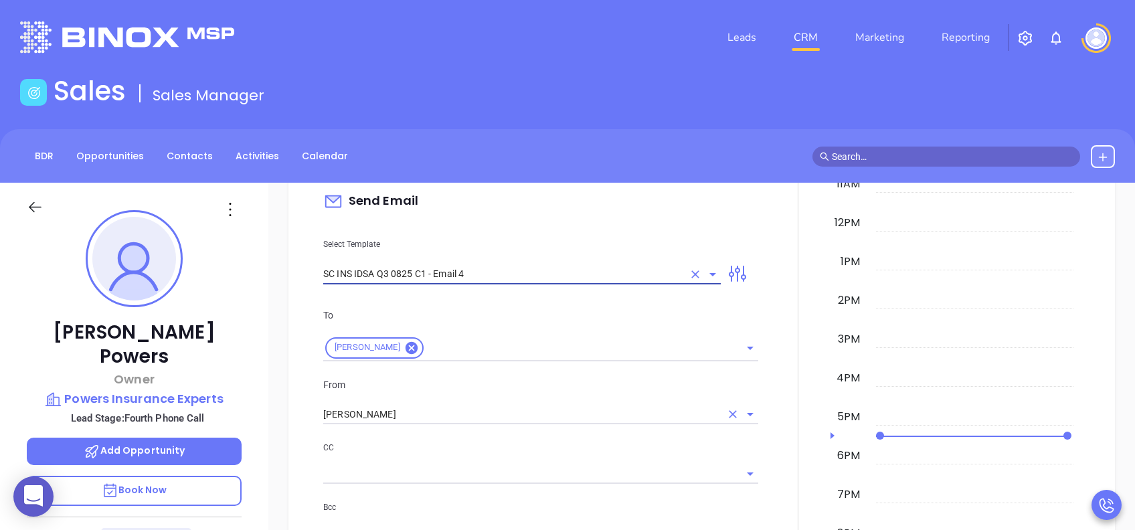
type input "SC INS IDSA Q3 0825 C1 - Email 4"
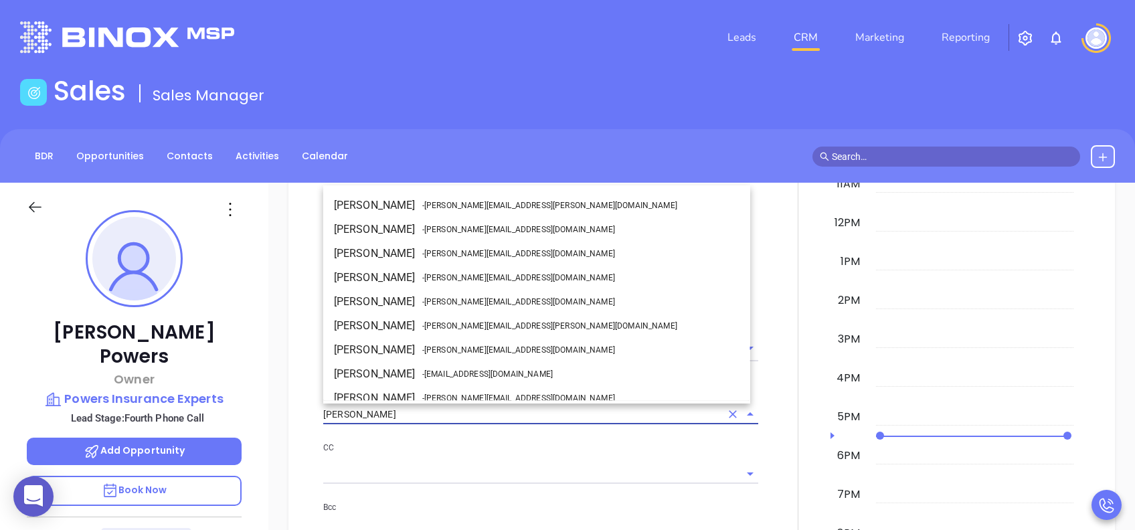
scroll to position [82, 0]
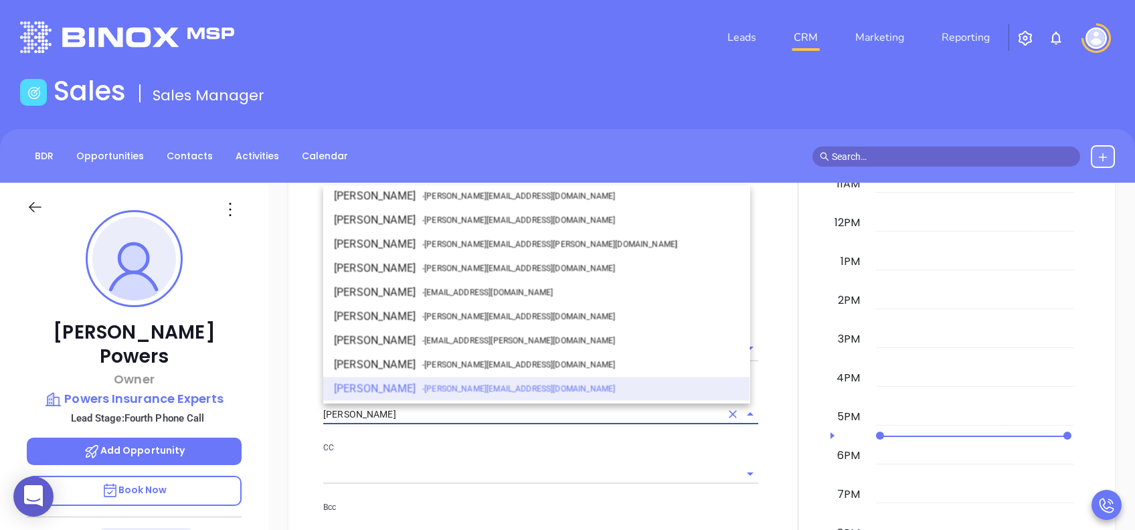
drag, startPoint x: 400, startPoint y: 414, endPoint x: 254, endPoint y: 415, distance: 146.5
click at [254, 397] on div "[PERSON_NAME] Owner Powers Insurance Experts Lead Stage: Fourth Phone Call Add …" at bounding box center [567, 514] width 1135 height 662
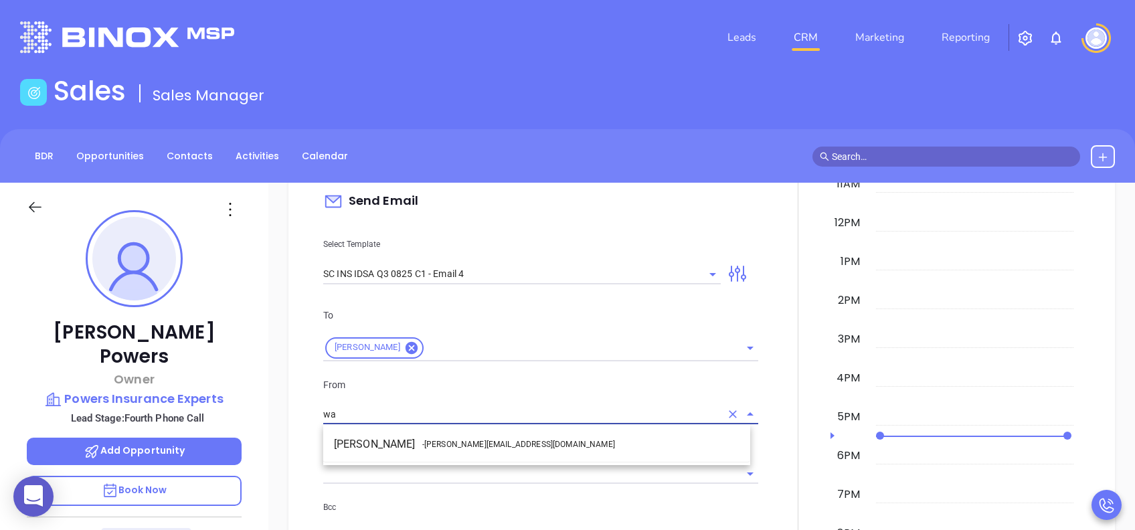
click at [498, 397] on li "Walter Contreras - [EMAIL_ADDRESS][DOMAIN_NAME]" at bounding box center [536, 444] width 427 height 24
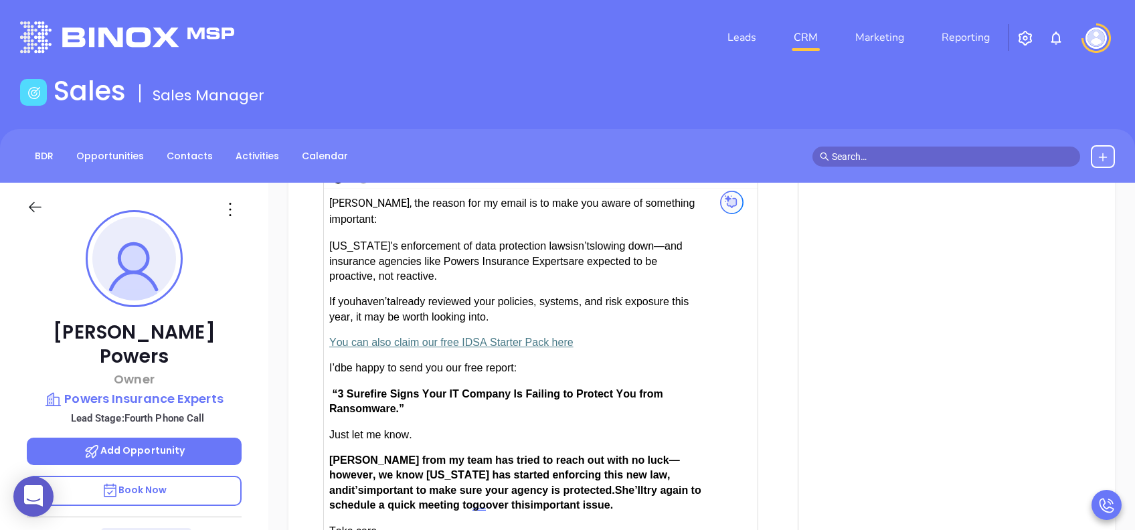
scroll to position [1338, 0]
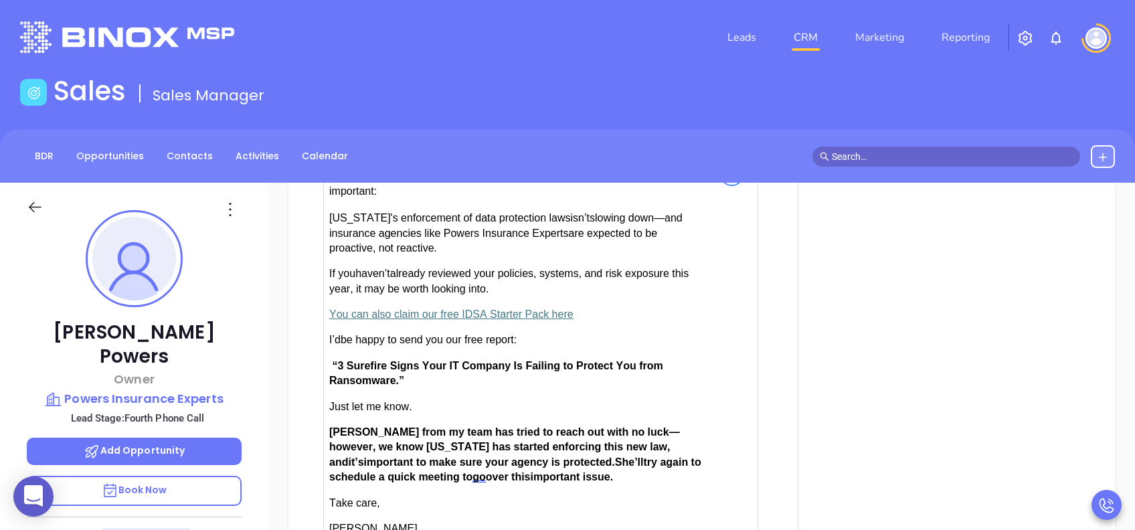
type input "[PERSON_NAME]"
drag, startPoint x: 367, startPoint y: 433, endPoint x: 336, endPoint y: 432, distance: 30.8
click at [336, 397] on span "[PERSON_NAME] from my team has tried to reach out with no luck—however, we know…" at bounding box center [504, 446] width 351 height 41
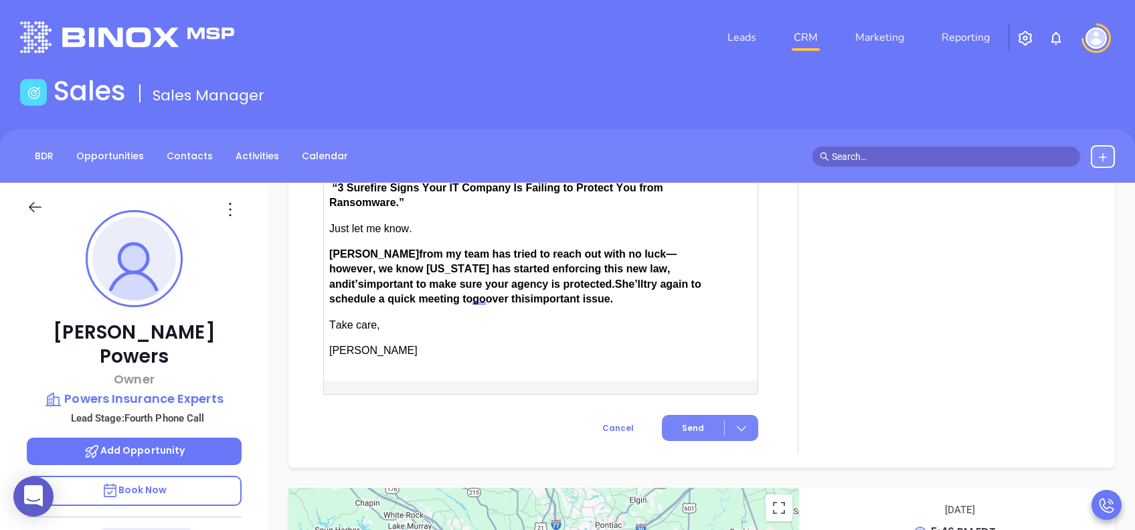
click at [682, 397] on span "Send" at bounding box center [693, 428] width 22 height 12
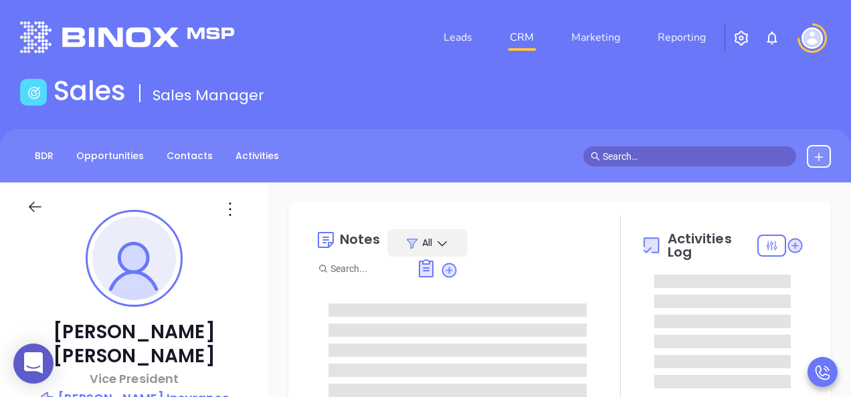
type input "[PERSON_NAME]"
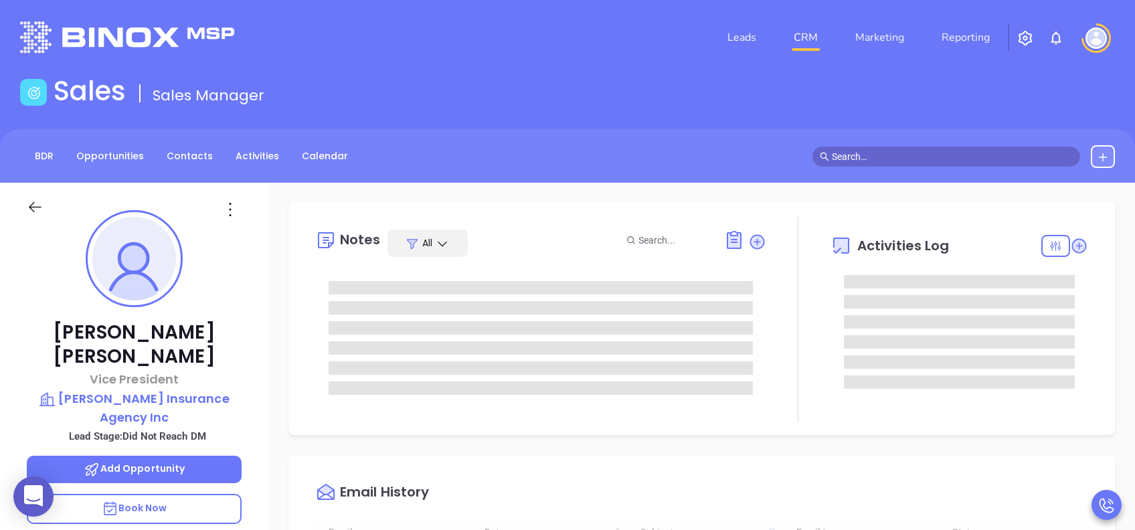
type input "[DATE]"
type input "[PERSON_NAME]"
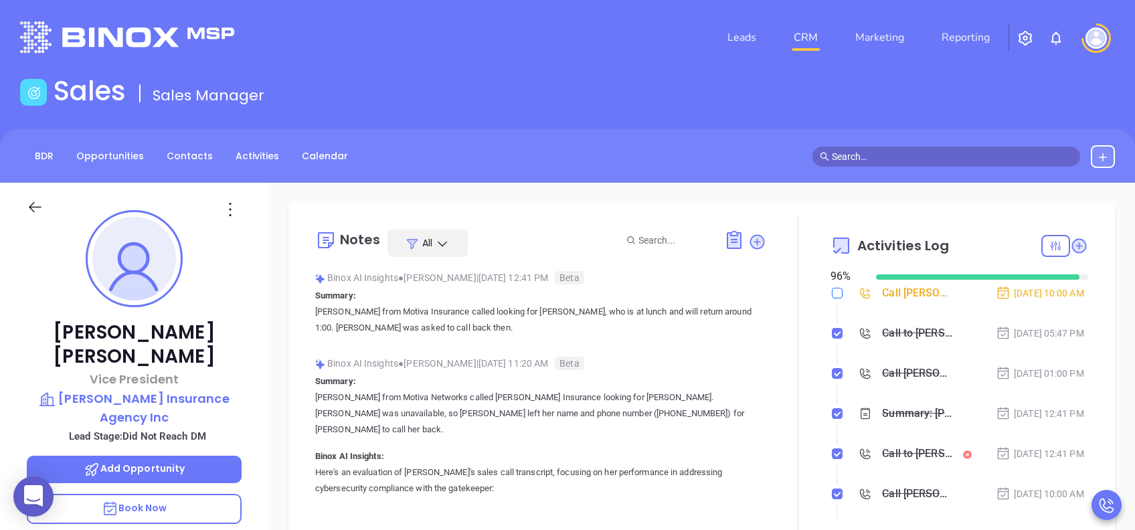
click at [831, 288] on input "checkbox" at bounding box center [836, 293] width 11 height 11
checkbox input "true"
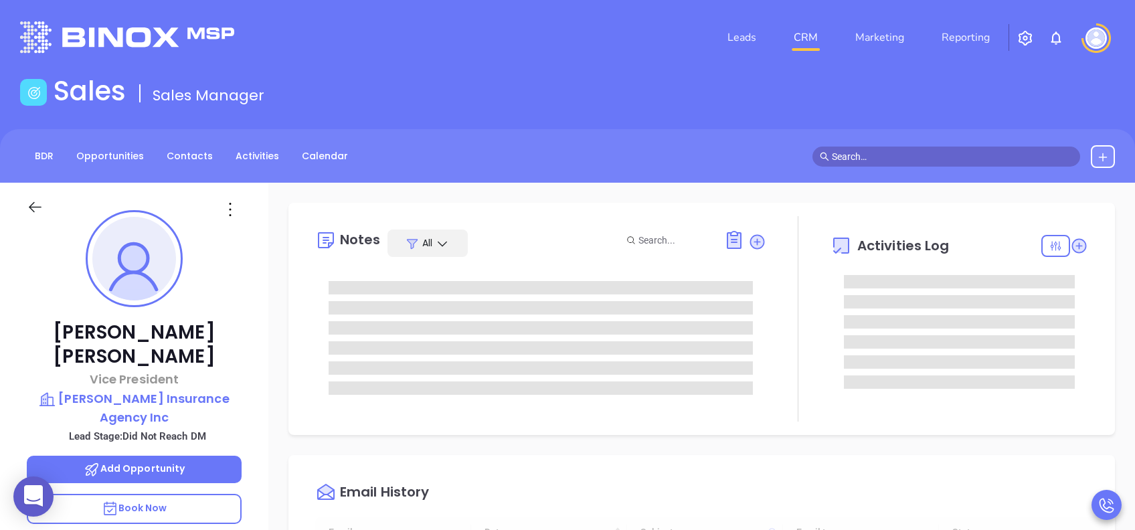
type input "[DATE]"
type input "[PERSON_NAME]"
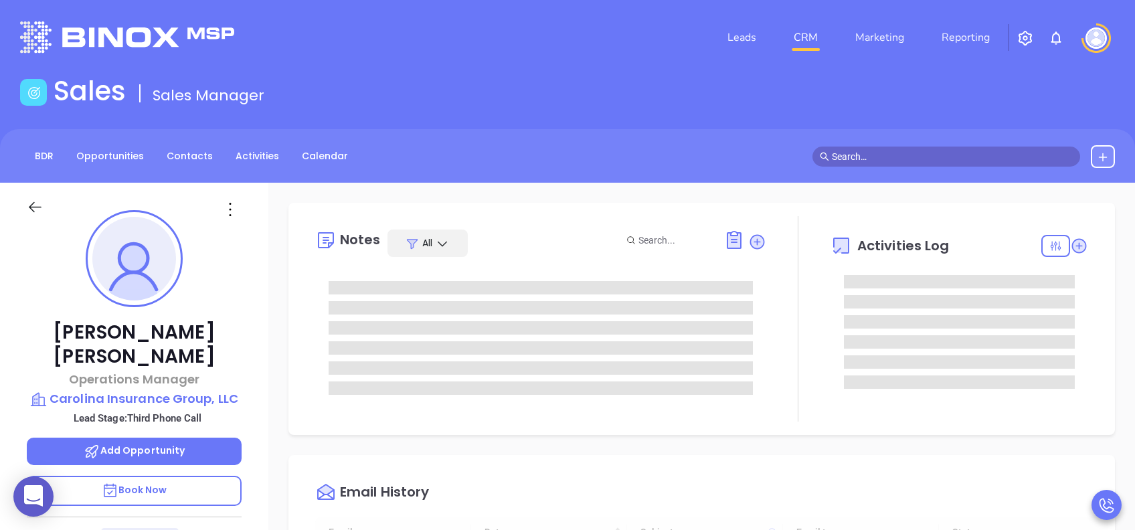
type input "[DATE]"
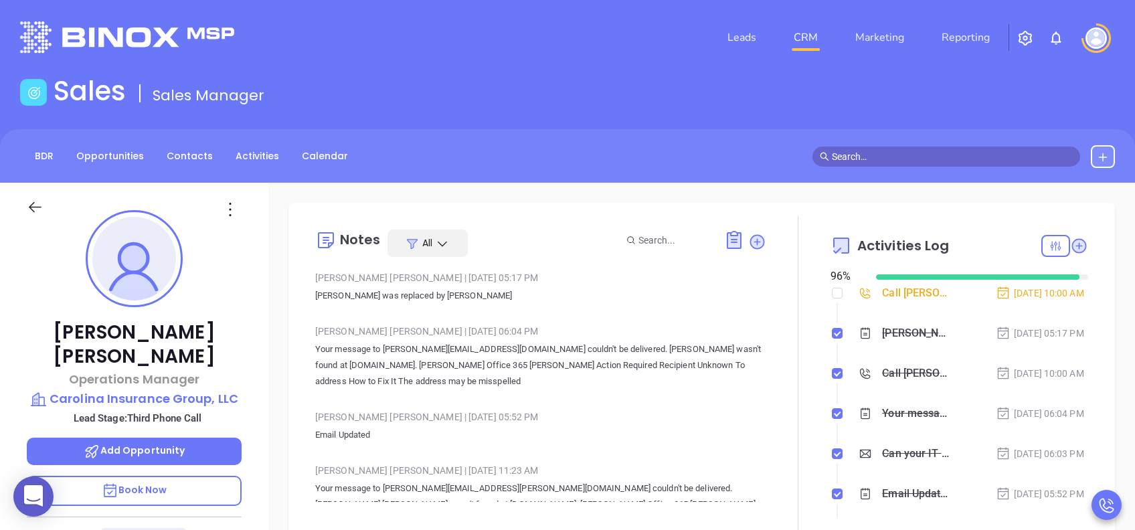
type input "[PERSON_NAME]"
click at [898, 343] on div "[PERSON_NAME] was replaced by [PERSON_NAME]" at bounding box center [917, 333] width 70 height 20
click at [882, 343] on div "[PERSON_NAME] was replaced by [PERSON_NAME]" at bounding box center [917, 333] width 70 height 20
click at [906, 383] on div "Call James Polatty to follow up" at bounding box center [917, 373] width 70 height 20
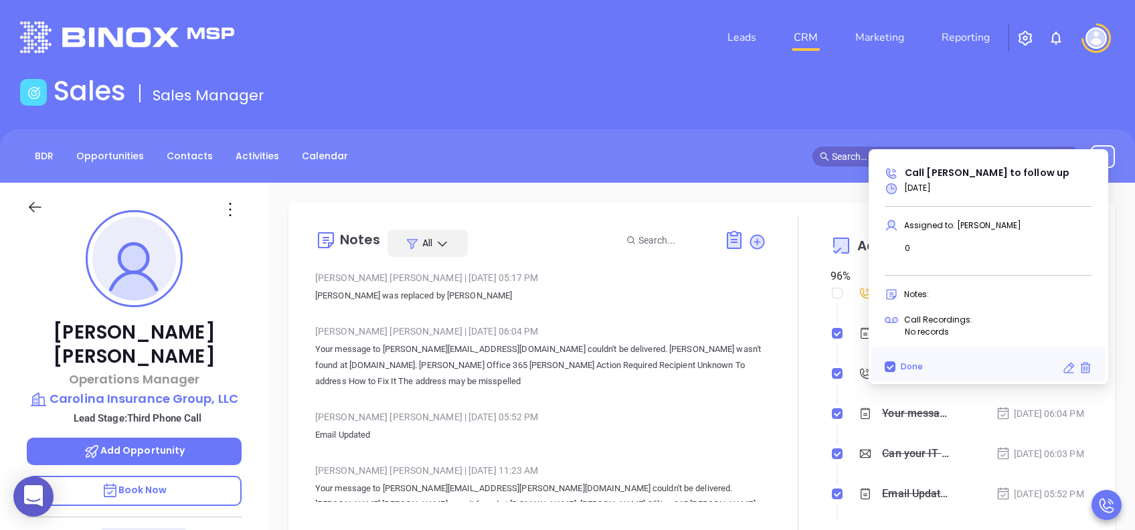
click at [906, 423] on div "Your message to polatty@carolinainsgrp.com couldn't be delivered. polatty wasn'…" at bounding box center [917, 413] width 70 height 20
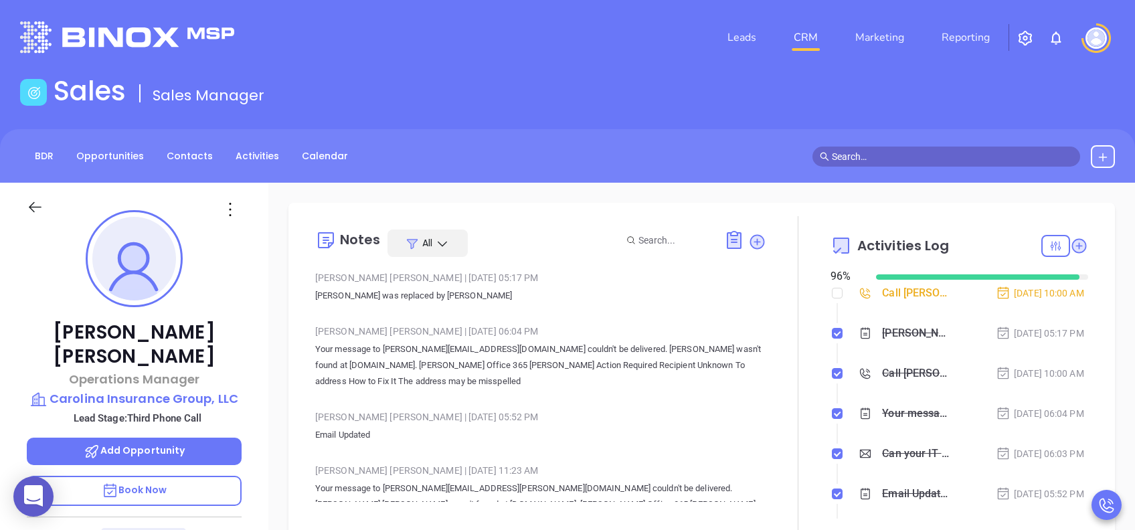
click at [912, 423] on div "Your message to polatty@carolinainsgrp.com couldn't be delivered. polatty wasn'…" at bounding box center [917, 413] width 70 height 20
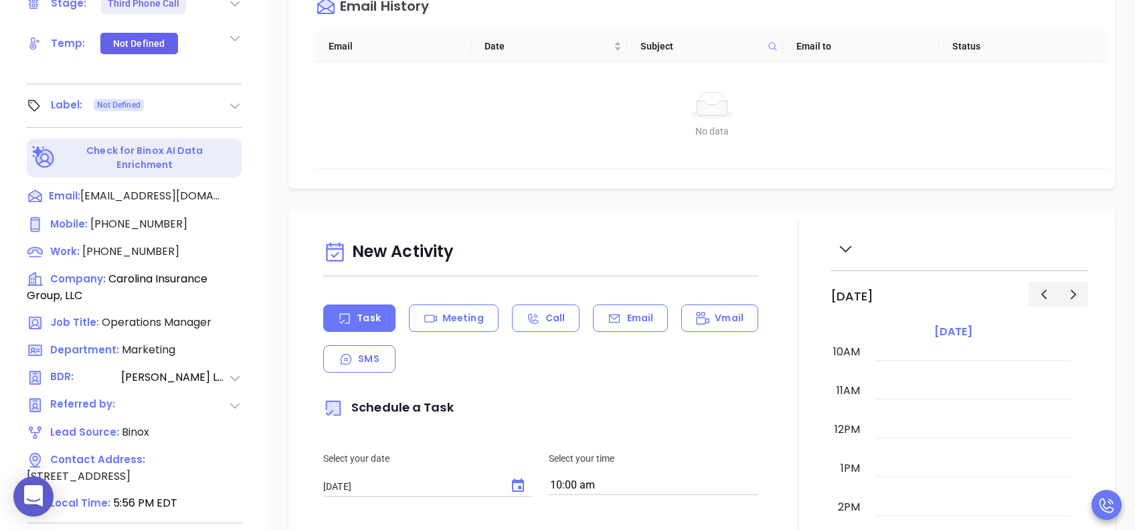
scroll to position [89, 0]
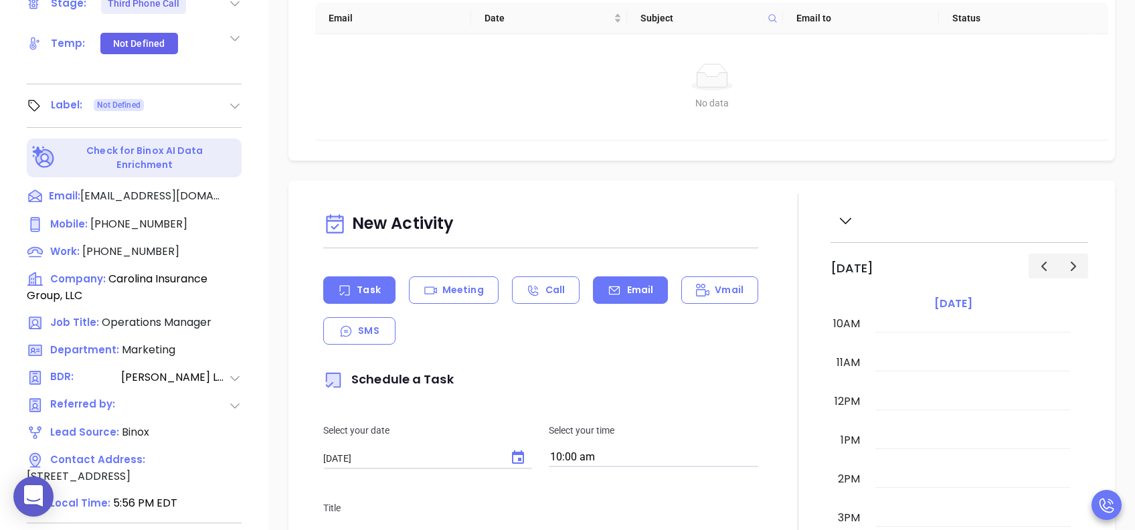
click at [648, 286] on div "Email" at bounding box center [630, 289] width 75 height 27
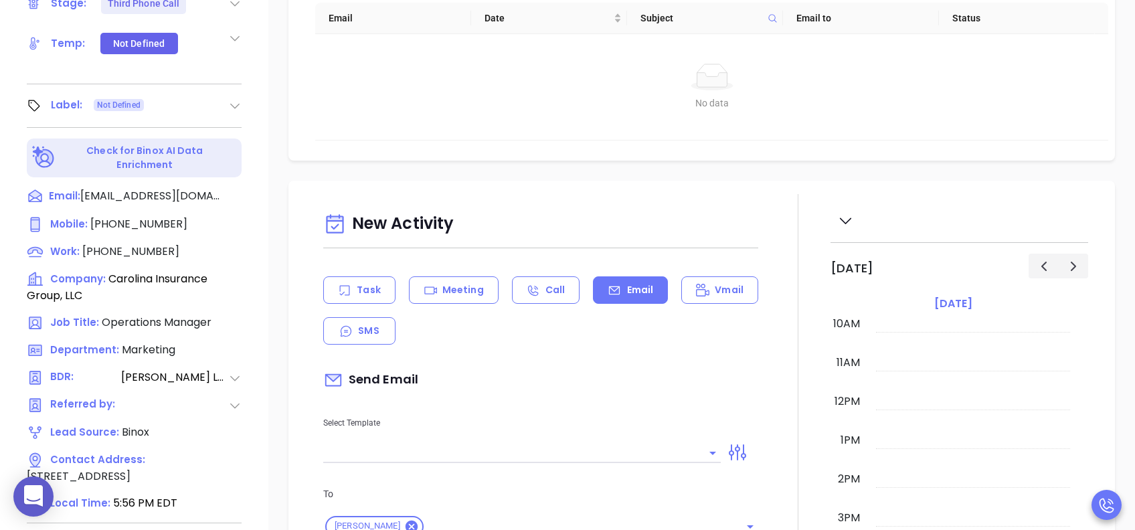
click at [508, 452] on input "text" at bounding box center [511, 452] width 377 height 19
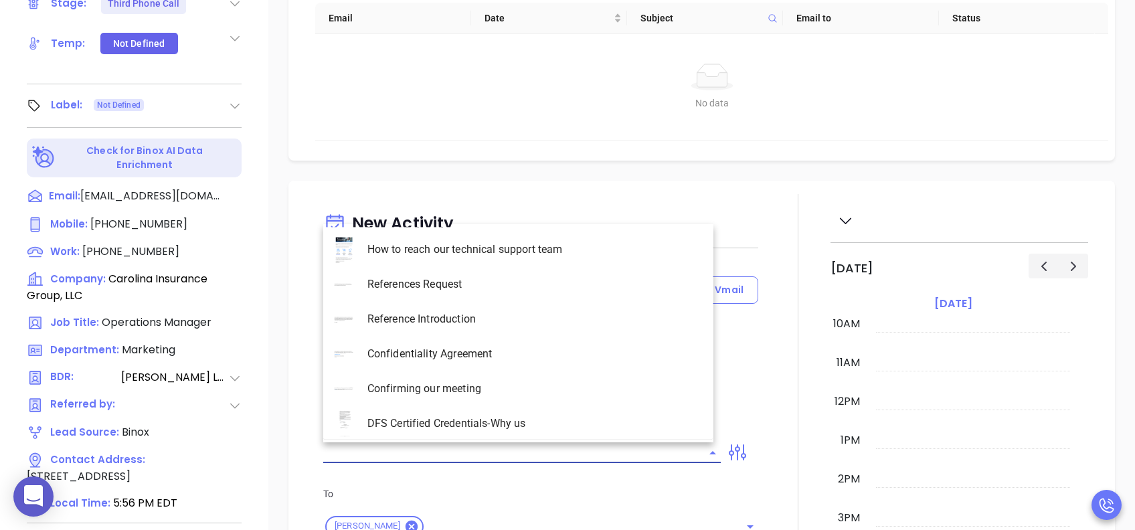
type input "Lucy Lechado"
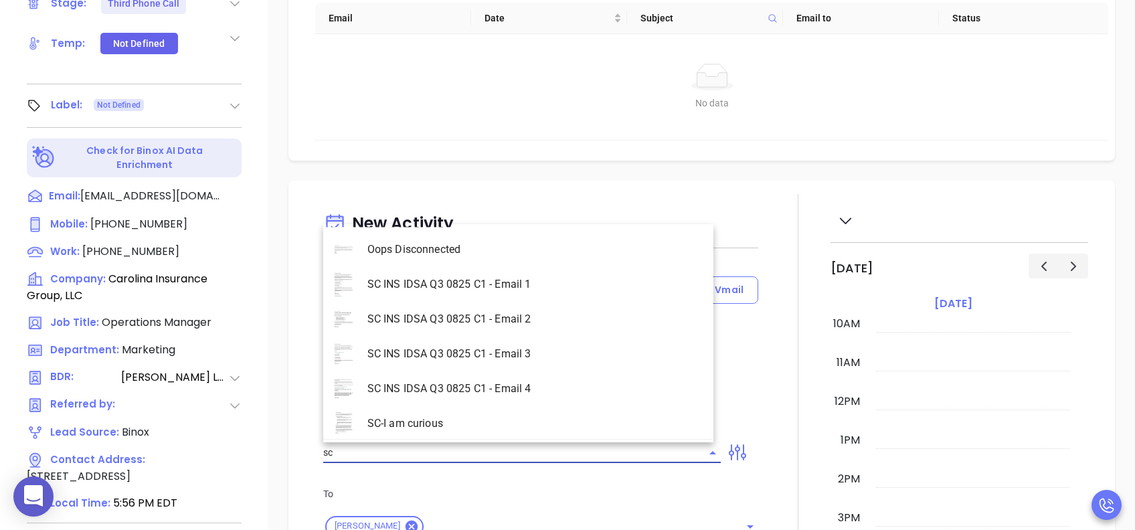
click at [534, 281] on li "SC INS IDSA Q3 0825 C1 - Email 1" at bounding box center [518, 284] width 390 height 35
type input "SC INS IDSA Q3 0825 C1 - Email 1"
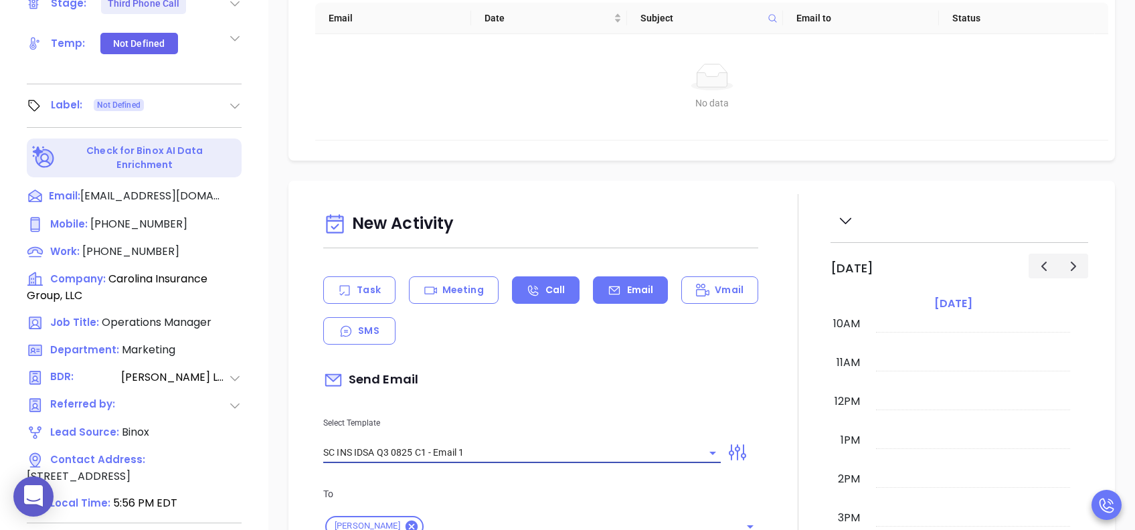
type input "Becky, did you know South Carolnia's data protection act is now being enforced?"
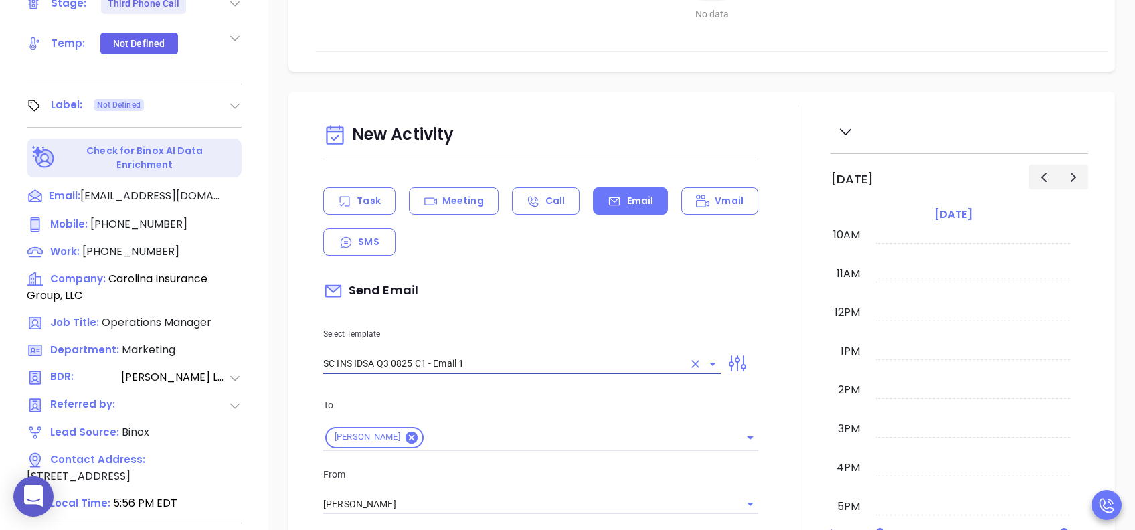
scroll to position [268, 0]
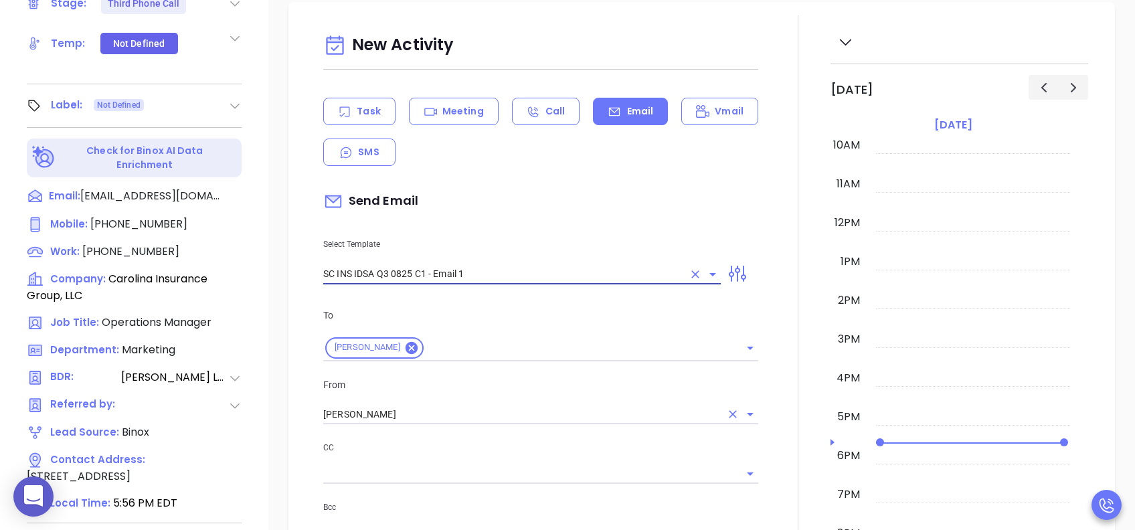
type input "SC INS IDSA Q3 0825 C1 - Email 1"
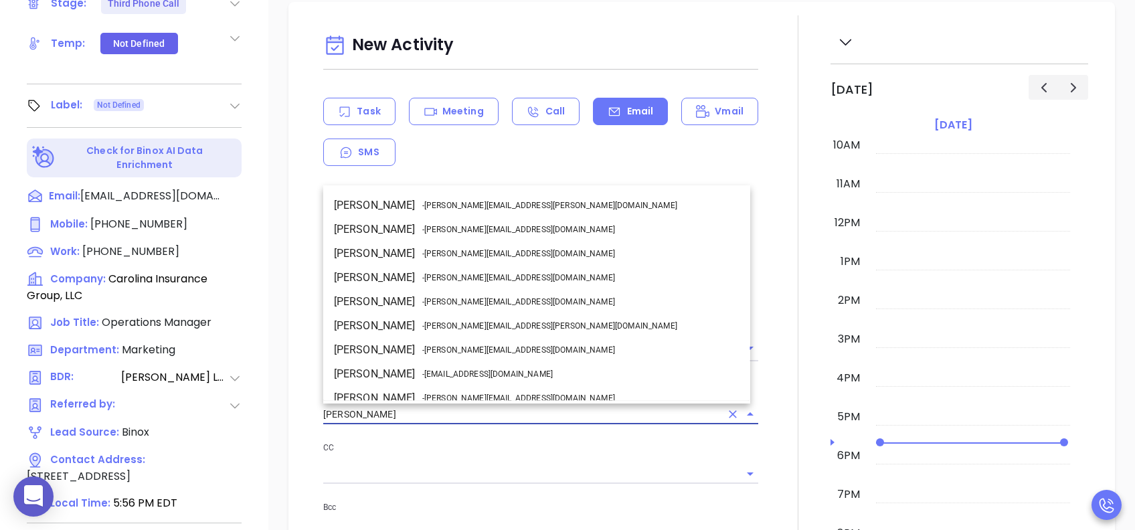
scroll to position [82, 0]
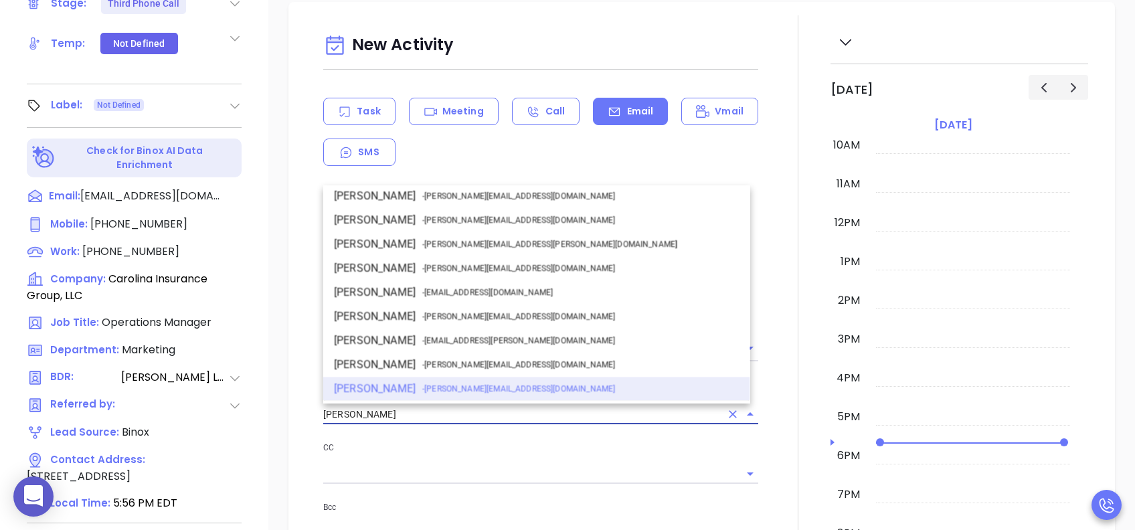
drag, startPoint x: 396, startPoint y: 413, endPoint x: 324, endPoint y: 417, distance: 71.7
click at [324, 417] on input "Lucy Lechado" at bounding box center [521, 414] width 397 height 19
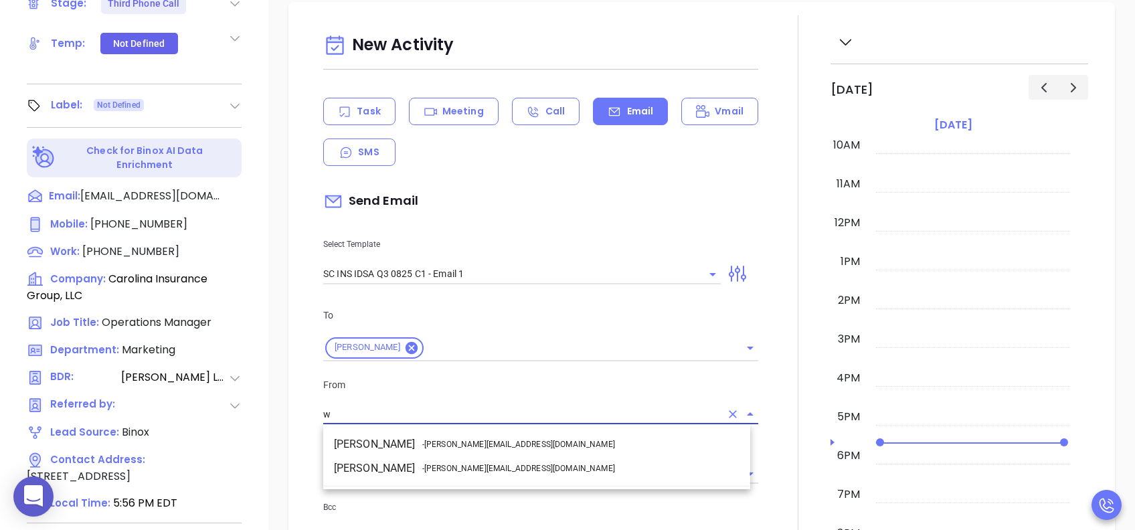
scroll to position [0, 0]
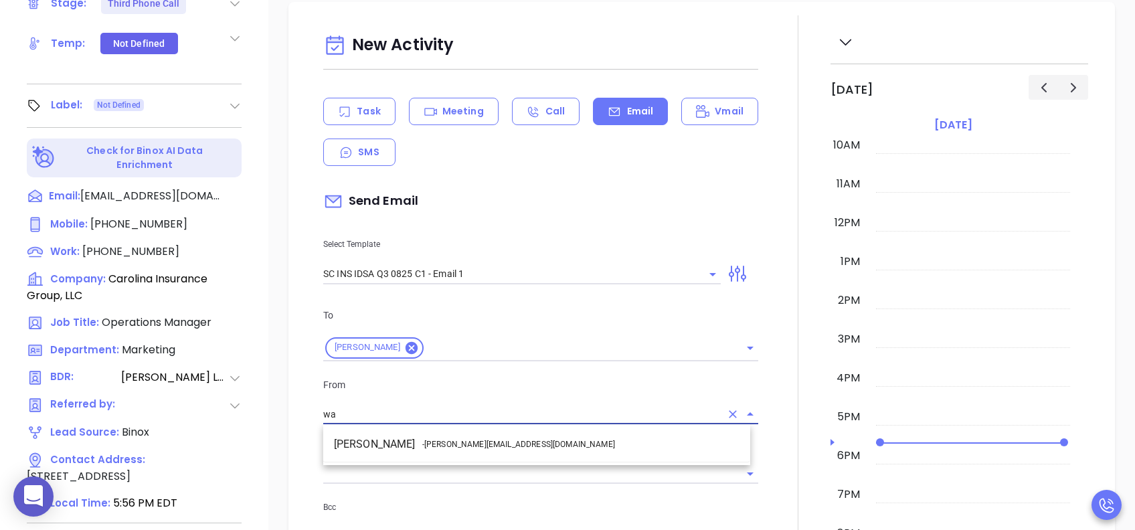
click at [466, 444] on span "- walter@motiva.net" at bounding box center [518, 444] width 193 height 12
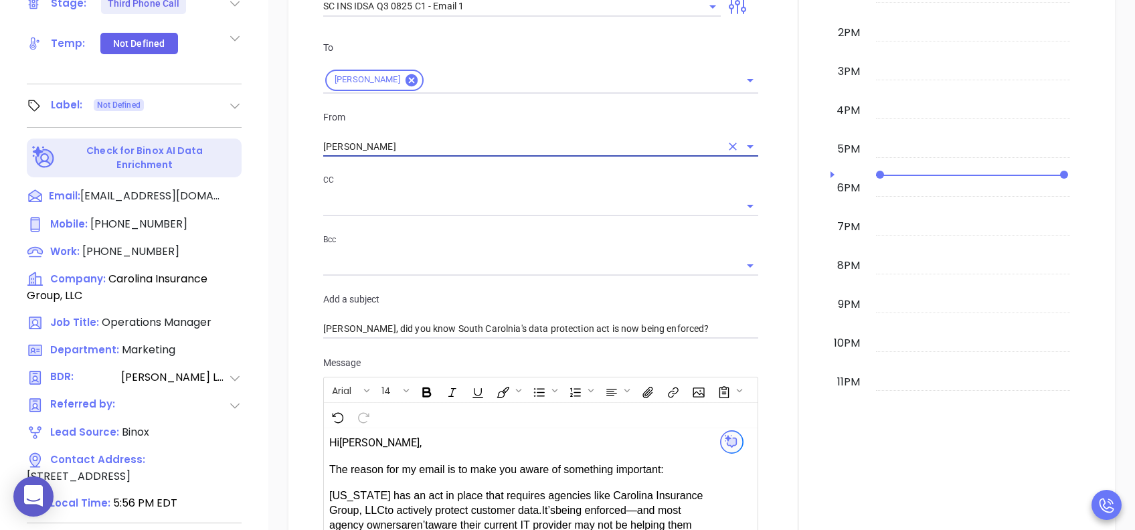
scroll to position [624, 0]
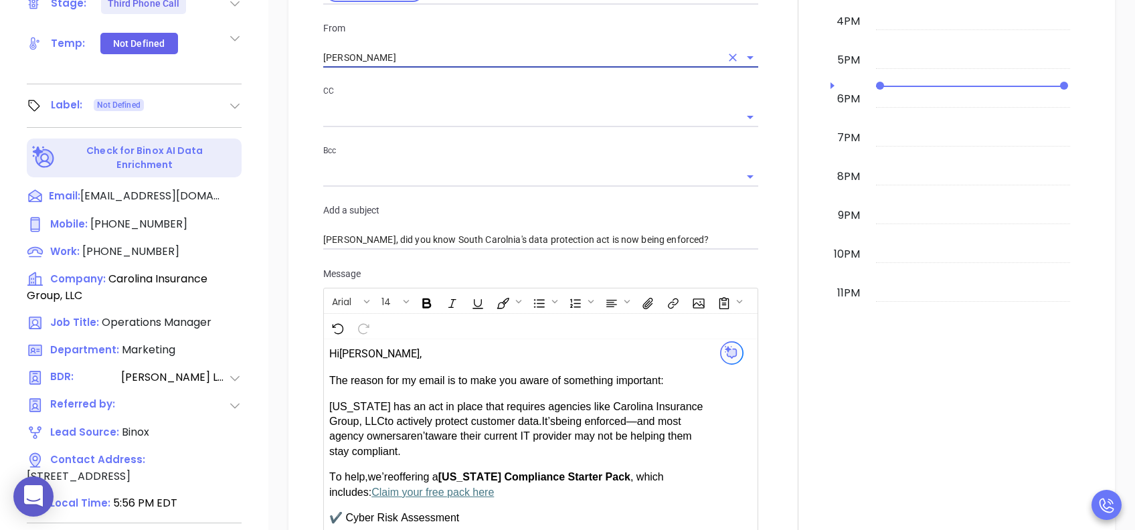
type input "Walter Contreras"
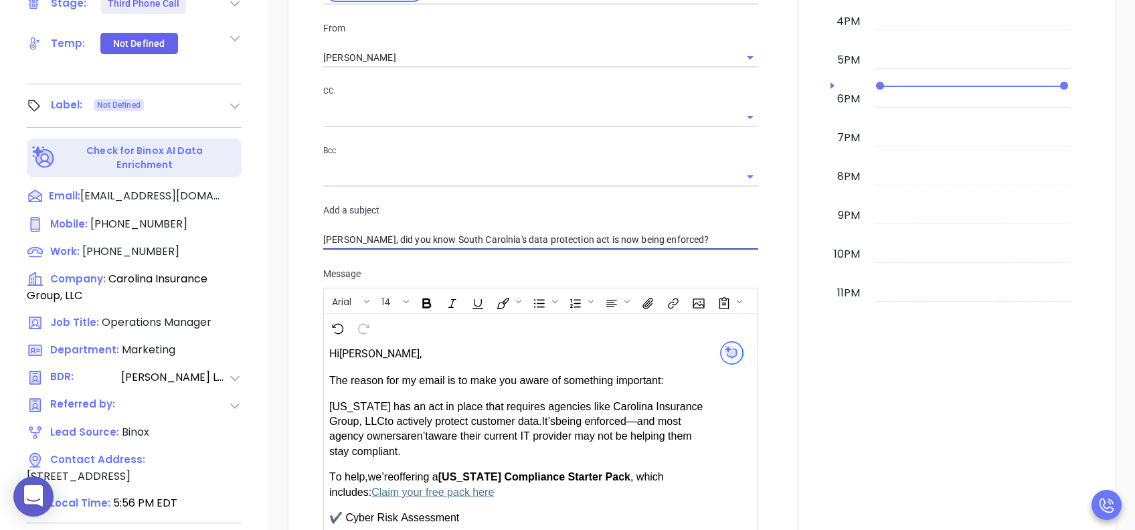
drag, startPoint x: 474, startPoint y: 236, endPoint x: 465, endPoint y: 236, distance: 9.4
click at [465, 236] on input "Becky, did you know South Carolnia's data protection act is now being enforced?" at bounding box center [540, 240] width 435 height 20
type input "Becky, did you know South Carolina's data protection act is now being enforced?"
click at [490, 250] on div "To Becky Watts From Walter Contreras CC Bcc Add a subject Becky, did you know S…" at bounding box center [540, 100] width 451 height 332
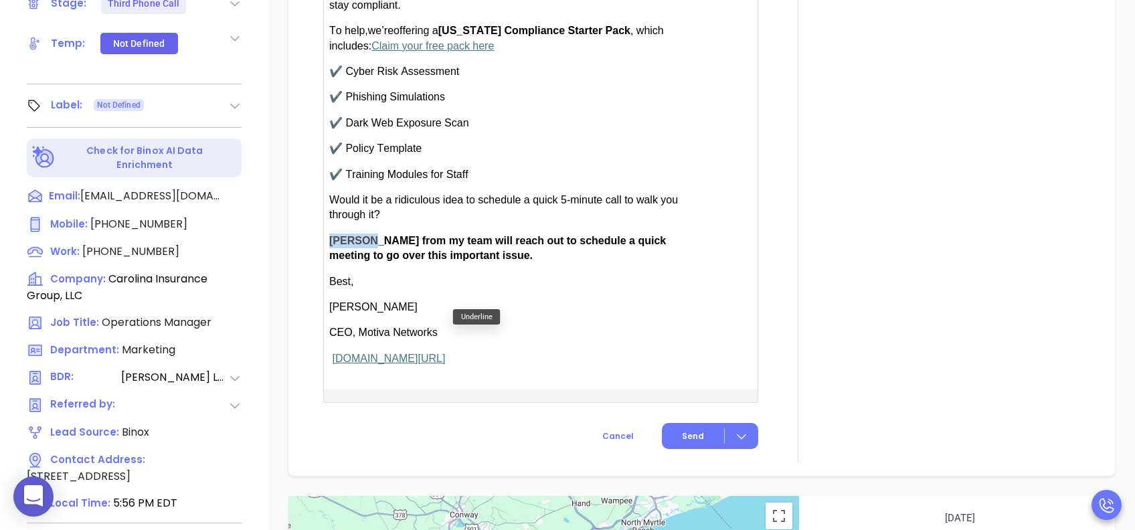
drag, startPoint x: 367, startPoint y: 238, endPoint x: 330, endPoint y: 234, distance: 37.0
click at [330, 235] on span "Anabell from my team will reach out to schedule a quick meeting to go over this…" at bounding box center [497, 248] width 336 height 26
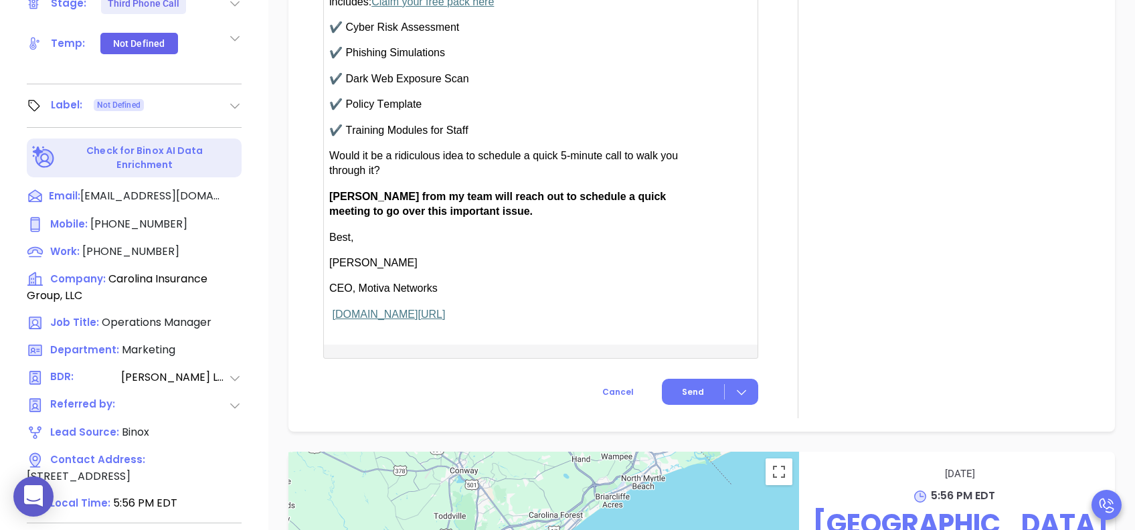
scroll to position [1248, 0]
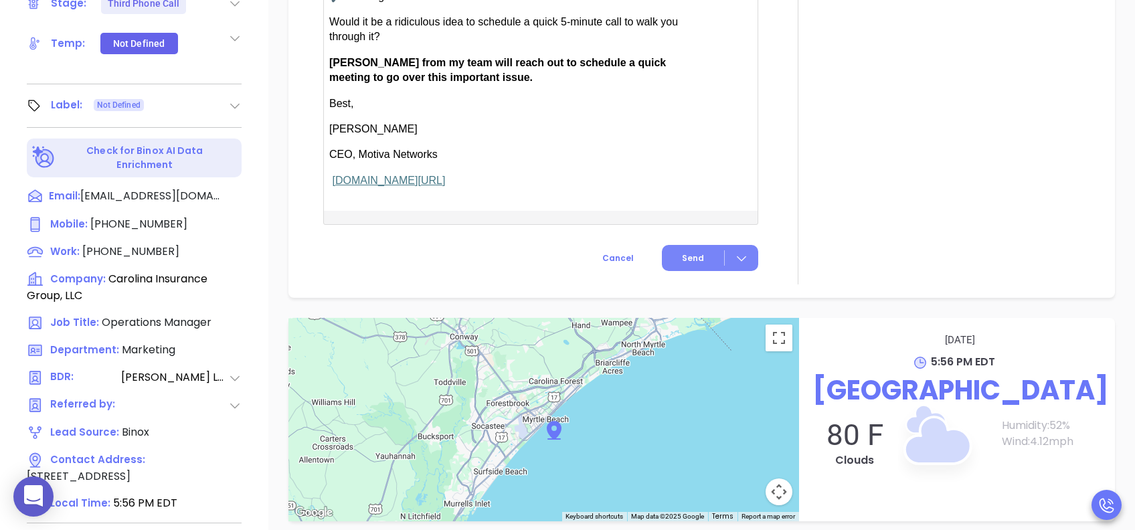
click at [706, 245] on button "Send" at bounding box center [710, 258] width 96 height 26
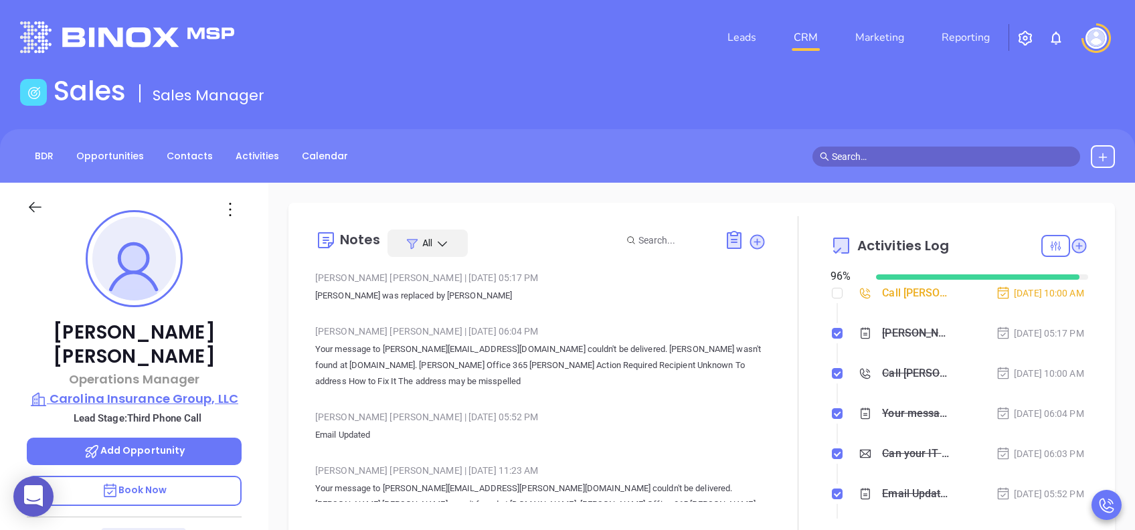
scroll to position [89, 0]
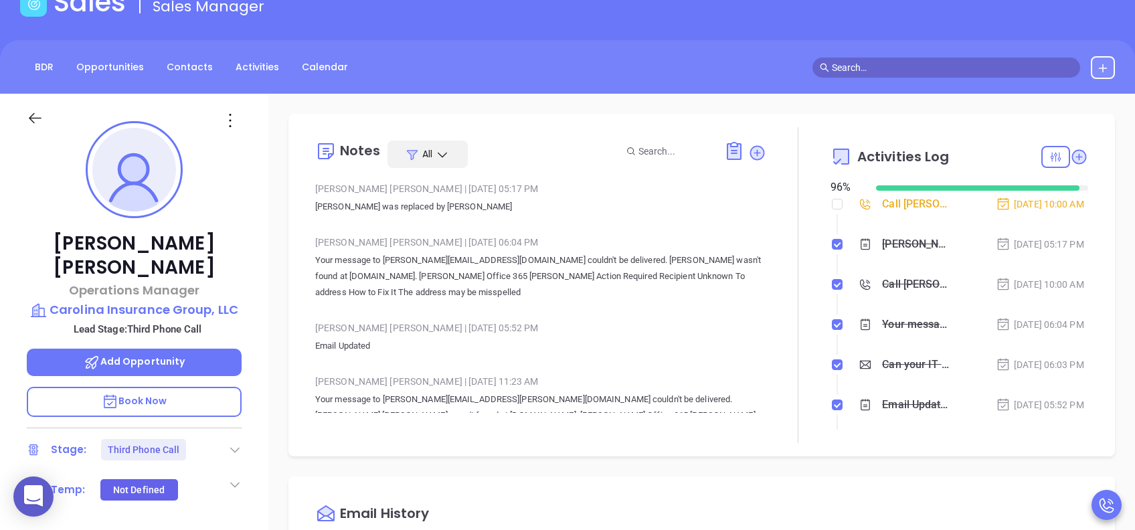
click at [241, 443] on icon at bounding box center [234, 449] width 13 height 13
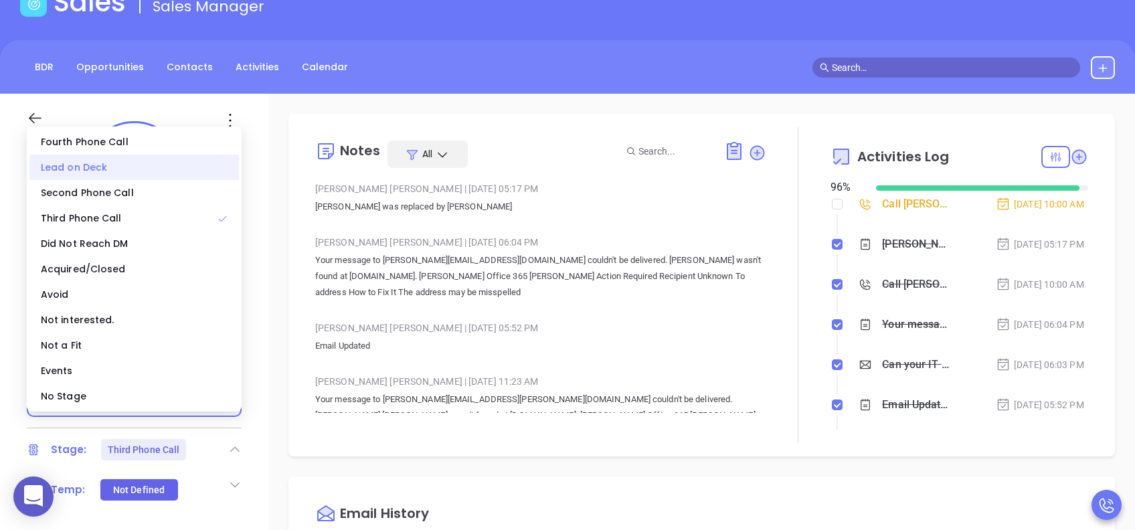
click at [100, 171] on div "Lead on Deck" at bounding box center [133, 167] width 209 height 25
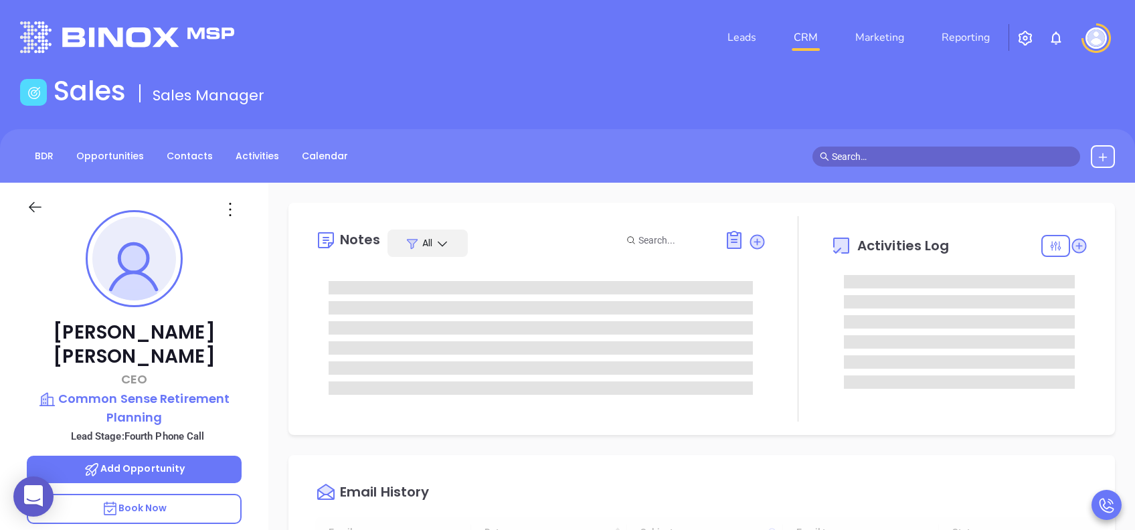
scroll to position [389, 0]
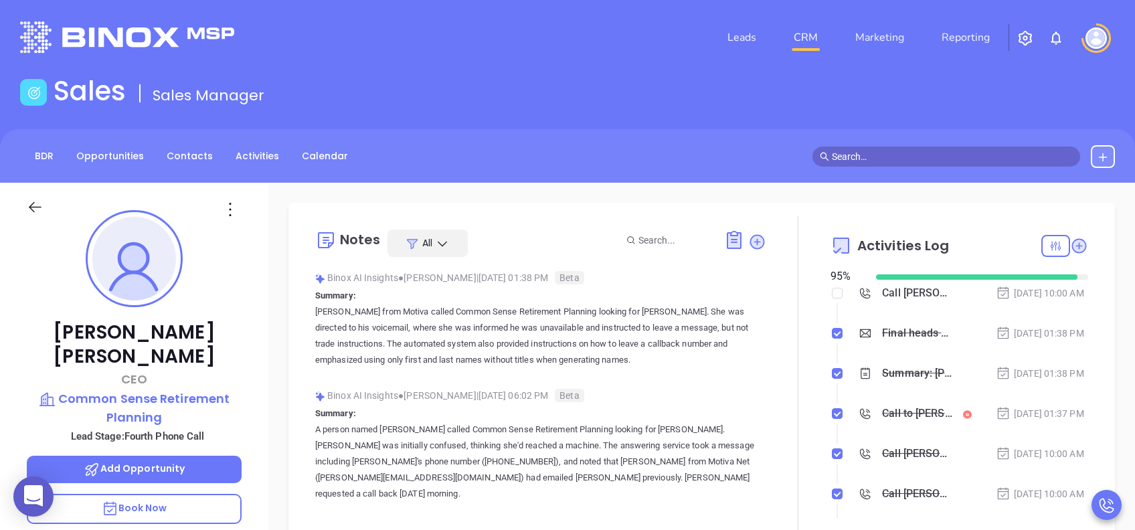
type input "[PERSON_NAME]"
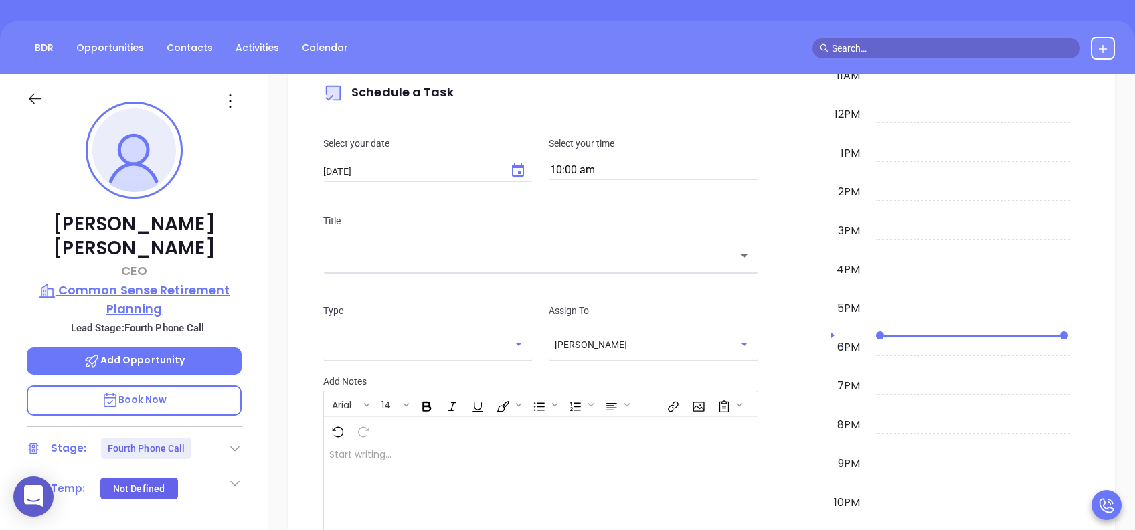
scroll to position [446, 0]
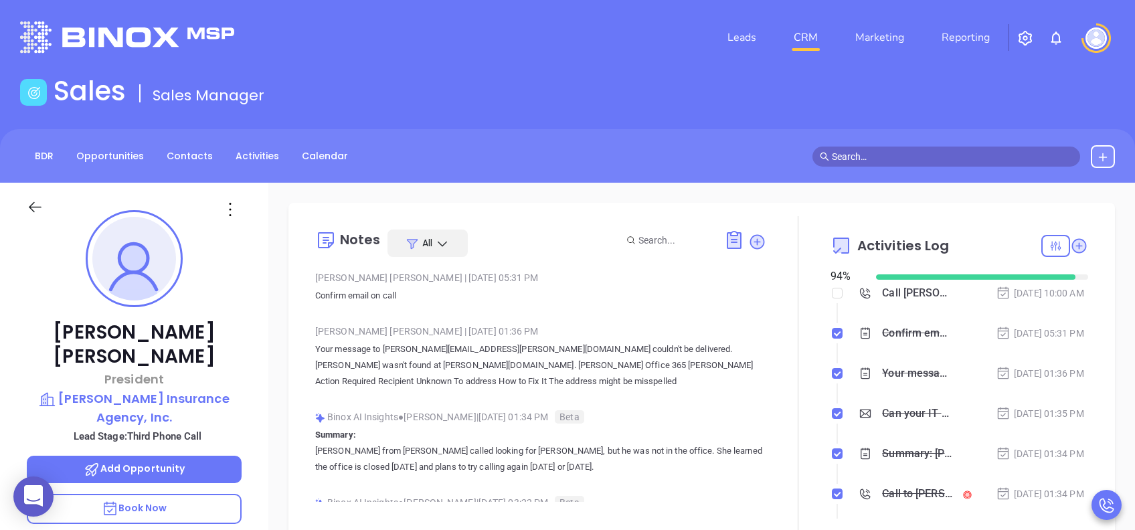
type input "[PERSON_NAME]"
